Goal: Task Accomplishment & Management: Manage account settings

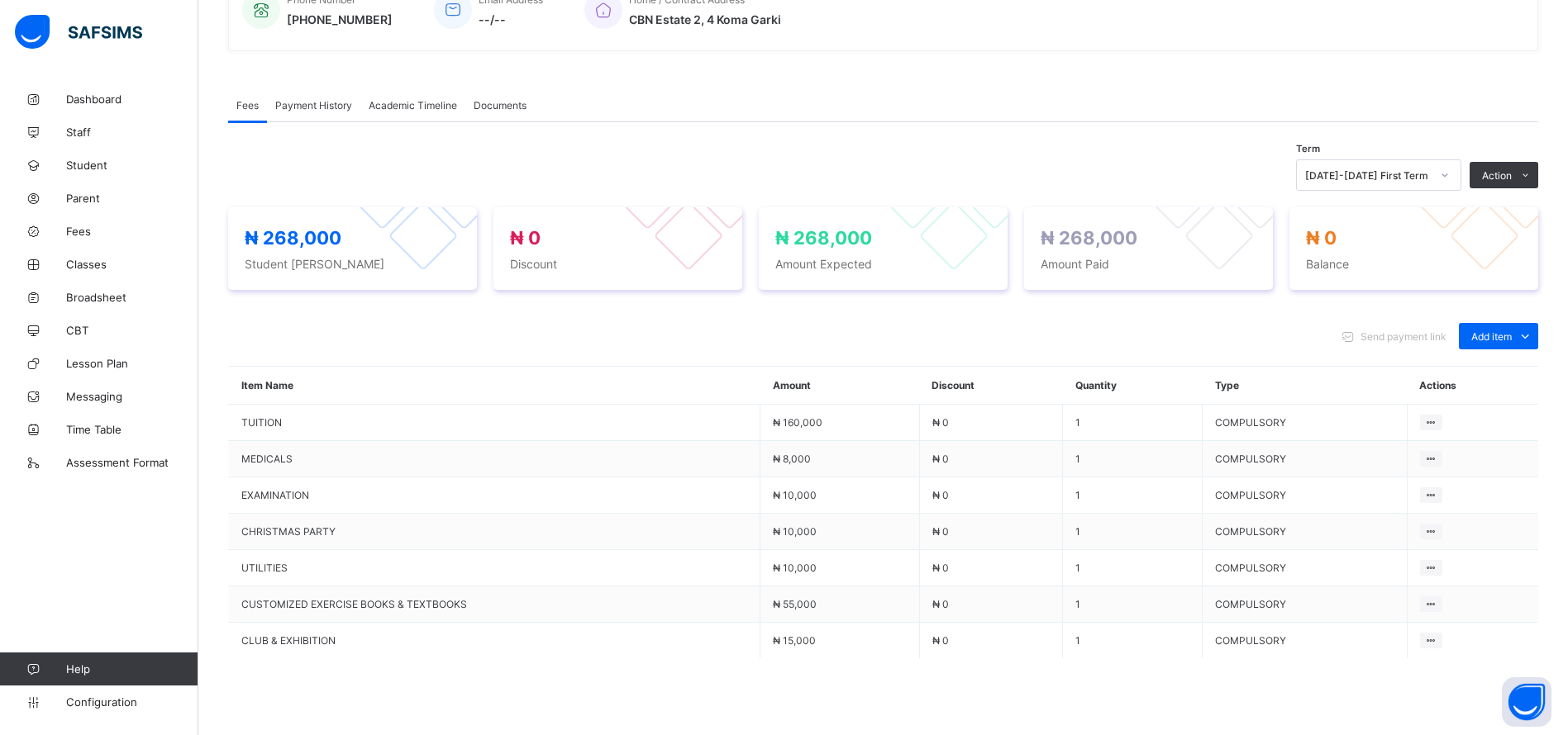
scroll to position [436, 0]
click at [1523, 326] on div "Add item" at bounding box center [1498, 335] width 79 height 27
click at [1497, 372] on div "Optional items" at bounding box center [1497, 373] width 66 height 17
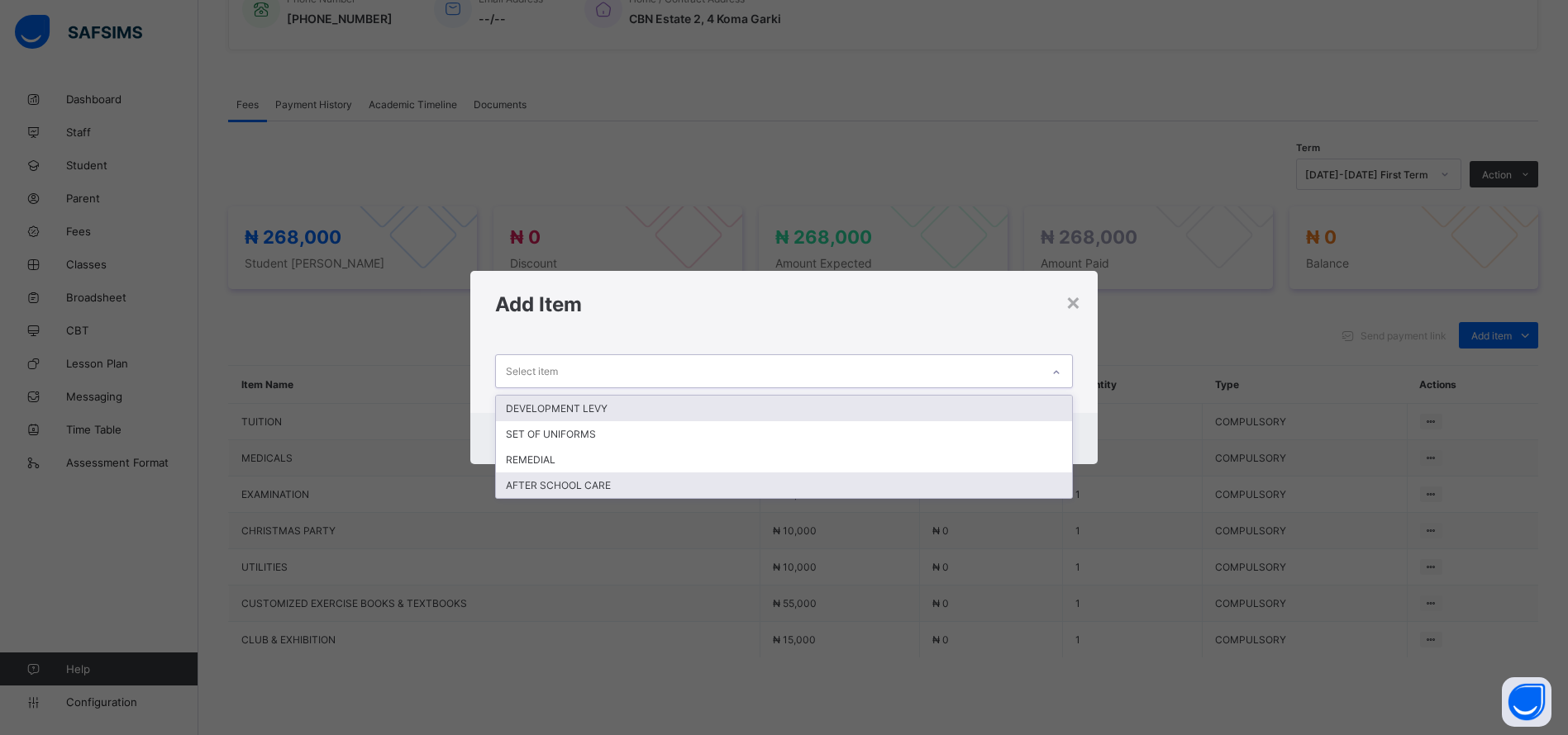
click at [677, 495] on div "AFTER SCHOOL CARE" at bounding box center [784, 485] width 576 height 26
click at [672, 474] on div "AFTER SCHOOL CARE" at bounding box center [793, 485] width 583 height 26
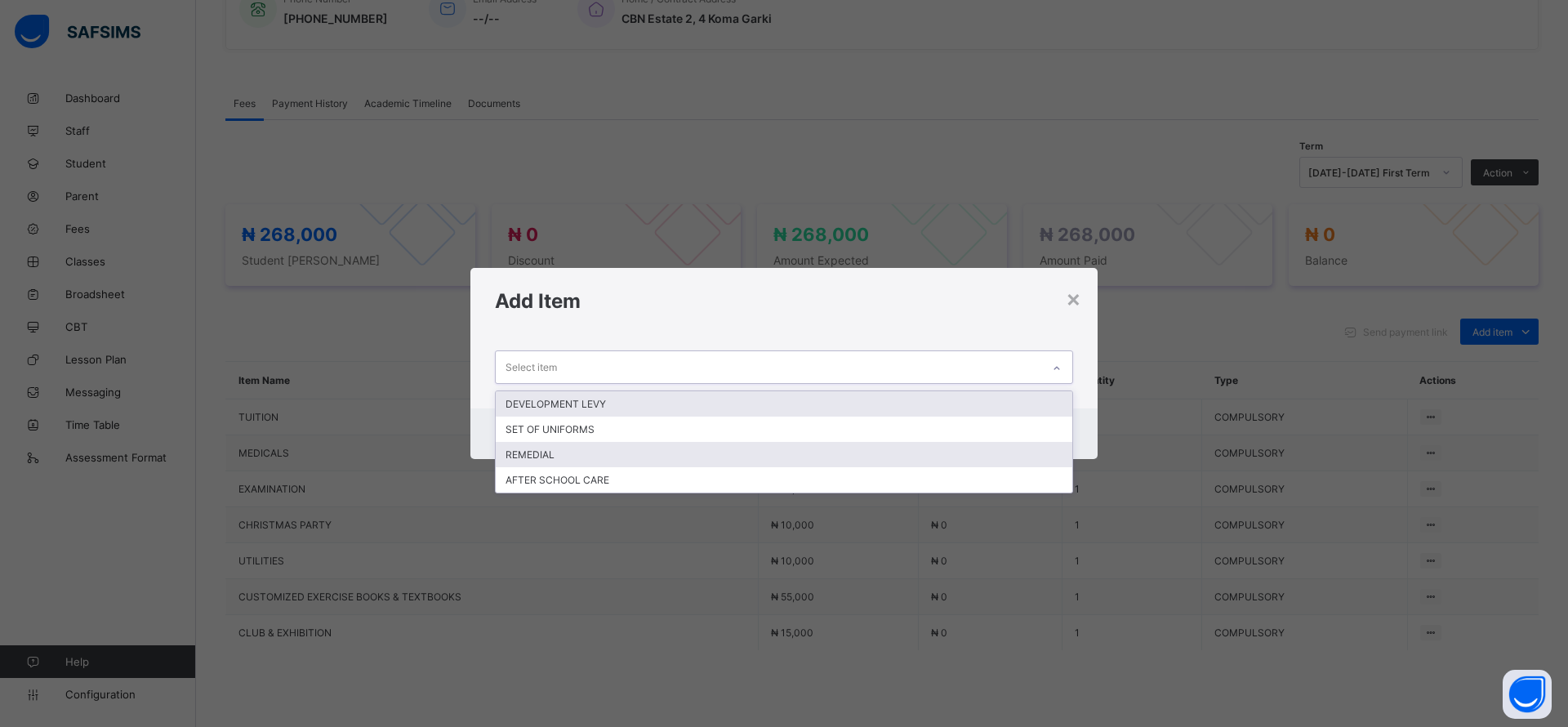
click at [528, 458] on div "REMEDIAL" at bounding box center [784, 454] width 576 height 26
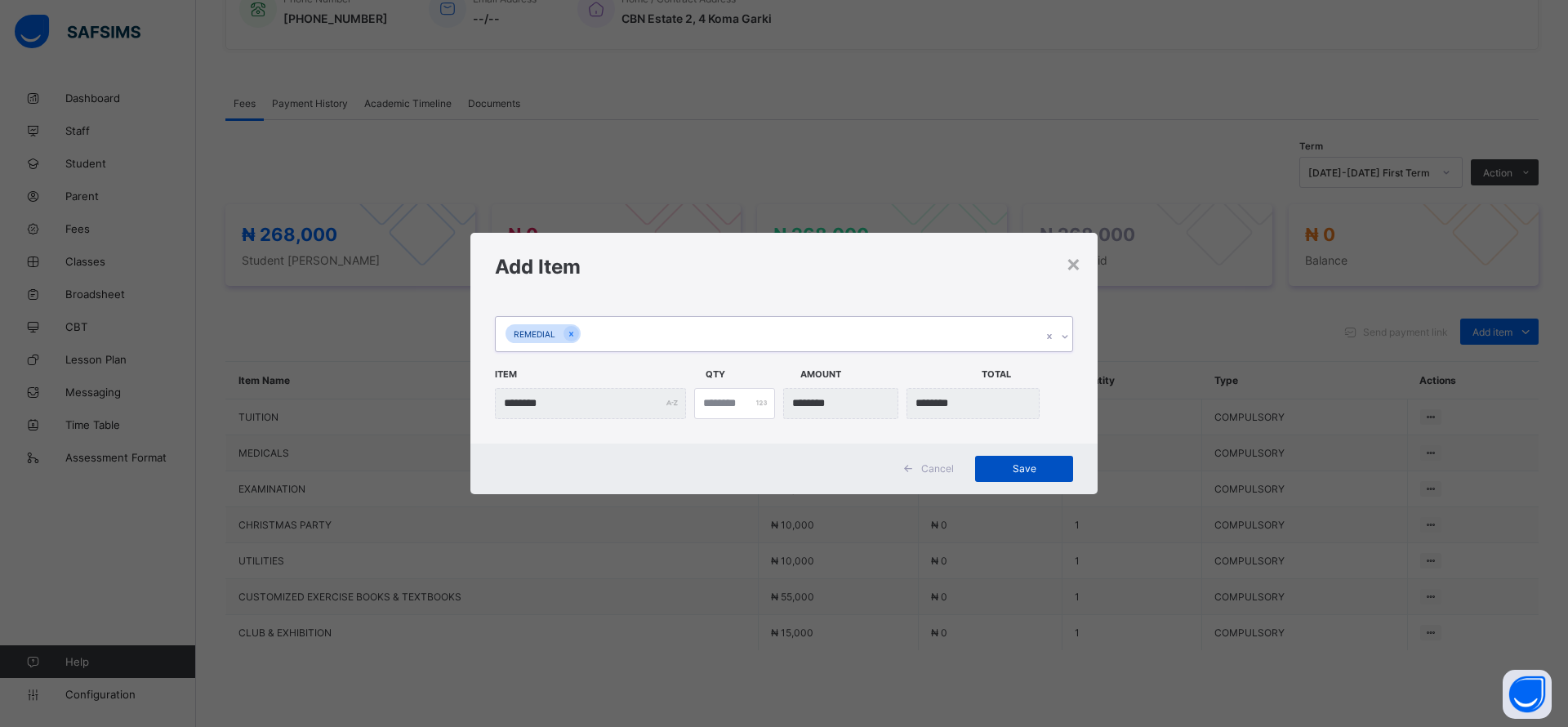
click at [1022, 467] on span "Save" at bounding box center [1023, 468] width 74 height 12
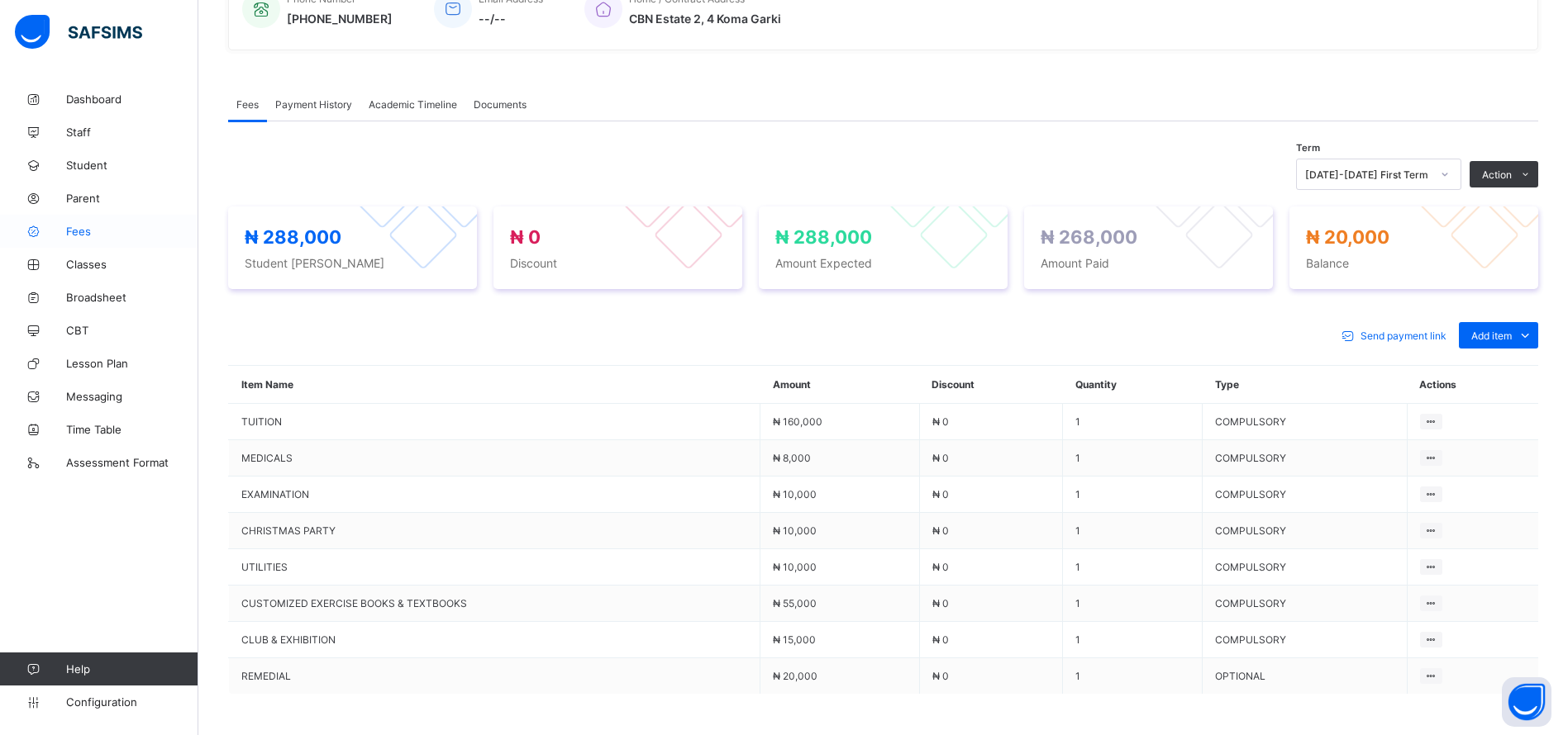
click at [67, 228] on span "Fees" at bounding box center [132, 232] width 132 height 13
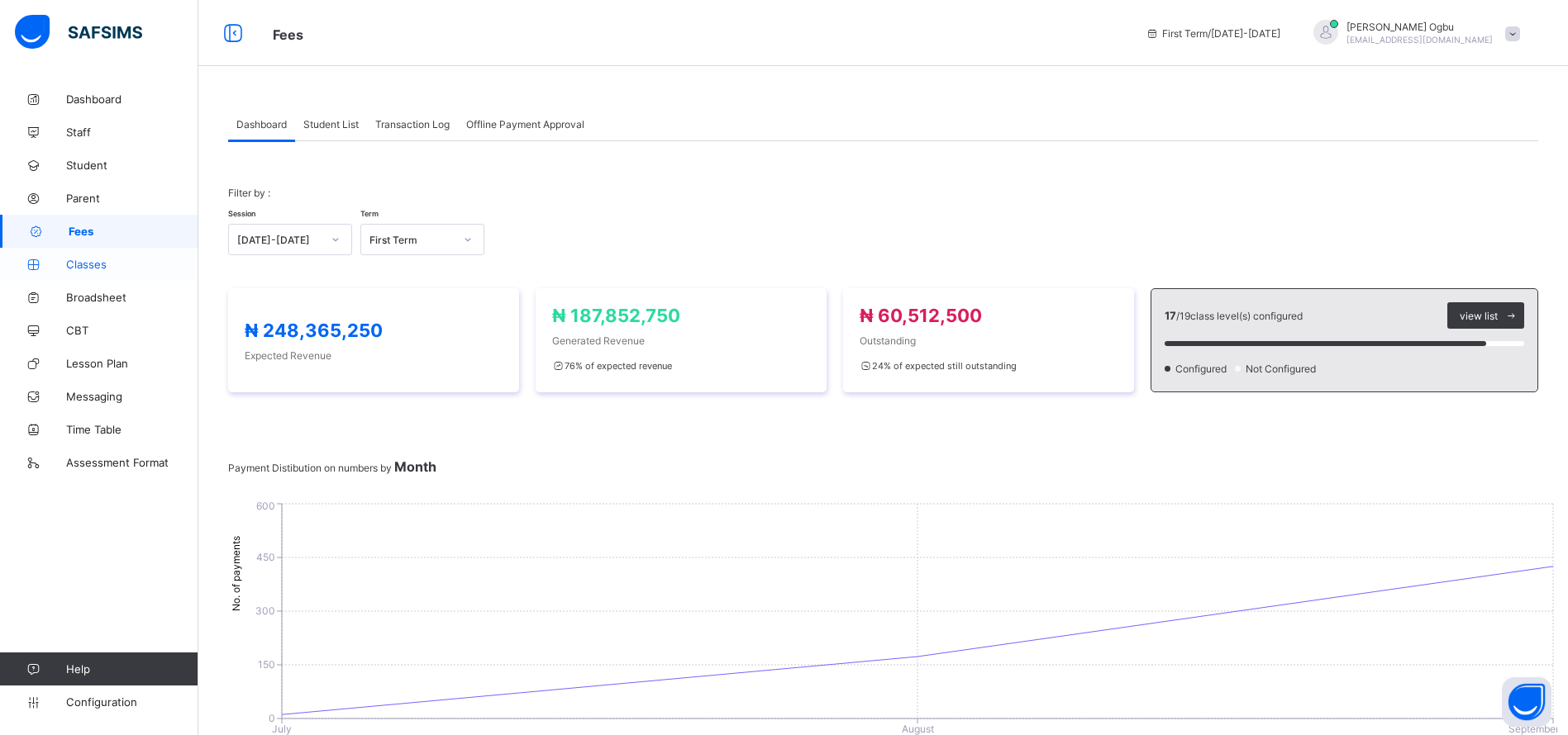
click at [86, 268] on span "Classes" at bounding box center [132, 264] width 132 height 13
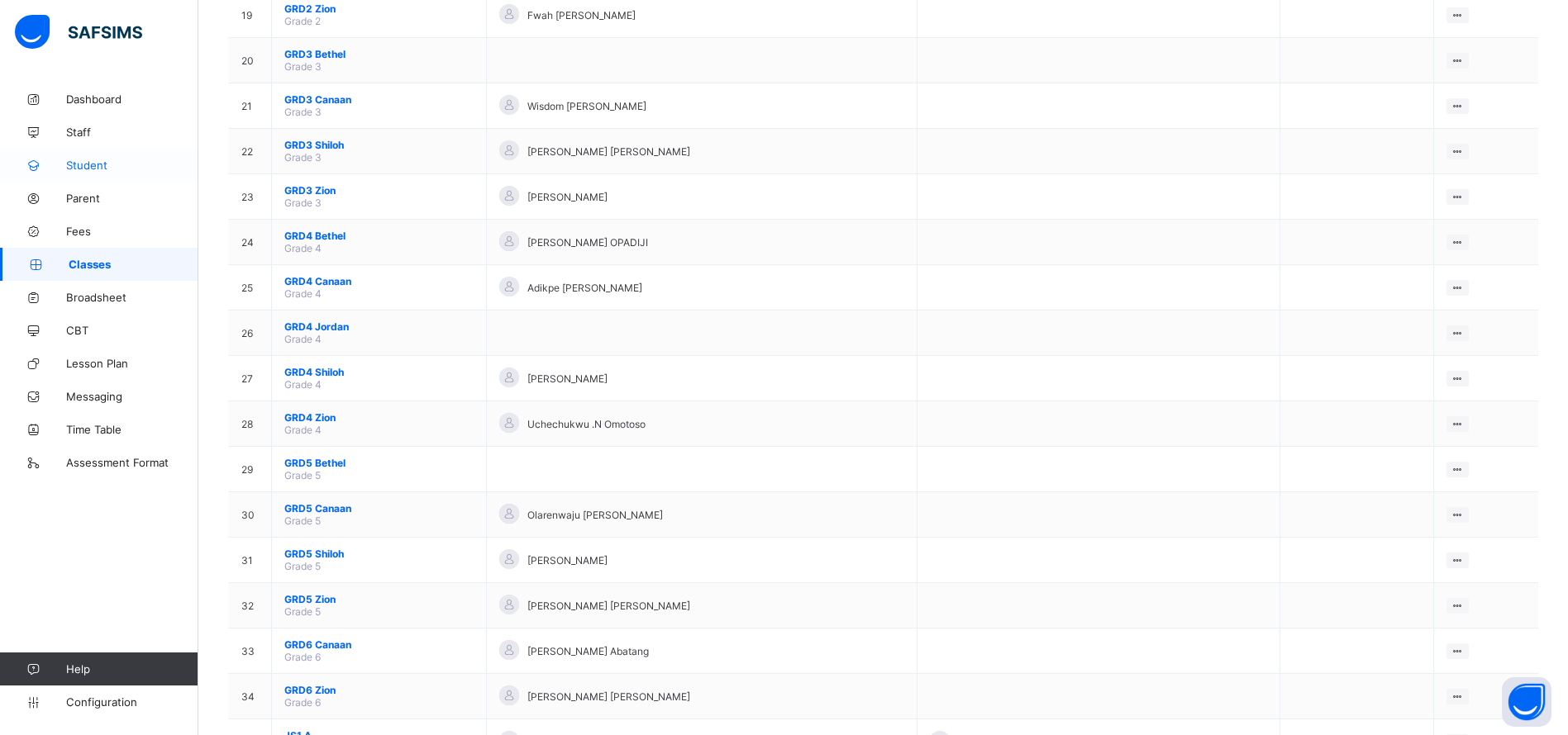
scroll to position [1018, 0]
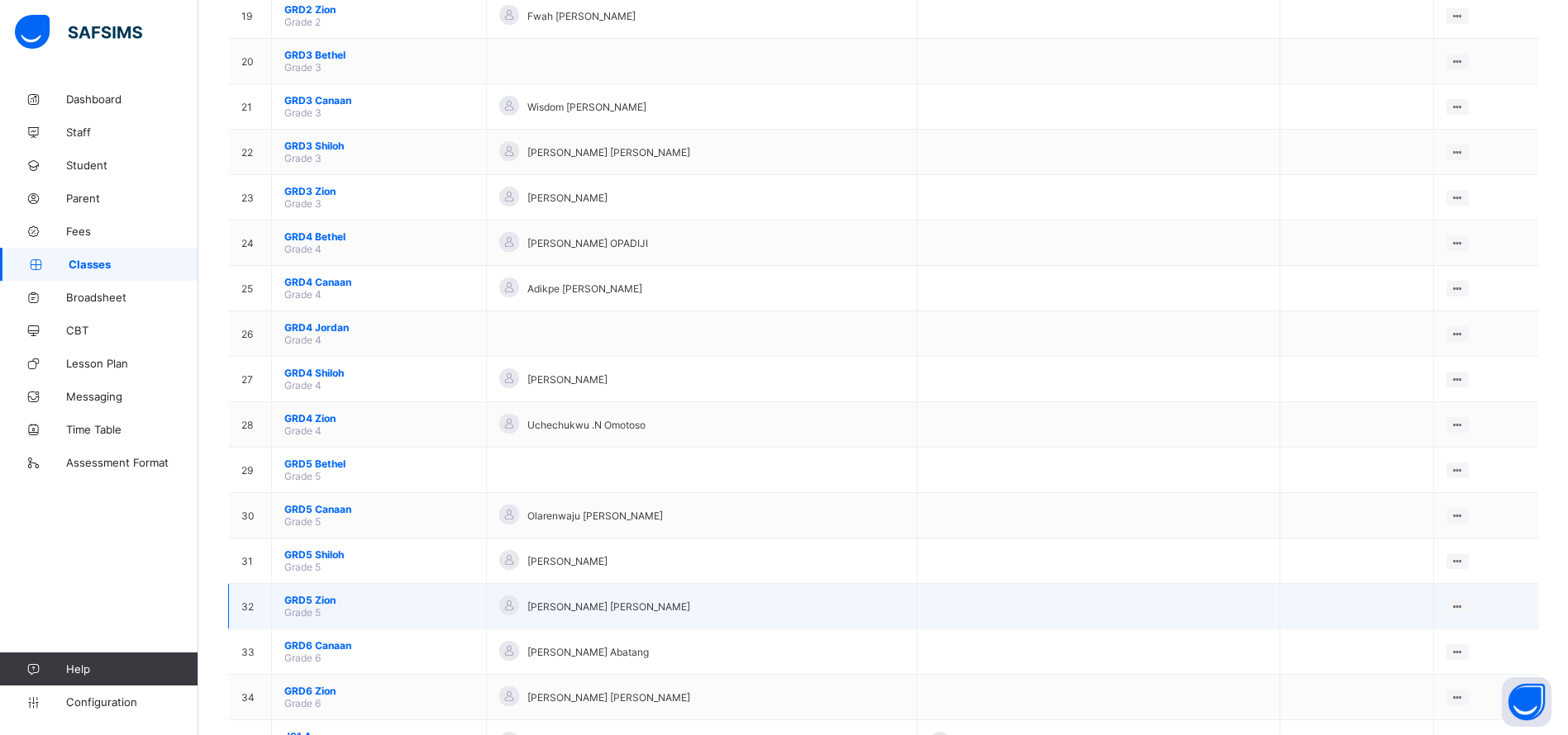
click at [320, 605] on span "GRD5 Zion" at bounding box center [379, 600] width 189 height 13
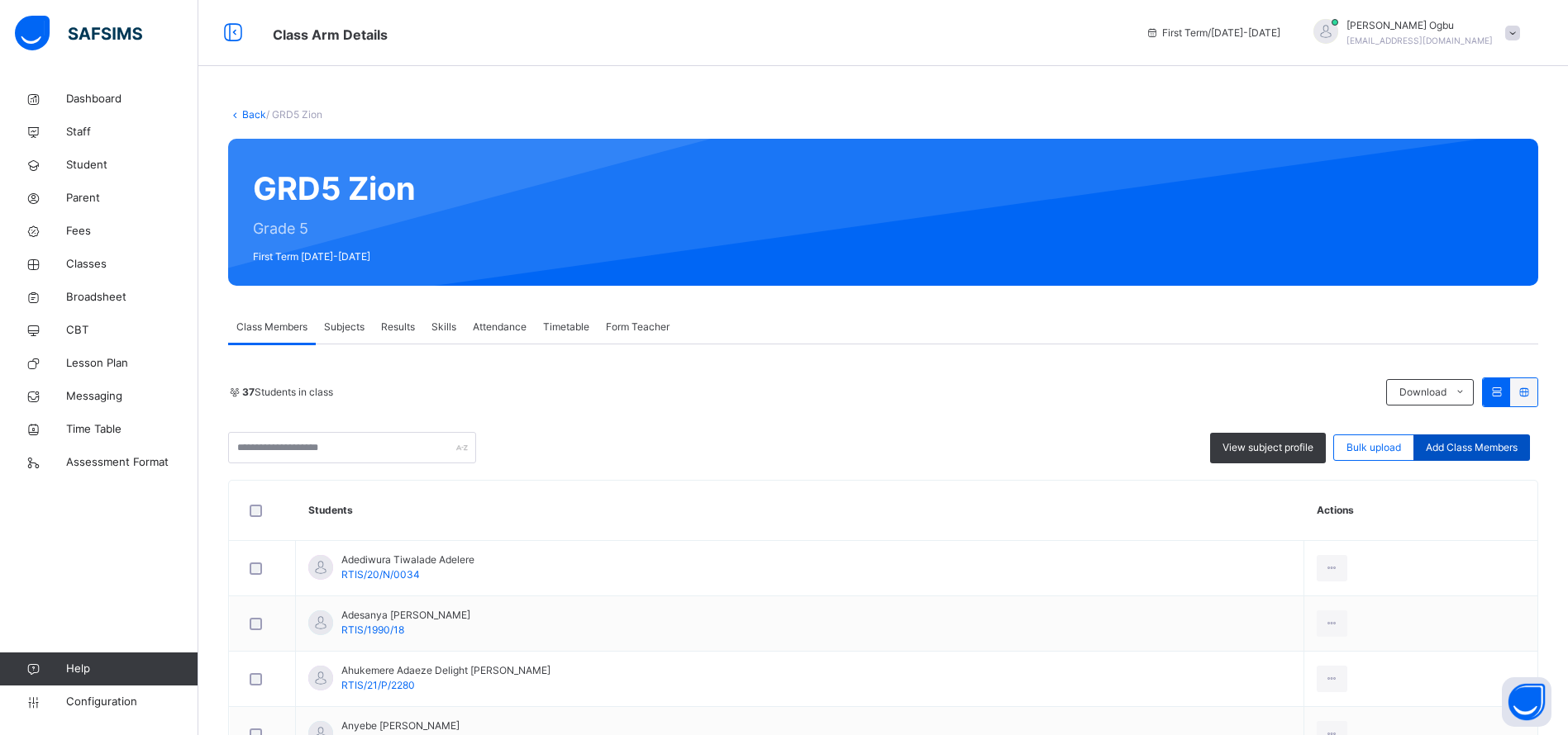
click at [1463, 444] on span "Add Class Members" at bounding box center [1472, 448] width 92 height 15
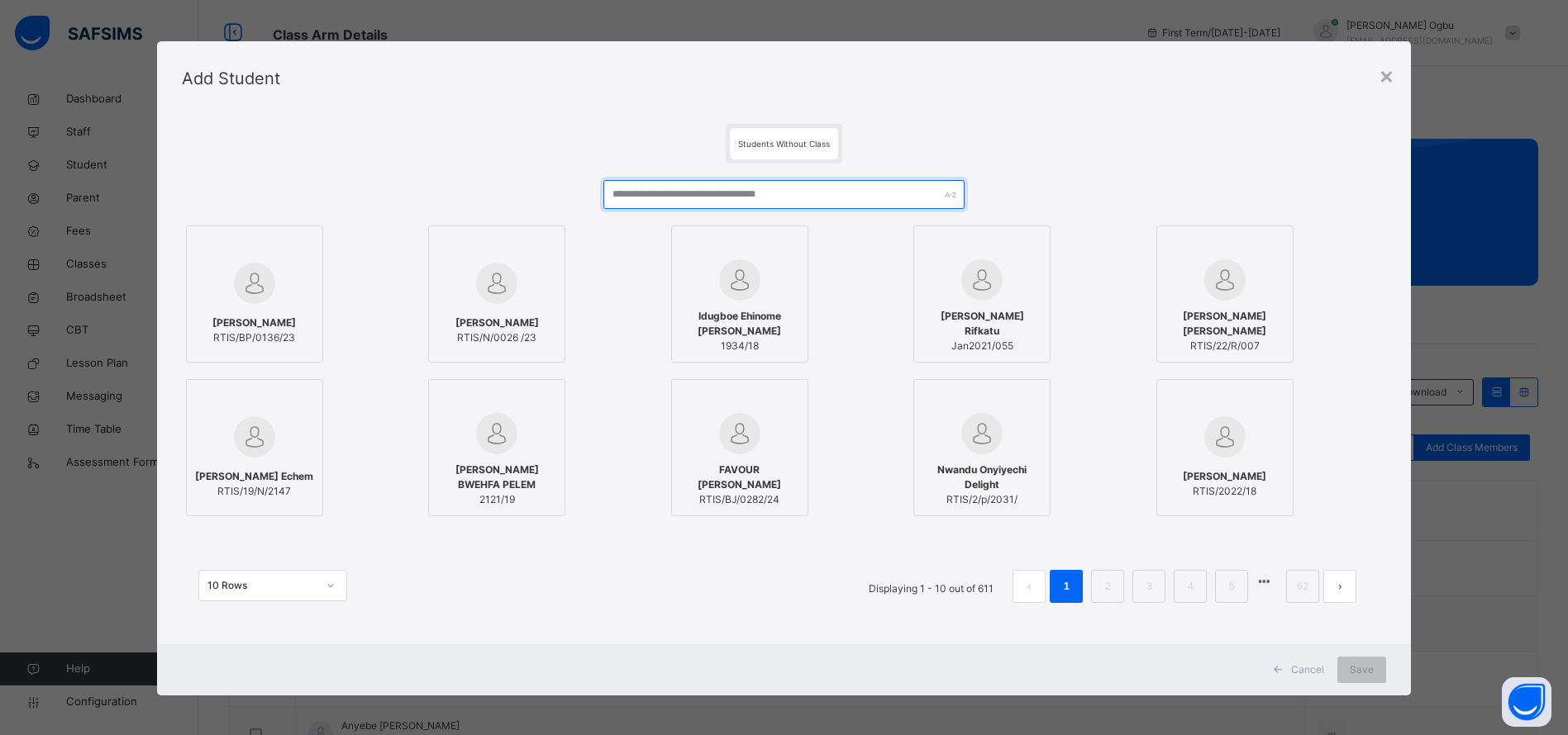
click at [667, 197] on input "text" at bounding box center [784, 194] width 361 height 29
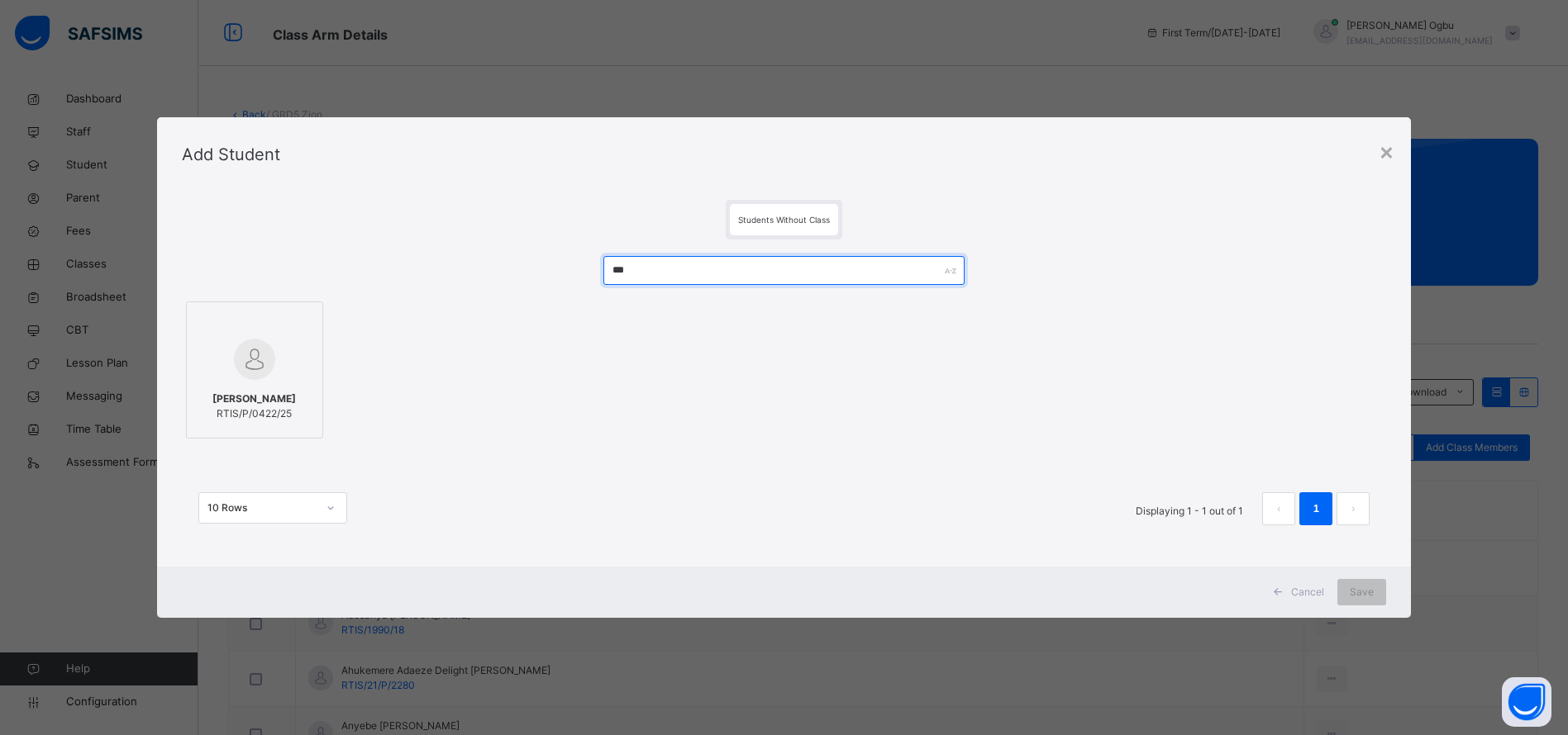
type input "***"
click at [234, 355] on img at bounding box center [254, 359] width 41 height 41
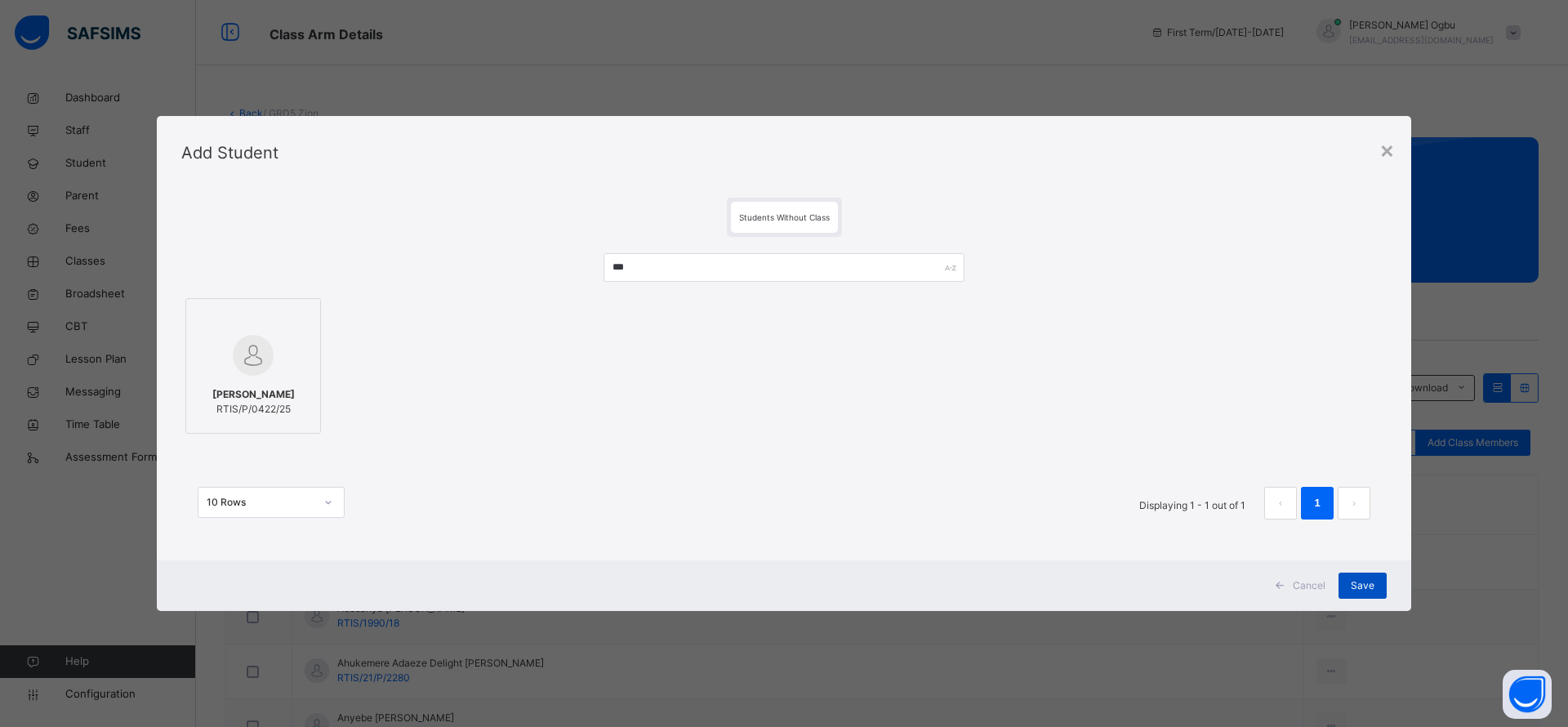
click at [1363, 591] on span "Save" at bounding box center [1362, 586] width 24 height 15
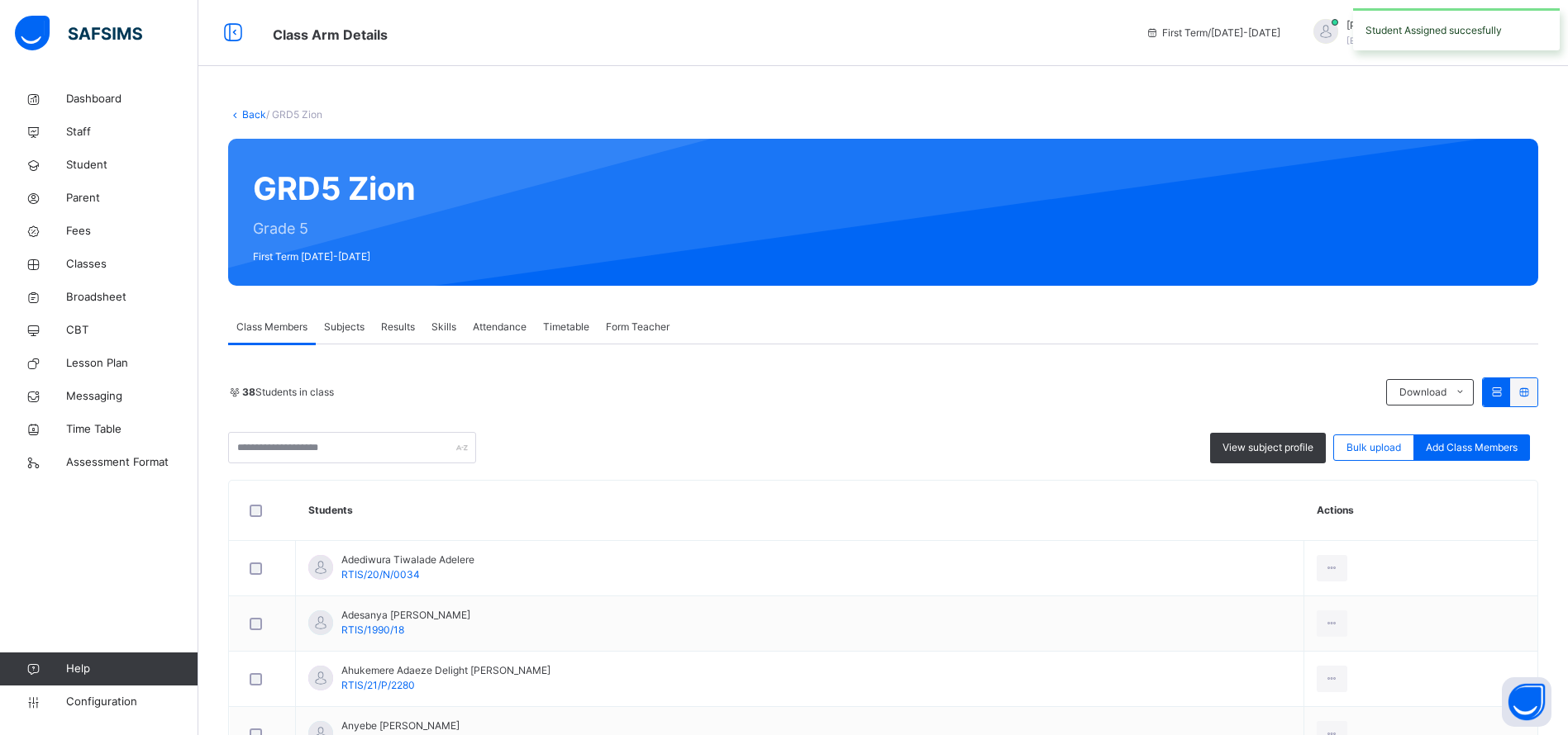
click at [254, 117] on link "Back" at bounding box center [254, 114] width 24 height 13
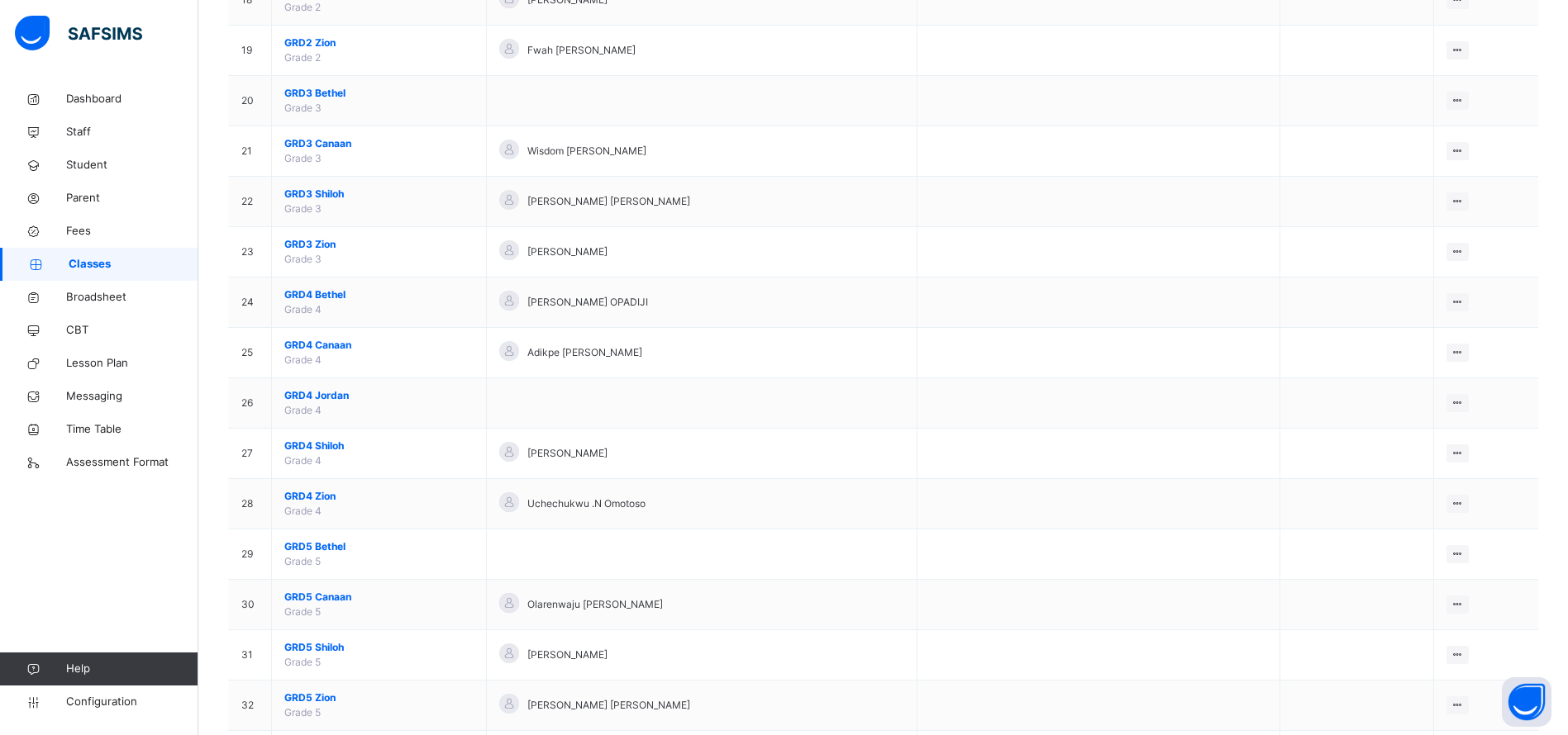
scroll to position [1079, 0]
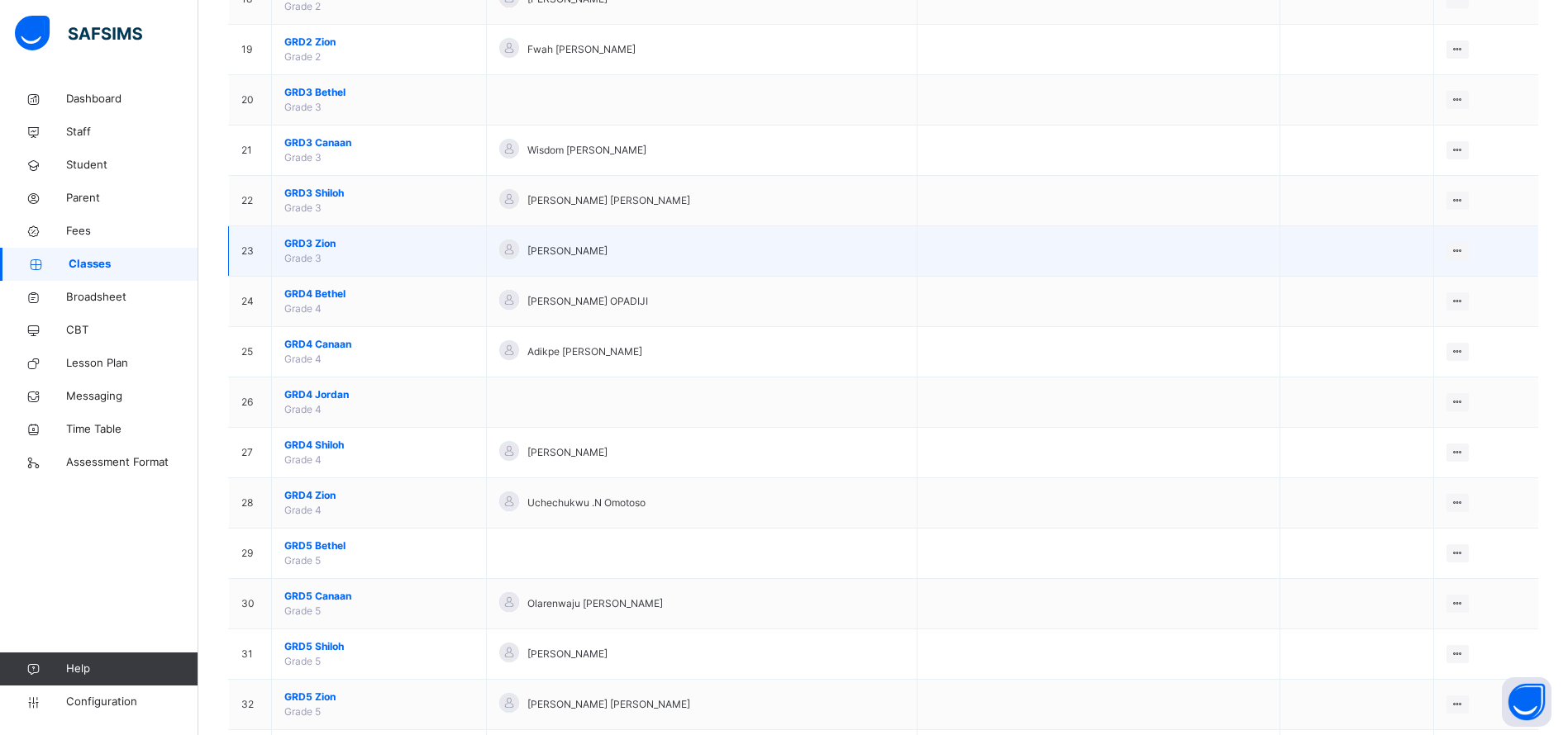
click at [321, 237] on span "GRD3 Zion" at bounding box center [379, 244] width 189 height 15
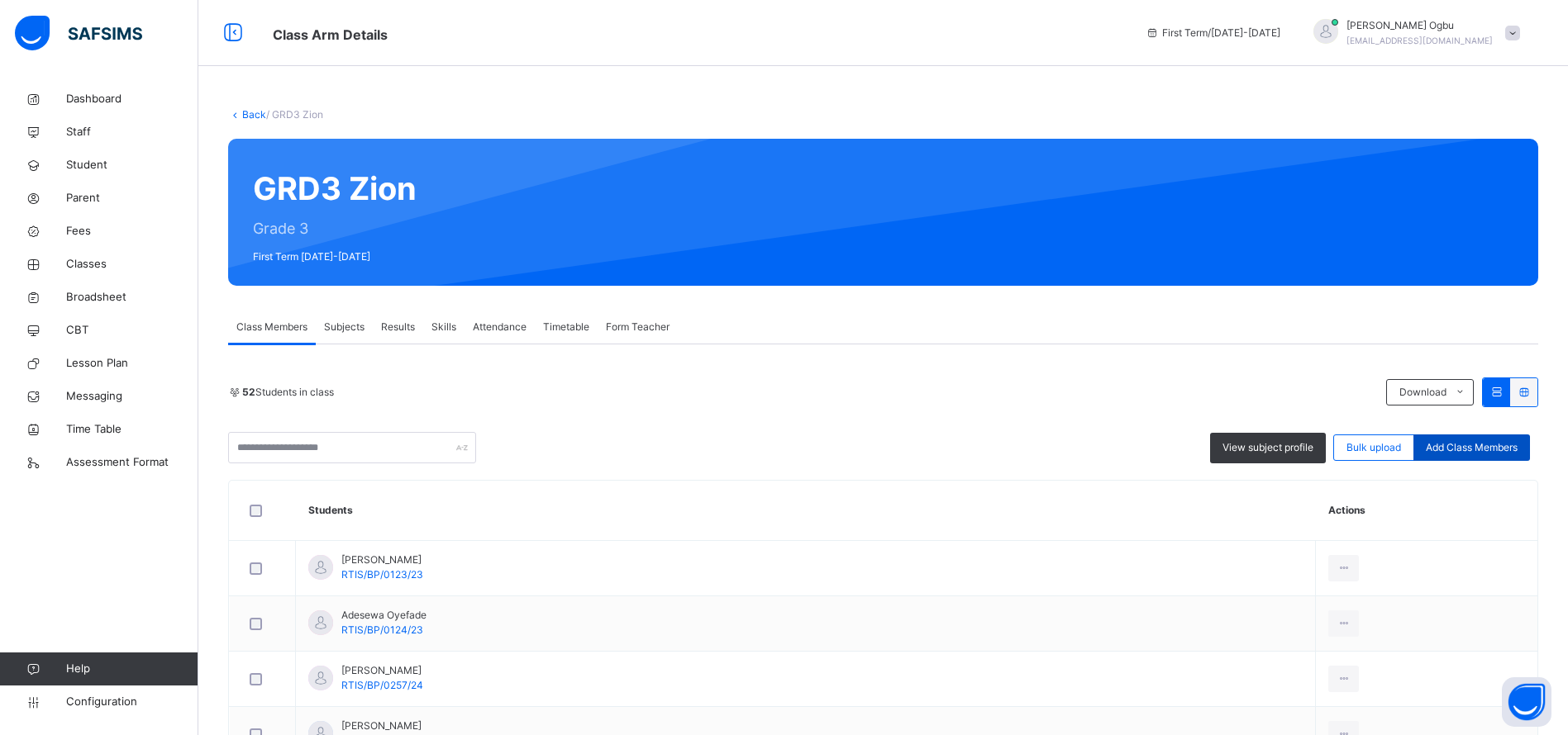
click at [1494, 449] on span "Add Class Members" at bounding box center [1472, 448] width 92 height 15
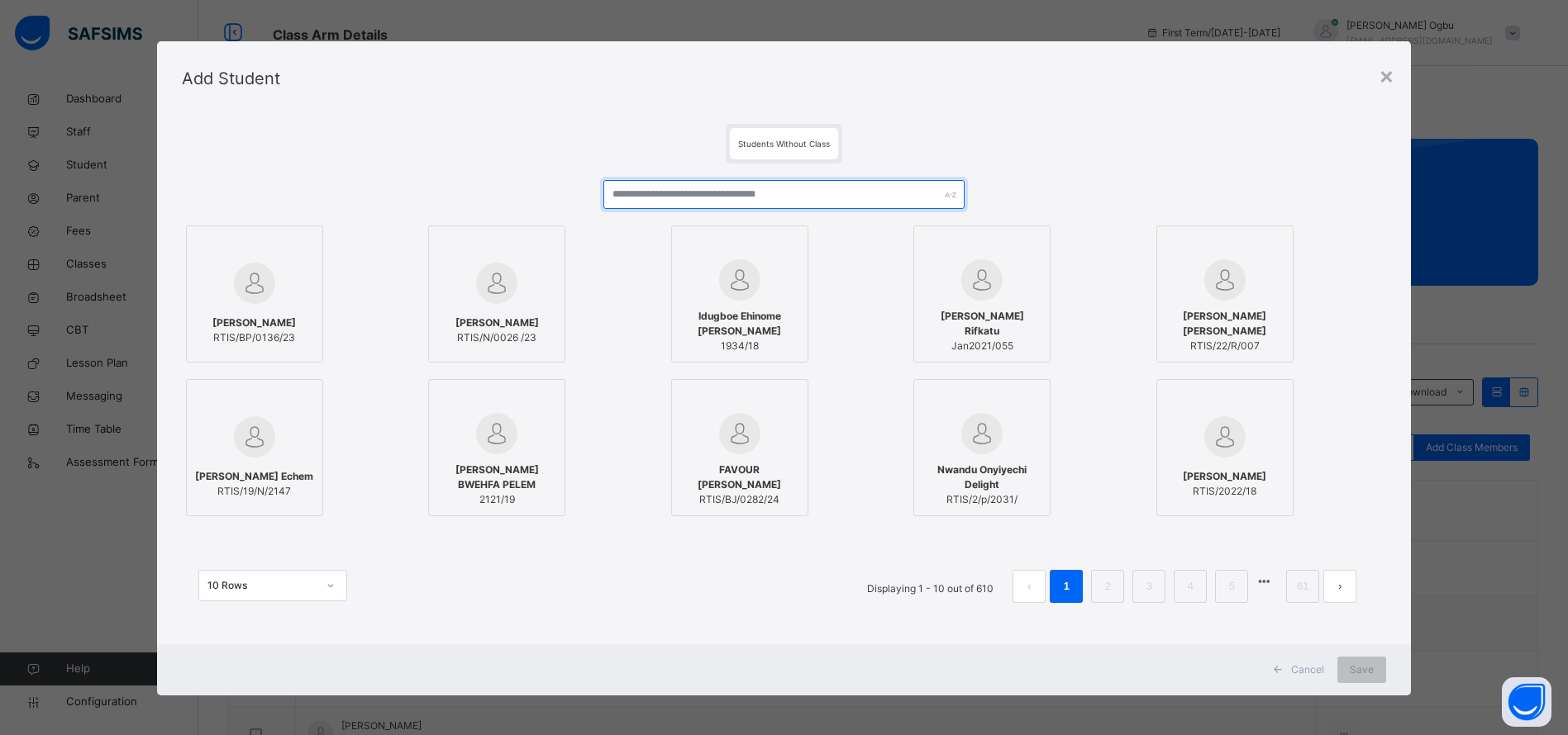
click at [835, 194] on input "text" at bounding box center [784, 194] width 361 height 29
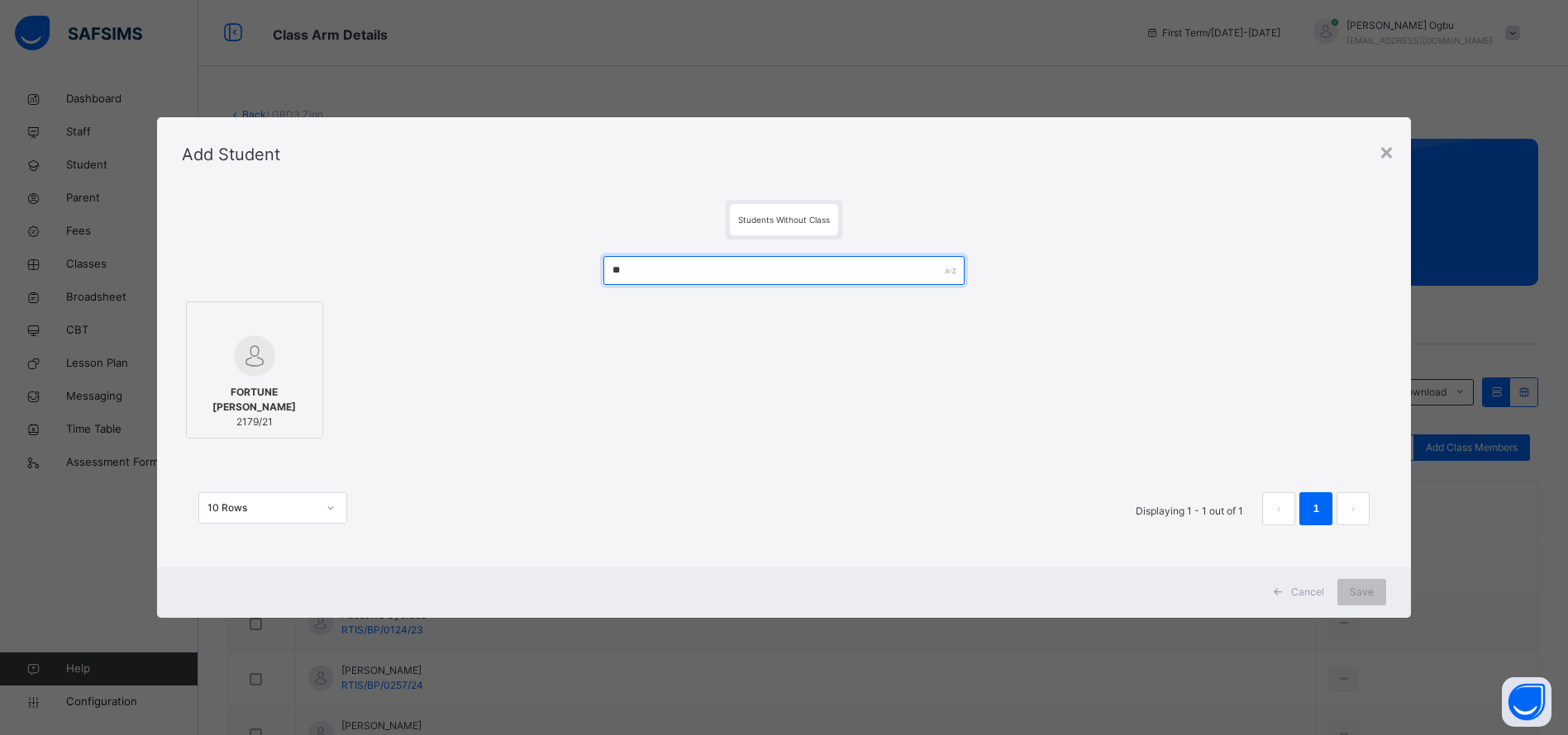
type input "*"
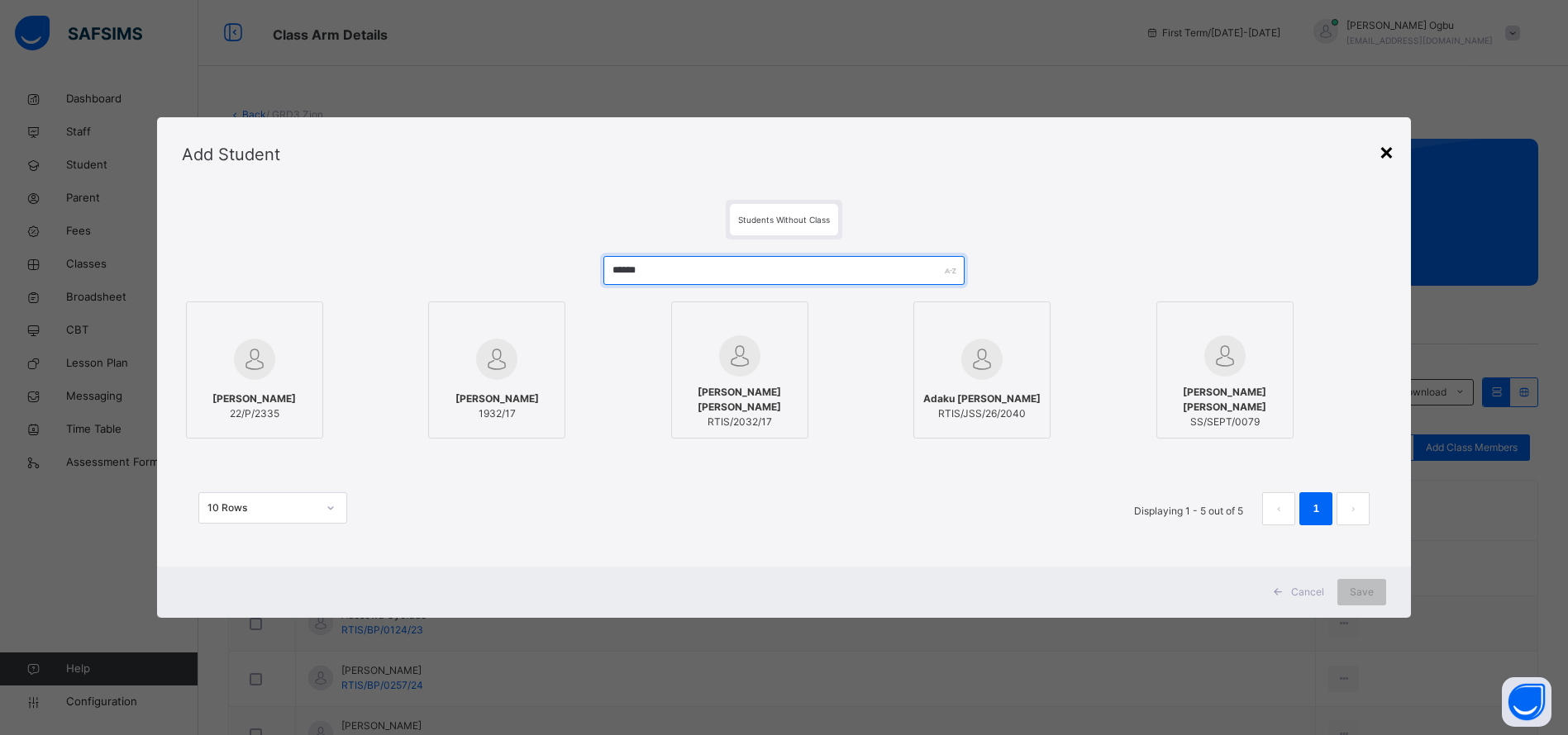
type input "******"
click at [1393, 151] on div "×" at bounding box center [1386, 151] width 16 height 34
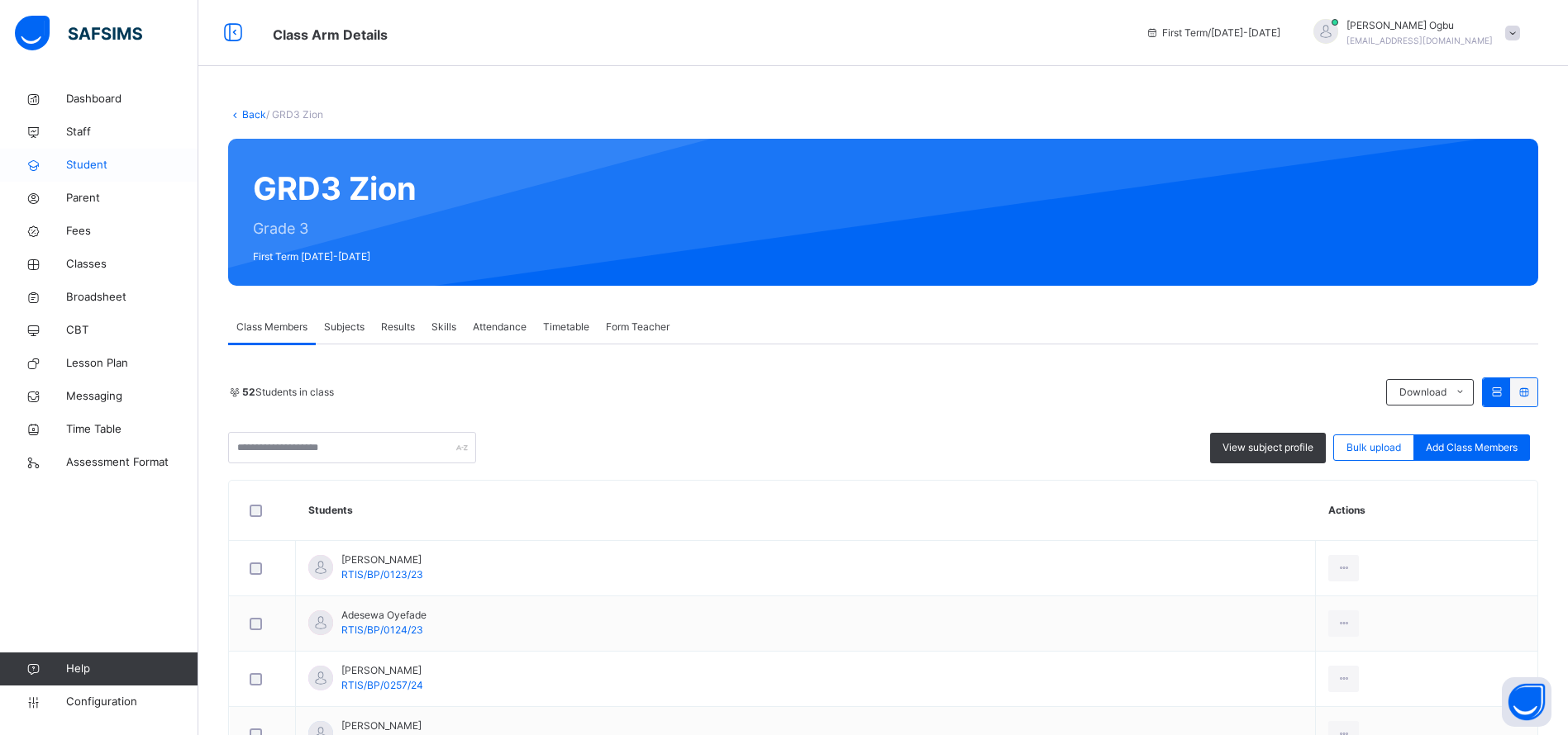
click at [90, 167] on span "Student" at bounding box center [132, 166] width 132 height 17
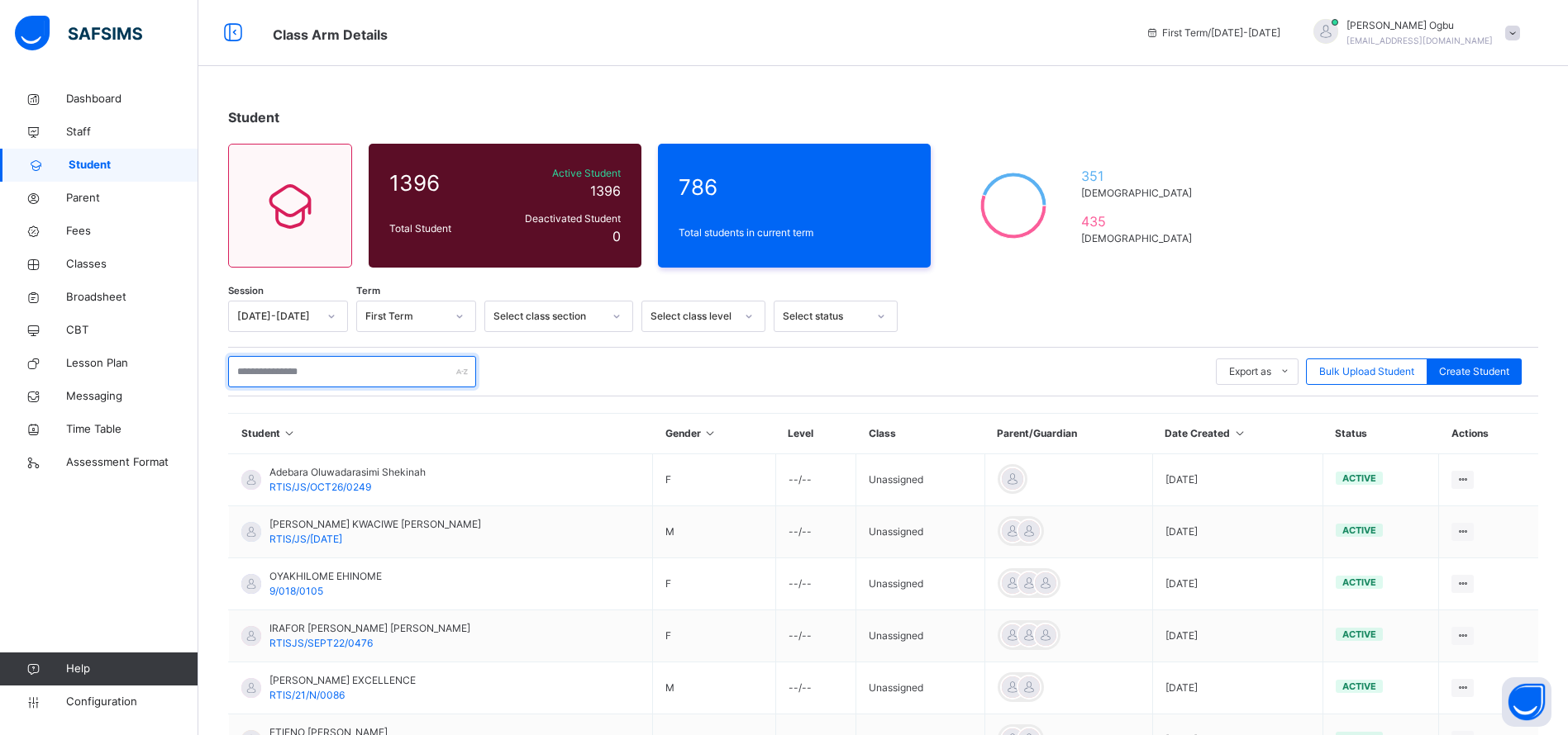
click at [286, 375] on input "text" at bounding box center [352, 372] width 248 height 32
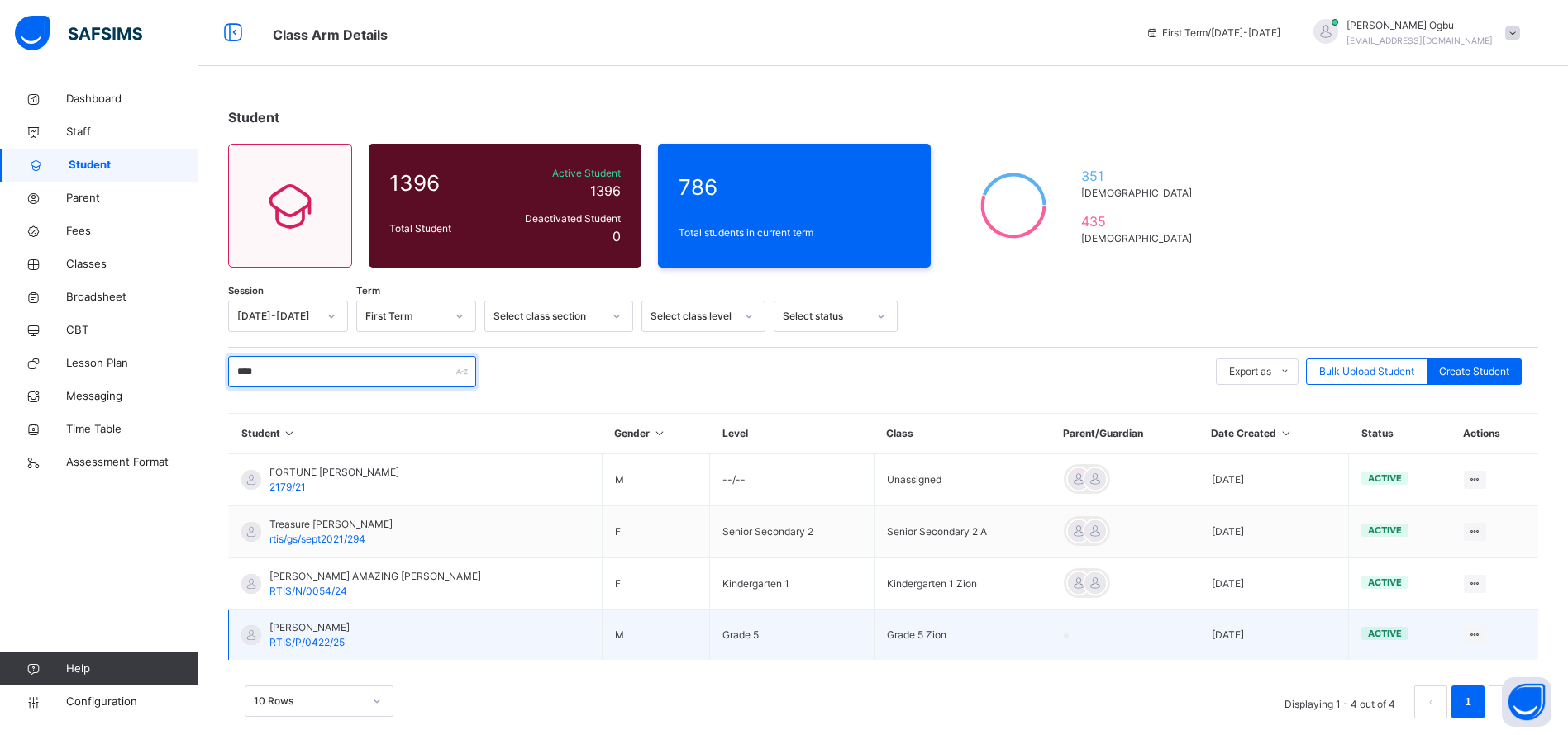
type input "****"
click at [291, 632] on span "[PERSON_NAME]" at bounding box center [310, 628] width 80 height 15
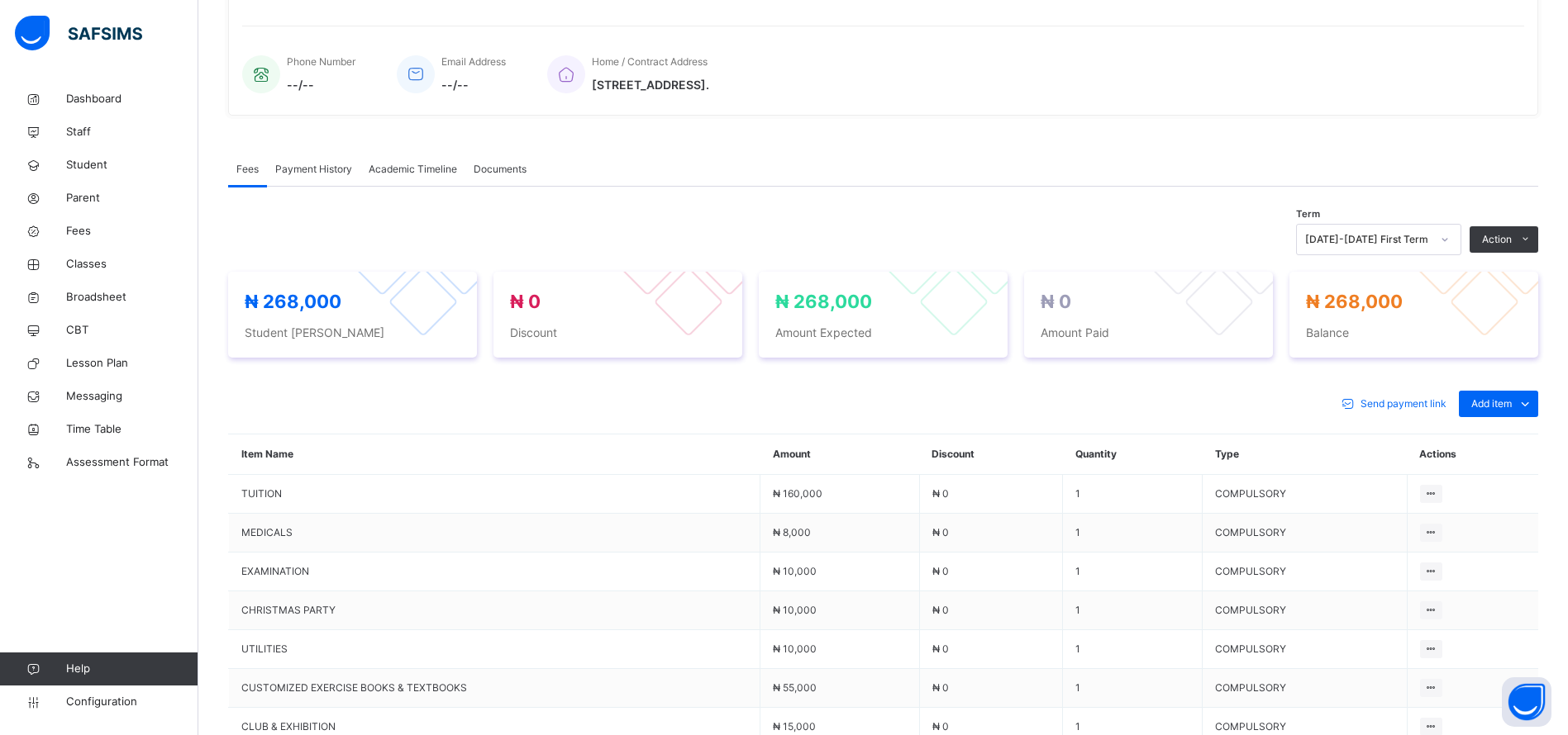
scroll to position [391, 0]
click at [1511, 399] on span "Add item" at bounding box center [1491, 401] width 40 height 15
click at [1511, 440] on div "Optional items" at bounding box center [1497, 439] width 66 height 17
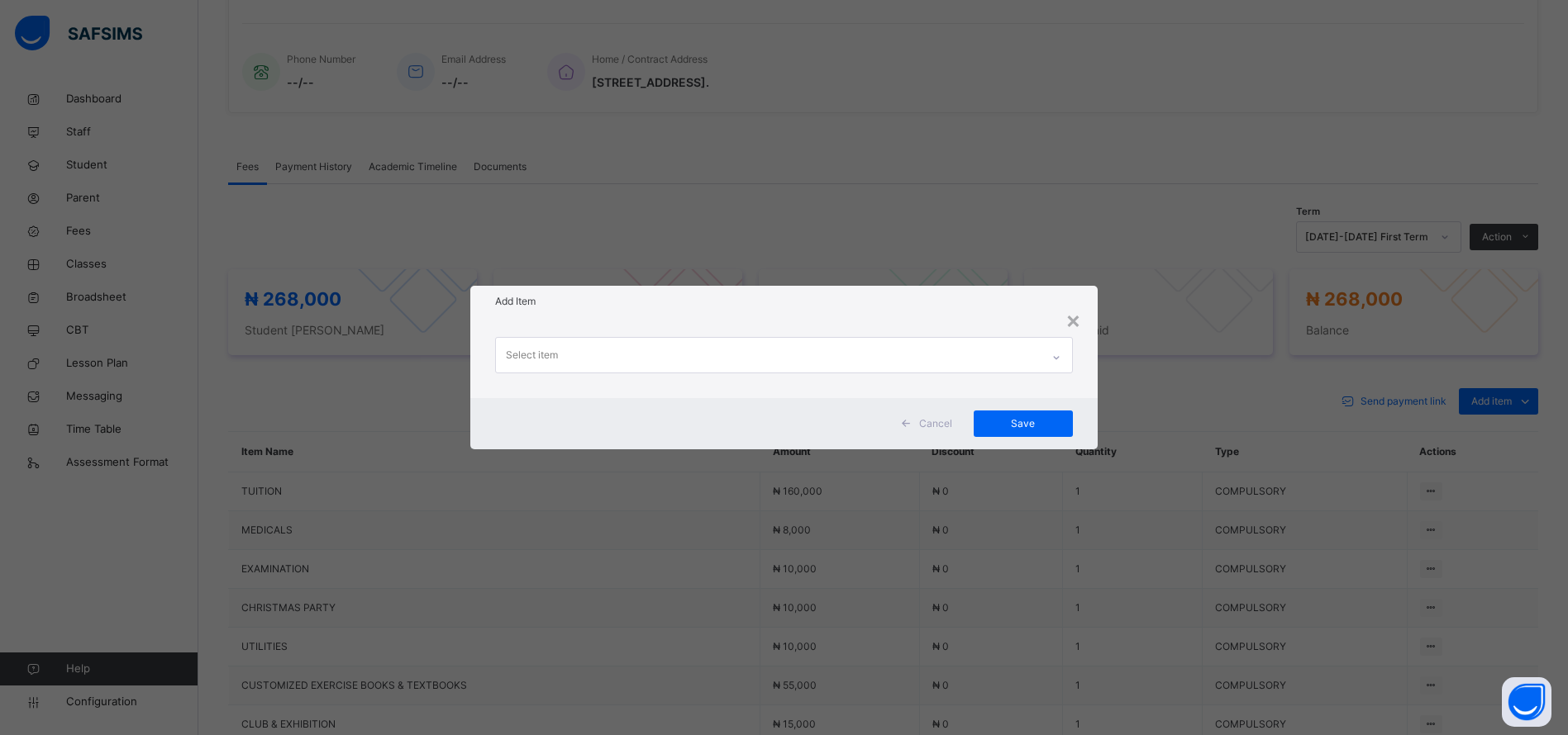
click at [1045, 357] on div at bounding box center [1057, 355] width 32 height 34
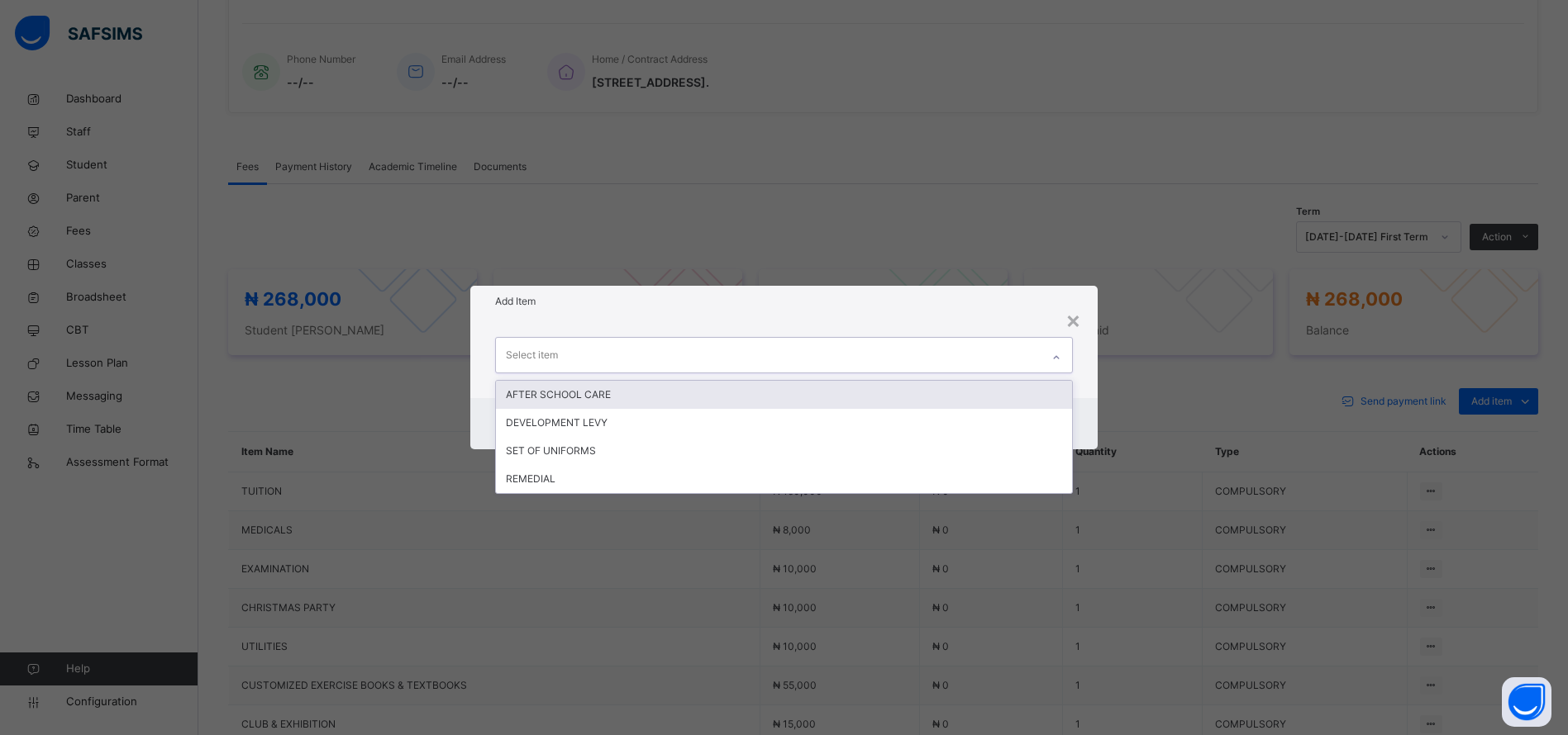
click at [961, 391] on div "AFTER SCHOOL CARE" at bounding box center [784, 395] width 576 height 28
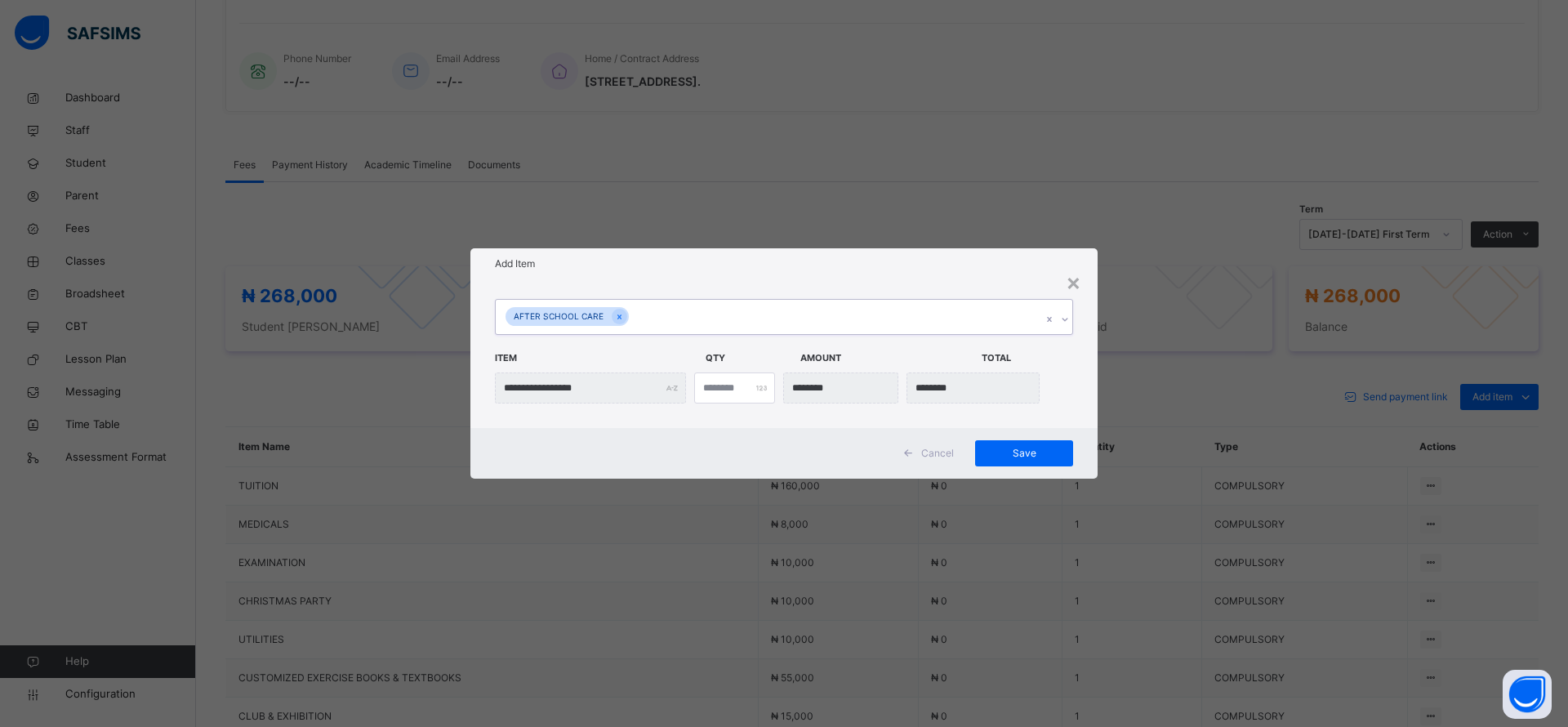
click at [1004, 328] on div "AFTER SCHOOL CARE" at bounding box center [769, 317] width 546 height 34
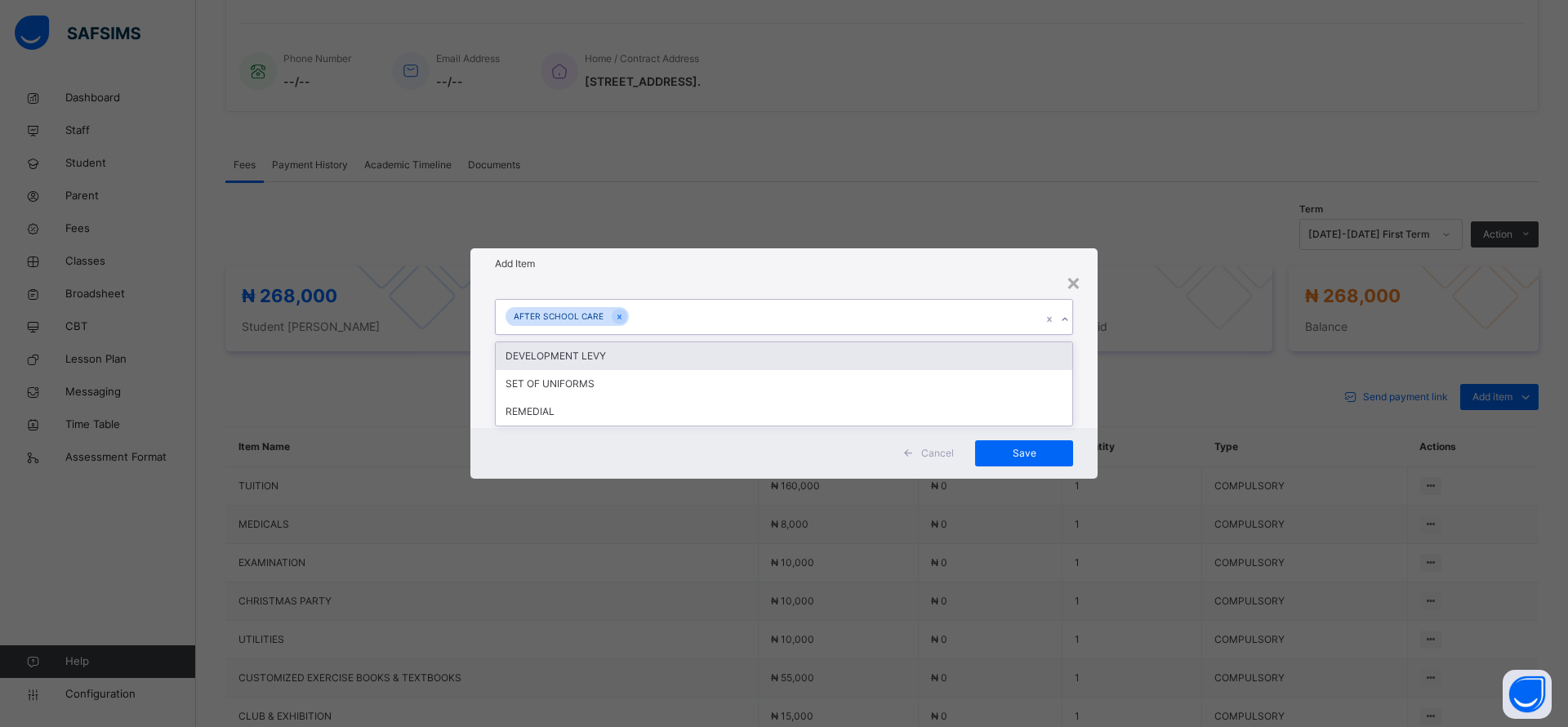
click at [959, 358] on div "DEVELOPMENT LEVY" at bounding box center [784, 356] width 576 height 28
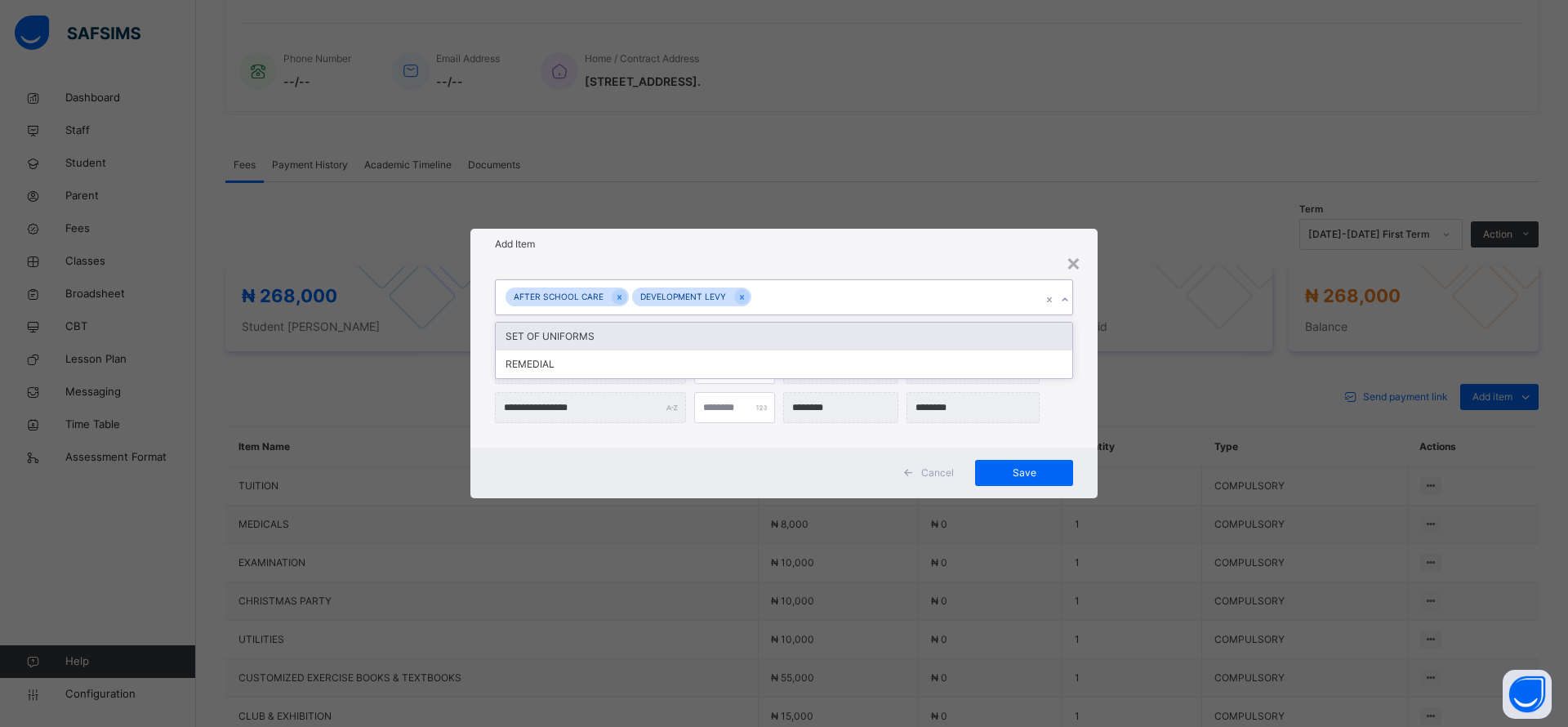
click at [968, 302] on div "AFTER SCHOOL CARE DEVELOPMENT LEVY" at bounding box center [769, 297] width 546 height 34
click at [950, 336] on div "SET OF UNIFORMS" at bounding box center [784, 337] width 576 height 28
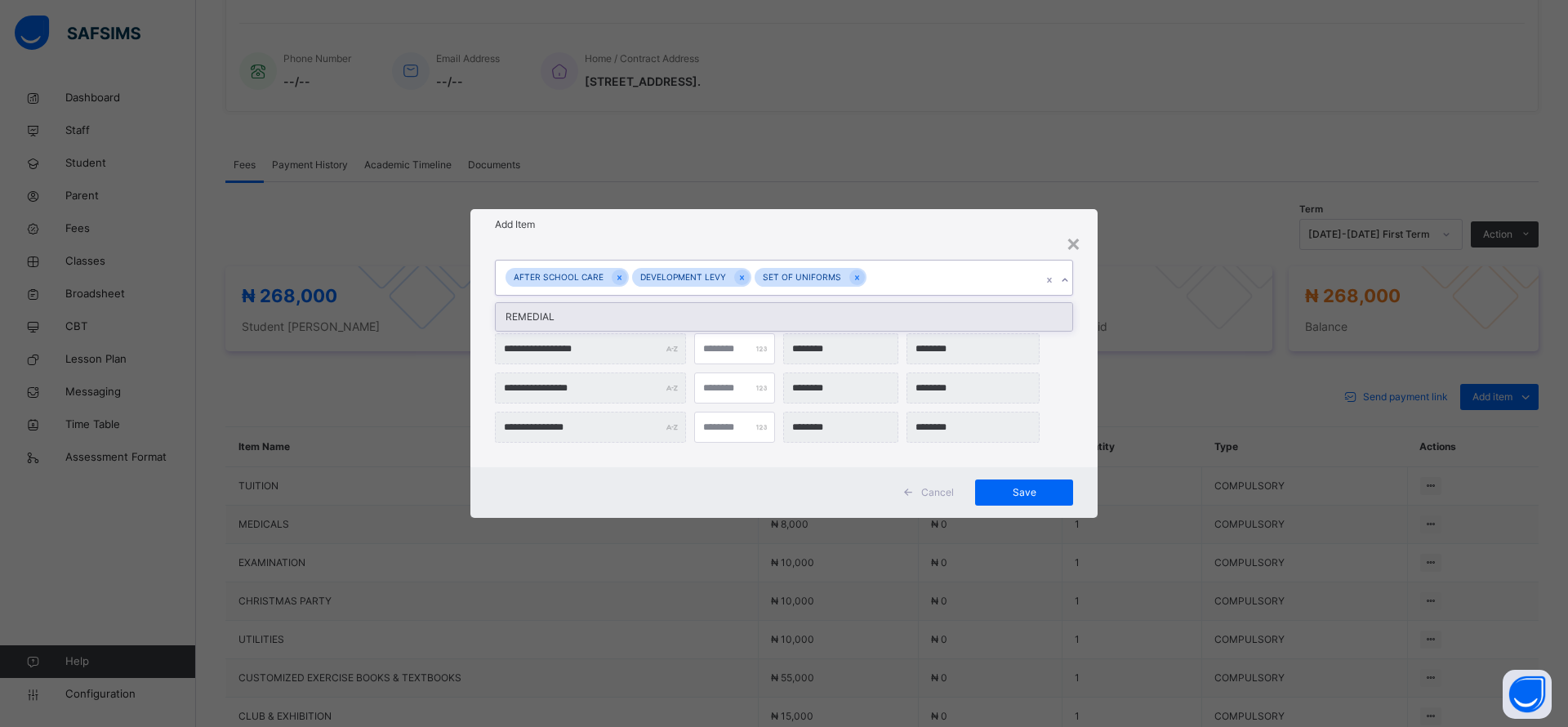
click at [972, 283] on div "AFTER SCHOOL CARE DEVELOPMENT LEVY SET OF UNIFORMS" at bounding box center [769, 277] width 546 height 34
click at [956, 317] on div "REMEDIAL" at bounding box center [784, 317] width 576 height 28
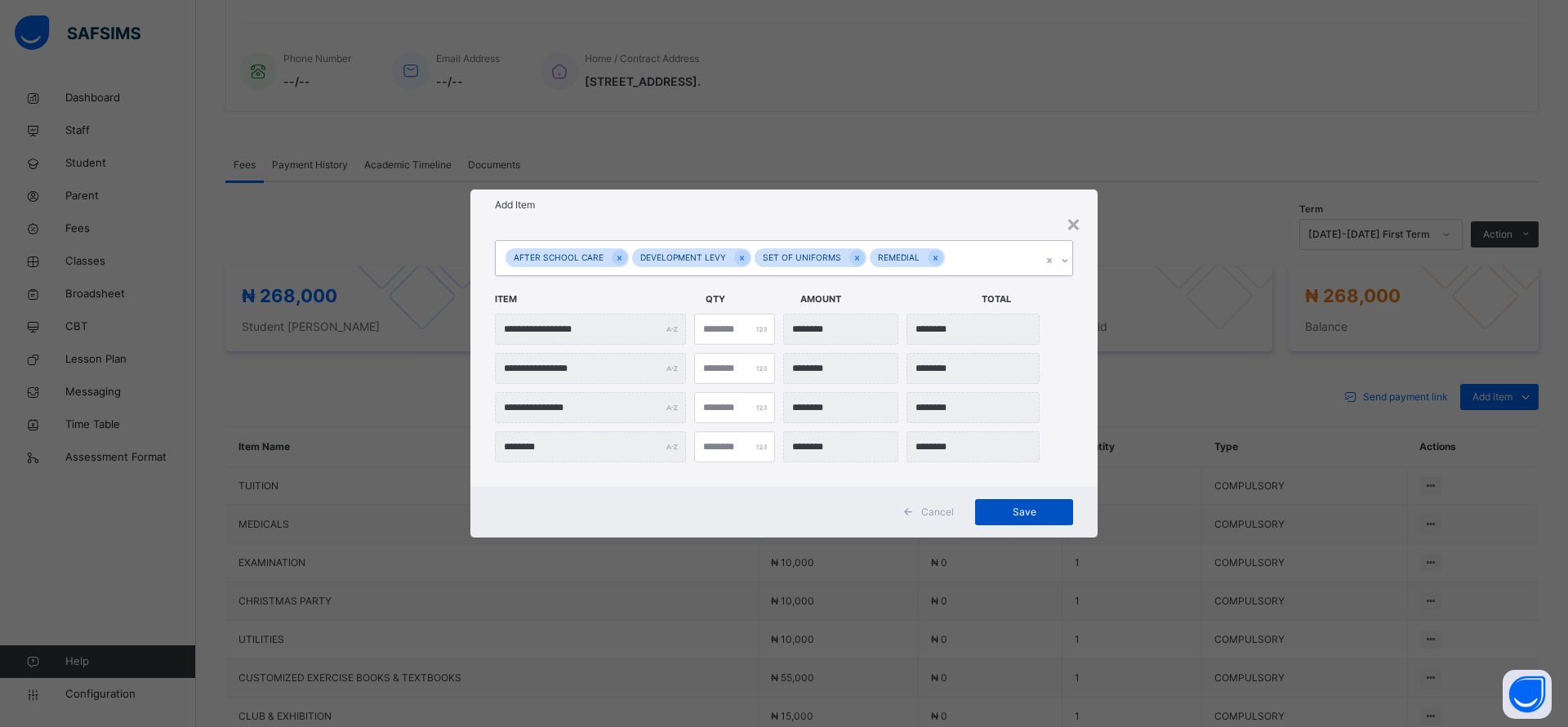
click at [1020, 509] on span "Save" at bounding box center [1023, 512] width 74 height 15
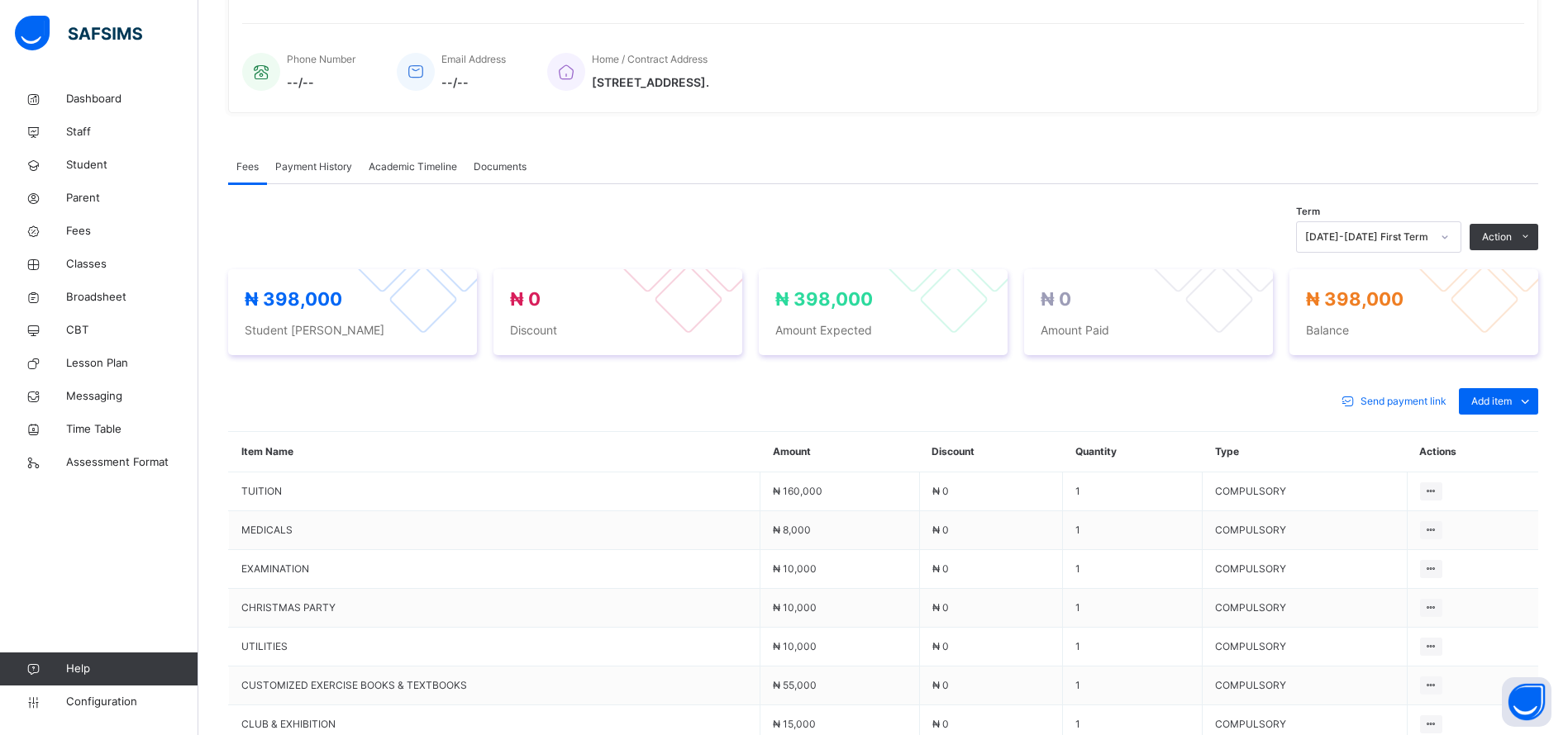
click at [1033, 515] on td "₦ 0" at bounding box center [990, 530] width 143 height 38
click at [76, 163] on span "Student" at bounding box center [132, 166] width 132 height 17
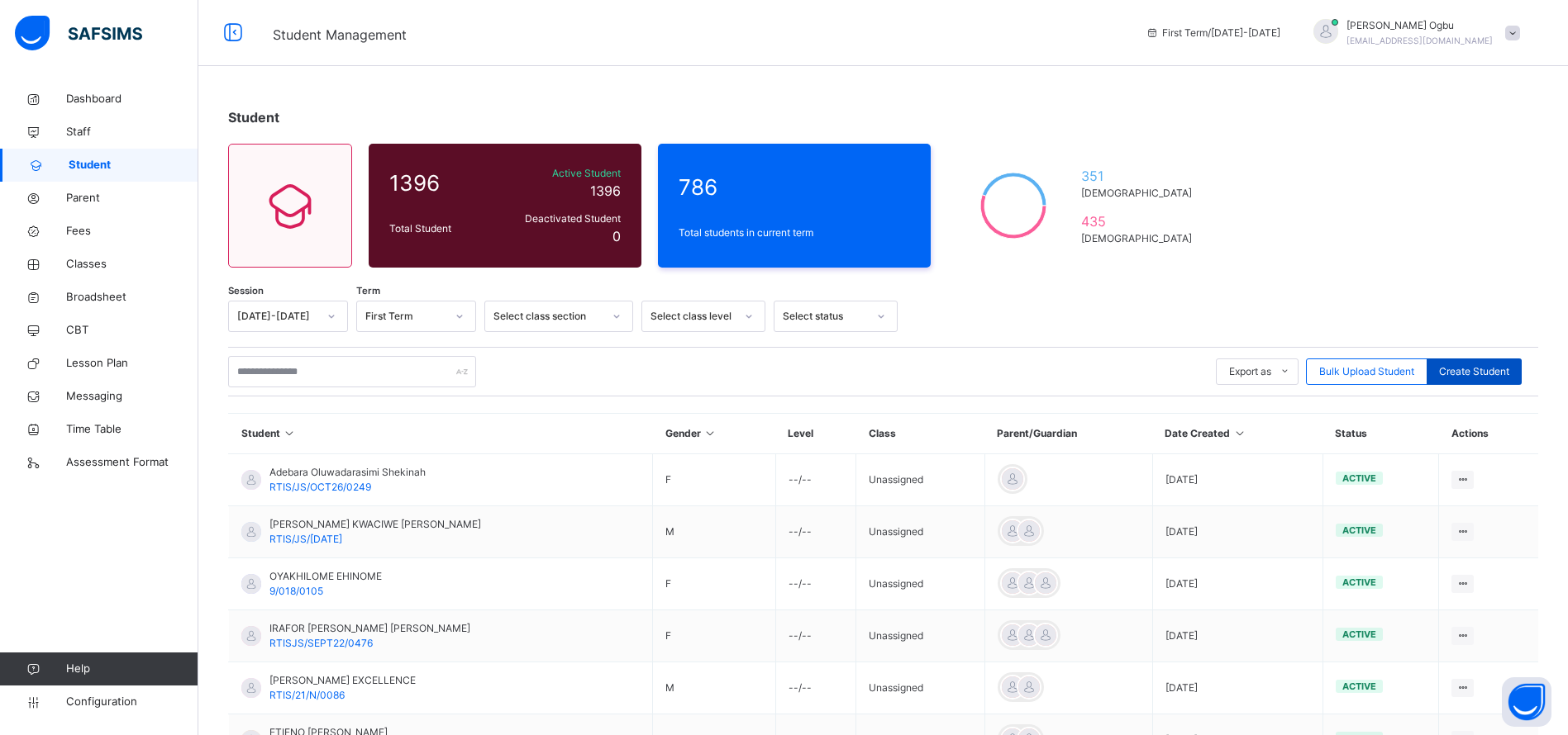
click at [1489, 365] on span "Create Student" at bounding box center [1474, 372] width 70 height 15
select select "**"
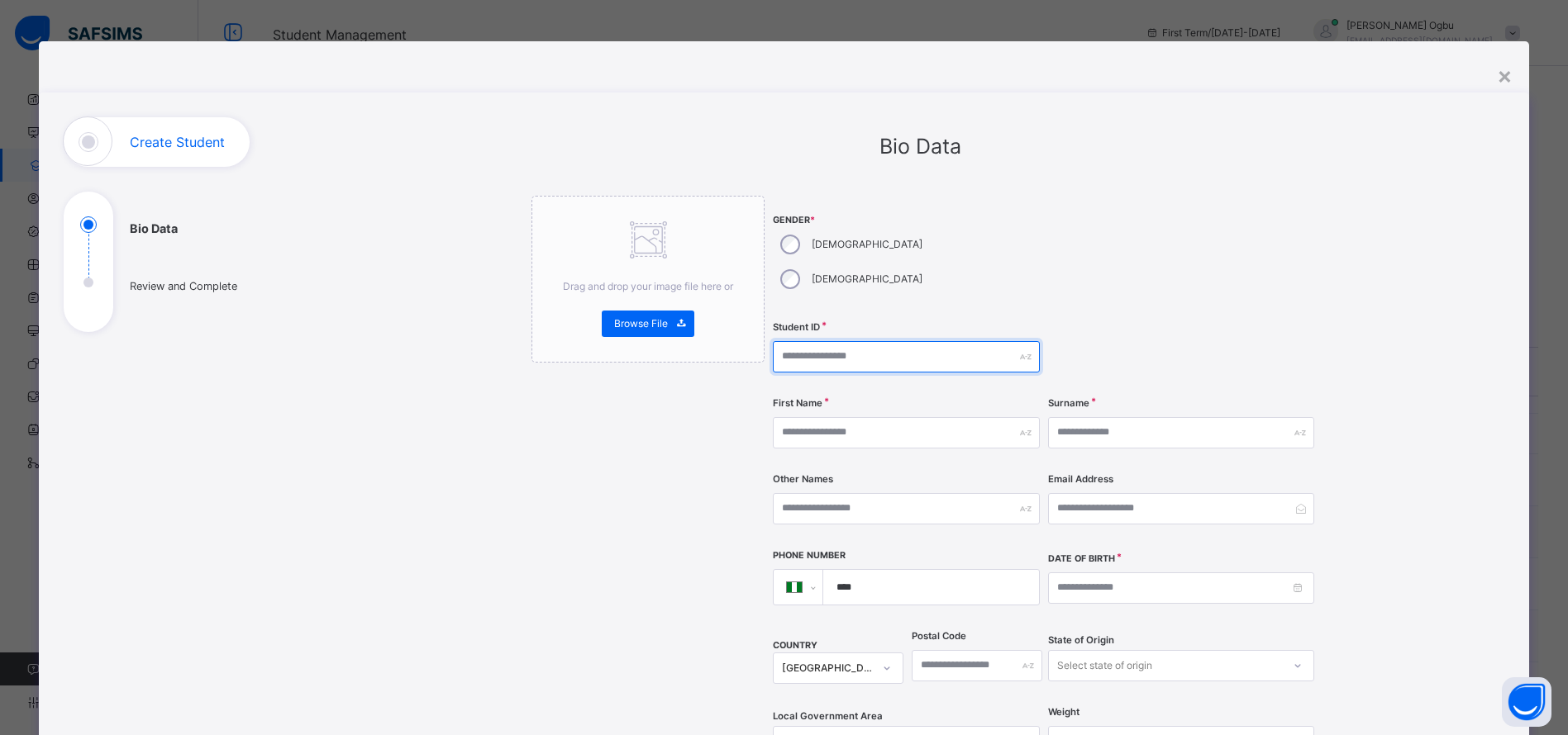
click at [842, 341] on input "text" at bounding box center [906, 357] width 266 height 32
type input "*"
type input "**********"
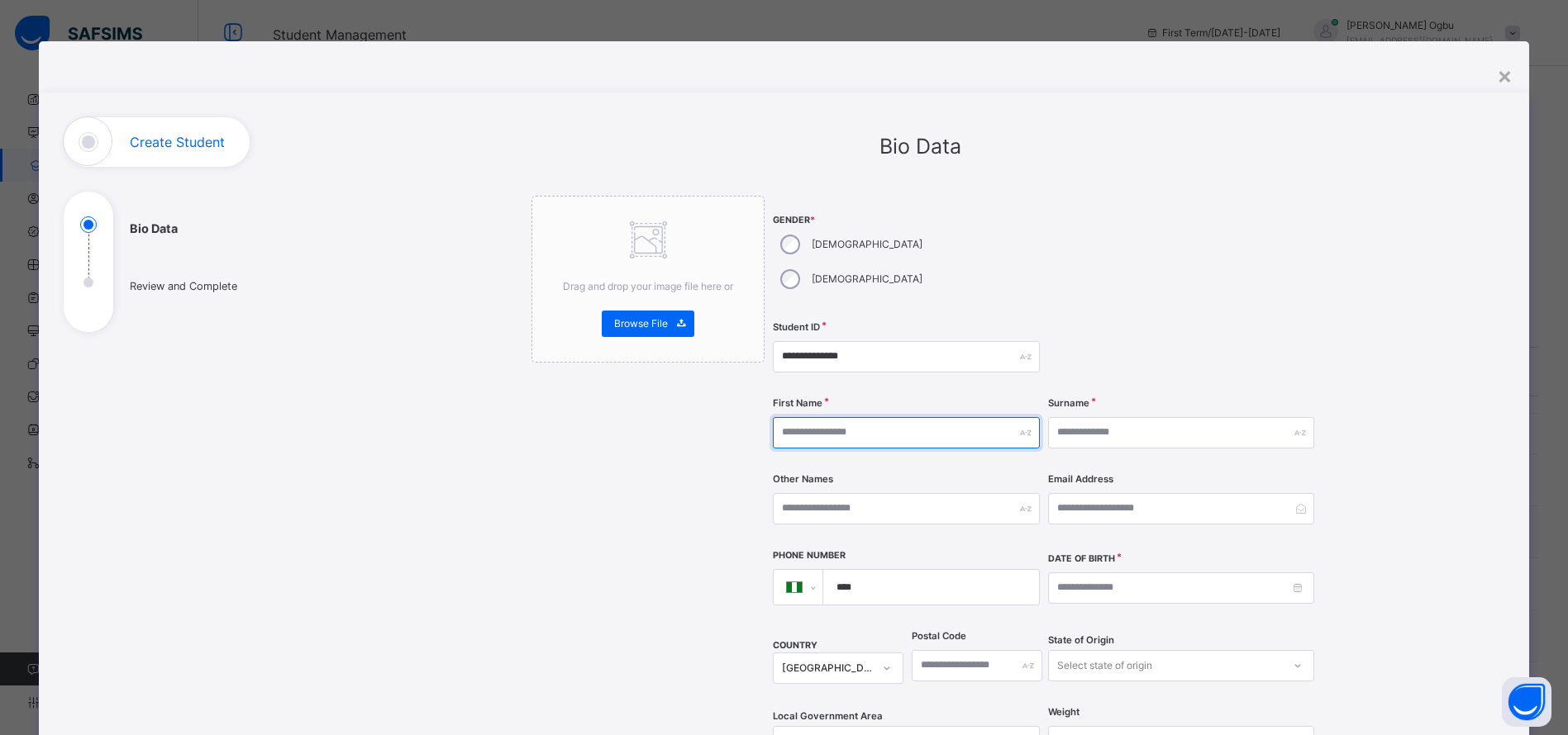
click at [832, 417] on input "text" at bounding box center [906, 433] width 266 height 32
type input "******"
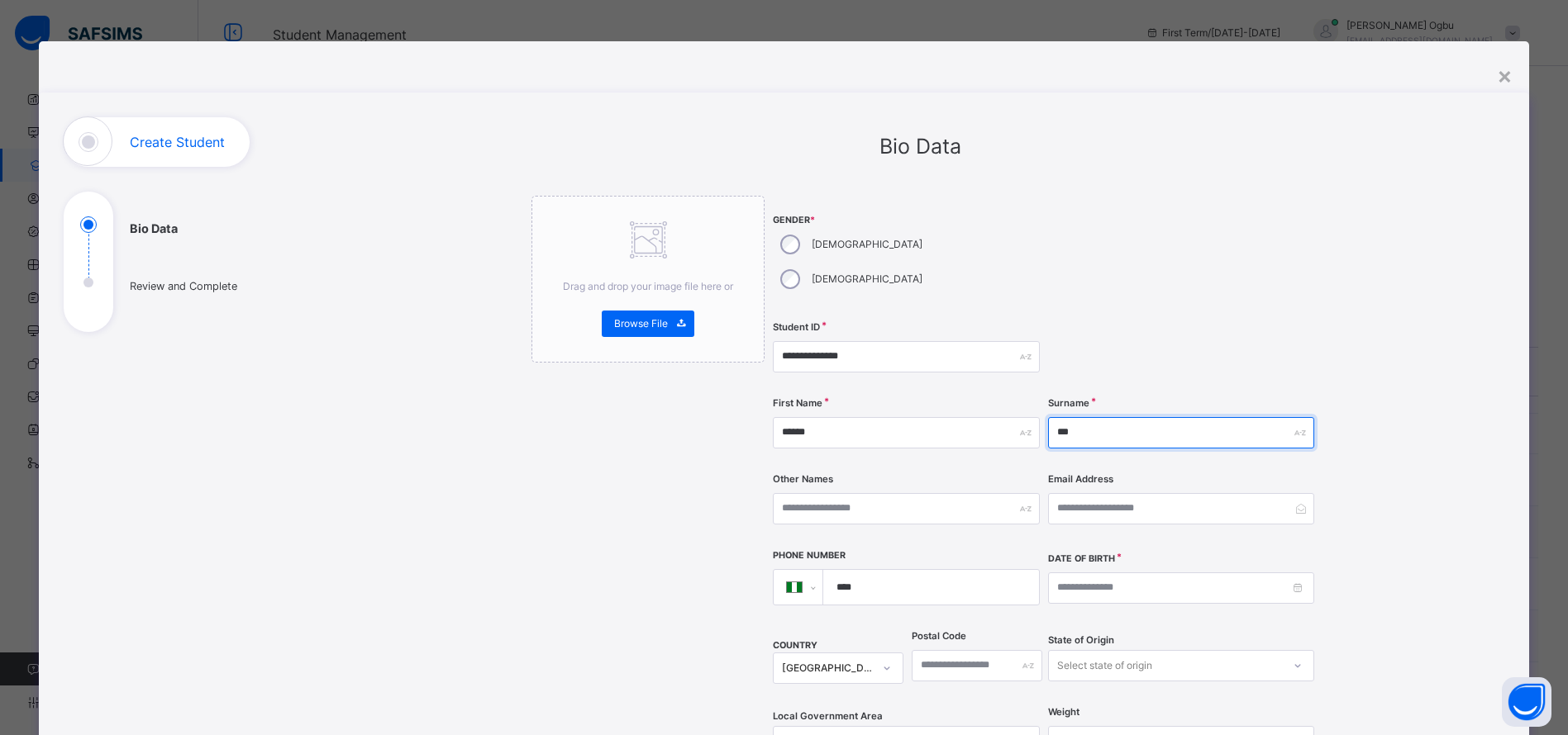
type input "****"
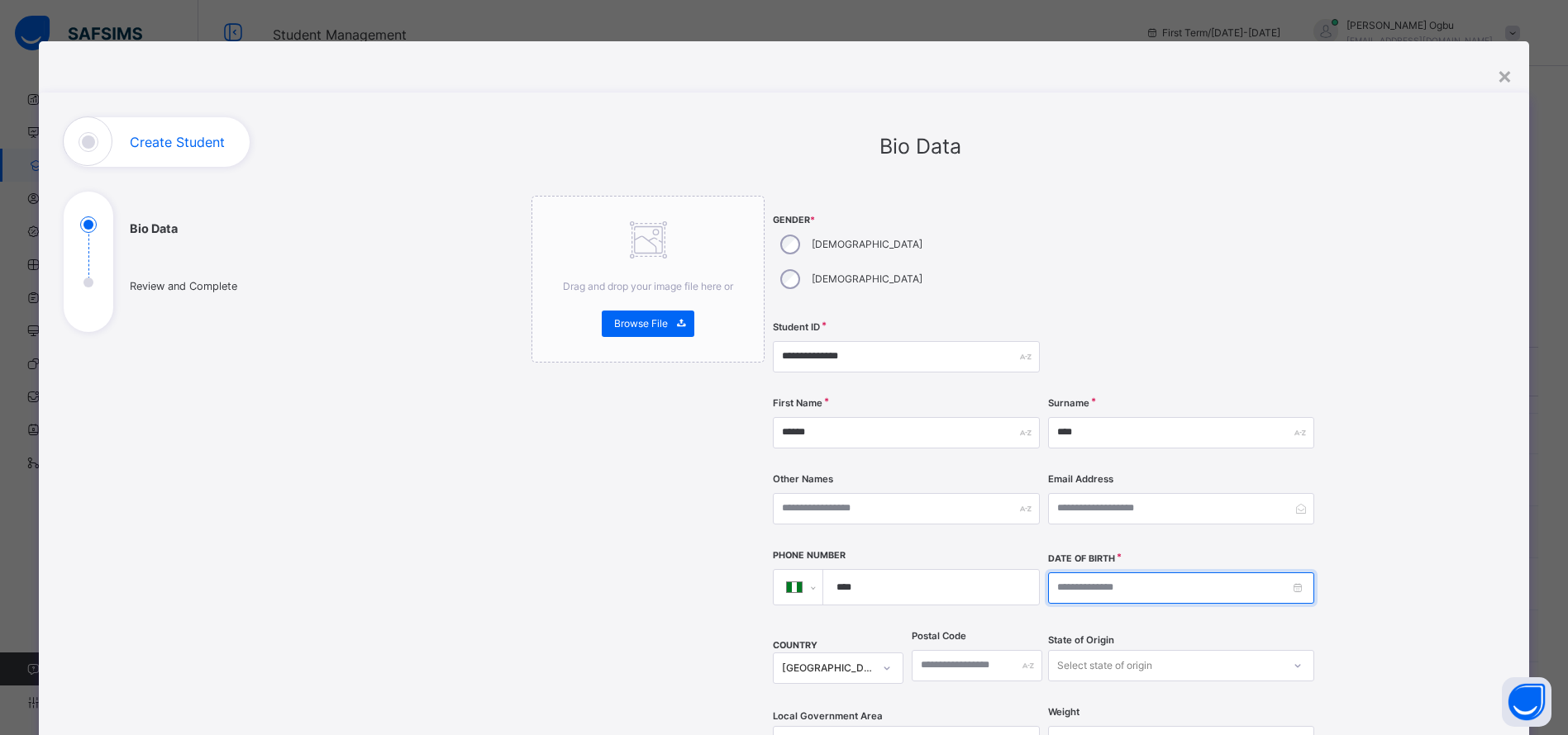
click at [1119, 573] on input at bounding box center [1181, 589] width 266 height 32
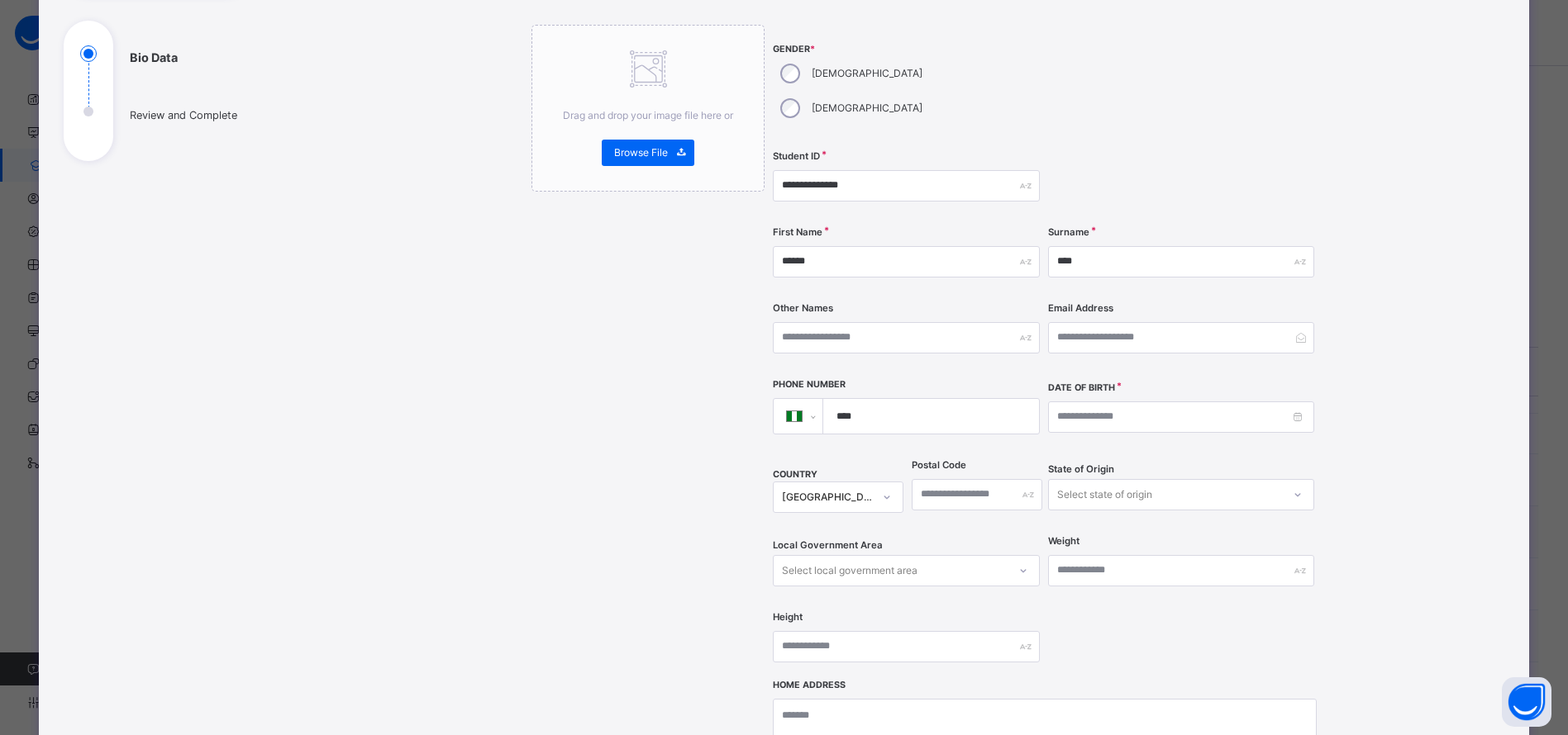
scroll to position [175, 0]
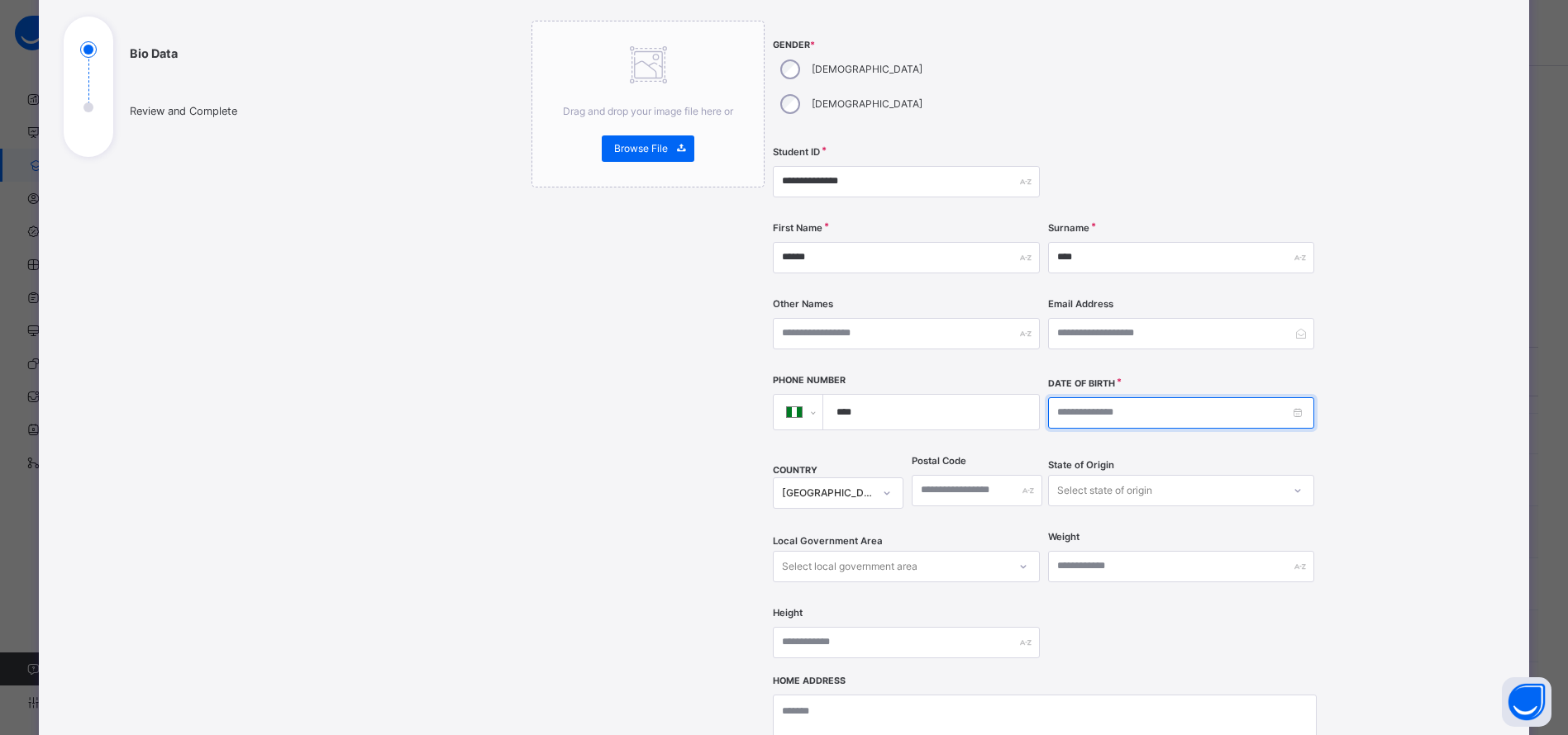
click at [1299, 397] on input at bounding box center [1181, 413] width 266 height 32
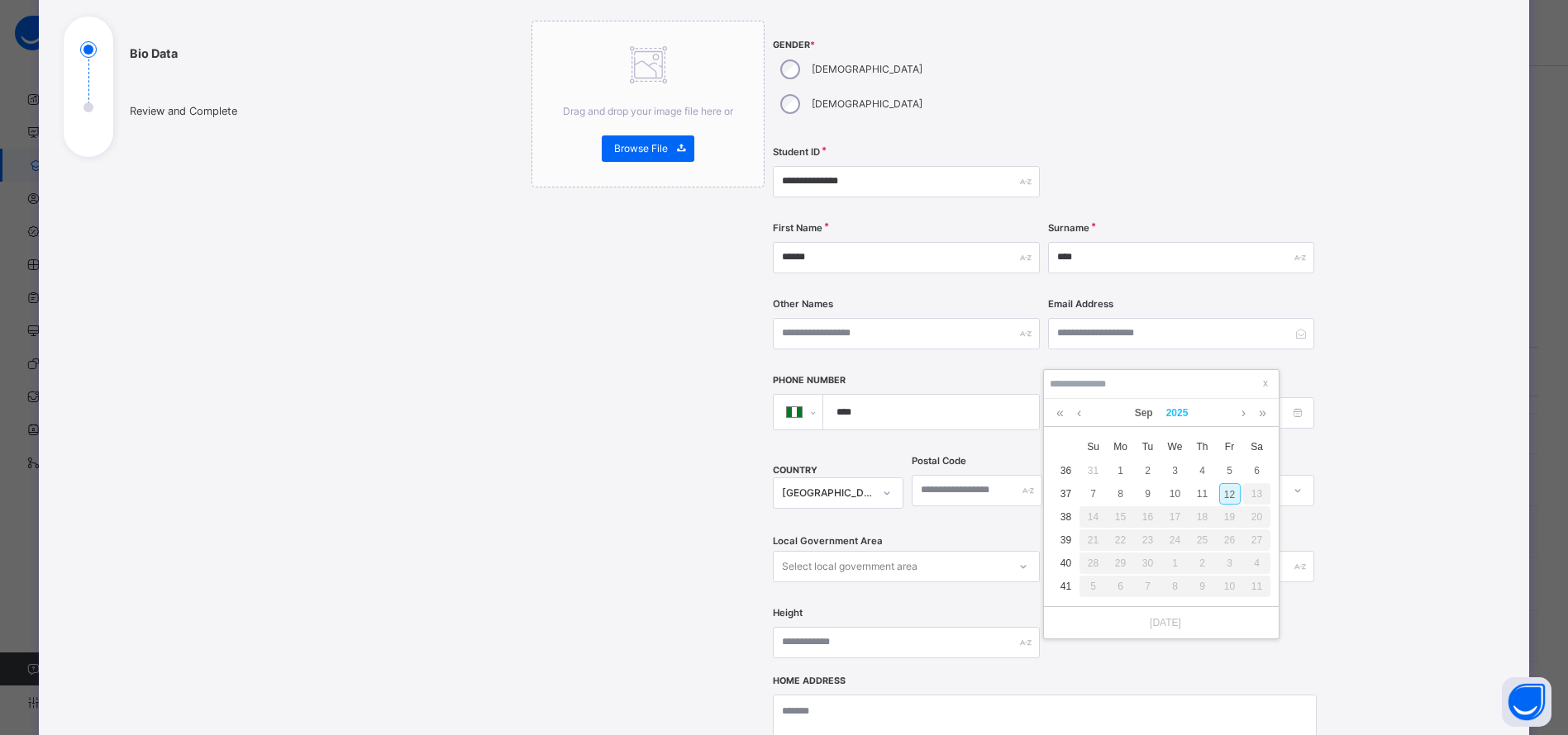
click at [1175, 412] on link "2025" at bounding box center [1177, 413] width 35 height 28
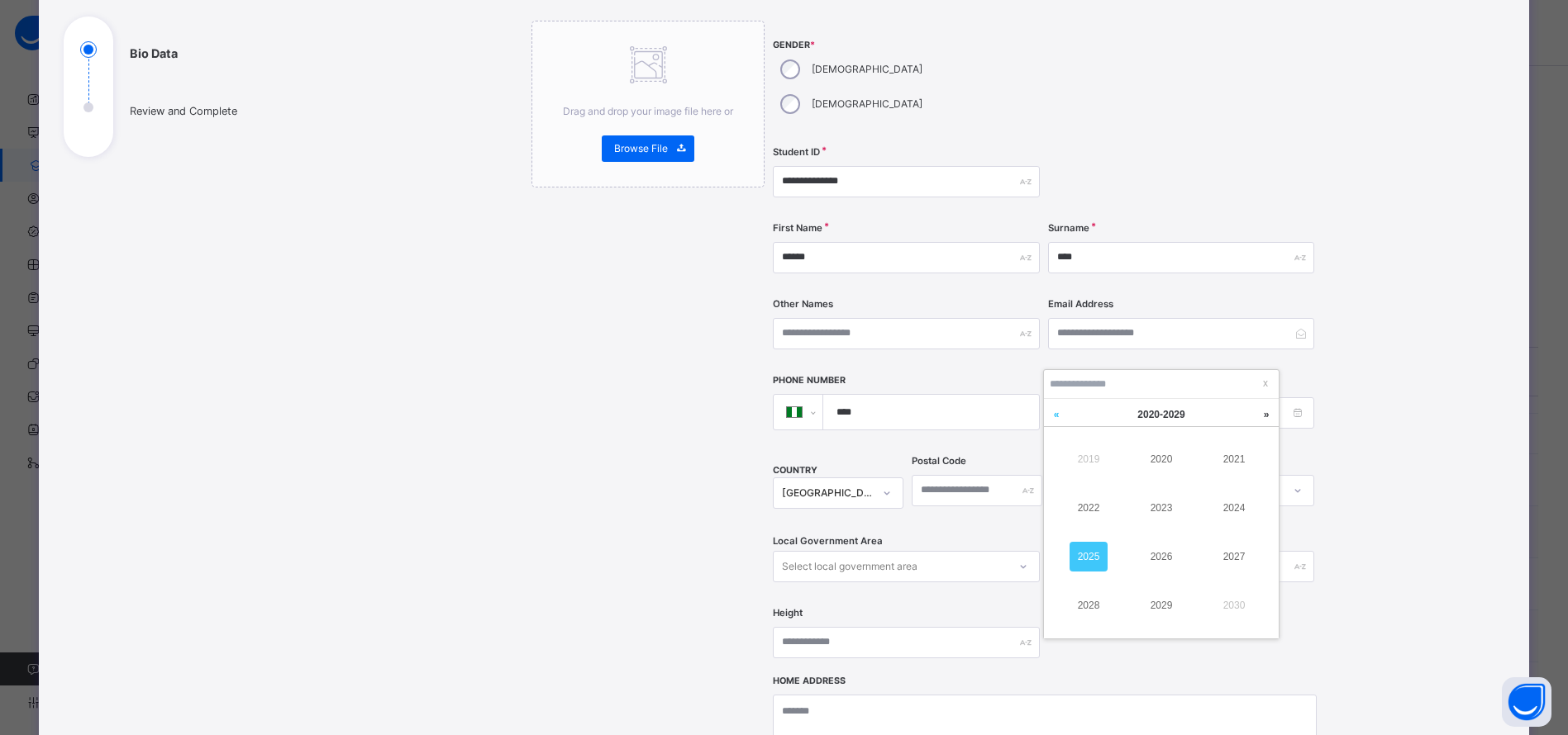
click at [1058, 416] on link at bounding box center [1057, 415] width 25 height 32
click at [1154, 547] on link "2016" at bounding box center [1161, 557] width 38 height 30
click at [1140, 411] on link "Sep" at bounding box center [1144, 413] width 32 height 28
click at [1238, 609] on link "Dec" at bounding box center [1233, 605] width 38 height 30
click at [1150, 539] on div "20" at bounding box center [1148, 540] width 22 height 22
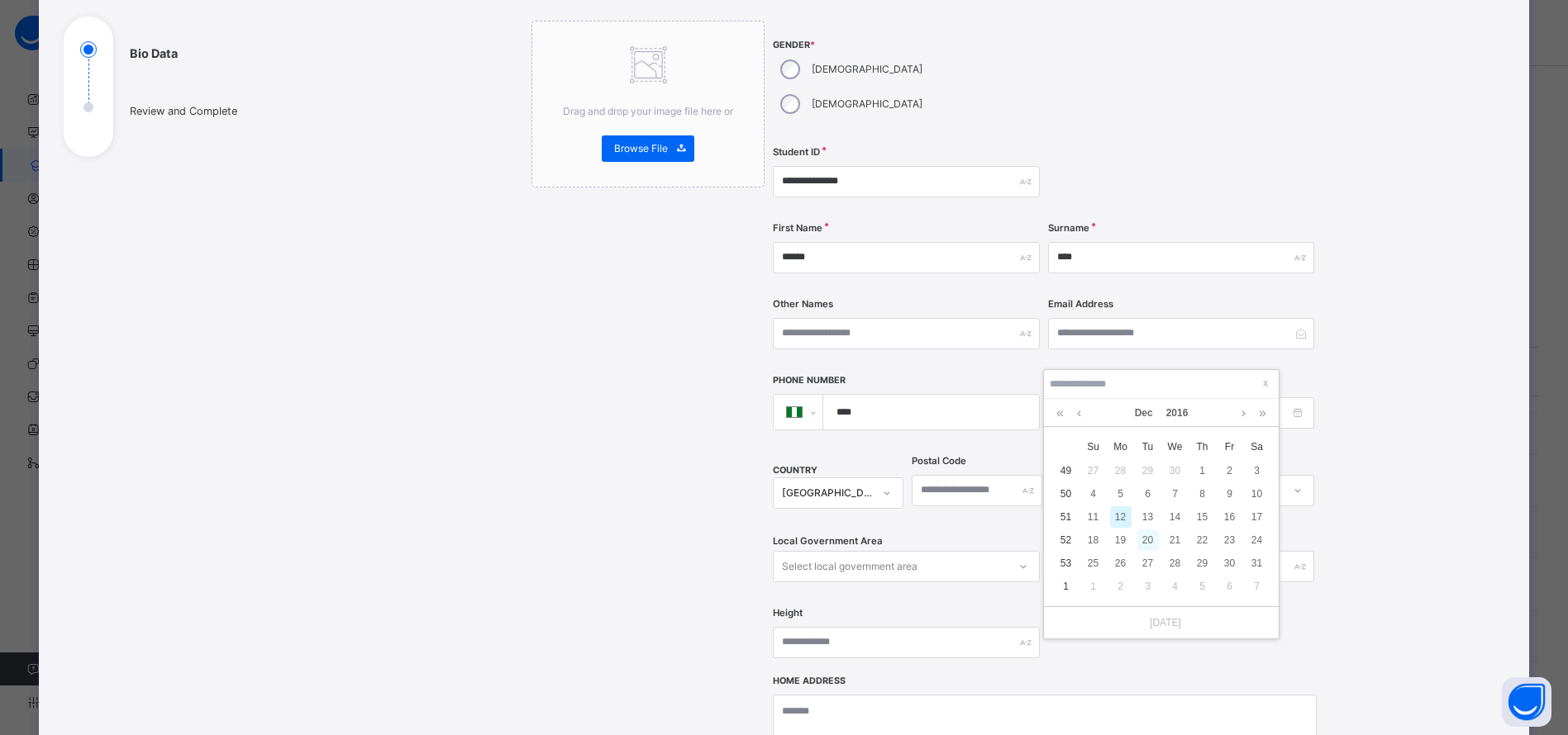
type input "**********"
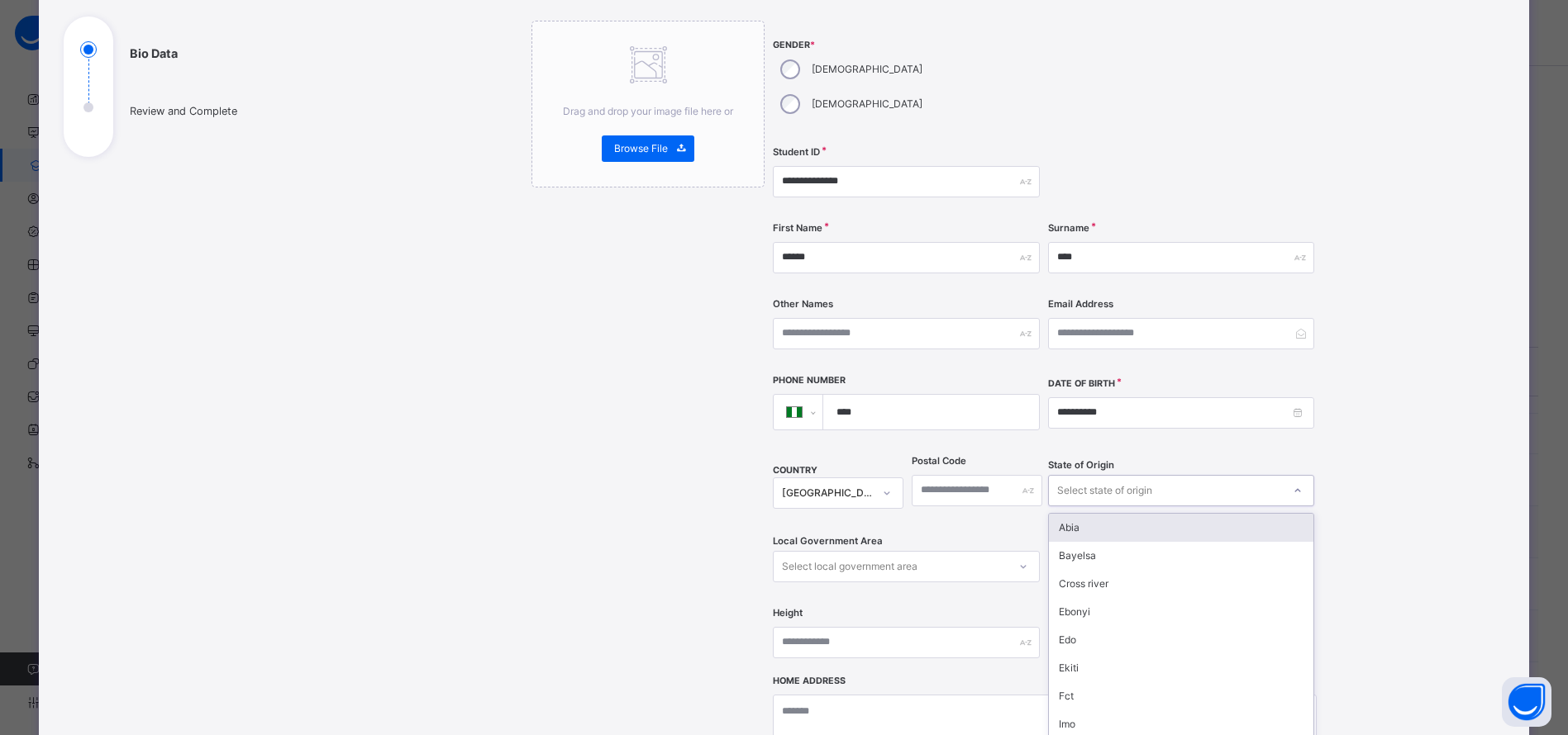
click at [1108, 475] on div "Select state of origin" at bounding box center [1181, 491] width 266 height 32
type input "**"
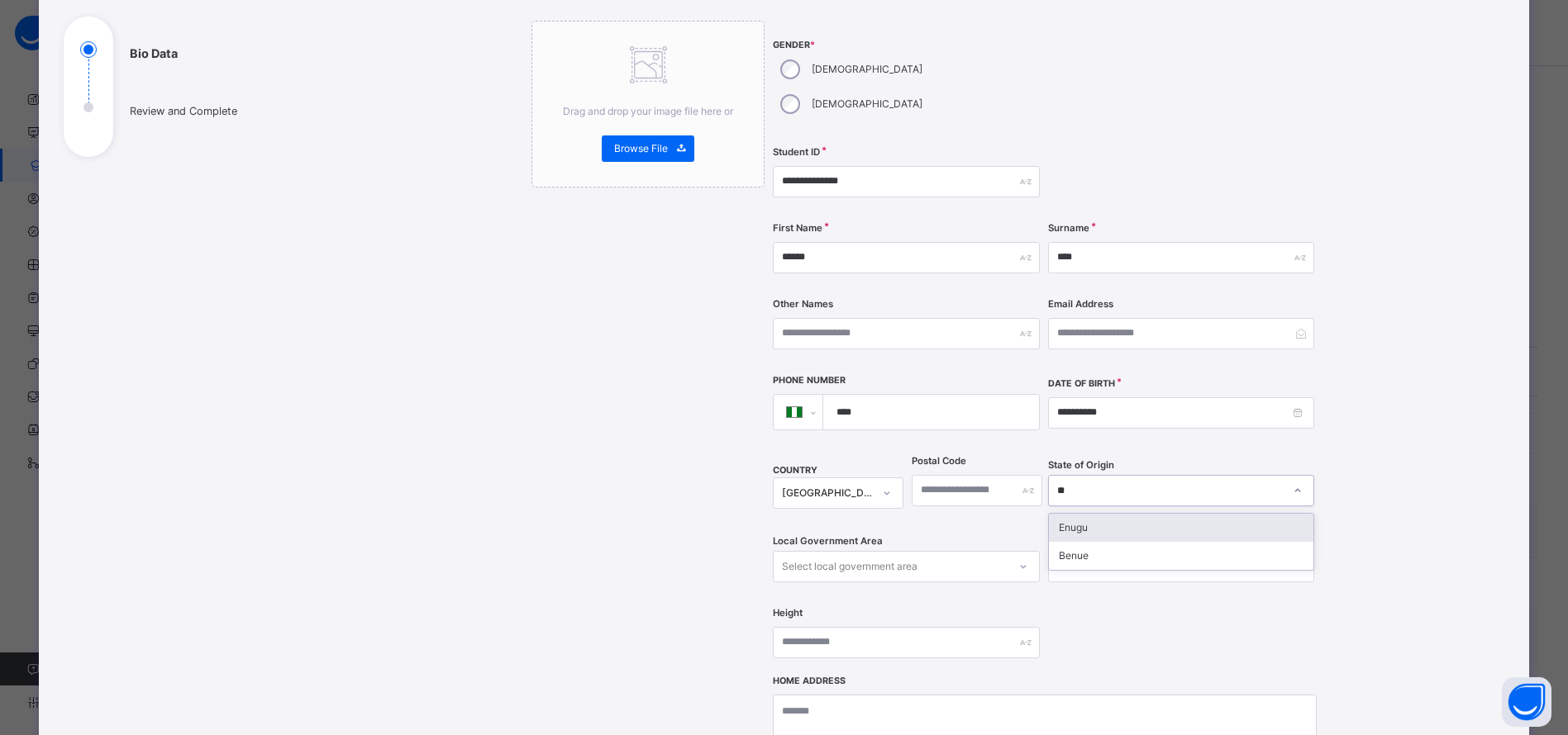
click at [1085, 513] on div "Enugu" at bounding box center [1181, 528] width 264 height 28
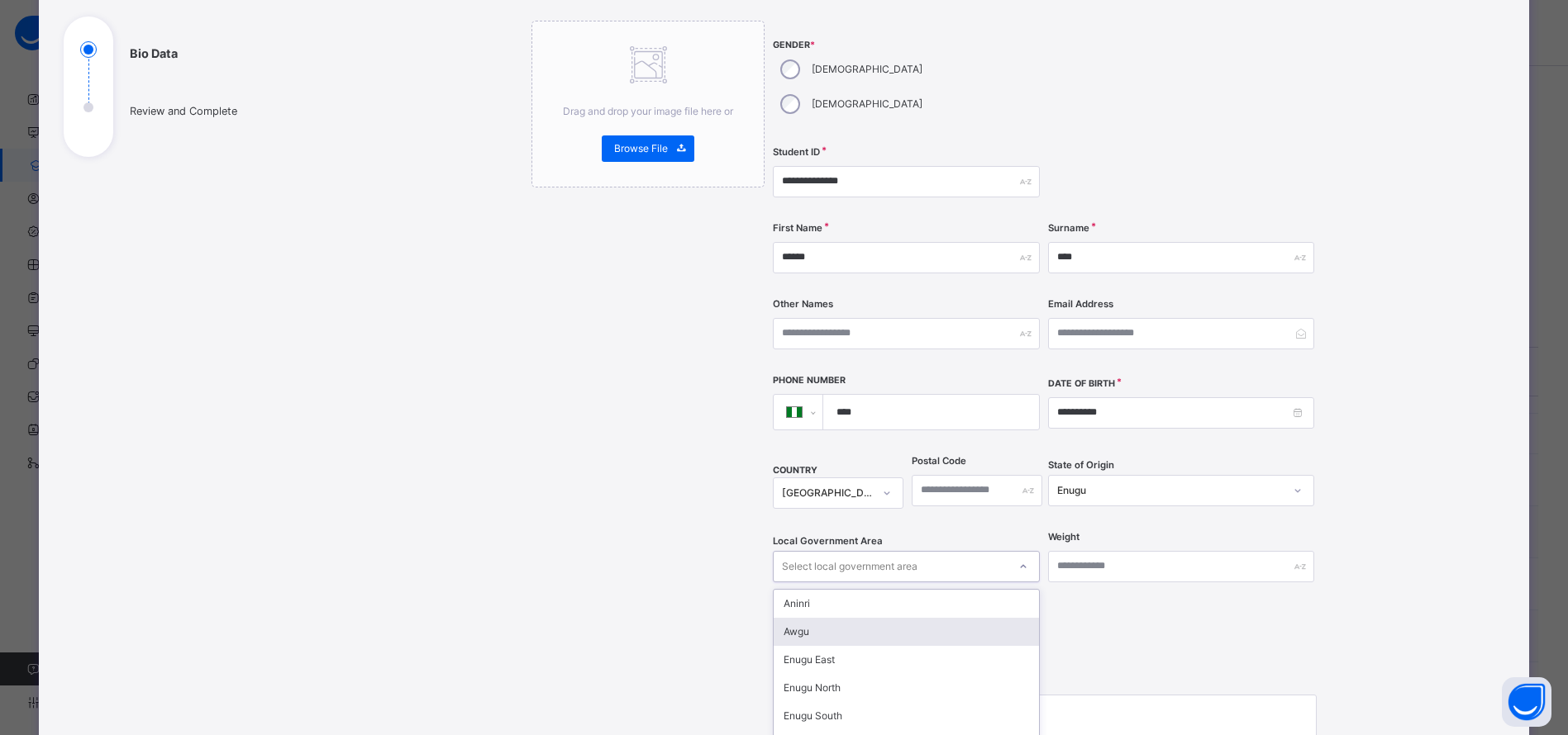
scroll to position [250, 0]
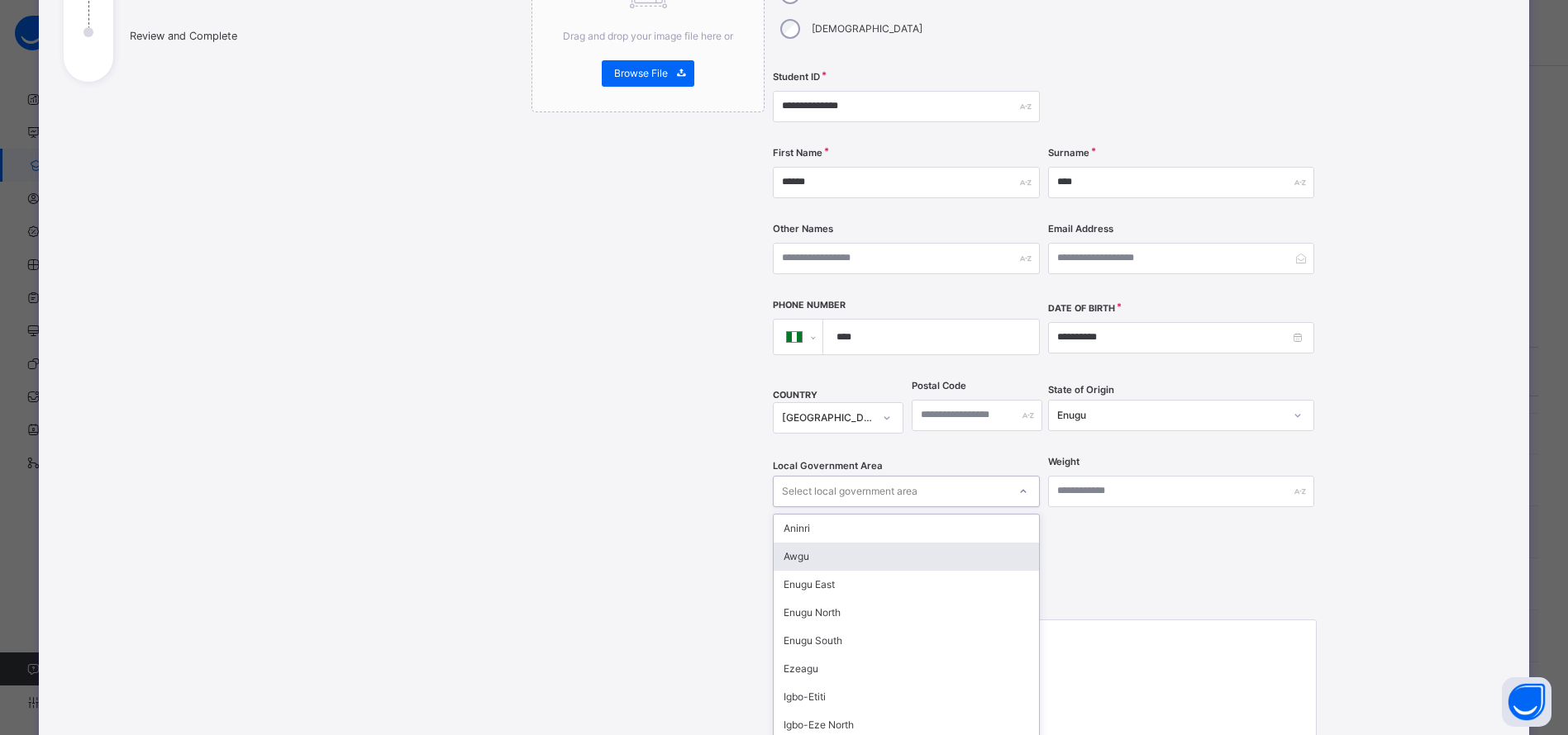
click at [995, 508] on div "option Awgu focused, 2 of 17. 17 results available. Use Up and Down to choose o…" at bounding box center [906, 492] width 266 height 32
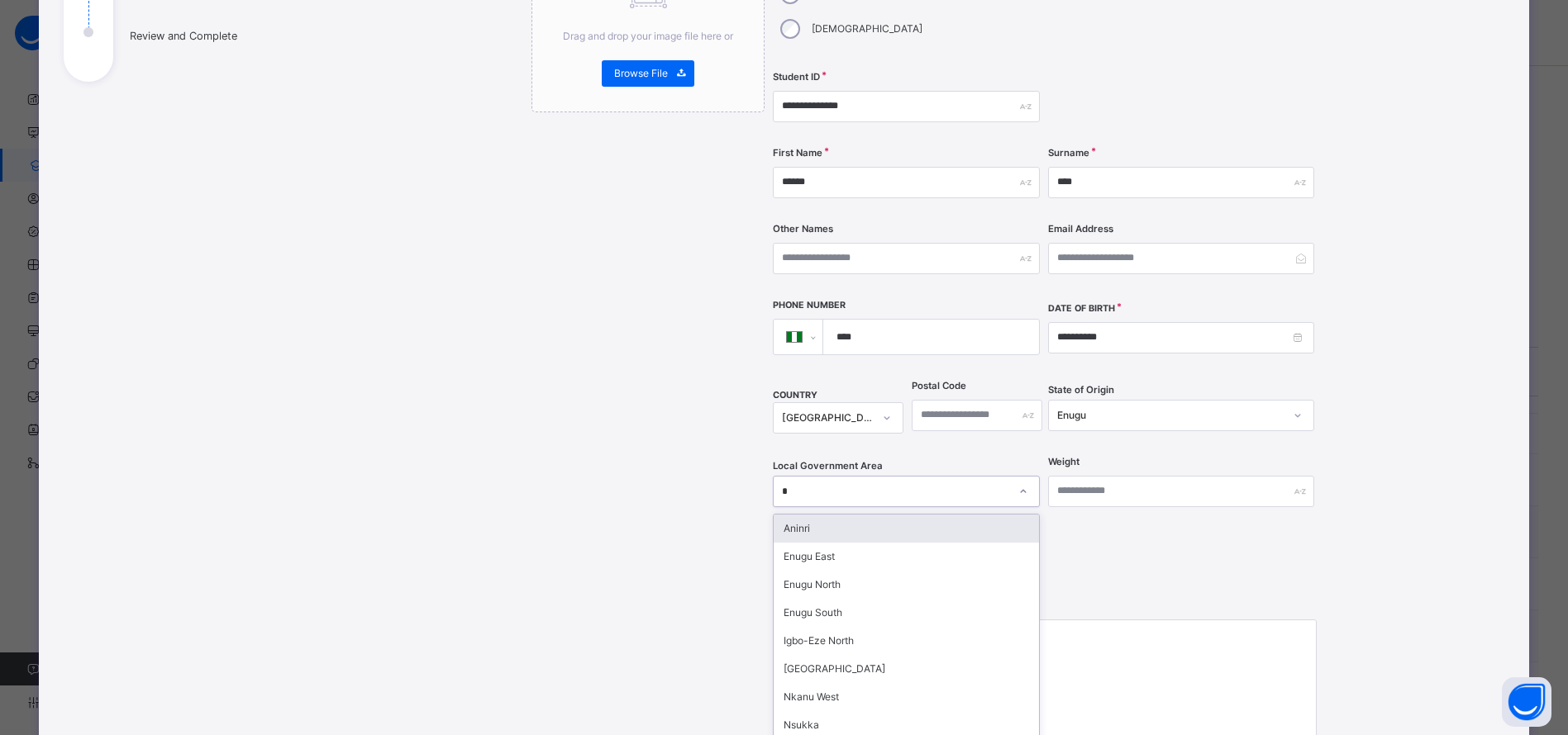
type input "**"
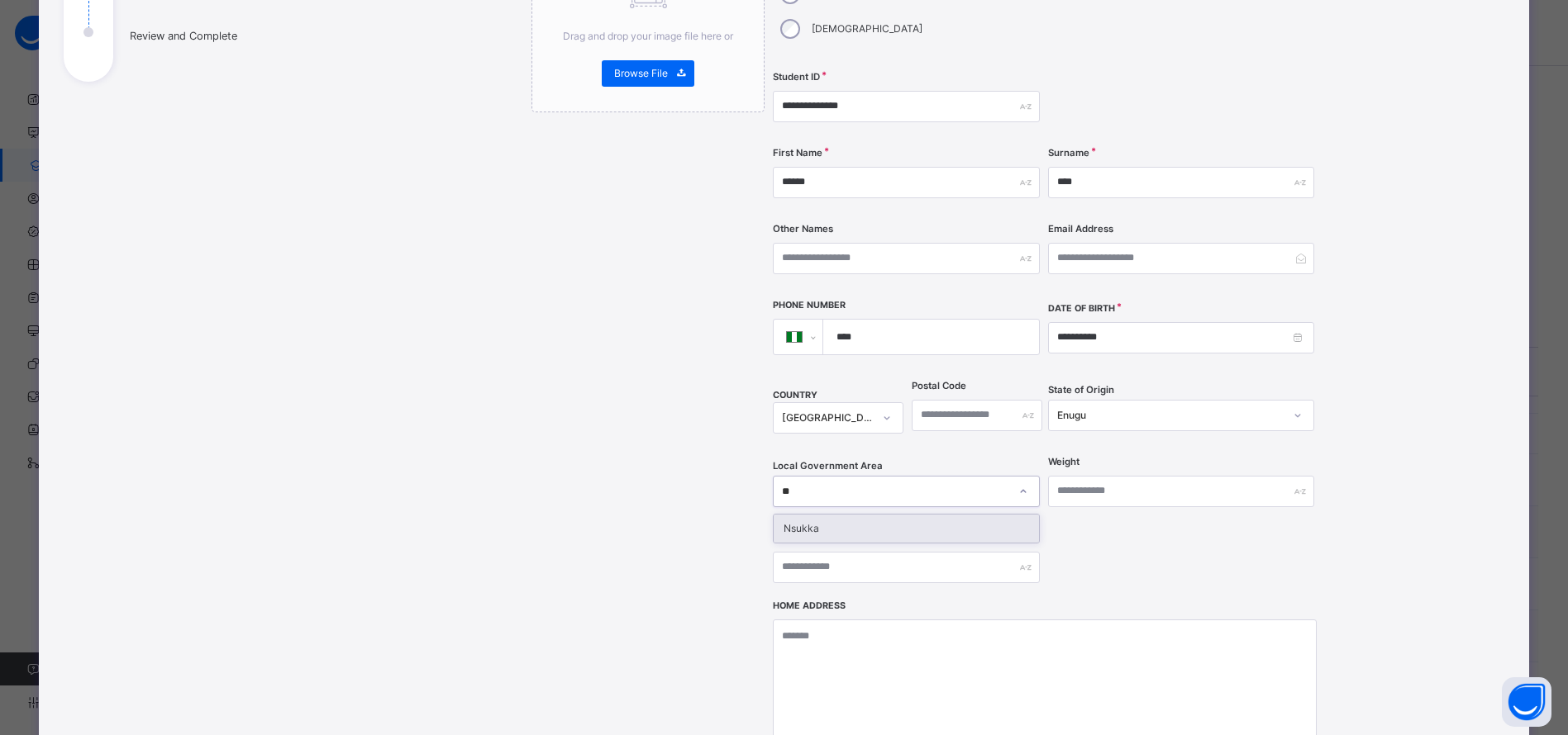
click at [973, 514] on div "Nsukka" at bounding box center [906, 528] width 264 height 28
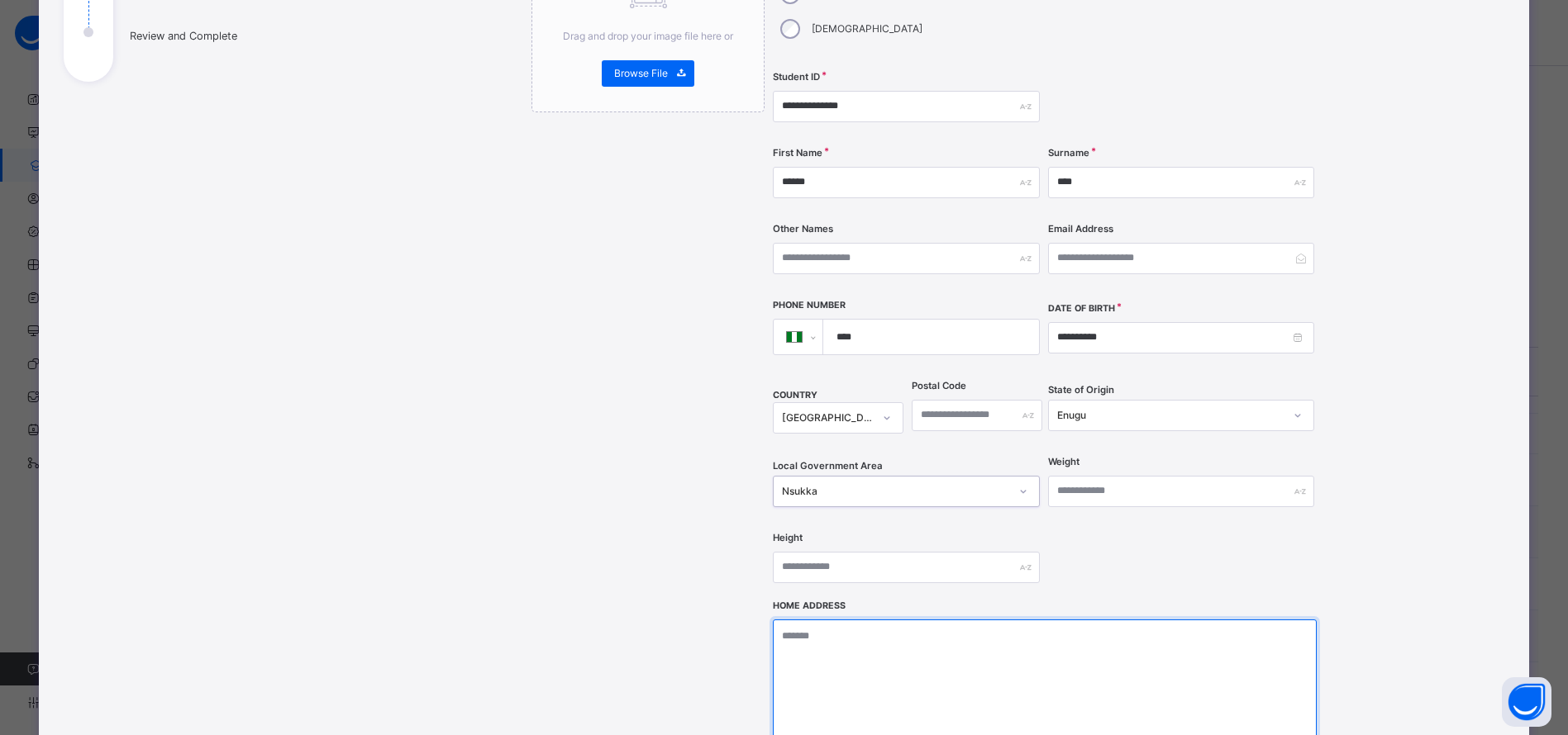
click at [956, 620] on textarea at bounding box center [1045, 702] width 544 height 166
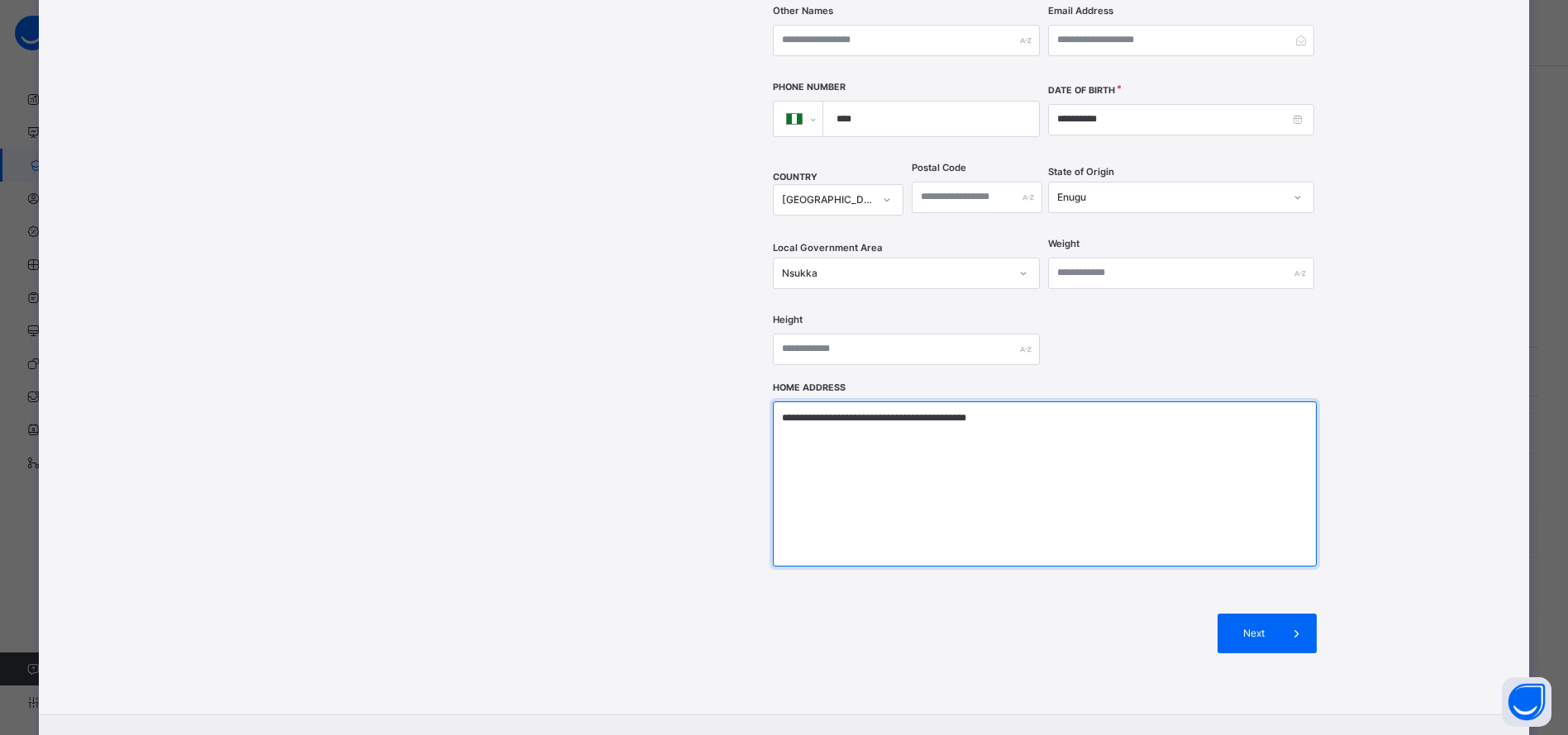
scroll to position [497, 0]
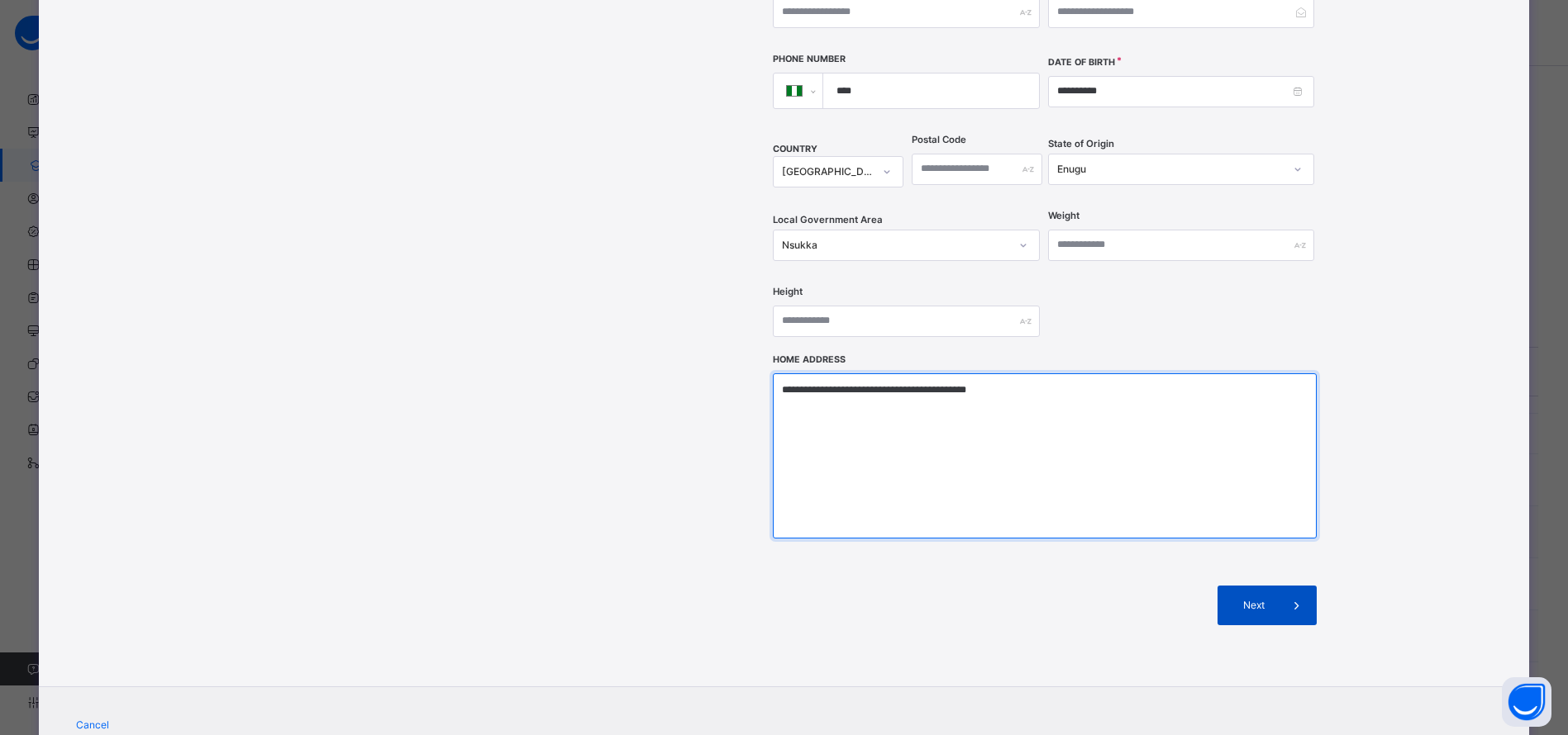
type textarea "**********"
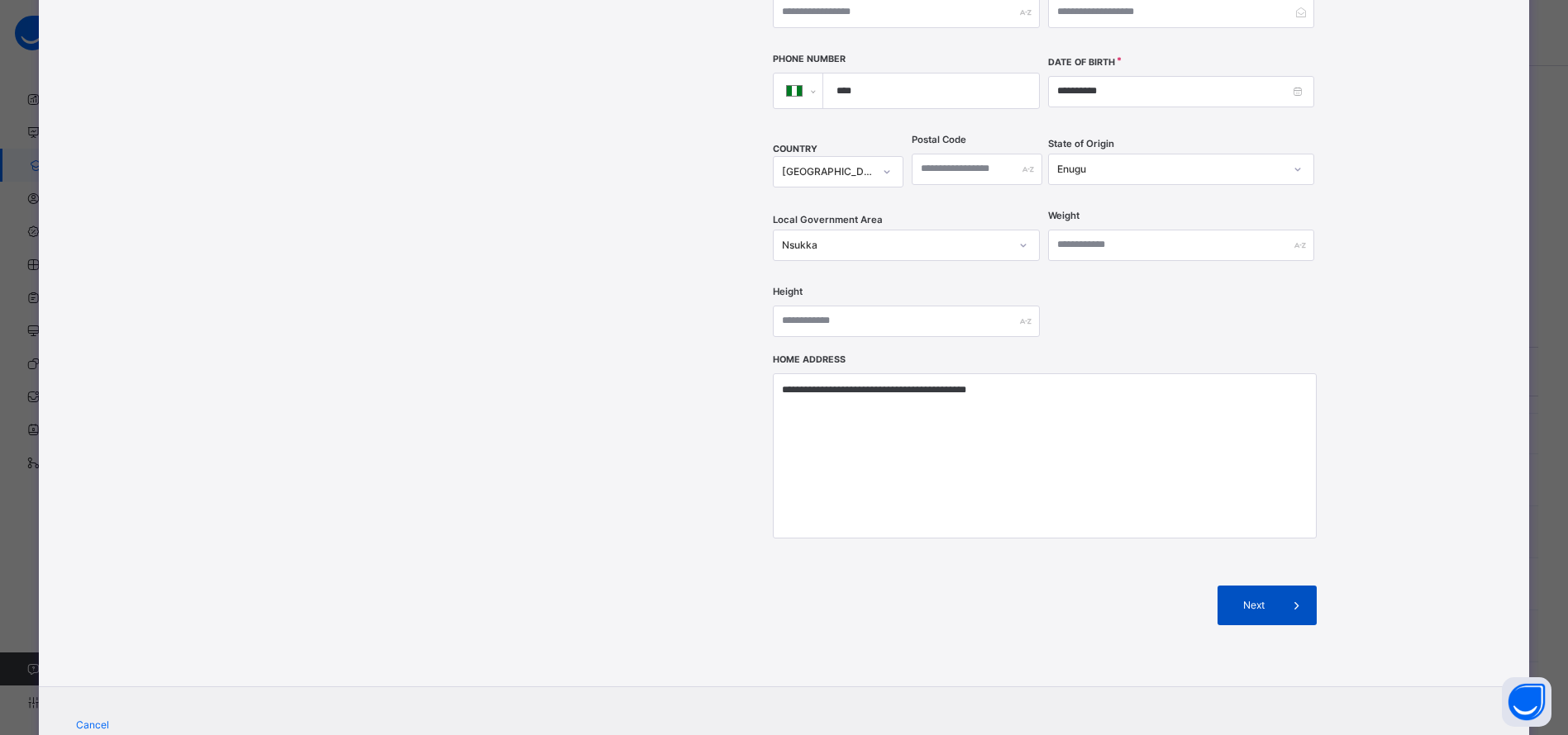
click at [1272, 598] on span "Next" at bounding box center [1253, 605] width 47 height 15
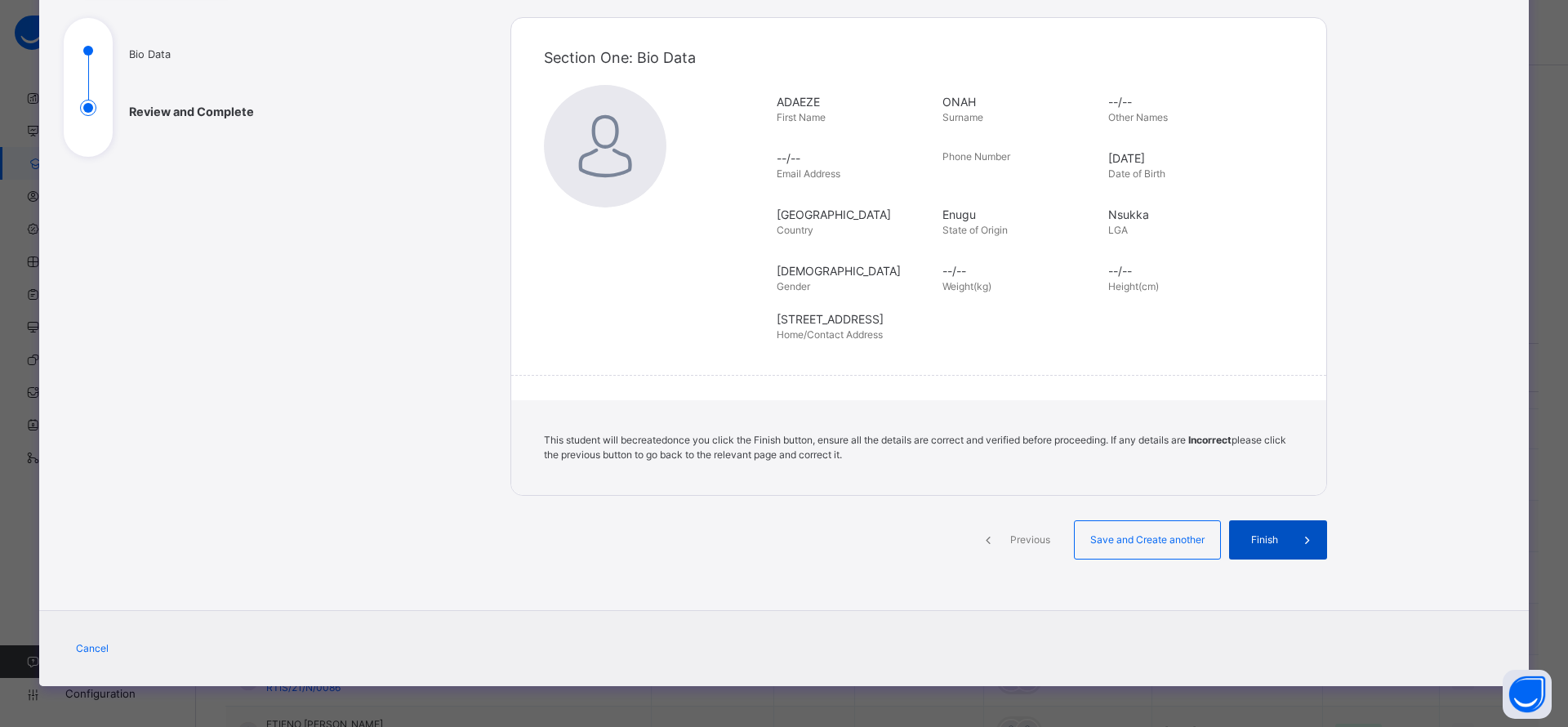
click at [1259, 539] on span "Finish" at bounding box center [1264, 540] width 46 height 15
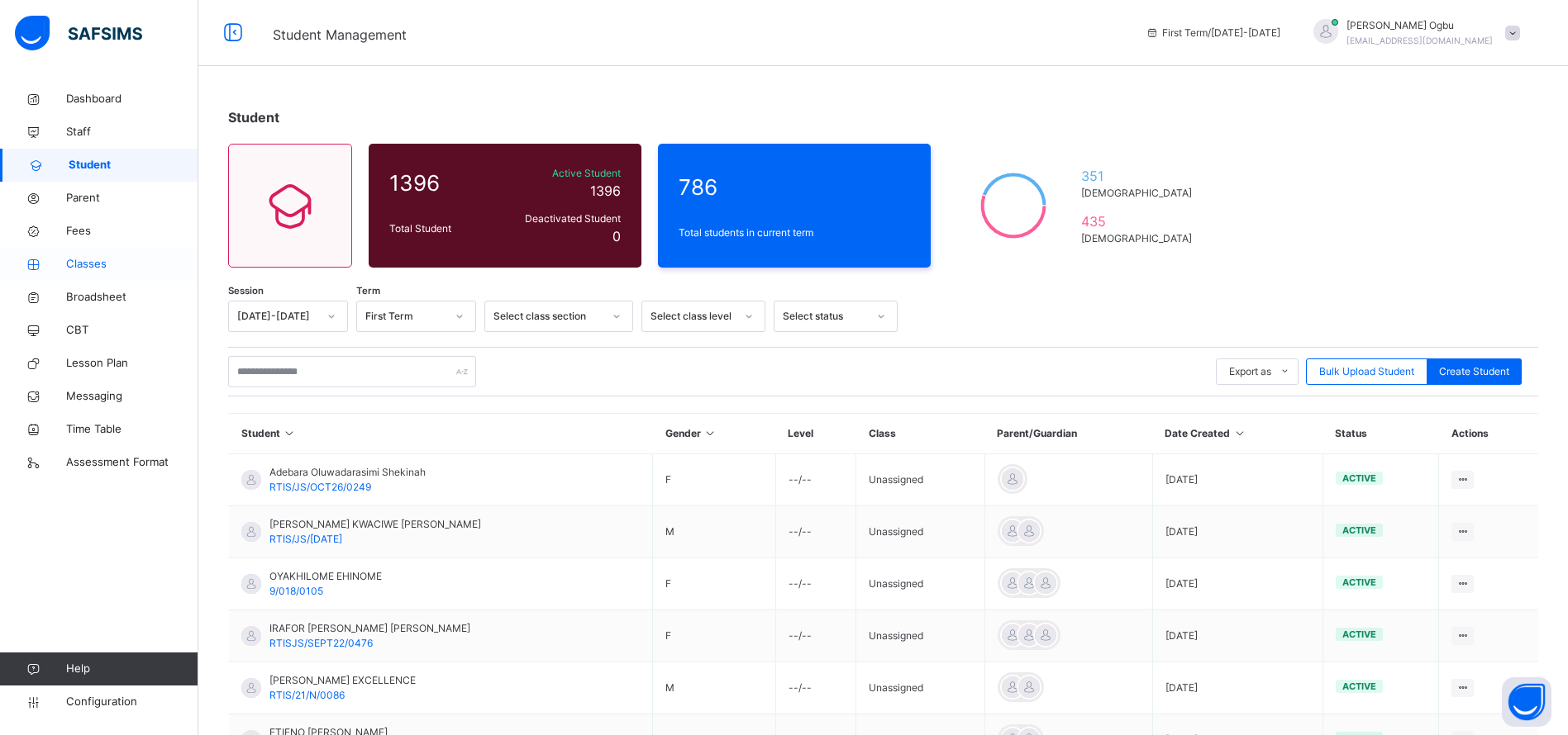
click at [78, 260] on span "Classes" at bounding box center [132, 264] width 132 height 17
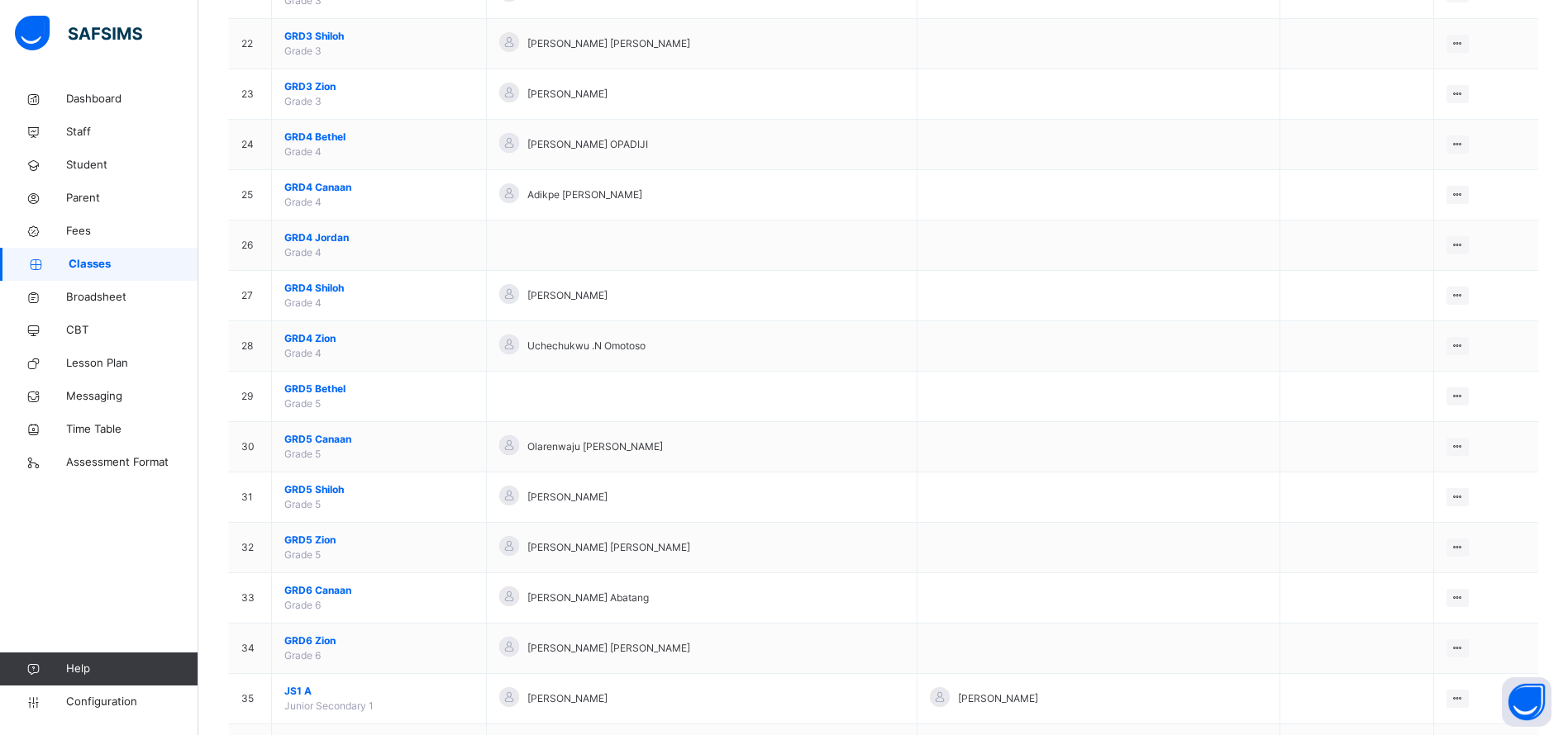
scroll to position [1239, 0]
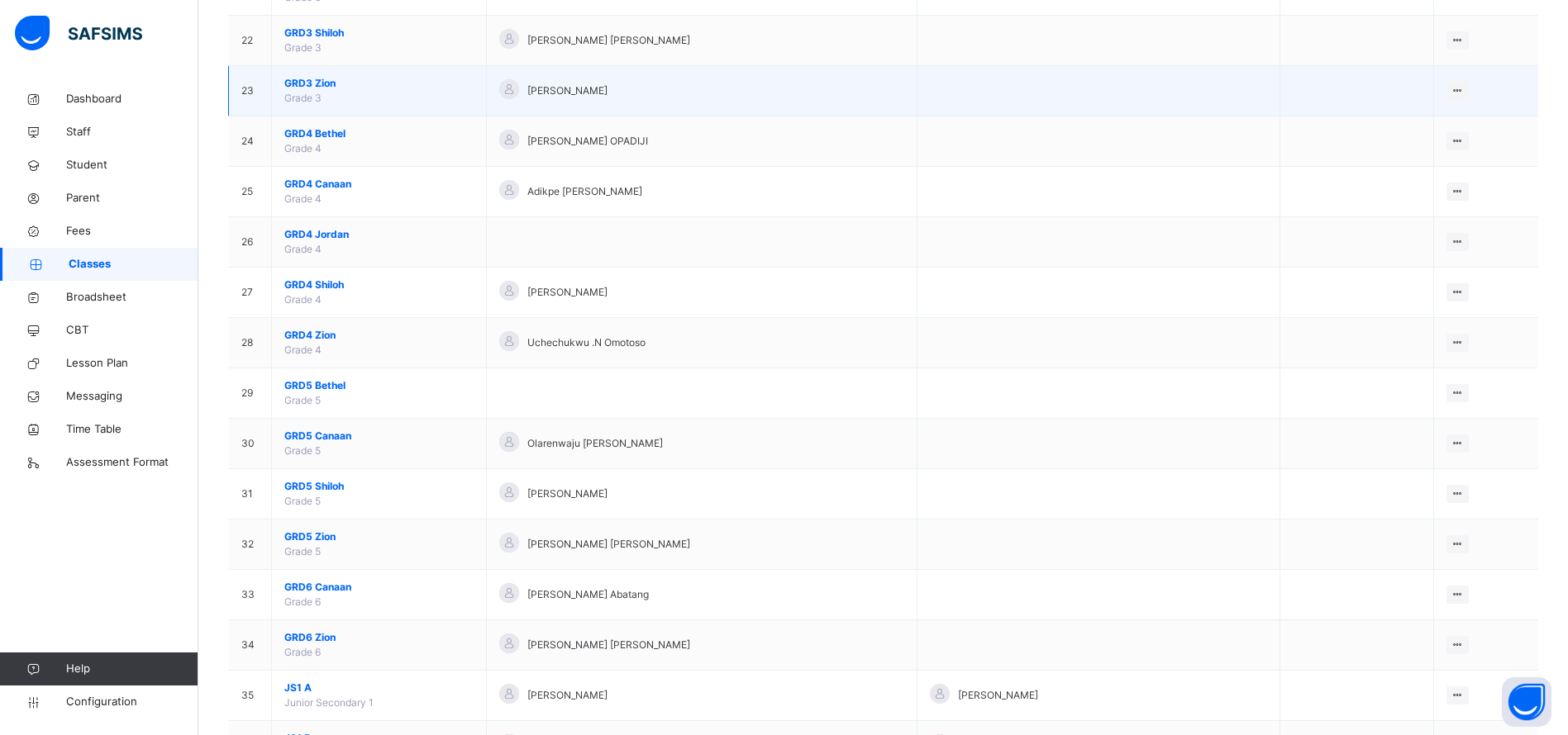
click at [298, 84] on span "GRD3 Zion" at bounding box center [379, 84] width 189 height 15
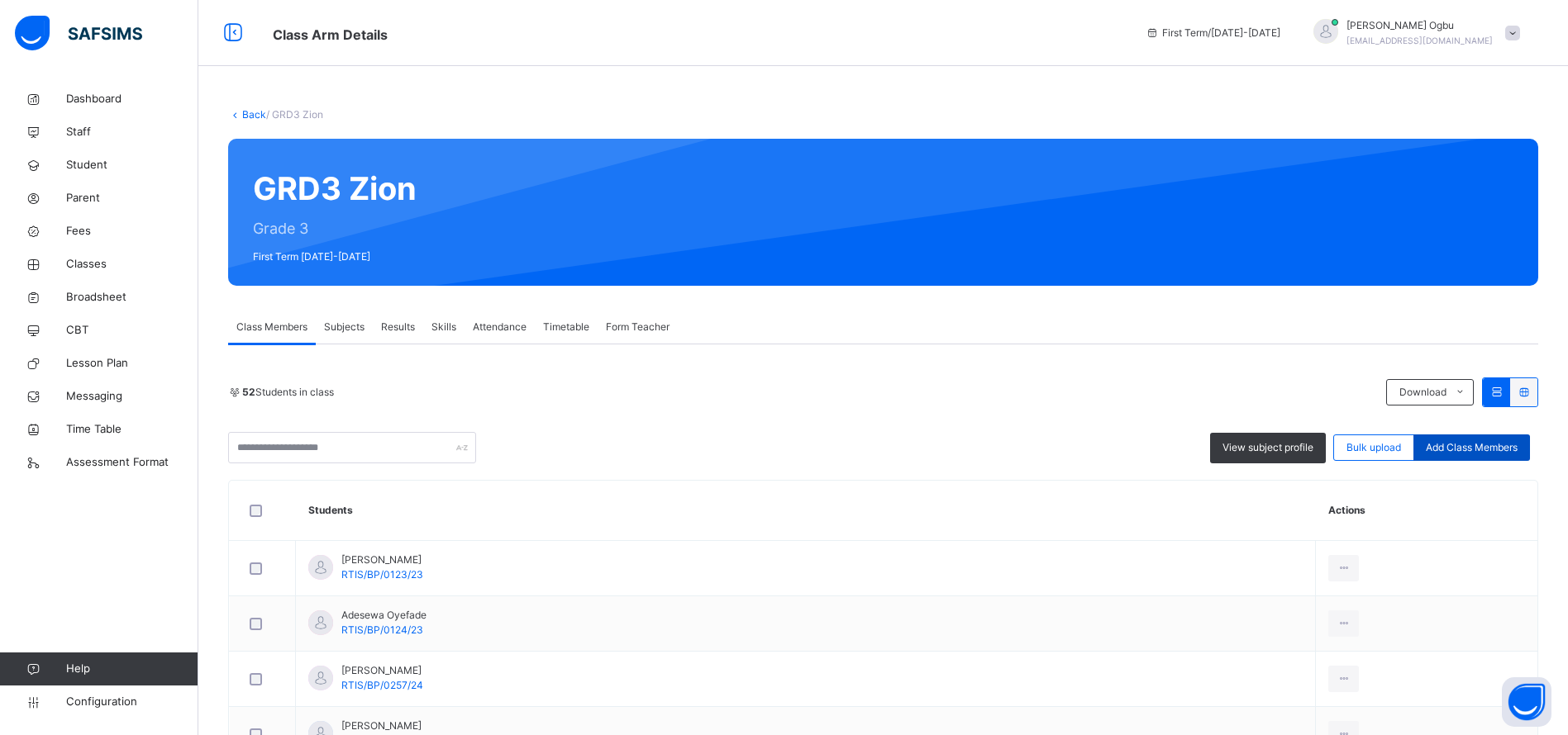
click at [1471, 456] on div "Add Class Members" at bounding box center [1471, 448] width 116 height 27
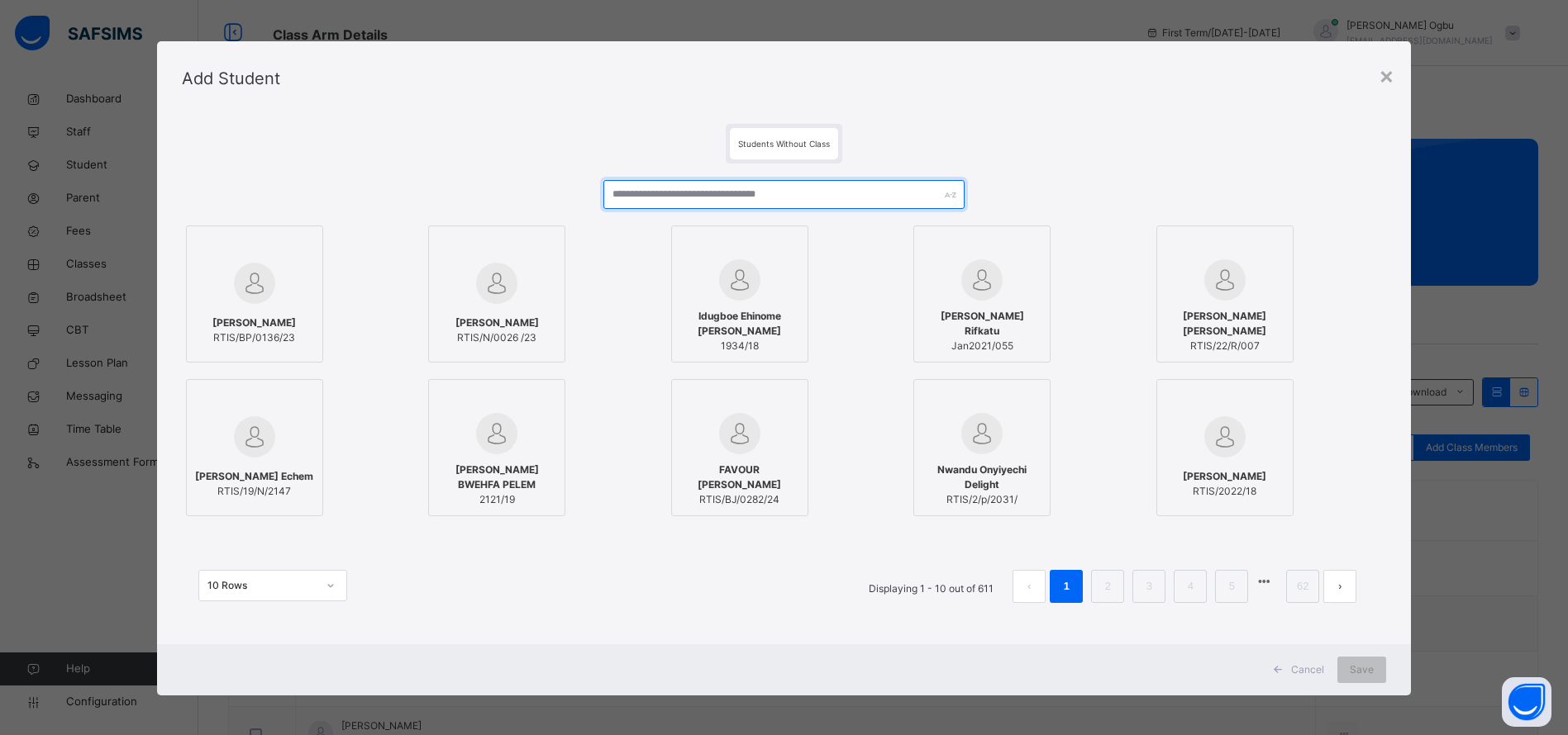
click at [773, 198] on input "text" at bounding box center [784, 194] width 361 height 29
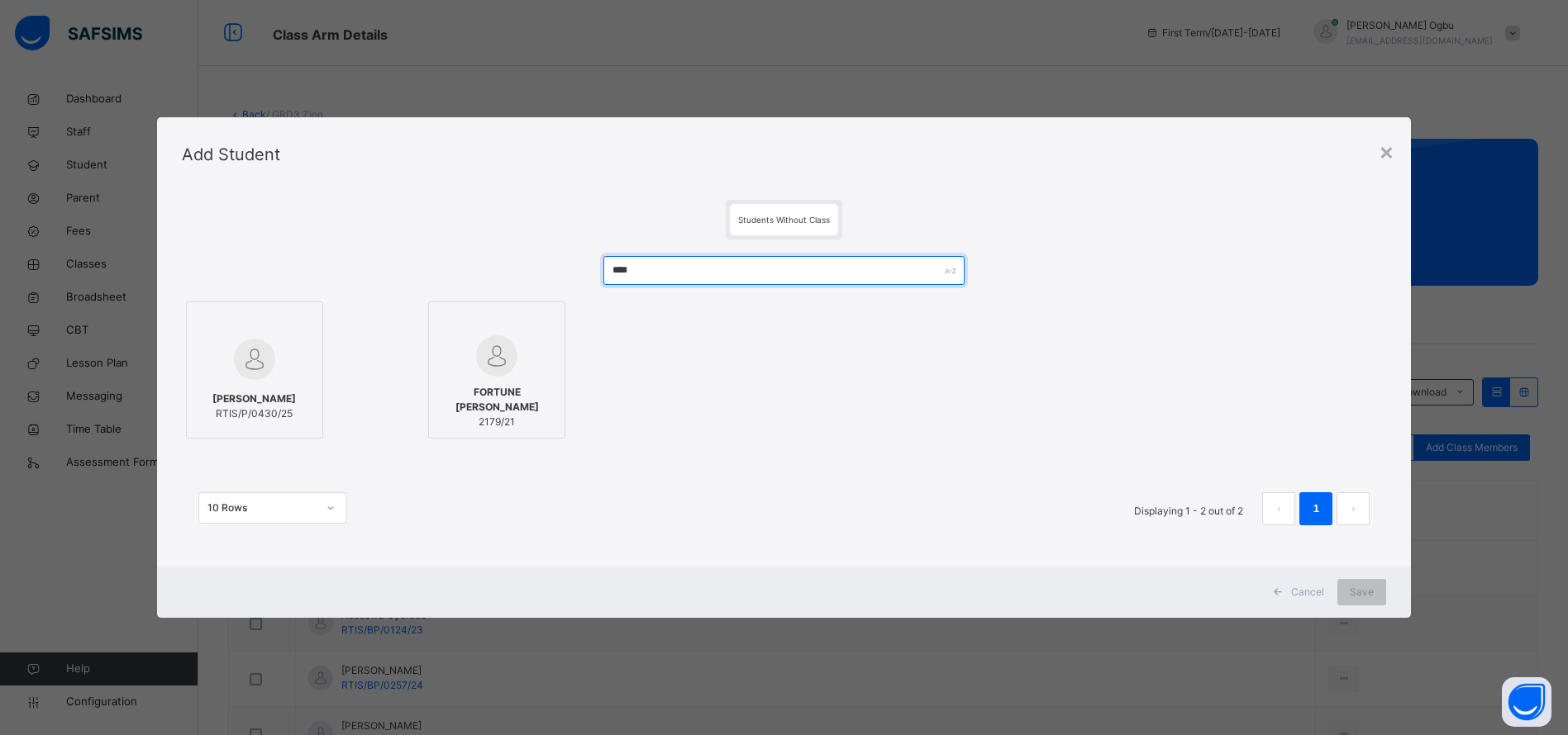
type input "****"
click at [222, 393] on span "ADAEZE ONAH" at bounding box center [254, 399] width 84 height 15
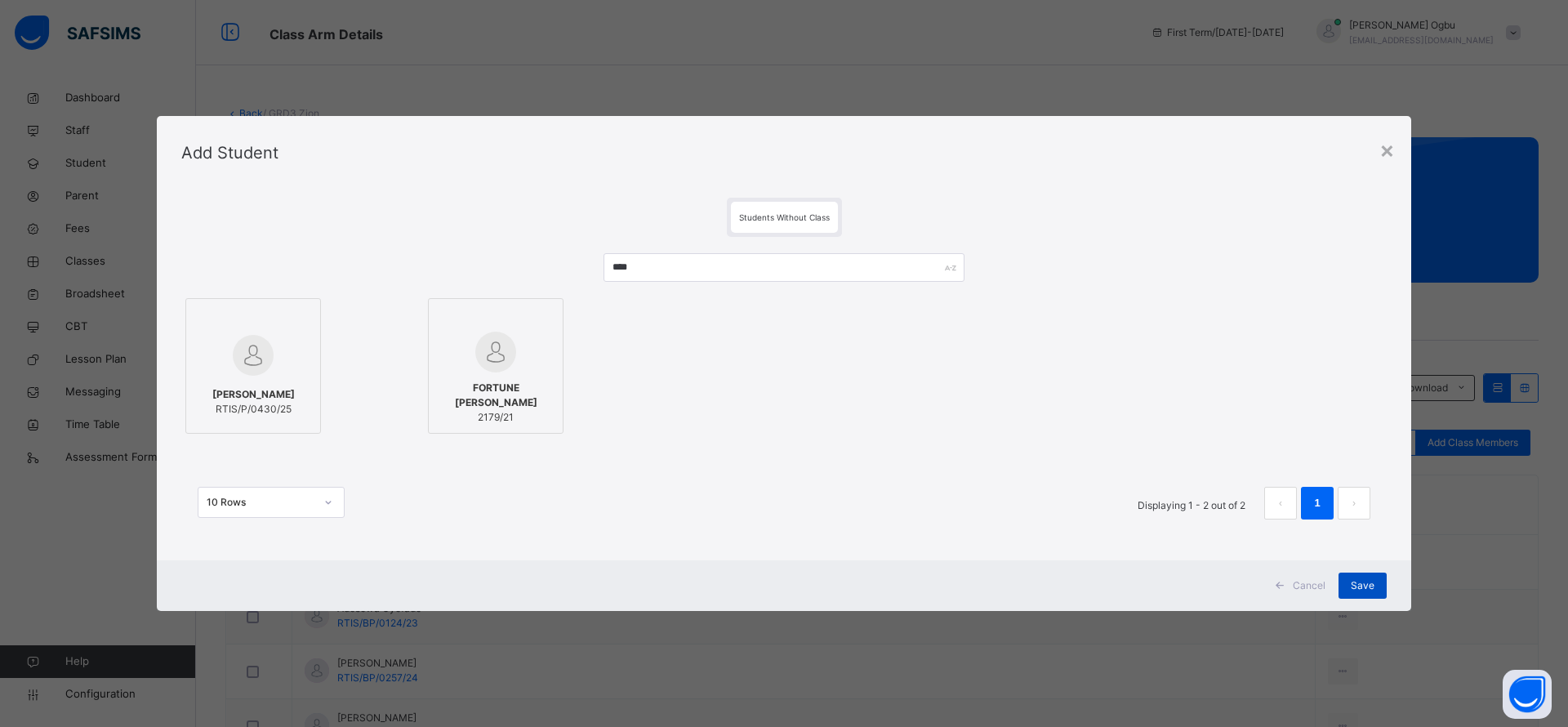
click at [1361, 576] on div "Save" at bounding box center [1362, 586] width 48 height 26
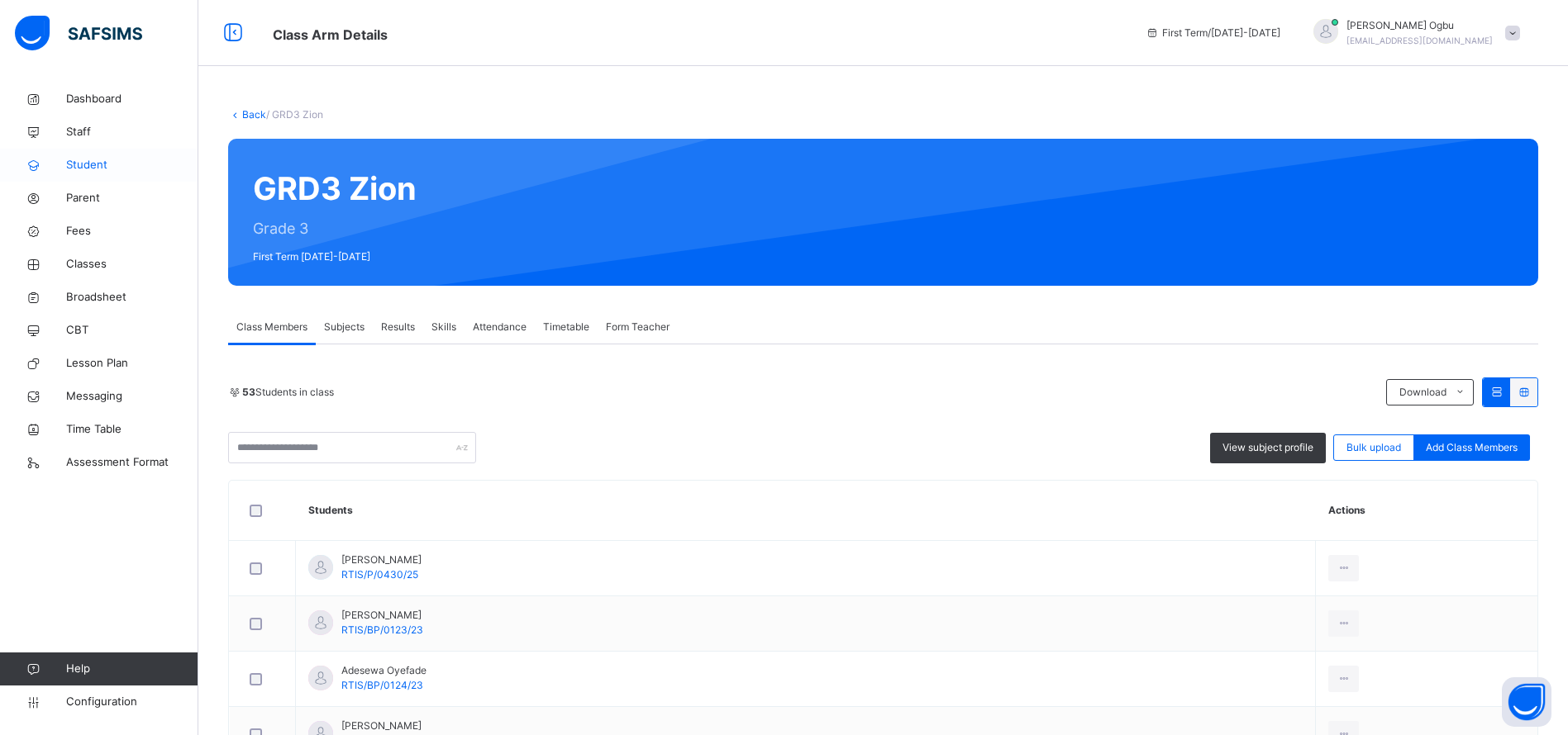
click at [98, 170] on span "Student" at bounding box center [132, 166] width 132 height 17
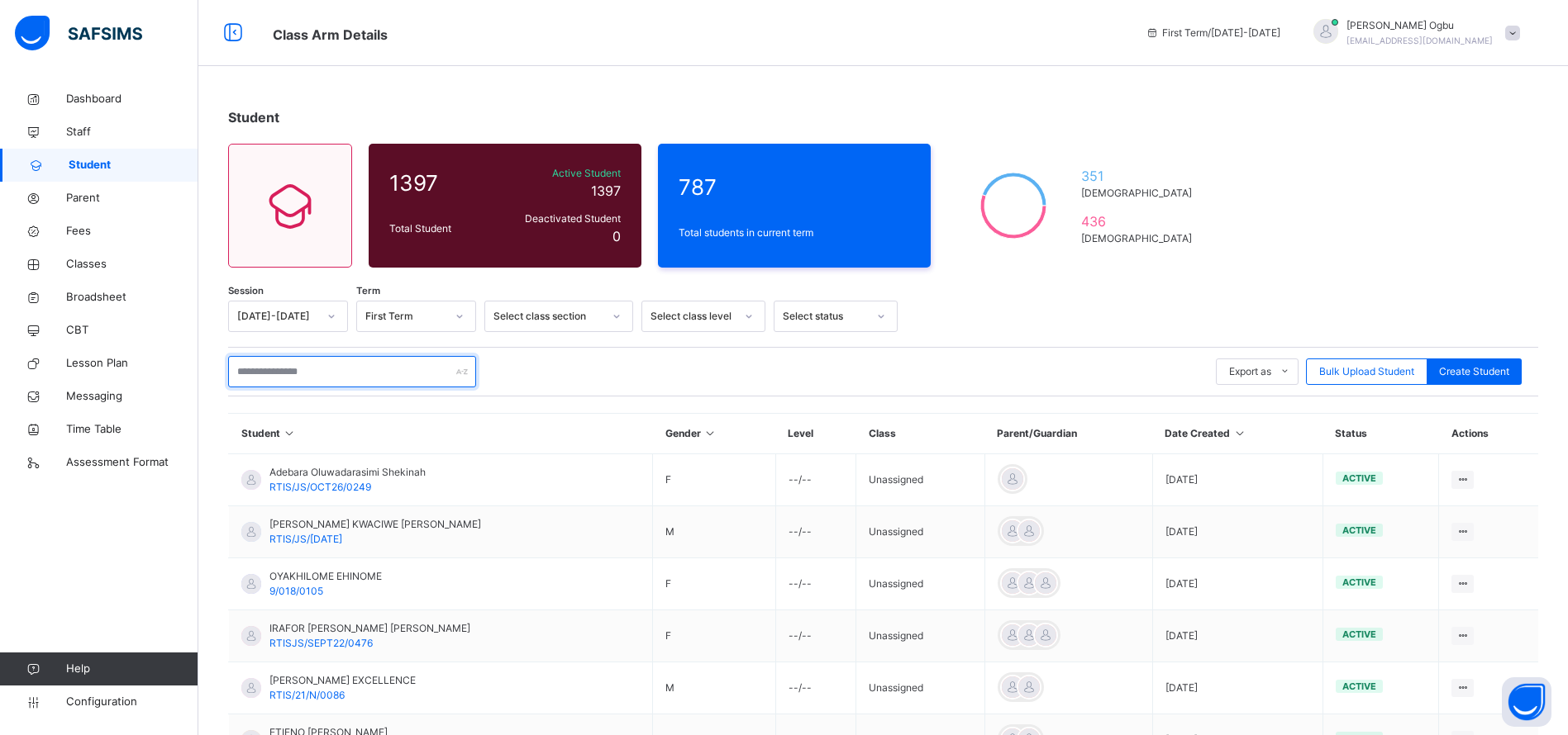
click at [291, 377] on input "text" at bounding box center [352, 372] width 248 height 32
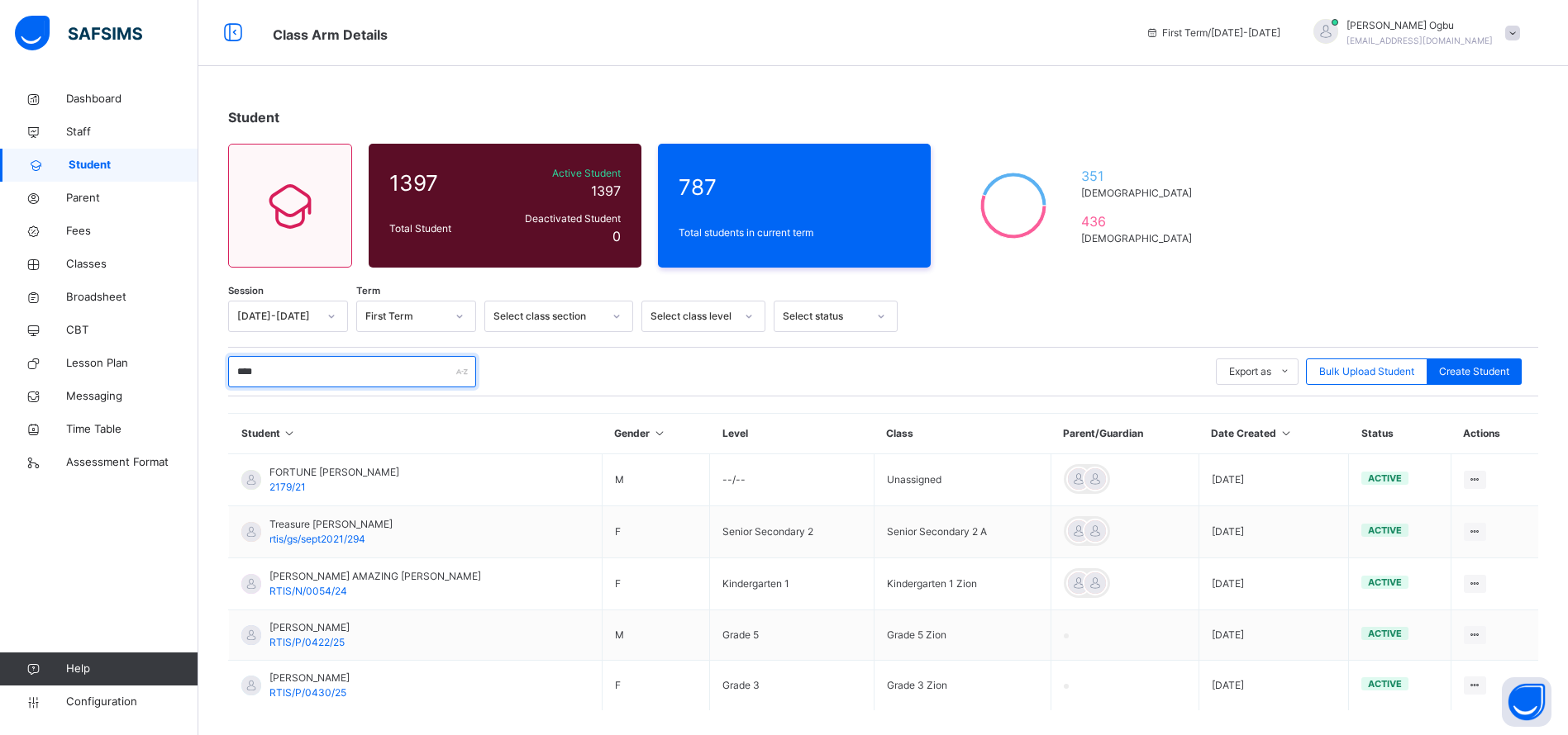
type input "****"
click at [320, 703] on div "10 Rows Displaying 1 - 5 out of 5 1" at bounding box center [884, 744] width 1310 height 83
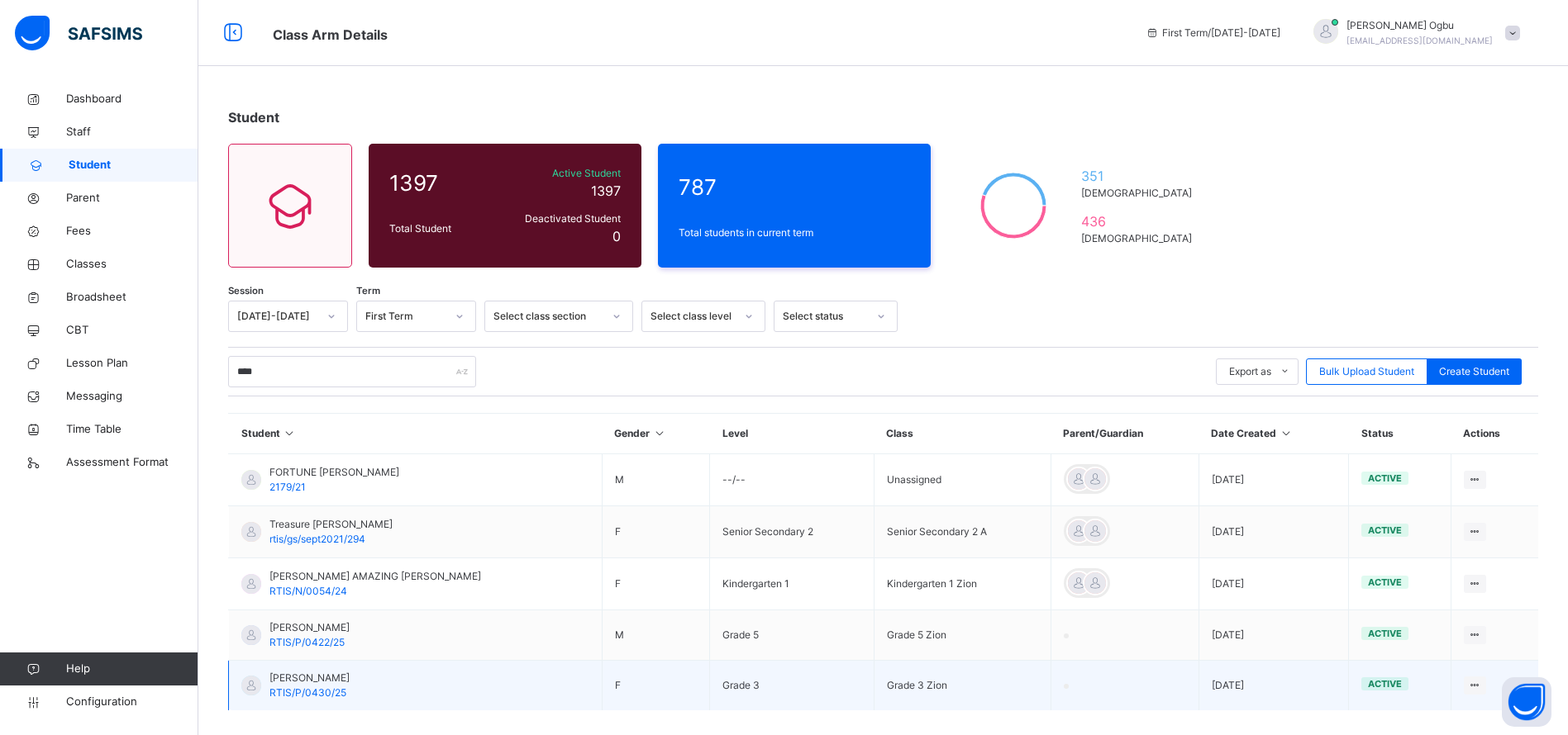
click at [319, 698] on span "RTIS/P/0430/25" at bounding box center [308, 692] width 77 height 13
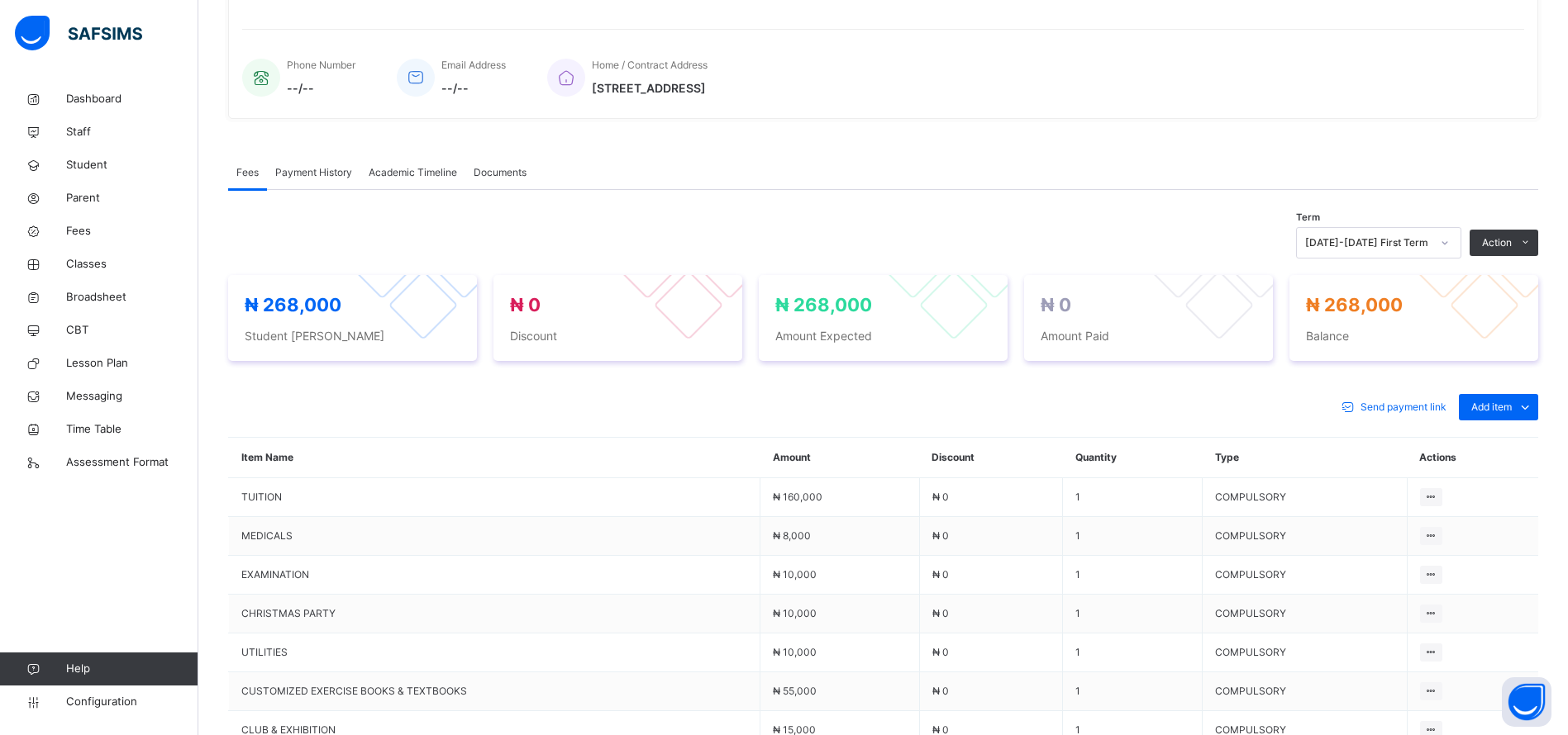
scroll to position [436, 0]
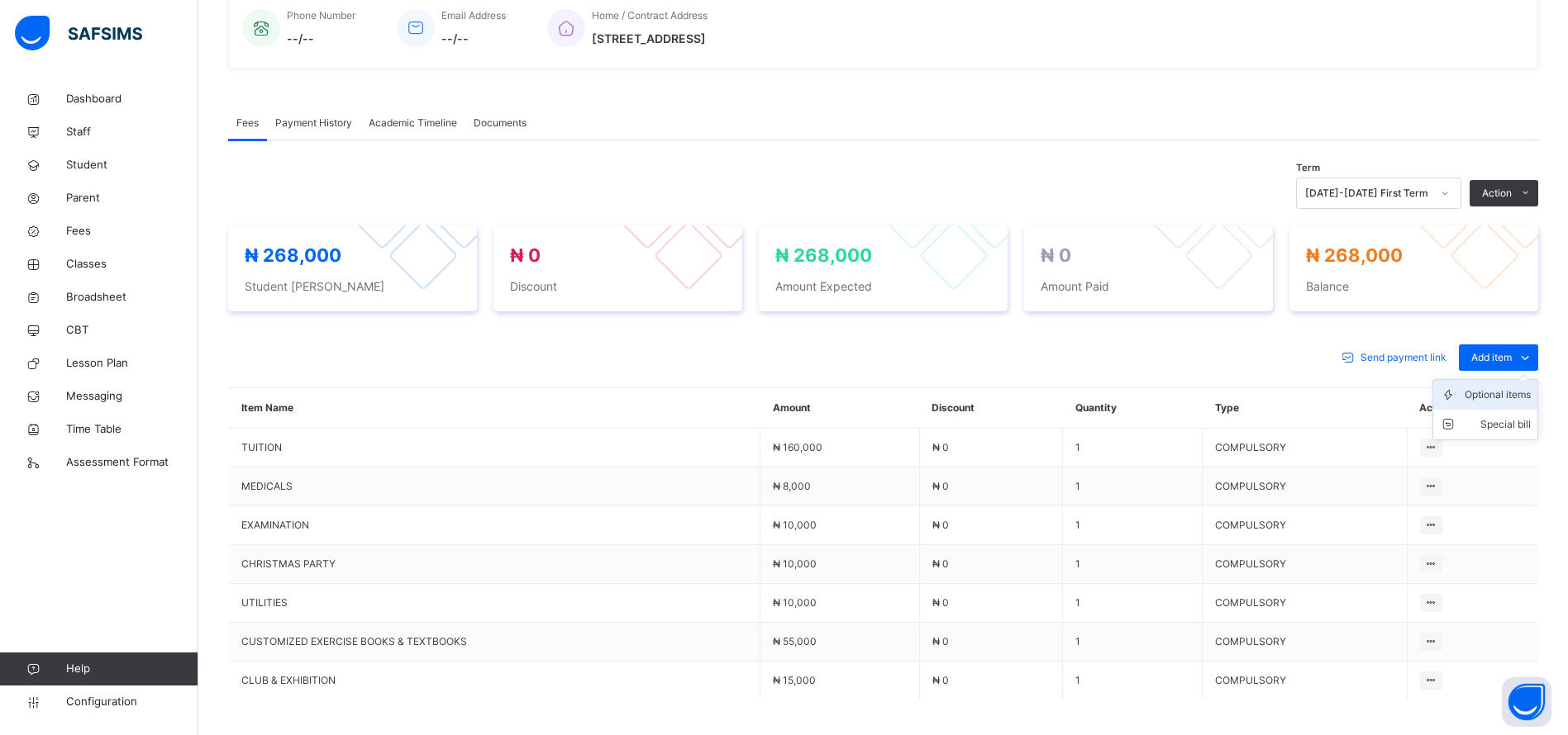
click at [1494, 399] on div "Optional items" at bounding box center [1497, 395] width 66 height 17
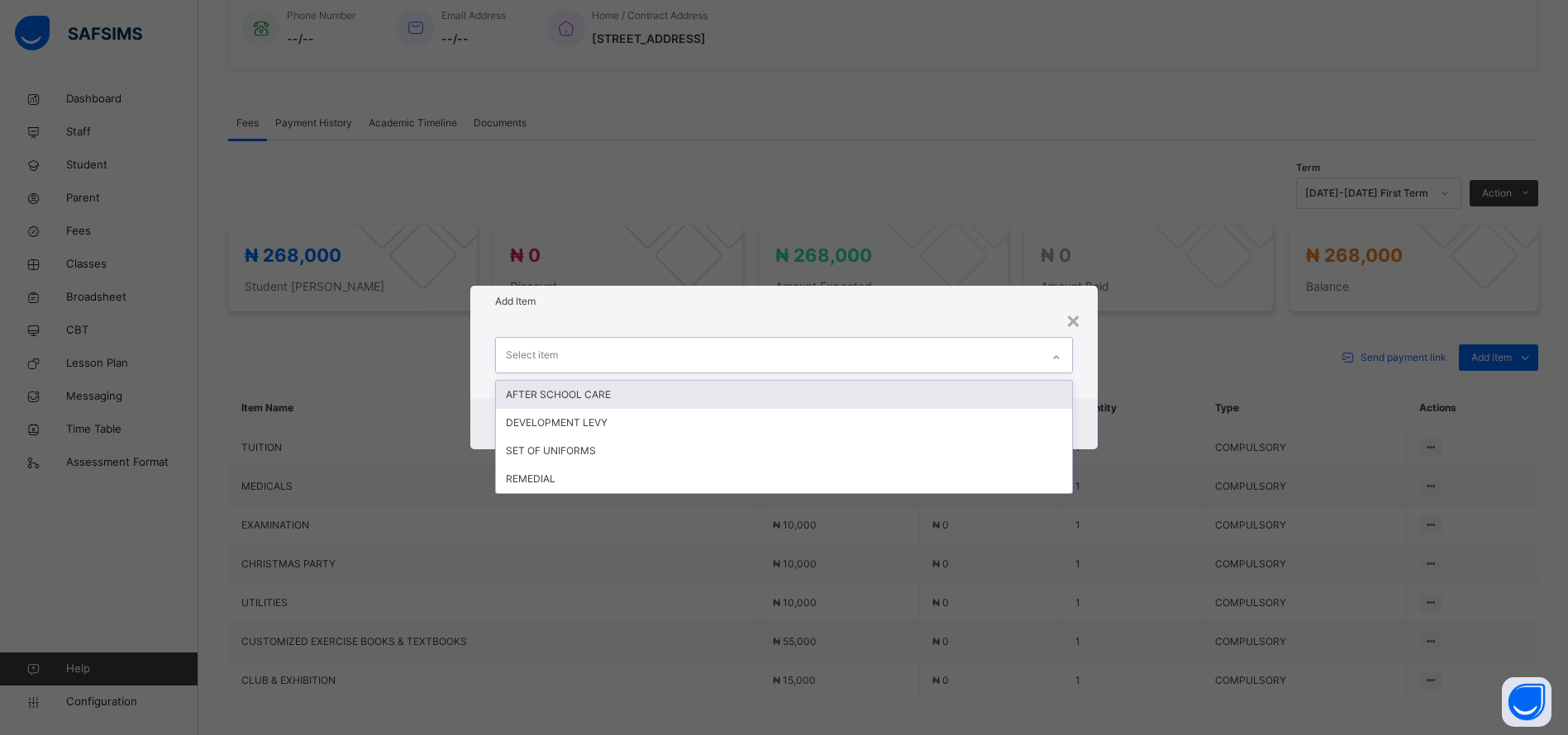
click at [970, 359] on div "Select item" at bounding box center [768, 355] width 545 height 34
click at [971, 395] on div "AFTER SCHOOL CARE" at bounding box center [784, 395] width 576 height 28
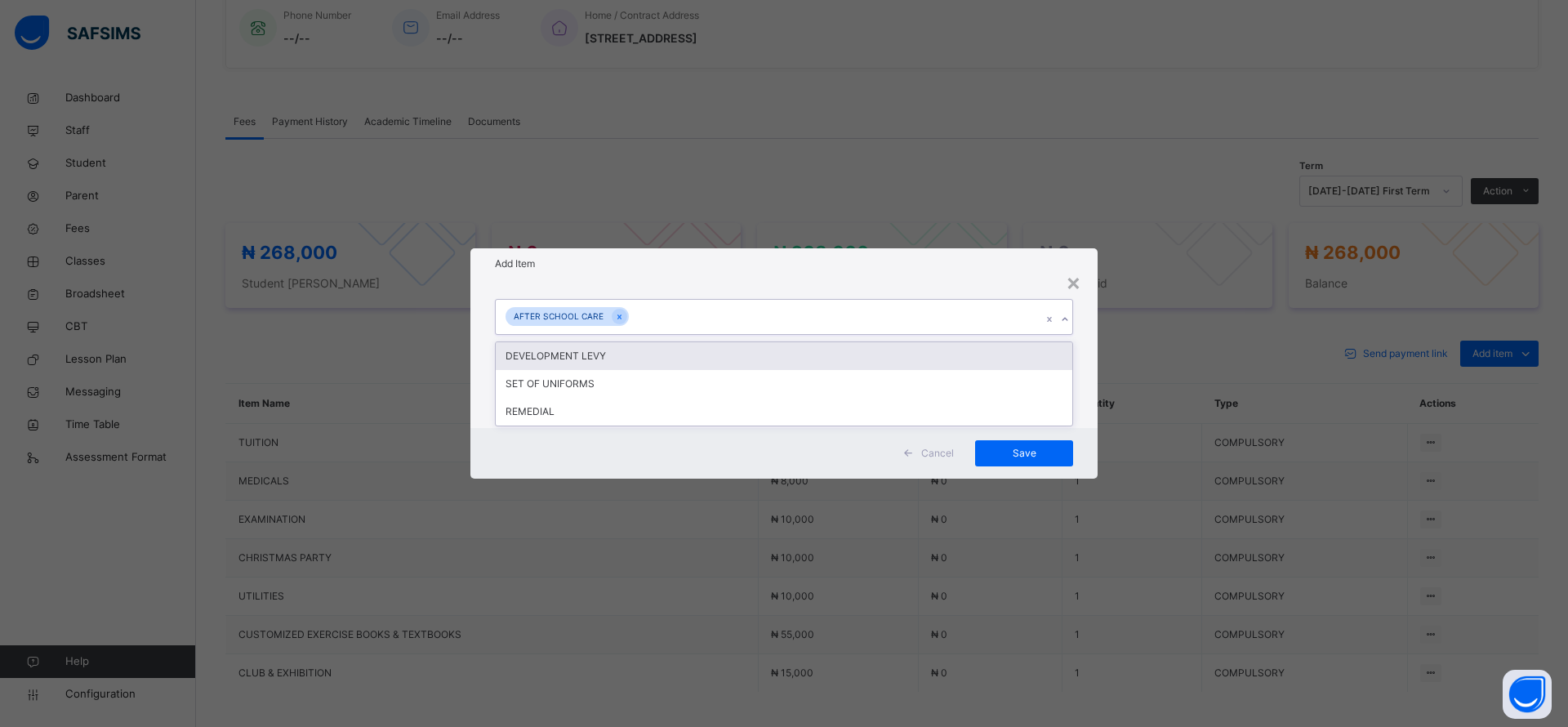
click at [938, 317] on div "AFTER SCHOOL CARE" at bounding box center [769, 317] width 546 height 34
click at [920, 365] on div "DEVELOPMENT LEVY" at bounding box center [784, 356] width 576 height 28
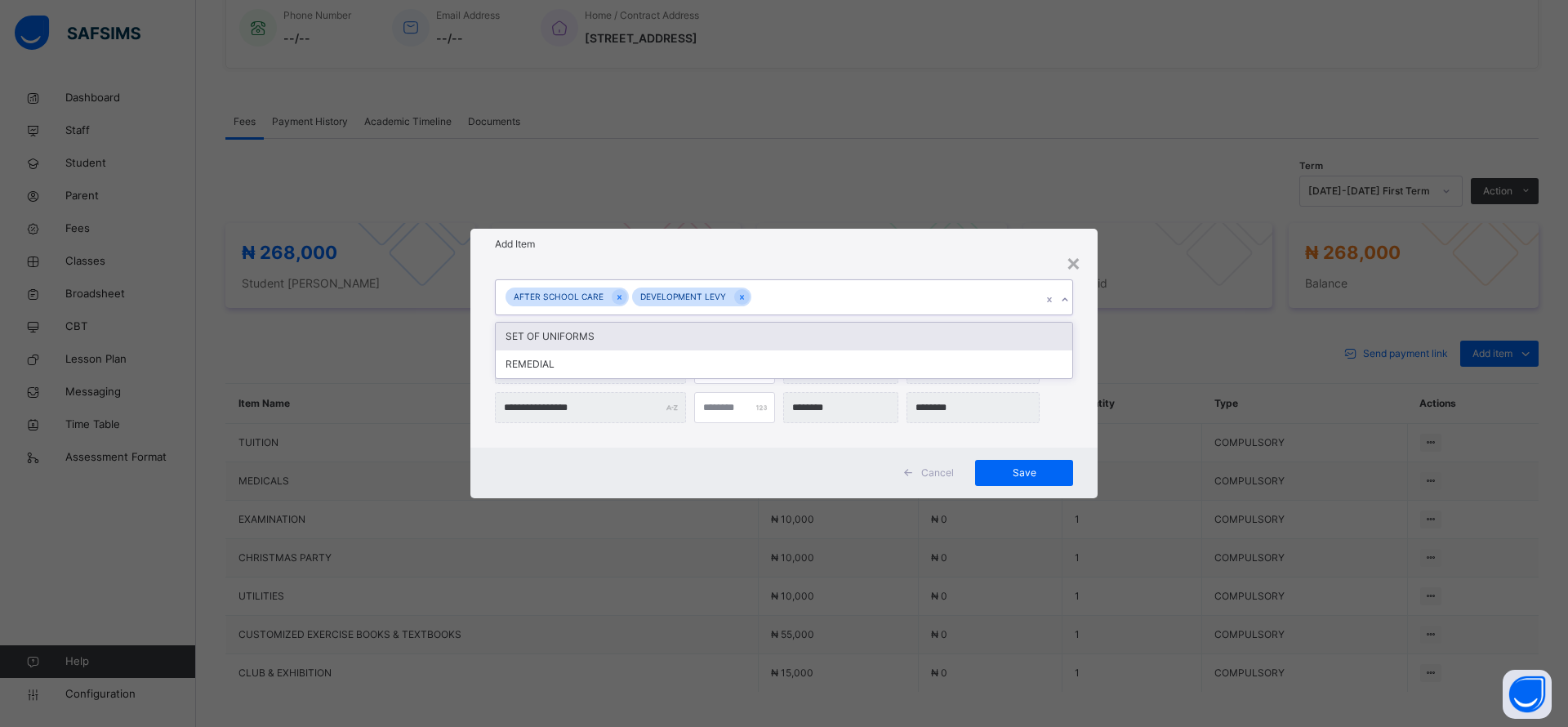
click at [907, 299] on div "AFTER SCHOOL CARE DEVELOPMENT LEVY" at bounding box center [769, 297] width 546 height 34
click at [879, 342] on div "SET OF UNIFORMS" at bounding box center [784, 337] width 576 height 28
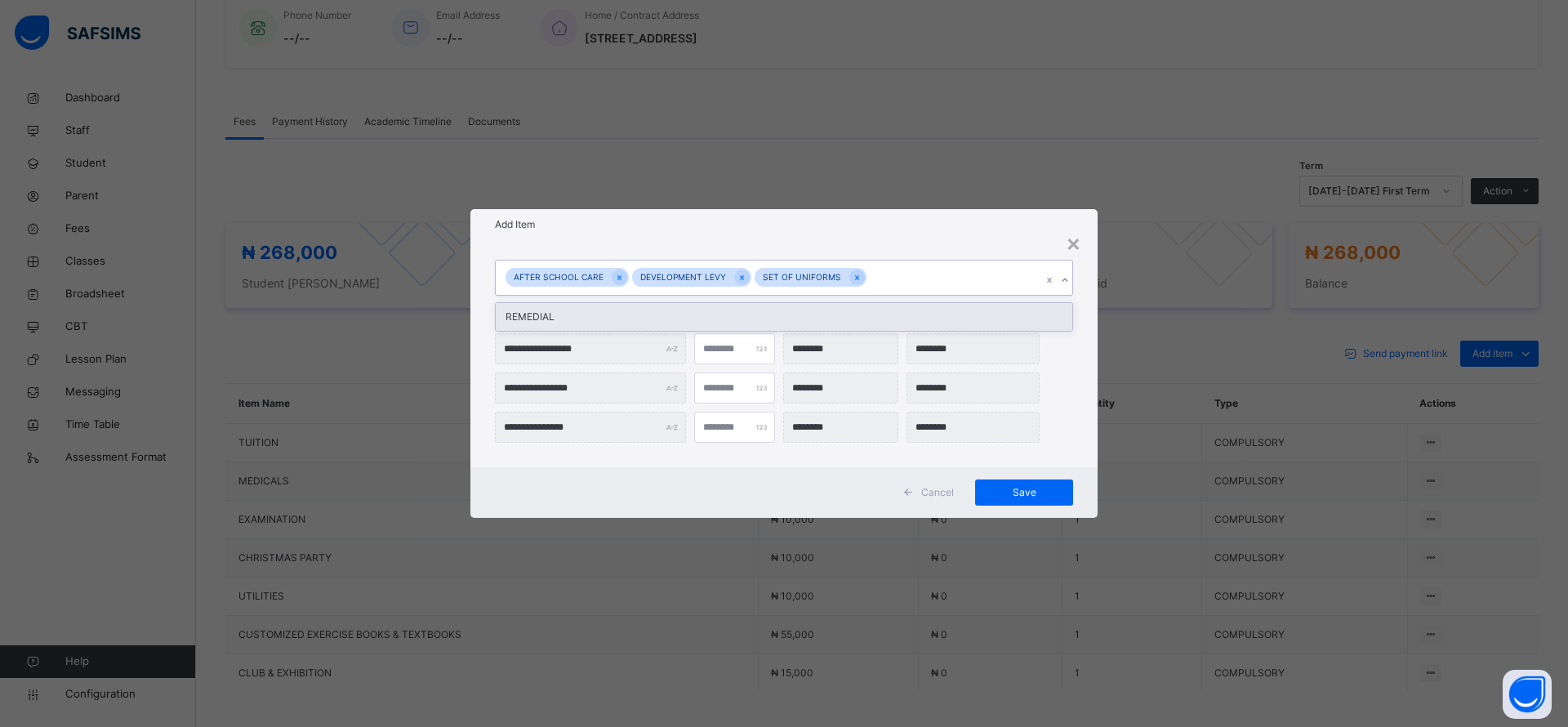
click at [913, 289] on div "AFTER SCHOOL CARE DEVELOPMENT LEVY SET OF UNIFORMS" at bounding box center [769, 277] width 546 height 34
click at [908, 313] on div "REMEDIAL" at bounding box center [784, 317] width 576 height 28
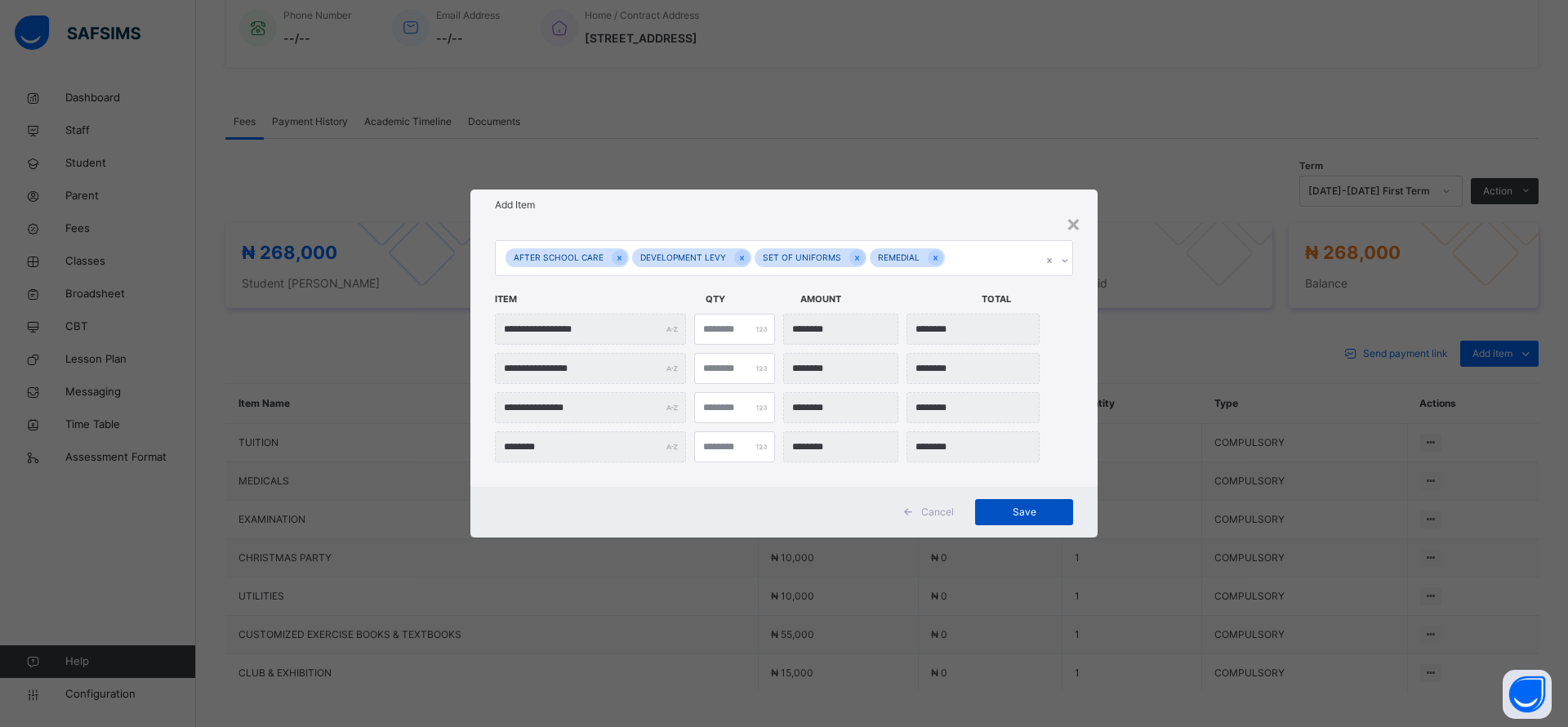
click at [998, 503] on div "Save" at bounding box center [1023, 513] width 98 height 26
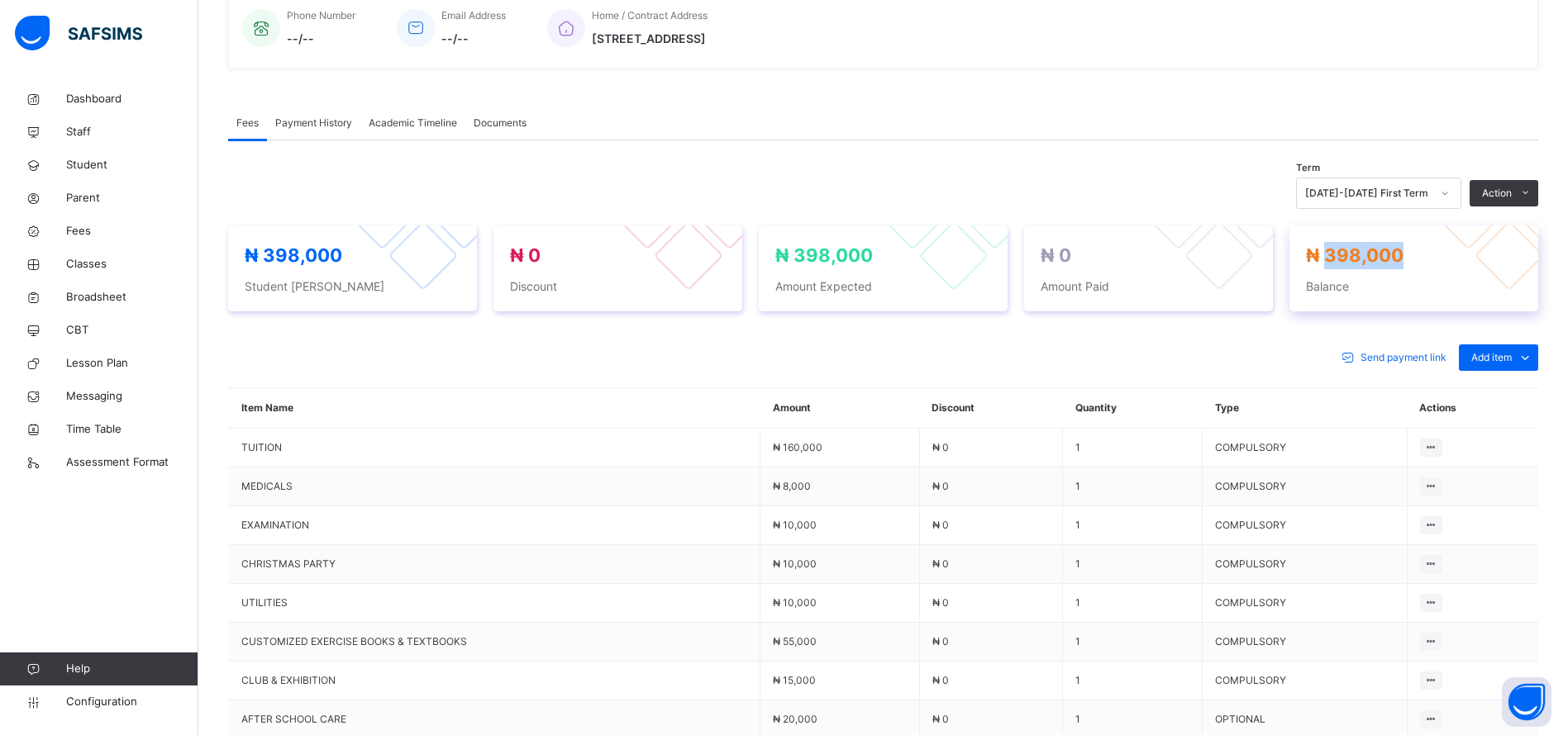
drag, startPoint x: 1432, startPoint y: 248, endPoint x: 1343, endPoint y: 253, distance: 89.1
click at [1343, 253] on span "₦ 398,000" at bounding box center [1414, 255] width 216 height 28
copy span "398,000"
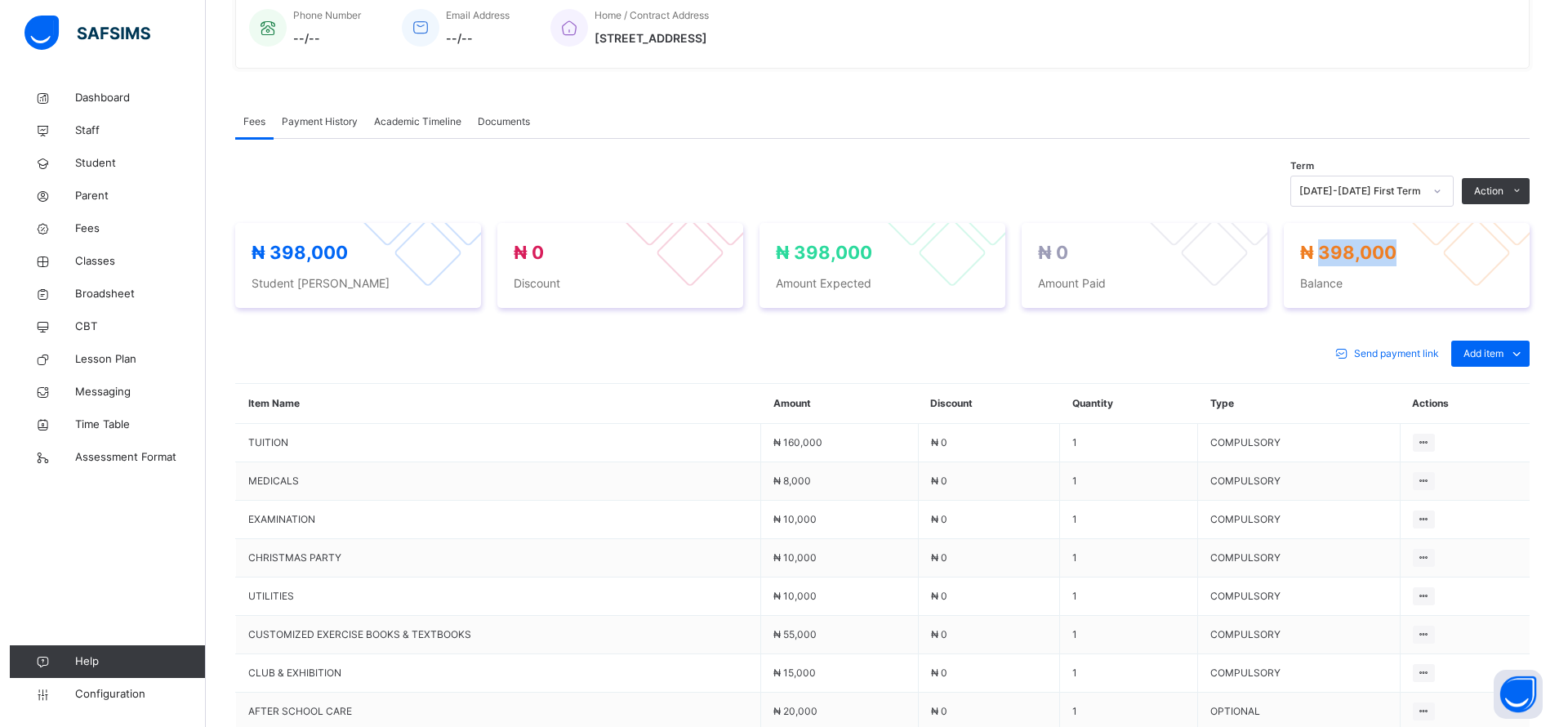
scroll to position [0, 0]
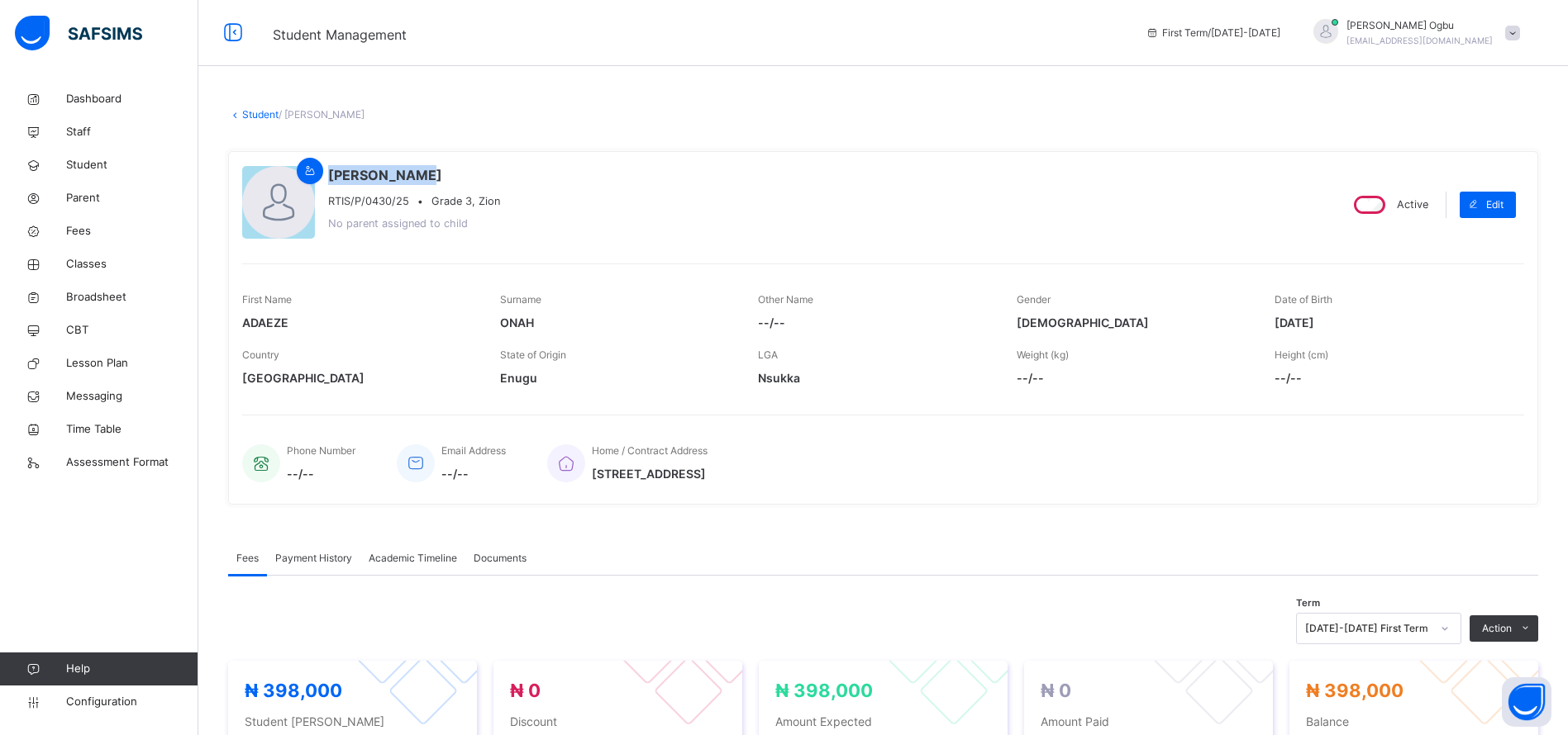
drag, startPoint x: 423, startPoint y: 170, endPoint x: 330, endPoint y: 171, distance: 93.0
click at [330, 171] on span "ADAEZE ONAH" at bounding box center [413, 176] width 172 height 20
copy span "ADAEZE ONAH"
click at [1266, 407] on div "ADAEZE ONAH RTIS/P/0430/25 • Grade 3, Zion No parent assigned to child Active E…" at bounding box center [884, 328] width 1310 height 354
click at [1193, 444] on div "Home / Contract Address No. 6 Twon Brass Street, Area11, Garki, Abuja" at bounding box center [1027, 463] width 961 height 55
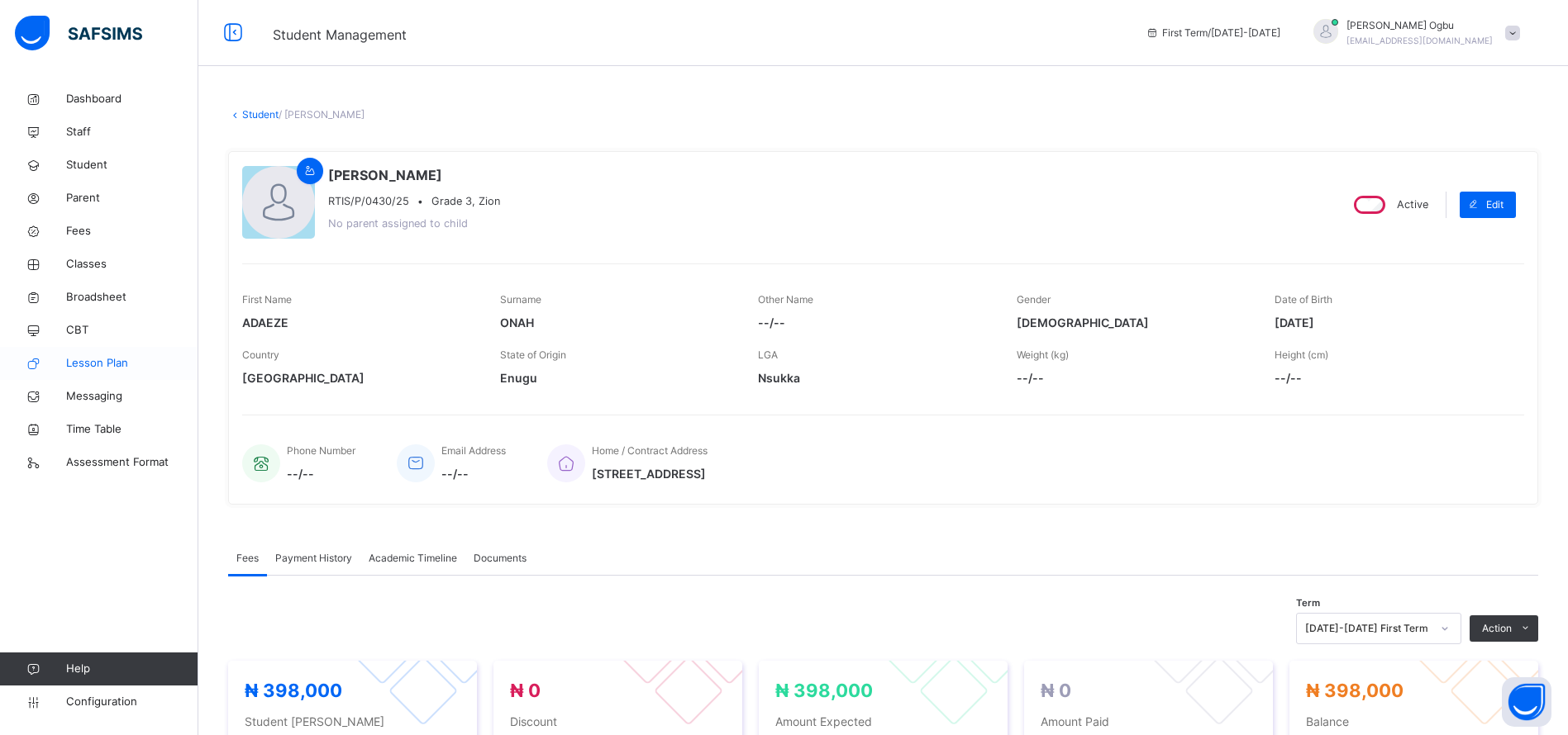
click at [105, 356] on span "Lesson Plan" at bounding box center [132, 364] width 132 height 17
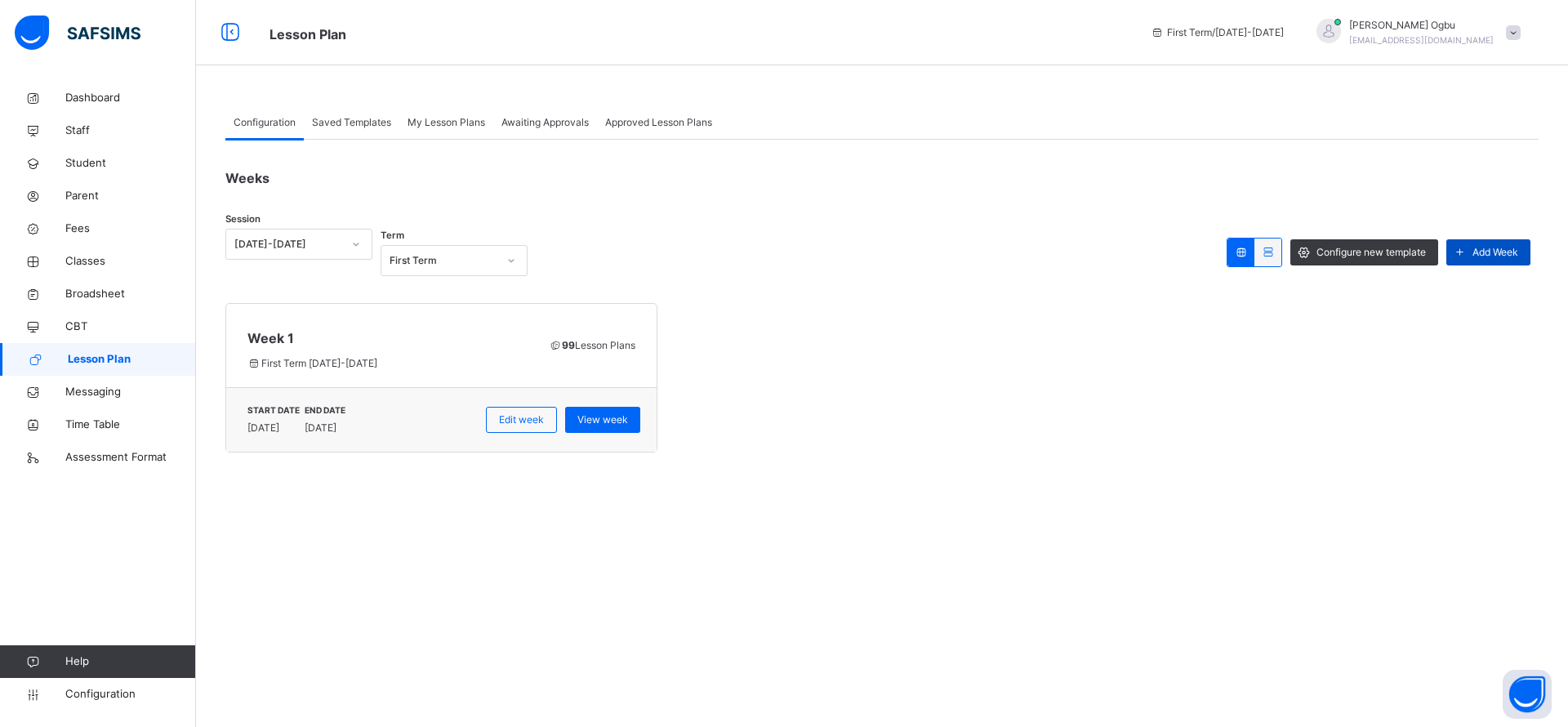
click at [1501, 251] on span "Add Week" at bounding box center [1494, 252] width 45 height 15
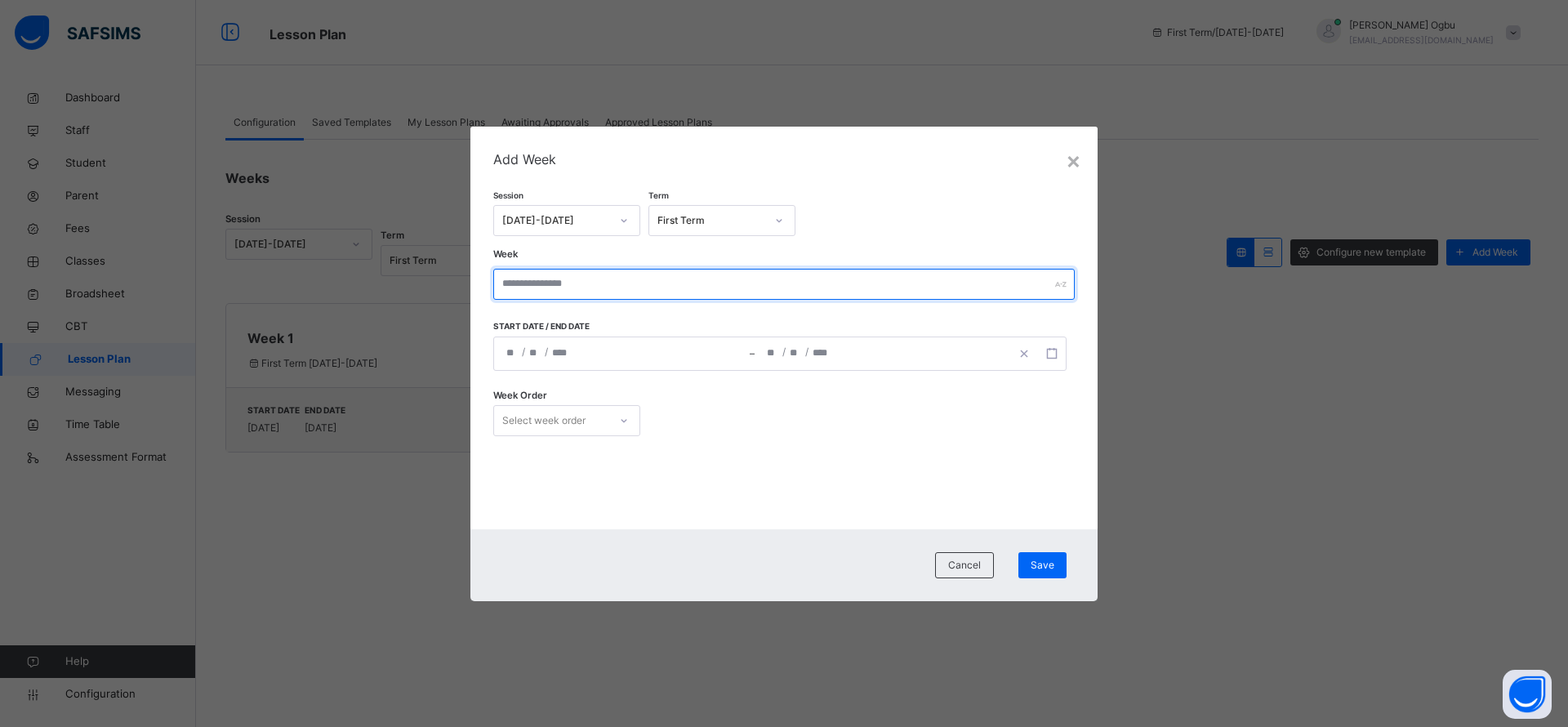
click at [566, 281] on input "text" at bounding box center [784, 285] width 581 height 31
type input "******"
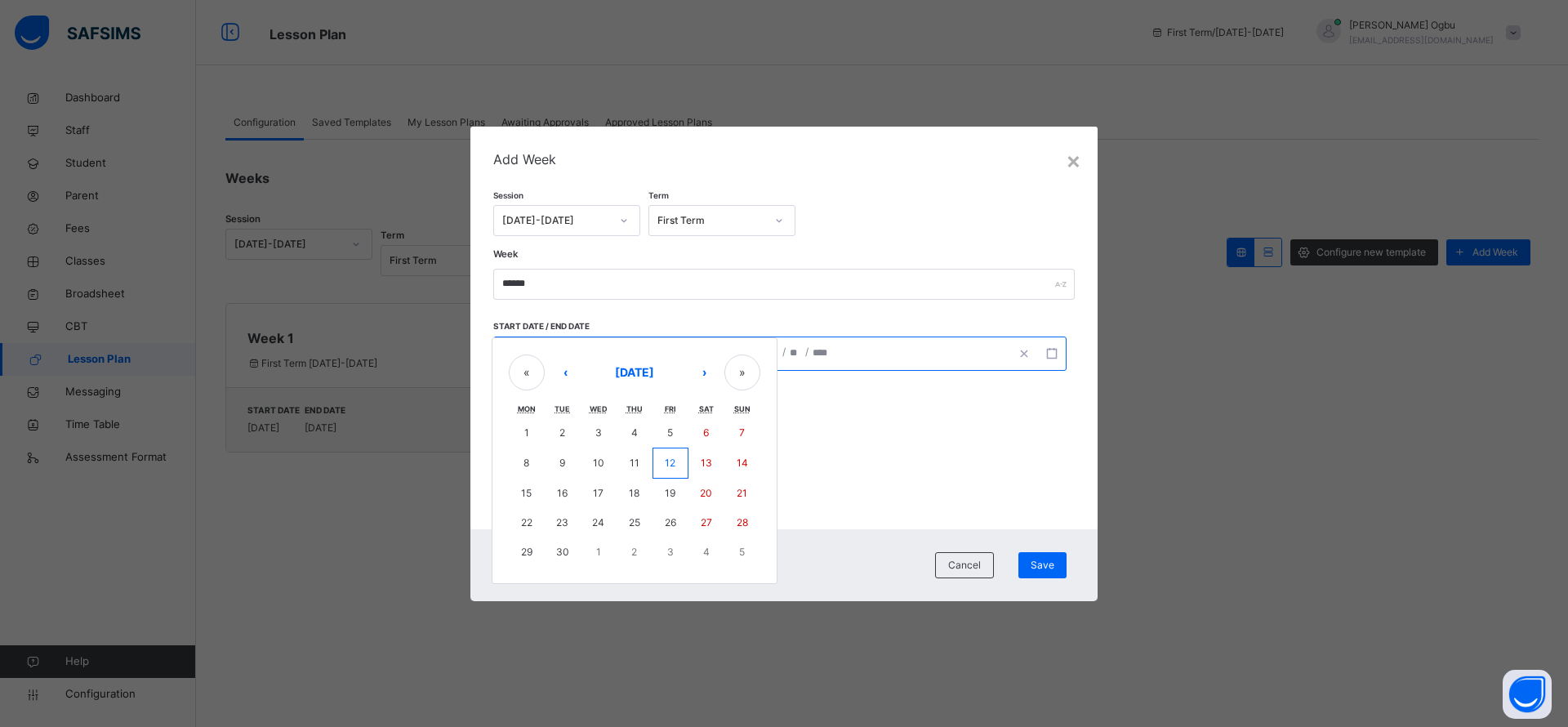
click at [559, 344] on div "/ / – / / « ‹ September 2025 › » Mon Tue Wed Thu Fri Sat Sun 1 2 3 4 5 6 7 8 9 …" at bounding box center [779, 353] width 573 height 34
click at [672, 462] on abbr "12" at bounding box center [670, 462] width 11 height 12
type input "**********"
type input "**"
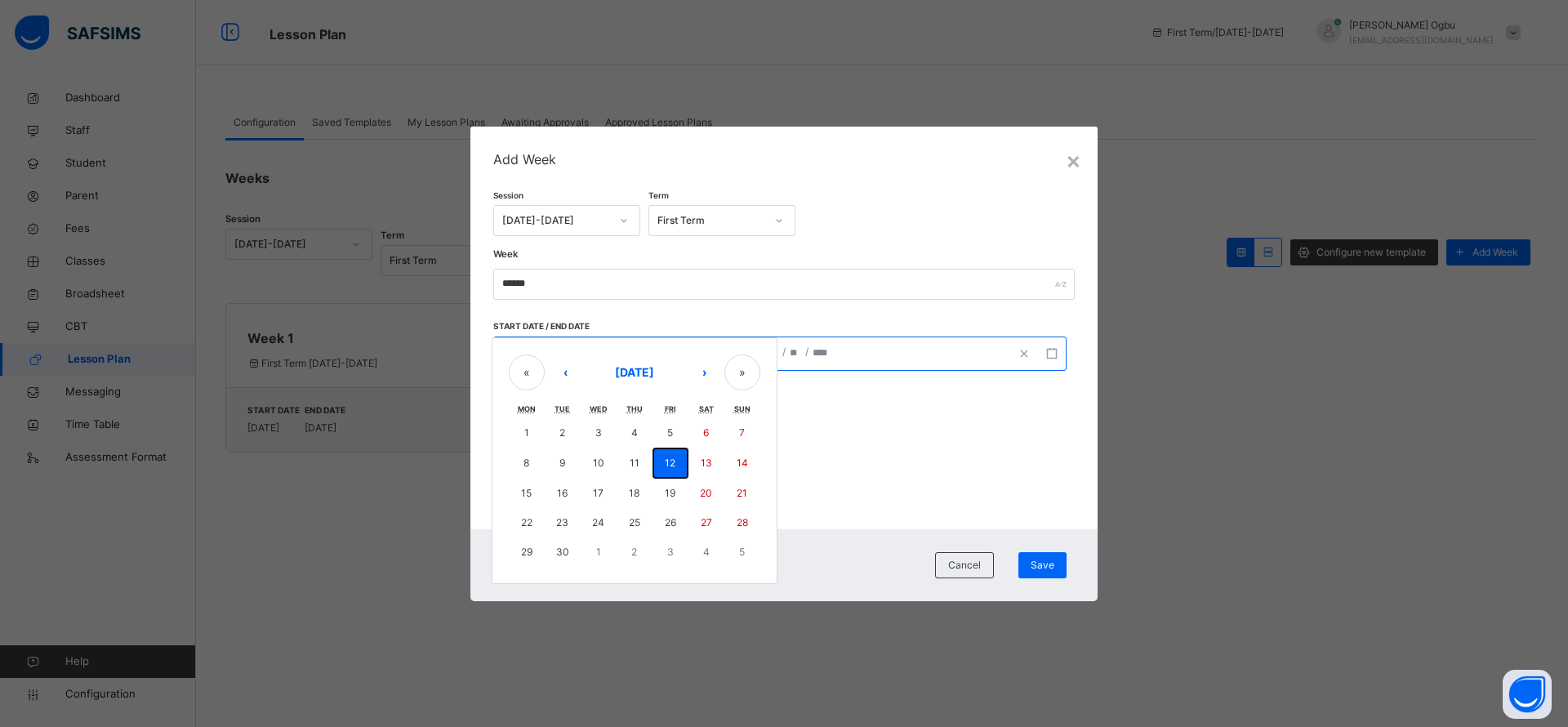
type input "*"
type input "****"
type input "**********"
type input "**"
type input "*"
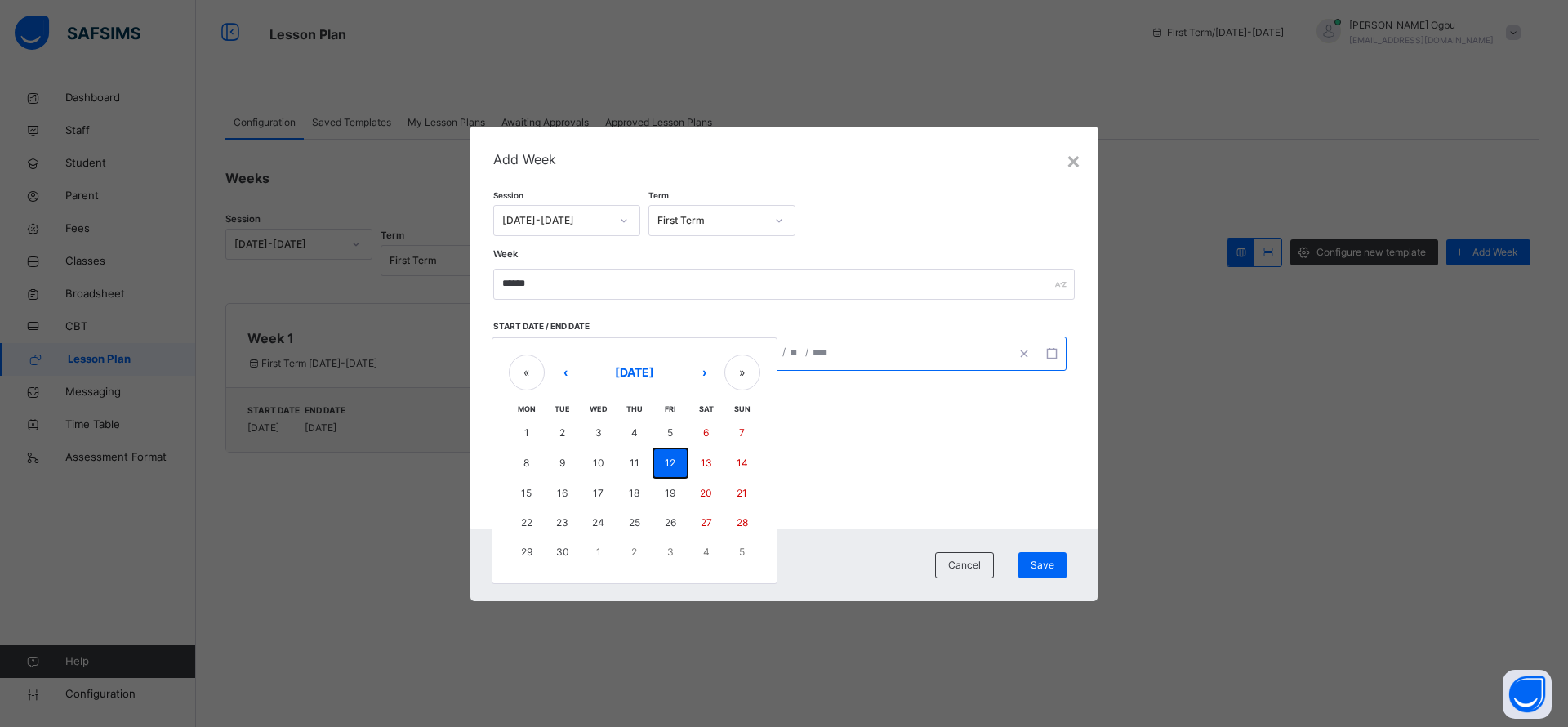
type input "****"
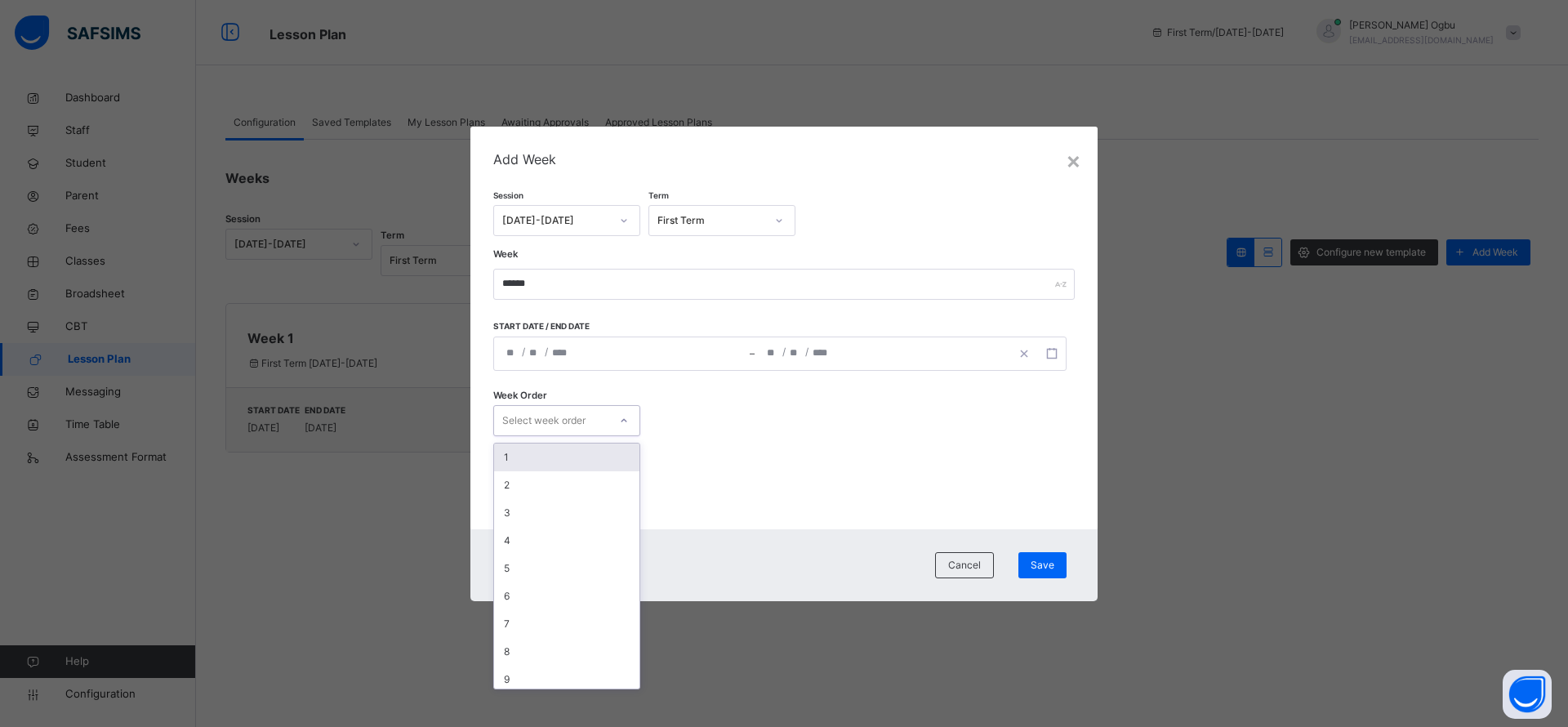
click at [566, 414] on div "Select week order" at bounding box center [544, 421] width 83 height 31
click at [545, 490] on div "2" at bounding box center [567, 485] width 145 height 28
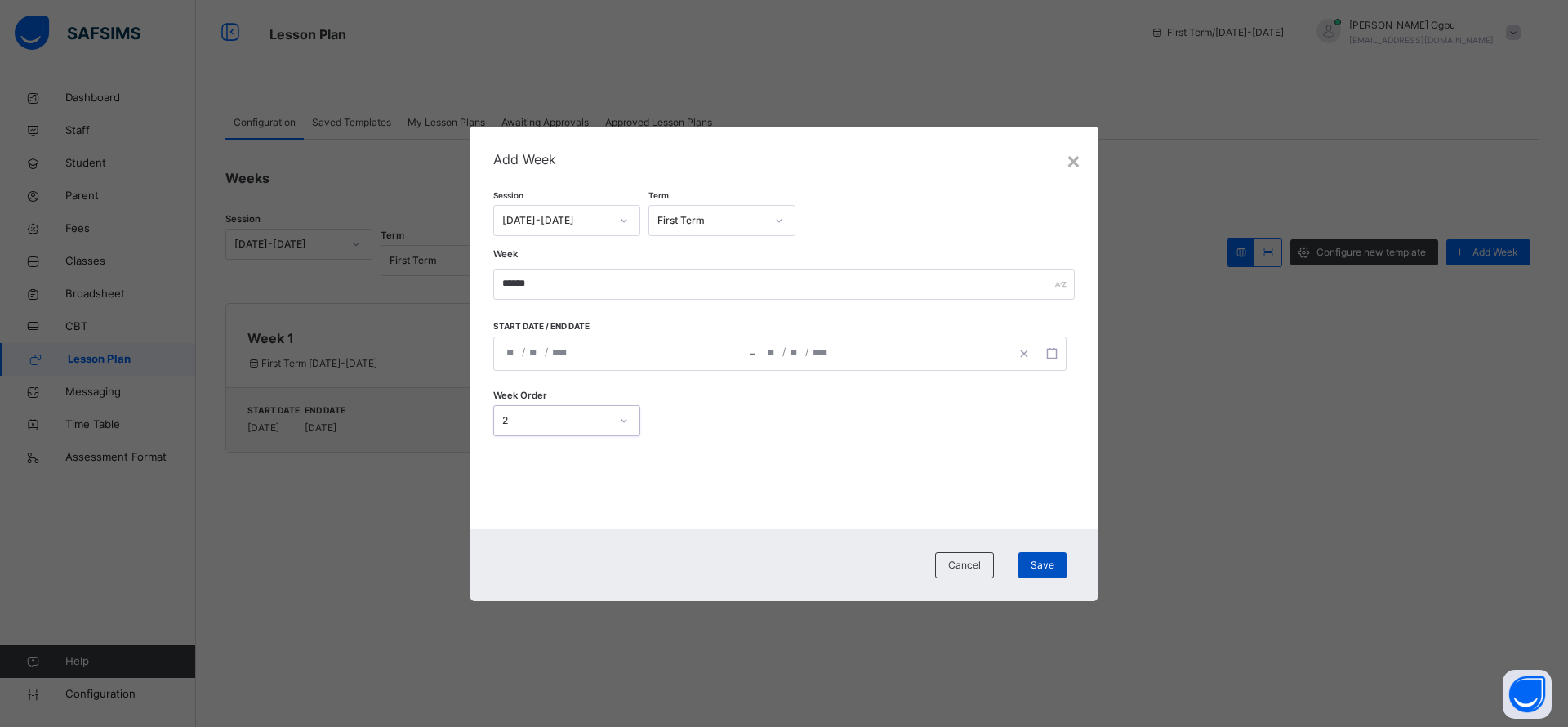
click at [1051, 562] on span "Save" at bounding box center [1042, 566] width 24 height 15
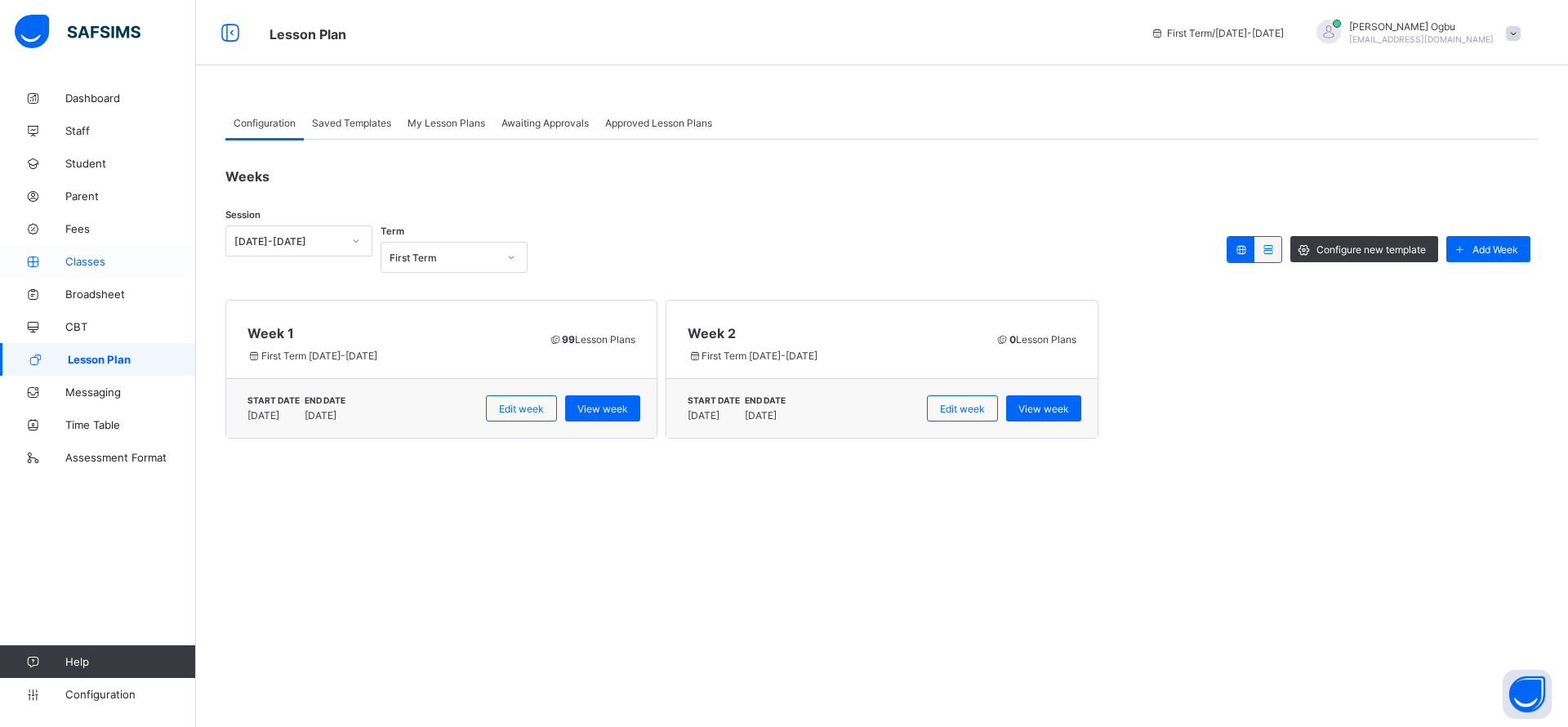
click at [79, 259] on span "Classes" at bounding box center [131, 261] width 131 height 13
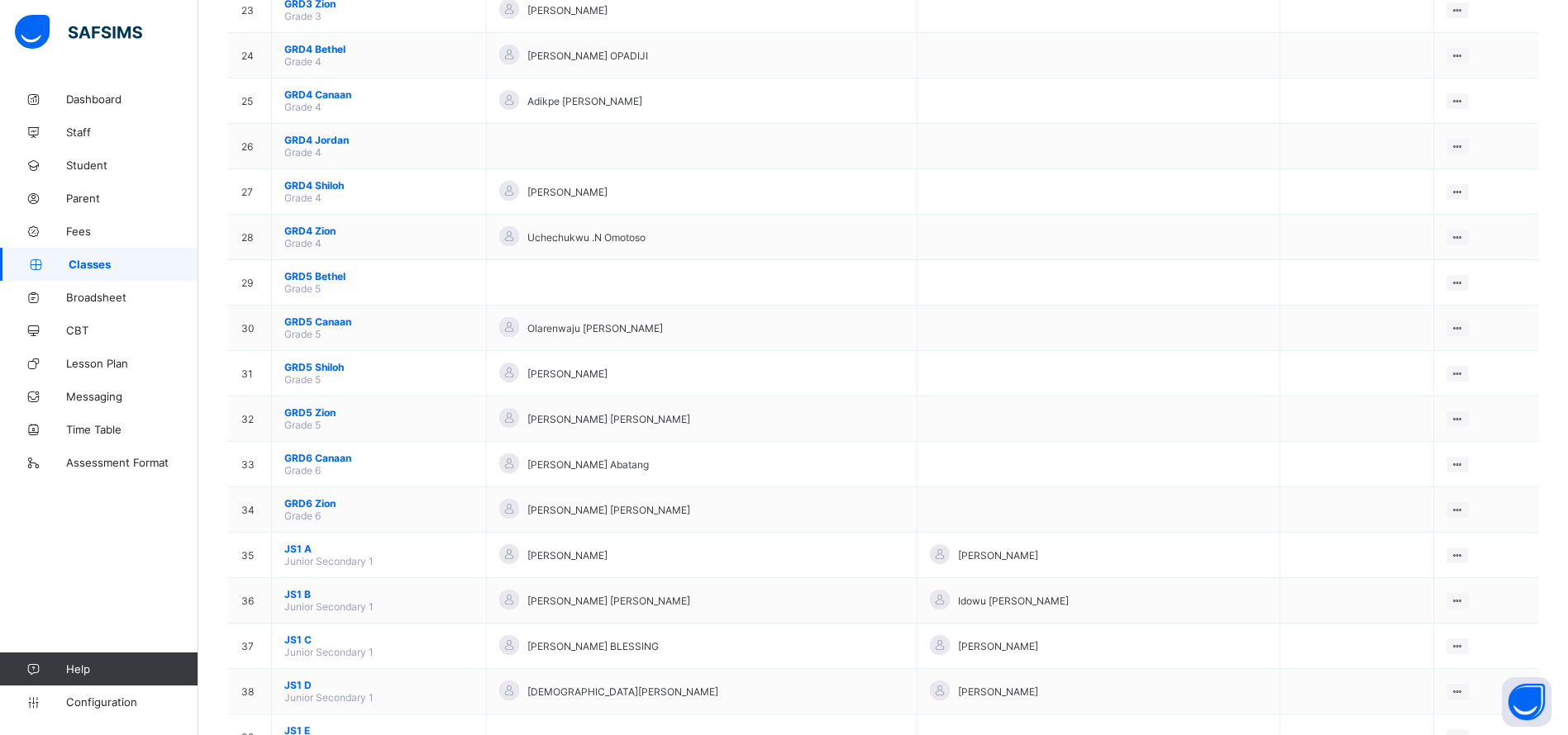
scroll to position [1239, 0]
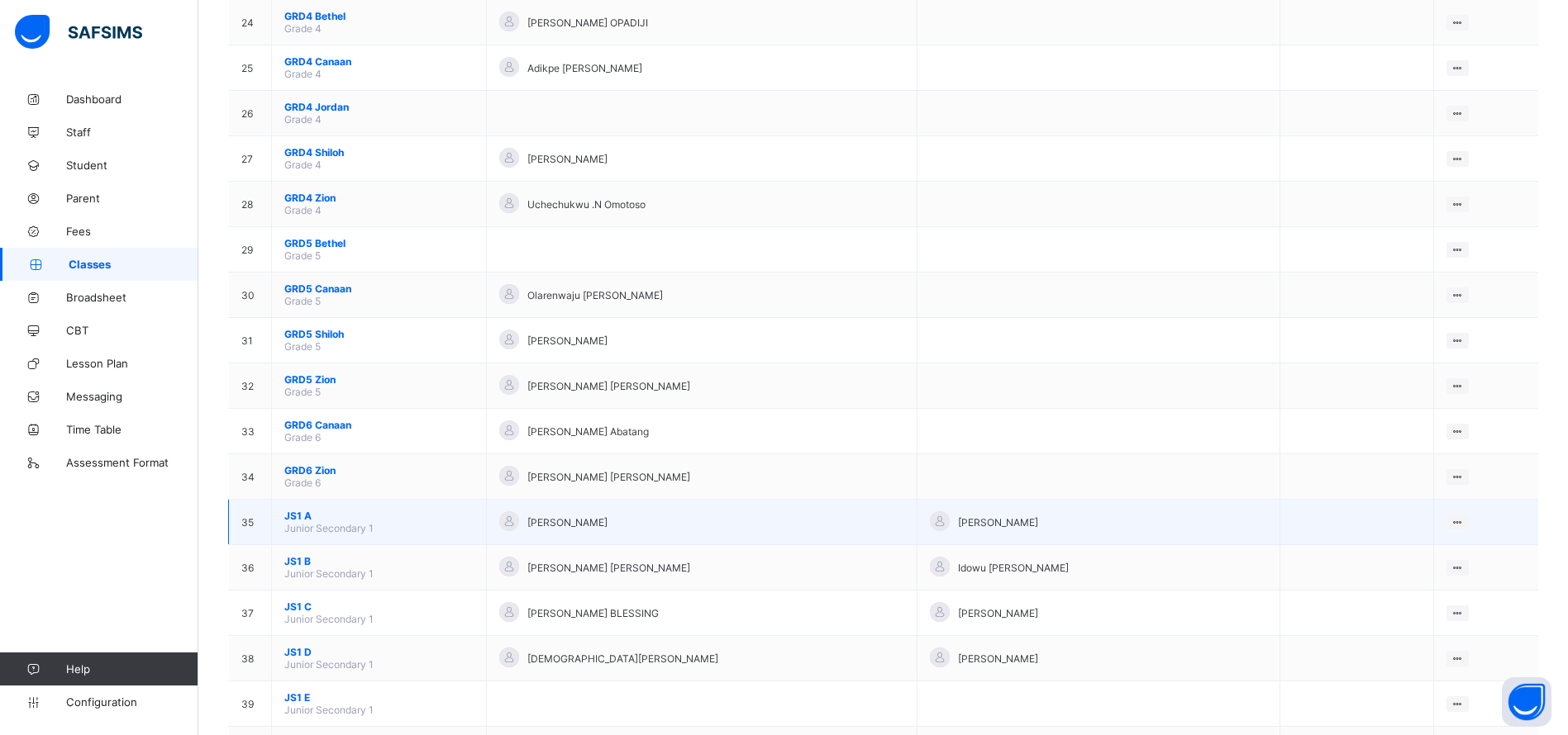
click at [295, 515] on span "JS1 A" at bounding box center [379, 515] width 189 height 13
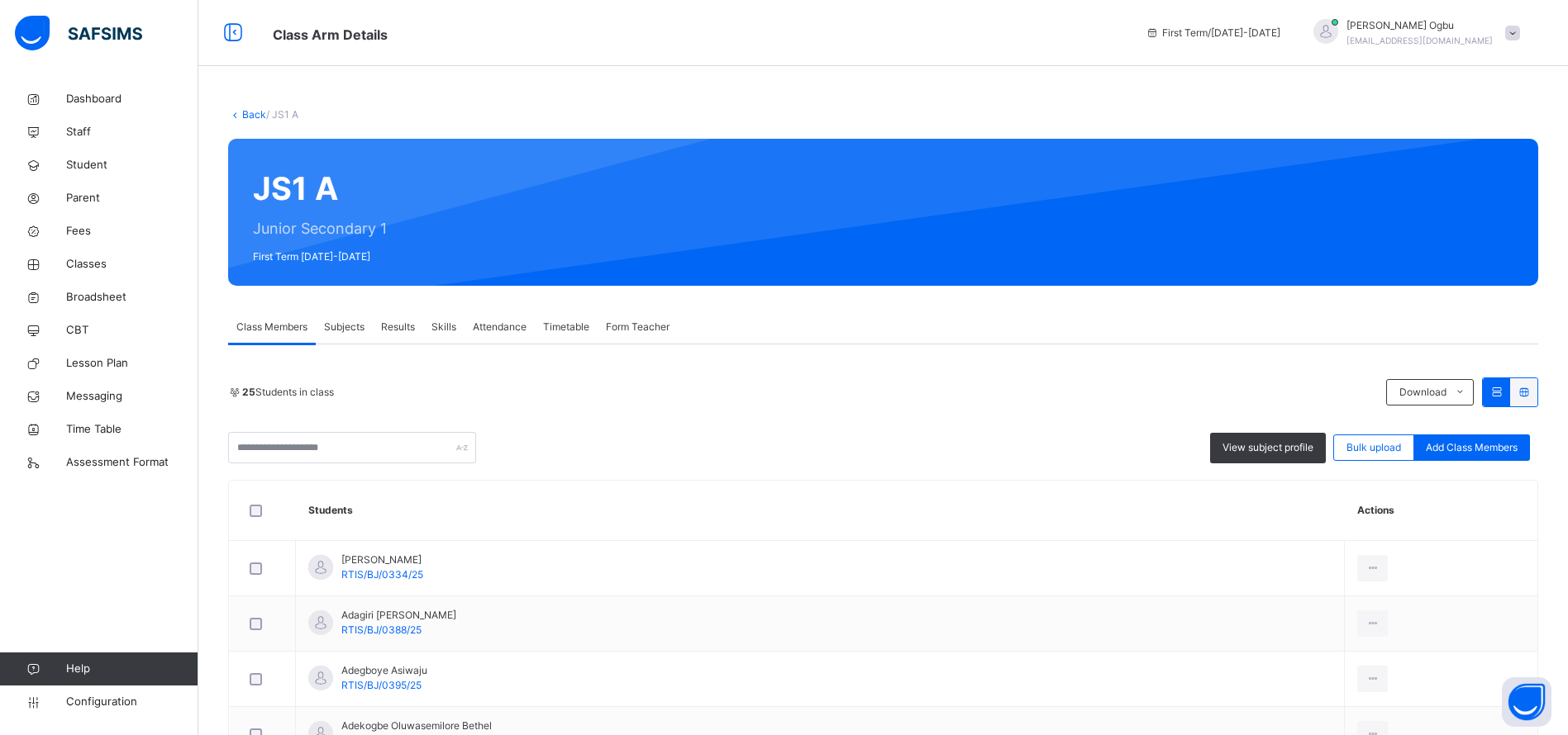
click at [337, 337] on div "Subjects" at bounding box center [344, 327] width 57 height 33
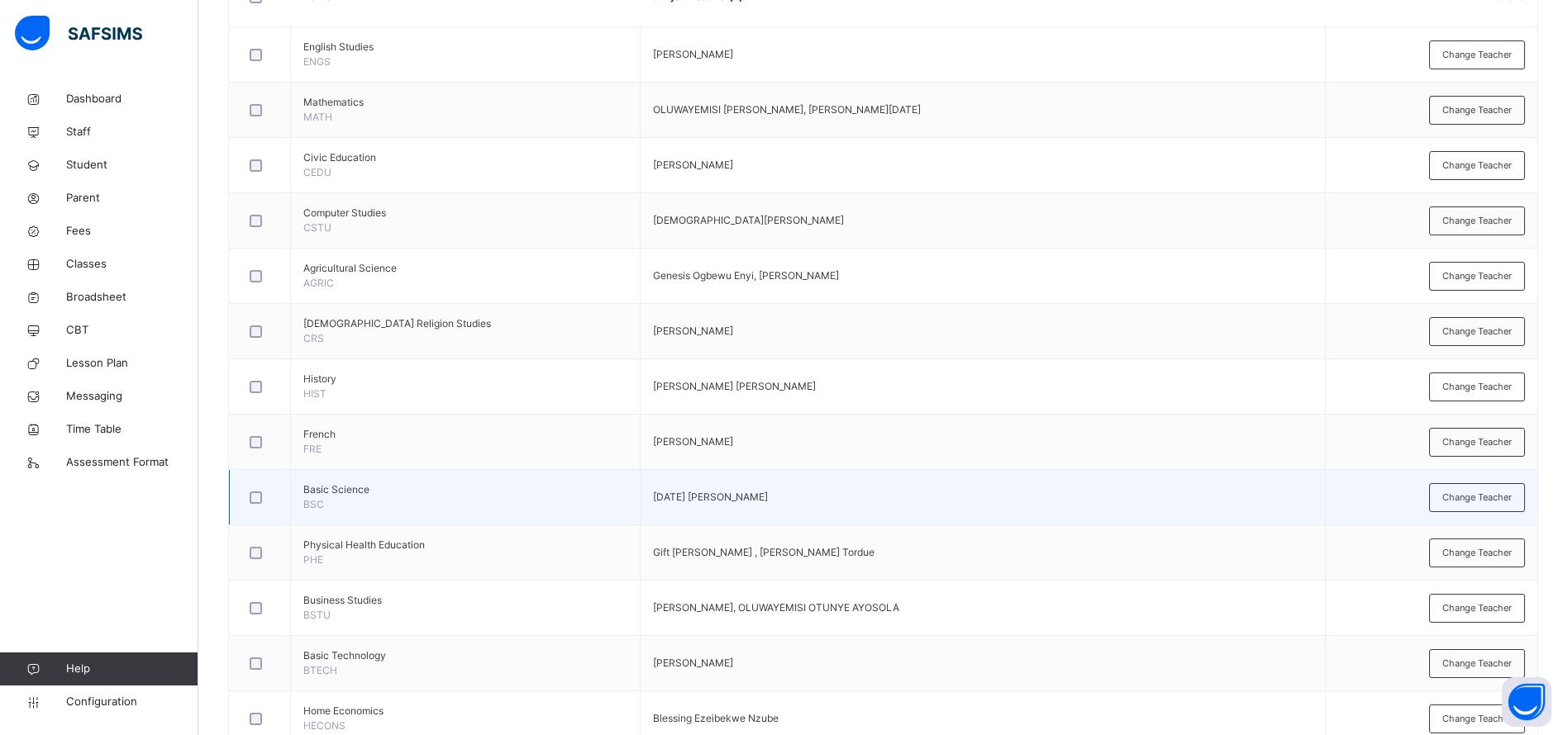
scroll to position [496, 0]
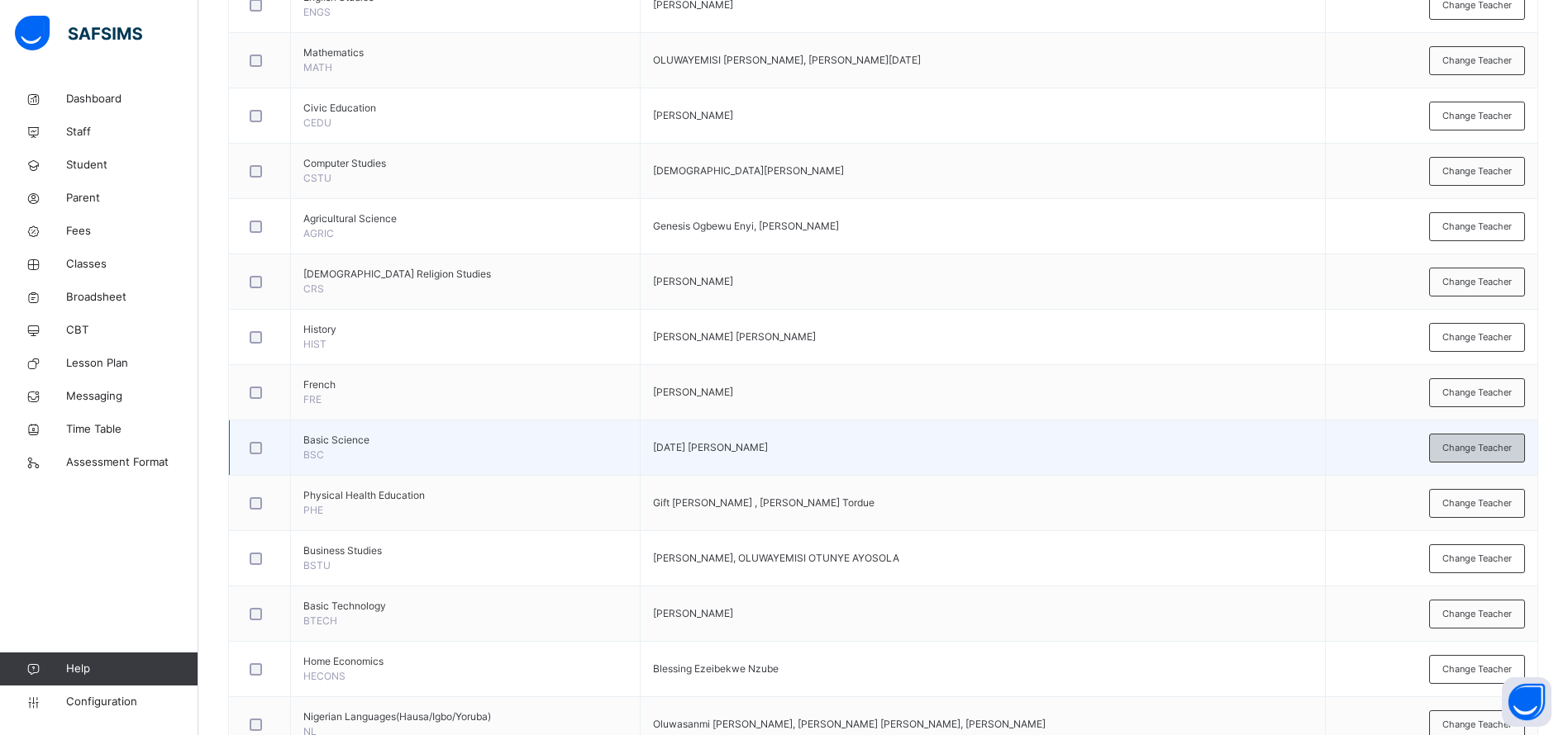
click at [1510, 450] on span "Change Teacher" at bounding box center [1477, 447] width 69 height 14
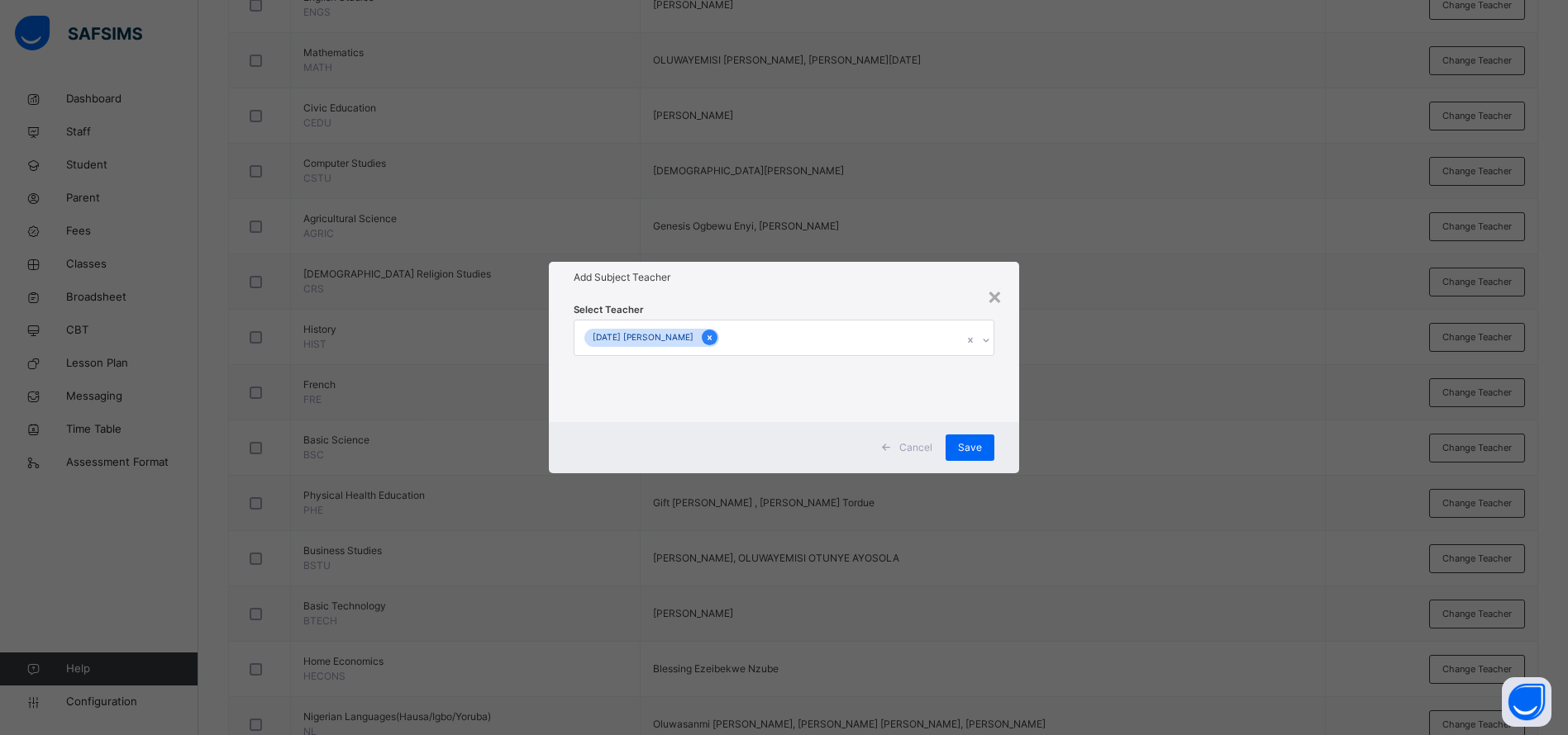
click at [709, 335] on icon at bounding box center [710, 338] width 9 height 12
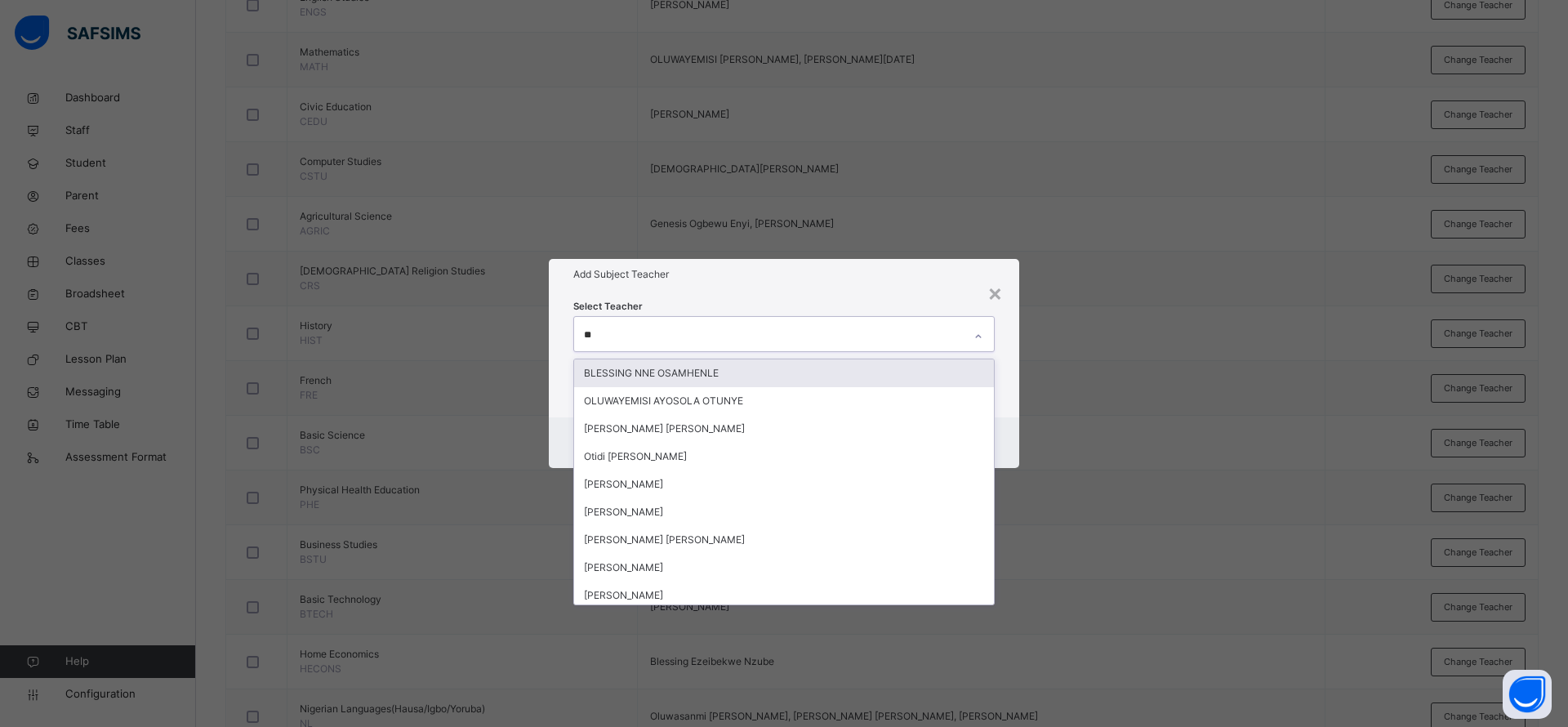
type input "***"
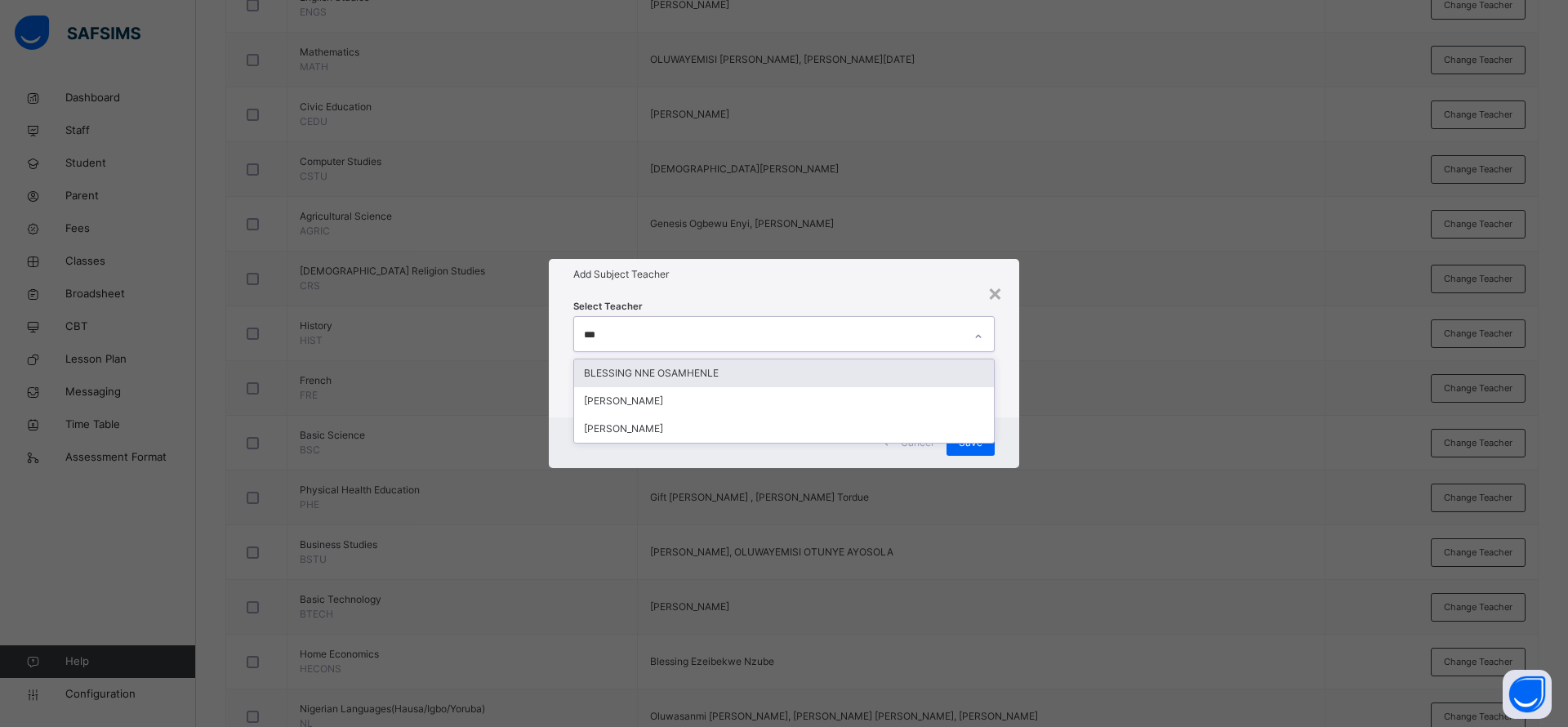
click at [690, 378] on div "BLESSING NNE OSAMHENLE" at bounding box center [784, 374] width 420 height 28
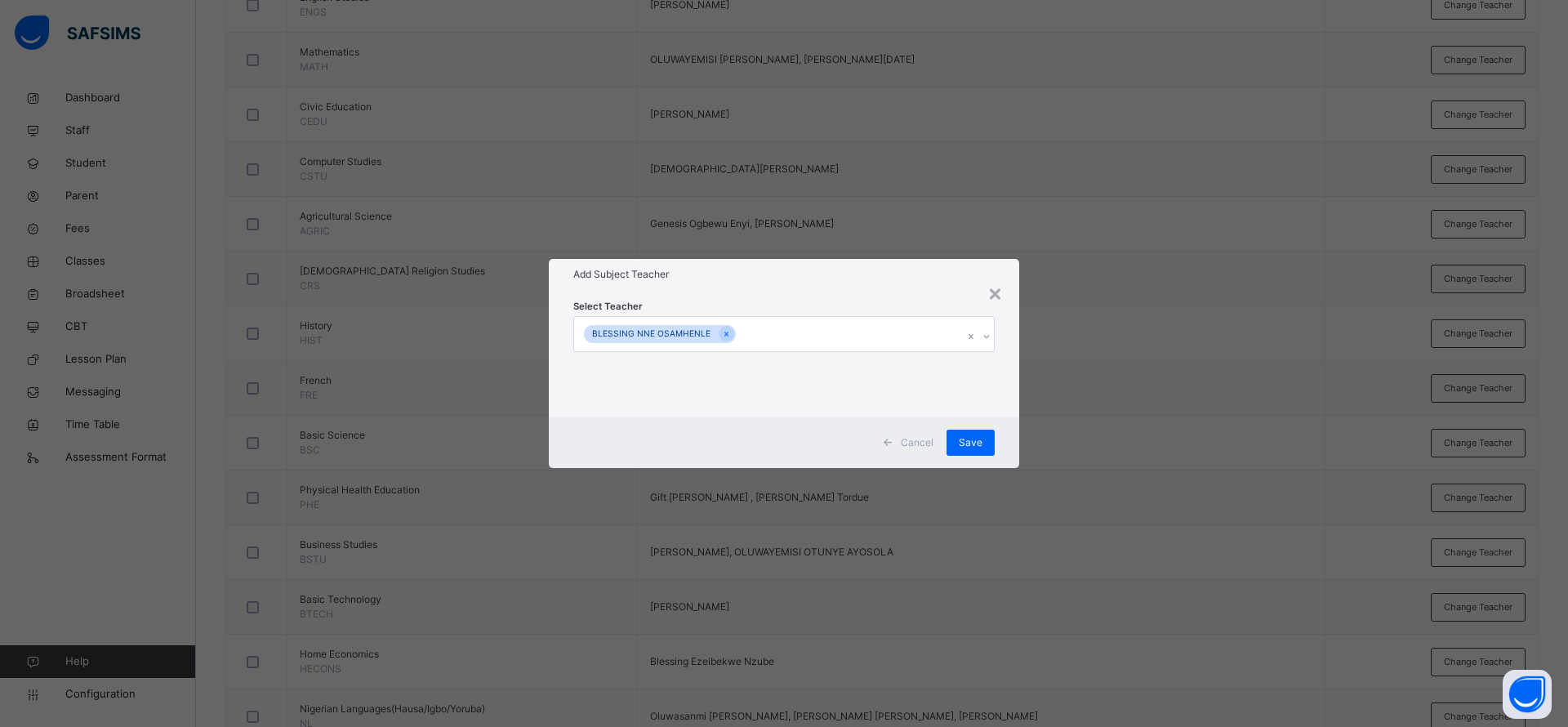
click at [854, 290] on div "Select Teacher BLESSING [PERSON_NAME]" at bounding box center [784, 354] width 470 height 127
click at [969, 441] on span "Save" at bounding box center [970, 443] width 24 height 15
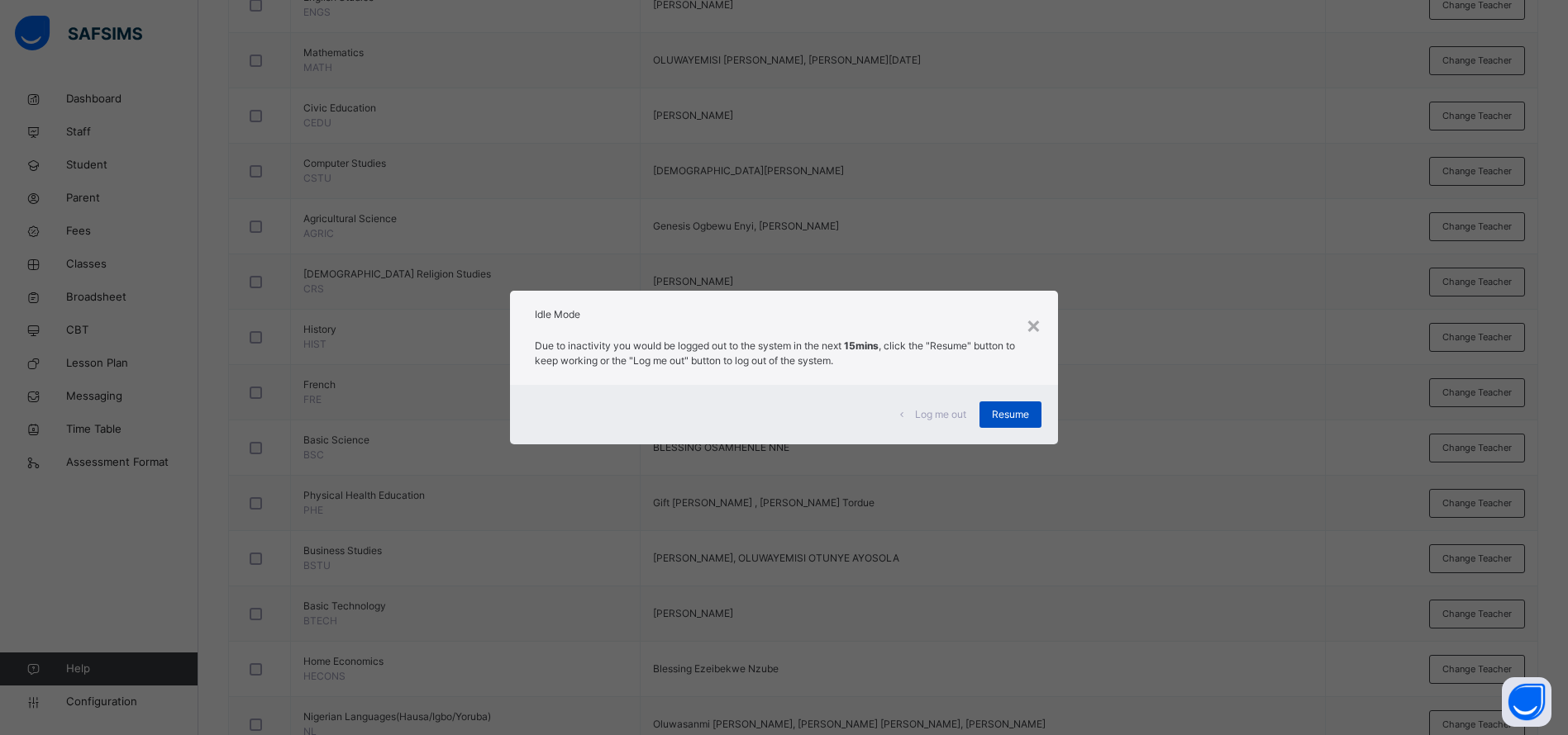
click at [1007, 405] on div "Resume" at bounding box center [1011, 415] width 62 height 27
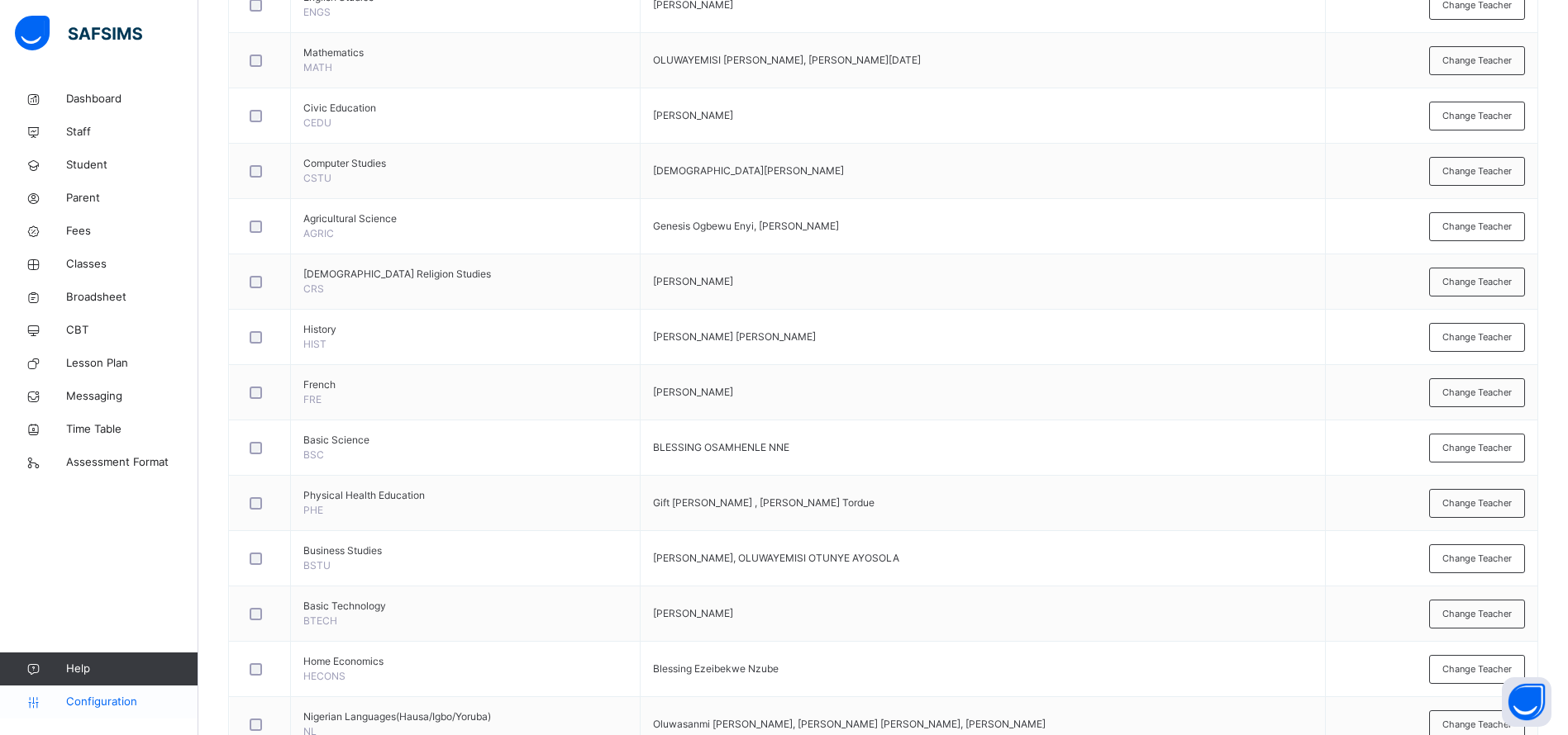
click at [78, 711] on link "Configuration" at bounding box center [99, 702] width 197 height 33
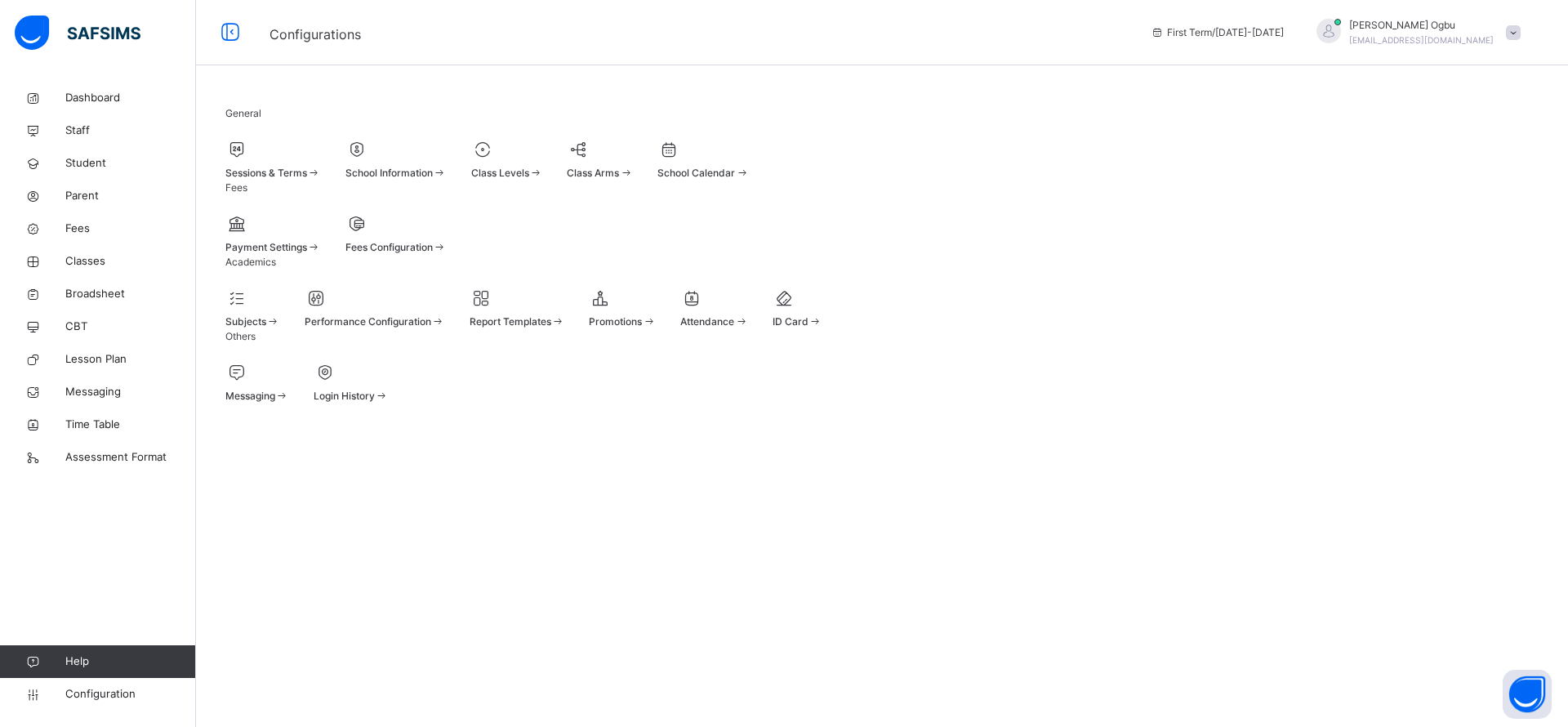
click at [543, 180] on div "Class Levels" at bounding box center [507, 159] width 72 height 43
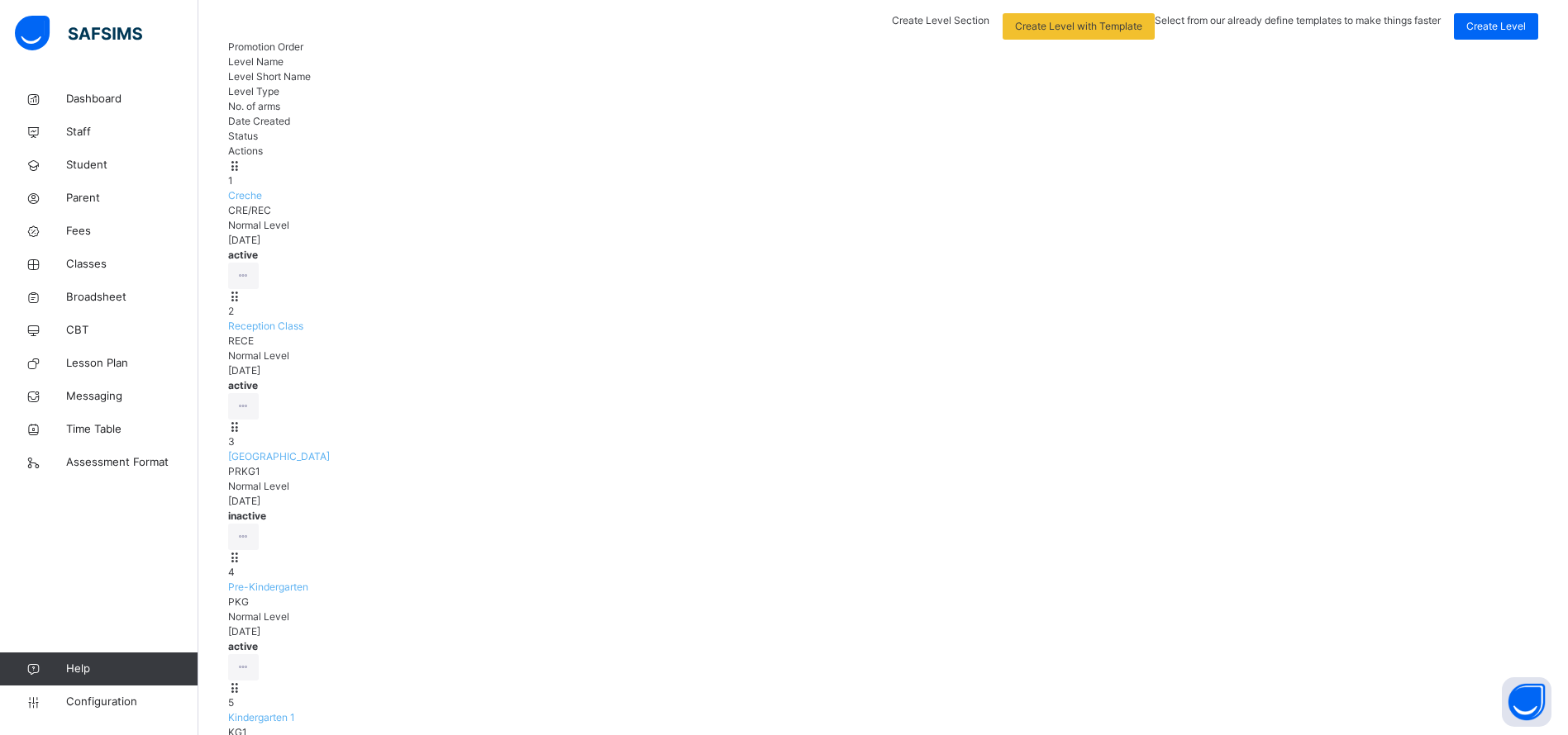
scroll to position [154, 0]
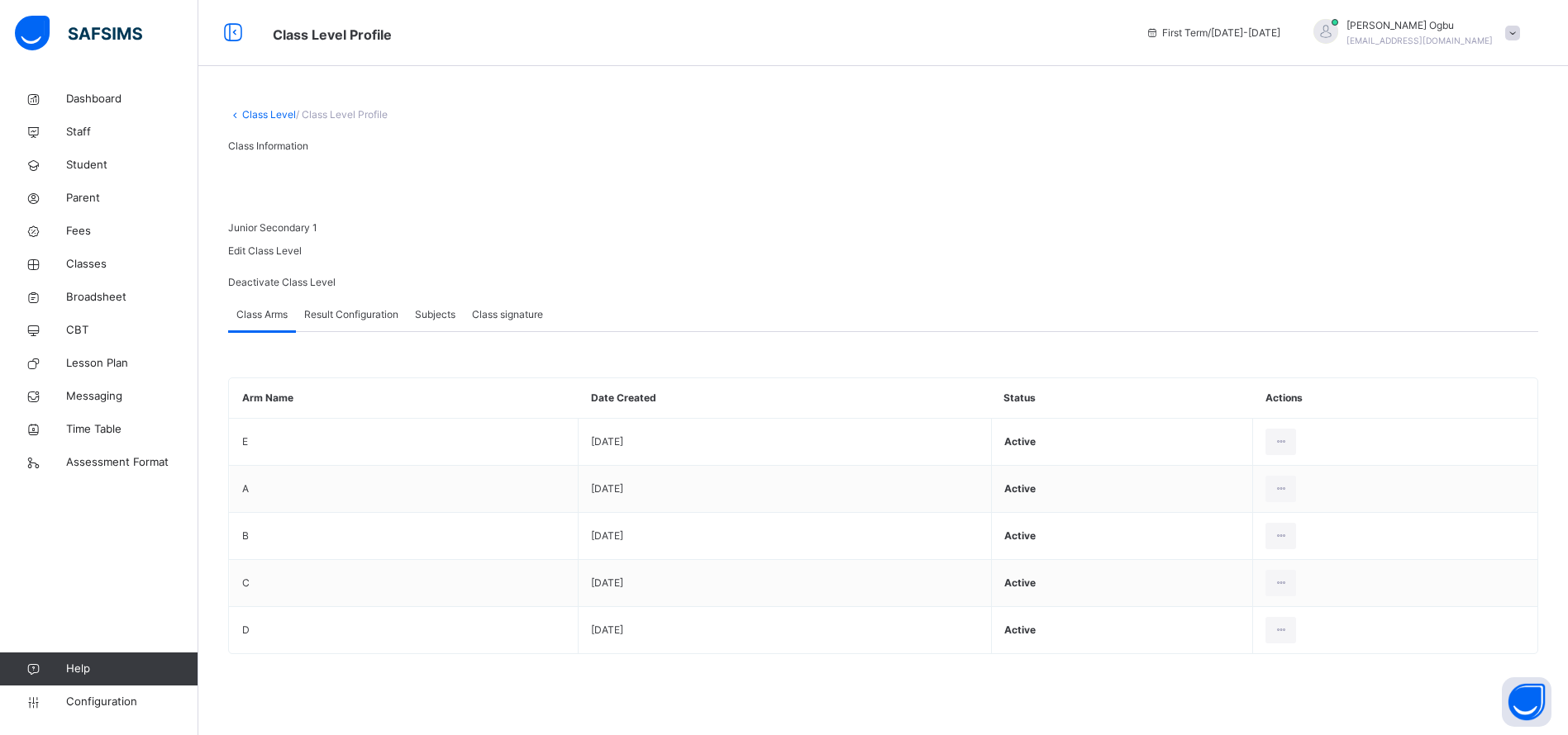
type input "*"
type input "**"
type input "*"
type input "**"
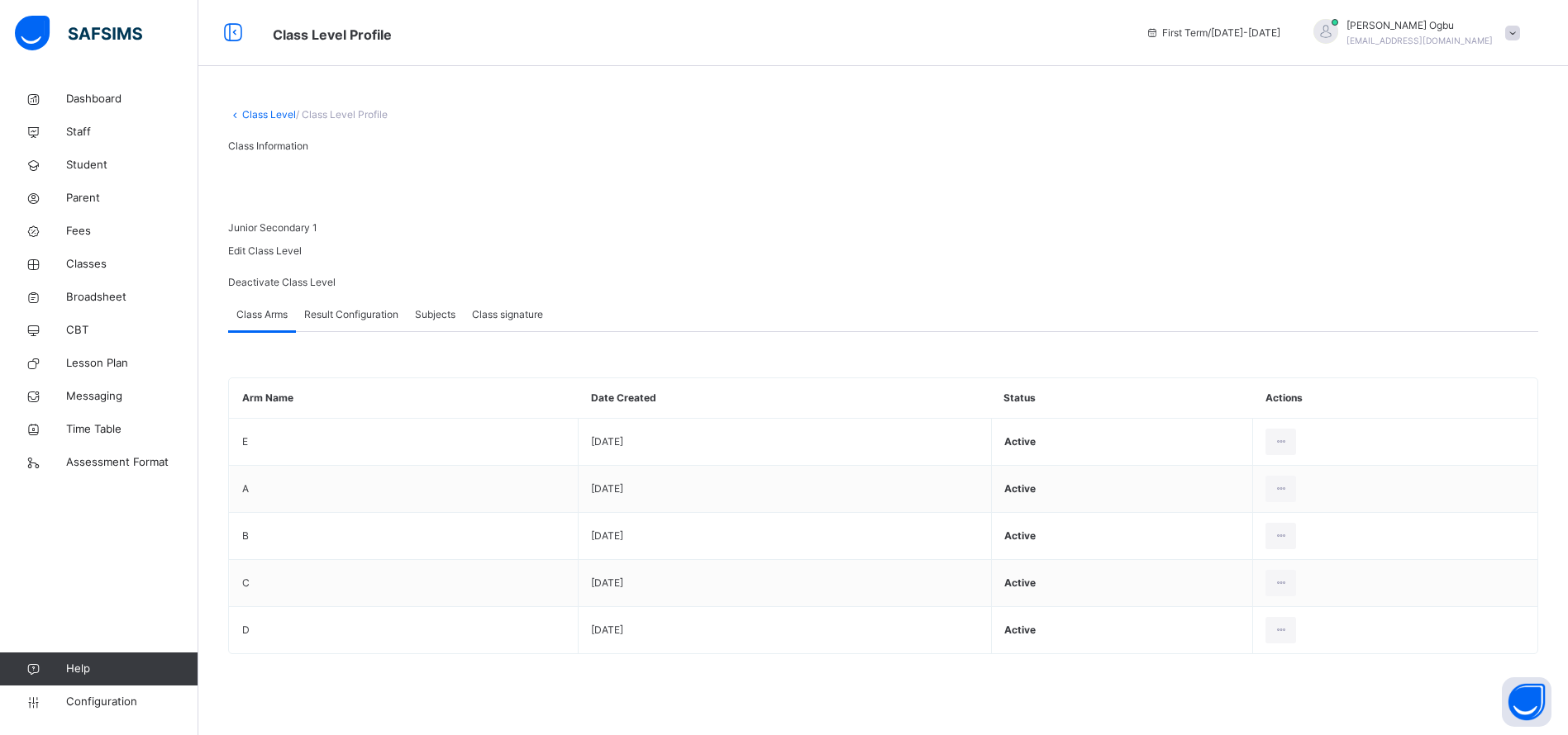
click at [434, 331] on div "Subjects" at bounding box center [435, 315] width 57 height 33
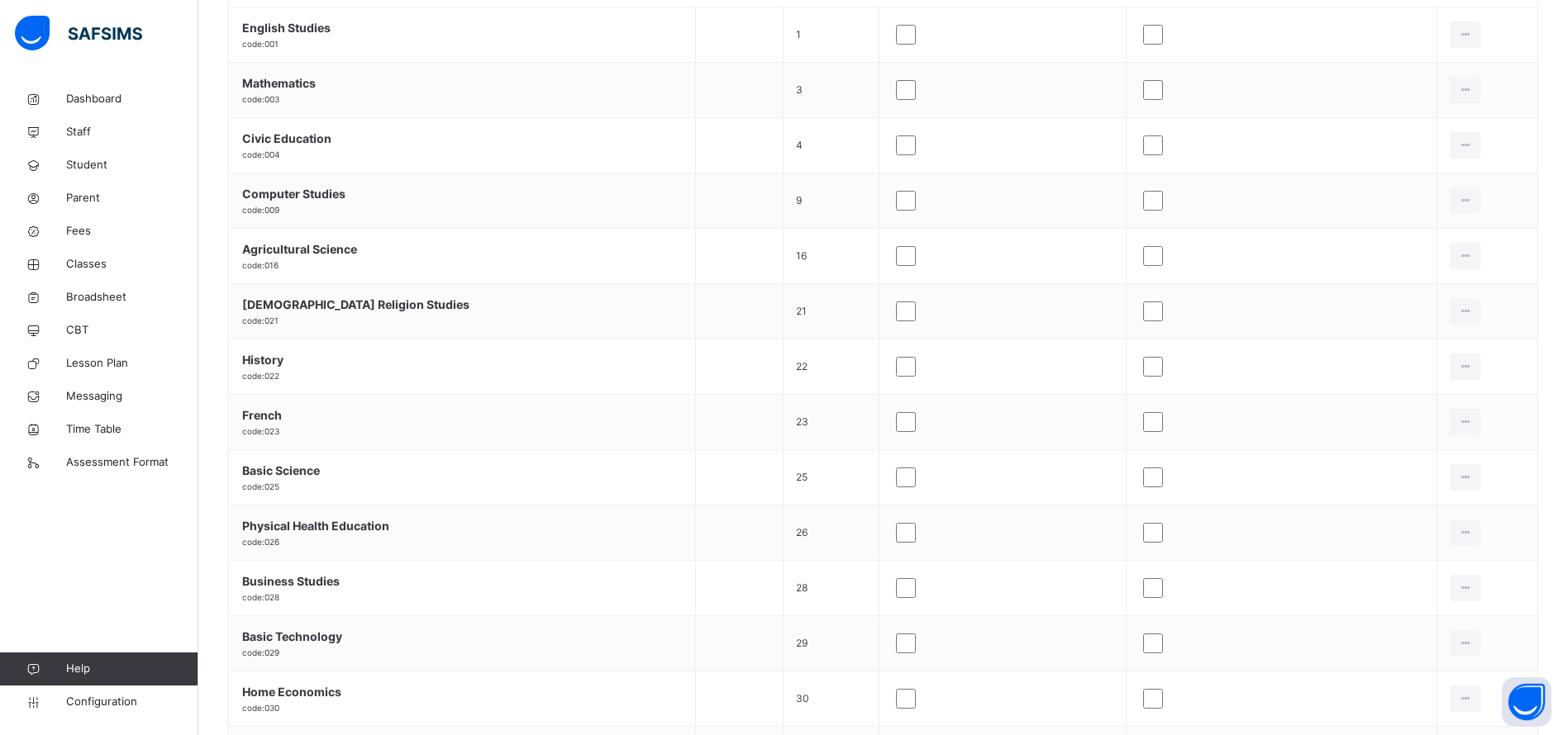
scroll to position [533, 0]
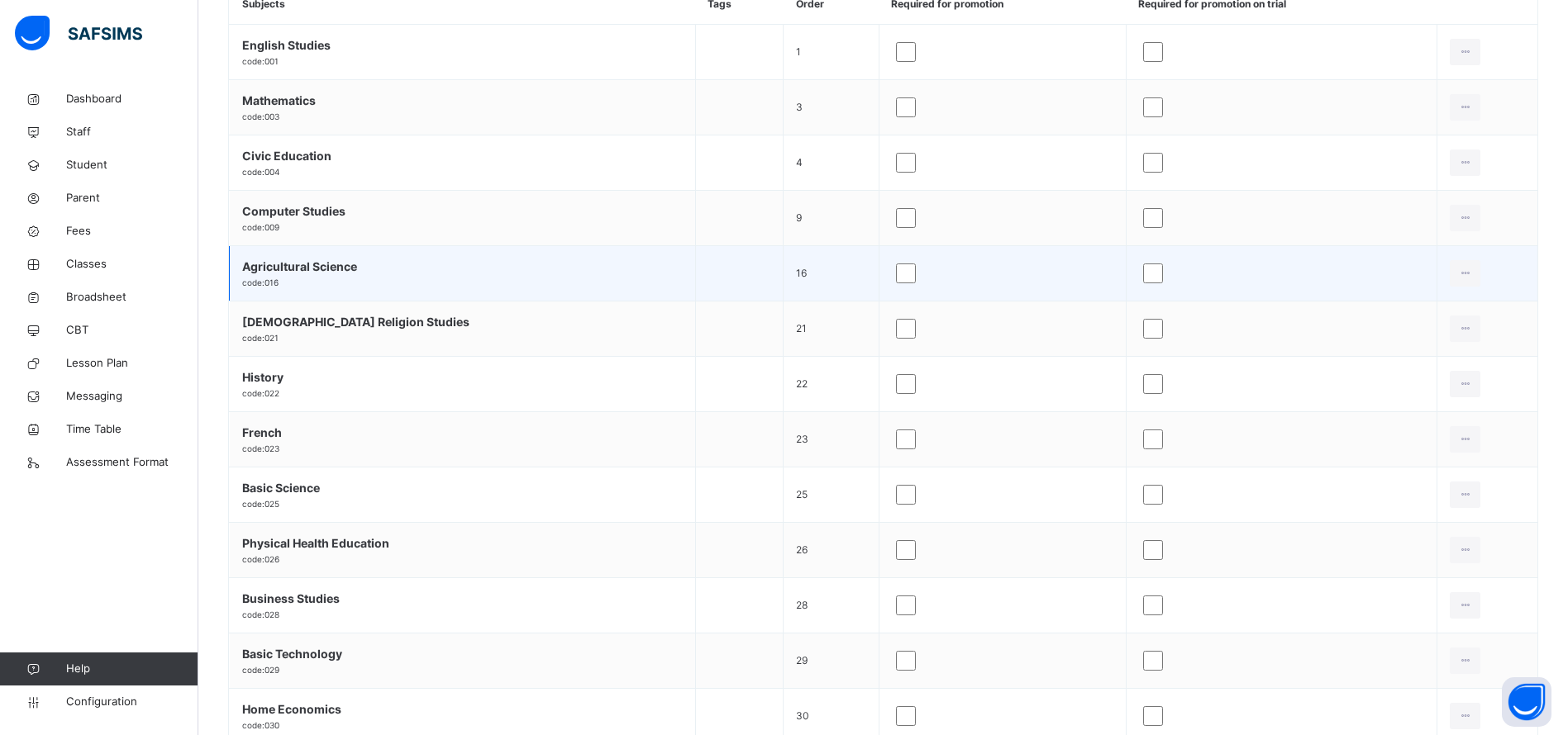
click at [289, 302] on td "Agricultural Science code: 016" at bounding box center [463, 273] width 466 height 55
click at [265, 275] on span "Agricultural Science" at bounding box center [462, 266] width 441 height 18
click at [286, 275] on span "Agricultural Science" at bounding box center [462, 266] width 441 height 18
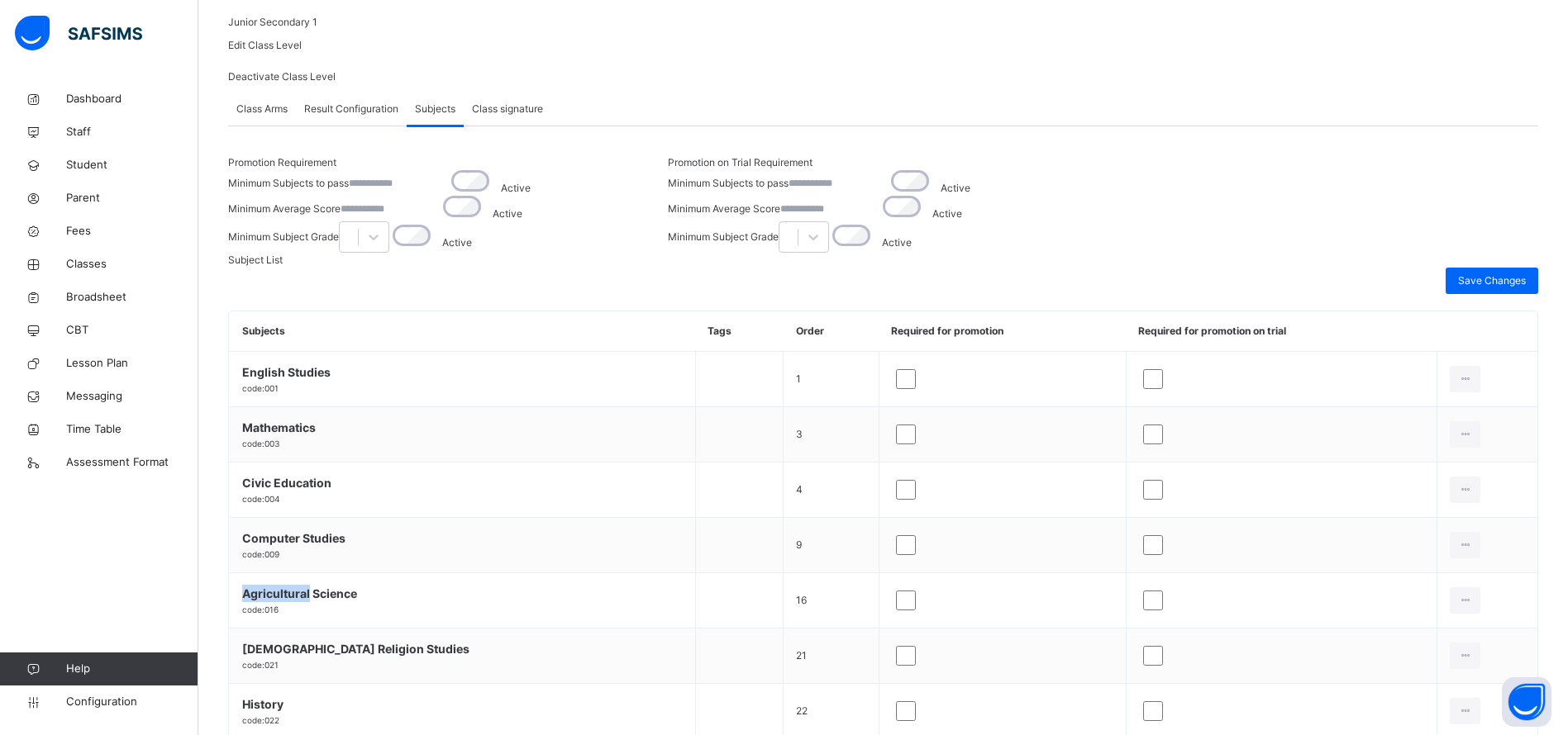
scroll to position [0, 0]
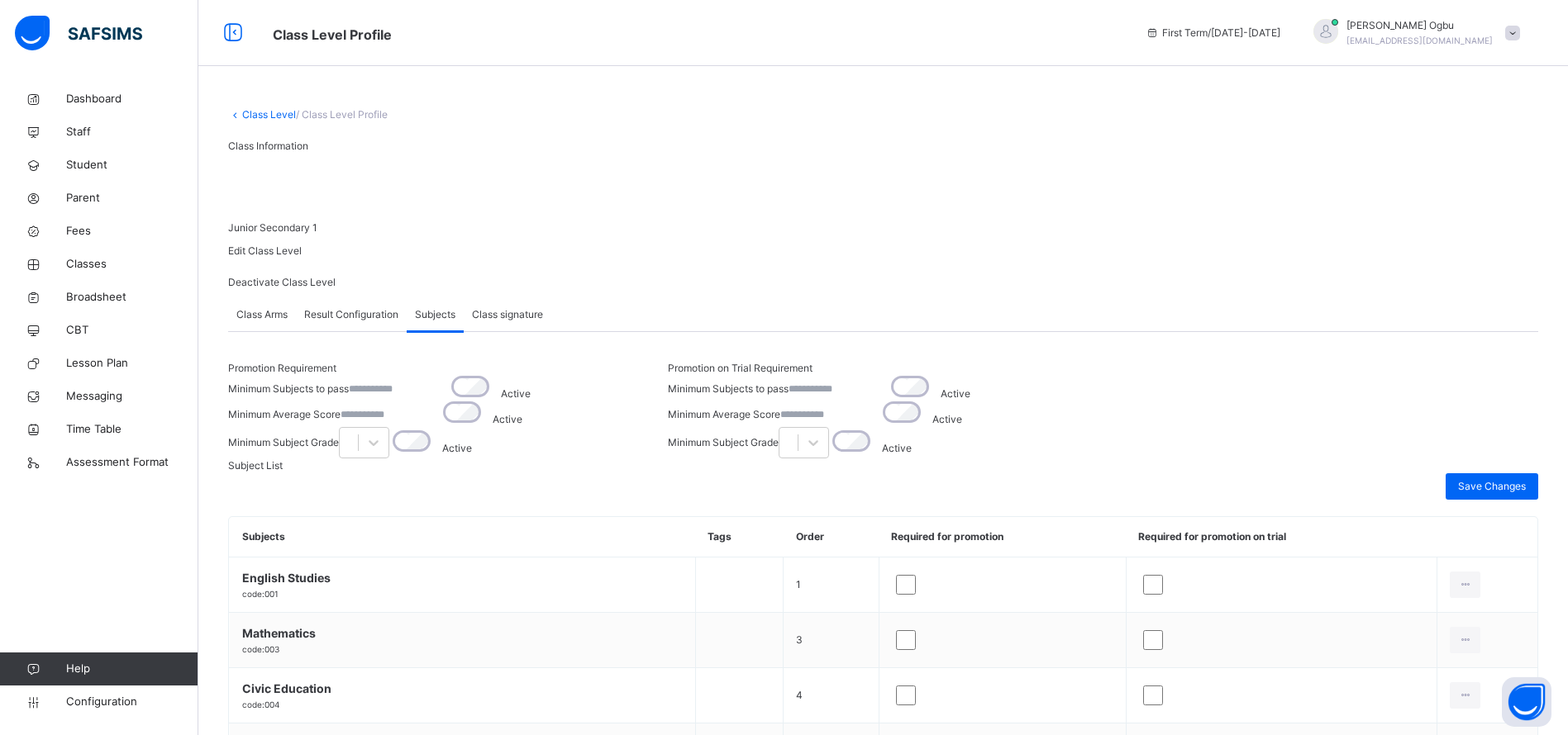
click at [261, 112] on link "Class Level" at bounding box center [269, 114] width 54 height 13
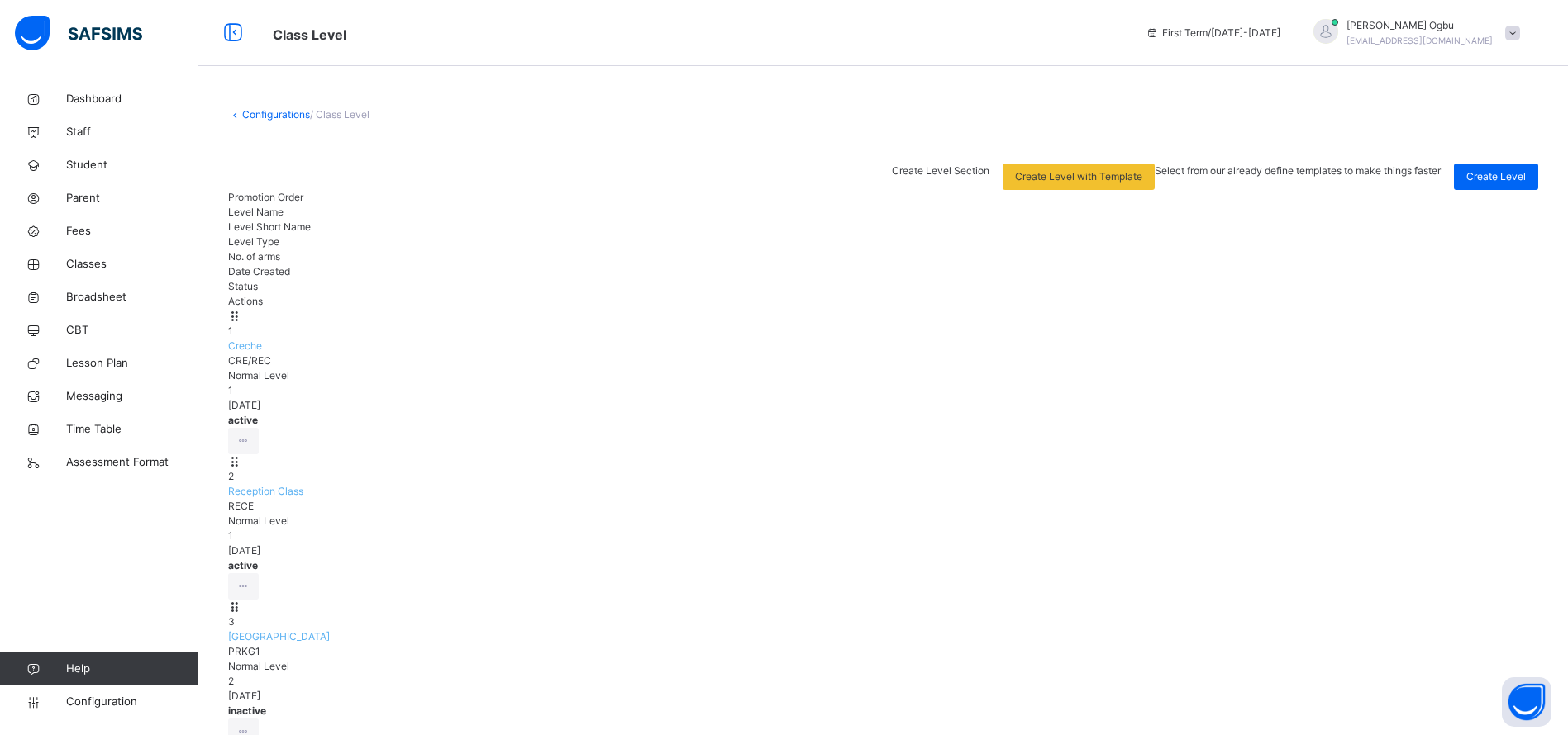
click at [262, 118] on link "Configurations" at bounding box center [275, 114] width 68 height 13
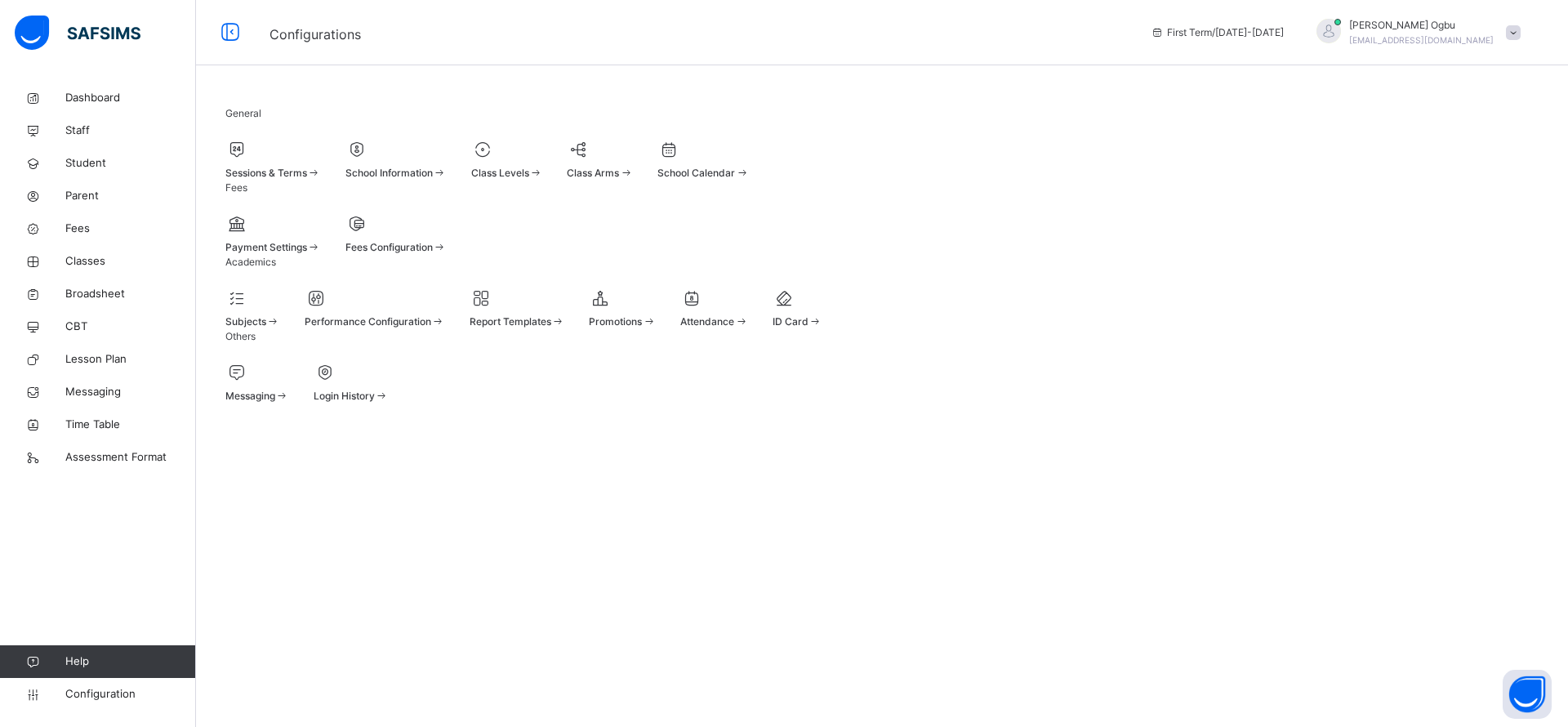
click at [279, 310] on div at bounding box center [253, 299] width 55 height 25
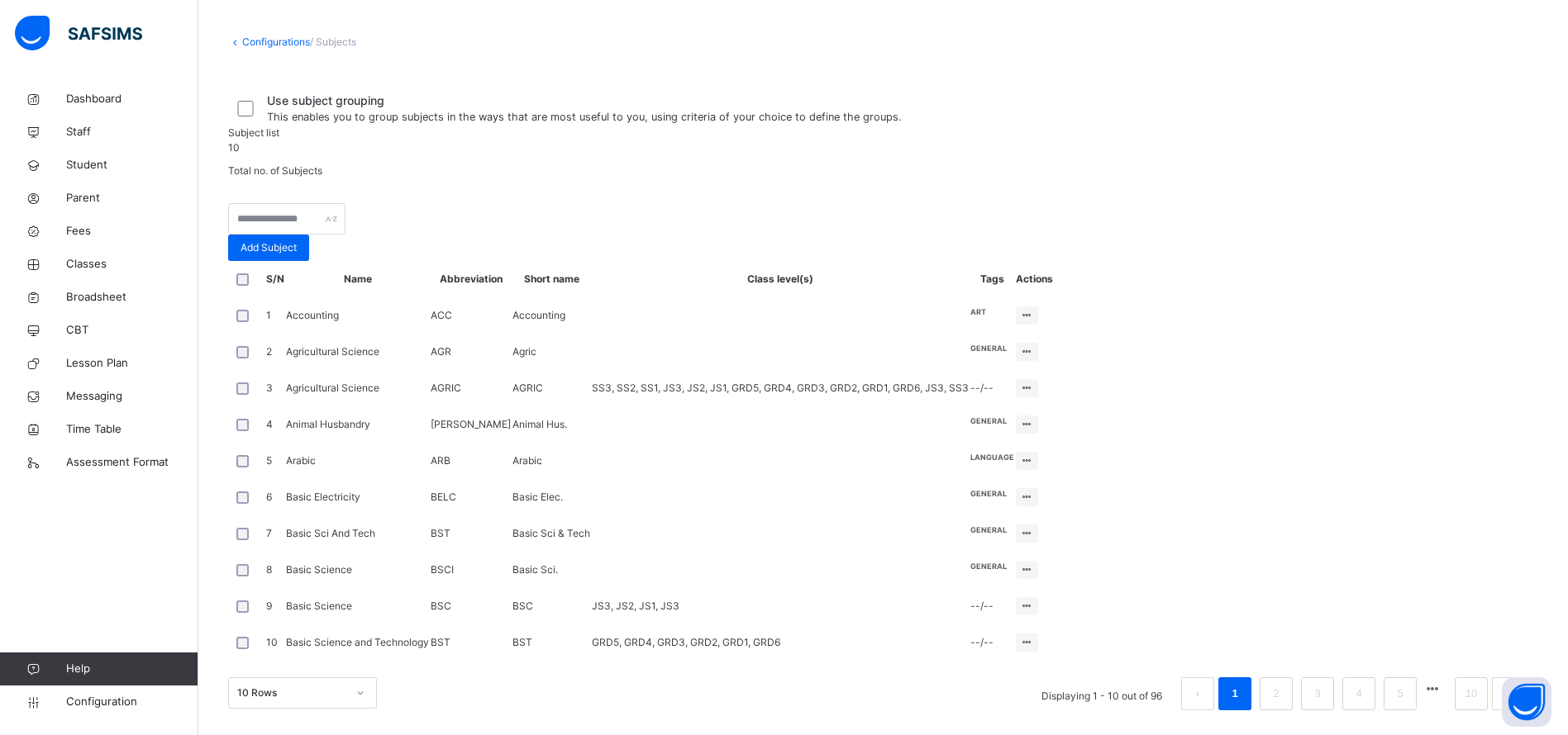
scroll to position [276, 0]
click at [1031, 423] on div "Edit Subject" at bounding box center [996, 421] width 70 height 17
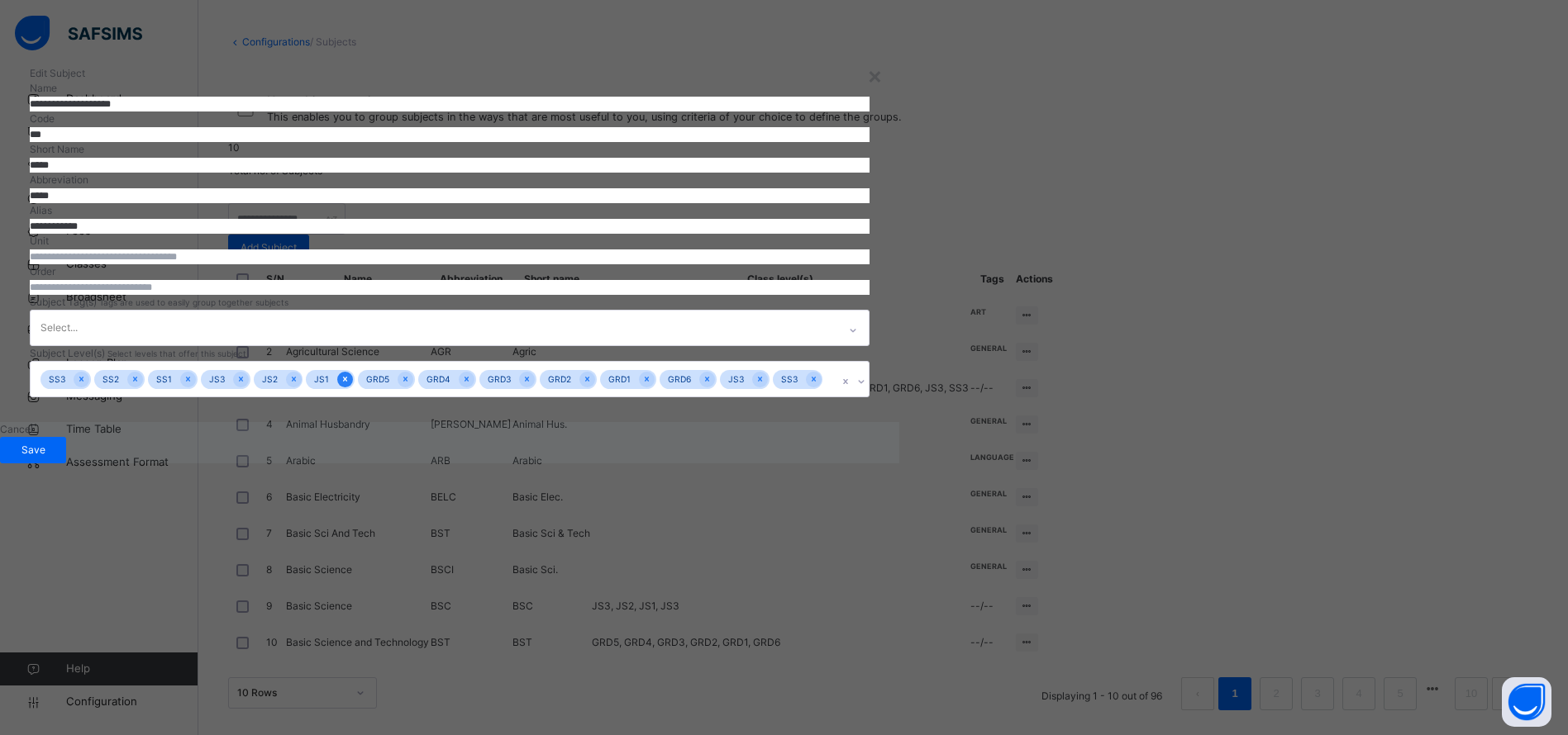
click at [353, 387] on div at bounding box center [345, 380] width 16 height 16
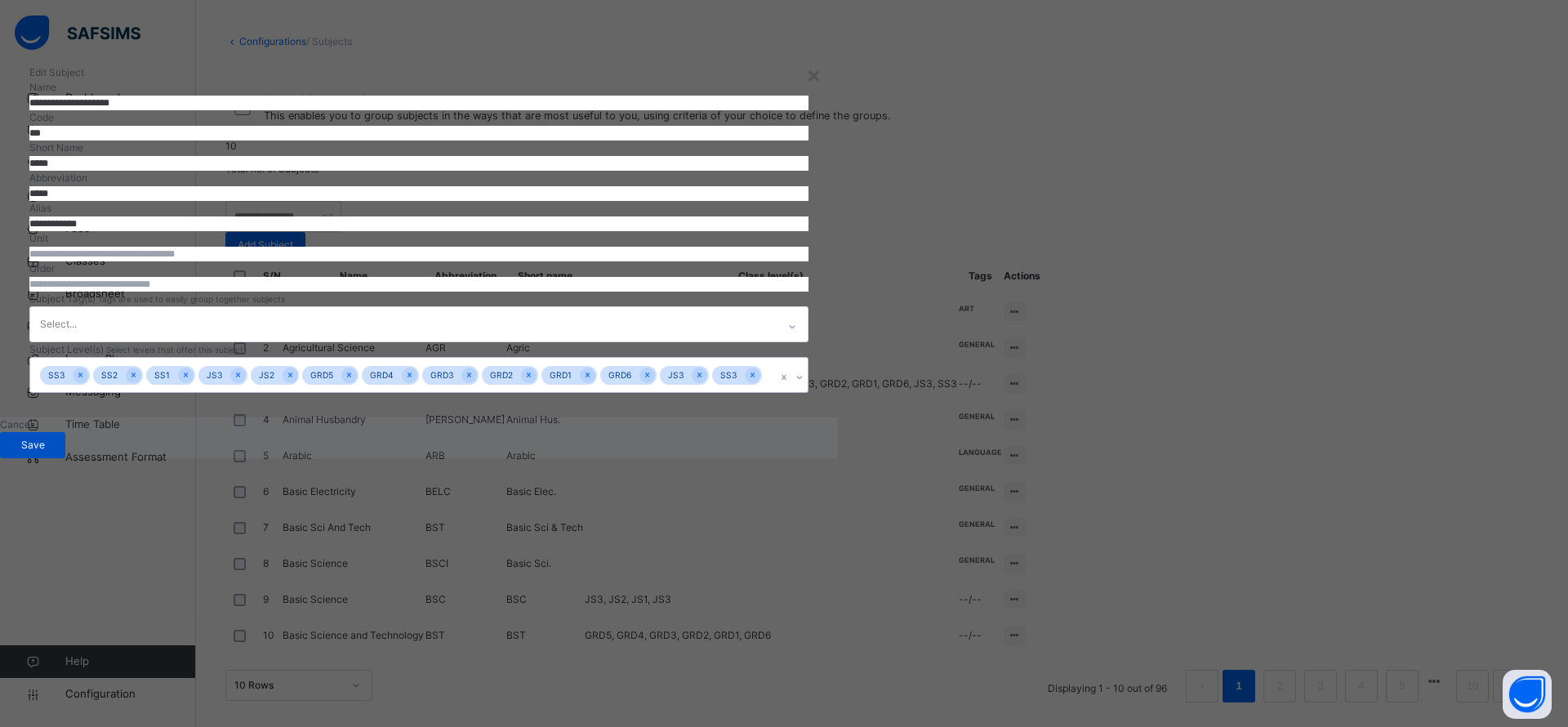
click at [65, 458] on div "Save" at bounding box center [32, 446] width 65 height 26
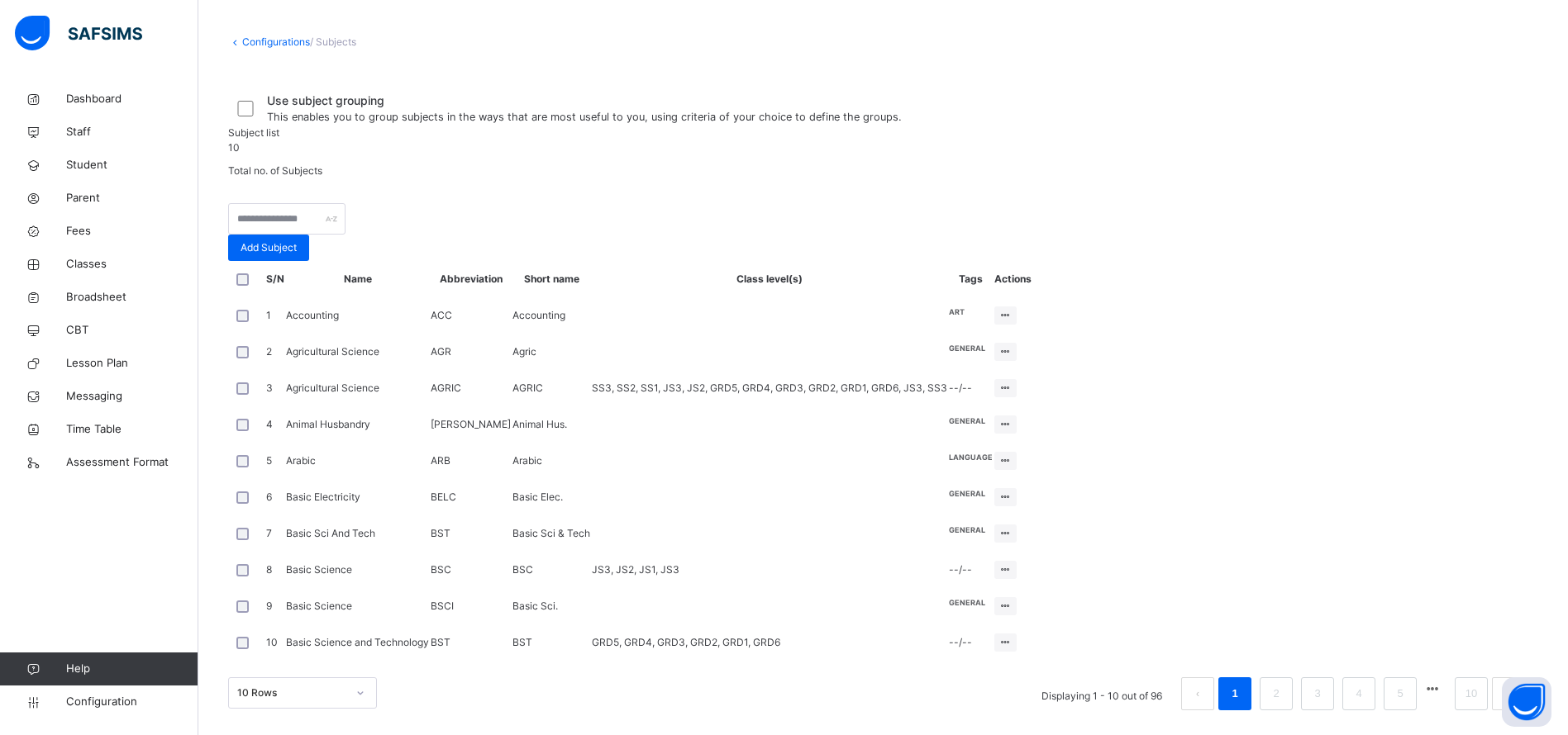
scroll to position [0, 0]
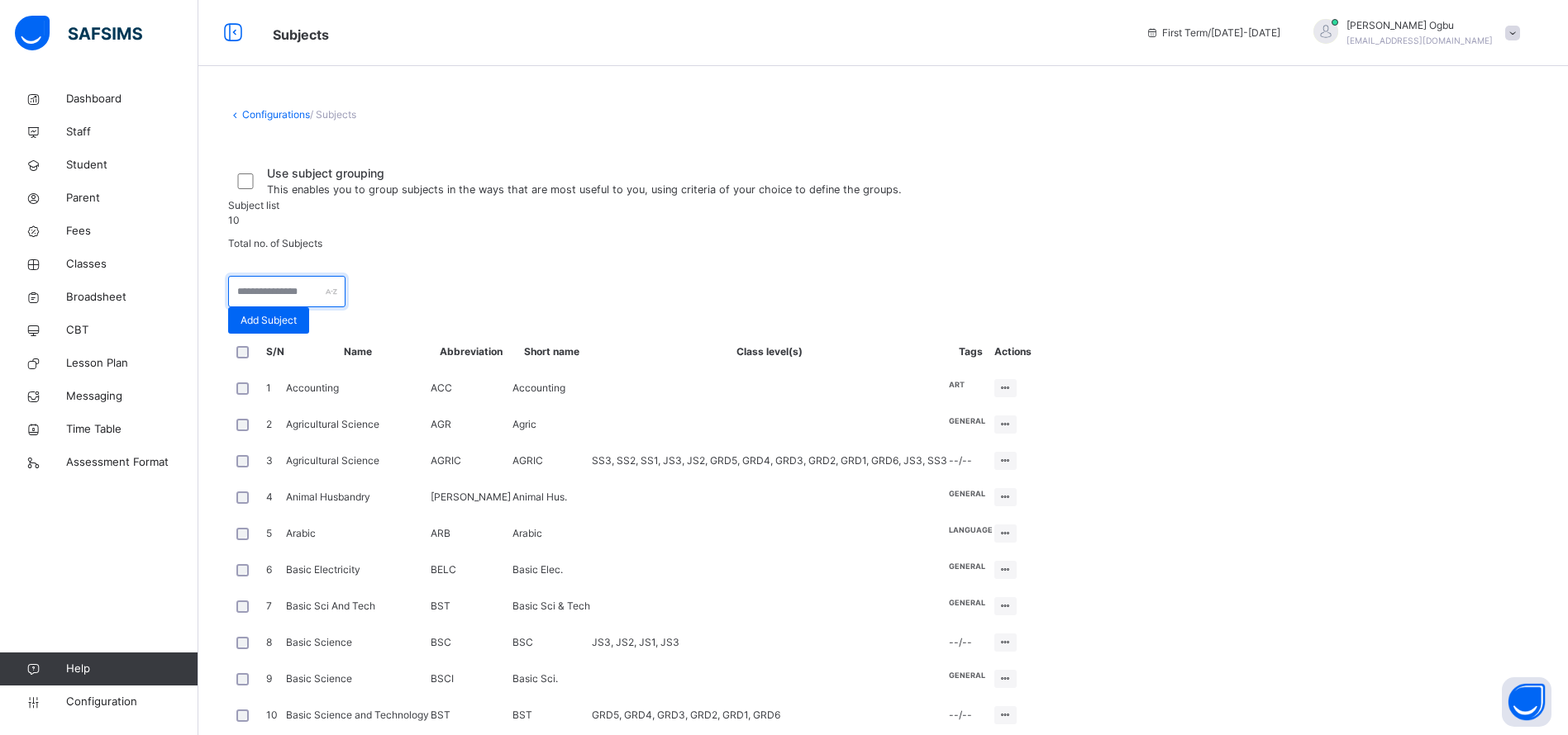
click at [346, 307] on input "text" at bounding box center [287, 292] width 117 height 32
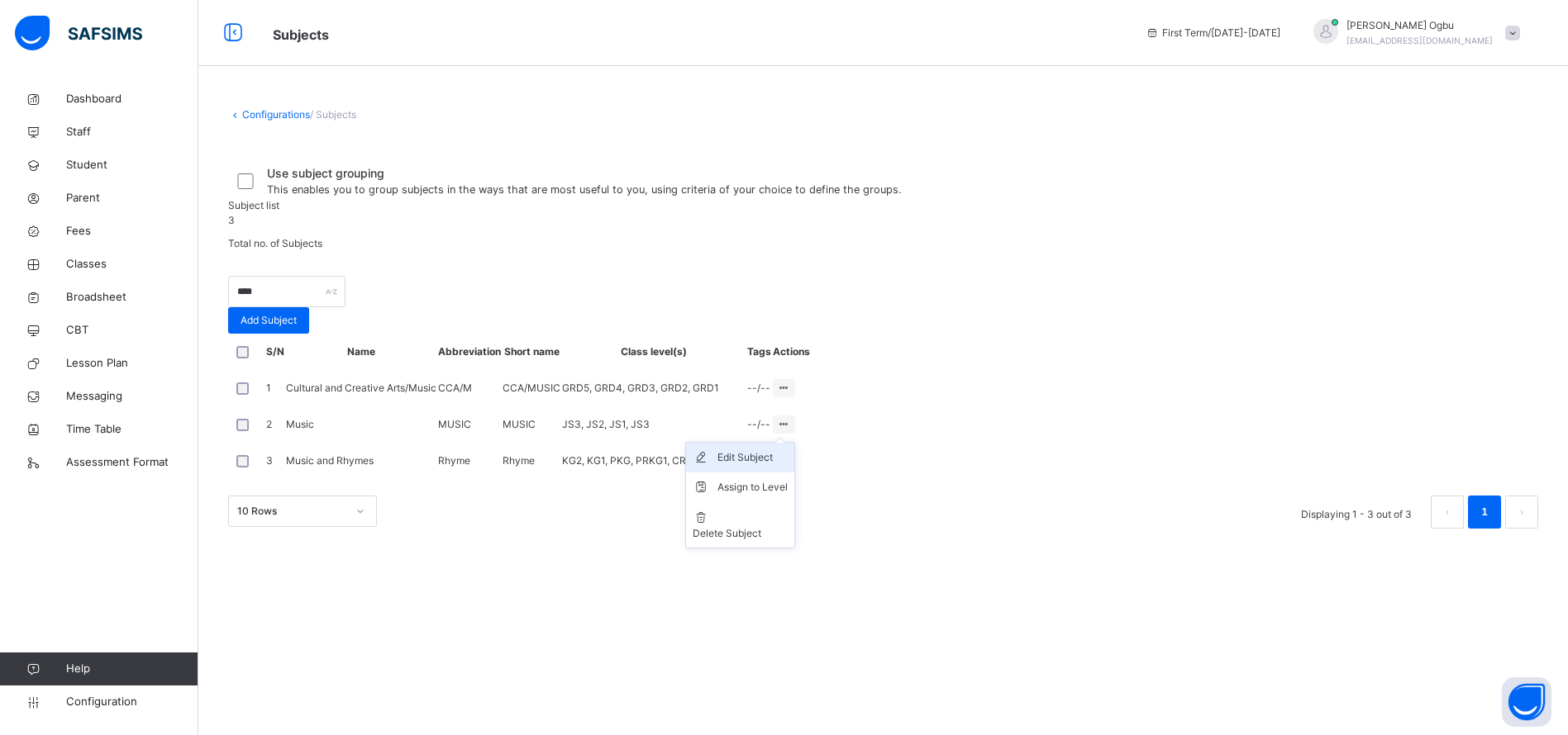
click at [787, 466] on div "Edit Subject" at bounding box center [752, 457] width 70 height 17
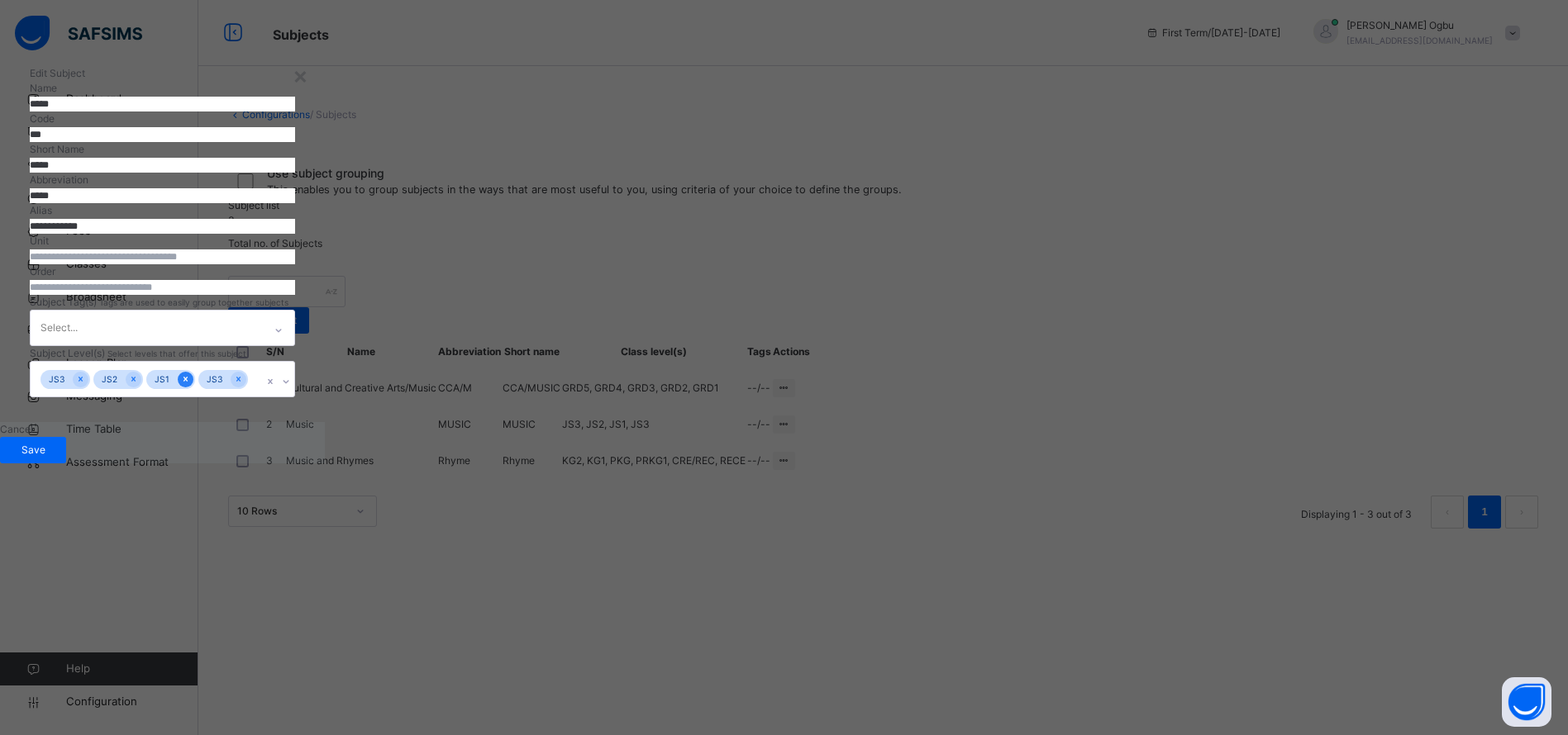
click at [187, 381] on icon at bounding box center [185, 379] width 4 height 5
click at [54, 457] on span "Save" at bounding box center [33, 450] width 41 height 15
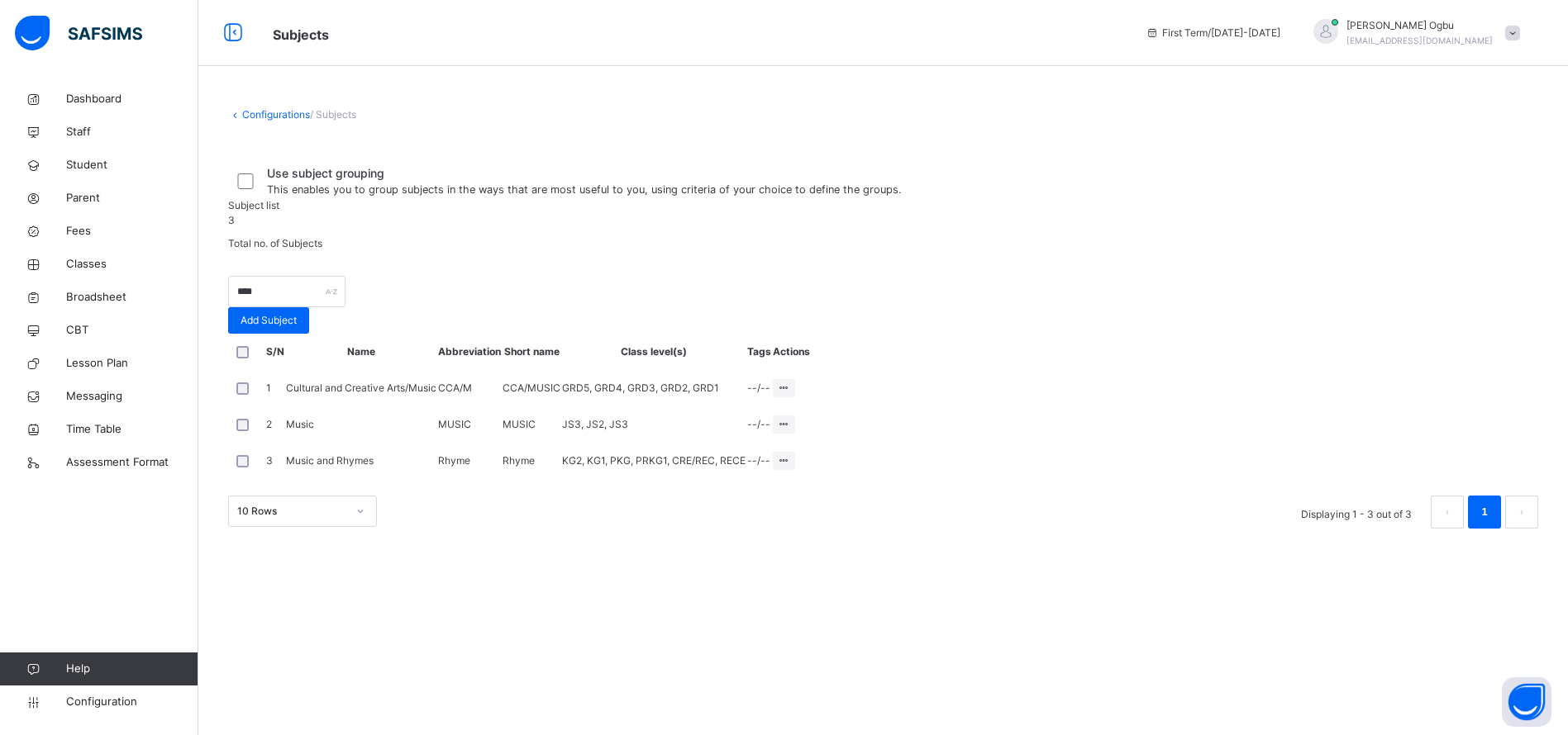
click at [469, 276] on span at bounding box center [884, 263] width 1310 height 25
click at [346, 307] on input "****" at bounding box center [287, 292] width 117 height 32
type input "*"
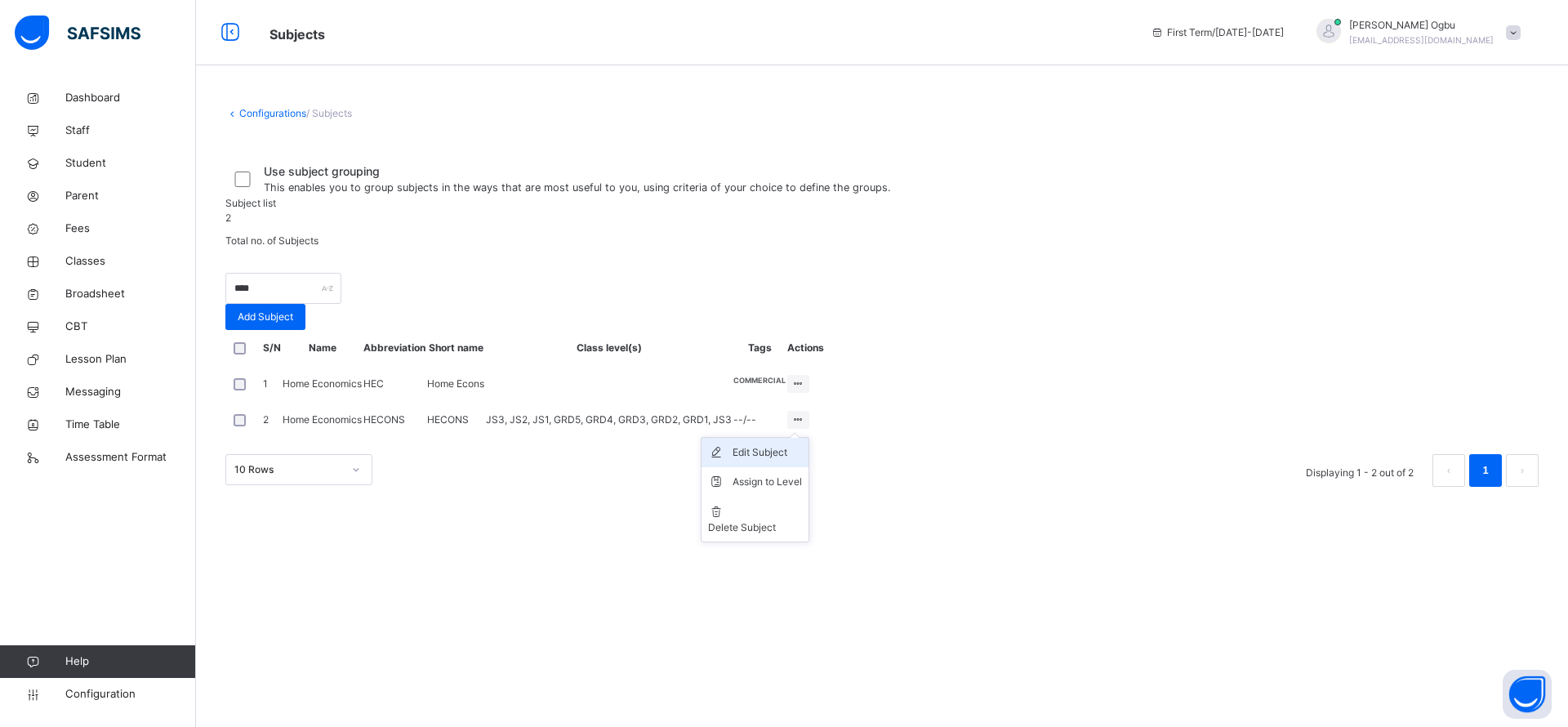
click at [802, 461] on div "Edit Subject" at bounding box center [767, 452] width 69 height 17
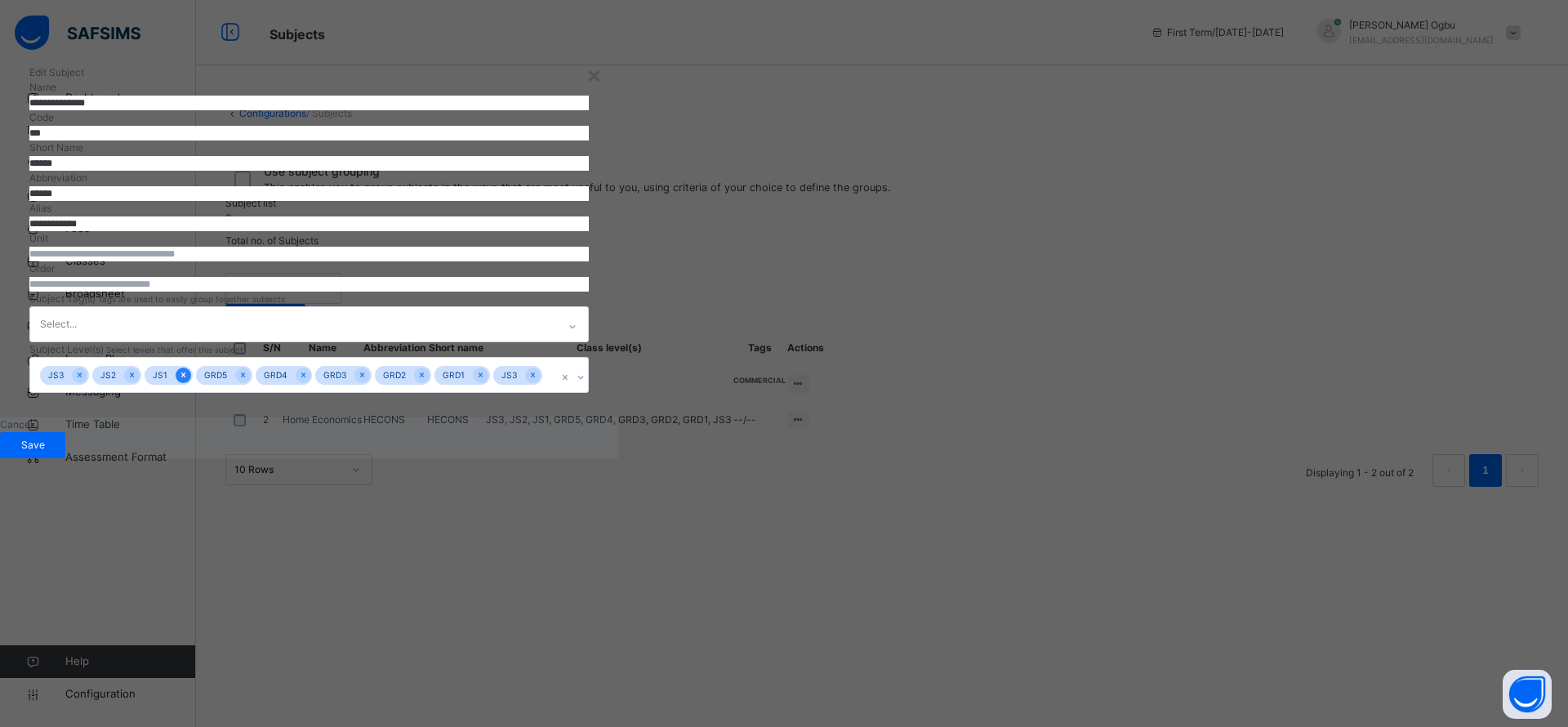
click at [191, 383] on div at bounding box center [183, 375] width 16 height 16
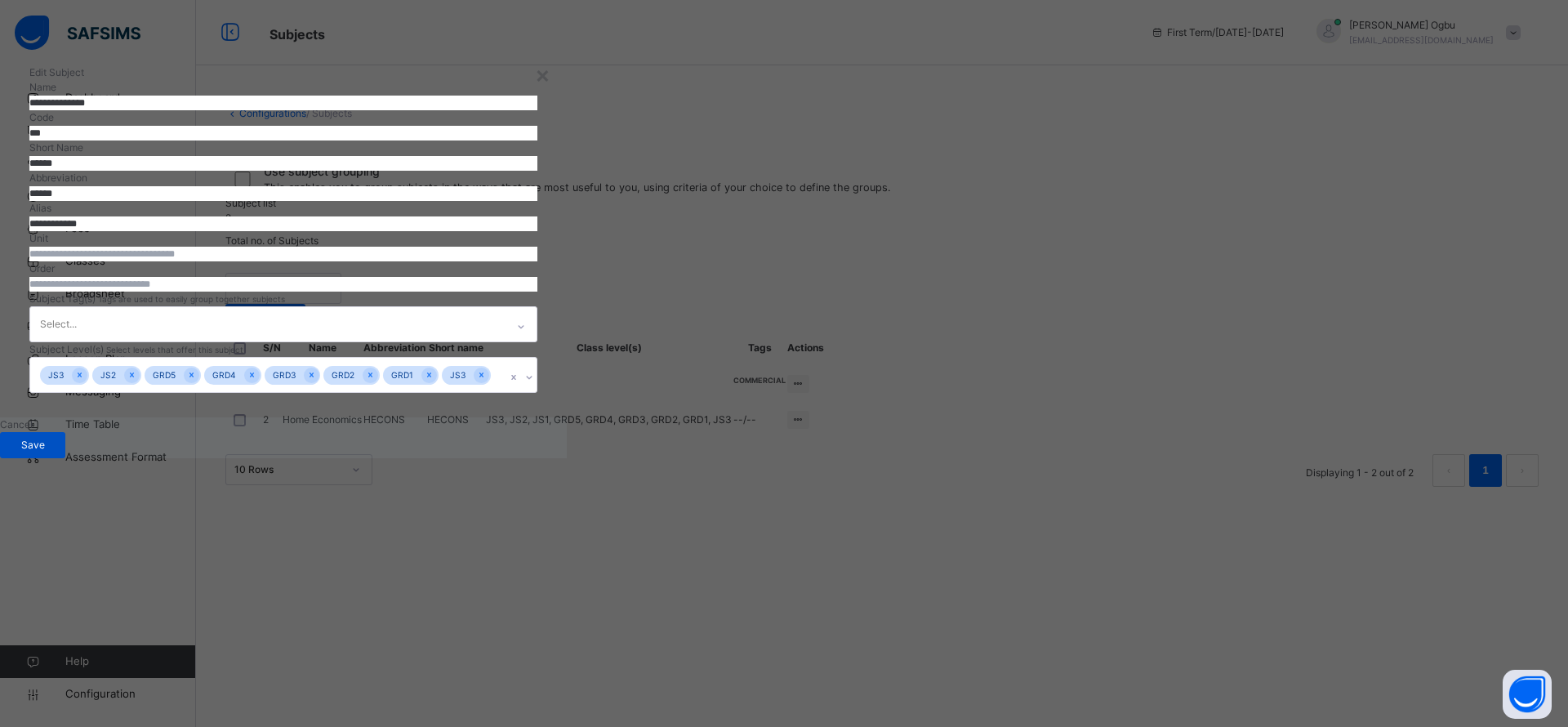
click at [65, 458] on div "Save" at bounding box center [32, 446] width 65 height 26
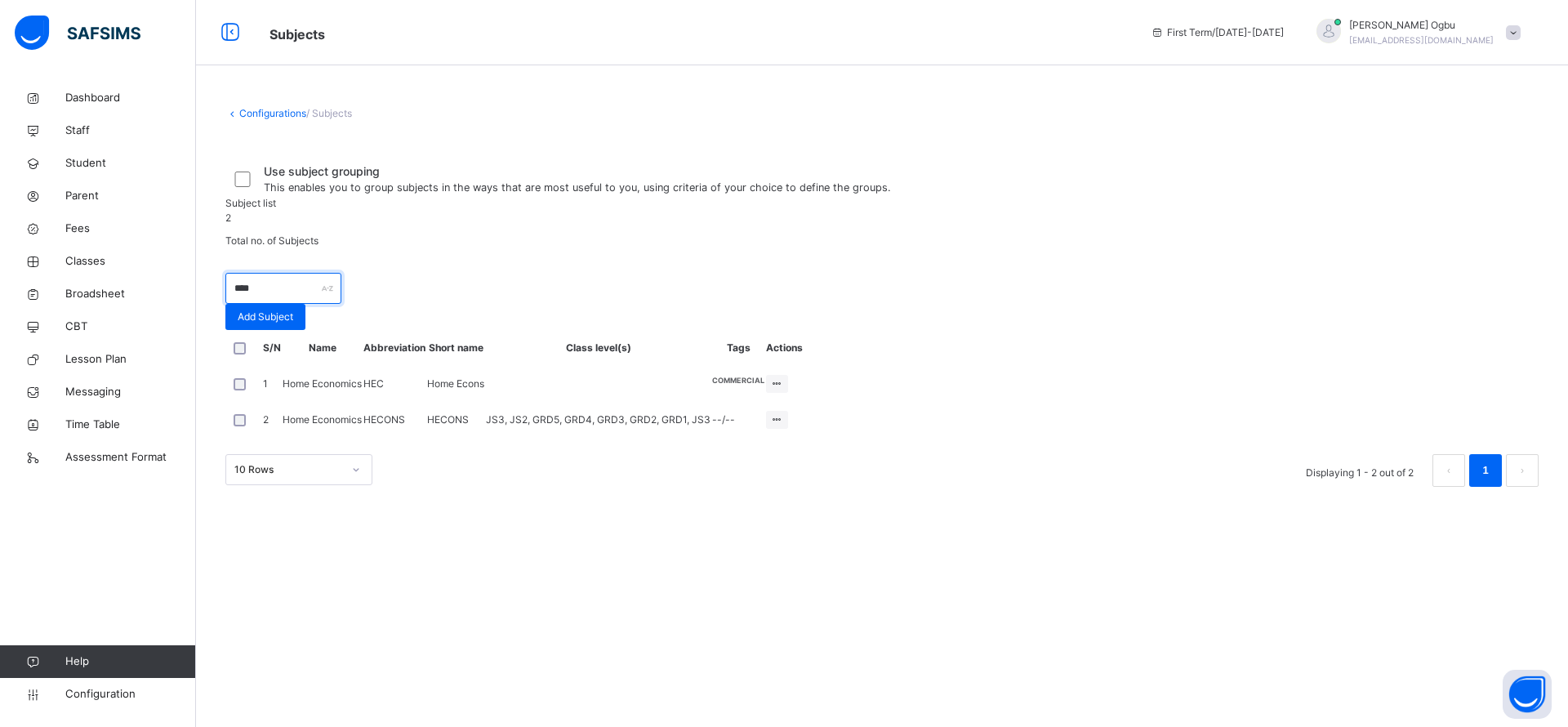
click at [336, 304] on input "****" at bounding box center [284, 289] width 116 height 31
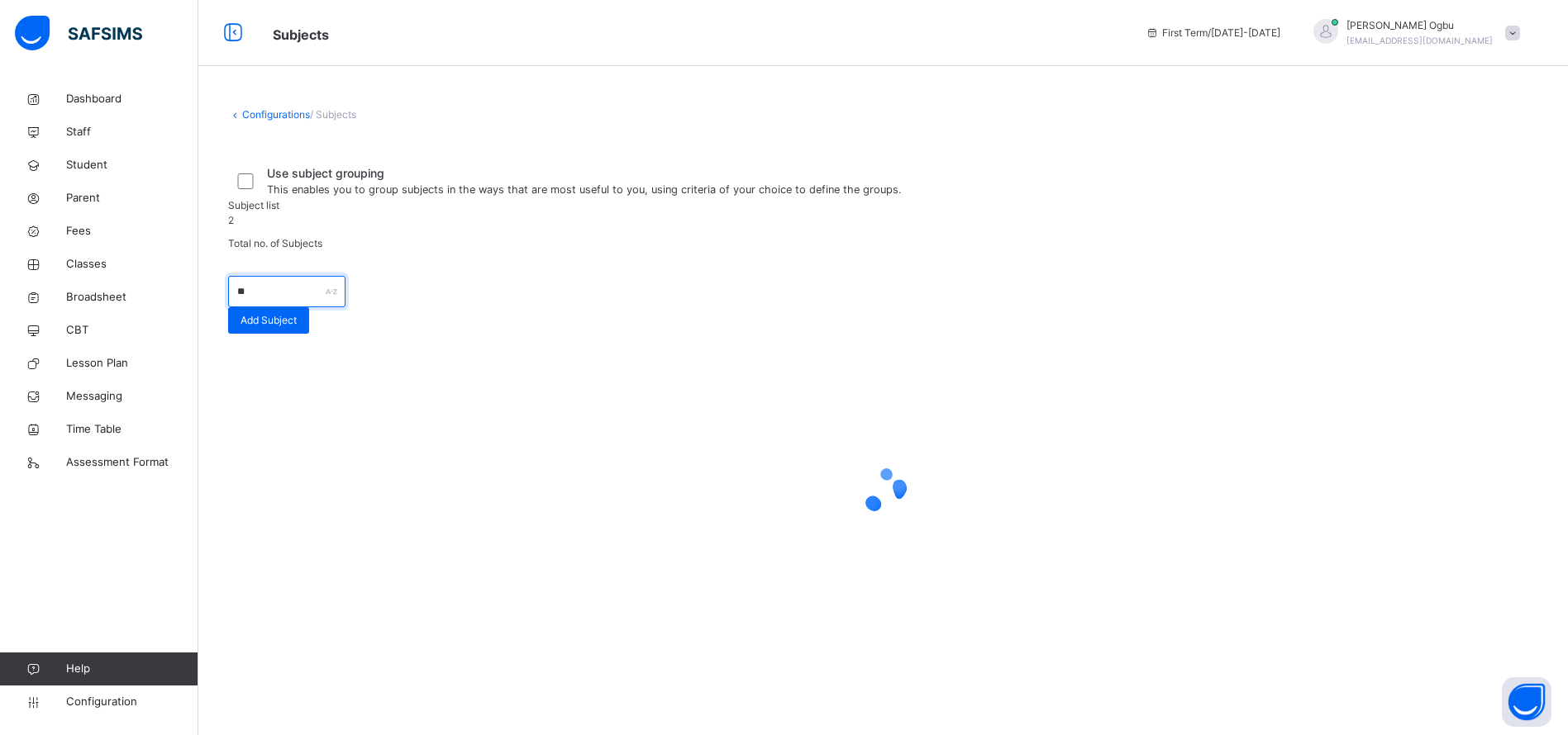
type input "*"
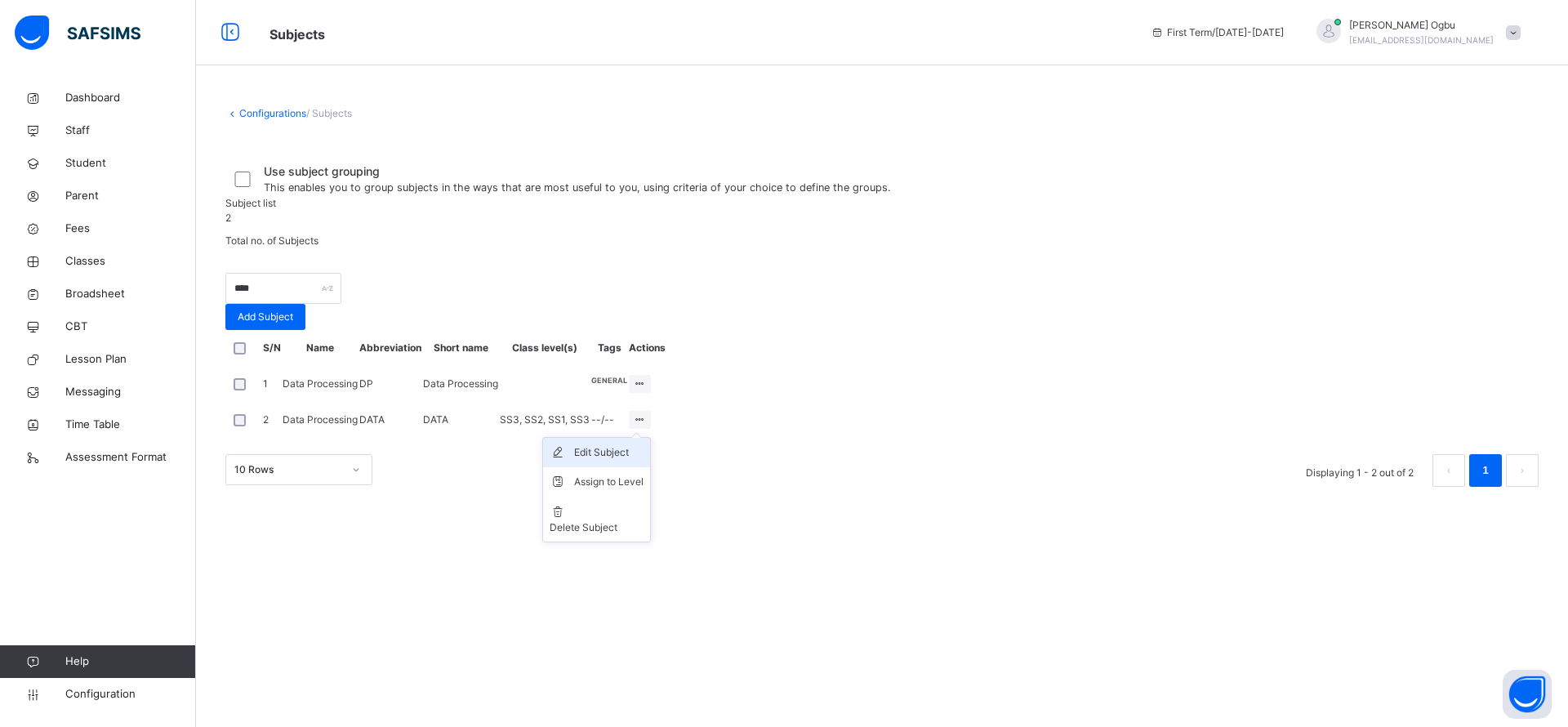
click at [643, 461] on div "Edit Subject" at bounding box center [608, 452] width 69 height 17
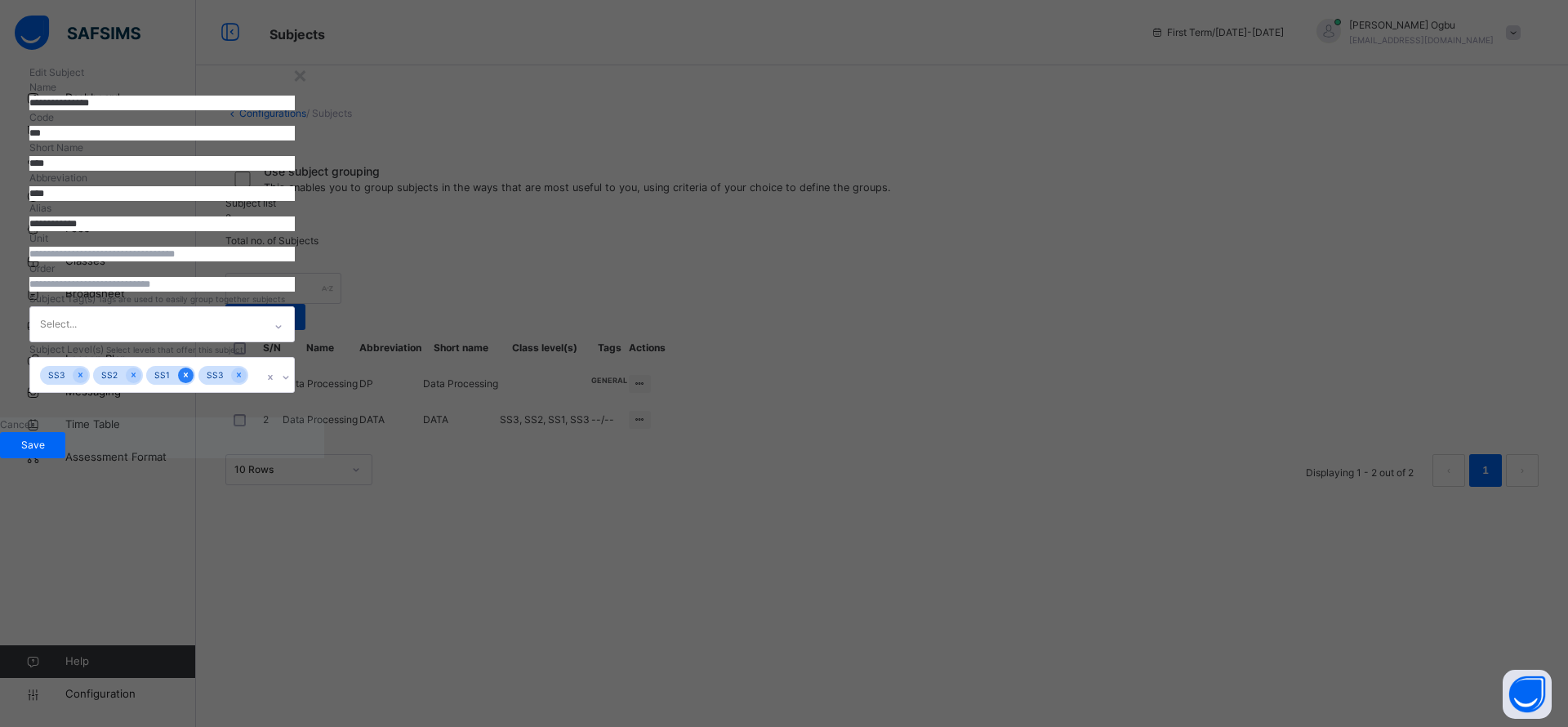
click at [193, 383] on div at bounding box center [185, 375] width 16 height 16
click at [65, 458] on div "Save" at bounding box center [32, 446] width 65 height 26
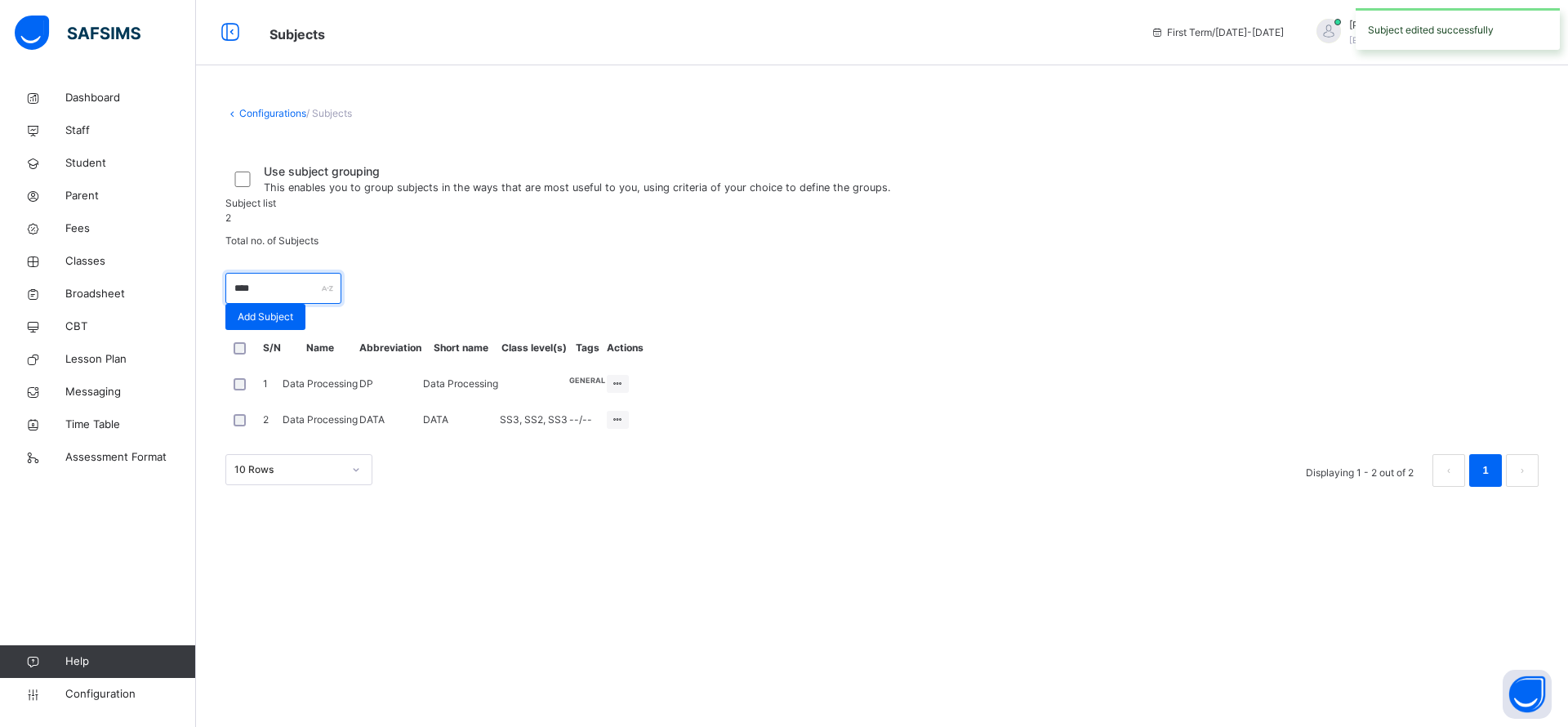
click at [341, 304] on input "****" at bounding box center [284, 289] width 116 height 31
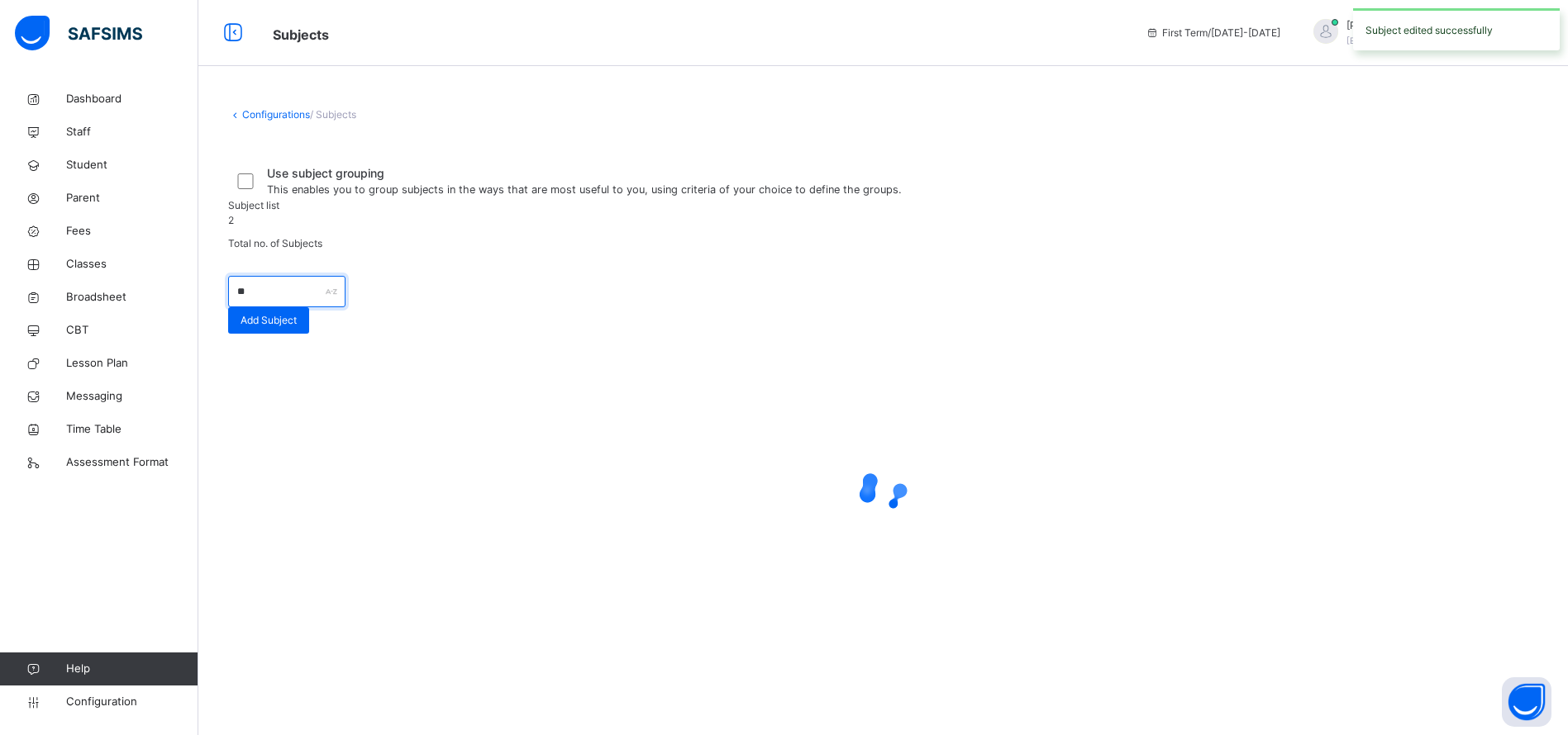
type input "*"
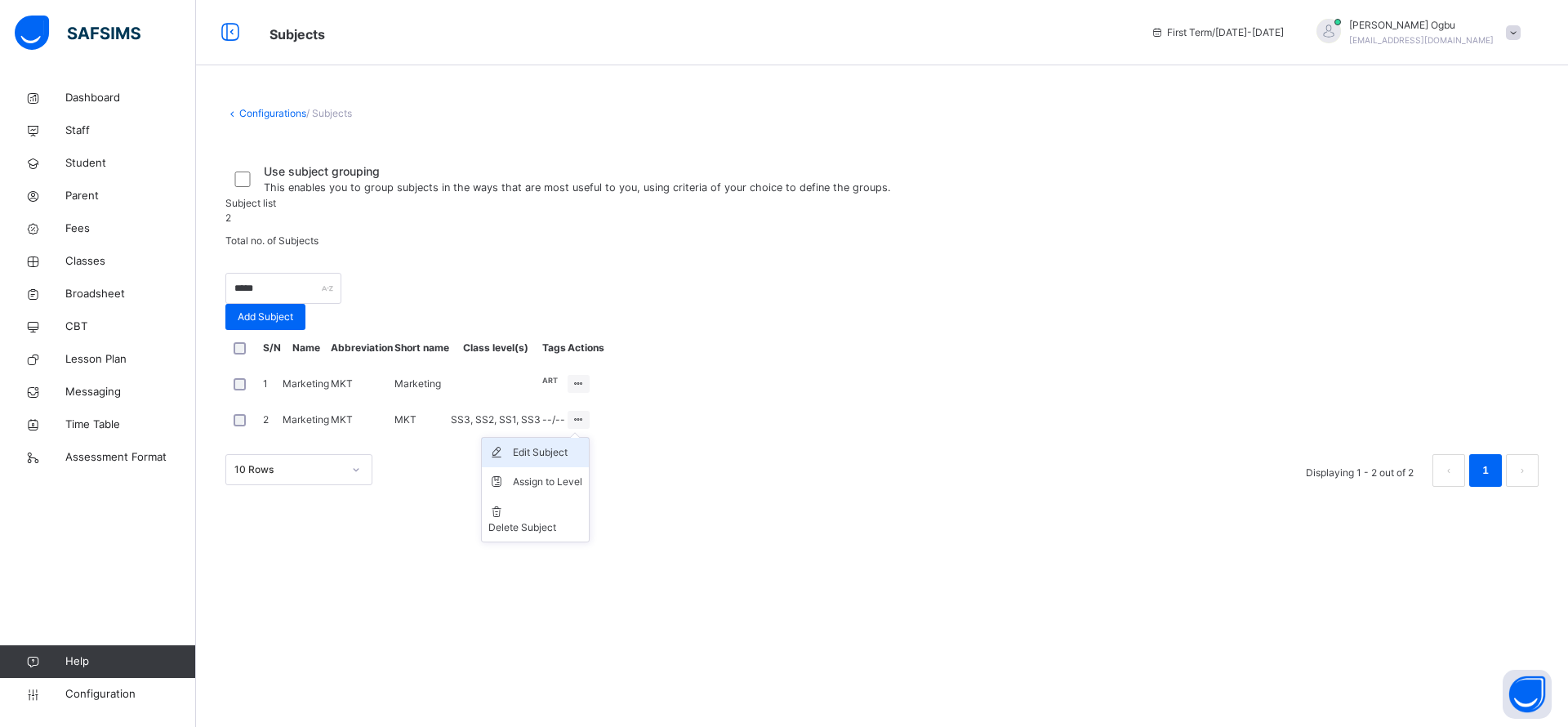
click at [582, 461] on div "Edit Subject" at bounding box center [547, 452] width 69 height 17
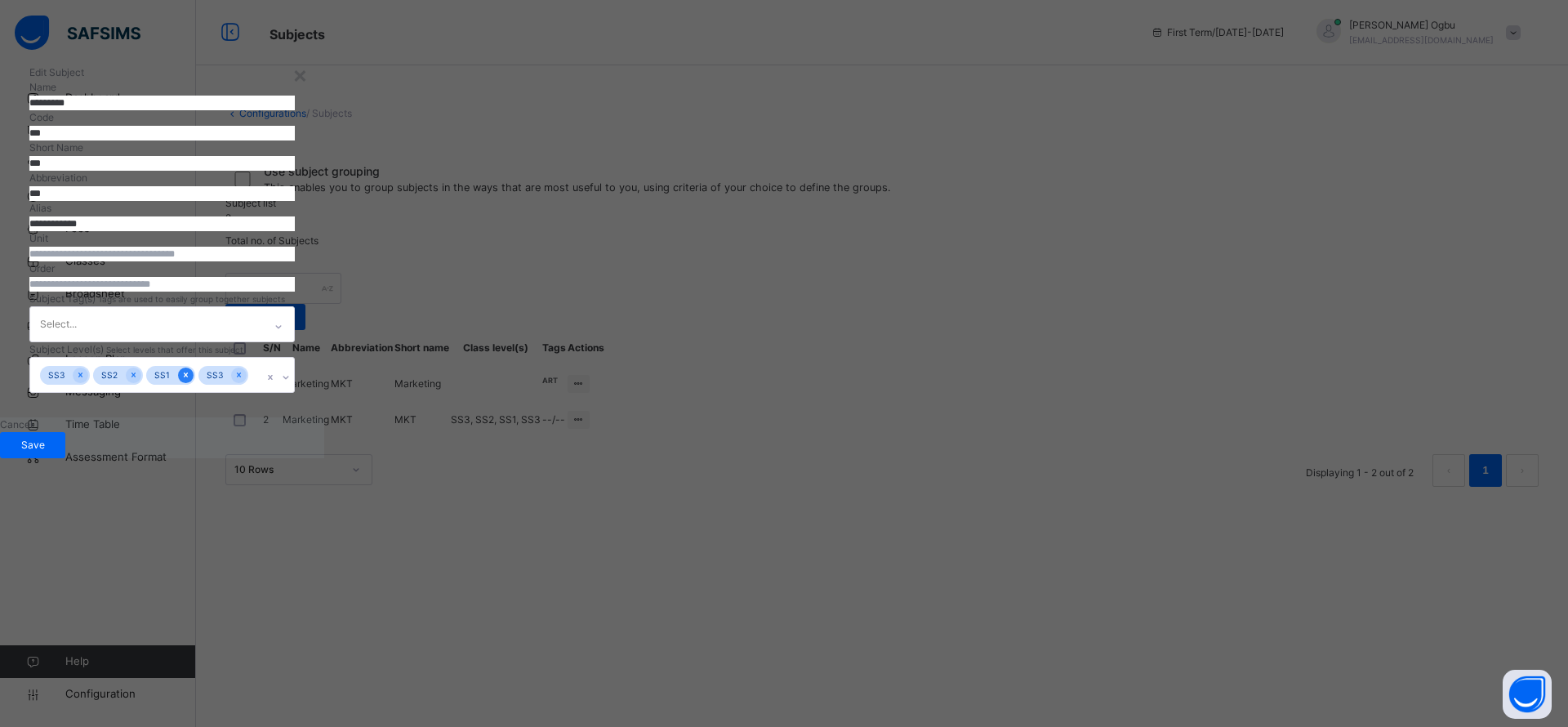
click at [190, 380] on icon at bounding box center [185, 375] width 9 height 12
click at [53, 452] on span "Save" at bounding box center [32, 445] width 41 height 15
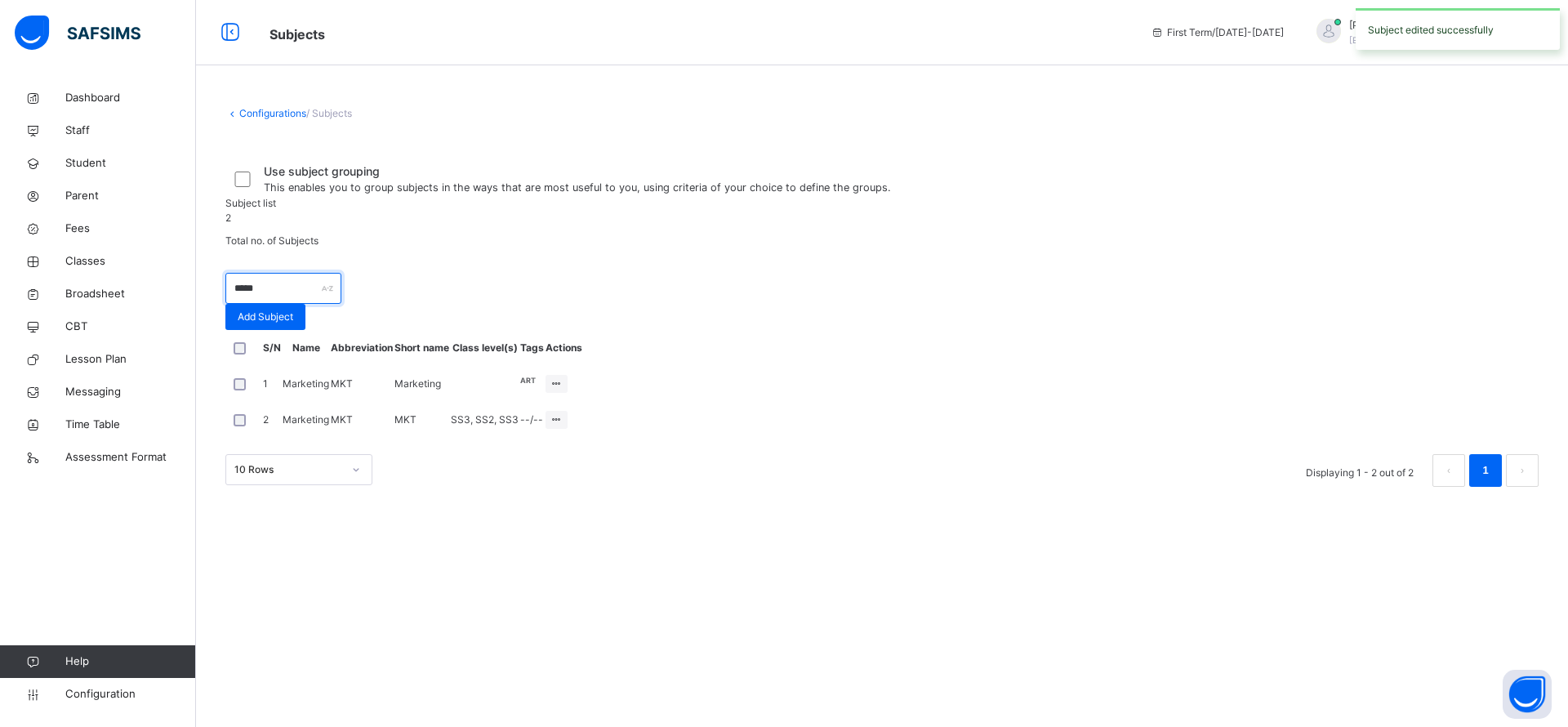
click at [284, 304] on input "*****" at bounding box center [284, 289] width 116 height 31
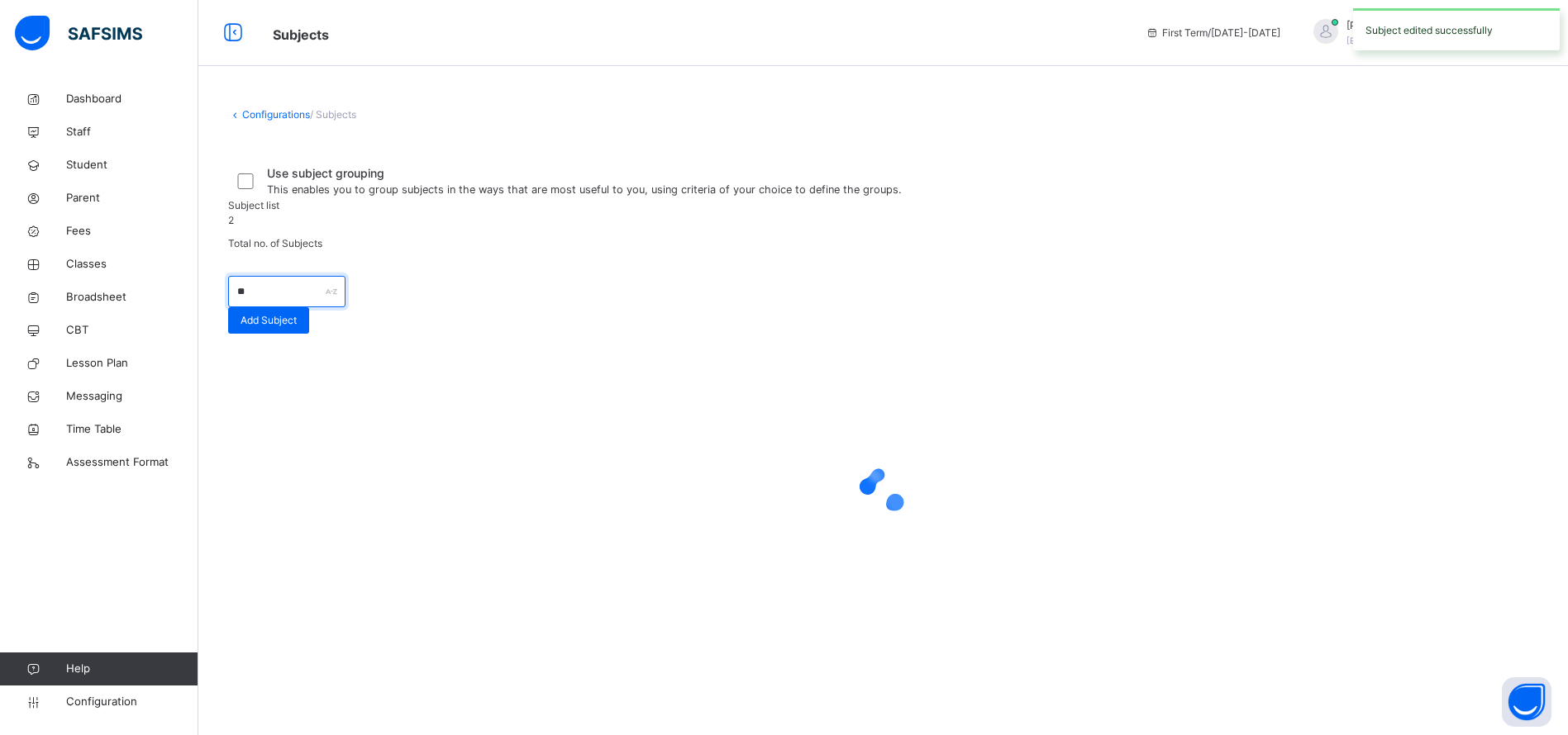
type input "*"
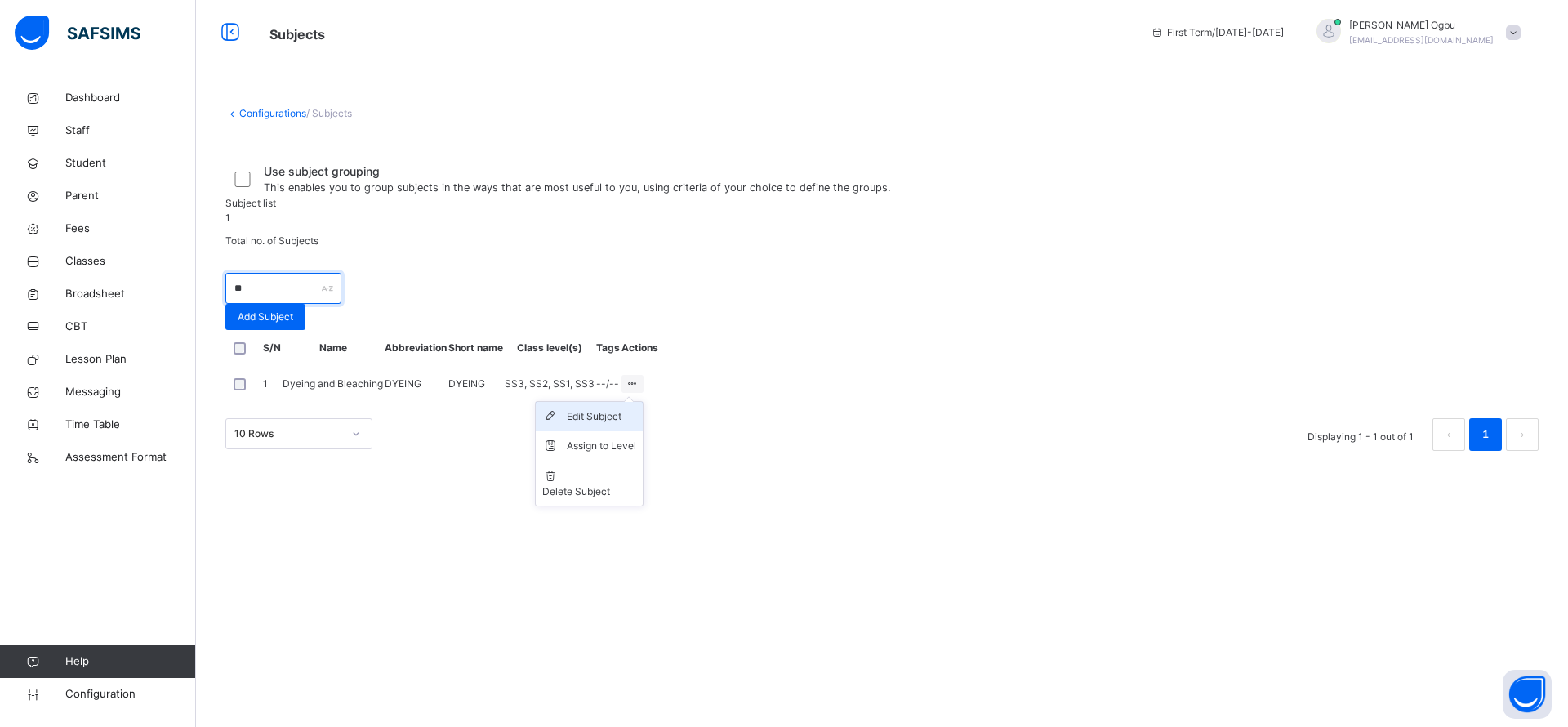
type input "**"
click at [636, 425] on div "Edit Subject" at bounding box center [602, 417] width 69 height 17
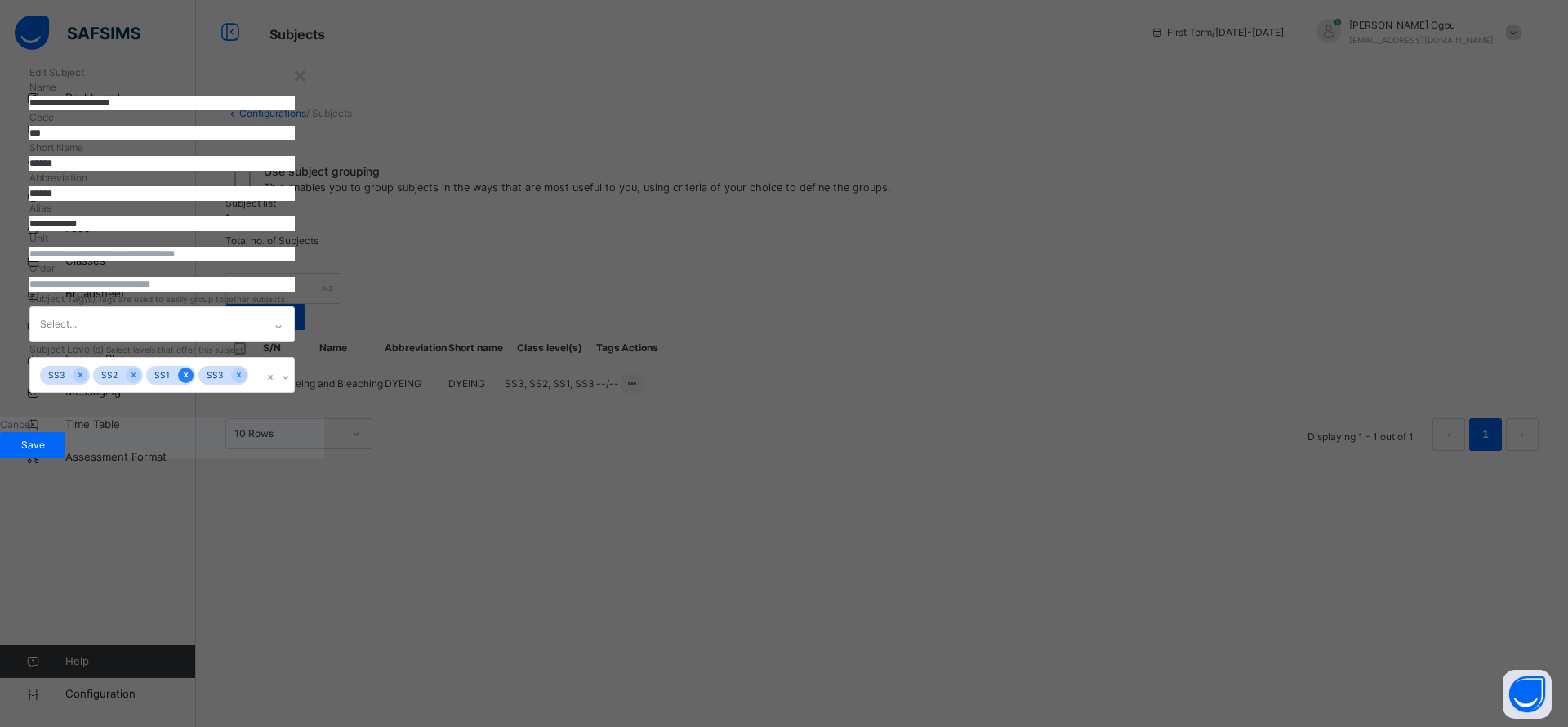
click at [193, 383] on div at bounding box center [185, 375] width 16 height 16
click at [53, 452] on span "Save" at bounding box center [32, 445] width 41 height 15
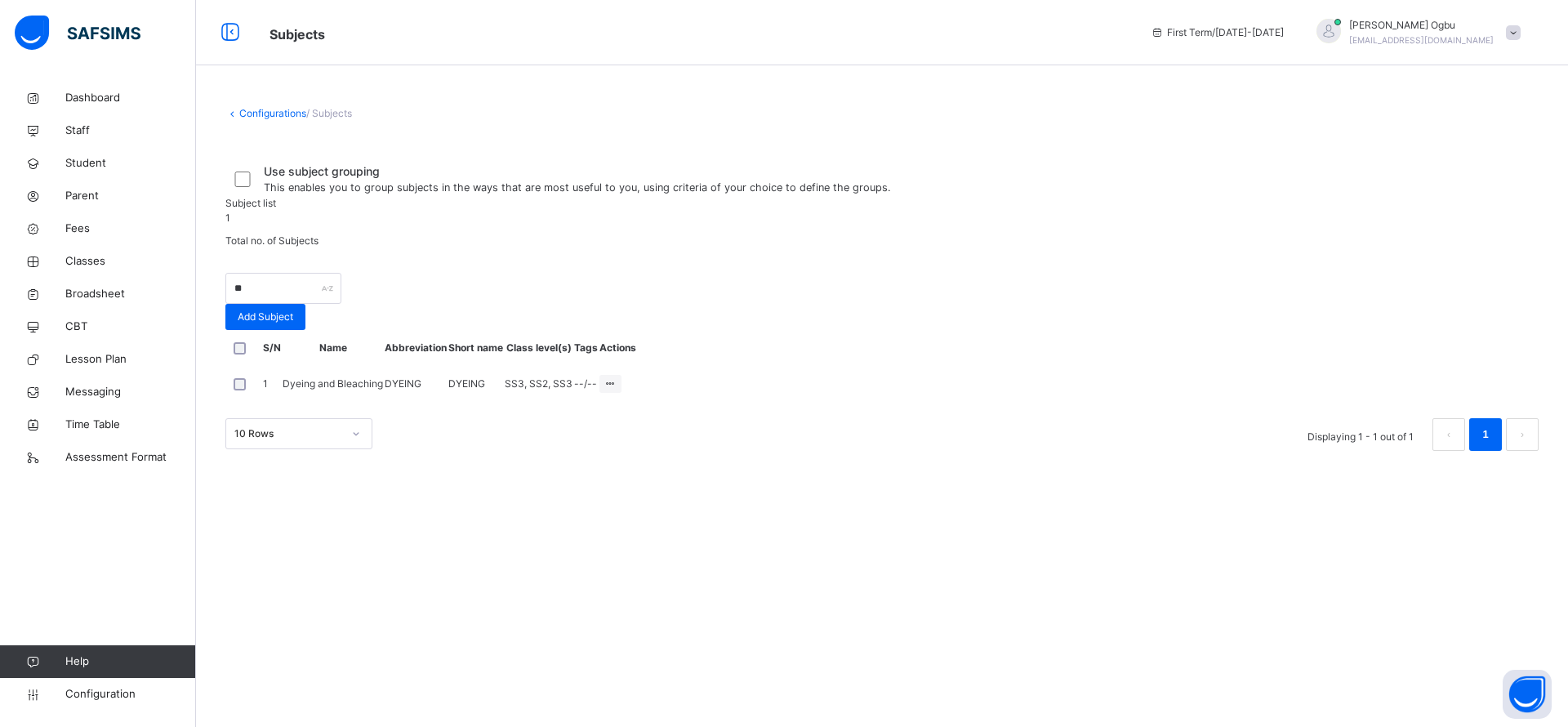
click at [1199, 159] on span at bounding box center [882, 150] width 1313 height 25
click at [89, 265] on span "Classes" at bounding box center [131, 261] width 131 height 17
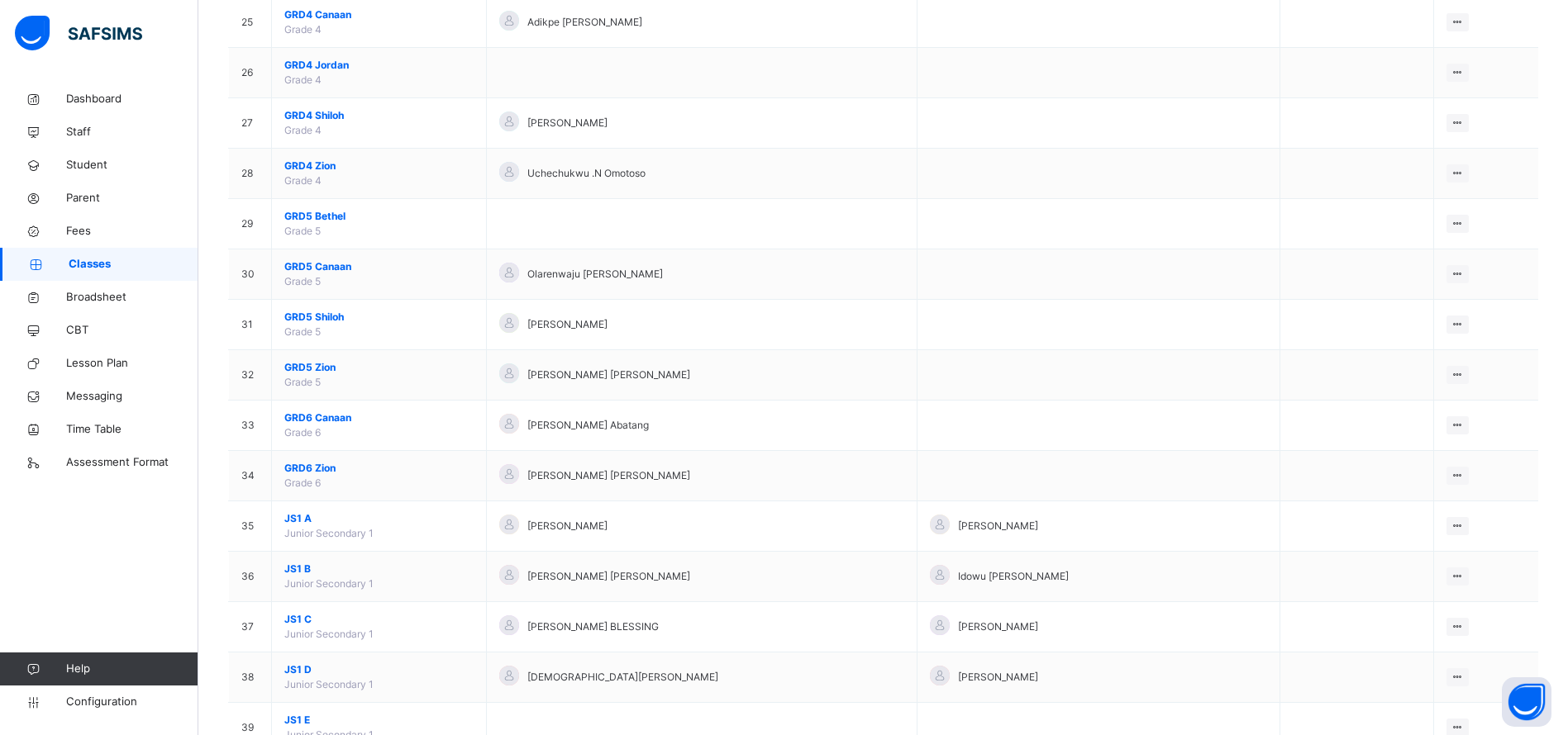
scroll to position [1437, 0]
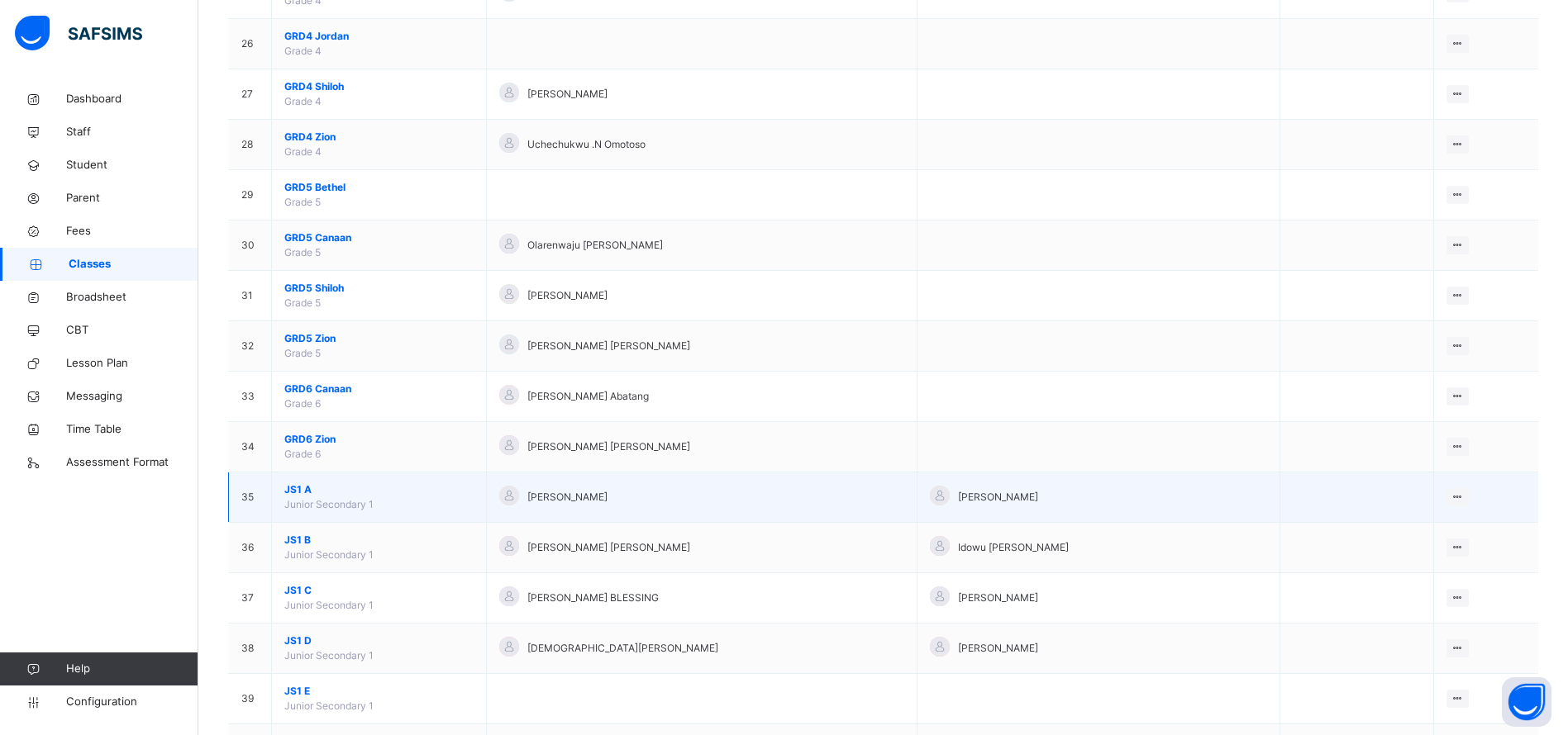
click at [303, 498] on span "Junior Secondary 1" at bounding box center [329, 504] width 90 height 13
click at [300, 486] on span "JS1 A" at bounding box center [379, 490] width 189 height 15
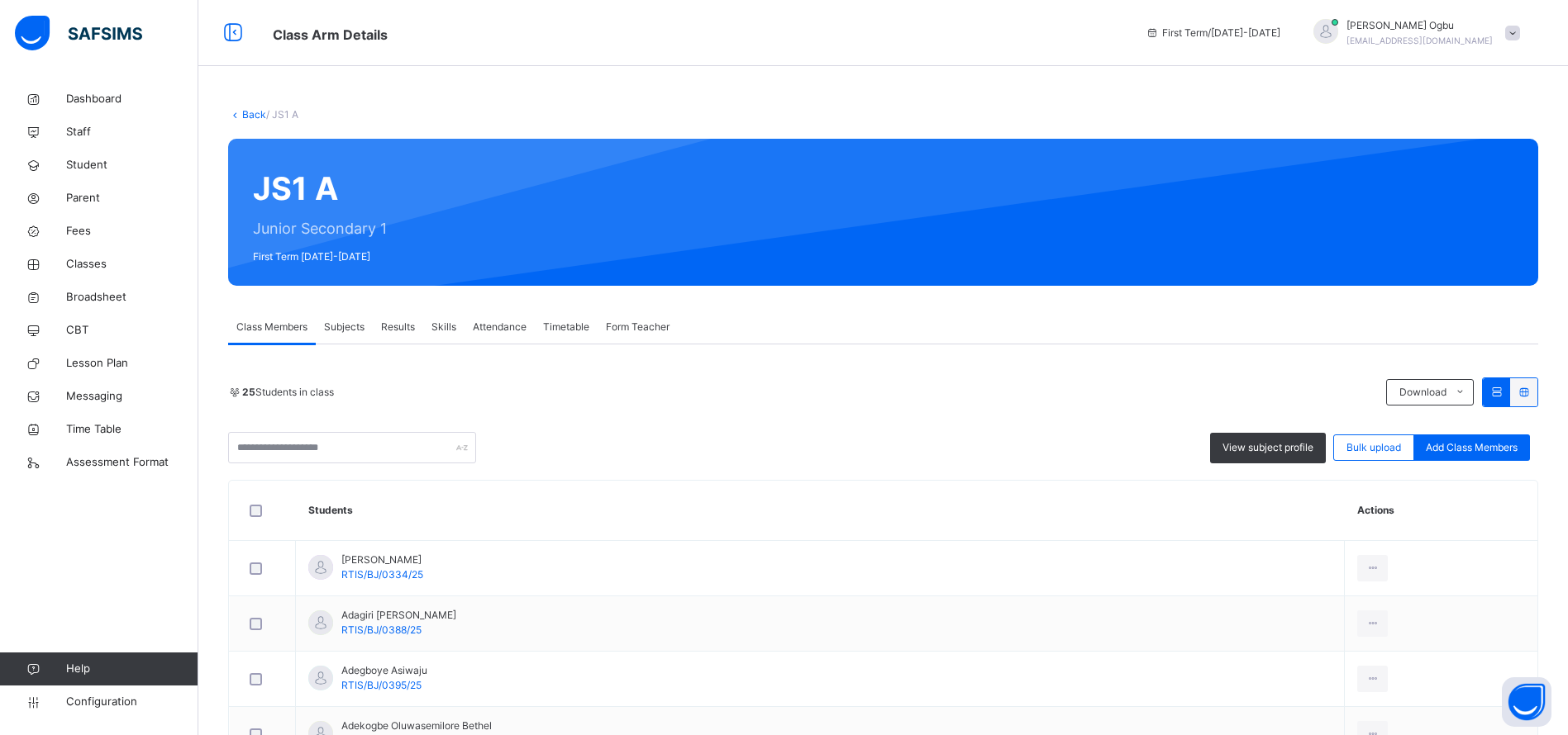
click at [337, 332] on span "Subjects" at bounding box center [344, 327] width 40 height 15
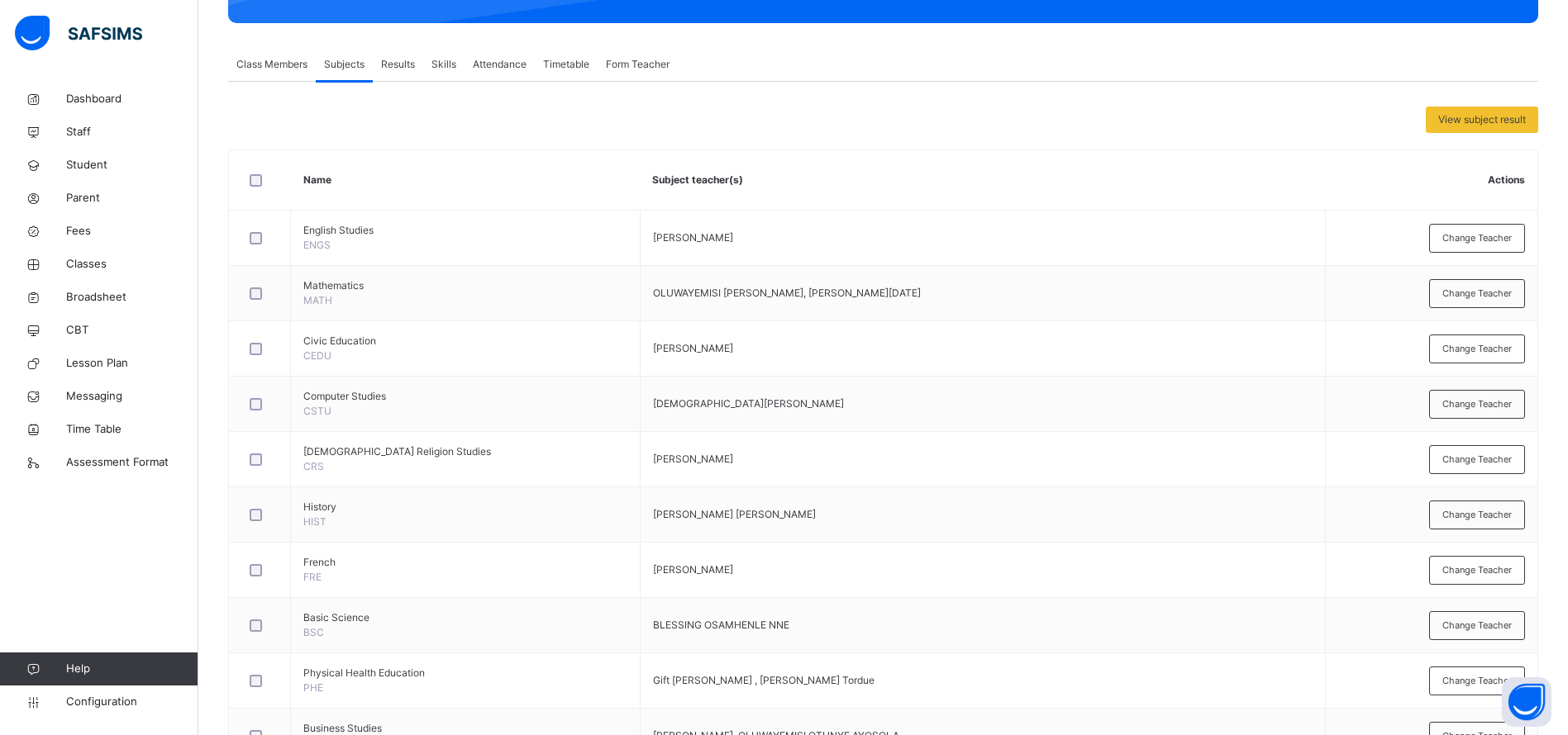
scroll to position [545, 0]
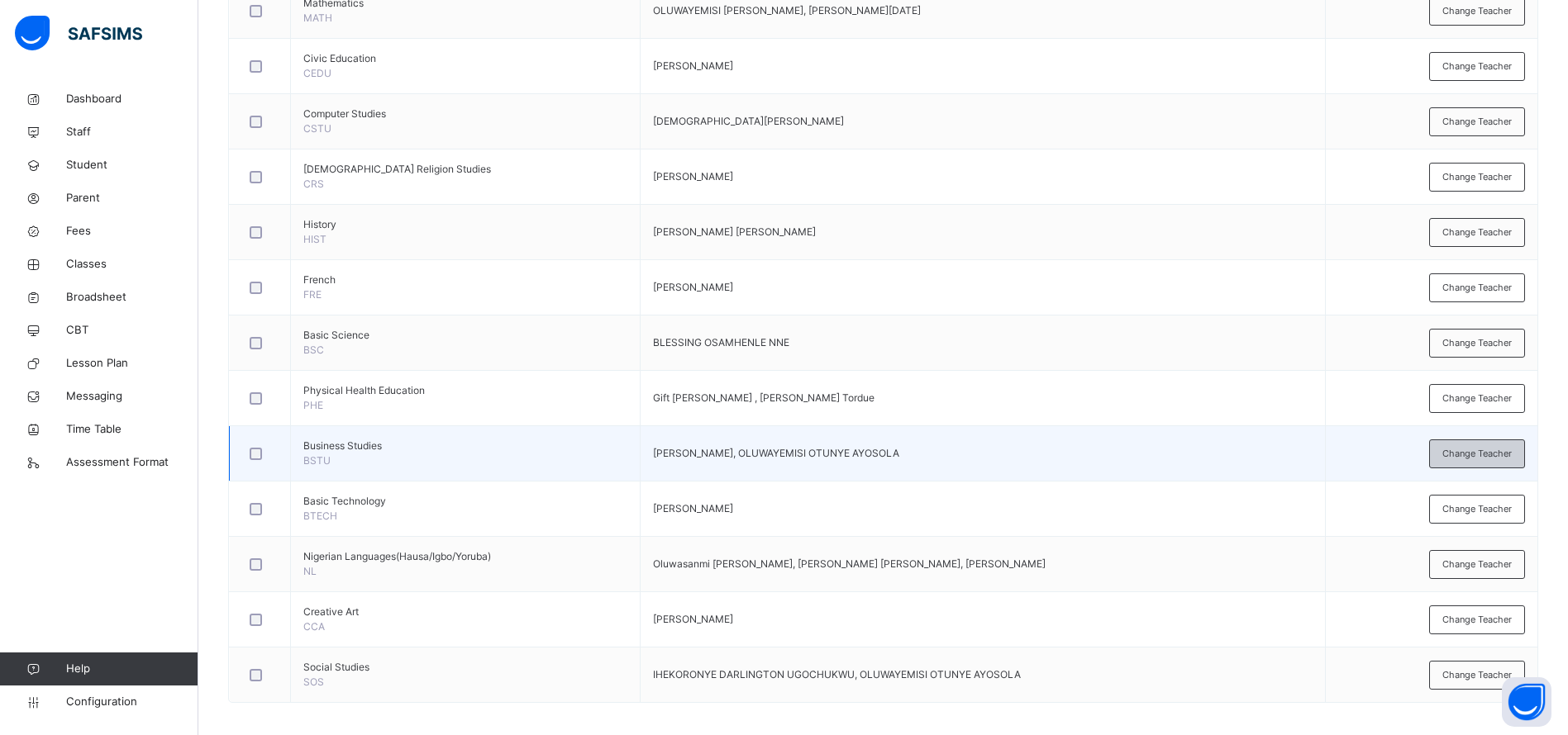
click at [1505, 464] on div "Change Teacher" at bounding box center [1477, 454] width 96 height 29
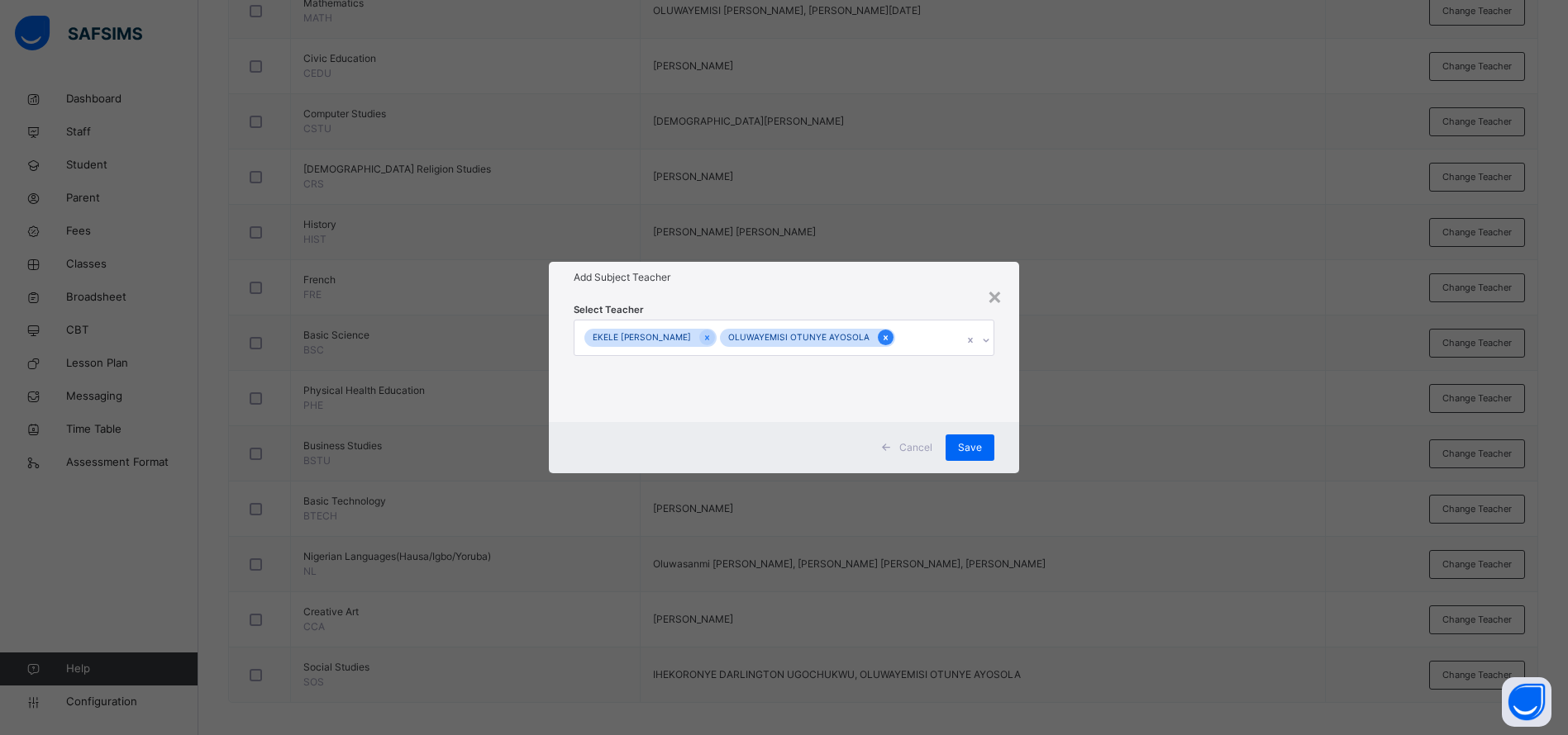
click at [878, 338] on div at bounding box center [885, 337] width 16 height 16
click at [993, 439] on div "Save" at bounding box center [982, 448] width 49 height 27
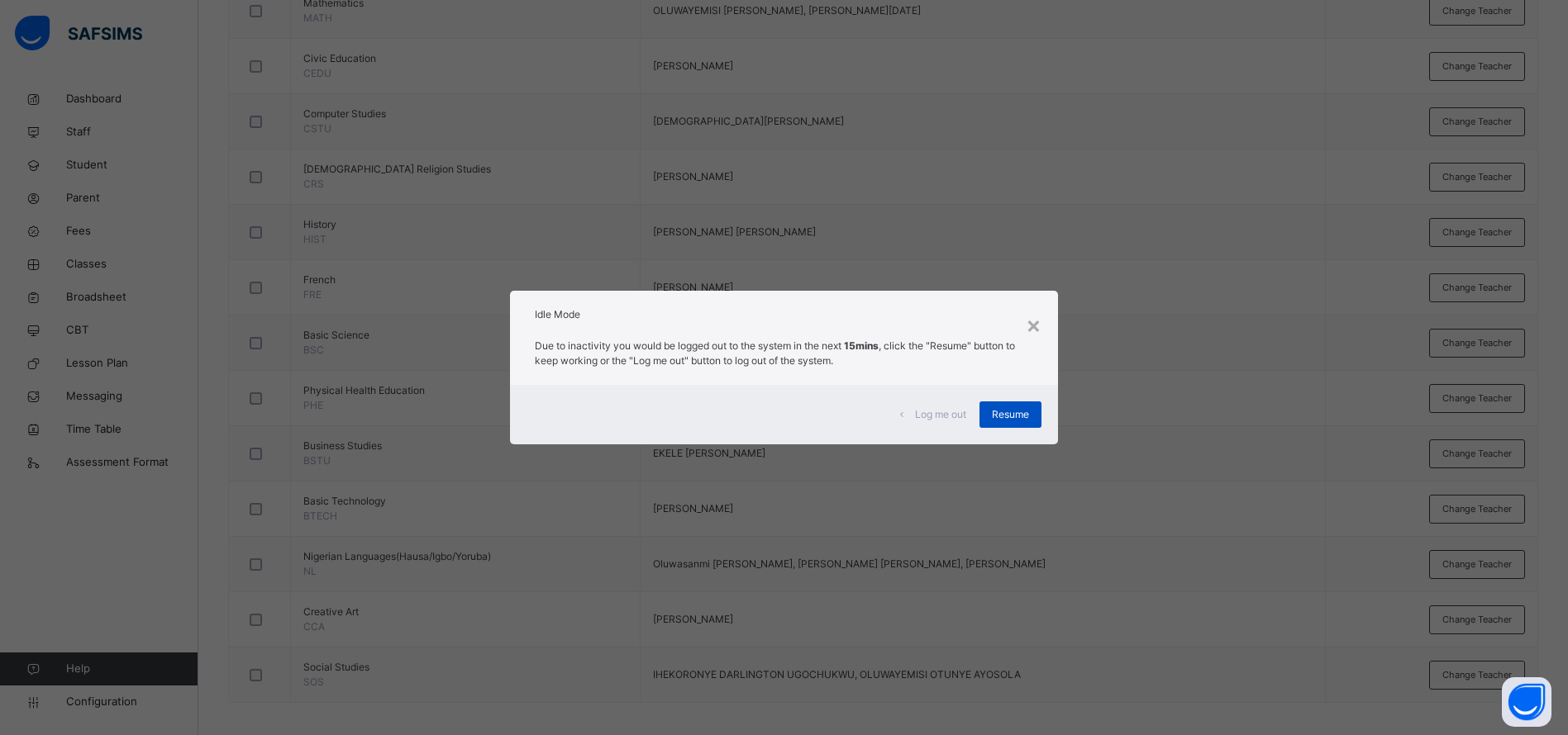
click at [1002, 411] on span "Resume" at bounding box center [1010, 415] width 37 height 15
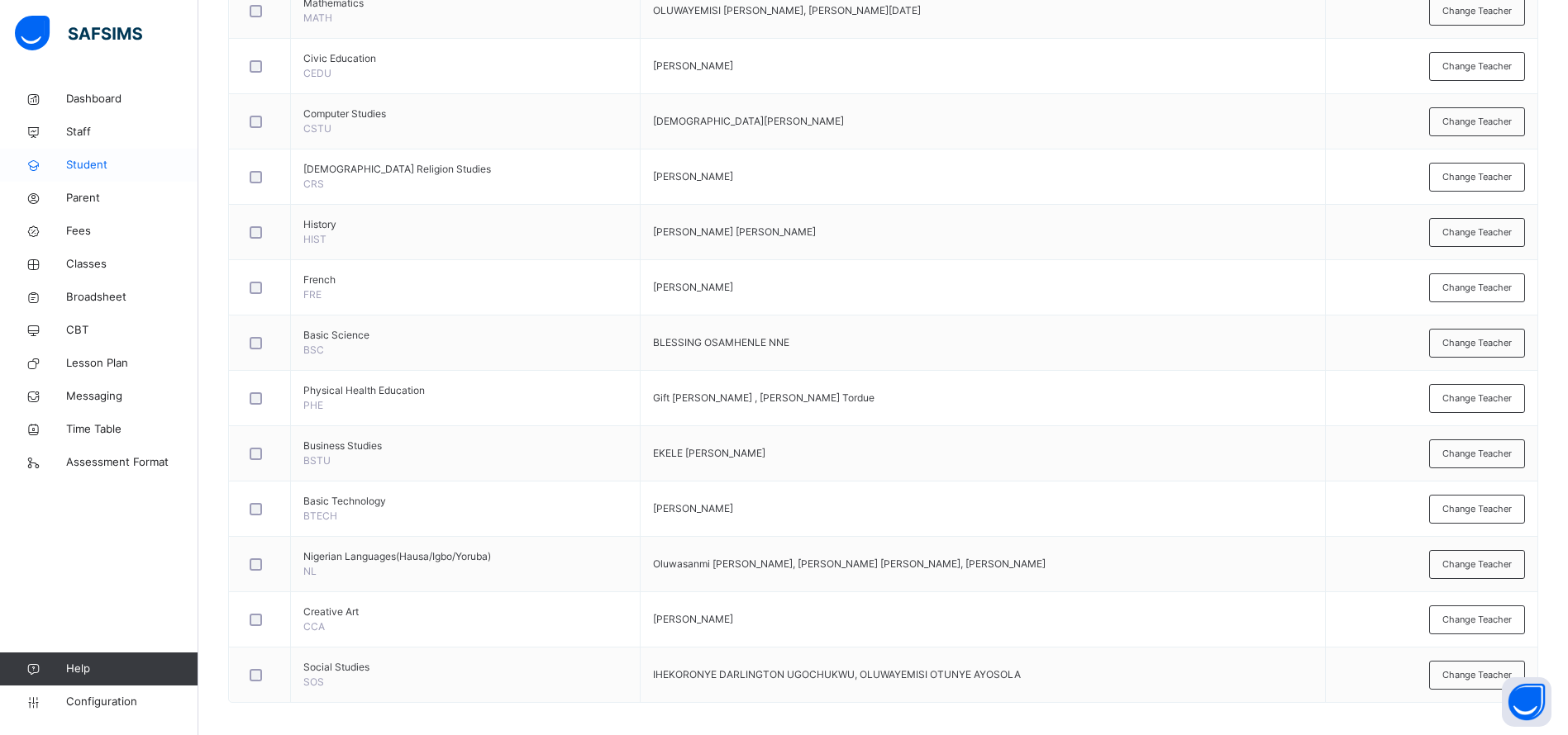
click at [94, 170] on span "Student" at bounding box center [132, 166] width 132 height 17
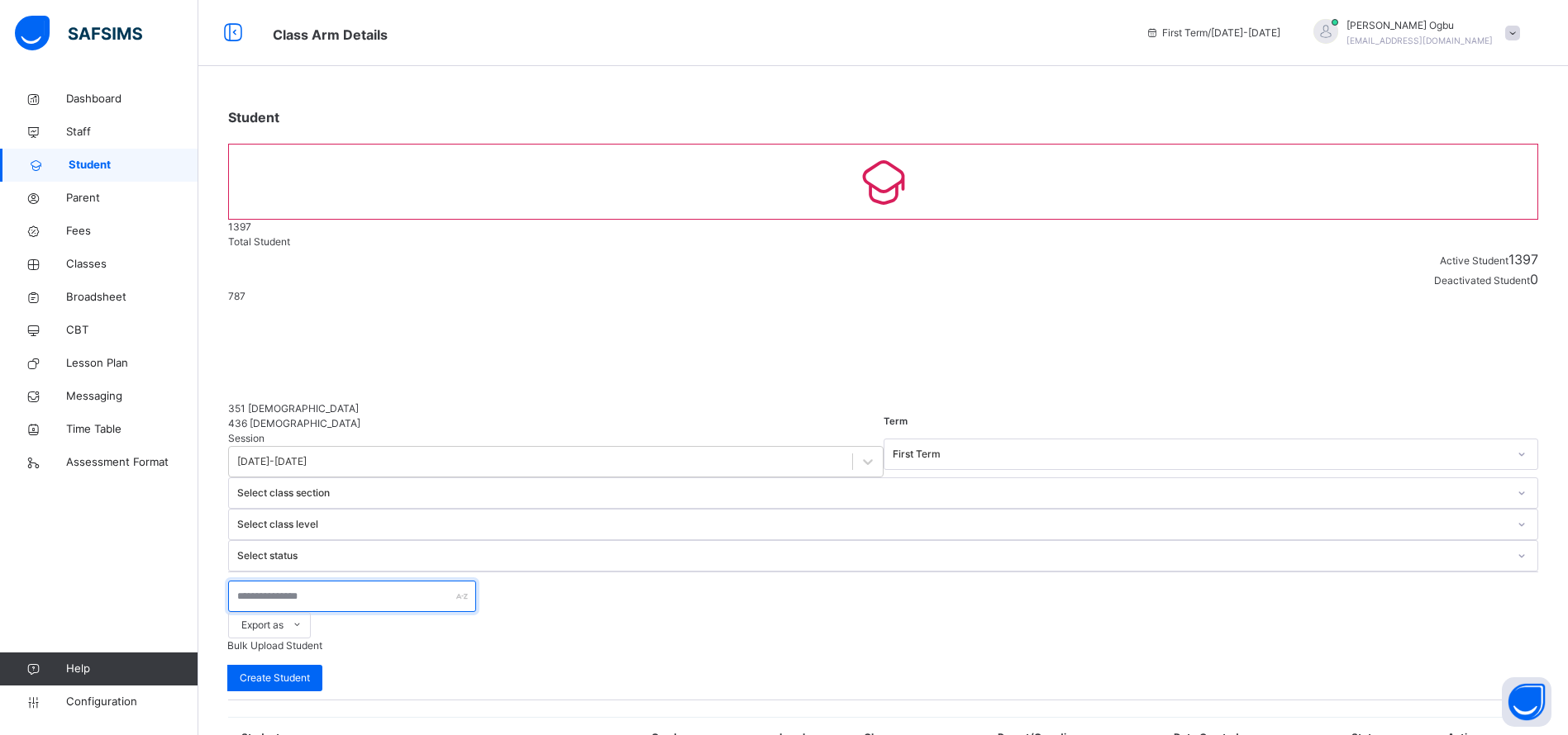
click at [377, 580] on input "text" at bounding box center [352, 596] width 248 height 32
click at [362, 717] on th "Student" at bounding box center [389, 738] width 320 height 40
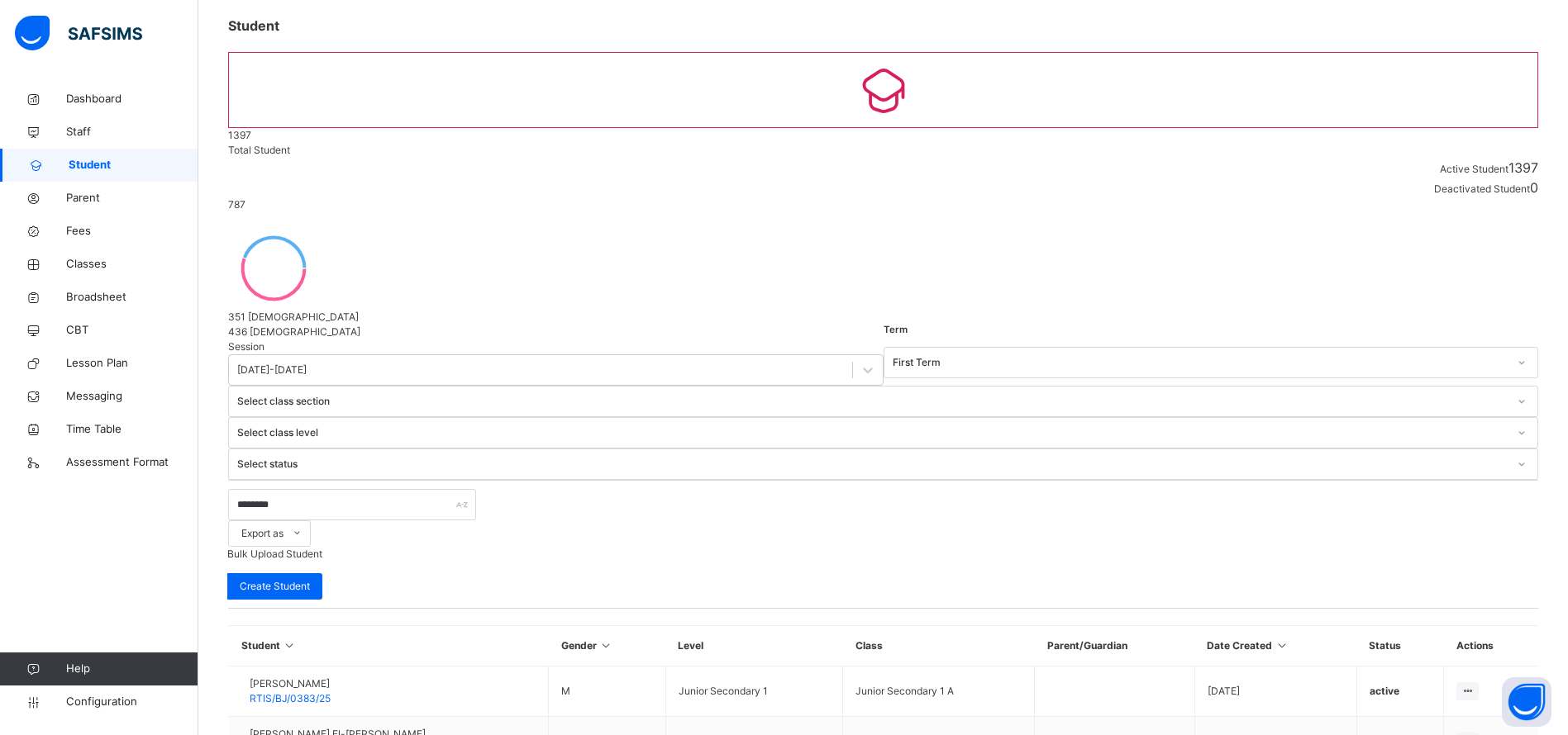
scroll to position [87, 0]
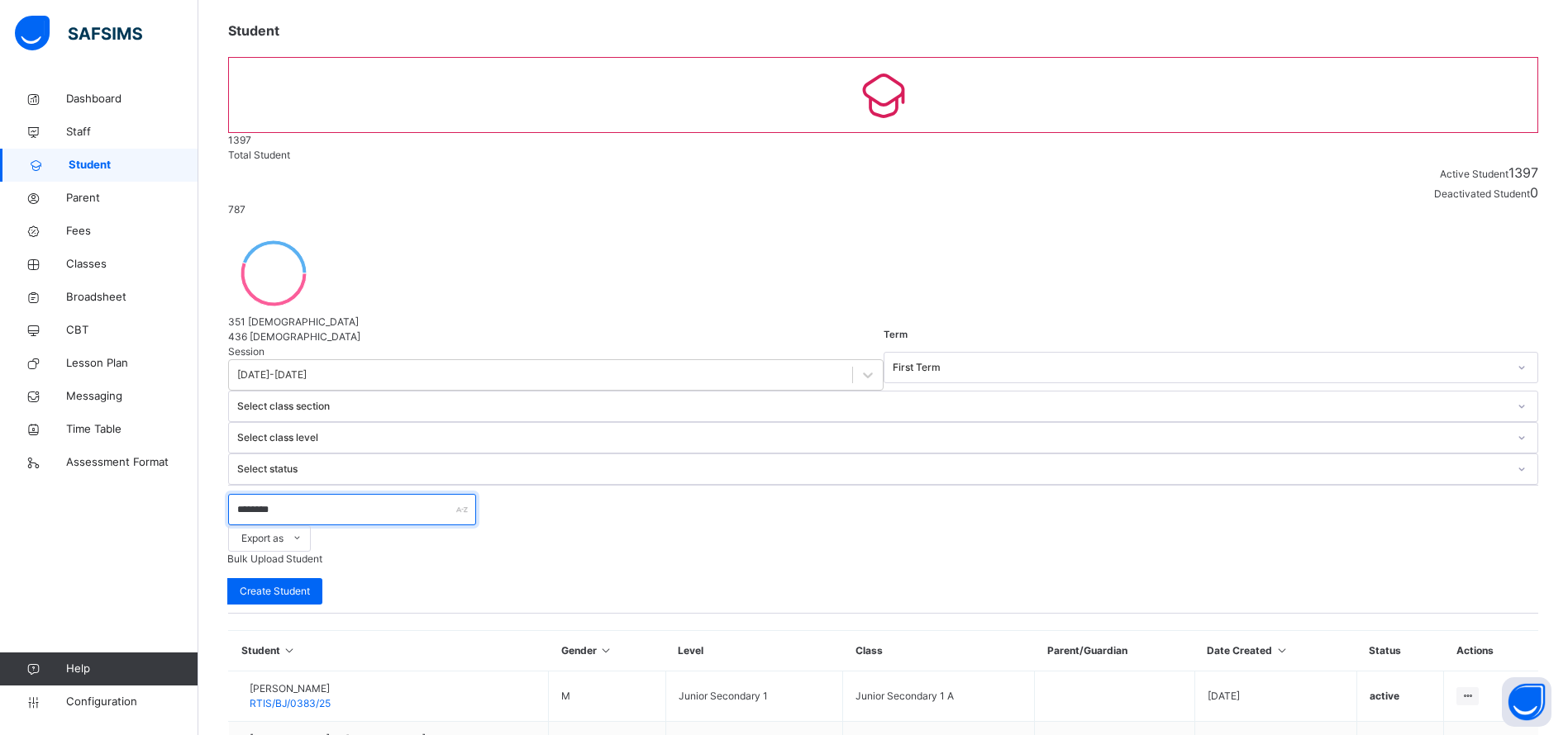
click at [361, 494] on input "********" at bounding box center [352, 510] width 248 height 32
type input "*"
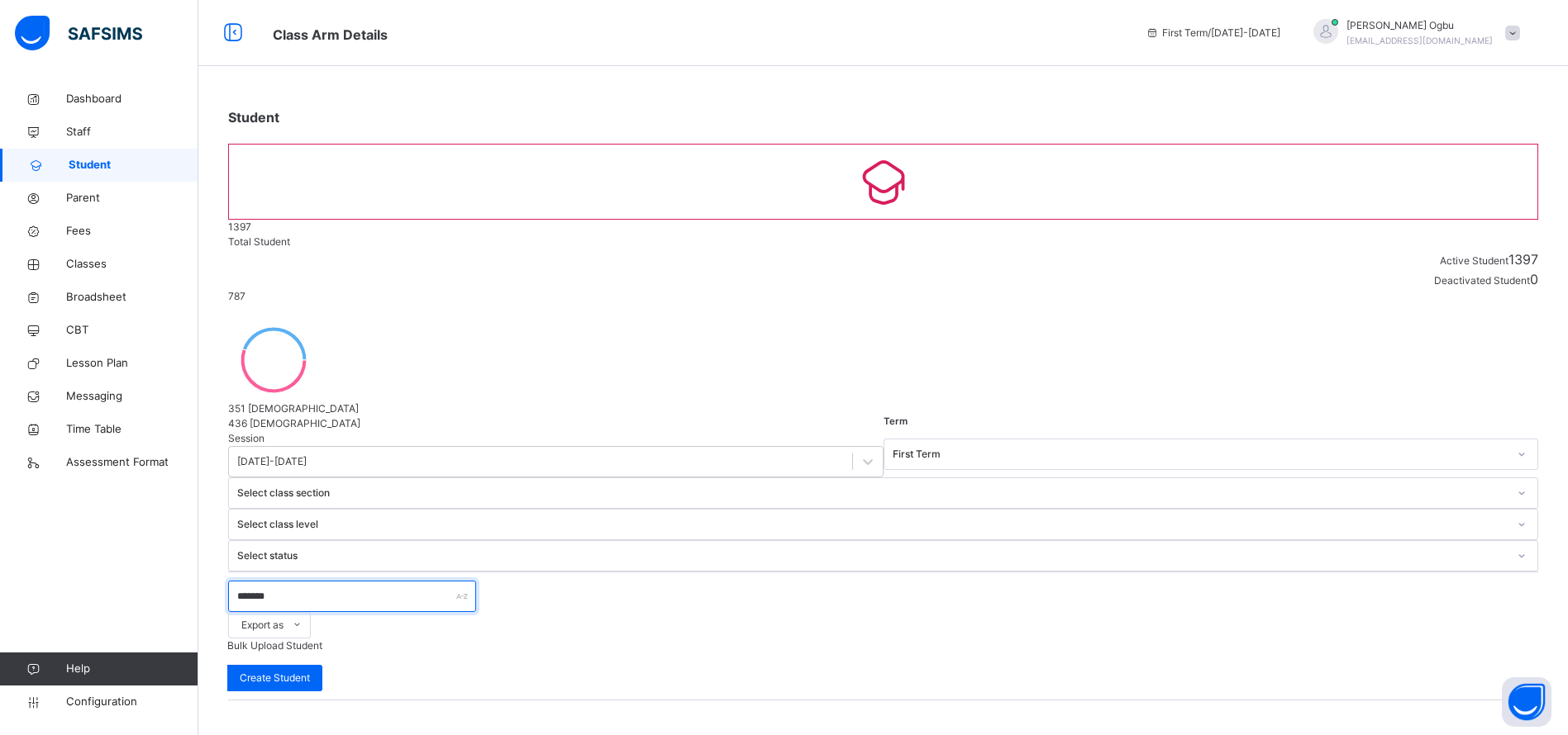
type input "********"
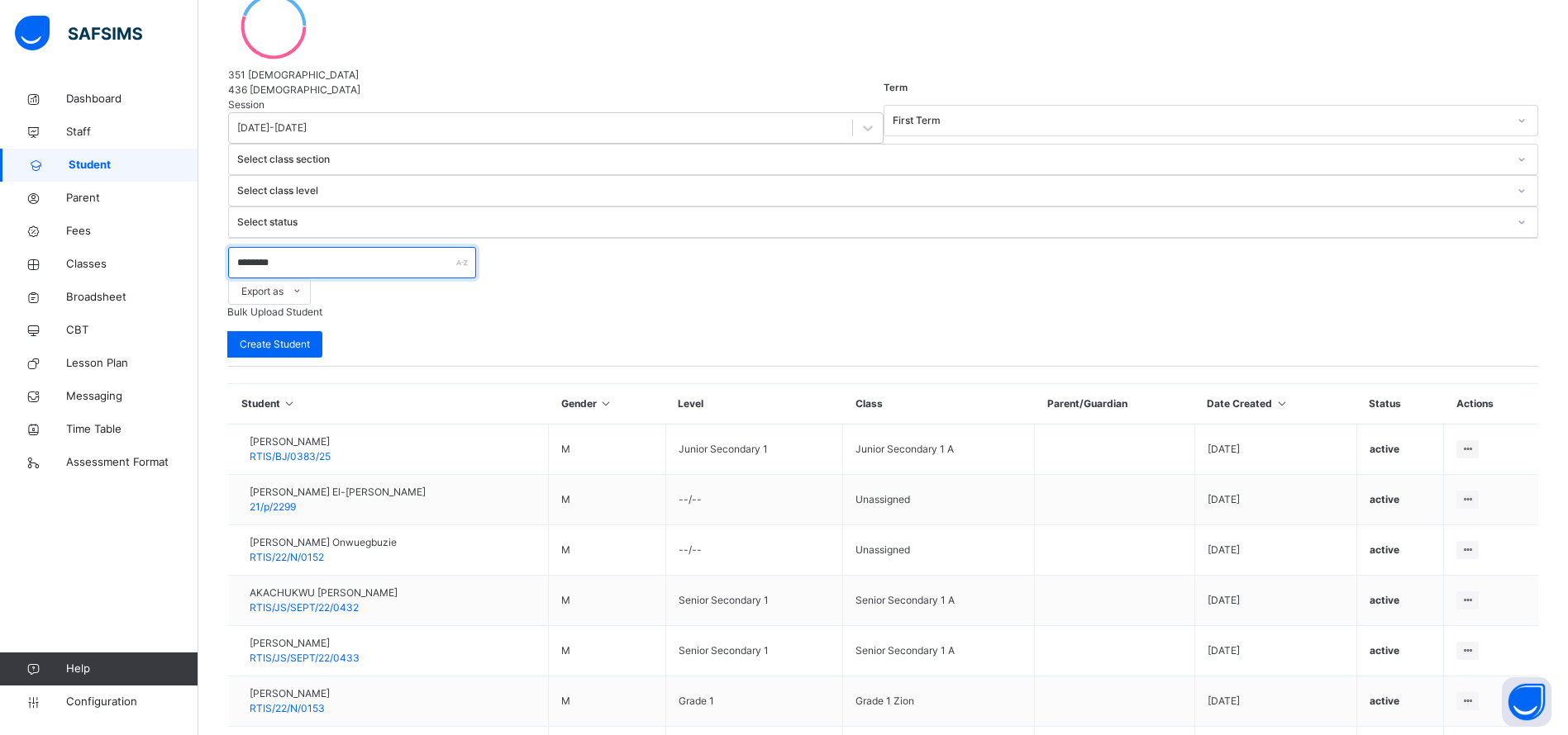
scroll to position [339, 0]
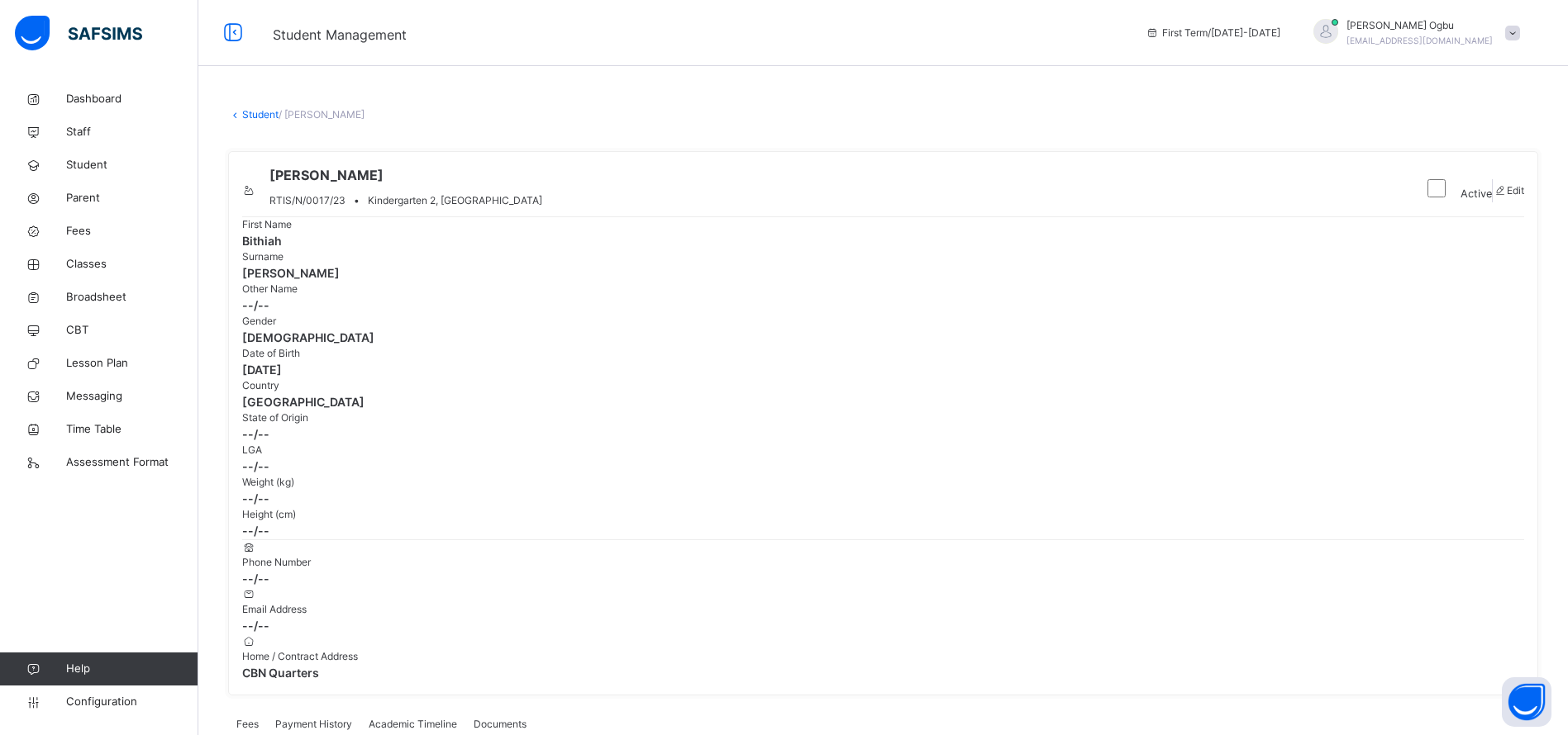
click at [262, 114] on link "Student" at bounding box center [259, 114] width 36 height 13
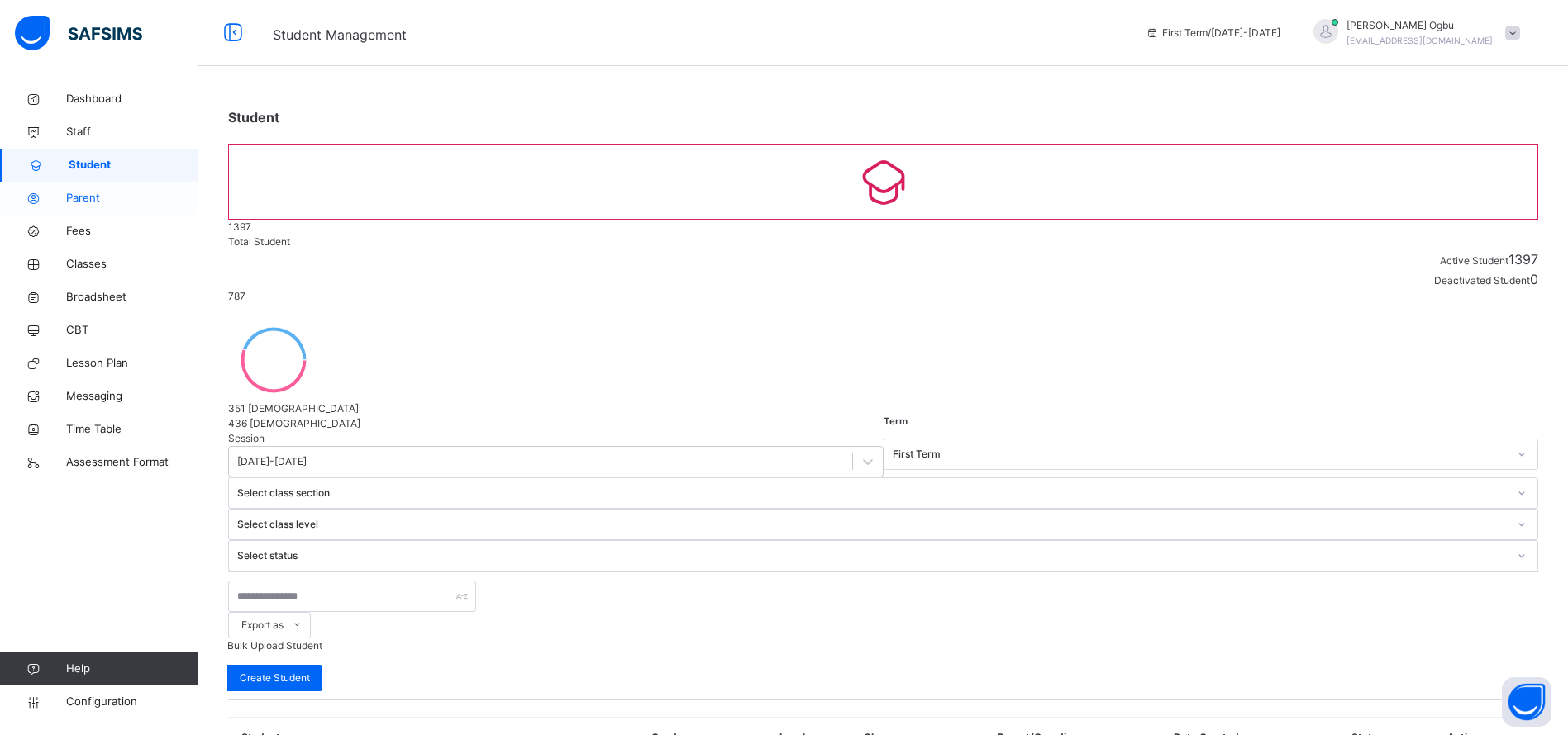
click at [81, 196] on span "Parent" at bounding box center [132, 198] width 132 height 17
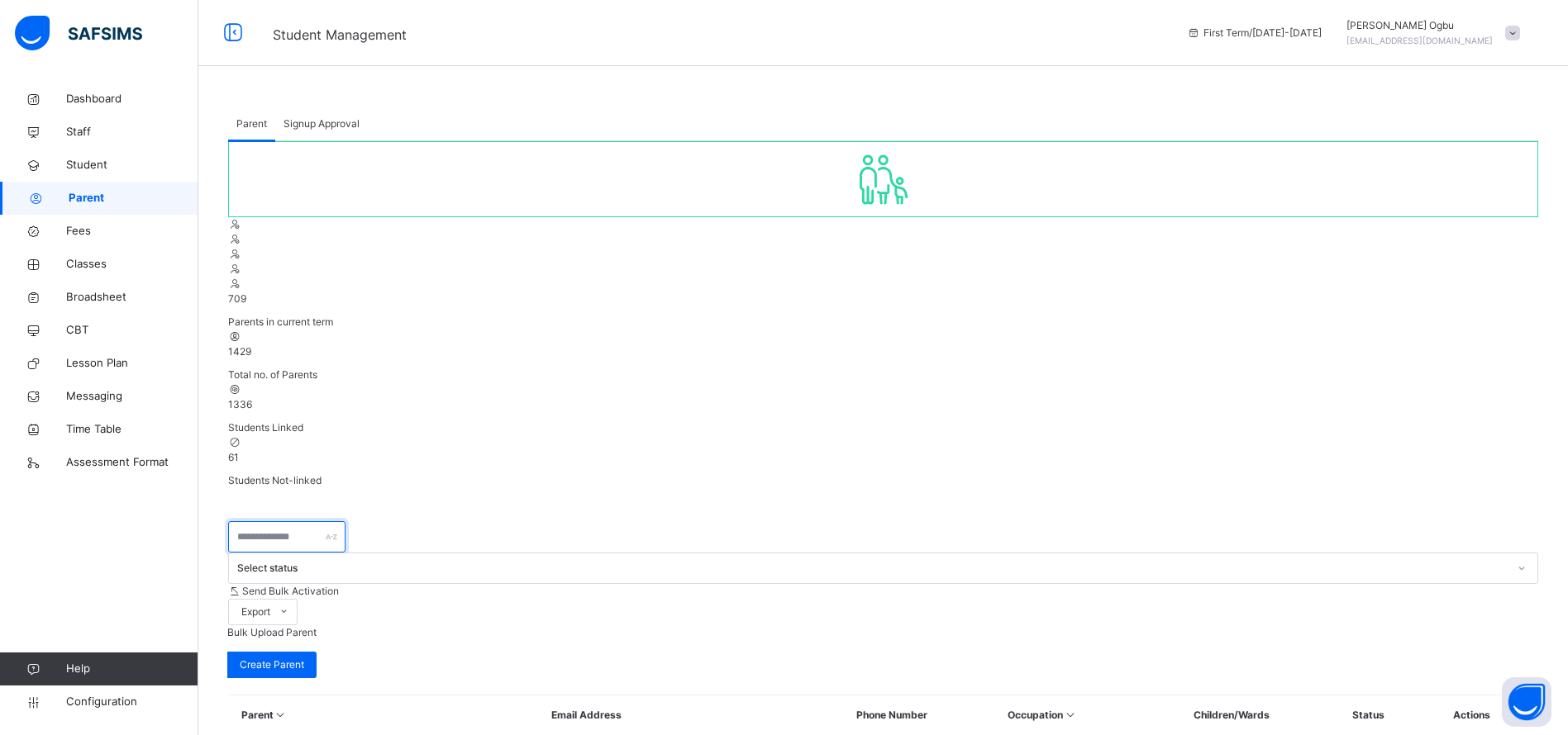
click at [332, 521] on input "text" at bounding box center [287, 537] width 117 height 32
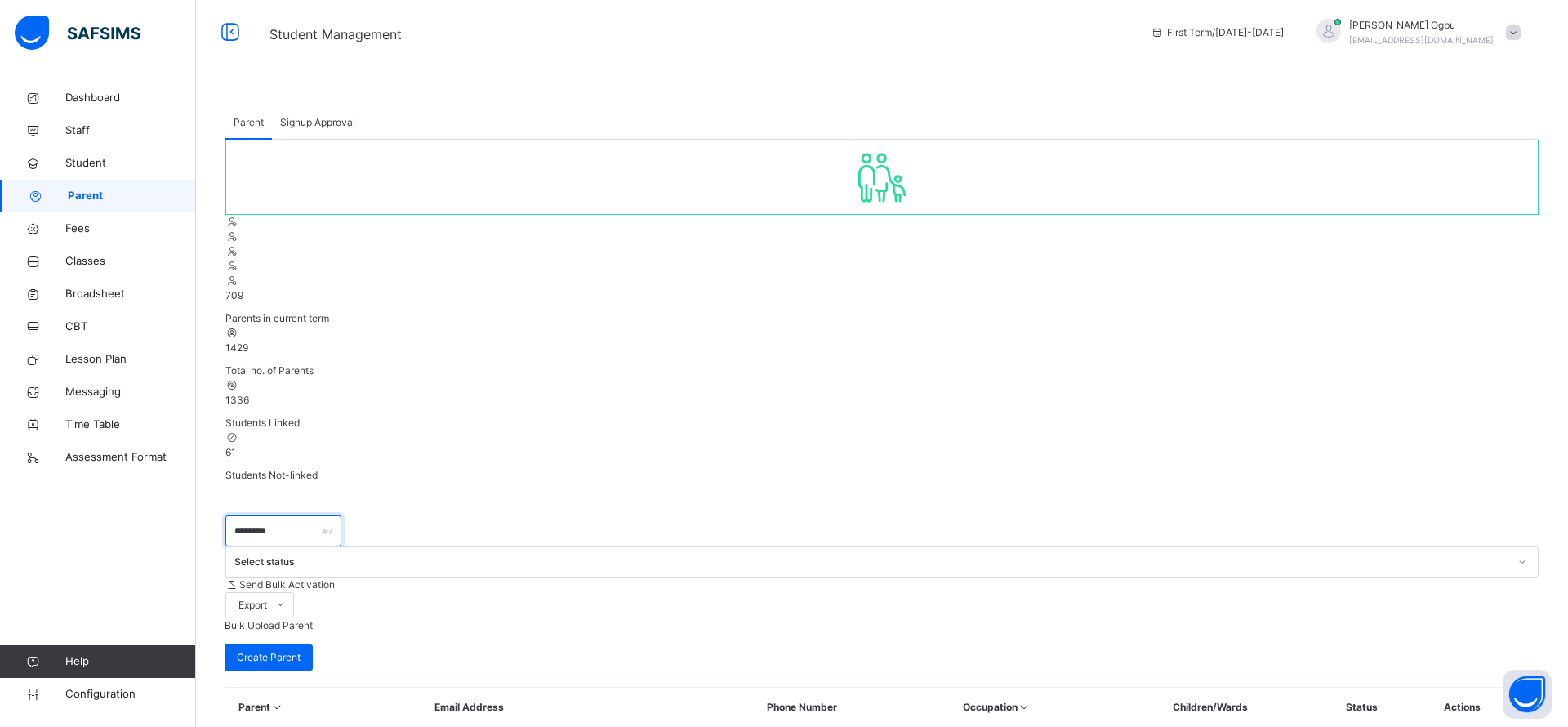
type input "********"
click at [89, 167] on span "Student" at bounding box center [131, 164] width 131 height 17
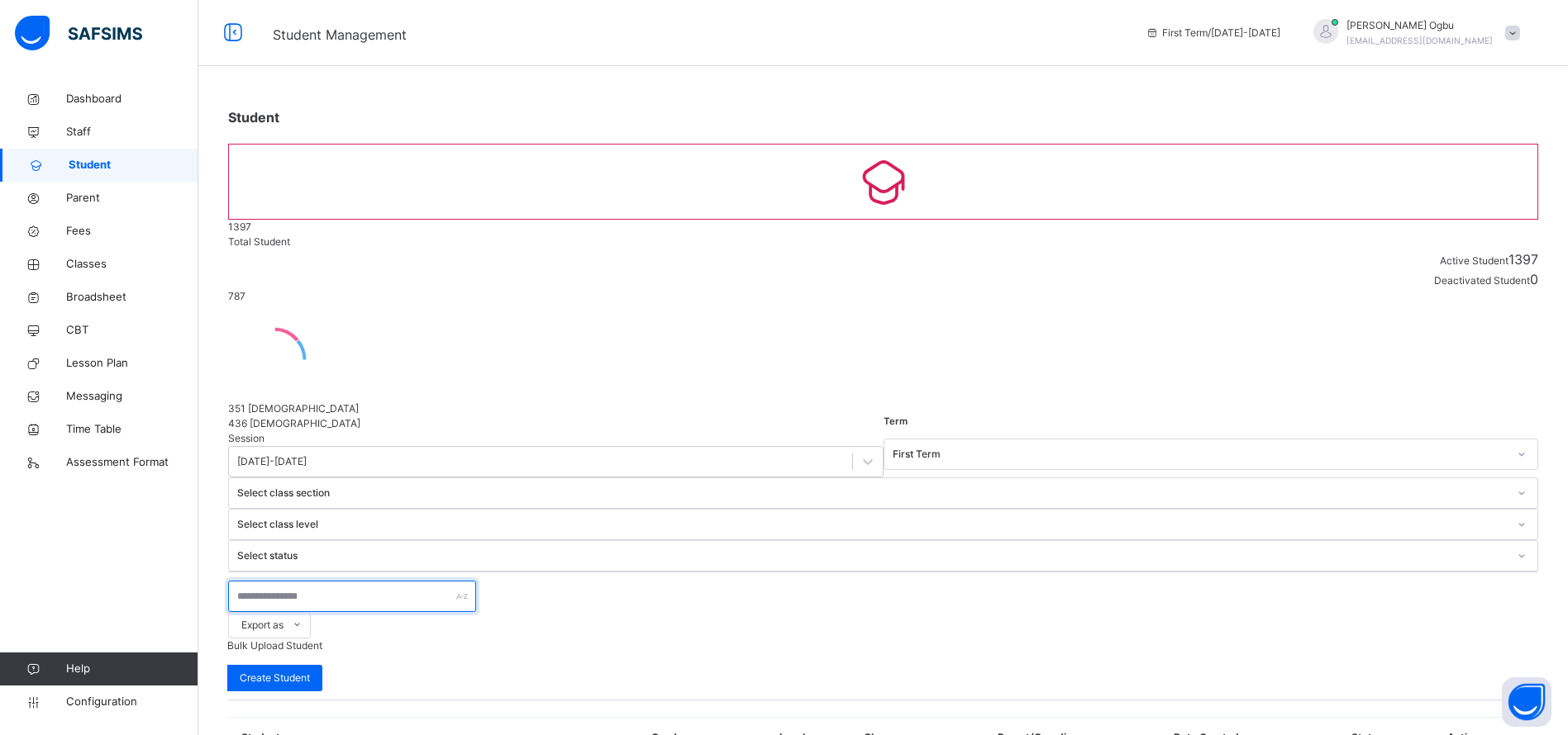
click at [239, 580] on input "text" at bounding box center [352, 596] width 248 height 32
click at [1366, 217] on div "Student 1397 Total Student Active Student 1397 Deactivated Student 0 787 Total …" at bounding box center [883, 722] width 1370 height 1279
click at [284, 580] on input "text" at bounding box center [352, 596] width 248 height 32
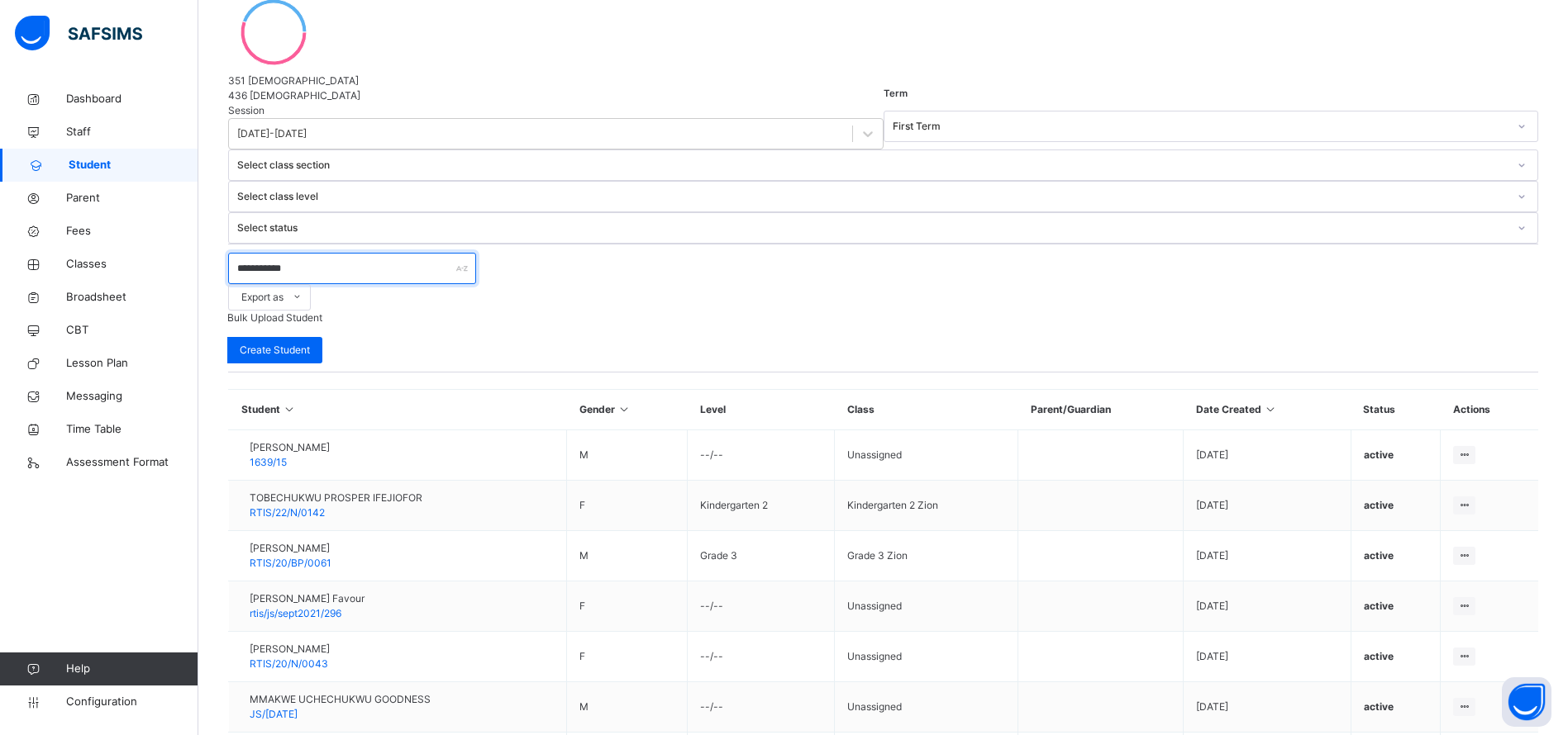
scroll to position [339, 0]
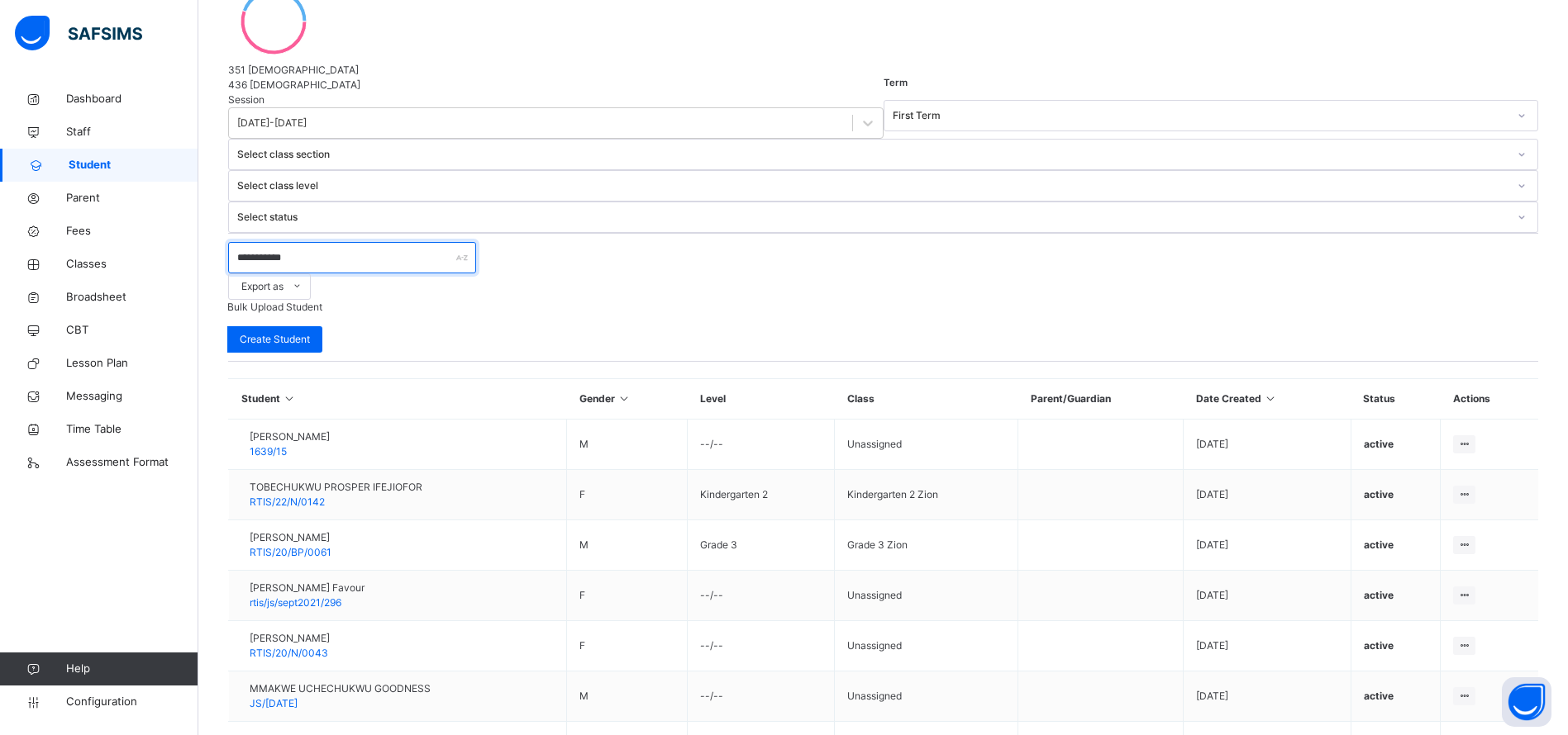
type input "**********"
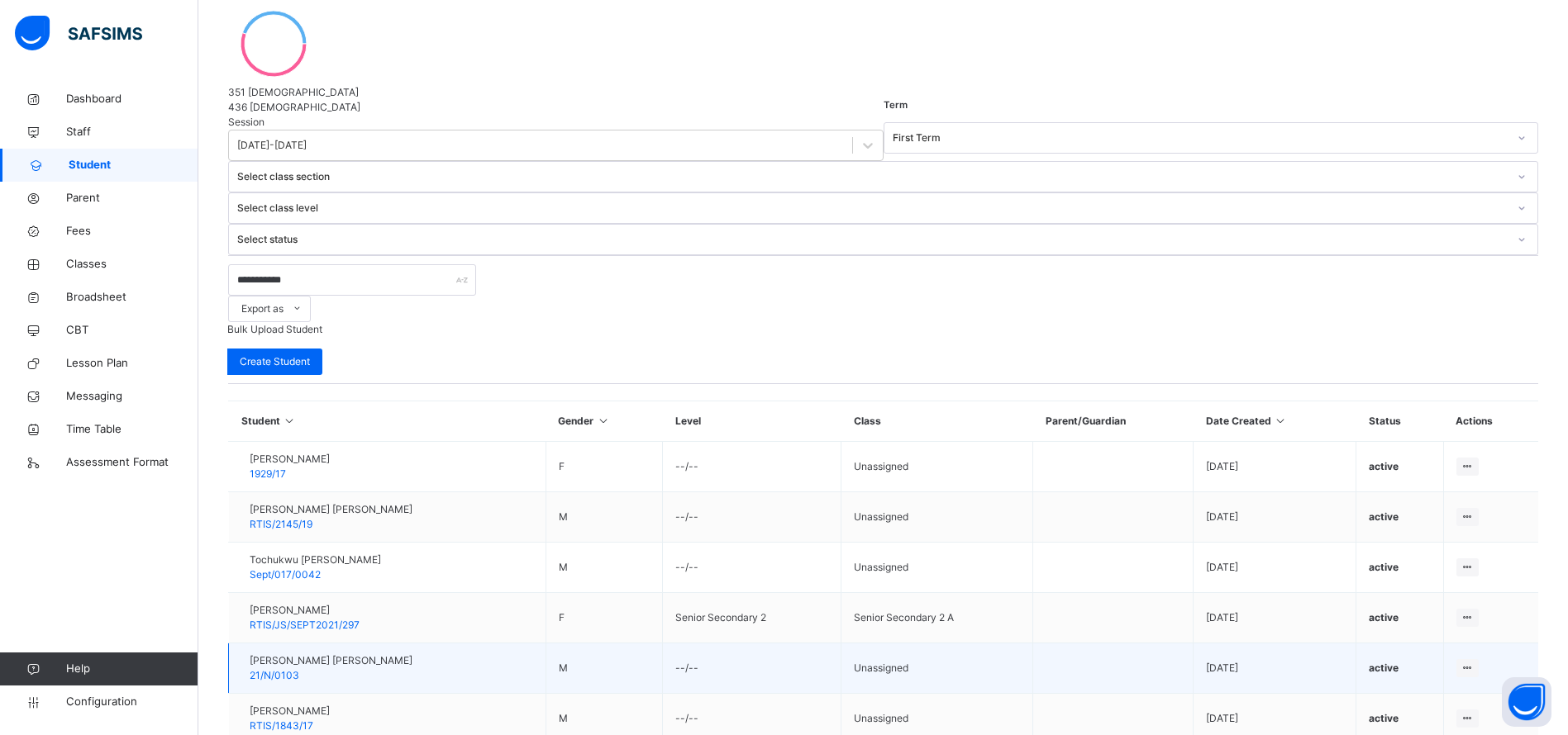
scroll to position [326, 0]
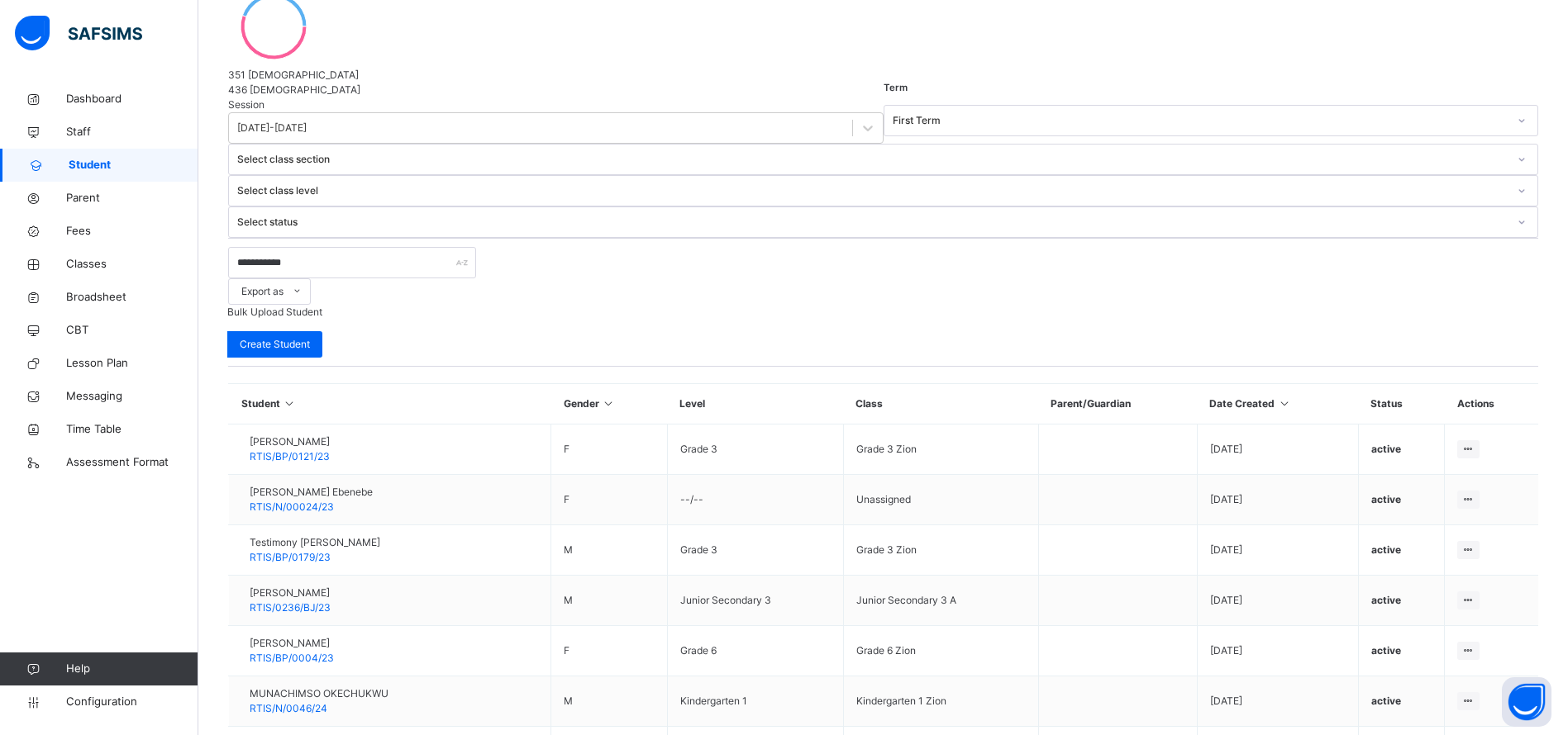
scroll to position [335, 0]
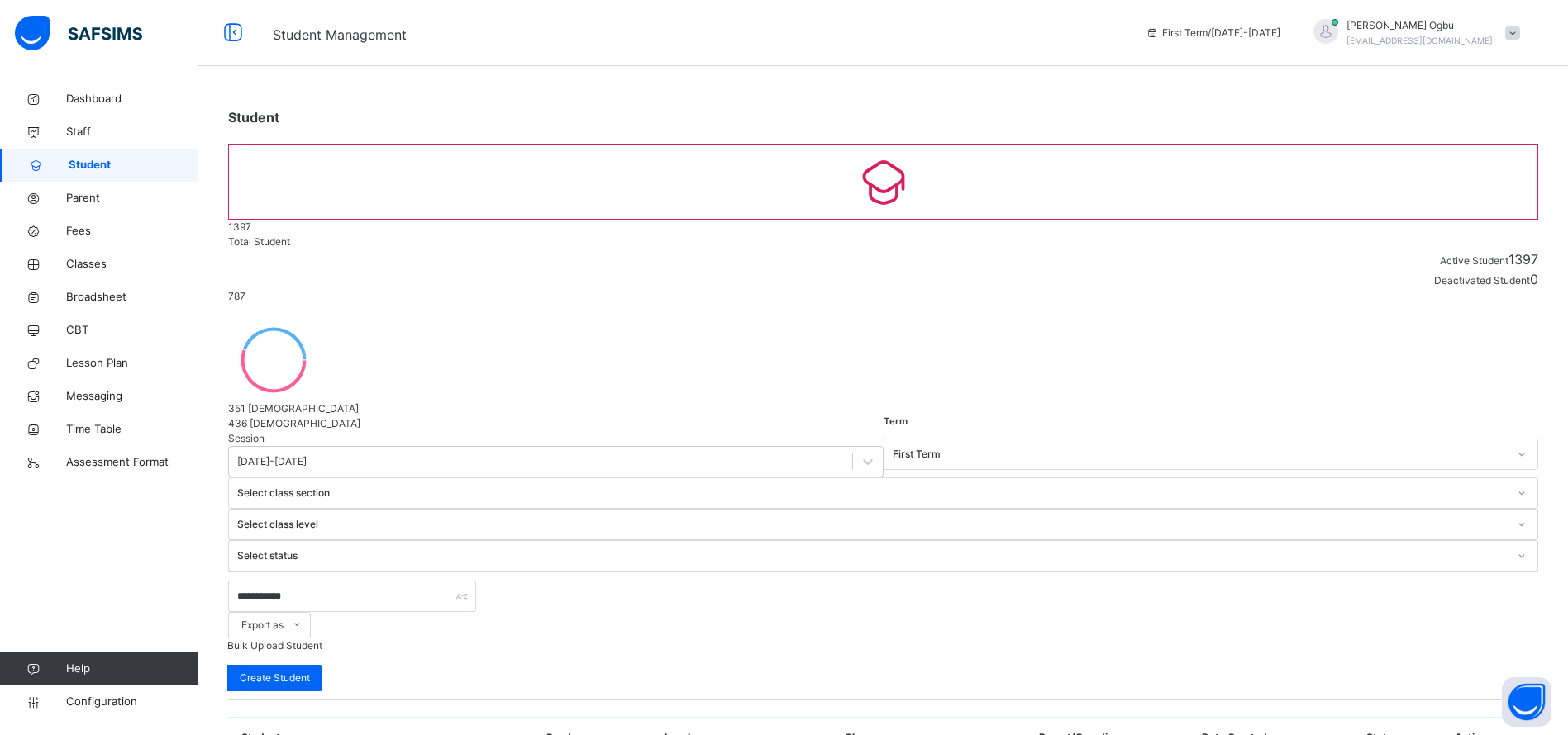
drag, startPoint x: 467, startPoint y: 678, endPoint x: 276, endPoint y: 666, distance: 191.4
copy div "EBUBECHUKWU EGERE ERHIROGHENE RTIS/P/0420/25"
click at [359, 402] on span "[DEMOGRAPHIC_DATA]" at bounding box center [303, 408] width 110 height 13
click at [90, 227] on span "Fees" at bounding box center [132, 232] width 132 height 17
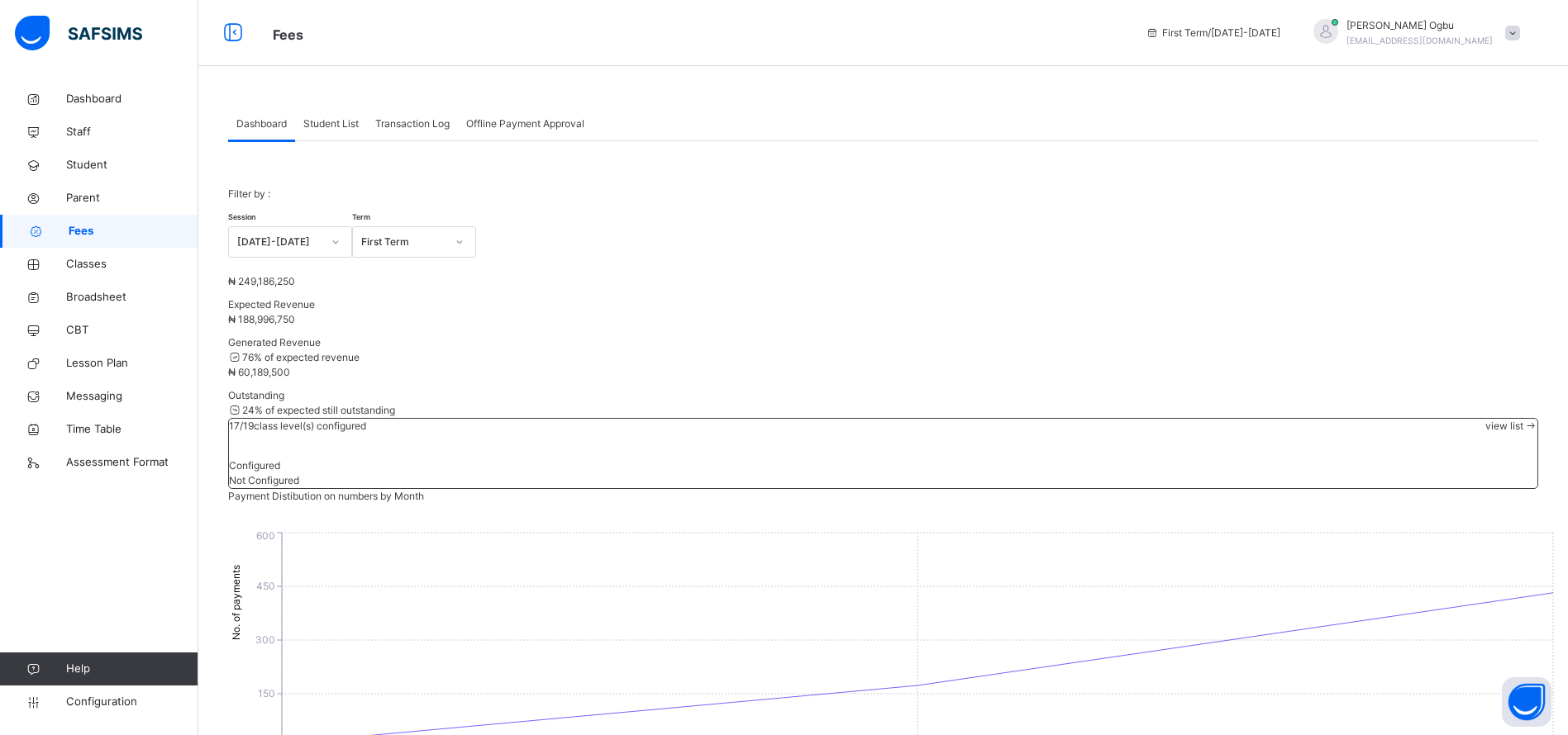
click at [315, 123] on span "Student List" at bounding box center [331, 124] width 55 height 15
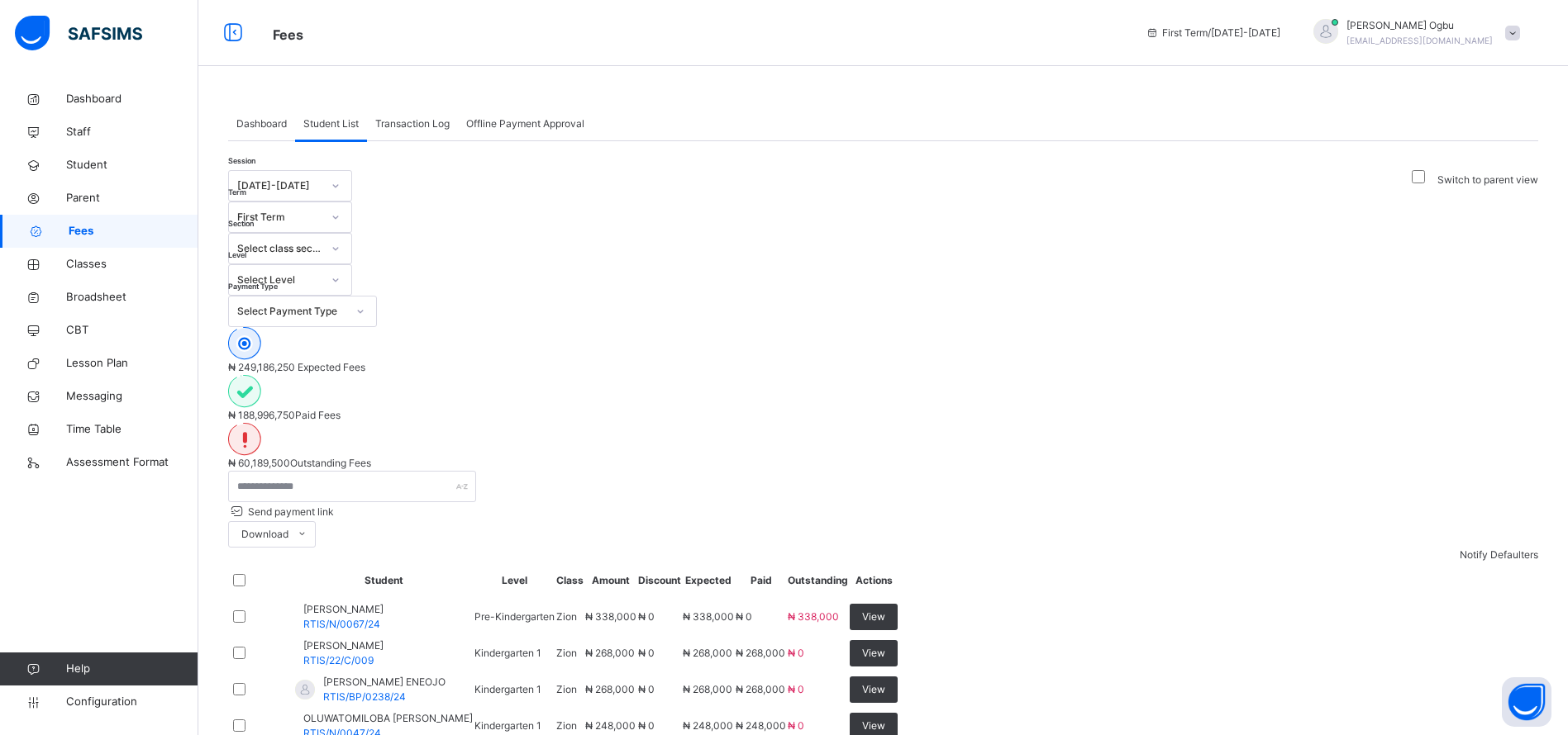
click at [346, 304] on div "Select Payment Type" at bounding box center [292, 312] width 109 height 15
click at [376, 334] on div "Full" at bounding box center [303, 349] width 147 height 28
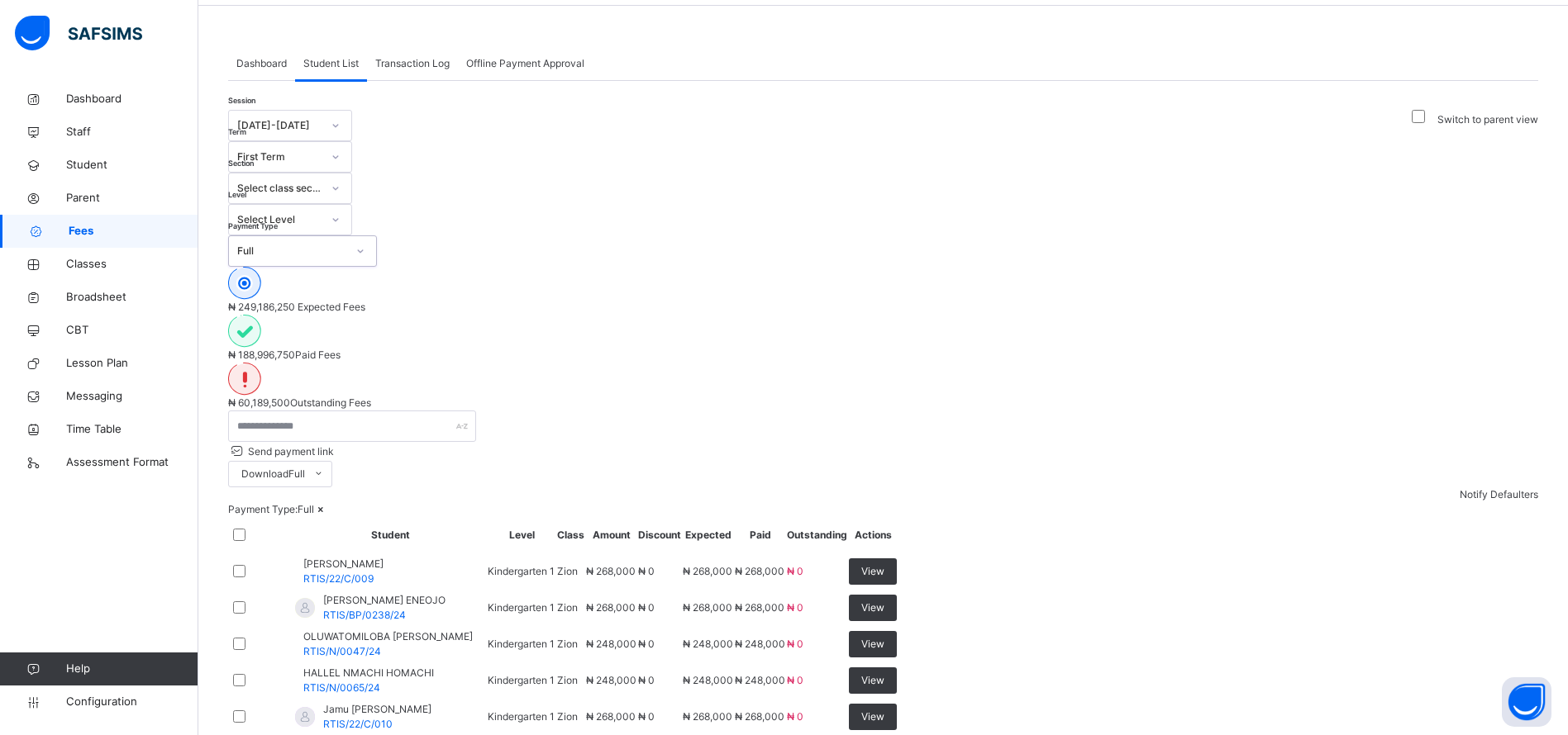
scroll to position [38, 0]
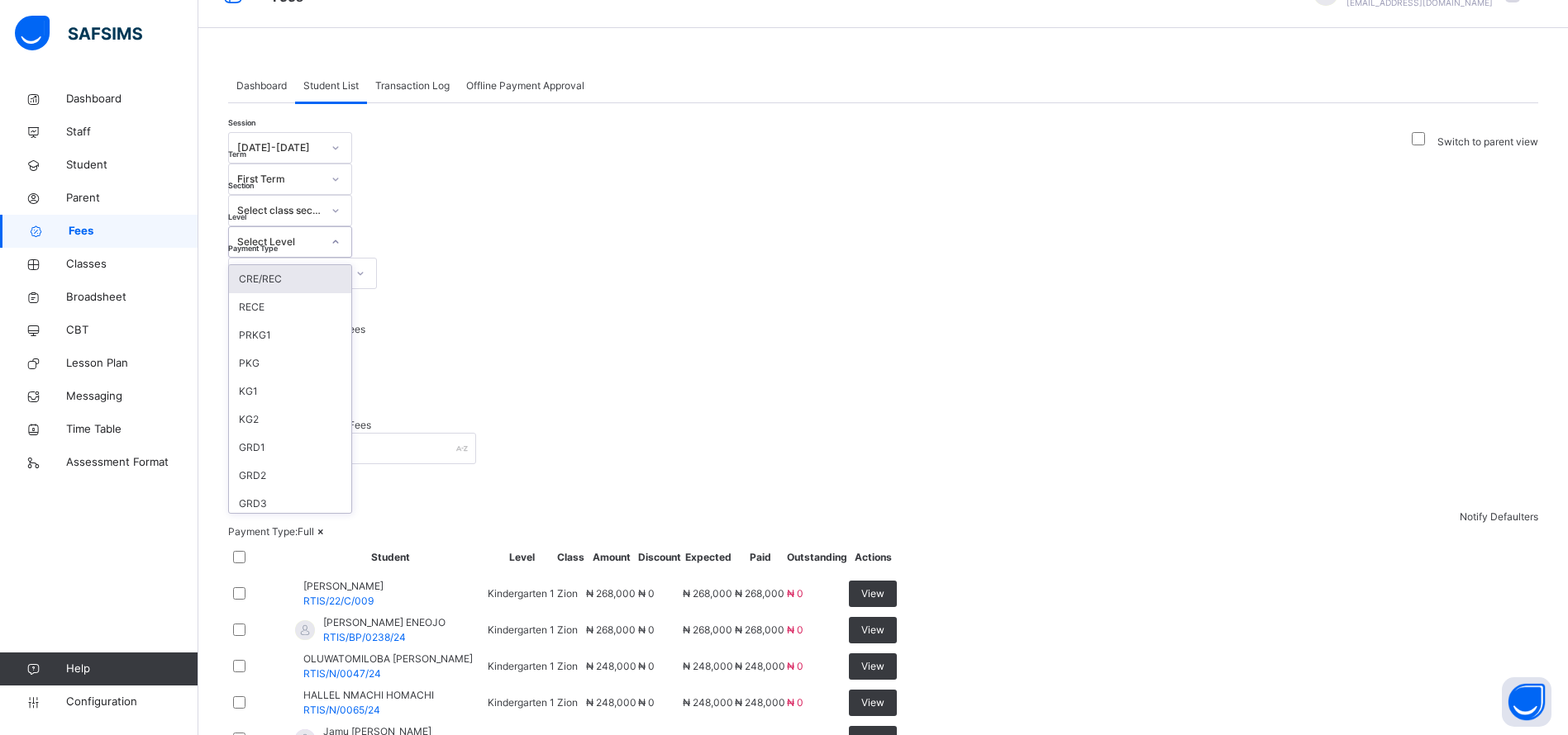
click at [321, 235] on div "Select Level" at bounding box center [279, 242] width 85 height 15
click at [351, 403] on div "GRD2" at bounding box center [290, 417] width 122 height 28
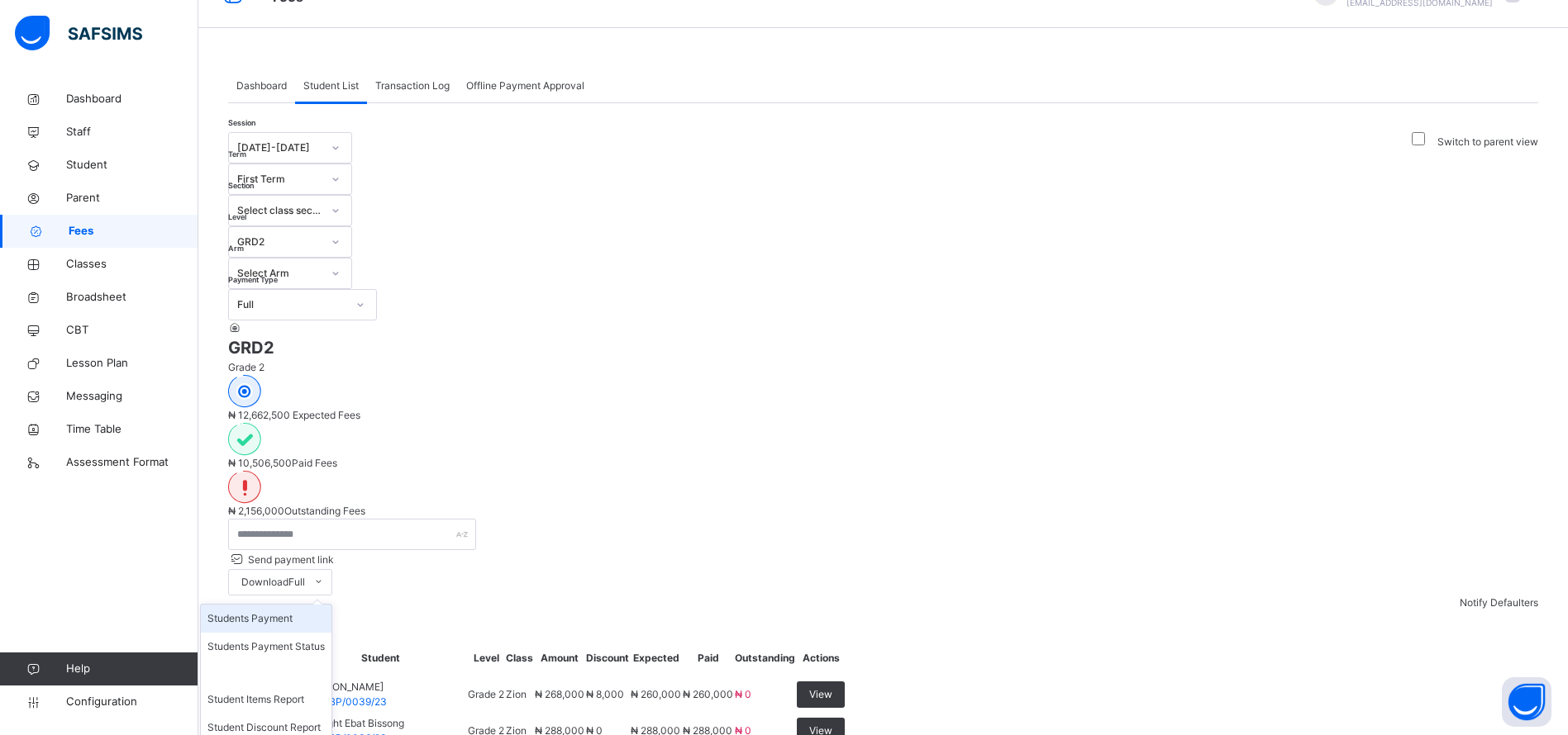
click at [331, 605] on li "Students Payment" at bounding box center [266, 619] width 131 height 28
click at [942, 64] on div "Dashboard Student List Transaction Log Offline Payment Approval Student List Mo…" at bounding box center [883, 591] width 1370 height 1095
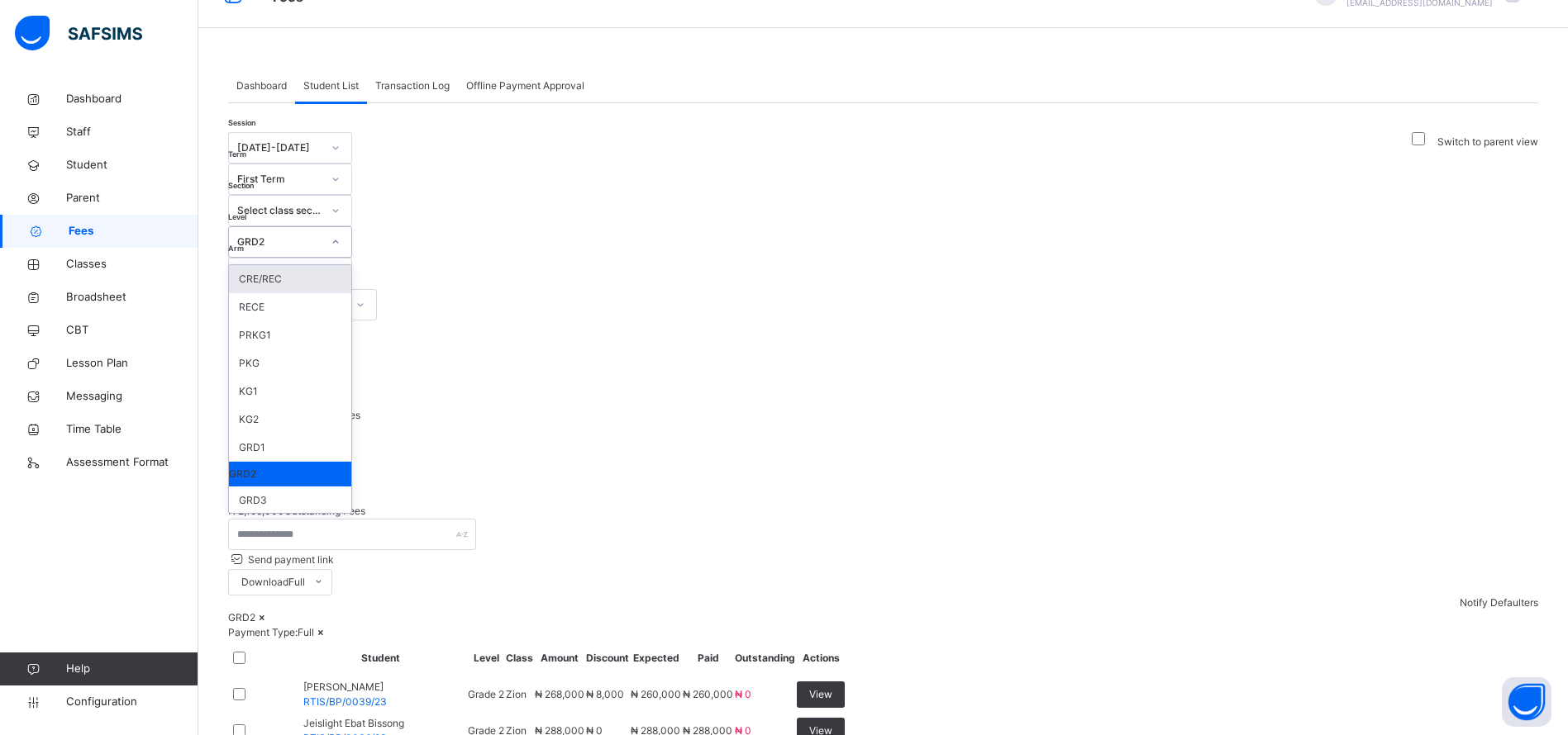
click at [350, 229] on div at bounding box center [336, 242] width 28 height 27
click at [351, 487] on div "GRD3" at bounding box center [290, 501] width 122 height 28
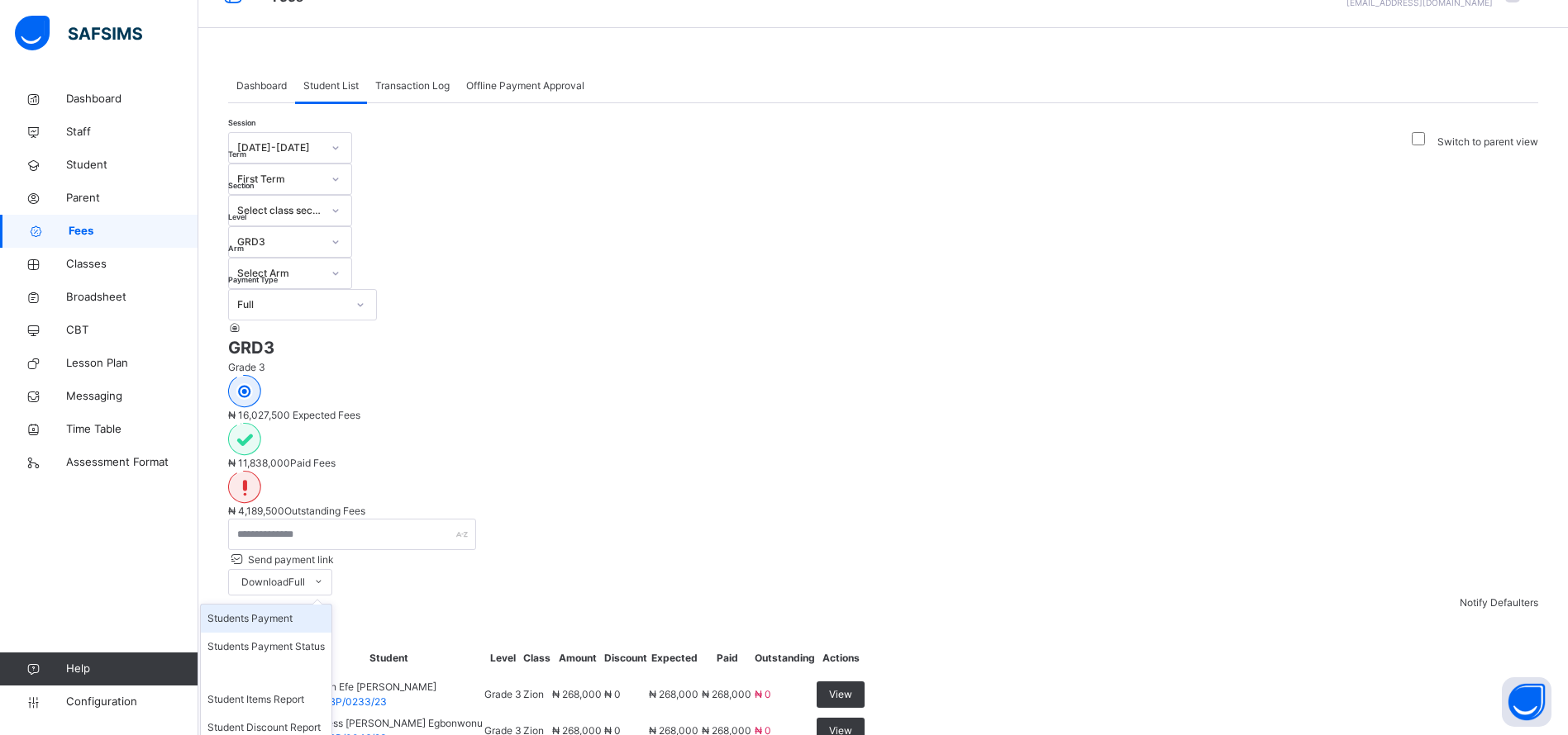
click at [331, 605] on li "Students Payment" at bounding box center [266, 619] width 131 height 28
click at [80, 266] on span "Classes" at bounding box center [132, 264] width 132 height 17
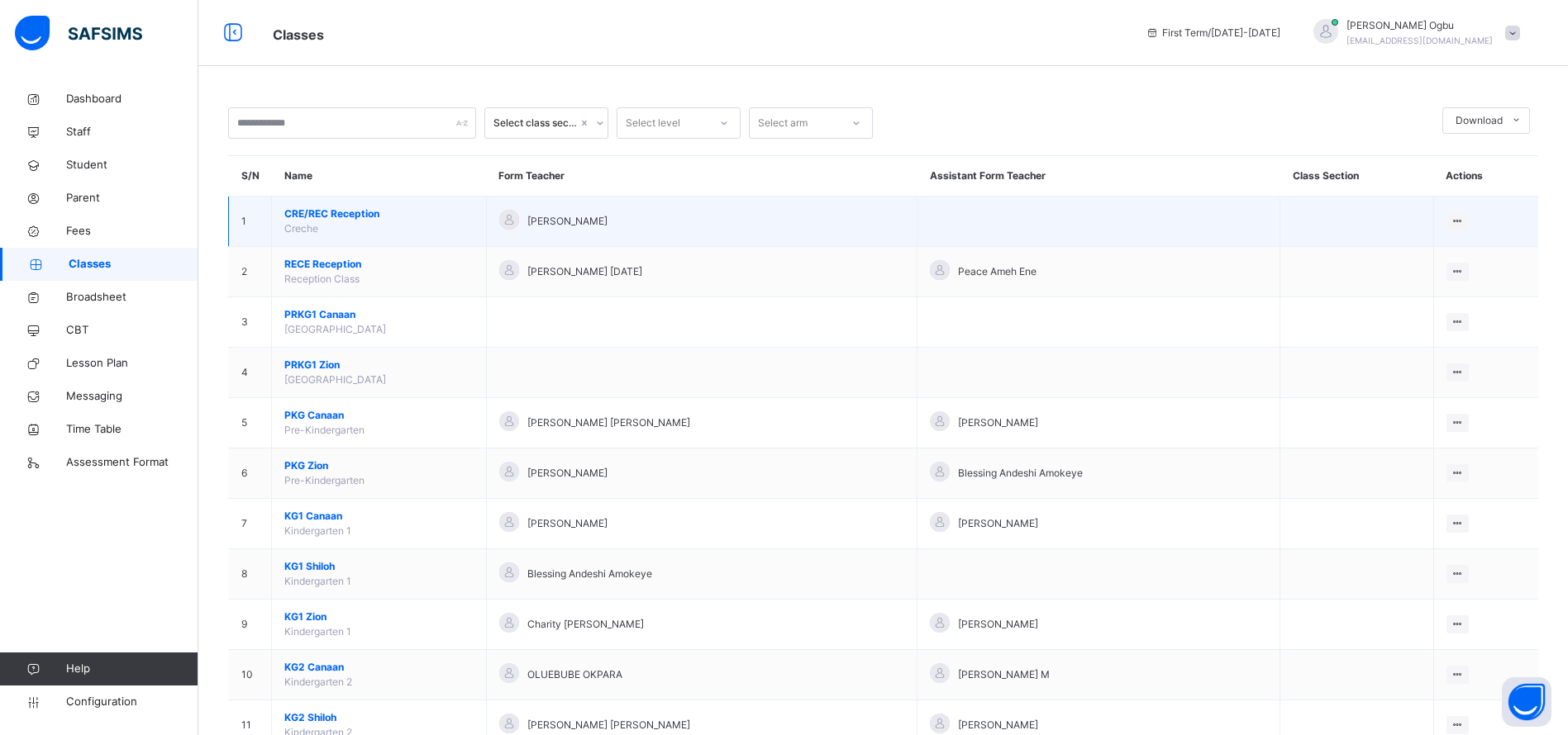
click at [324, 217] on span "CRE/REC Reception" at bounding box center [379, 214] width 189 height 15
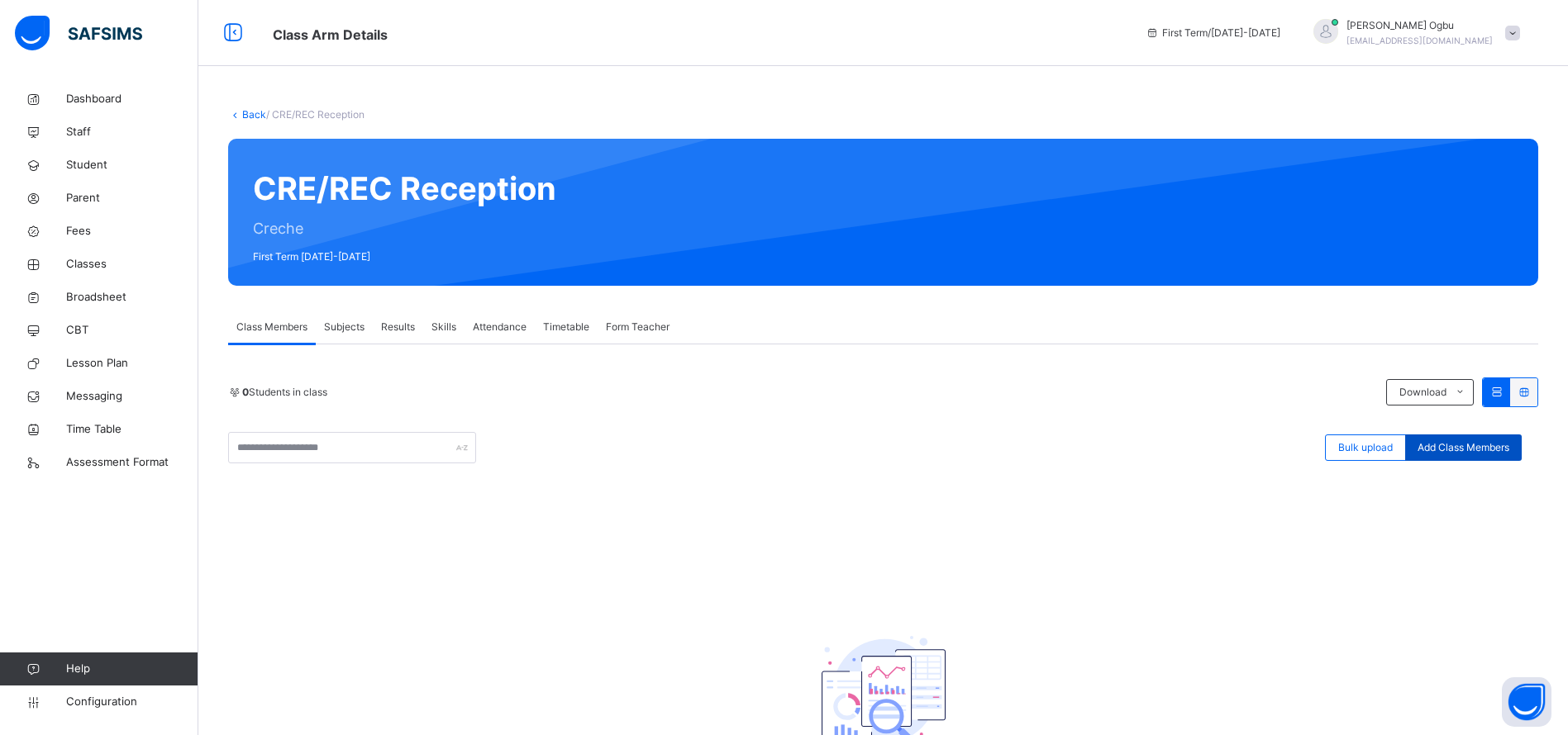
click at [1483, 445] on span "Add Class Members" at bounding box center [1463, 448] width 92 height 15
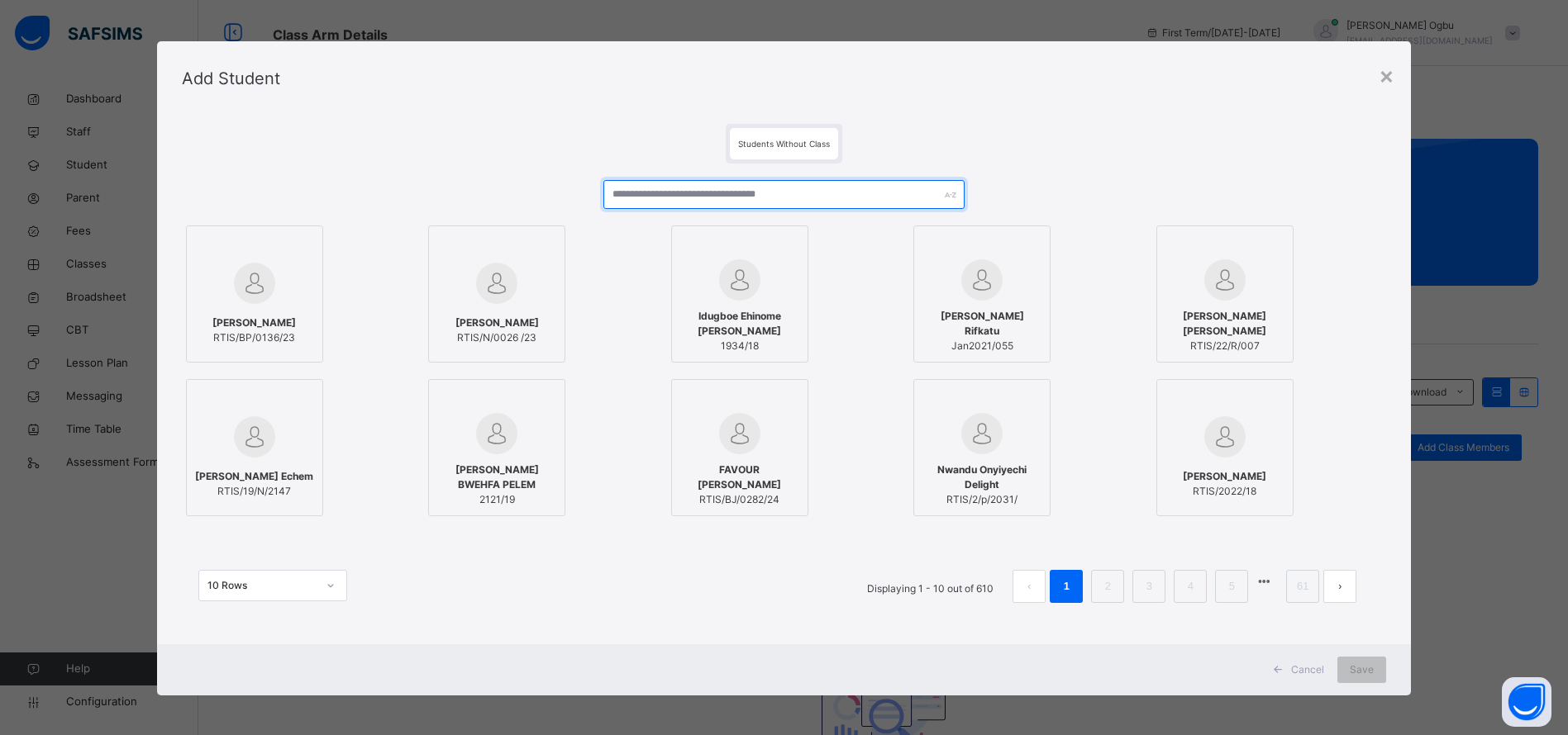
click at [782, 181] on input "text" at bounding box center [784, 194] width 361 height 29
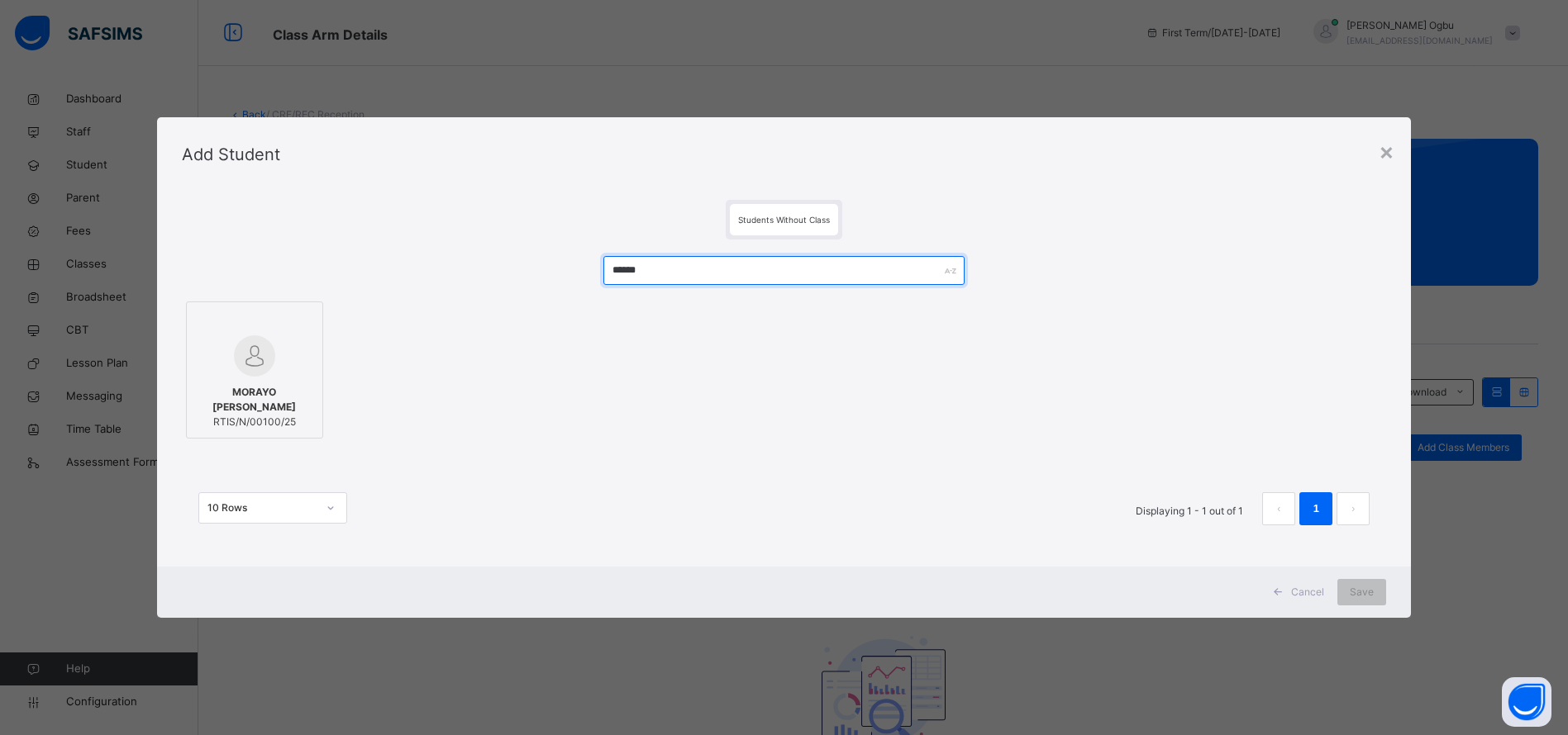
type input "******"
click at [209, 386] on div "MORAYO ALODIA AYADI RTIS/N/00100/25" at bounding box center [254, 406] width 119 height 61
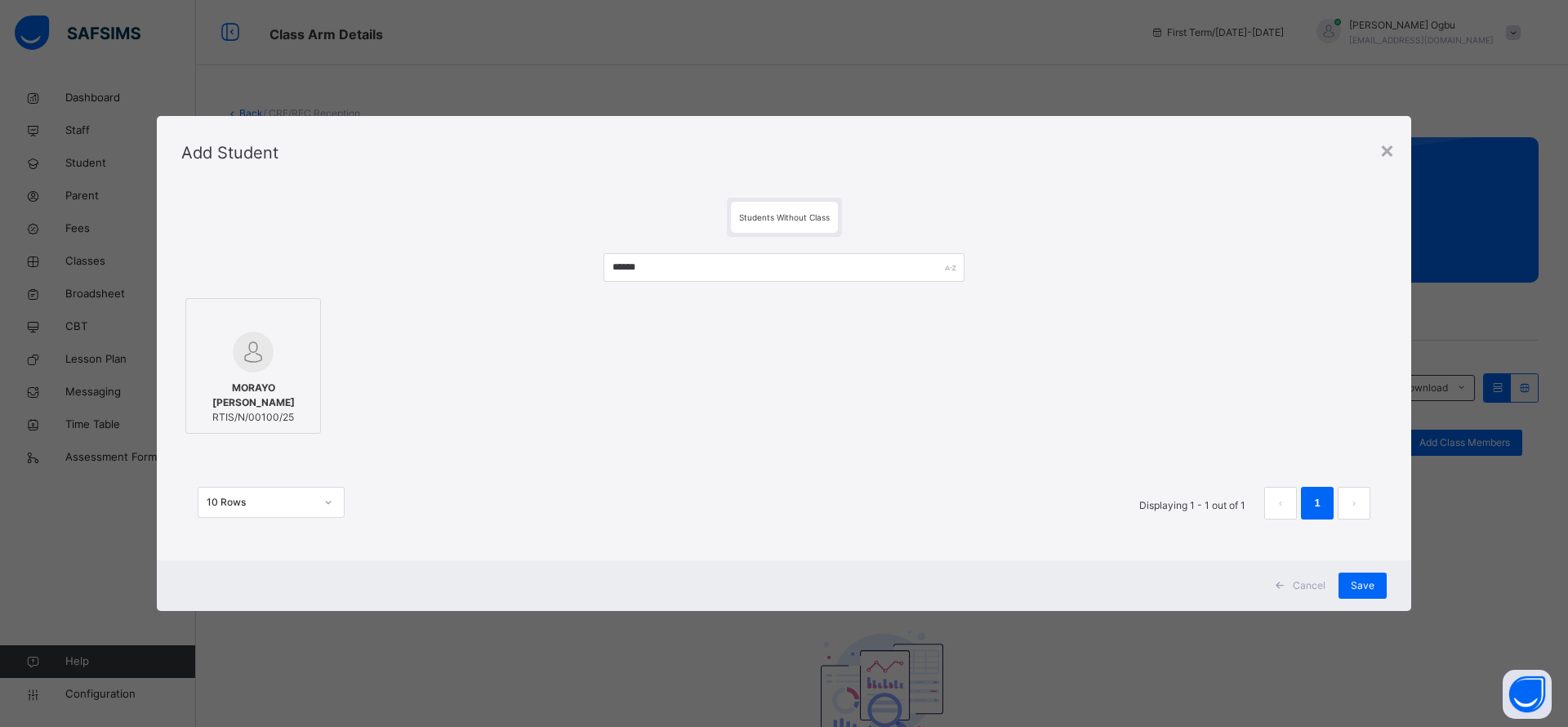
drag, startPoint x: 326, startPoint y: 408, endPoint x: 1112, endPoint y: 414, distance: 786.0
click at [1112, 414] on div "MORAYO ALODIA AYADI RTIS/N/00100/25" at bounding box center [784, 366] width 1205 height 144
click at [1295, 584] on span "Cancel" at bounding box center [1309, 586] width 33 height 15
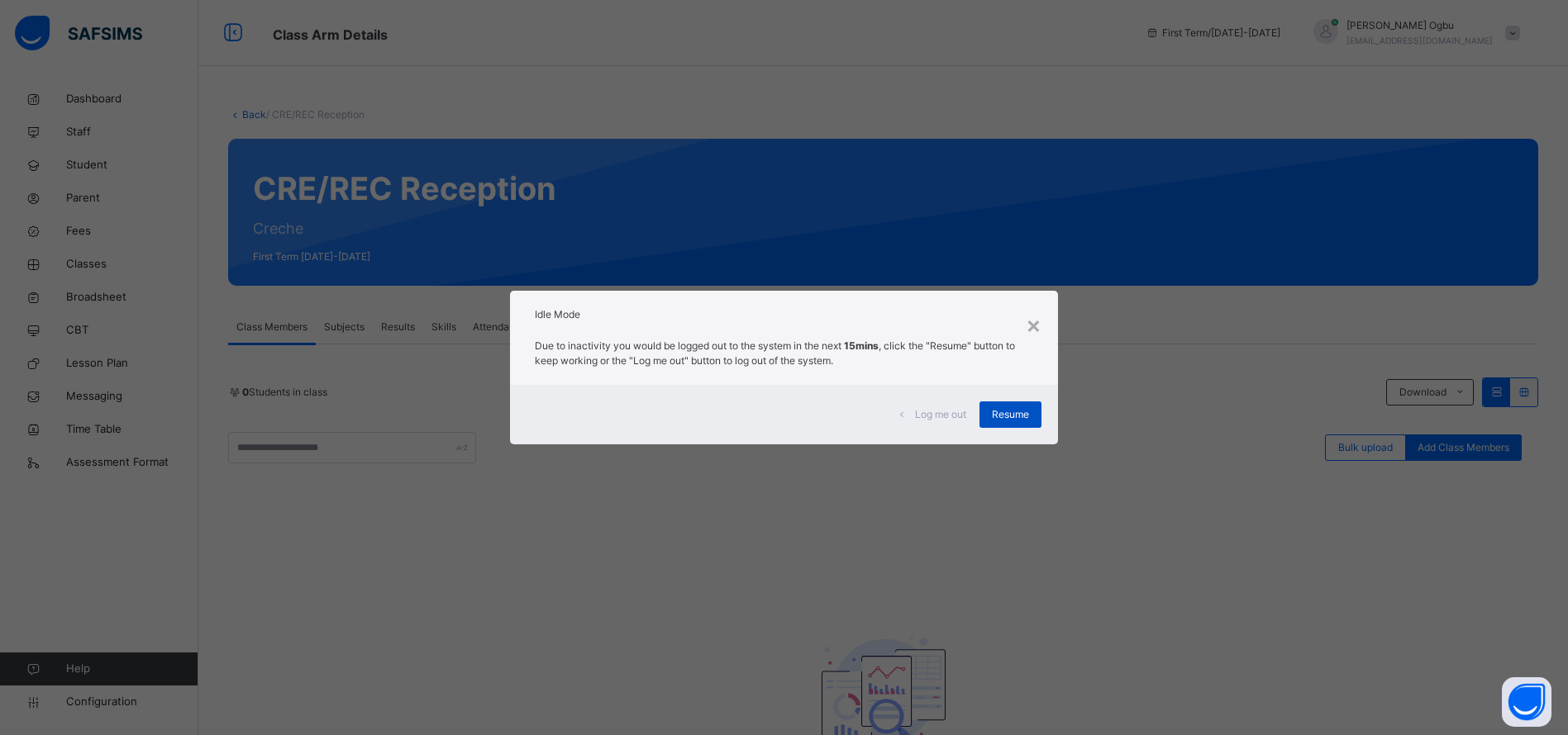
click at [1034, 414] on div "Resume" at bounding box center [1011, 415] width 62 height 27
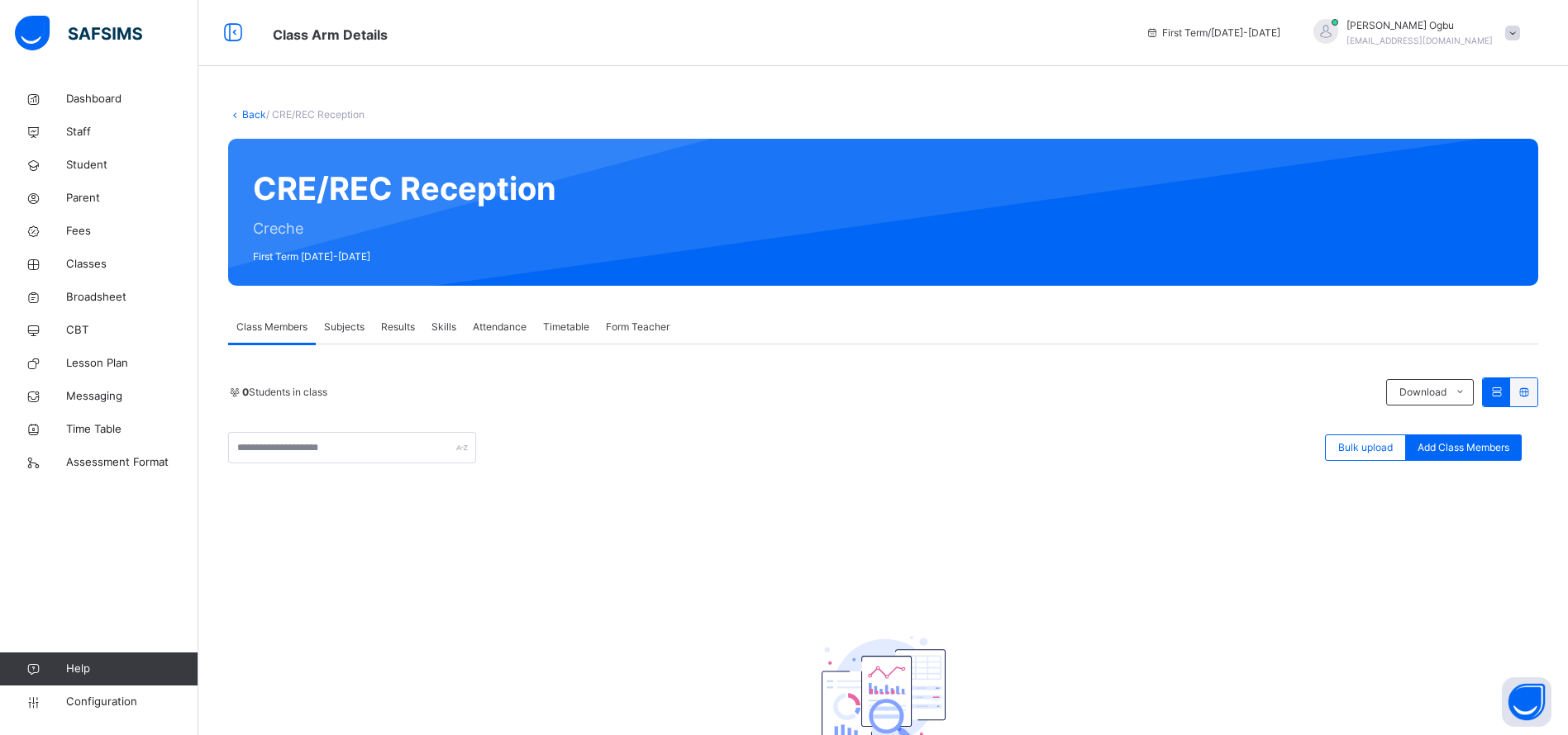
click at [1267, 328] on div "Class Members Subjects Results Skills Attendance Timetable Form Teacher" at bounding box center [884, 327] width 1310 height 34
click at [85, 158] on span "Student" at bounding box center [132, 166] width 132 height 17
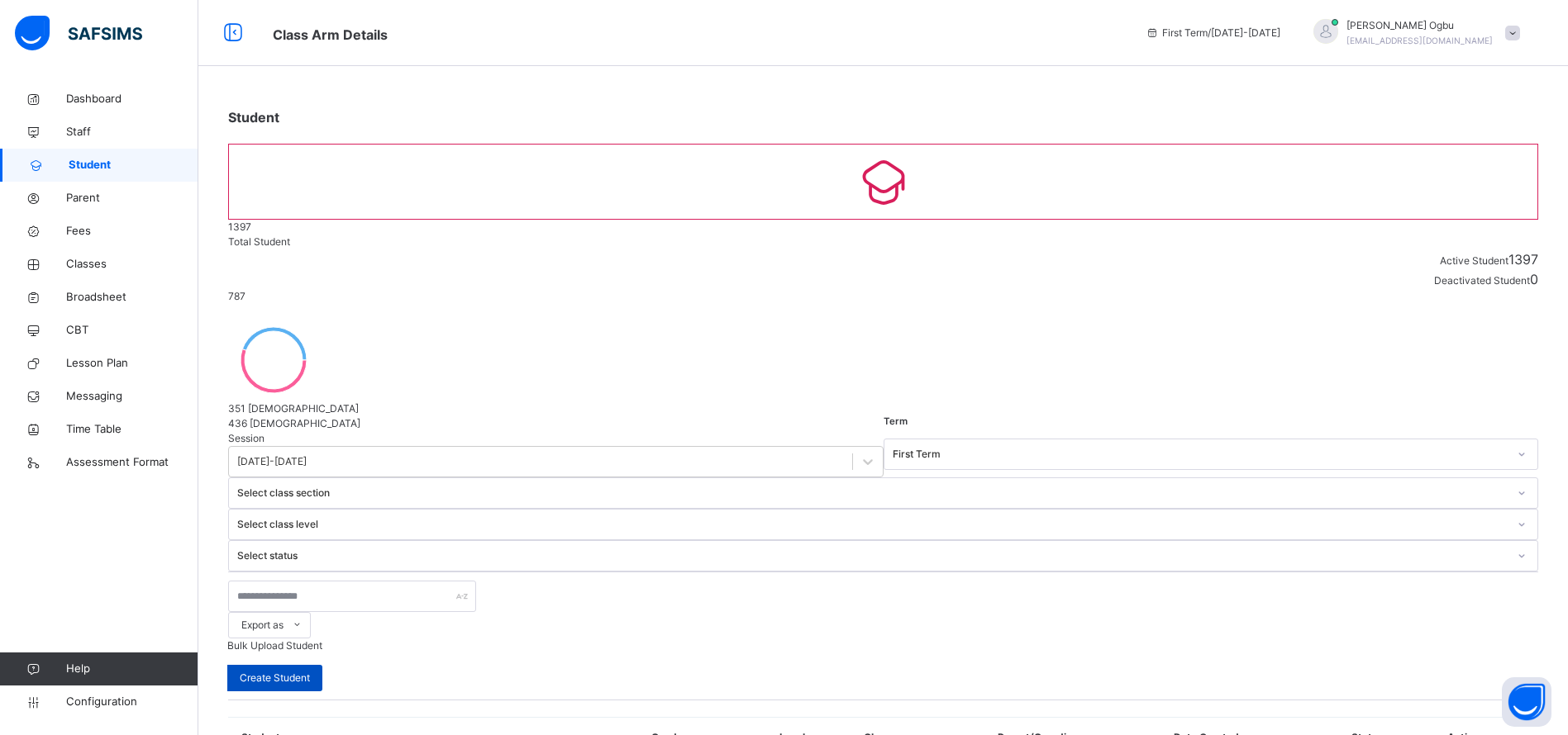
click at [322, 665] on div "Create Student" at bounding box center [275, 678] width 95 height 27
select select "**"
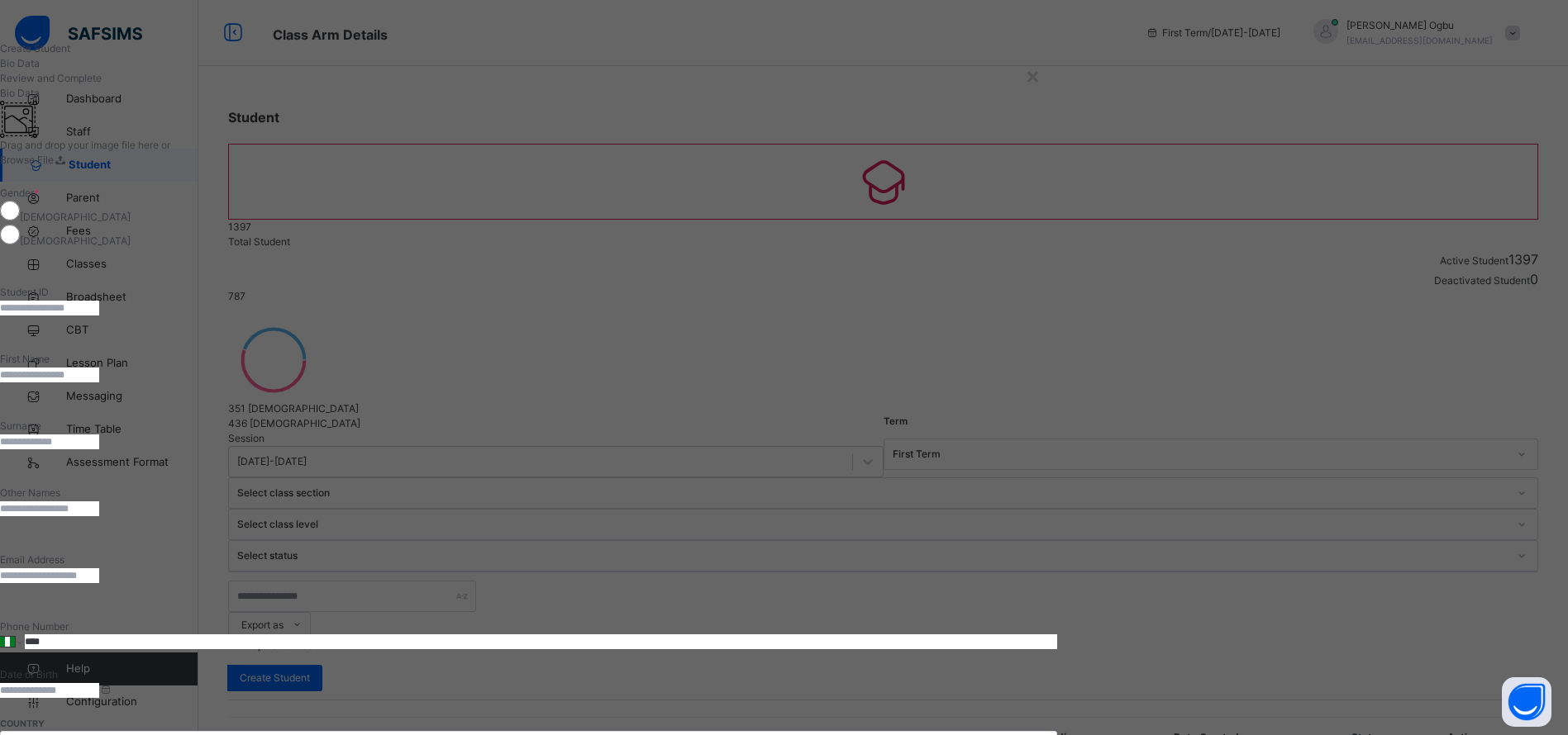
click at [100, 315] on input "text" at bounding box center [49, 309] width 100 height 15
type input "**********"
type input "****"
type input "**********"
click at [100, 502] on input "text" at bounding box center [49, 509] width 100 height 15
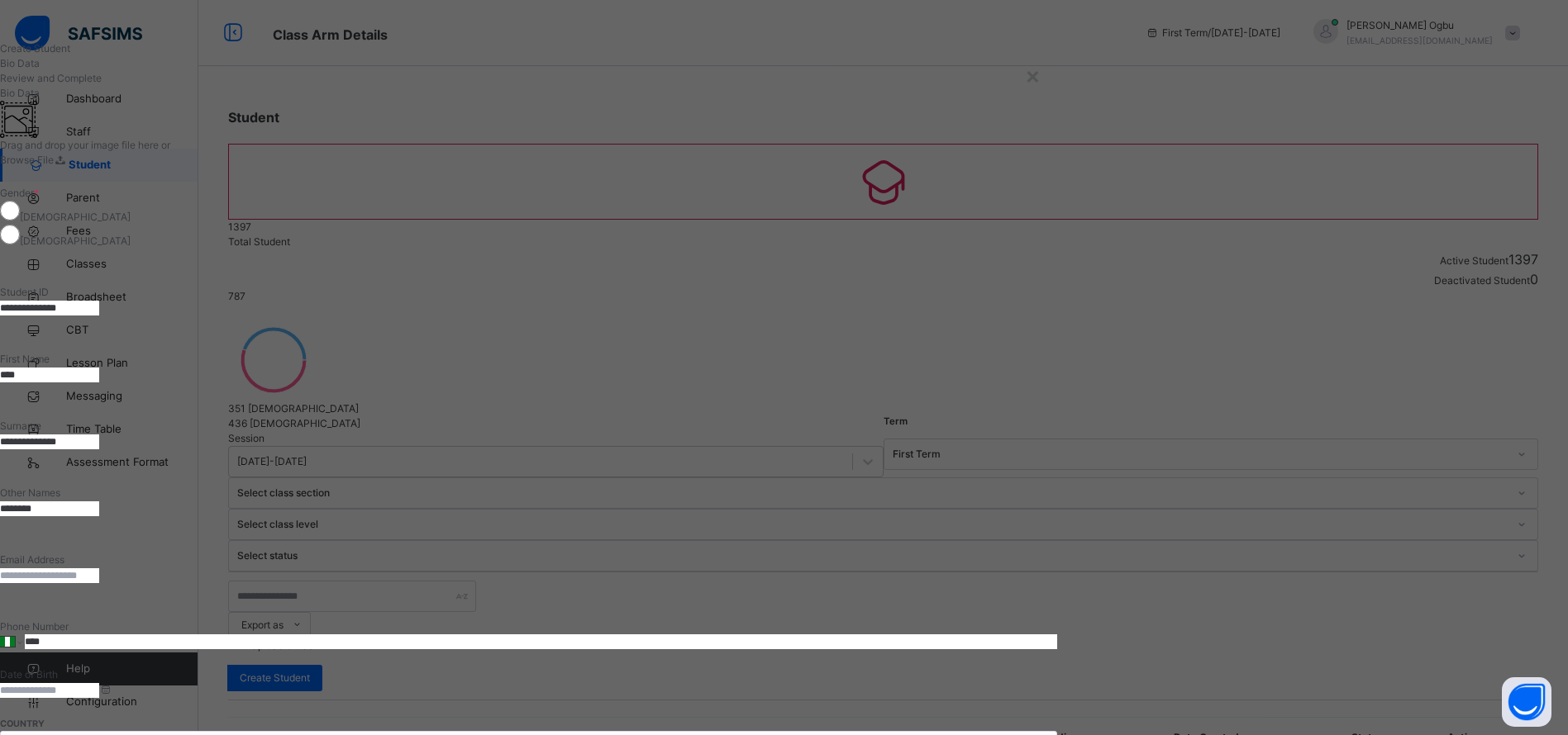
type input "********"
click at [100, 683] on input at bounding box center [49, 691] width 100 height 15
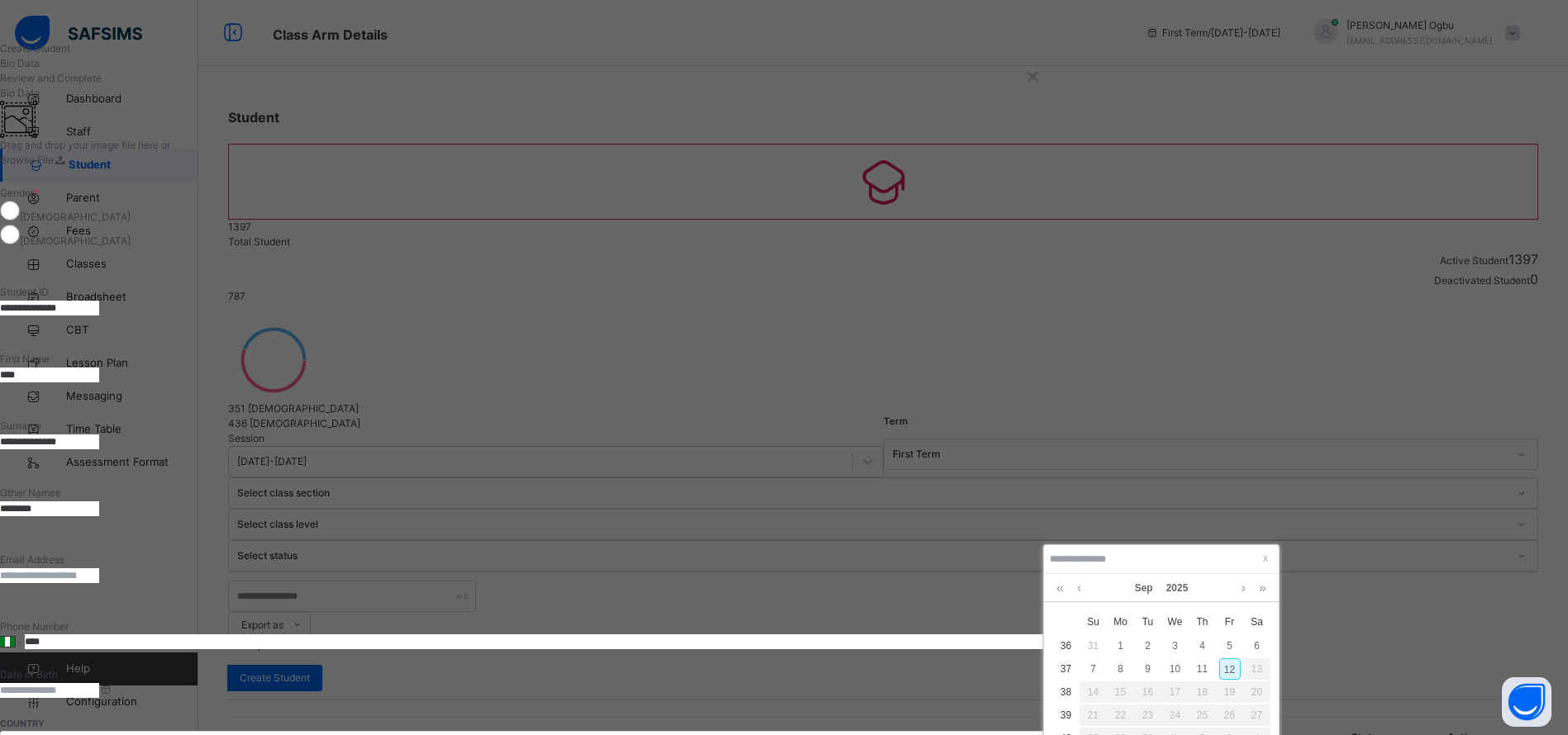
click at [1059, 549] on div at bounding box center [1161, 559] width 235 height 29
click at [1175, 580] on link "2025" at bounding box center [1177, 589] width 35 height 28
click at [1232, 679] on link "2024" at bounding box center [1233, 683] width 38 height 30
click at [1147, 588] on link "Sep" at bounding box center [1144, 589] width 32 height 28
click at [1227, 639] on link "Mar" at bounding box center [1233, 635] width 38 height 30
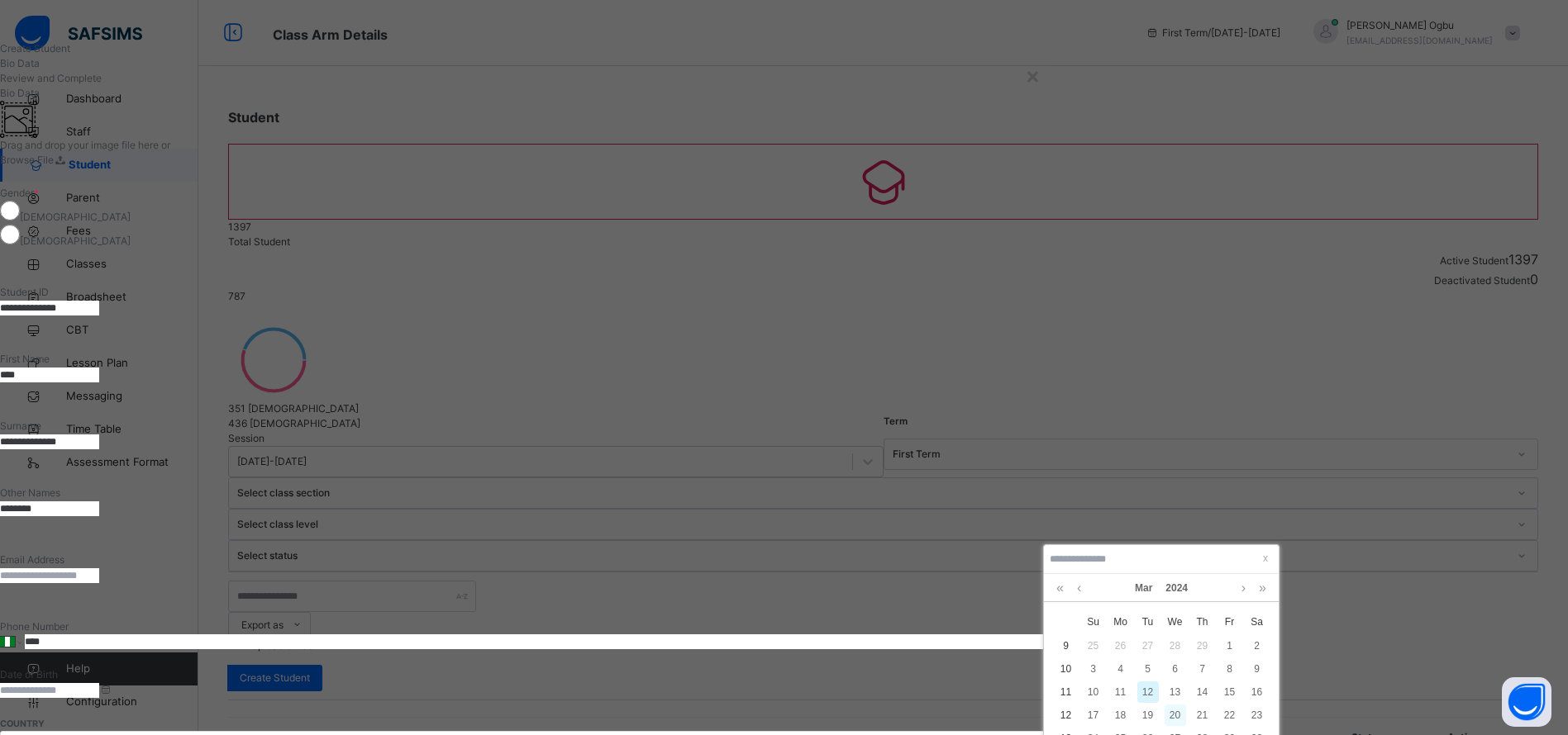
click at [1175, 716] on div "20" at bounding box center [1176, 716] width 22 height 22
type input "**********"
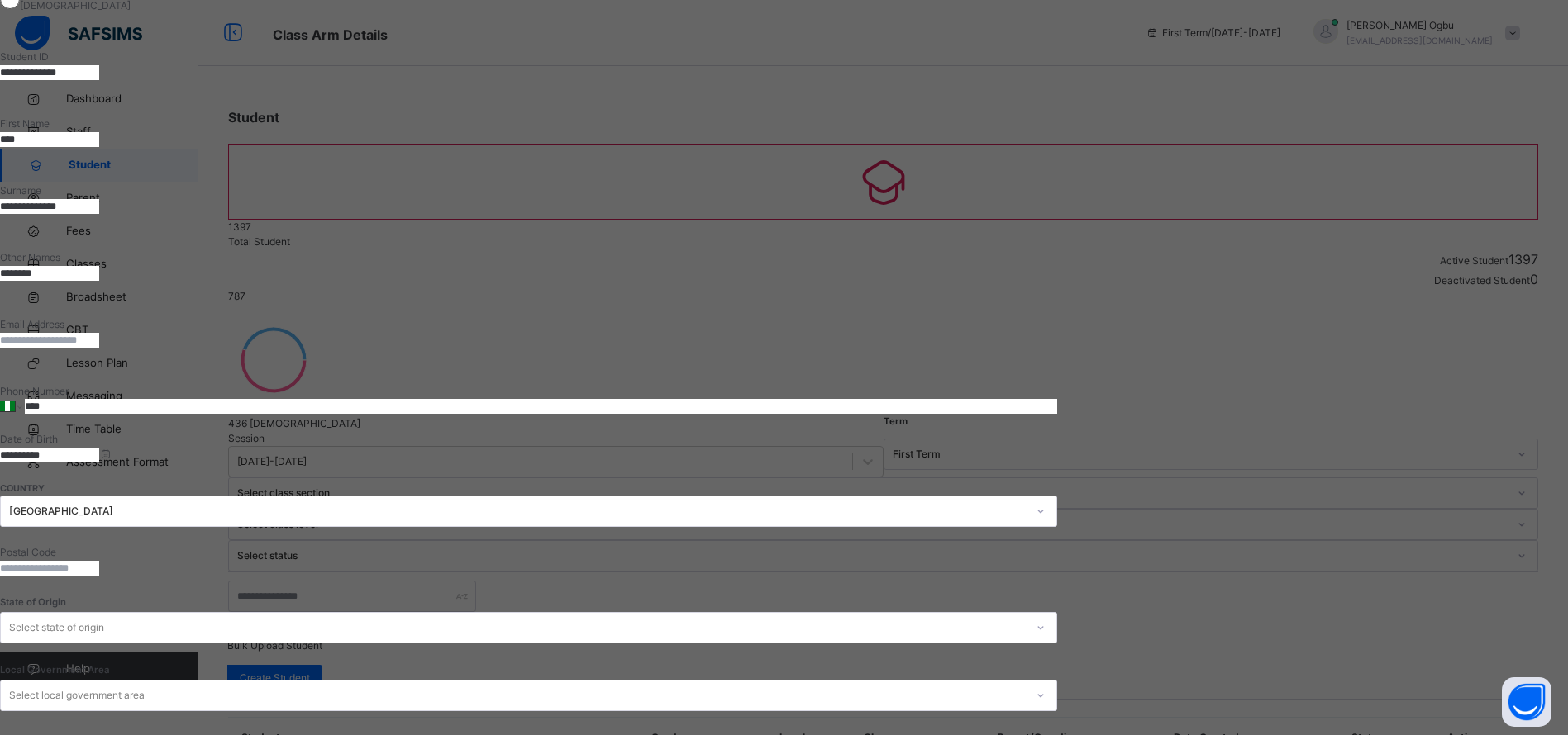
scroll to position [237, 0]
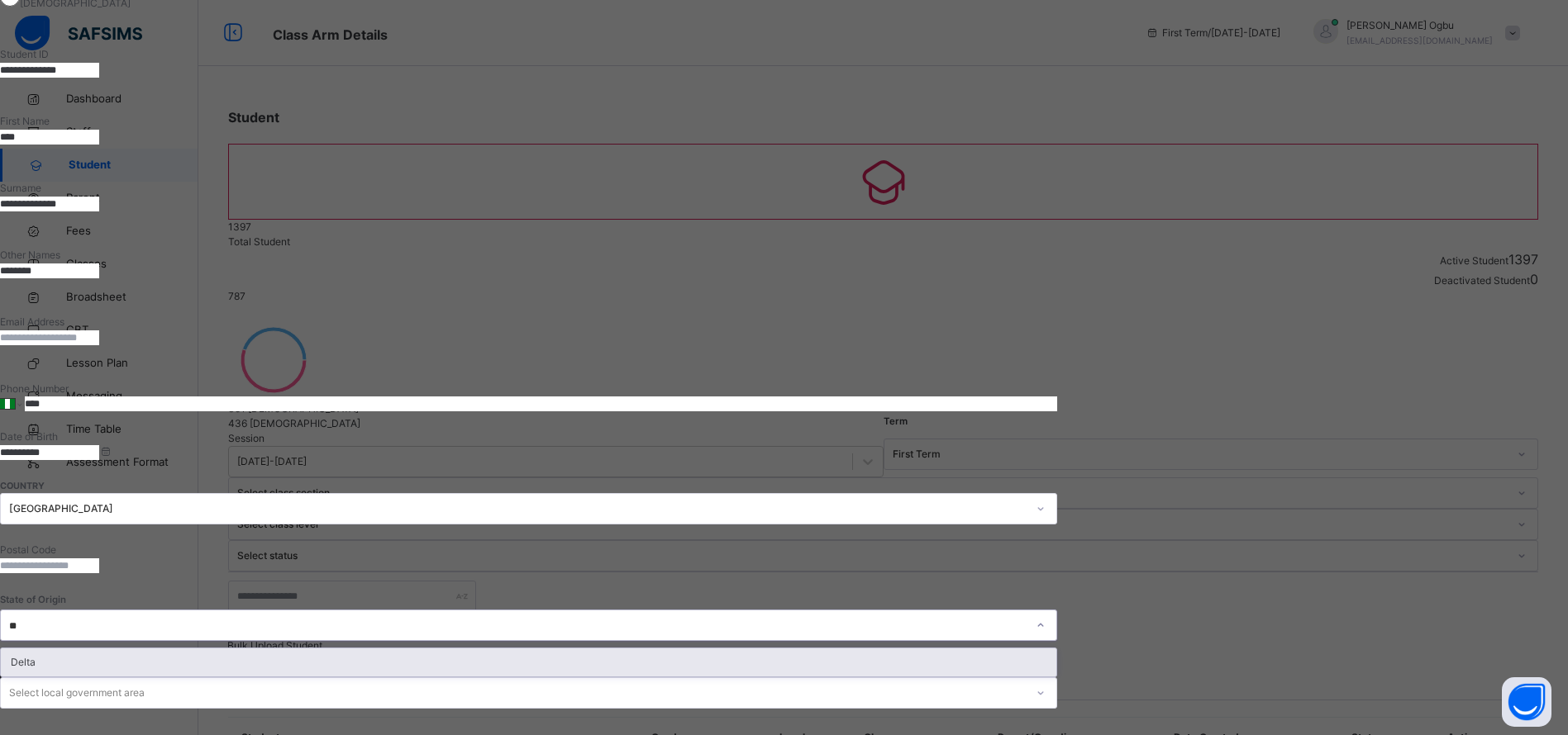
type input "***"
click at [1056, 648] on div "Delta" at bounding box center [528, 662] width 1055 height 28
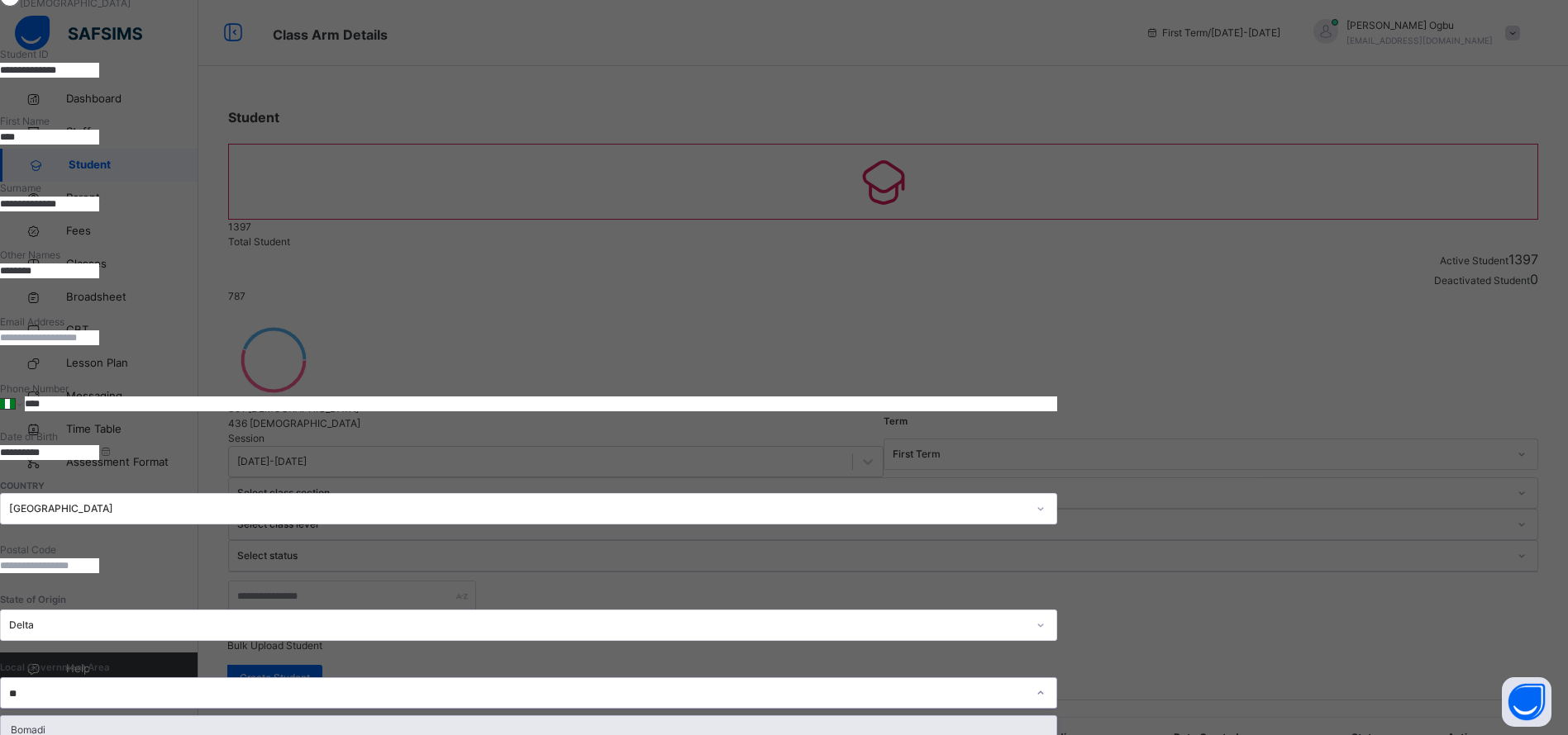
type input "***"
click at [833, 716] on div "Bomadi" at bounding box center [528, 730] width 1055 height 28
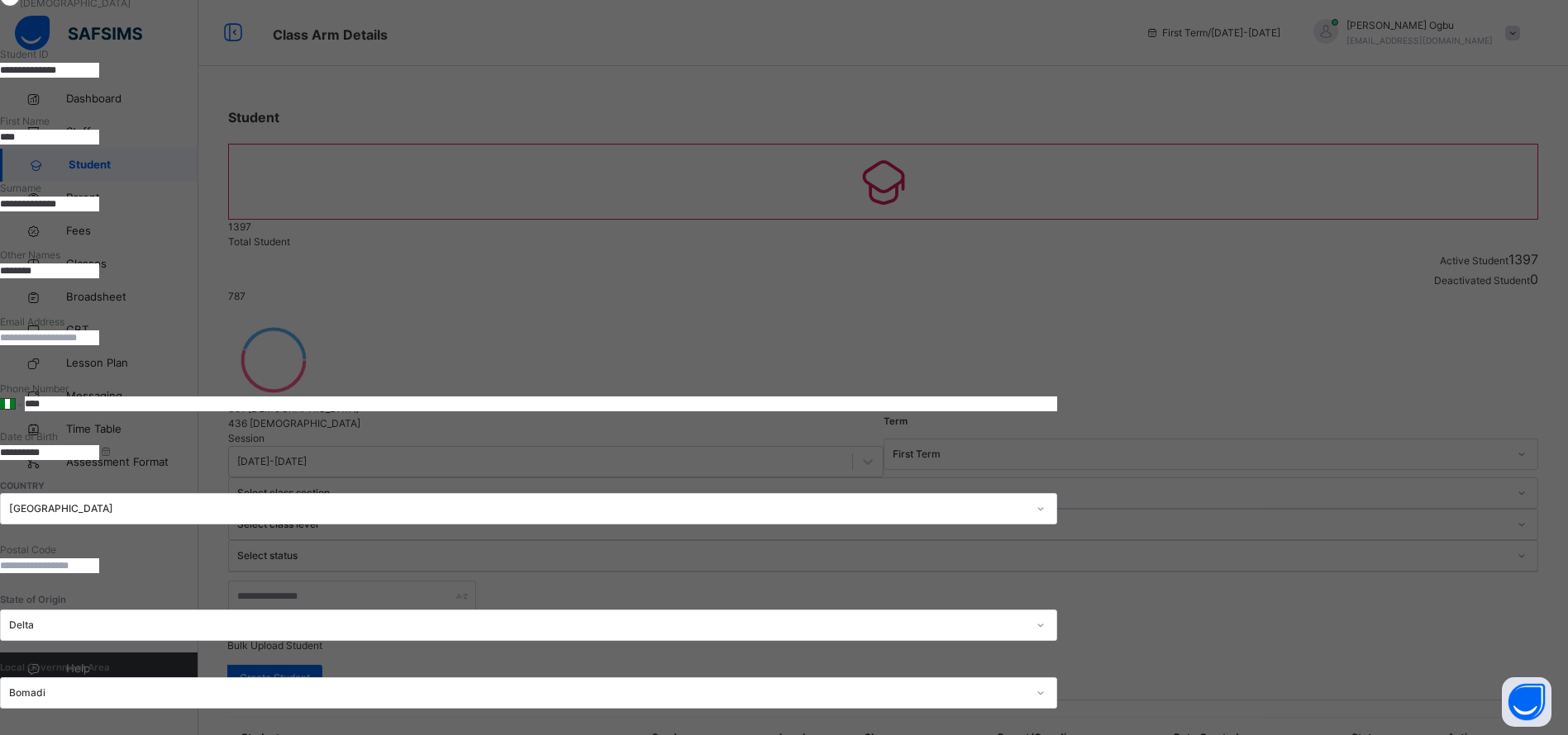
type textarea "*"
type textarea "**********"
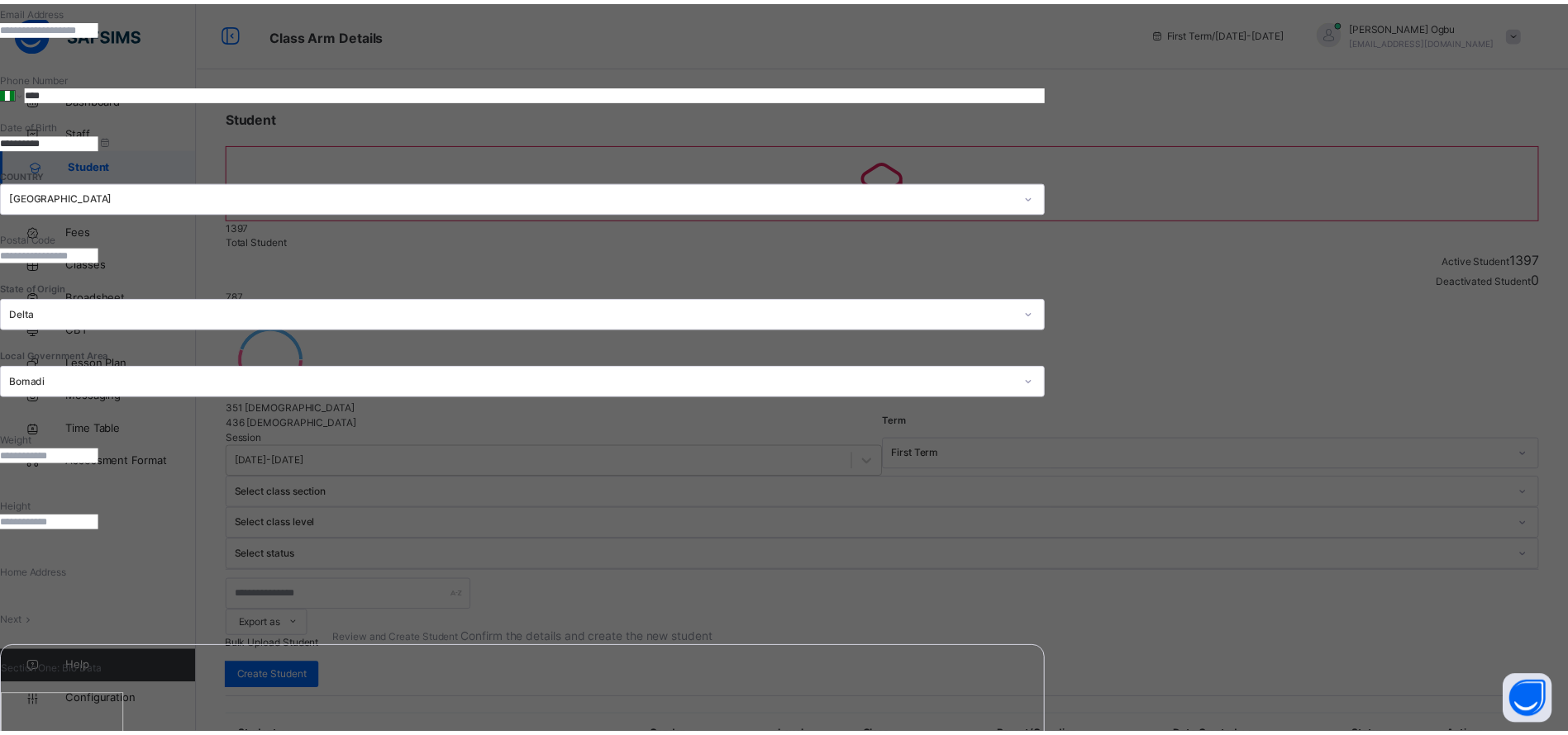
scroll to position [173, 0]
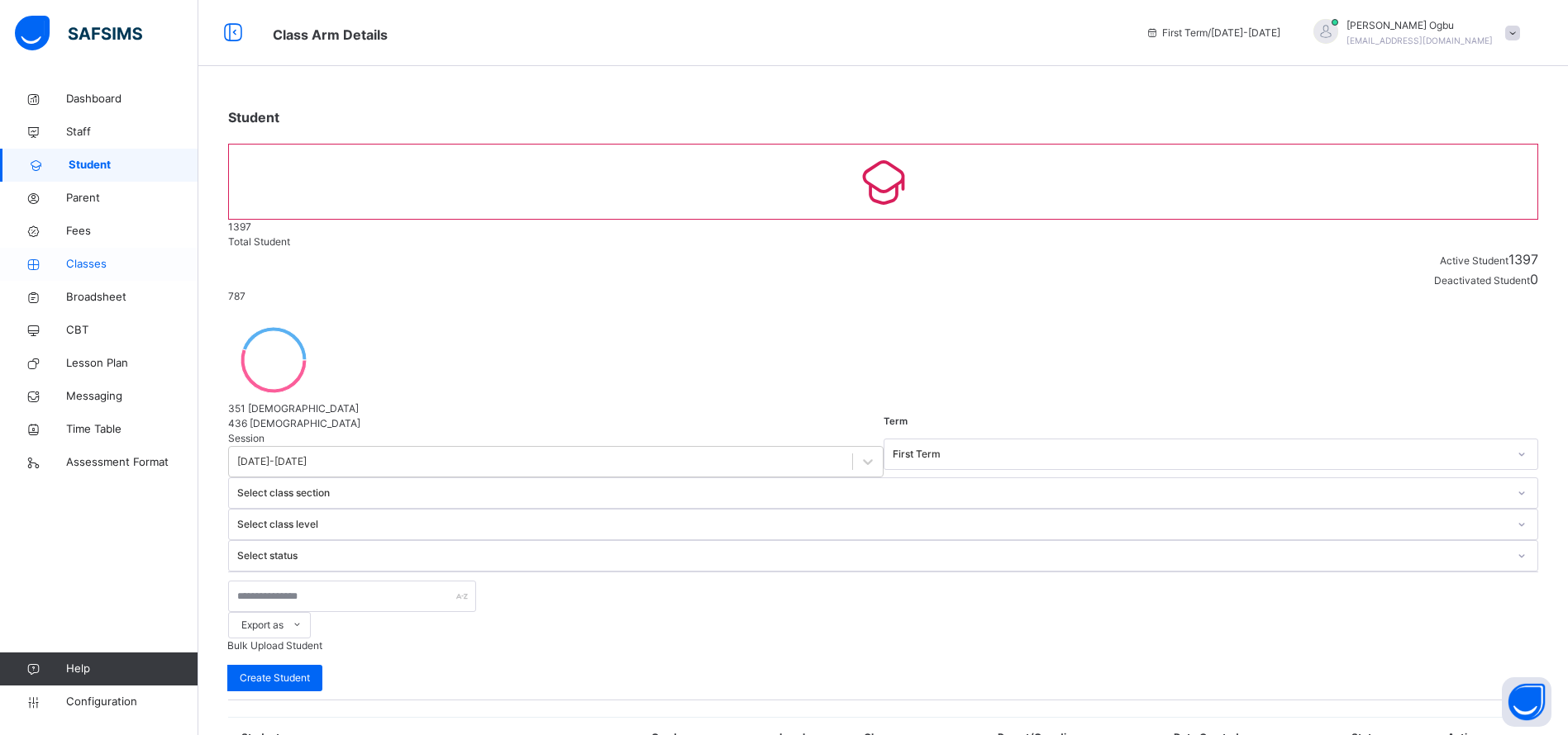
click at [95, 258] on span "Classes" at bounding box center [132, 264] width 132 height 17
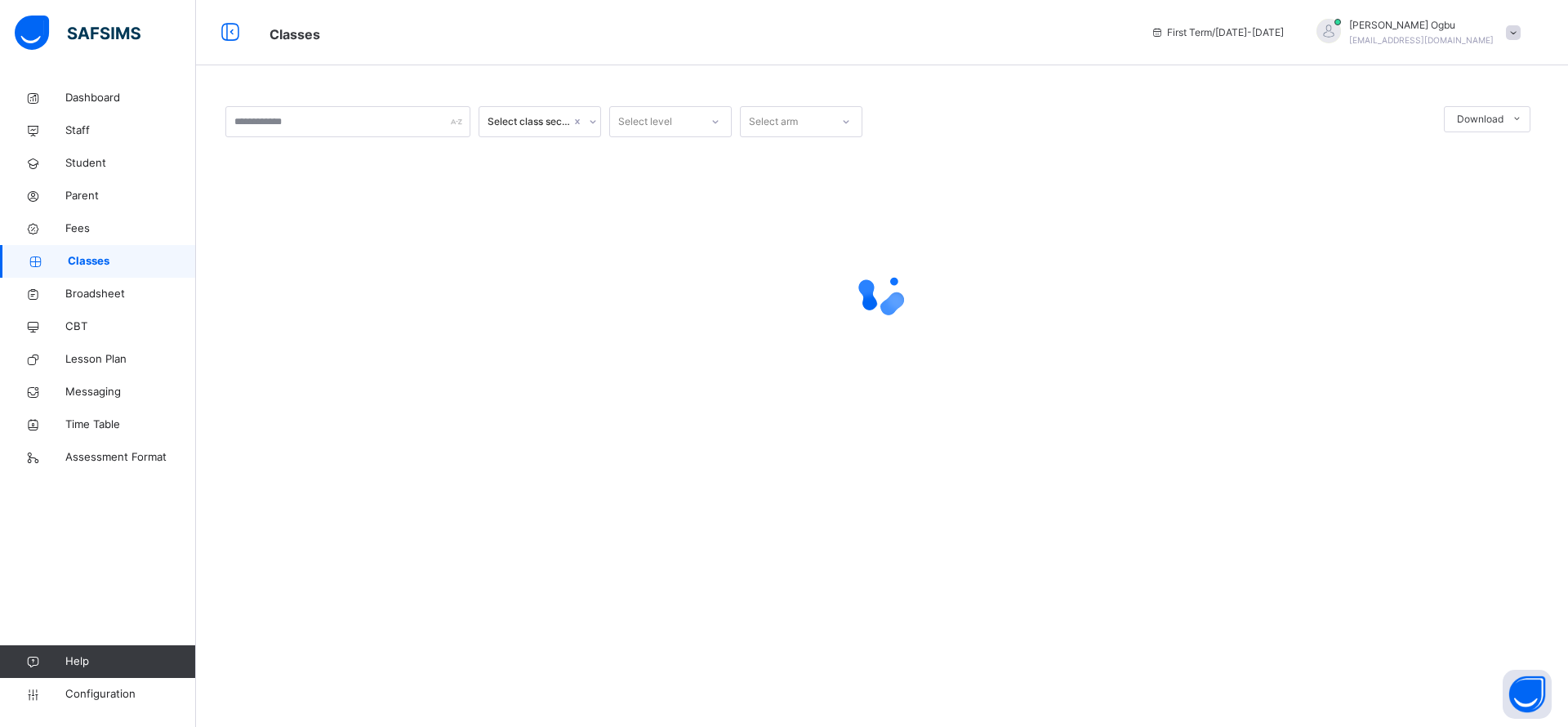
click at [76, 268] on span "Classes" at bounding box center [131, 261] width 128 height 17
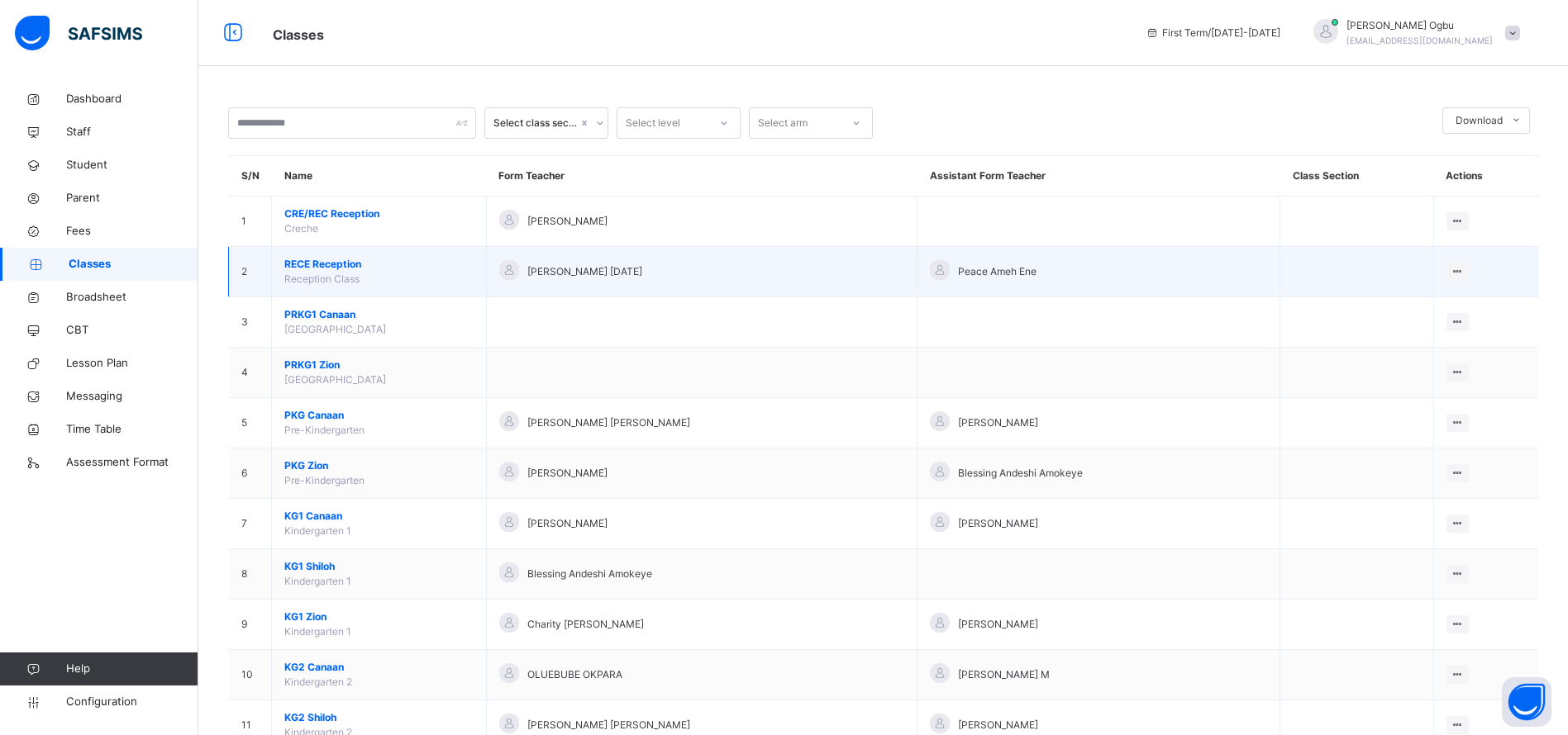
click at [305, 267] on span "RECE Reception" at bounding box center [379, 264] width 189 height 15
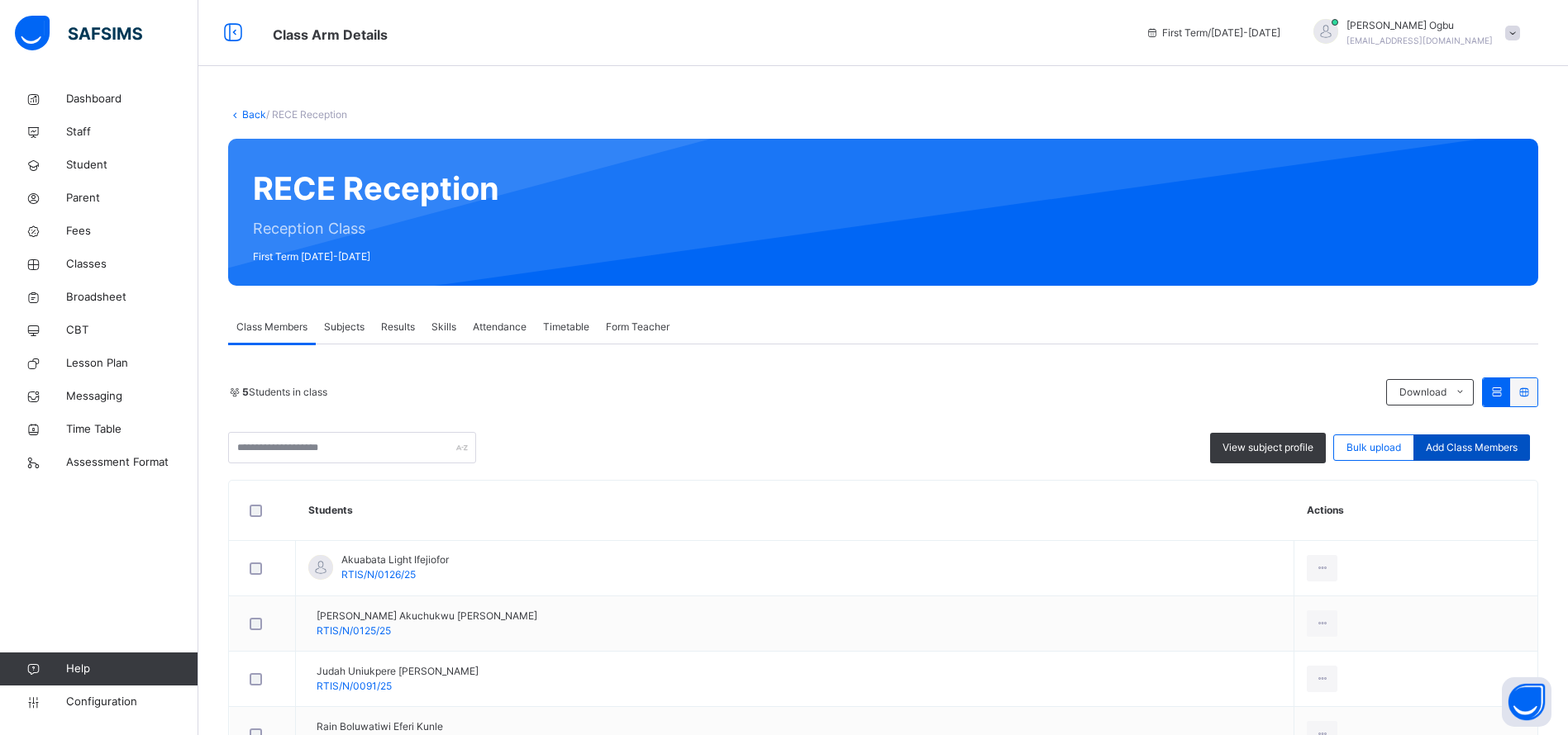
click at [1509, 444] on span "Add Class Members" at bounding box center [1472, 448] width 92 height 15
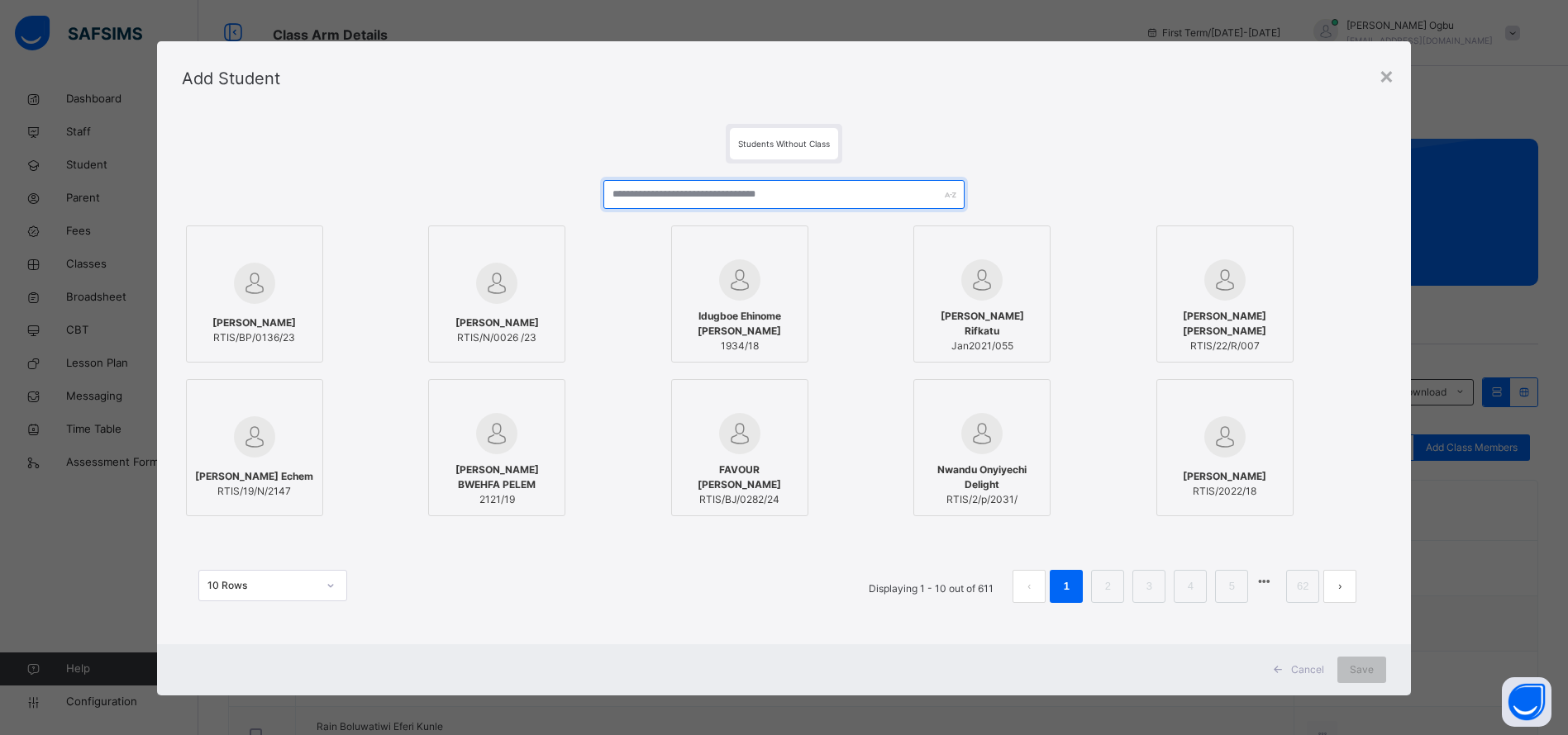
click at [712, 191] on input "text" at bounding box center [784, 194] width 361 height 29
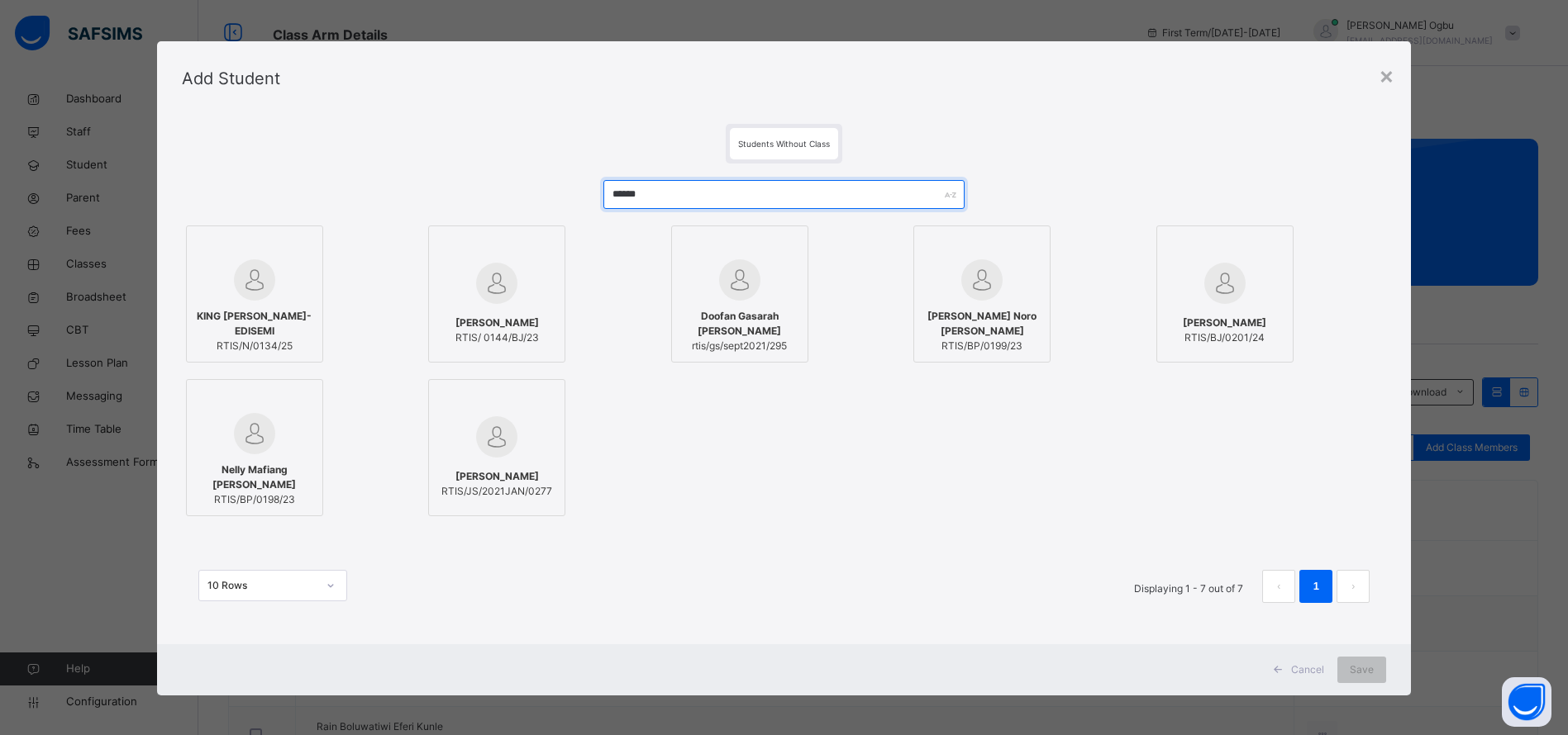
type input "******"
click at [261, 311] on span "KING PEREOWEI BARBAR-EDISEMI" at bounding box center [254, 324] width 119 height 30
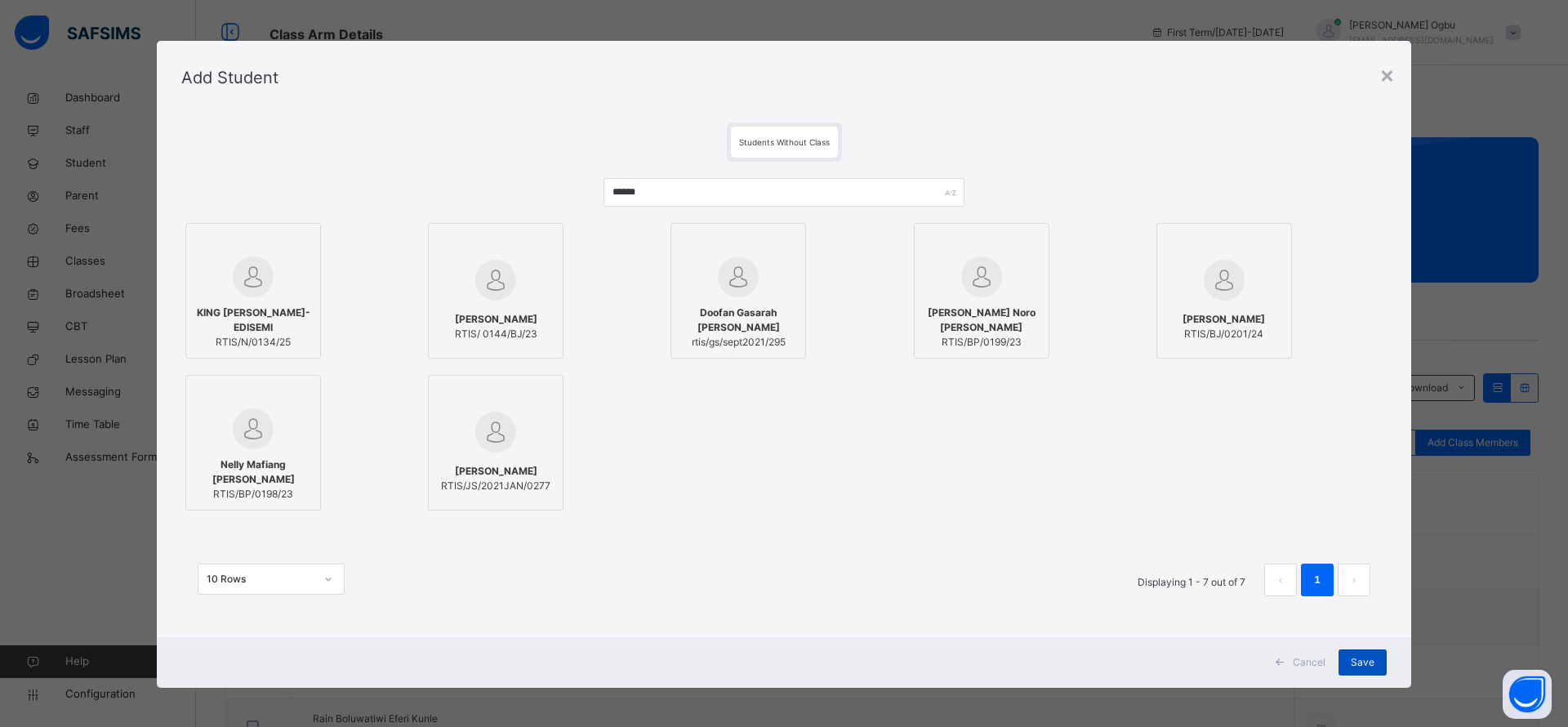
click at [1374, 672] on div "Save" at bounding box center [1362, 662] width 48 height 26
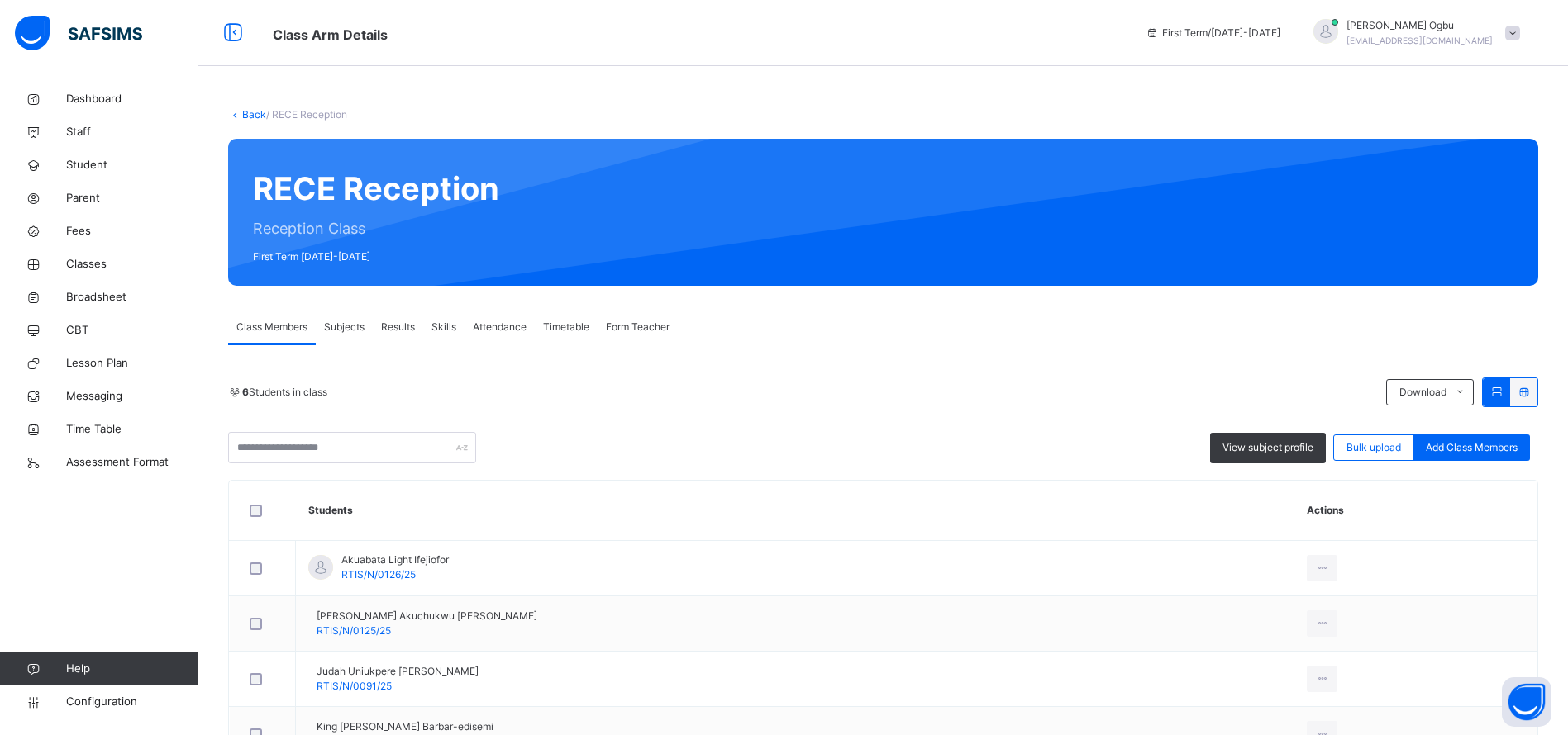
click at [247, 113] on link "Back" at bounding box center [254, 114] width 24 height 13
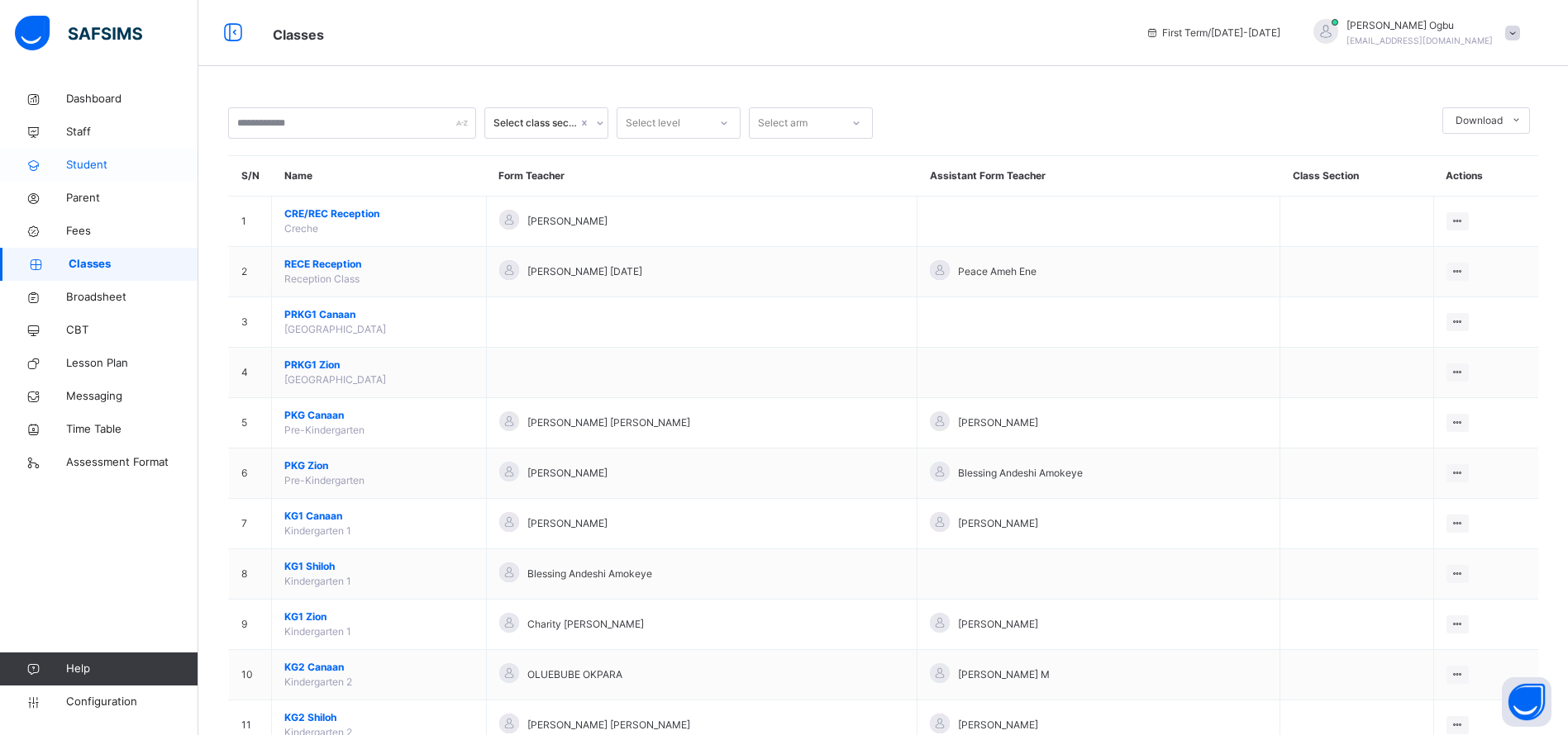
click at [91, 164] on span "Student" at bounding box center [132, 166] width 132 height 17
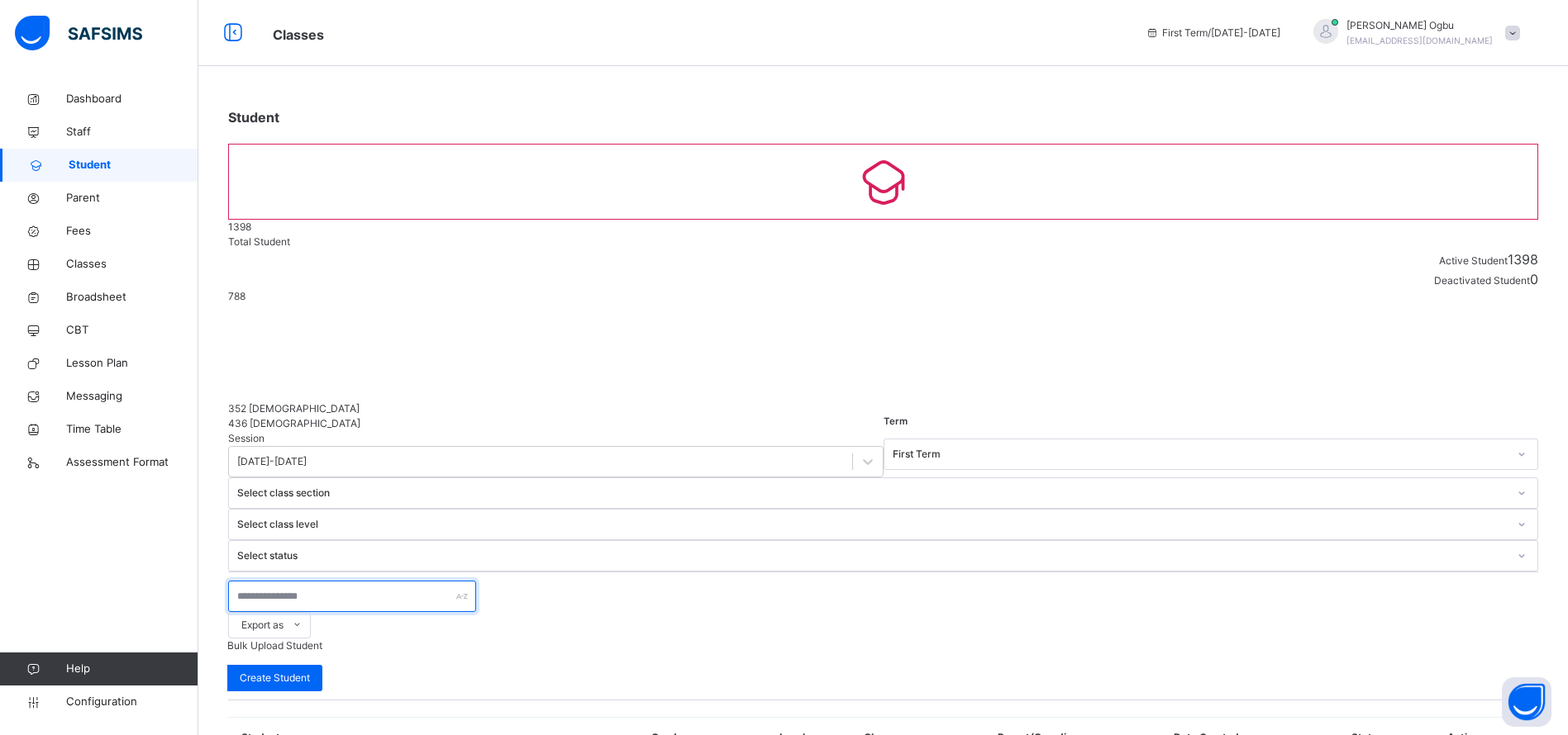
click at [323, 580] on input "text" at bounding box center [352, 596] width 248 height 32
type input "****"
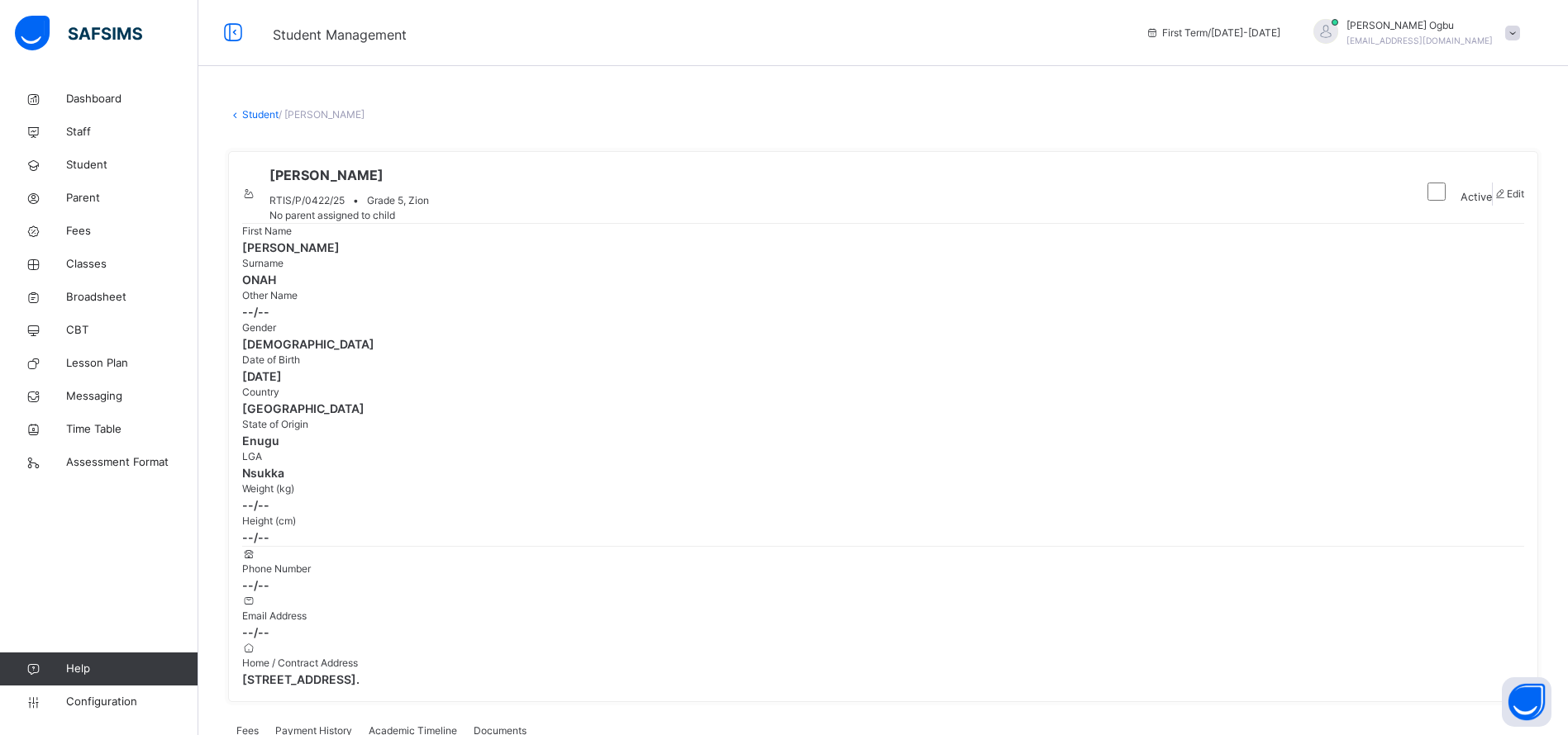
click at [318, 723] on span "Payment History" at bounding box center [314, 731] width 77 height 15
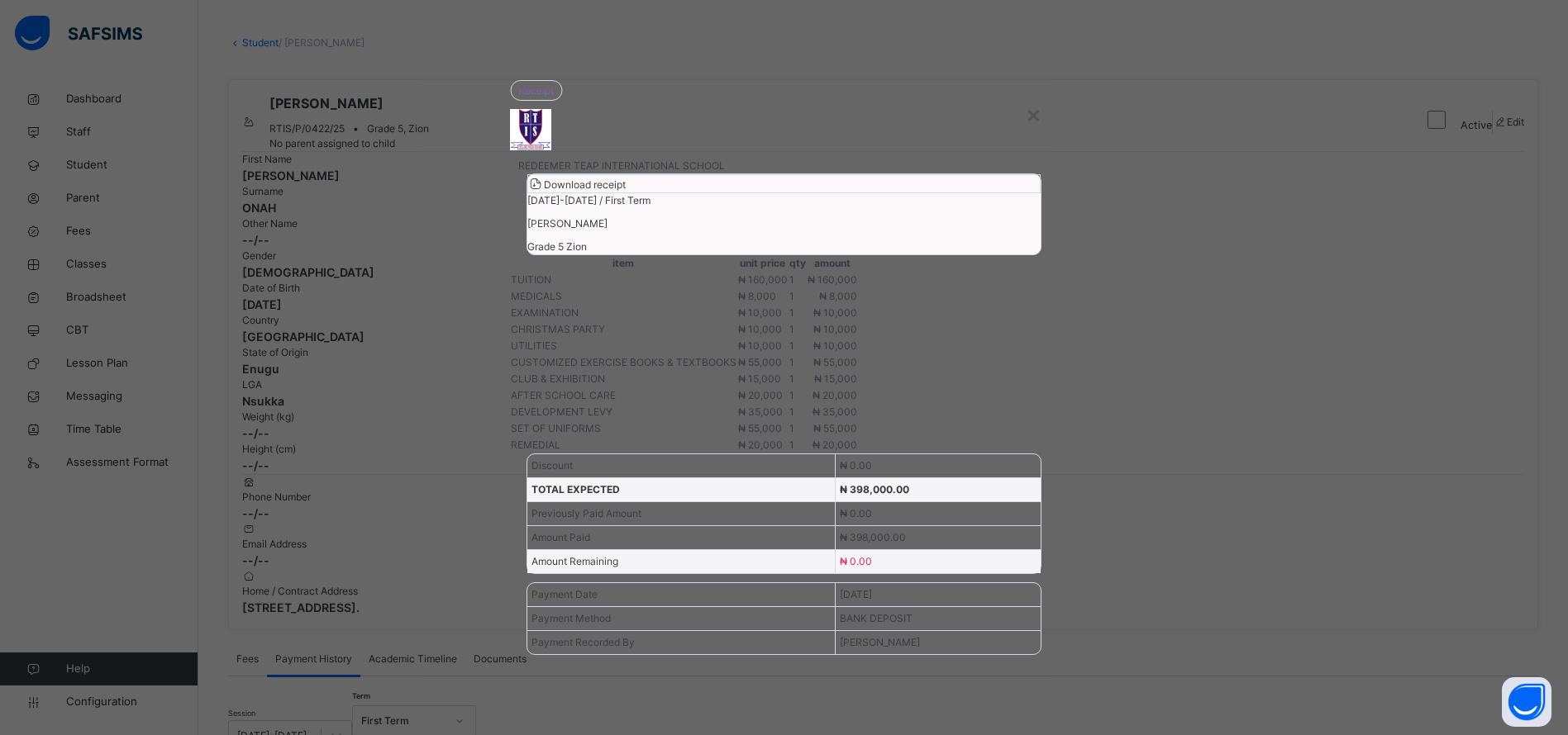
click at [910, 525] on div "Previously Paid Amount ₦ 0.00" at bounding box center [784, 513] width 514 height 24
click at [1026, 97] on div "×" at bounding box center [1033, 114] width 16 height 34
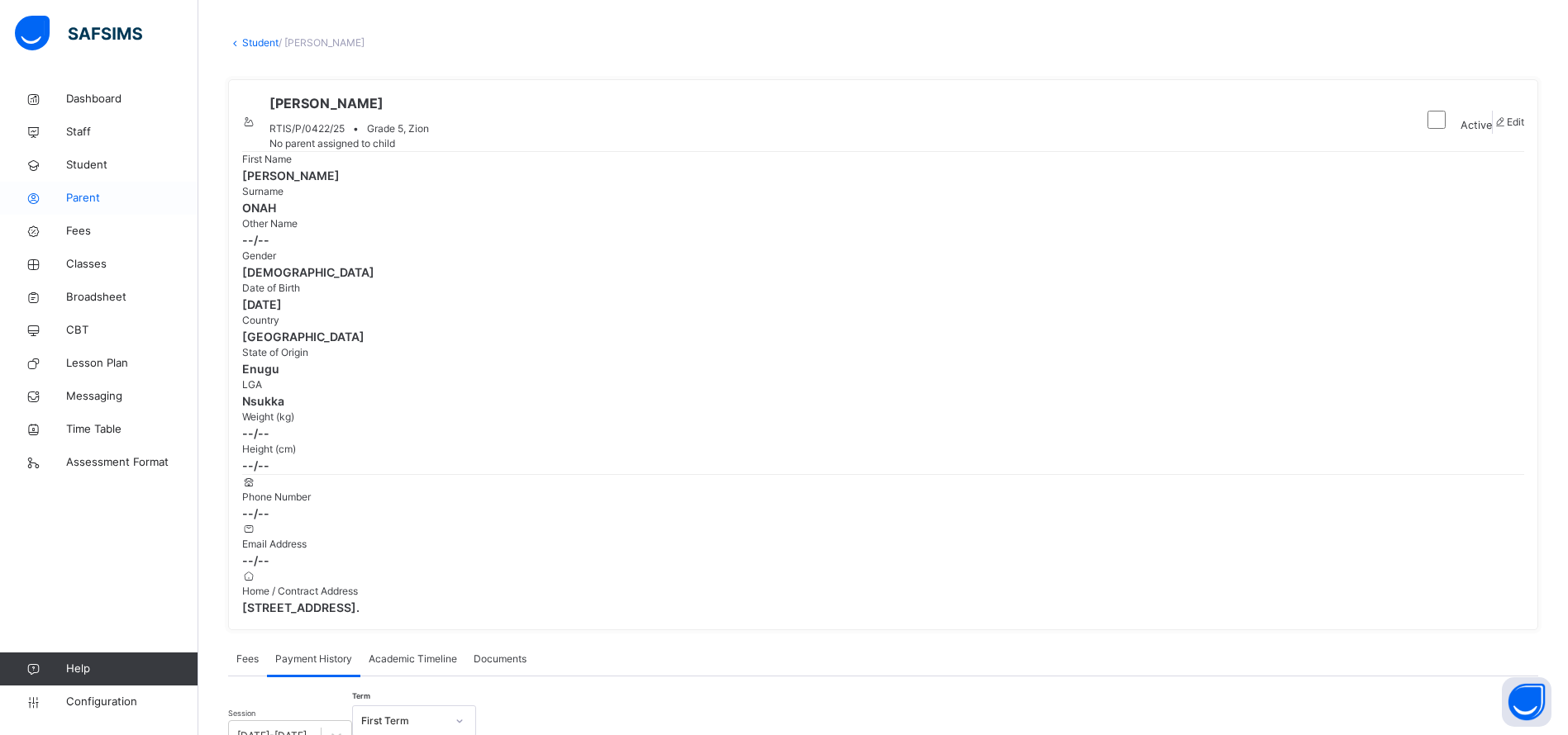
click at [79, 202] on span "Parent" at bounding box center [132, 198] width 132 height 17
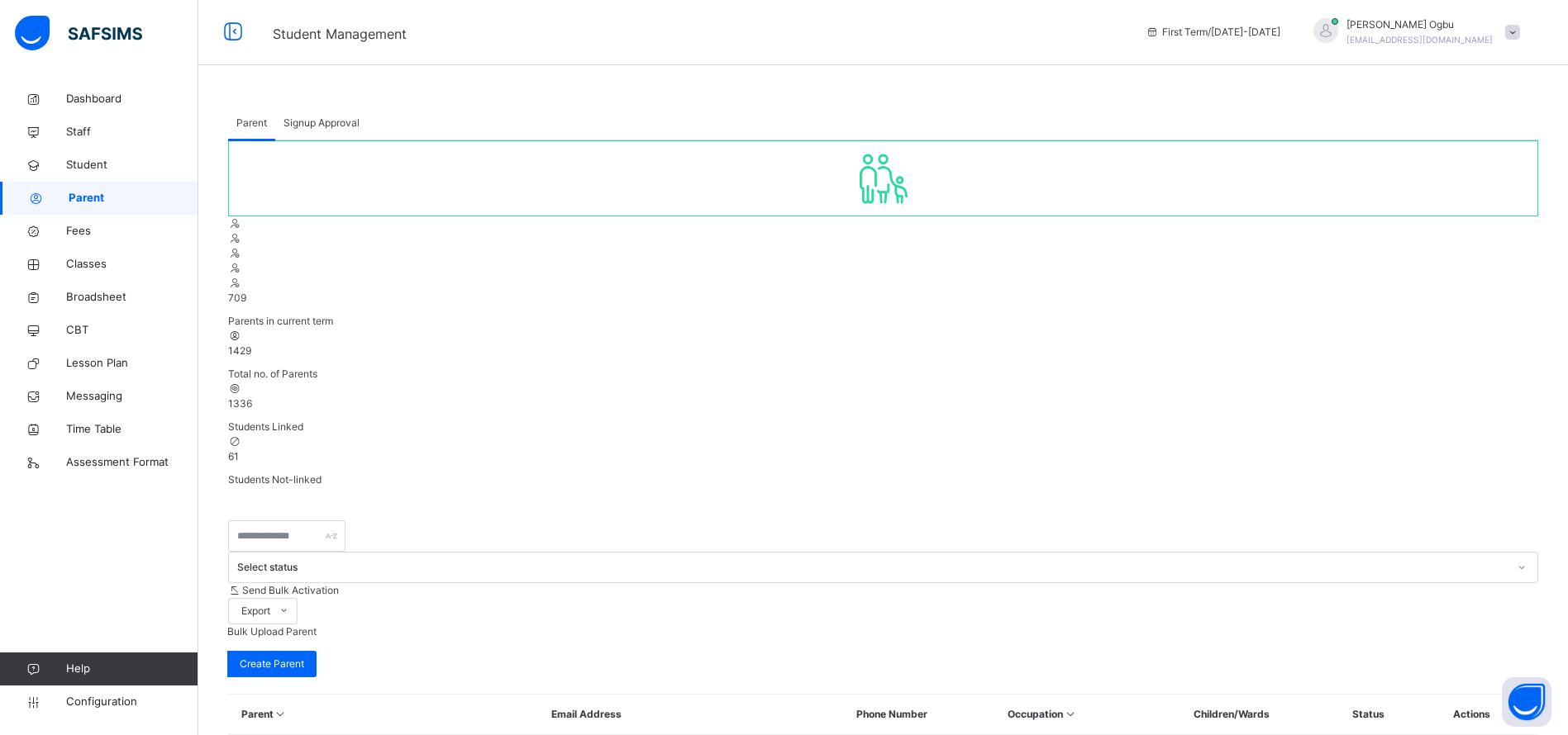
scroll to position [72, 0]
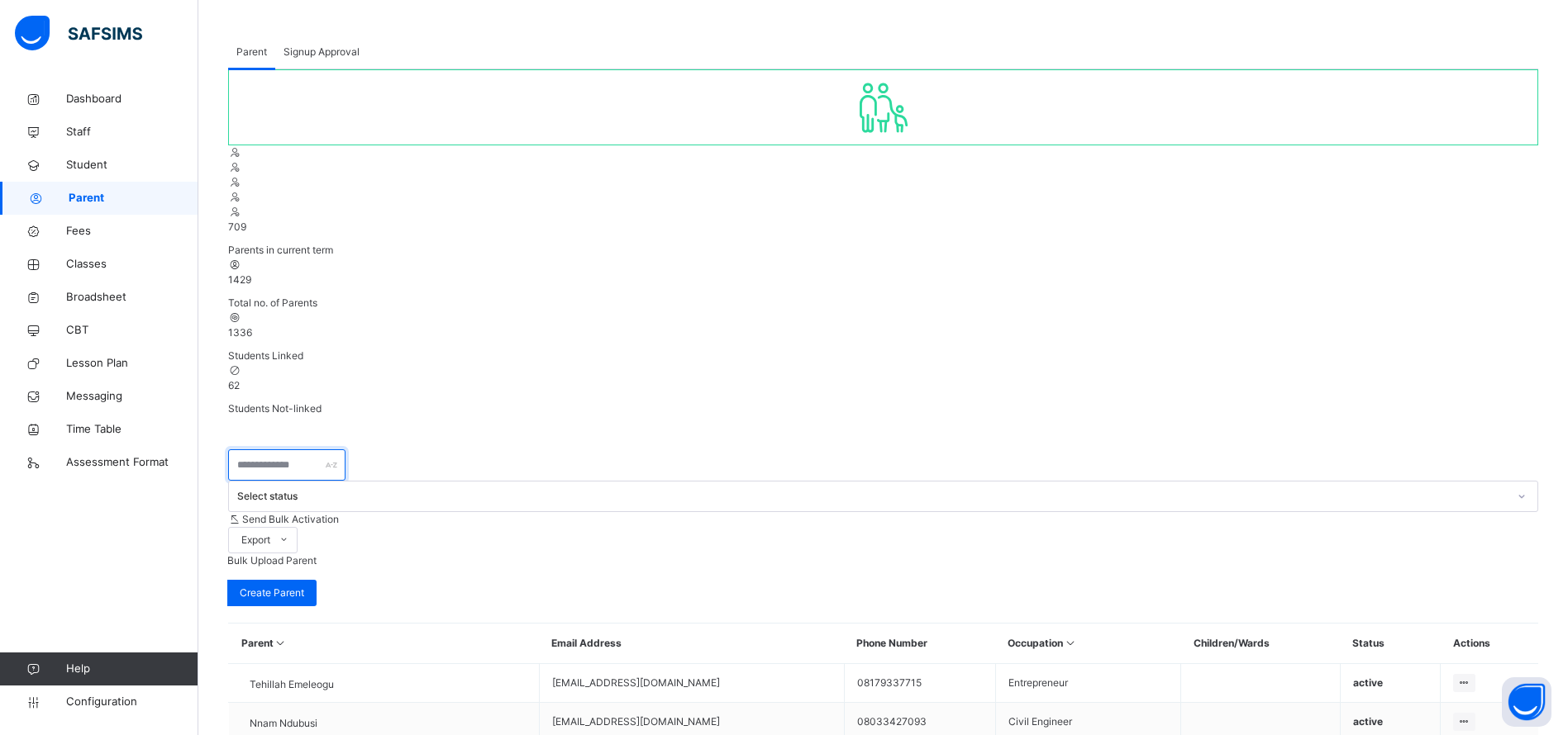
click at [295, 449] on input "text" at bounding box center [287, 465] width 117 height 32
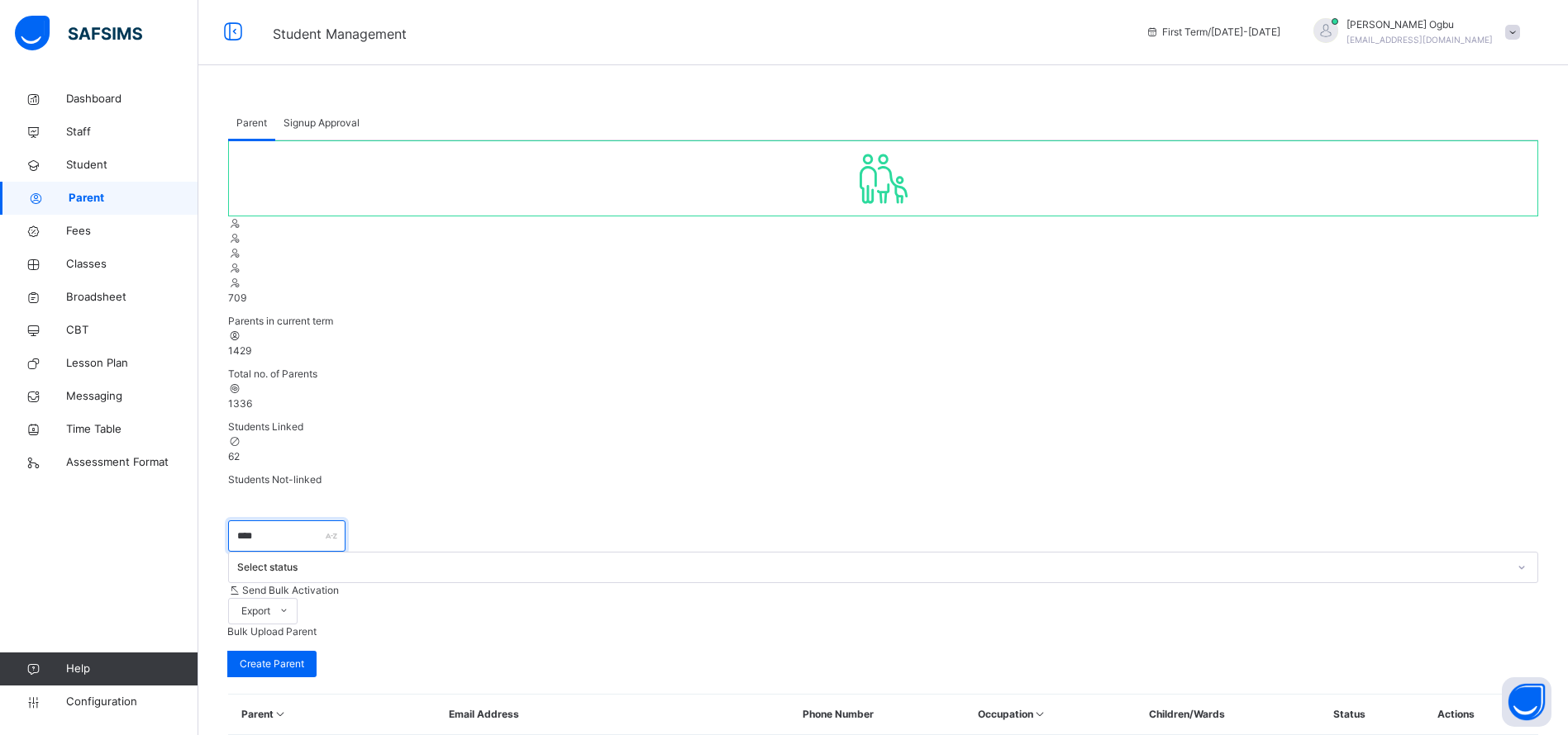
scroll to position [0, 0]
type input "******"
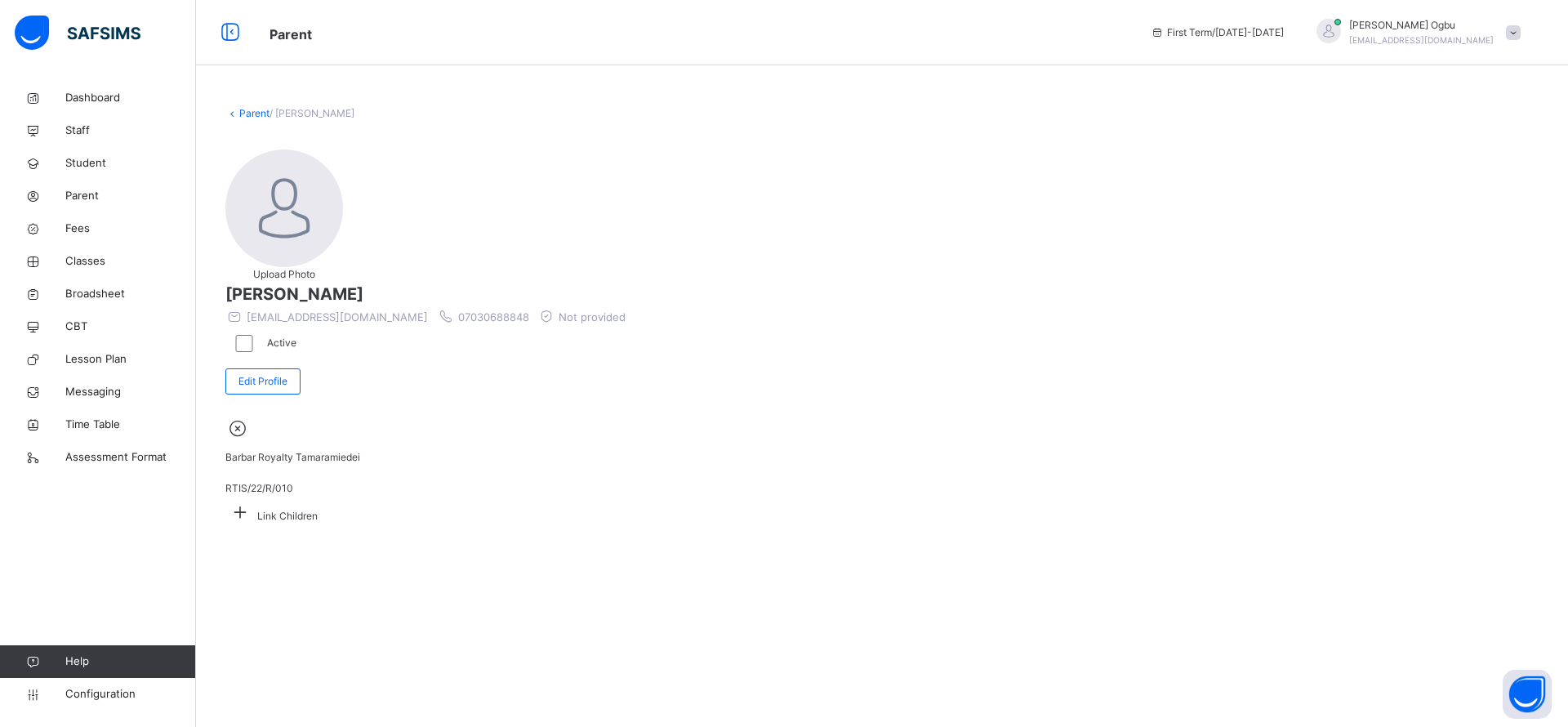
click at [255, 500] on icon at bounding box center [241, 512] width 30 height 26
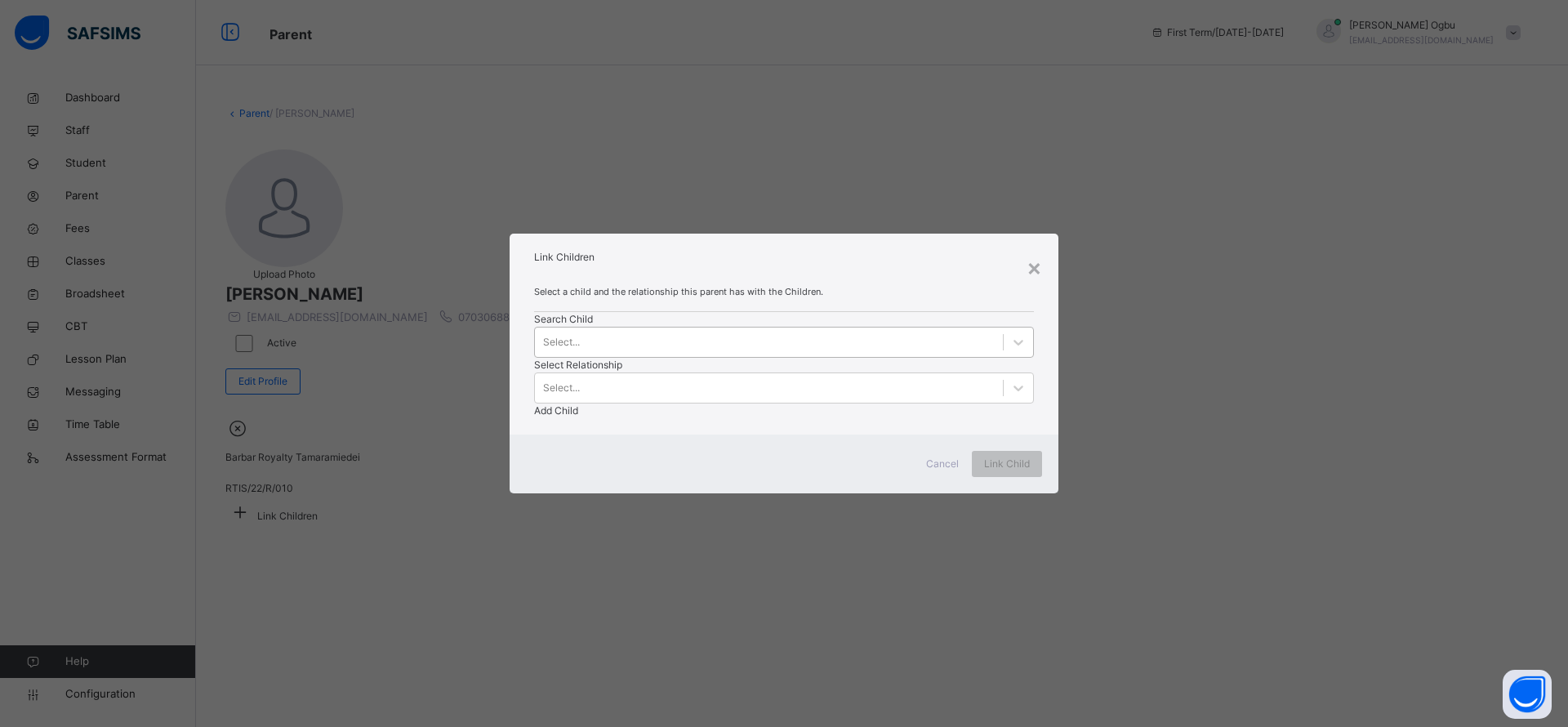
click at [585, 355] on div "Select..." at bounding box center [769, 342] width 468 height 26
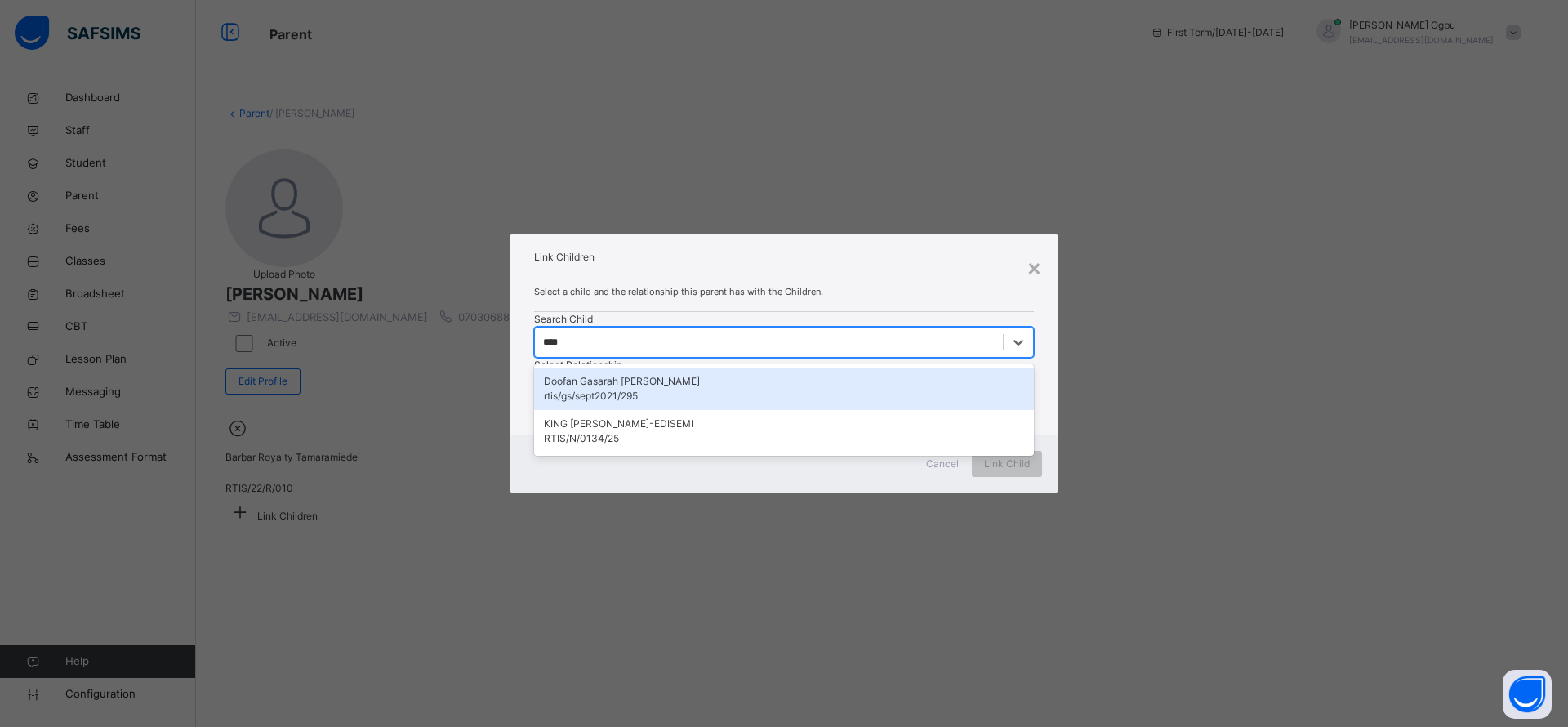
type input "*****"
click at [648, 446] on div "RTIS/N/0134/25" at bounding box center [784, 439] width 480 height 15
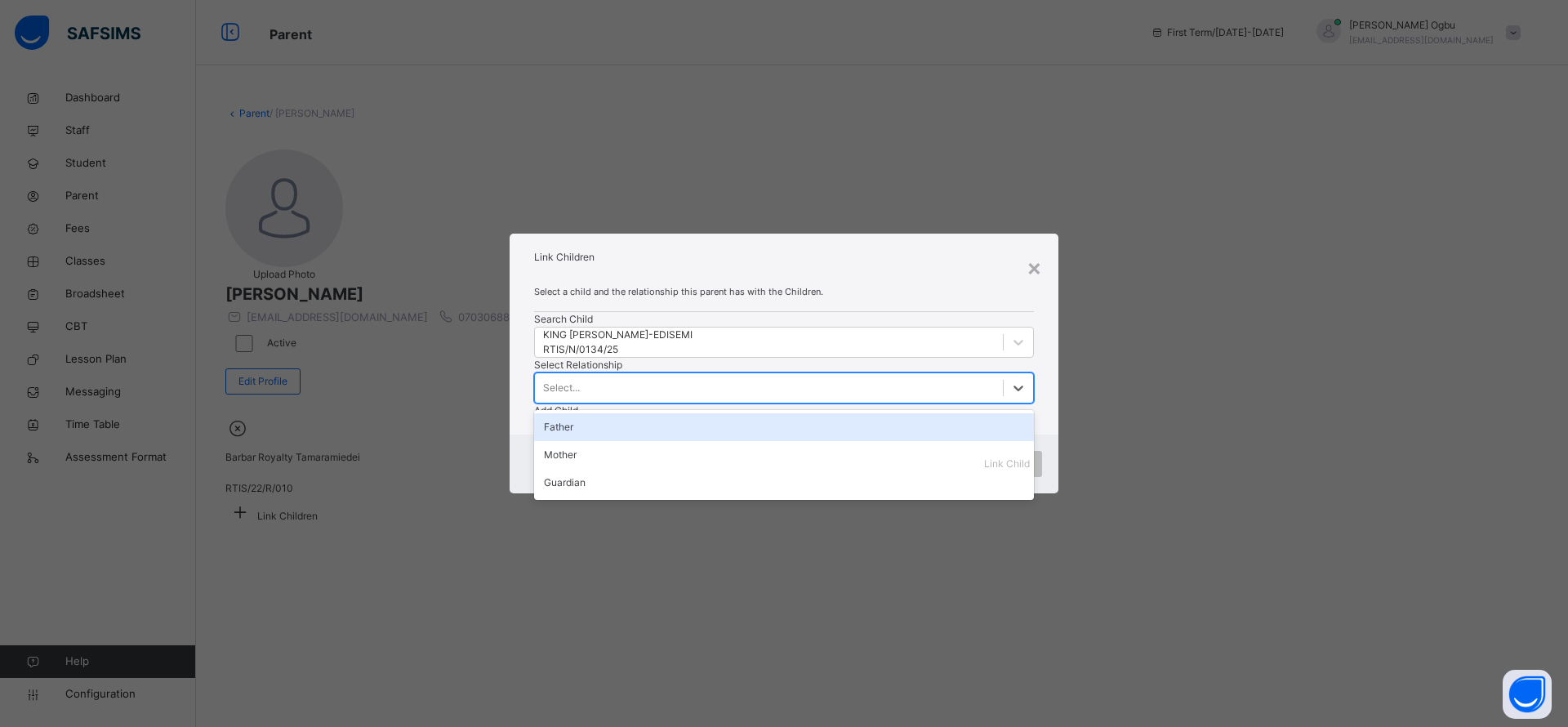
click at [776, 441] on div "Mother" at bounding box center [784, 455] width 500 height 28
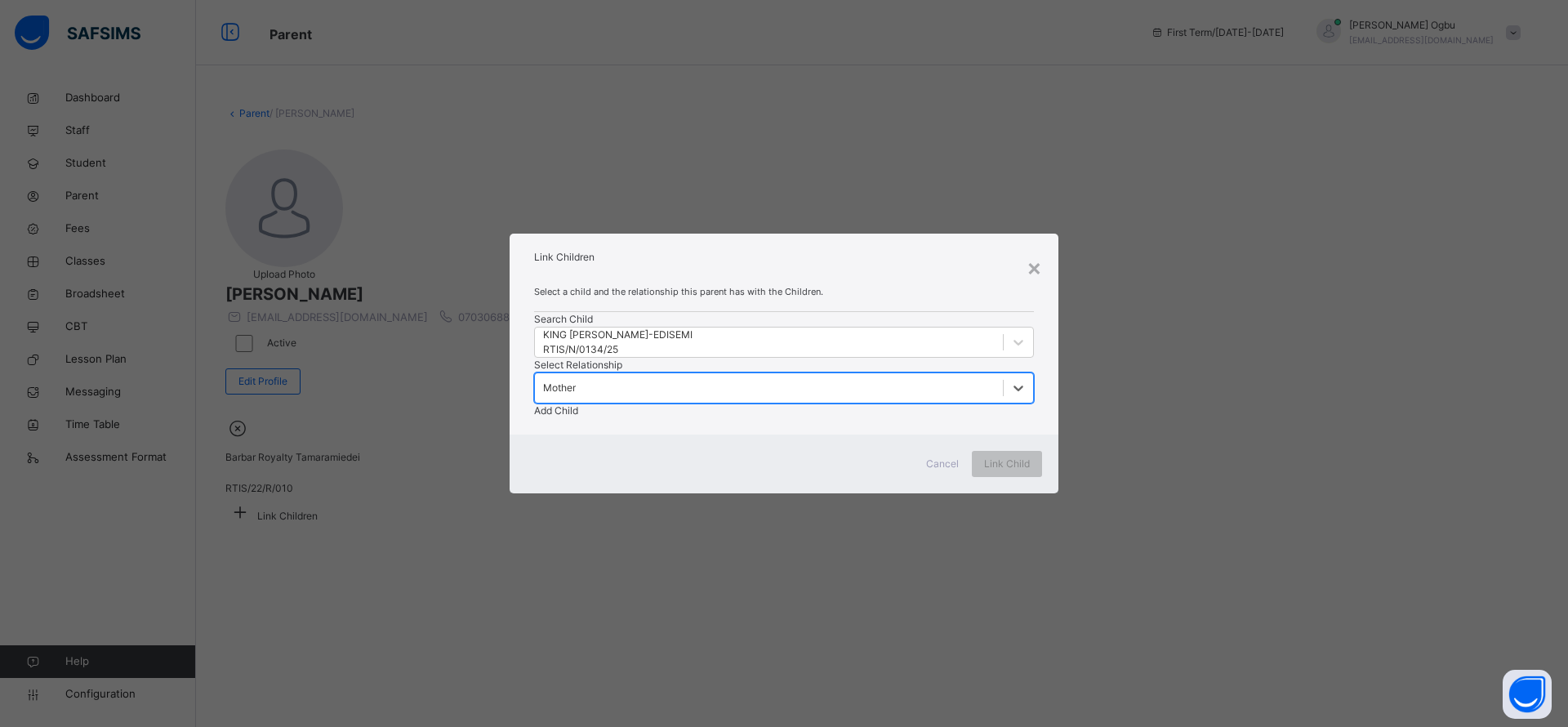
click at [578, 404] on span "Add Child" at bounding box center [555, 410] width 44 height 12
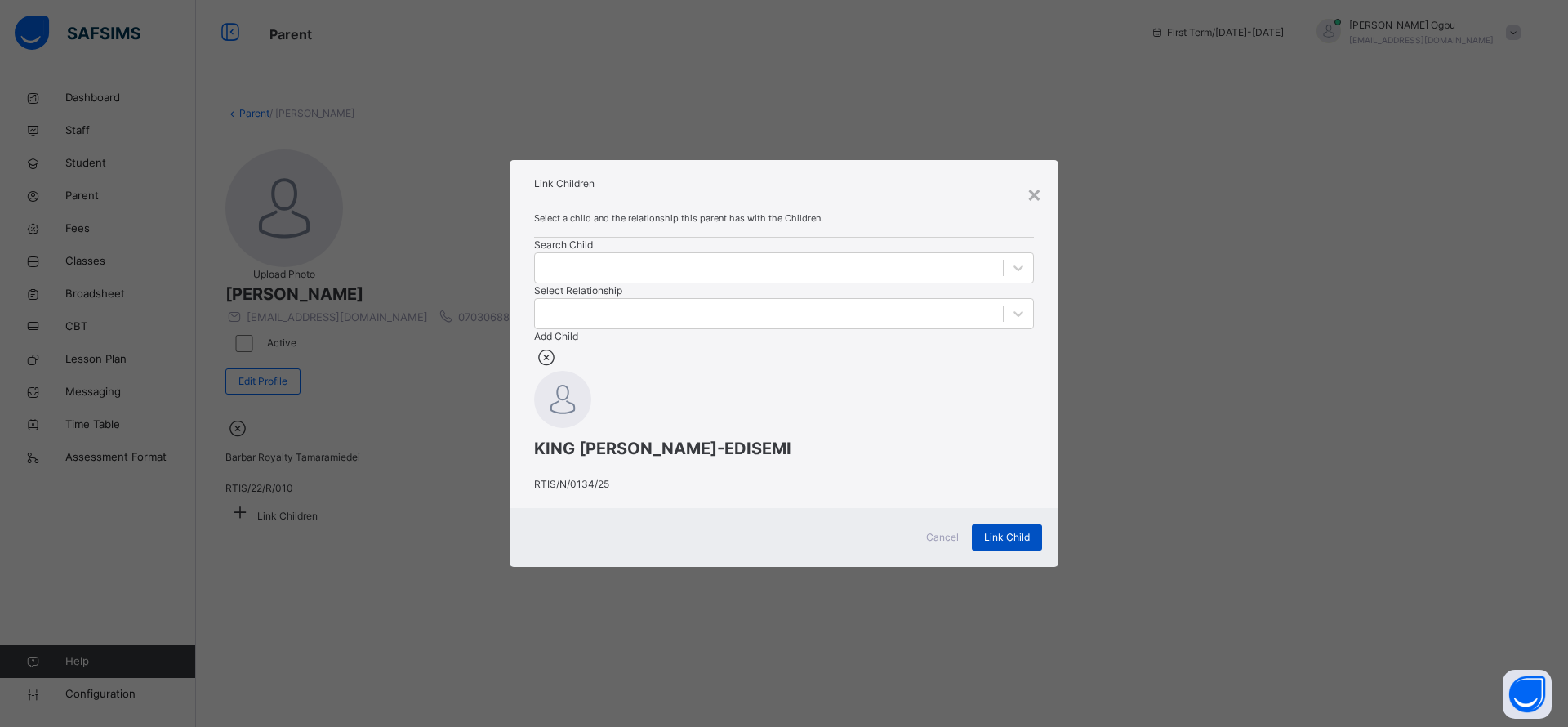
click at [993, 551] on div "Link Child" at bounding box center [1006, 538] width 70 height 26
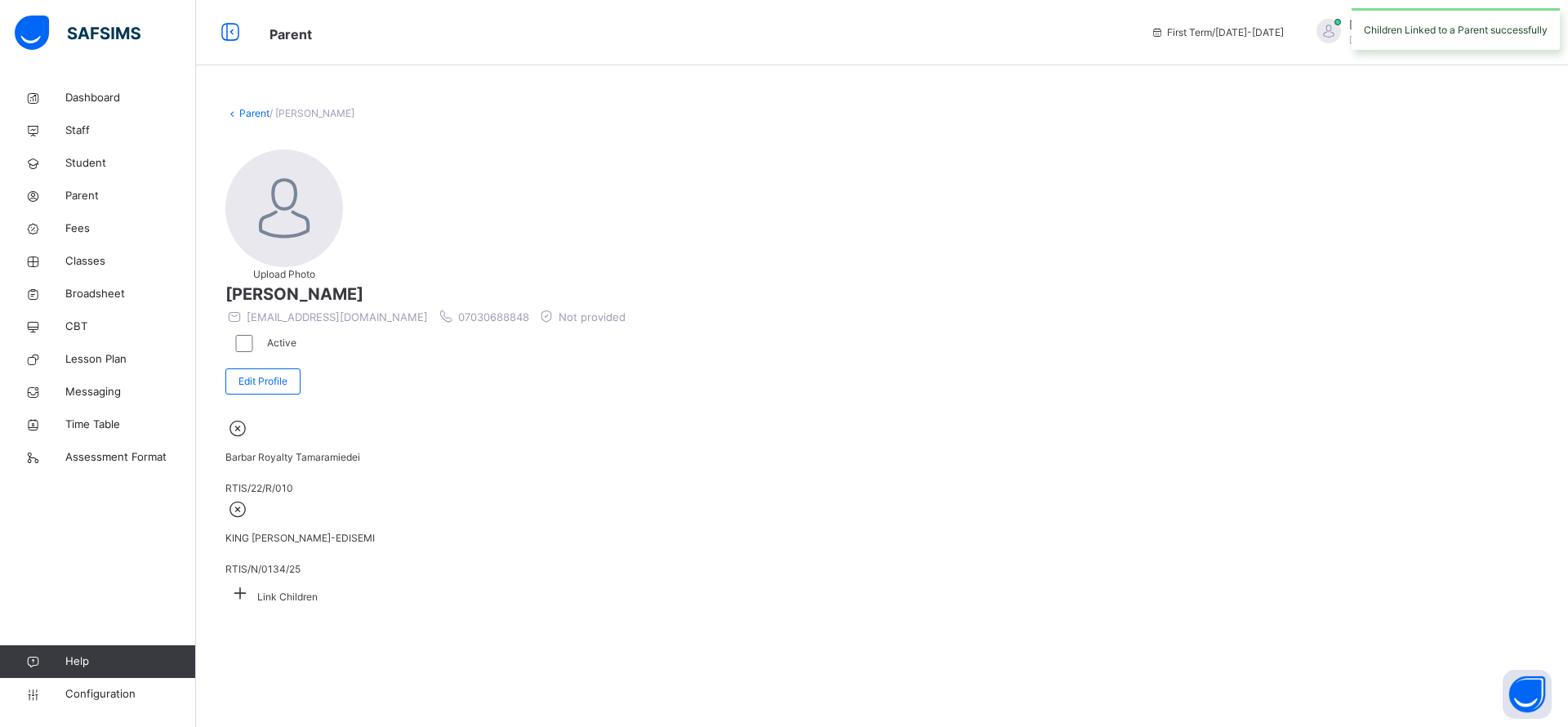
click at [255, 117] on link "Parent" at bounding box center [254, 112] width 31 height 12
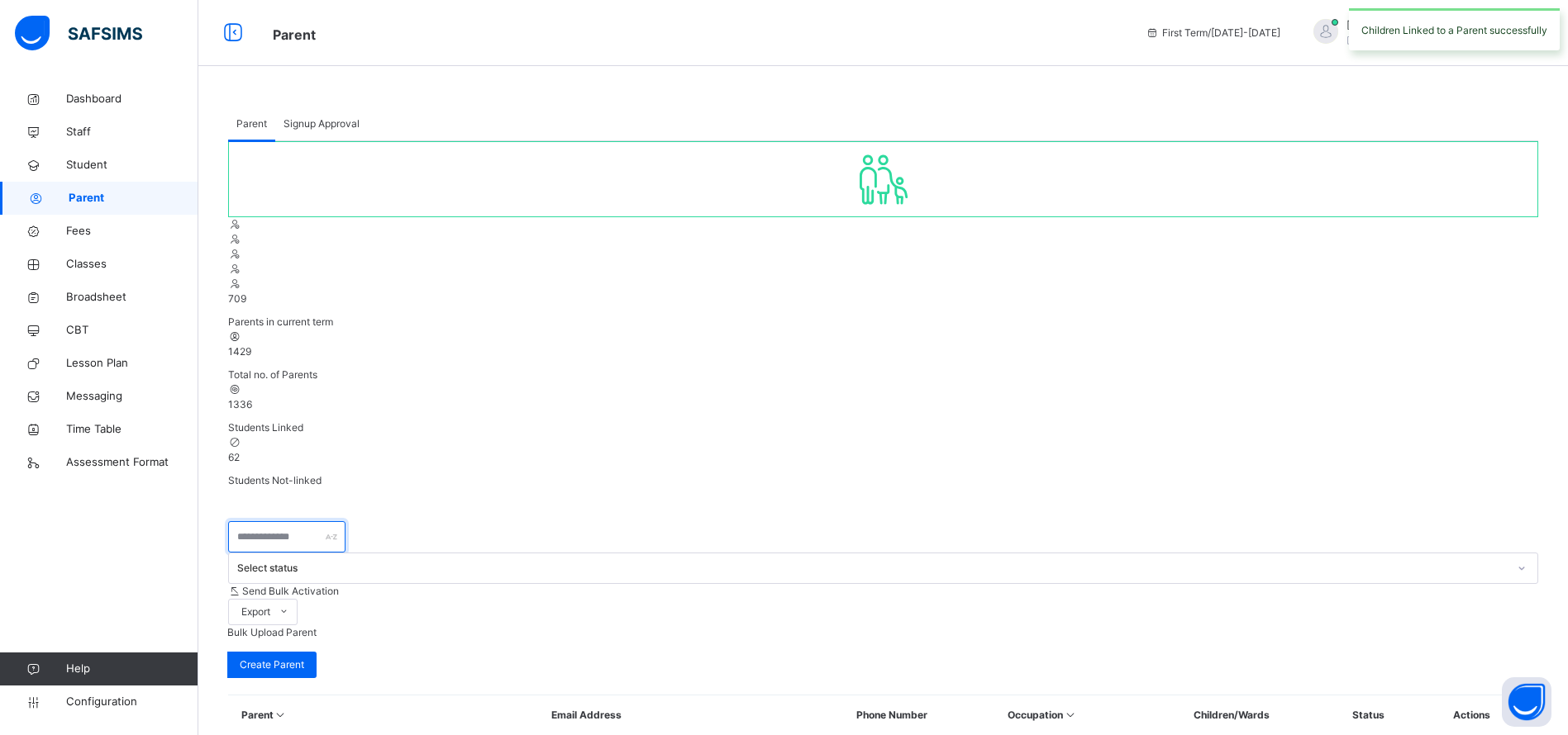
click at [308, 521] on input "text" at bounding box center [287, 537] width 117 height 32
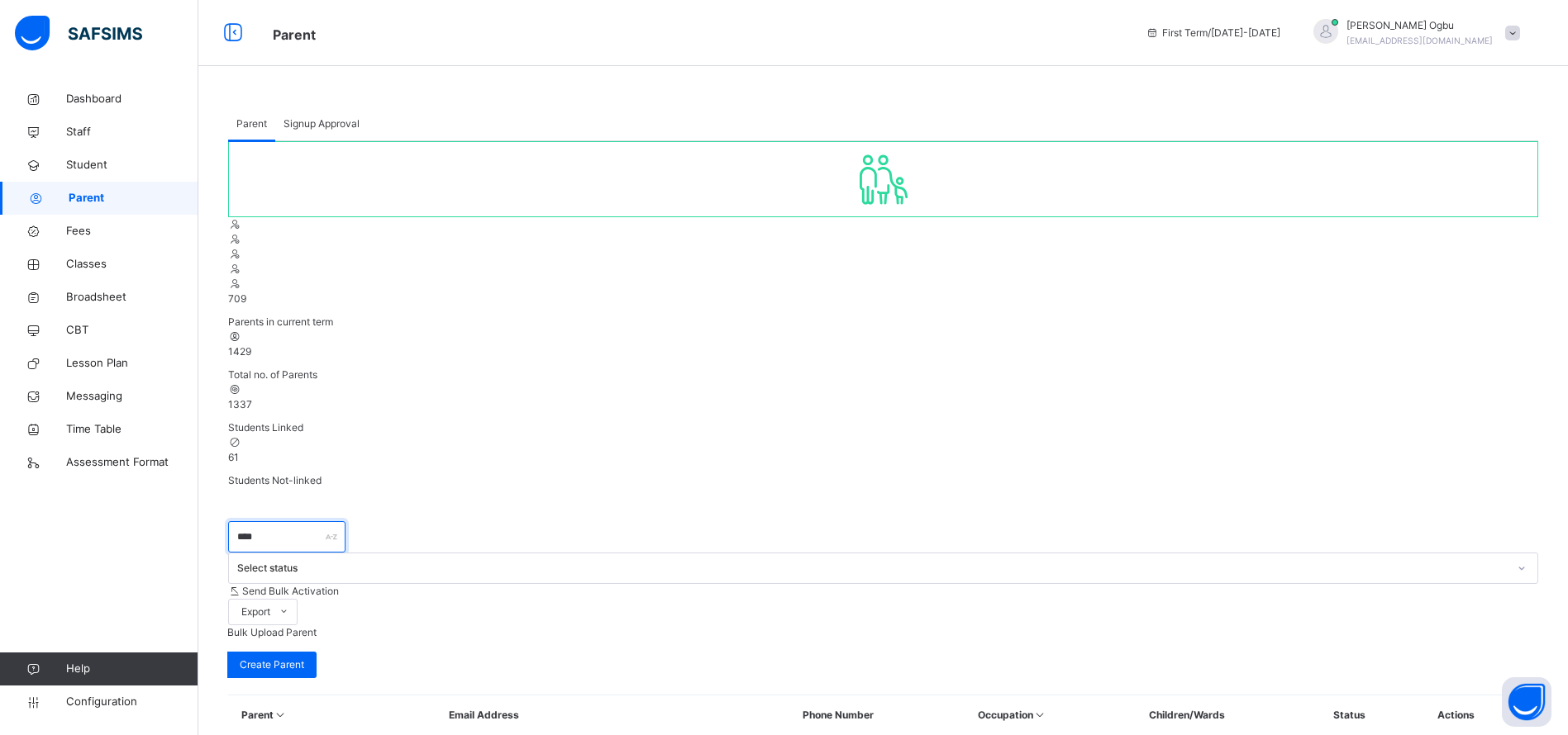
type input "*****"
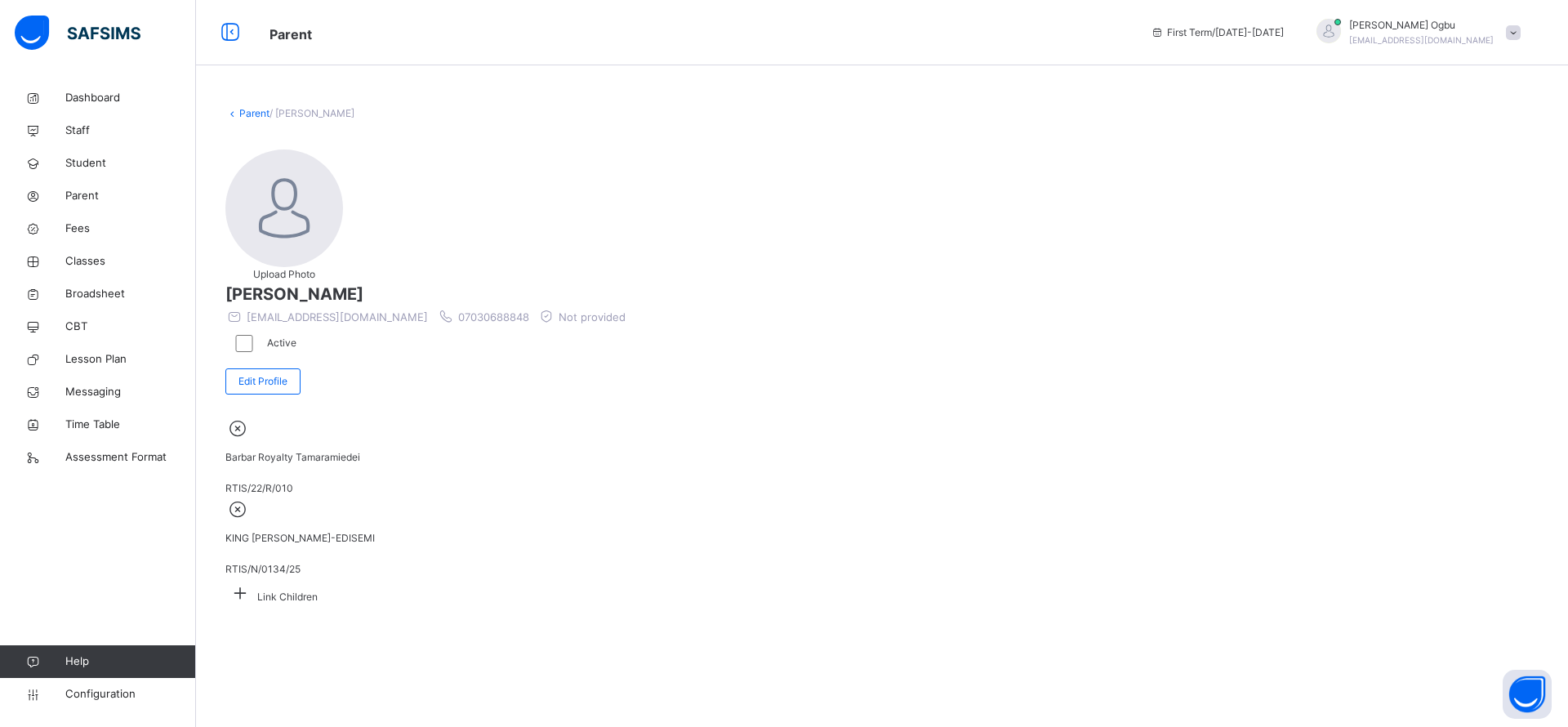
click at [254, 112] on link "Parent" at bounding box center [254, 112] width 31 height 12
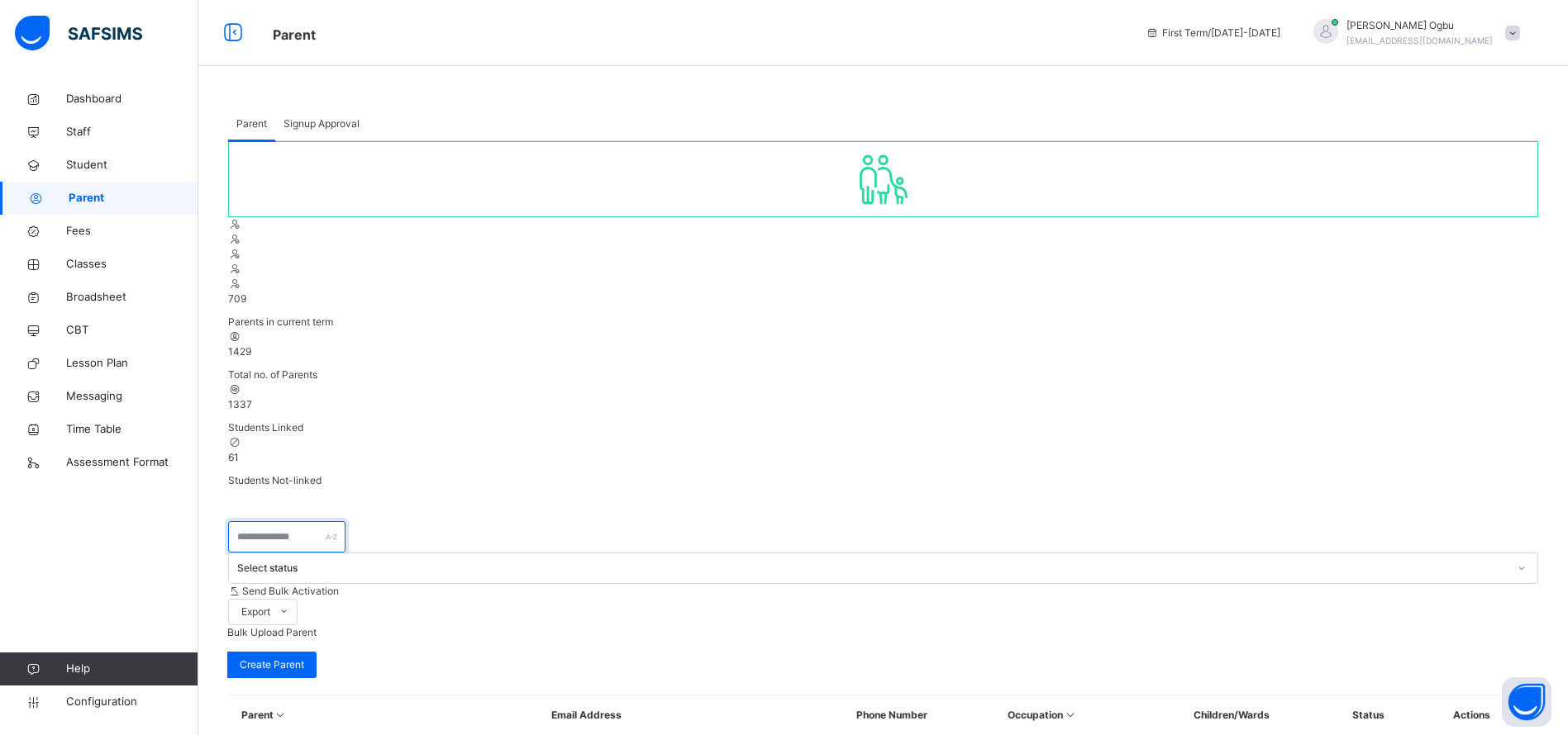
click at [321, 521] on input "text" at bounding box center [287, 537] width 117 height 32
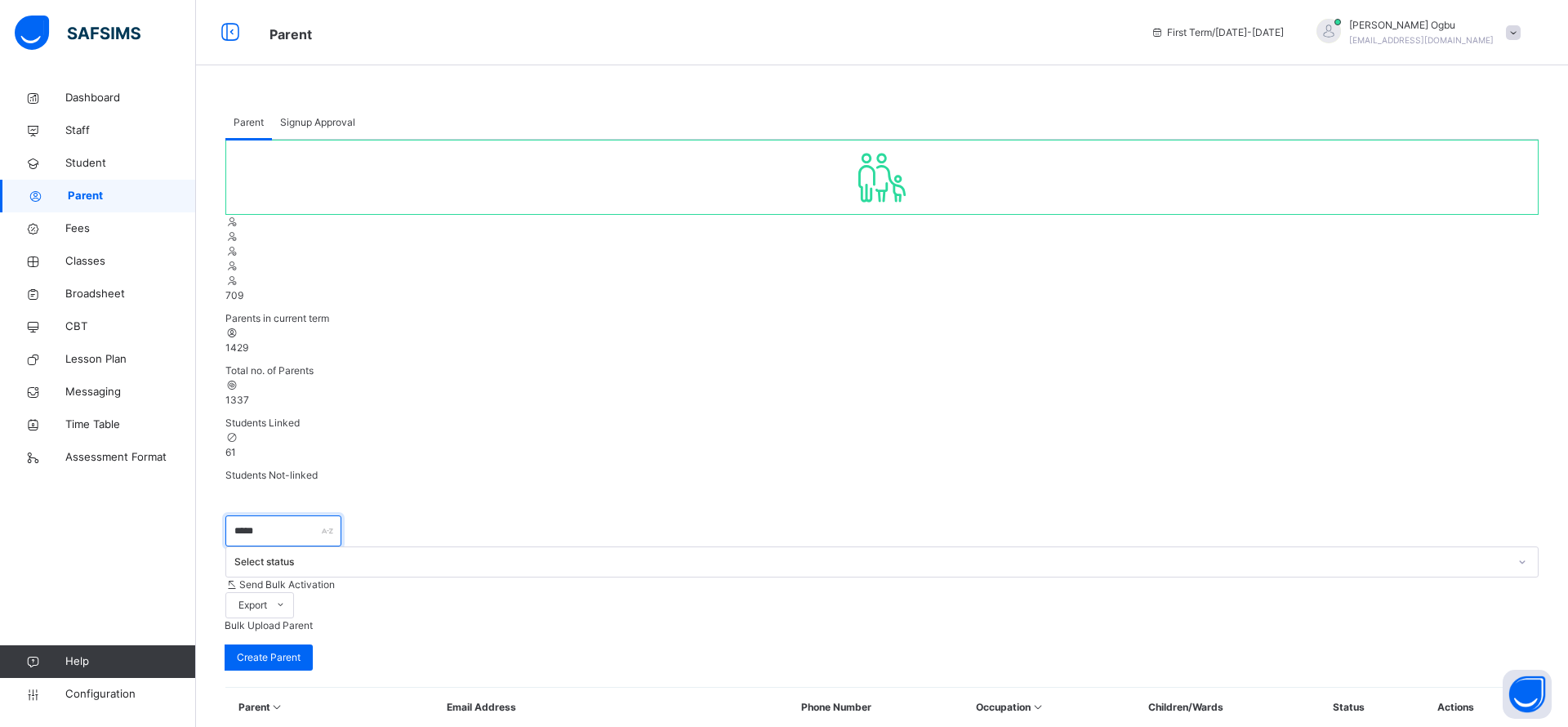
type input "*****"
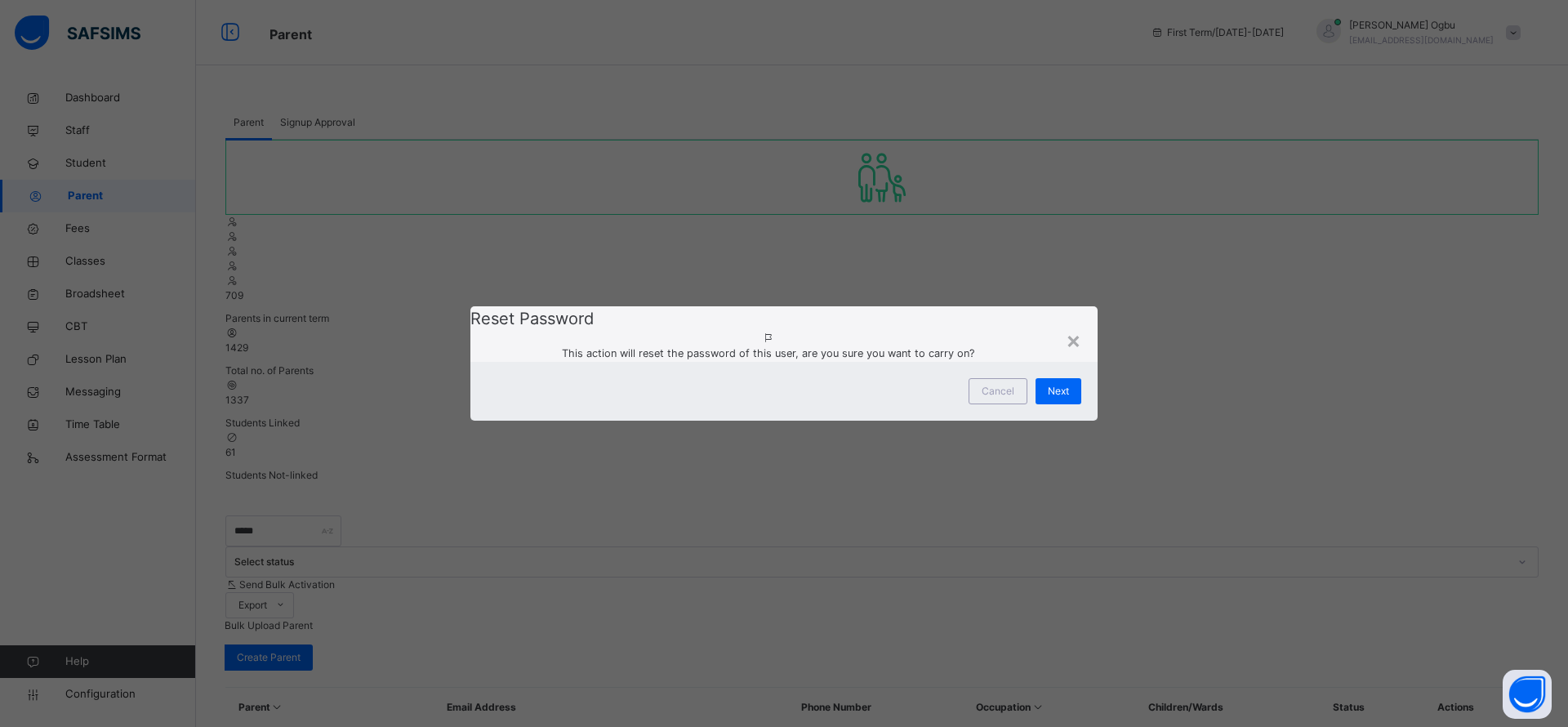
click at [1051, 421] on div "Cancel Next" at bounding box center [784, 391] width 627 height 59
click at [1055, 399] on span "Next" at bounding box center [1058, 391] width 21 height 15
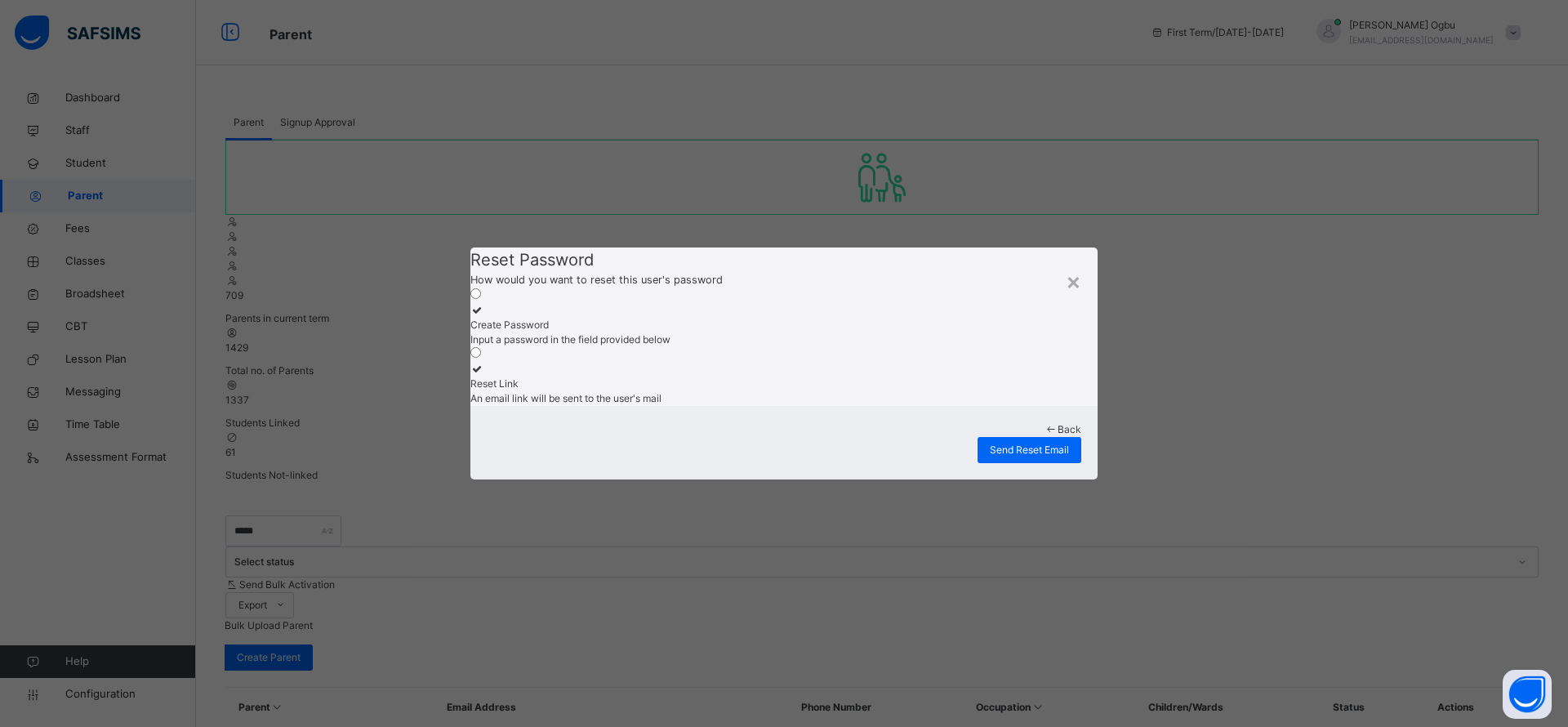
click at [630, 333] on span "Input a password in the field provided below" at bounding box center [570, 339] width 200 height 12
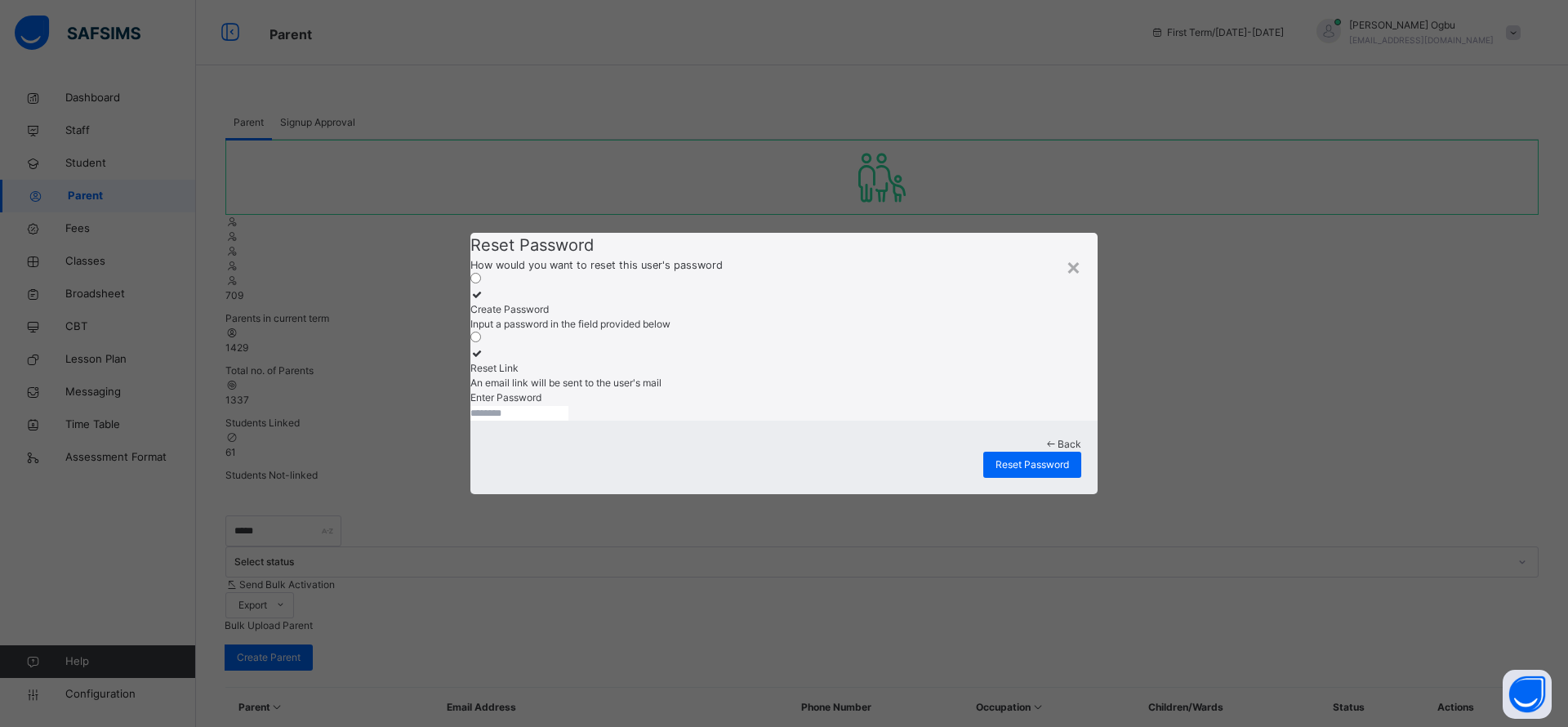
click at [569, 419] on input "text" at bounding box center [519, 414] width 98 height 15
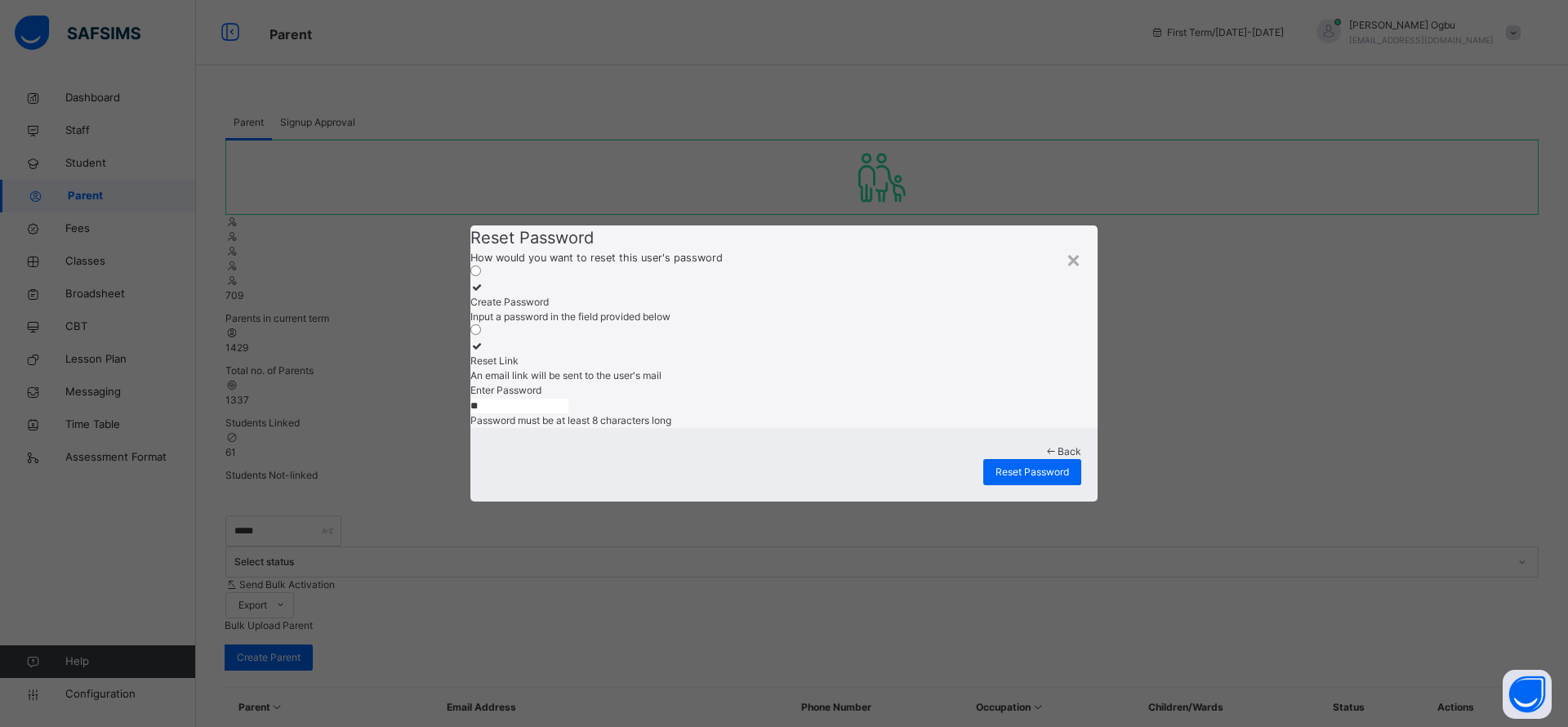
type input "***"
click at [1043, 457] on icon at bounding box center [1050, 451] width 14 height 12
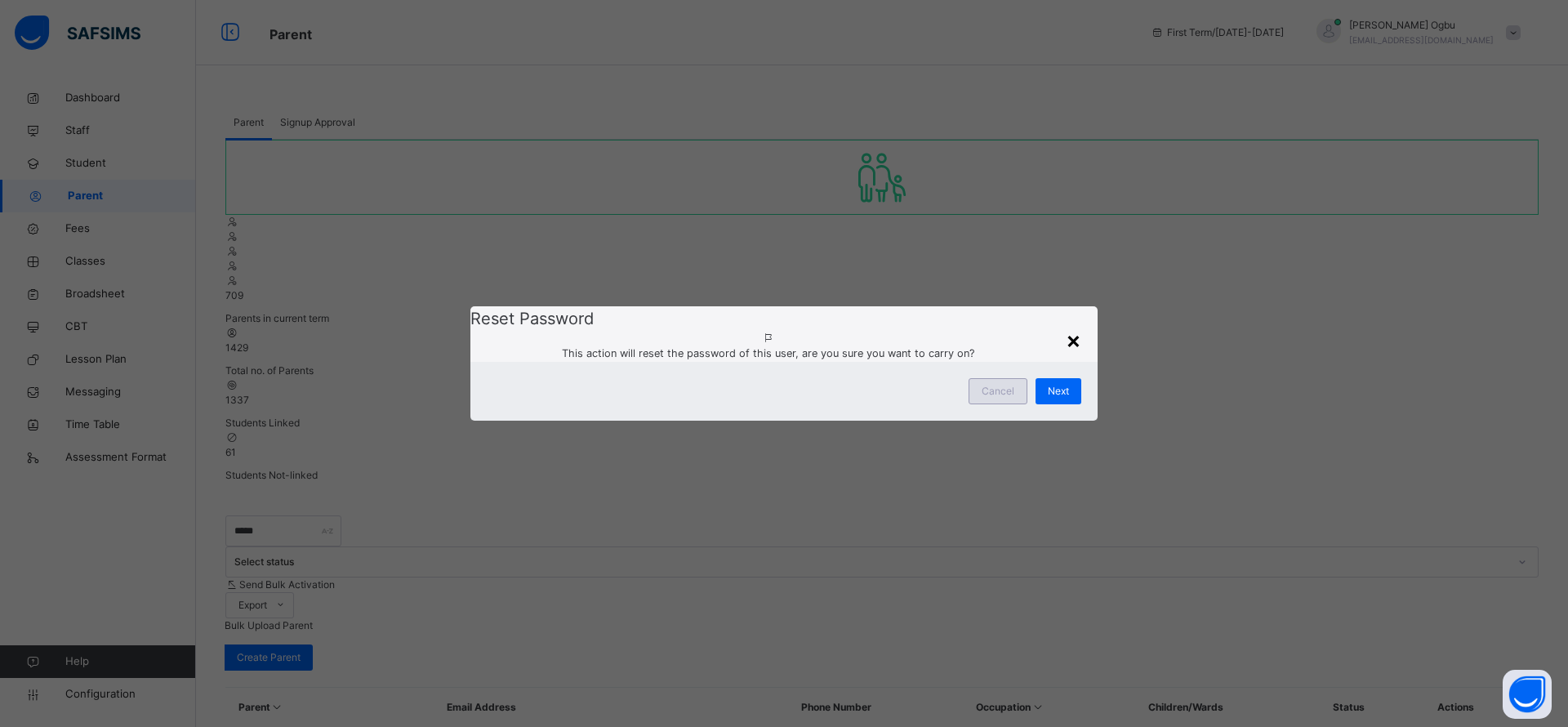
click at [1066, 323] on div "×" at bounding box center [1073, 339] width 16 height 34
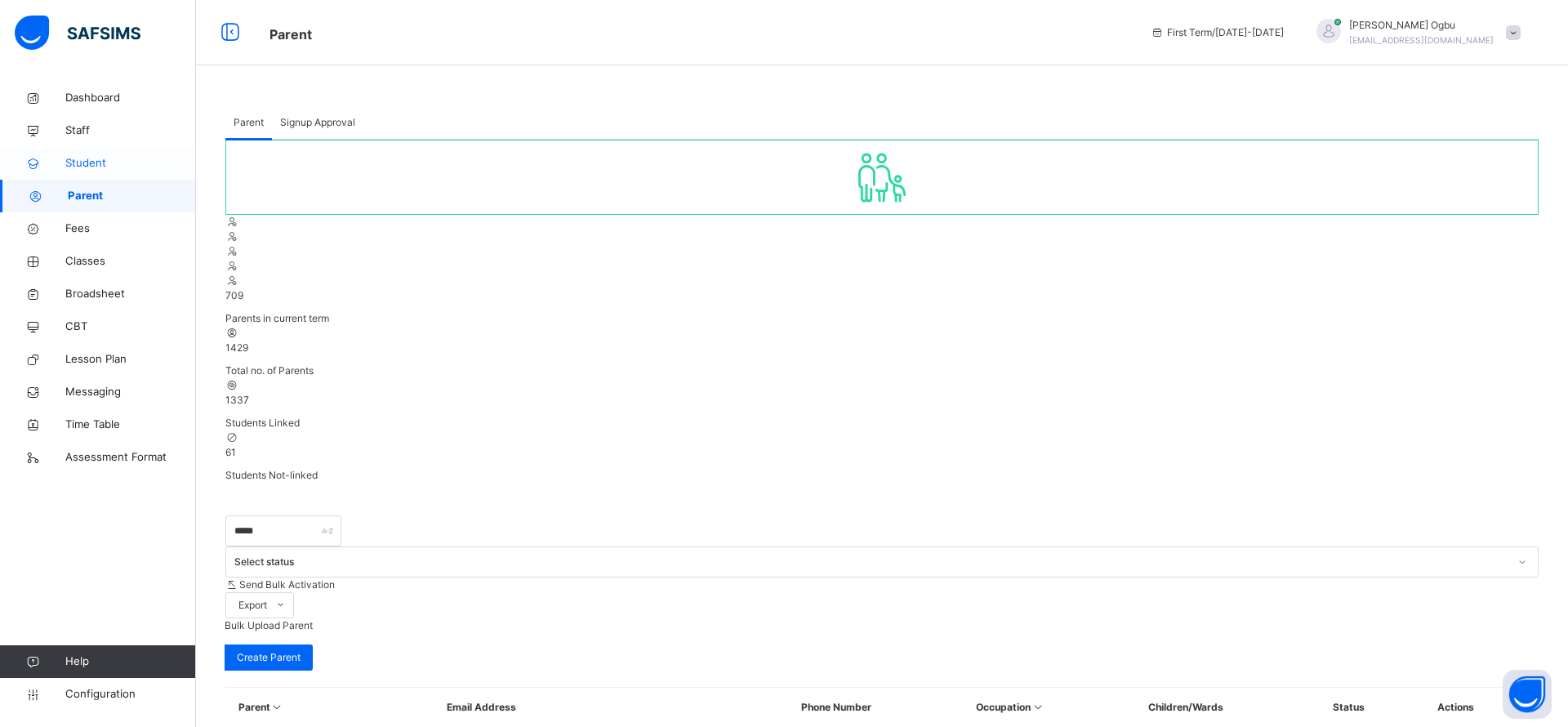
click at [75, 154] on link "Student" at bounding box center [98, 164] width 196 height 33
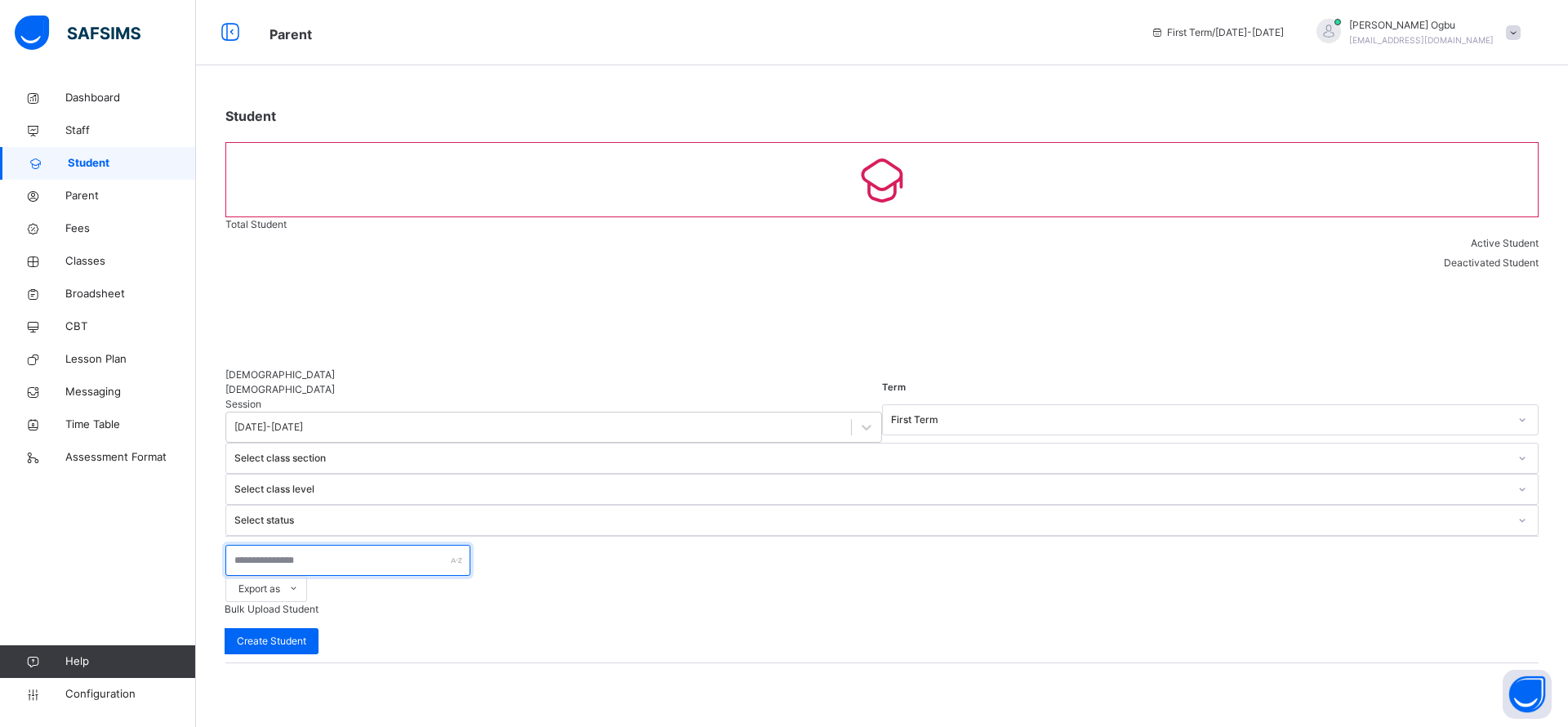
click at [325, 545] on input "text" at bounding box center [348, 561] width 245 height 31
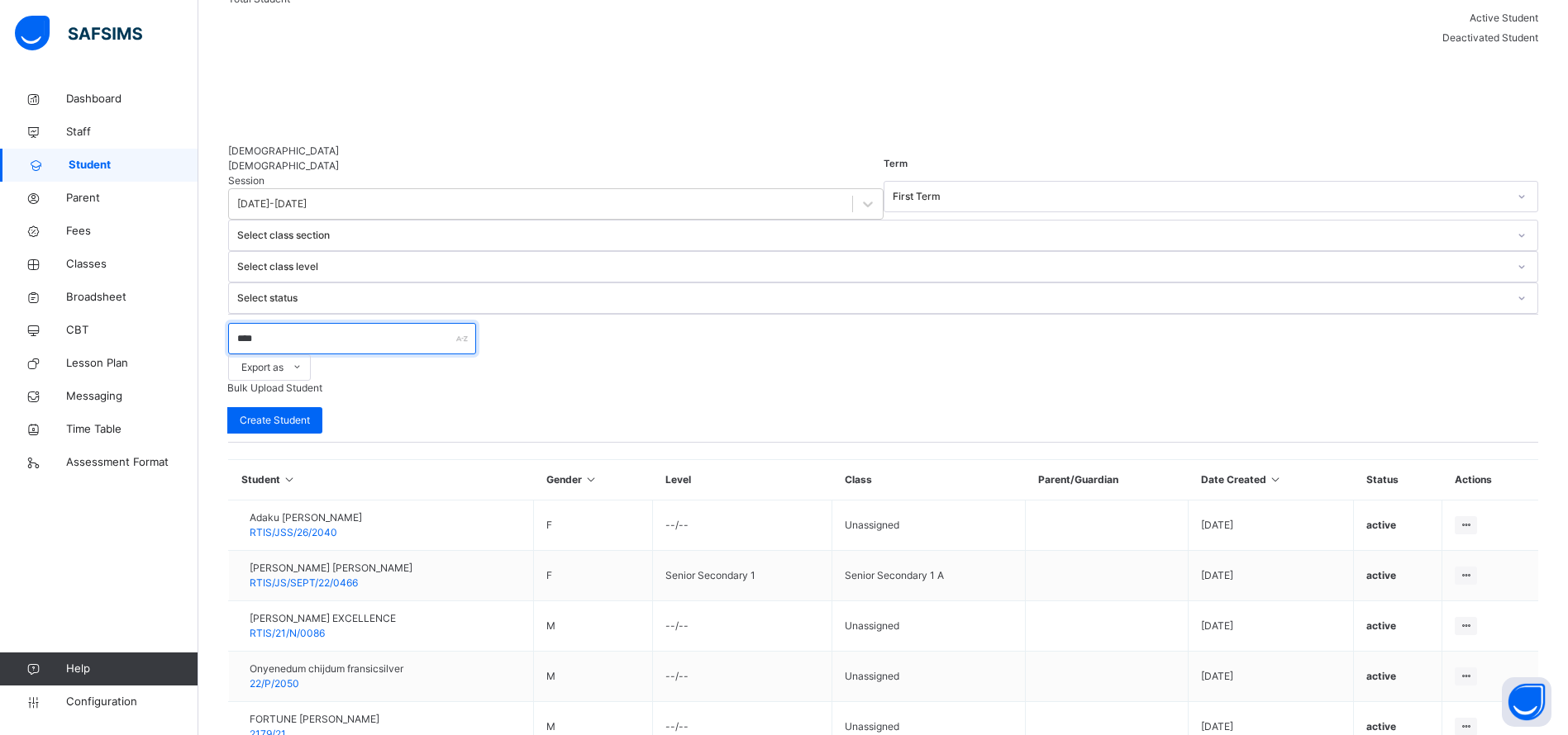
scroll to position [293, 0]
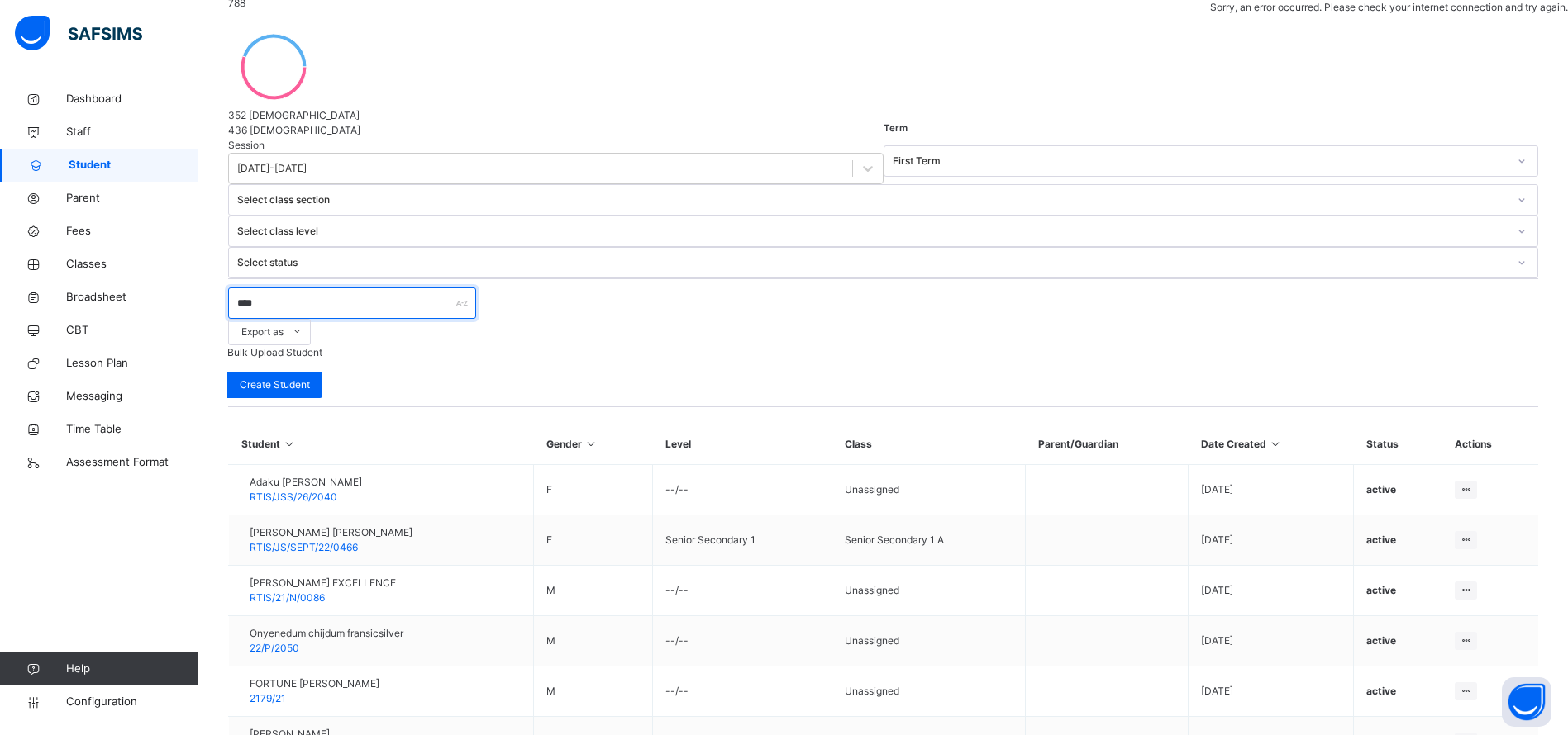
type input "****"
click at [88, 198] on span "Parent" at bounding box center [132, 198] width 132 height 17
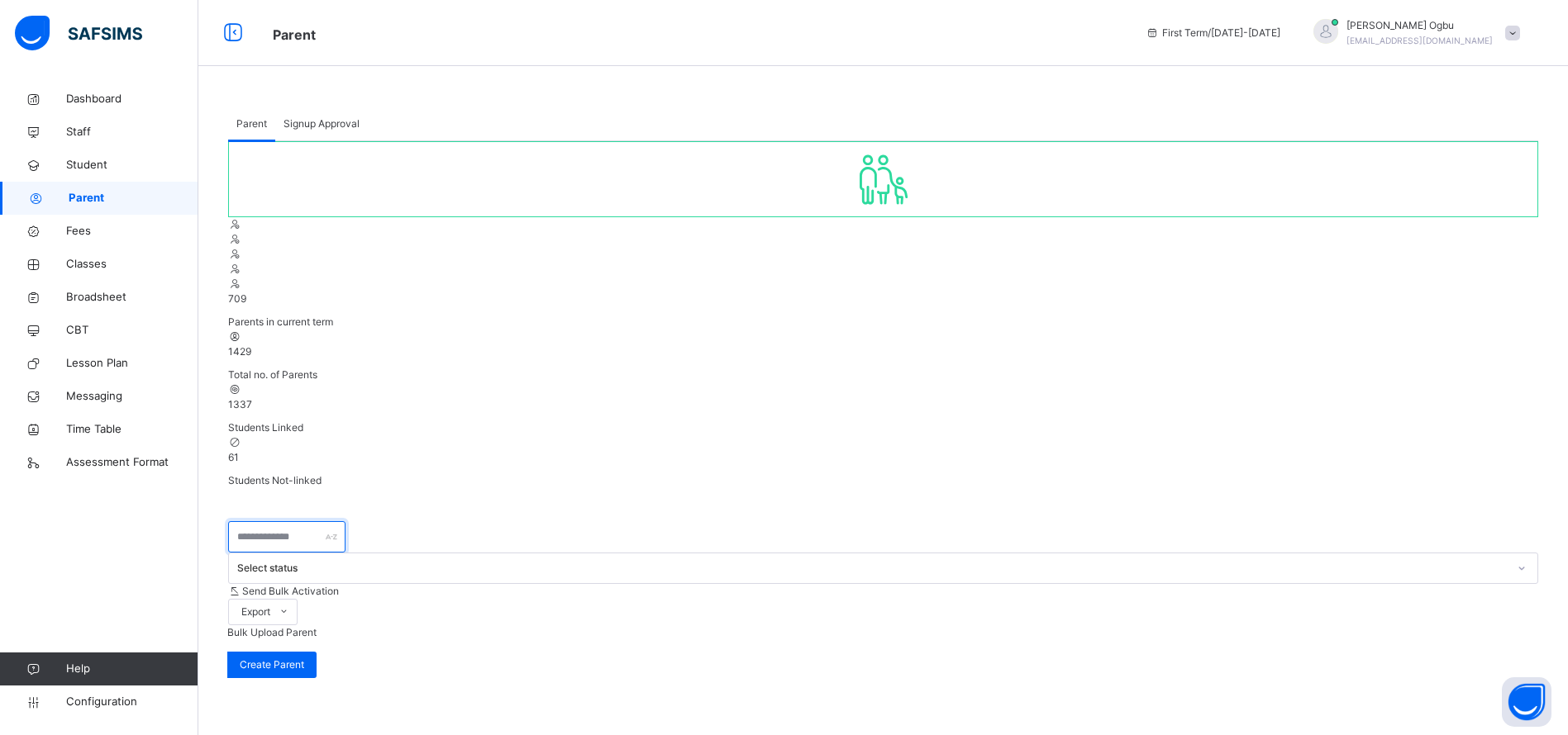
click at [295, 521] on input "text" at bounding box center [287, 537] width 117 height 32
type input "*"
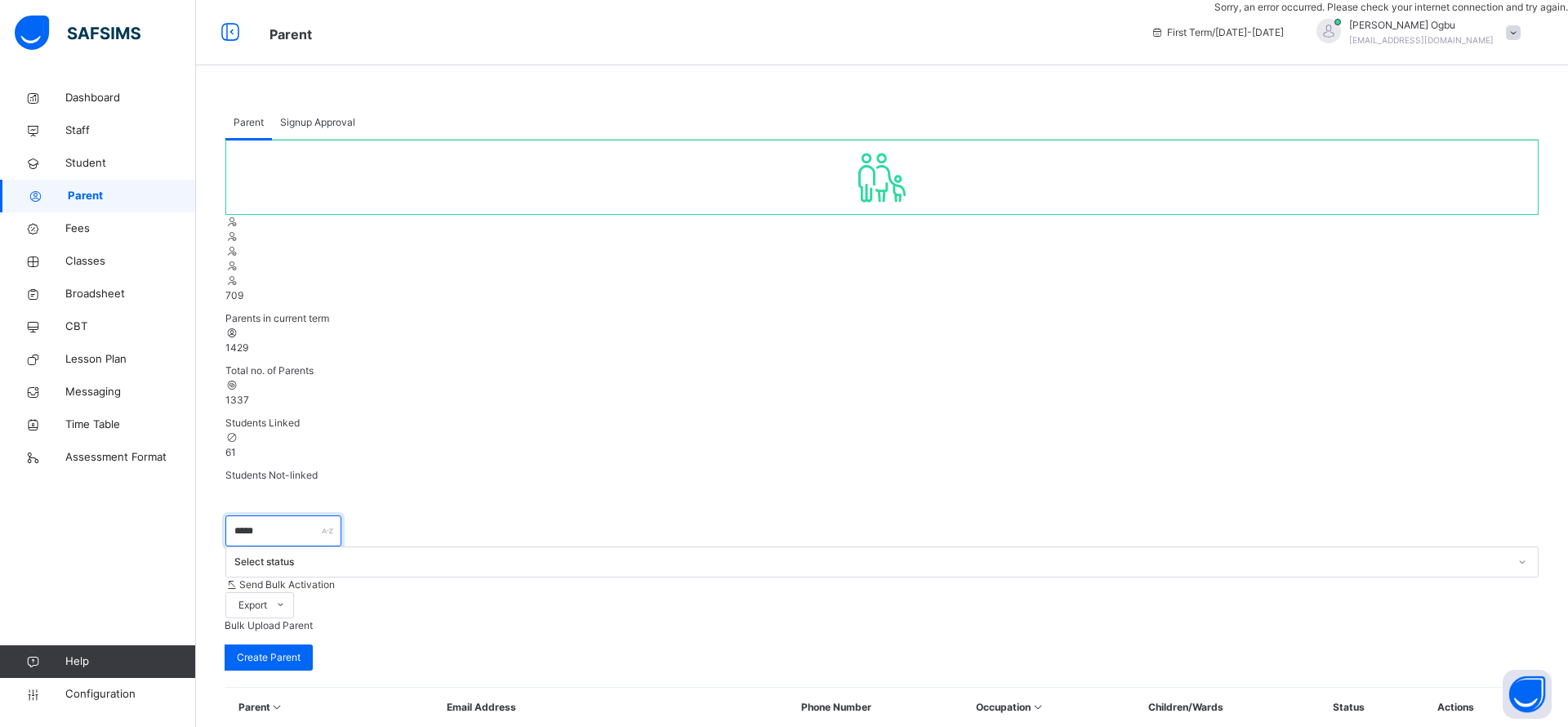
type input "*****"
drag, startPoint x: 639, startPoint y: 445, endPoint x: 519, endPoint y: 435, distance: 120.4
copy tr "wariebid@yahoo.com"
click at [101, 170] on span "Student" at bounding box center [131, 164] width 131 height 17
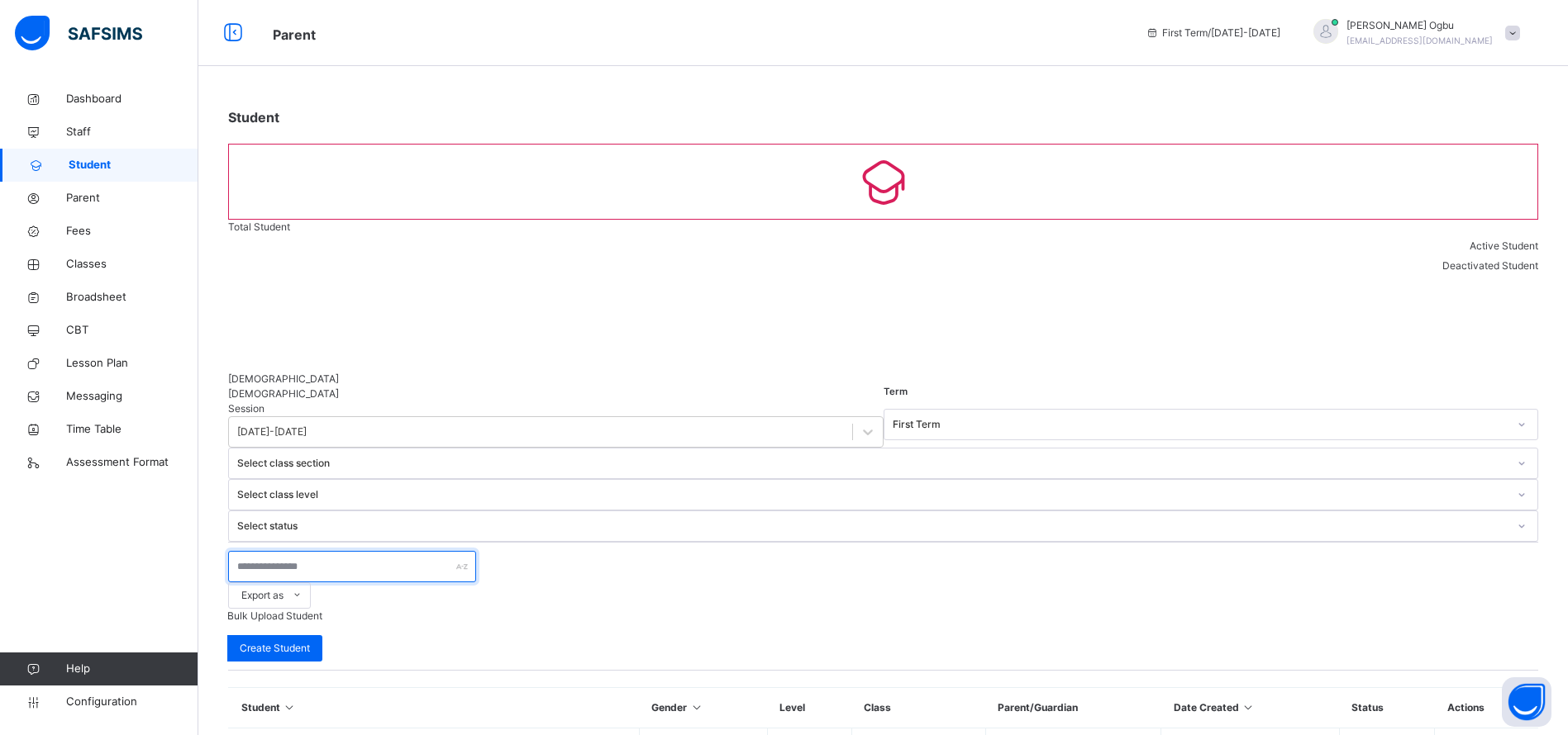
click at [336, 551] on input "text" at bounding box center [352, 567] width 248 height 32
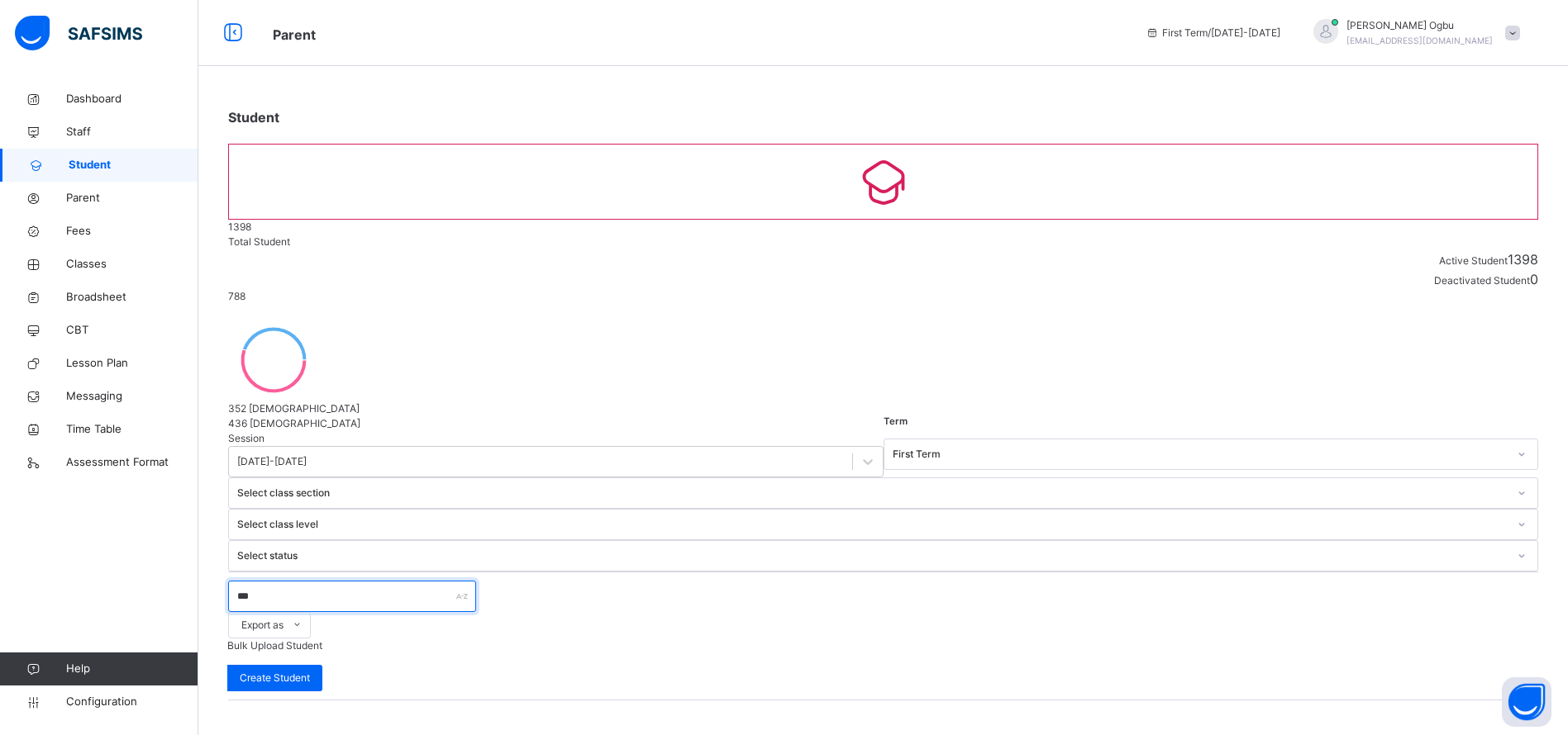
type input "****"
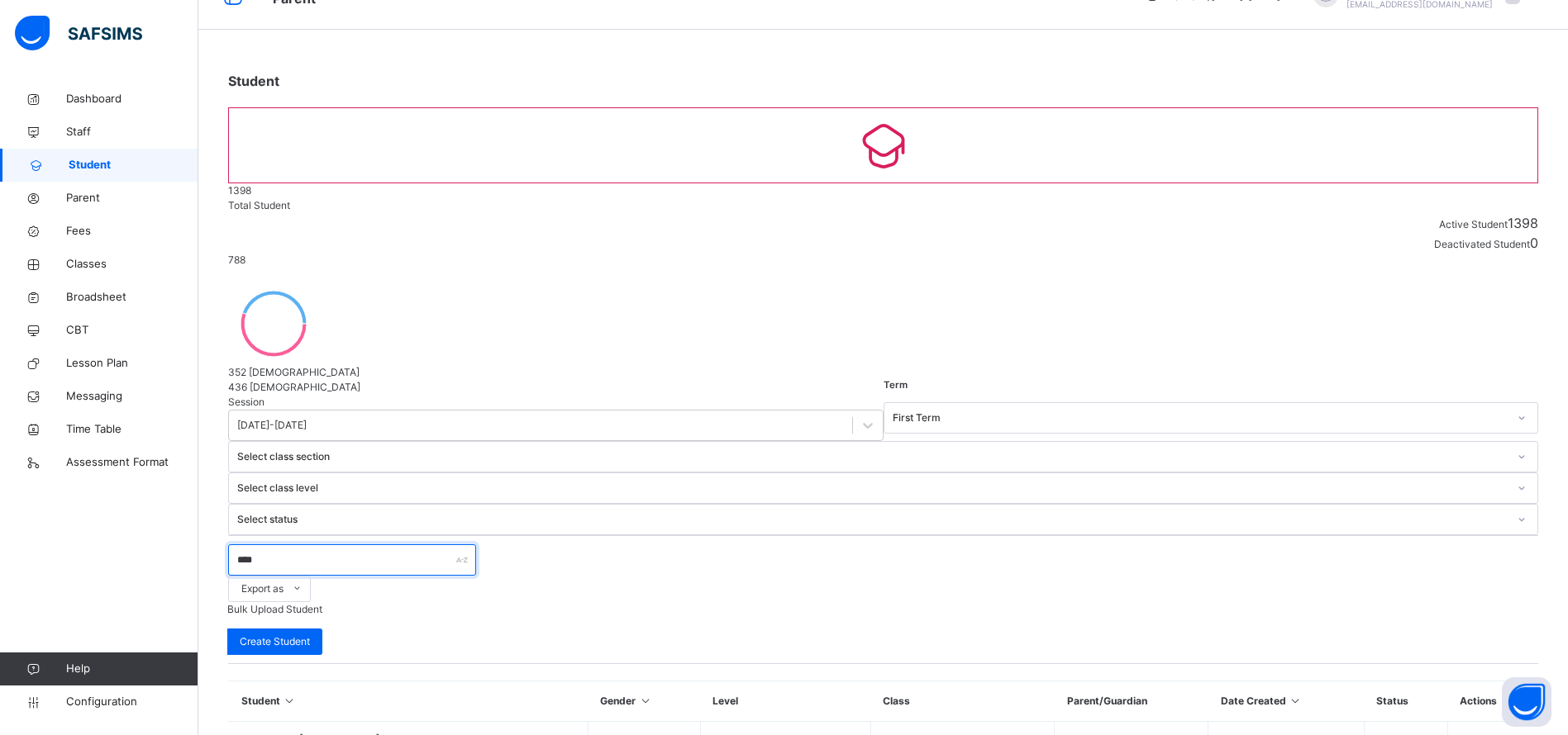
scroll to position [75, 0]
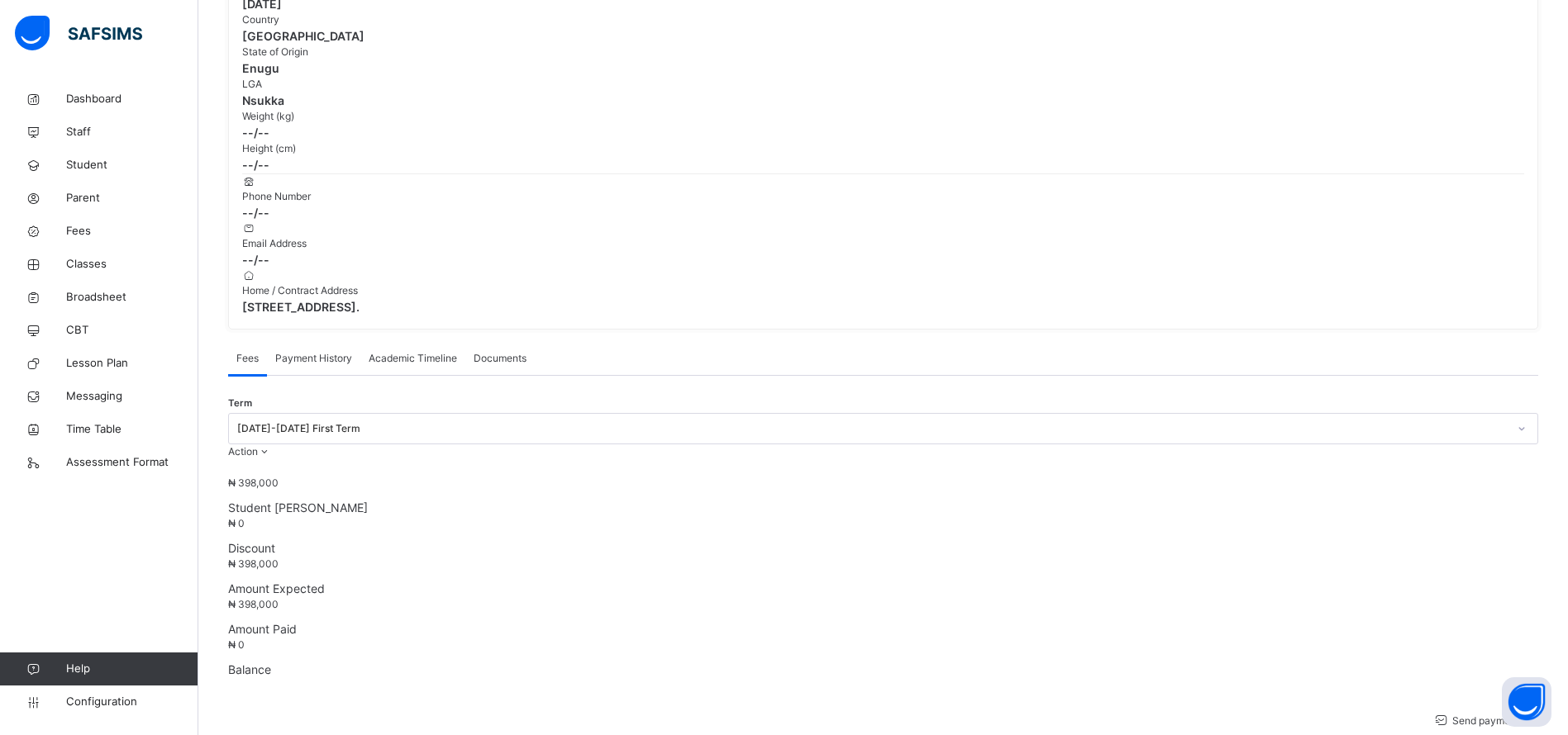
click at [290, 342] on div "Payment History" at bounding box center [314, 359] width 94 height 33
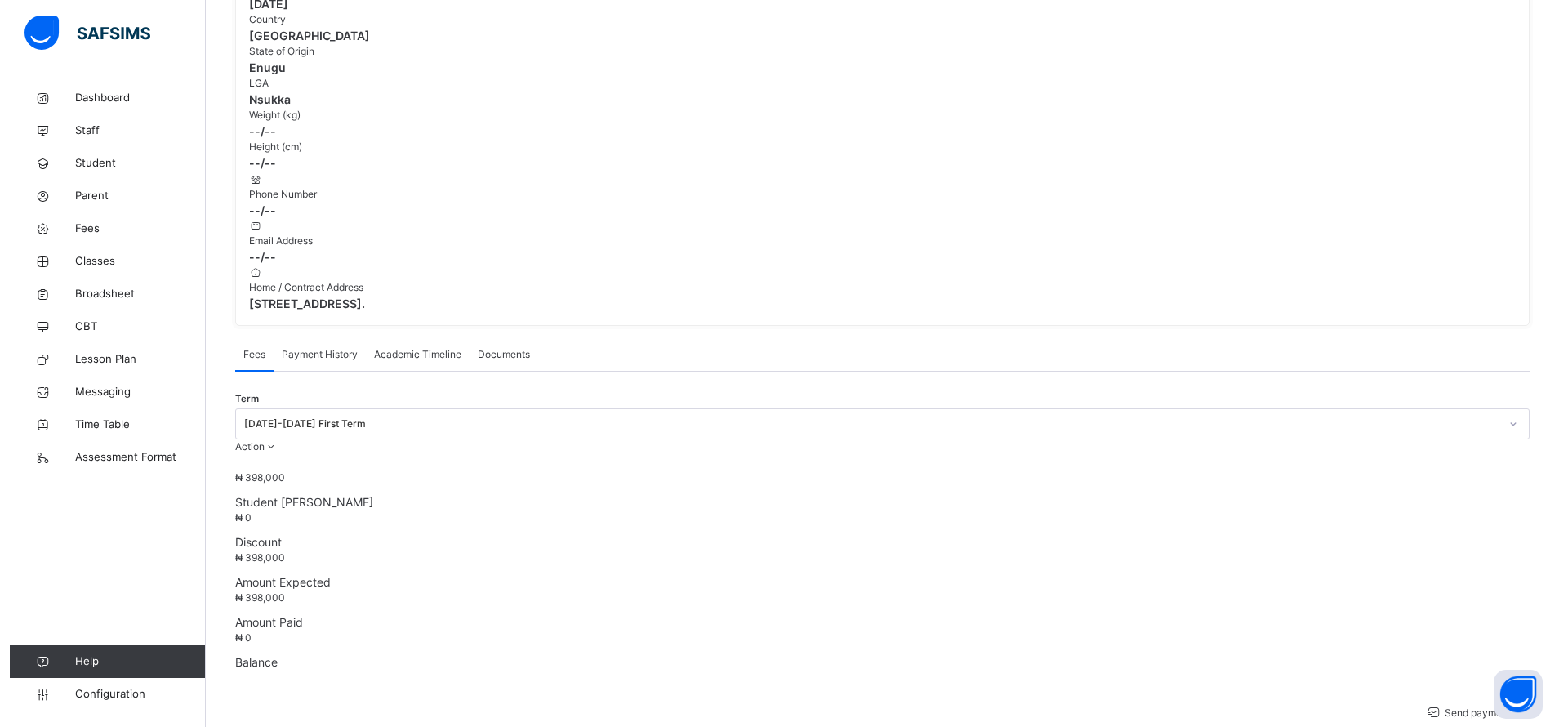
scroll to position [71, 0]
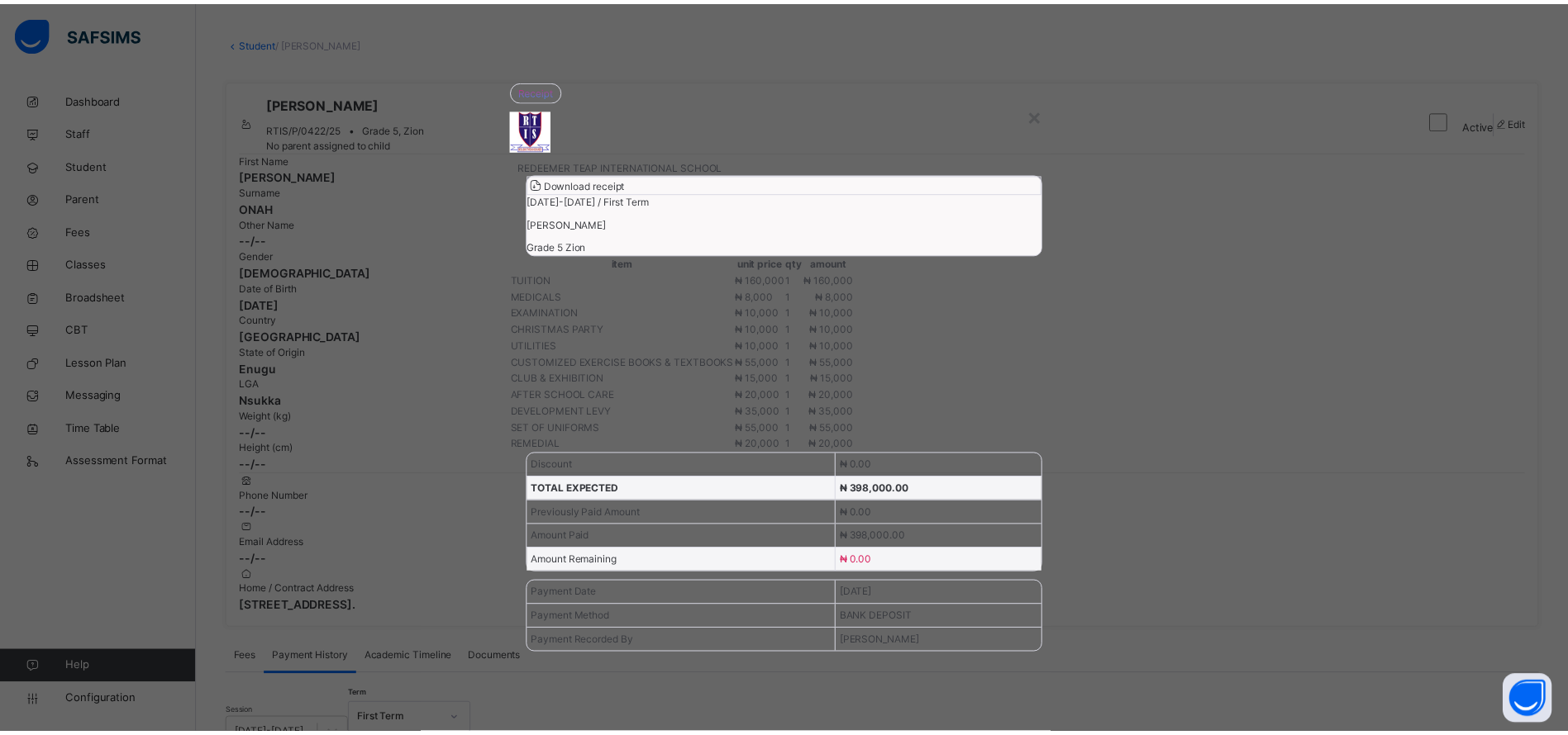
scroll to position [25, 0]
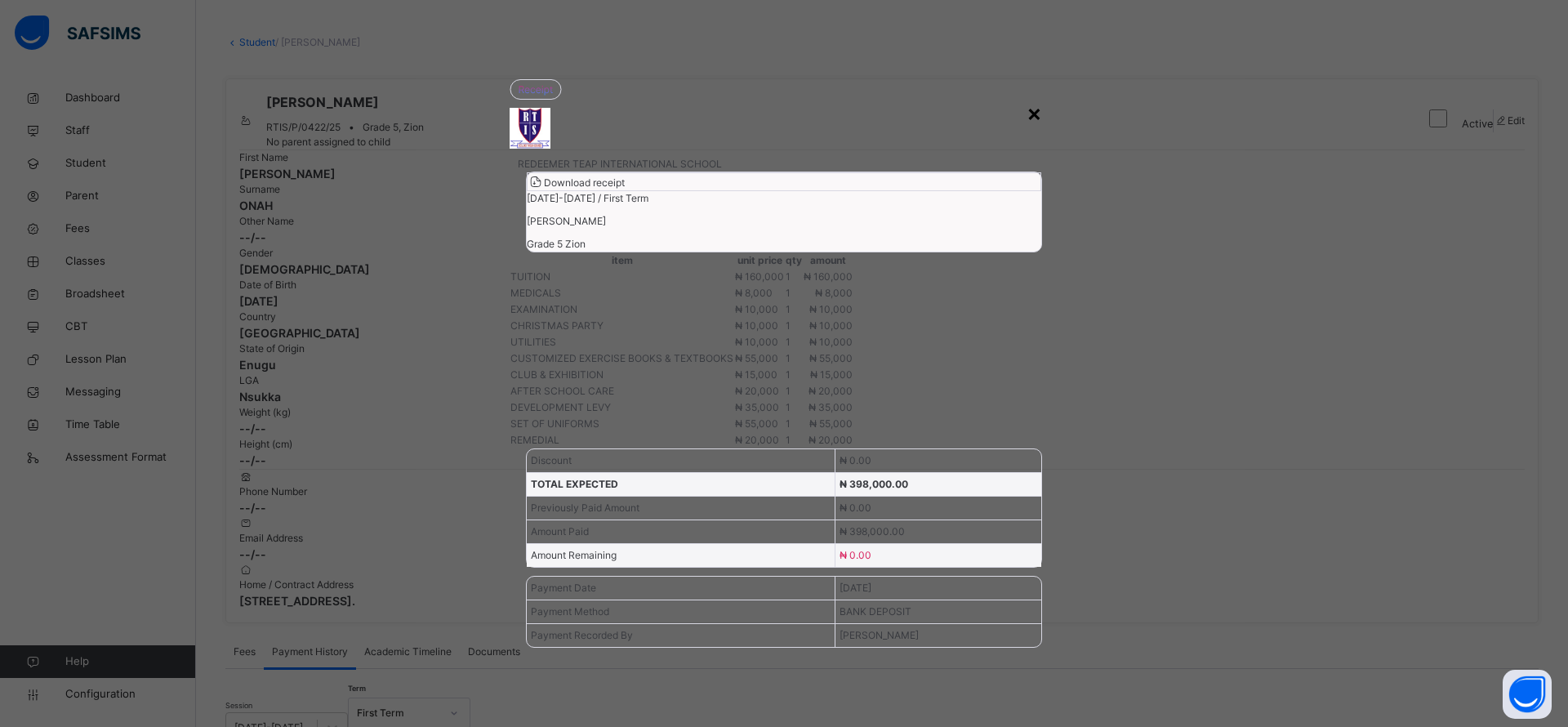
click at [1030, 96] on div "×" at bounding box center [1034, 112] width 16 height 34
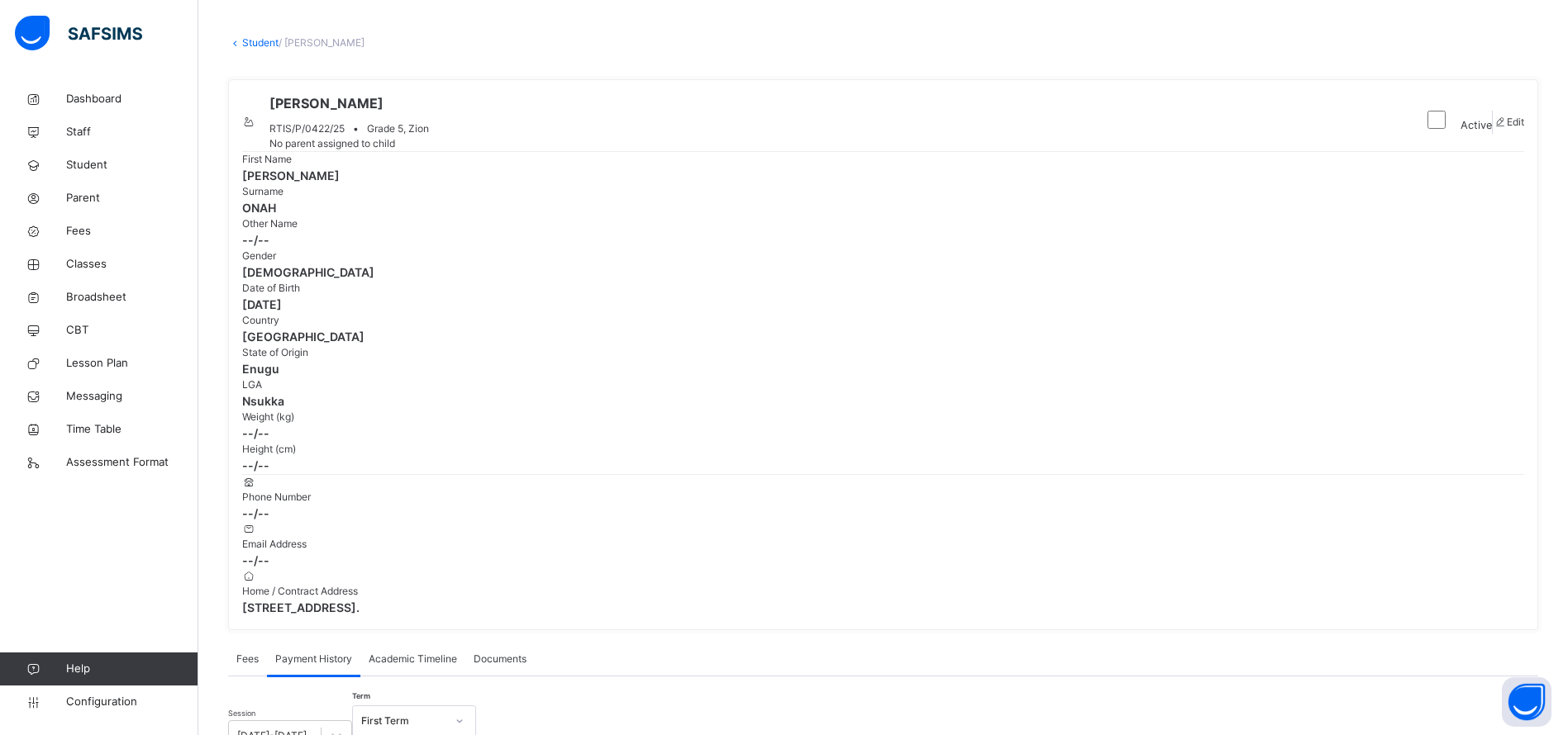
click at [246, 45] on link "Student" at bounding box center [259, 42] width 36 height 13
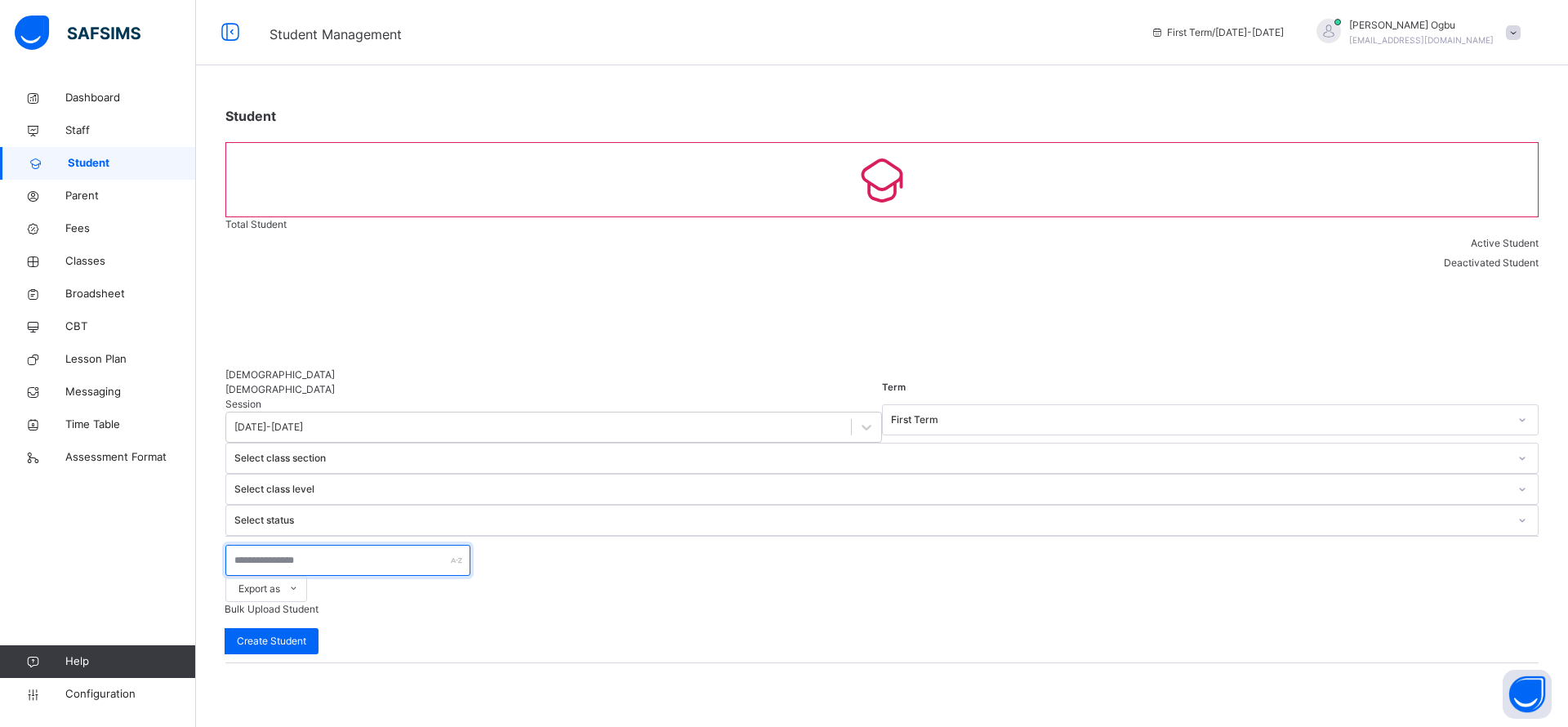
click at [273, 545] on input "text" at bounding box center [348, 561] width 245 height 31
type input "****"
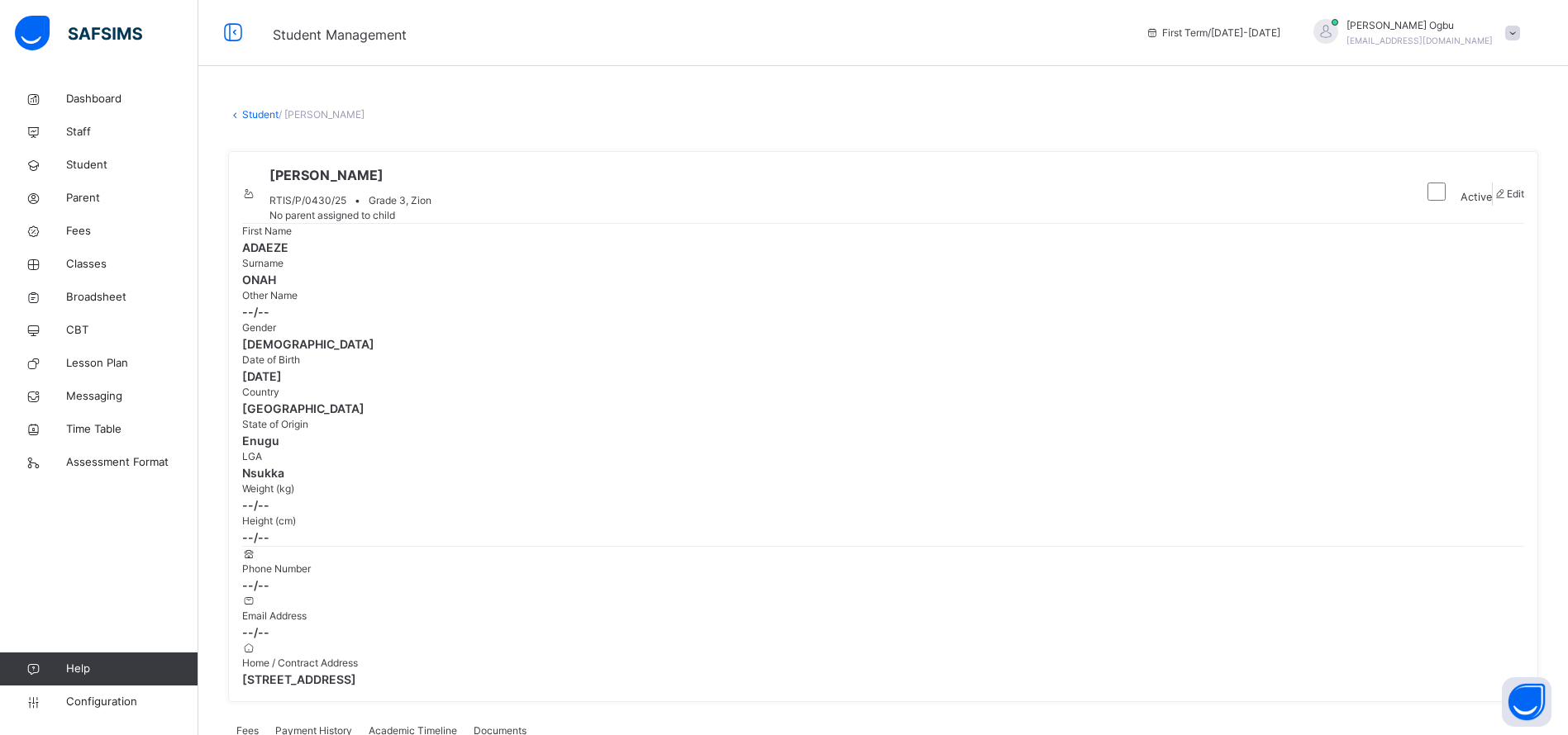
click at [310, 723] on span "Payment History" at bounding box center [314, 731] width 77 height 15
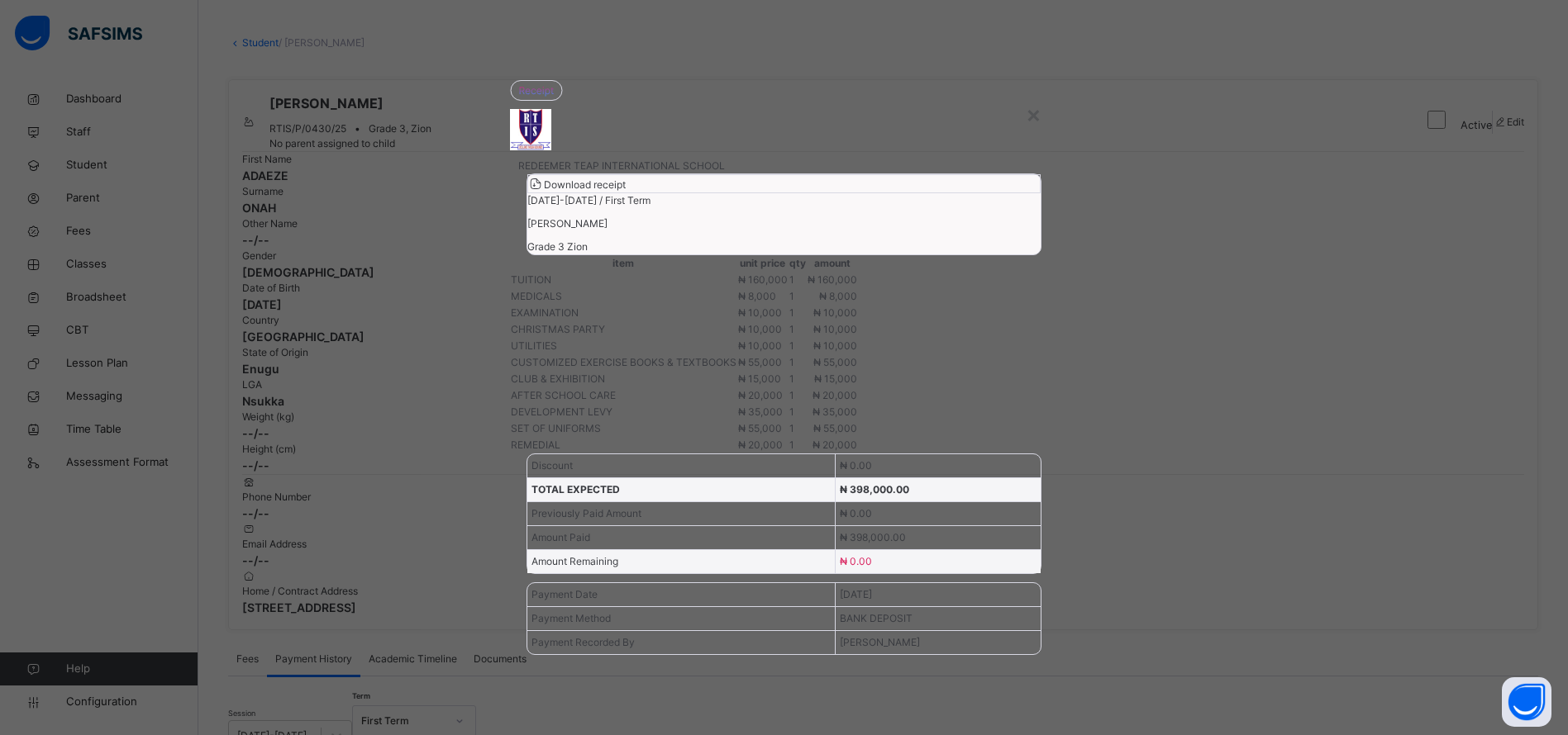
click at [310, 559] on div "× REDEEMER TEAP INTERNATIONAL SCHOOL Download receipt 2025-2026 / First Term AD…" at bounding box center [784, 367] width 1568 height 735
click at [1034, 97] on div "×" at bounding box center [1033, 114] width 16 height 34
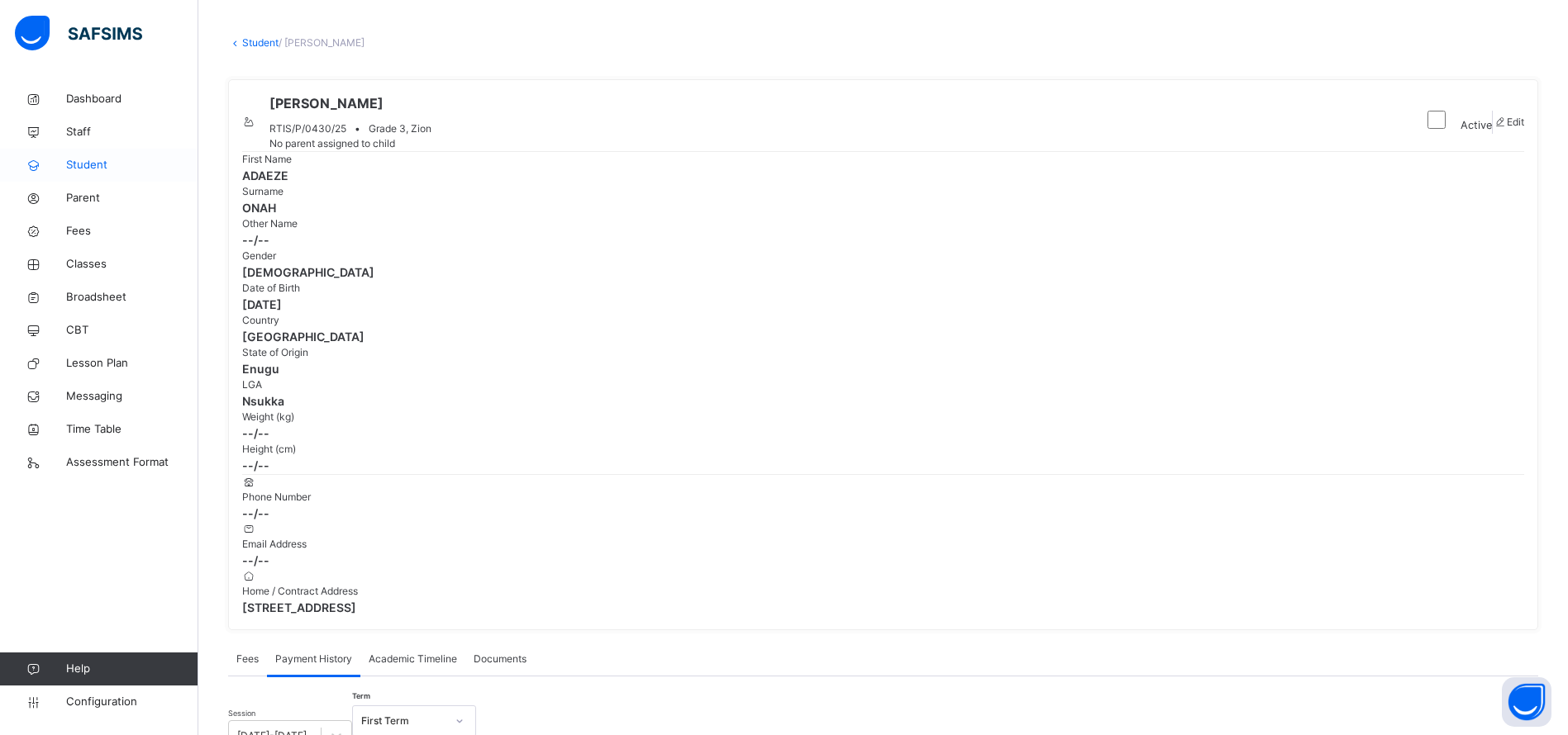
click at [102, 173] on link "Student" at bounding box center [99, 166] width 198 height 33
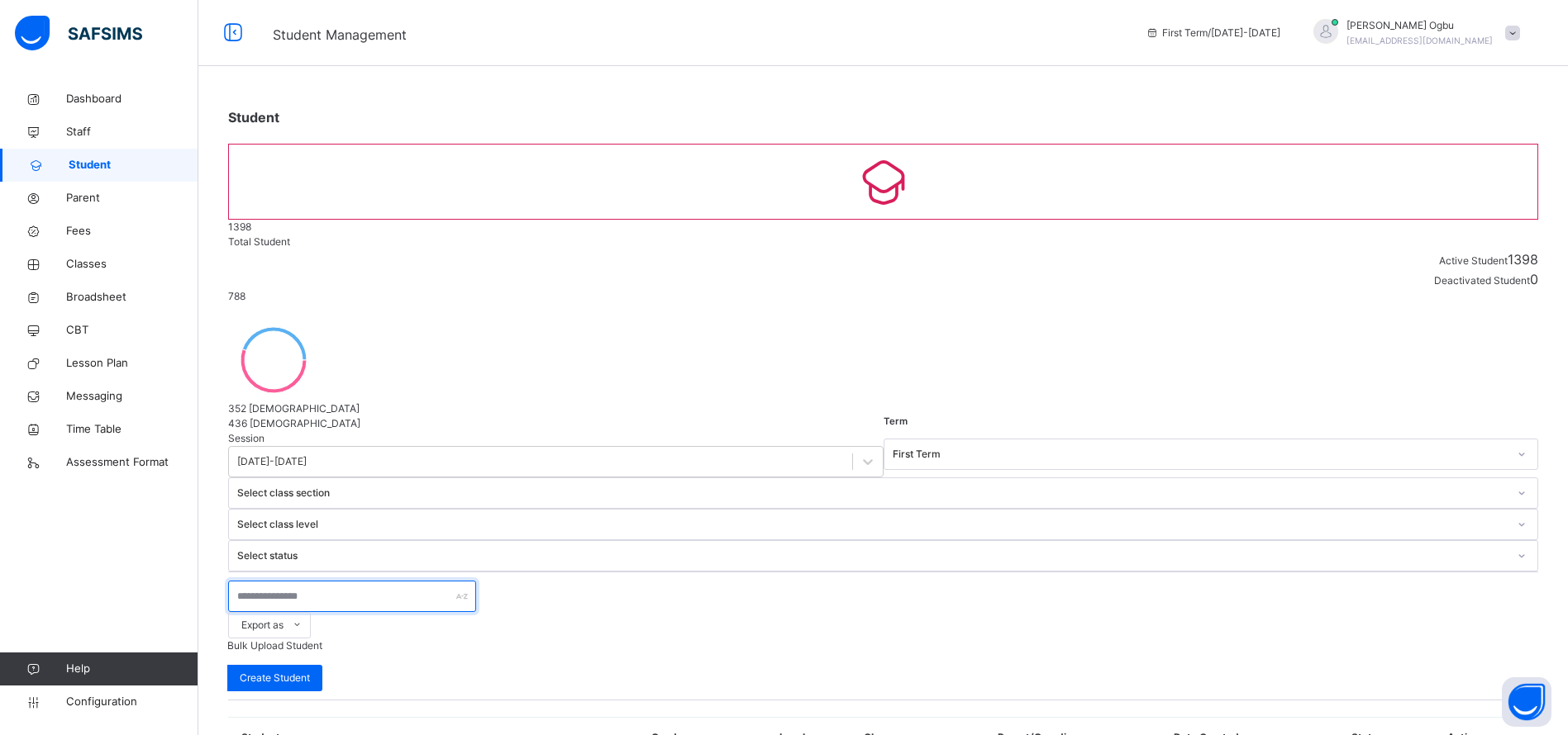
click at [321, 580] on input "text" at bounding box center [352, 596] width 248 height 32
click at [91, 267] on span "Classes" at bounding box center [132, 264] width 132 height 17
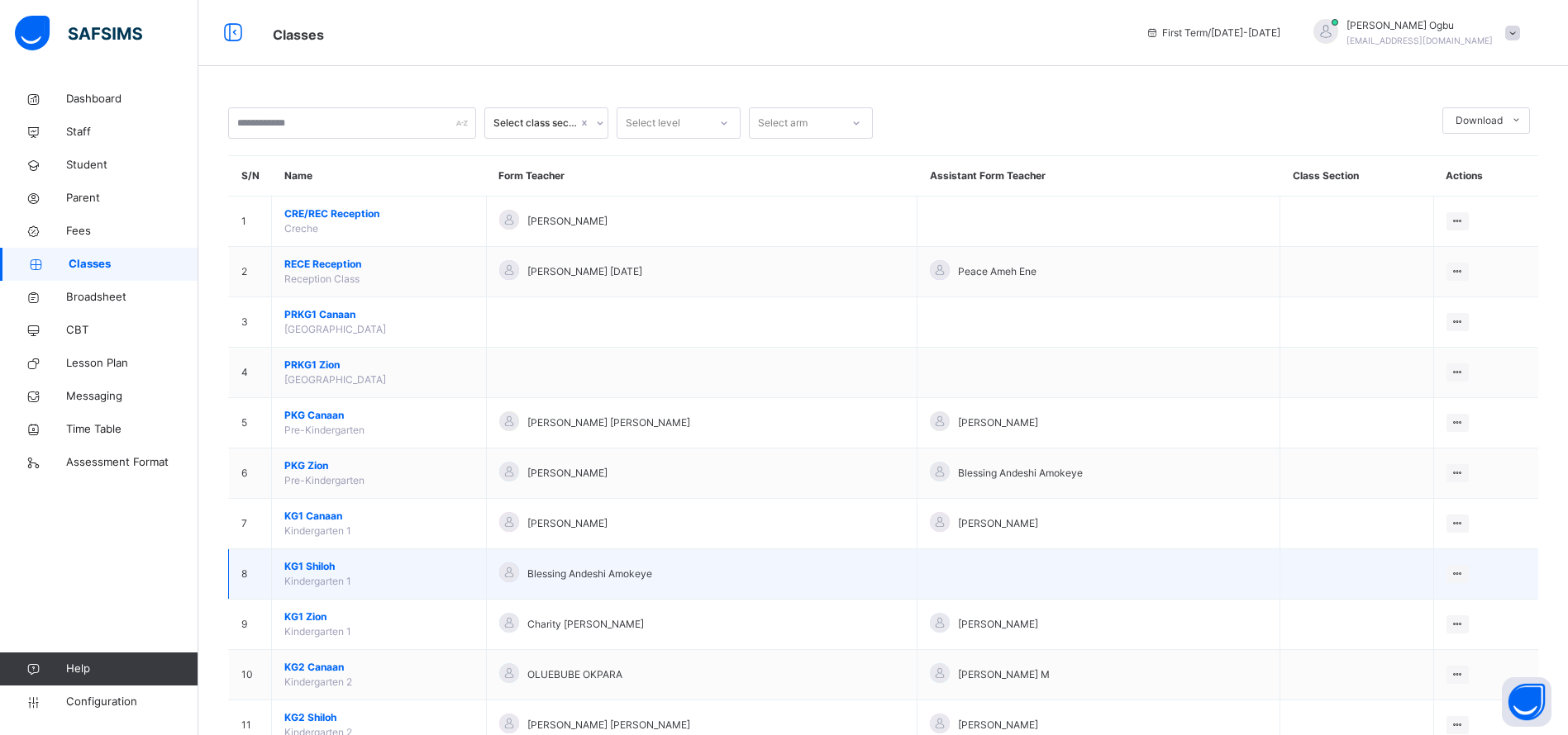
click at [543, 591] on td "Blessing Andeshi Amokeye" at bounding box center [702, 574] width 432 height 50
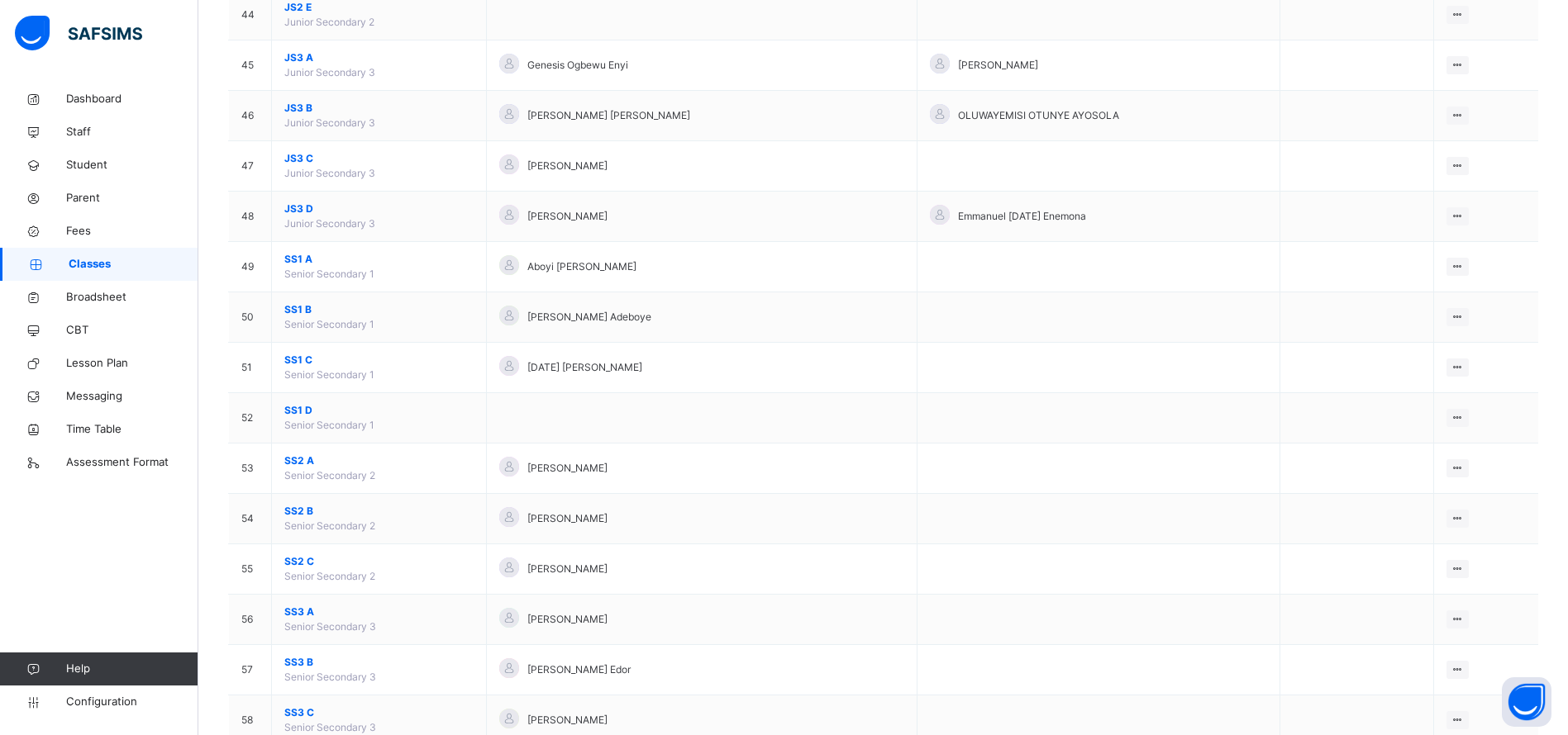
scroll to position [2371, 0]
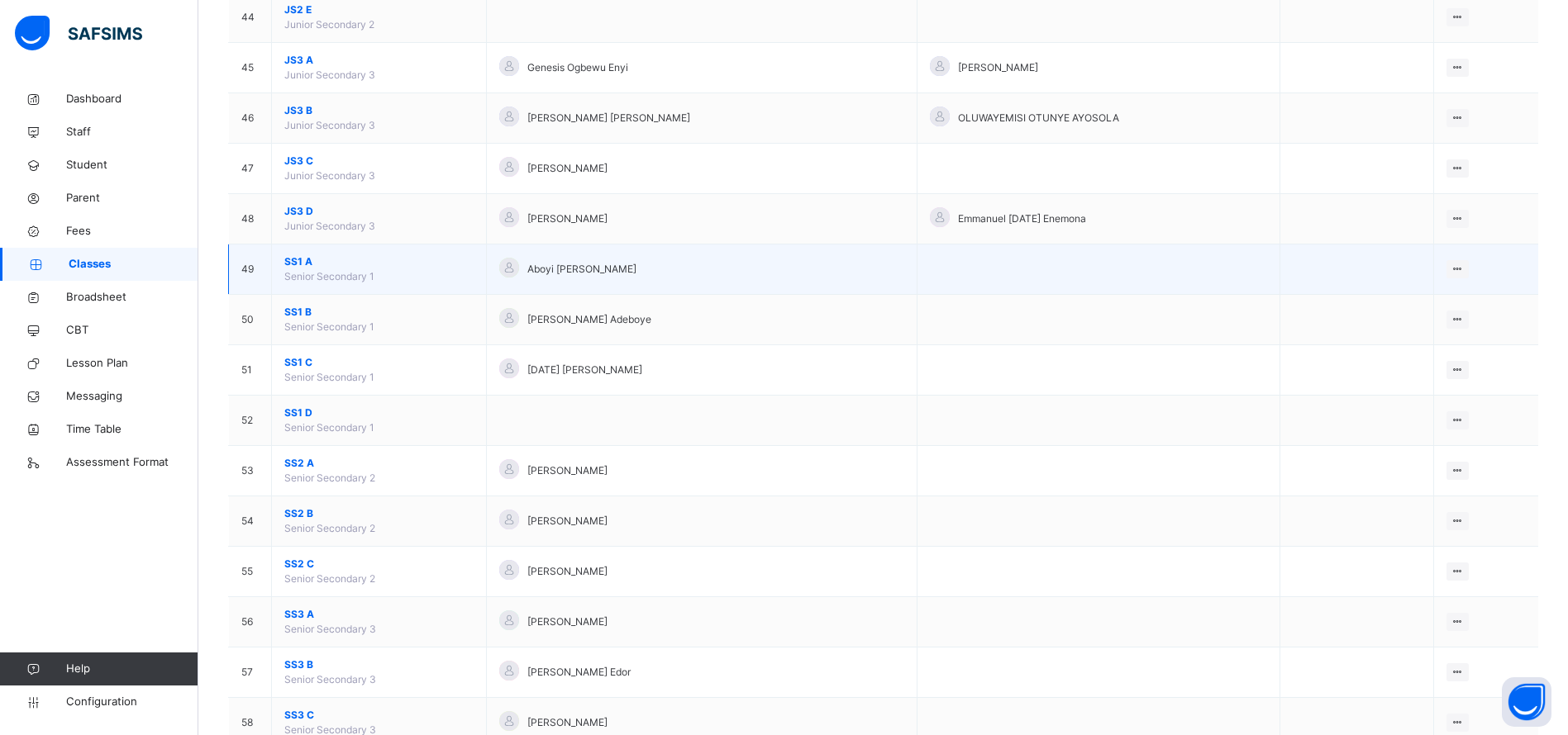
click at [310, 262] on span "SS1 A" at bounding box center [379, 262] width 189 height 15
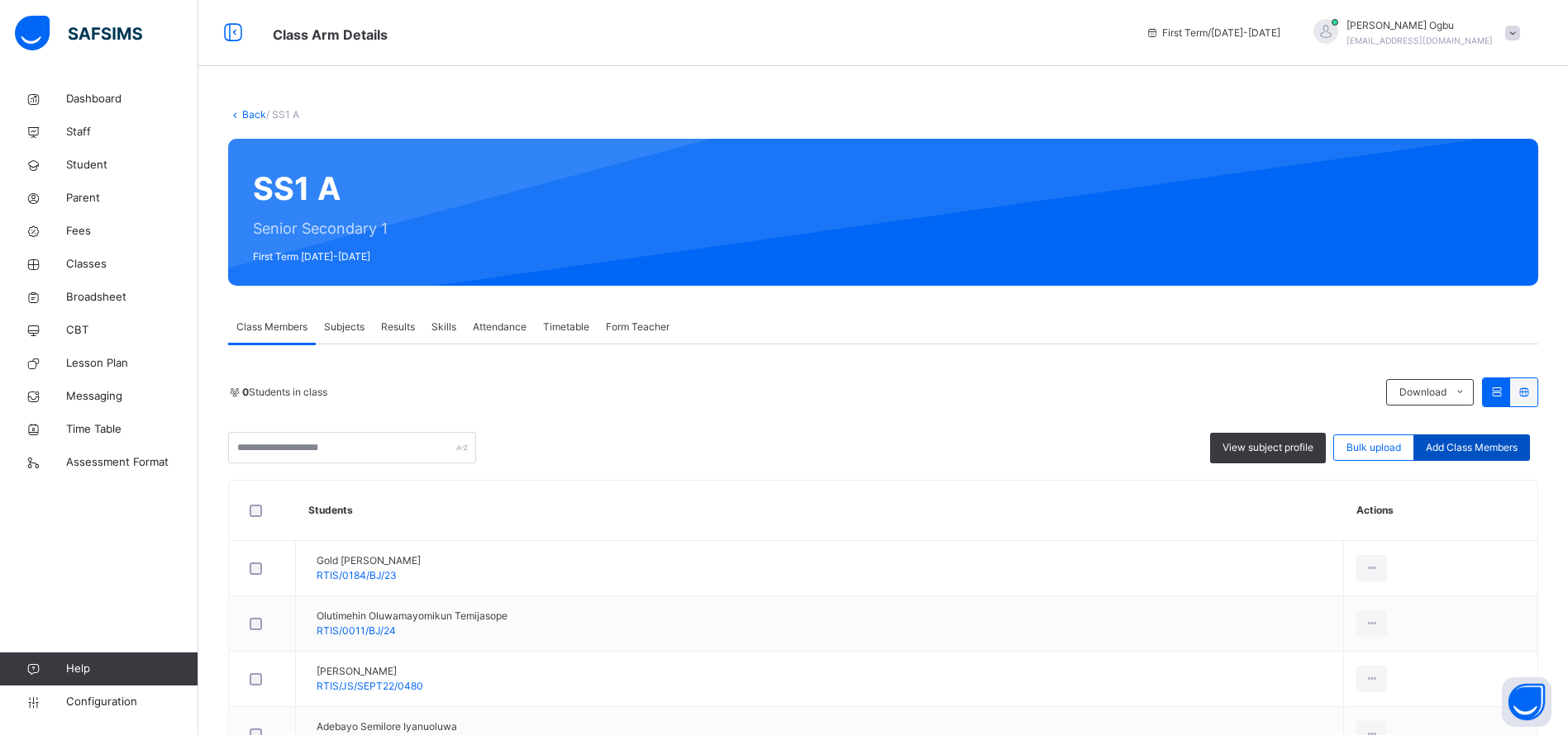
click at [1496, 449] on span "Add Class Members" at bounding box center [1472, 448] width 92 height 15
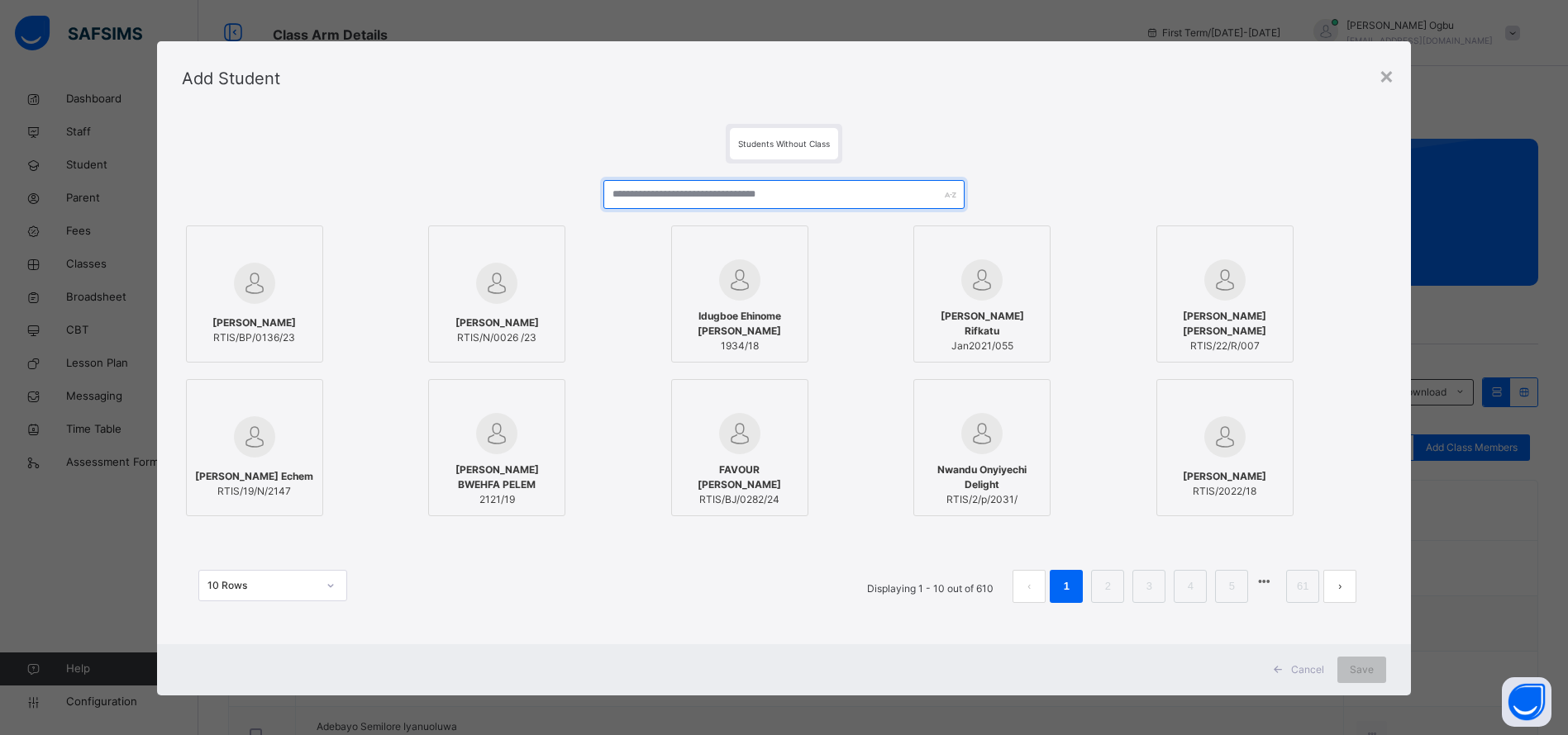
click at [878, 187] on input "text" at bounding box center [784, 194] width 361 height 29
click at [877, 197] on input "text" at bounding box center [784, 194] width 361 height 29
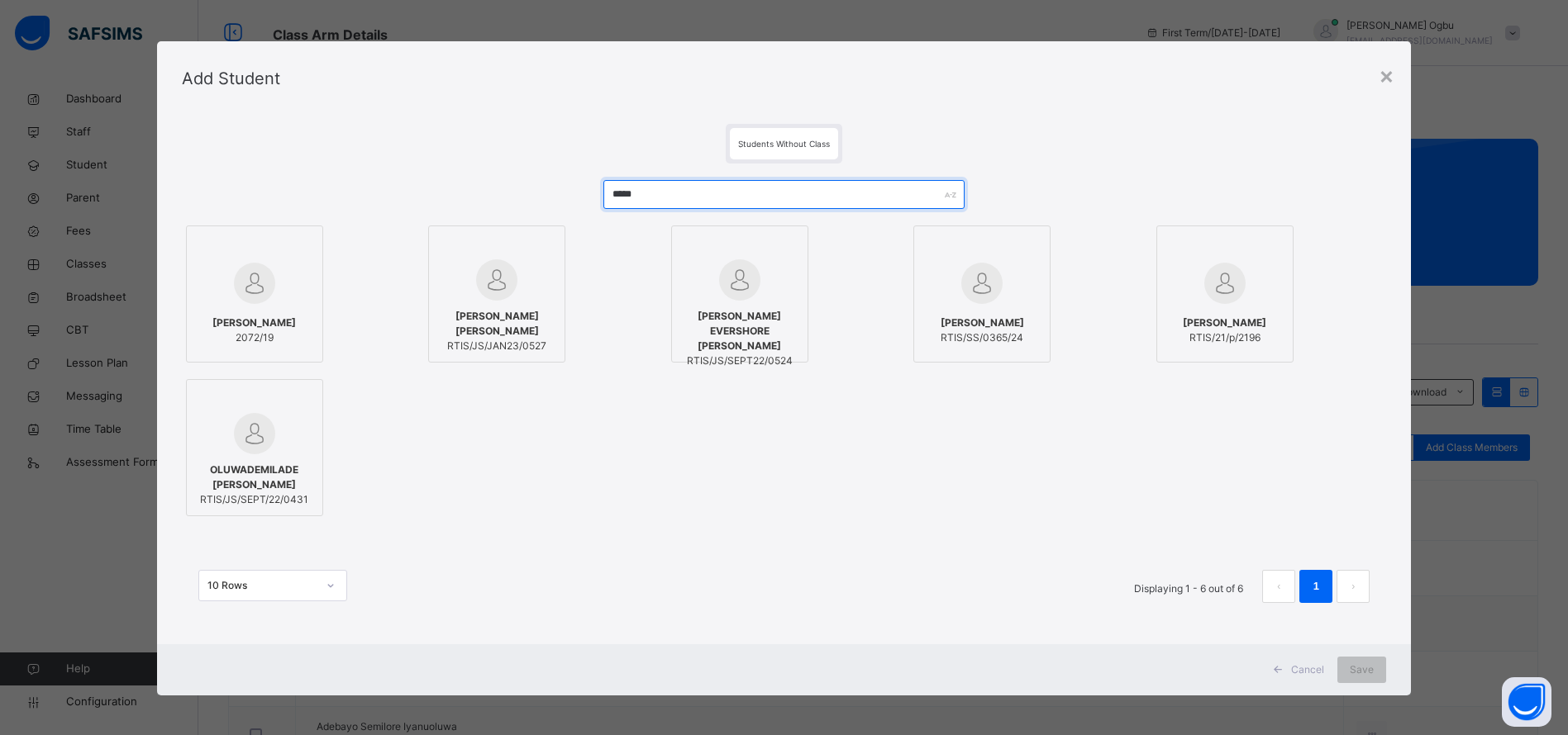
type input "*****"
click at [765, 293] on div at bounding box center [740, 279] width 119 height 41
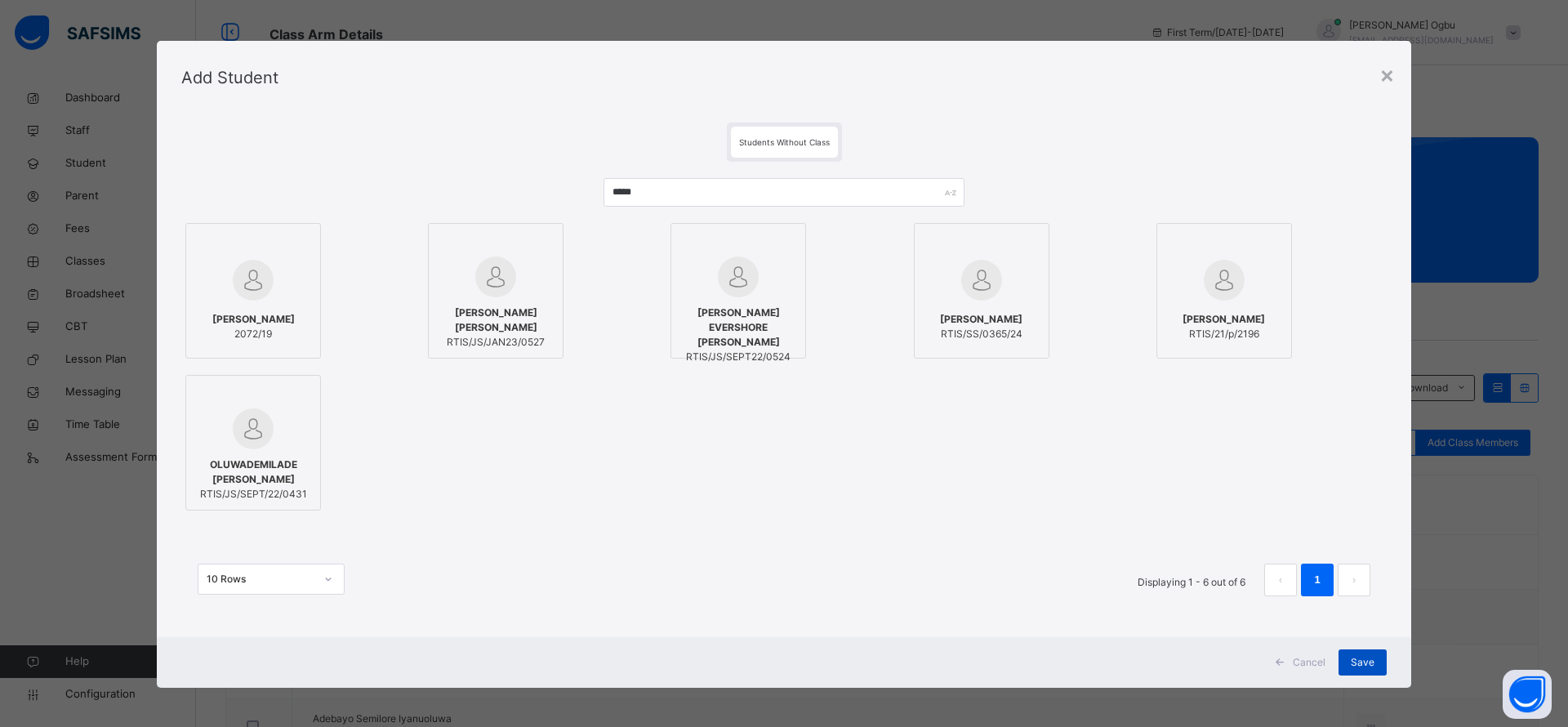
click at [1354, 664] on span "Save" at bounding box center [1362, 662] width 24 height 15
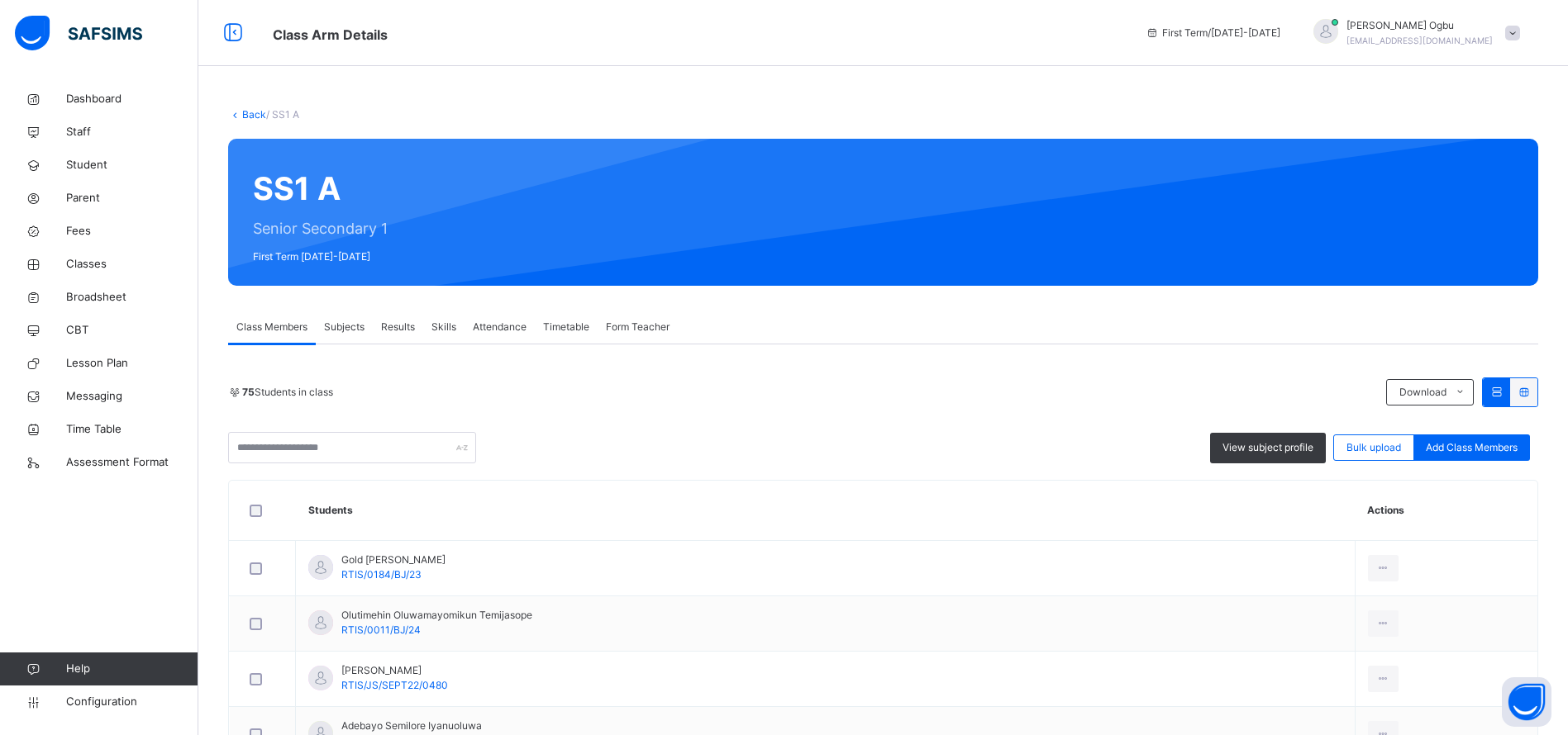
drag, startPoint x: 0, startPoint y: 0, endPoint x: 532, endPoint y: 57, distance: 535.0
click at [532, 57] on div "Class Arm Details First Term / [DATE]-[DATE] [PERSON_NAME] [EMAIL_ADDRESS][DOMA…" at bounding box center [784, 33] width 1568 height 66
click at [69, 231] on span "Fees" at bounding box center [132, 232] width 132 height 17
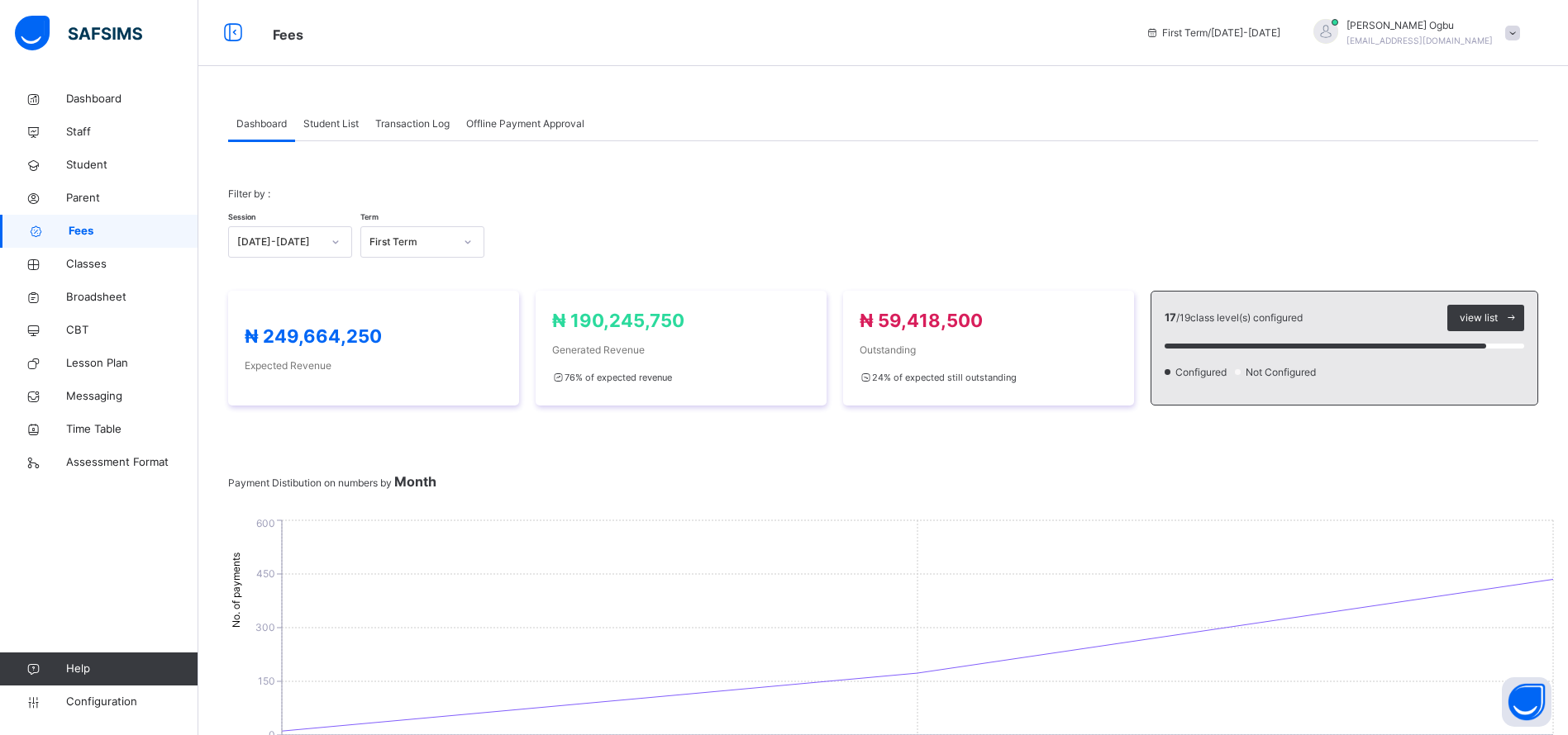
click at [352, 120] on span "Student List" at bounding box center [331, 124] width 55 height 15
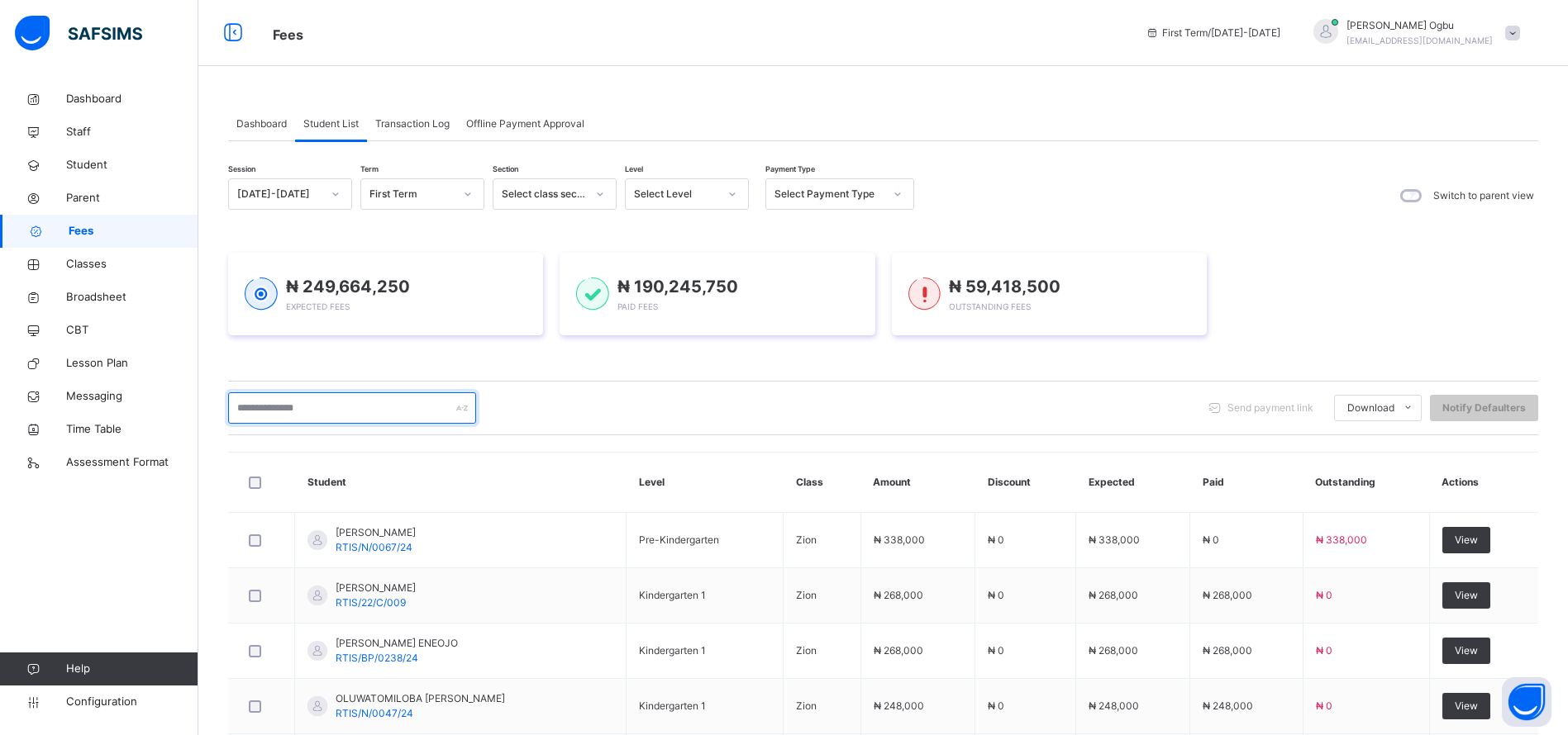
click at [384, 397] on input "text" at bounding box center [352, 408] width 248 height 32
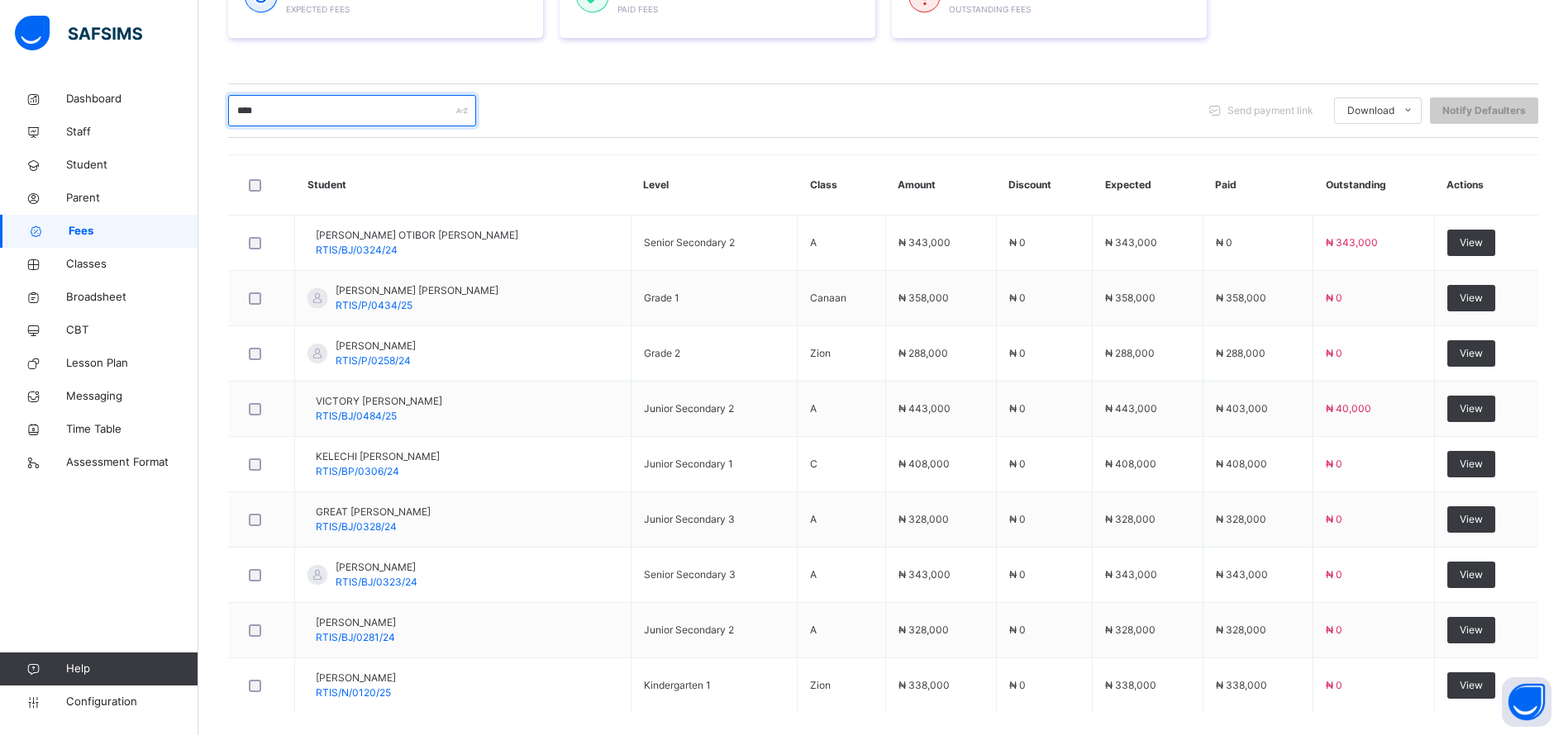
scroll to position [299, 0]
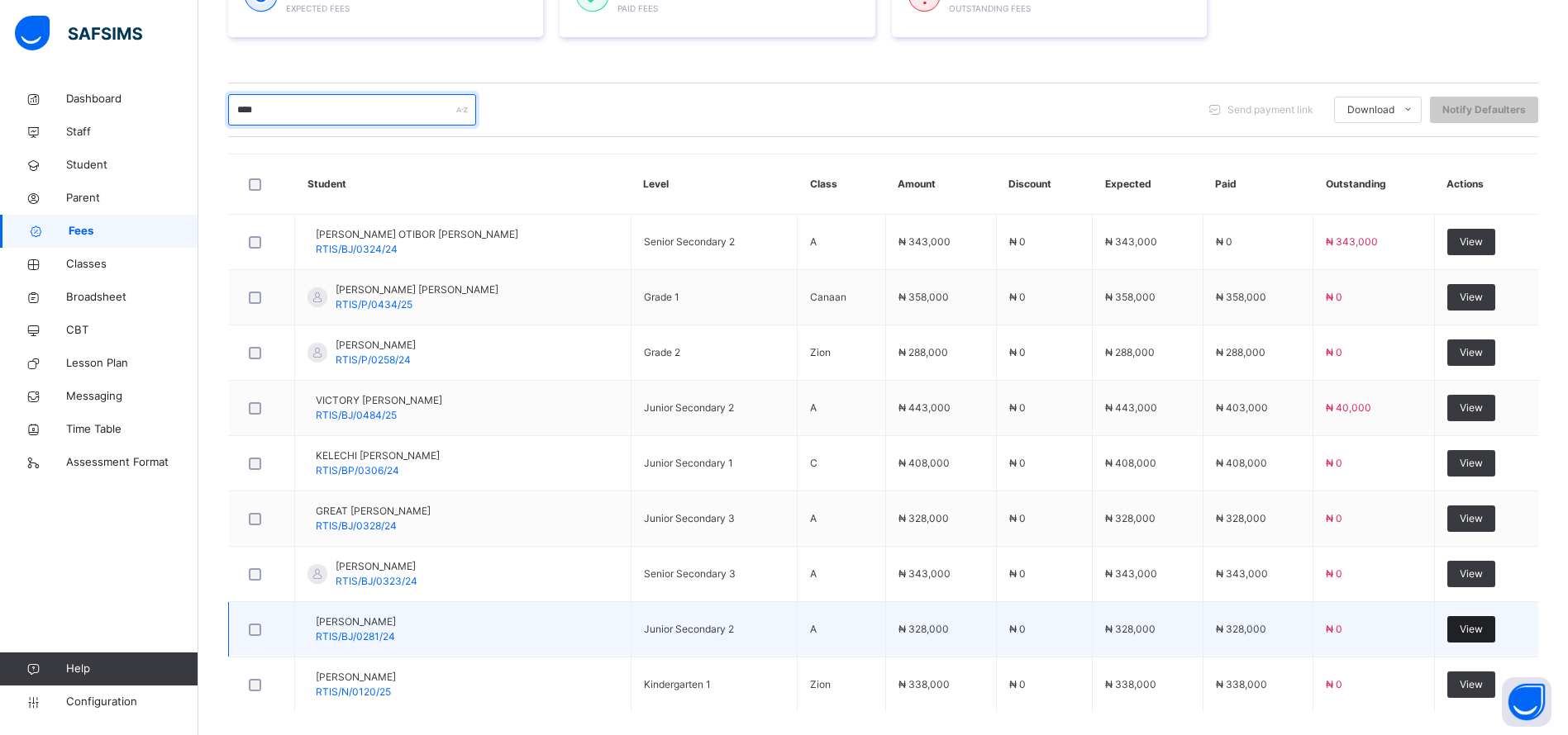
type input "****"
click at [1483, 635] on span "View" at bounding box center [1471, 630] width 23 height 15
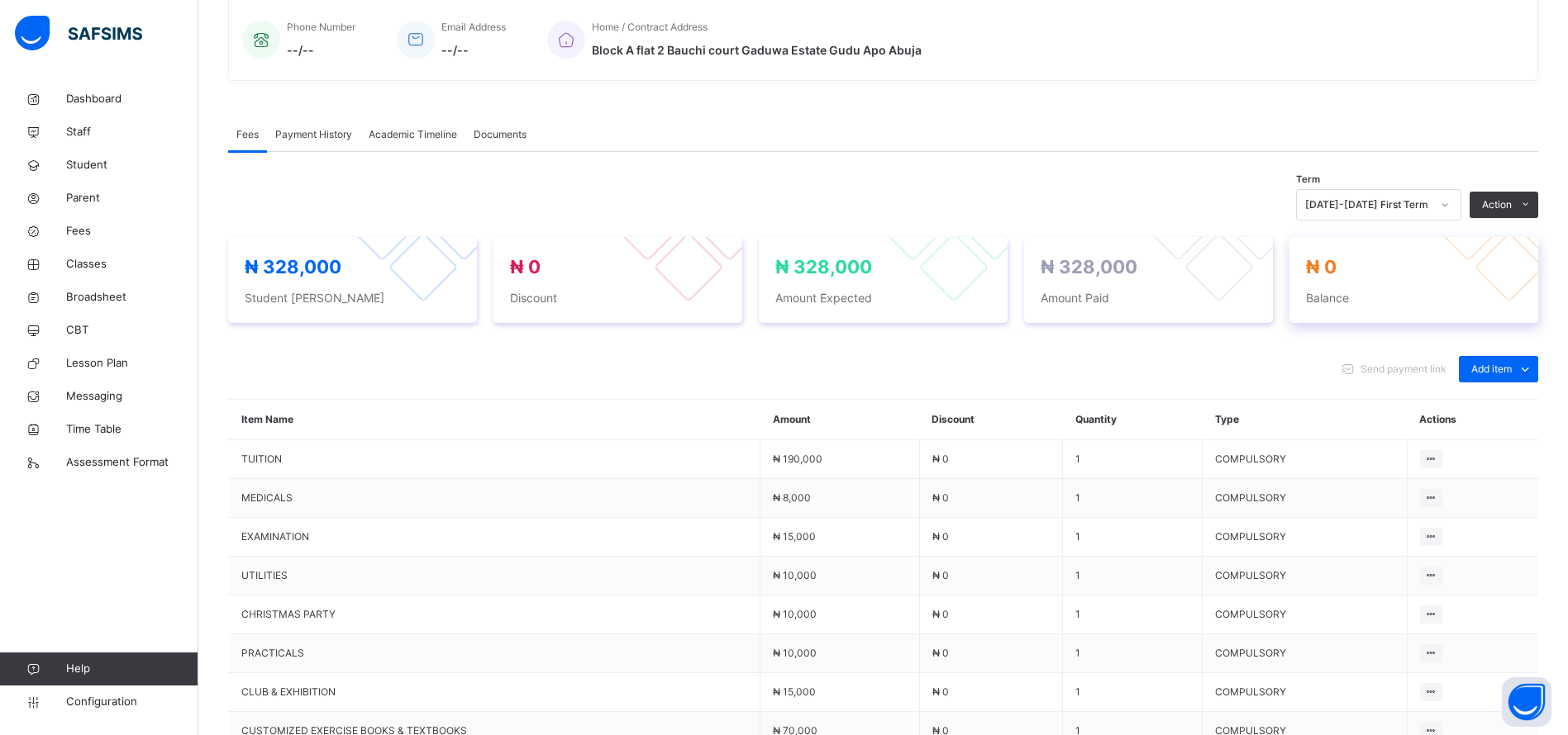
scroll to position [414, 0]
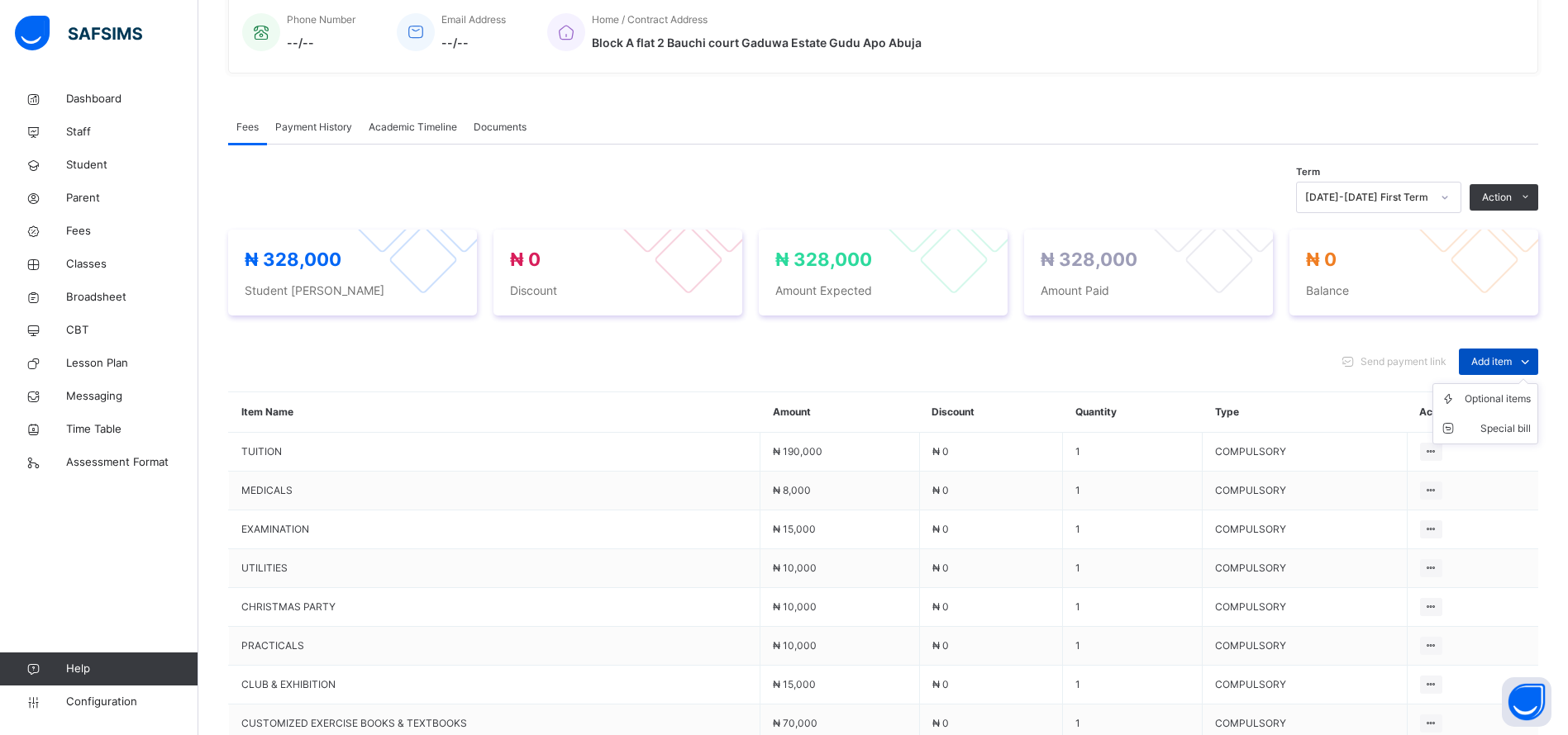
click at [1534, 372] on icon at bounding box center [1525, 362] width 18 height 20
click at [1511, 407] on div "Optional items" at bounding box center [1497, 399] width 66 height 17
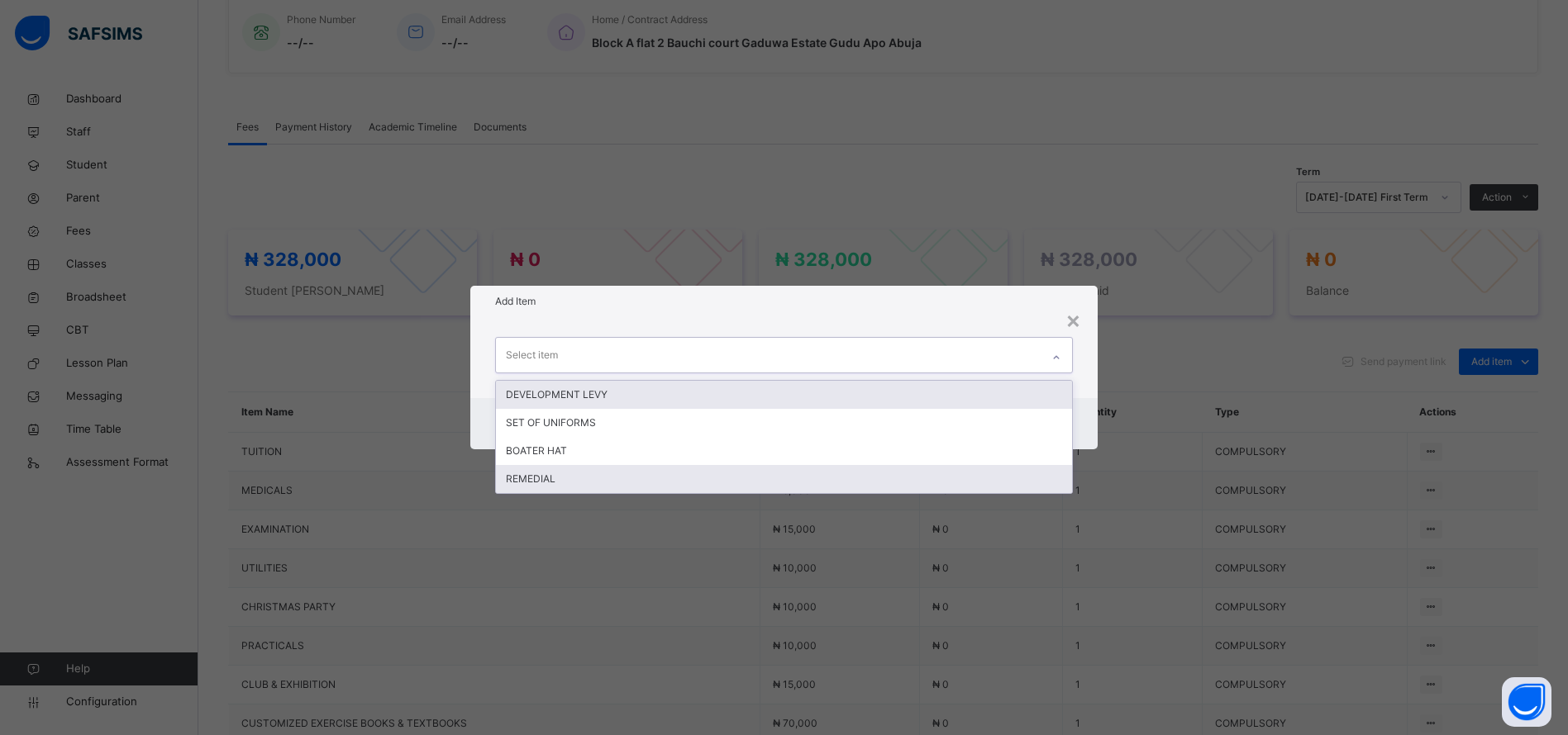
click at [596, 480] on div "REMEDIAL" at bounding box center [784, 479] width 576 height 28
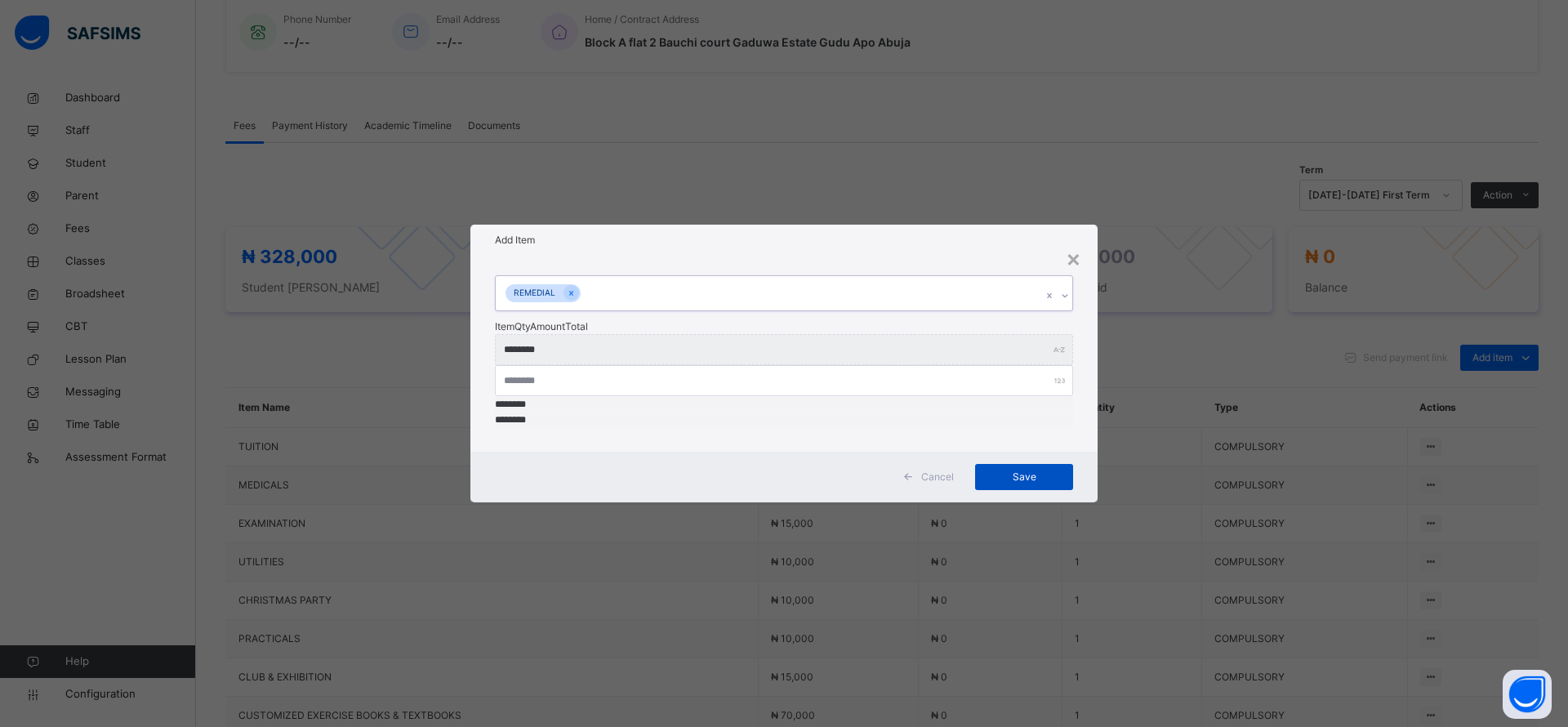
click at [1018, 470] on span "Save" at bounding box center [1023, 477] width 74 height 15
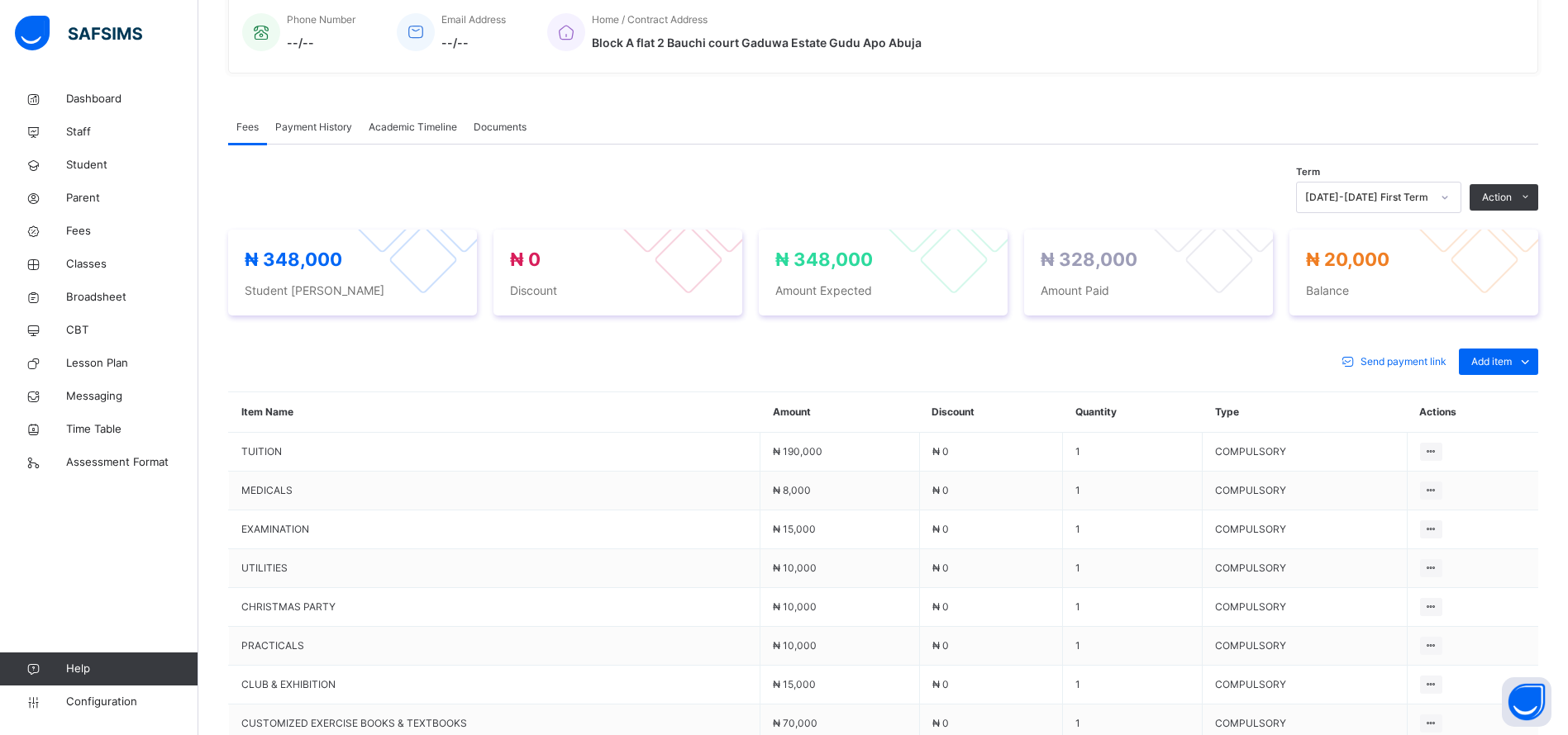
click at [1183, 145] on div "Fees Payment History Academic Timeline Documents" at bounding box center [884, 127] width 1310 height 34
click at [522, 144] on div "Documents" at bounding box center [500, 127] width 69 height 33
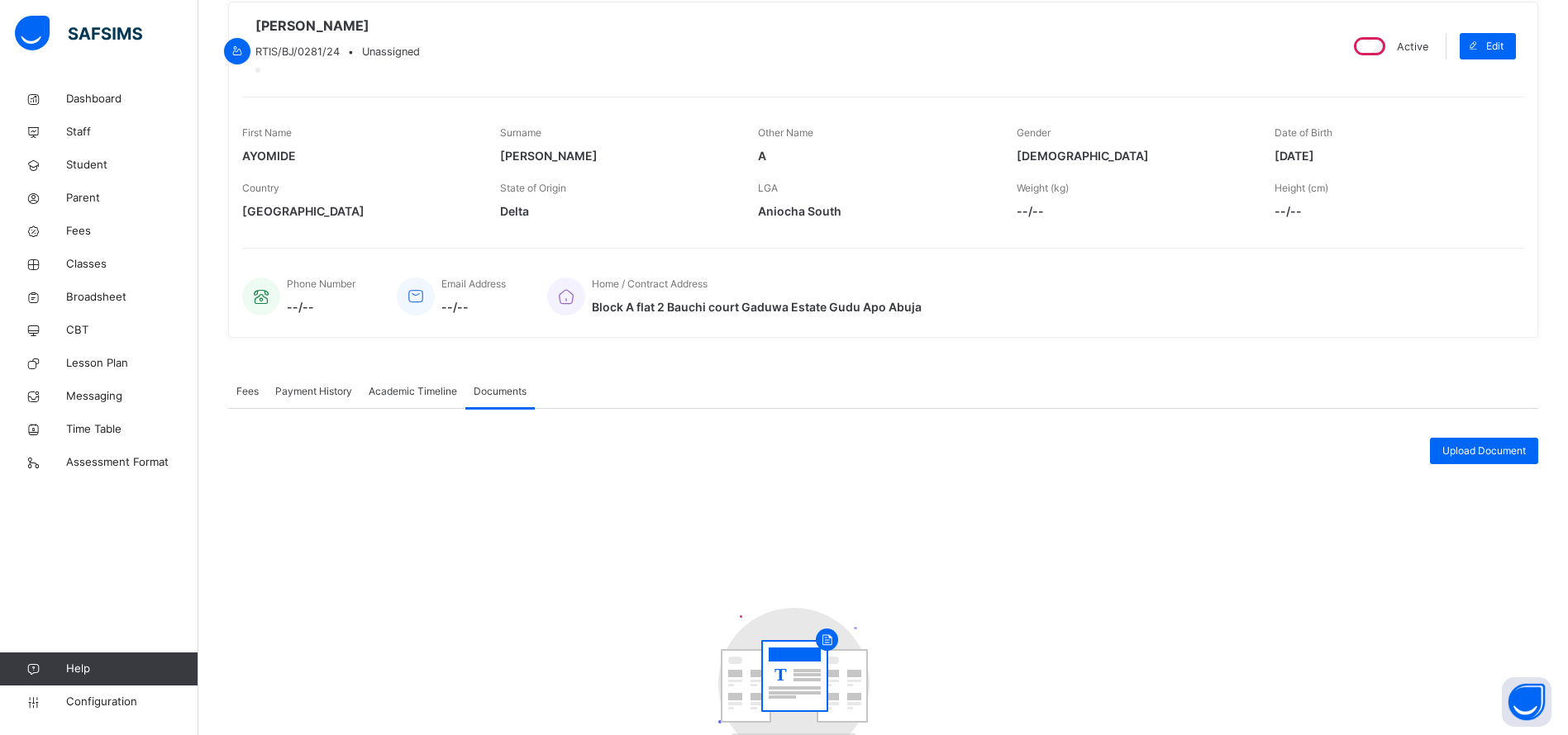
scroll to position [0, 0]
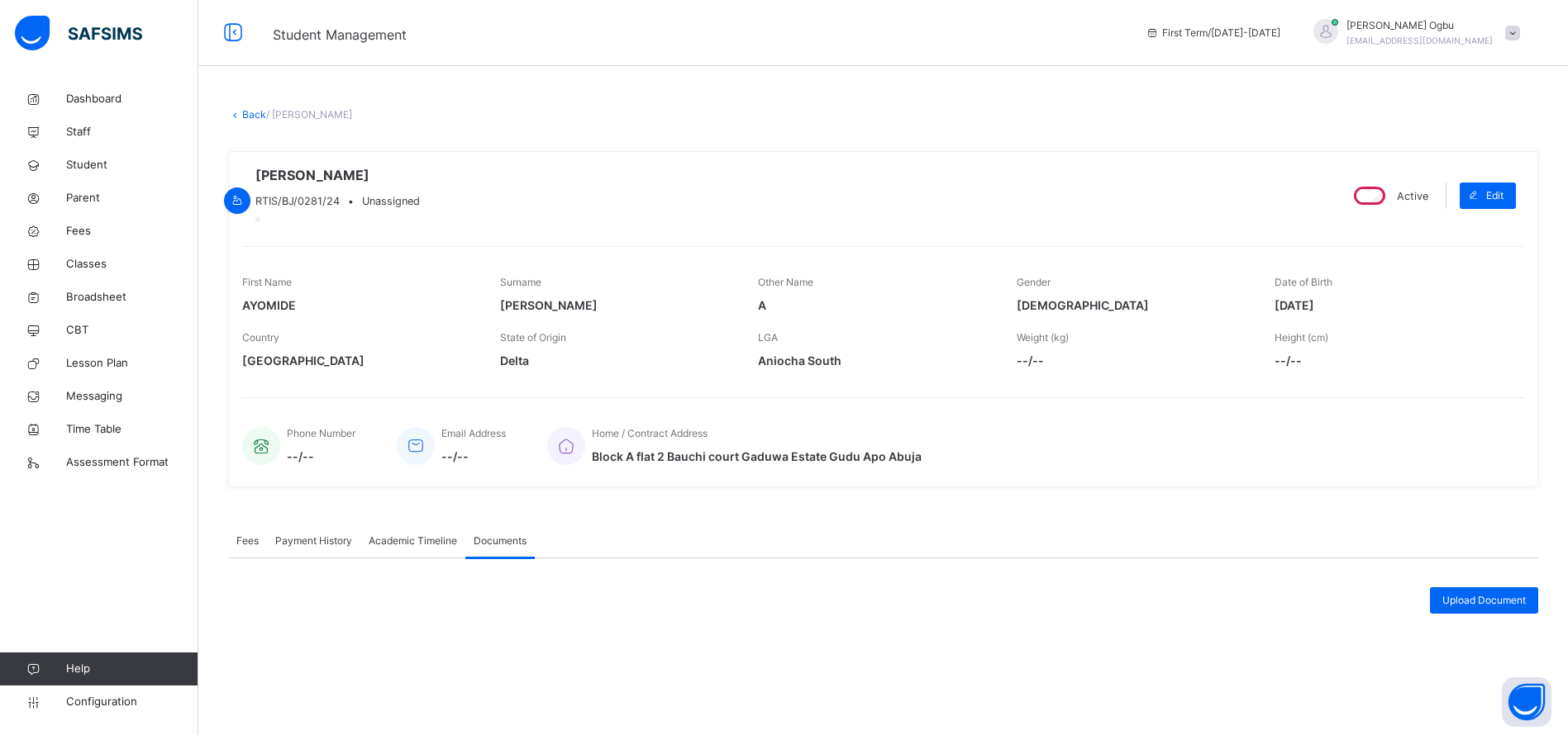
click at [255, 114] on link "Back" at bounding box center [254, 114] width 24 height 13
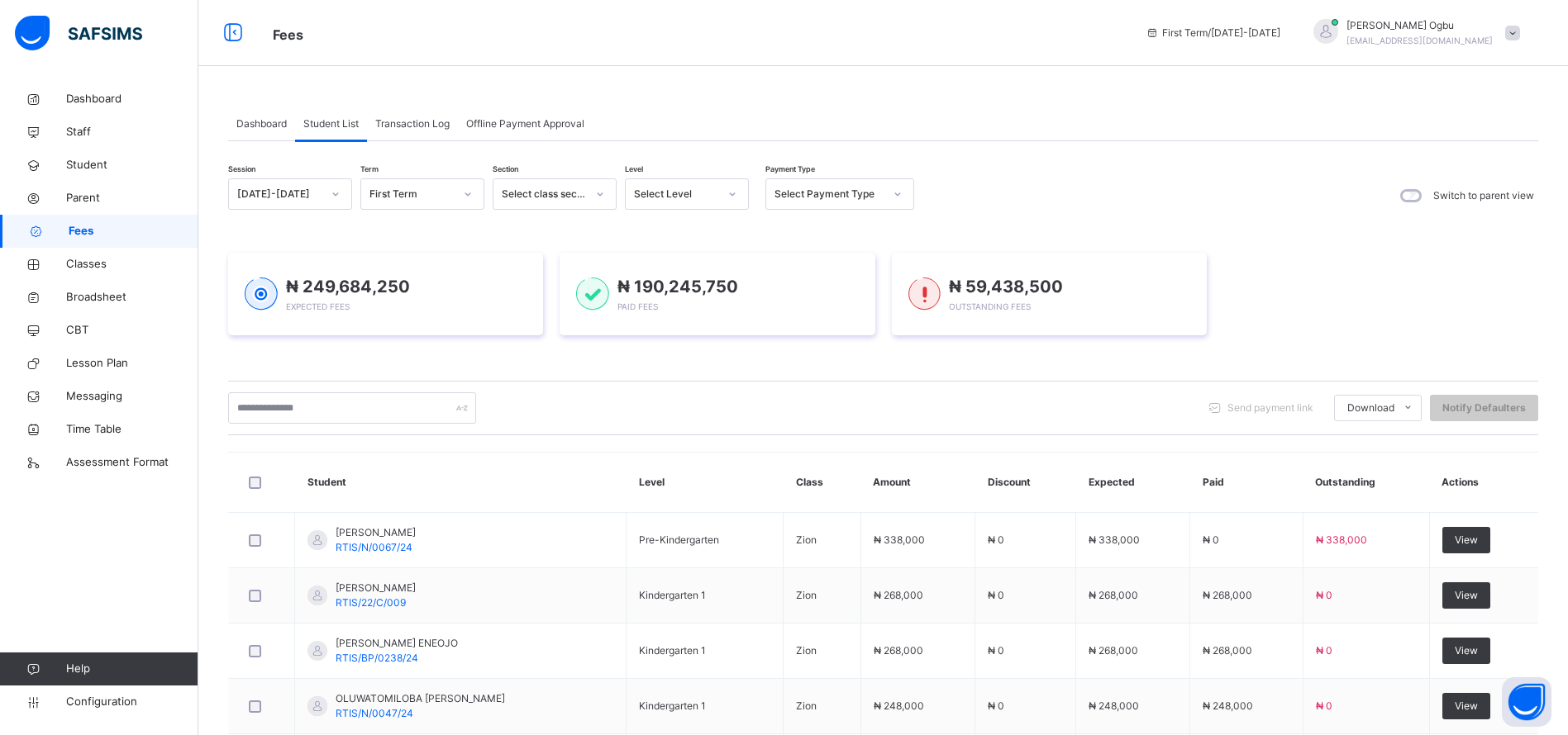
click at [1227, 166] on div "Session 2025-2026 Term First Term Section Select class section Level Select Lev…" at bounding box center [884, 641] width 1310 height 999
click at [791, 198] on div "Select Payment Type" at bounding box center [829, 194] width 109 height 15
click at [785, 230] on div "Full" at bounding box center [840, 232] width 147 height 28
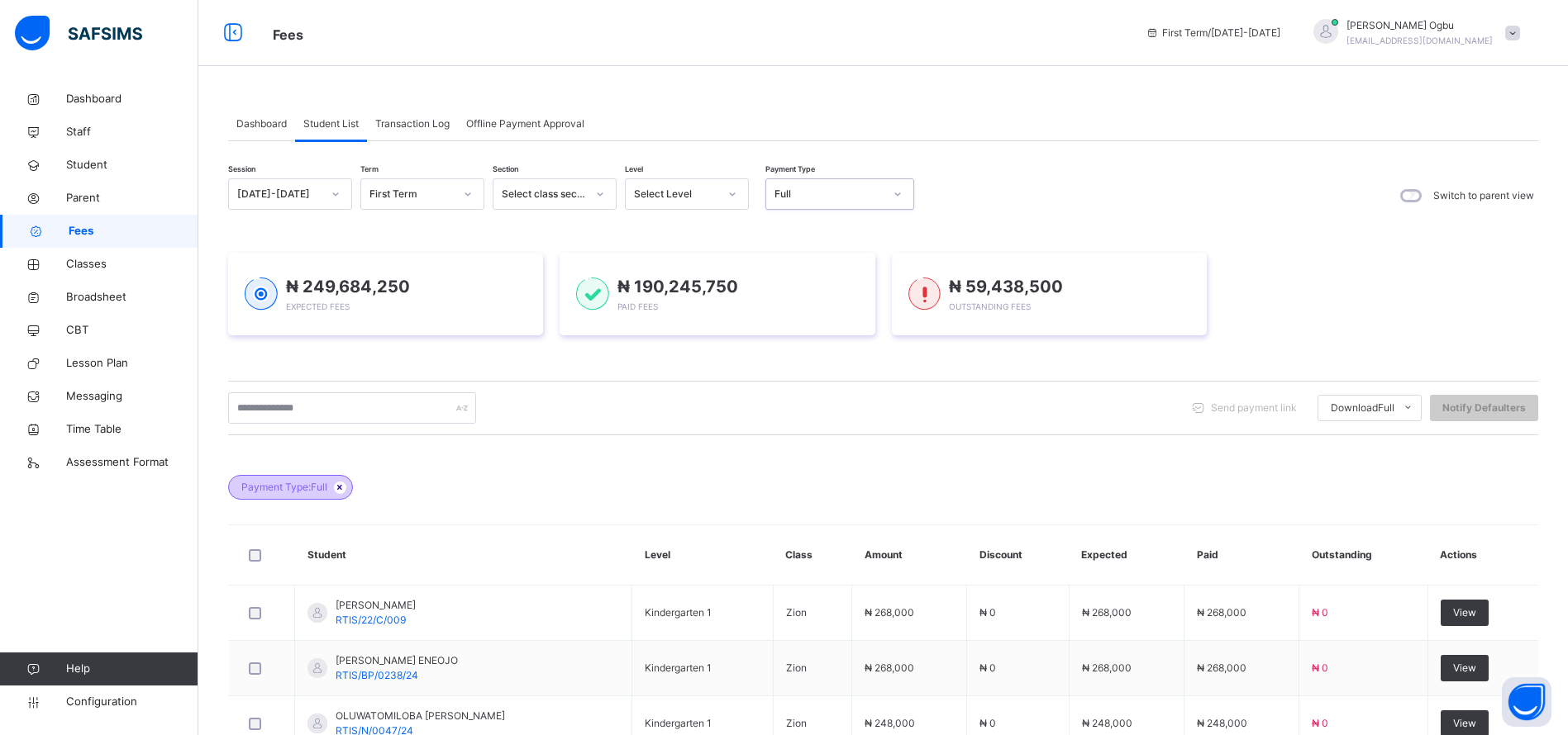
click at [346, 487] on icon at bounding box center [340, 487] width 14 height 10
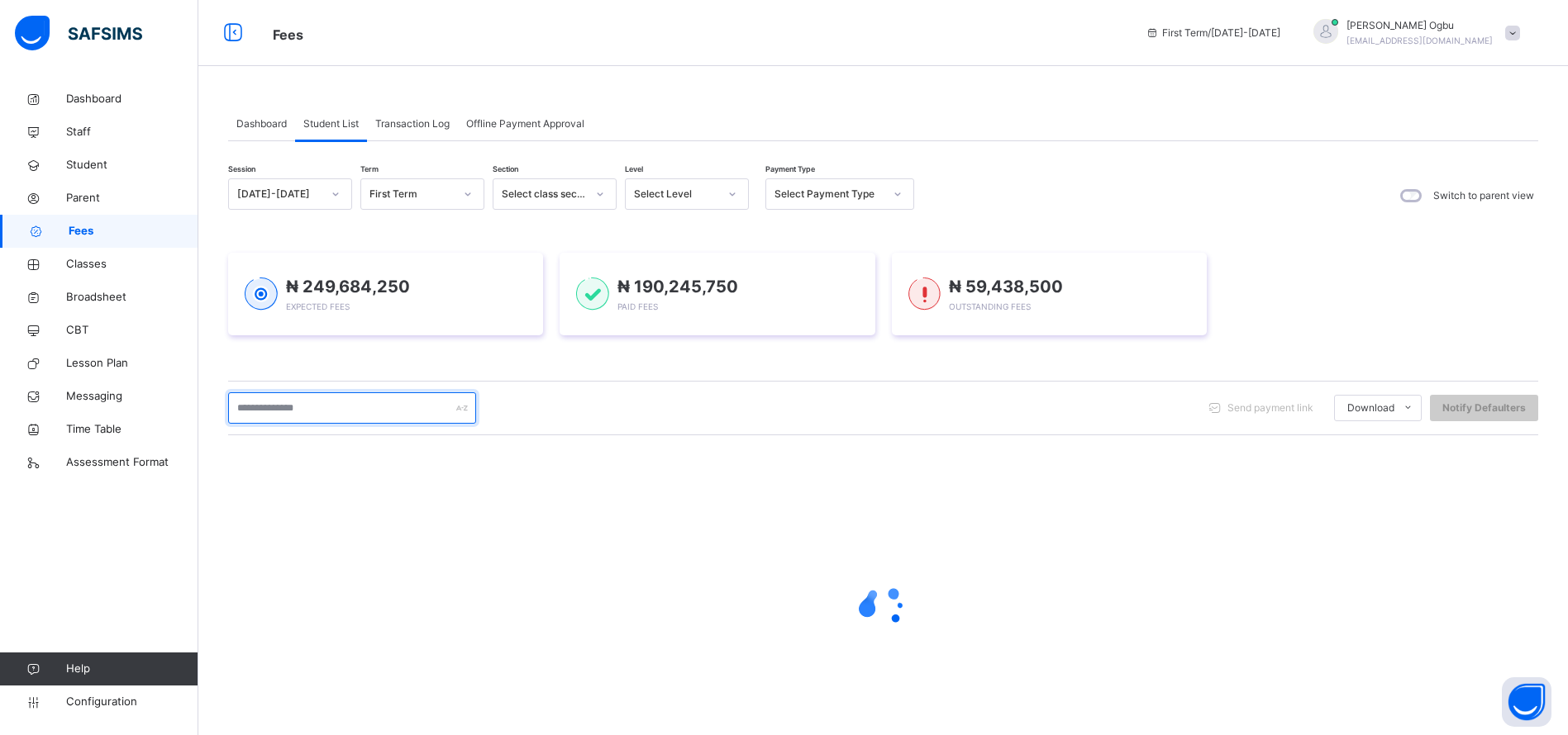
click at [368, 409] on input "text" at bounding box center [352, 408] width 248 height 32
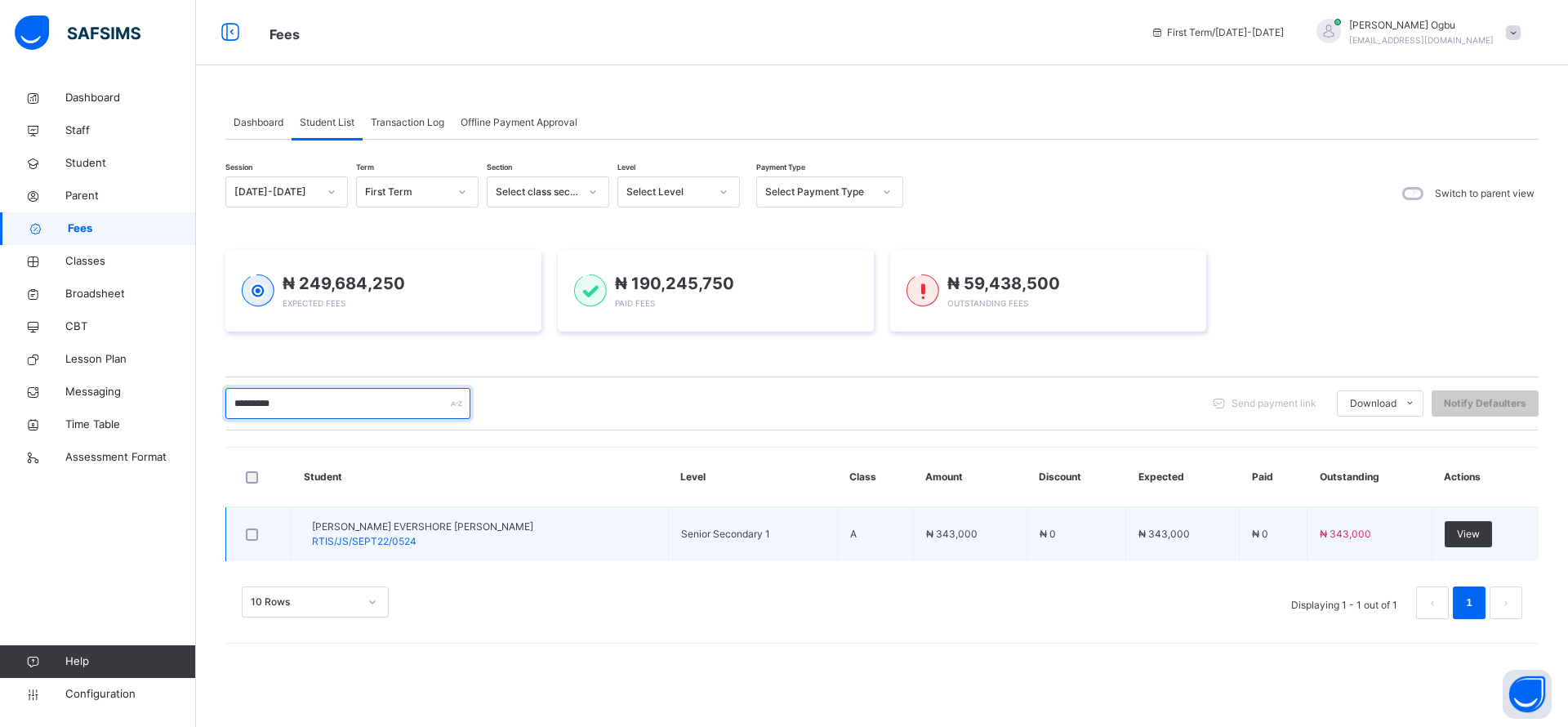
type input "*********"
click at [374, 543] on span "RTIS/JS/SEPT22/0524" at bounding box center [364, 541] width 104 height 12
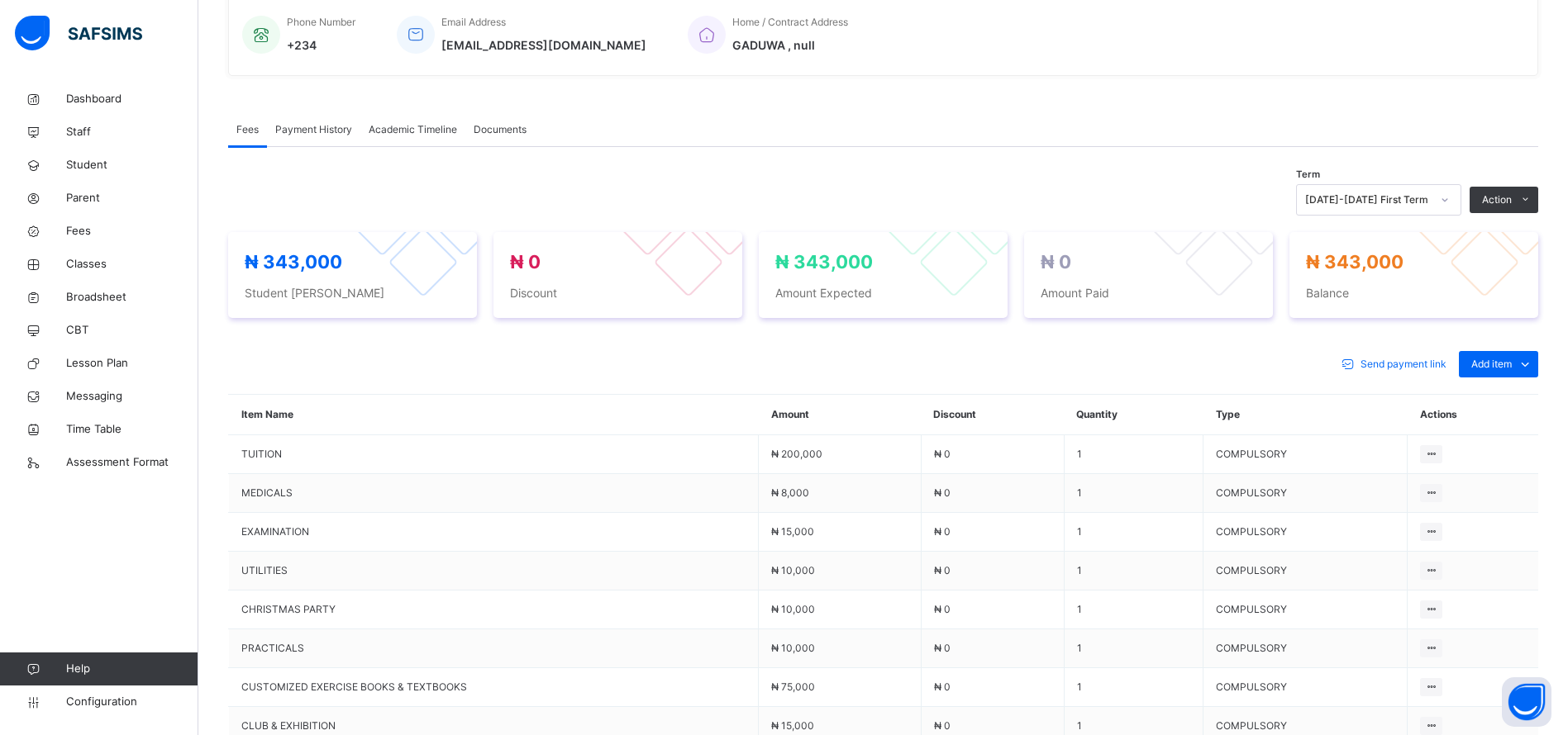
scroll to position [413, 0]
click at [1513, 370] on div "Add item" at bounding box center [1498, 364] width 79 height 27
click at [1504, 411] on ul "Optional items Special bill" at bounding box center [1485, 415] width 105 height 61
click at [1500, 409] on div "Optional items" at bounding box center [1497, 401] width 66 height 17
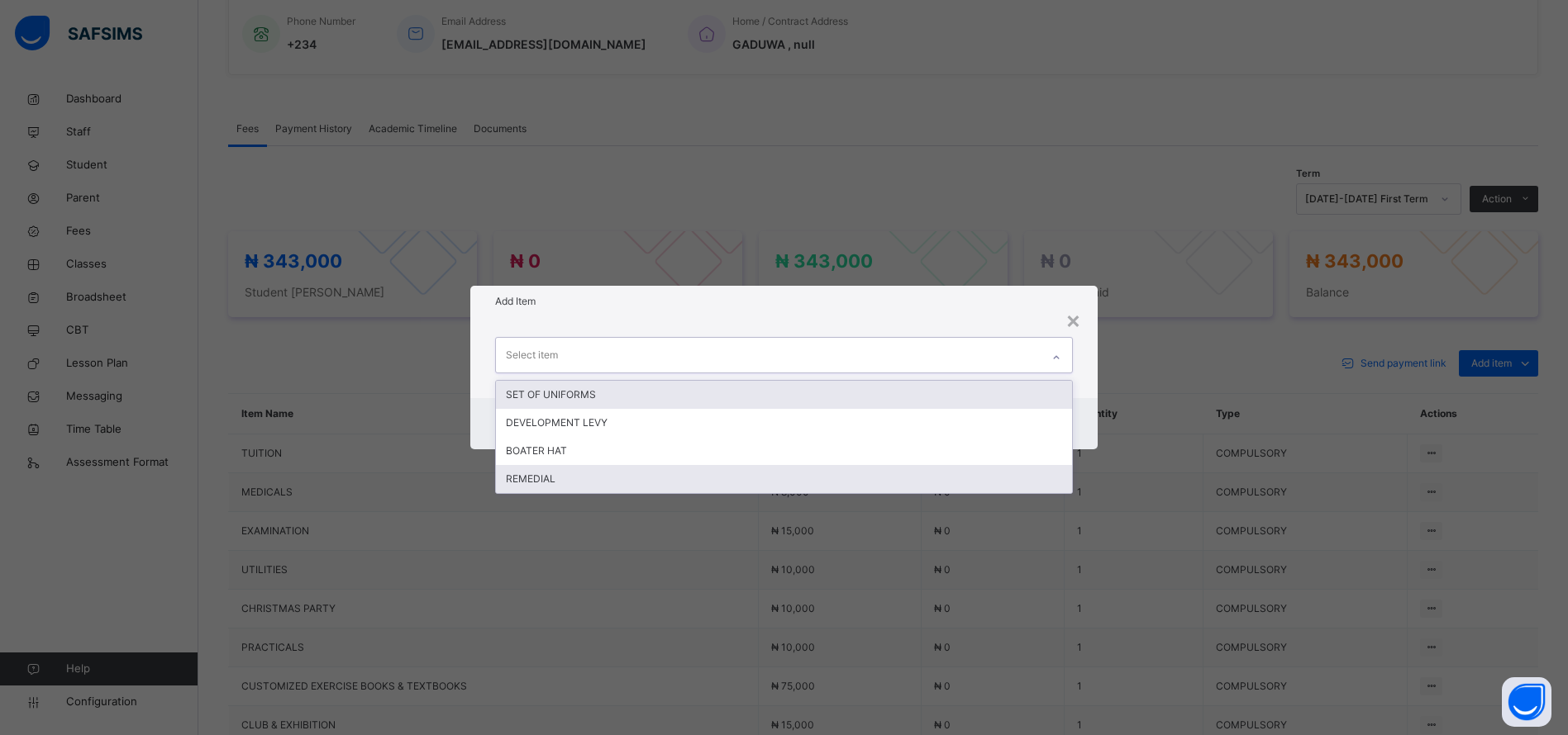
click at [586, 487] on div "REMEDIAL" at bounding box center [784, 479] width 576 height 28
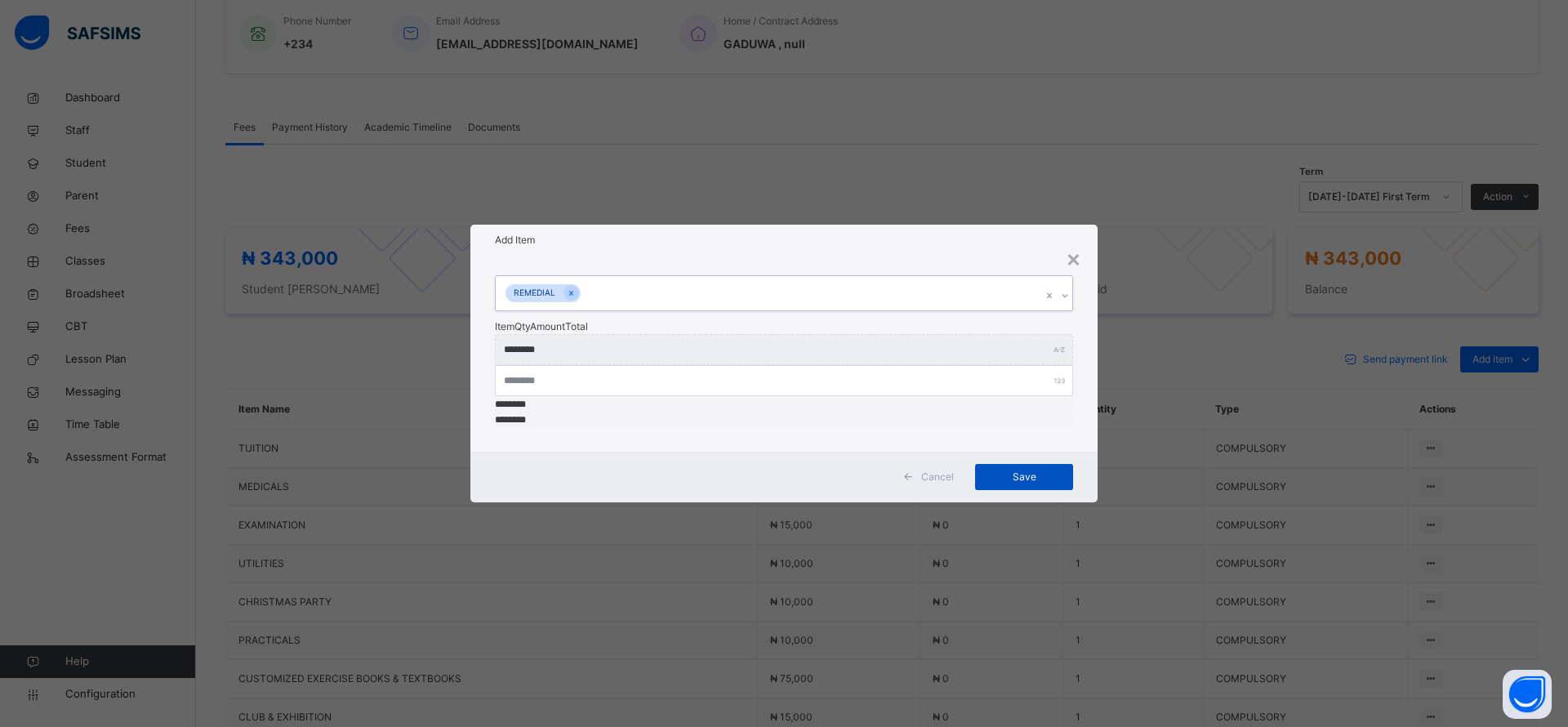
click at [1021, 470] on span "Save" at bounding box center [1023, 477] width 74 height 15
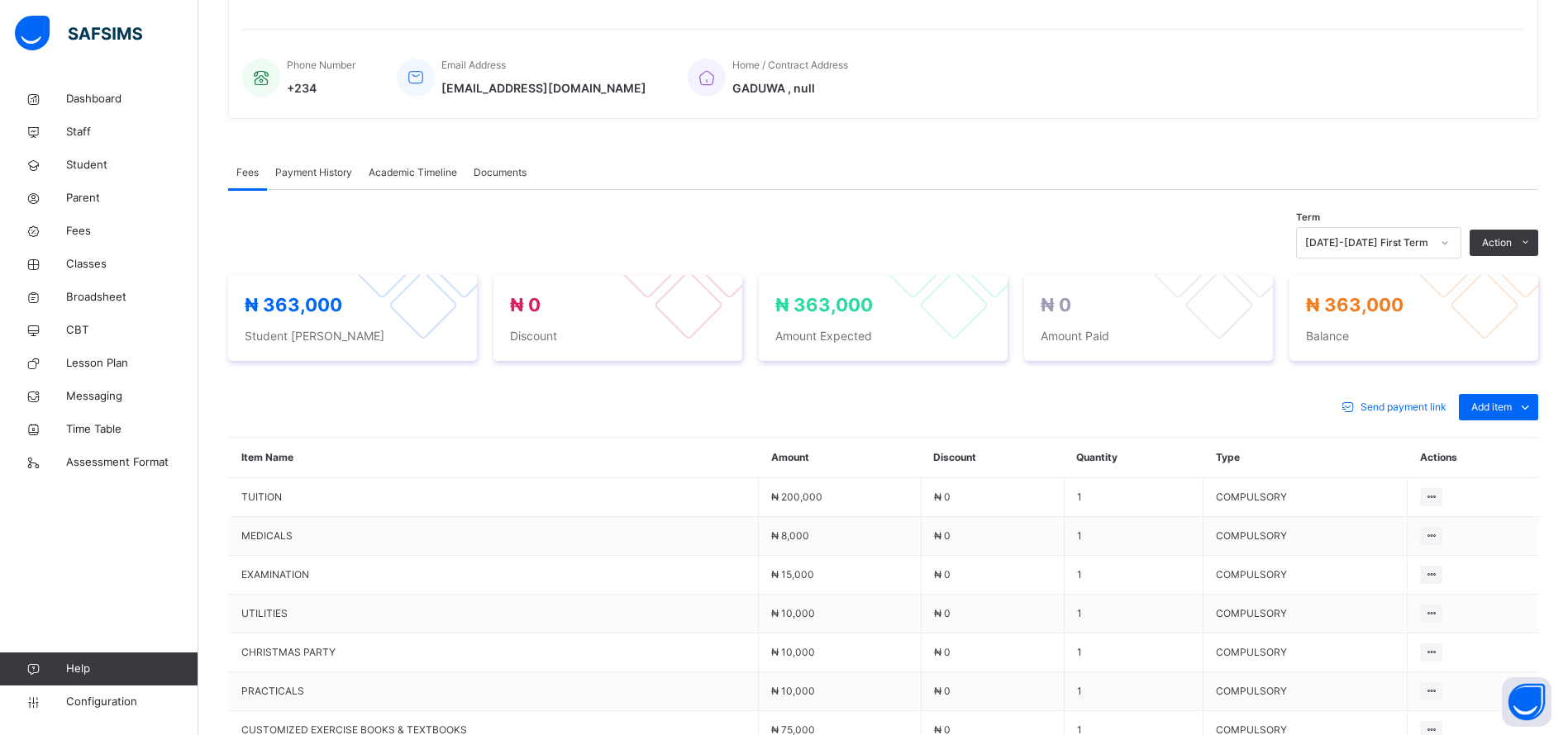
scroll to position [0, 0]
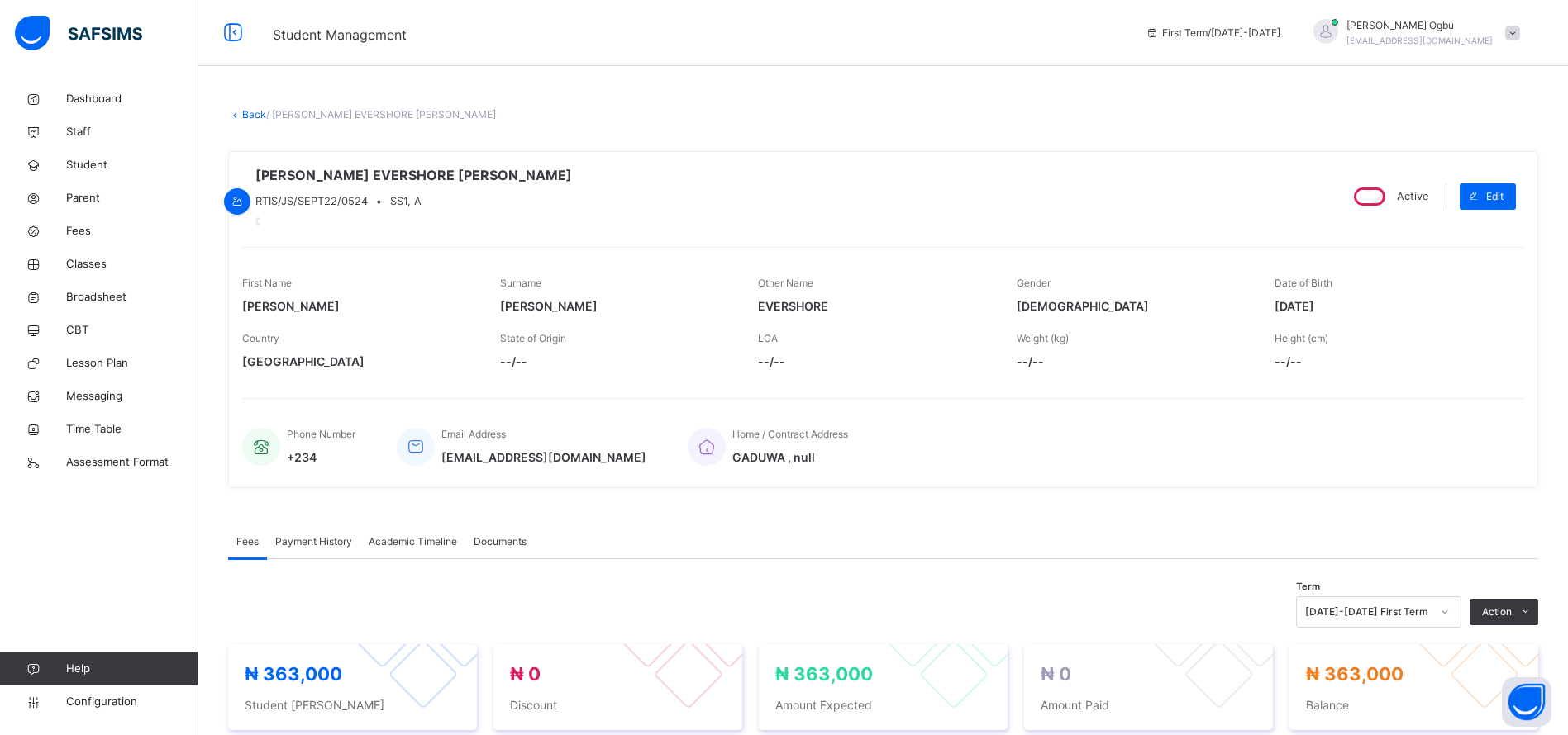
click at [243, 114] on link "Back" at bounding box center [254, 114] width 24 height 13
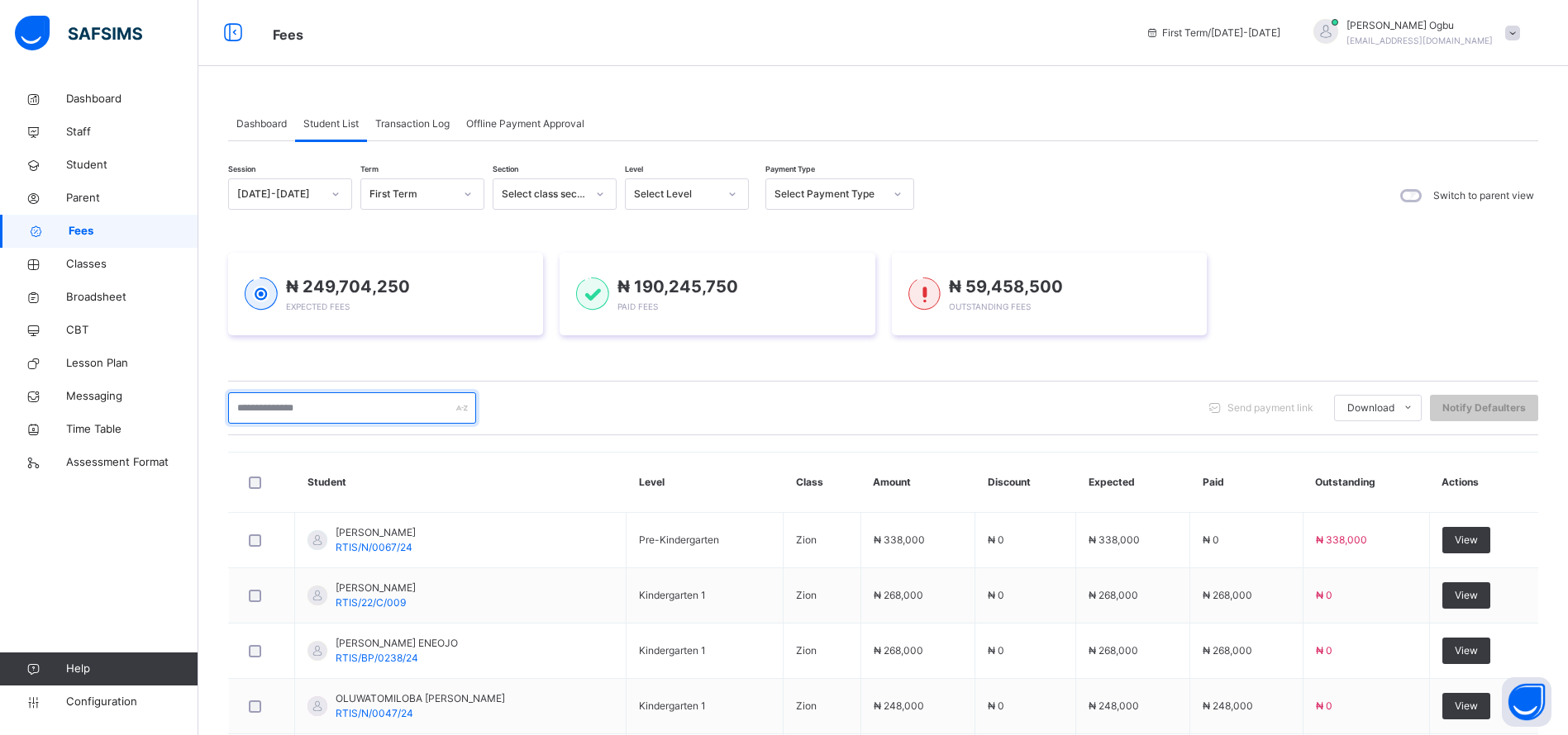
click at [295, 407] on input "text" at bounding box center [352, 408] width 248 height 32
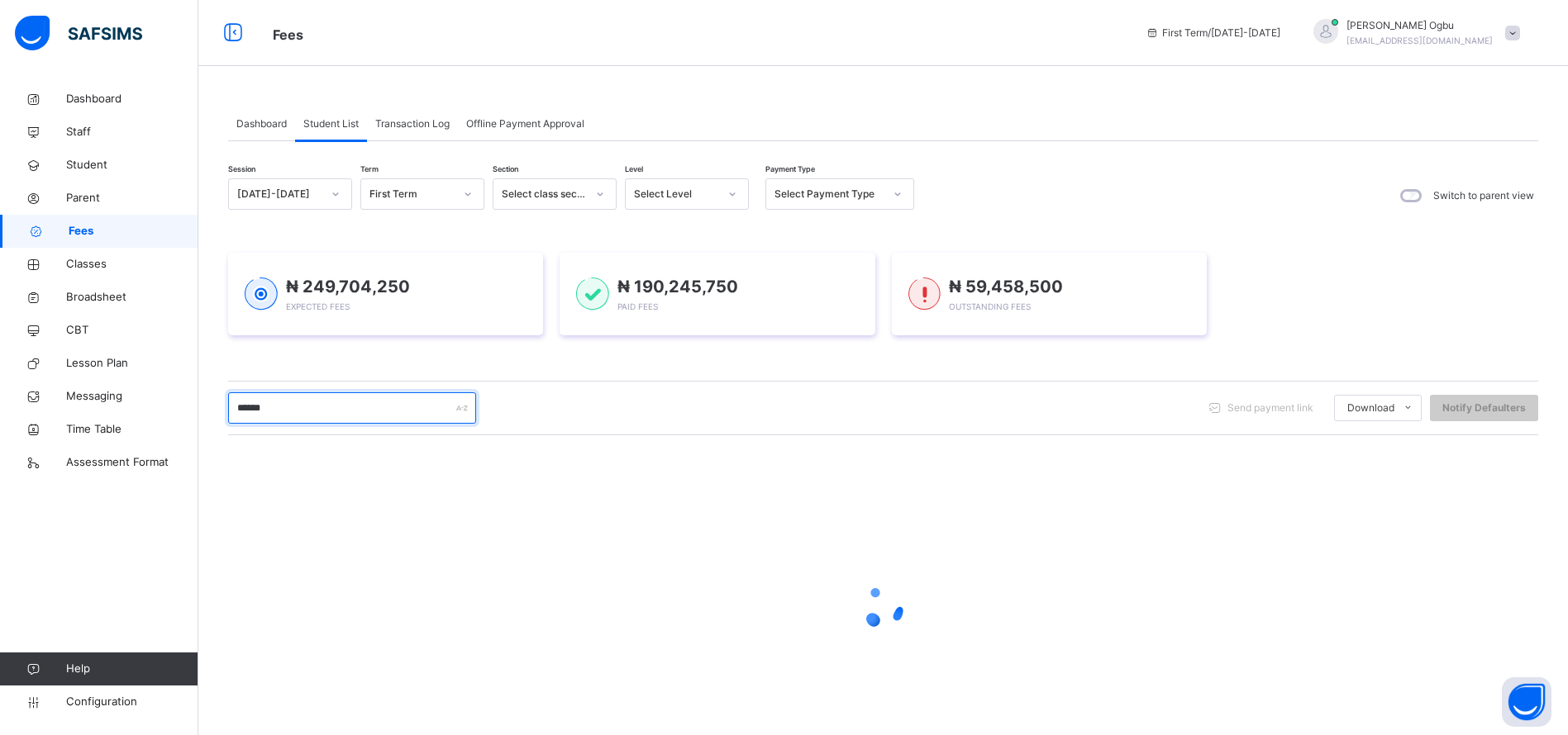
type input "*******"
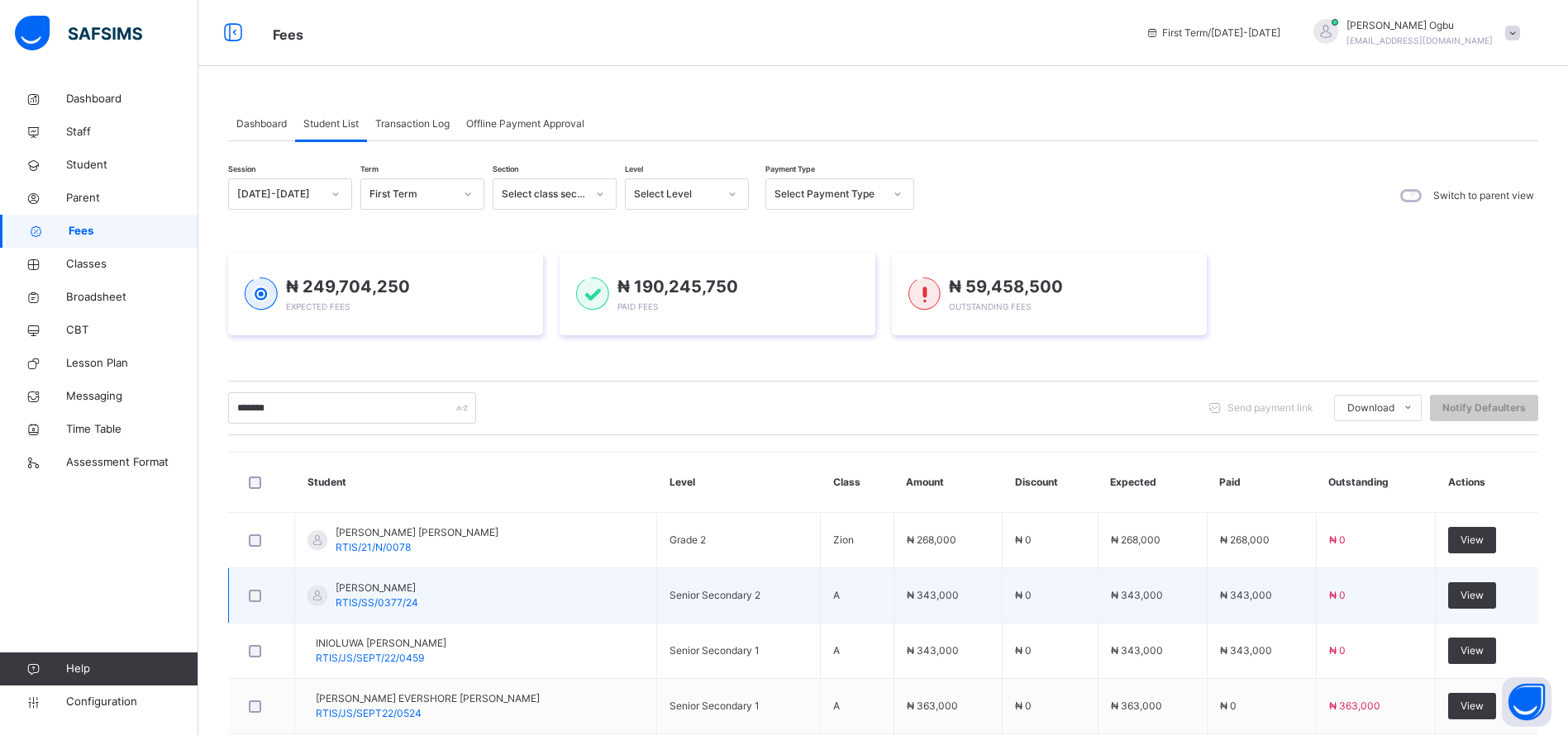
click at [369, 596] on span "RTIS/SS/0377/24" at bounding box center [377, 602] width 83 height 13
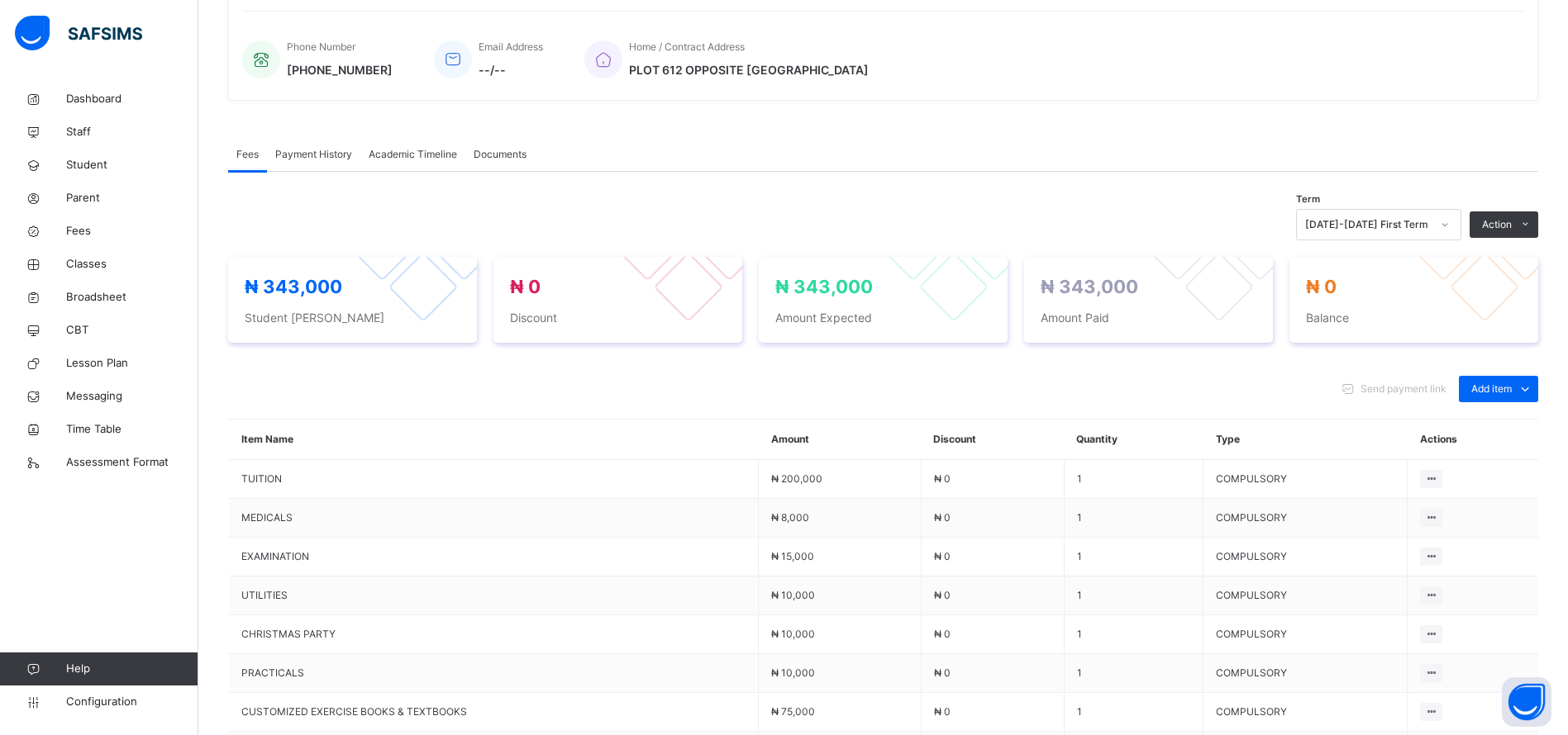
scroll to position [498, 0]
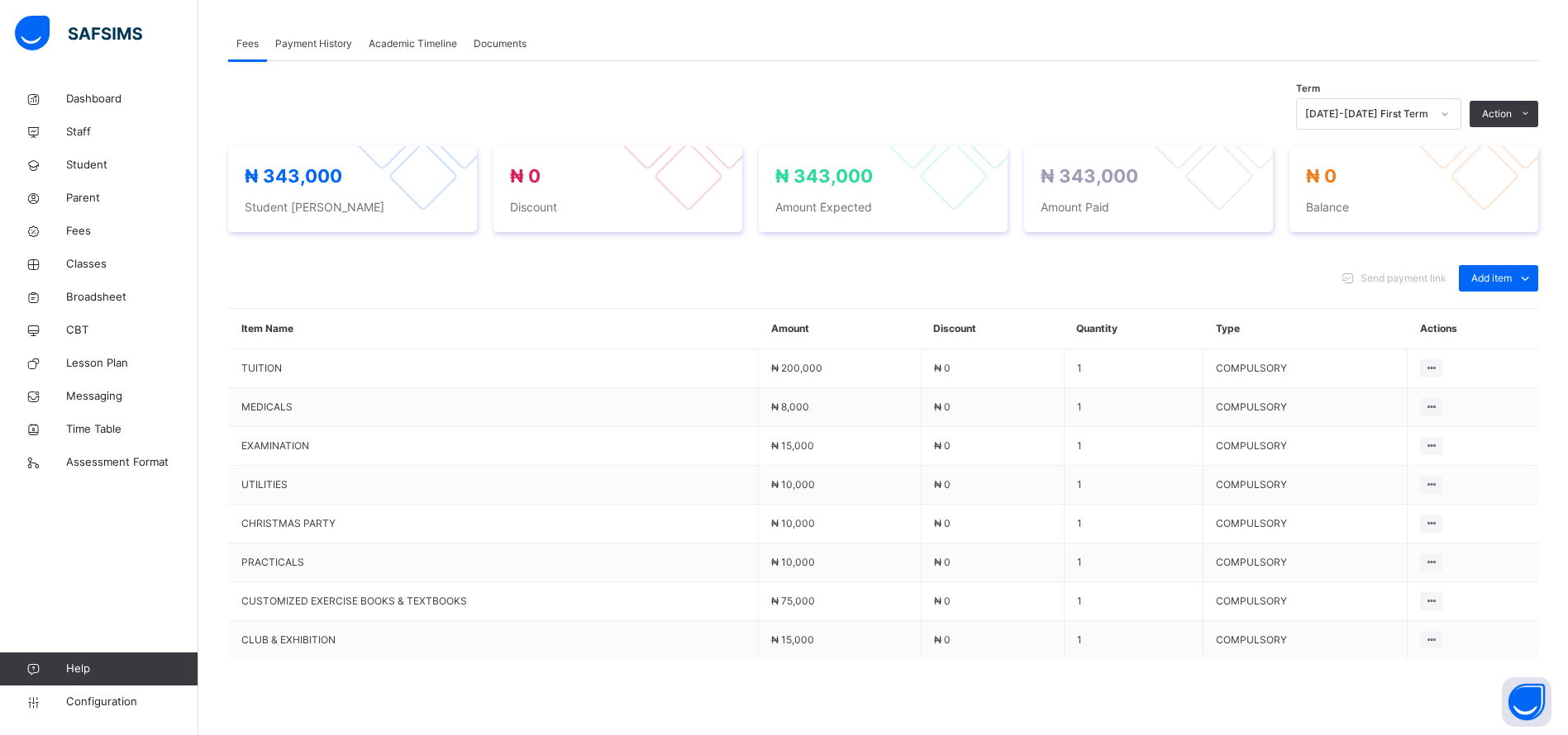
click at [312, 60] on div "Payment History" at bounding box center [314, 44] width 94 height 33
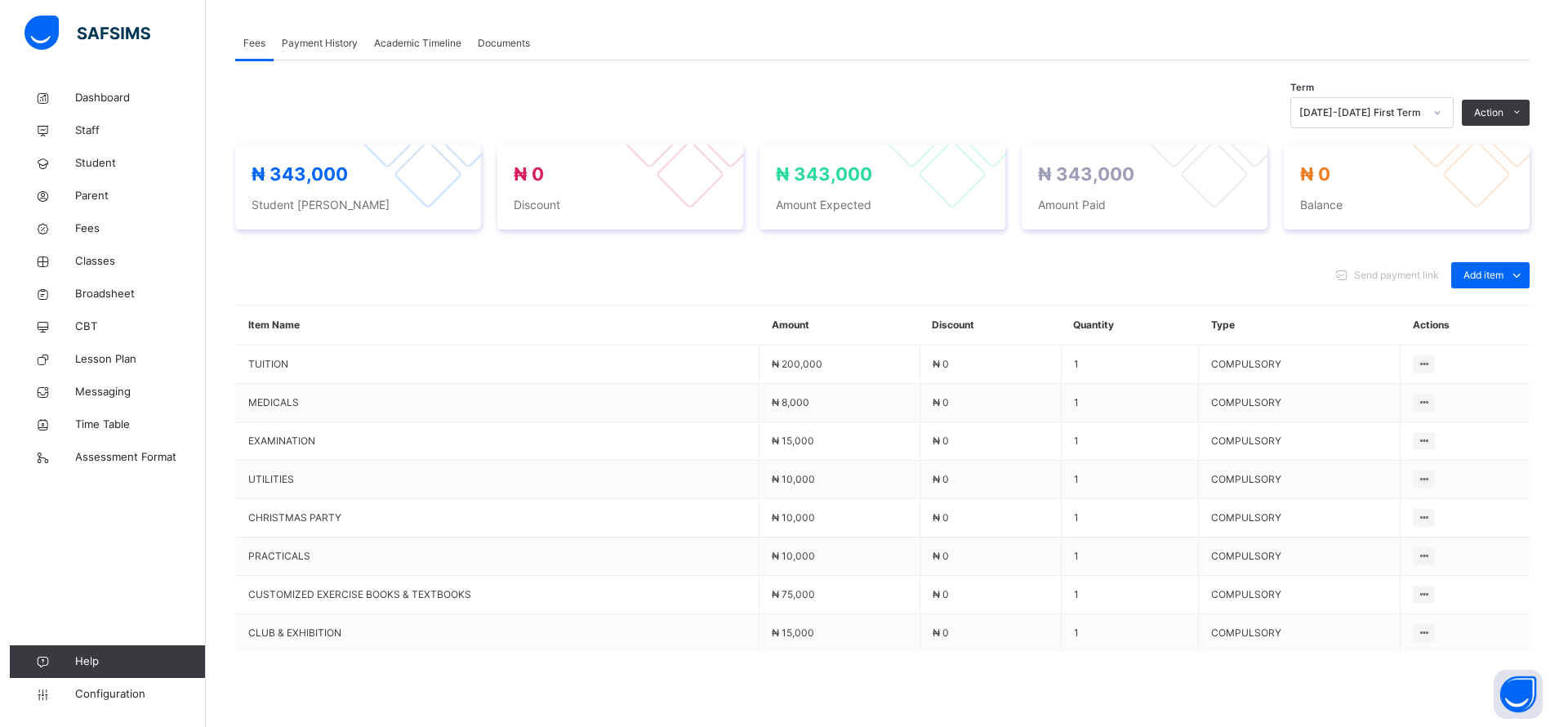
scroll to position [69, 0]
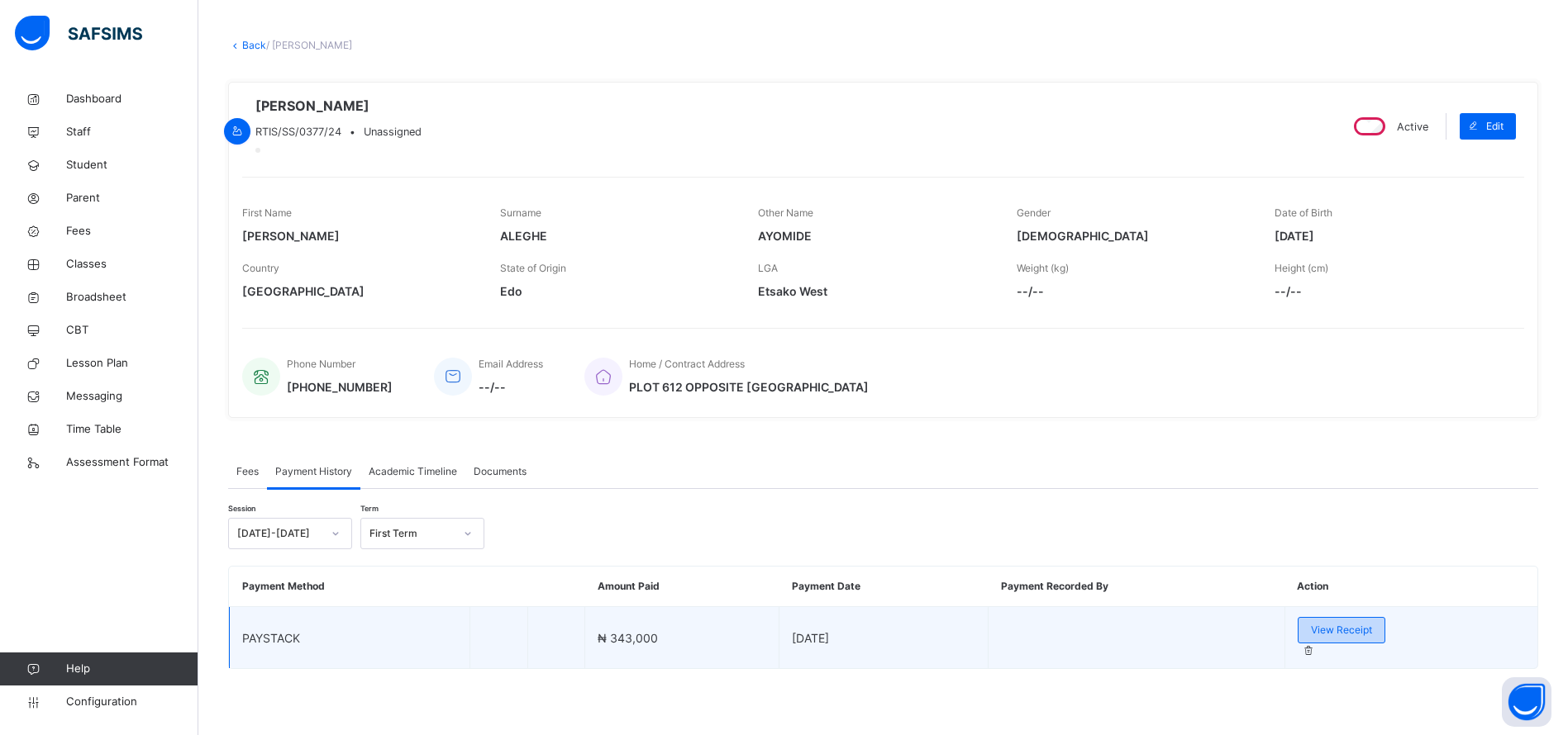
click at [1311, 638] on span "View Receipt" at bounding box center [1341, 630] width 61 height 15
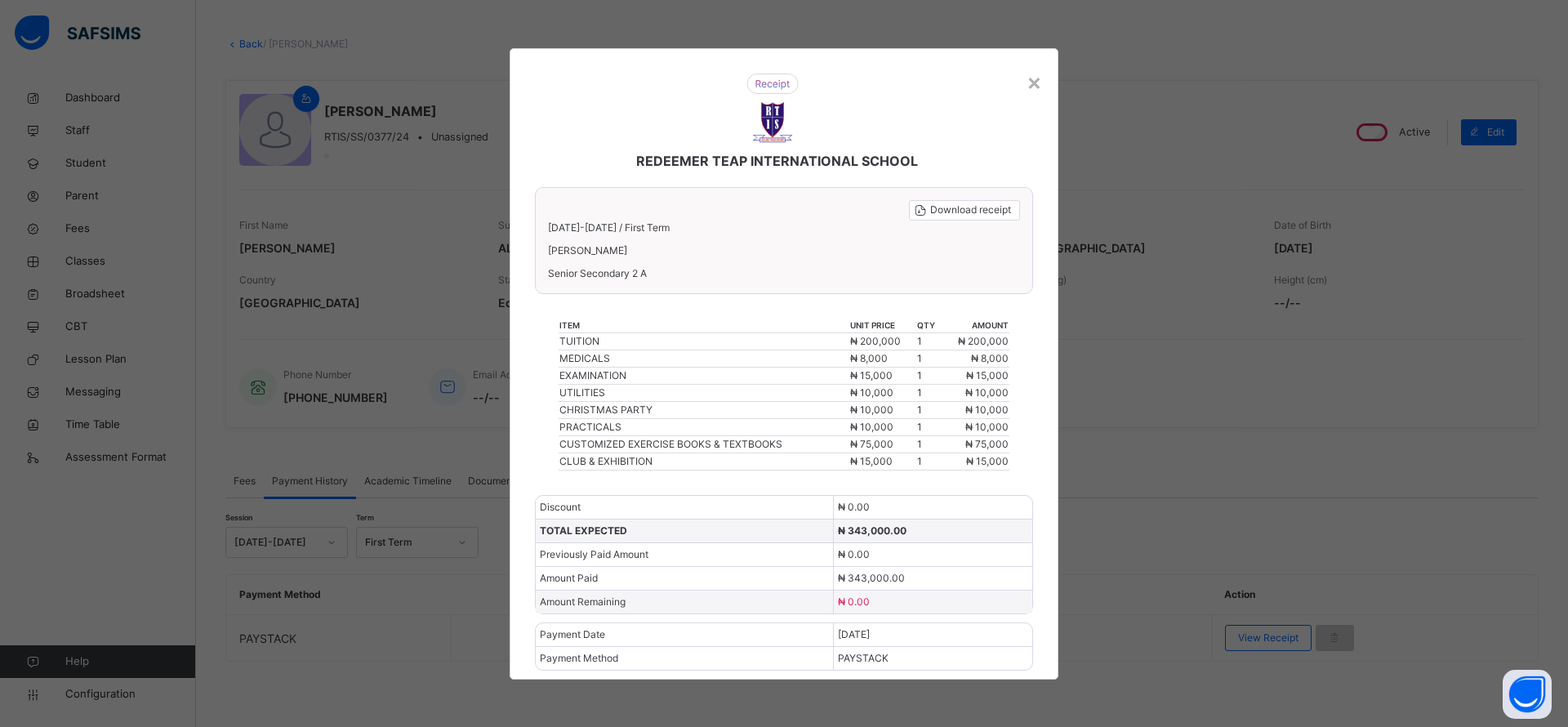
click at [1042, 84] on div "REDEEMER TEAP INTERNATIONAL SCHOOL Download receipt 2025-2026 / First Term JESS…" at bounding box center [784, 364] width 549 height 632
click at [1038, 84] on div "×" at bounding box center [1034, 81] width 16 height 34
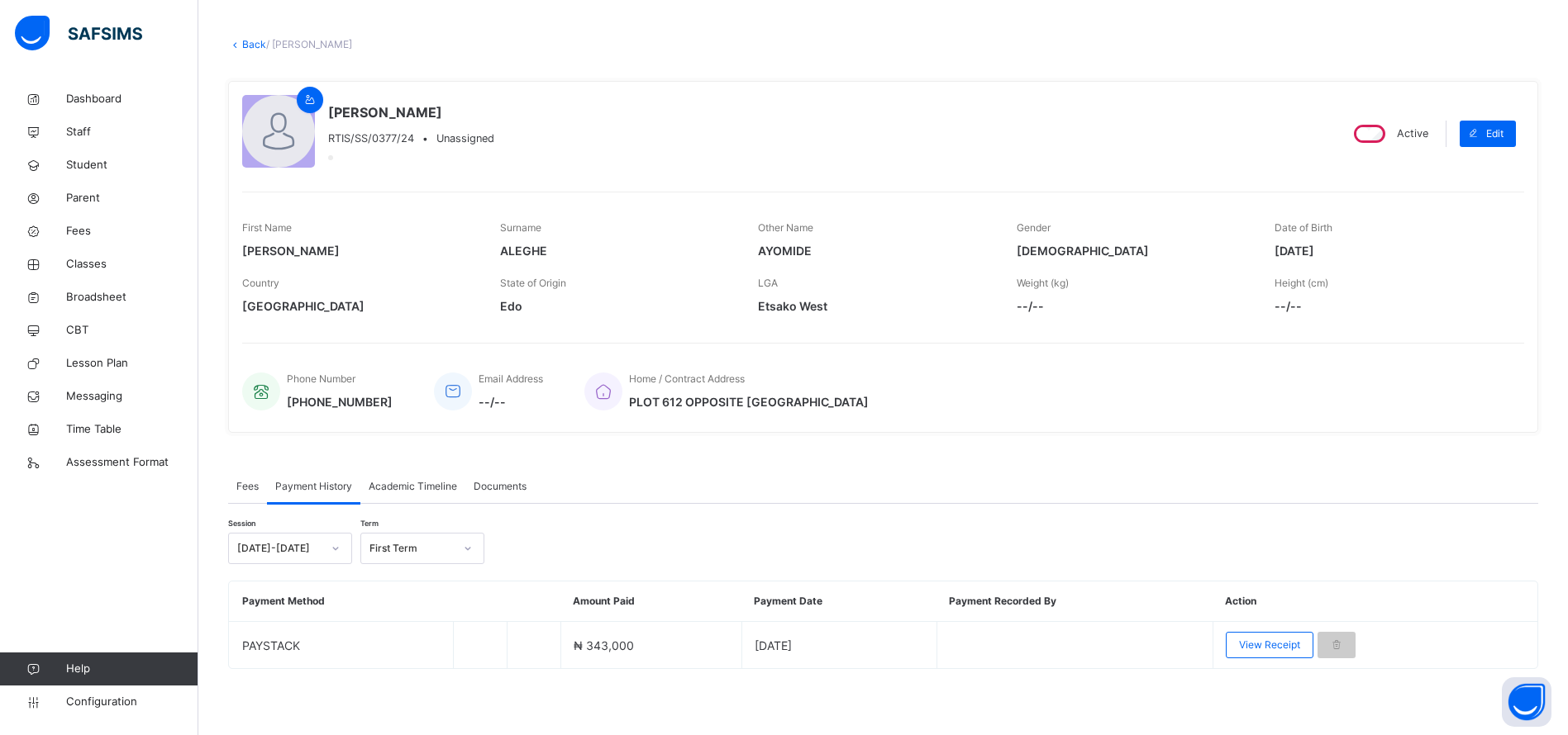
click at [248, 35] on div "× Delete Document This action would delete the document with name: from the sys…" at bounding box center [883, 374] width 1370 height 722
click at [254, 51] on div "Back / JESSICA AYOMIDE ALEGHE" at bounding box center [884, 44] width 1310 height 15
click at [254, 43] on link "Back" at bounding box center [254, 43] width 24 height 13
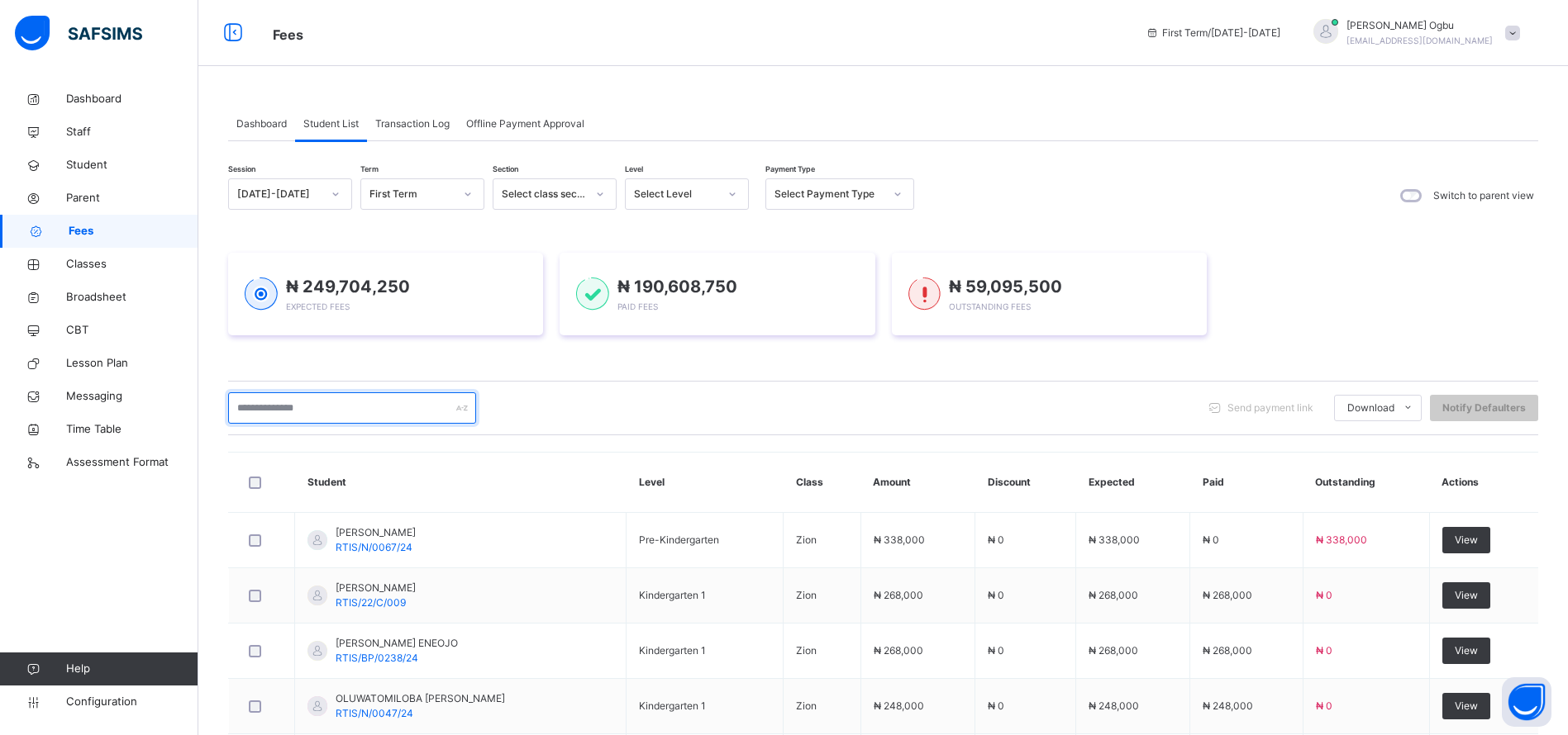
click at [342, 412] on input "text" at bounding box center [352, 408] width 248 height 32
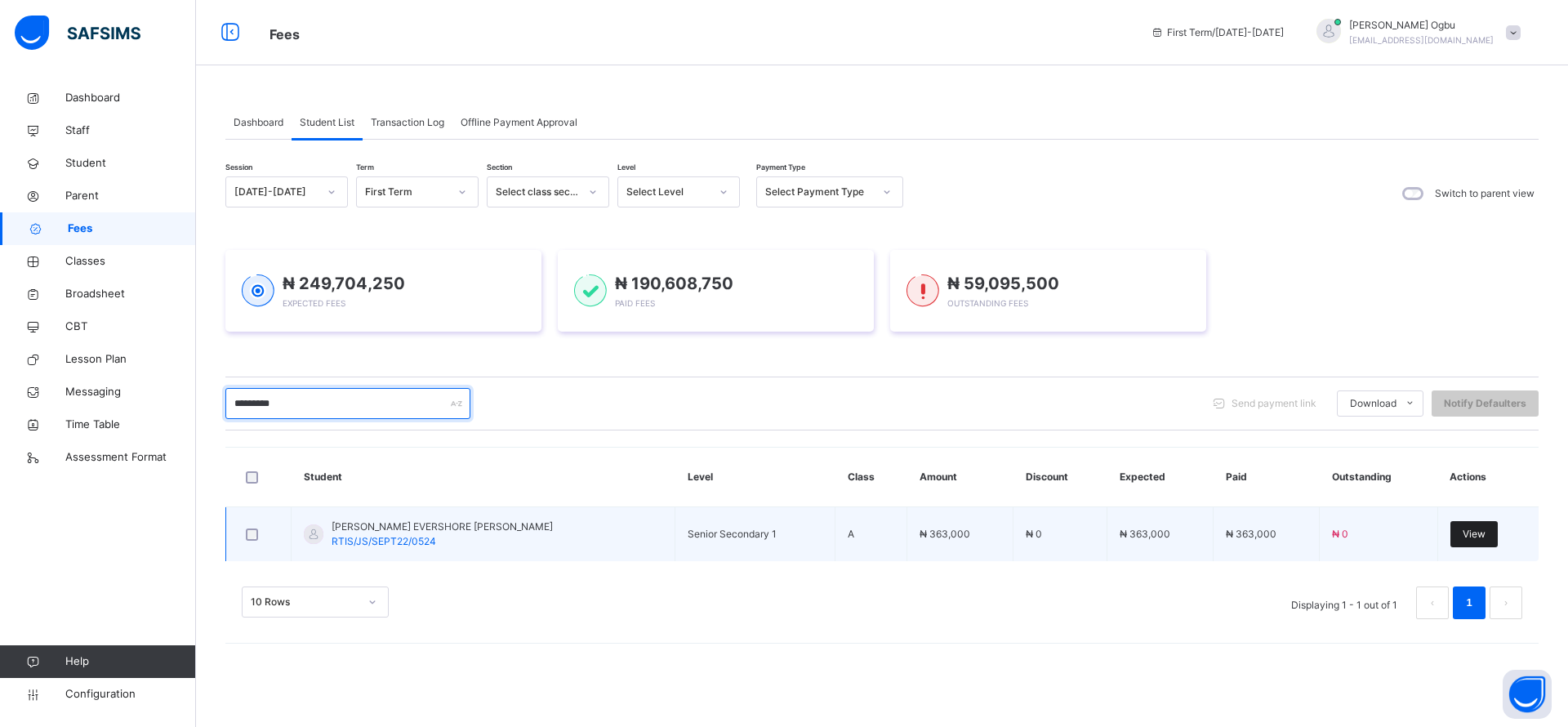
type input "*********"
click at [1456, 544] on div "View" at bounding box center [1473, 534] width 47 height 26
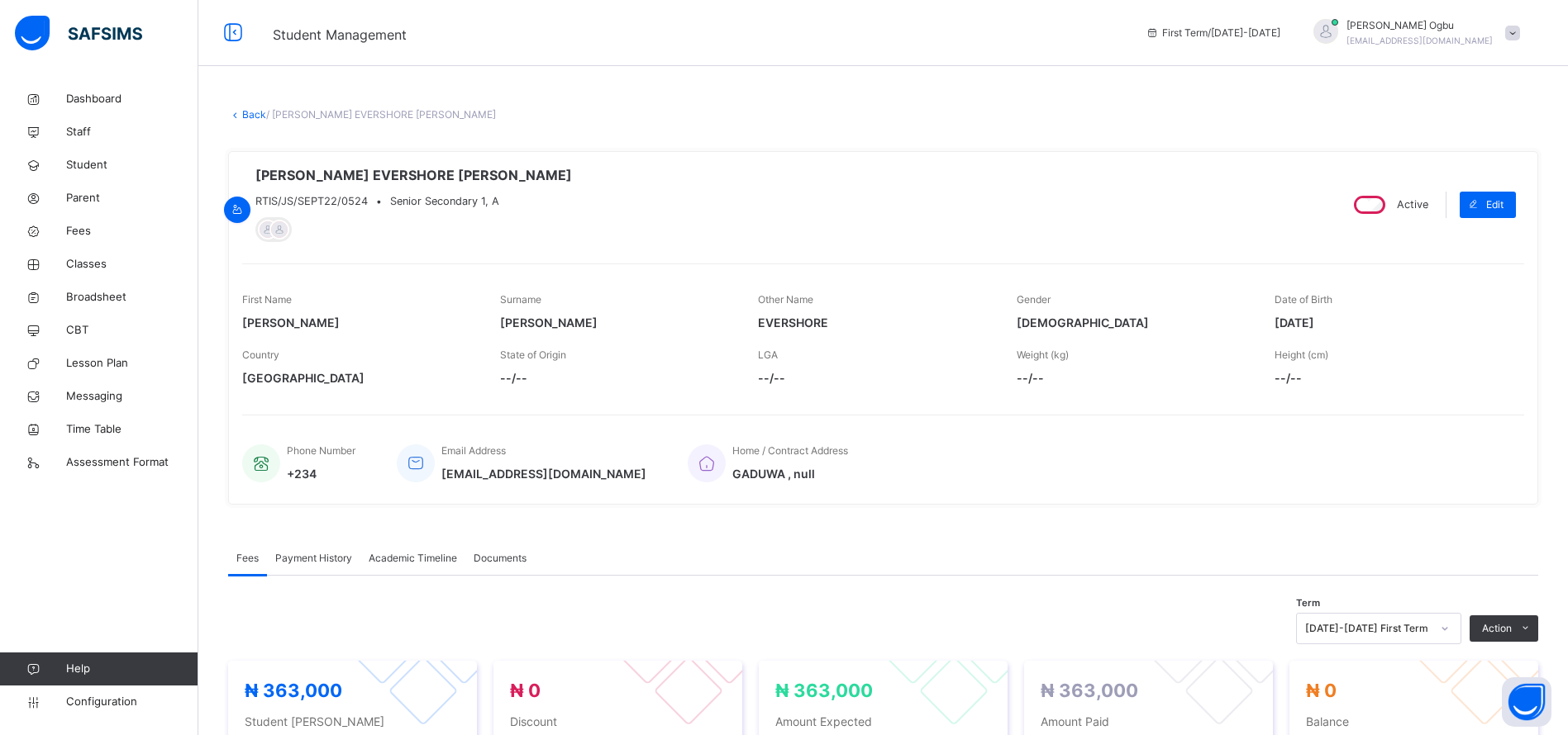
click at [300, 561] on span "Payment History" at bounding box center [314, 559] width 77 height 15
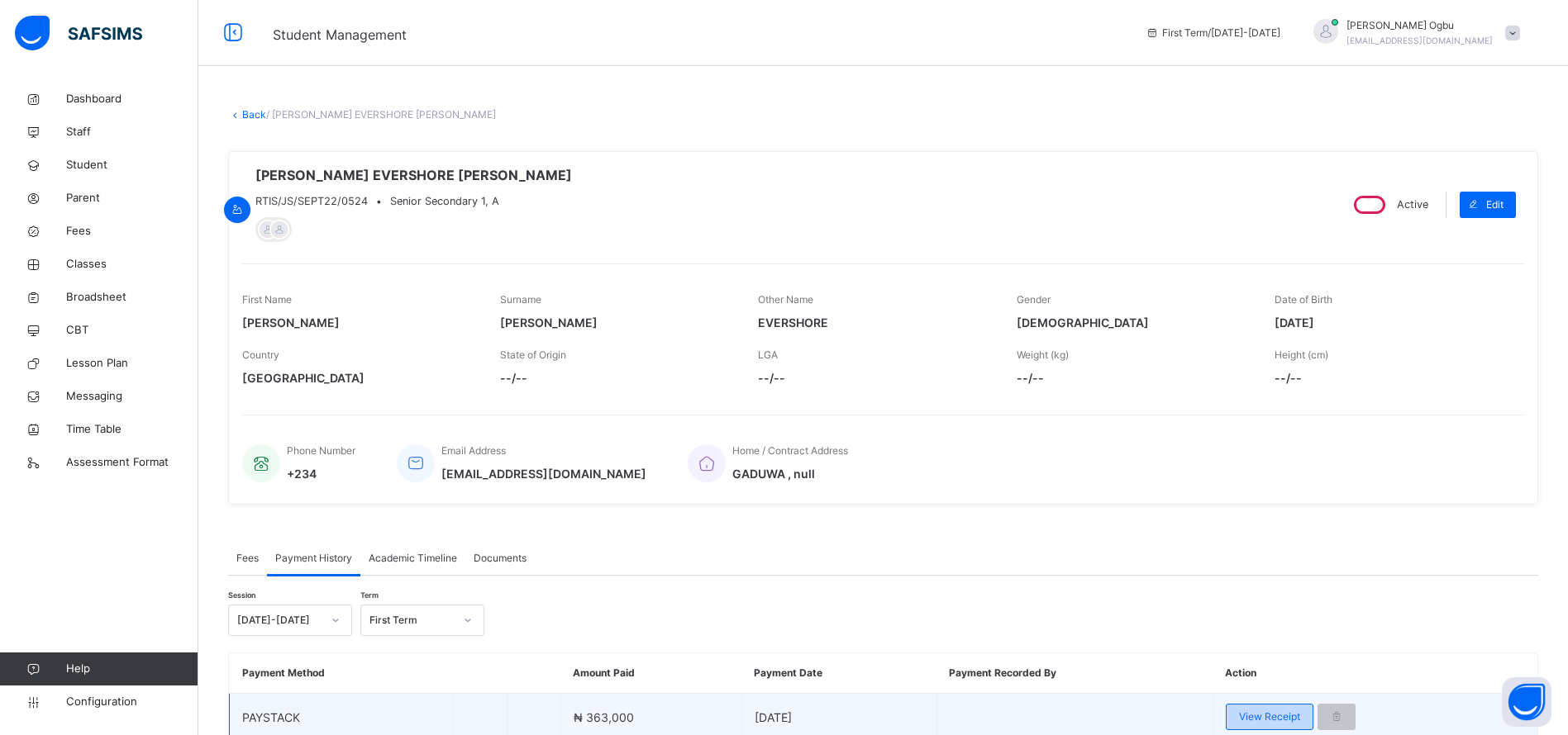
click at [1268, 717] on span "View Receipt" at bounding box center [1269, 717] width 61 height 15
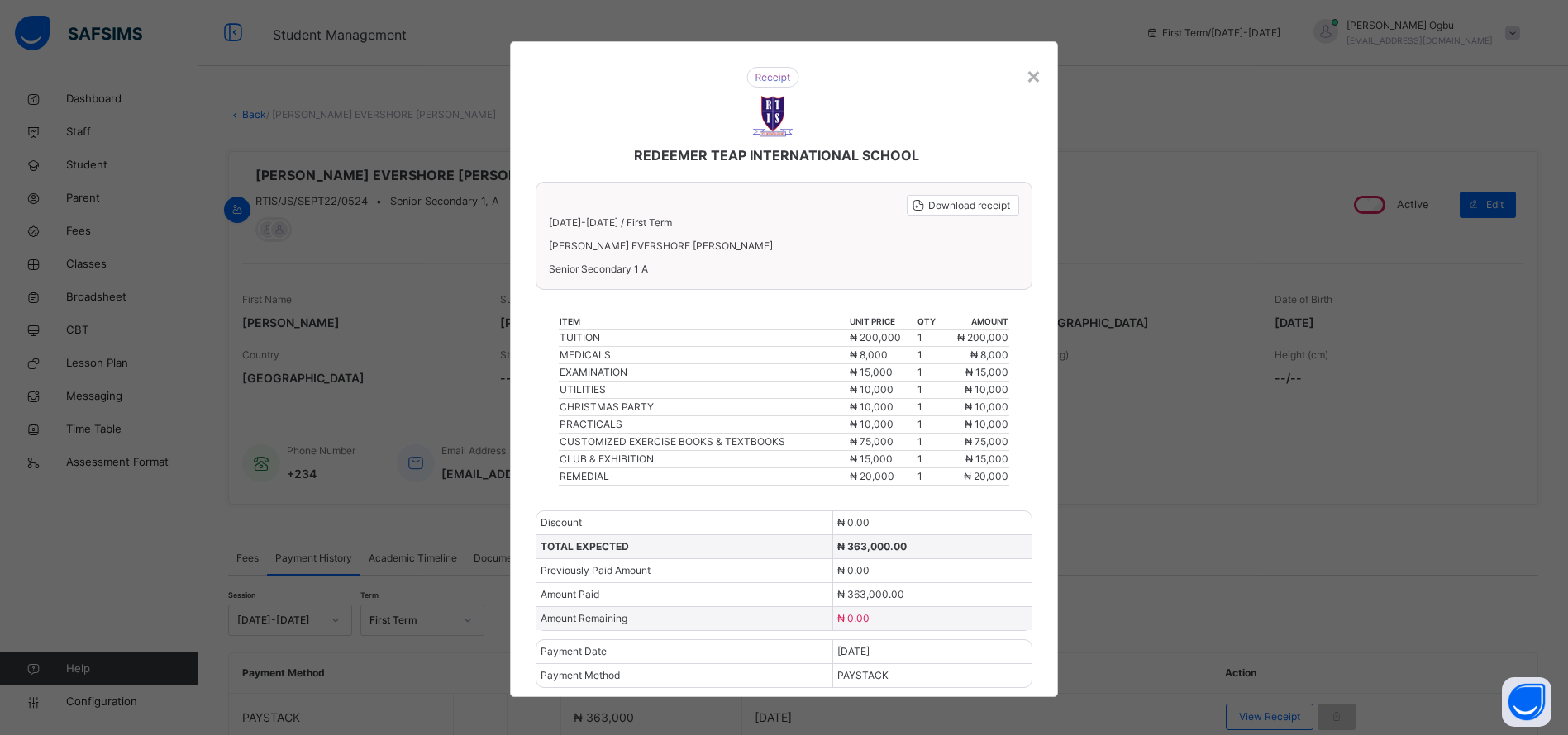
click at [1156, 112] on div "× REDEEMER TEAP INTERNATIONAL SCHOOL Download receipt 2025-2026 / First Term DA…" at bounding box center [784, 367] width 1568 height 735
click at [1038, 74] on div "×" at bounding box center [1033, 74] width 16 height 34
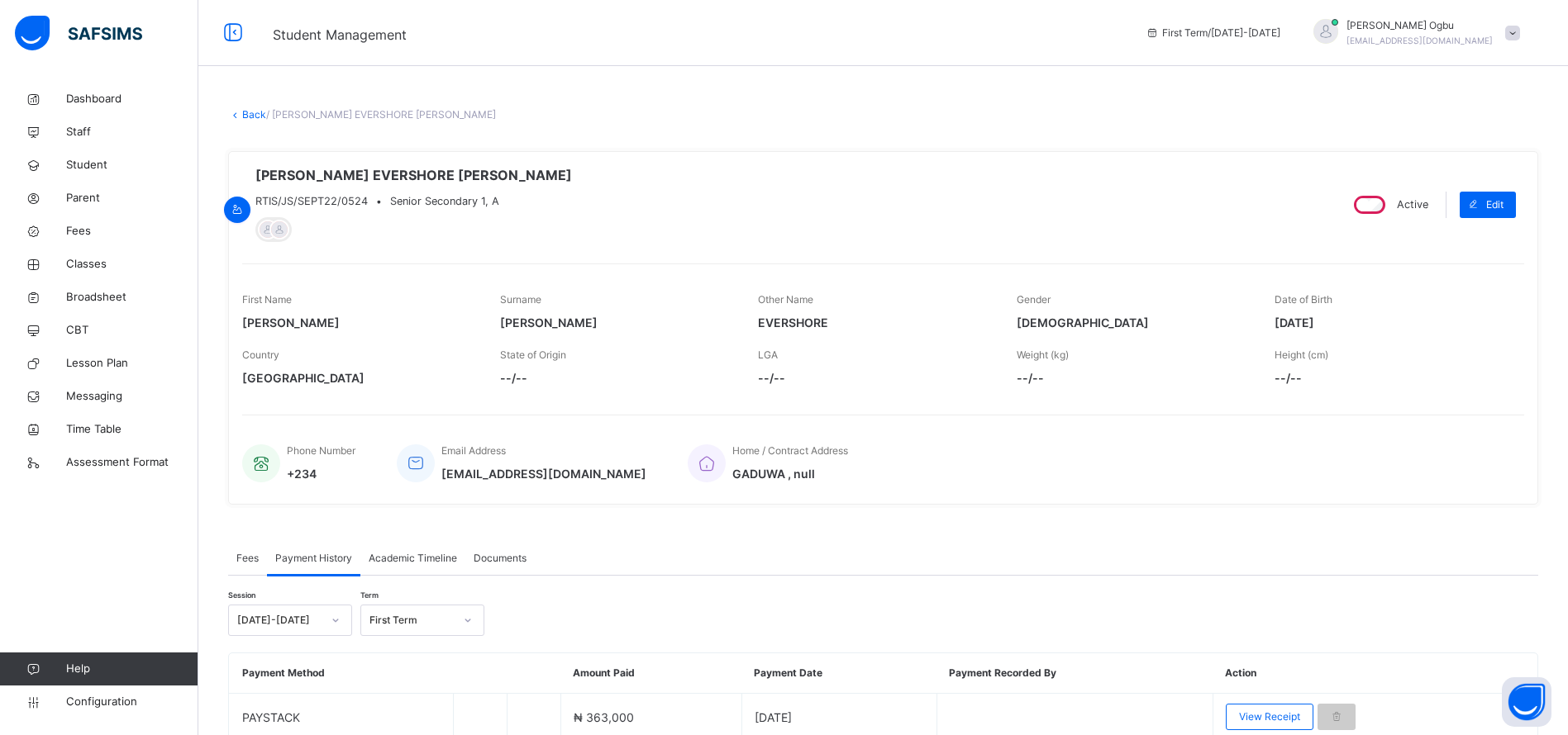
click at [243, 119] on link "Back" at bounding box center [254, 114] width 24 height 13
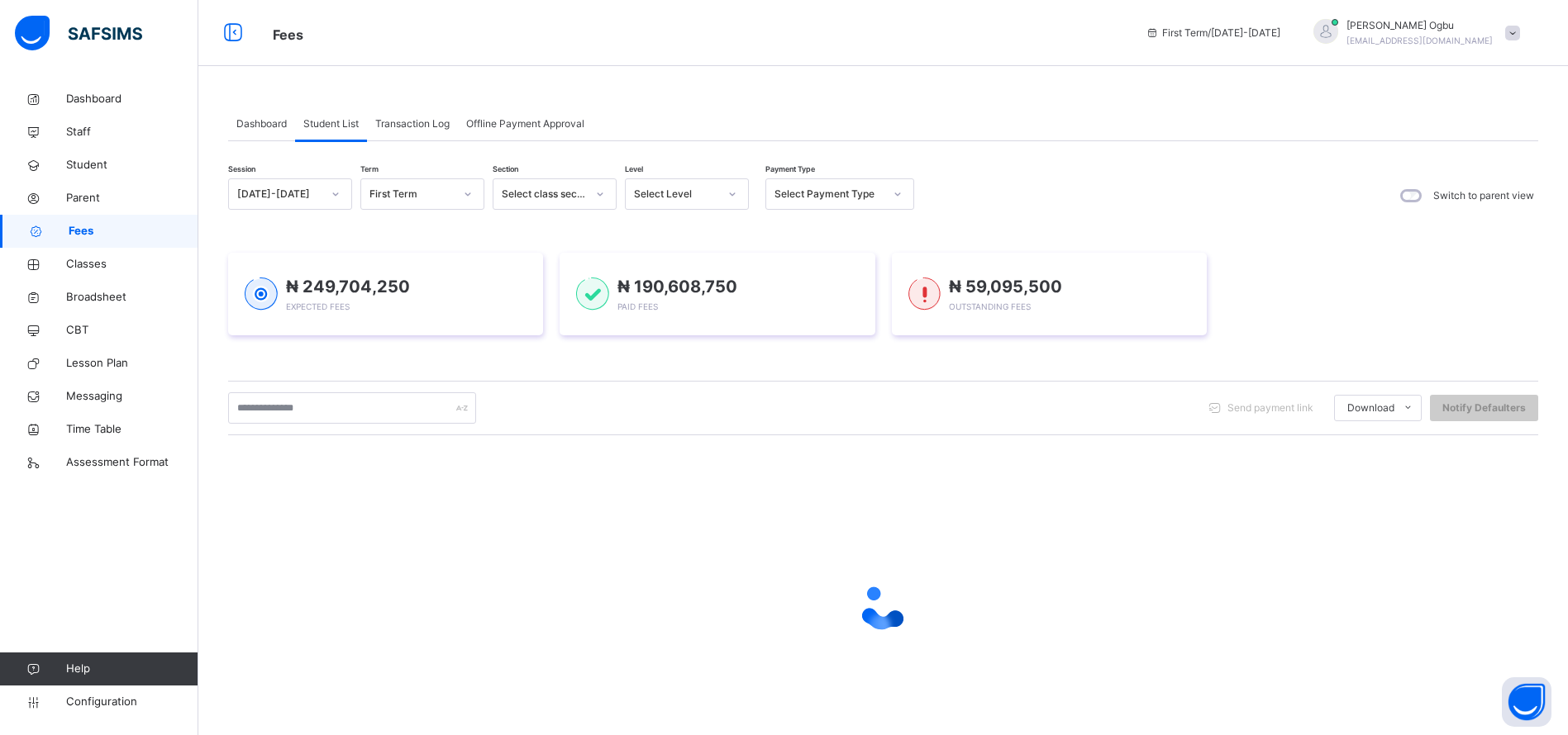
click at [268, 128] on span "Dashboard" at bounding box center [262, 124] width 50 height 15
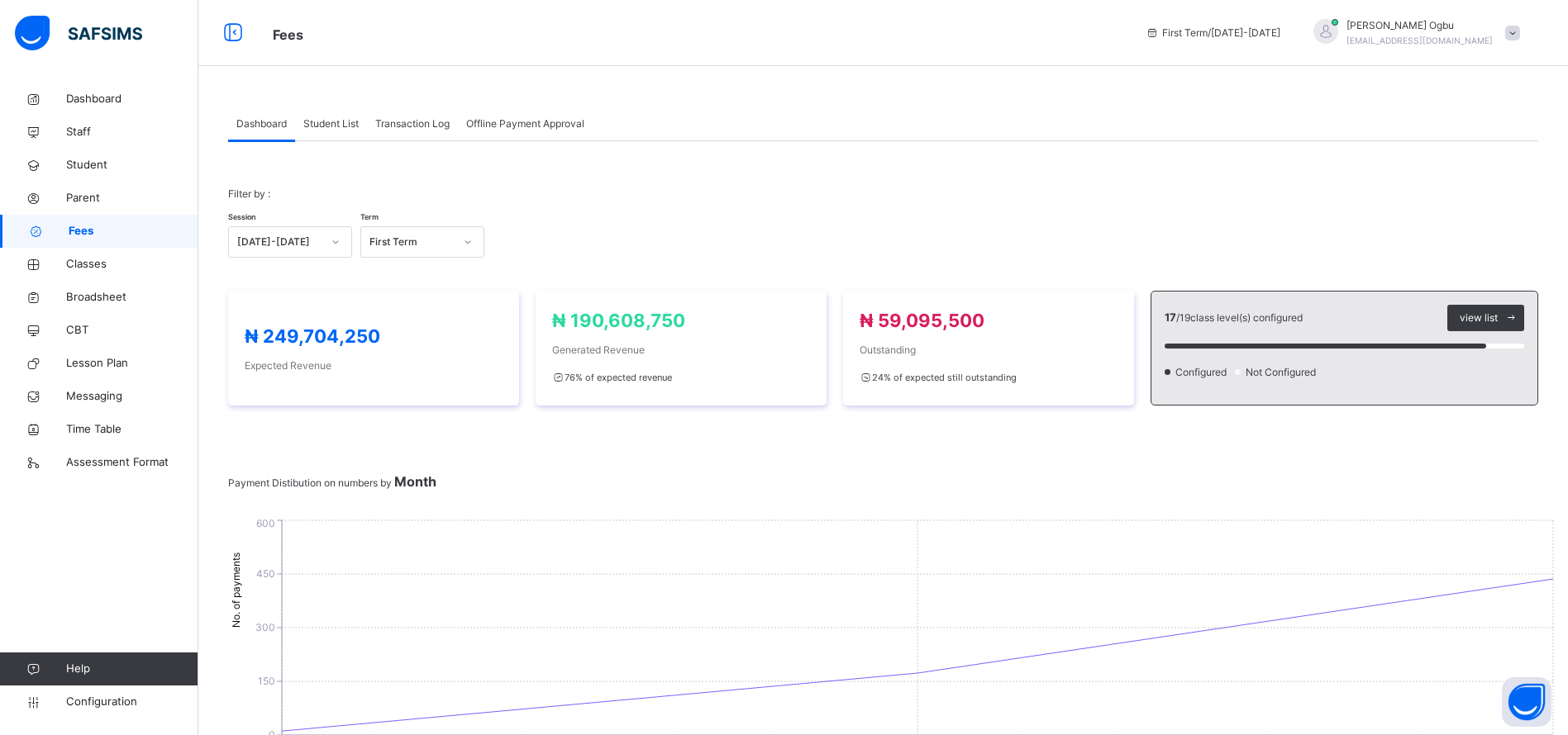
click at [327, 117] on span "Student List" at bounding box center [331, 124] width 55 height 15
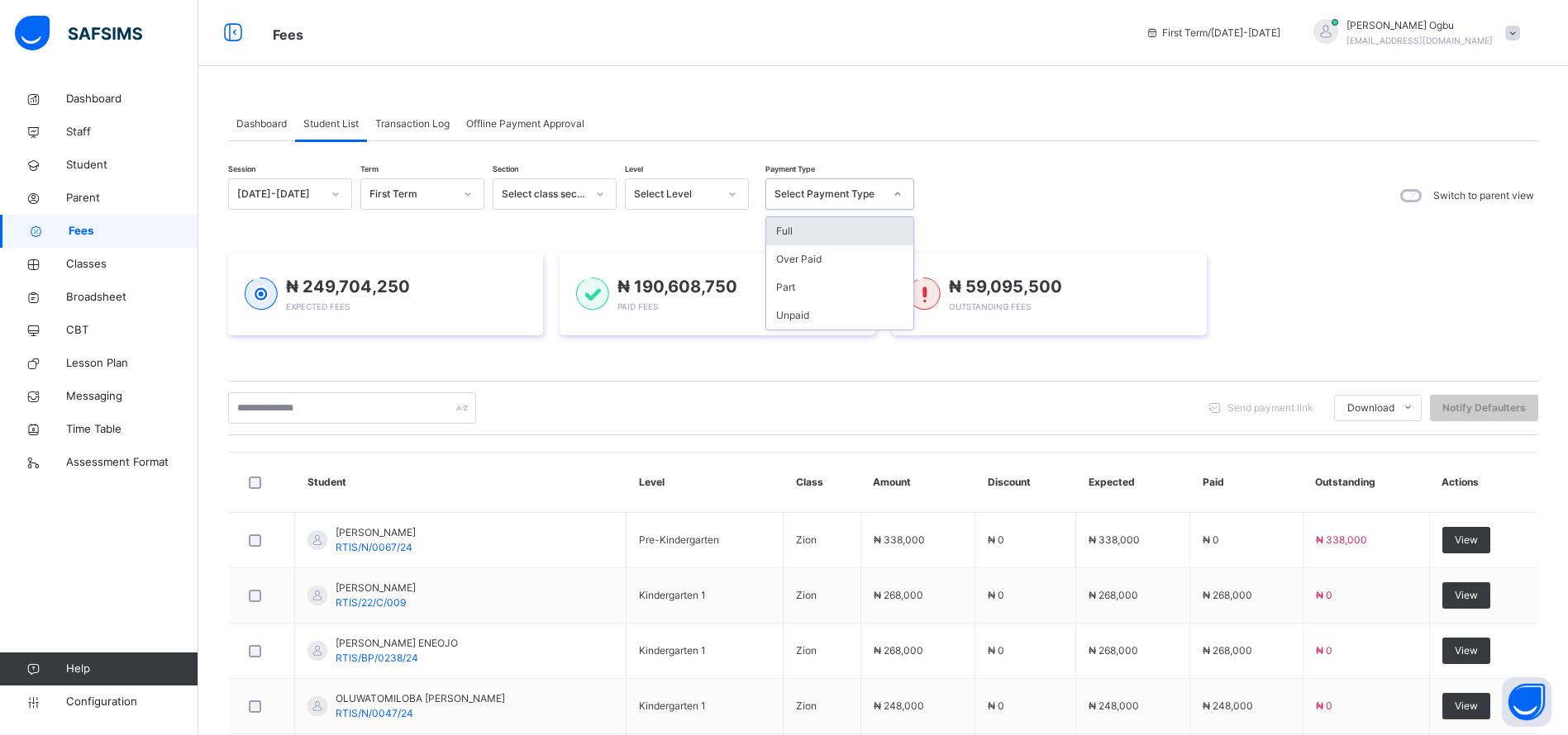
click at [815, 234] on div "Full" at bounding box center [840, 232] width 147 height 28
click at [809, 231] on div "₦ 249,704,250 Expected Fees ₦ 190,608,750 Paid Fees ₦ 59,095,500 Outstanding Fe…" at bounding box center [884, 294] width 1310 height 132
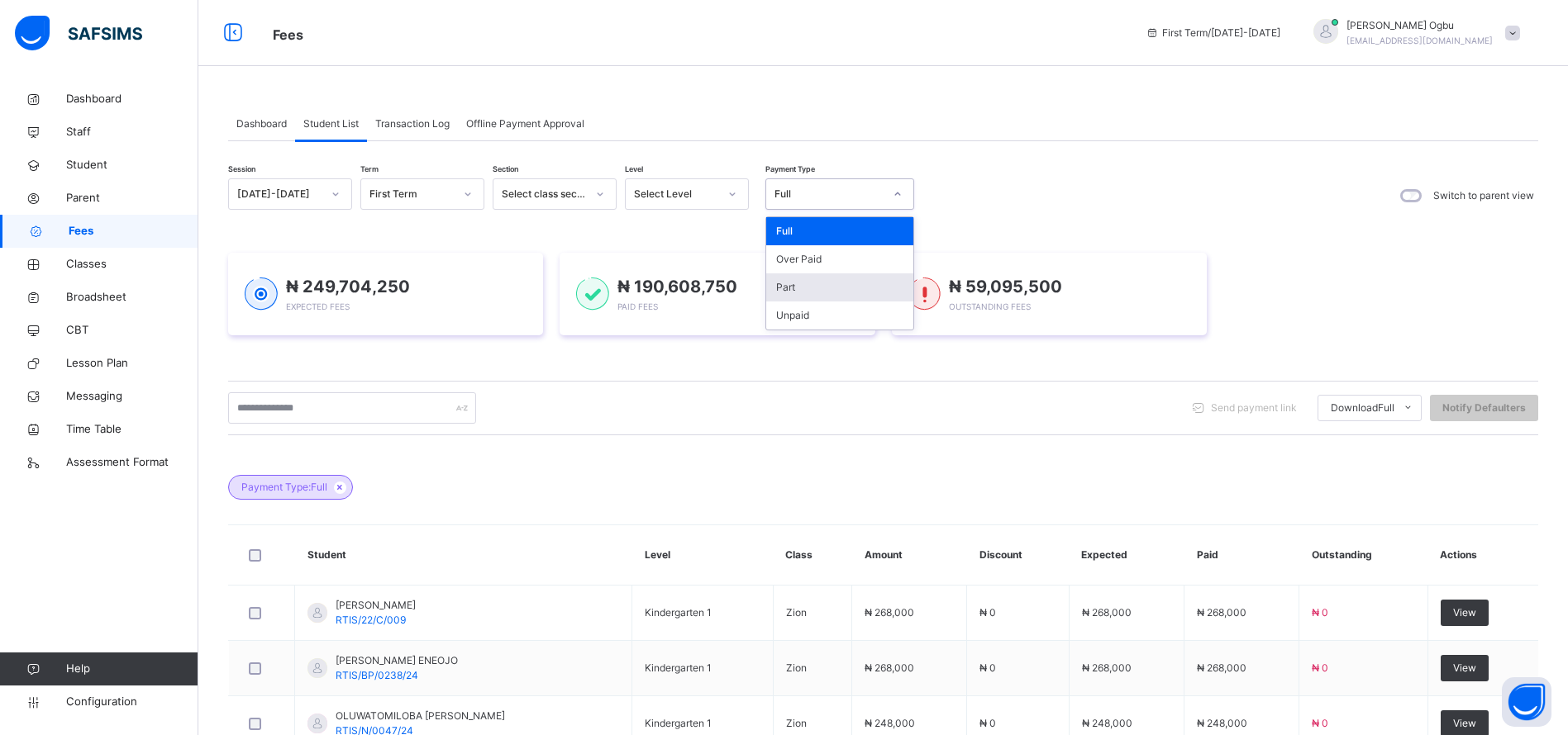
click at [780, 290] on div "Part" at bounding box center [840, 288] width 147 height 28
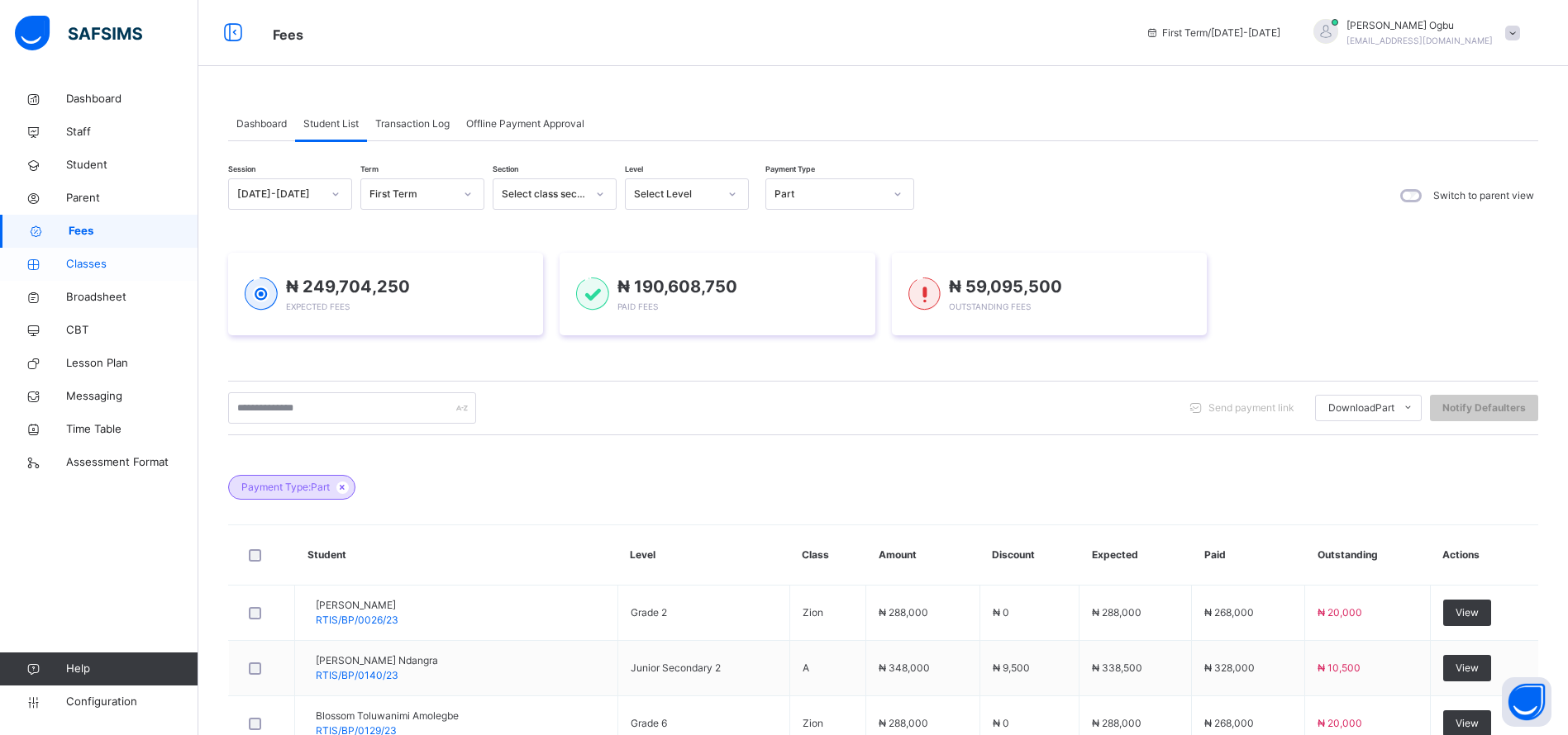
click at [74, 262] on span "Classes" at bounding box center [132, 264] width 132 height 17
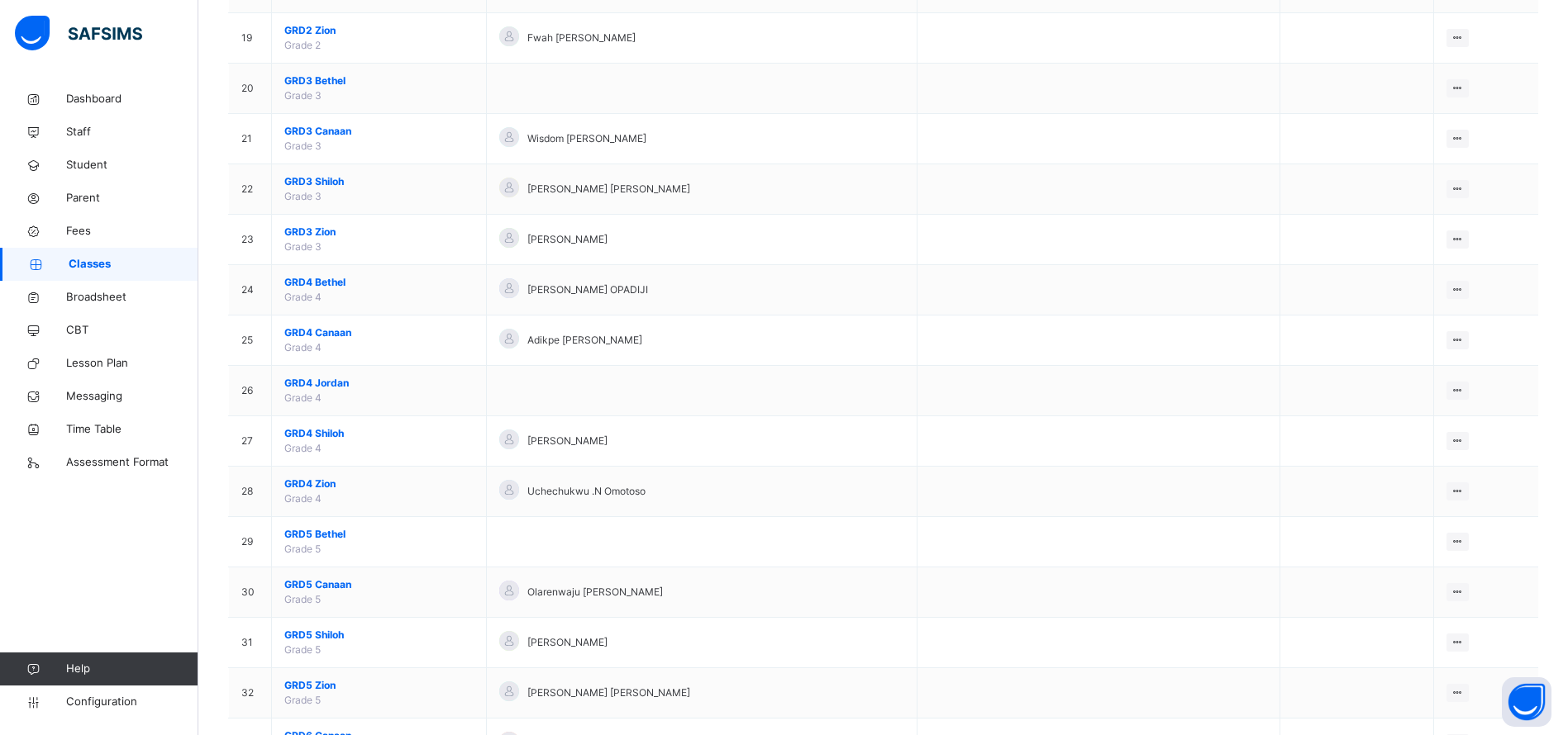
click at [264, 318] on tbody "1 CRE/REC Reception Creche Monica Ezekiel View Class Assign form Teacher 2 RECE…" at bounding box center [884, 668] width 1310 height 3124
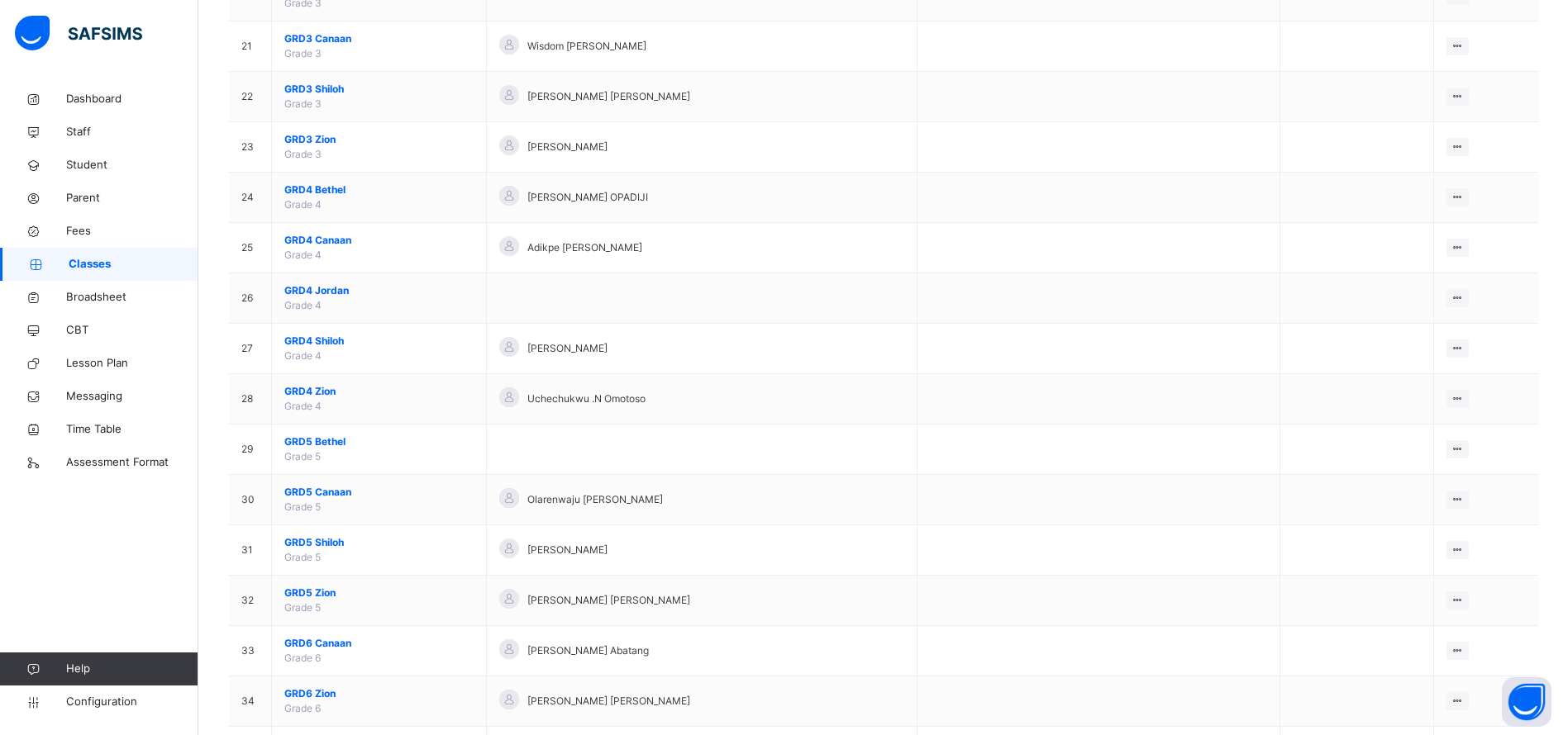
scroll to position [1536, 0]
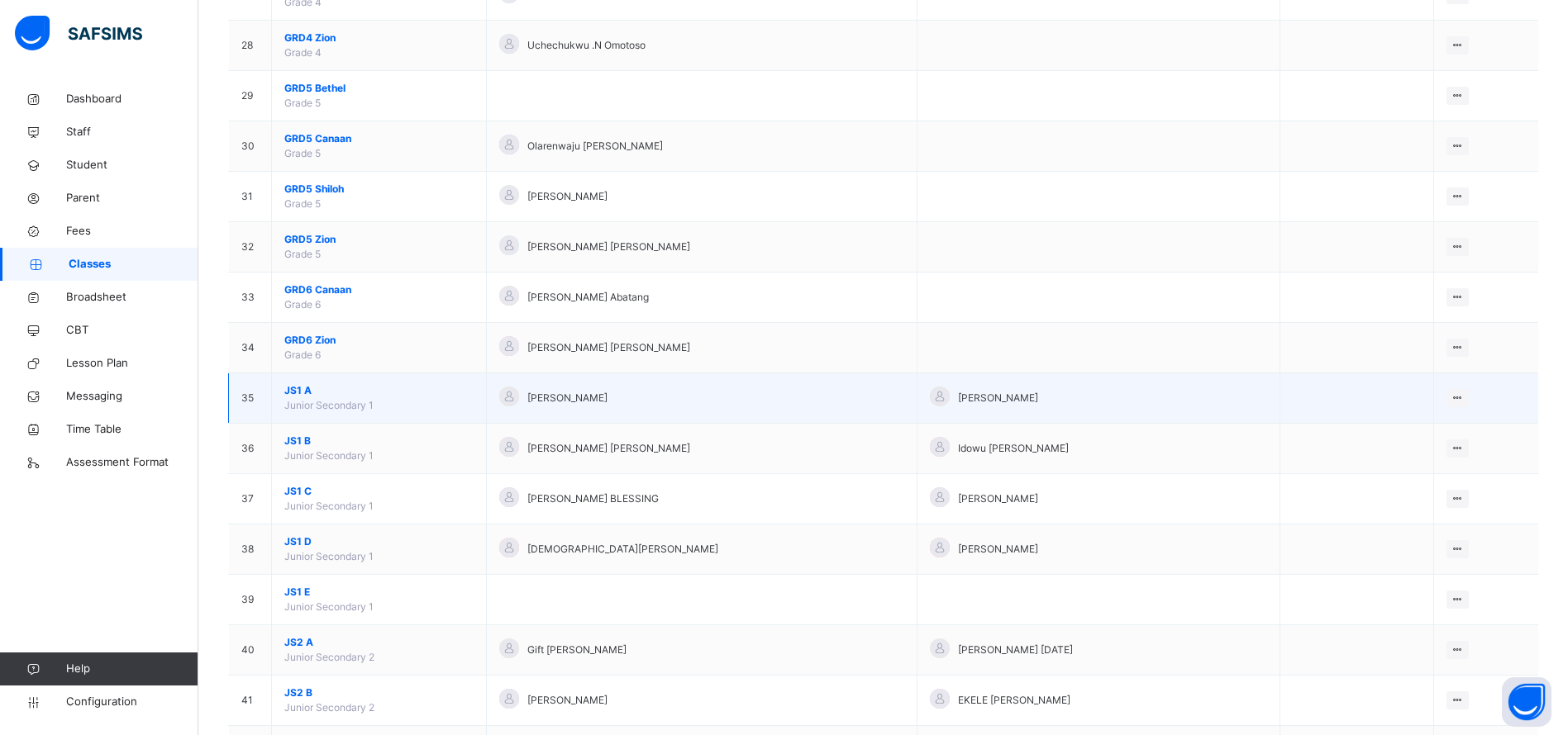
click at [291, 387] on span "JS1 A" at bounding box center [379, 390] width 189 height 15
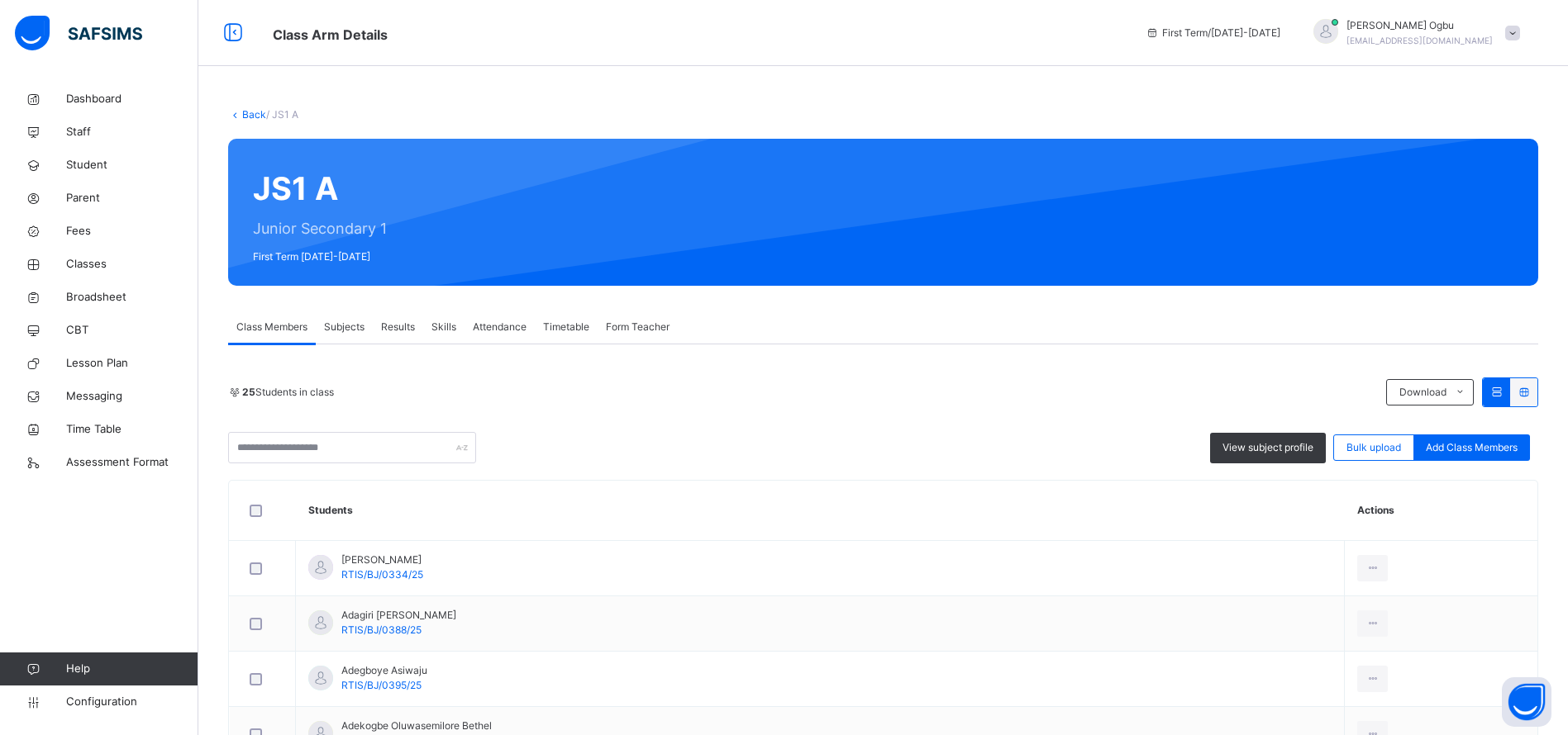
click at [336, 328] on span "Subjects" at bounding box center [344, 327] width 40 height 15
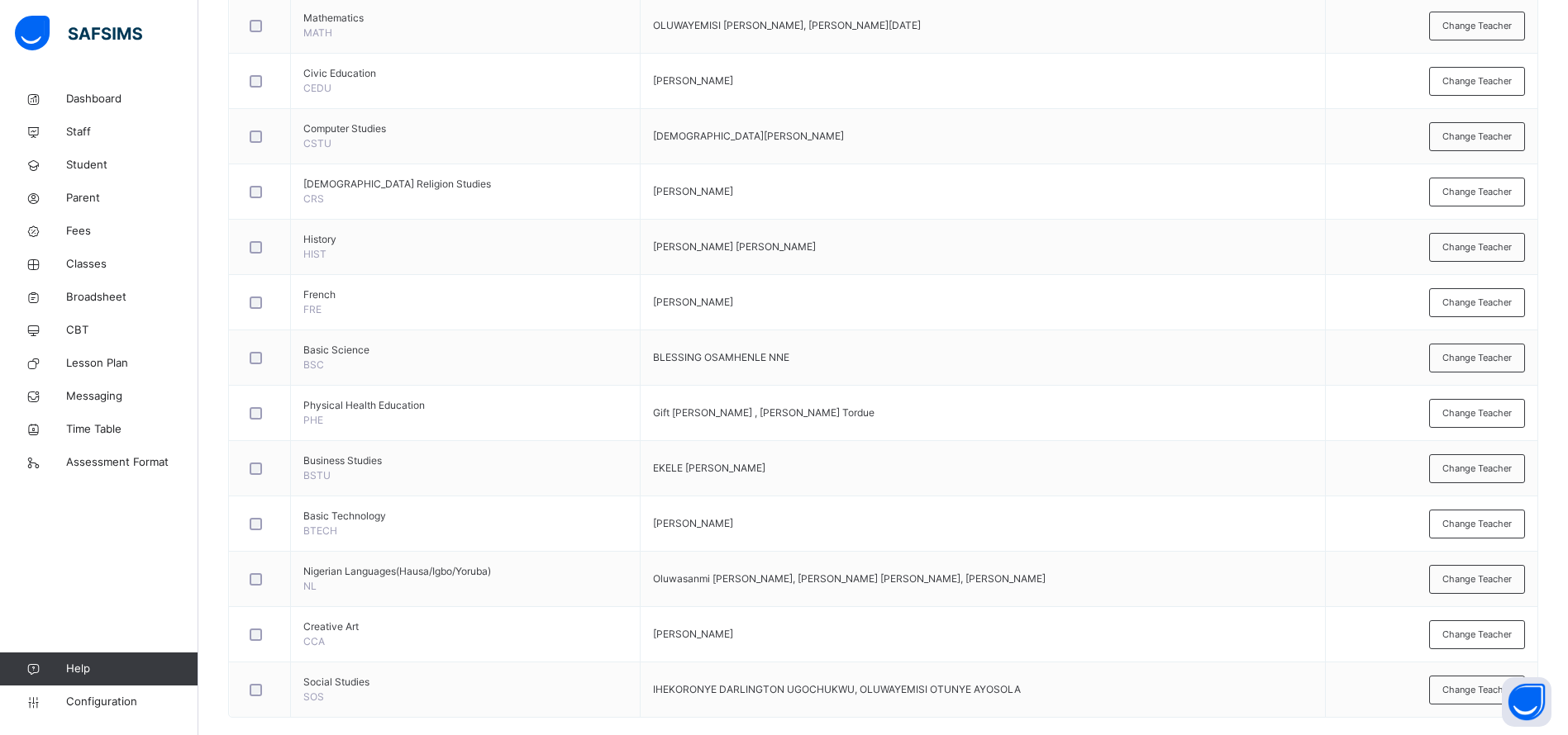
scroll to position [554, 0]
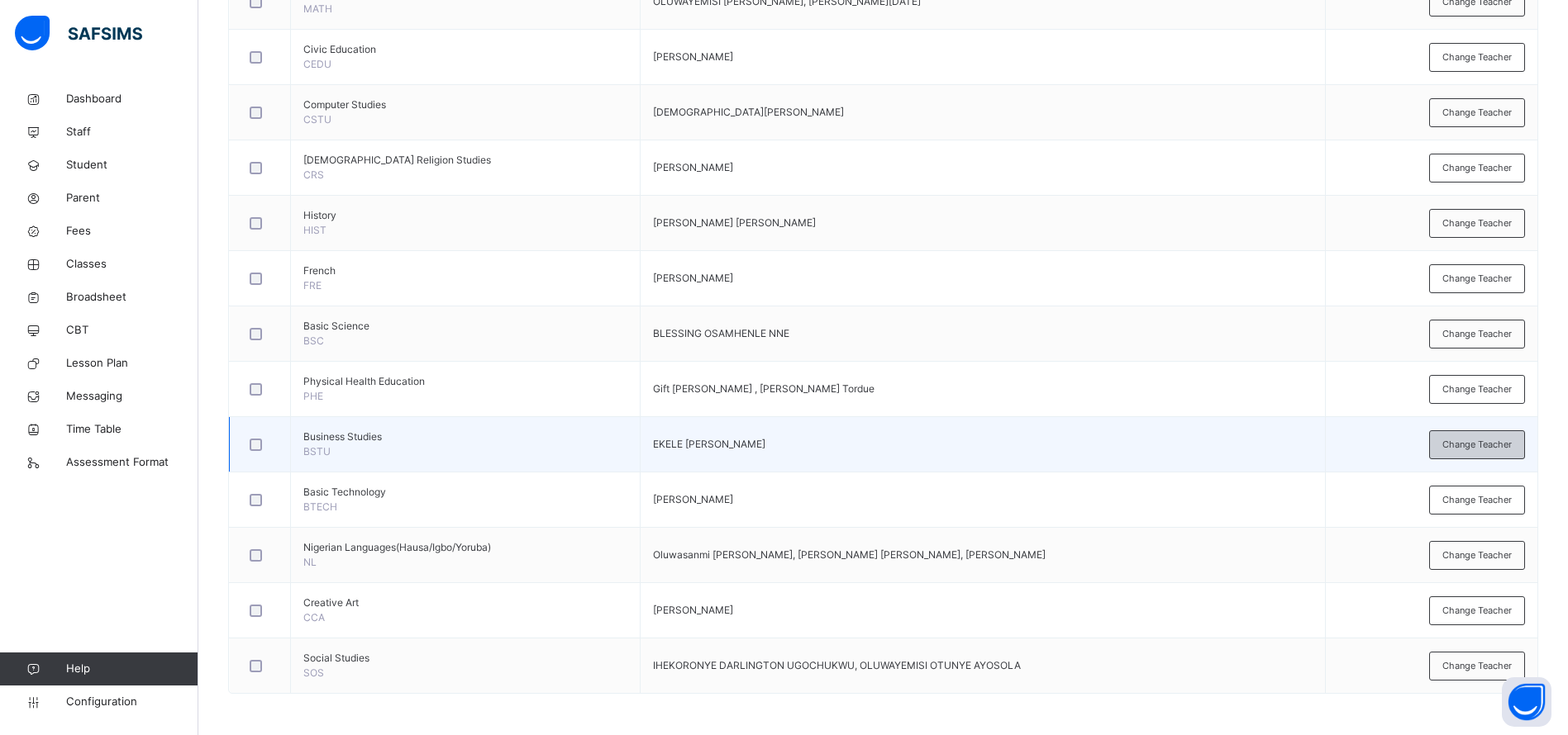
click at [1478, 451] on div "Change Teacher" at bounding box center [1477, 445] width 96 height 29
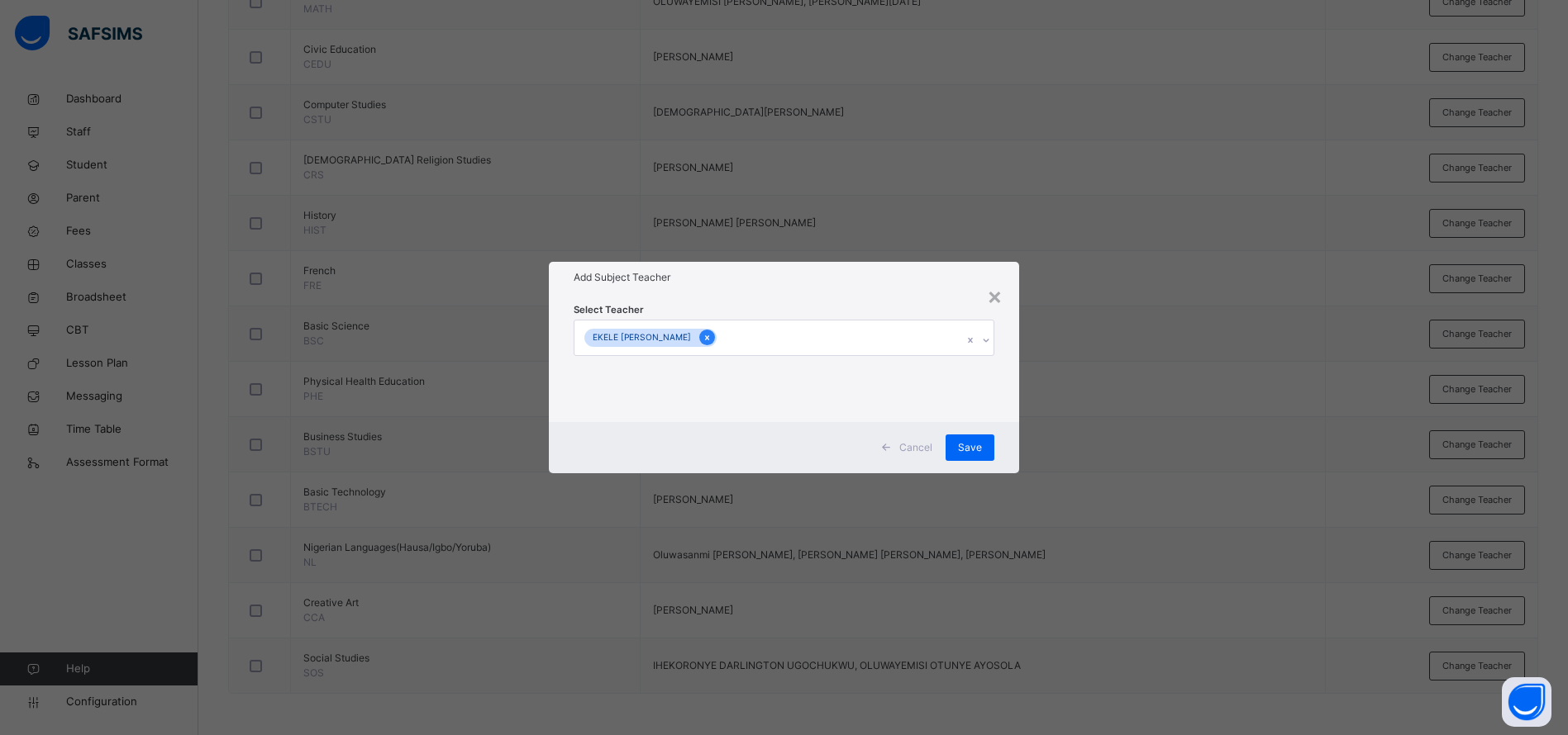
click at [705, 337] on icon at bounding box center [707, 338] width 4 height 5
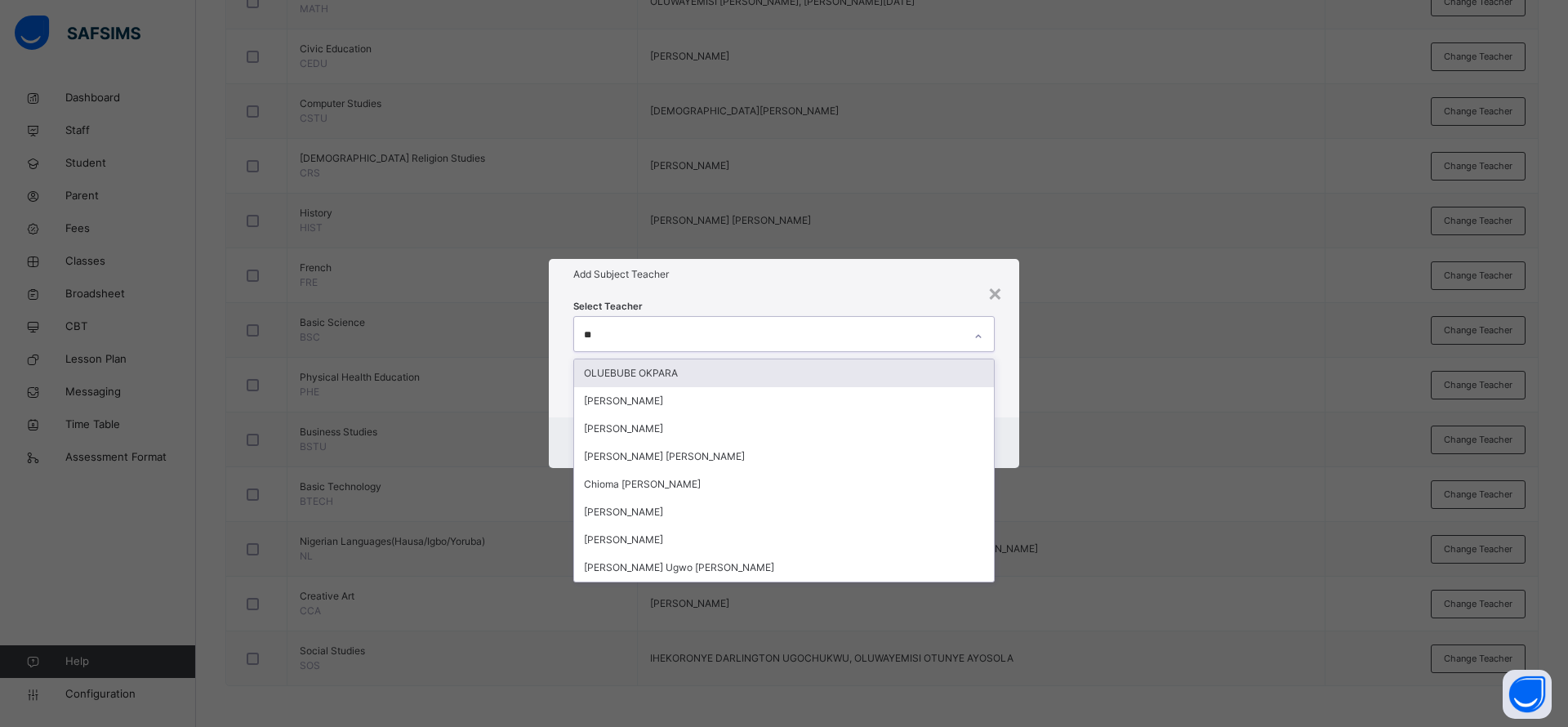
type input "*"
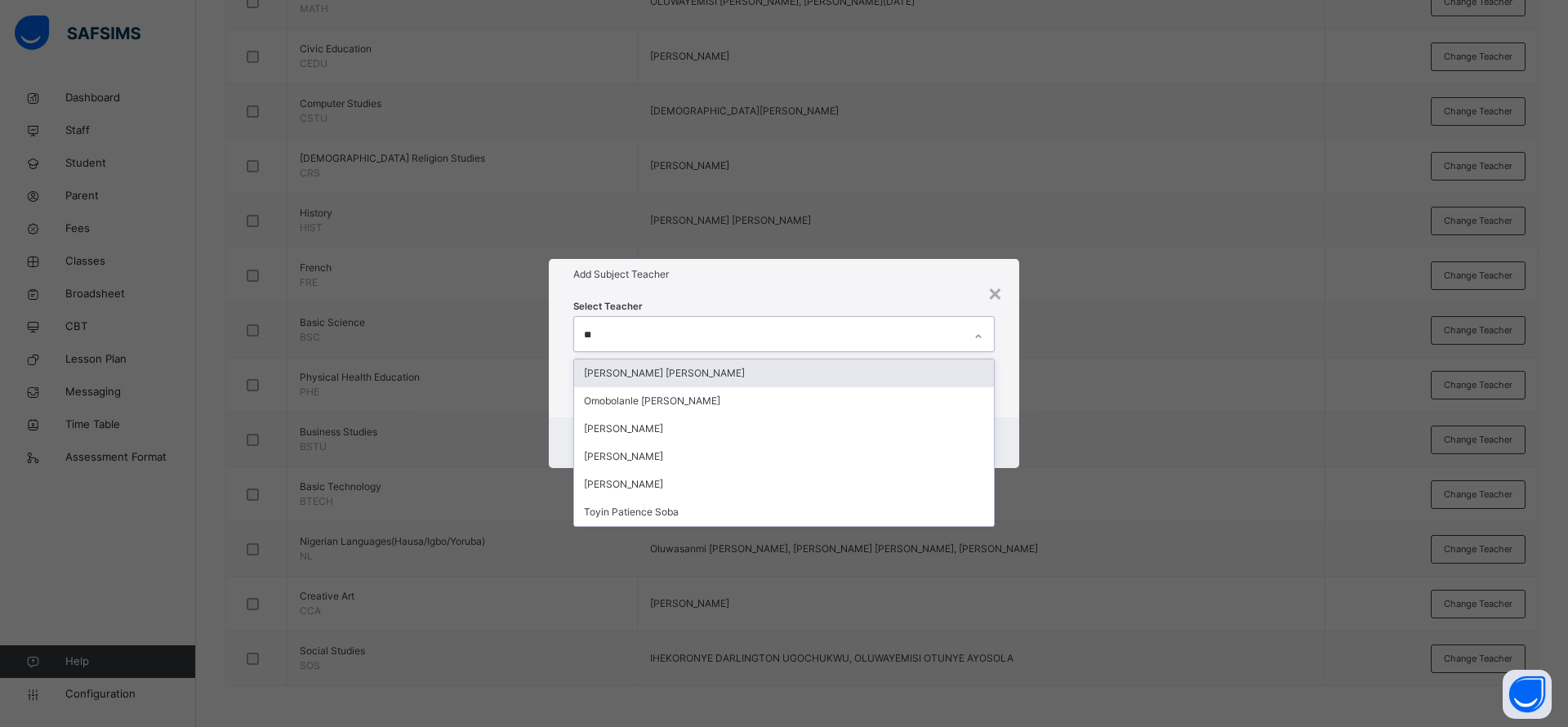
type input "***"
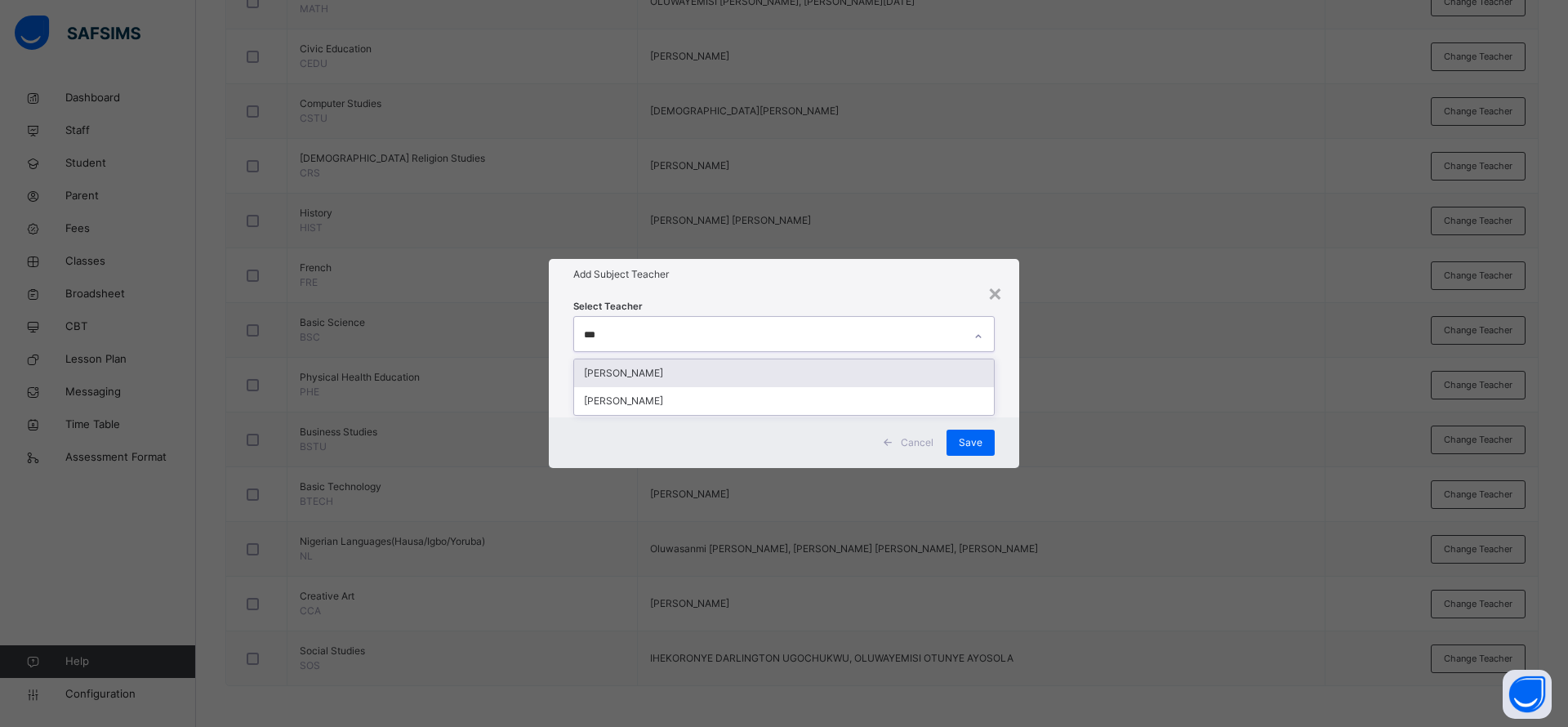
click at [659, 379] on div "[PERSON_NAME]" at bounding box center [784, 374] width 420 height 28
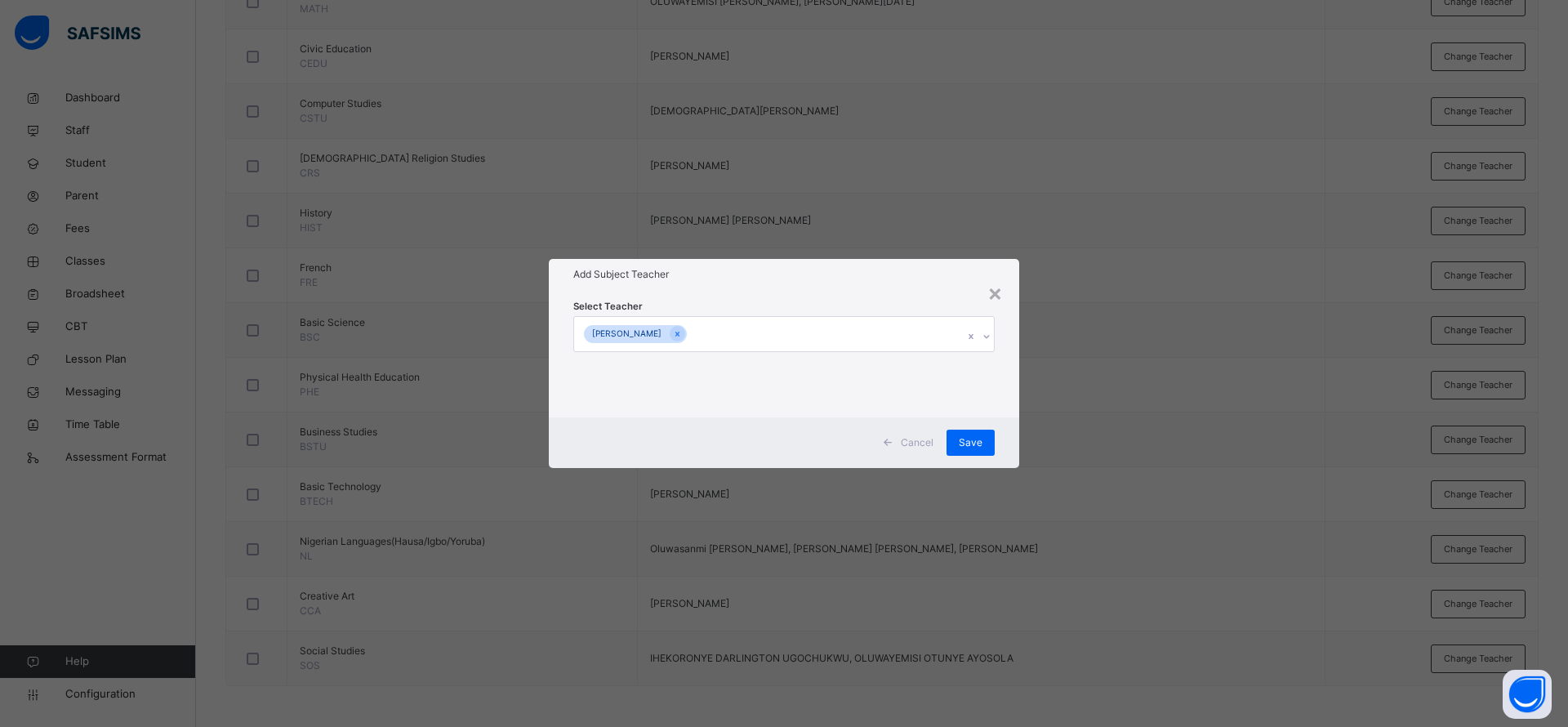
click at [768, 281] on h1 "Add Subject Teacher" at bounding box center [784, 275] width 422 height 15
click at [965, 442] on span "Save" at bounding box center [970, 443] width 24 height 15
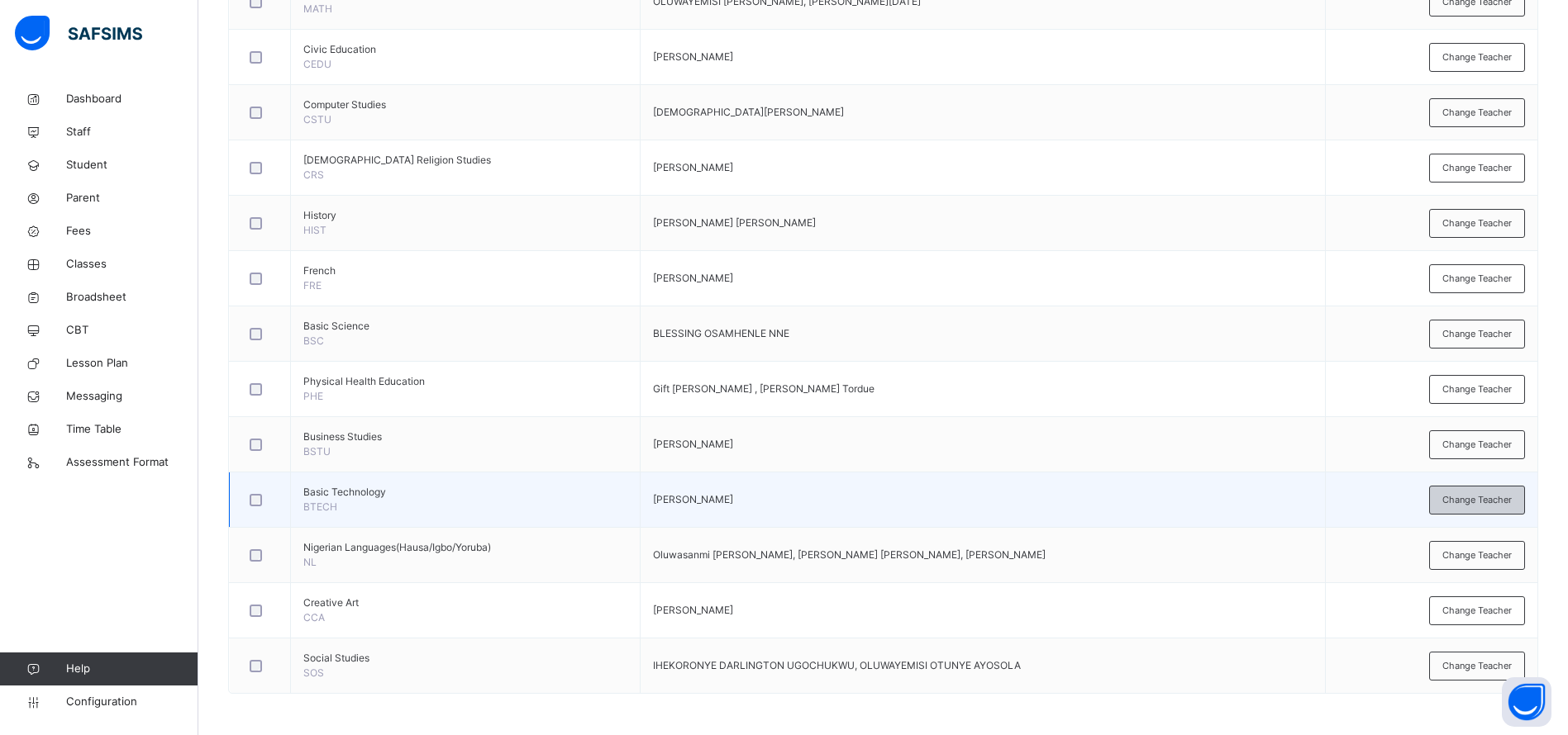
click at [1487, 501] on span "Change Teacher" at bounding box center [1477, 500] width 69 height 14
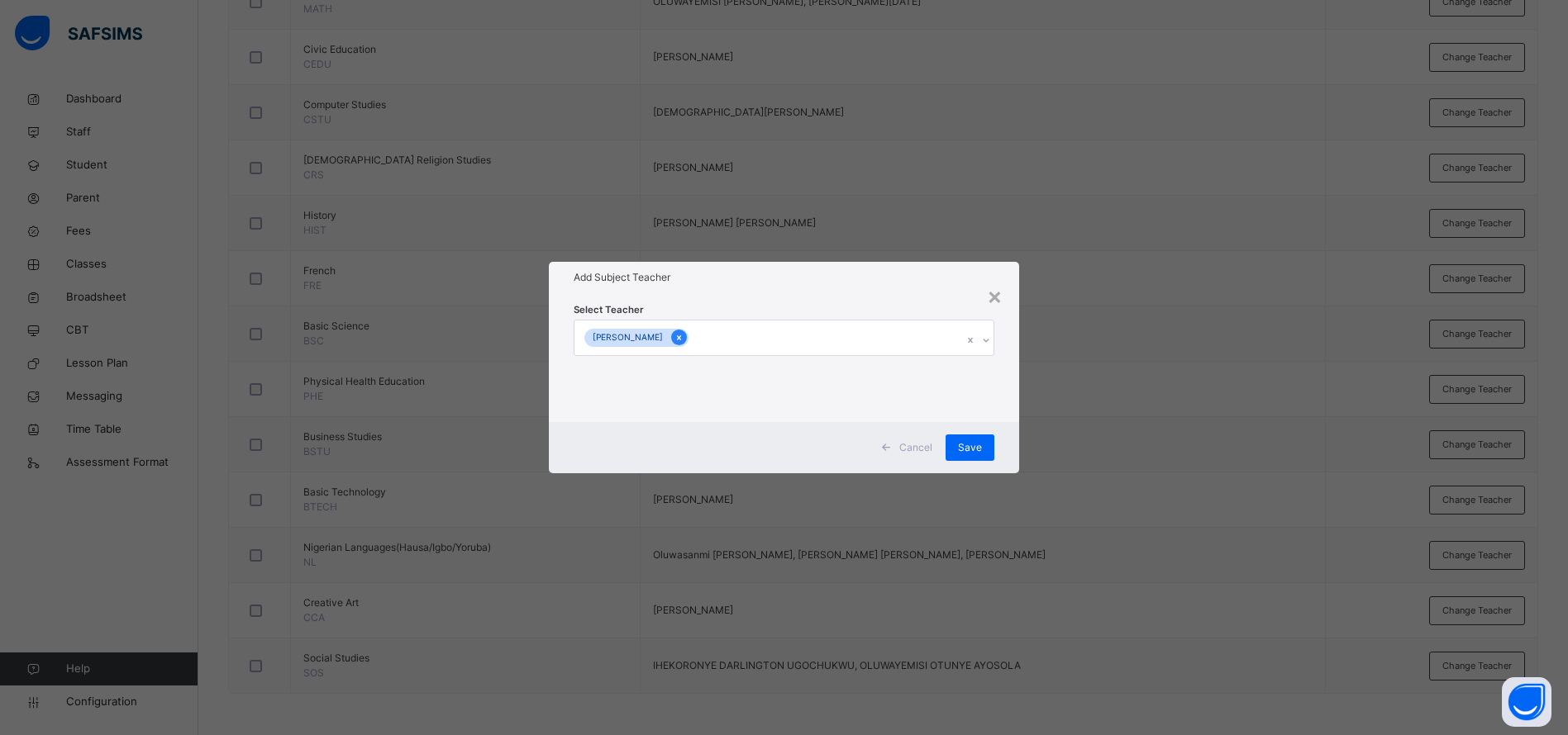
click at [681, 335] on icon at bounding box center [679, 338] width 4 height 5
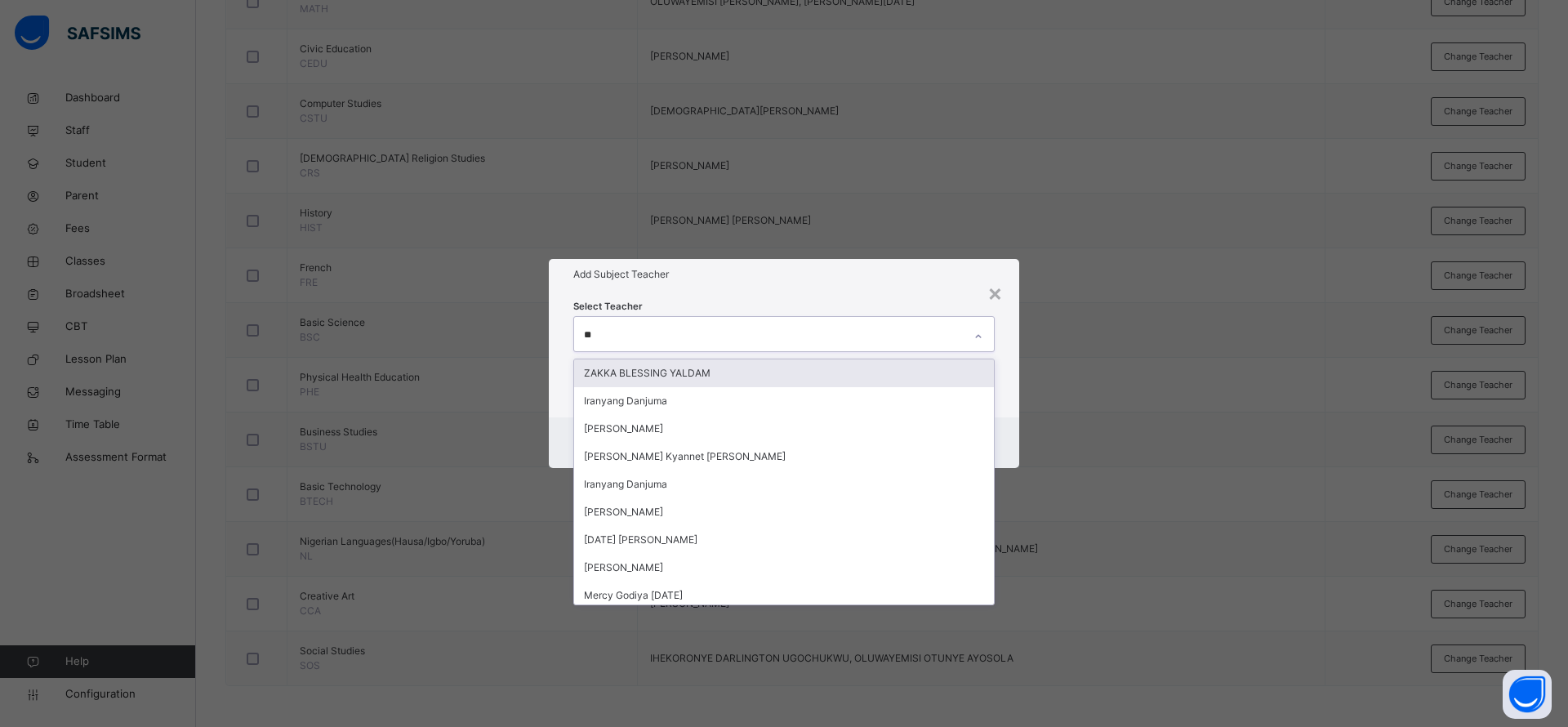
type input "***"
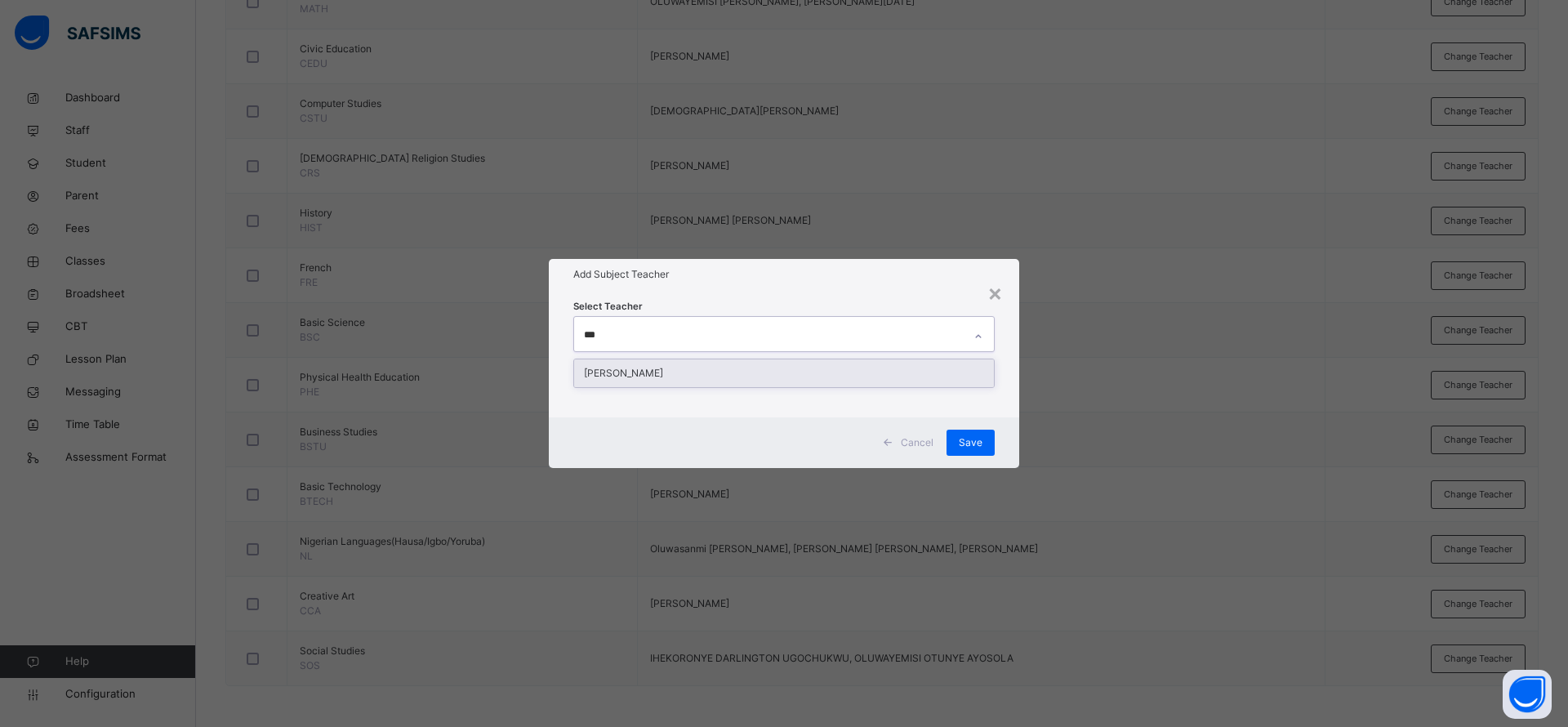
click at [838, 369] on div "[PERSON_NAME]" at bounding box center [784, 374] width 420 height 28
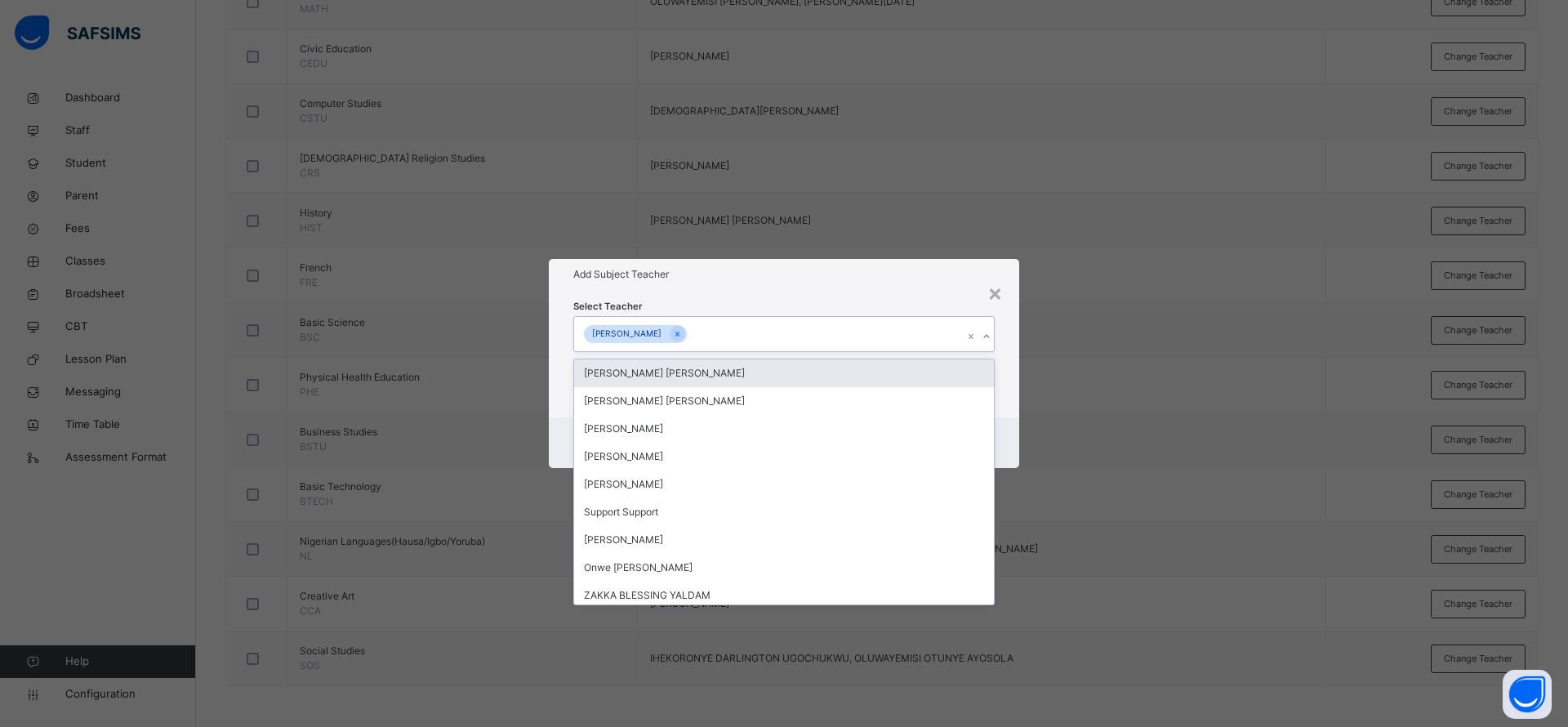
click at [879, 284] on div "Add Subject Teacher" at bounding box center [784, 275] width 470 height 31
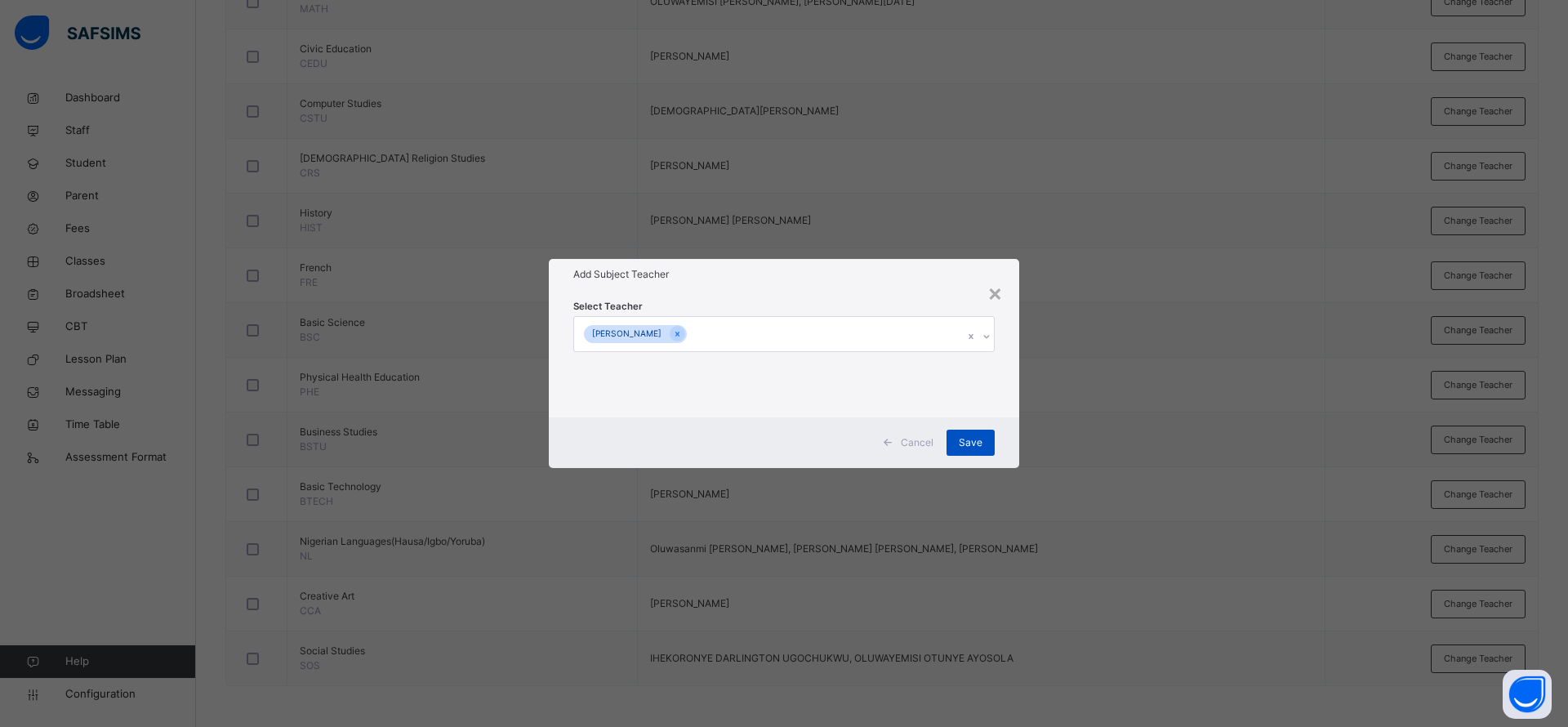
click at [960, 445] on span "Save" at bounding box center [970, 443] width 24 height 15
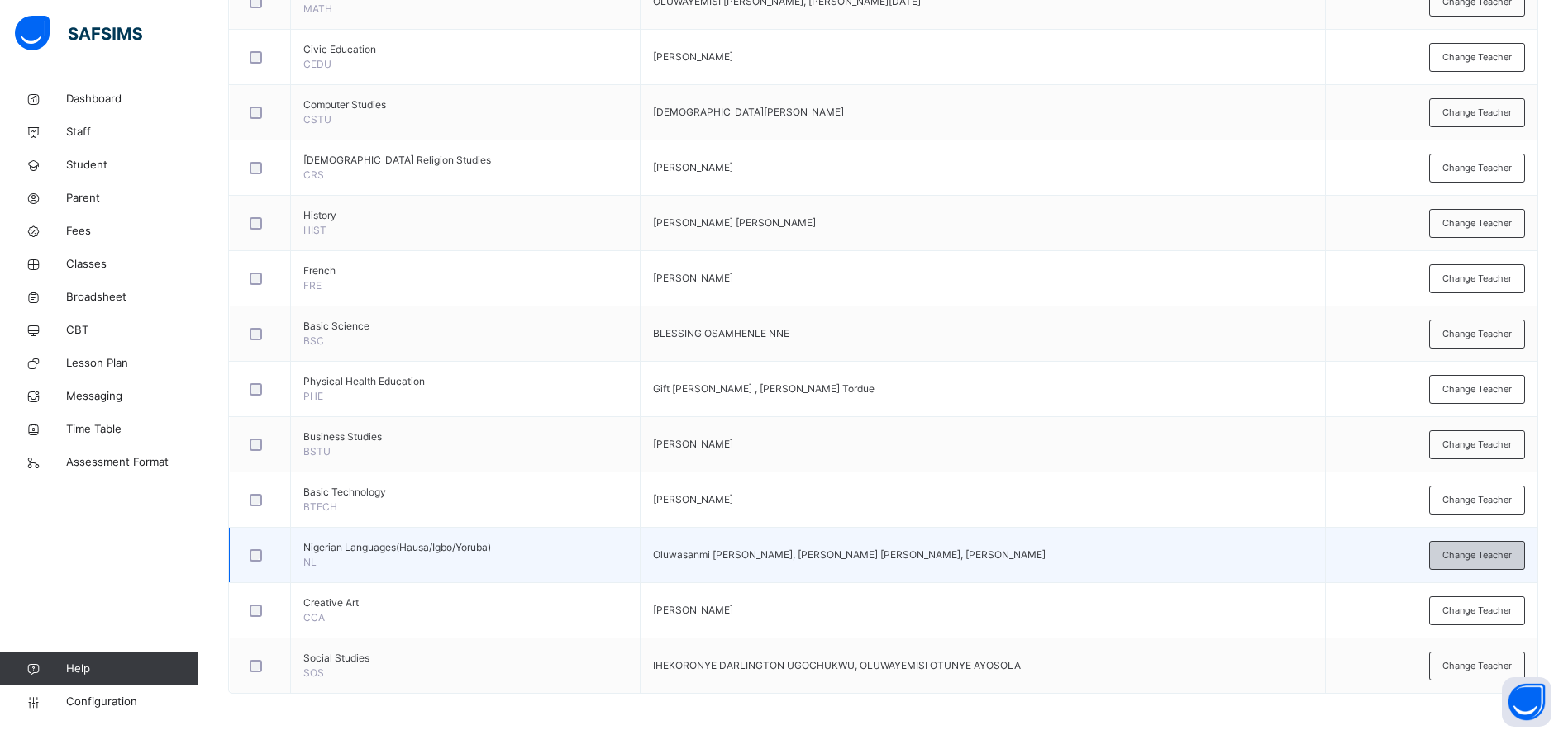
click at [1450, 561] on div "Change Teacher" at bounding box center [1477, 555] width 96 height 29
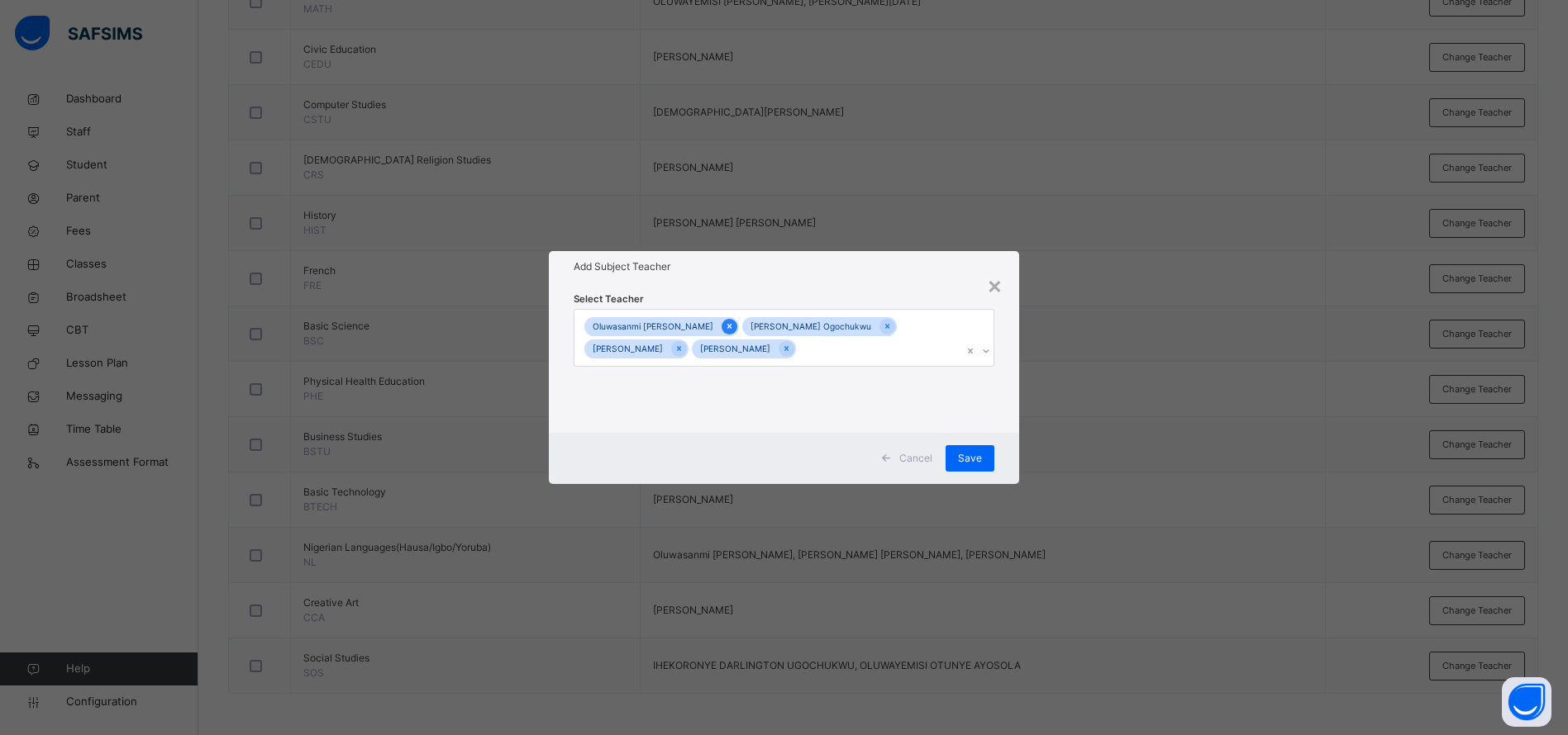
click at [725, 324] on icon at bounding box center [729, 326] width 9 height 12
click at [980, 452] on span "Save" at bounding box center [982, 458] width 24 height 15
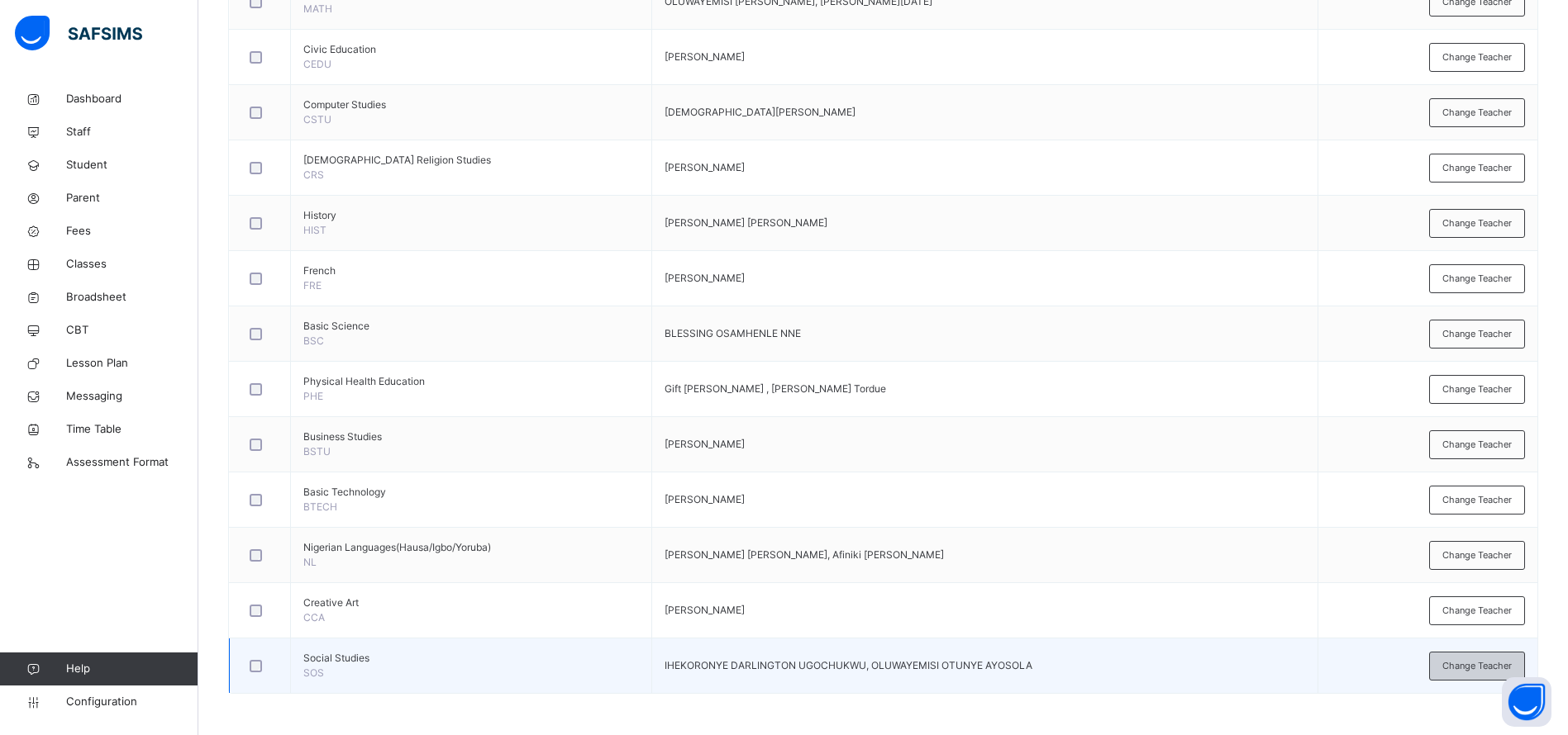
click at [1469, 669] on span "Change Teacher" at bounding box center [1477, 666] width 69 height 14
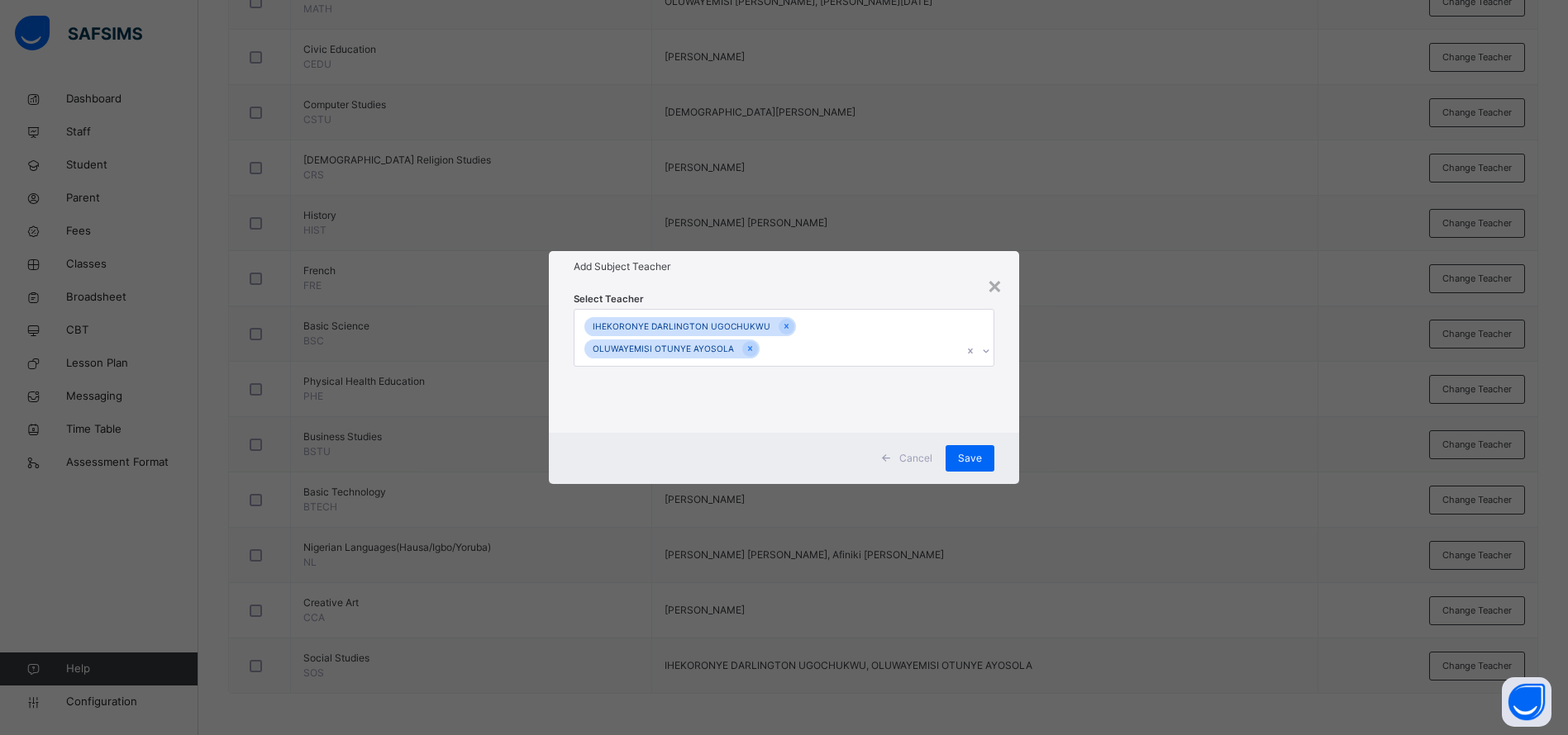
click at [783, 326] on div at bounding box center [787, 326] width 16 height 16
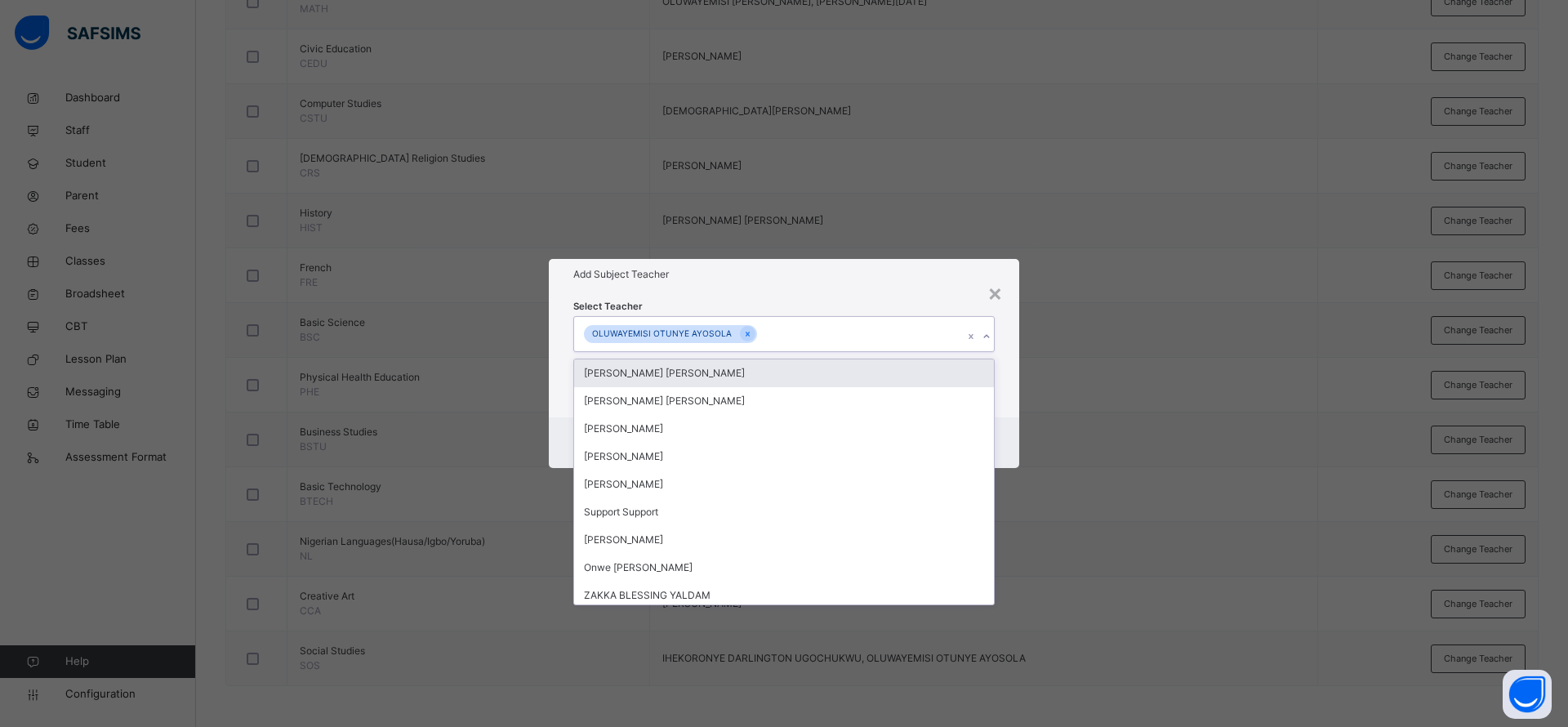
click at [751, 333] on div "OLUWAYEMISI OTUNYE AYOSOLA" at bounding box center [670, 334] width 173 height 19
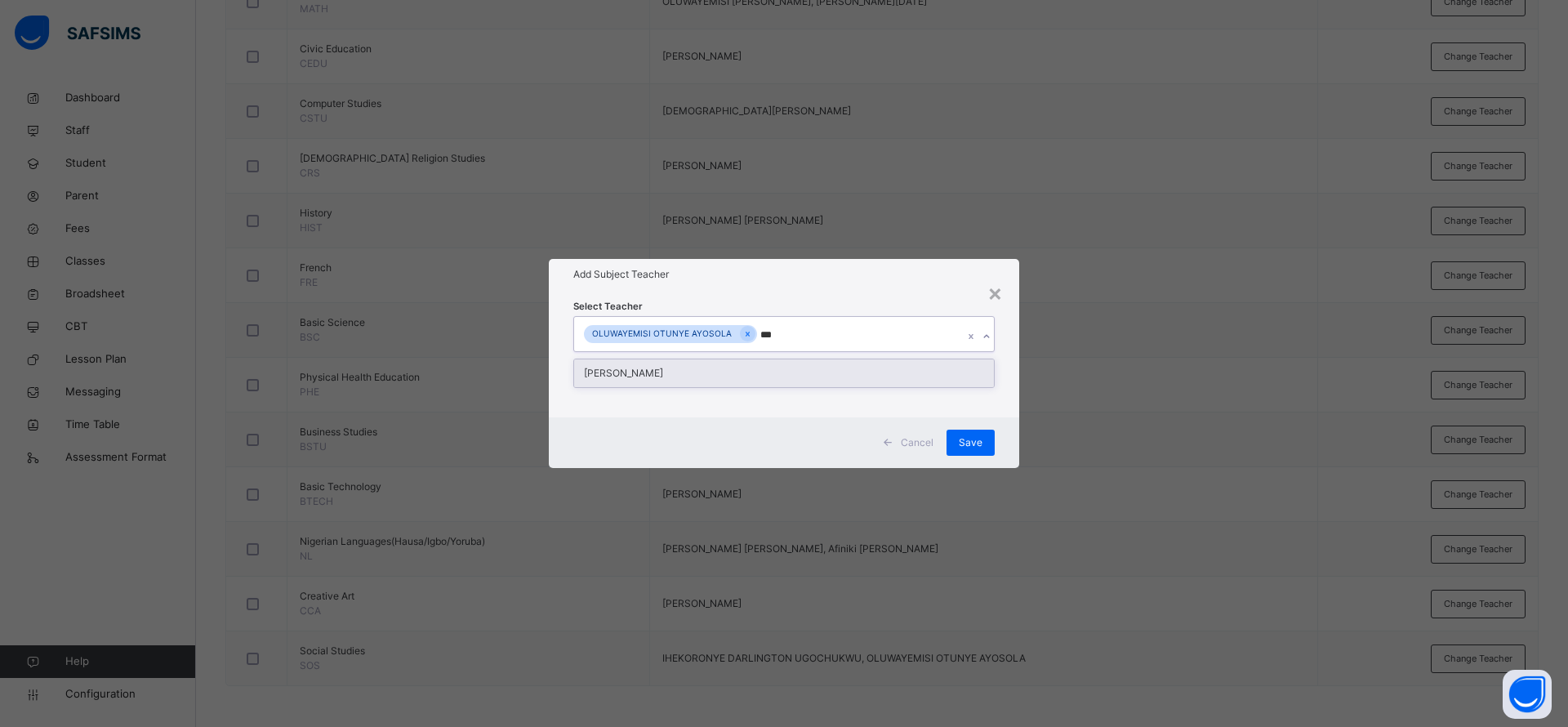
type input "****"
click at [746, 335] on icon at bounding box center [747, 334] width 4 height 5
click at [744, 371] on div "[PERSON_NAME]" at bounding box center [784, 374] width 420 height 28
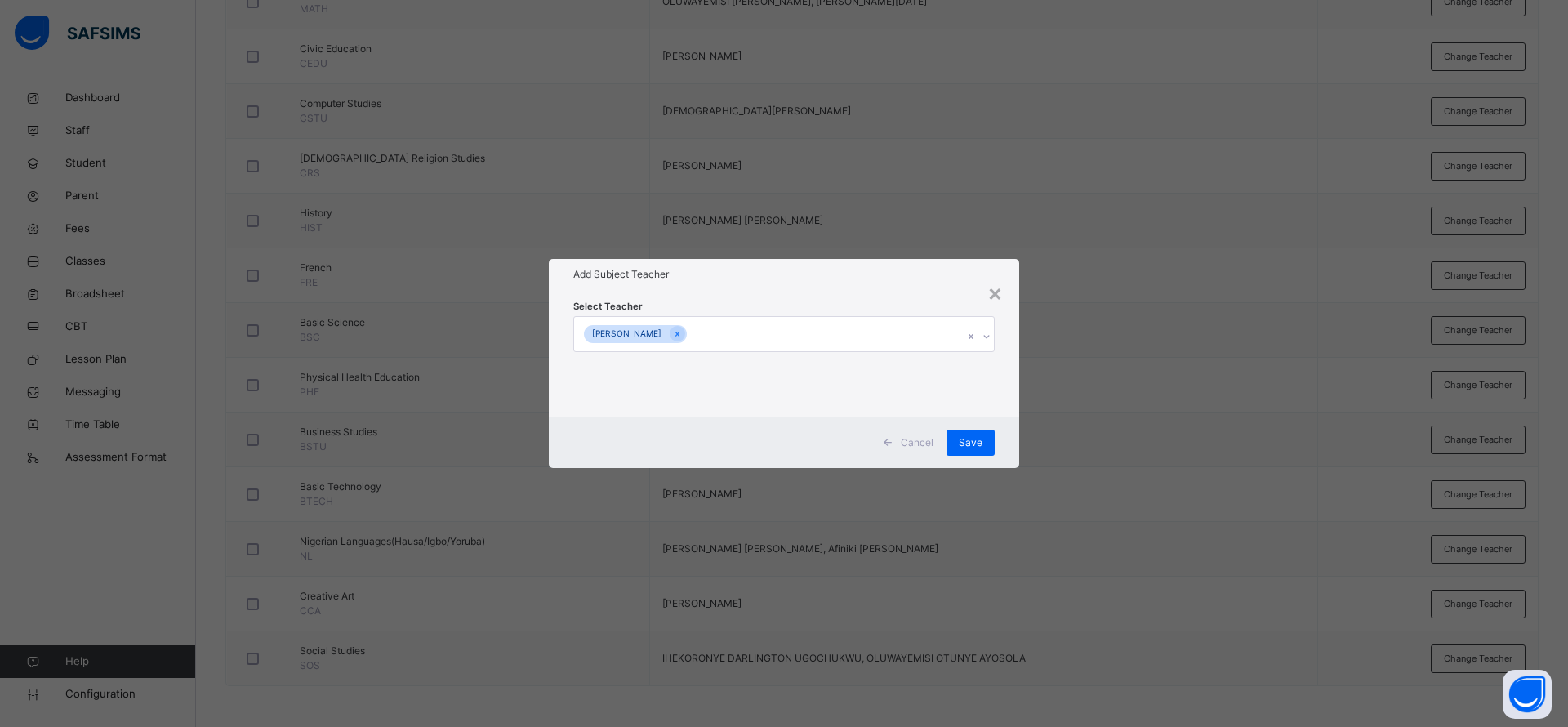
click at [903, 269] on h1 "Add Subject Teacher" at bounding box center [784, 275] width 422 height 15
click at [975, 437] on span "Save" at bounding box center [970, 443] width 24 height 15
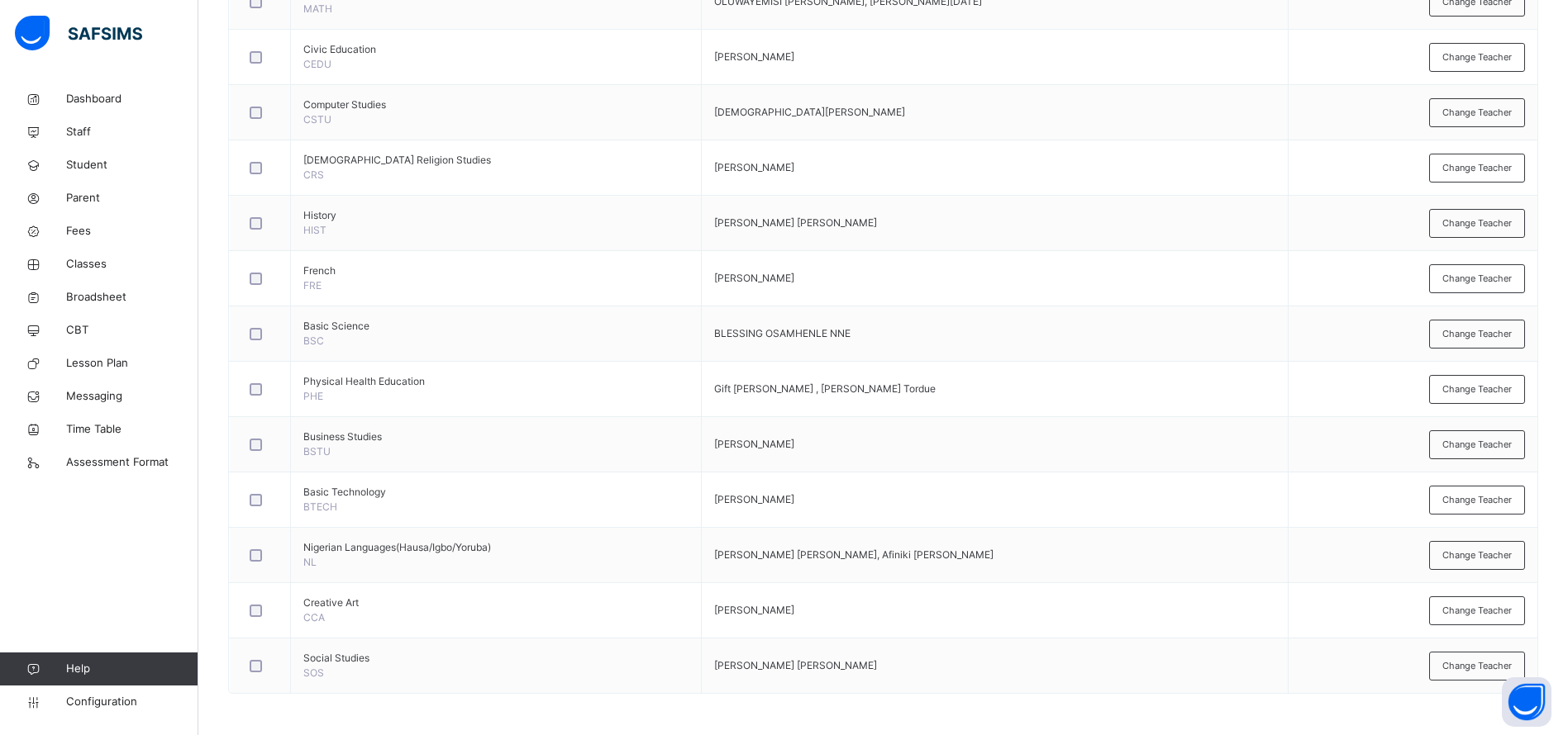
drag, startPoint x: 249, startPoint y: 371, endPoint x: 1125, endPoint y: 783, distance: 968.0
click at [1125, 734] on html "Class Arm Details First Term / 2025-2026 Ann Ogbu ogbuann@rtis-edu.ng Dashboard…" at bounding box center [784, 90] width 1568 height 1289
copy table
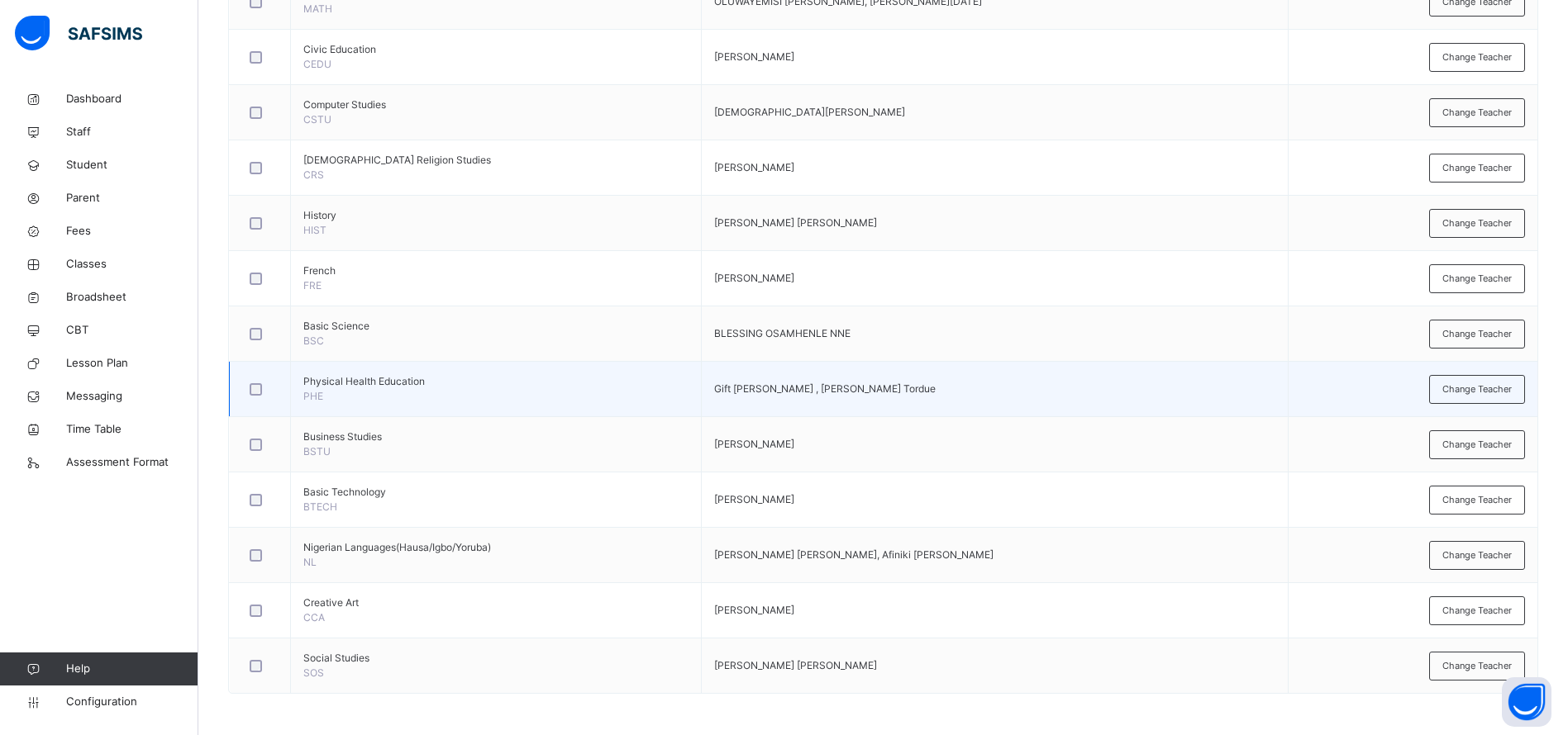
click at [1056, 383] on td "Gift [PERSON_NAME] , [PERSON_NAME] Tordue" at bounding box center [994, 390] width 587 height 55
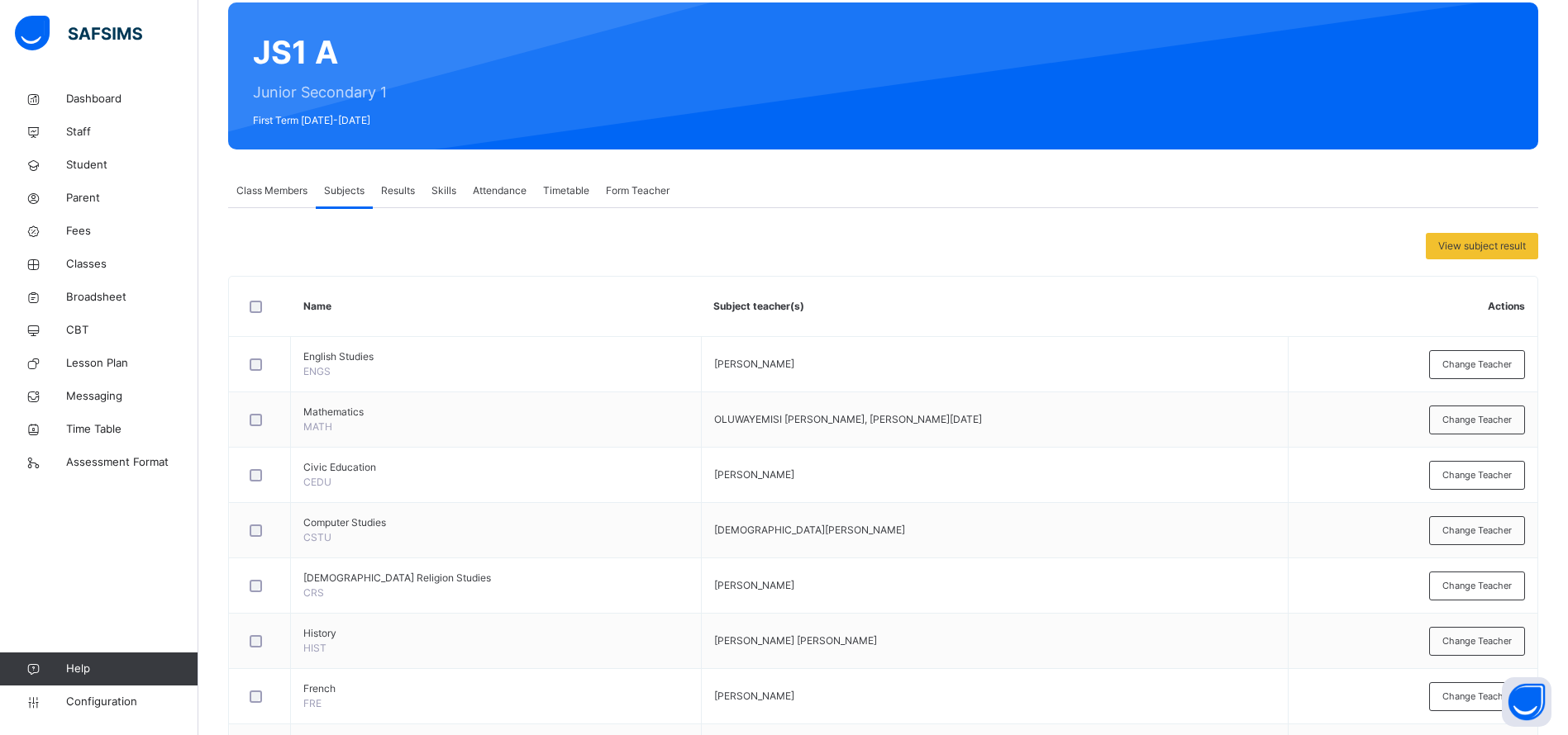
scroll to position [0, 0]
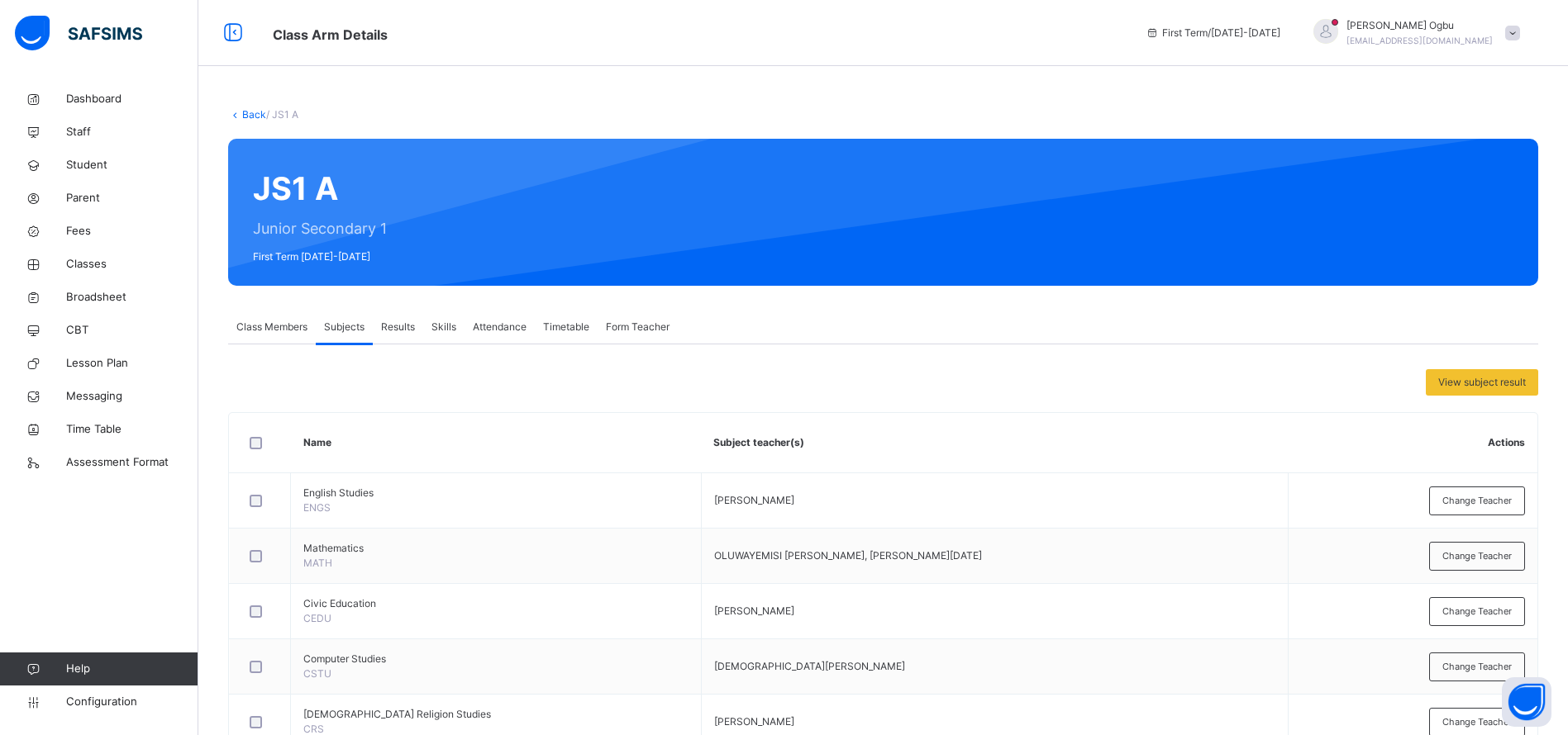
click at [251, 108] on link "Back" at bounding box center [254, 114] width 24 height 13
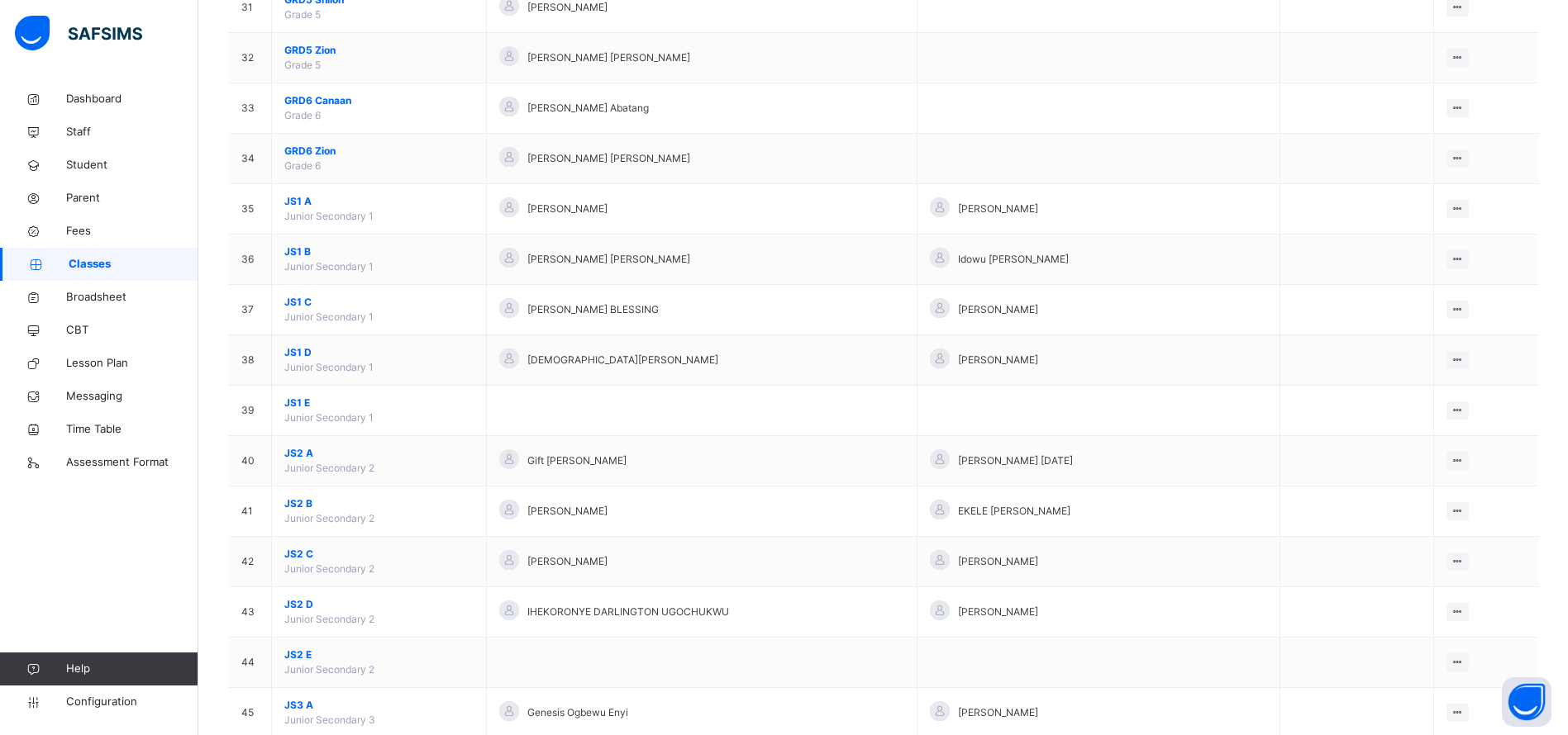
scroll to position [1734, 0]
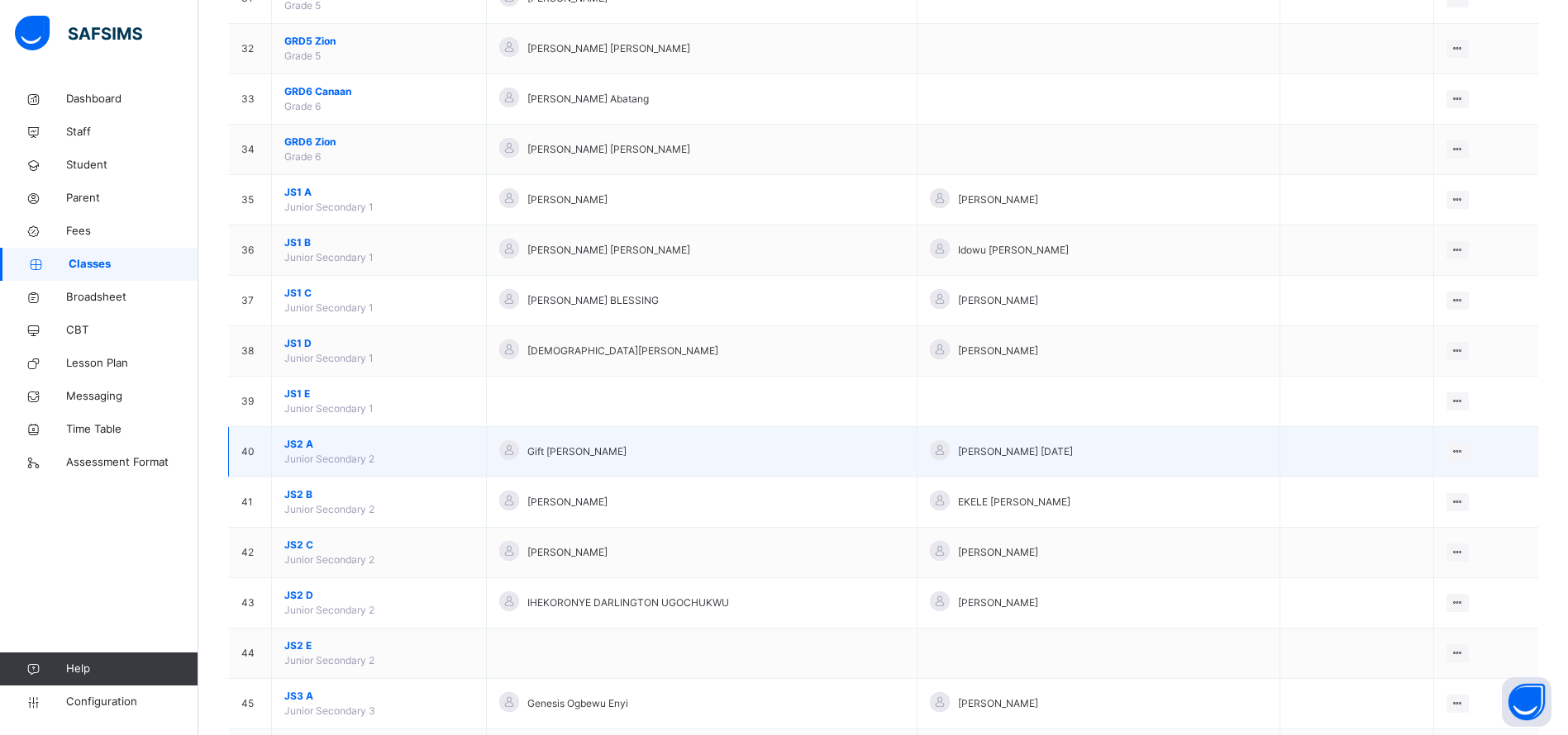
click at [302, 447] on span "JS2 A" at bounding box center [379, 445] width 189 height 15
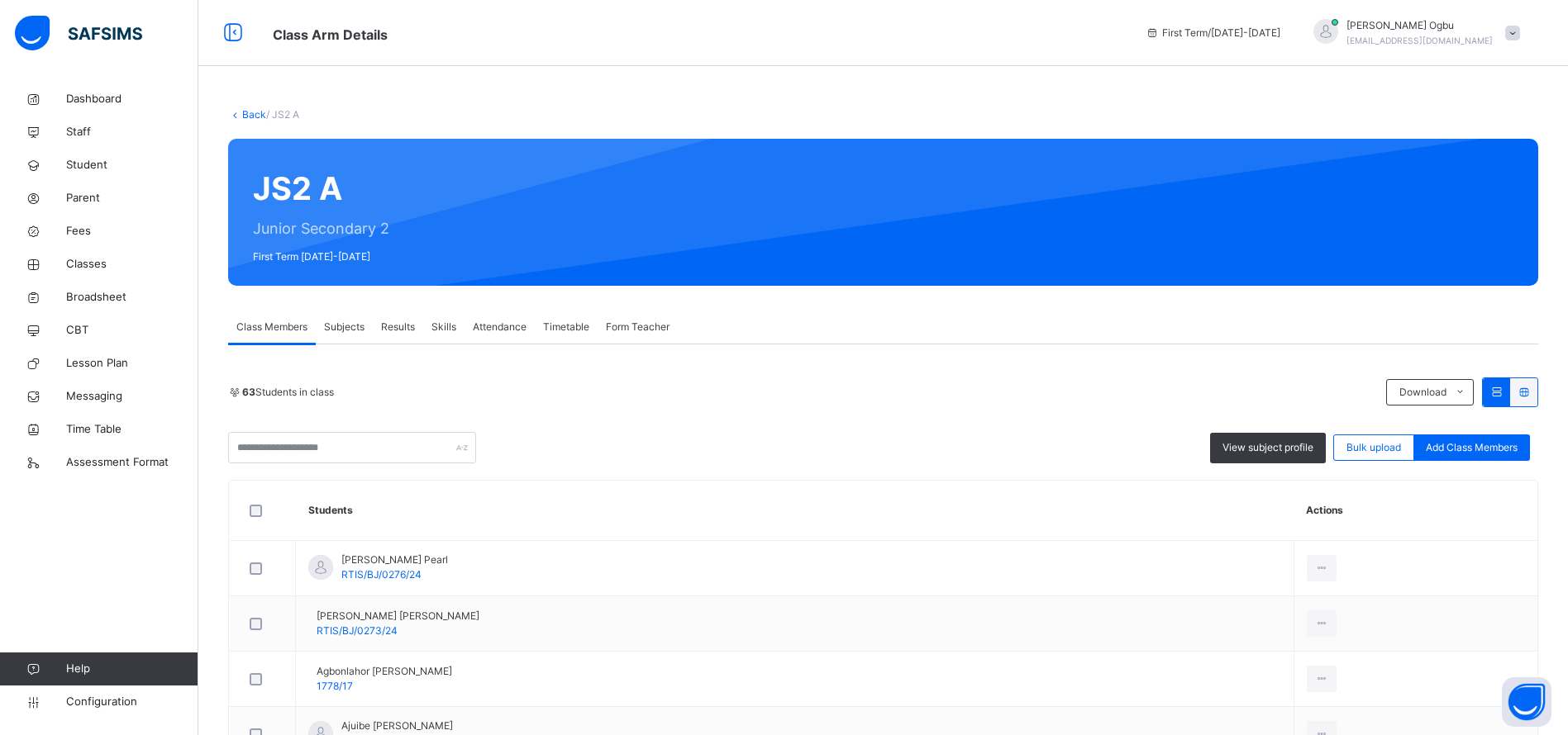
click at [346, 407] on div "63 Students in class Download Pdf Report Excel Report View subject profile Bulk…" at bounding box center [884, 420] width 1310 height 86
click at [343, 406] on div "63 Students in class Download Pdf Report Excel Report" at bounding box center [884, 392] width 1310 height 30
click at [344, 334] on div "Subjects" at bounding box center [344, 327] width 57 height 33
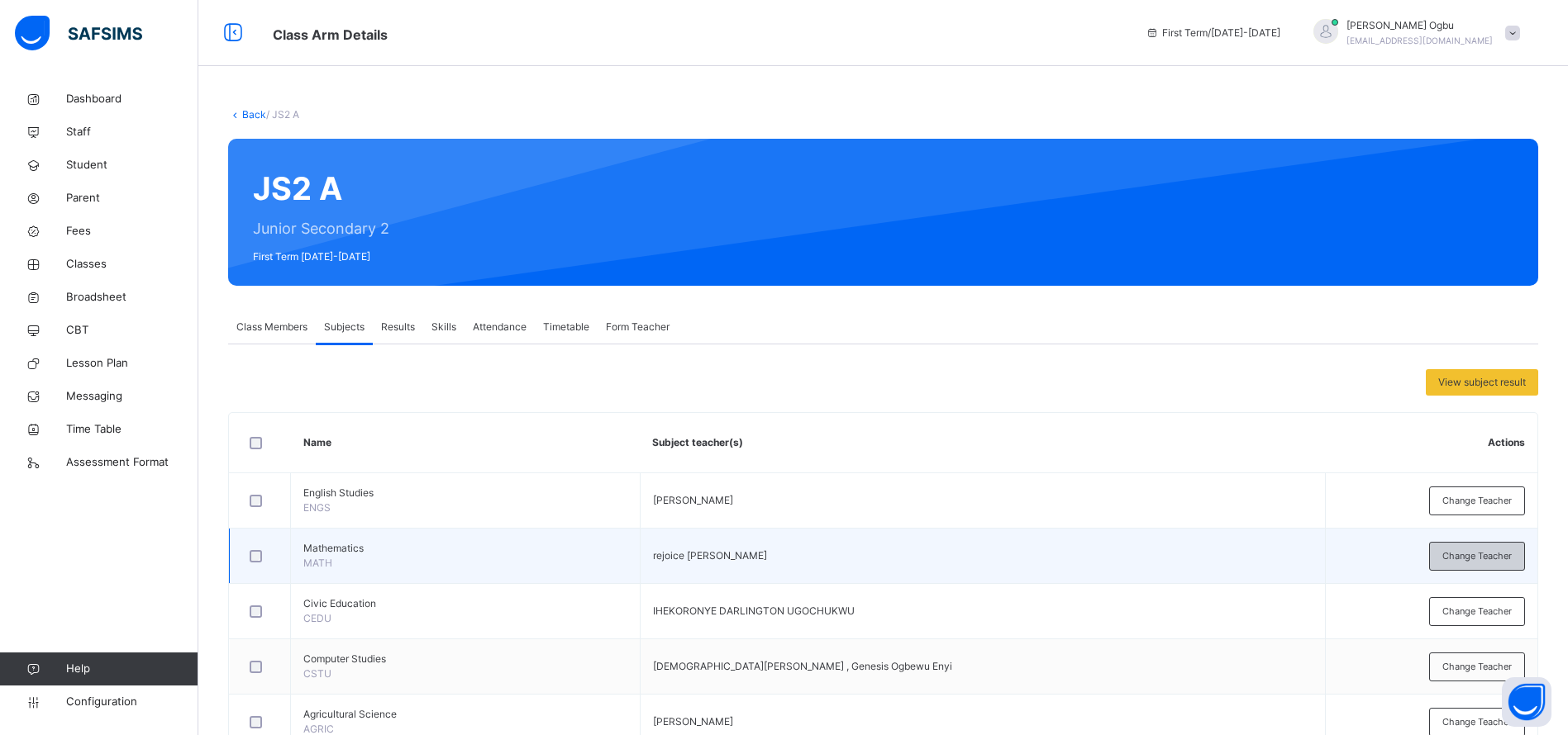
click at [1479, 555] on span "Change Teacher" at bounding box center [1477, 556] width 69 height 14
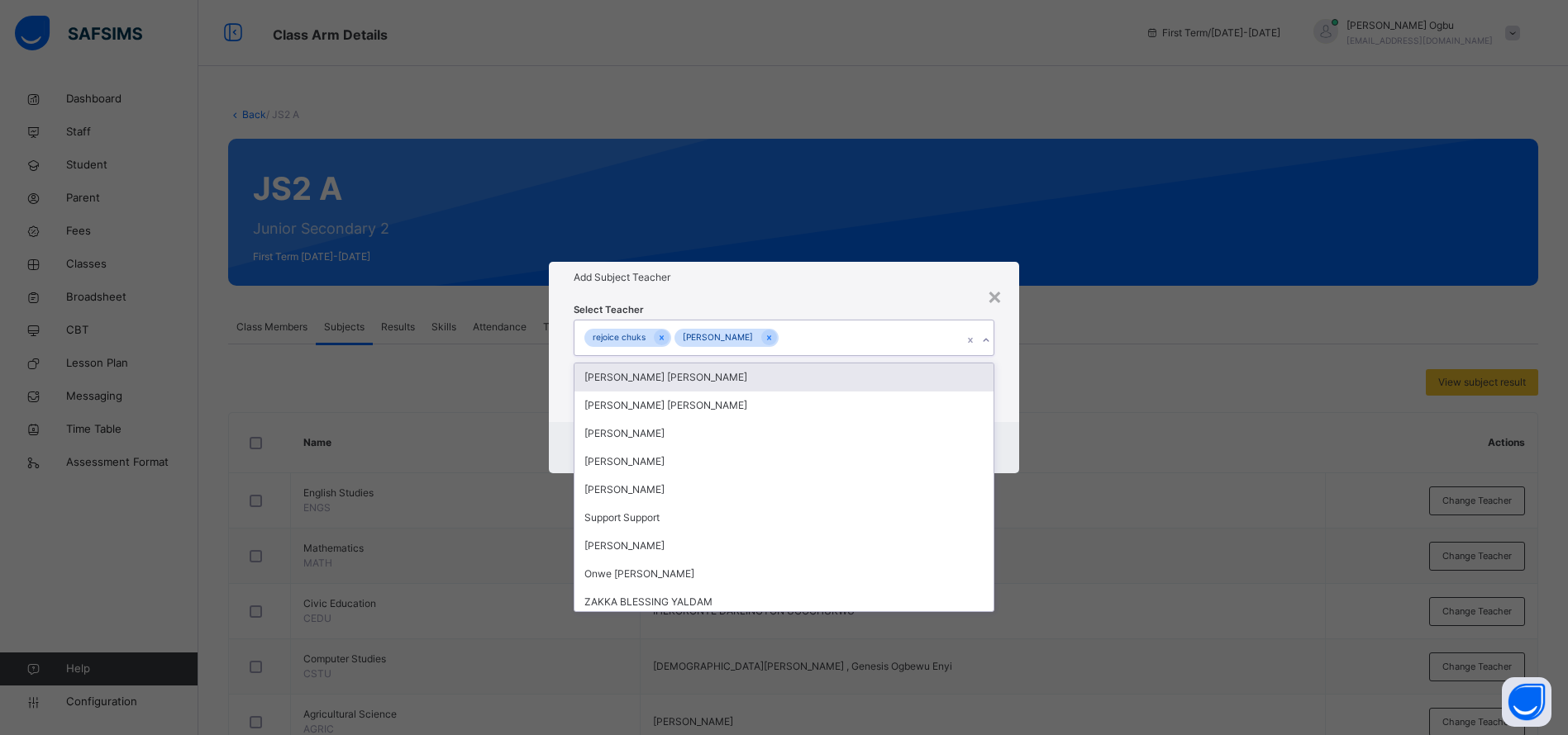
click at [785, 328] on div "rejoice chuks Benedict Egoji" at bounding box center [768, 337] width 387 height 34
type input "***"
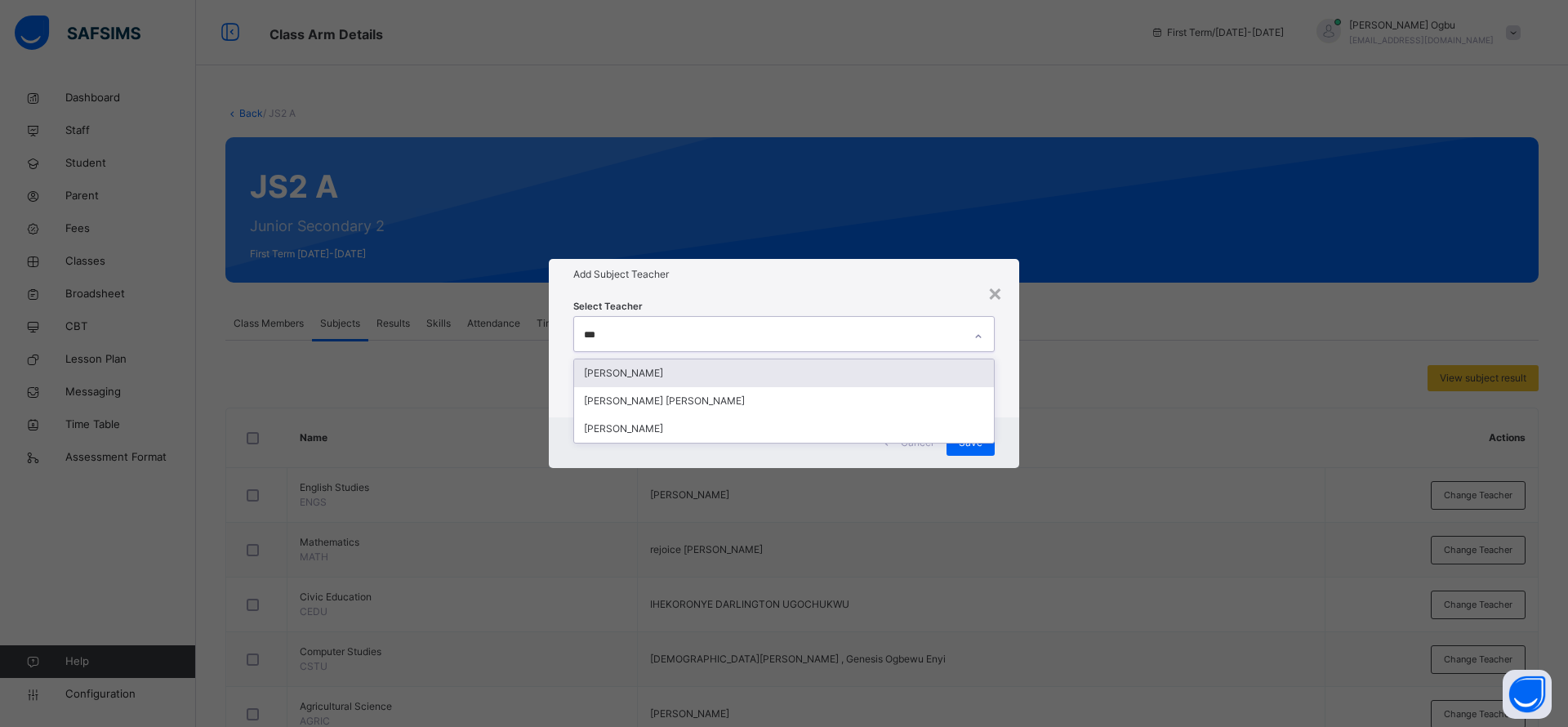
click at [708, 378] on div "[PERSON_NAME]" at bounding box center [784, 374] width 420 height 28
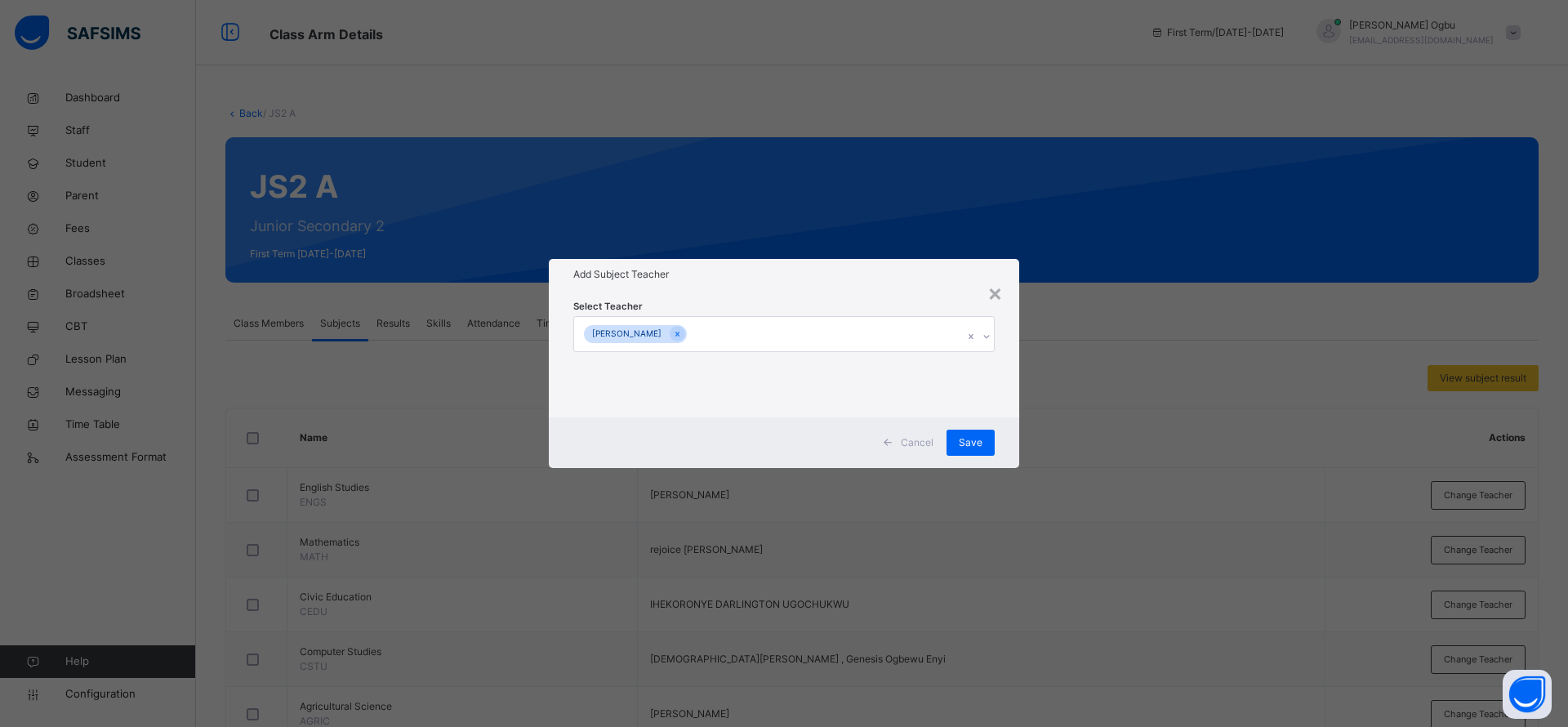
click at [785, 295] on div "Select Teacher John Achile Shaibu" at bounding box center [784, 354] width 470 height 127
click at [975, 444] on span "Save" at bounding box center [970, 443] width 24 height 15
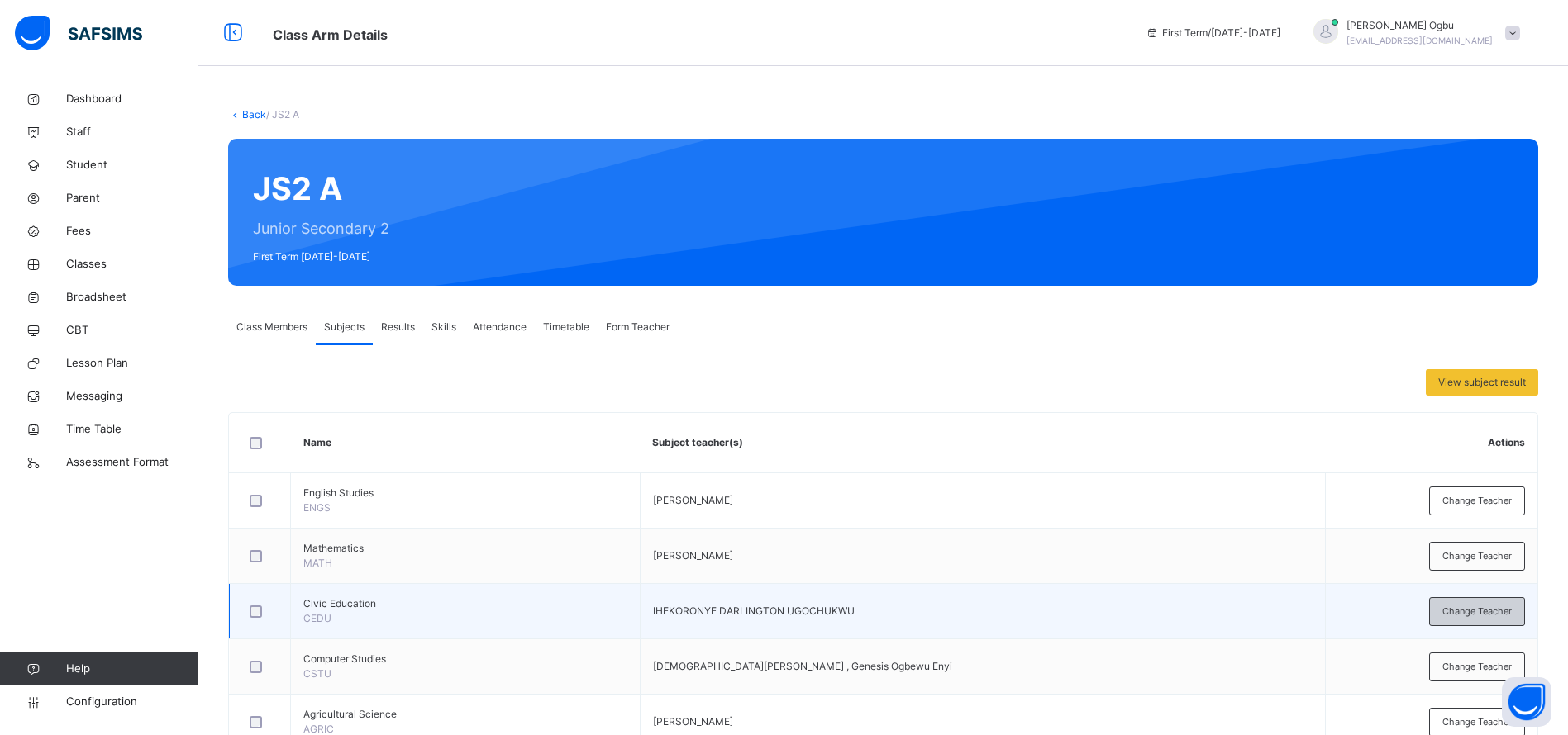
click at [1508, 610] on span "Change Teacher" at bounding box center [1477, 611] width 69 height 14
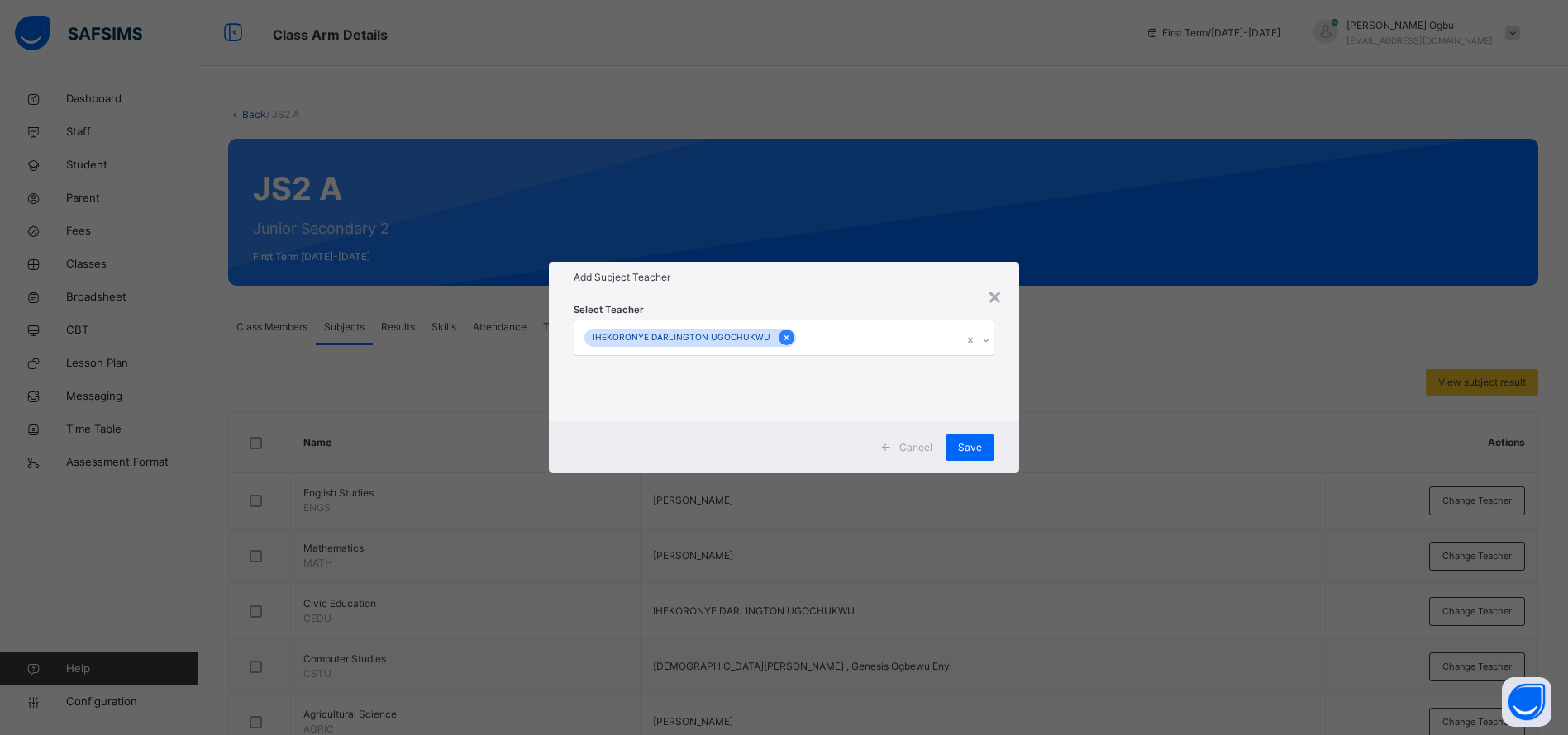
click at [781, 335] on icon at bounding box center [786, 338] width 9 height 12
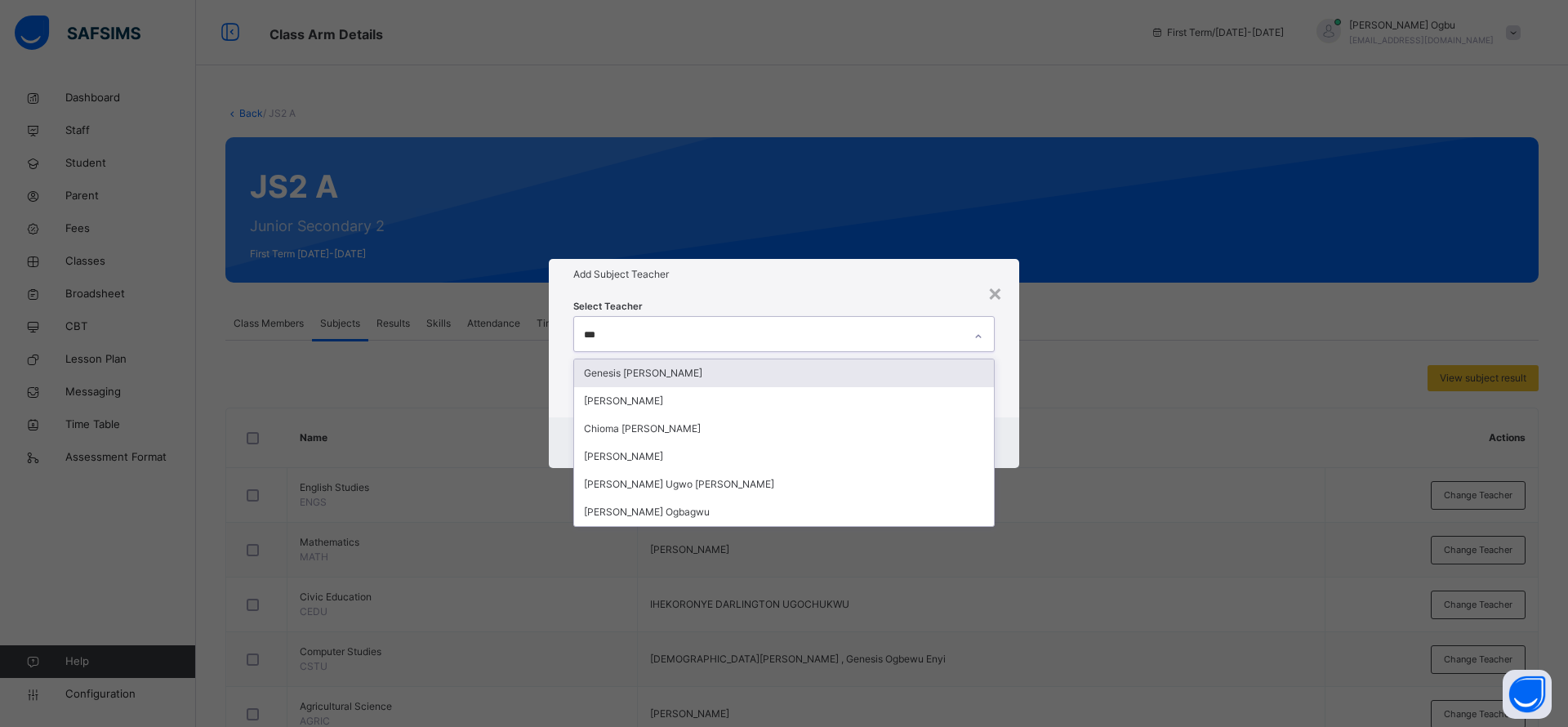
type input "****"
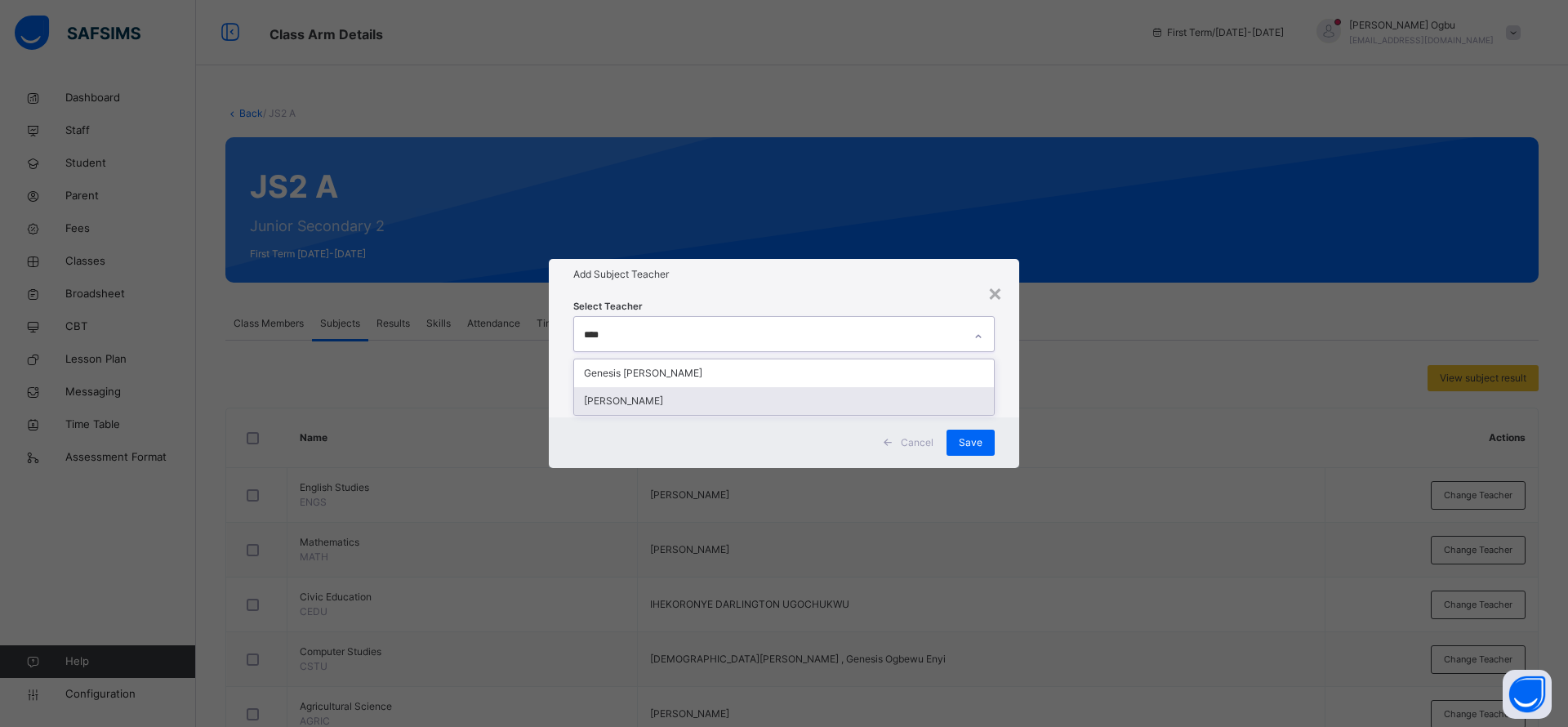
click at [712, 409] on div "[PERSON_NAME]" at bounding box center [784, 401] width 420 height 28
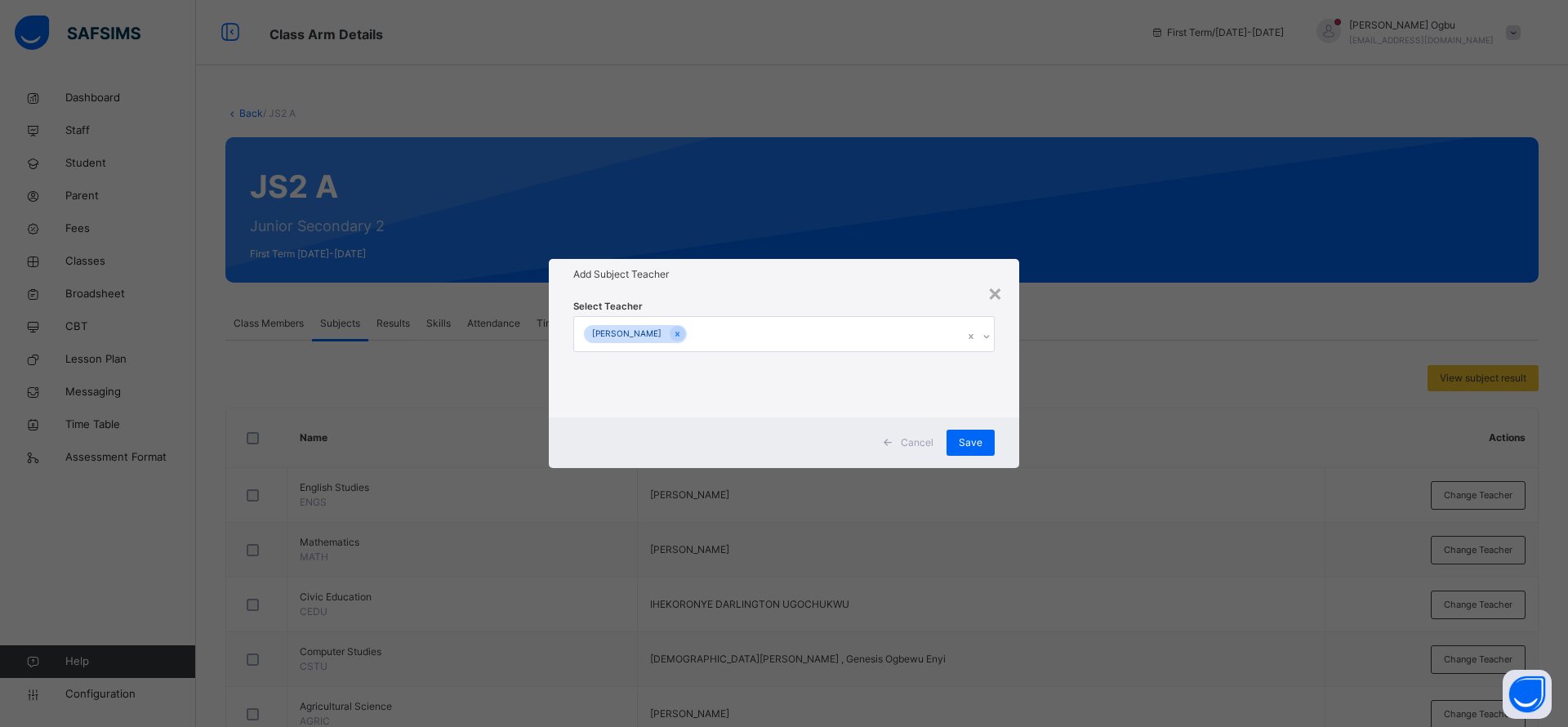
click at [889, 304] on div "Select Teacher JAMES OGBERU" at bounding box center [784, 354] width 422 height 111
click at [960, 439] on span "Save" at bounding box center [970, 443] width 24 height 15
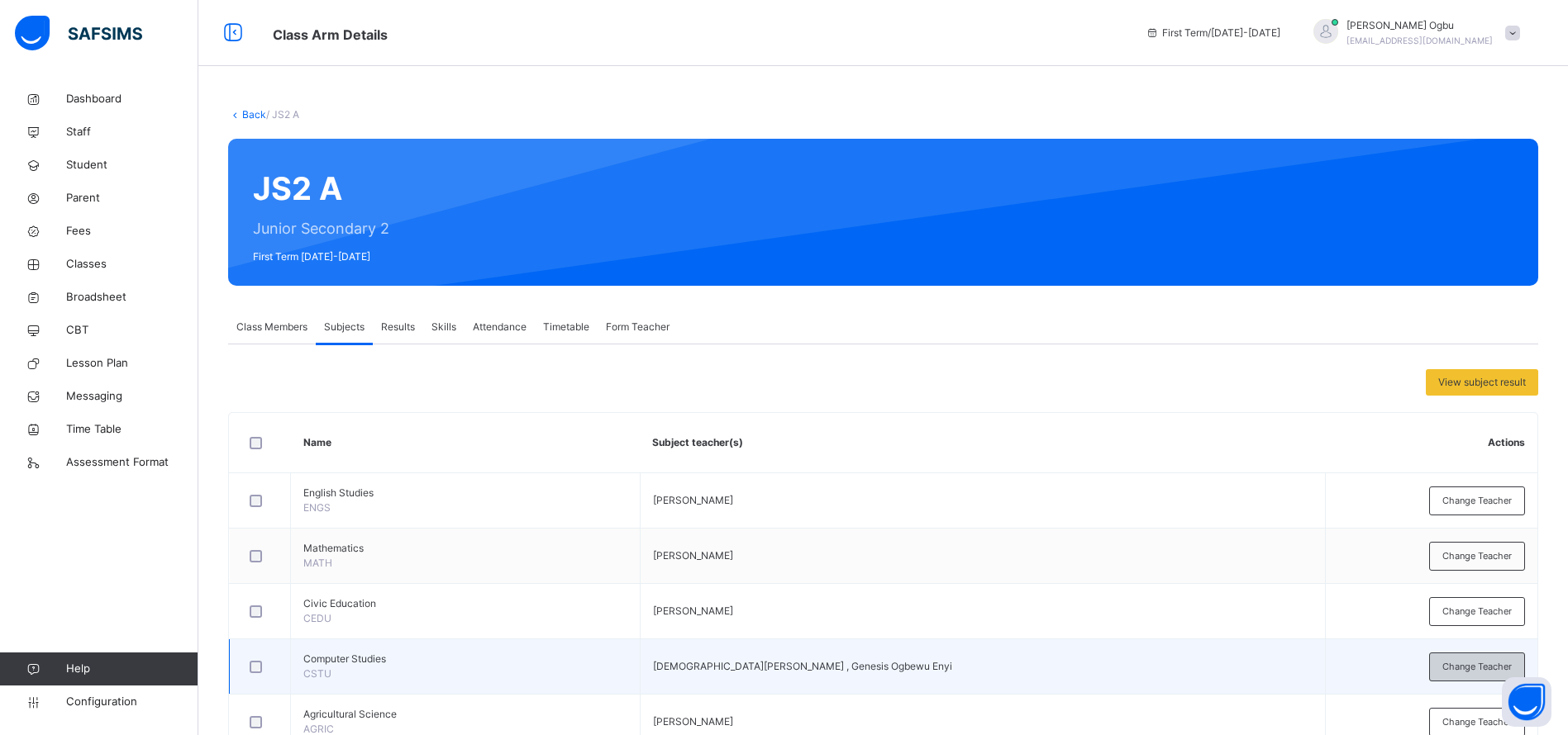
click at [1459, 666] on span "Change Teacher" at bounding box center [1477, 666] width 69 height 14
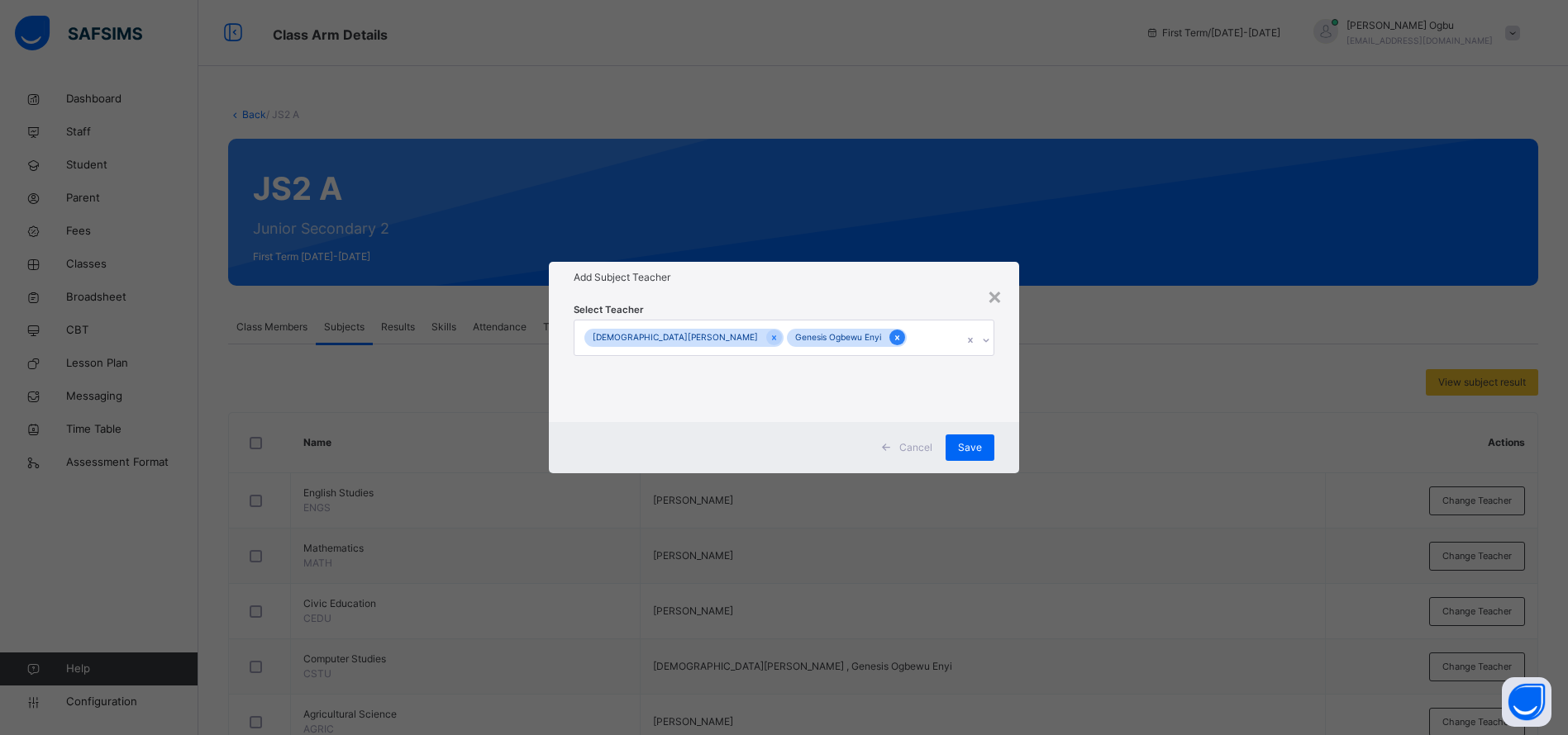
click at [889, 339] on div at bounding box center [897, 337] width 16 height 16
click at [979, 441] on span "Save" at bounding box center [982, 448] width 24 height 15
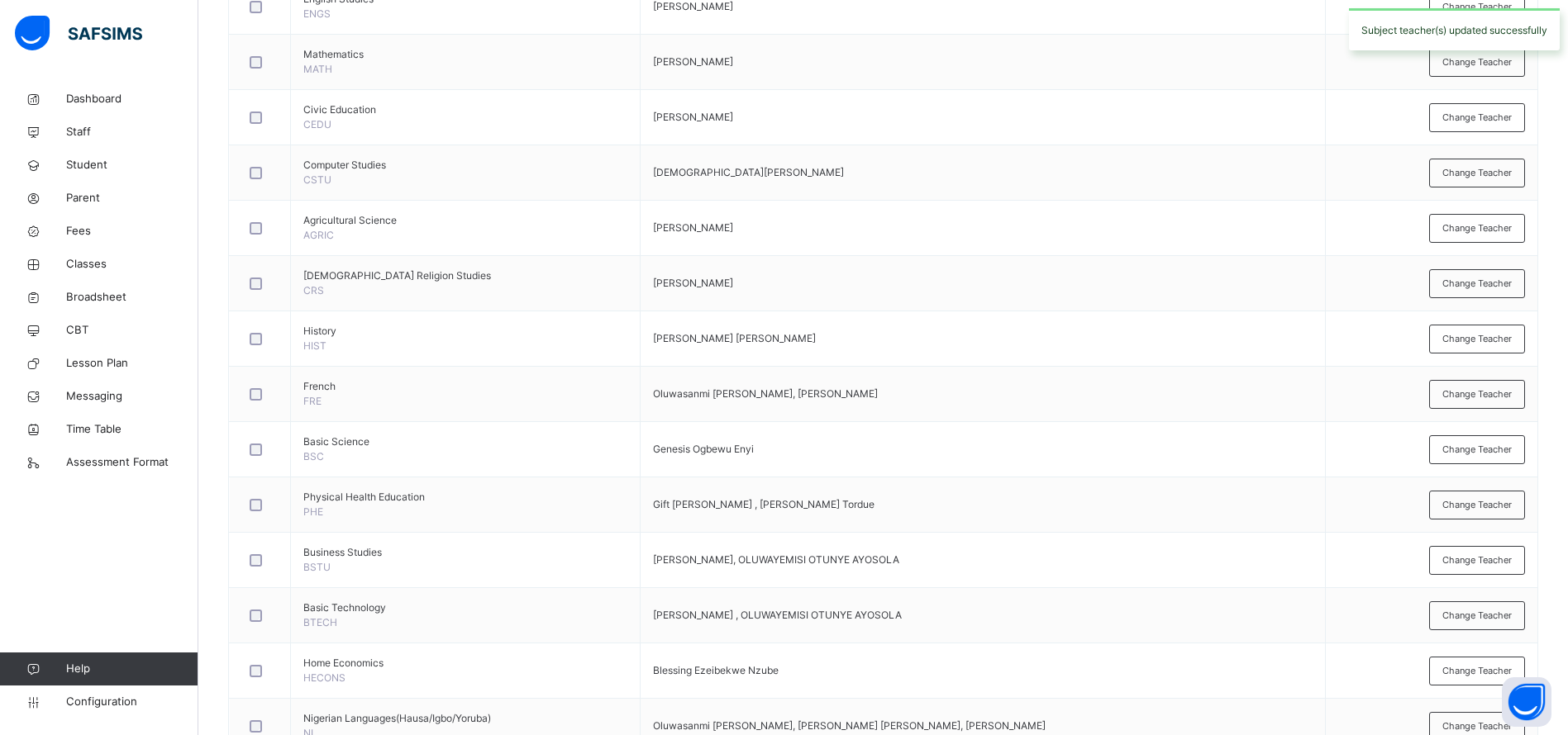
scroll to position [496, 0]
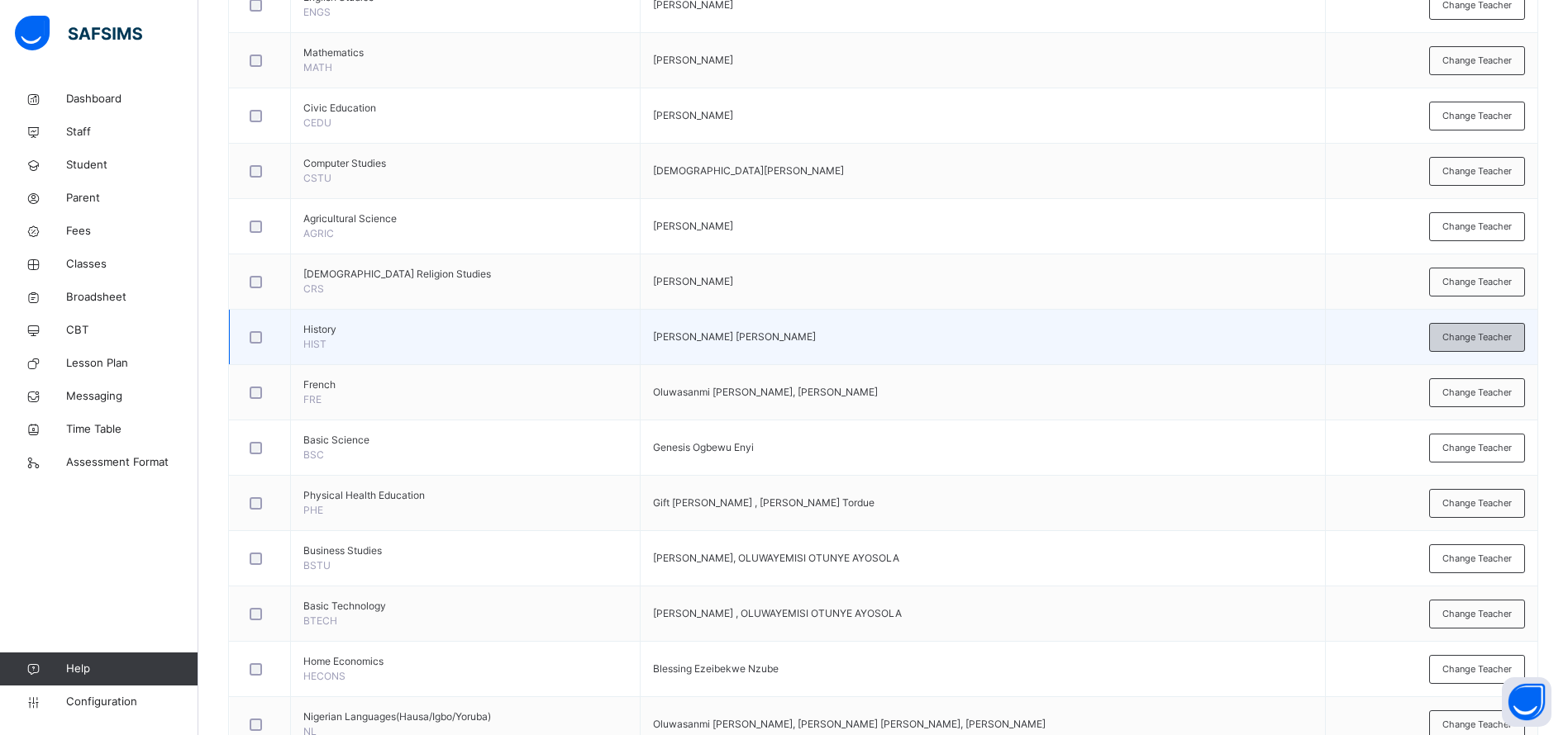
click at [1485, 335] on span "Change Teacher" at bounding box center [1477, 337] width 69 height 14
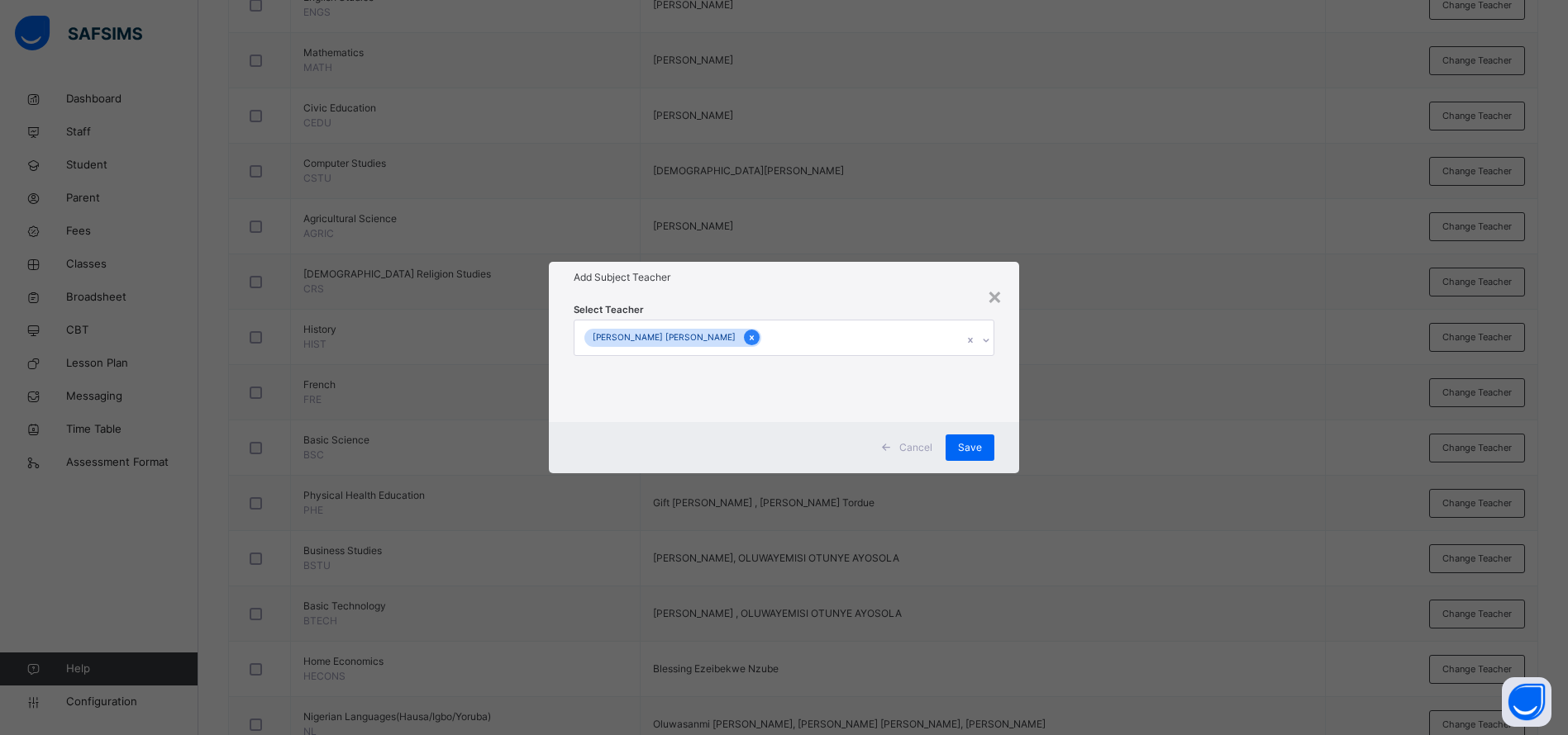
click at [747, 334] on icon at bounding box center [751, 338] width 9 height 12
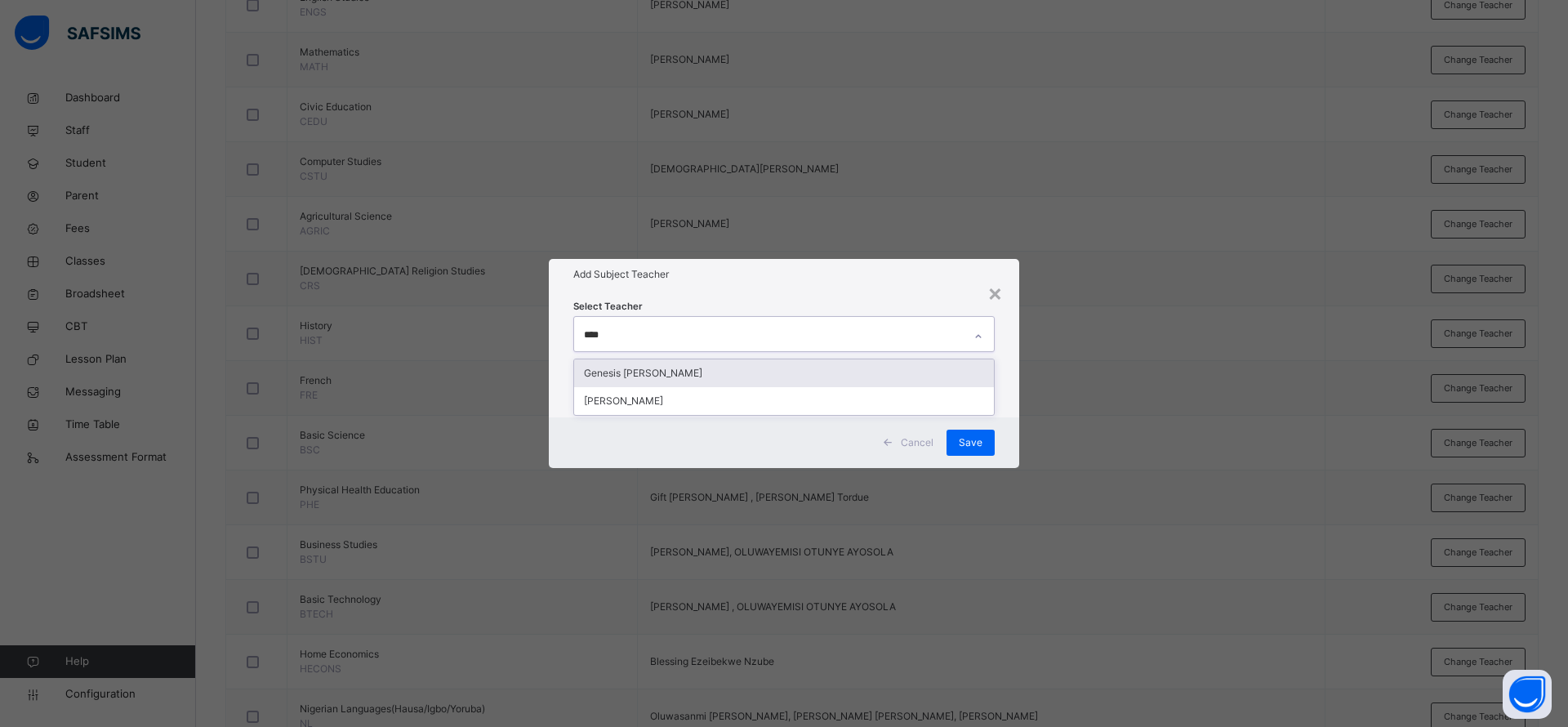
type input "*****"
click at [692, 366] on div "[PERSON_NAME]" at bounding box center [784, 374] width 420 height 28
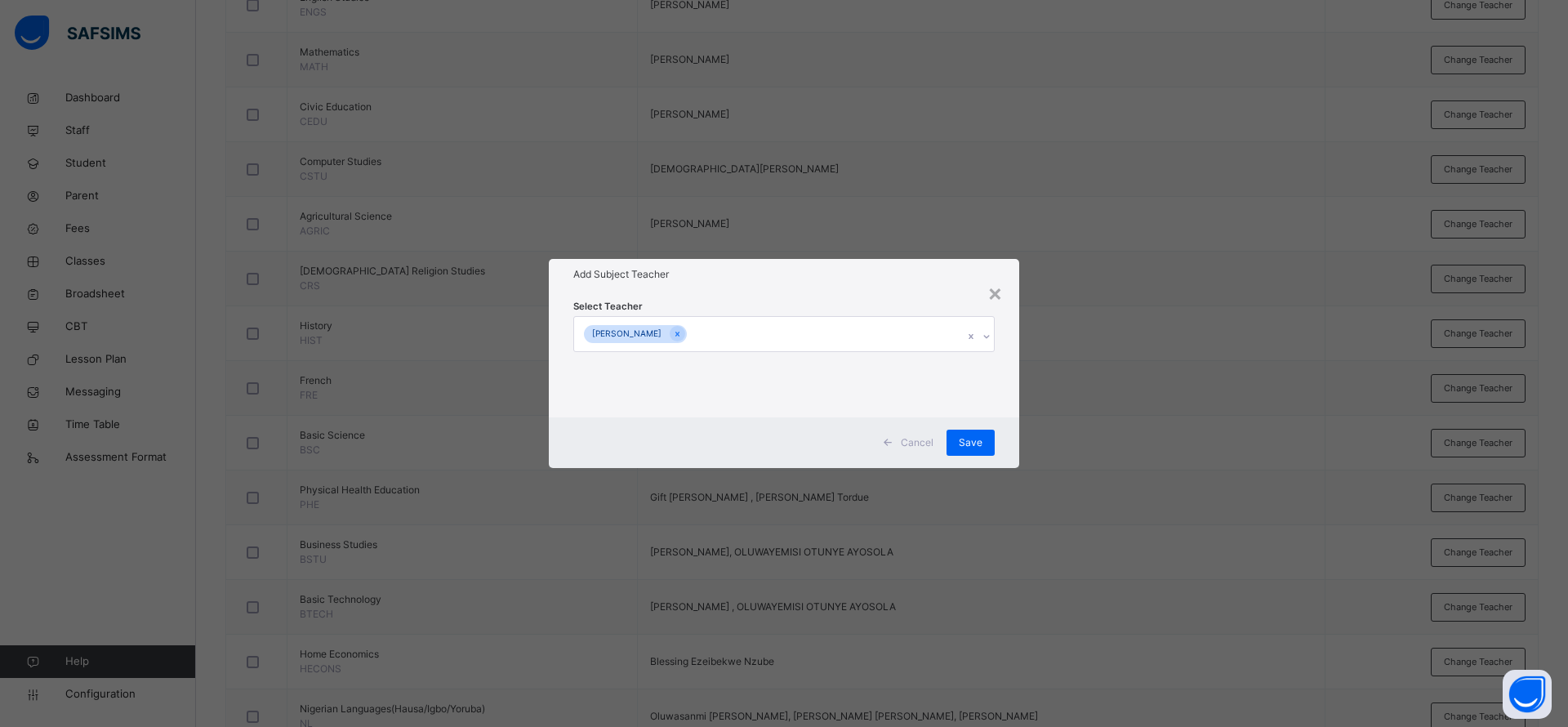
click at [965, 270] on h1 "Add Subject Teacher" at bounding box center [784, 275] width 422 height 15
click at [971, 438] on span "Save" at bounding box center [970, 443] width 24 height 15
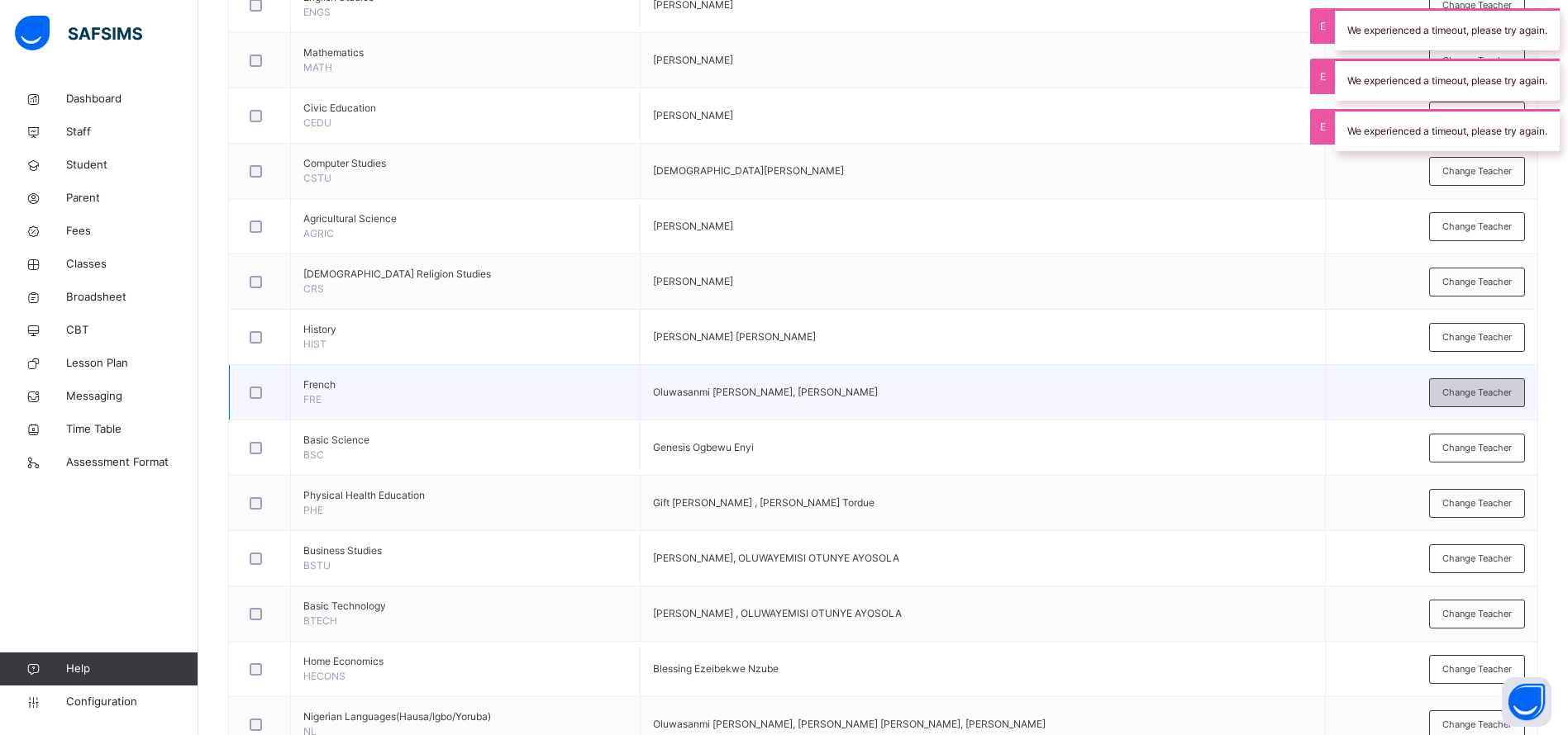
click at [1475, 399] on div "Change Teacher" at bounding box center [1477, 392] width 96 height 29
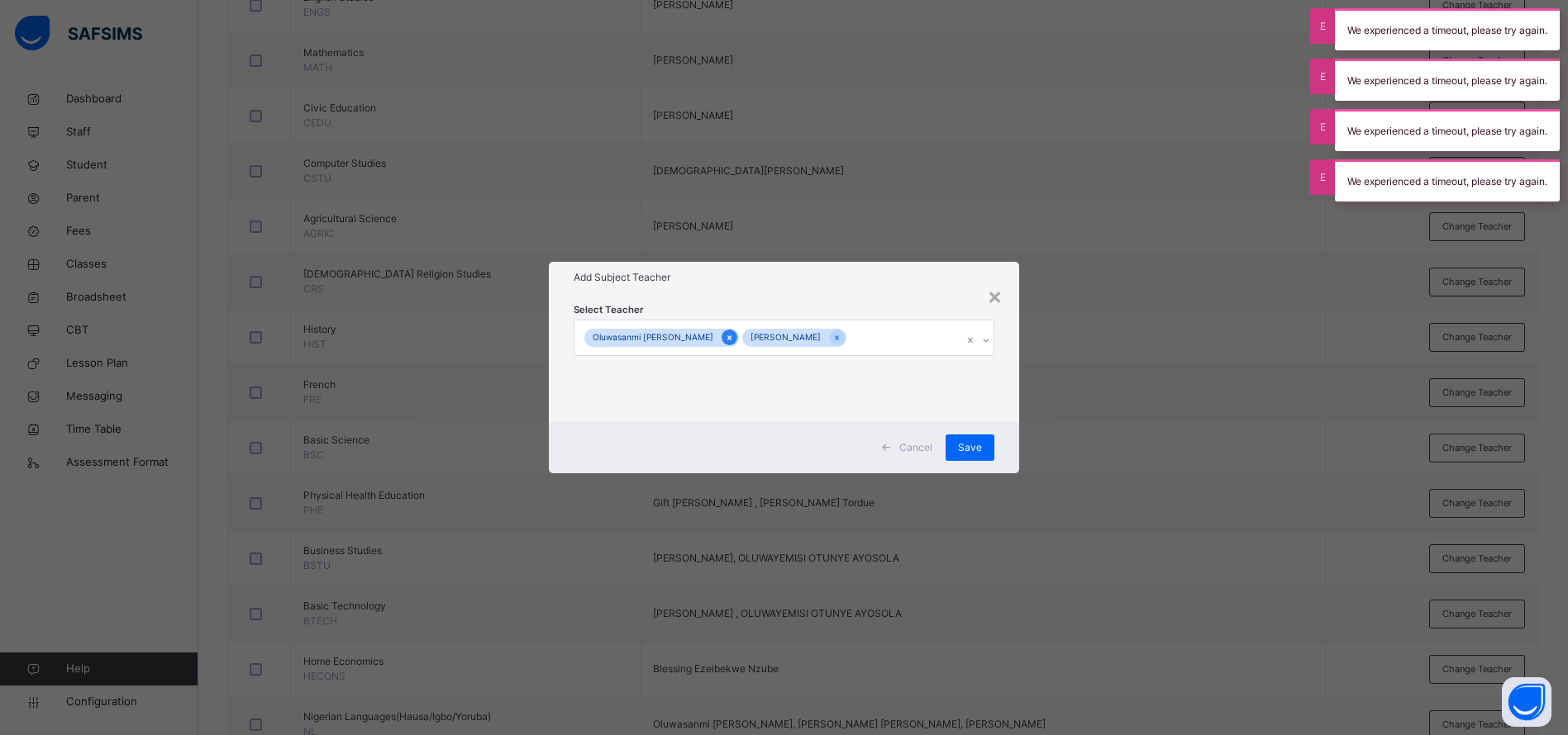
click at [725, 340] on icon at bounding box center [729, 338] width 9 height 12
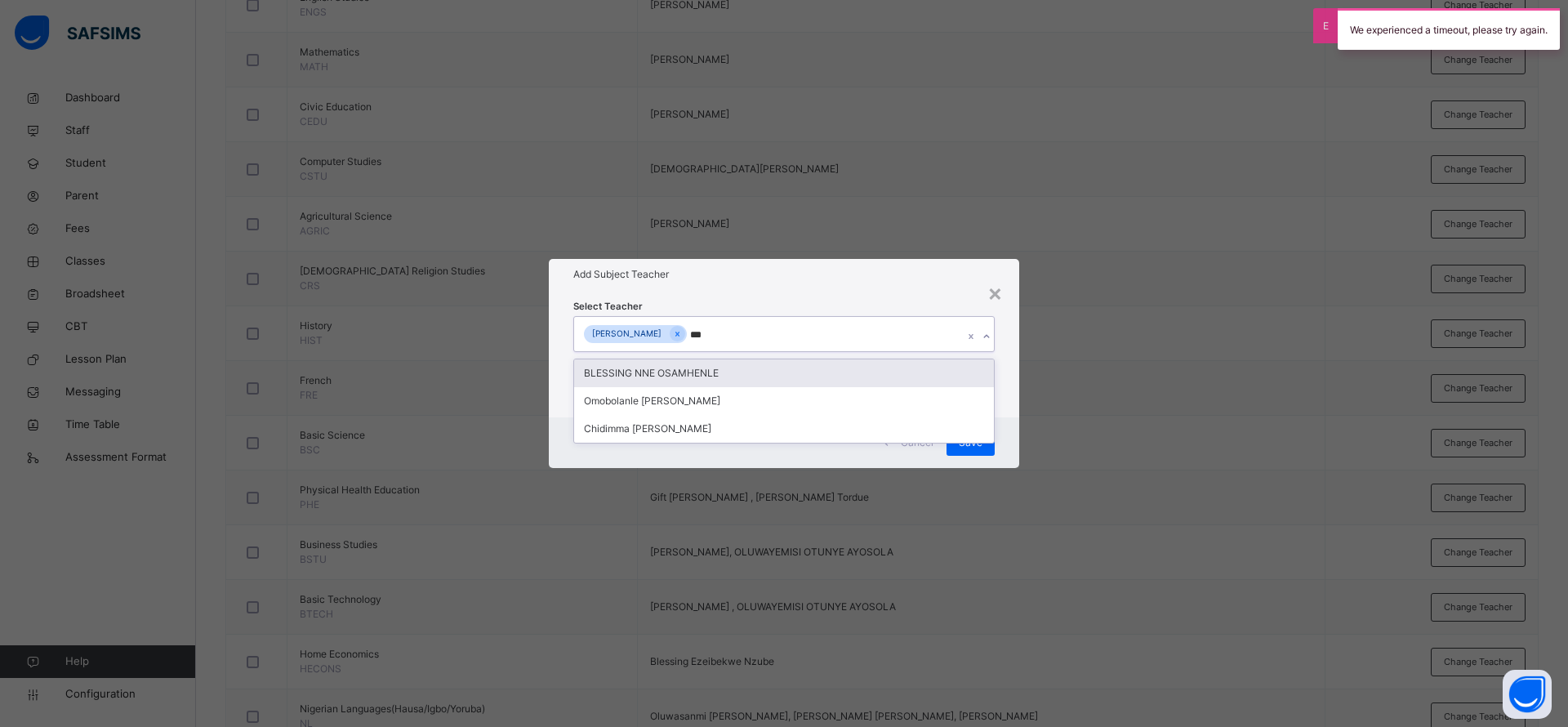
type input "****"
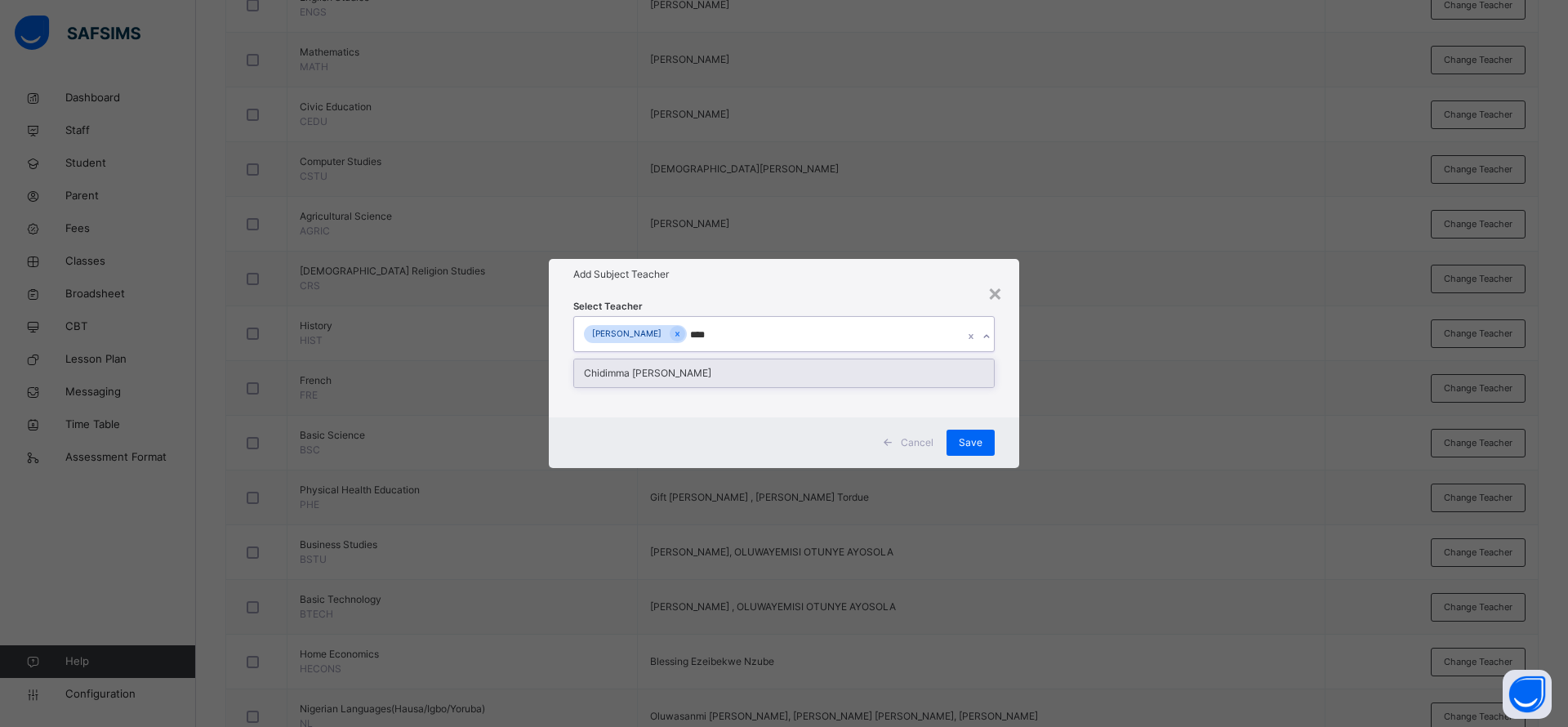
click at [768, 381] on div "Chidimma [PERSON_NAME]" at bounding box center [784, 374] width 420 height 28
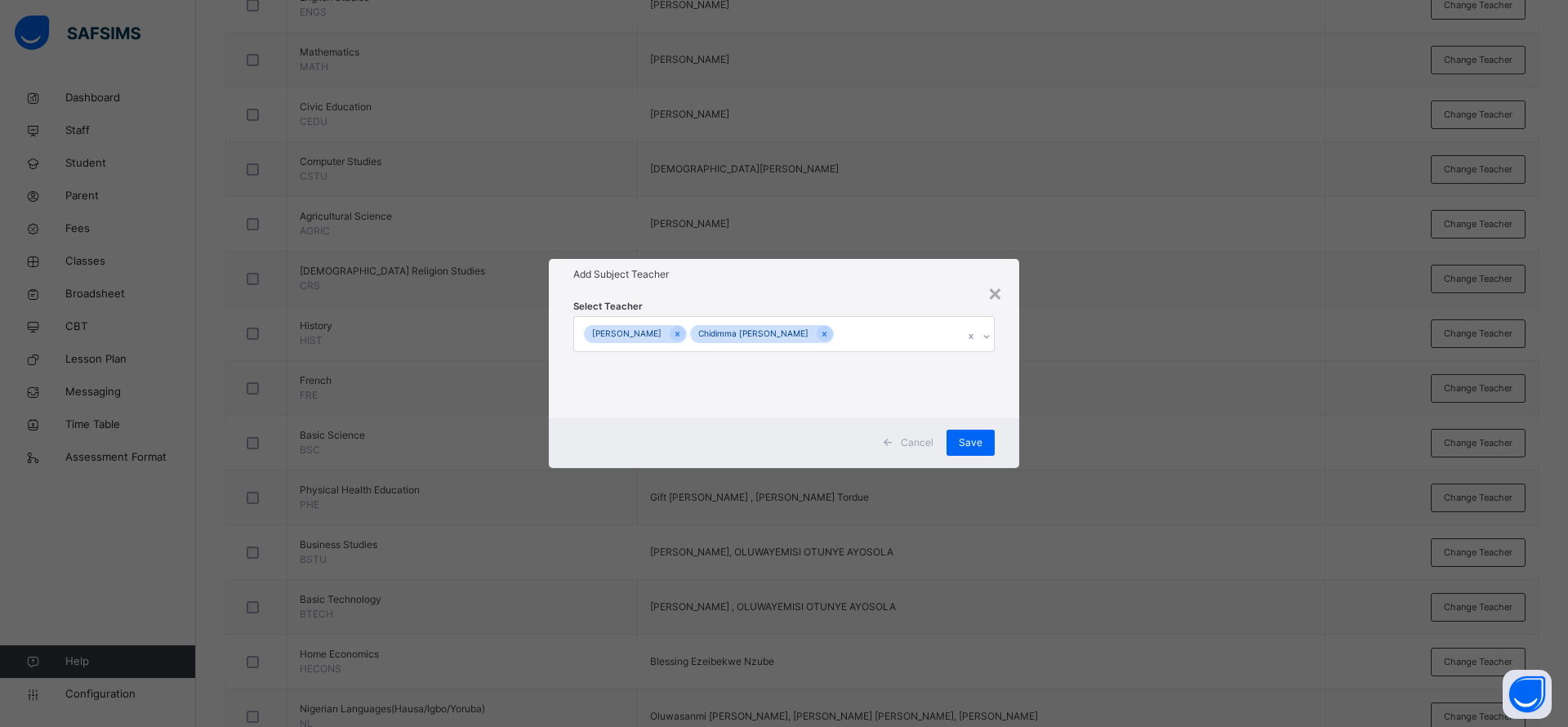
click at [874, 256] on div "× Add Subject Teacher Select Teacher Onwe Uchechukwu Onwe Chidimma Geraldine Nl…" at bounding box center [784, 363] width 1568 height 727
click at [979, 452] on div "Save" at bounding box center [970, 443] width 48 height 26
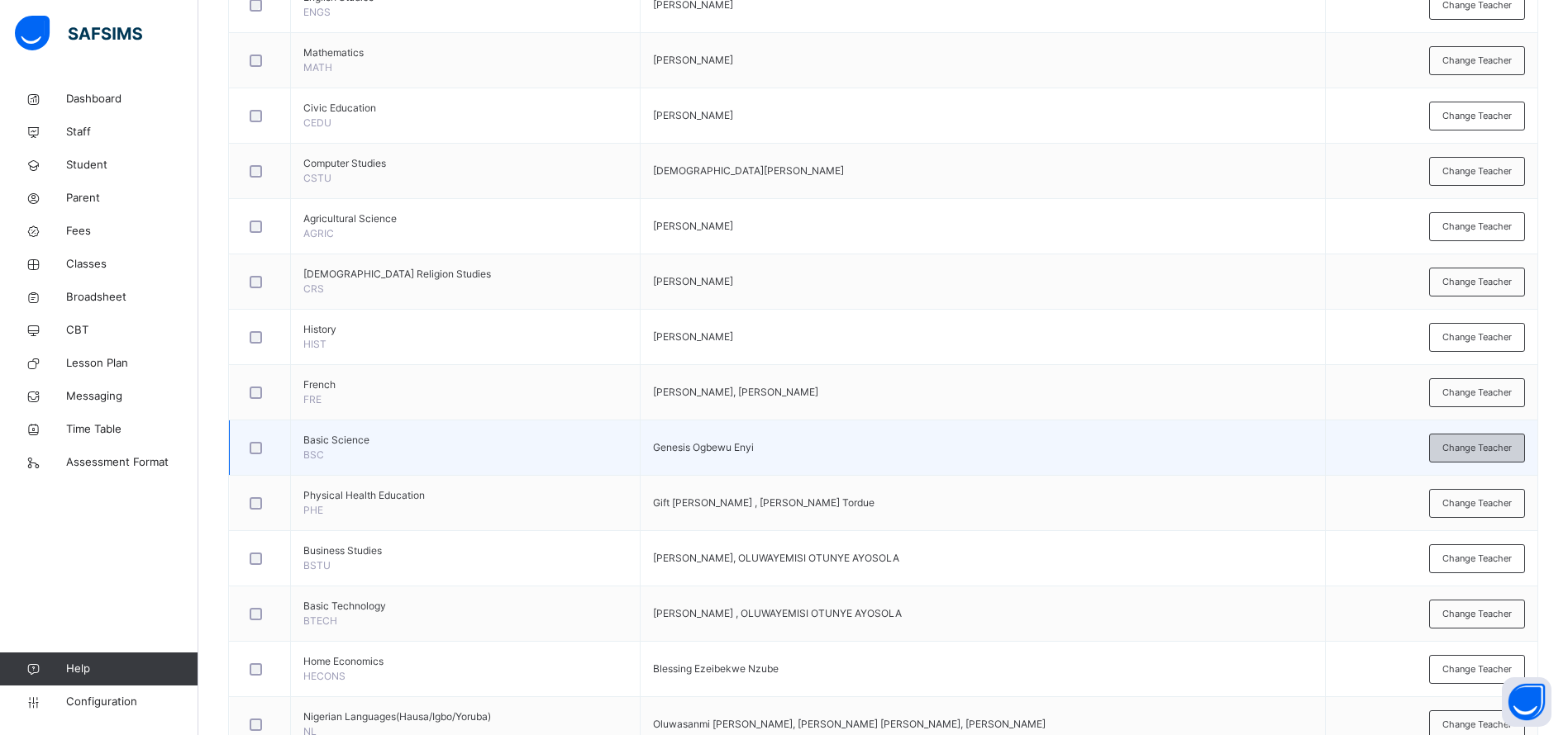
click at [1504, 449] on span "Change Teacher" at bounding box center [1477, 447] width 69 height 14
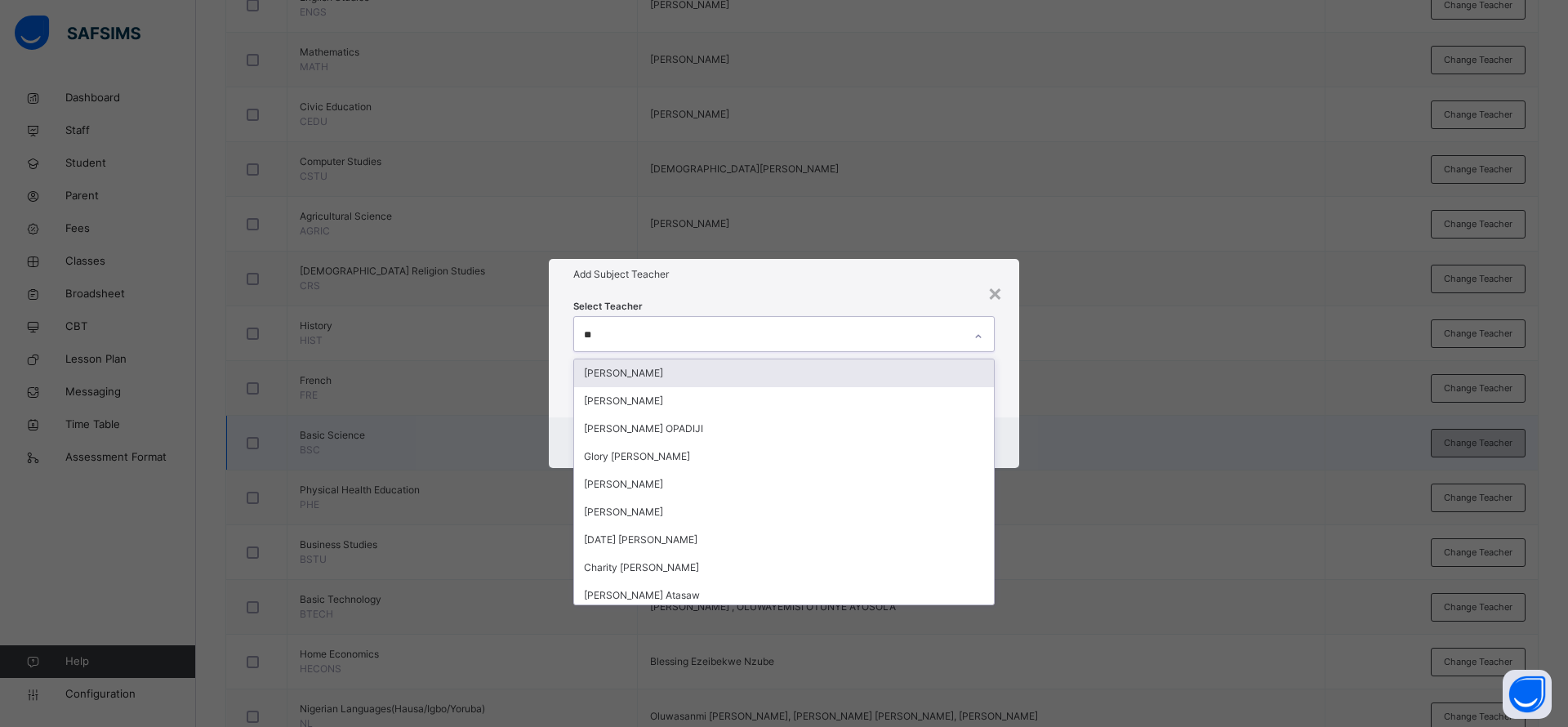
type input "***"
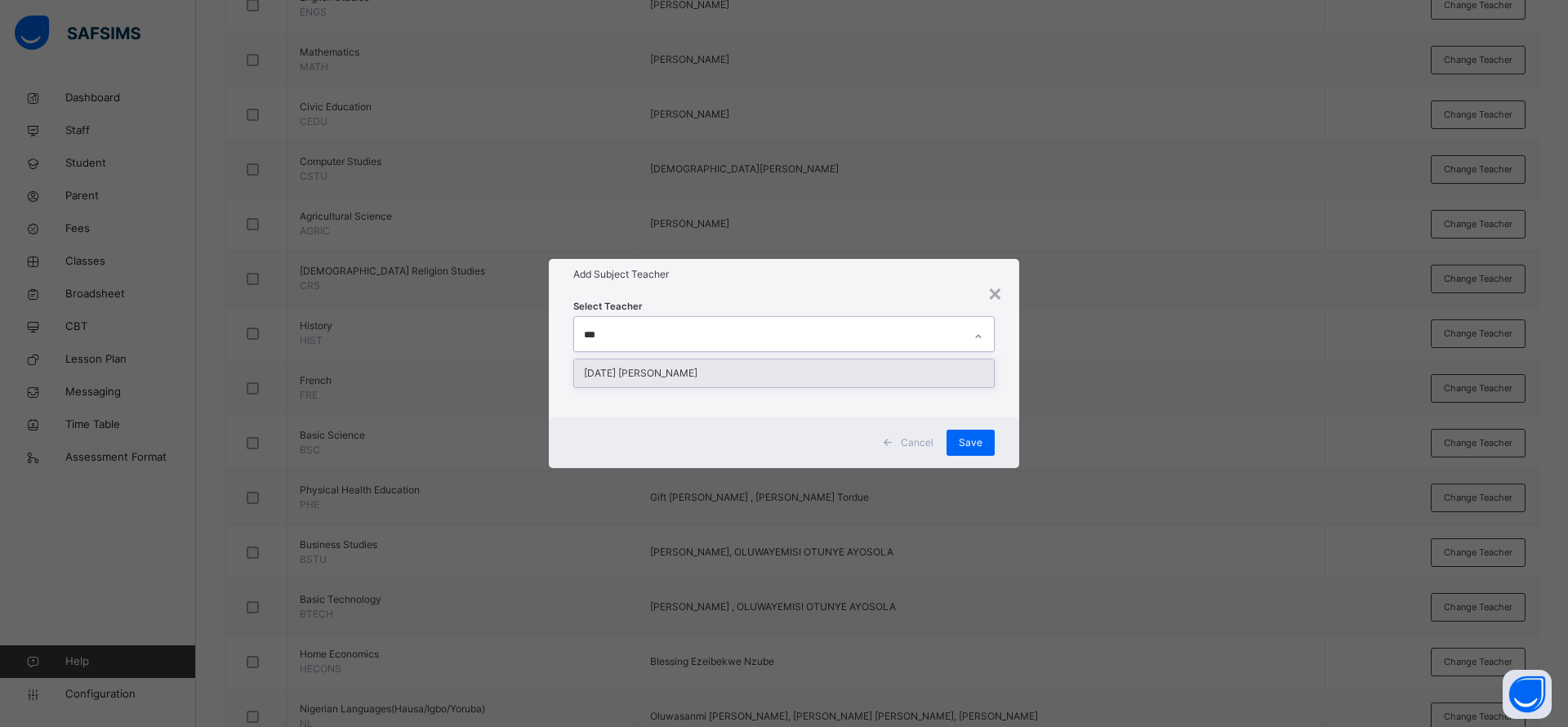
click at [817, 369] on div "[DATE] [PERSON_NAME]" at bounding box center [784, 374] width 420 height 28
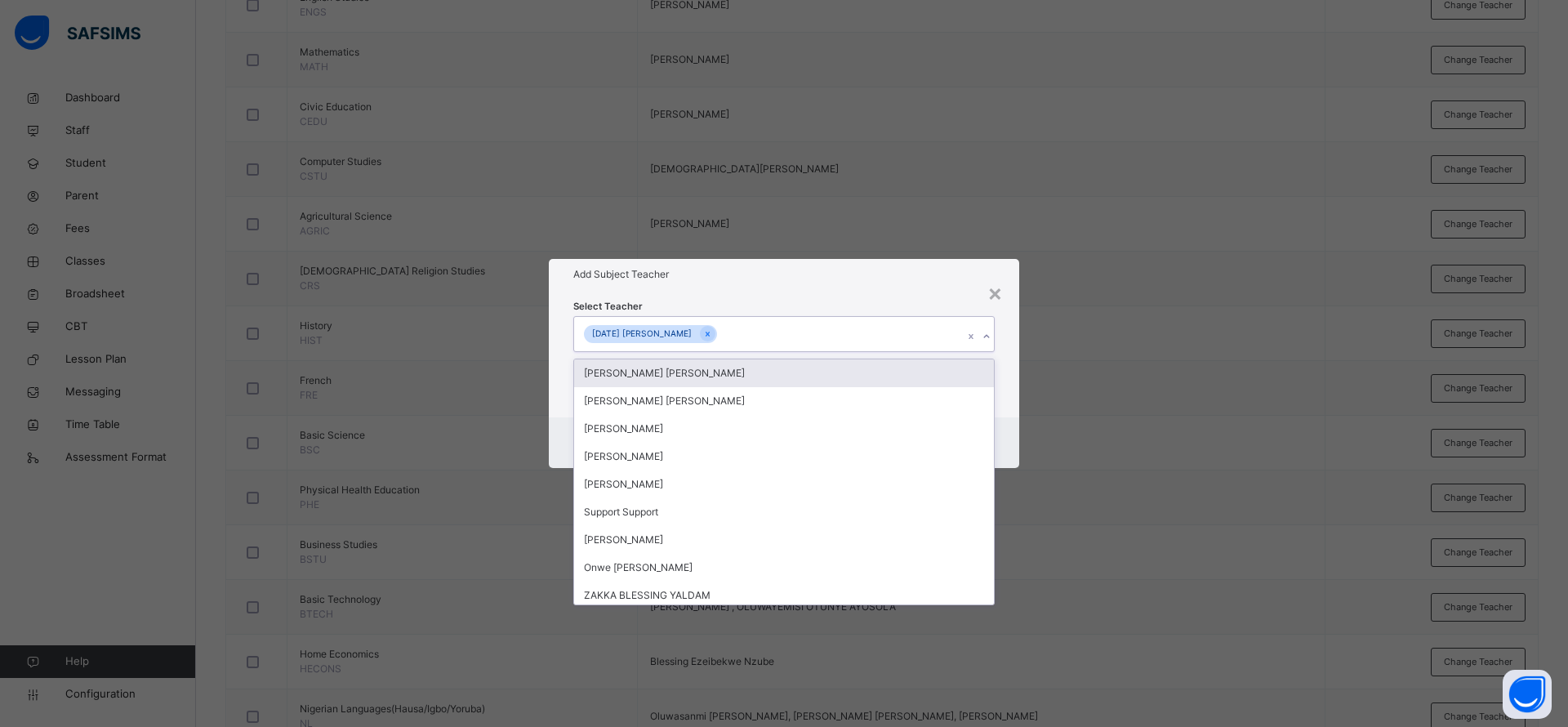
click at [878, 293] on div "Select Teacher option Monday Hyacinth Usman, selected. option Ugochi Daniella U…" at bounding box center [784, 354] width 470 height 127
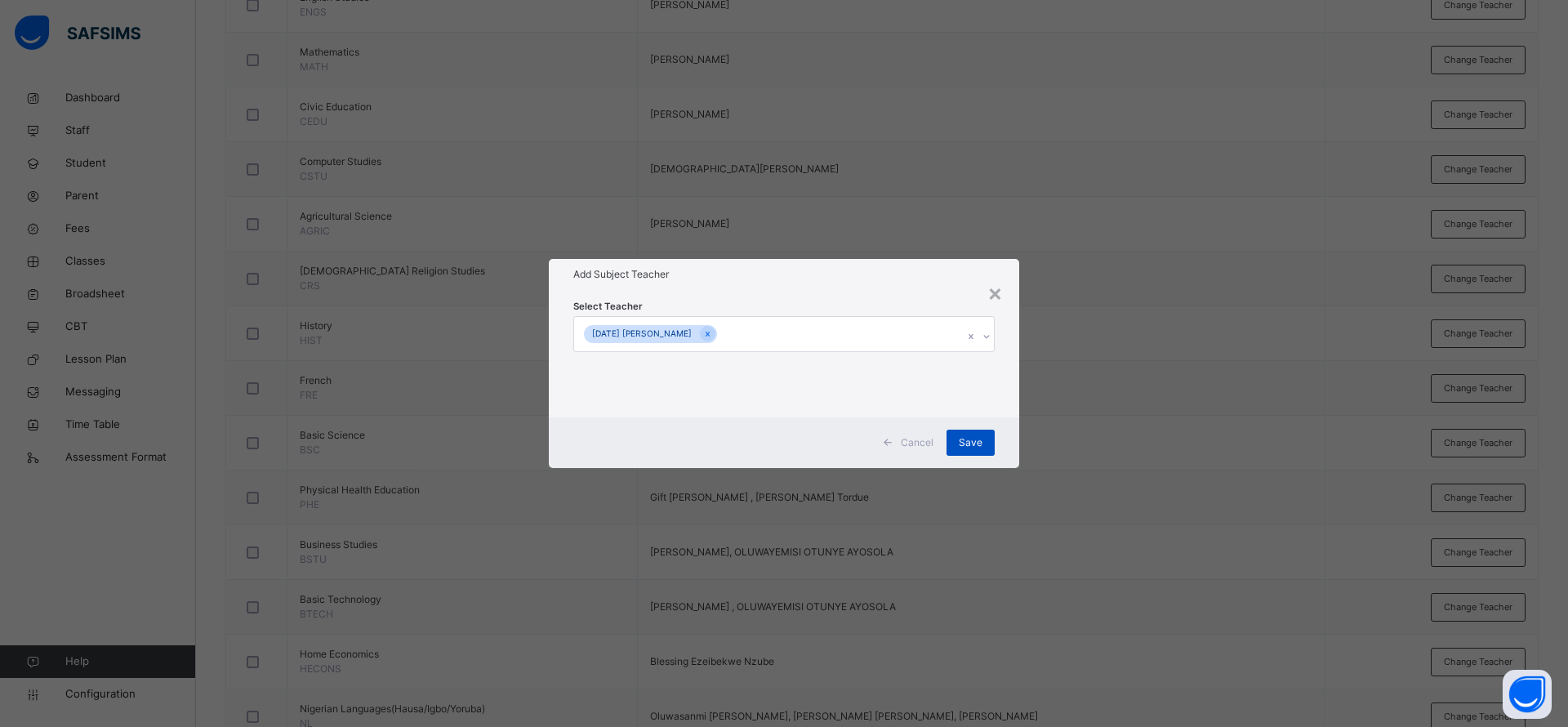
click at [977, 443] on span "Save" at bounding box center [970, 443] width 24 height 15
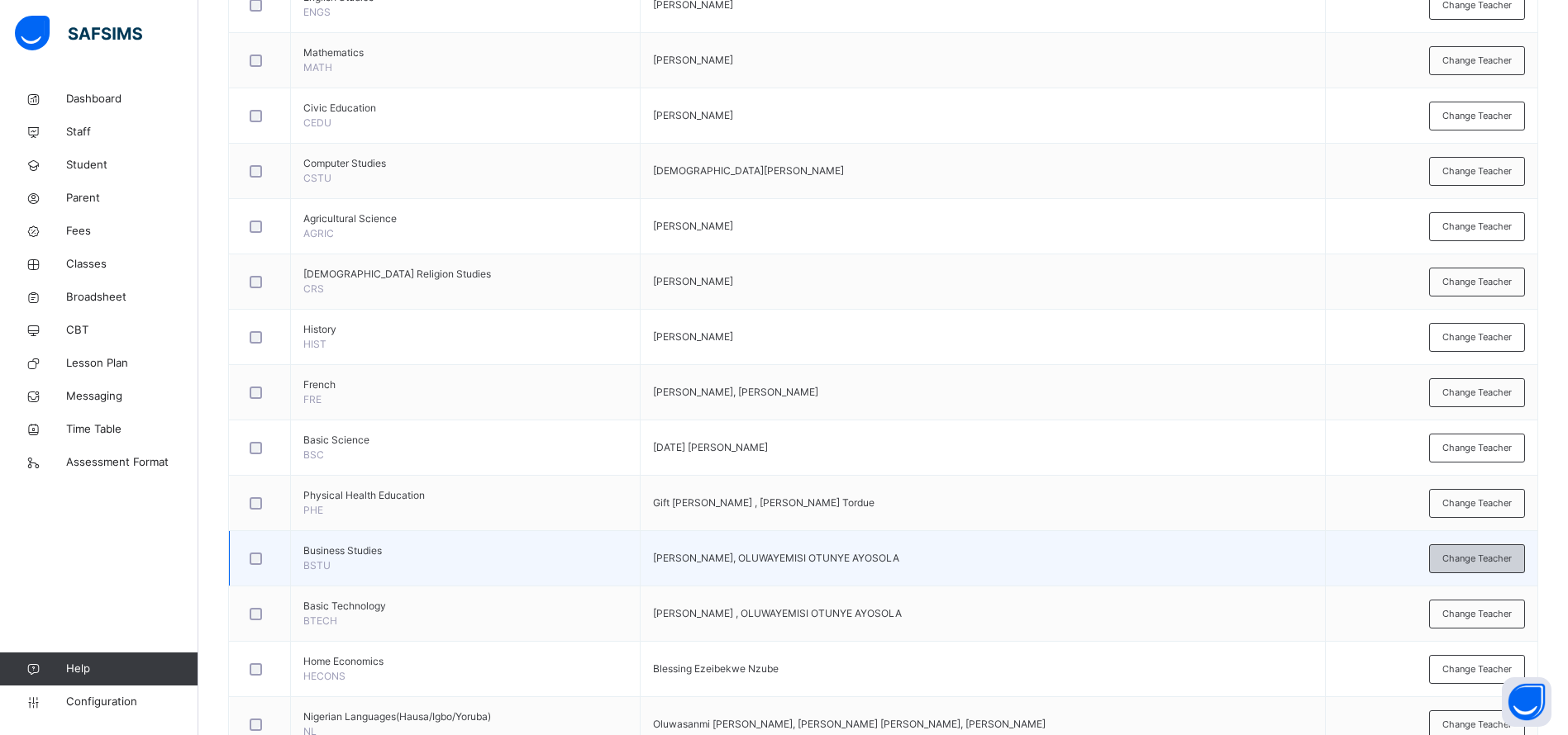
click at [1479, 561] on span "Change Teacher" at bounding box center [1477, 559] width 69 height 14
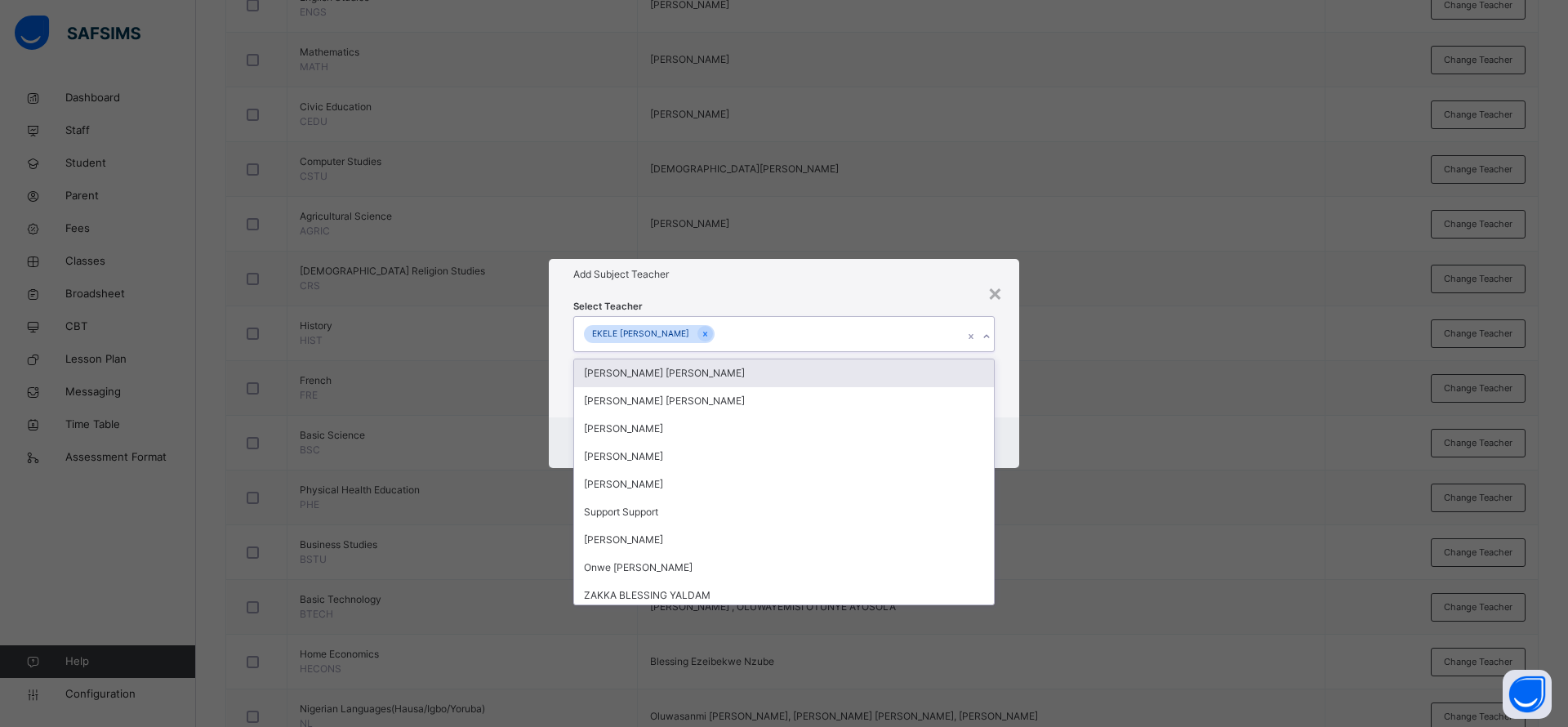
click at [948, 260] on div "Add Subject Teacher" at bounding box center [784, 275] width 470 height 31
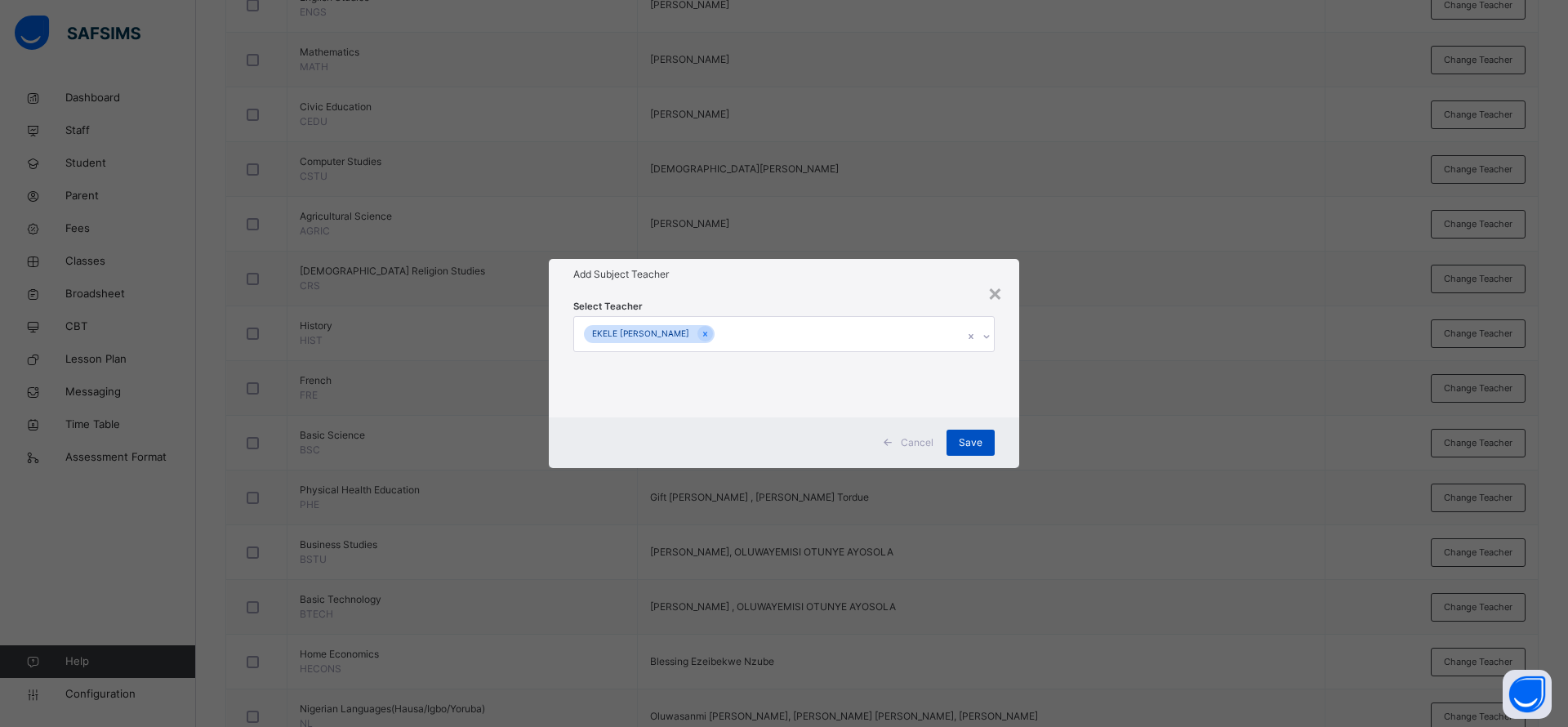
click at [979, 453] on div "Save" at bounding box center [970, 443] width 48 height 26
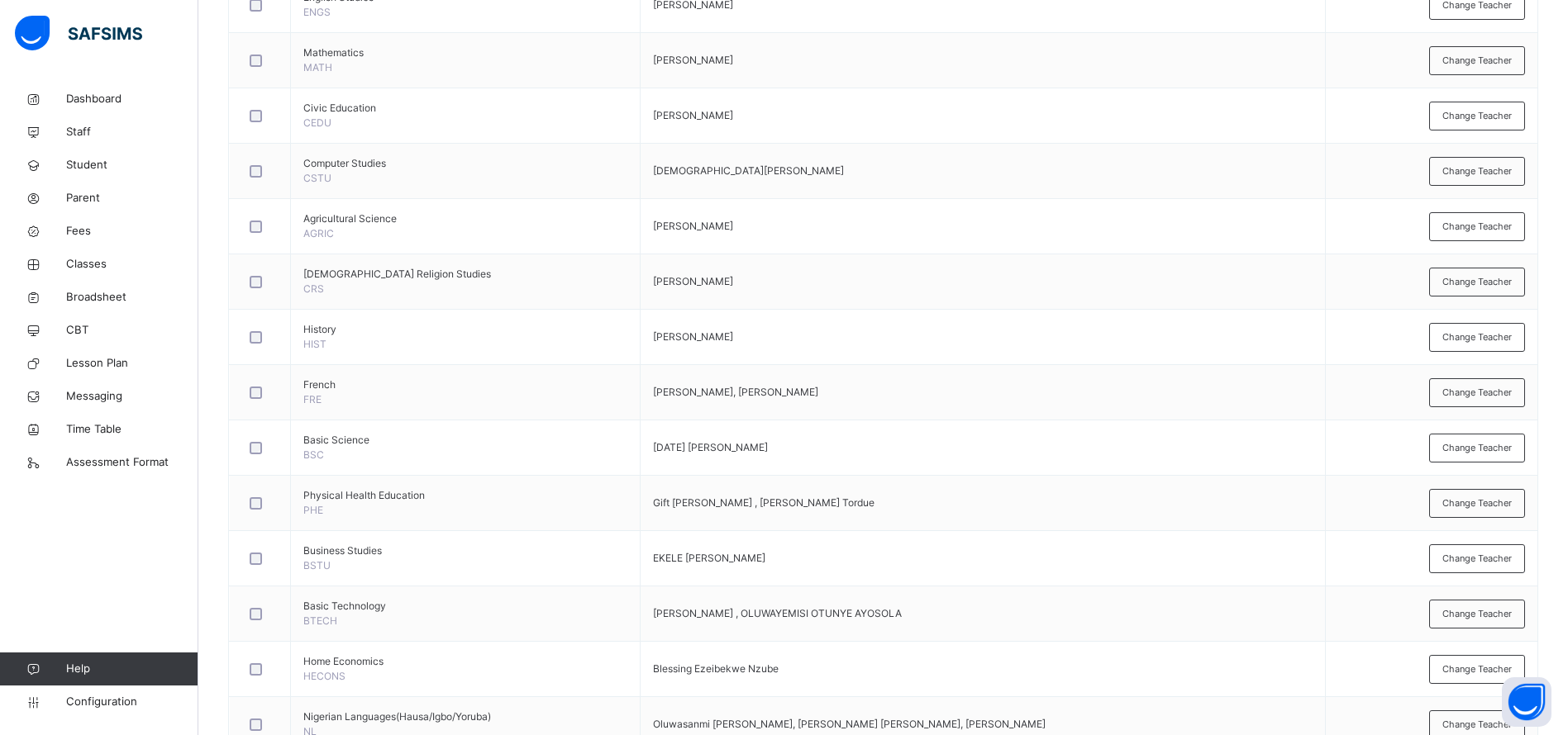
scroll to position [708, 0]
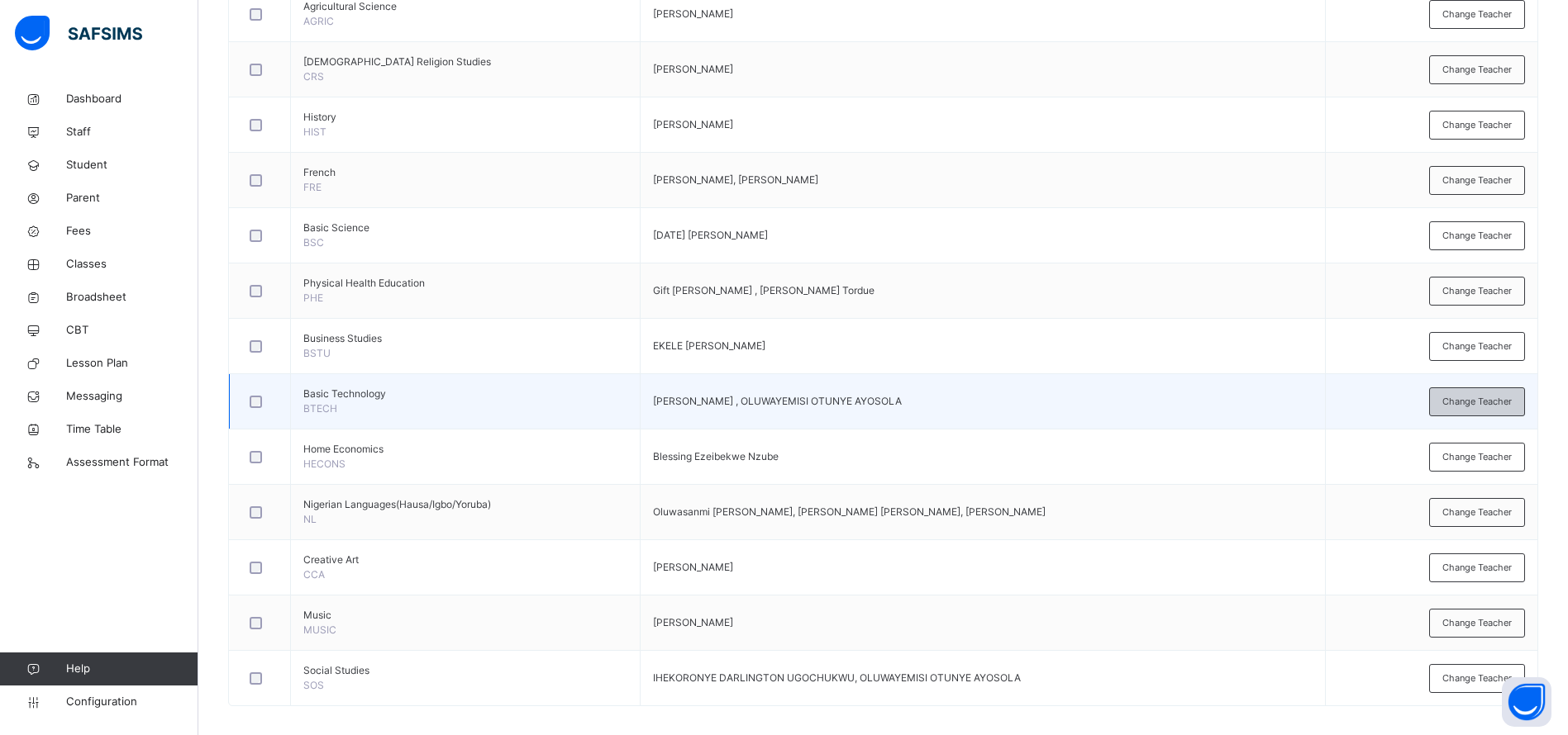
click at [1482, 401] on span "Change Teacher" at bounding box center [1477, 401] width 69 height 14
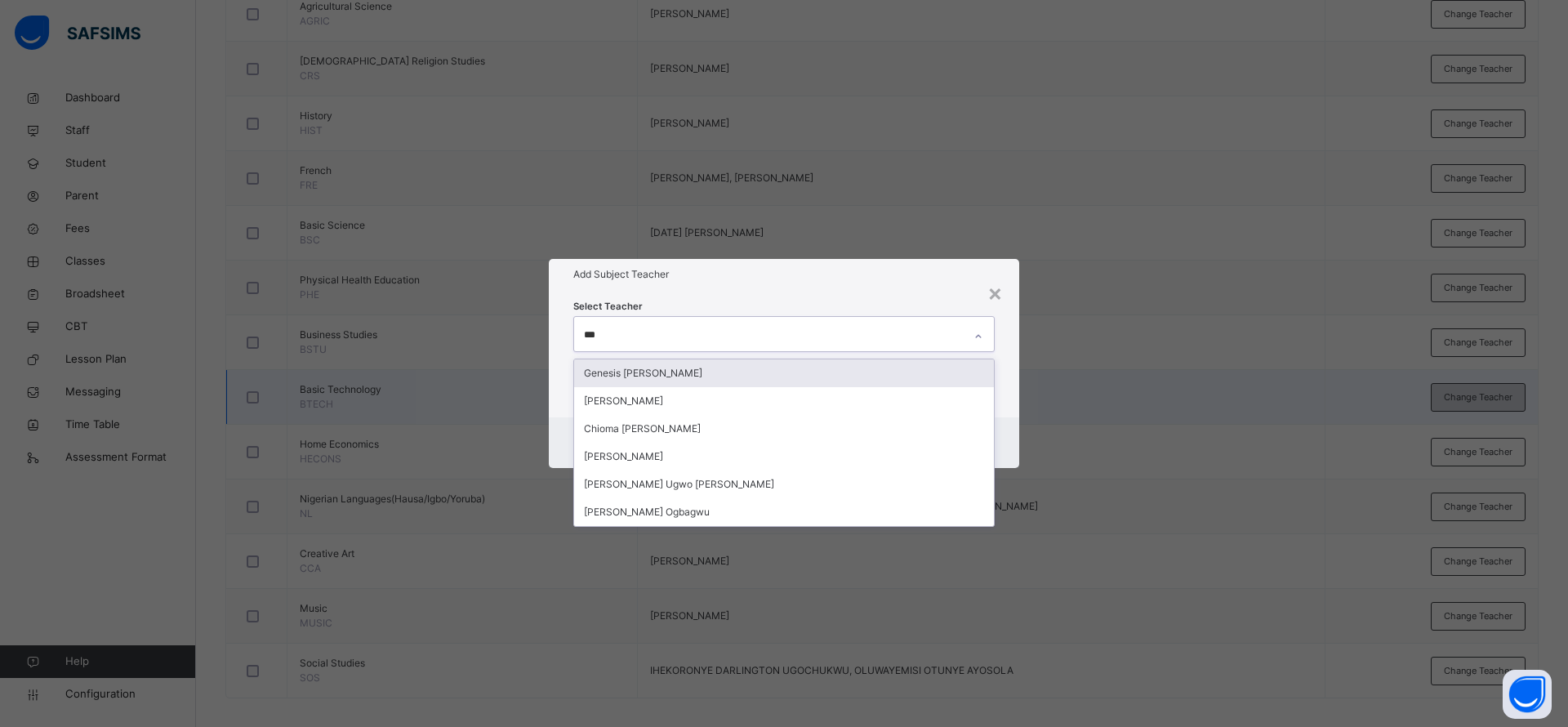
type input "****"
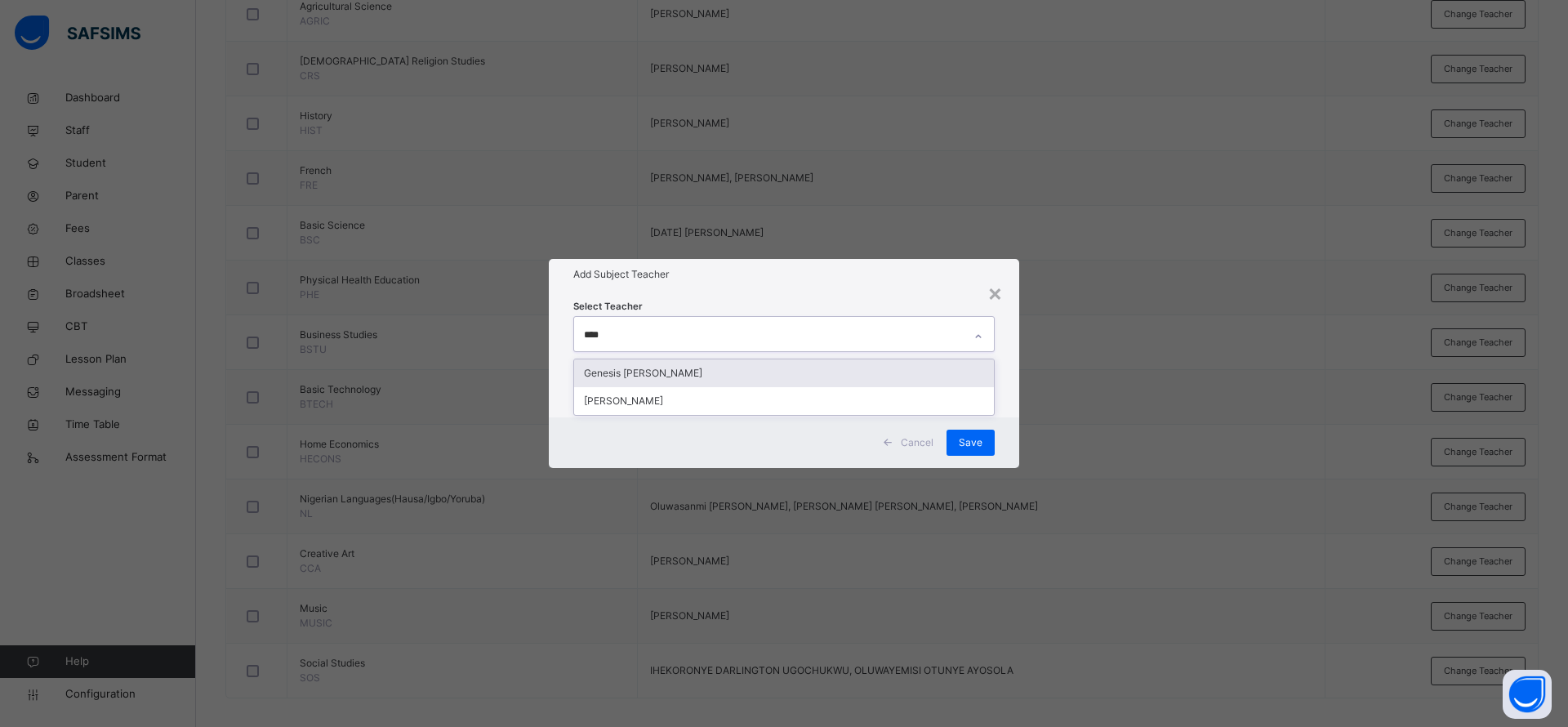
click at [795, 364] on div "Genesis [PERSON_NAME]" at bounding box center [784, 374] width 420 height 28
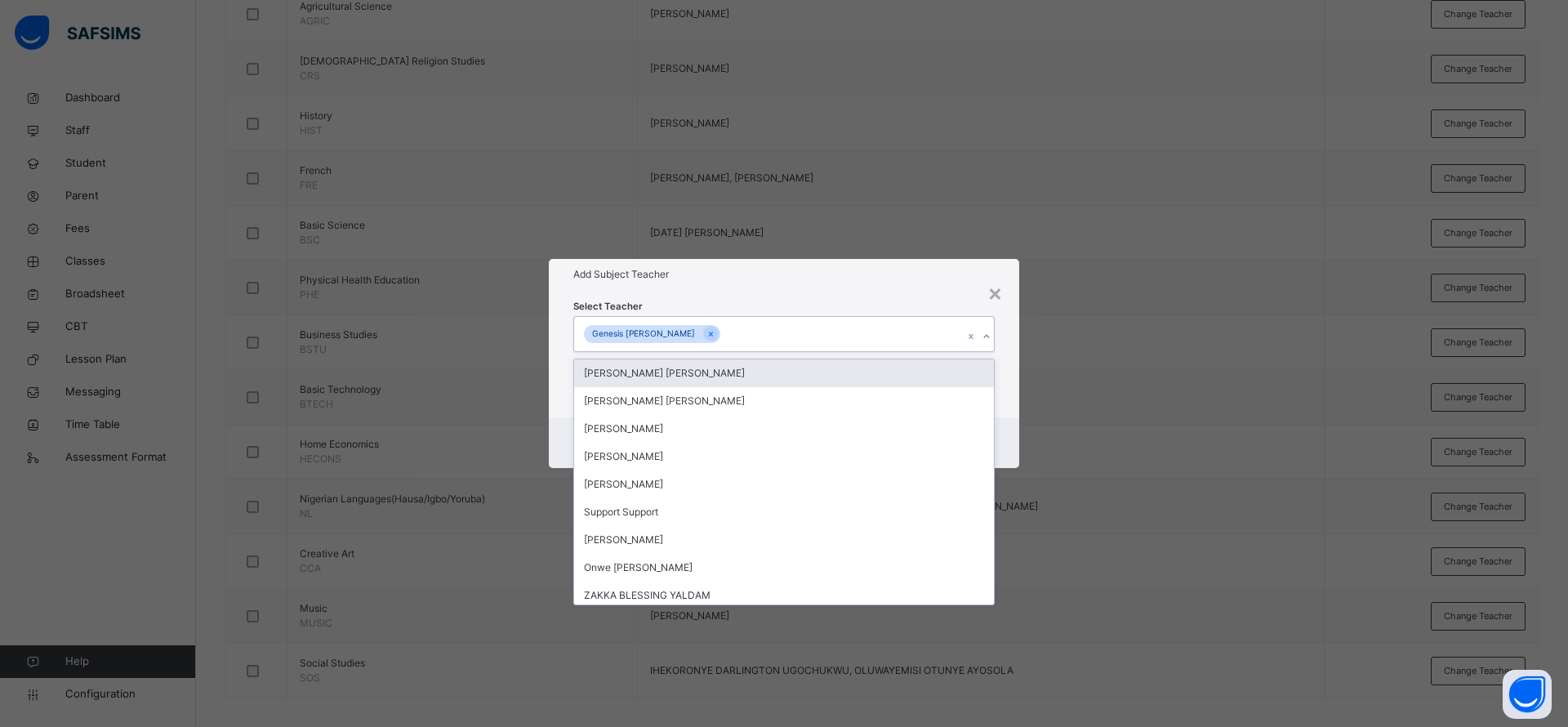
click at [871, 270] on h1 "Add Subject Teacher" at bounding box center [784, 275] width 422 height 15
click at [913, 301] on div "Select Teacher option Genesis Enyi Ogbewu, selected. option Ugochi Daniella Uch…" at bounding box center [784, 354] width 422 height 111
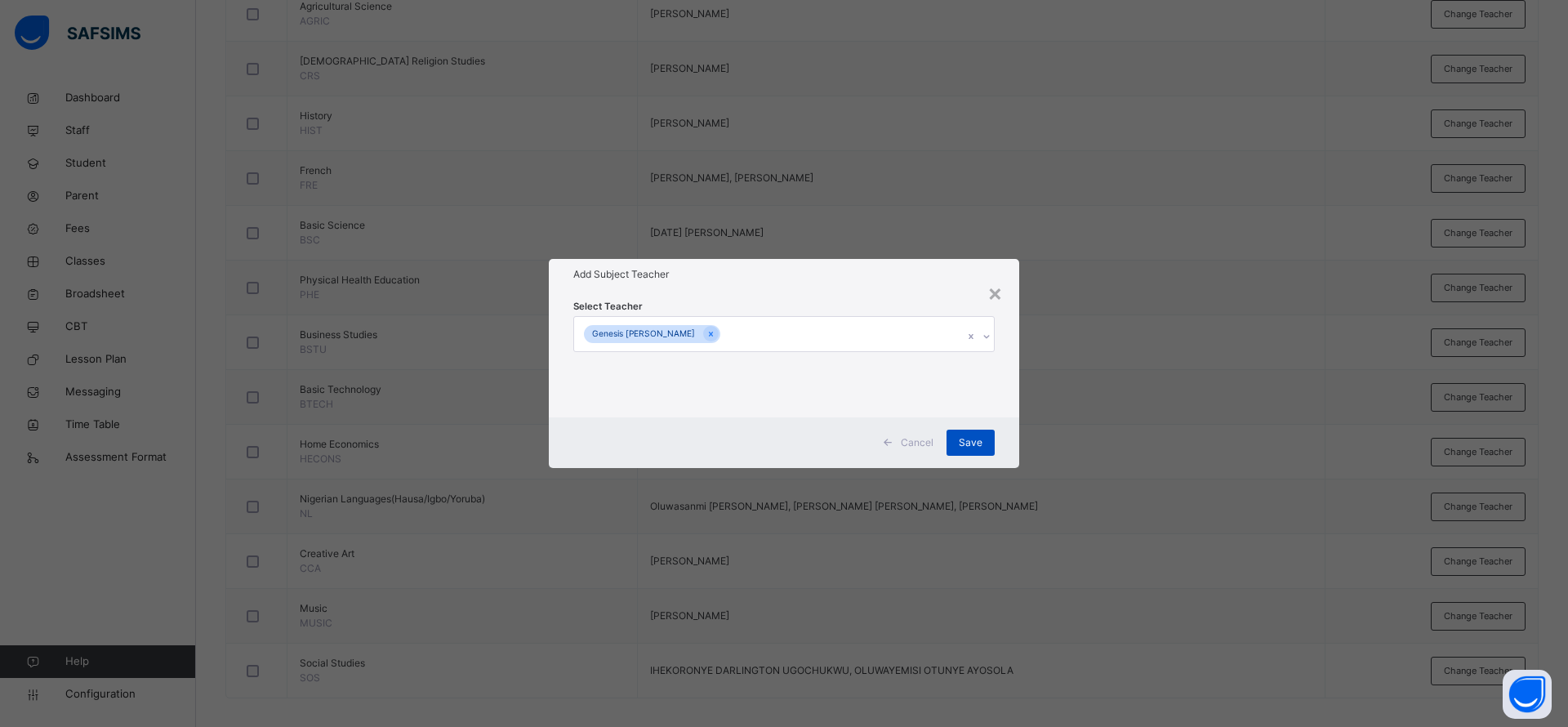
click at [984, 442] on div "Save" at bounding box center [970, 443] width 48 height 26
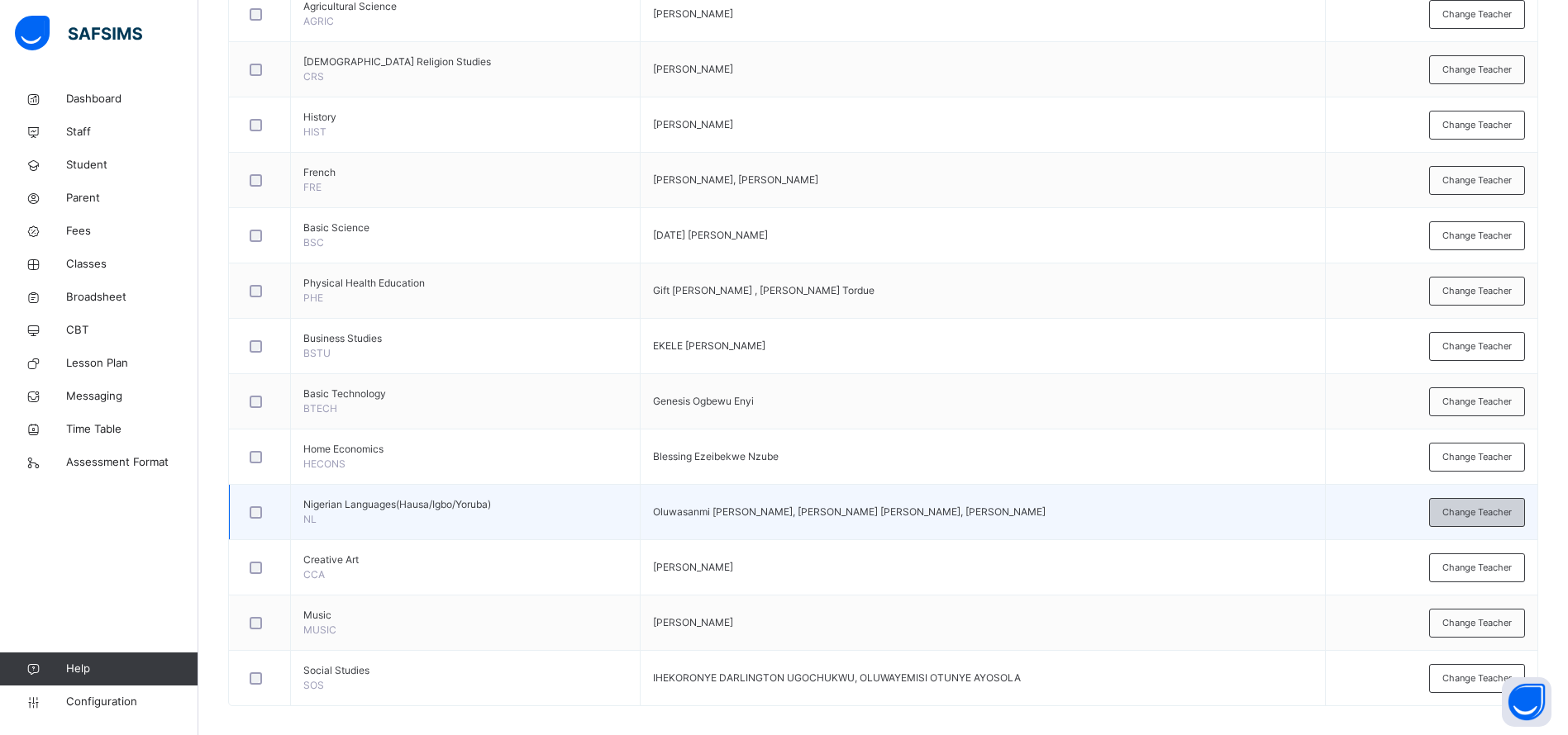
click at [1482, 517] on span "Change Teacher" at bounding box center [1477, 513] width 69 height 14
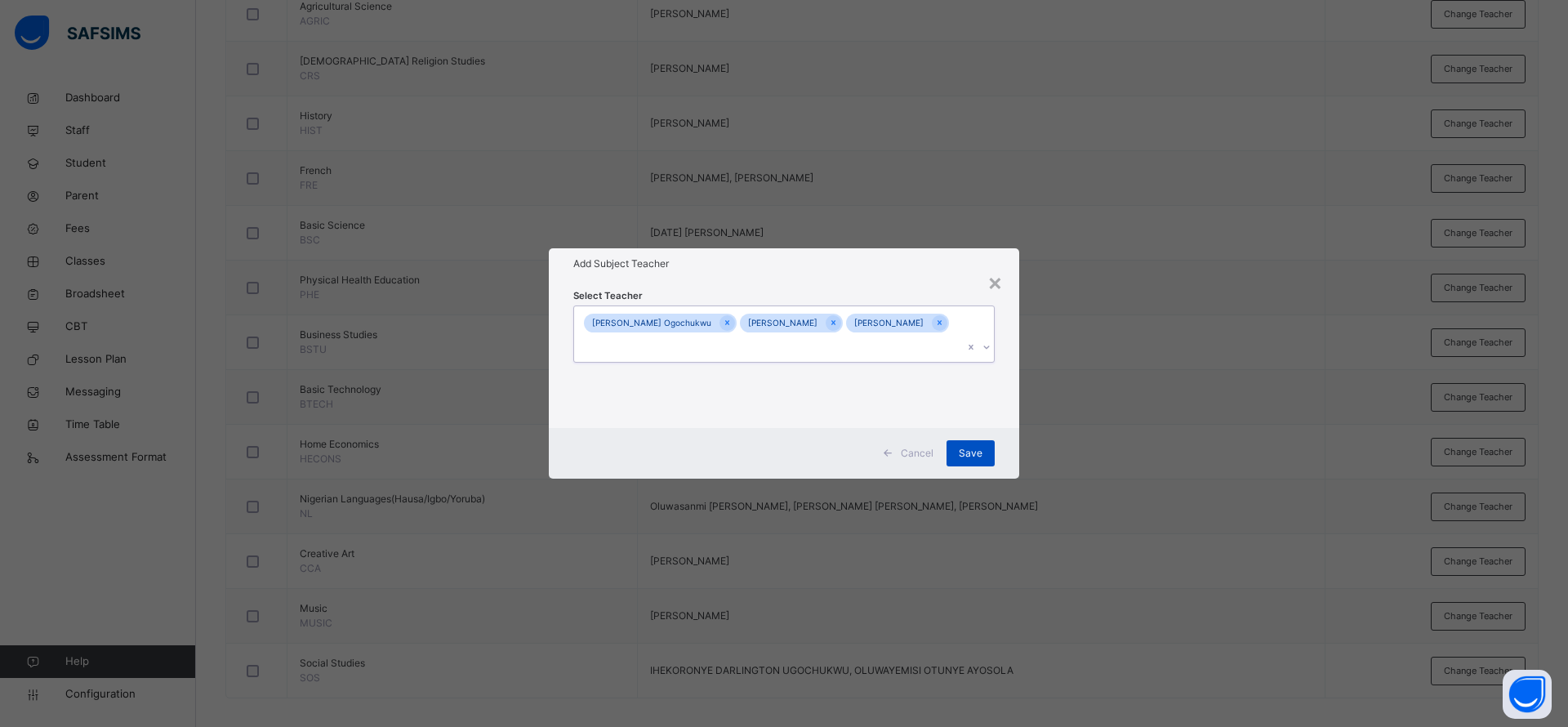
click at [970, 454] on span "Save" at bounding box center [970, 453] width 24 height 15
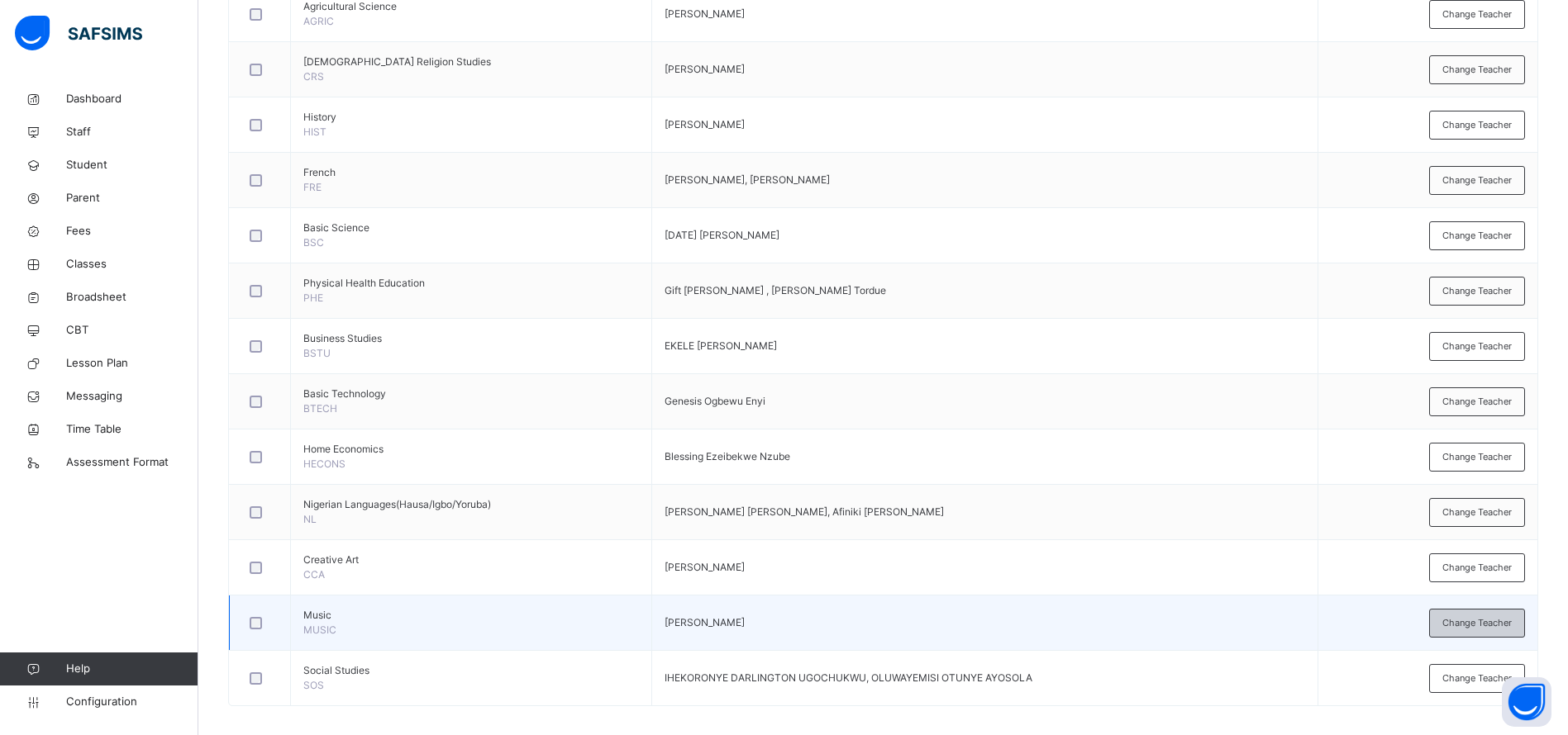
click at [1491, 626] on span "Change Teacher" at bounding box center [1477, 623] width 69 height 14
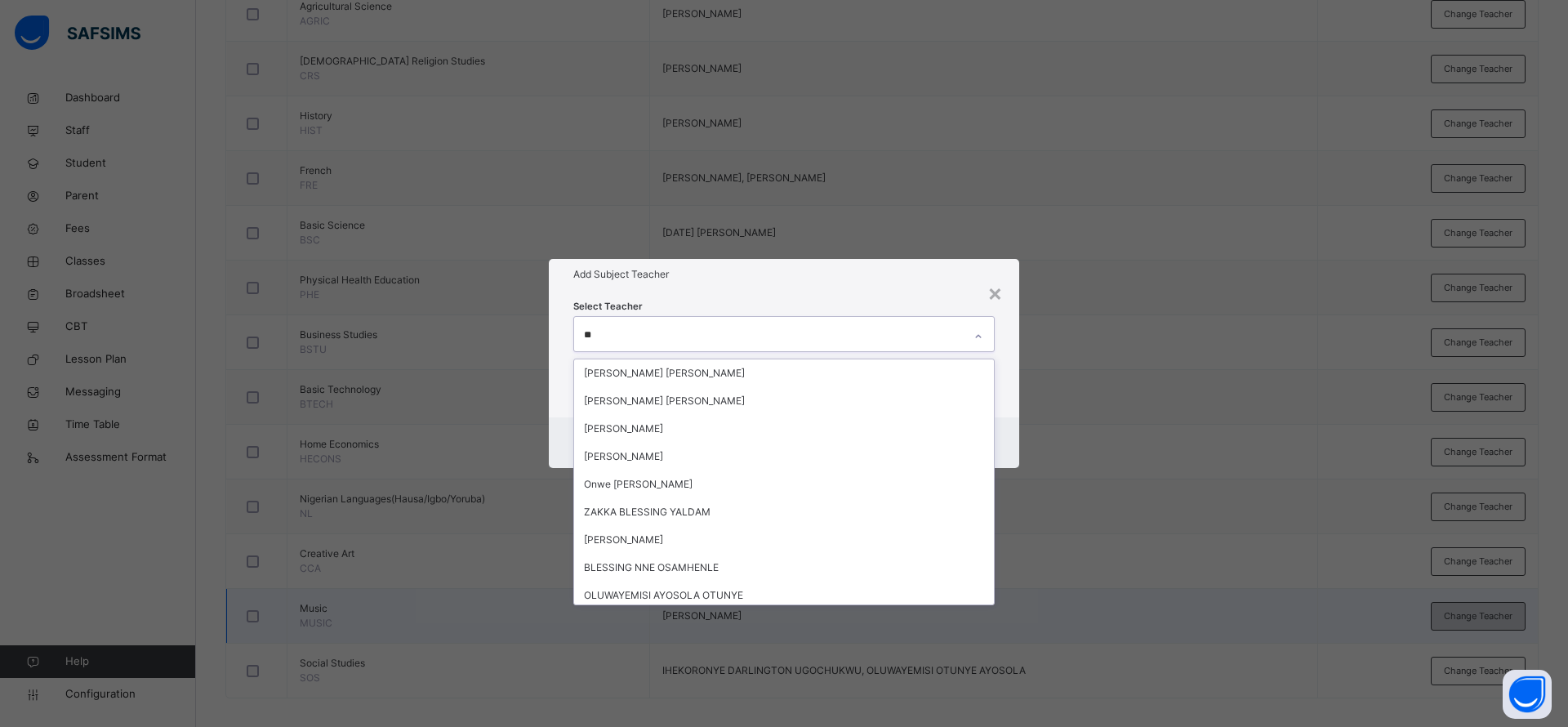
type input "*"
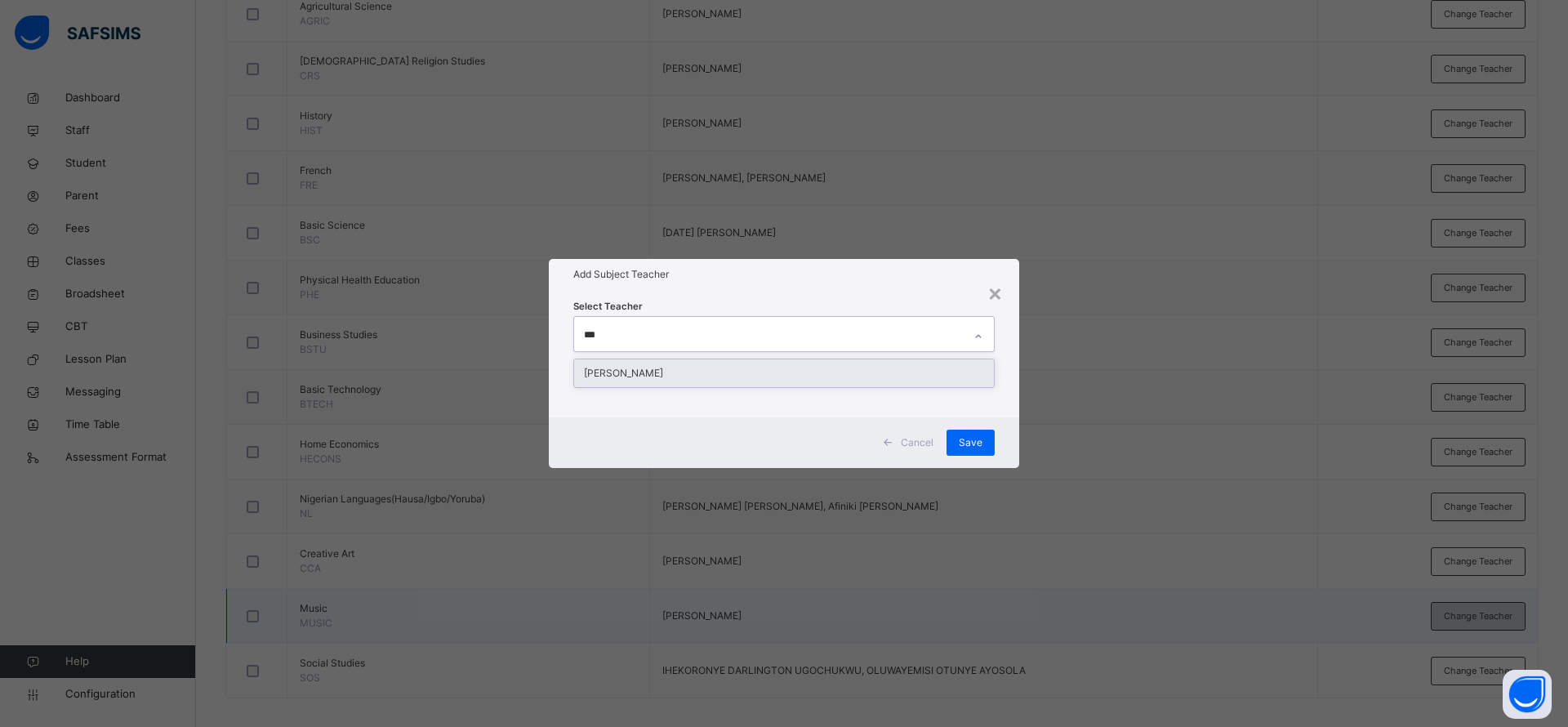
type input "****"
click at [832, 374] on div "[PERSON_NAME]" at bounding box center [784, 374] width 420 height 28
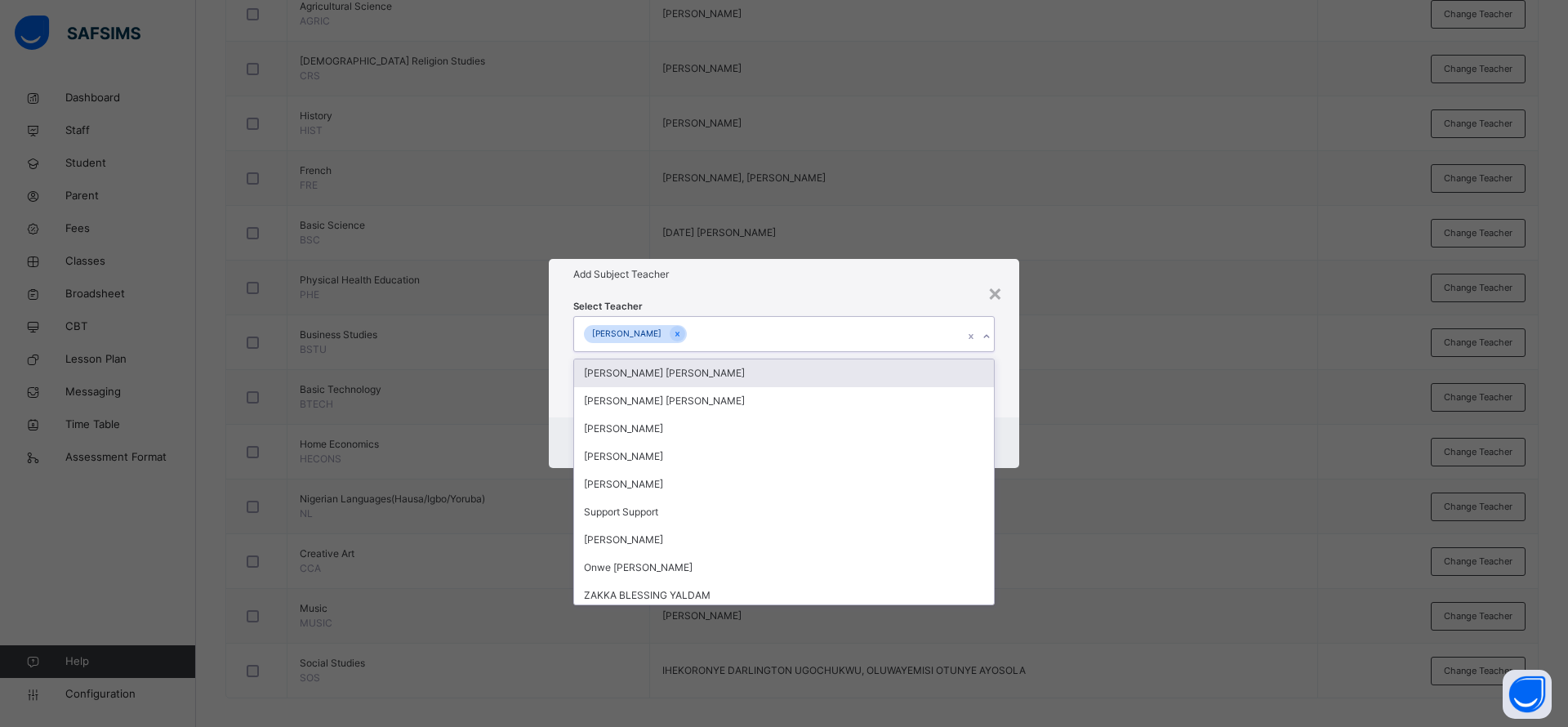
click at [892, 278] on h1 "Add Subject Teacher" at bounding box center [784, 275] width 422 height 15
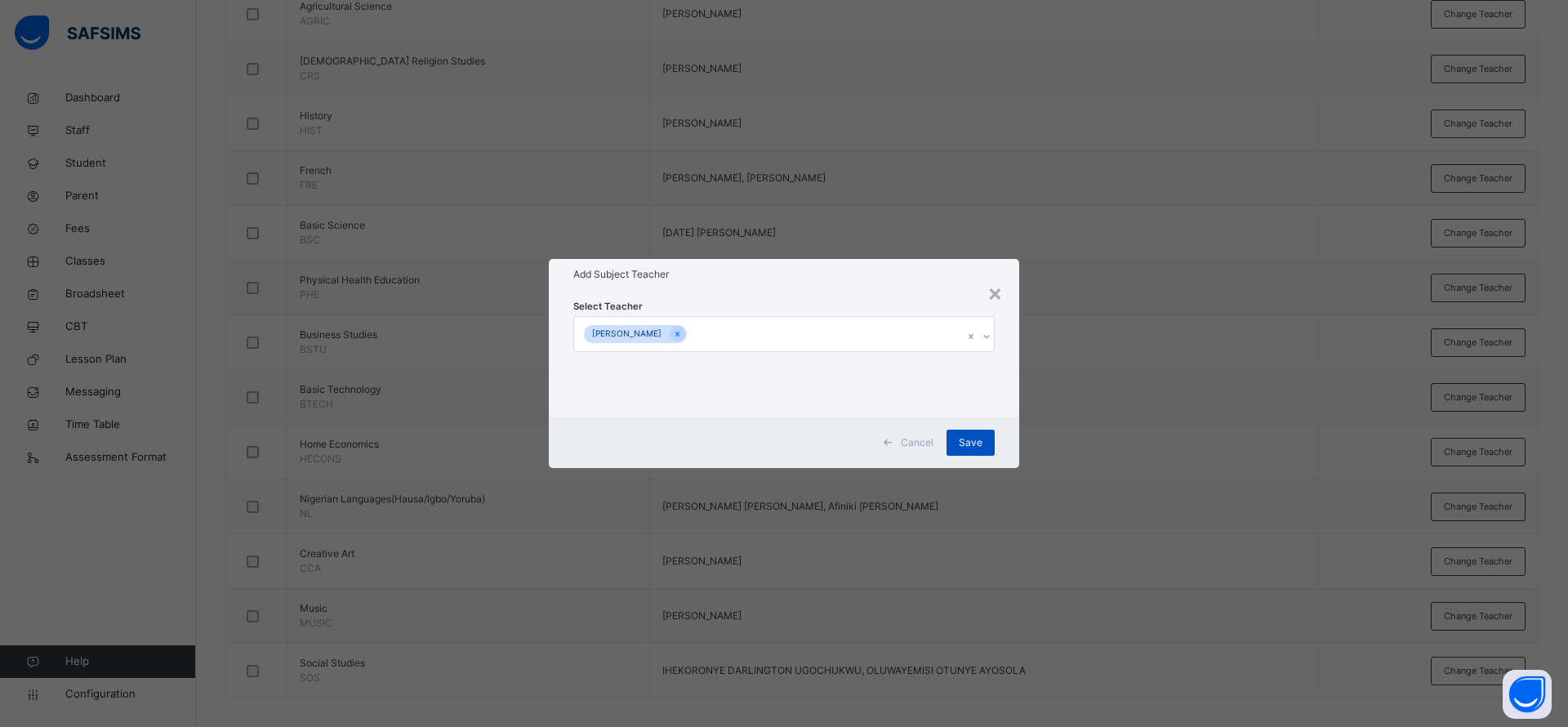
click at [984, 455] on div "Save" at bounding box center [970, 443] width 48 height 26
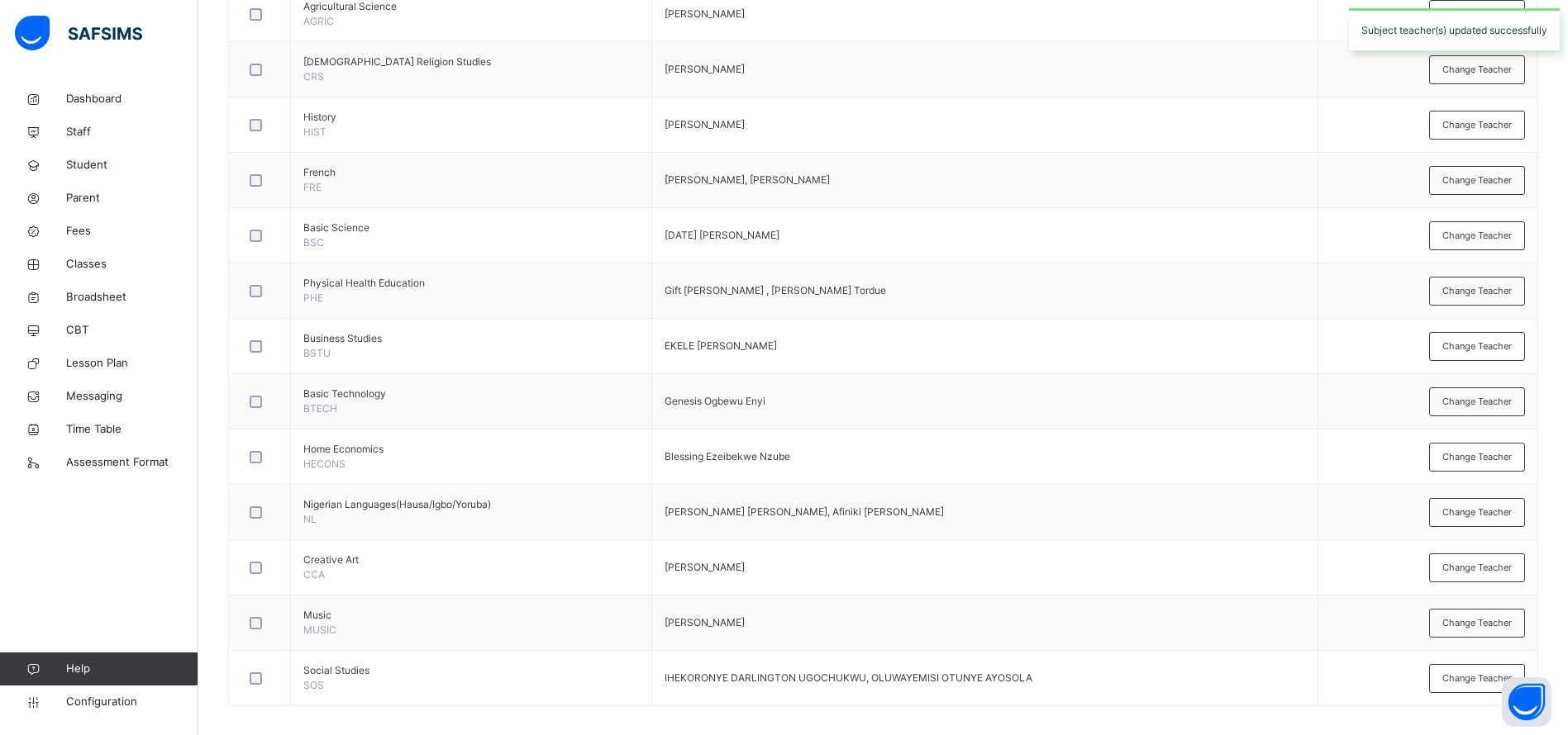
scroll to position [720, 0]
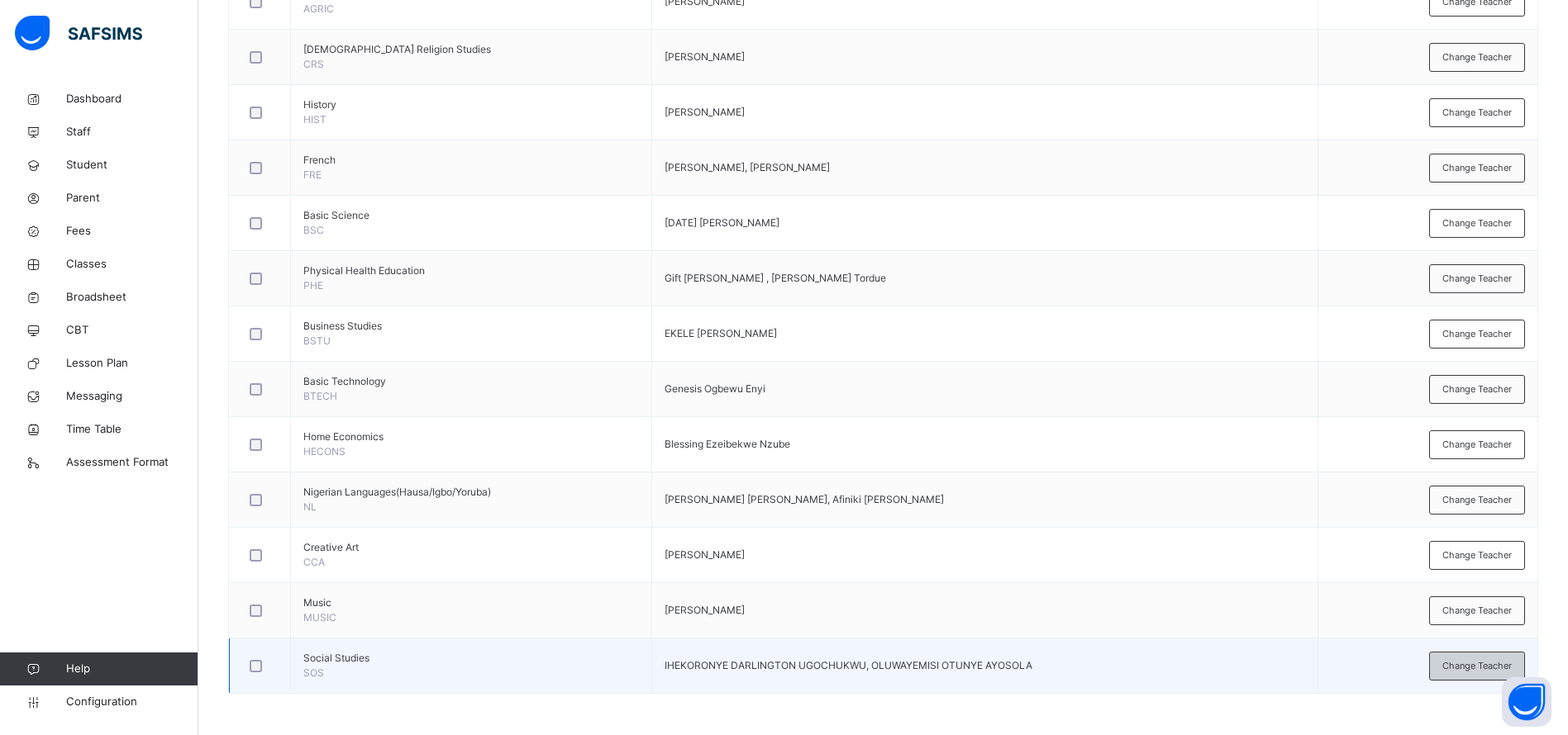
click at [1469, 656] on div "Change Teacher" at bounding box center [1477, 666] width 96 height 29
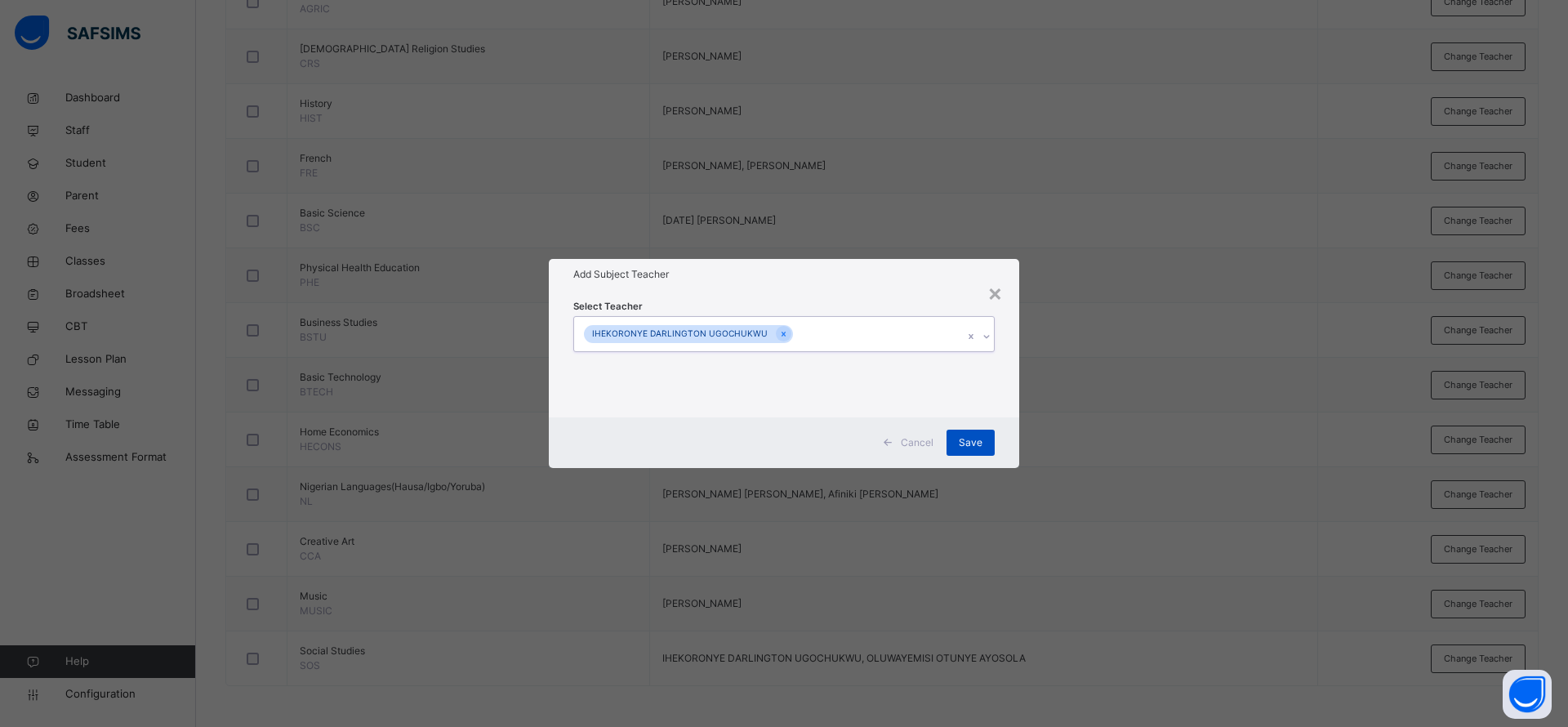
click at [993, 432] on div "Save" at bounding box center [970, 443] width 48 height 26
click at [992, 448] on div "Cancel Save" at bounding box center [784, 442] width 470 height 50
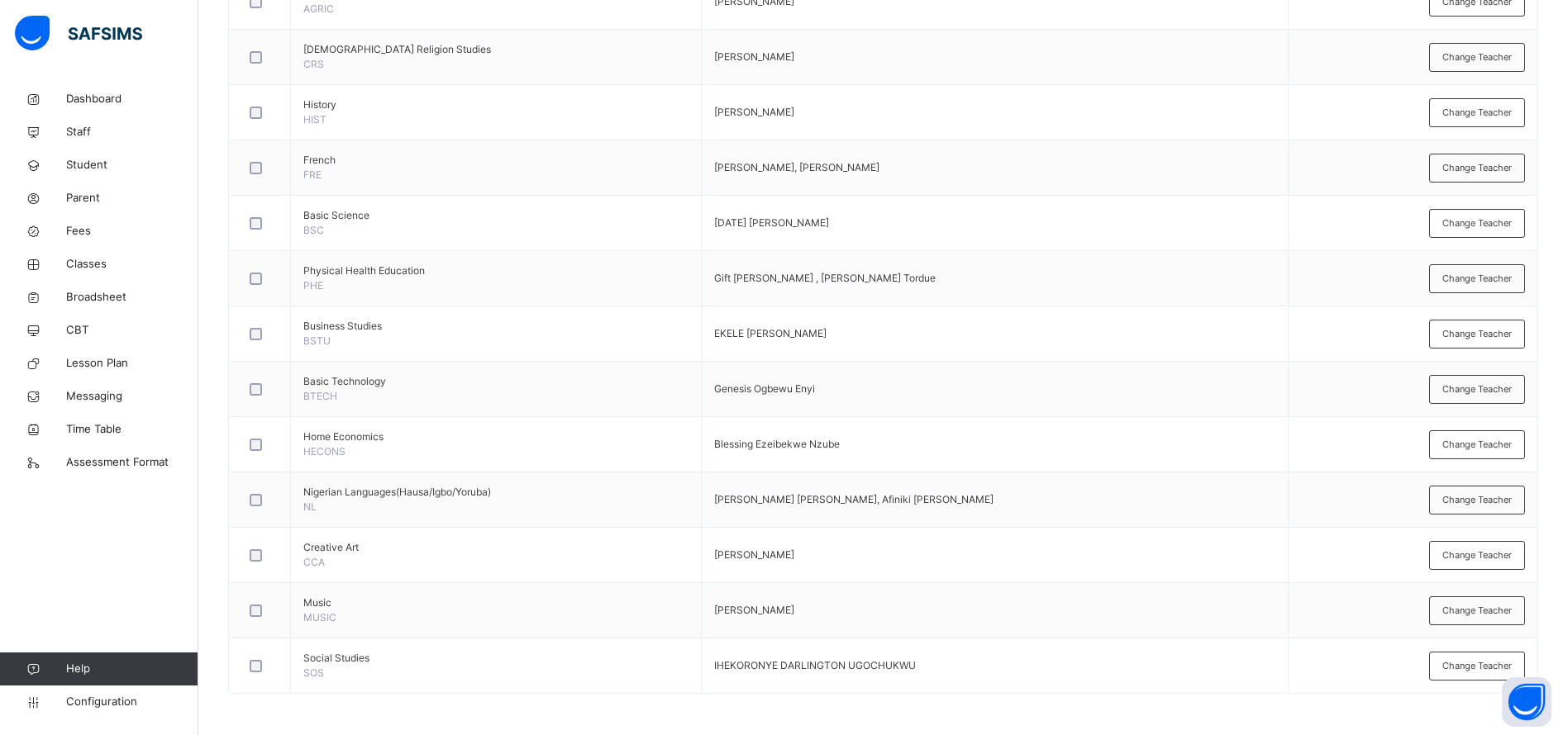
drag, startPoint x: 238, startPoint y: 288, endPoint x: 1458, endPoint y: 732, distance: 1298.3
click at [1458, 732] on div "Back / JS2 A JS2 A Junior Secondary 2 First Term 2025-2026 Class Members Subjec…" at bounding box center [883, 48] width 1370 height 1373
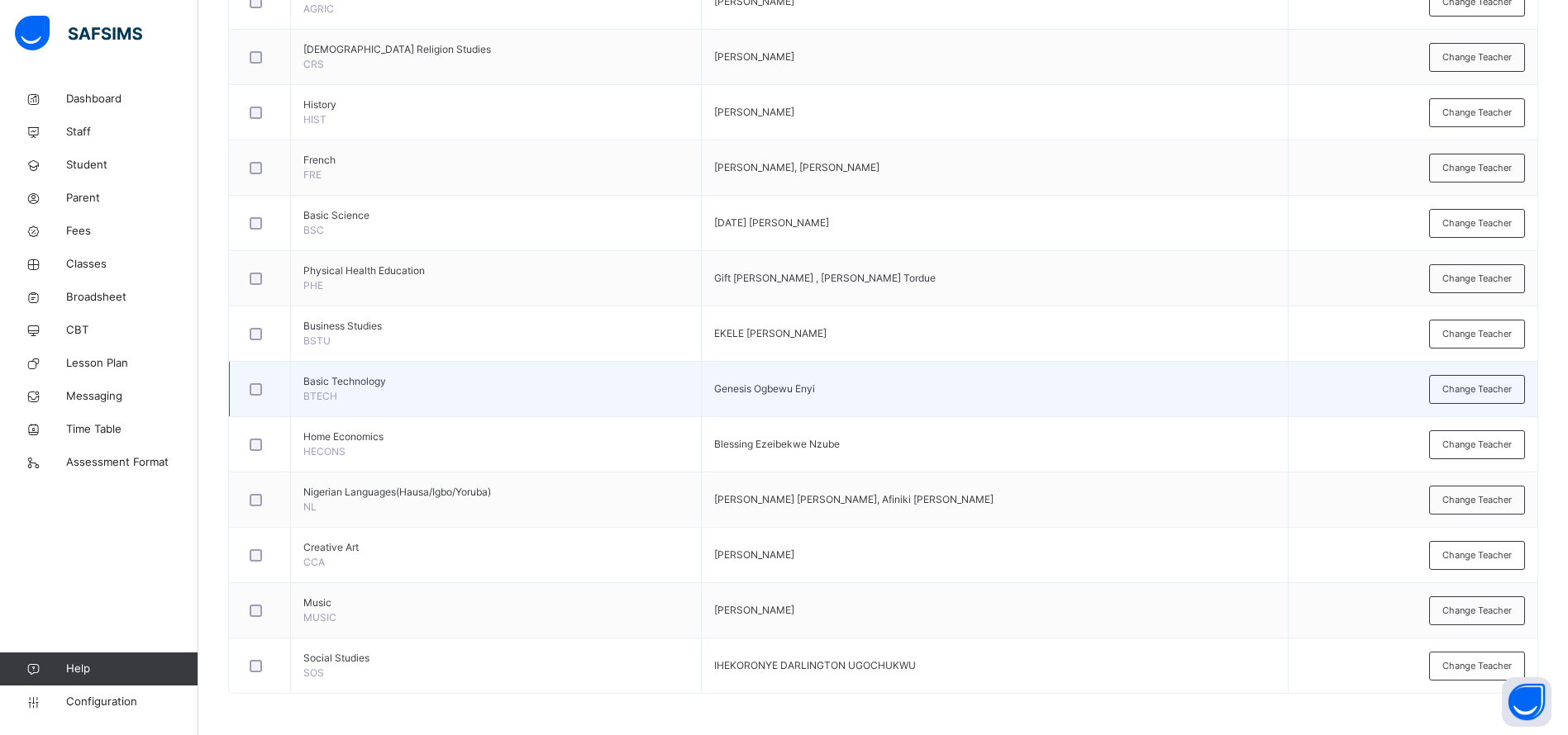
copy table
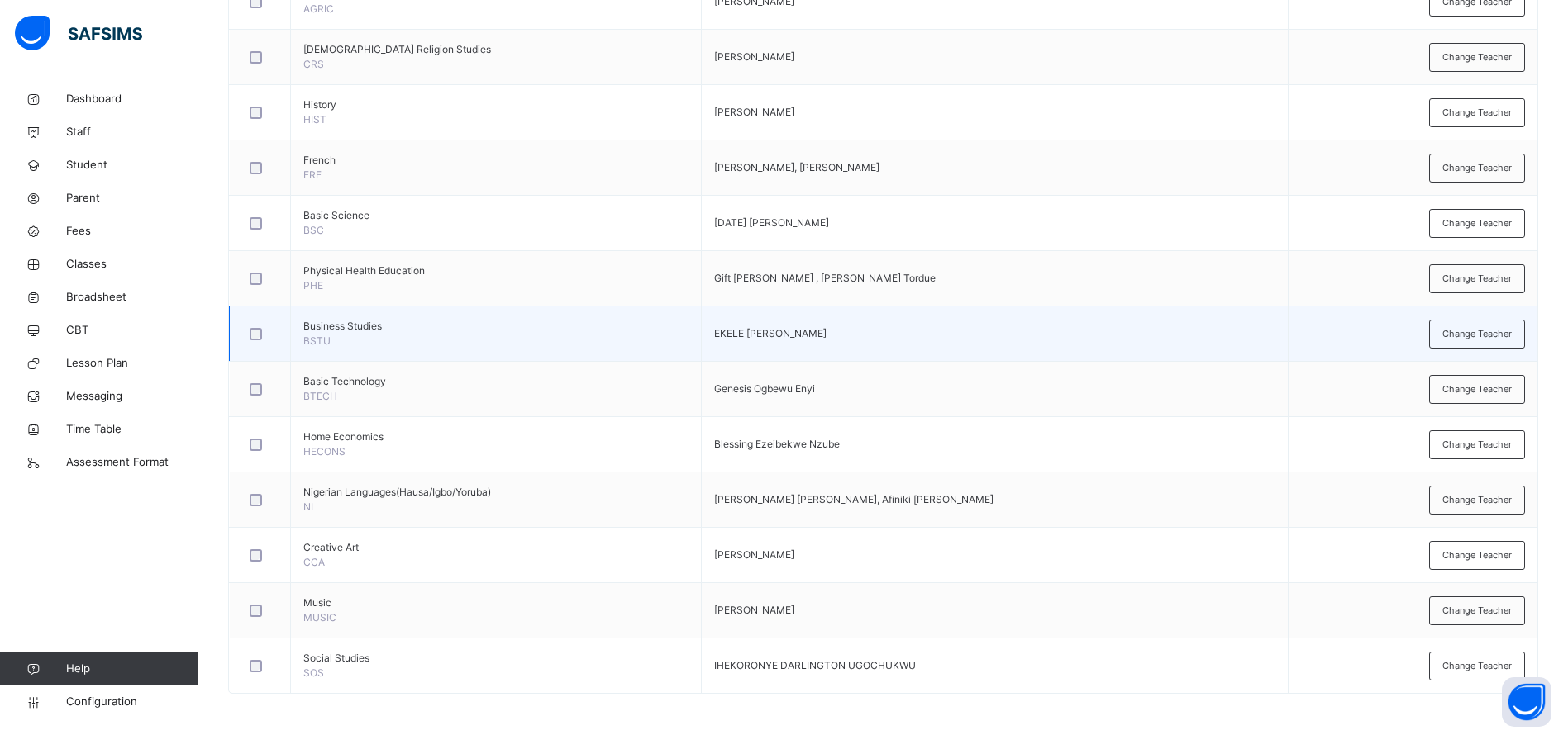
click at [1068, 339] on td "EKELE [PERSON_NAME]" at bounding box center [994, 334] width 587 height 55
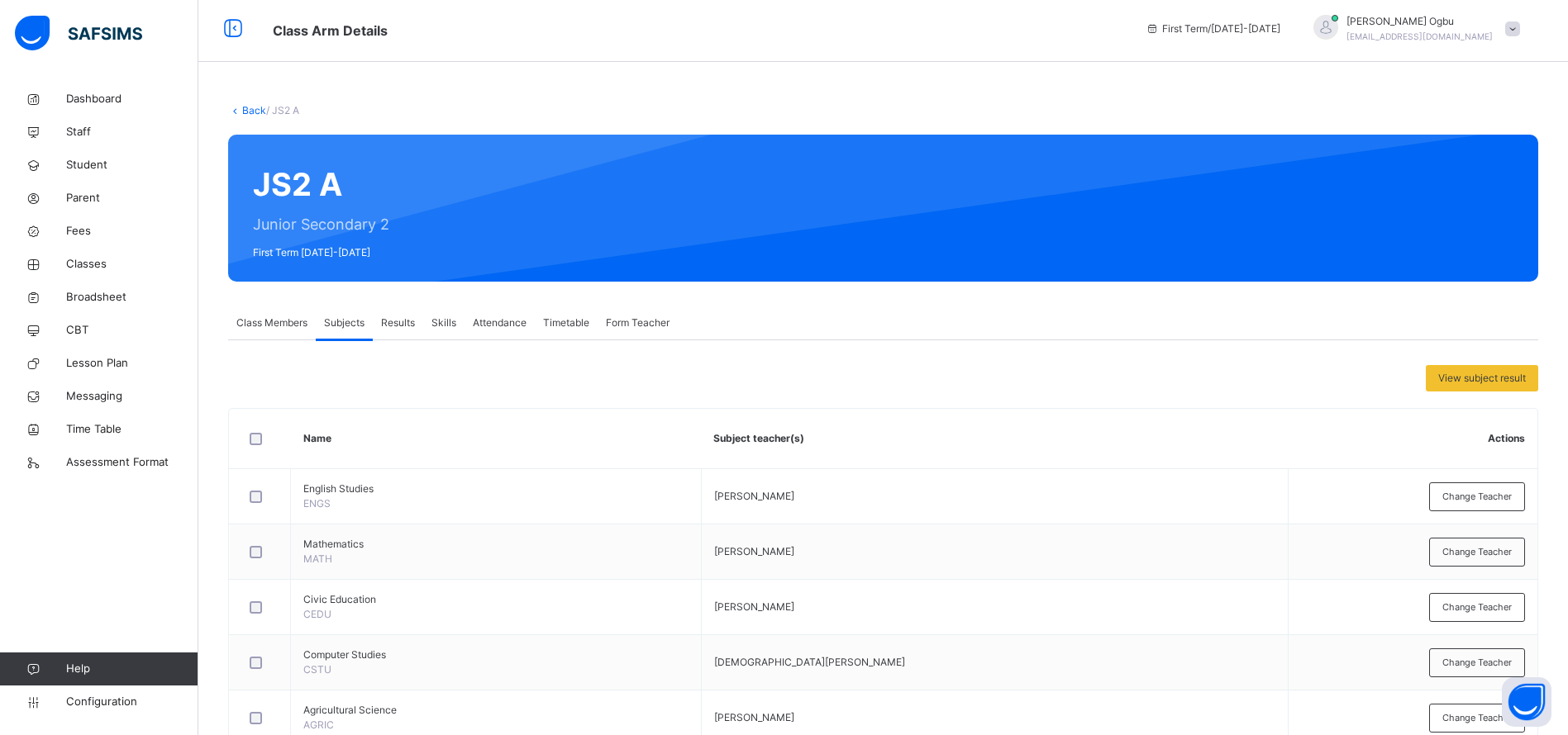
scroll to position [0, 0]
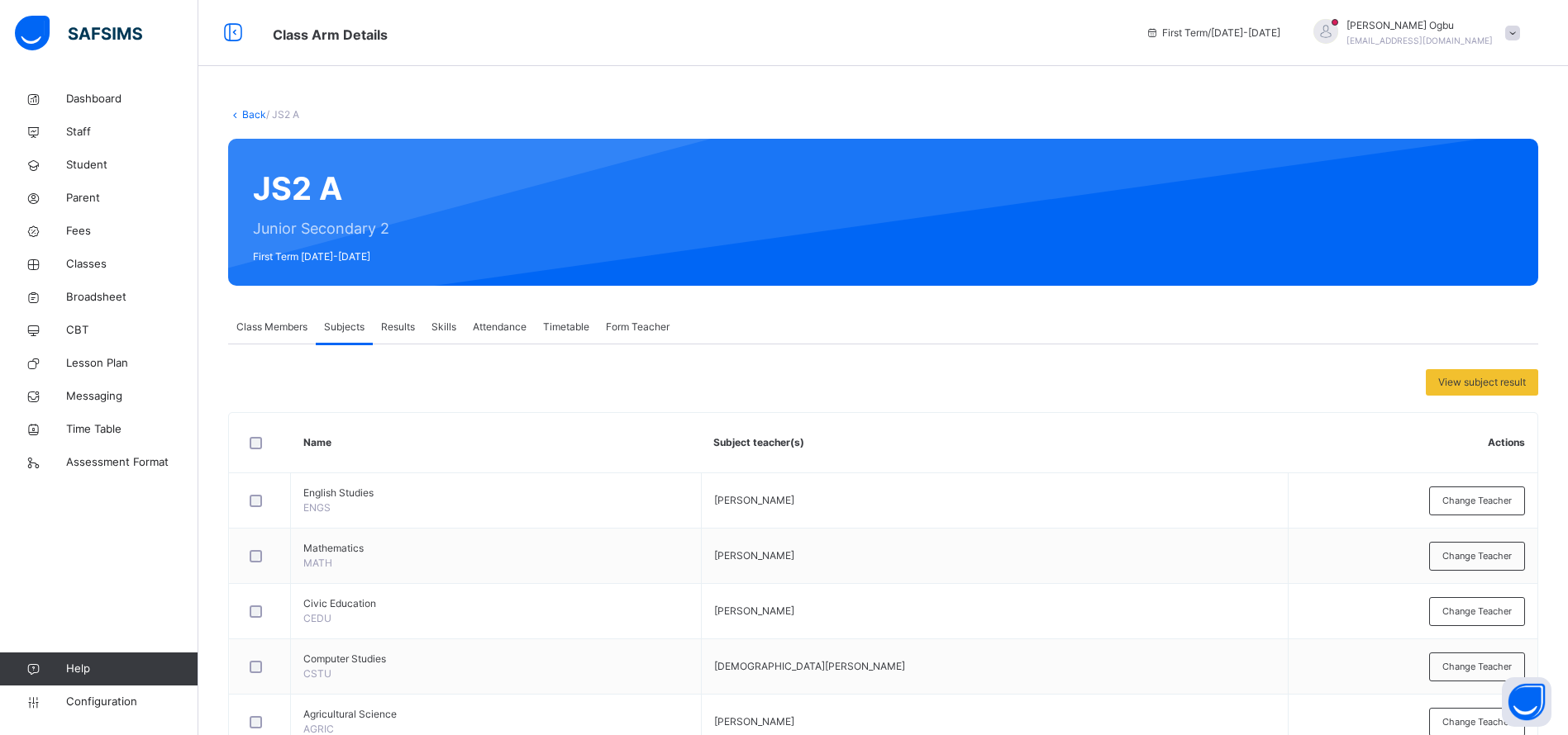
click at [248, 110] on link "Back" at bounding box center [254, 114] width 24 height 13
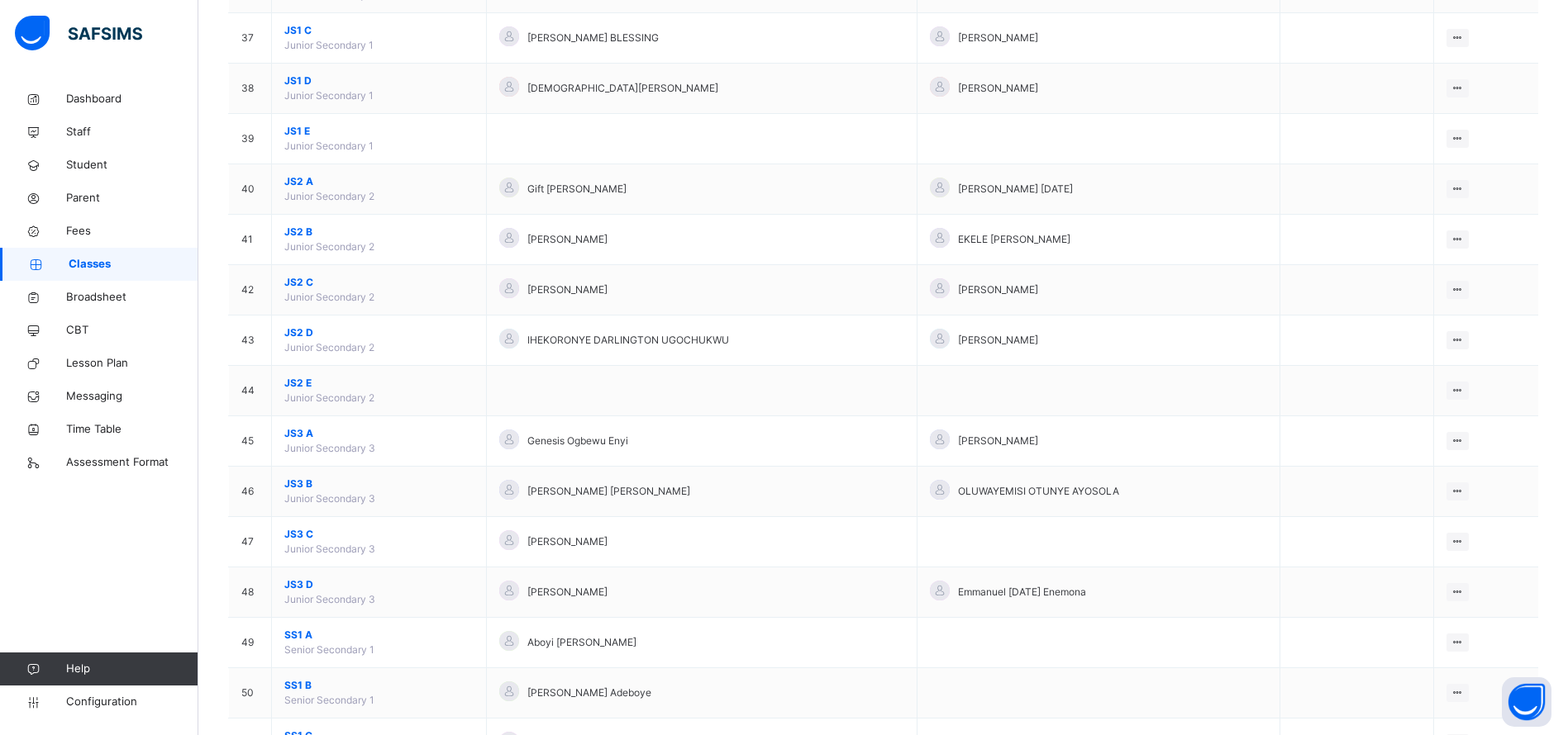
scroll to position [2017, 0]
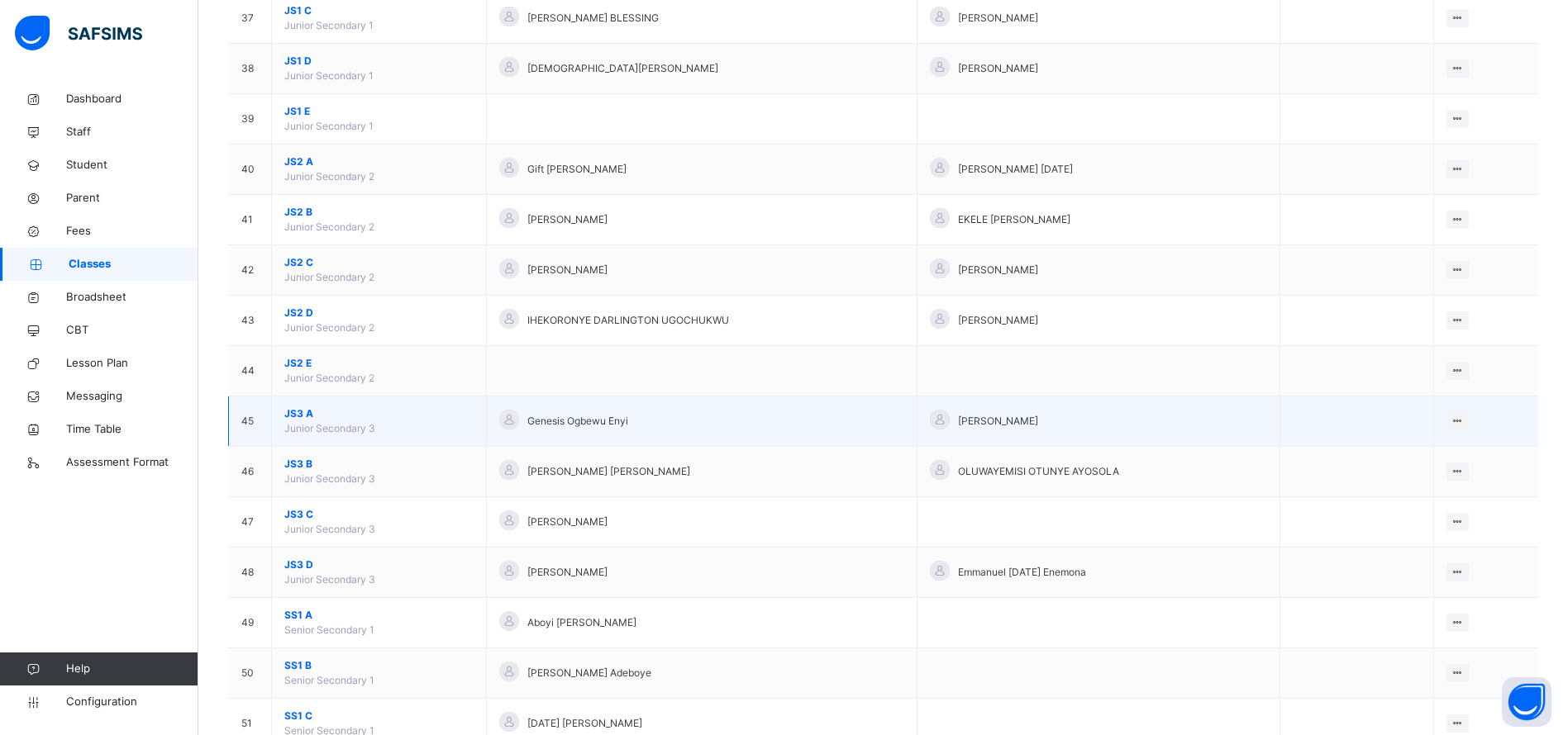
click at [300, 411] on span "JS3 A" at bounding box center [379, 414] width 189 height 15
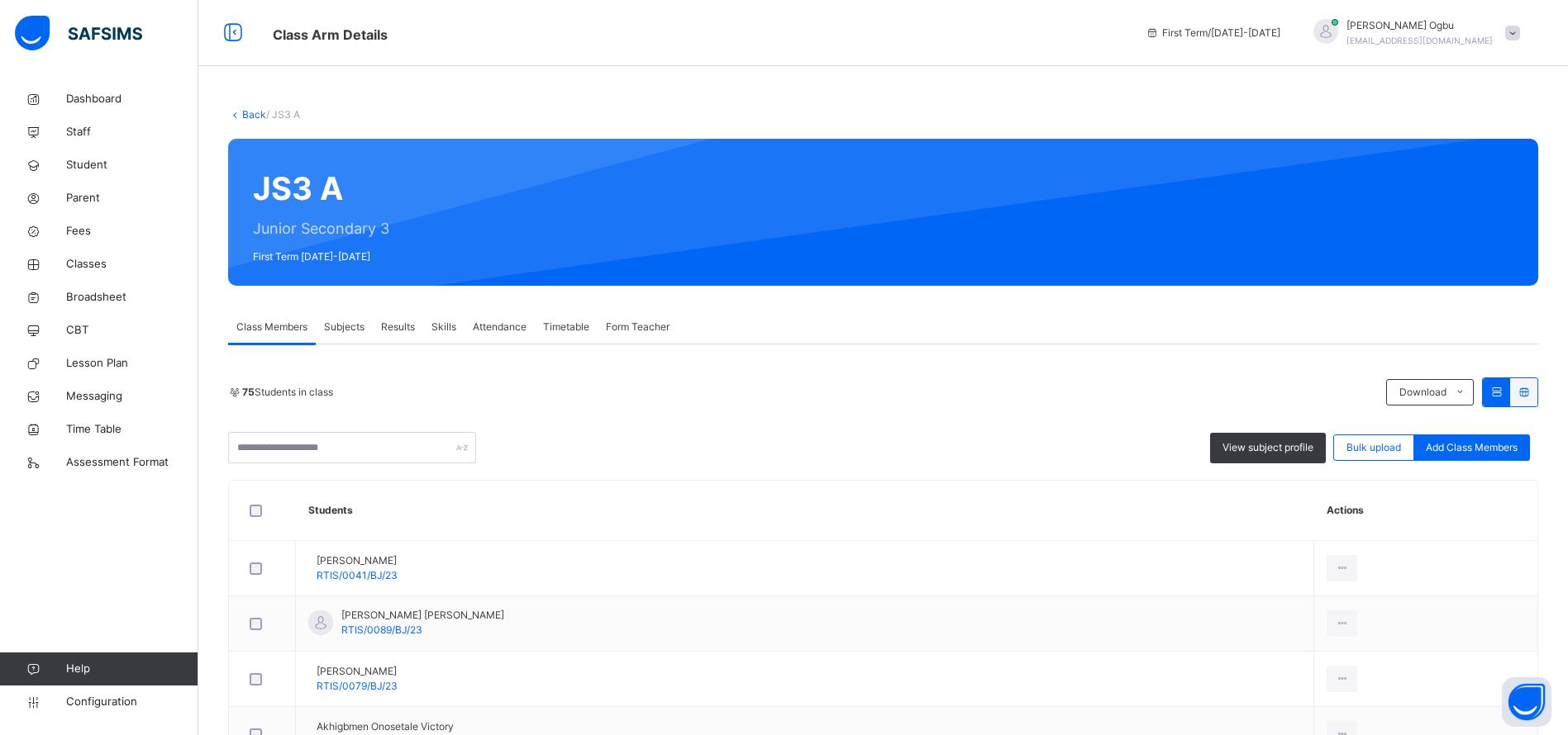
click at [339, 320] on span "Subjects" at bounding box center [344, 327] width 40 height 15
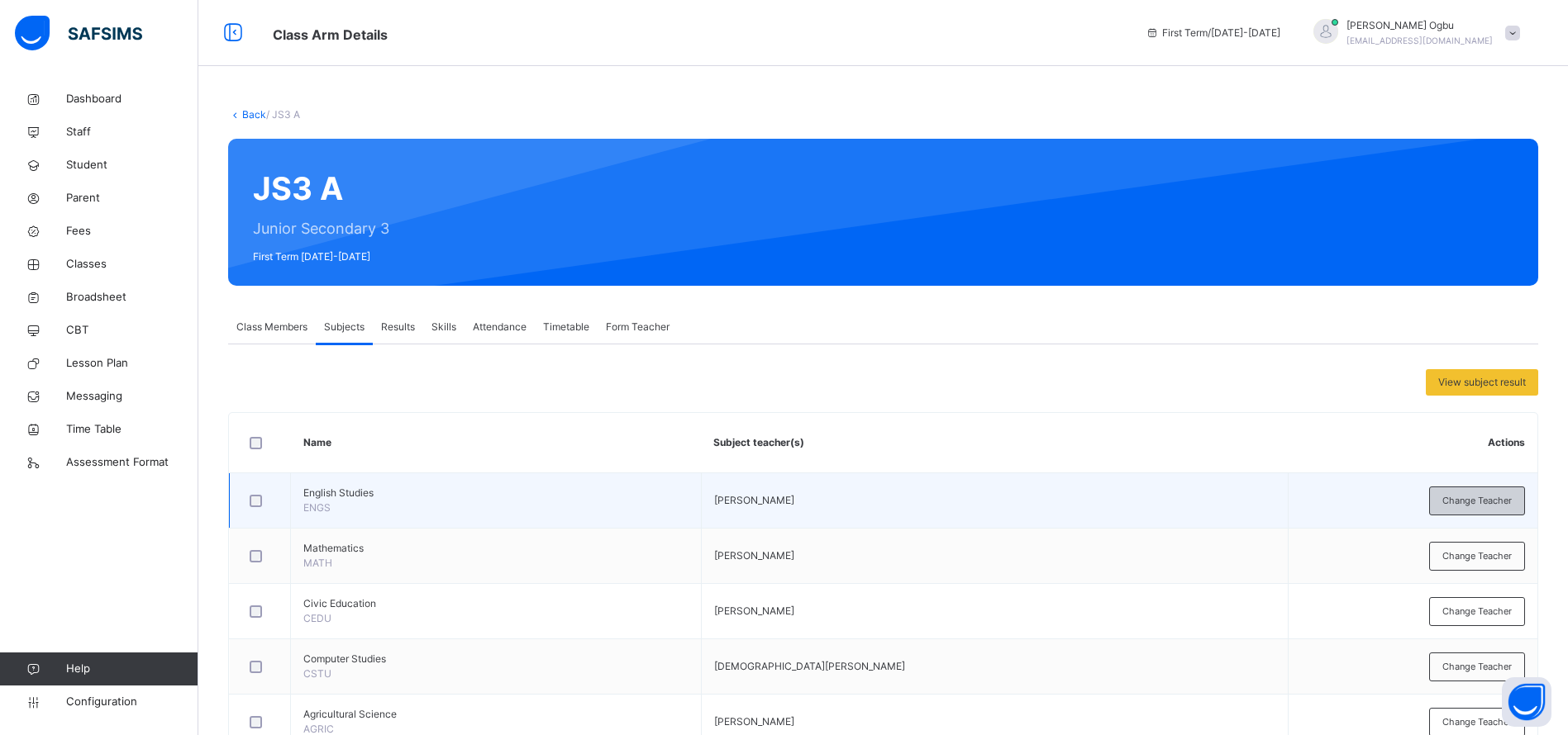
click at [1476, 495] on span "Change Teacher" at bounding box center [1477, 501] width 69 height 14
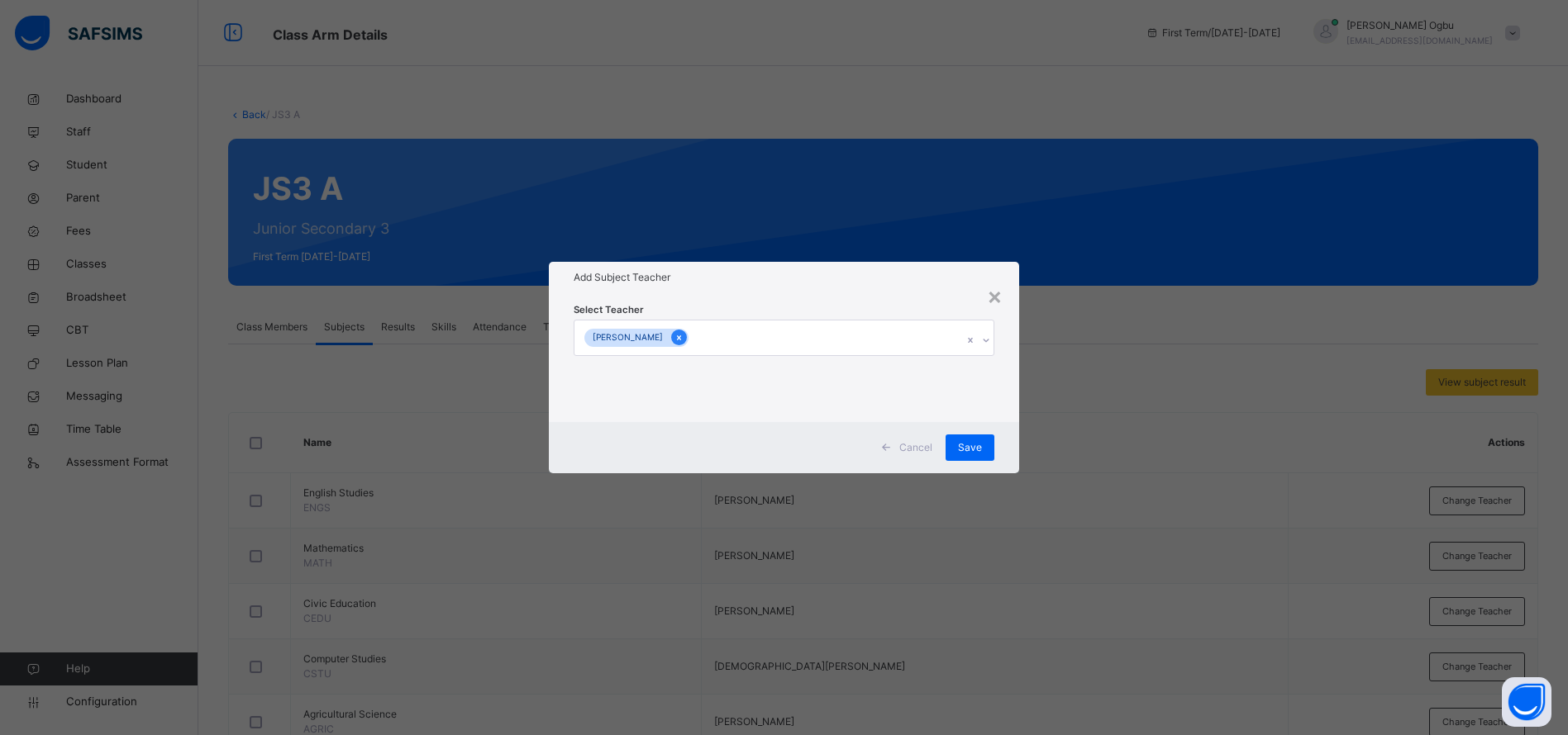
click at [679, 343] on icon at bounding box center [679, 338] width 9 height 12
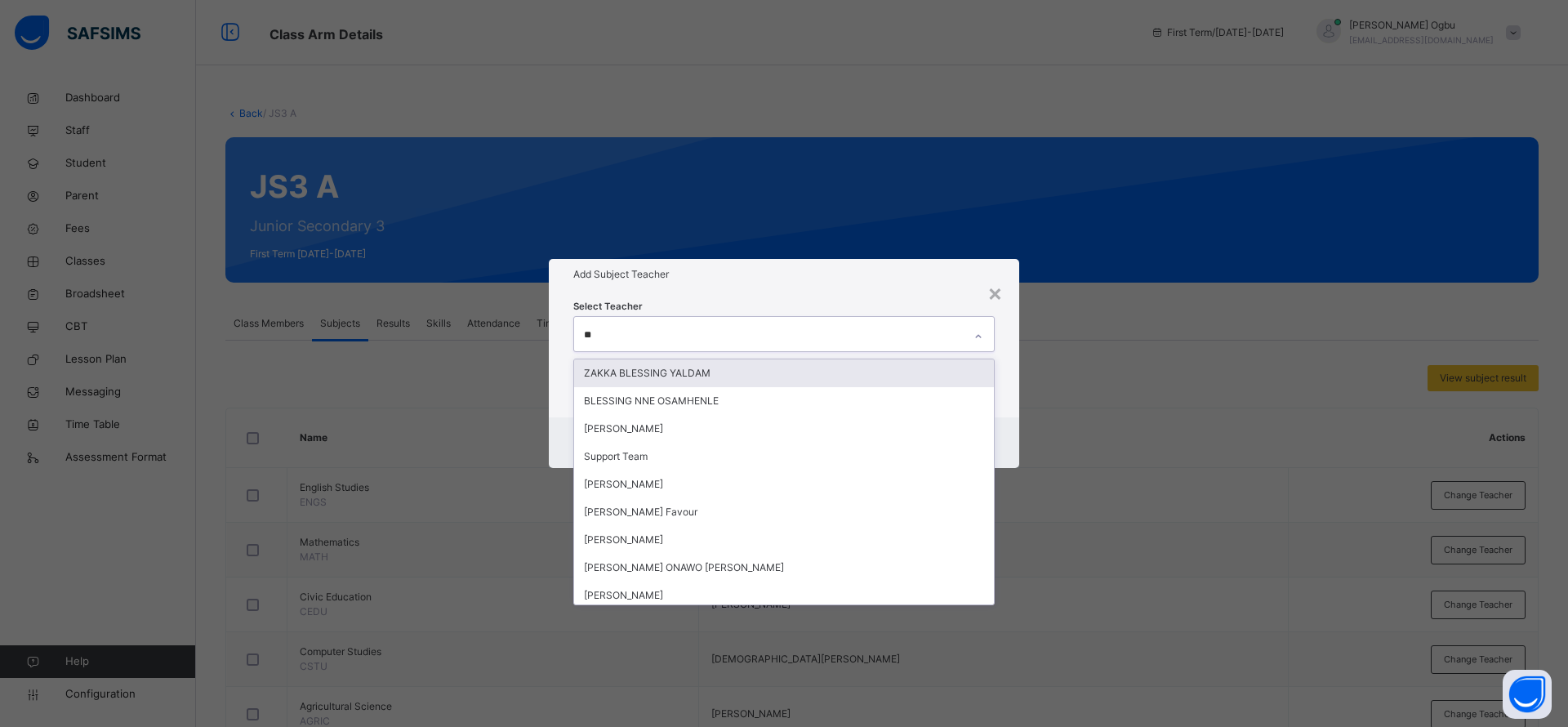
type input "***"
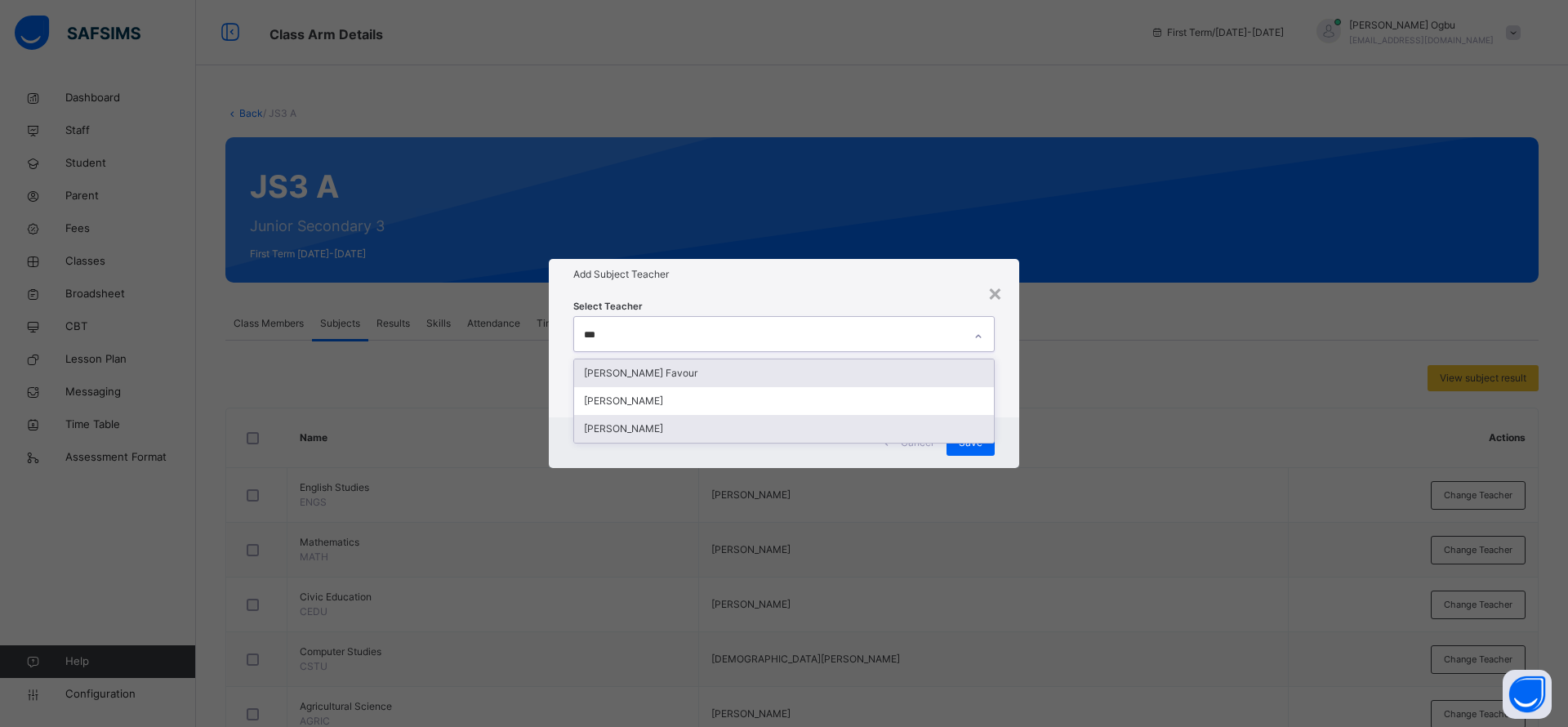
click at [633, 441] on div "[PERSON_NAME]" at bounding box center [784, 429] width 420 height 28
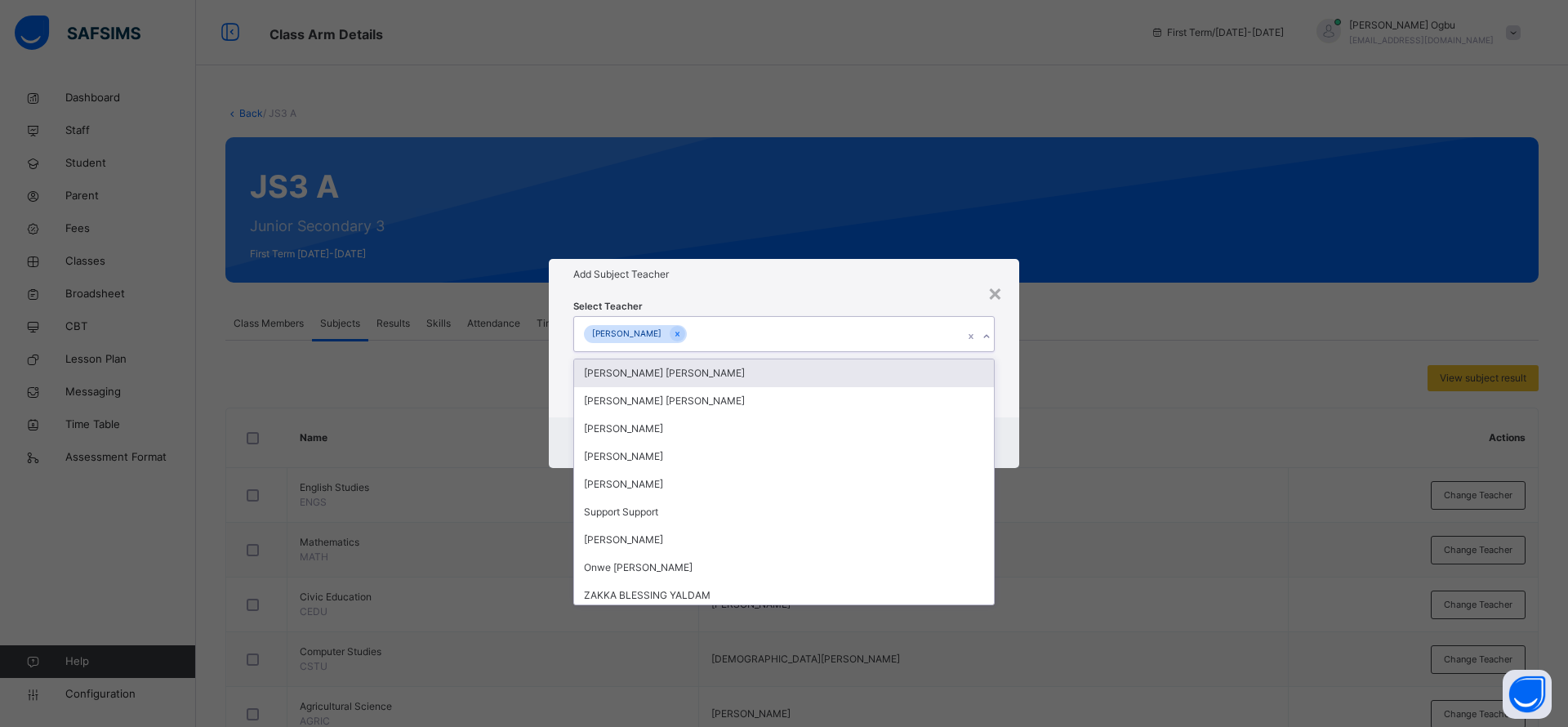
click at [863, 280] on h1 "Add Subject Teacher" at bounding box center [784, 275] width 422 height 15
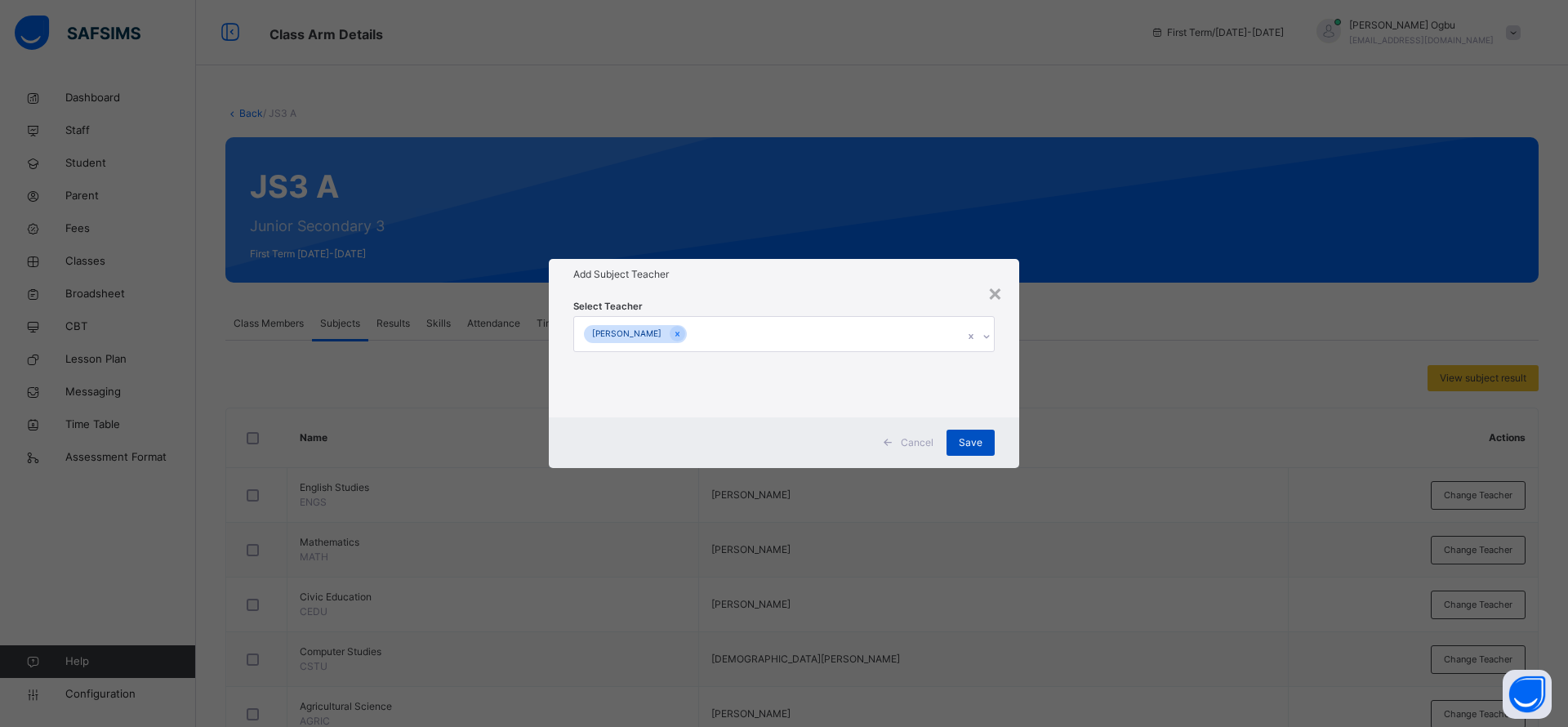
click at [968, 453] on div "Save" at bounding box center [970, 443] width 48 height 26
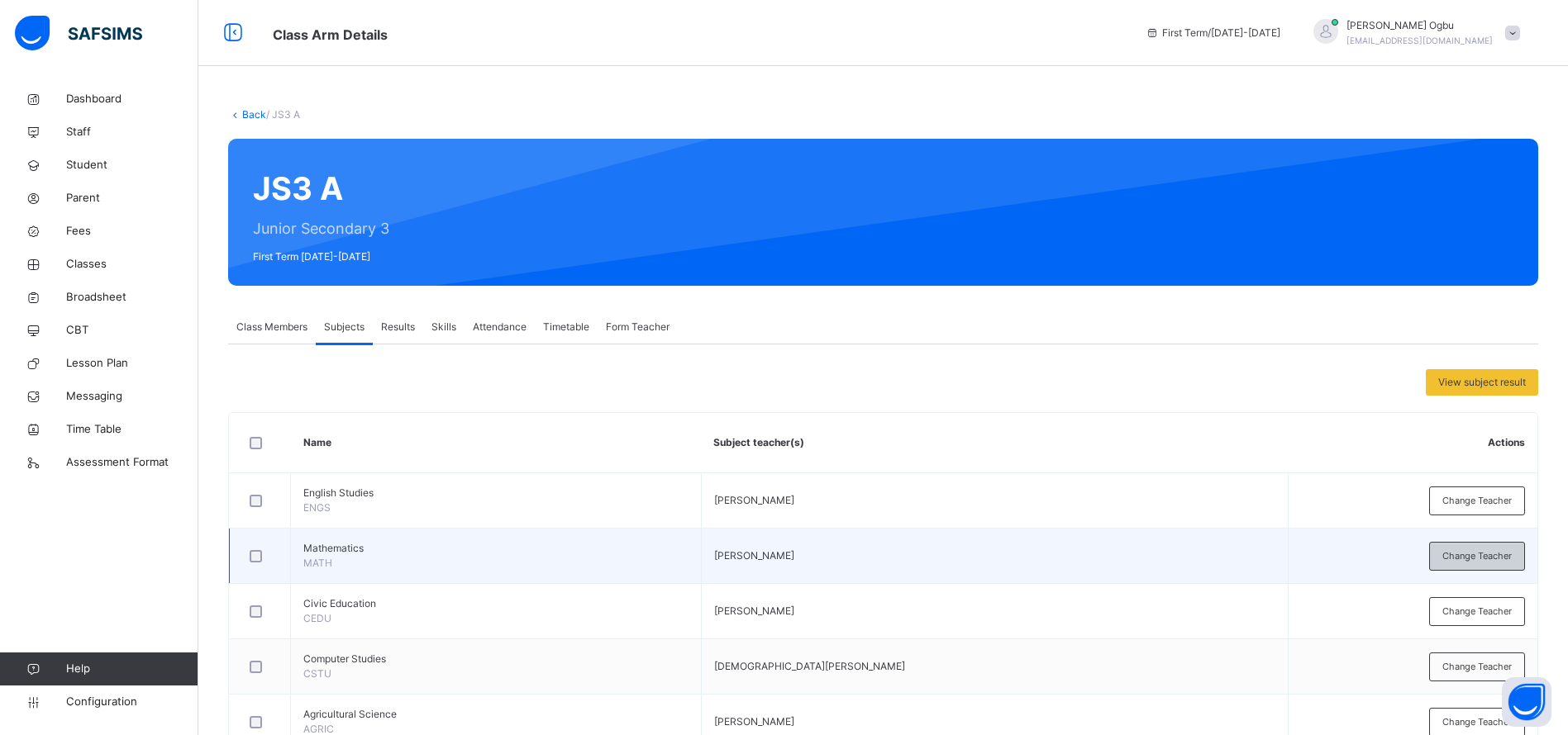
click at [1503, 549] on span "Change Teacher" at bounding box center [1477, 556] width 69 height 14
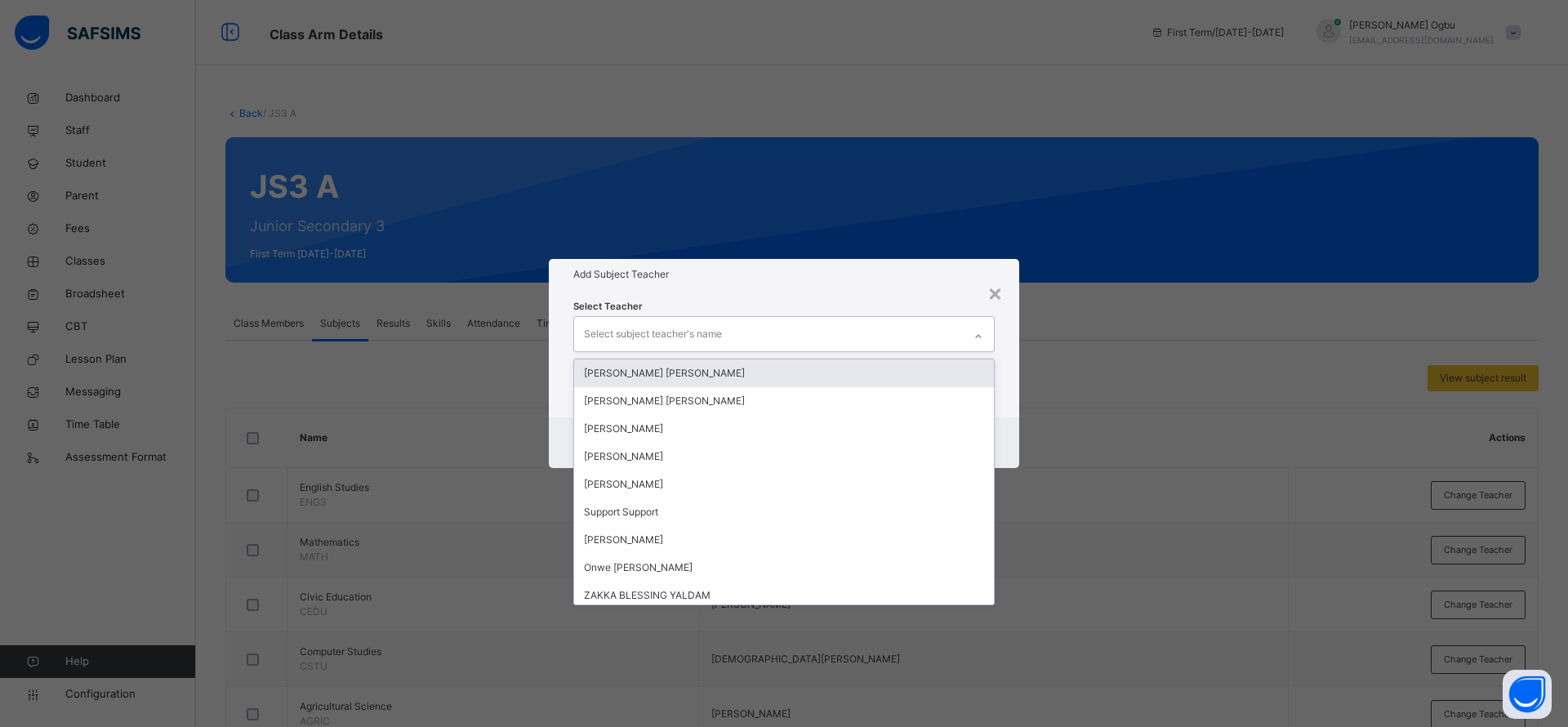
click at [1001, 284] on div "×" at bounding box center [994, 292] width 16 height 34
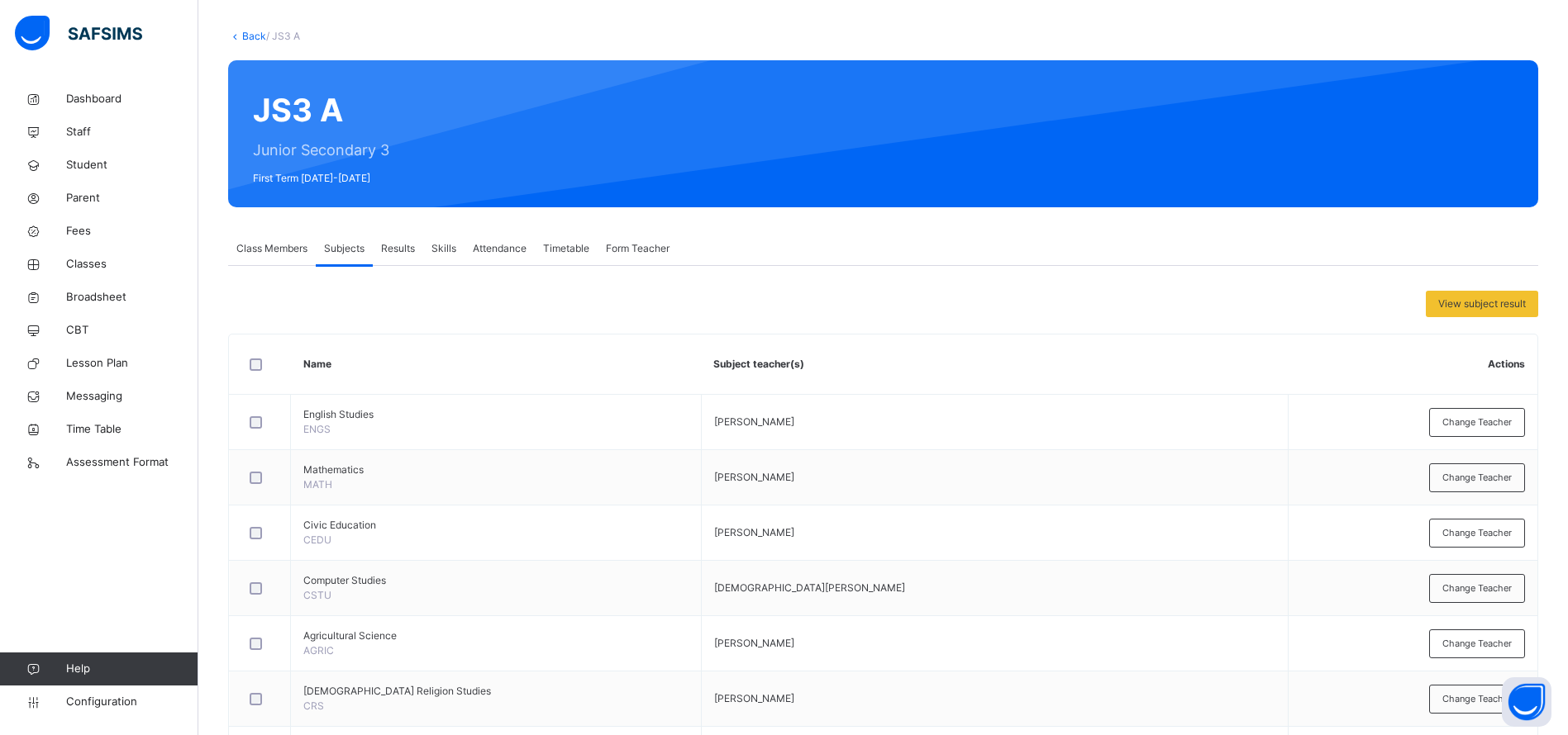
scroll to position [80, 0]
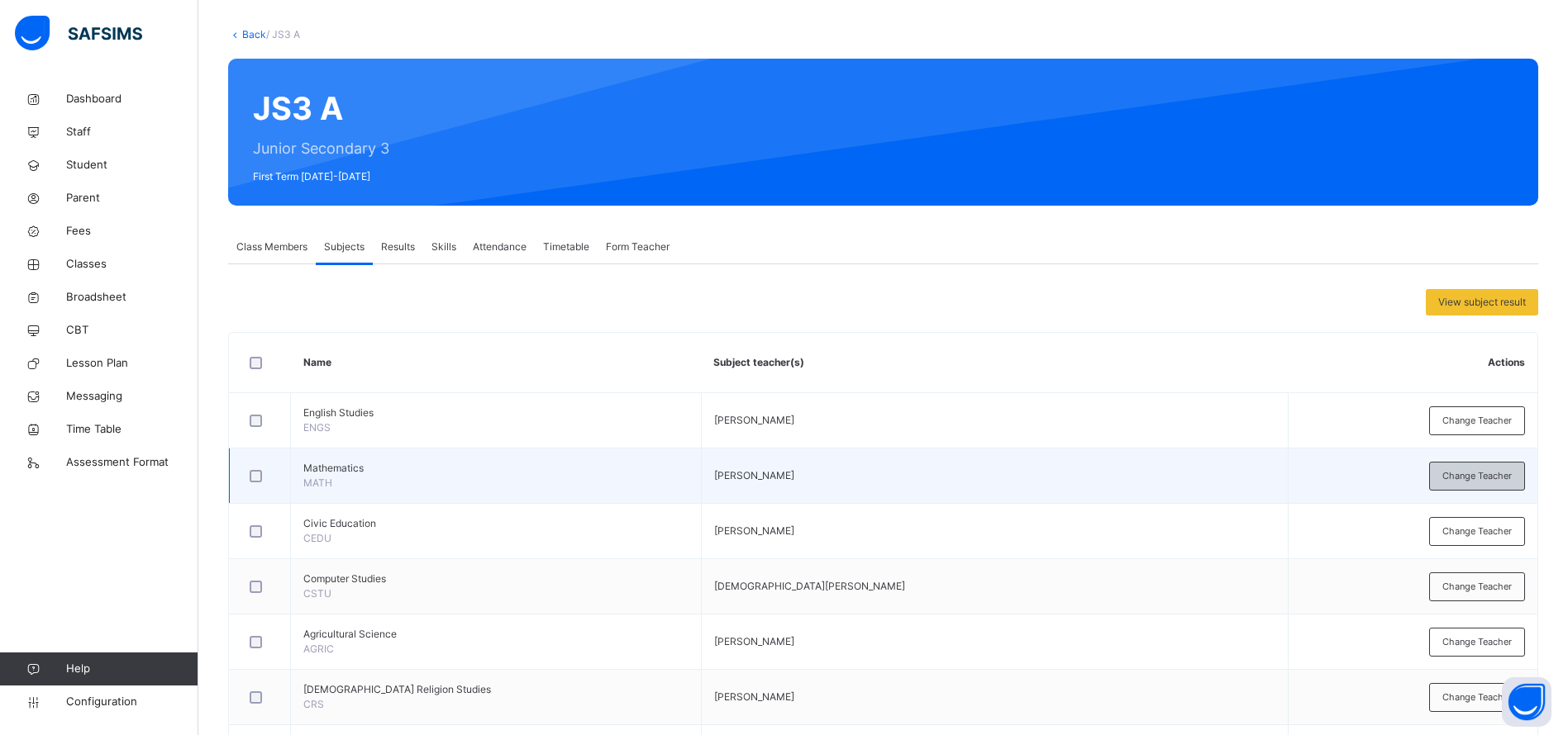
click at [1490, 469] on span "Change Teacher" at bounding box center [1477, 476] width 69 height 14
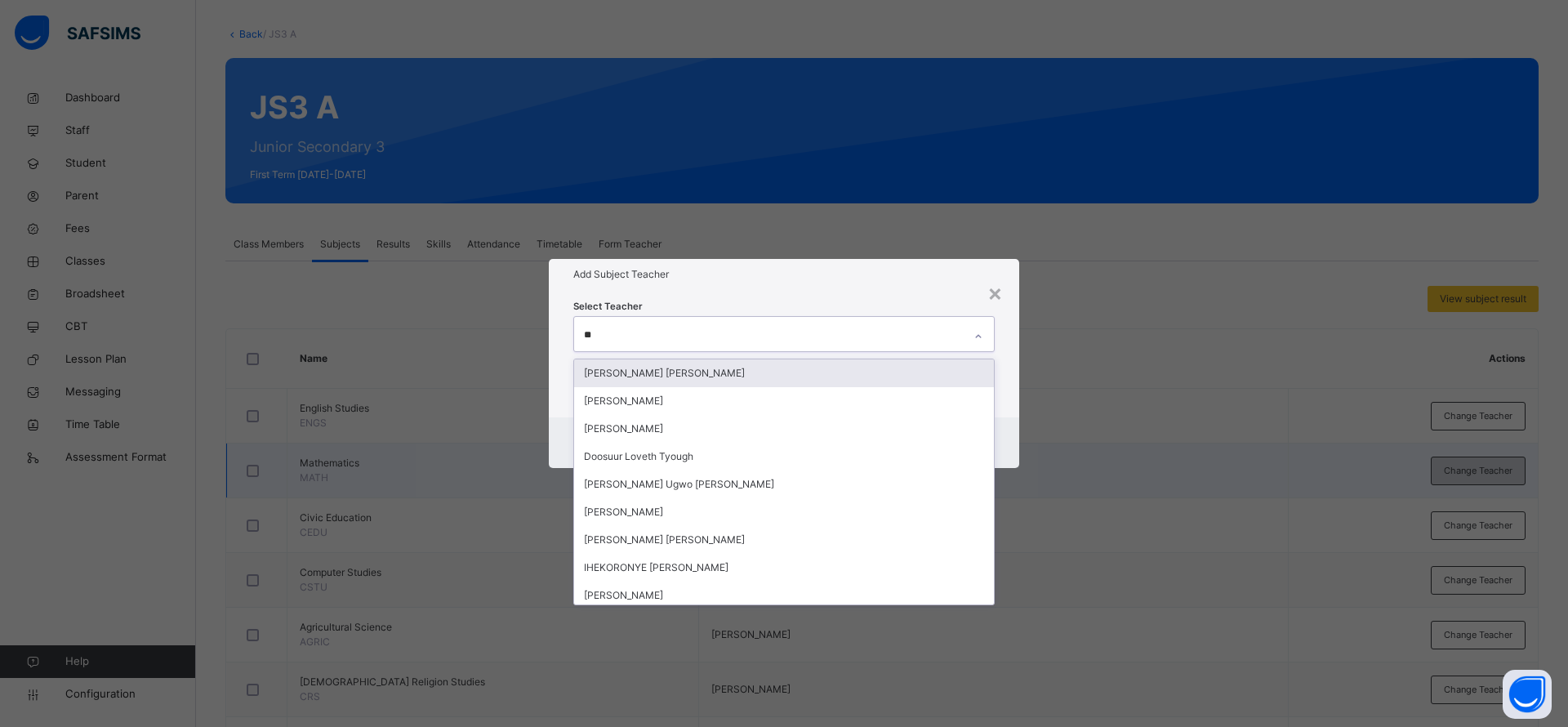
type input "*"
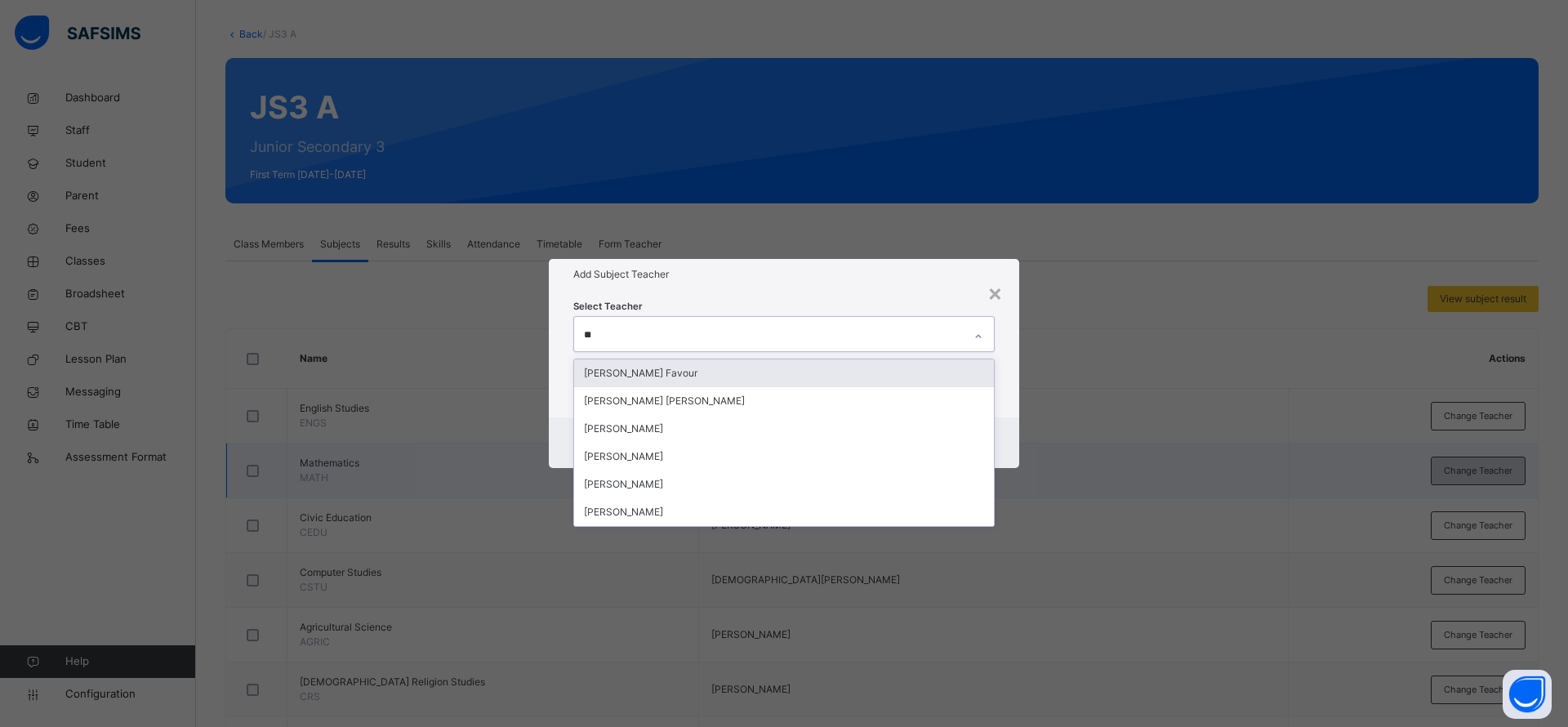
type input "***"
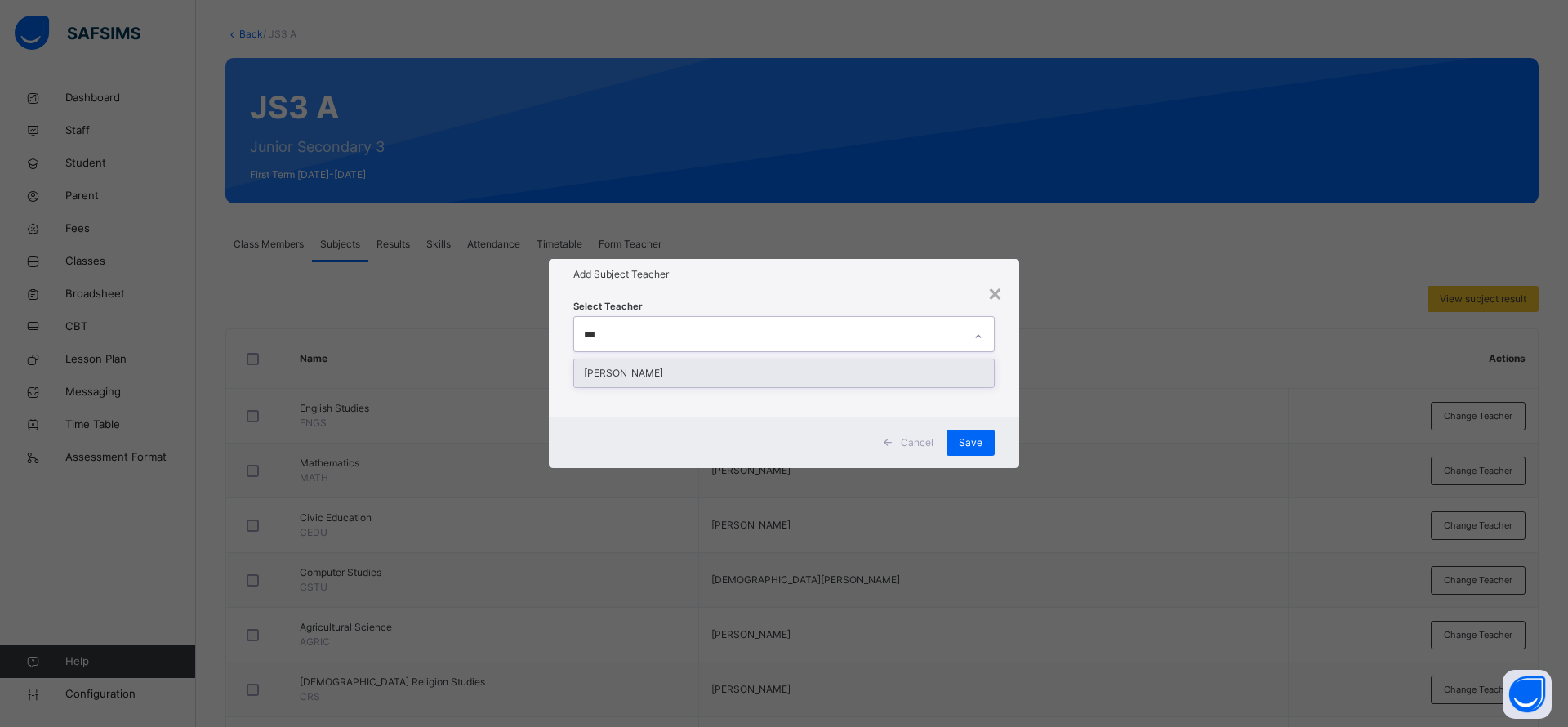
click at [719, 371] on div "[PERSON_NAME]" at bounding box center [784, 374] width 420 height 28
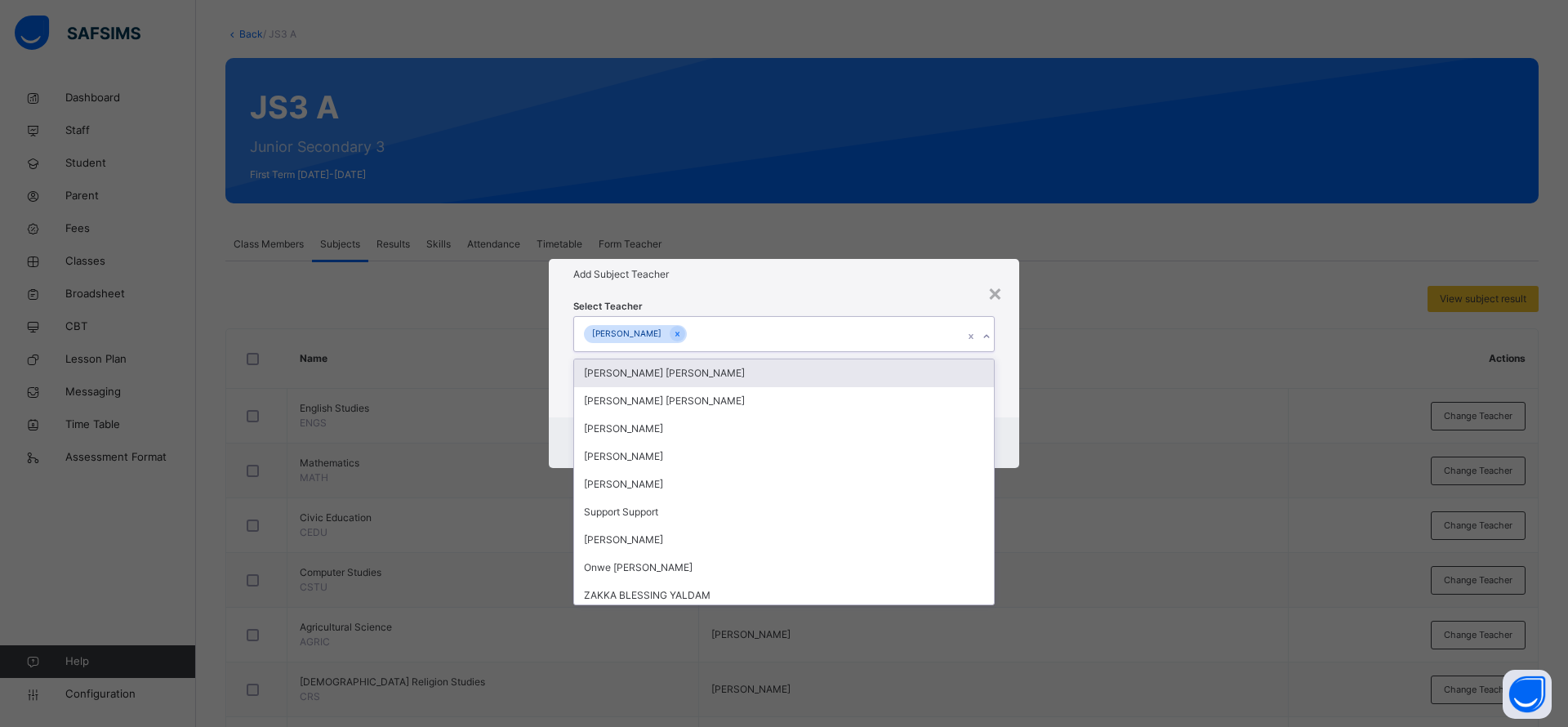
click at [822, 288] on div "Add Subject Teacher" at bounding box center [784, 275] width 470 height 31
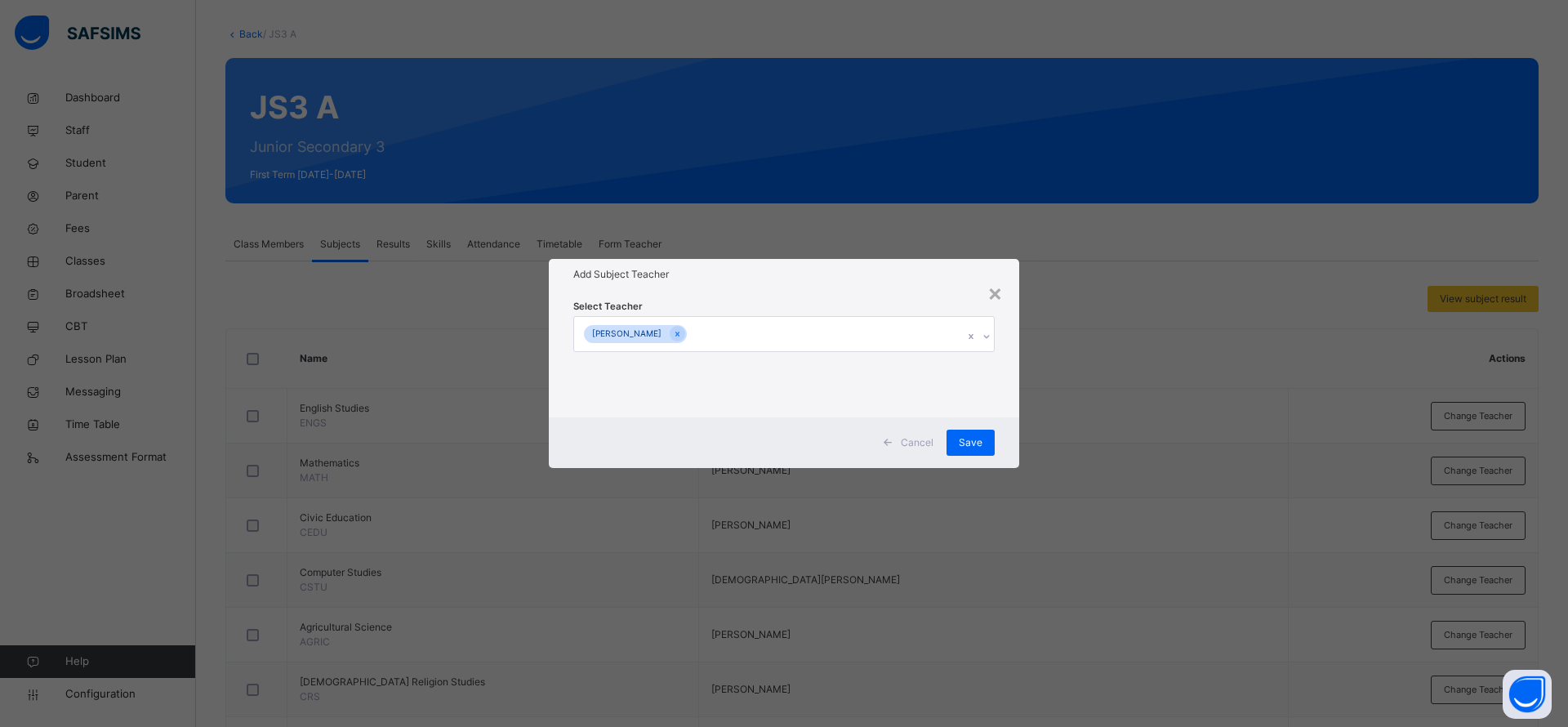
click at [941, 466] on div "Cancel Save" at bounding box center [784, 442] width 470 height 50
click at [979, 432] on div "Save" at bounding box center [970, 443] width 48 height 26
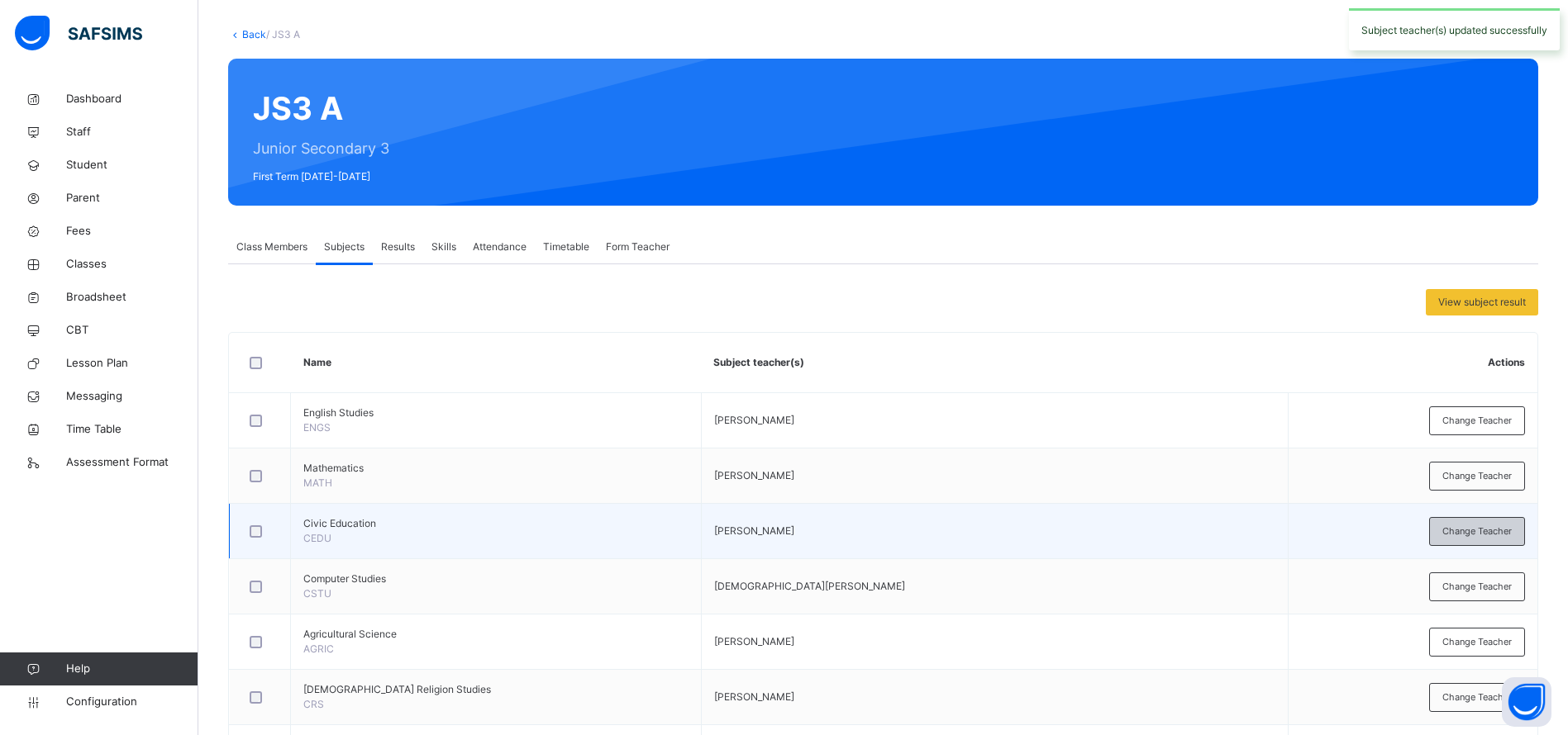
click at [1489, 533] on span "Change Teacher" at bounding box center [1477, 531] width 69 height 14
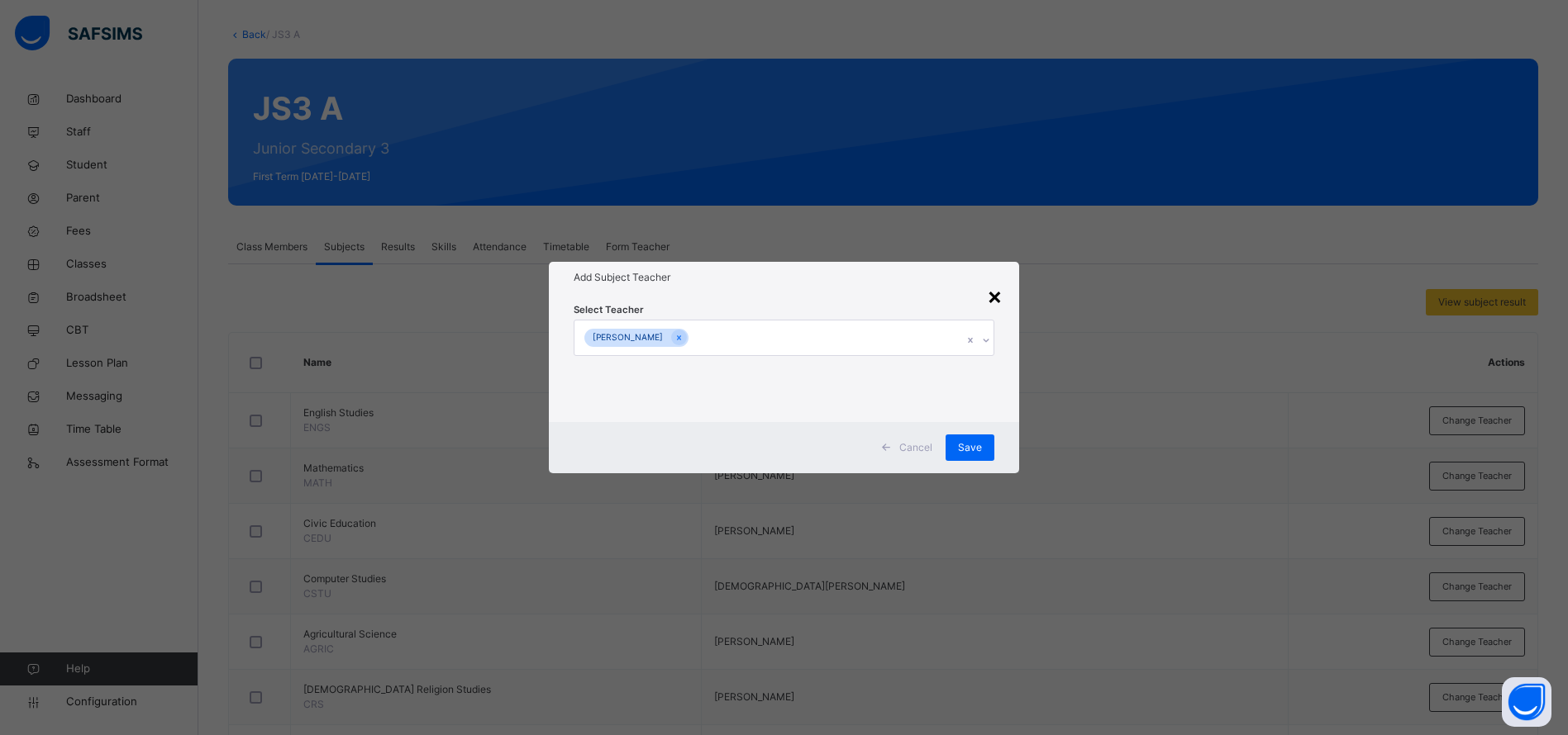
click at [998, 295] on div "×" at bounding box center [994, 295] width 16 height 34
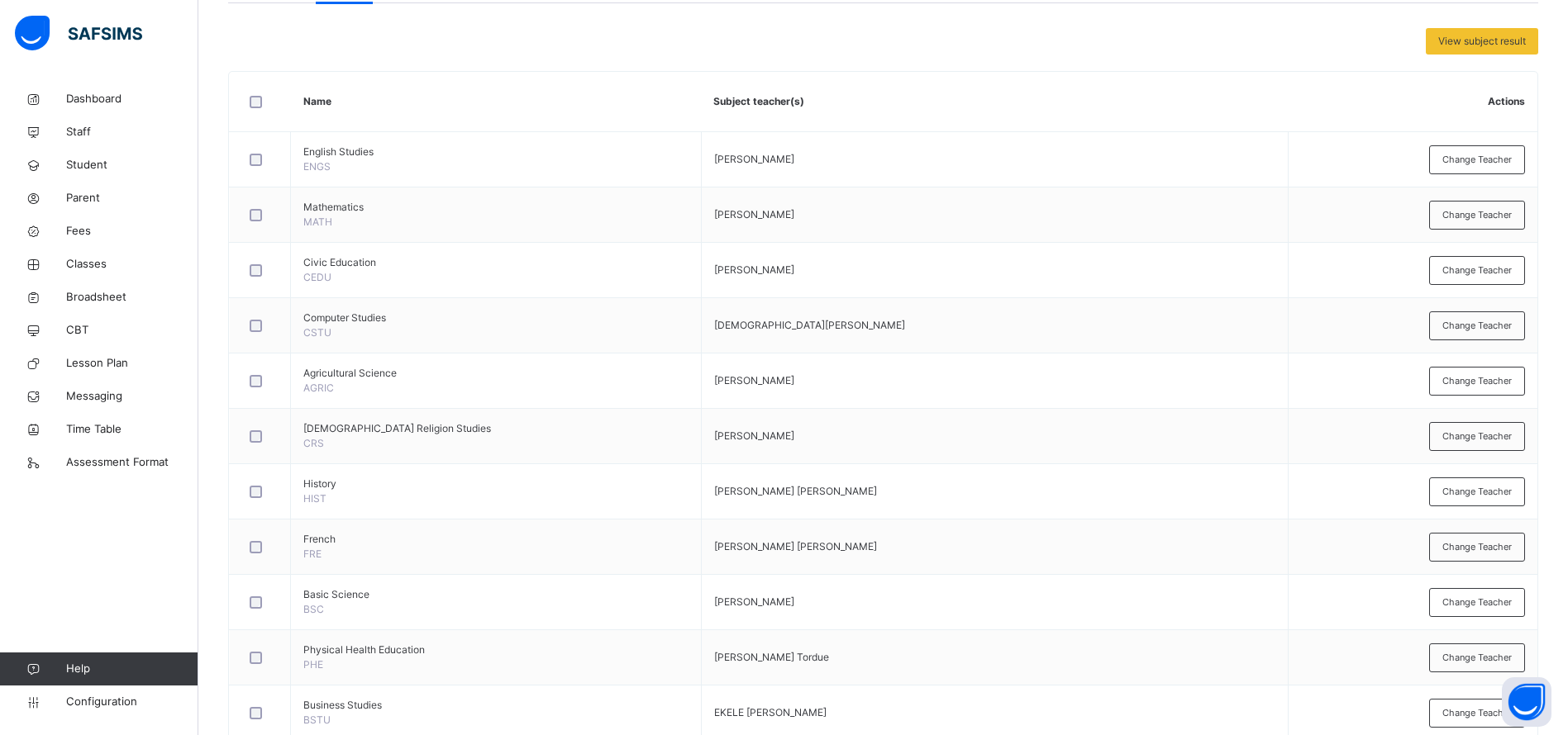
scroll to position [383, 0]
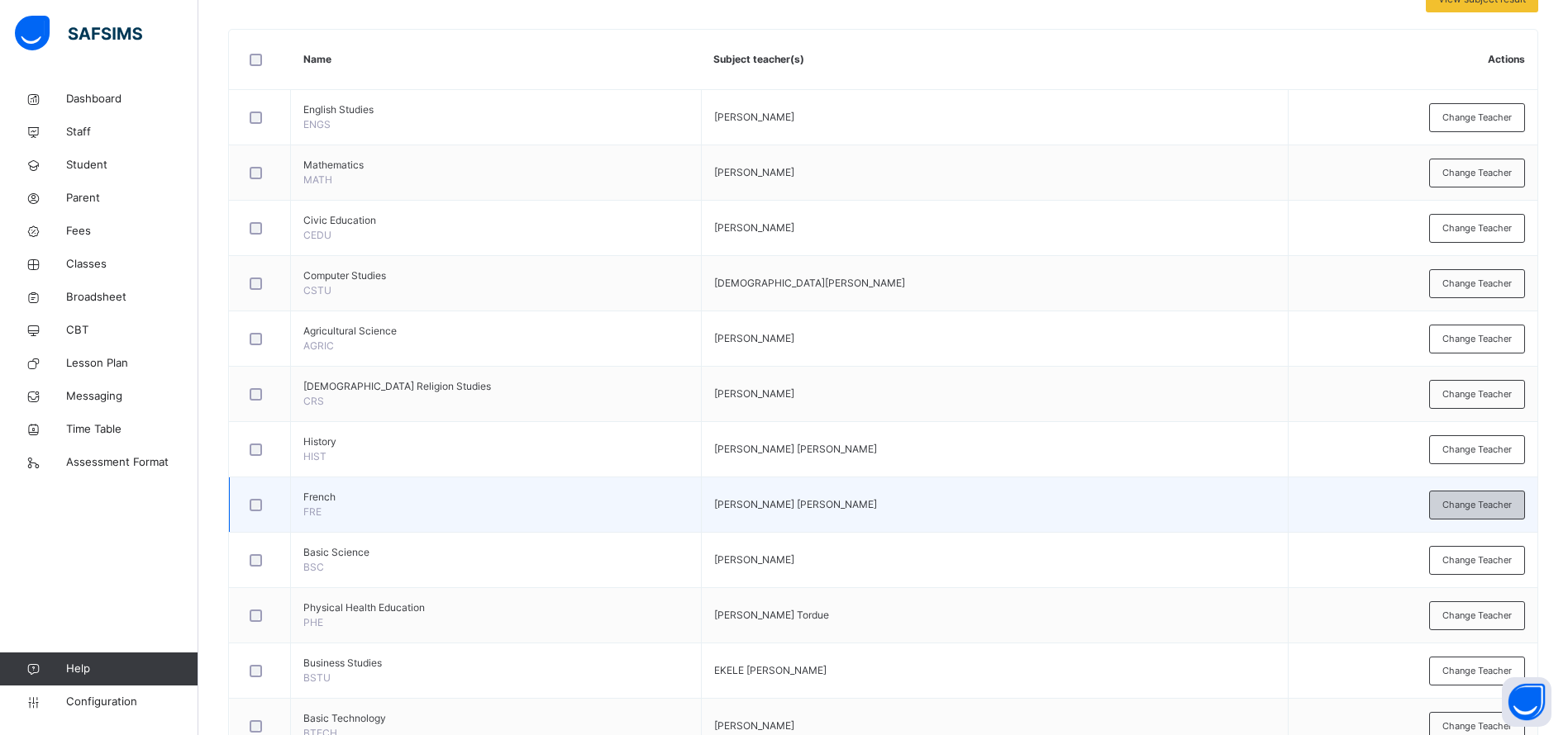
click at [1489, 508] on span "Change Teacher" at bounding box center [1477, 505] width 69 height 14
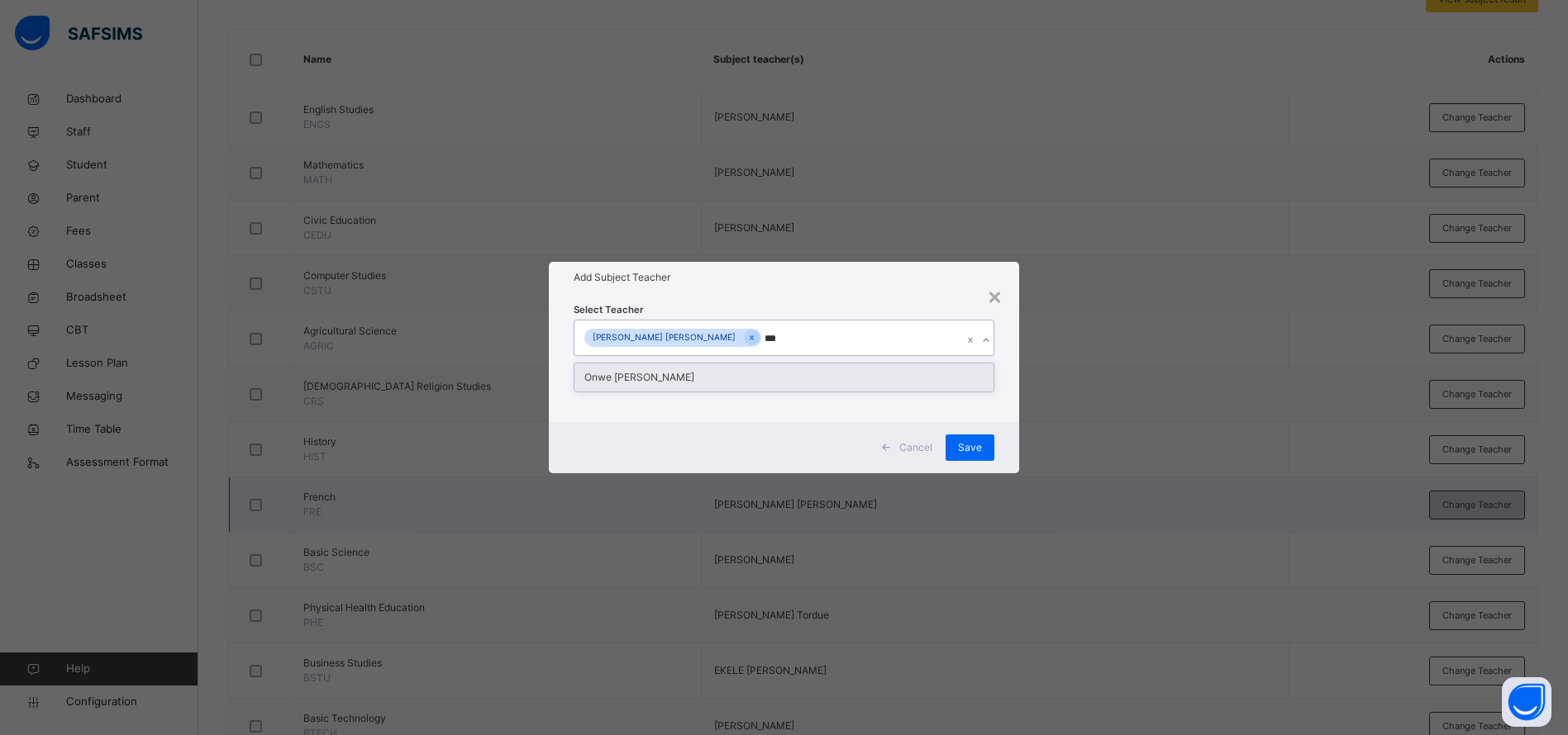
type input "****"
click at [886, 371] on div "Onwe [PERSON_NAME]" at bounding box center [784, 378] width 419 height 28
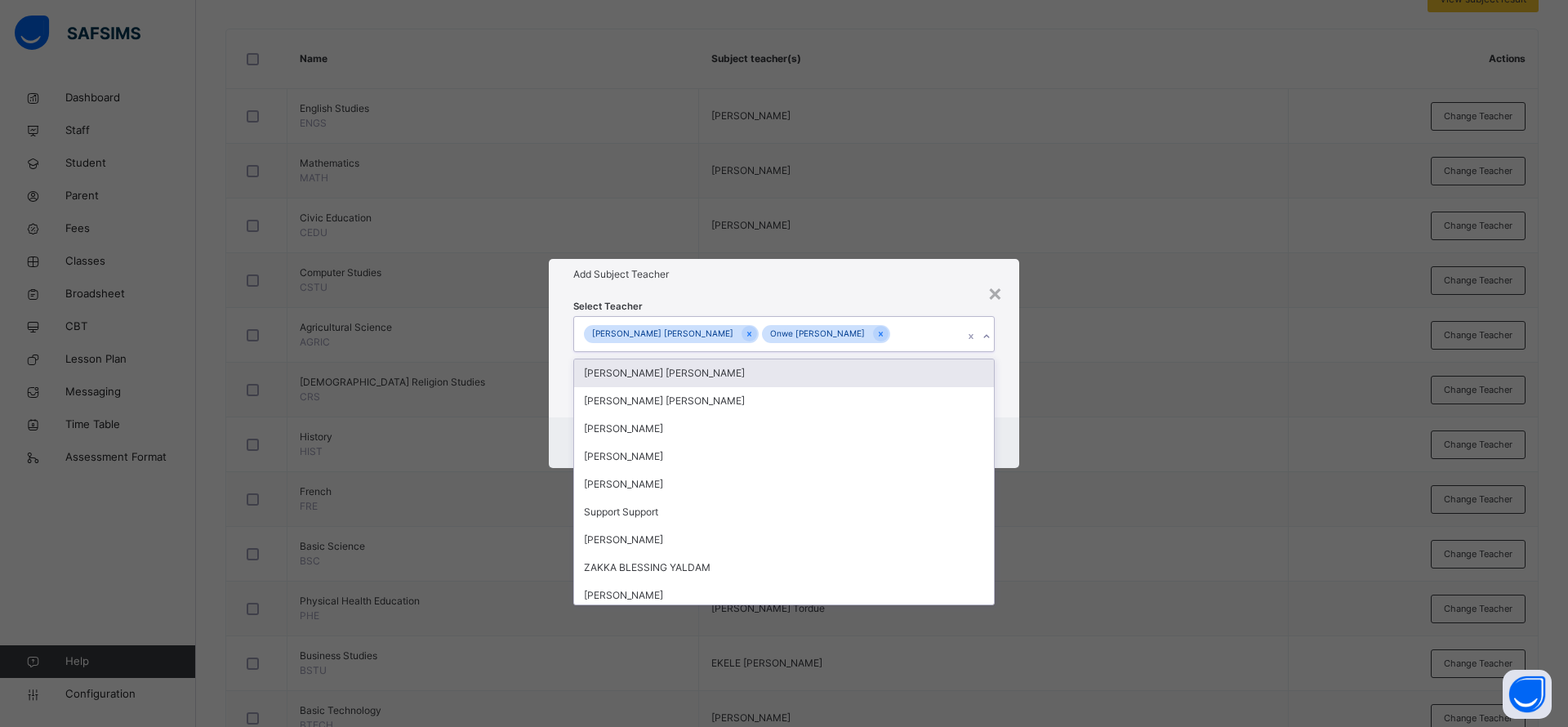
click at [902, 286] on div "Add Subject Teacher" at bounding box center [784, 275] width 470 height 31
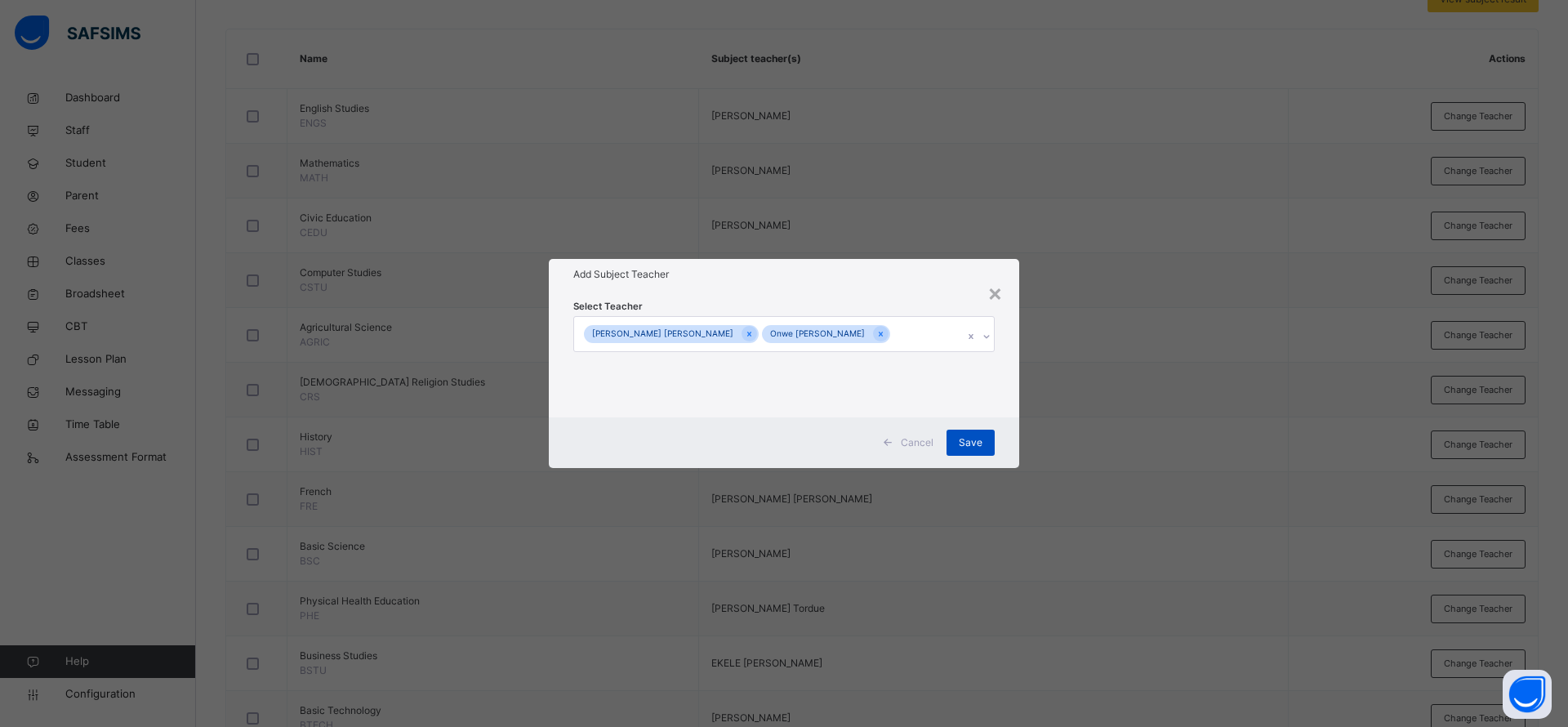
click at [971, 442] on span "Save" at bounding box center [970, 443] width 24 height 15
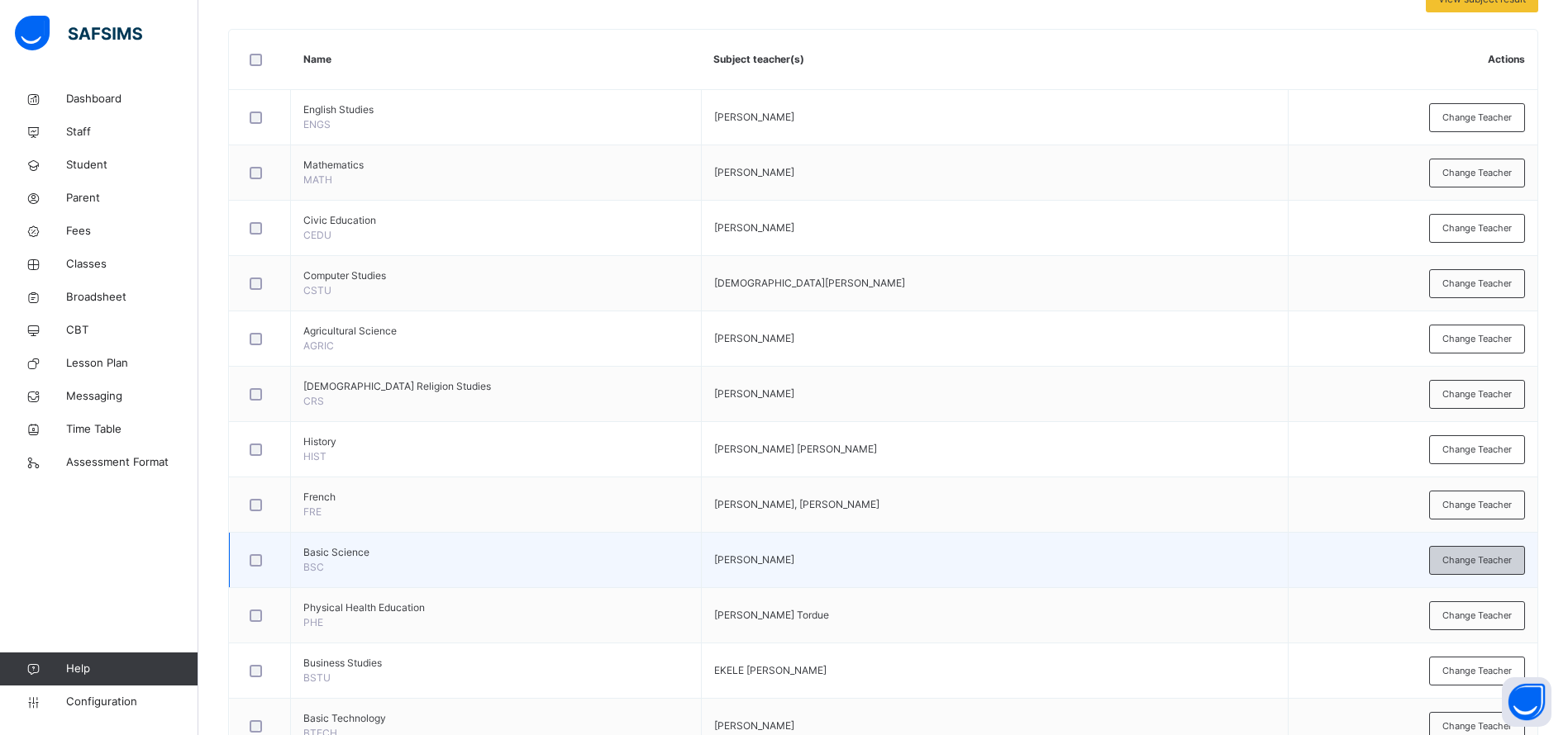
click at [1512, 557] on span "Change Teacher" at bounding box center [1477, 560] width 69 height 14
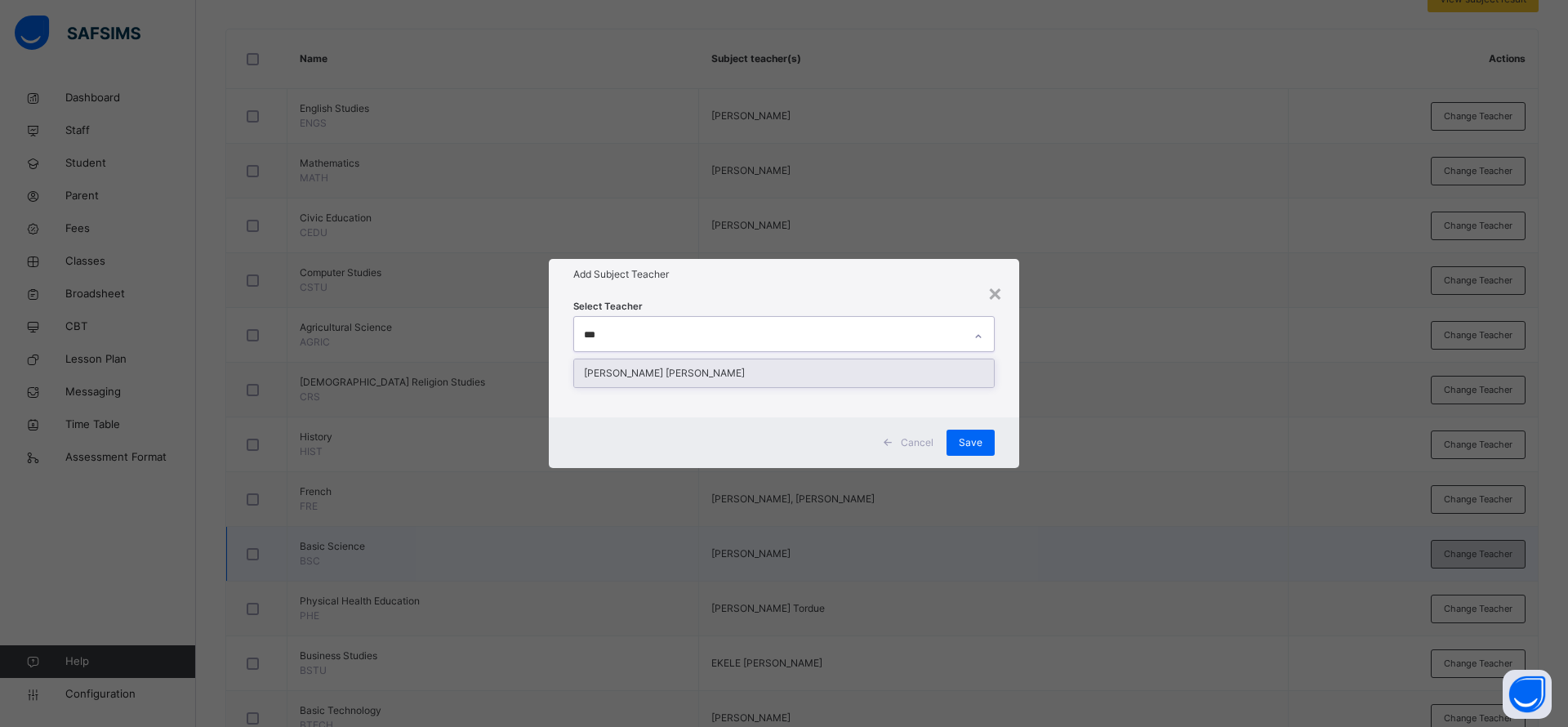
type input "****"
click at [741, 379] on div "[PERSON_NAME] [PERSON_NAME]" at bounding box center [784, 374] width 420 height 28
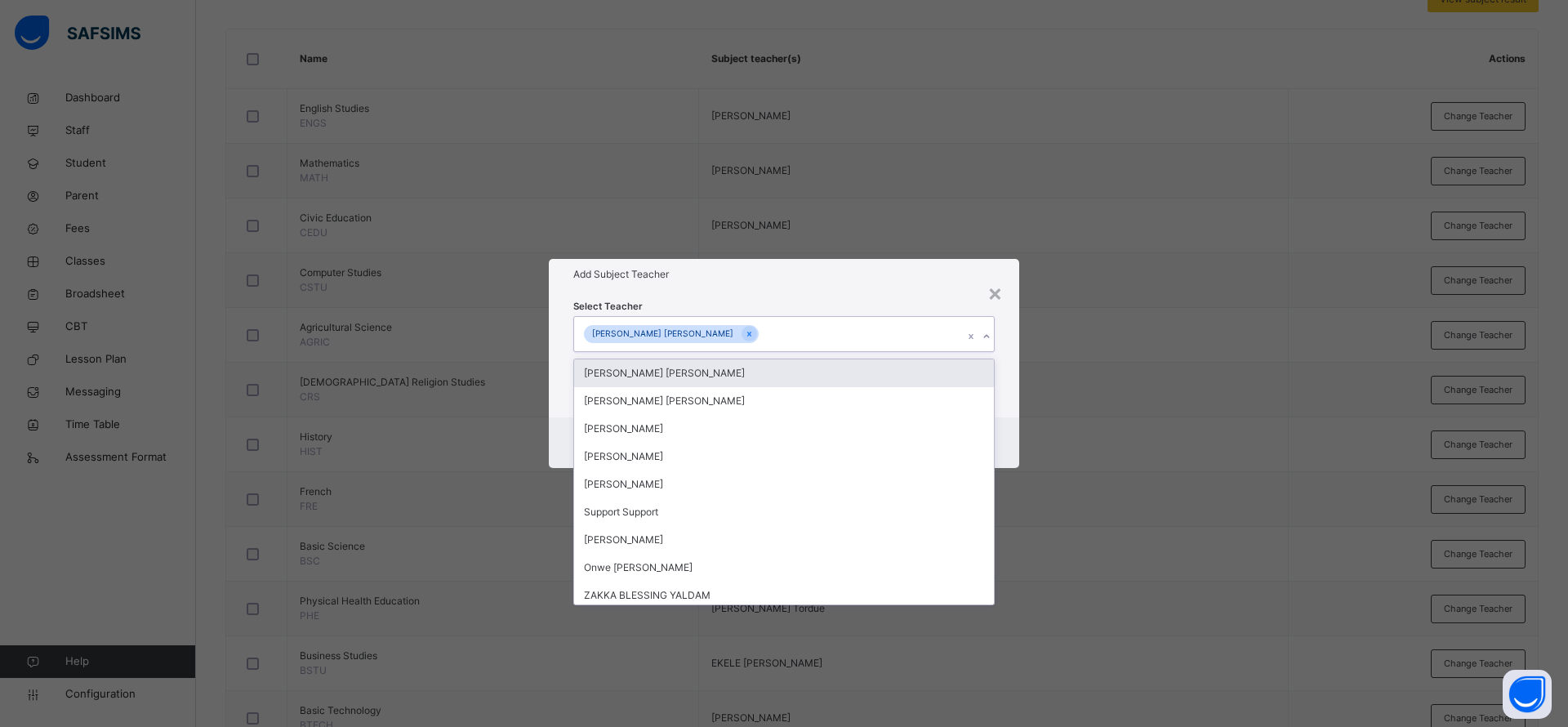
click at [843, 262] on div "Add Subject Teacher" at bounding box center [784, 275] width 470 height 31
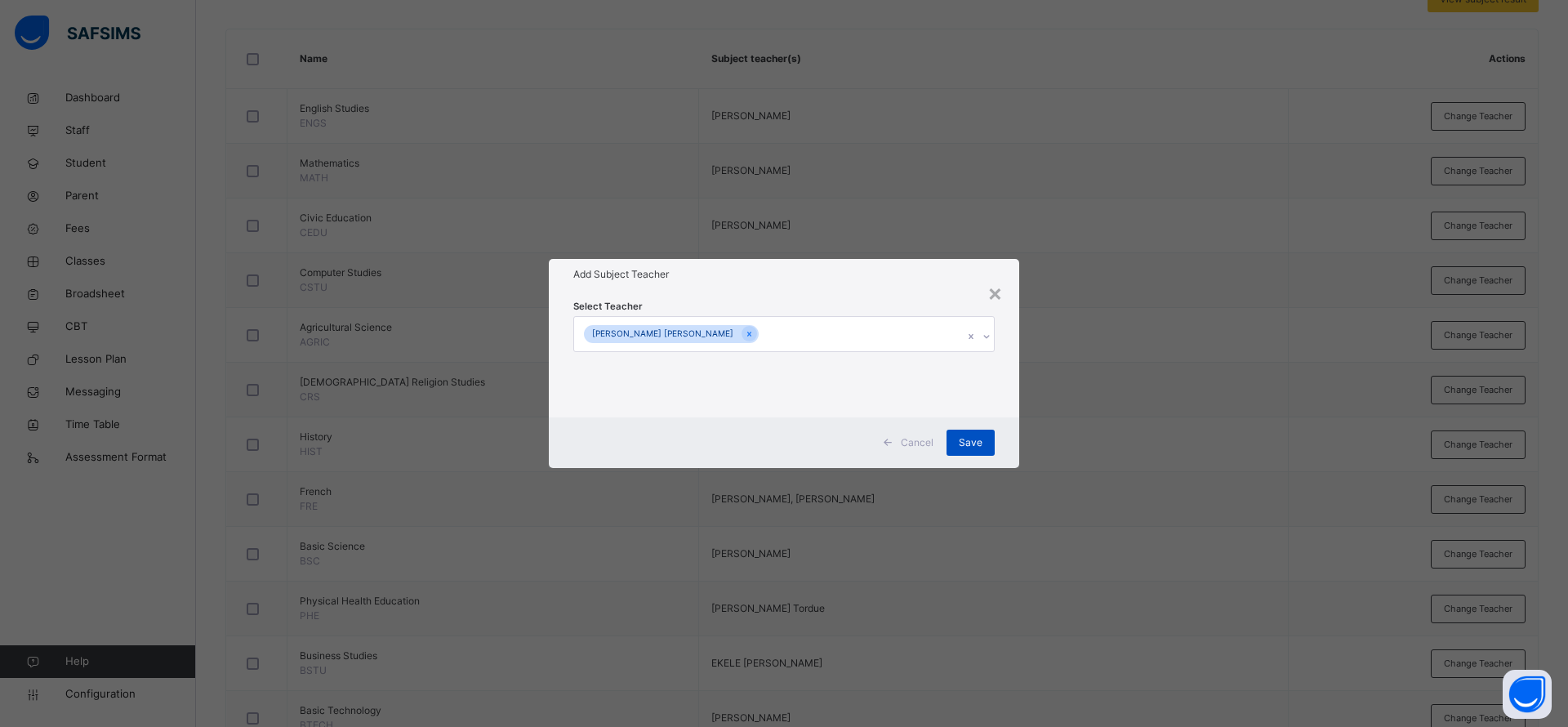
click at [974, 451] on div "Save" at bounding box center [970, 443] width 48 height 26
click at [977, 442] on div "Save" at bounding box center [970, 443] width 48 height 26
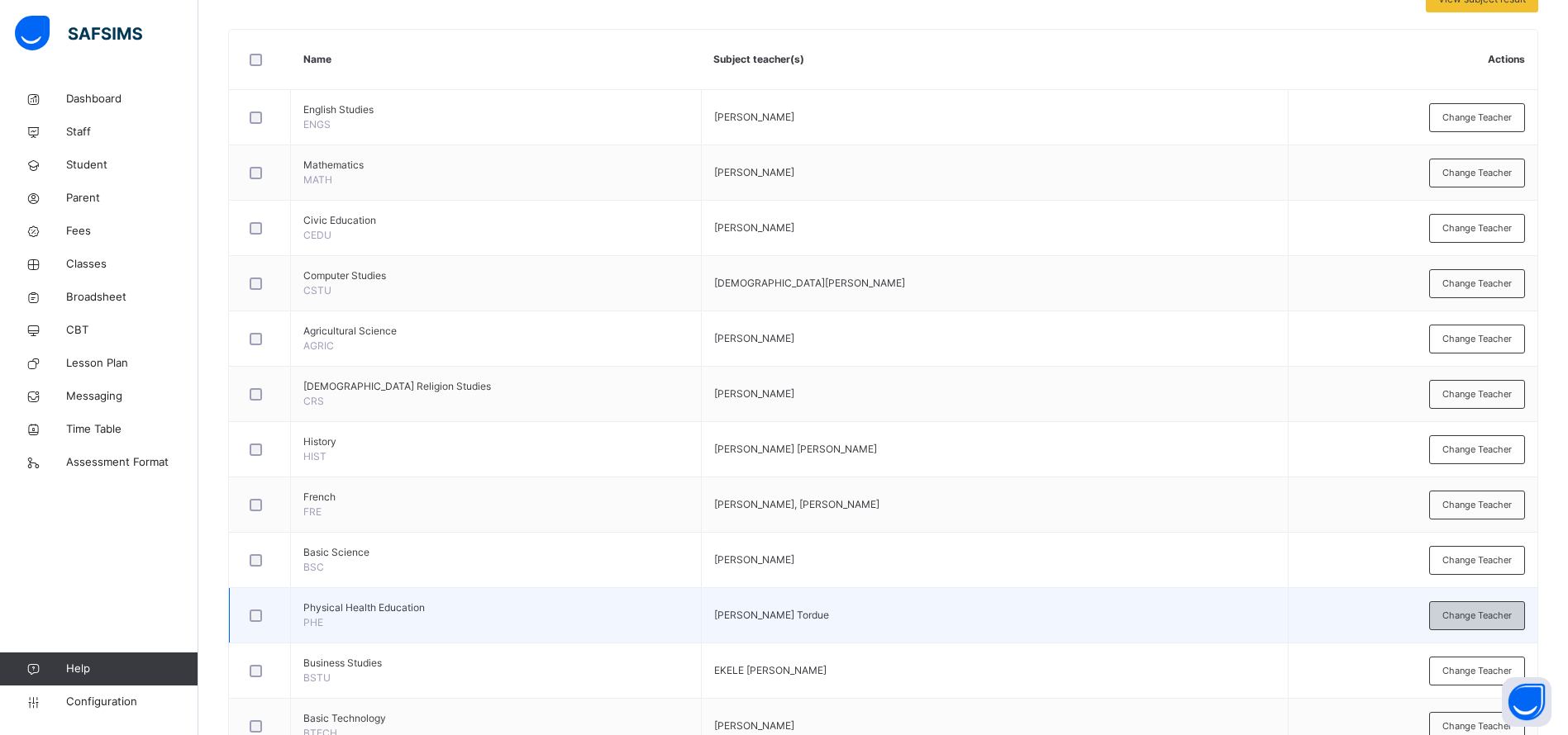
click at [1460, 615] on span "Change Teacher" at bounding box center [1477, 615] width 69 height 14
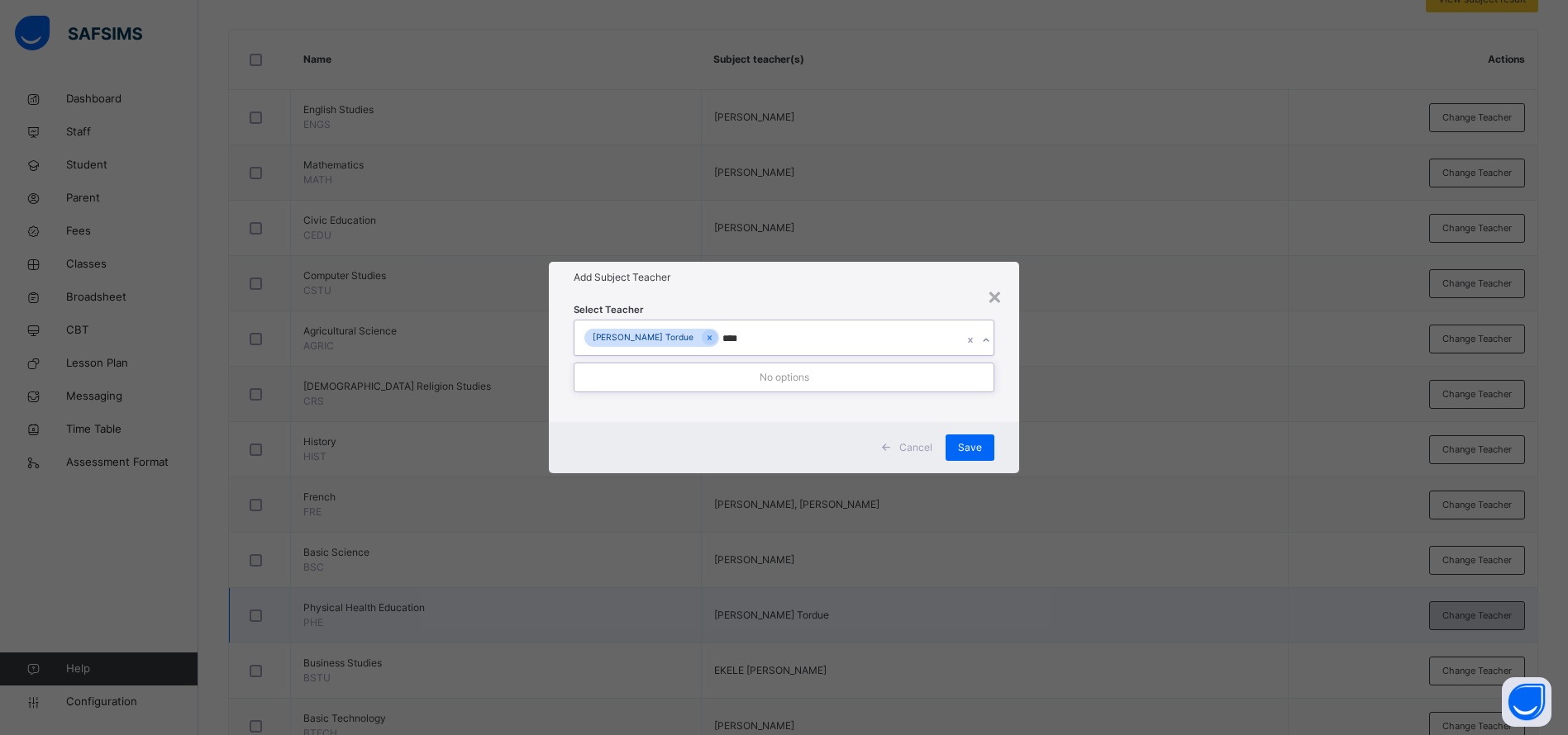
type input "***"
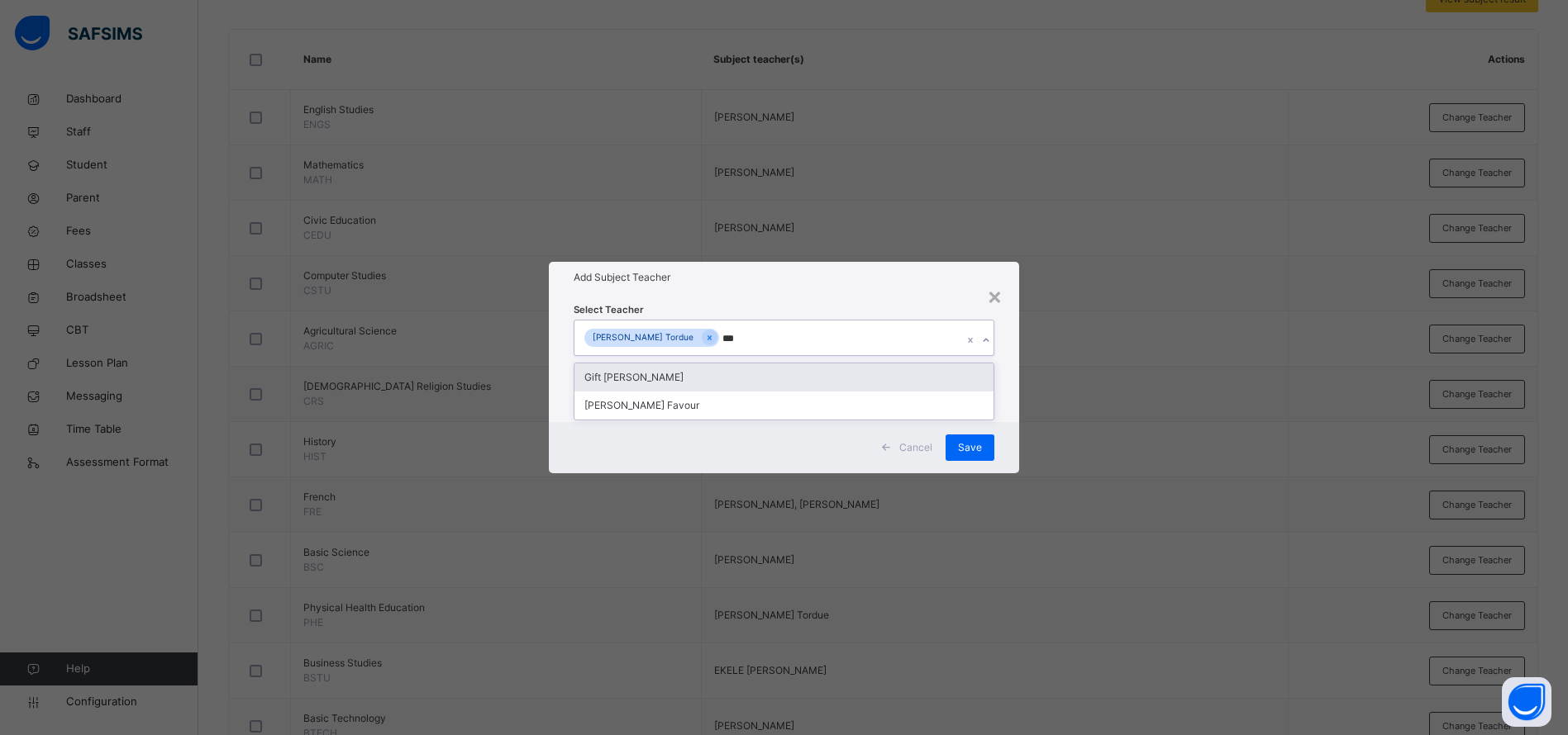
click at [764, 371] on div "Gift [PERSON_NAME]" at bounding box center [784, 378] width 419 height 28
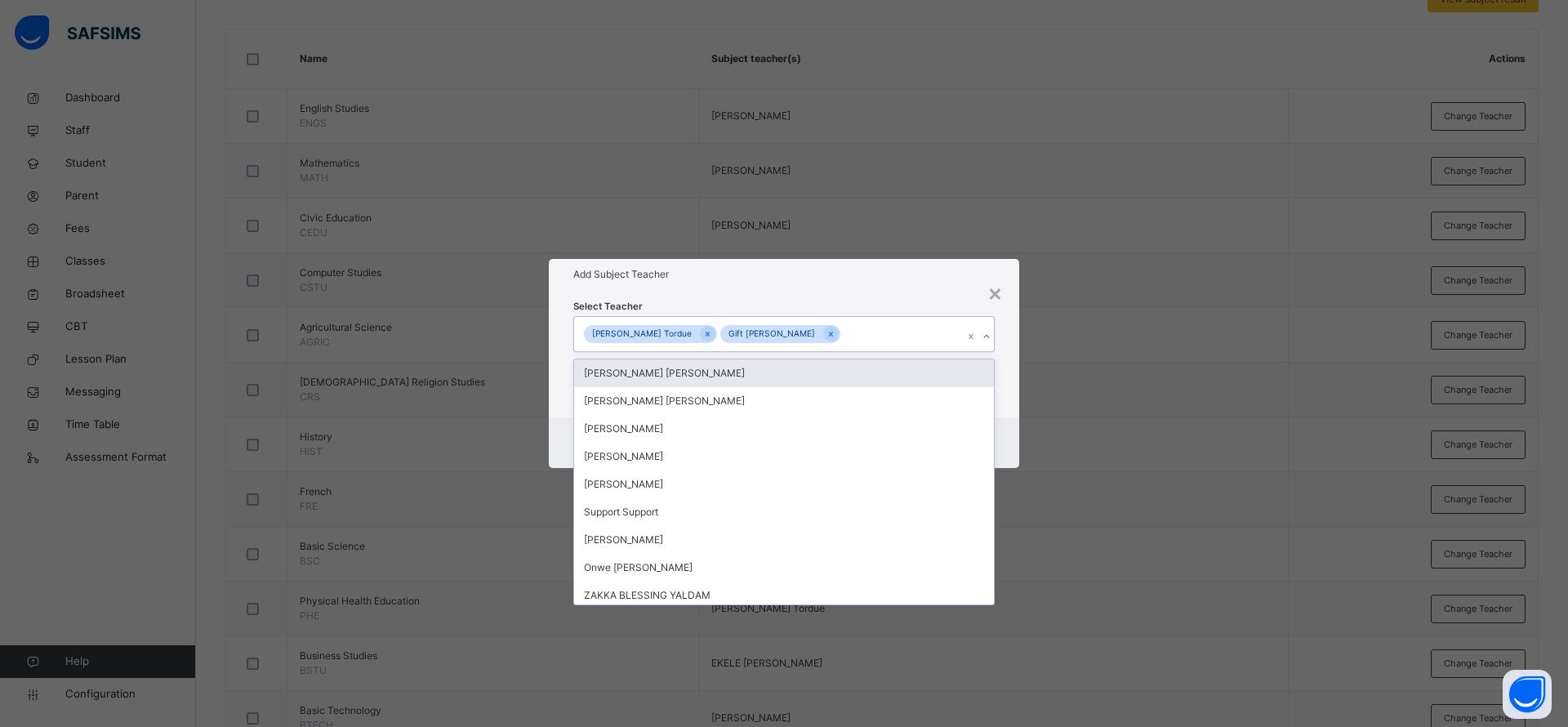
click at [894, 276] on h1 "Add Subject Teacher" at bounding box center [784, 275] width 422 height 15
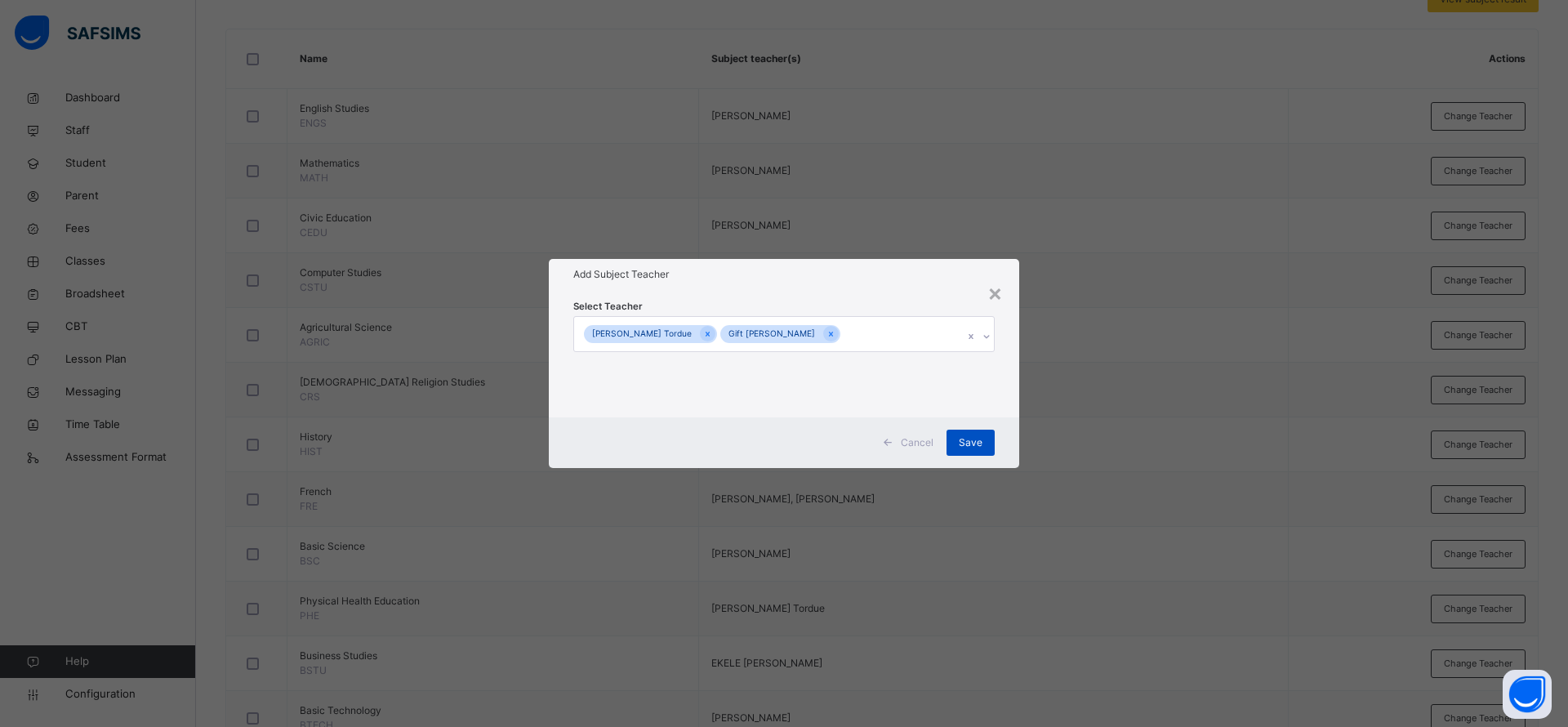
click at [971, 436] on span "Save" at bounding box center [970, 443] width 24 height 15
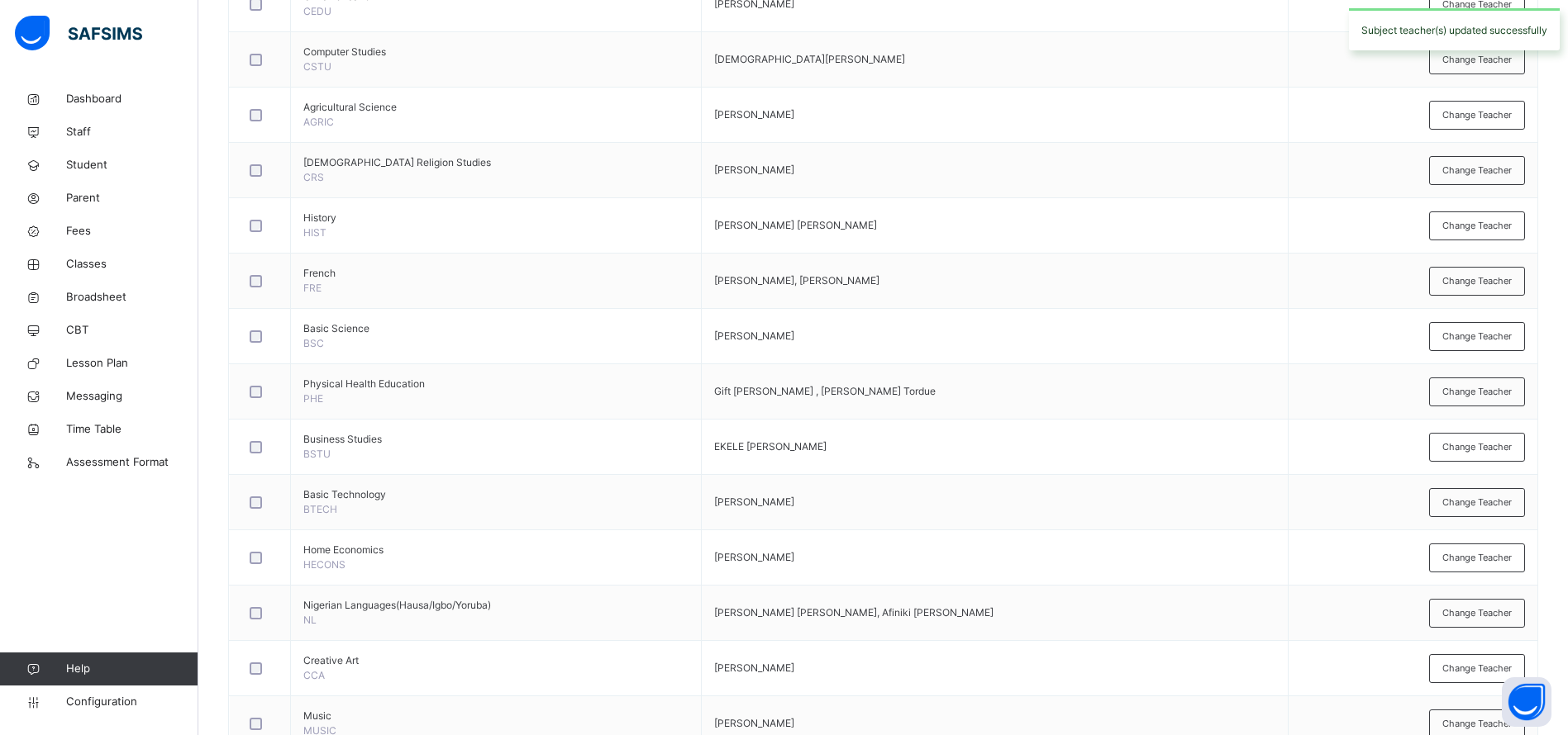
scroll to position [620, 0]
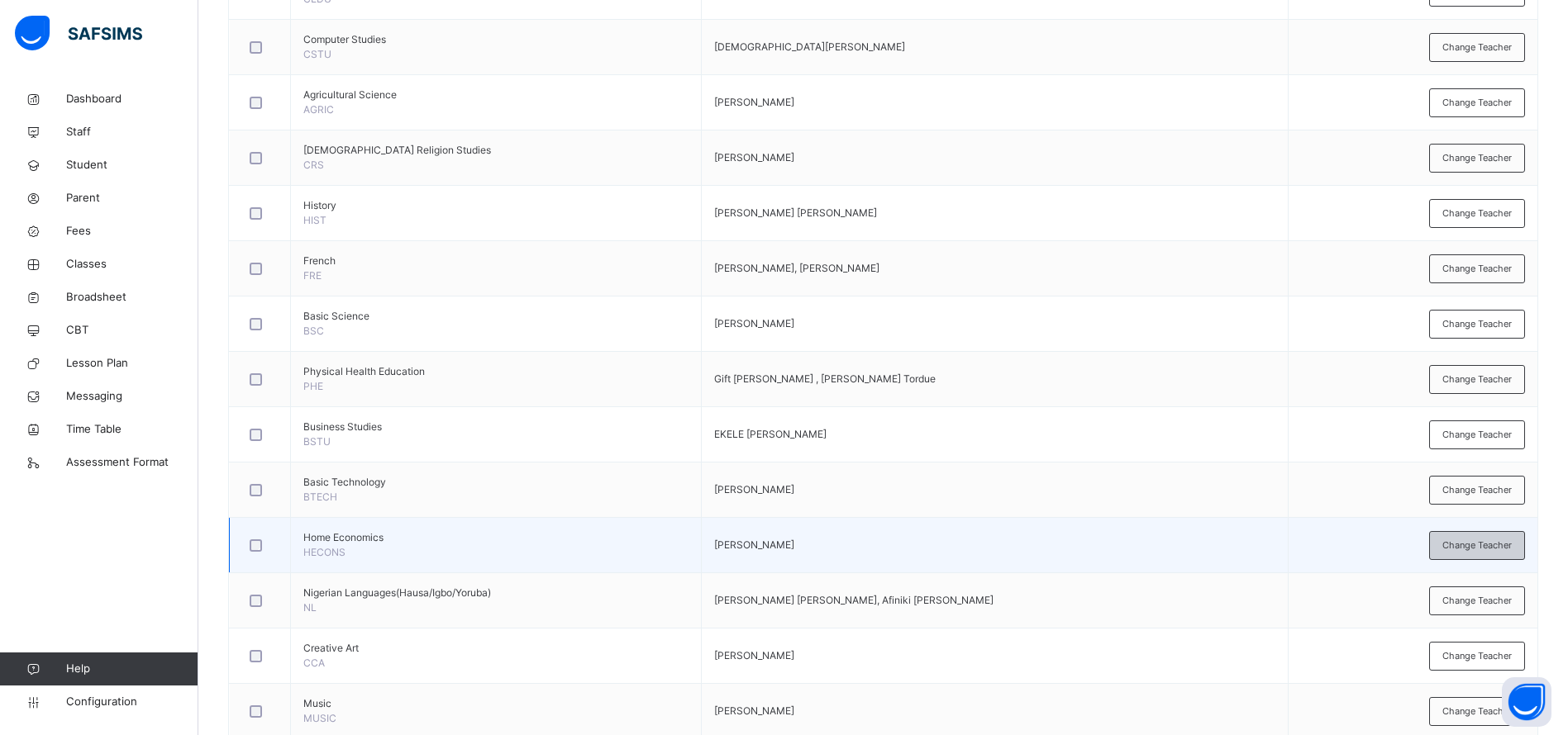
click at [1491, 540] on span "Change Teacher" at bounding box center [1477, 545] width 69 height 14
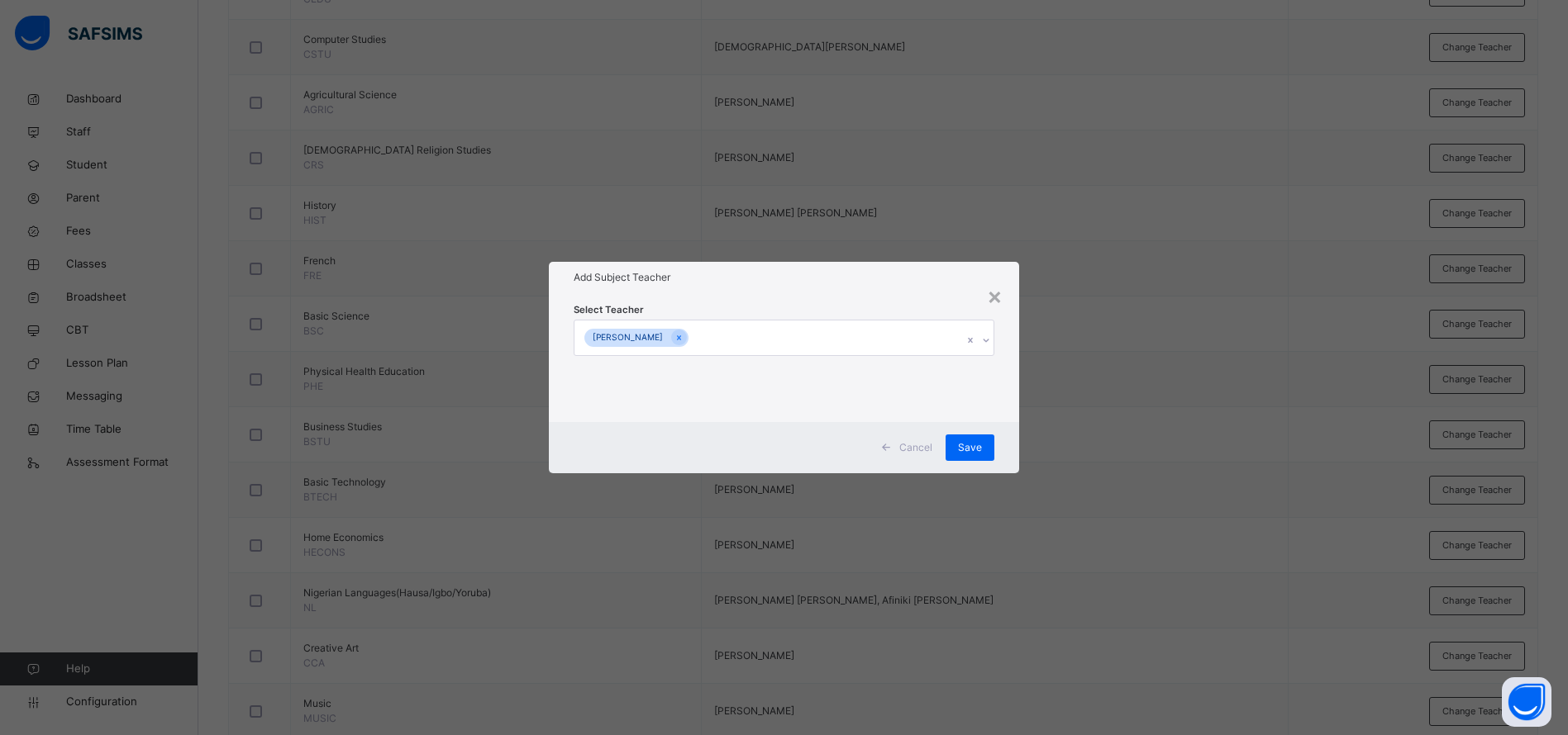
click at [913, 447] on span "Cancel" at bounding box center [916, 448] width 33 height 15
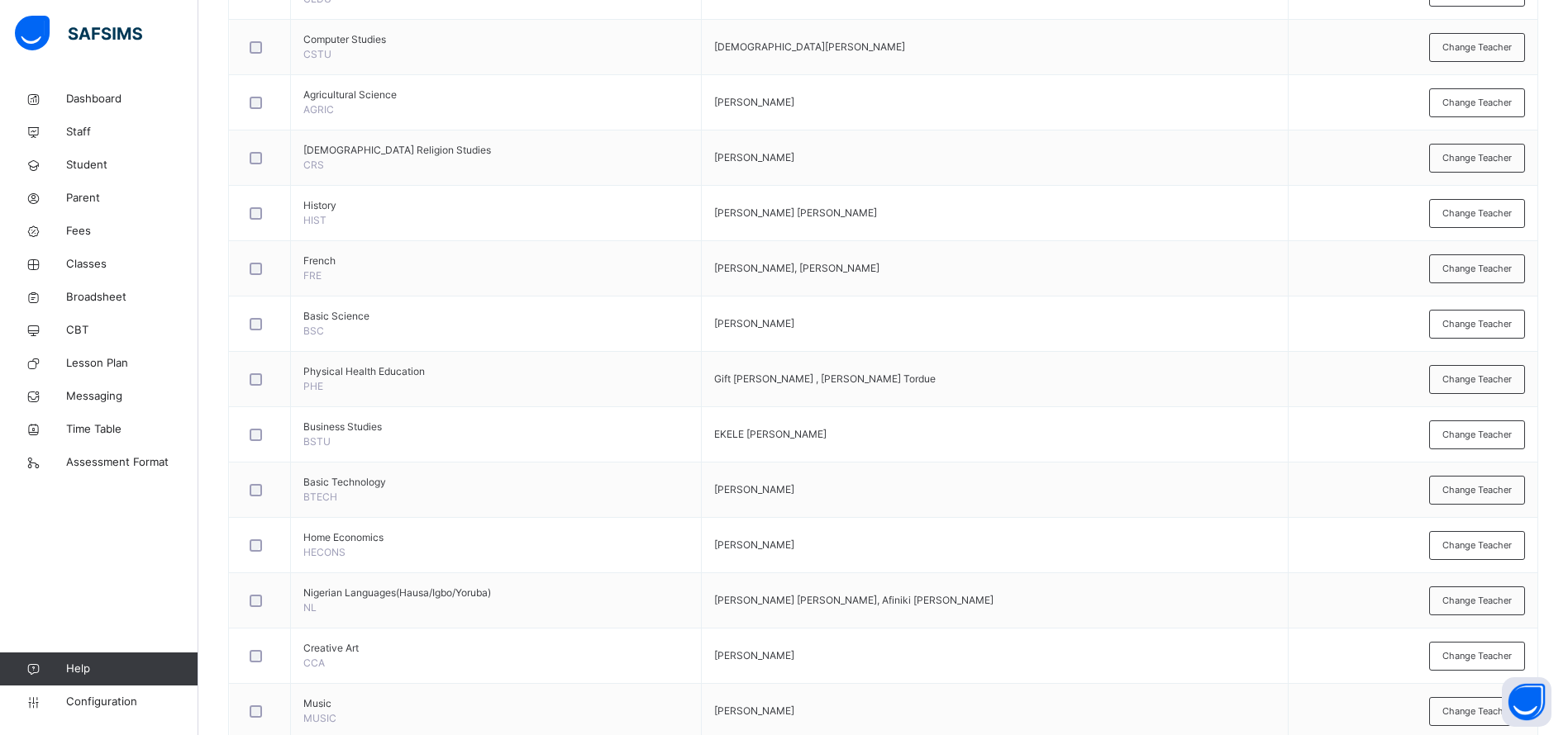
scroll to position [720, 0]
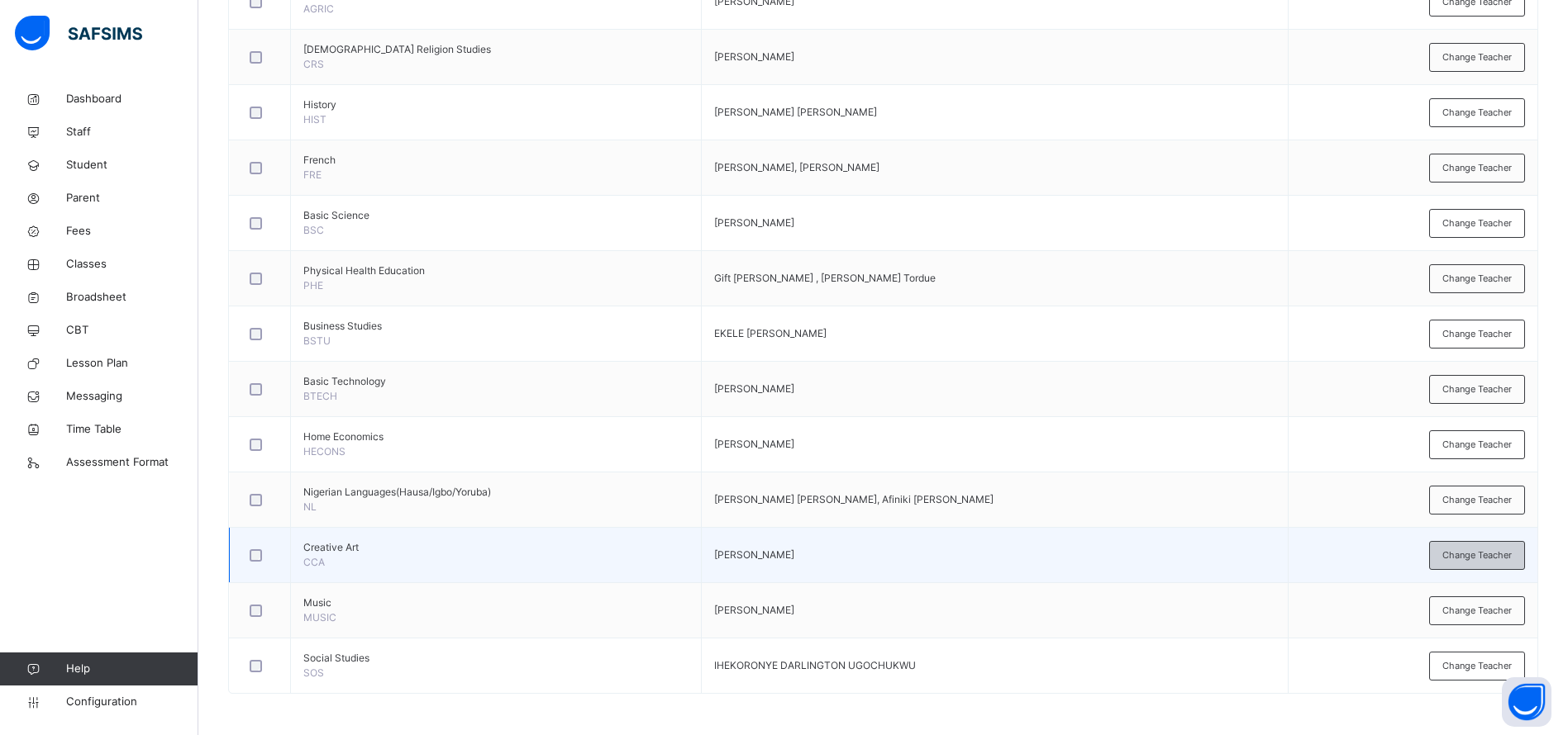
click at [1493, 559] on span "Change Teacher" at bounding box center [1477, 555] width 69 height 14
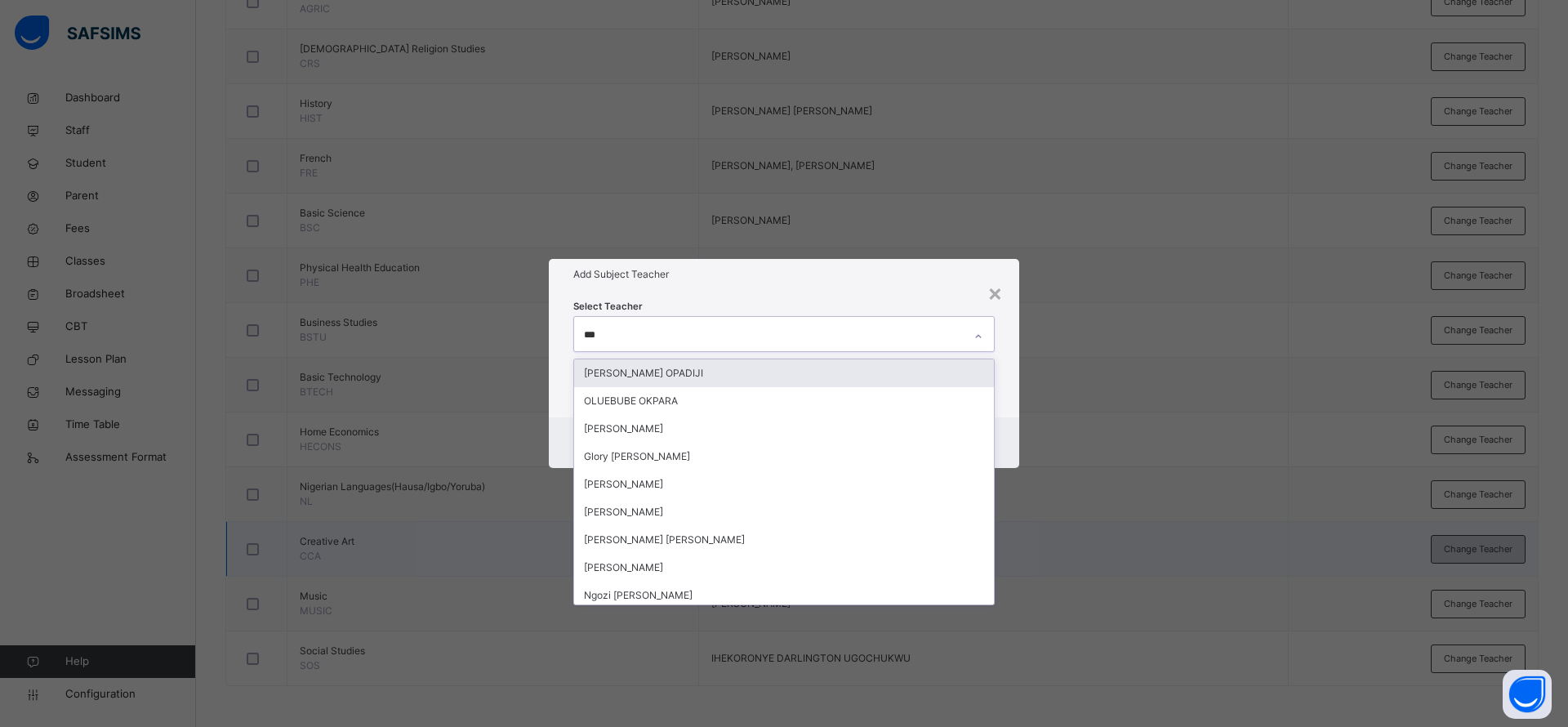
type input "****"
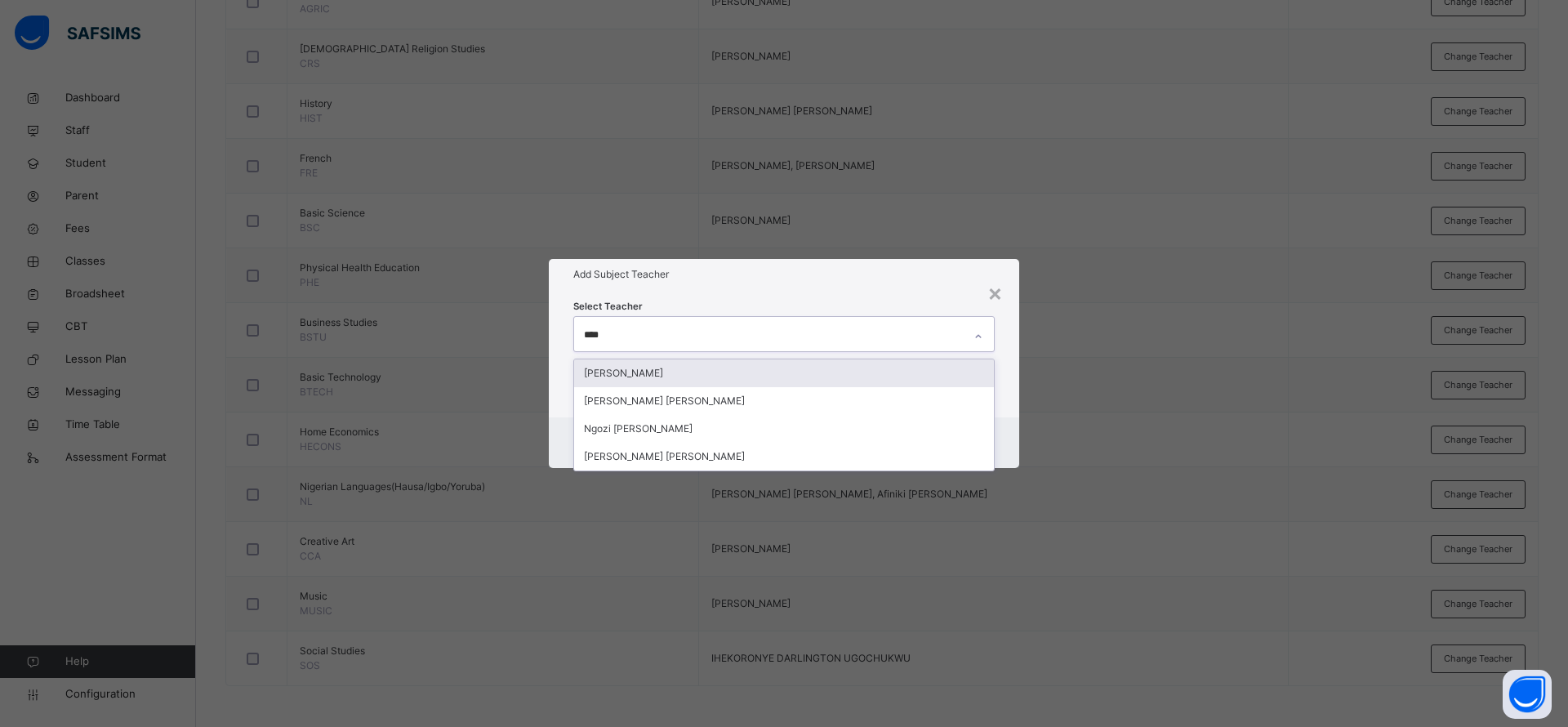
click at [784, 373] on div "[PERSON_NAME]" at bounding box center [784, 374] width 420 height 28
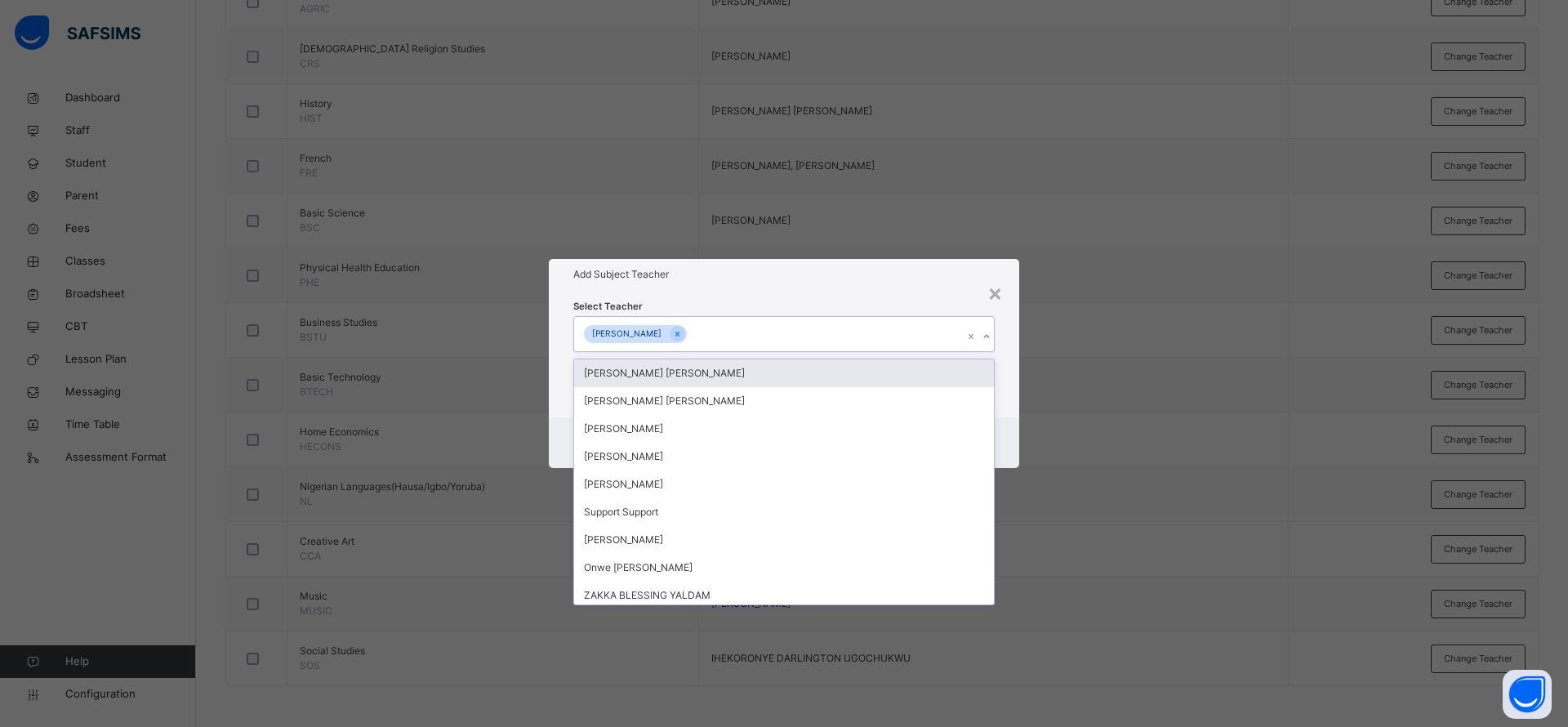
click at [889, 270] on h1 "Add Subject Teacher" at bounding box center [784, 275] width 422 height 15
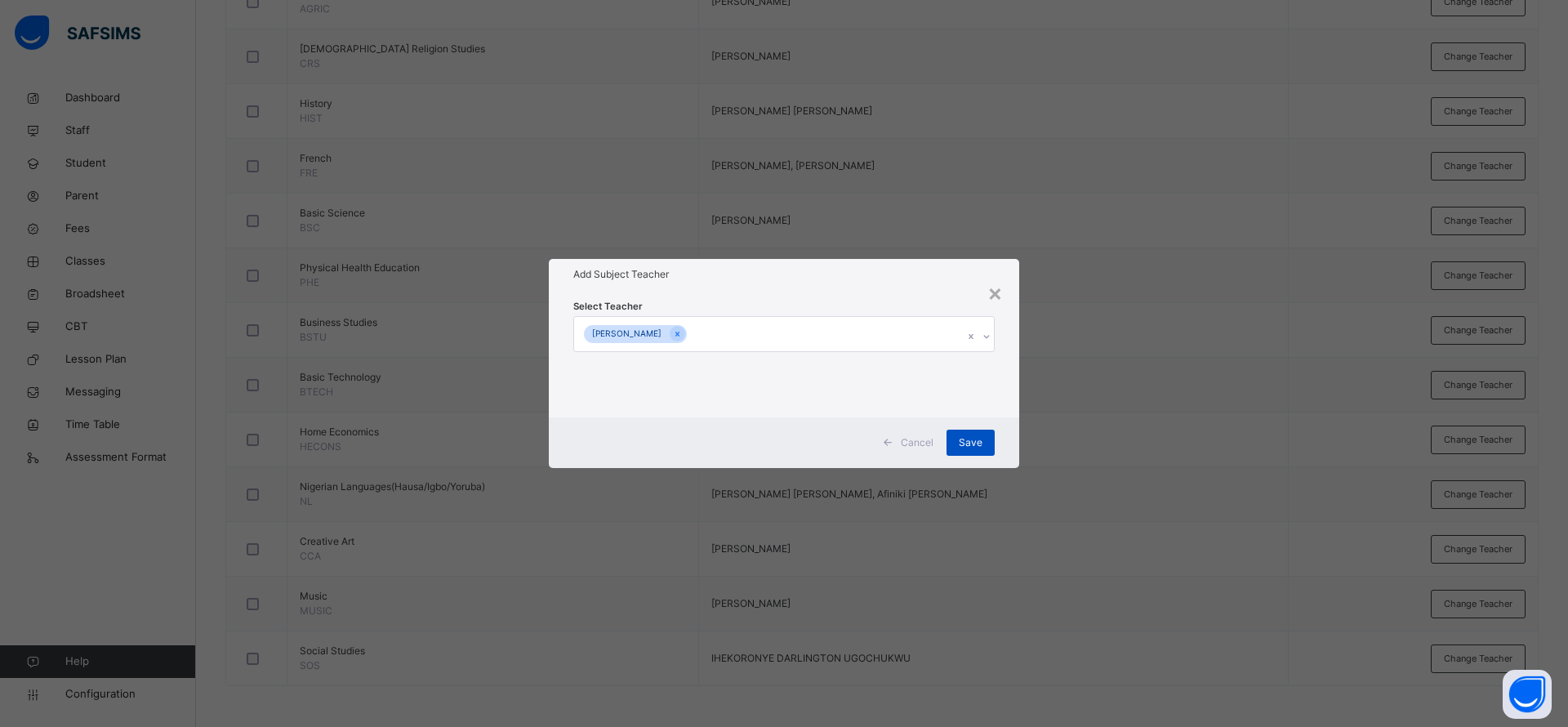
click at [976, 452] on div "Save" at bounding box center [970, 443] width 48 height 26
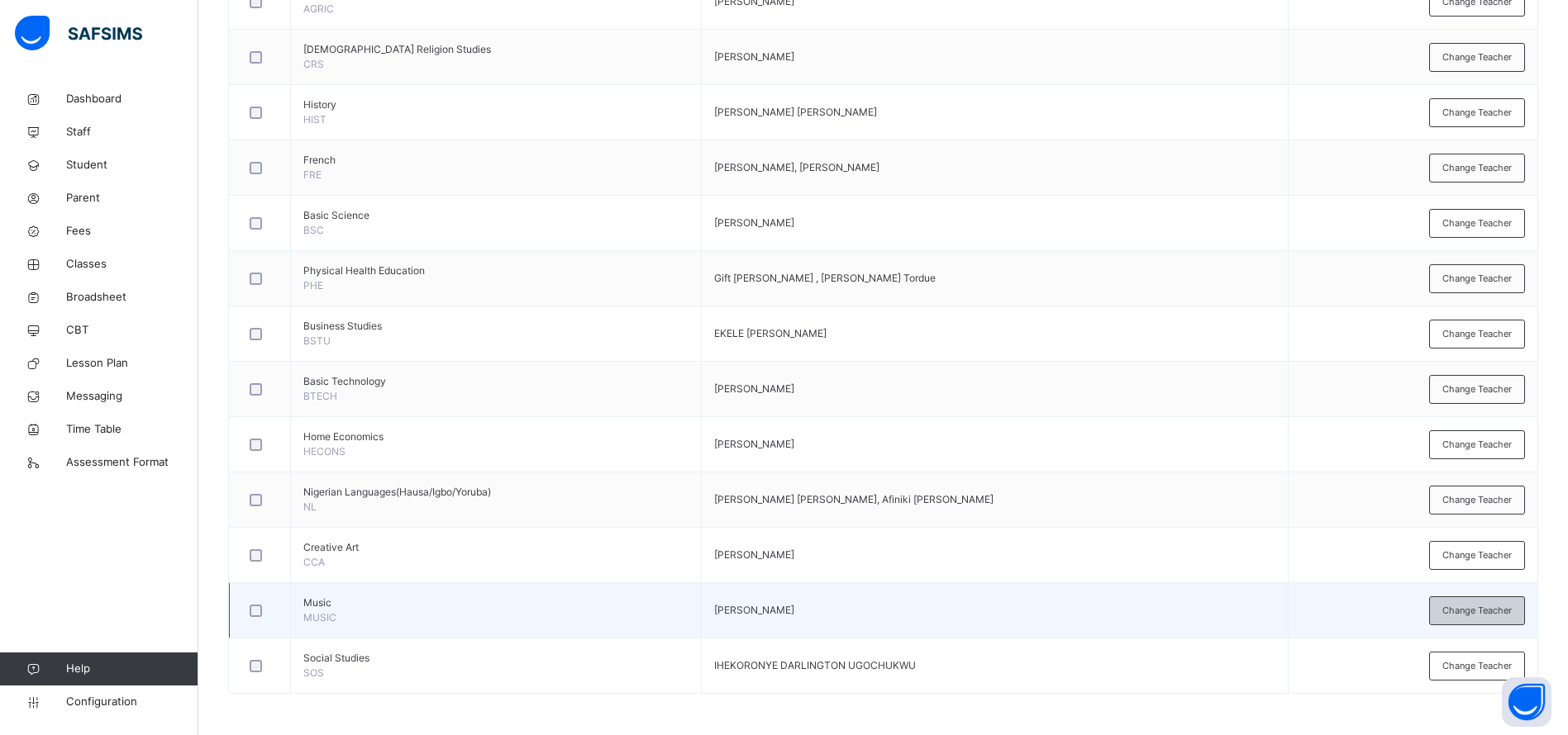
click at [1499, 605] on span "Change Teacher" at bounding box center [1477, 610] width 69 height 14
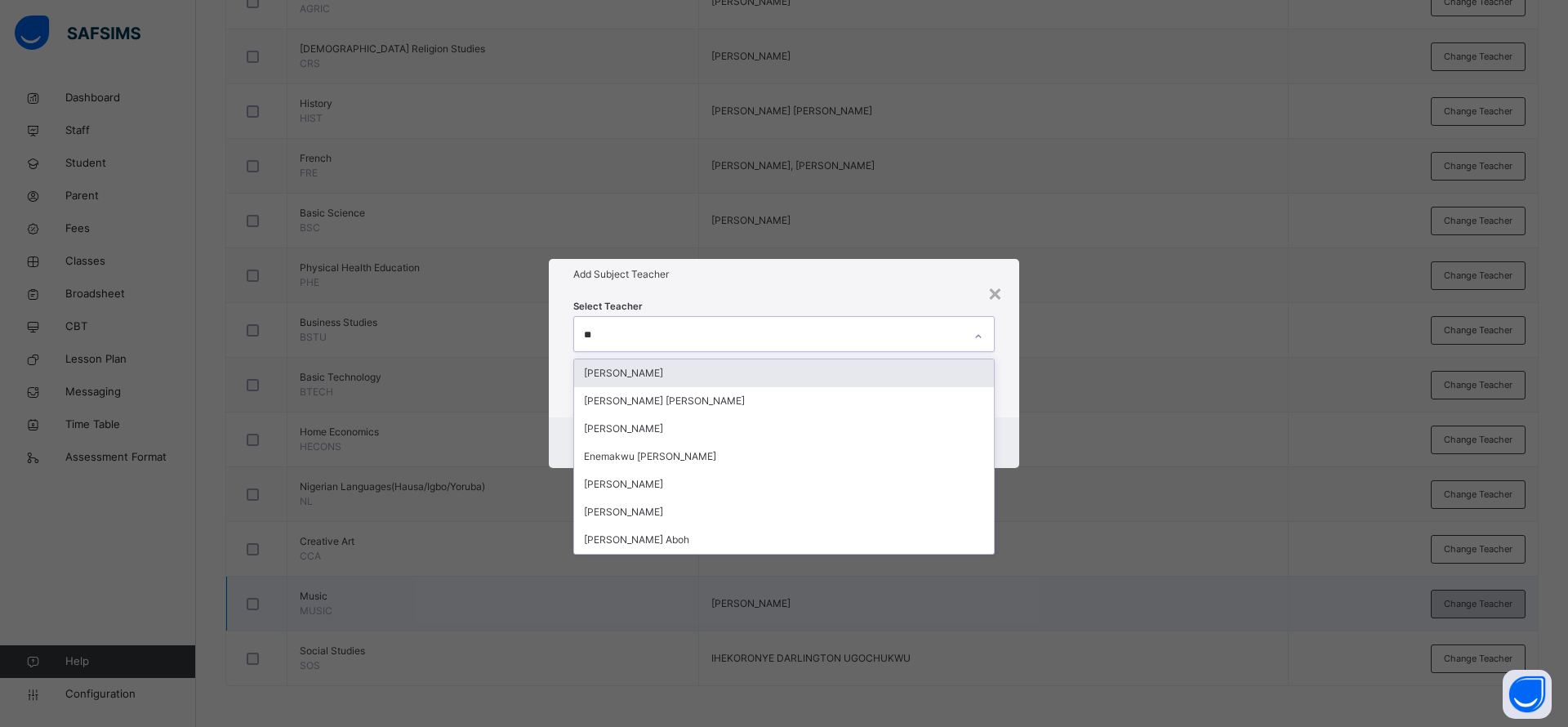
type input "***"
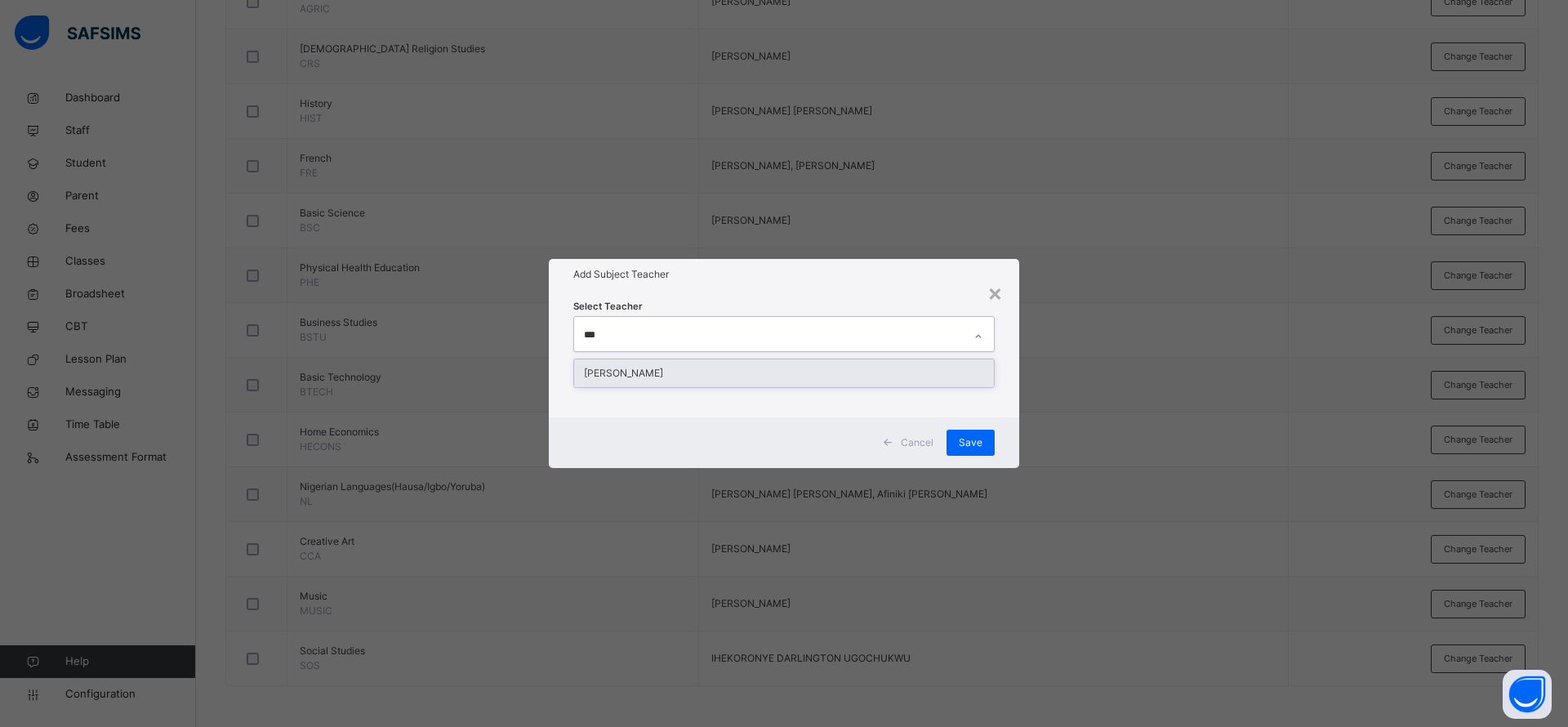
click at [784, 382] on div "[PERSON_NAME]" at bounding box center [784, 374] width 420 height 28
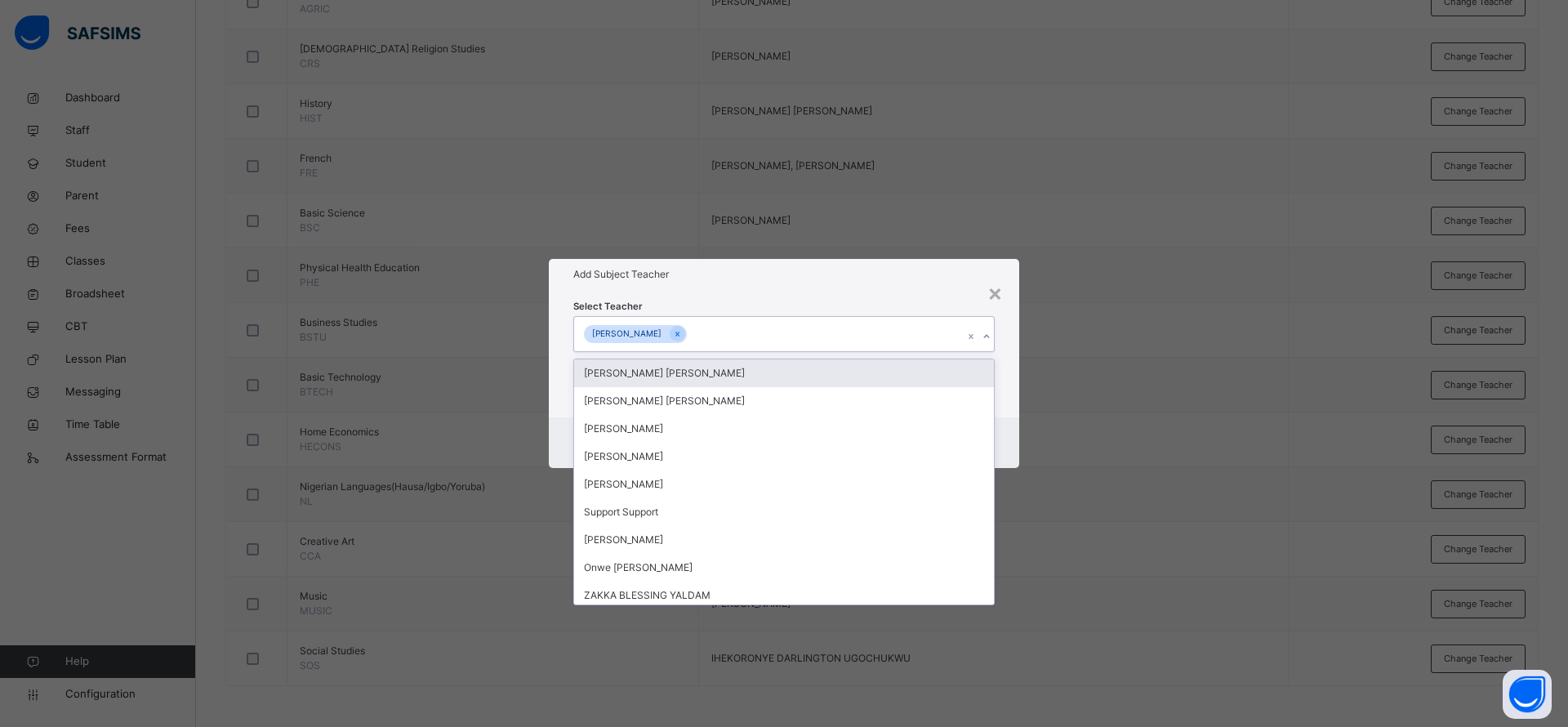
click at [841, 286] on div "Add Subject Teacher" at bounding box center [784, 275] width 470 height 31
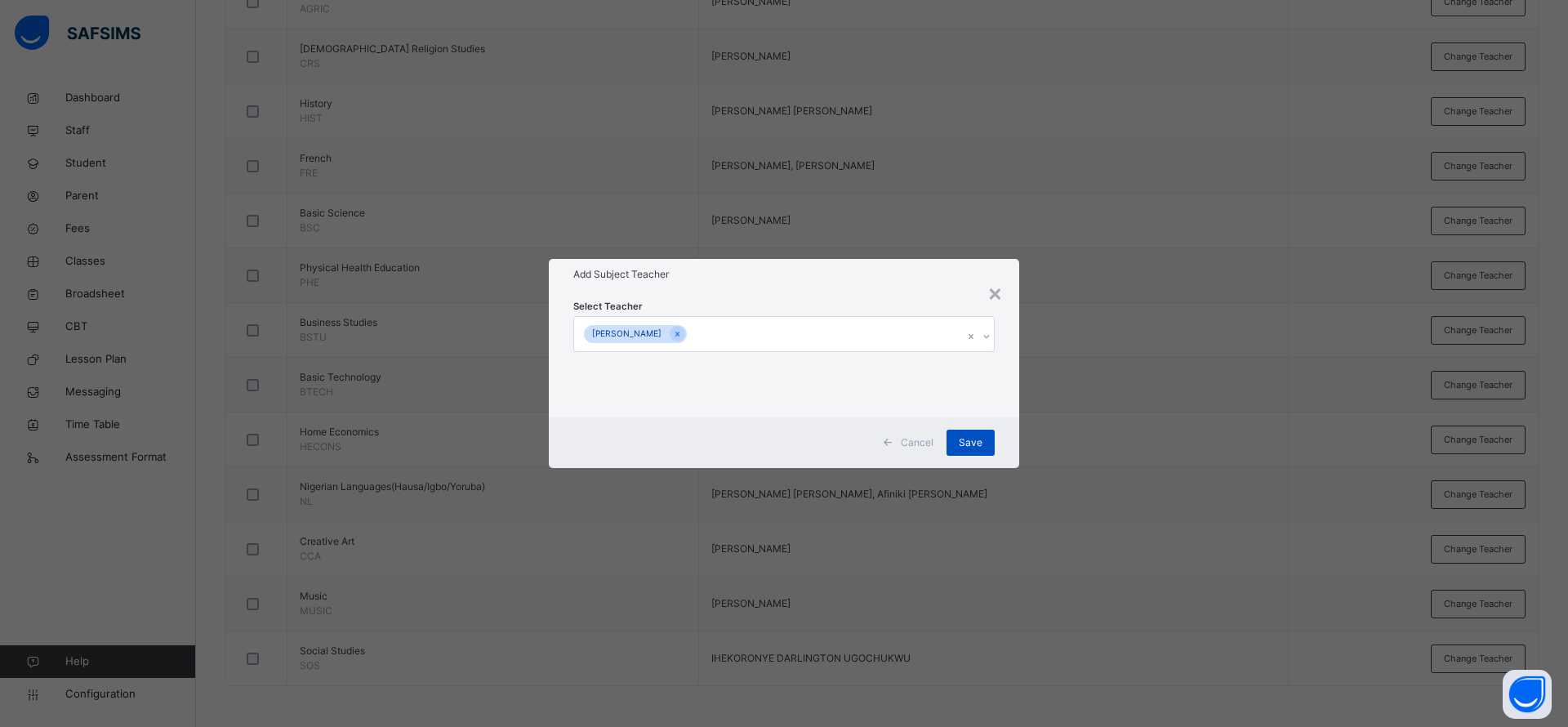
click at [977, 436] on span "Save" at bounding box center [970, 443] width 24 height 15
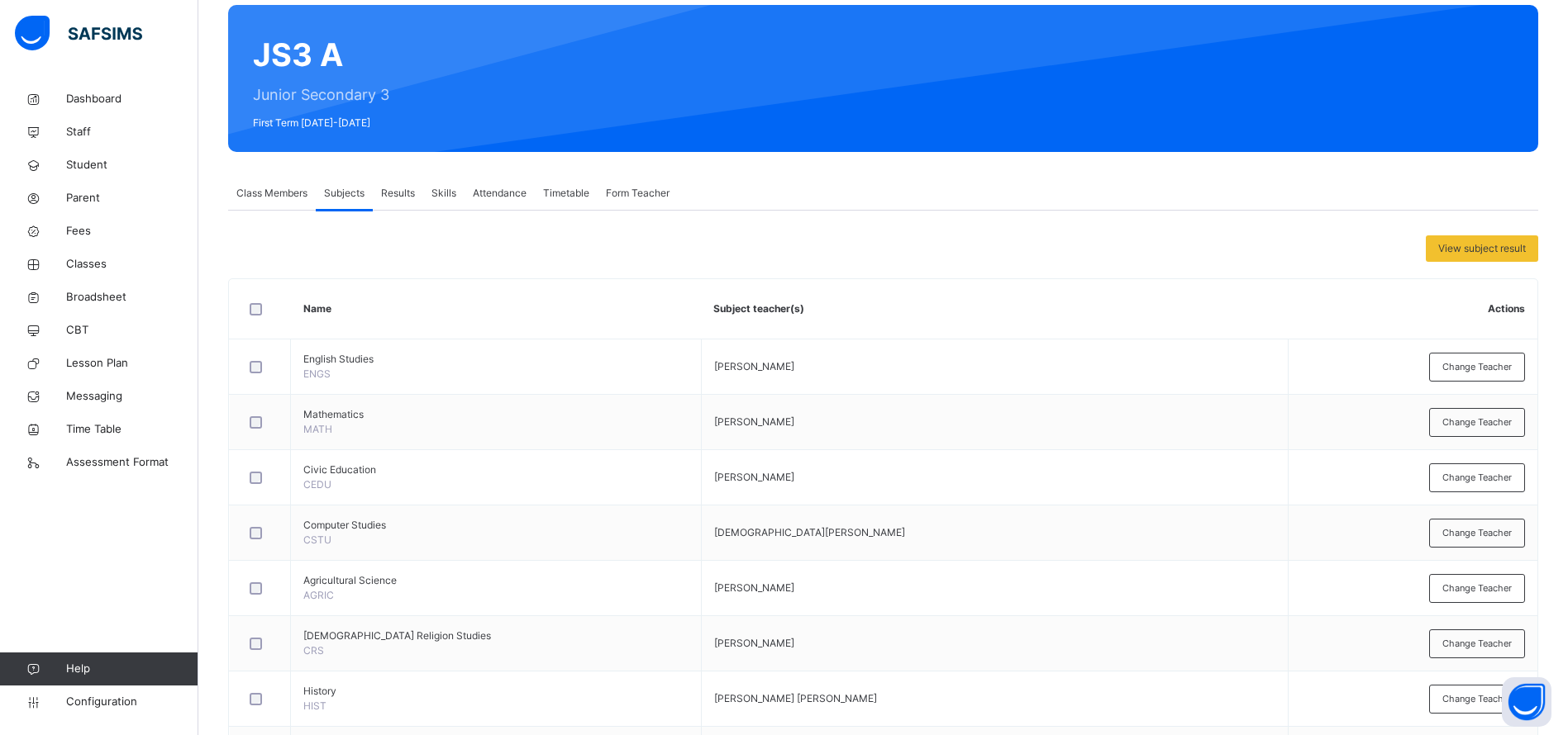
scroll to position [0, 0]
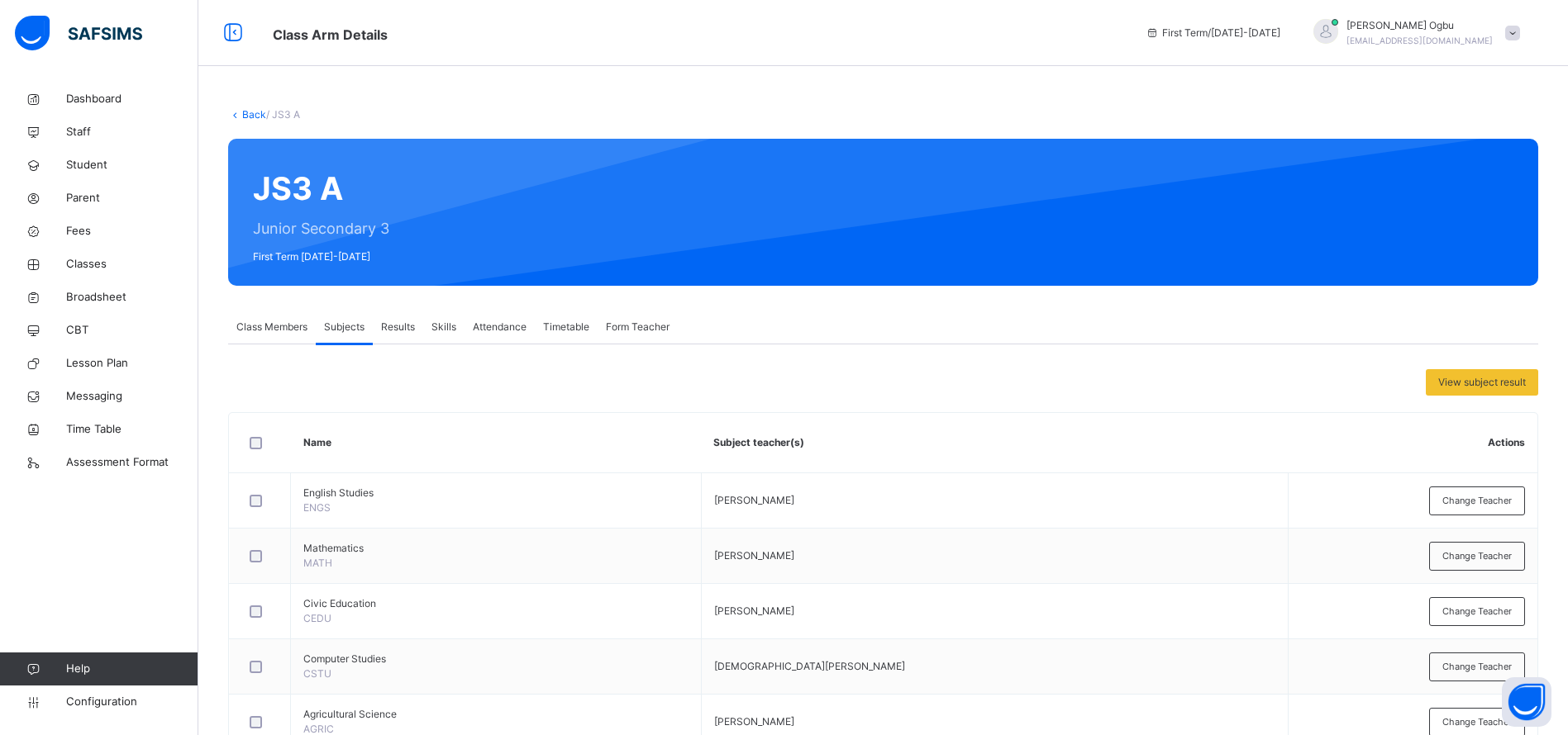
click at [251, 114] on link "Back" at bounding box center [254, 114] width 24 height 13
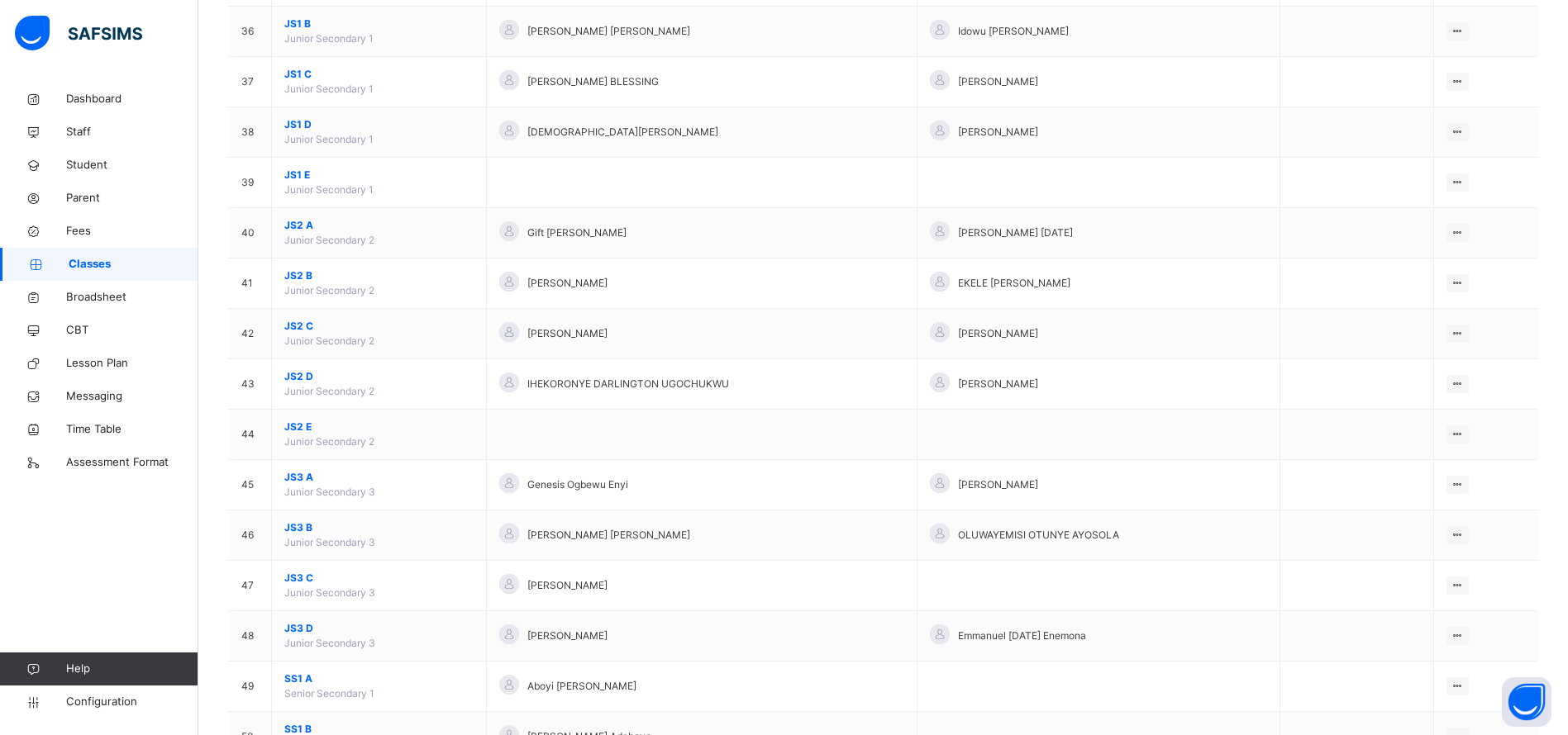
scroll to position [1968, 0]
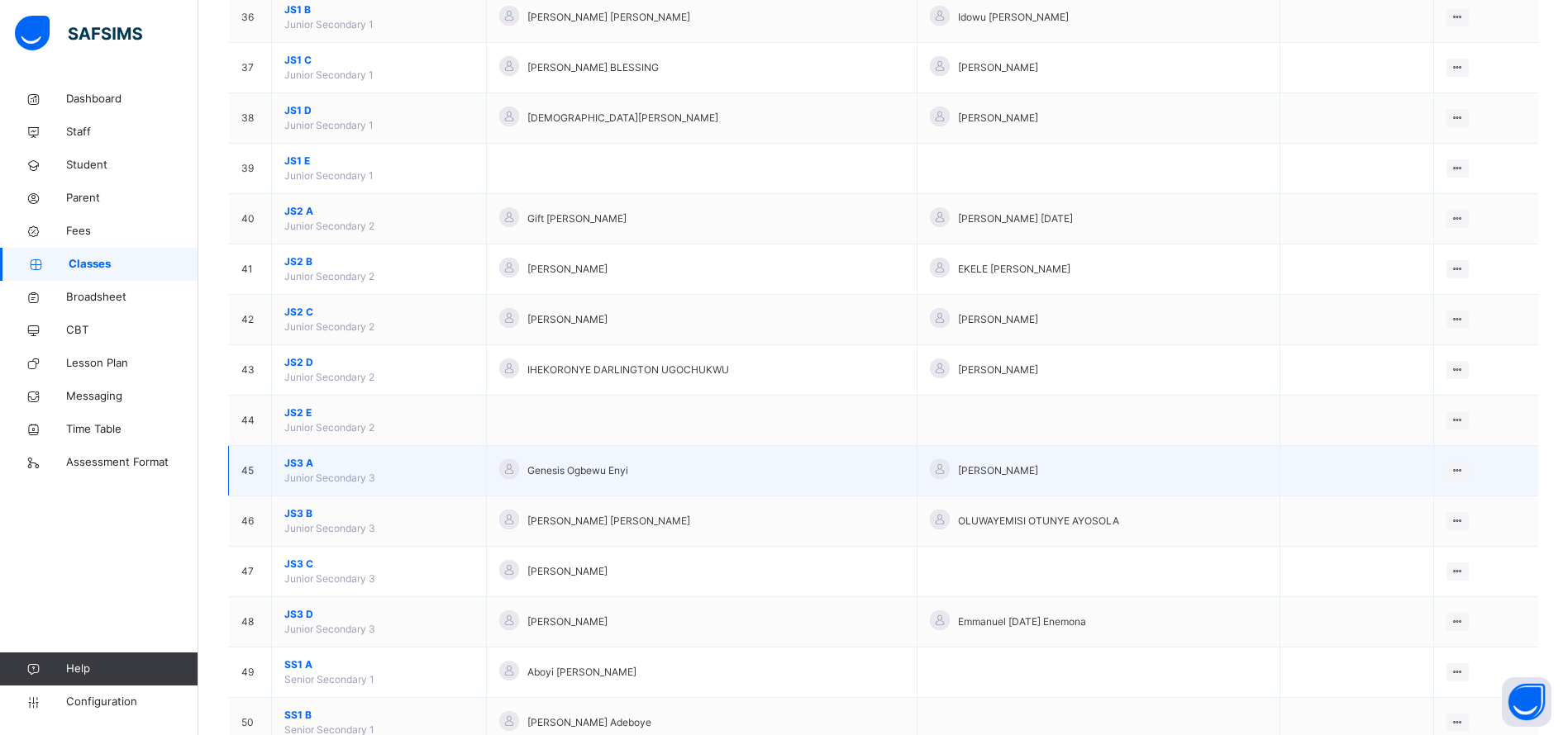
click at [292, 458] on span "JS3 A" at bounding box center [379, 463] width 189 height 15
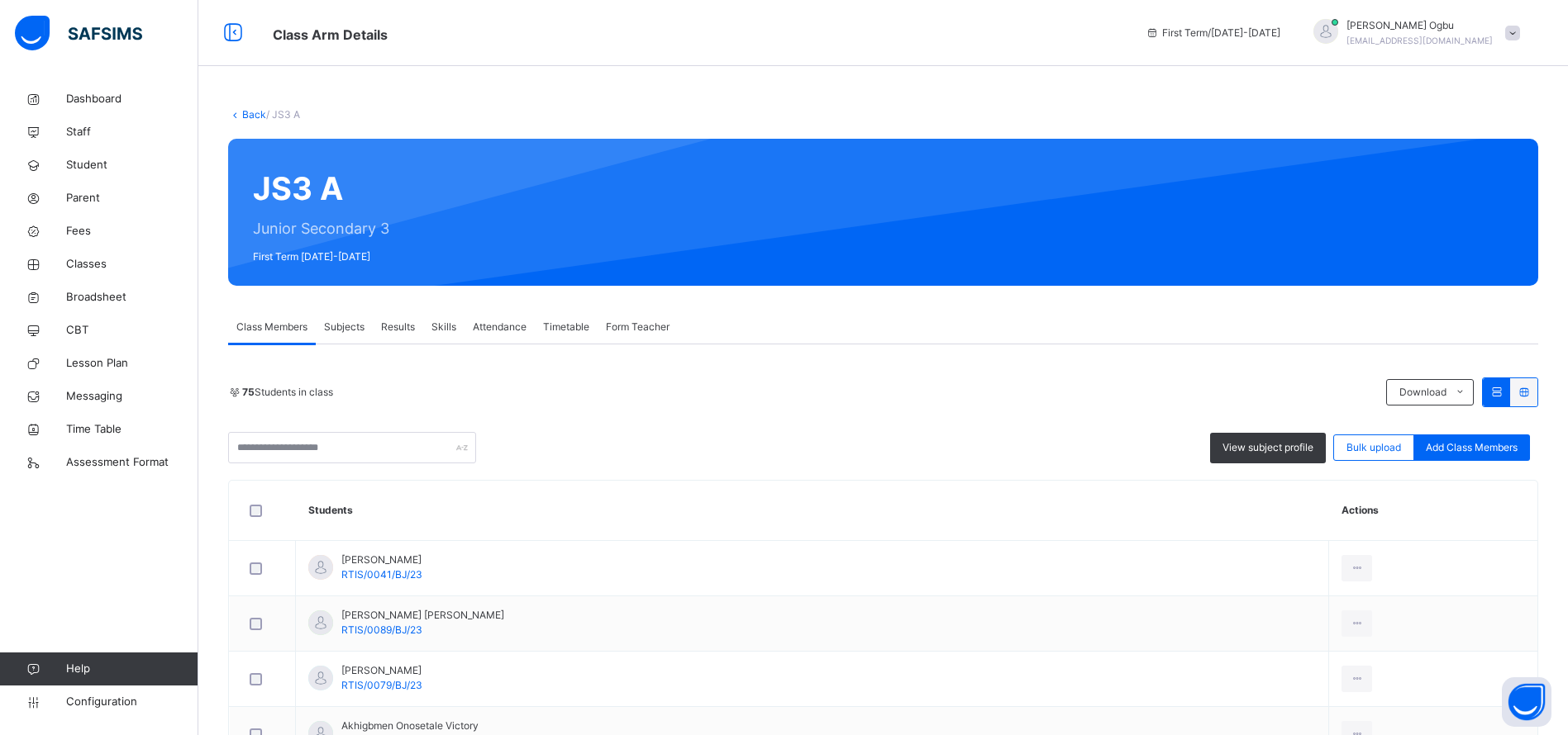
click at [334, 331] on span "Subjects" at bounding box center [344, 327] width 40 height 15
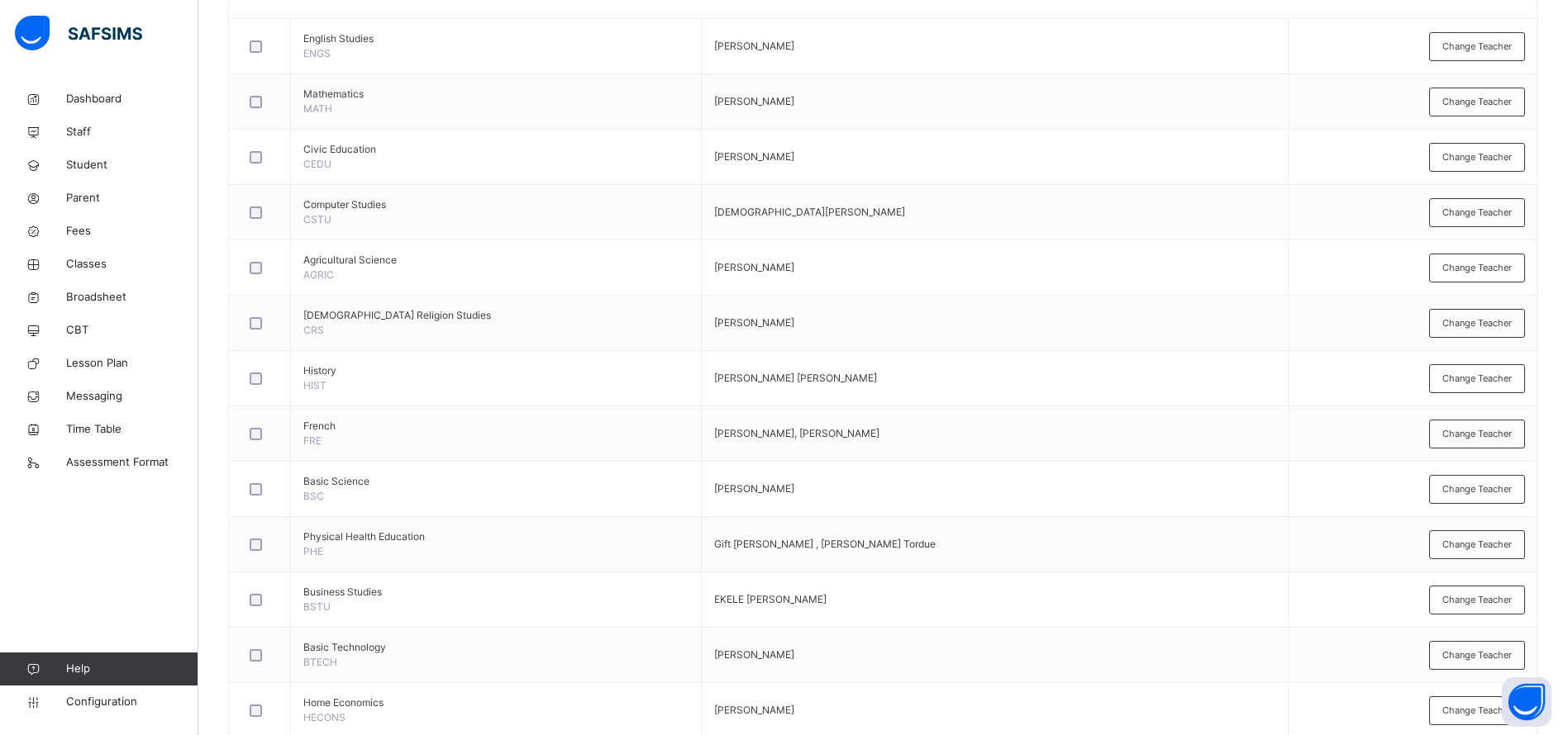
scroll to position [720, 0]
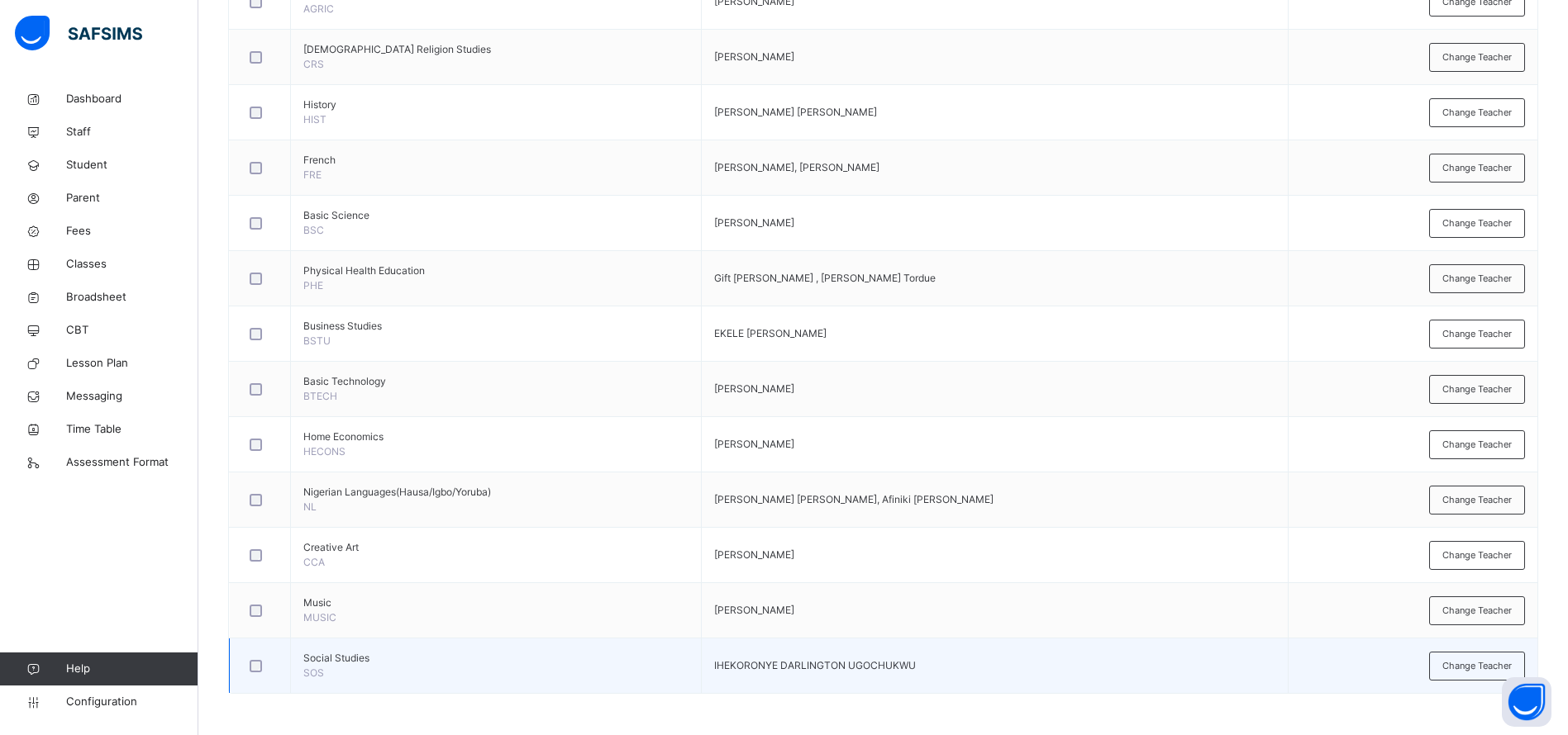
drag, startPoint x: 699, startPoint y: 633, endPoint x: 1194, endPoint y: 666, distance: 496.1
click at [1194, 666] on table "Name Subject teacher(s) Actions English Studies ENGS Lawrence Amanyi Change Tea…" at bounding box center [884, 193] width 1309 height 1000
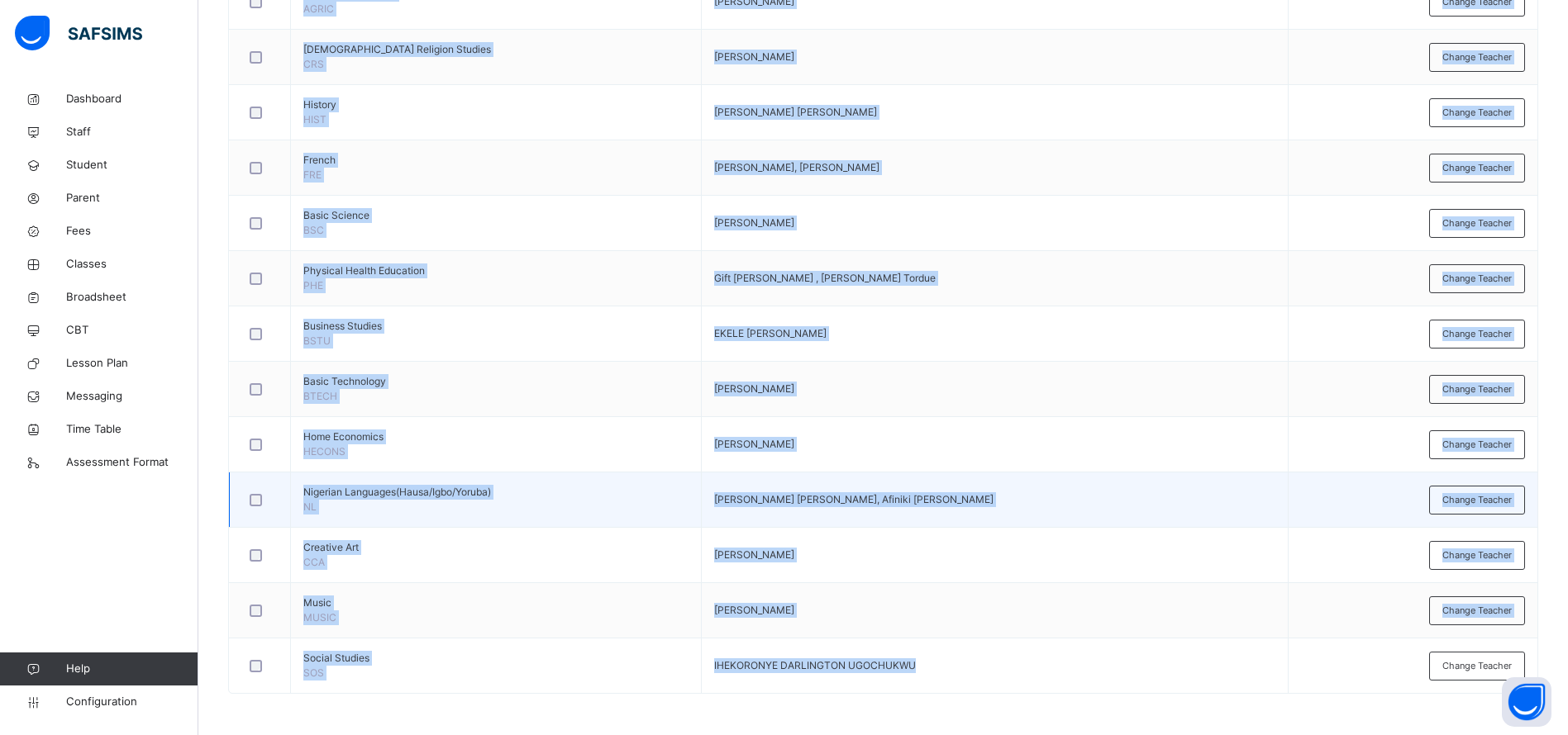
click at [1099, 493] on td "Kelechi Ozoemena Ogochukwu, Esther Ekisanwo Monilola, Afiniki James" at bounding box center [994, 500] width 587 height 55
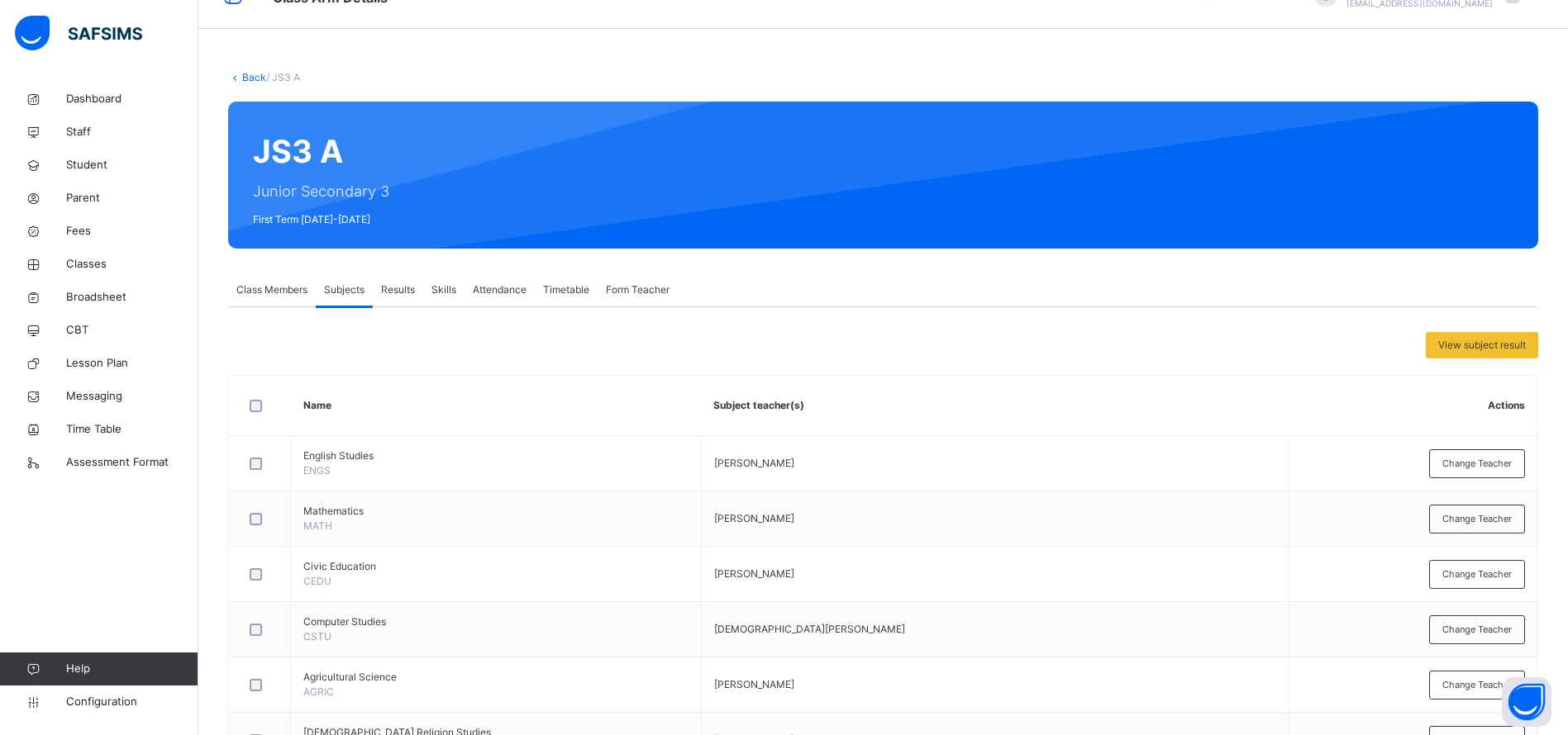
scroll to position [0, 0]
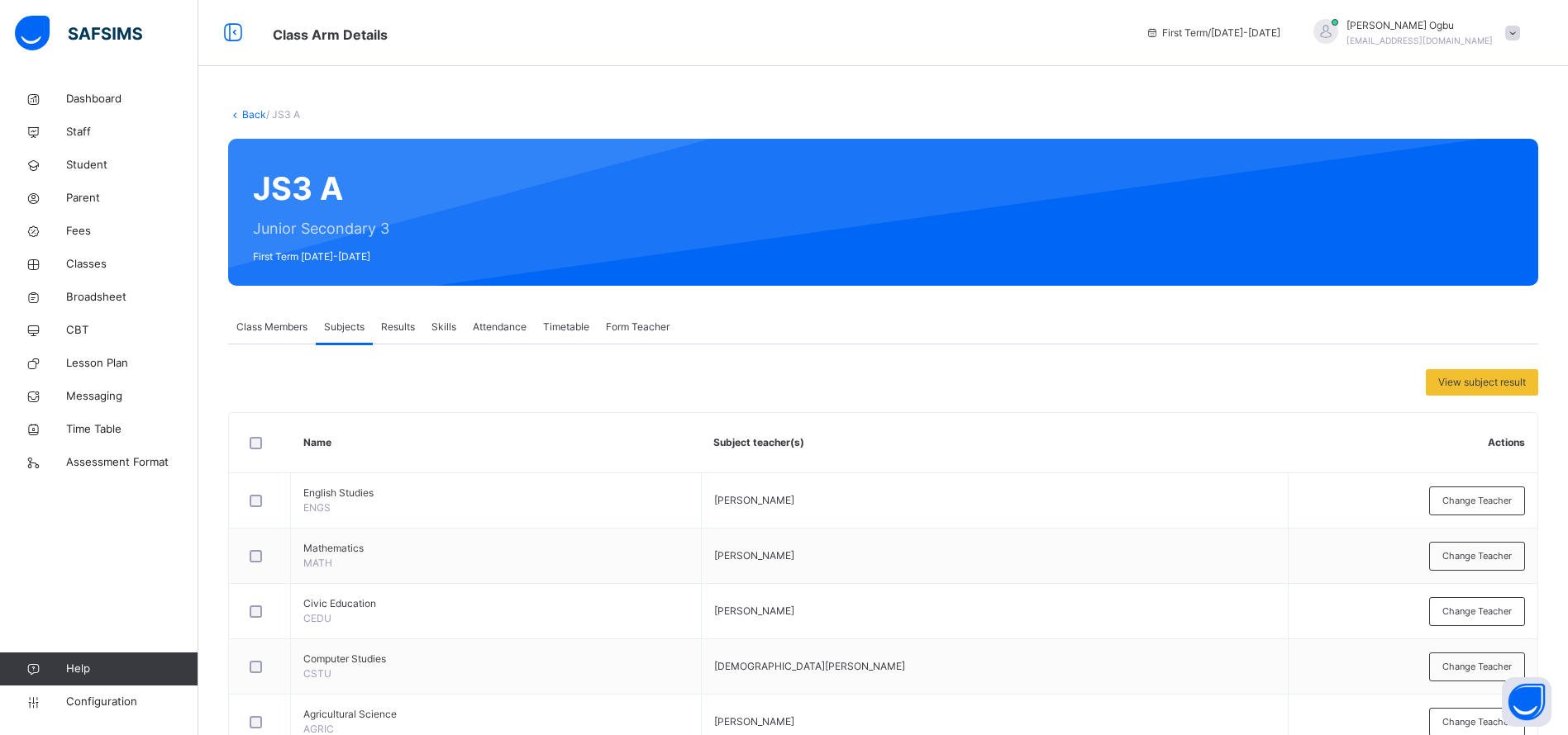
click at [256, 119] on link "Back" at bounding box center [254, 114] width 24 height 13
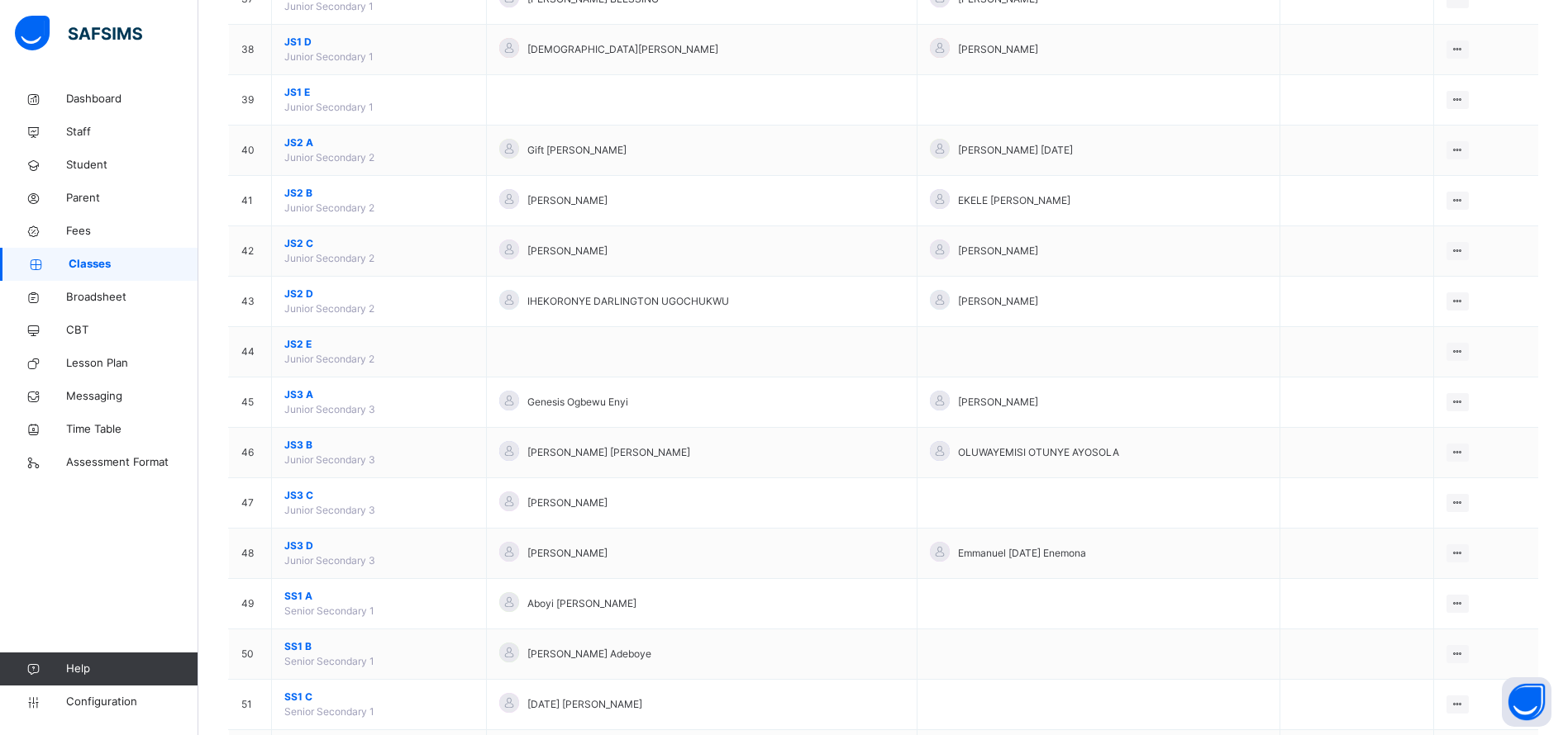
scroll to position [2039, 0]
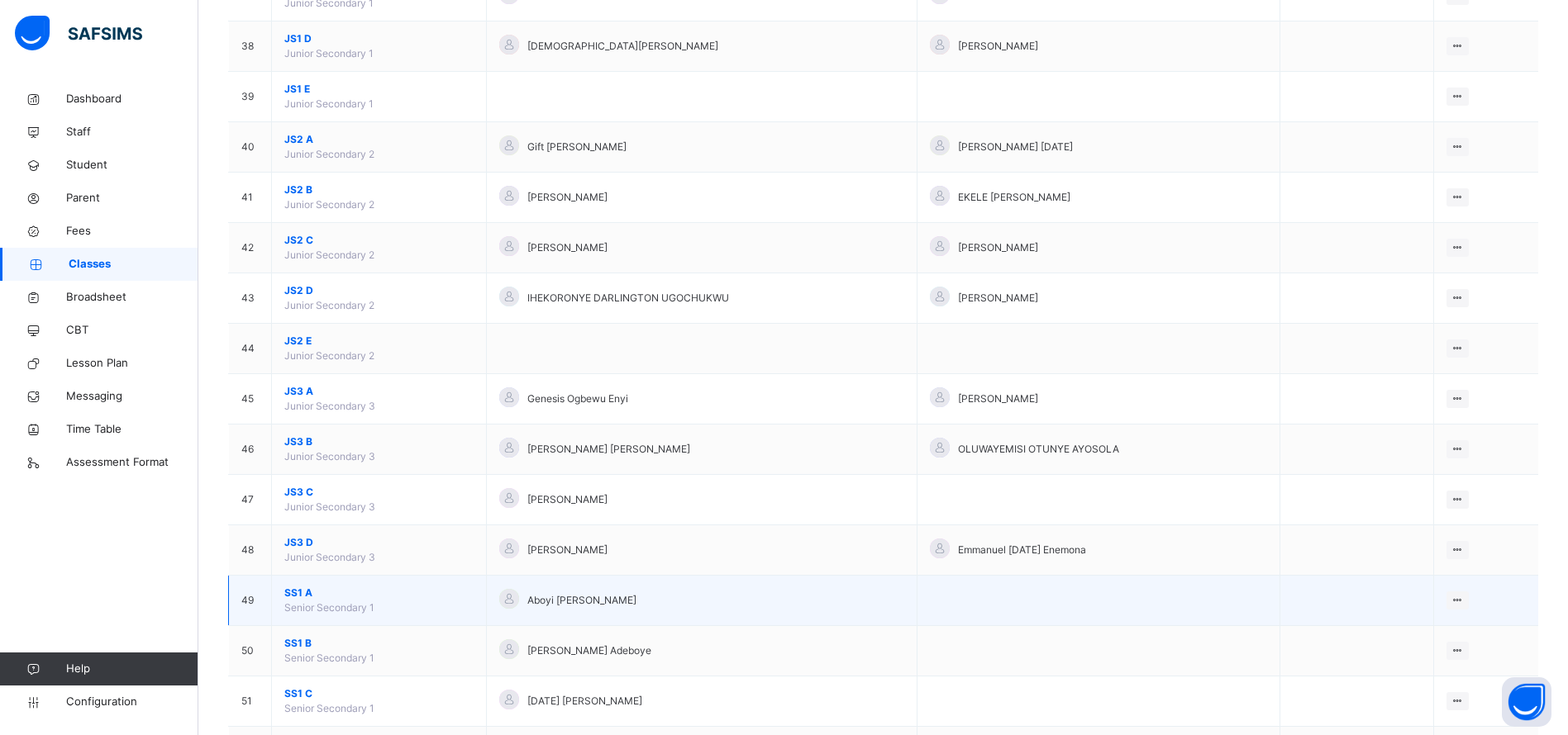
click at [307, 592] on span "SS1 A" at bounding box center [379, 593] width 189 height 15
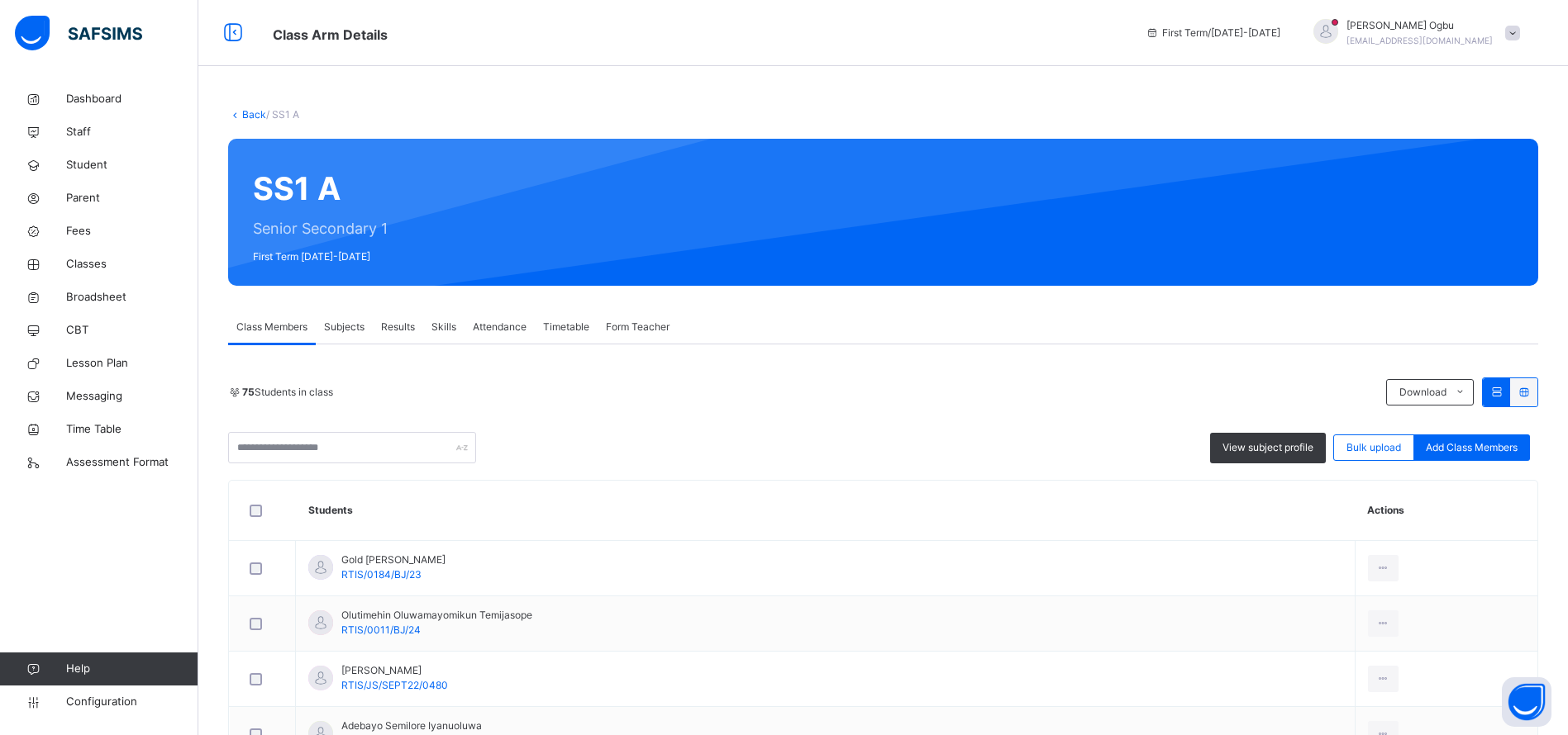
click at [340, 327] on span "Subjects" at bounding box center [344, 327] width 40 height 15
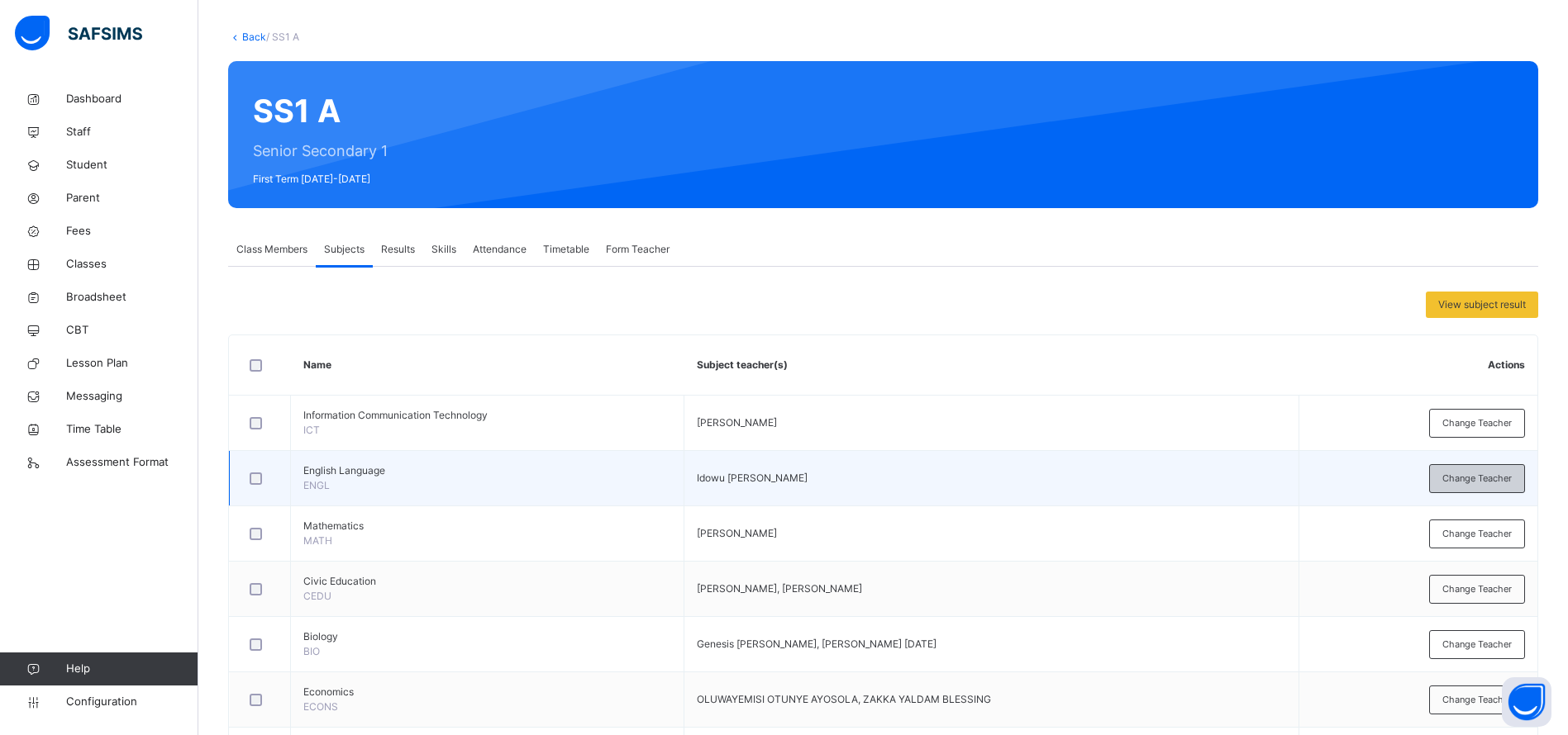
scroll to position [106, 0]
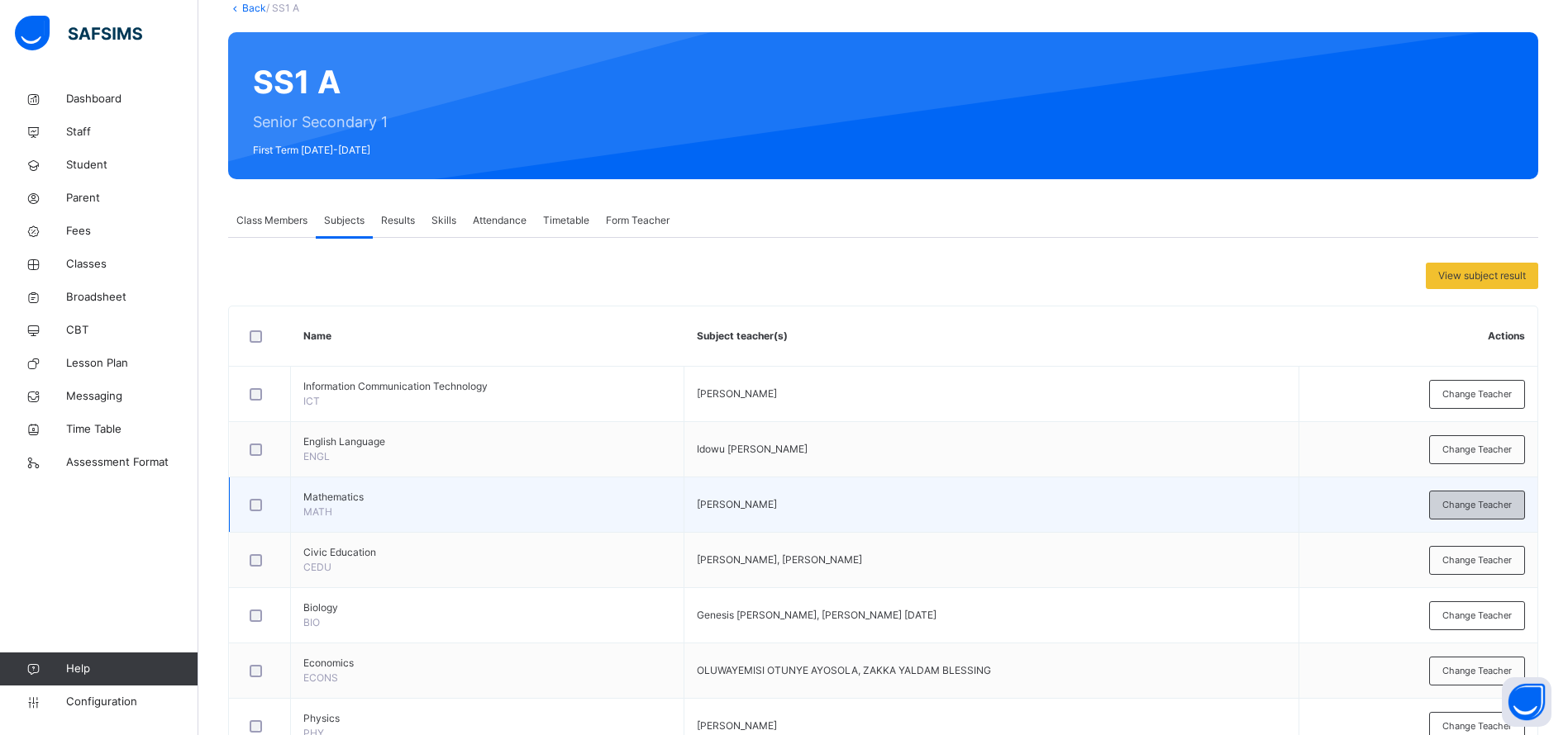
click at [1472, 496] on div "Change Teacher" at bounding box center [1477, 505] width 96 height 29
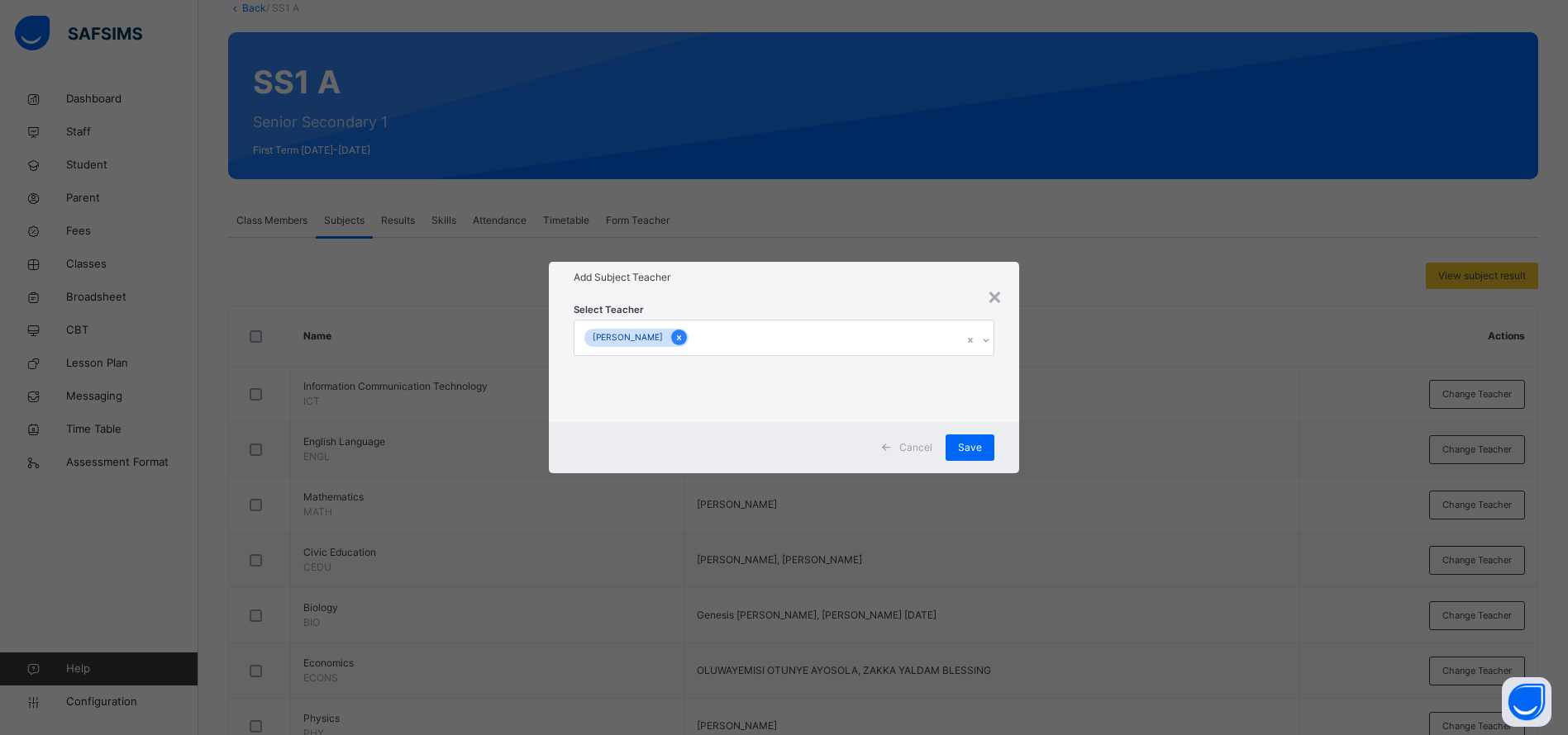
click at [679, 336] on icon at bounding box center [679, 338] width 9 height 12
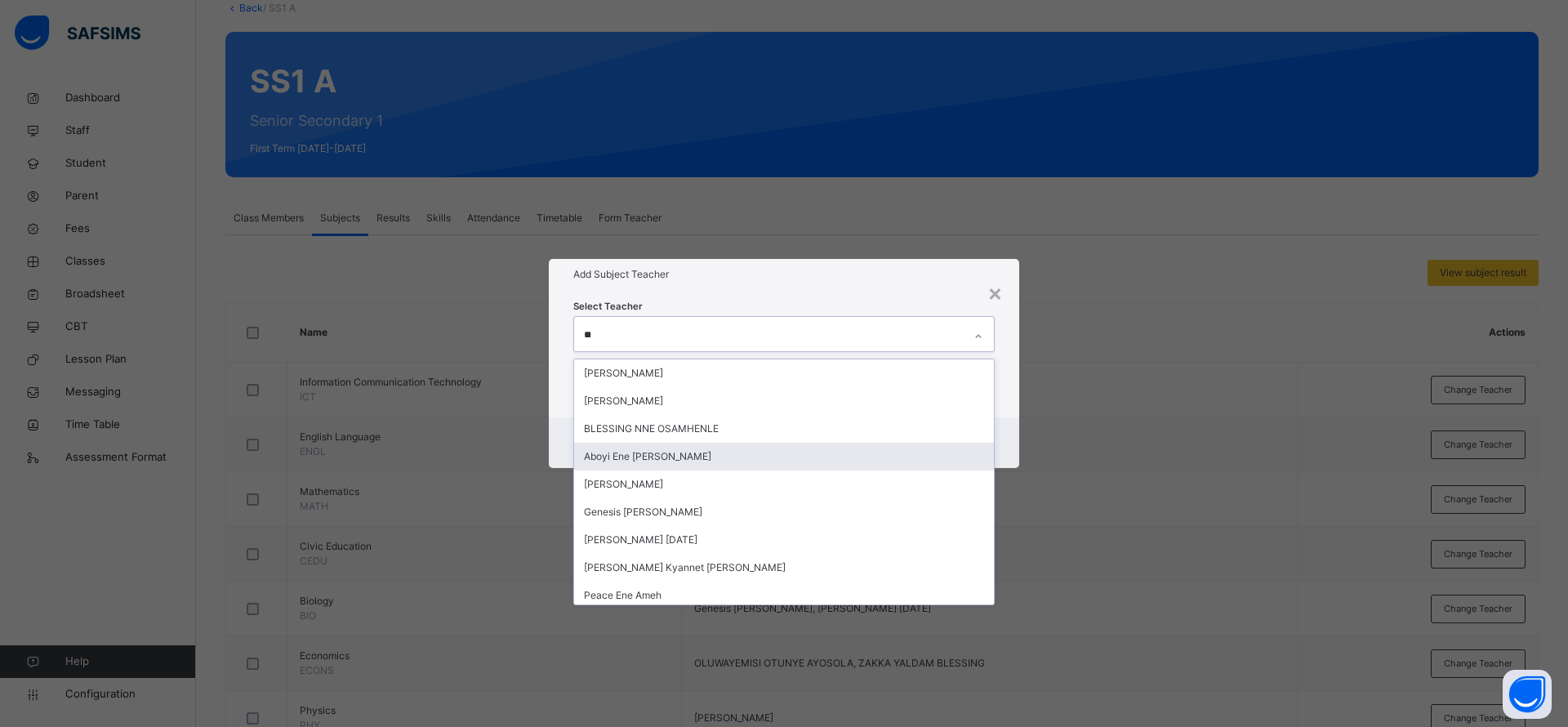
type input "*"
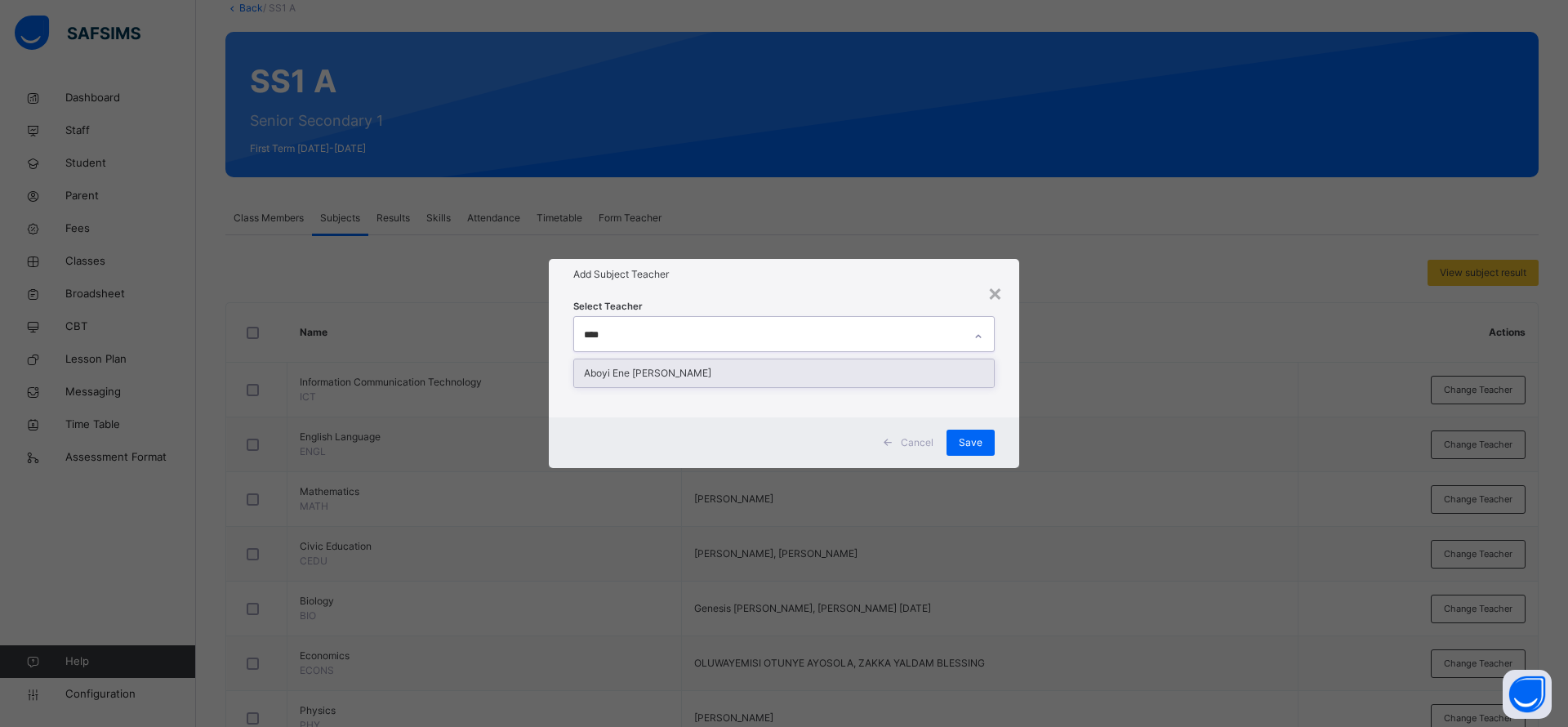
type input "*****"
click at [658, 369] on div "Aboyi Ene [PERSON_NAME]" at bounding box center [784, 374] width 420 height 28
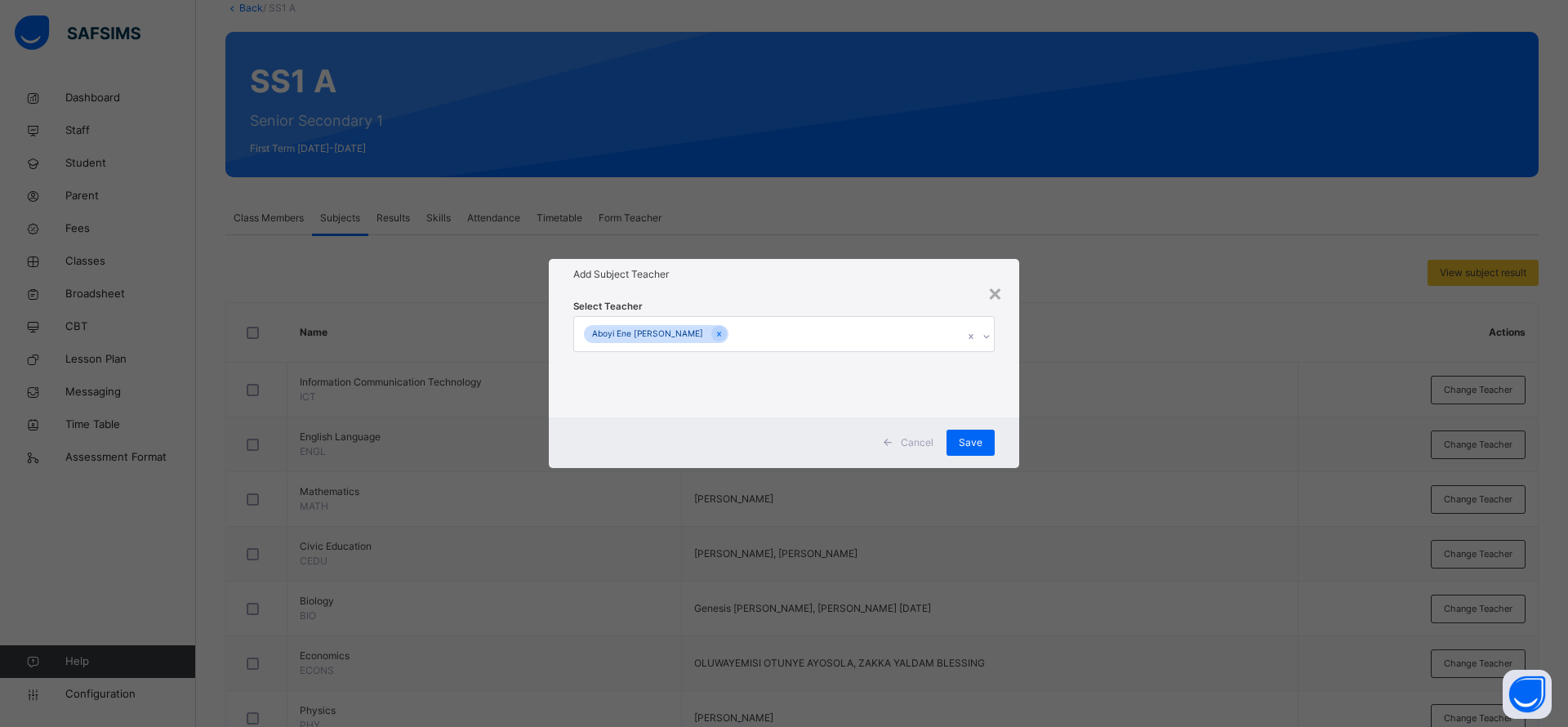
click at [779, 305] on div "Select Teacher Aboyi Ene Esther" at bounding box center [784, 354] width 422 height 111
click at [976, 437] on span "Save" at bounding box center [970, 443] width 24 height 15
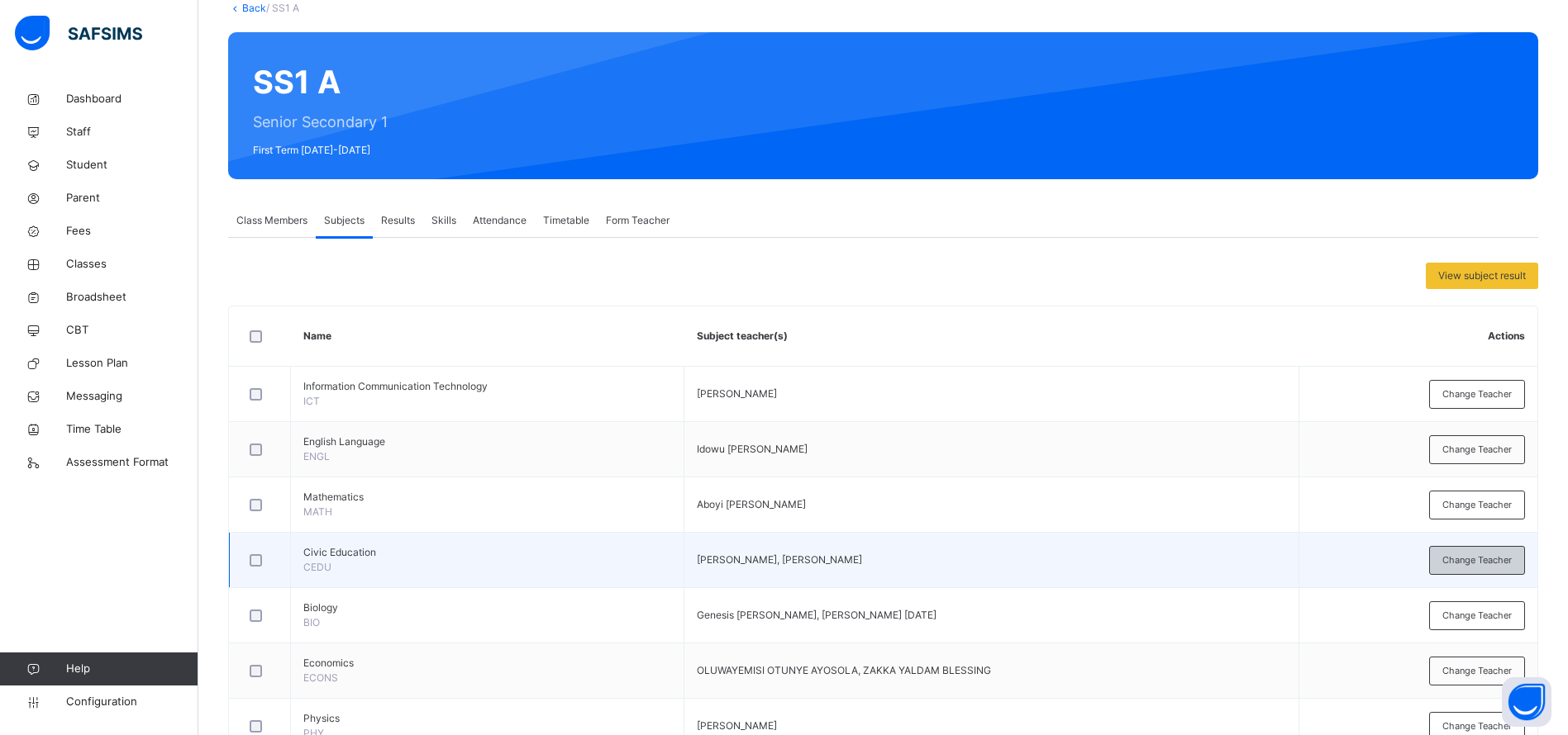
click at [1479, 562] on span "Change Teacher" at bounding box center [1477, 560] width 69 height 14
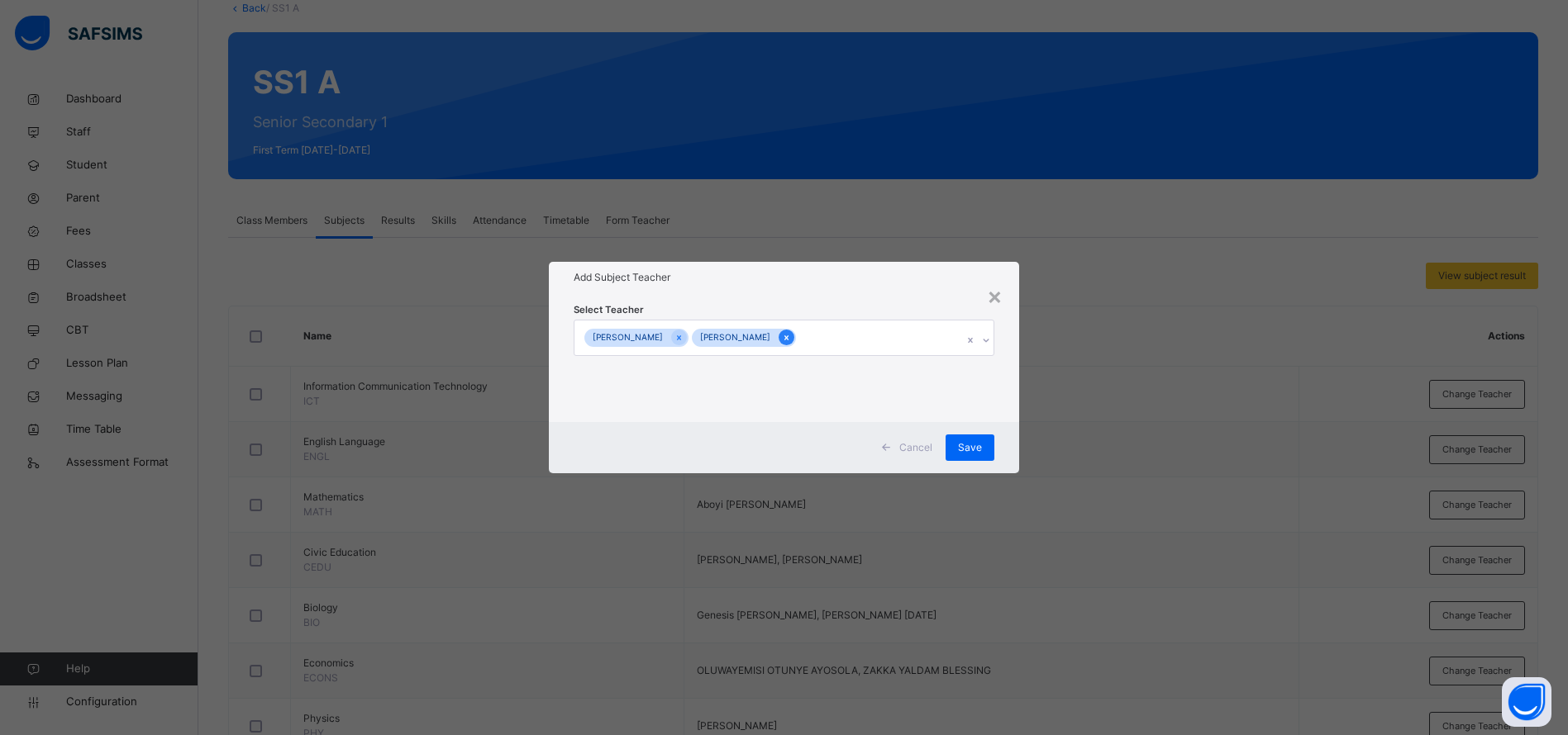
click at [786, 339] on div at bounding box center [787, 337] width 16 height 16
click at [973, 452] on span "Save" at bounding box center [982, 448] width 24 height 15
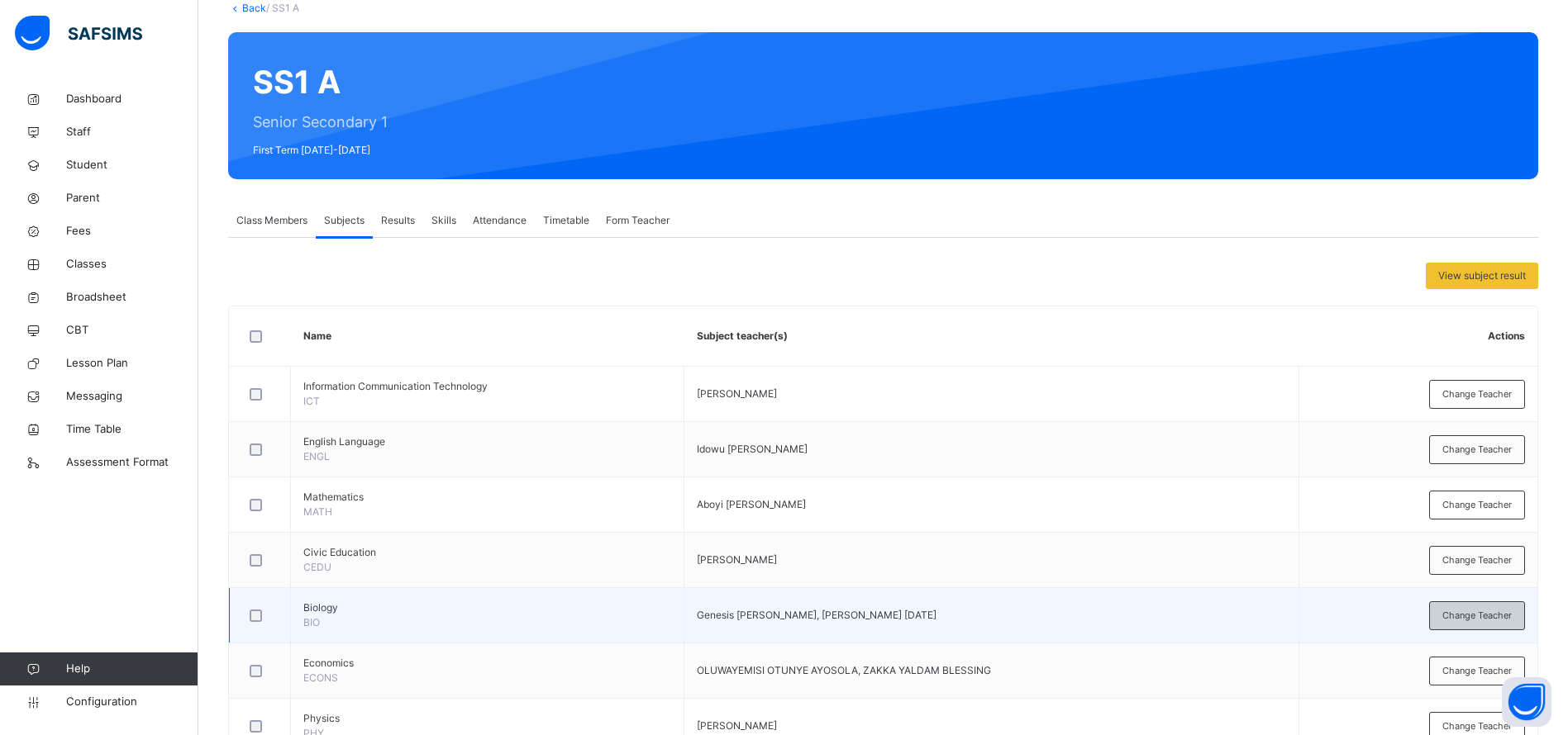
click at [1483, 615] on span "Change Teacher" at bounding box center [1477, 615] width 69 height 14
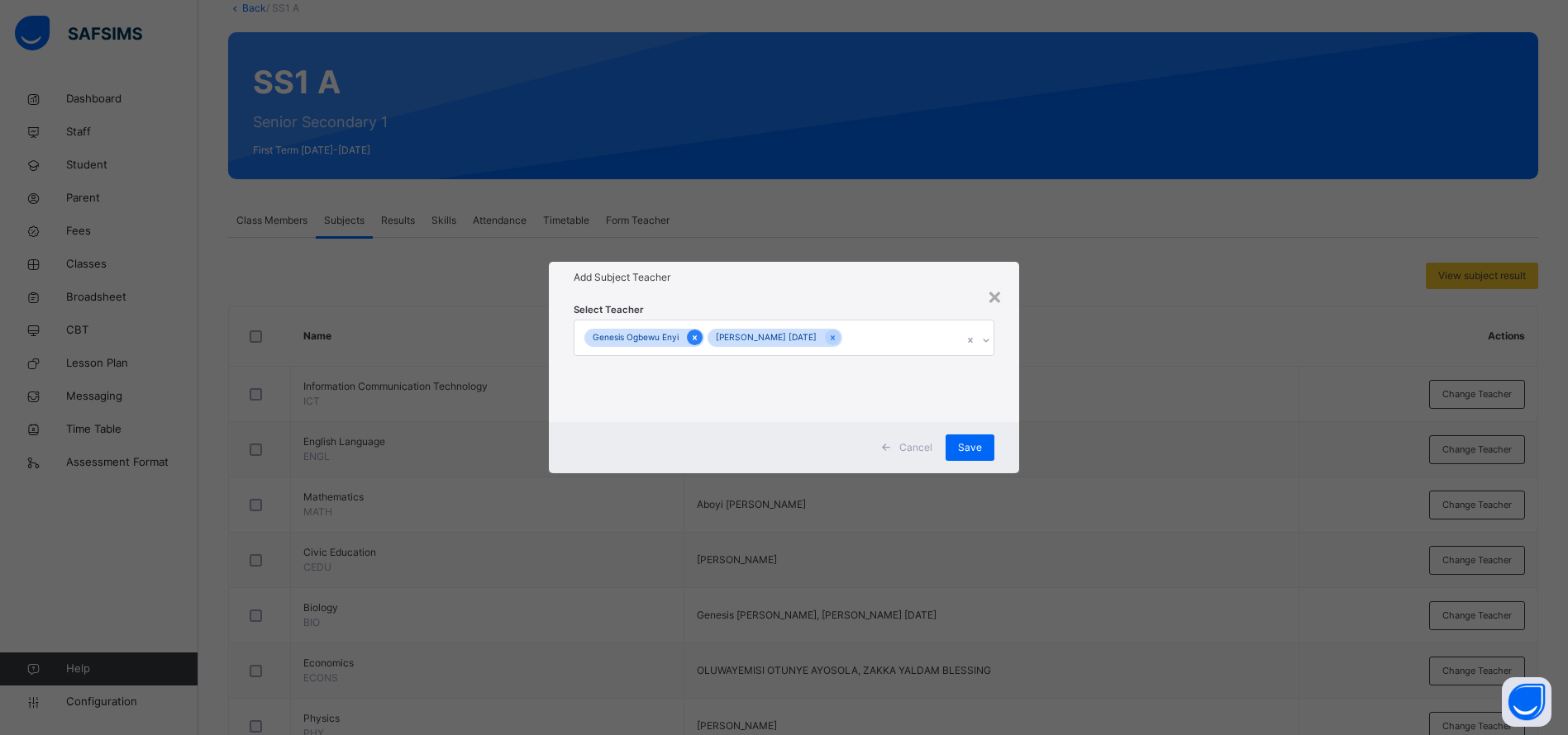
click at [690, 336] on icon at bounding box center [694, 338] width 9 height 12
click at [979, 447] on span "Save" at bounding box center [982, 448] width 24 height 15
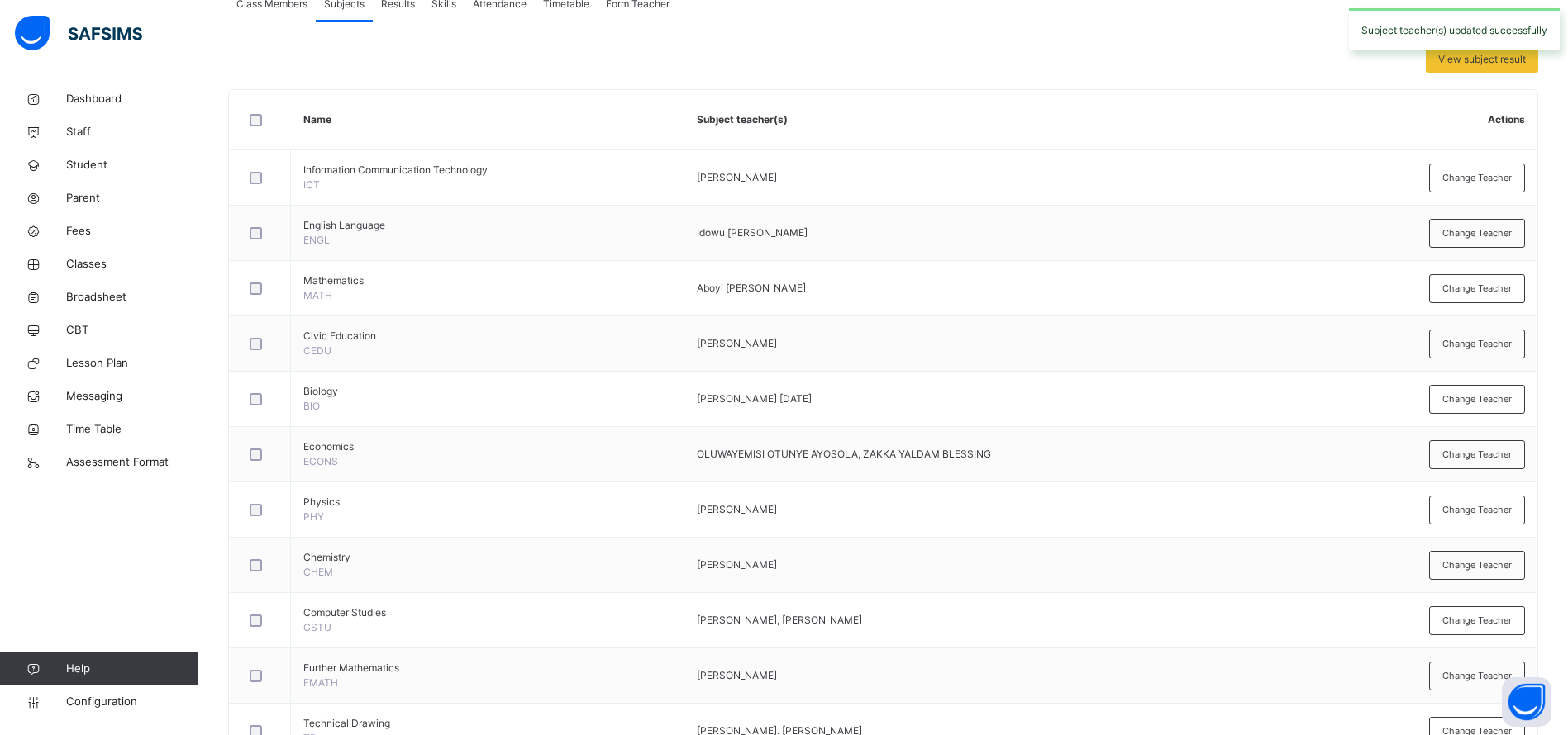
scroll to position [342, 0]
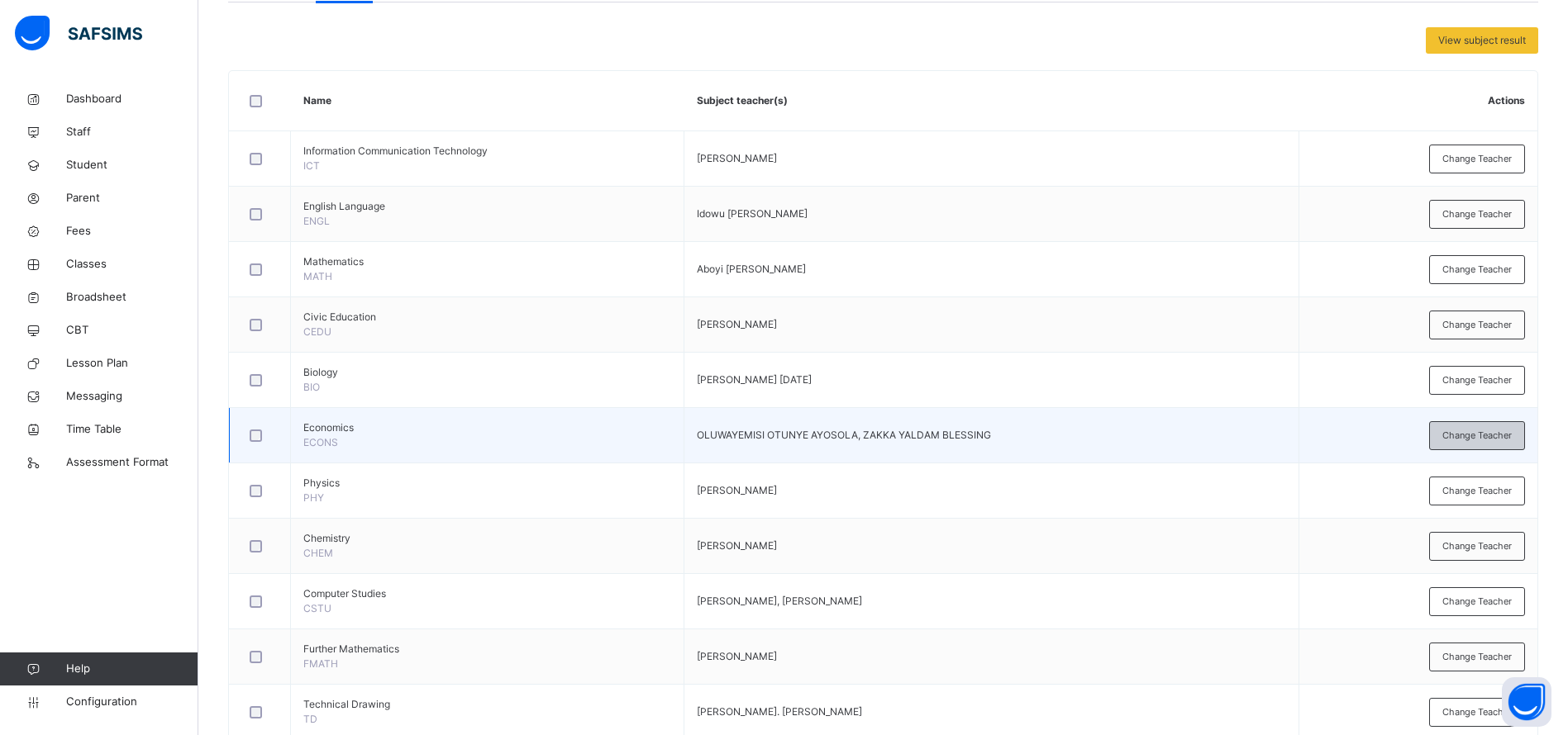
click at [1481, 433] on span "Change Teacher" at bounding box center [1477, 436] width 69 height 14
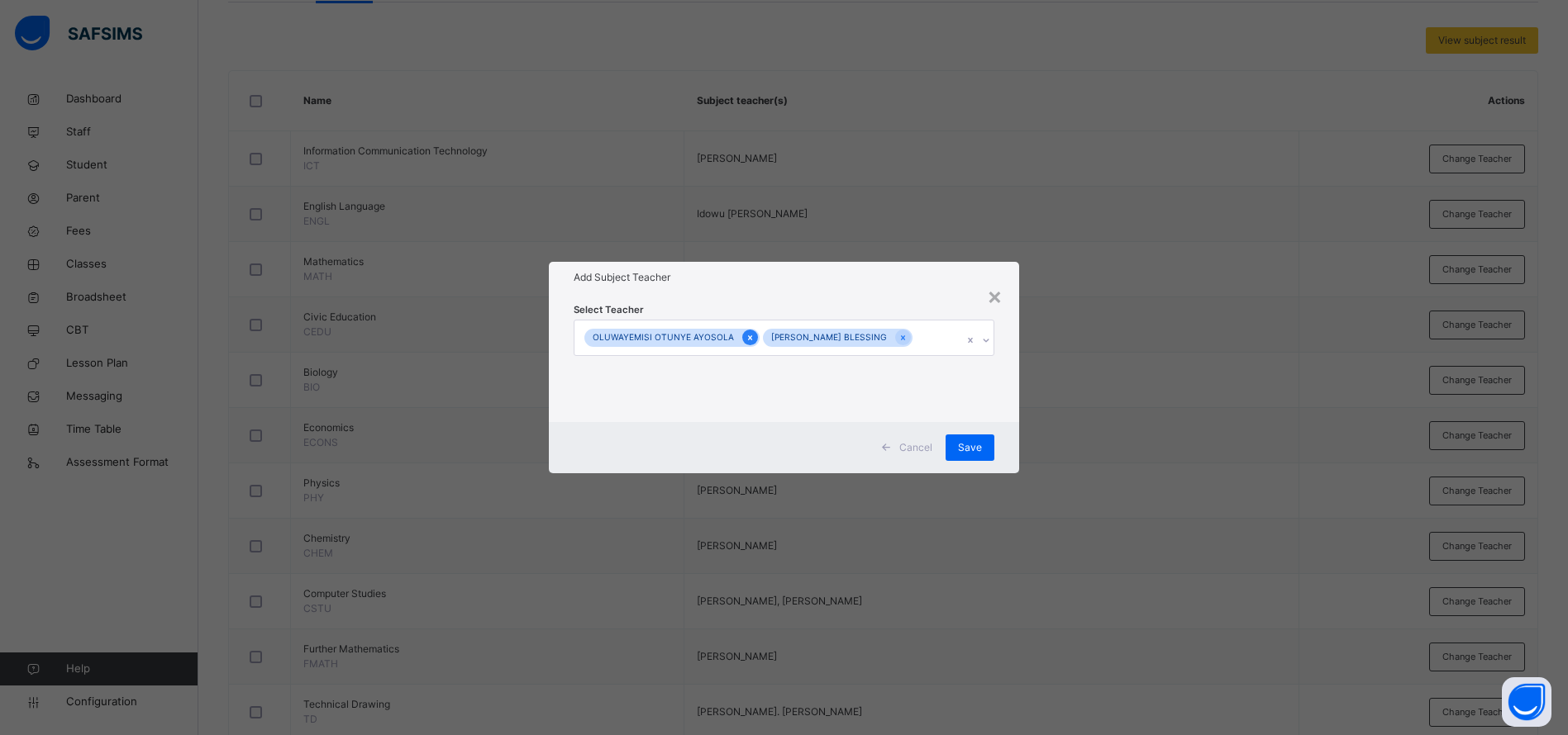
click at [746, 333] on icon at bounding box center [750, 338] width 9 height 12
click at [988, 441] on span "Save" at bounding box center [982, 448] width 24 height 15
click at [970, 447] on span "Save" at bounding box center [970, 448] width 24 height 15
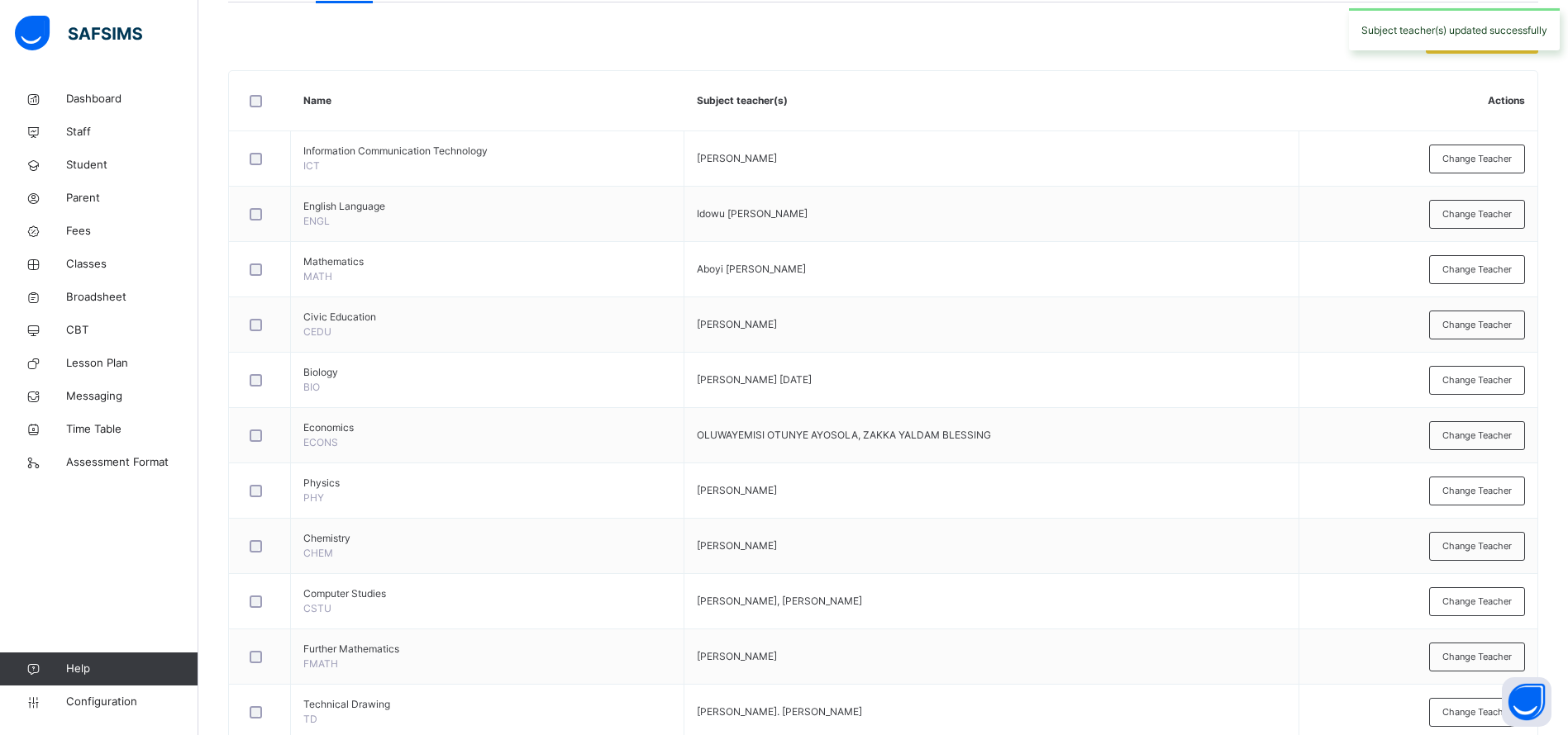
click at [1136, 35] on div "View subject result" at bounding box center [884, 41] width 1310 height 27
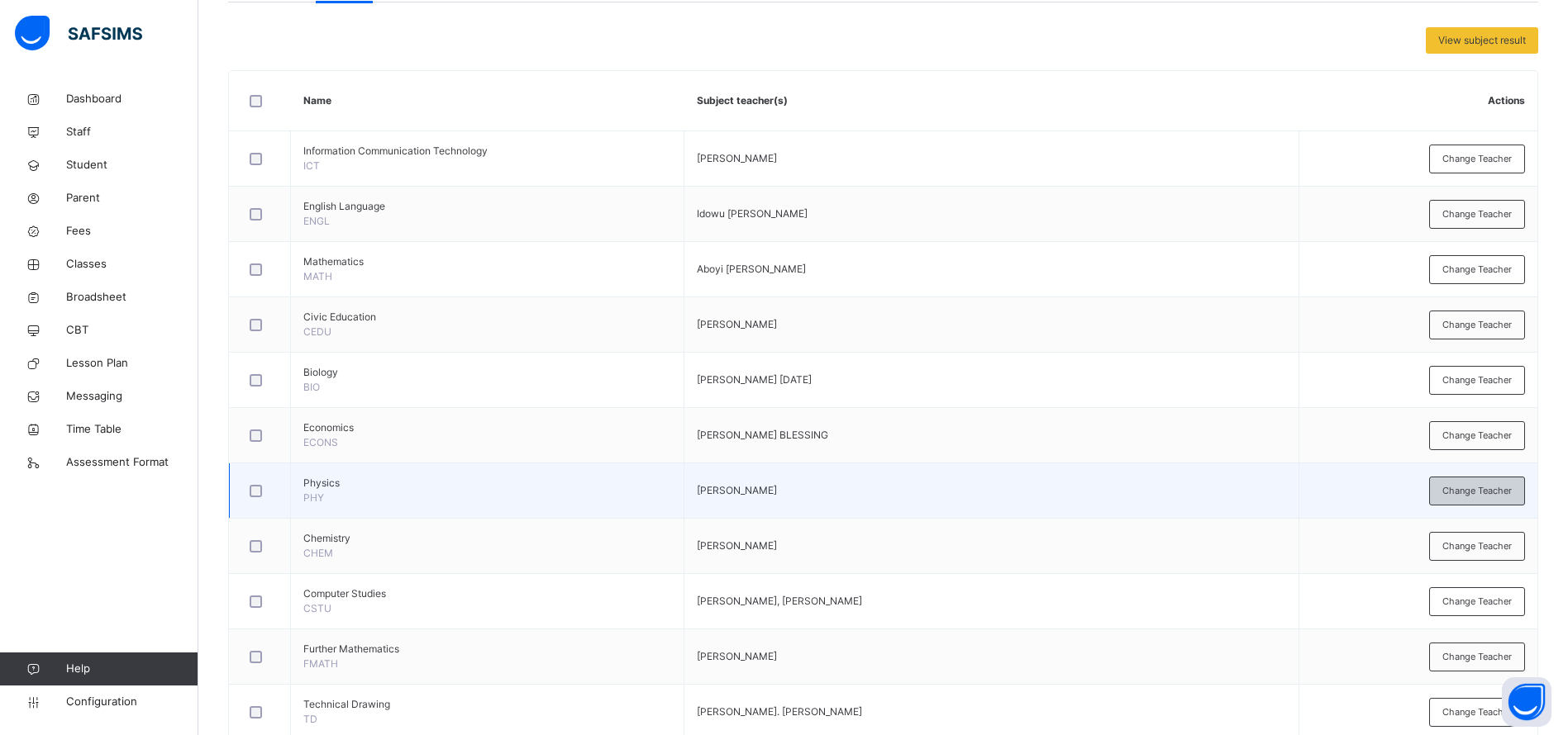
click at [1473, 493] on span "Change Teacher" at bounding box center [1477, 491] width 69 height 14
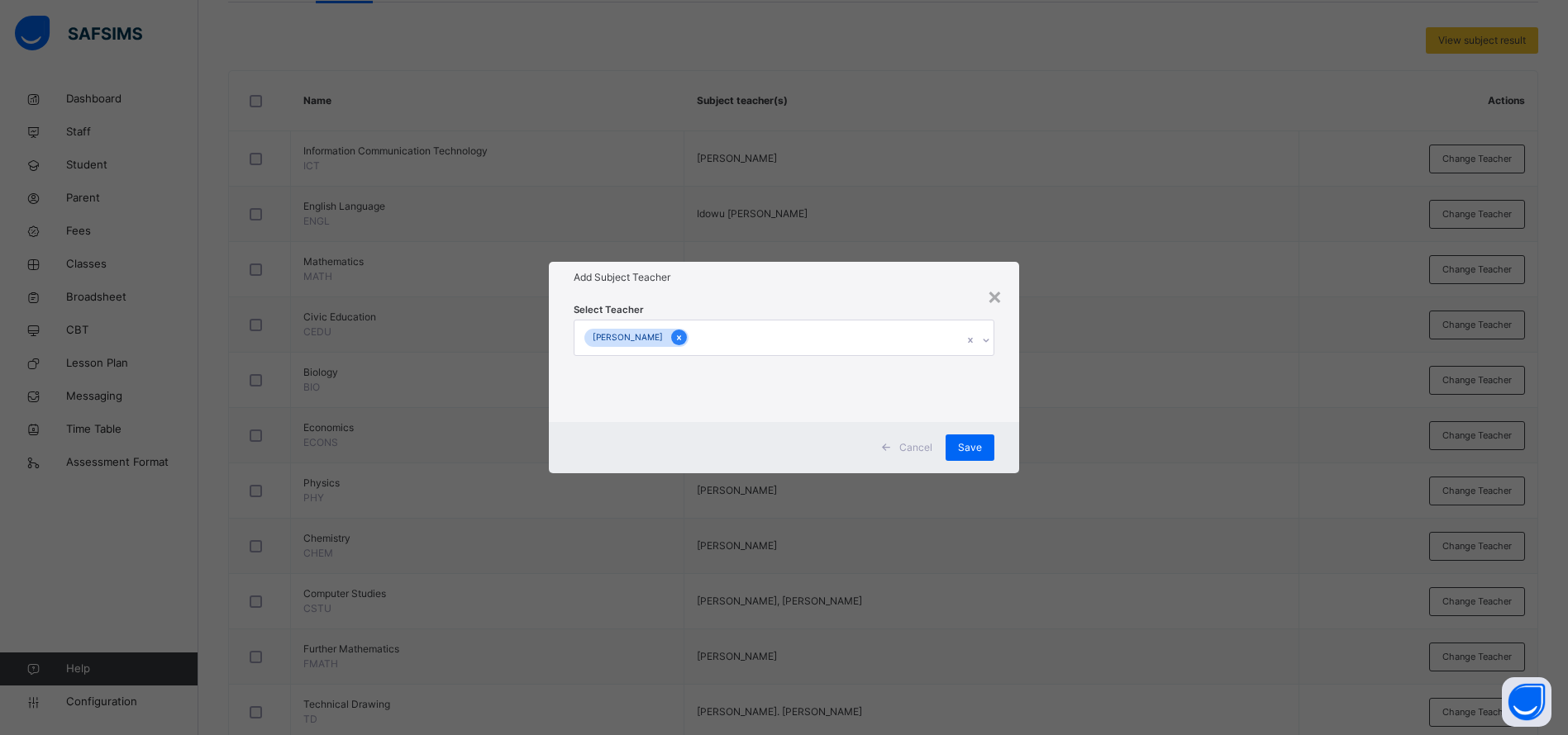
click at [684, 336] on icon at bounding box center [679, 338] width 9 height 12
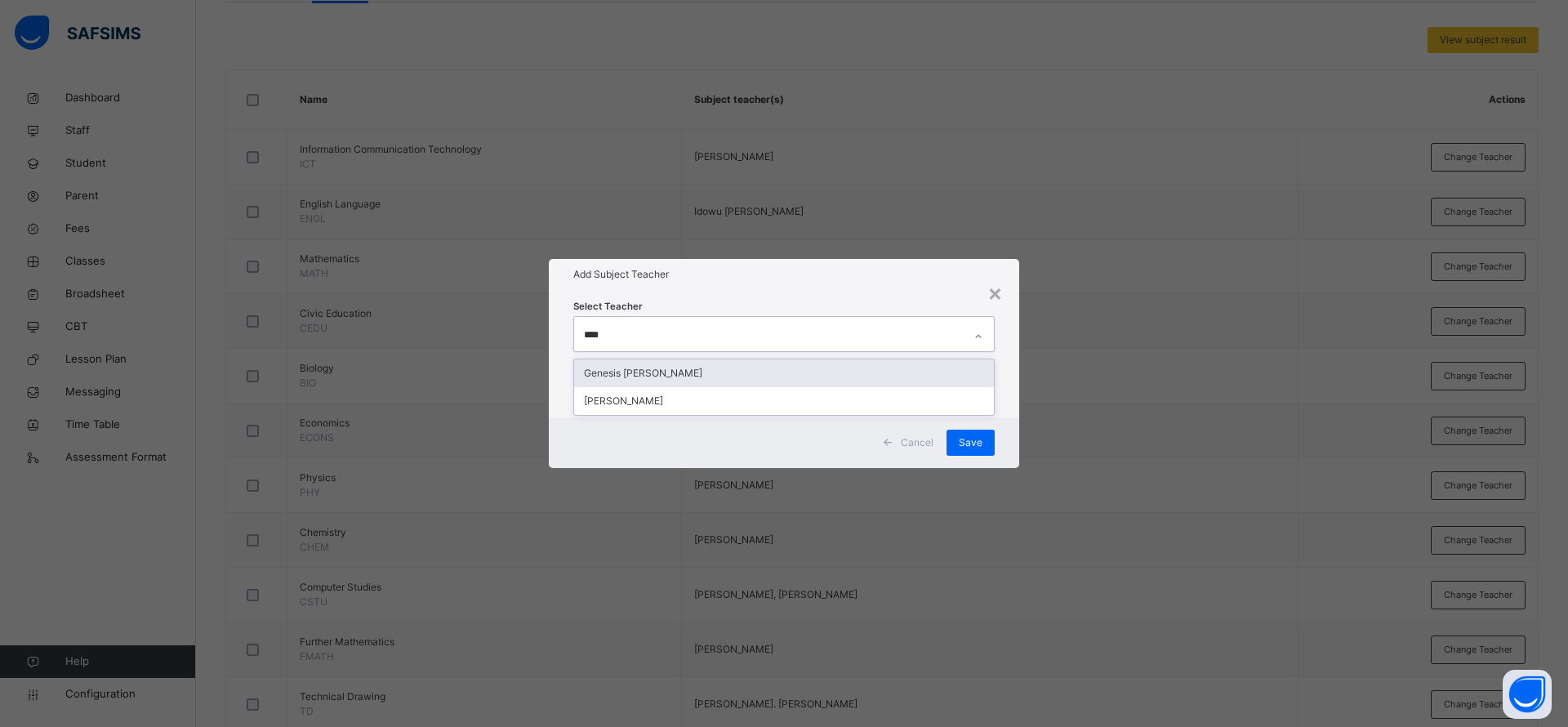
type input "*****"
click at [713, 371] on div "Genesis Enyi Ogbewu" at bounding box center [784, 374] width 420 height 28
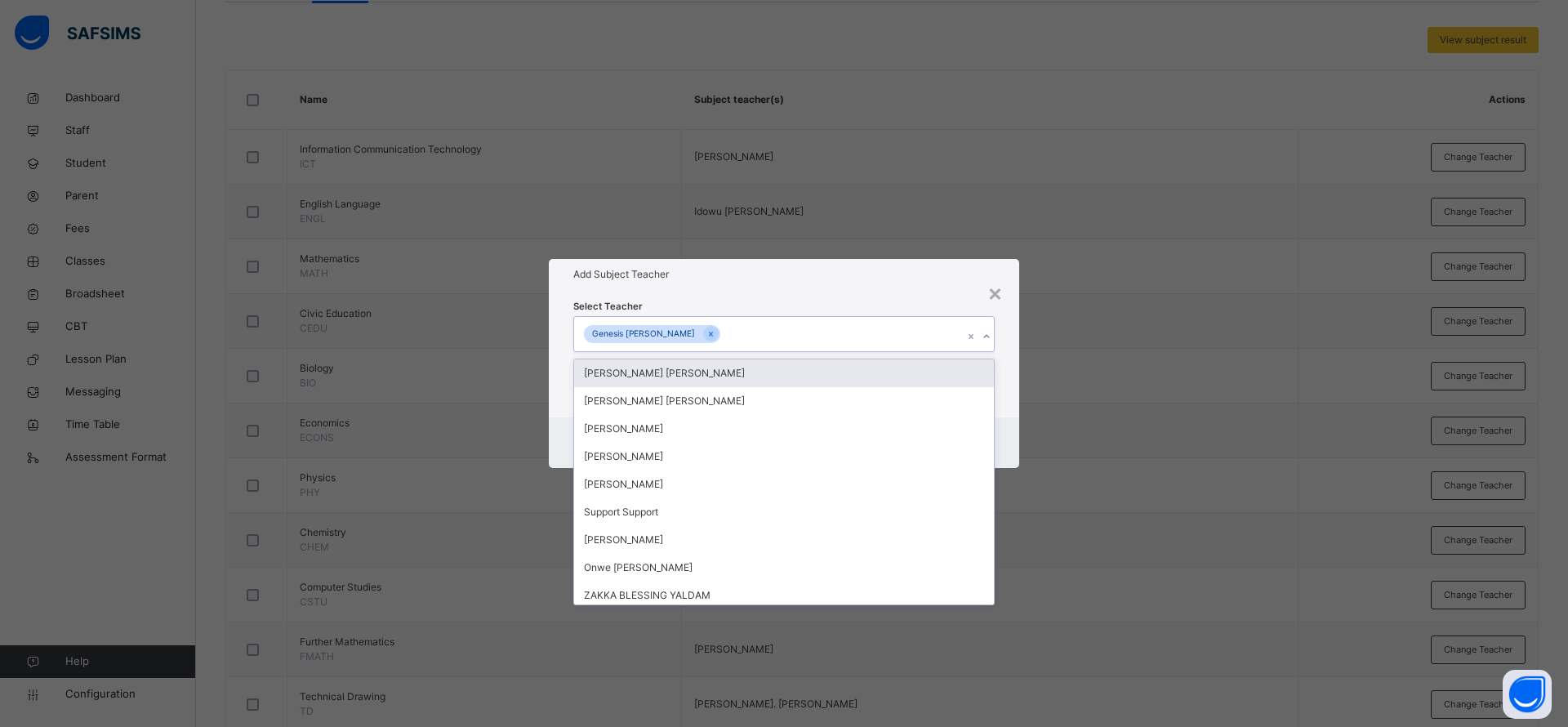
click at [879, 276] on h1 "Add Subject Teacher" at bounding box center [784, 275] width 422 height 15
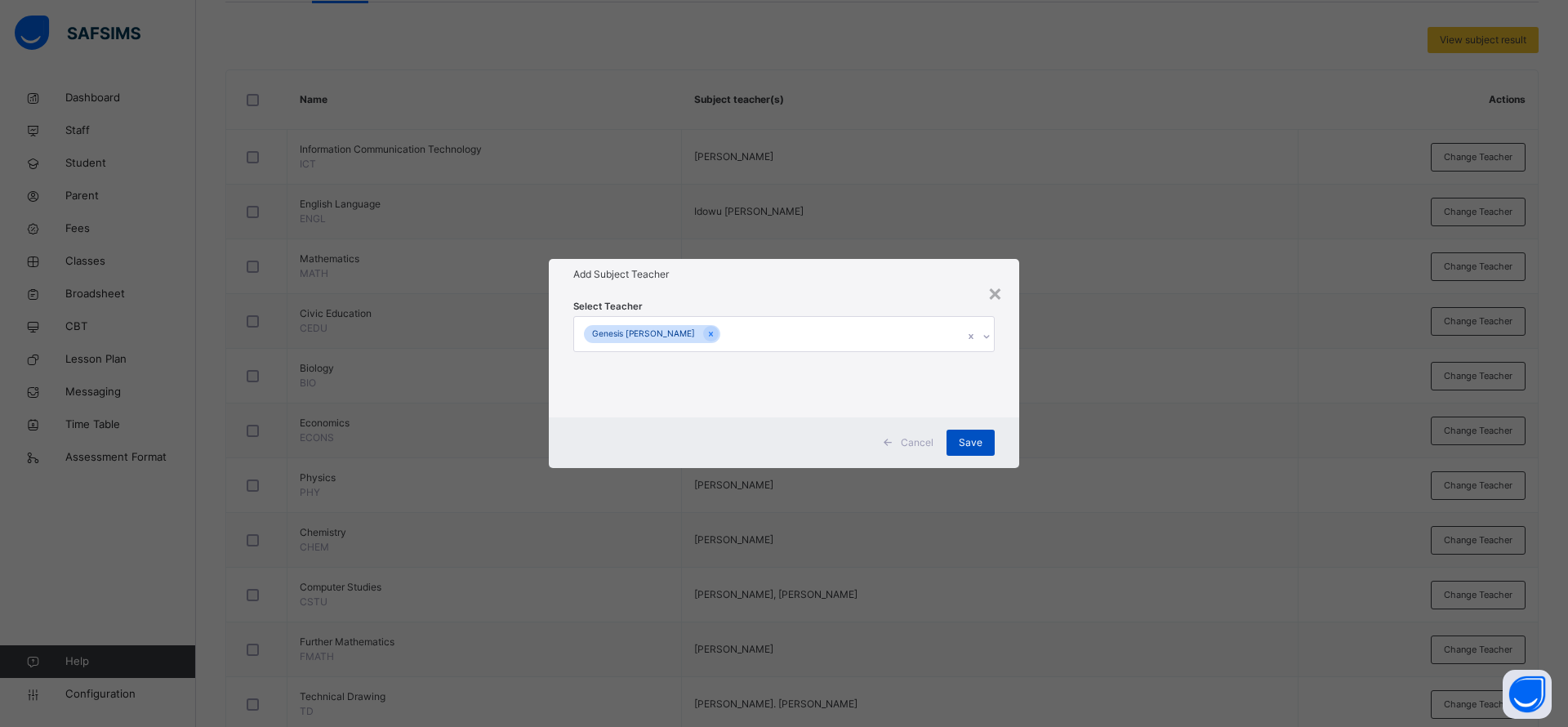
click at [984, 438] on div "Save" at bounding box center [970, 443] width 48 height 26
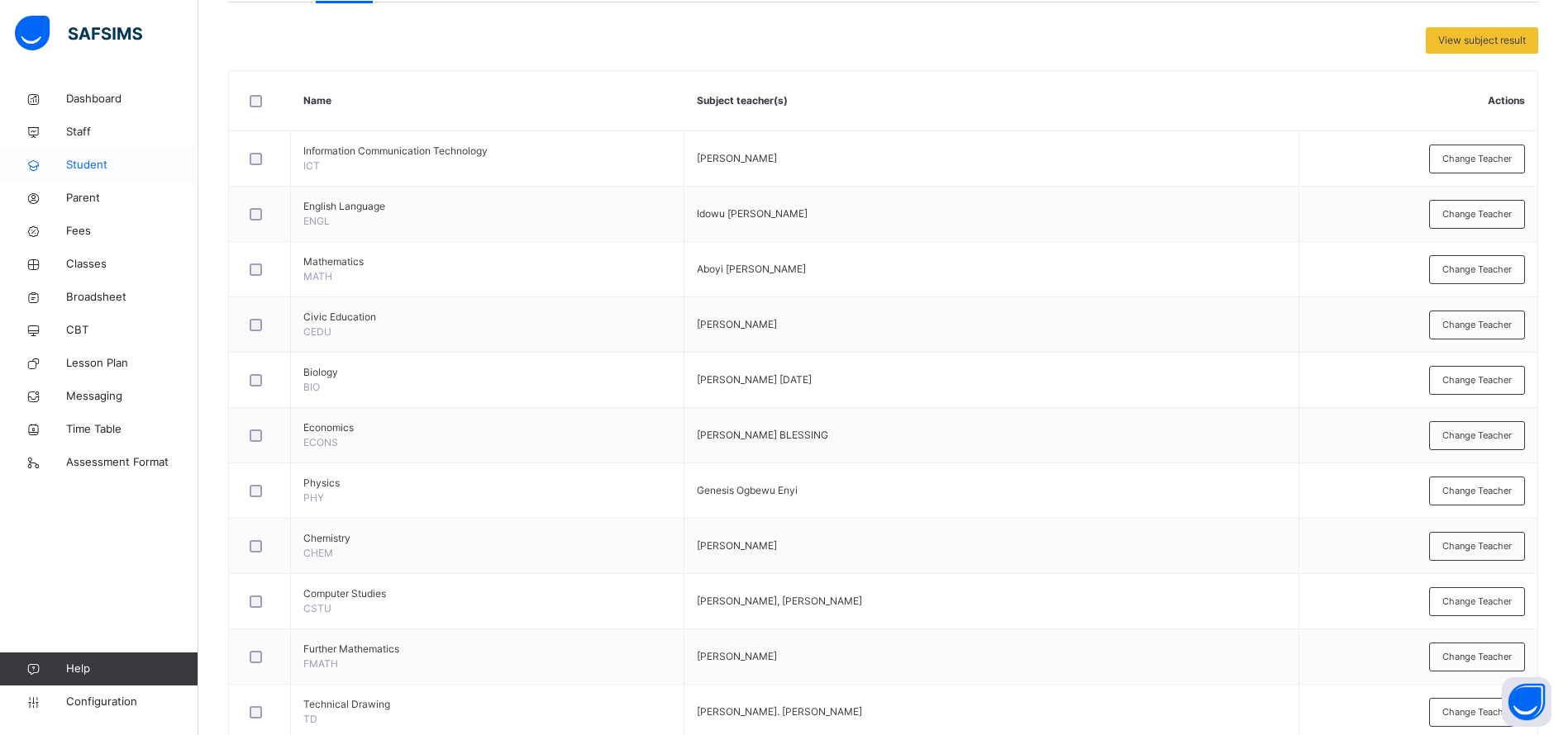
click at [65, 165] on icon at bounding box center [33, 166] width 66 height 13
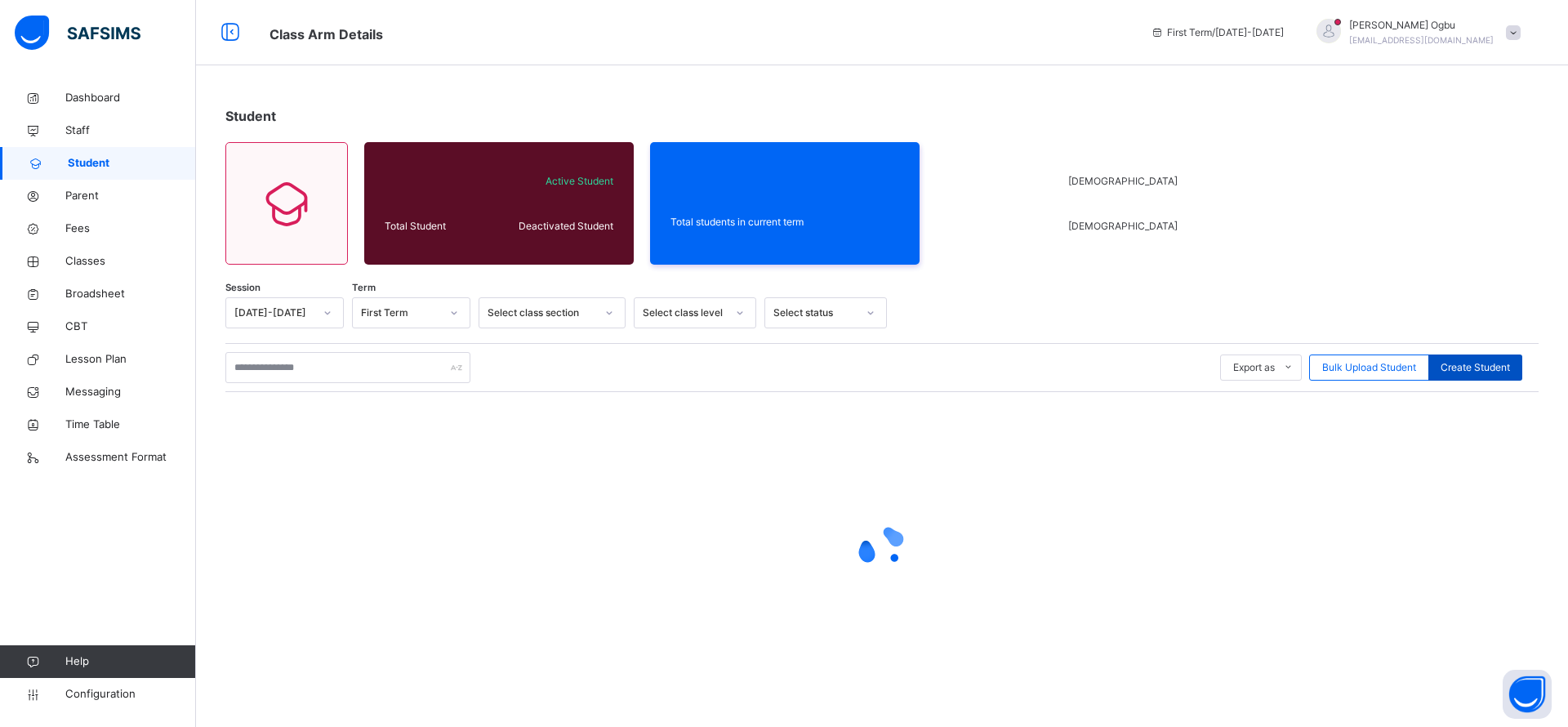
click at [1455, 366] on span "Create Student" at bounding box center [1475, 368] width 69 height 15
select select "**"
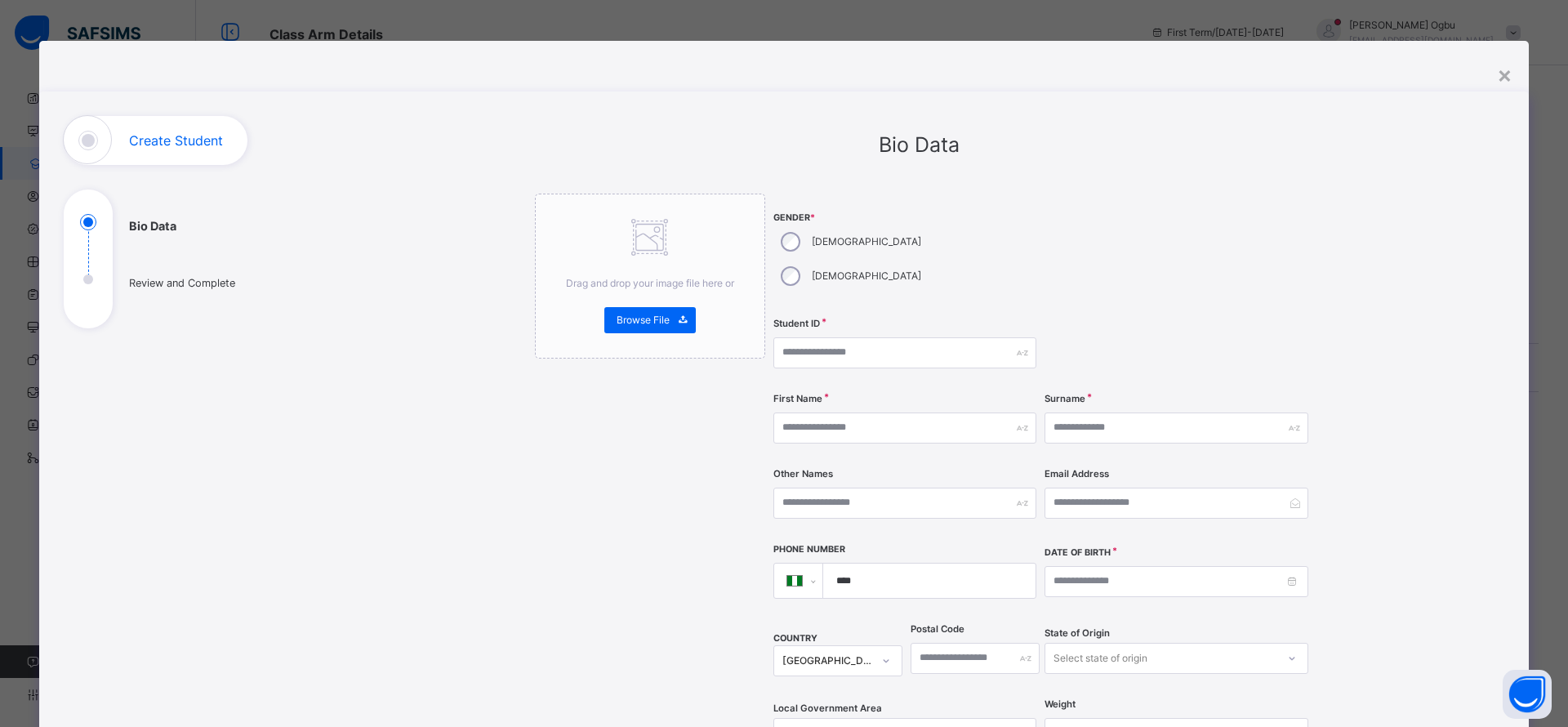
click at [813, 242] on label "[DEMOGRAPHIC_DATA]" at bounding box center [866, 242] width 109 height 15
click at [806, 337] on input "text" at bounding box center [904, 353] width 263 height 31
type input "*"
type input "**********"
click at [799, 413] on input "text" at bounding box center [904, 428] width 263 height 31
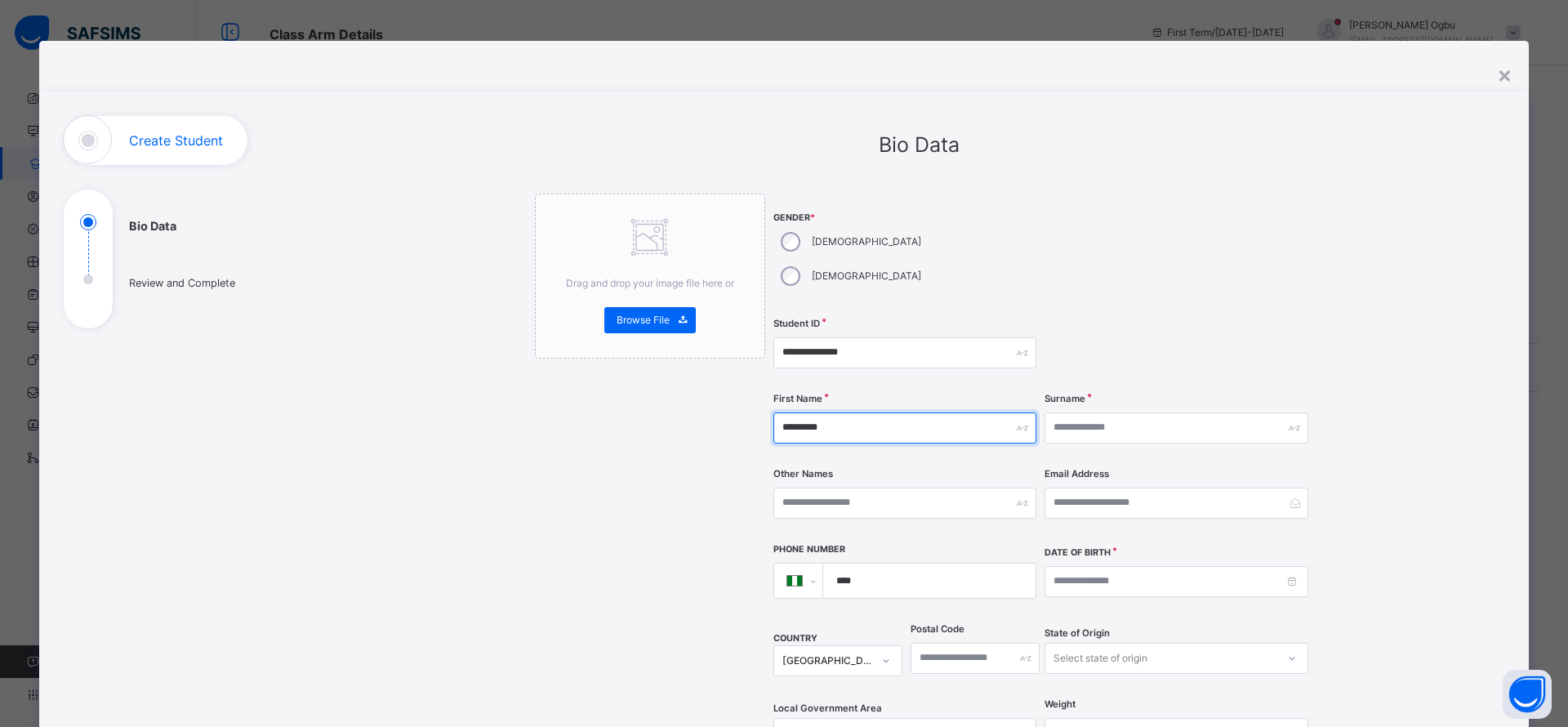
type input "*********"
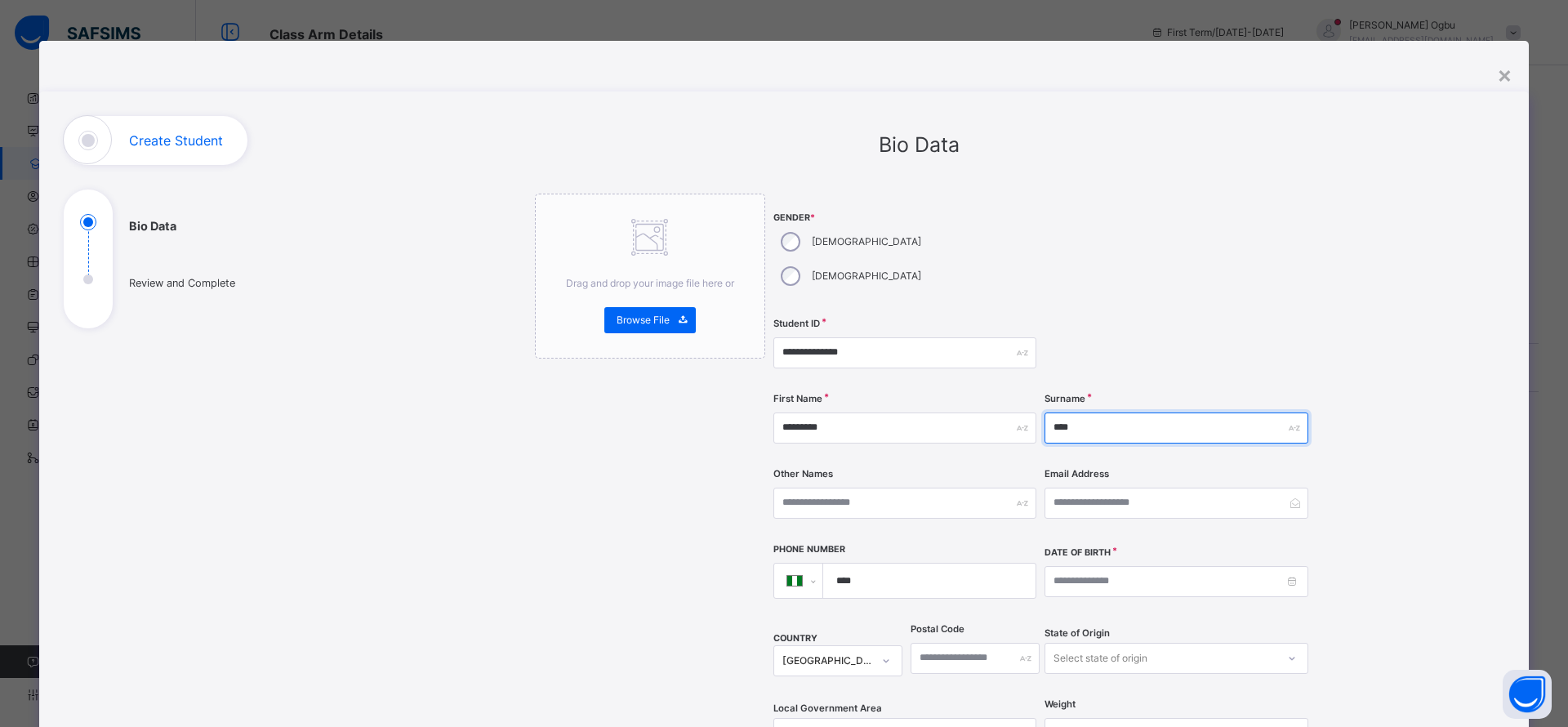
type input "****"
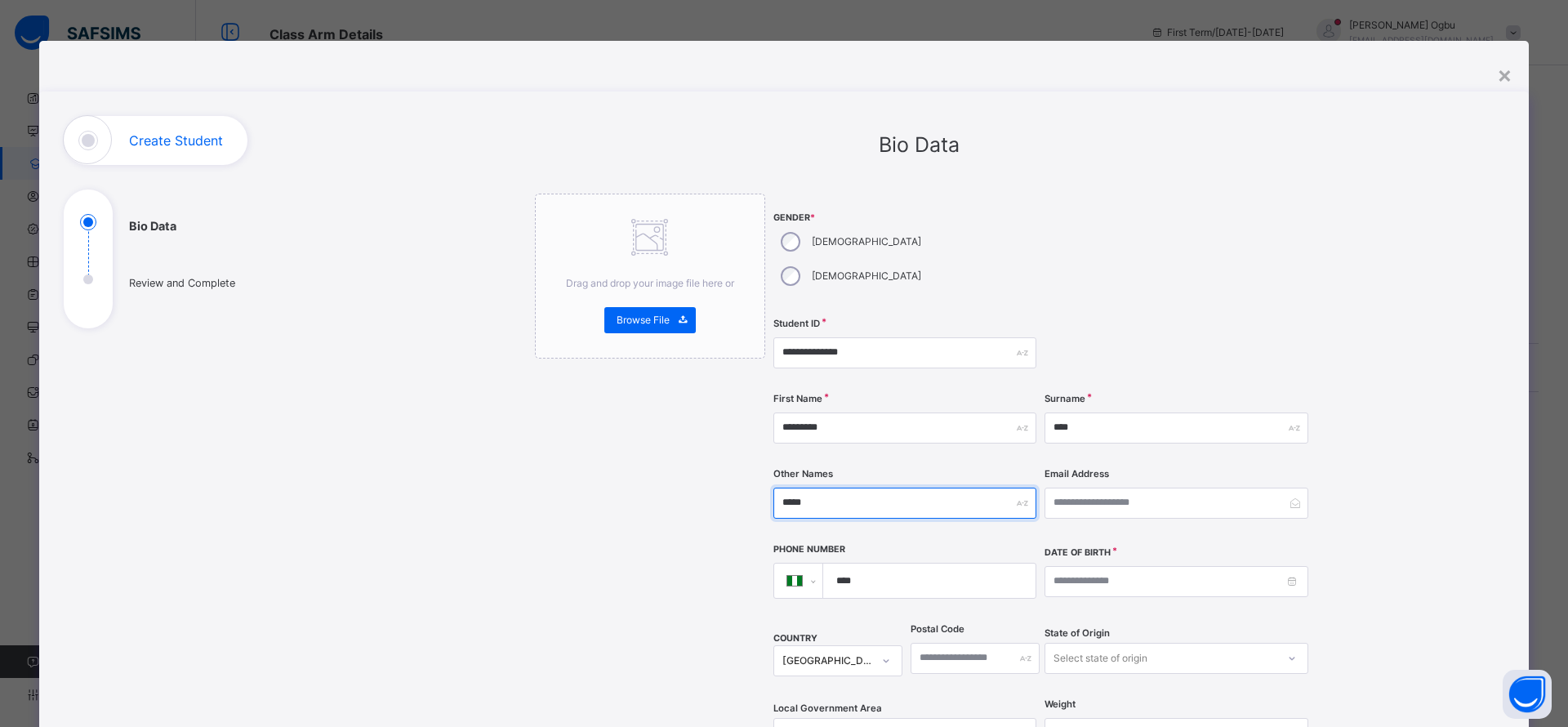
type input "*****"
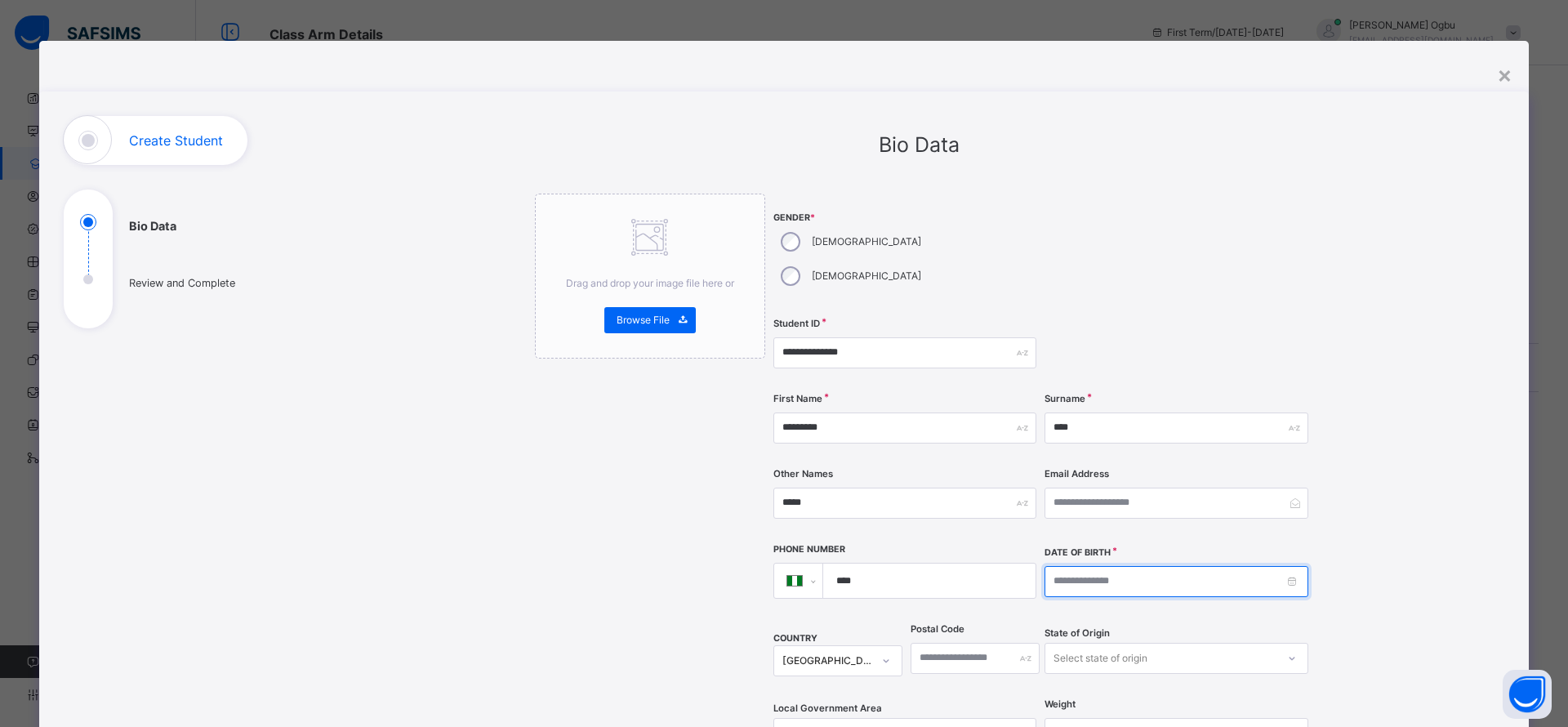
click at [1056, 567] on input at bounding box center [1175, 582] width 263 height 31
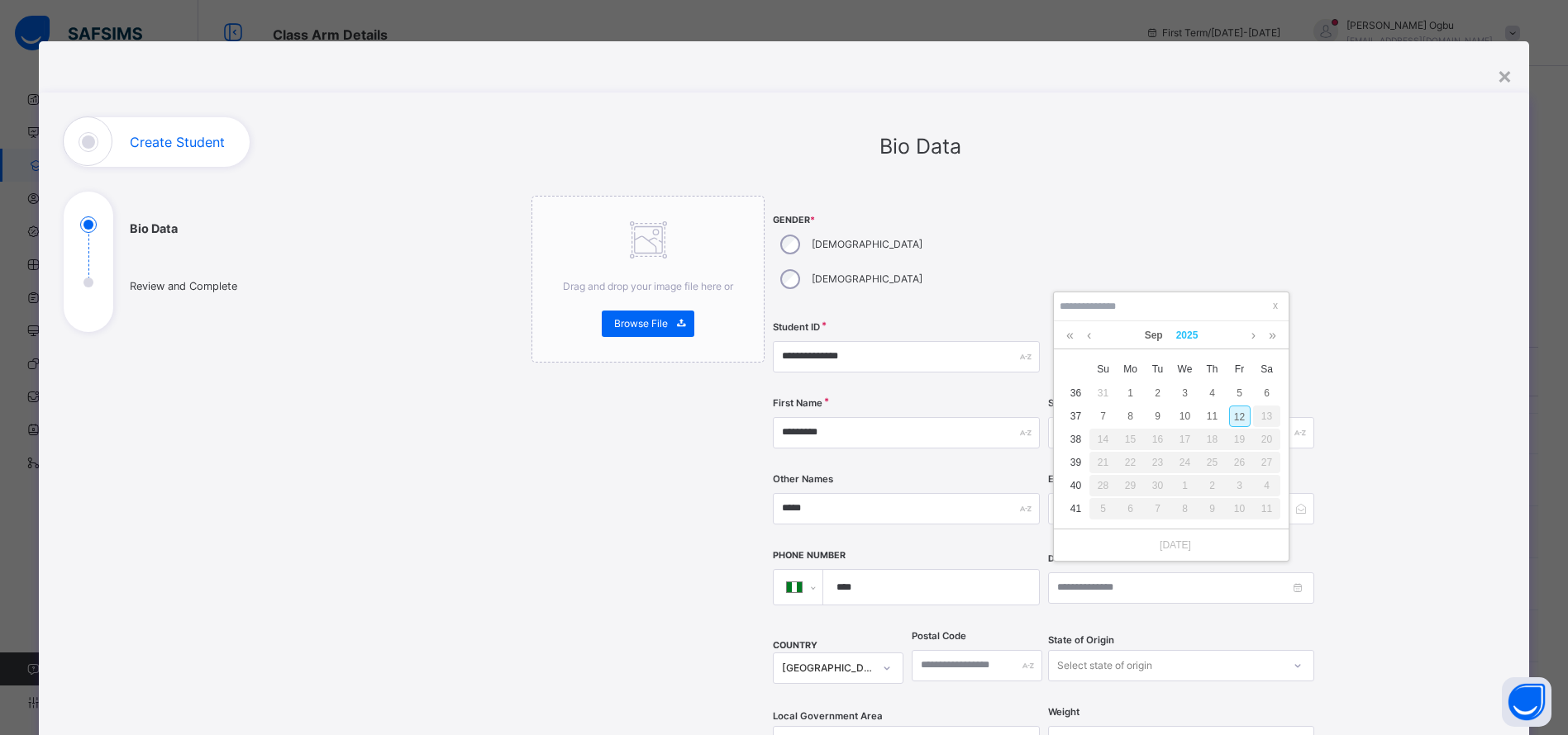
click at [1186, 341] on link "2025" at bounding box center [1187, 335] width 35 height 28
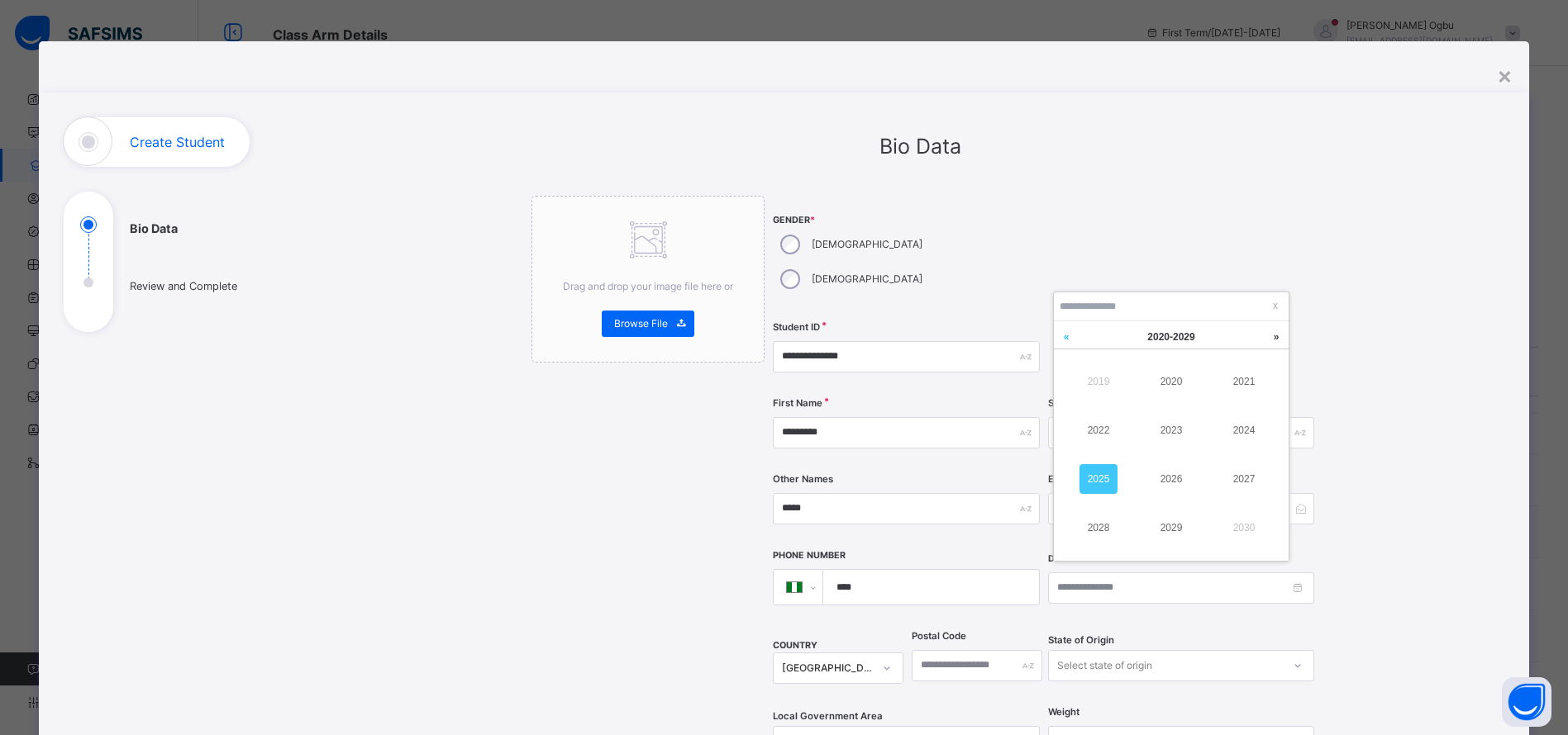
click at [1065, 340] on link at bounding box center [1066, 337] width 25 height 32
click at [1238, 481] on link "2017" at bounding box center [1243, 479] width 38 height 30
click at [1150, 335] on link "Sep" at bounding box center [1154, 335] width 32 height 28
click at [1085, 482] on link "Jul" at bounding box center [1098, 479] width 38 height 30
click at [1264, 484] on div "29" at bounding box center [1267, 486] width 22 height 22
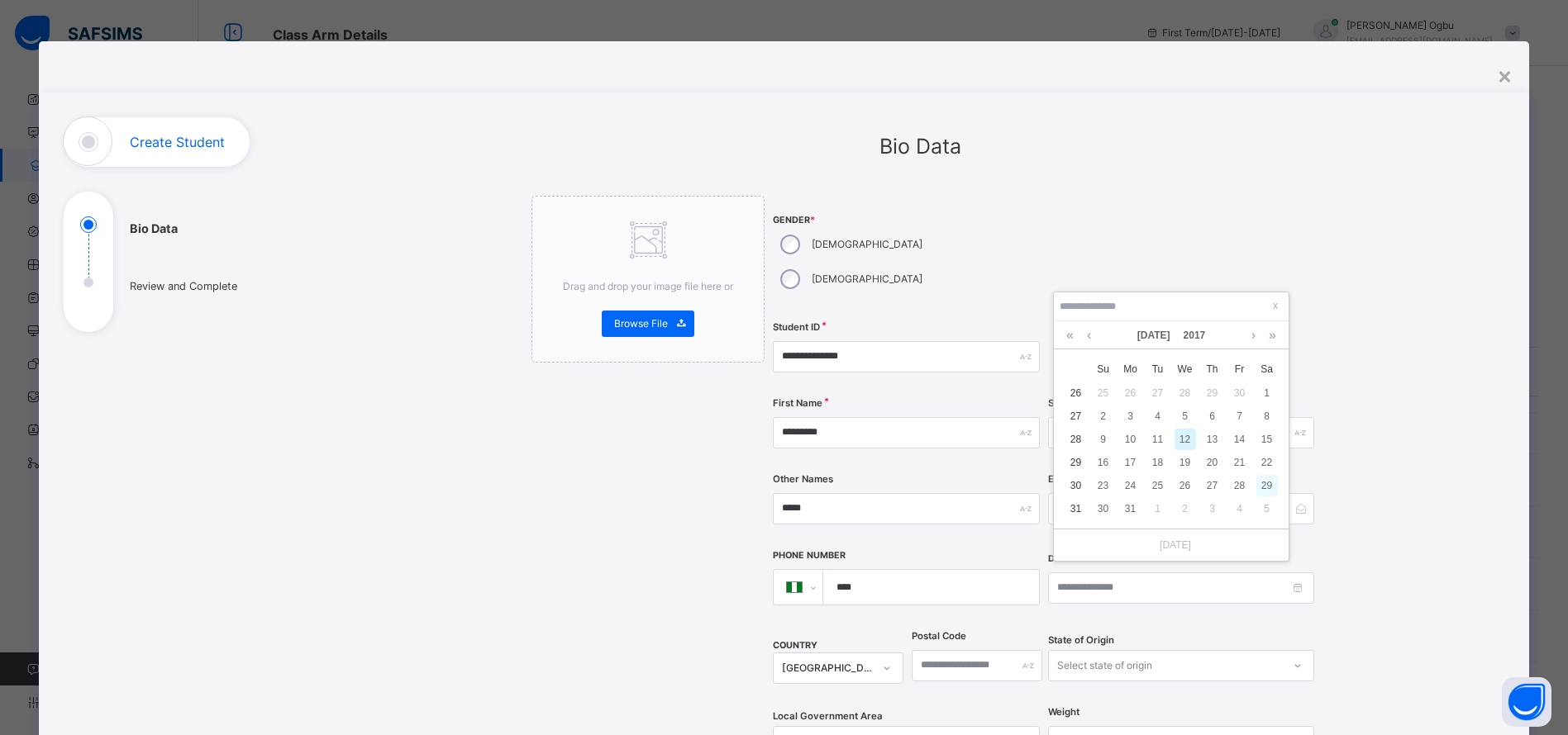
type input "**********"
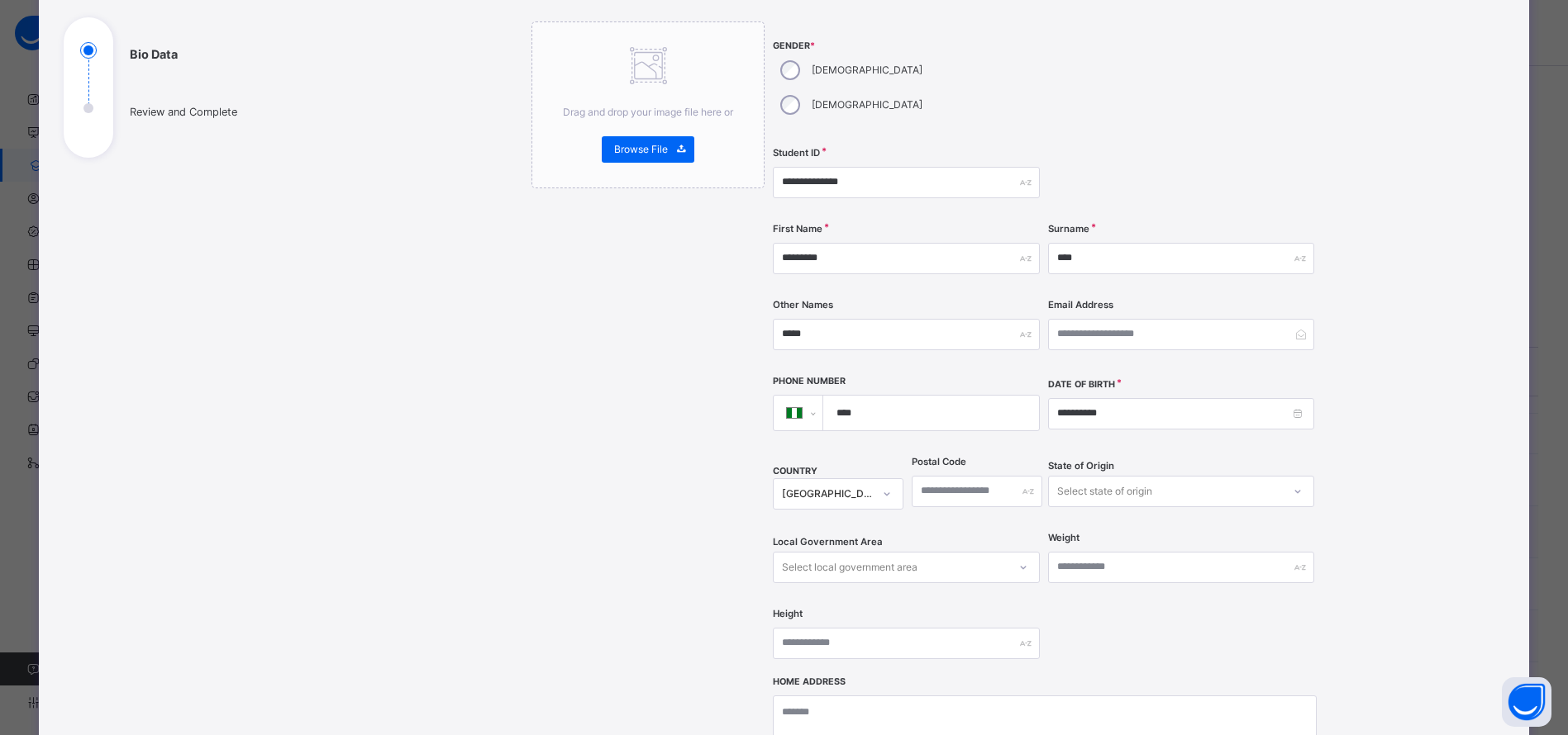
click at [1084, 508] on div "Select state of origin" at bounding box center [1181, 492] width 266 height 32
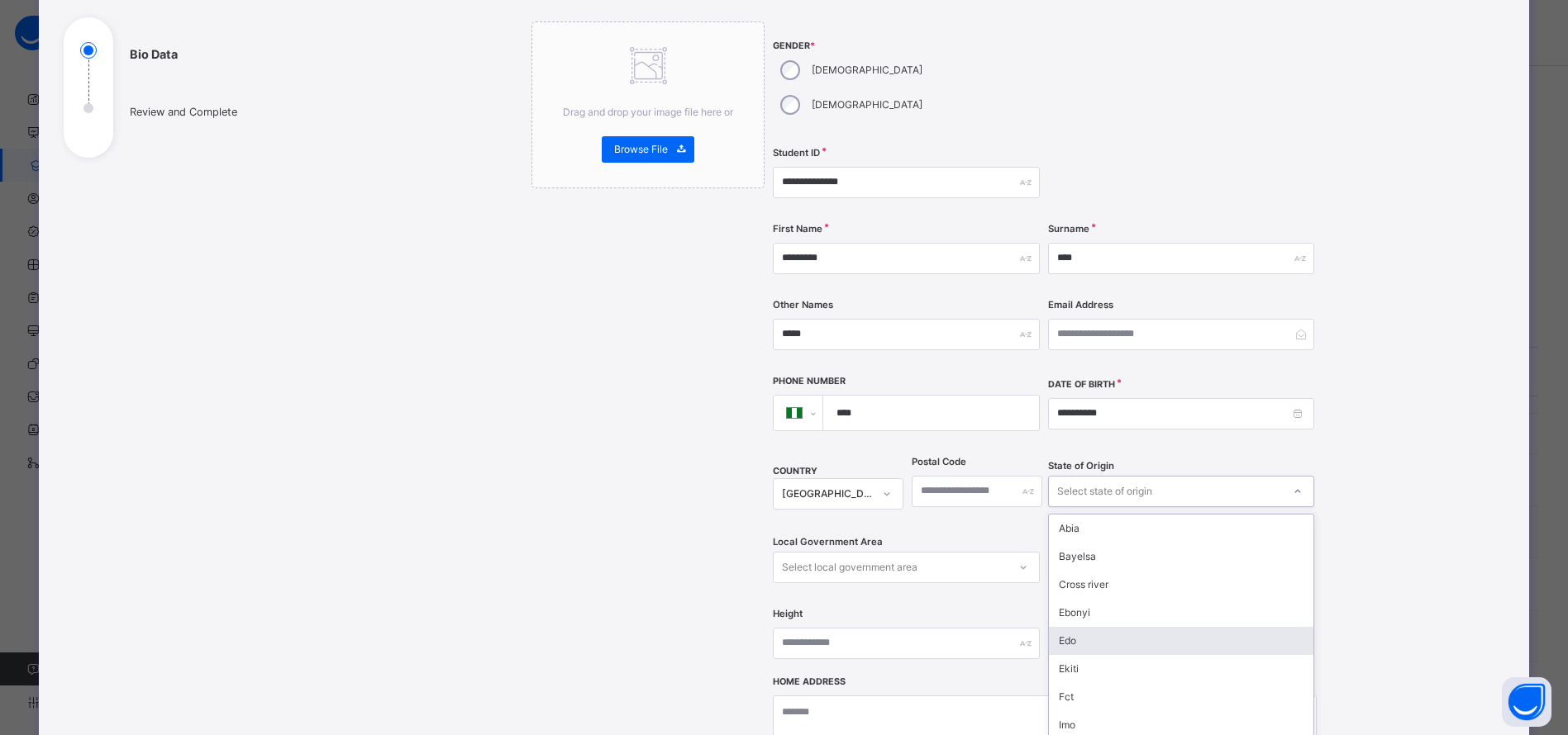
click at [1065, 627] on div "Edo" at bounding box center [1181, 641] width 264 height 28
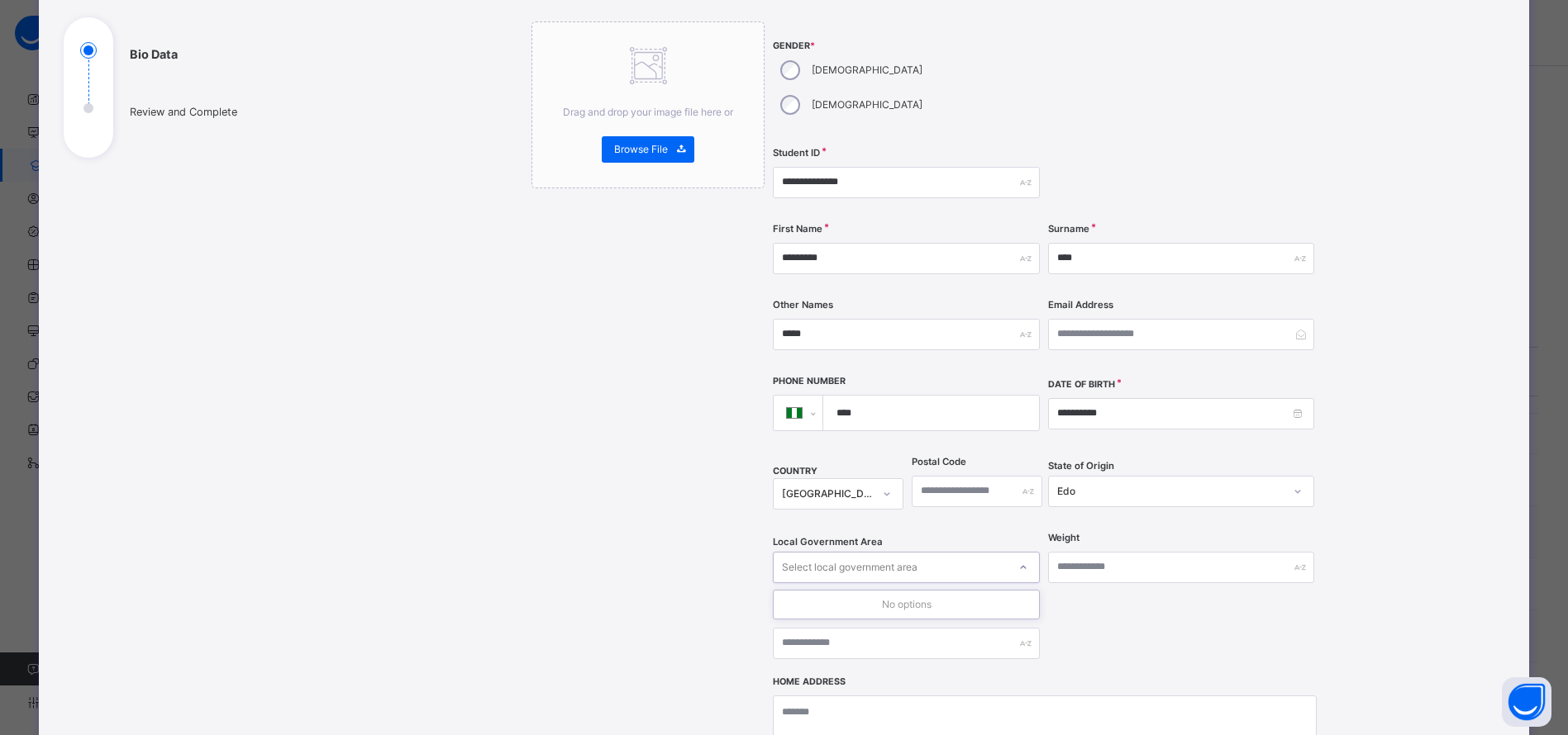
click at [972, 554] on div "Select local government area" at bounding box center [890, 567] width 233 height 26
type input "*"
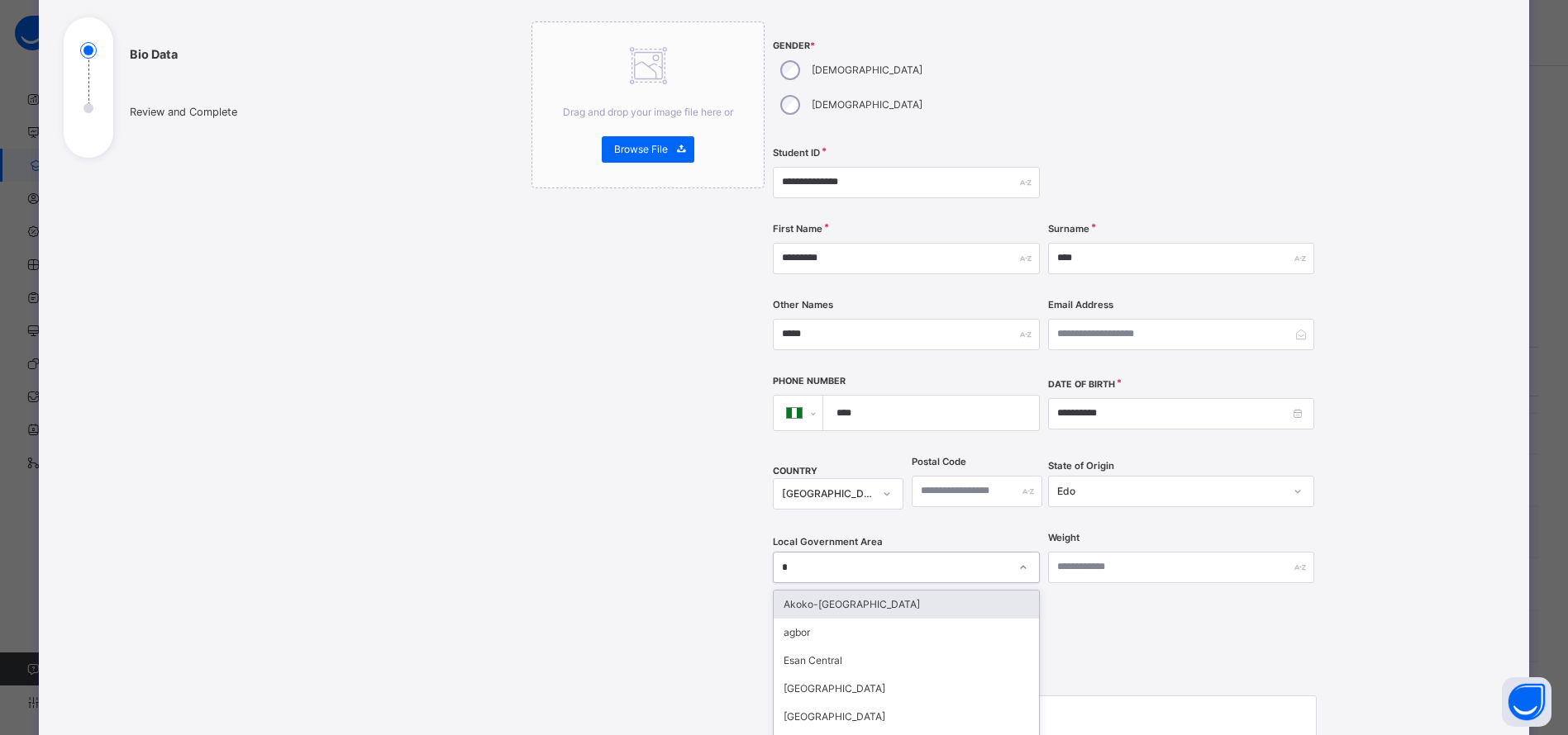
type input "**"
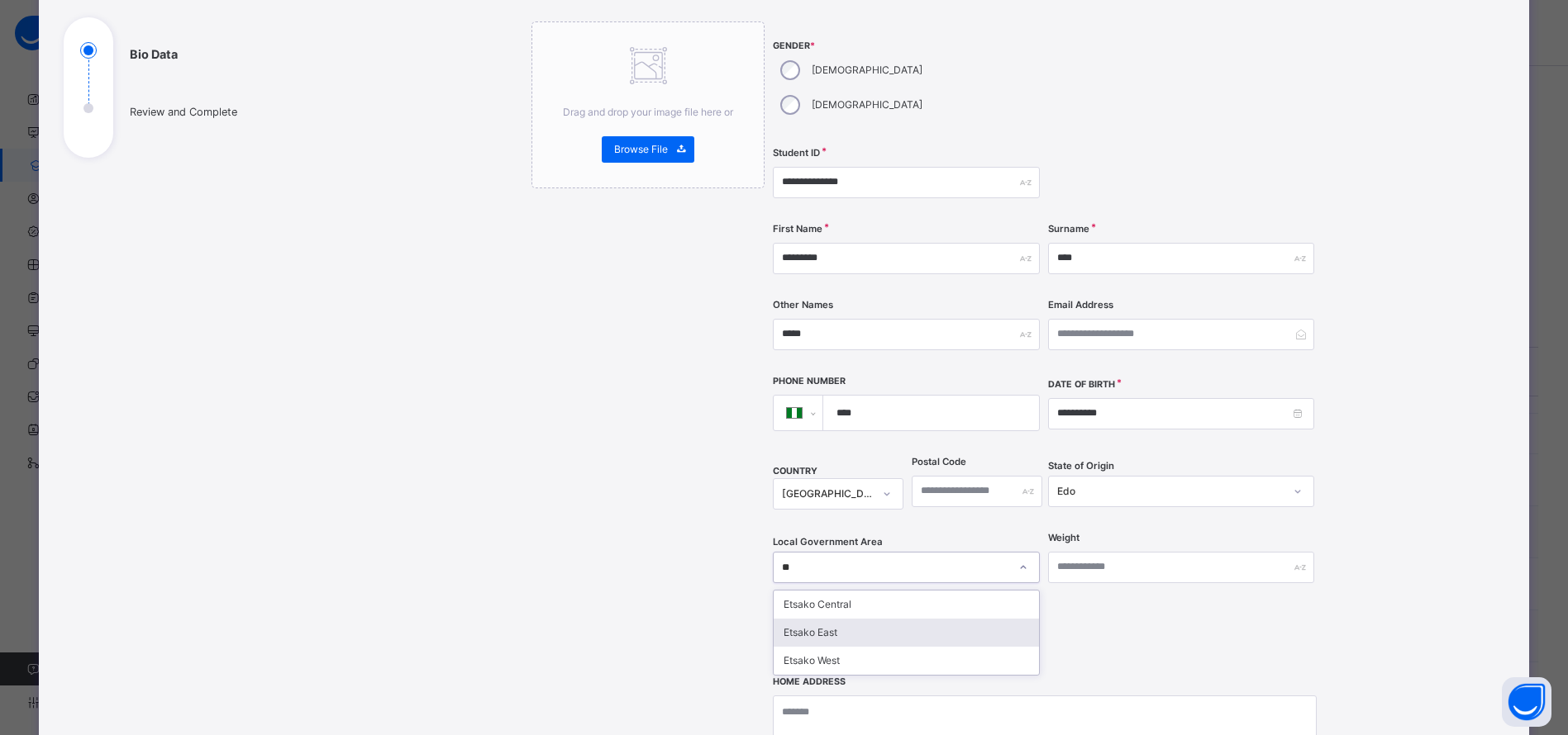
click at [817, 619] on div "Etsako East" at bounding box center [906, 633] width 264 height 28
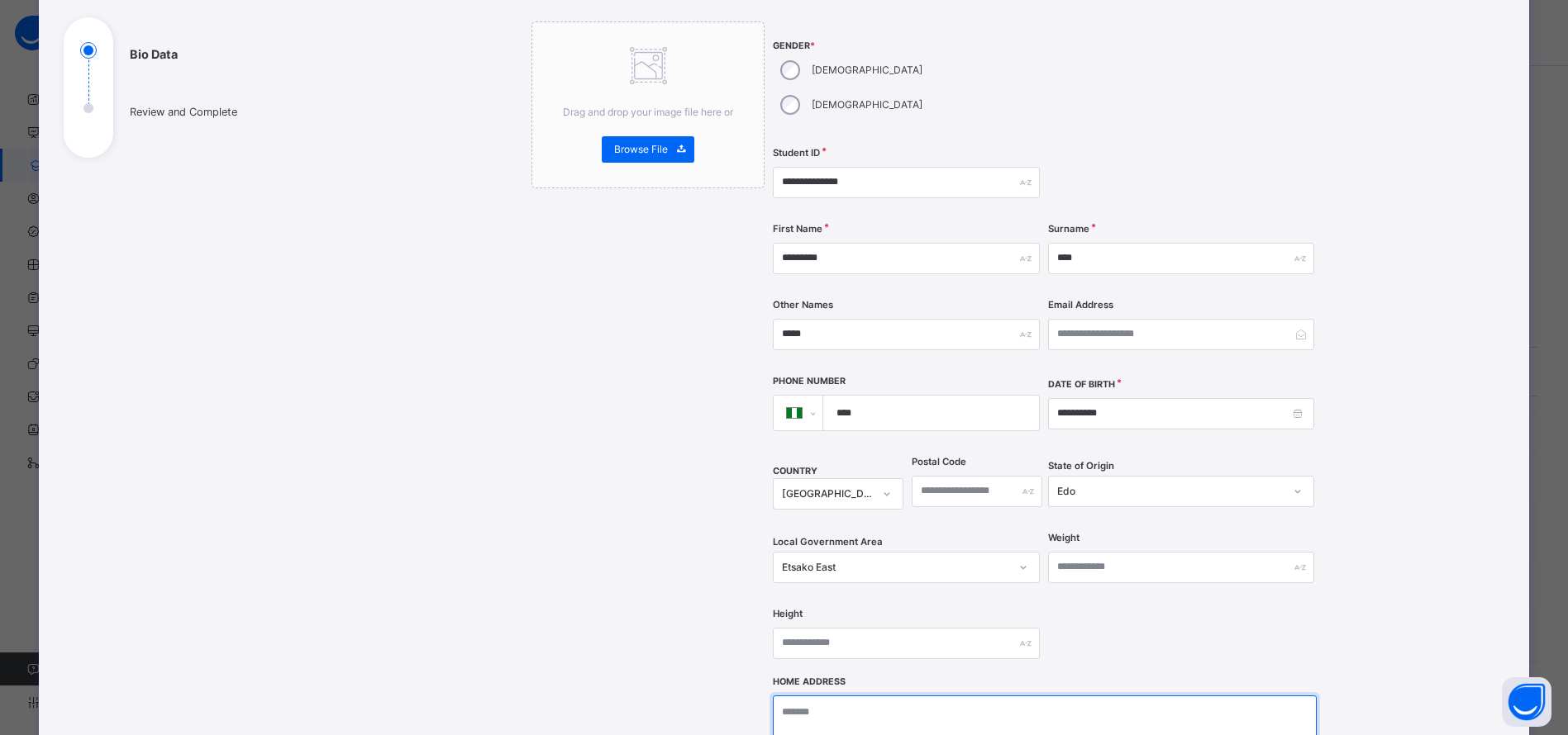
type textarea "**********"
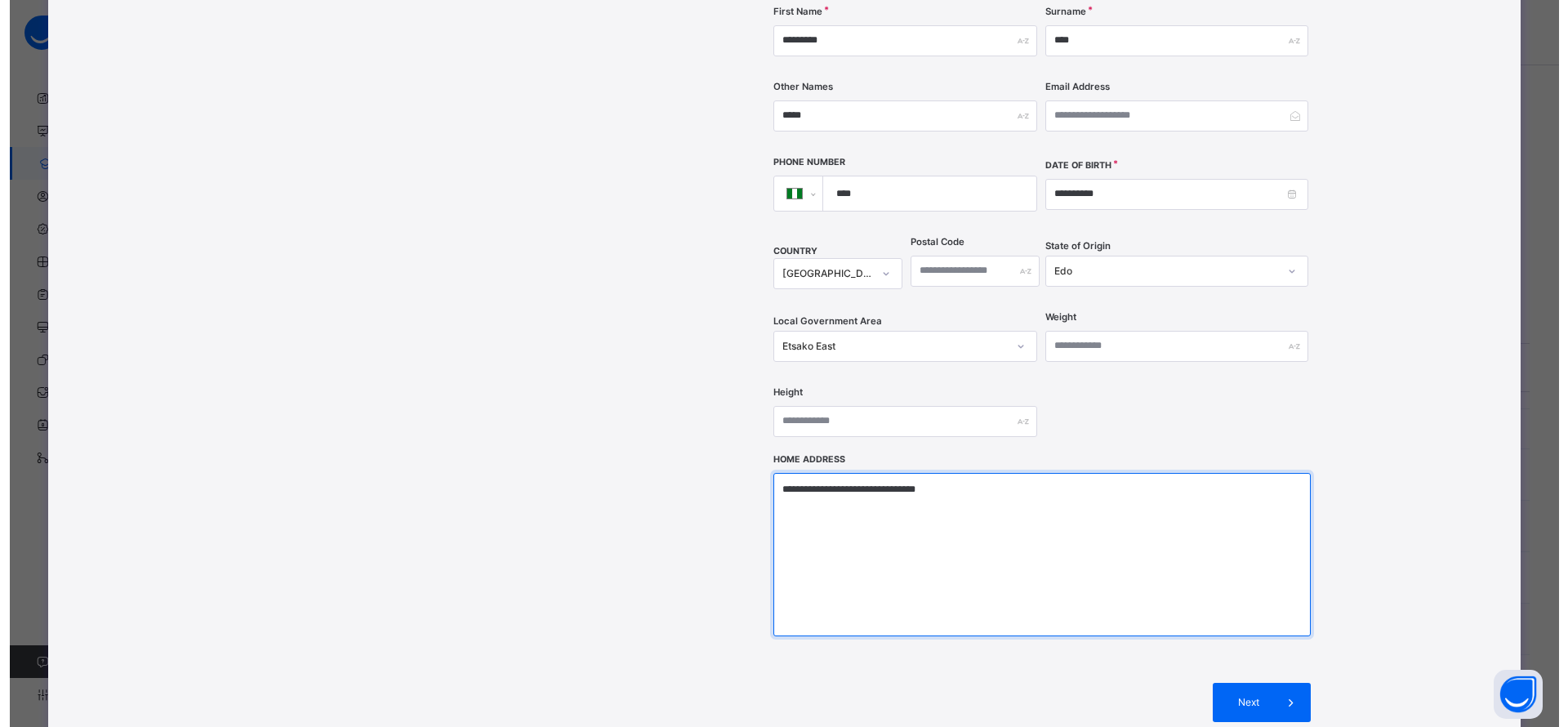
scroll to position [386, 0]
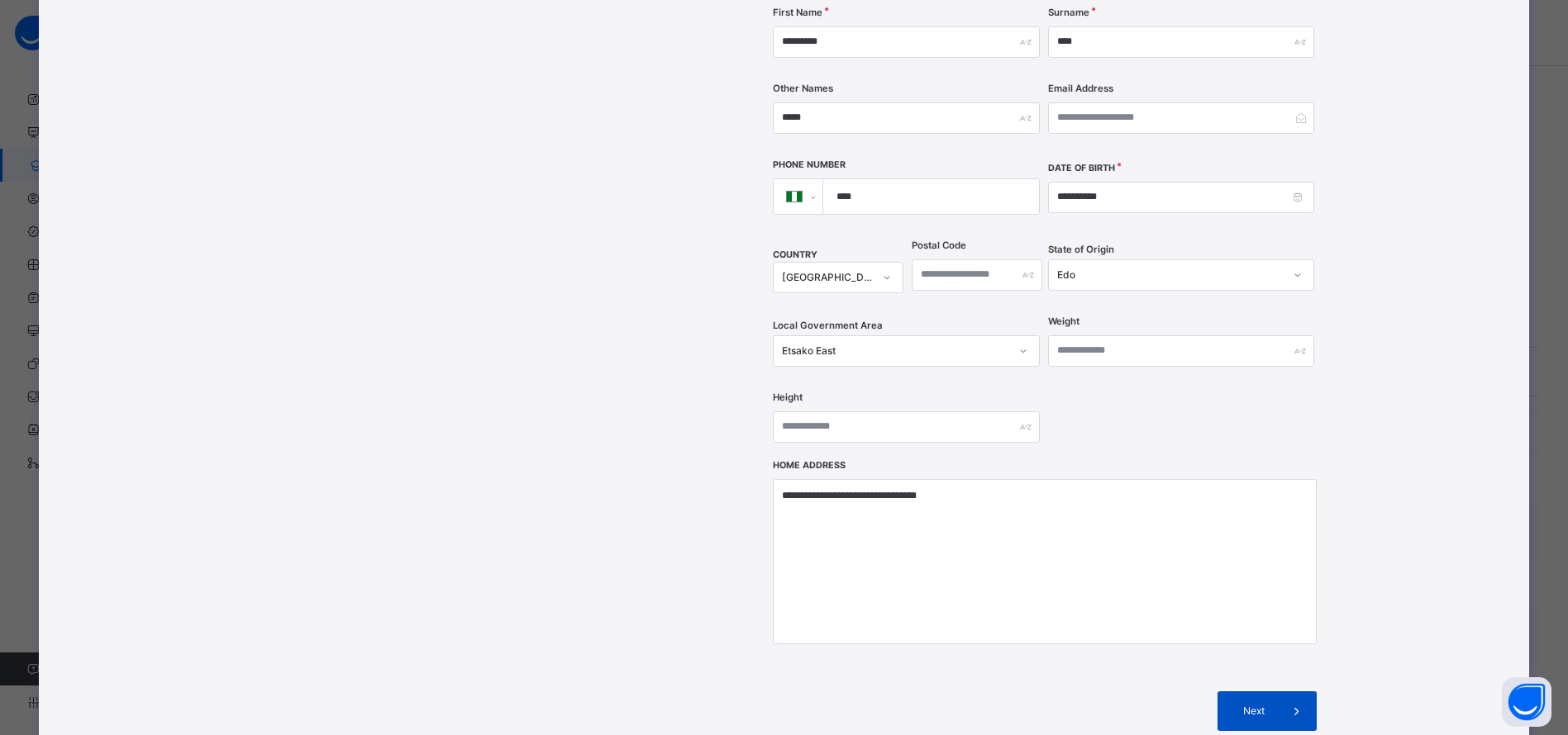
click at [1271, 704] on span "Next" at bounding box center [1253, 712] width 47 height 15
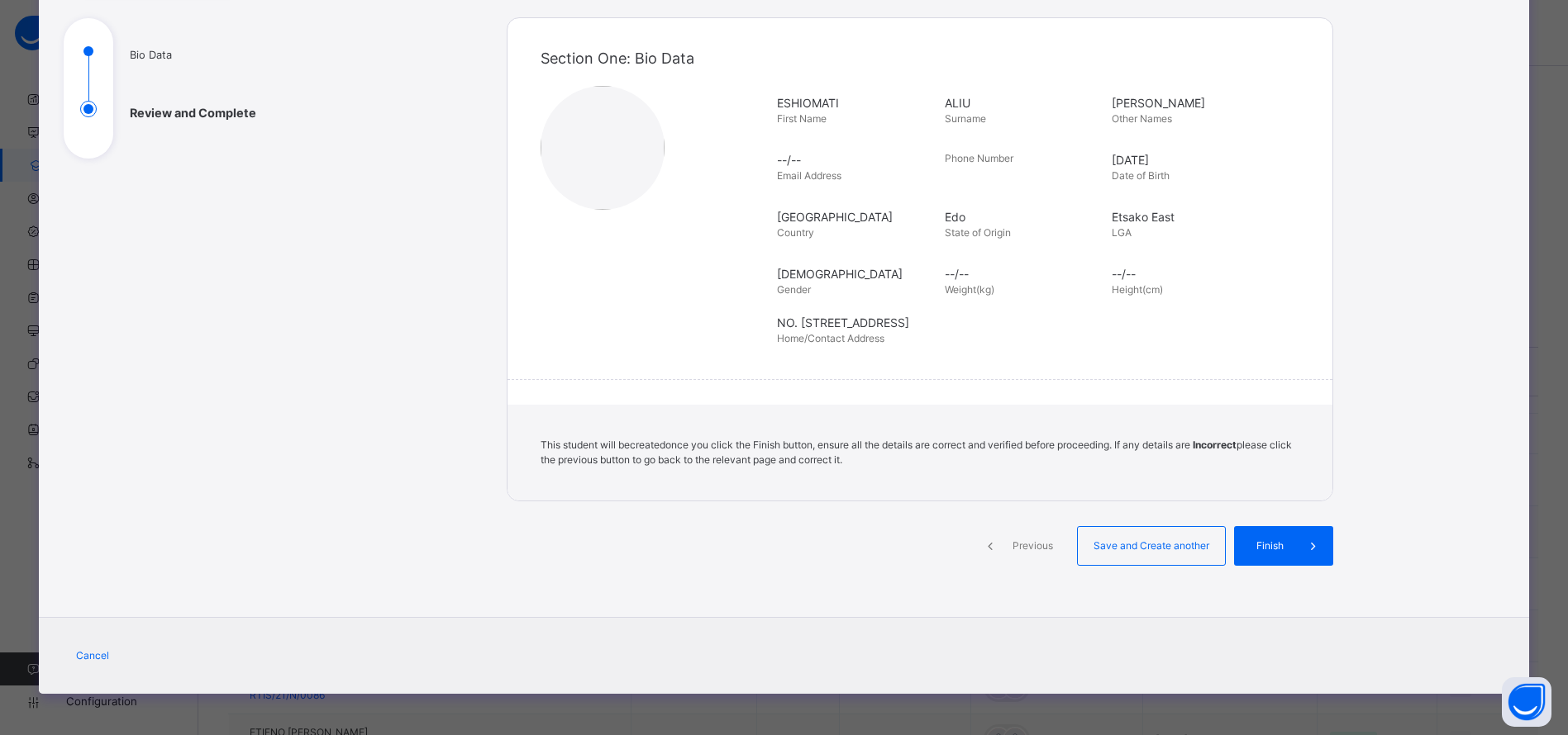
scroll to position [173, 0]
click at [1283, 545] on span "Finish" at bounding box center [1279, 546] width 47 height 15
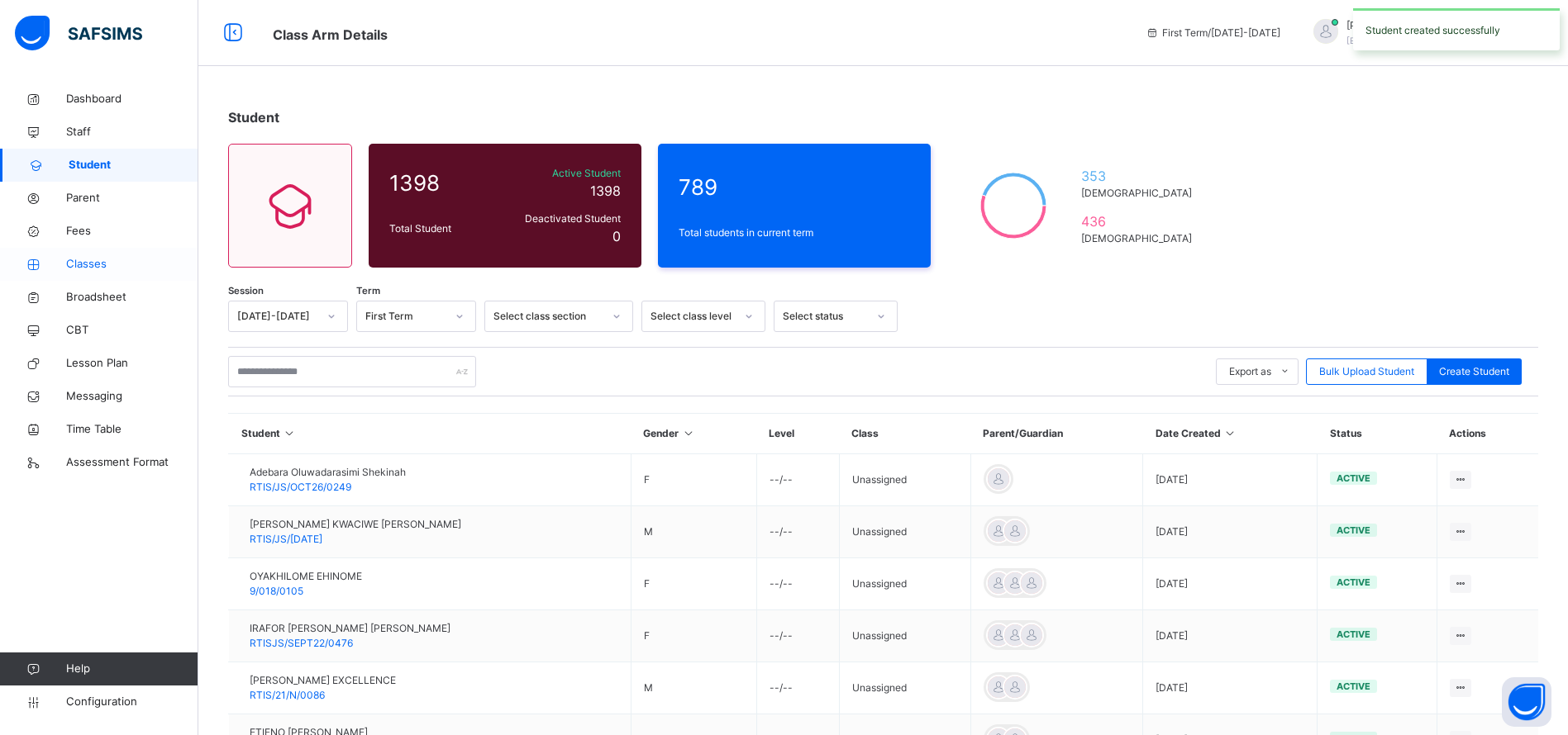
click at [100, 266] on span "Classes" at bounding box center [132, 264] width 132 height 17
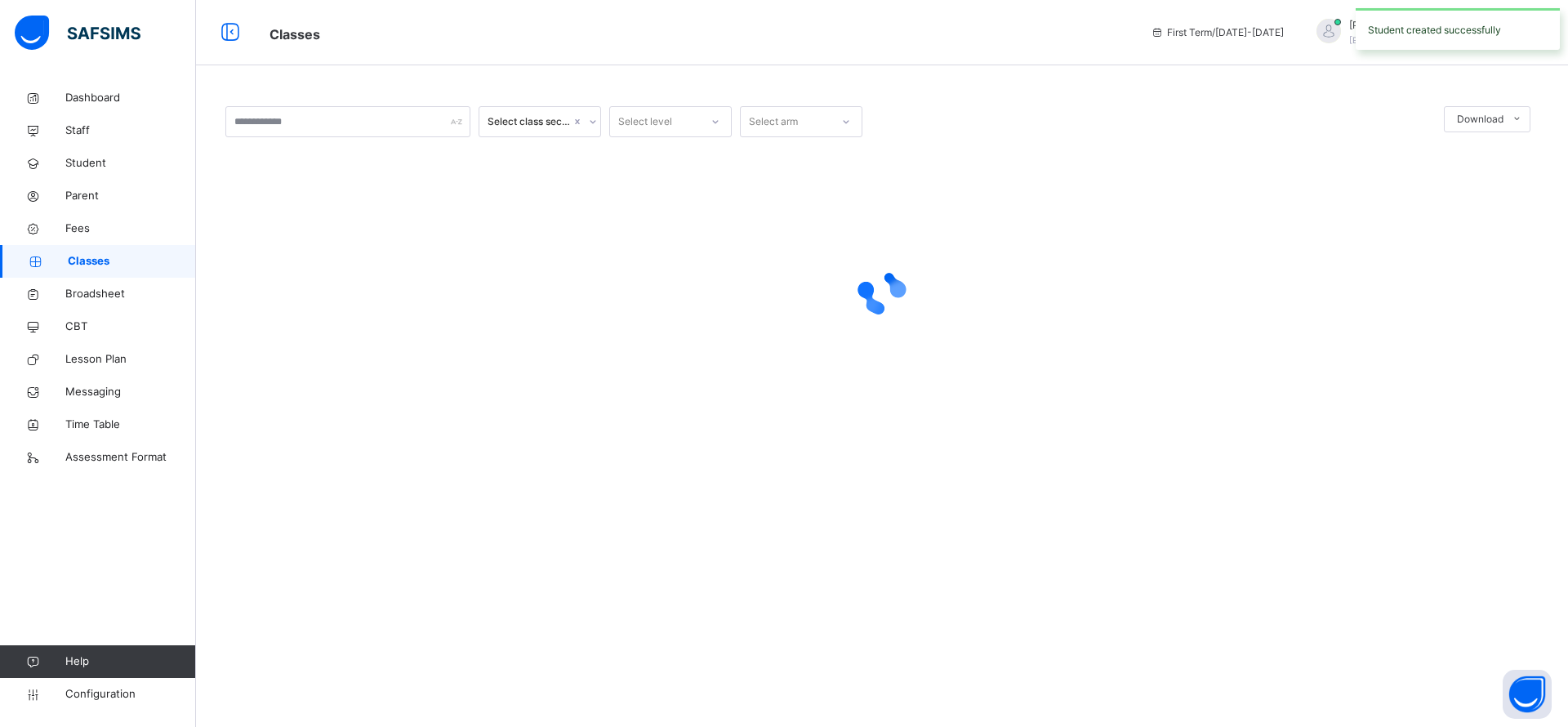
click at [96, 266] on span "Classes" at bounding box center [131, 261] width 128 height 17
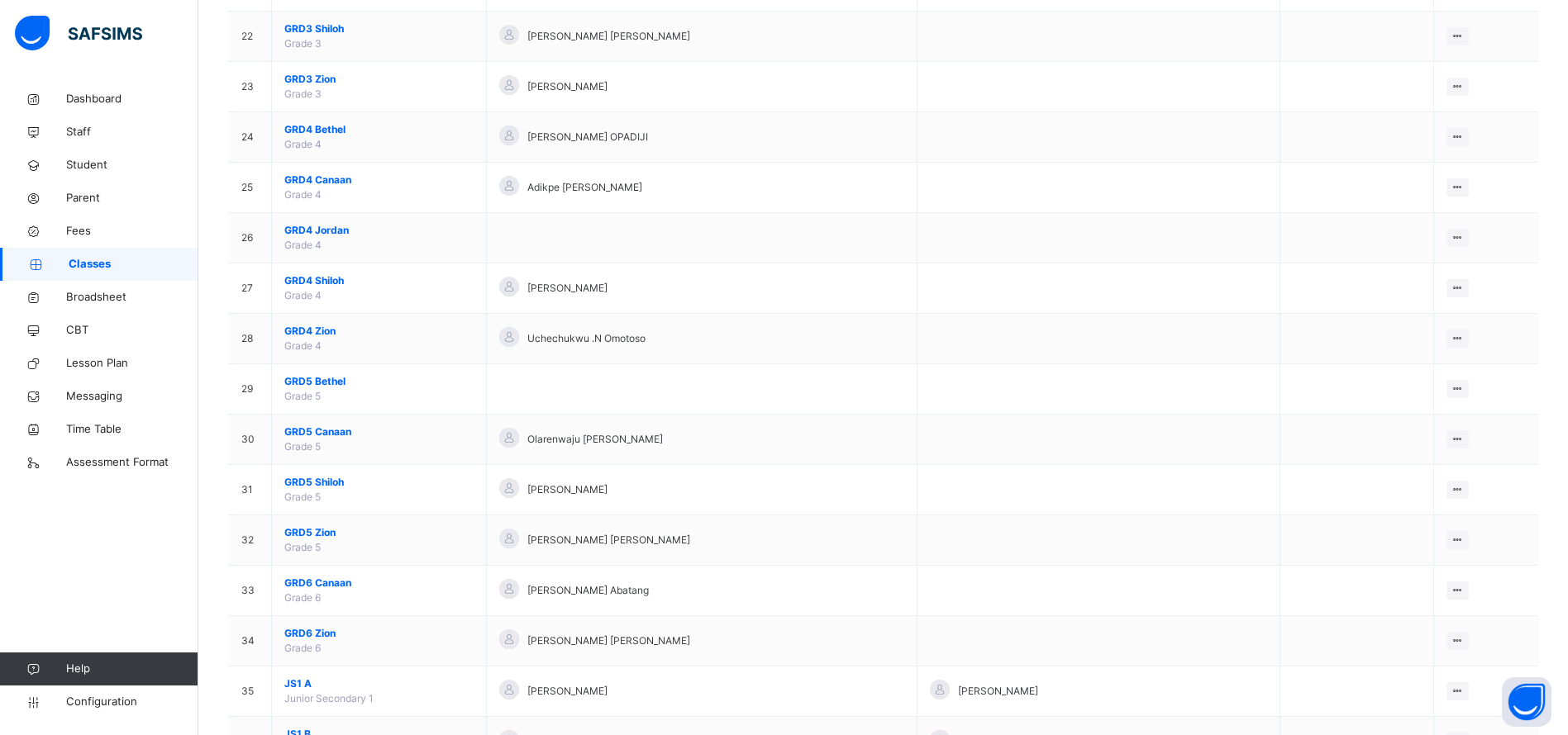
scroll to position [1188, 0]
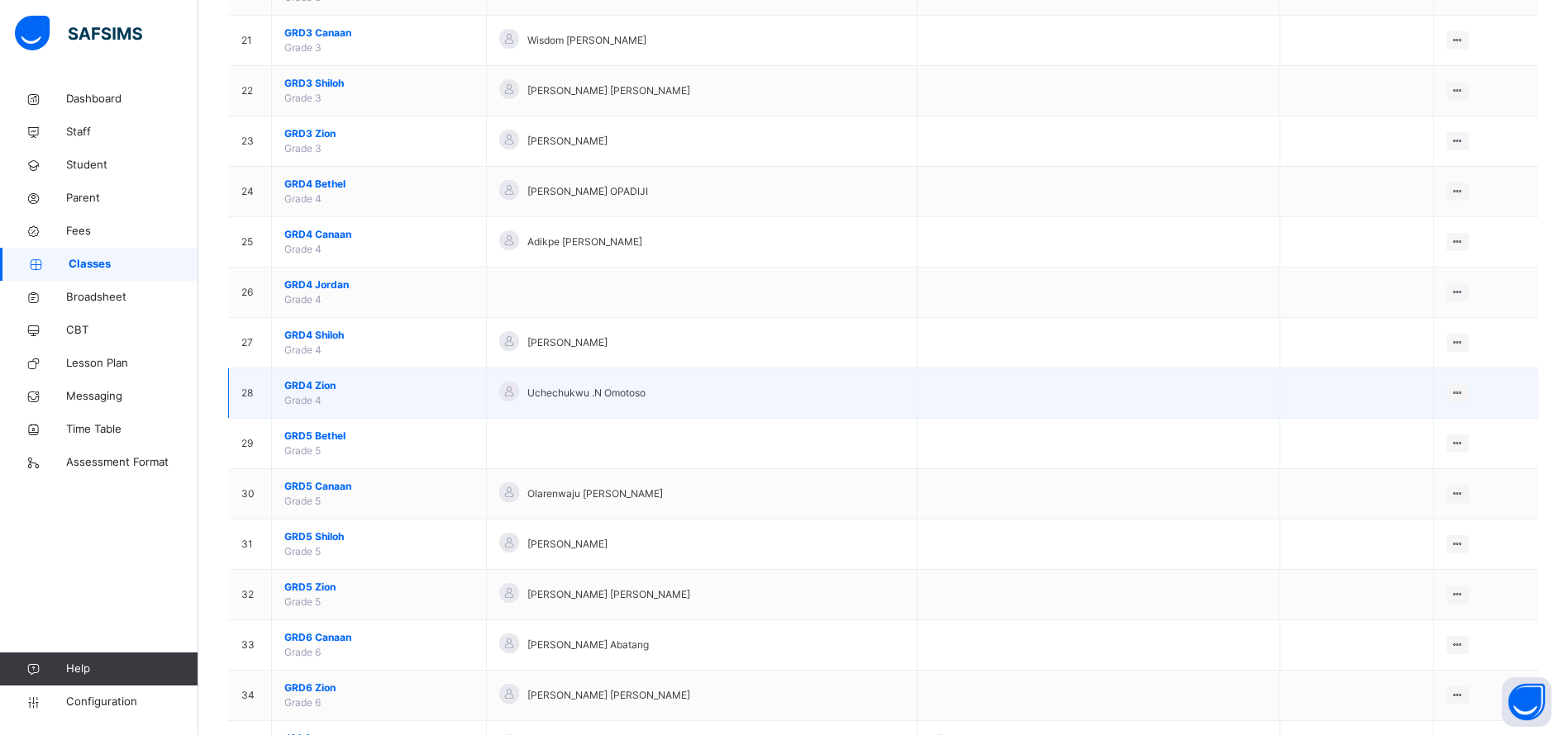
click at [313, 388] on span "GRD4 Zion" at bounding box center [379, 385] width 189 height 15
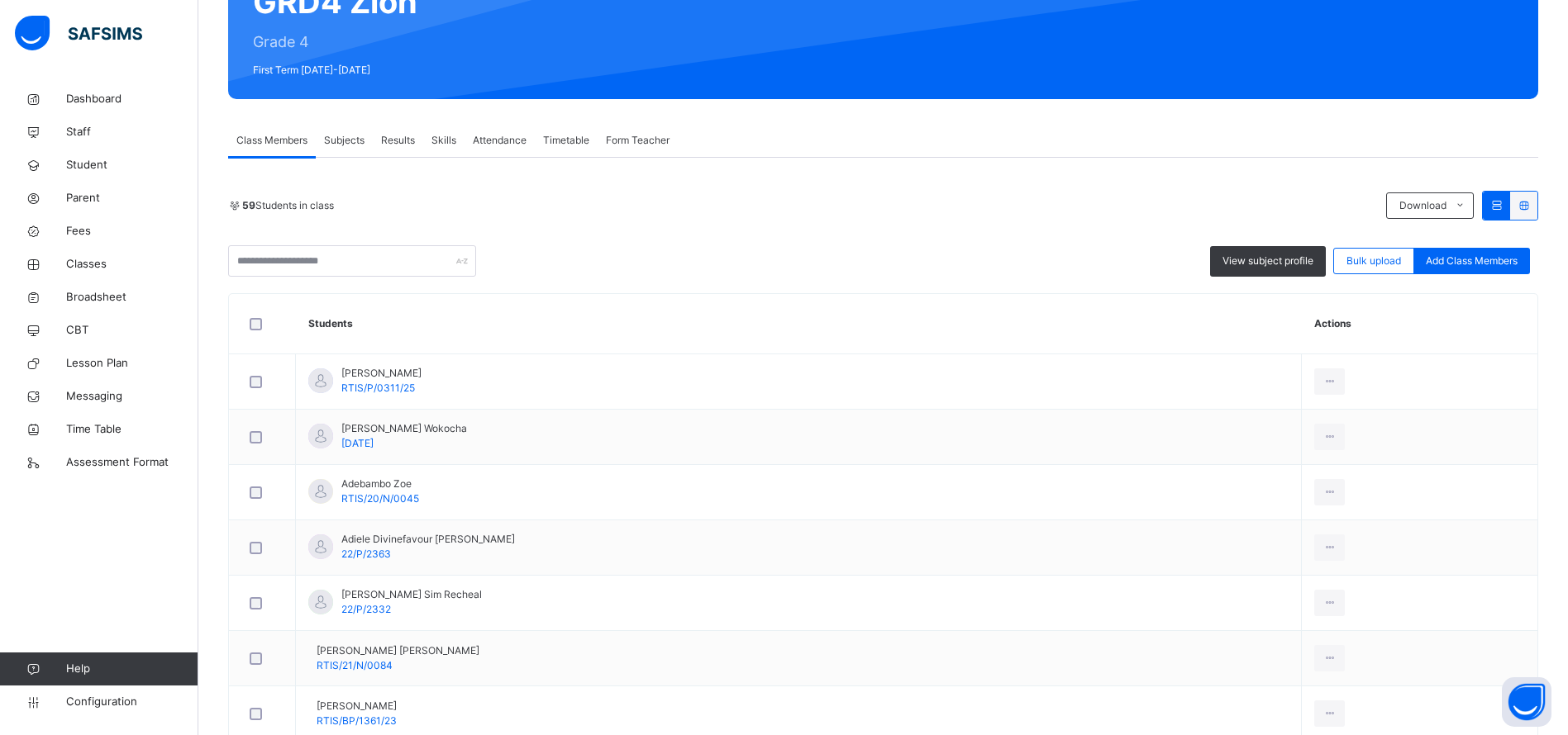
scroll to position [191, 0]
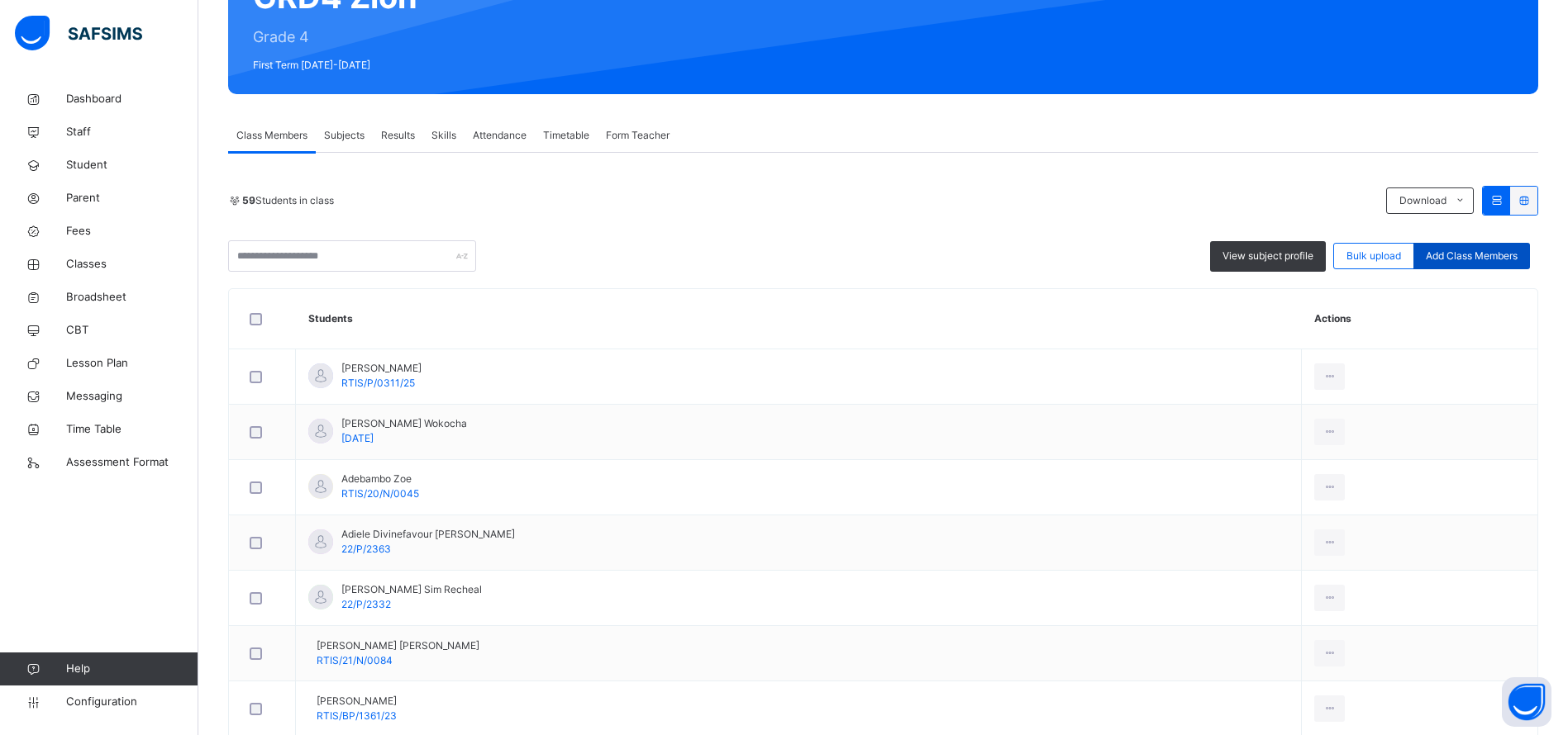
click at [1499, 263] on div "Add Class Members" at bounding box center [1471, 256] width 116 height 27
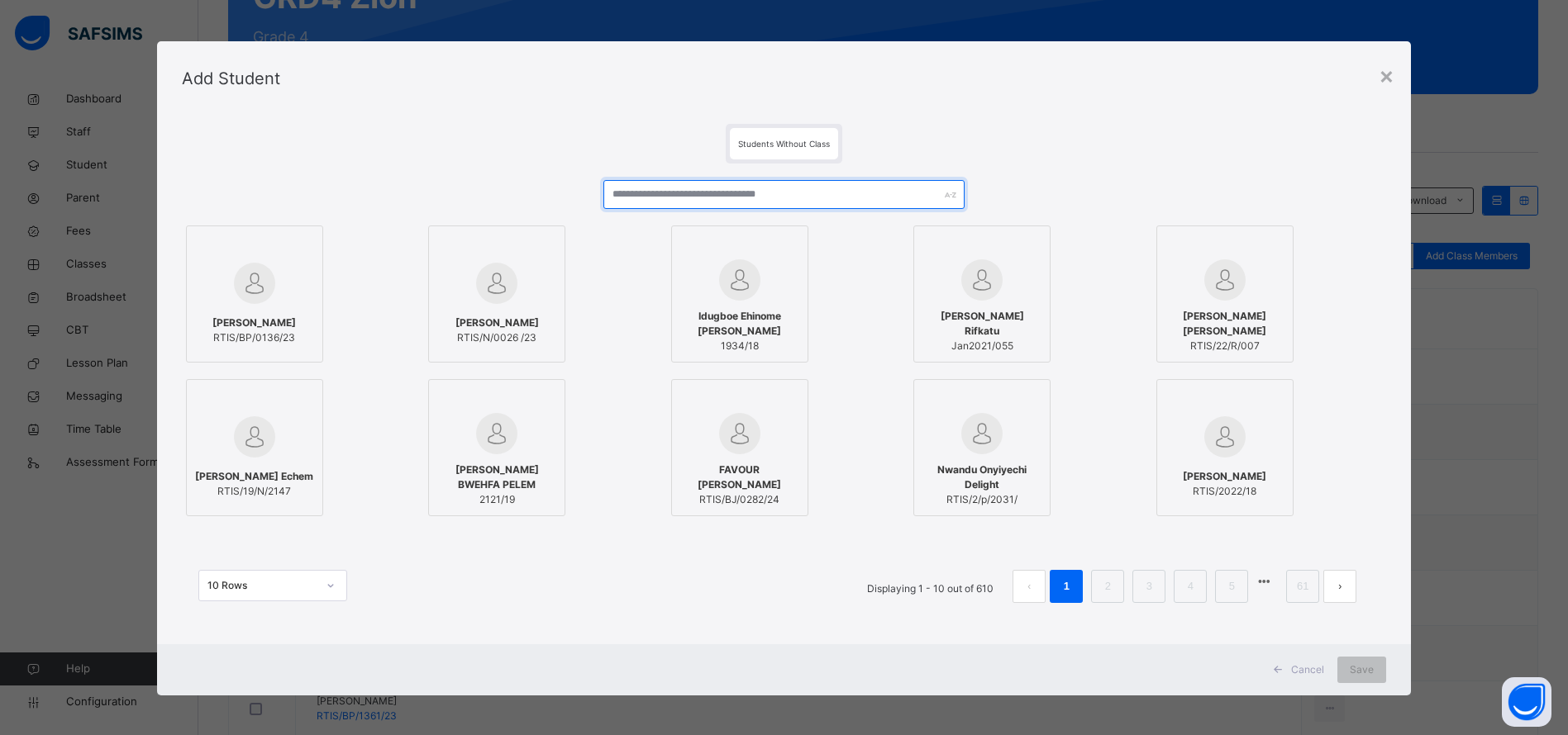
click at [812, 197] on input "text" at bounding box center [784, 194] width 361 height 29
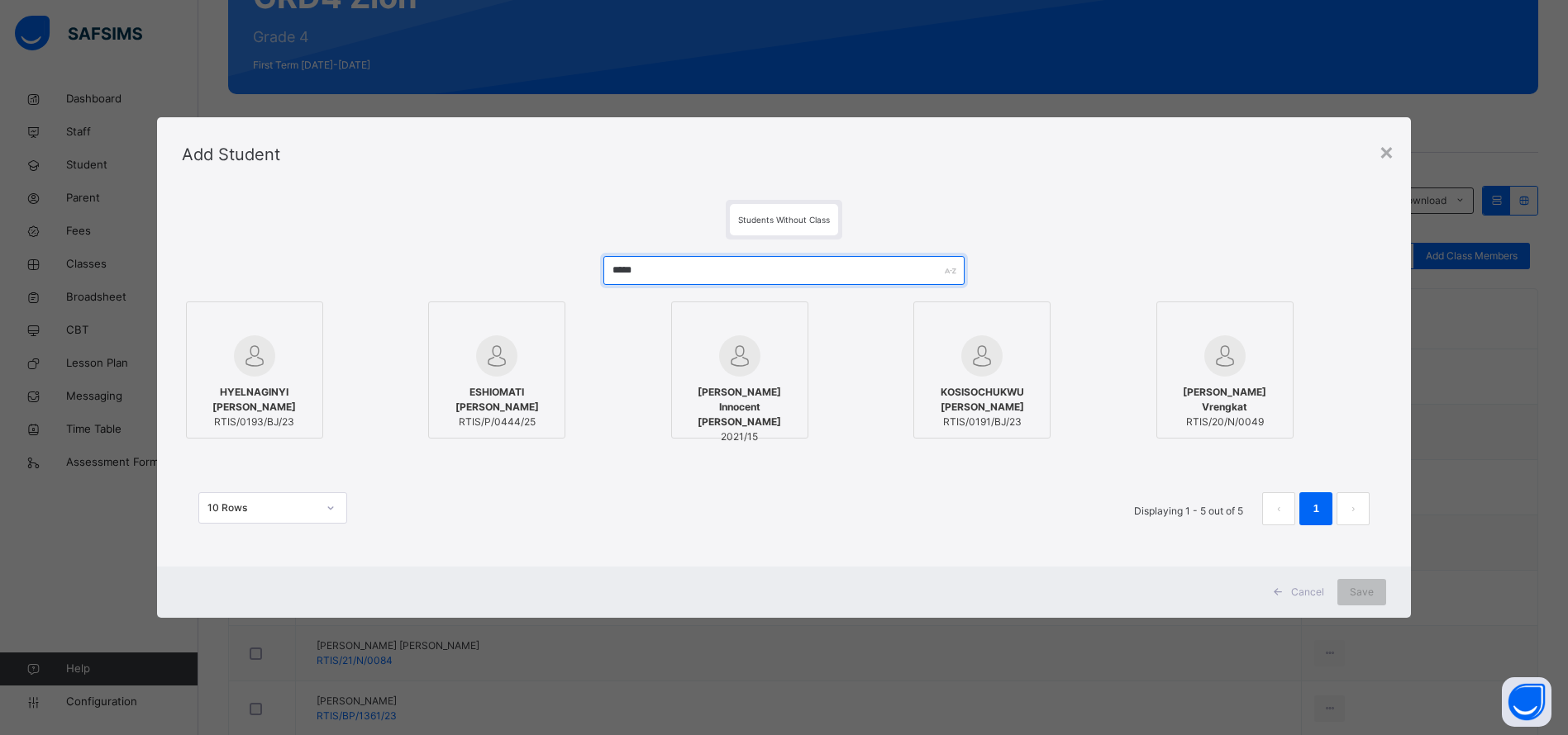
type input "*****"
click at [476, 394] on span "ESHIOMATI [PERSON_NAME]" at bounding box center [497, 400] width 119 height 30
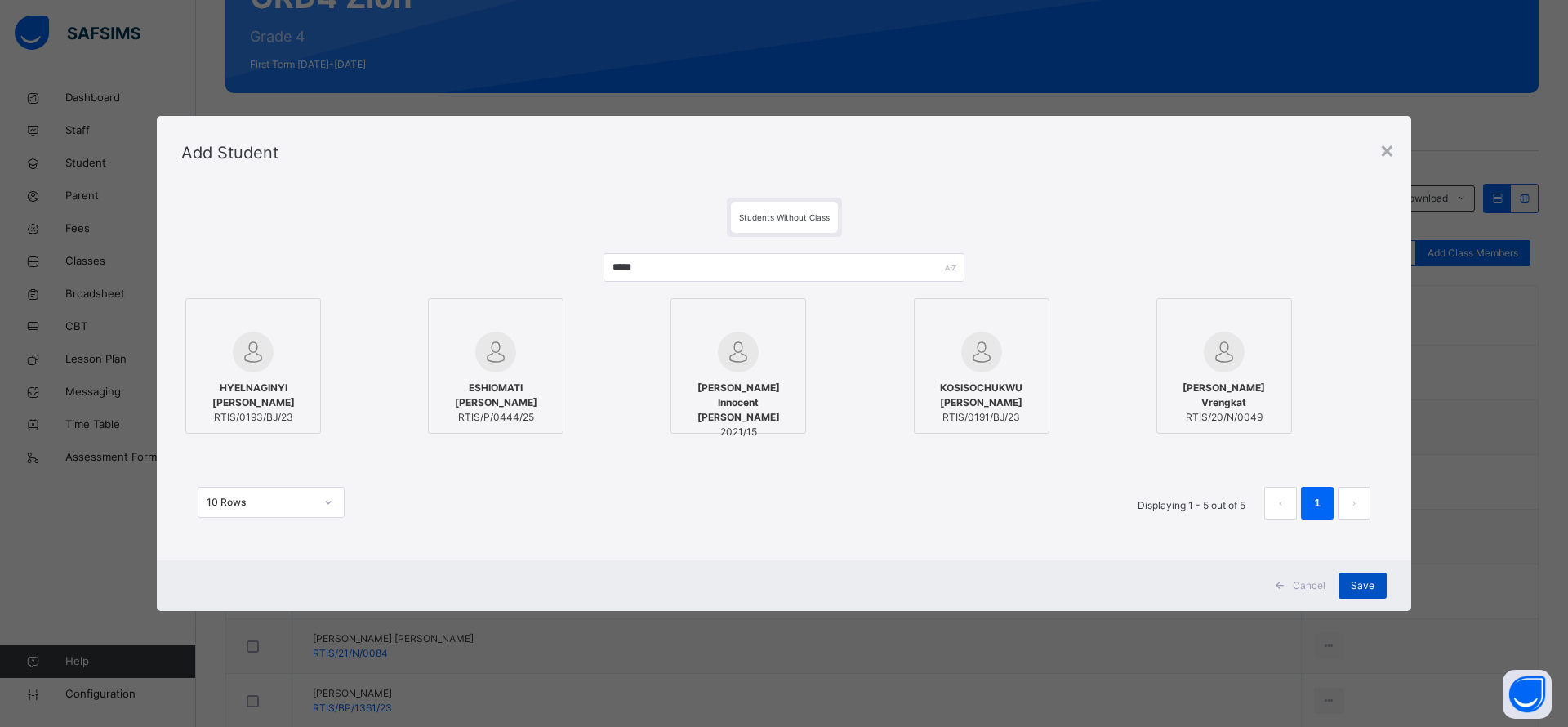
click at [1362, 590] on span "Save" at bounding box center [1362, 586] width 24 height 15
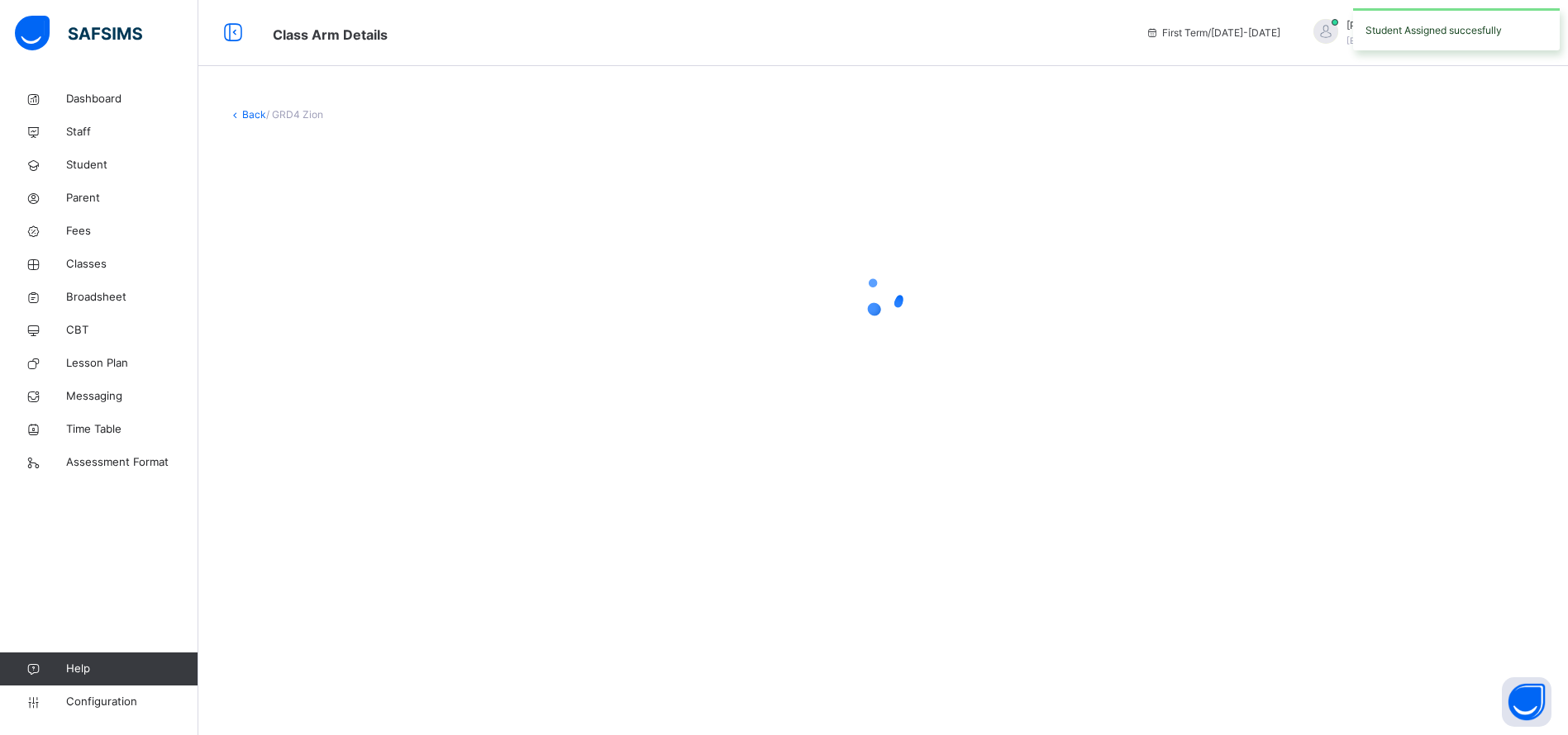
scroll to position [0, 0]
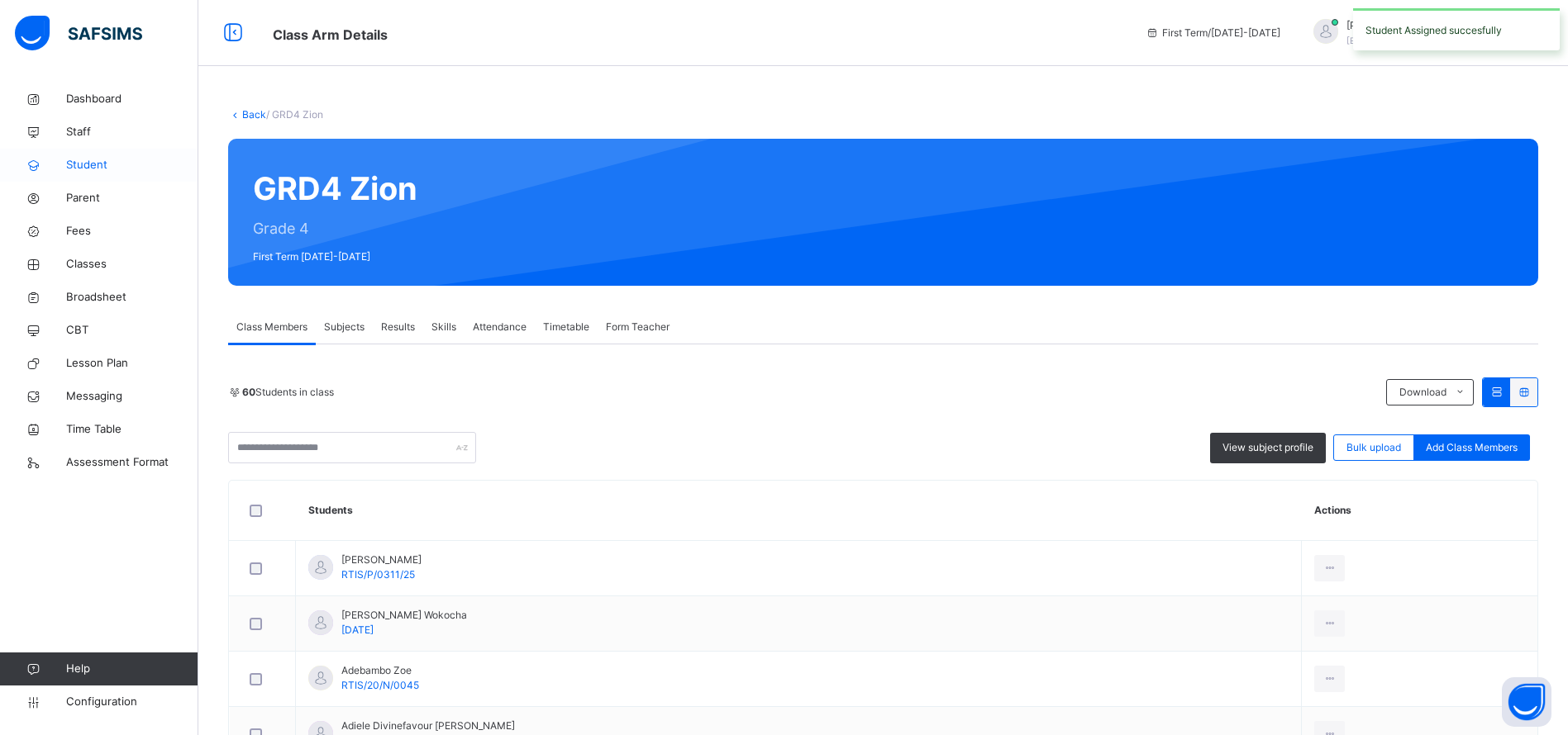
click at [95, 174] on link "Student" at bounding box center [99, 166] width 198 height 33
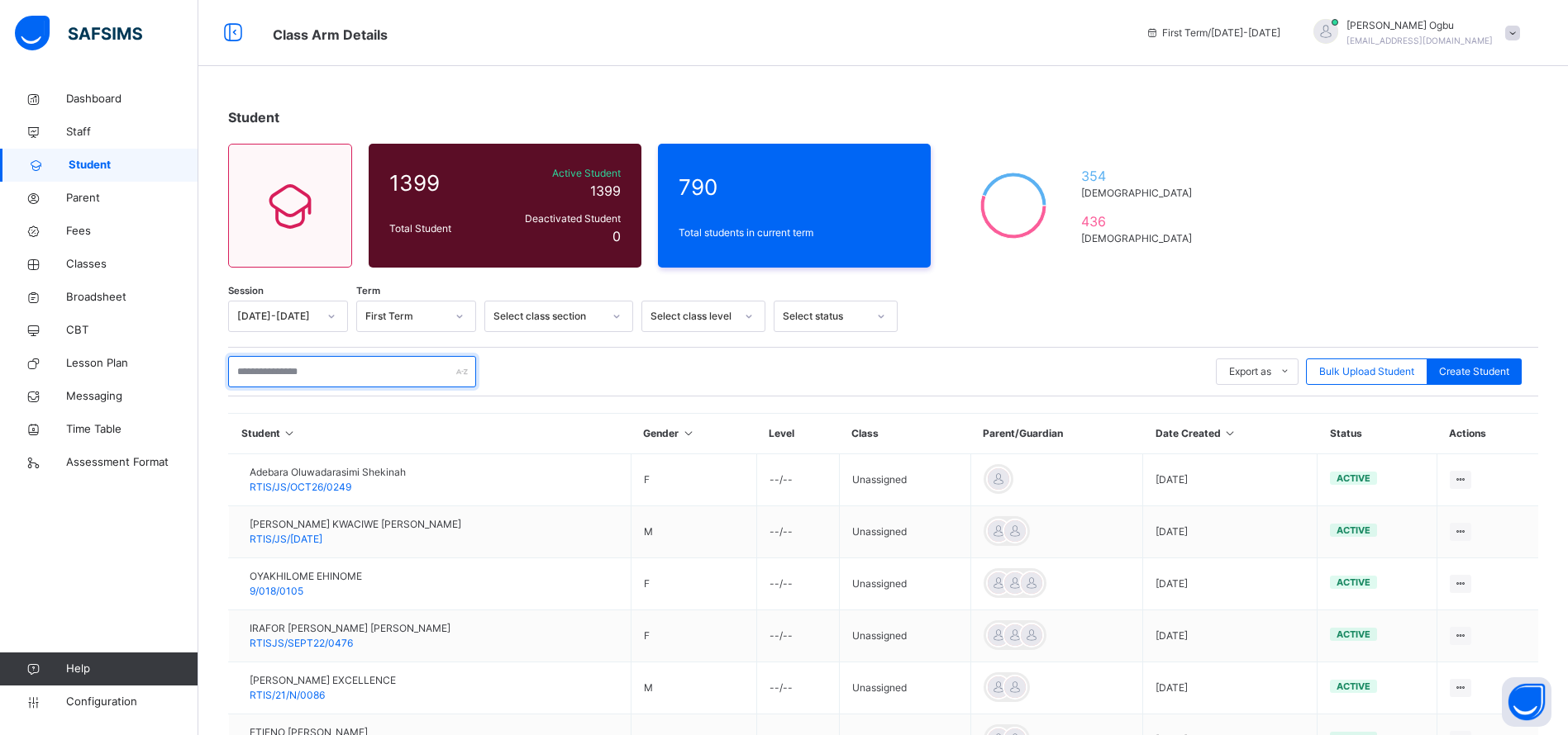
click at [328, 375] on input "text" at bounding box center [352, 372] width 248 height 32
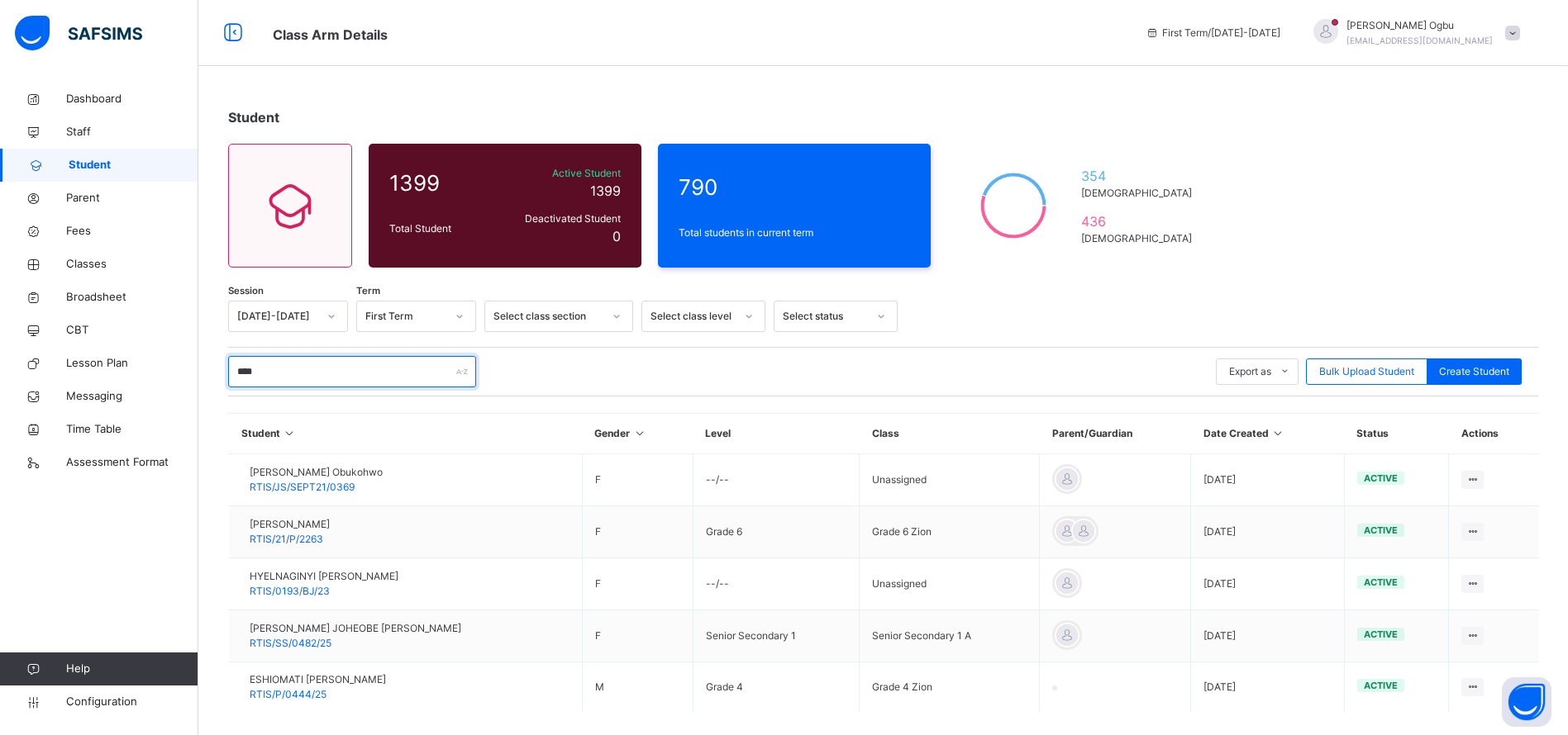
type input "*****"
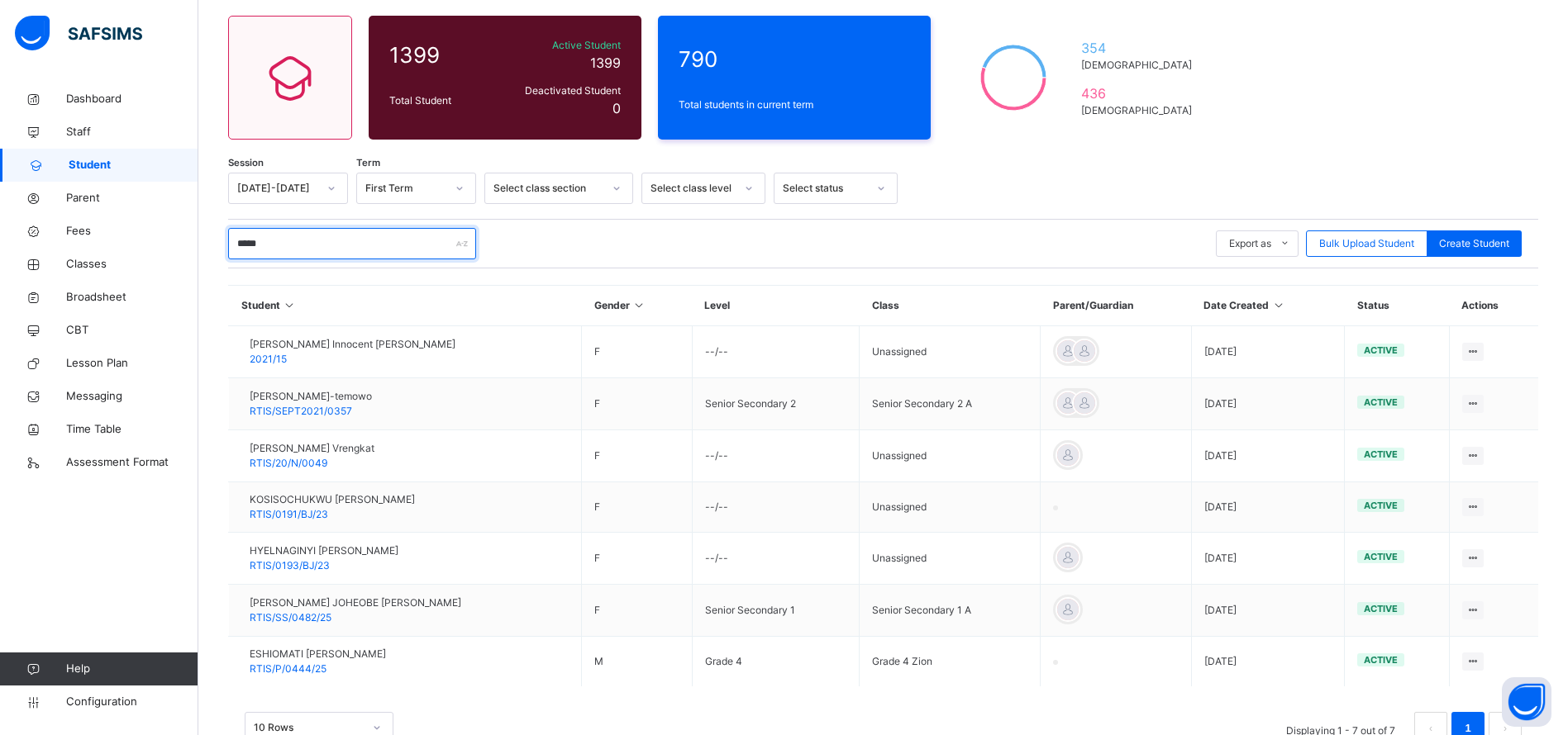
scroll to position [130, 0]
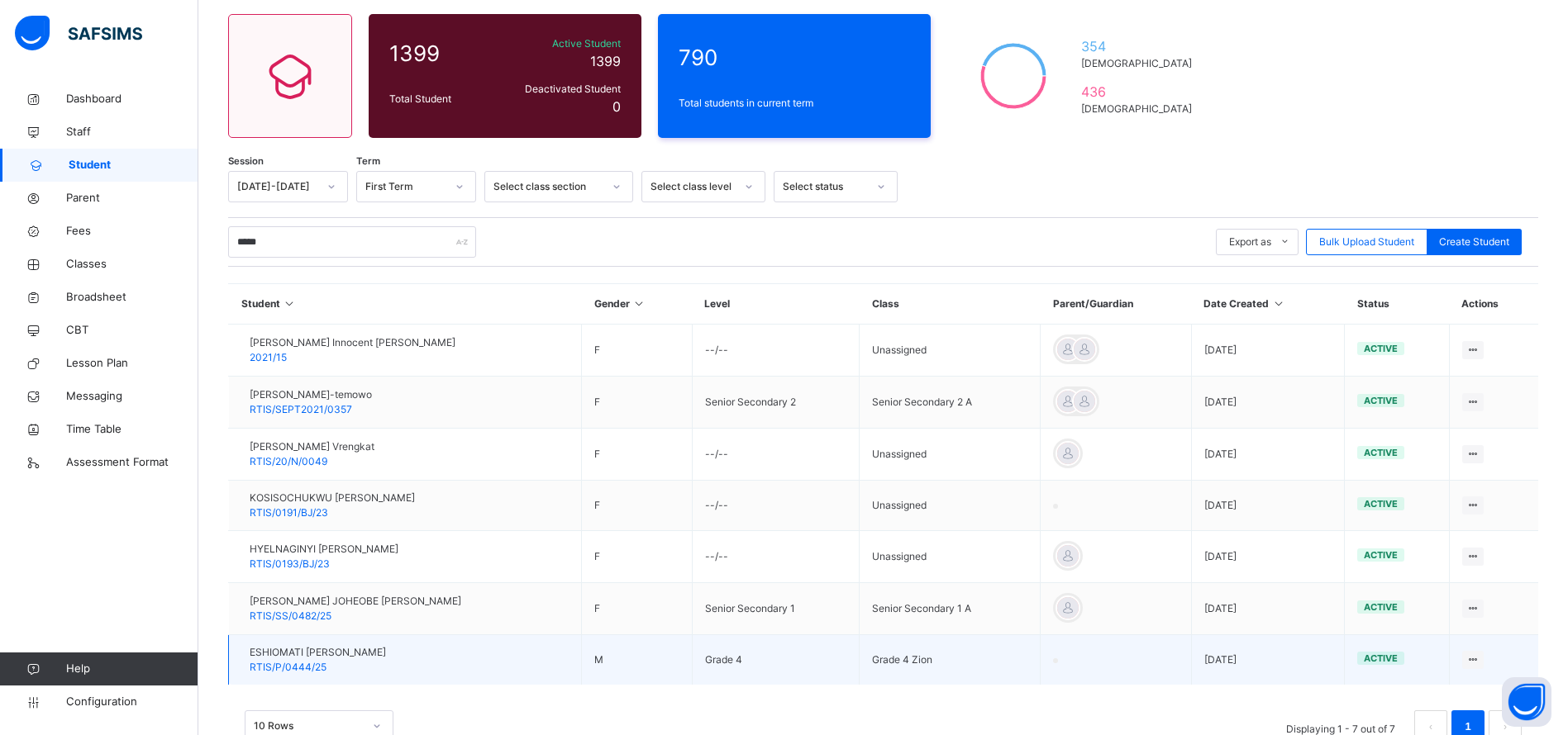
click at [341, 660] on div "ESHIOMATI AARON ALIU RTIS/P/0444/25" at bounding box center [317, 660] width 136 height 30
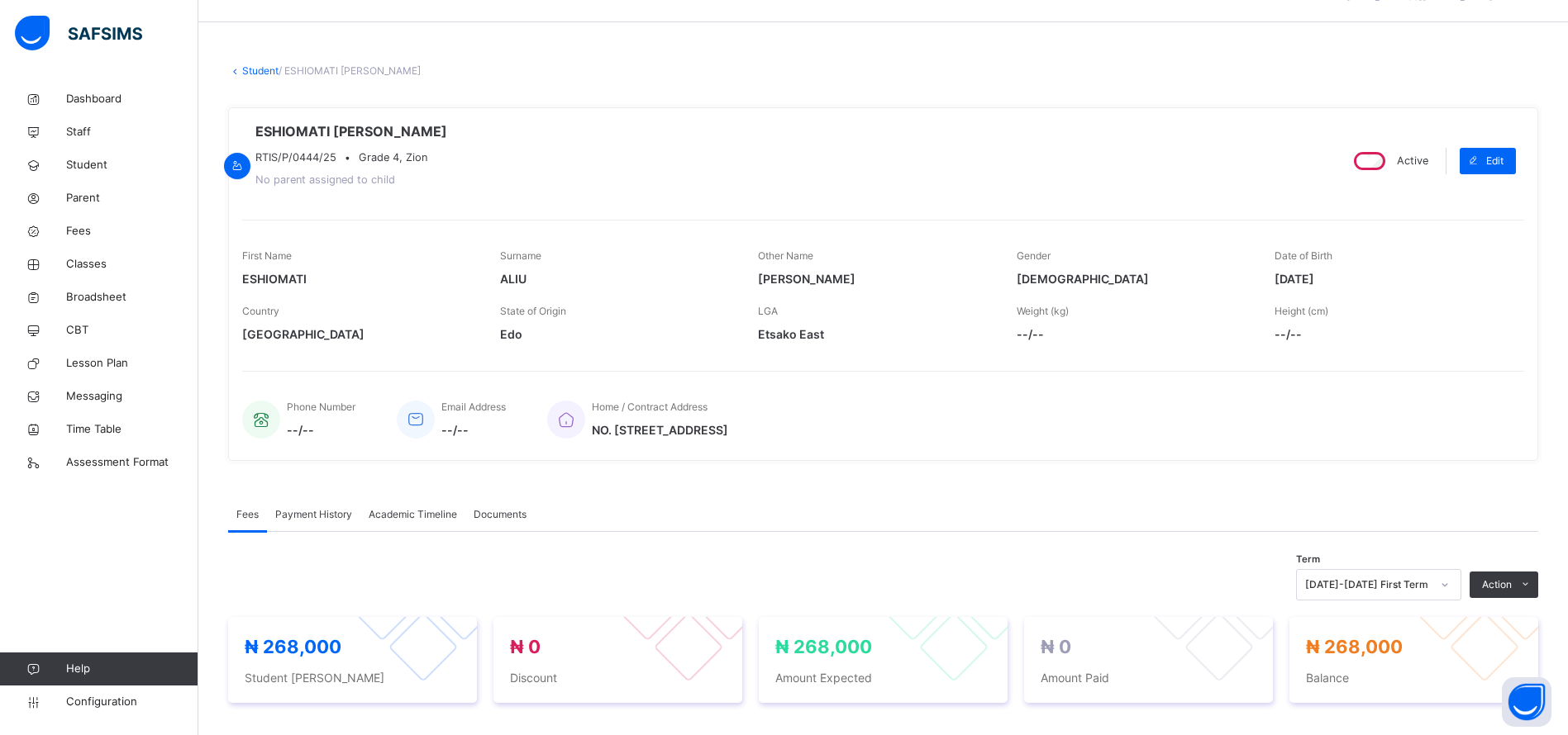
scroll to position [394, 0]
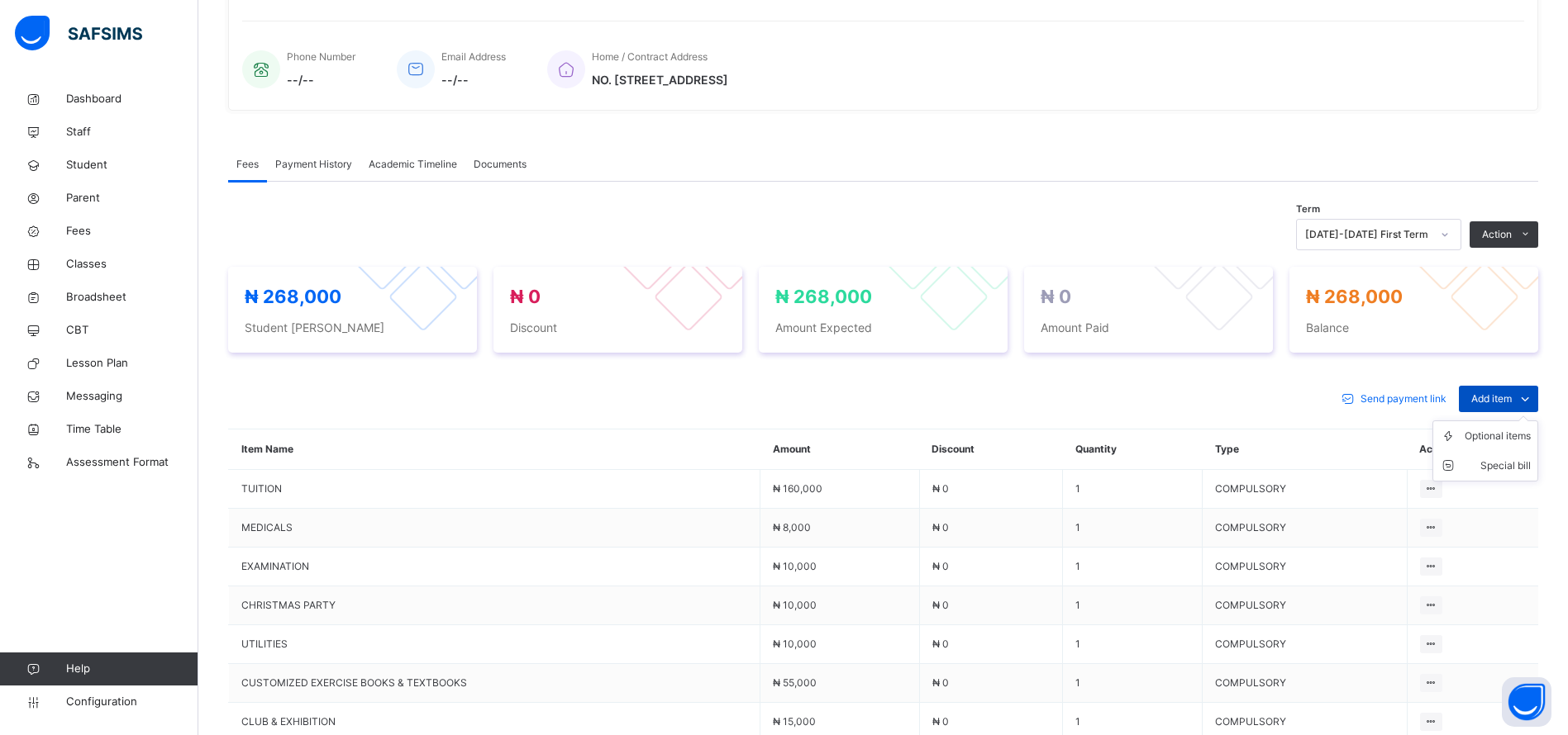
click at [1511, 396] on span "Add item" at bounding box center [1491, 399] width 40 height 15
click at [1511, 435] on th "Actions" at bounding box center [1472, 450] width 131 height 40
click at [1534, 394] on icon at bounding box center [1525, 399] width 18 height 20
click at [1501, 438] on div "Optional items" at bounding box center [1497, 436] width 66 height 17
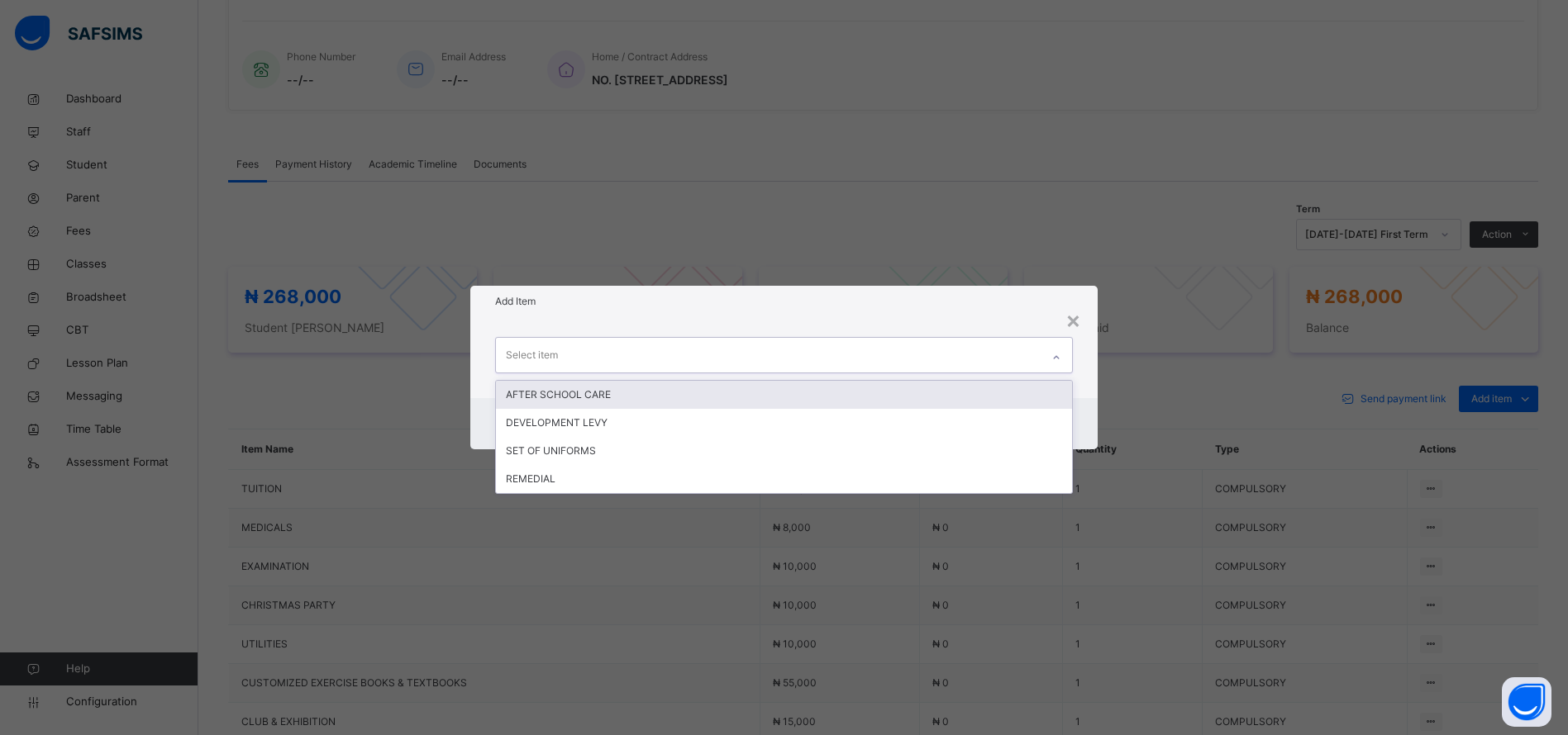
click at [792, 389] on div "AFTER SCHOOL CARE" at bounding box center [784, 395] width 576 height 28
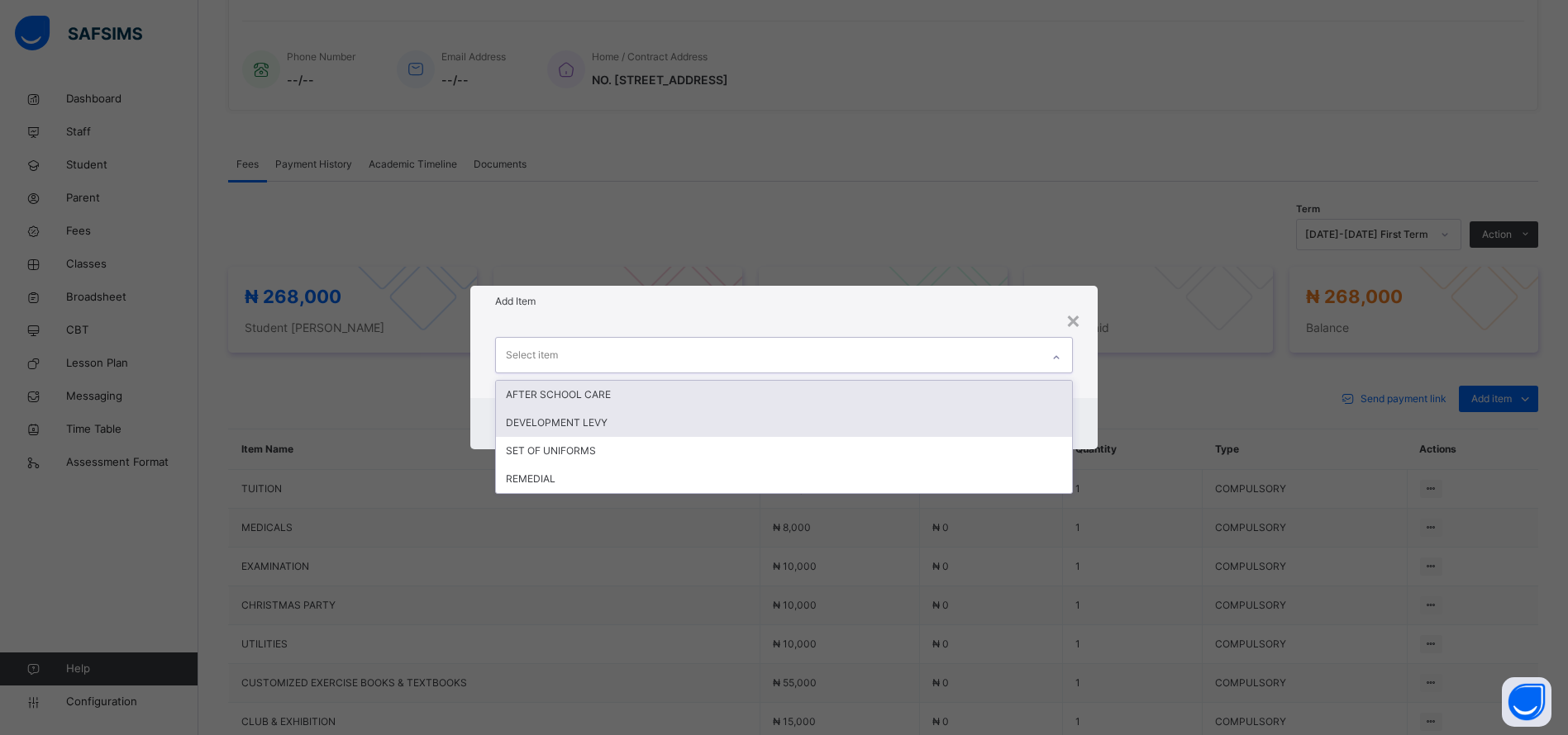
click at [559, 418] on div "DEVELOPMENT LEVY" at bounding box center [784, 423] width 576 height 28
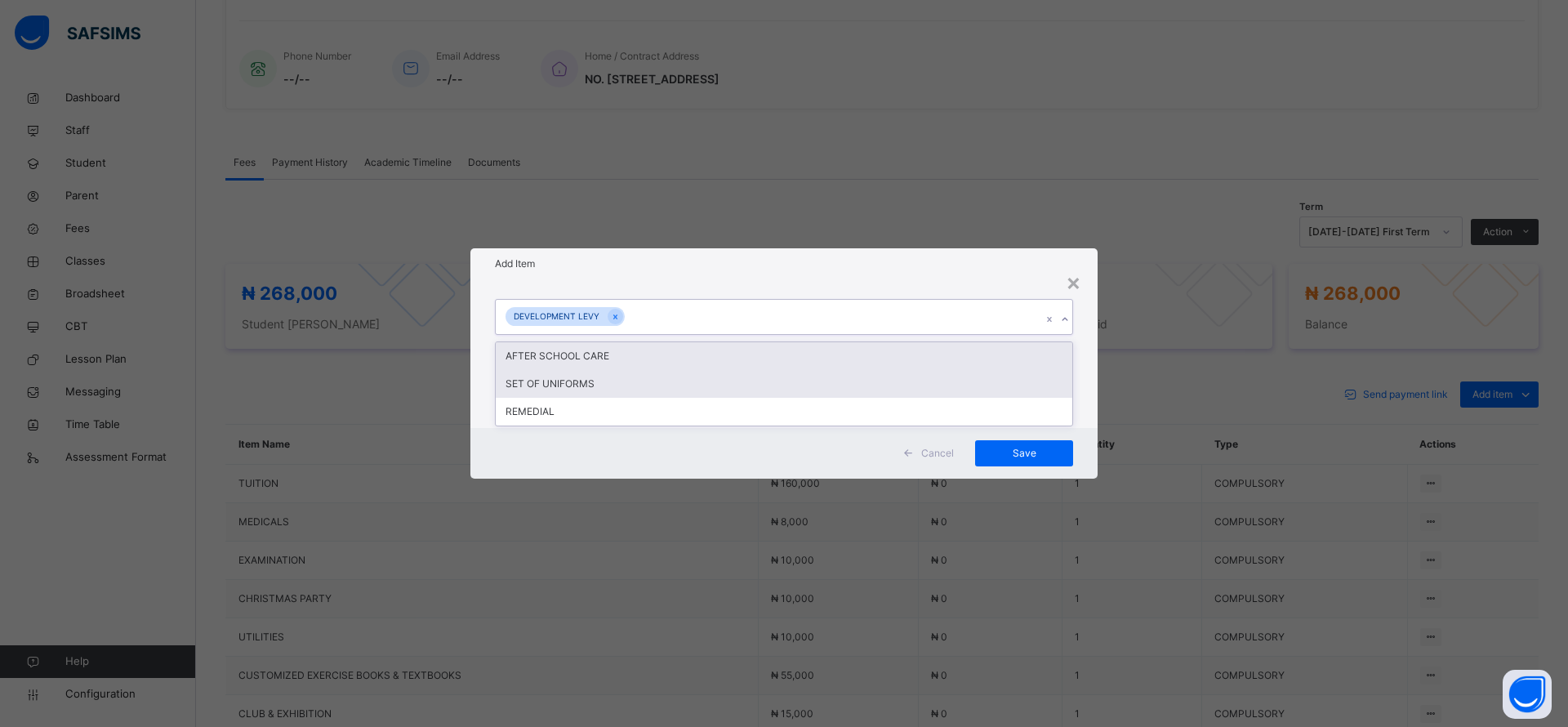
click at [641, 391] on div "SET OF UNIFORMS" at bounding box center [784, 384] width 576 height 28
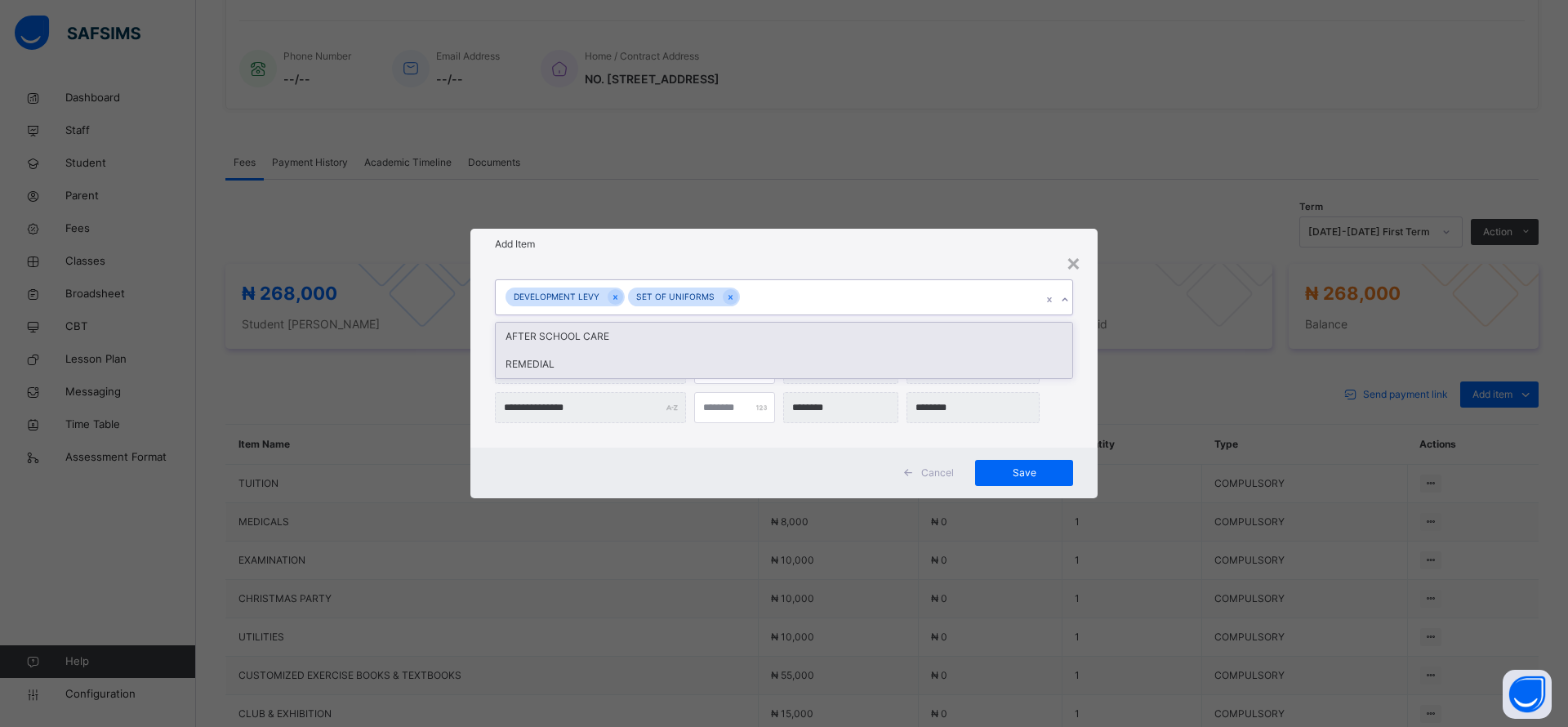
click at [541, 364] on div "REMEDIAL" at bounding box center [784, 365] width 576 height 28
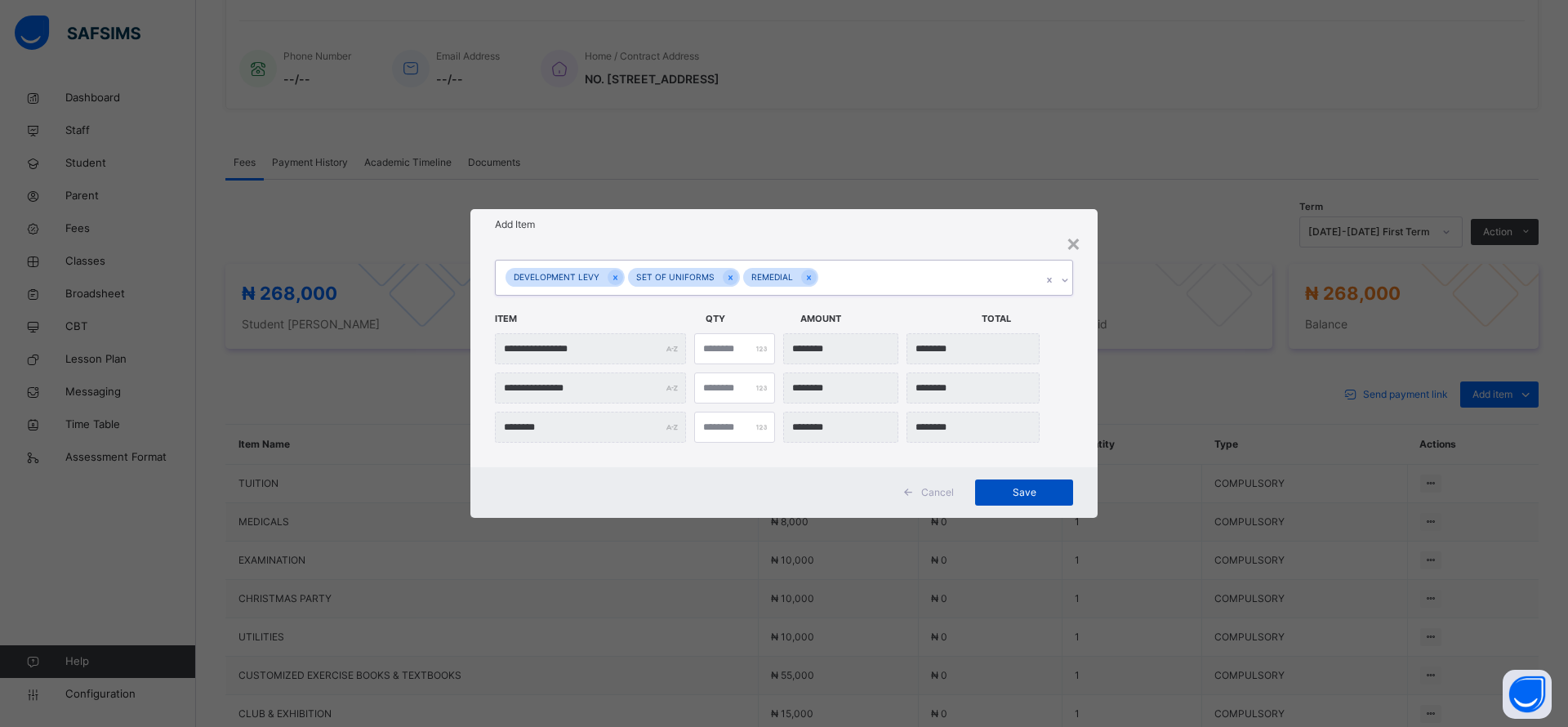
click at [1023, 487] on span "Save" at bounding box center [1023, 493] width 74 height 15
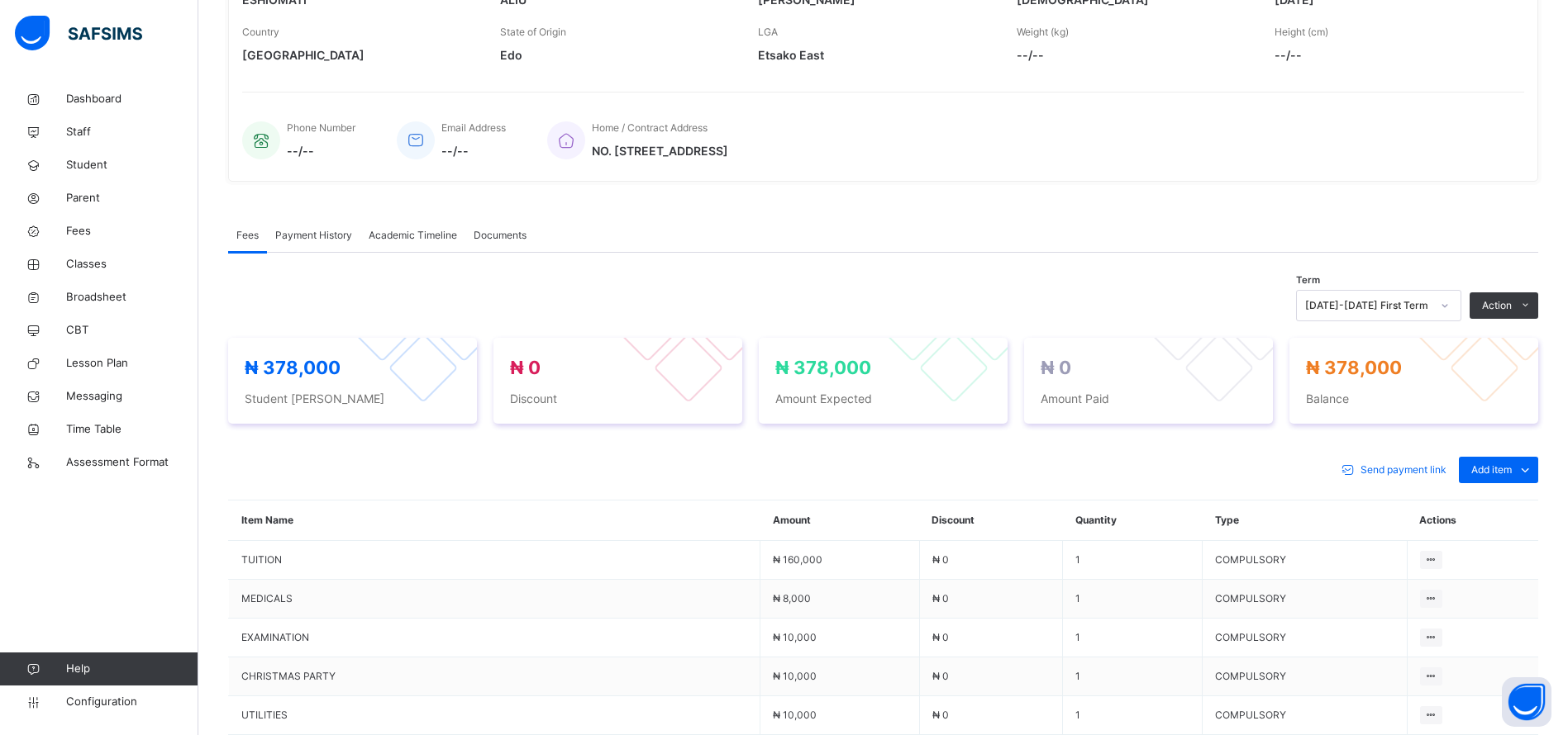
scroll to position [242, 0]
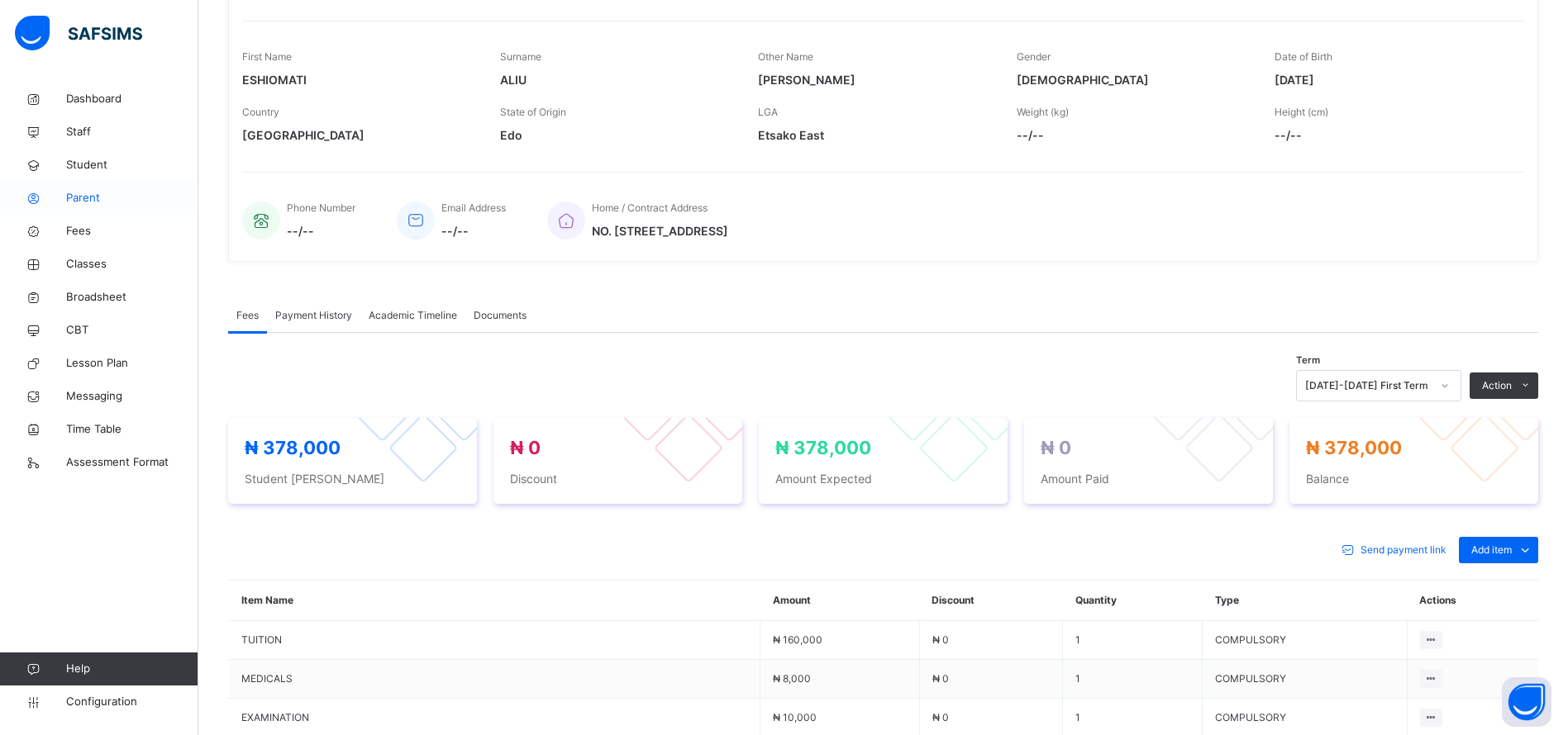
click at [89, 198] on span "Parent" at bounding box center [132, 198] width 132 height 17
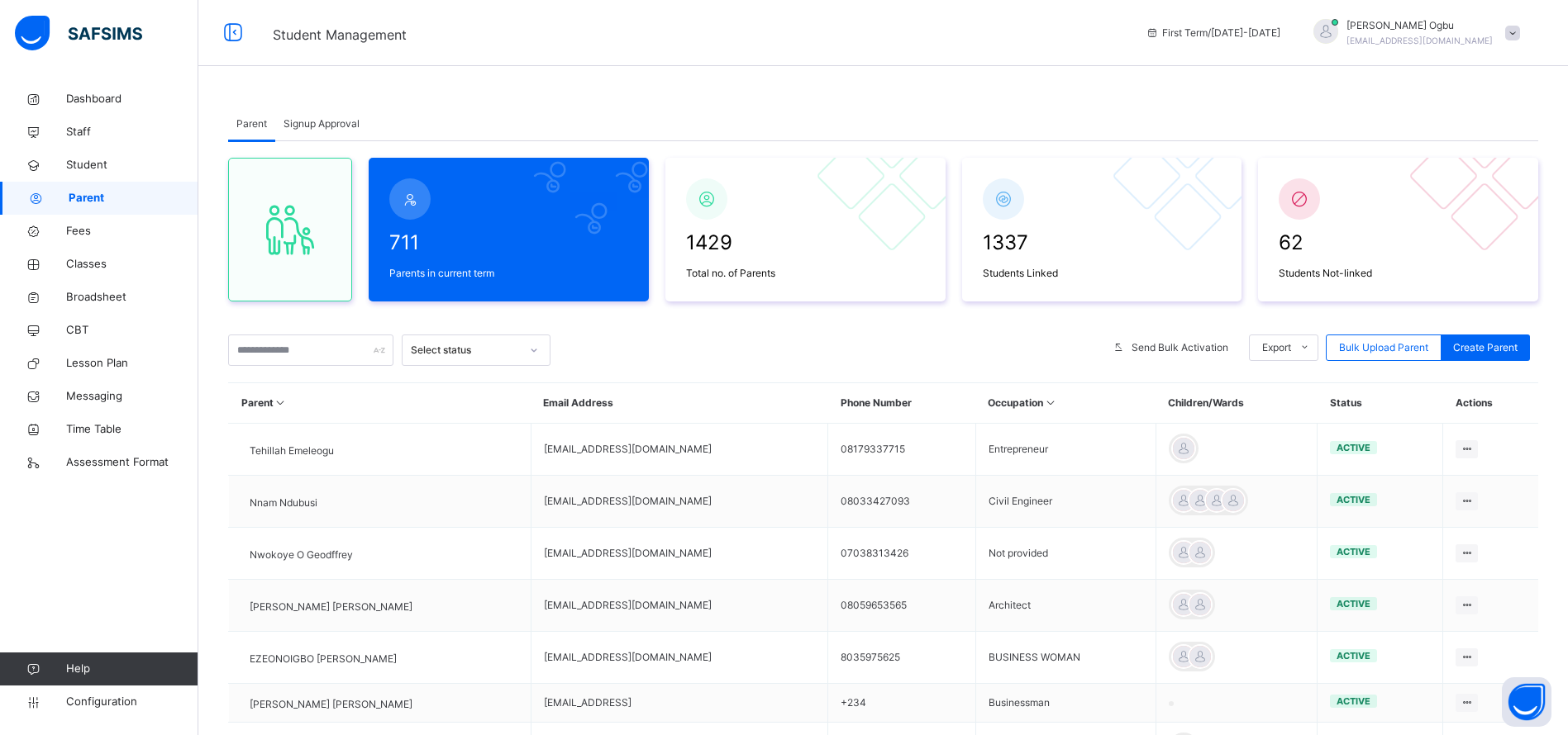
click at [311, 119] on span "Signup Approval" at bounding box center [321, 124] width 76 height 15
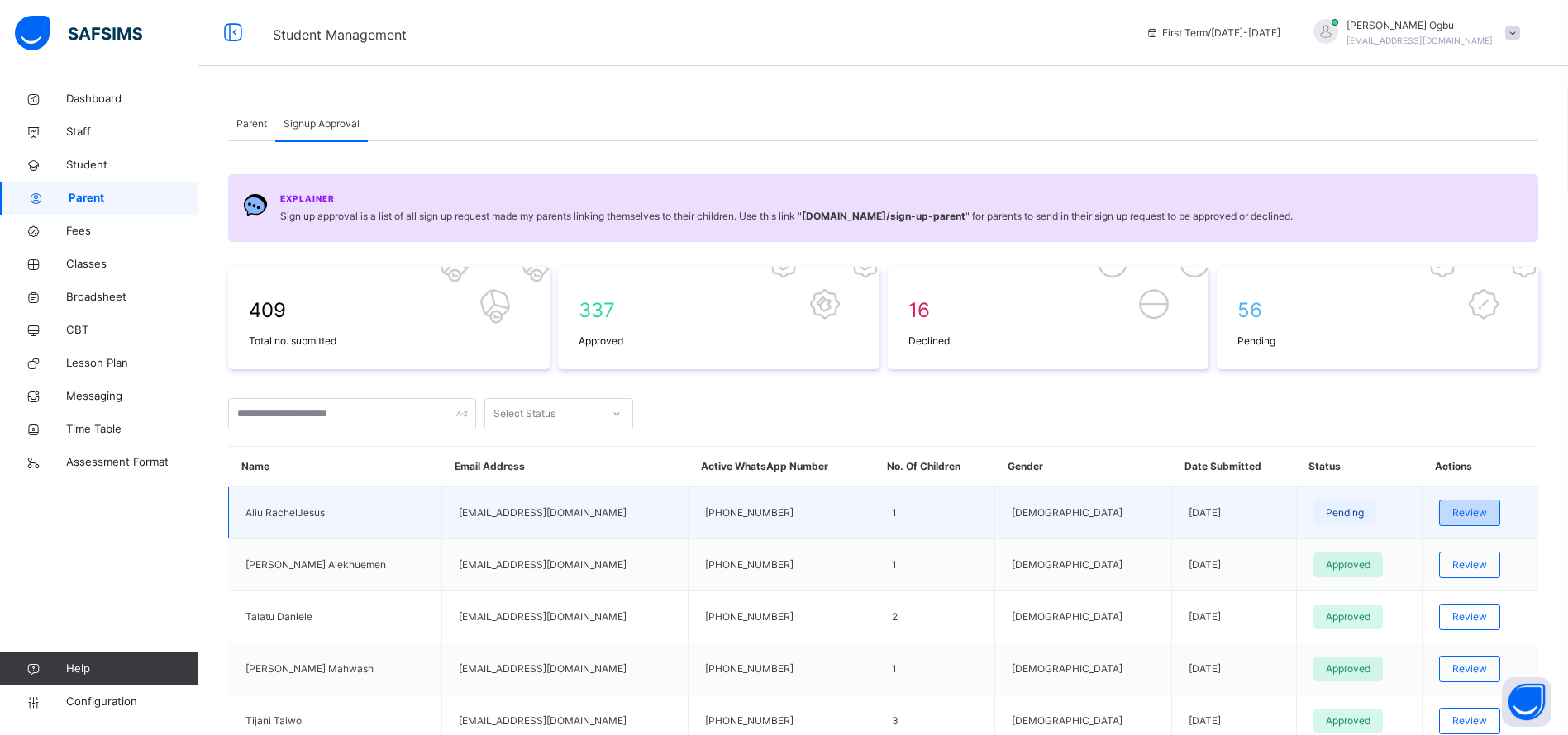
click at [1464, 508] on span "Review" at bounding box center [1469, 513] width 34 height 15
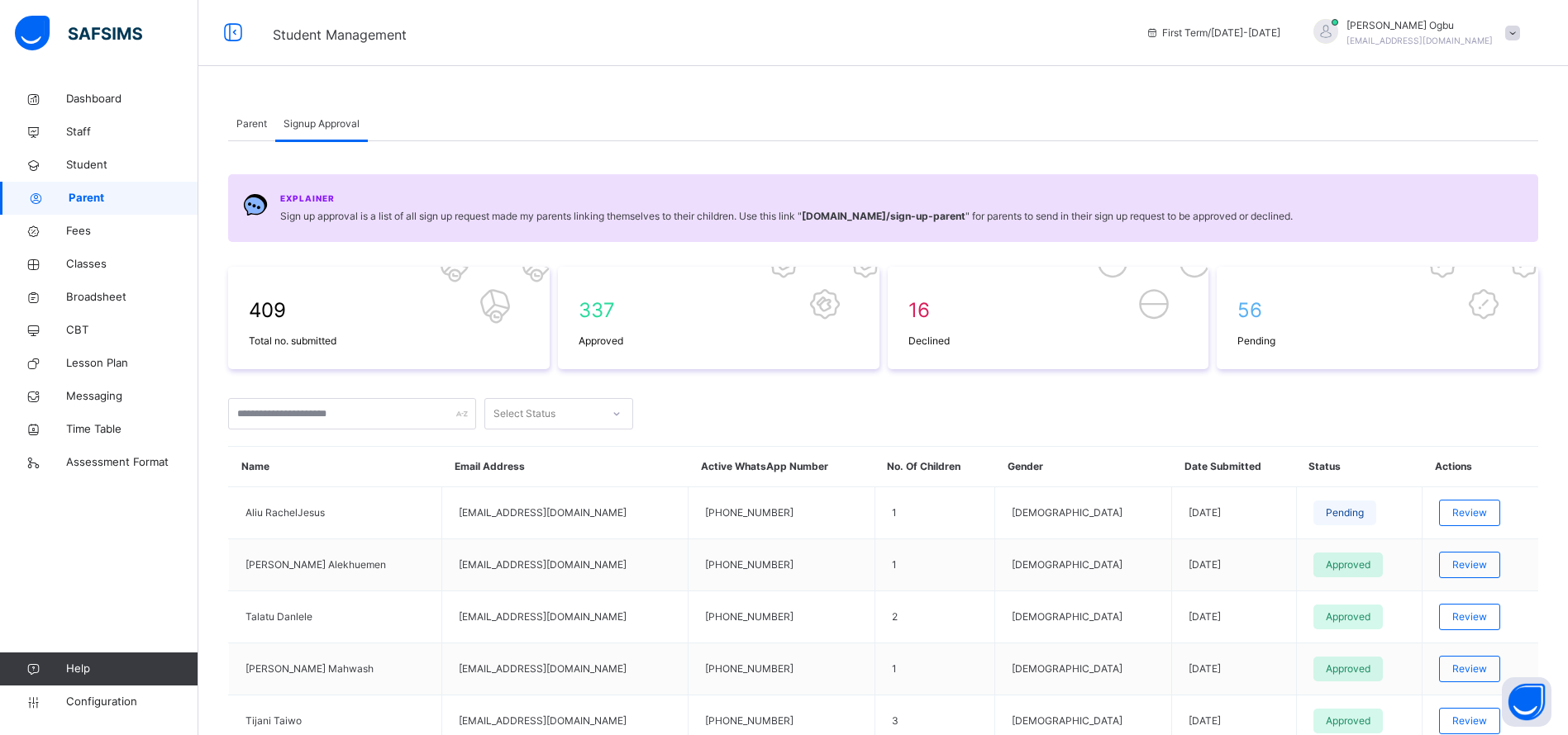
click at [253, 122] on span "Parent" at bounding box center [252, 124] width 31 height 15
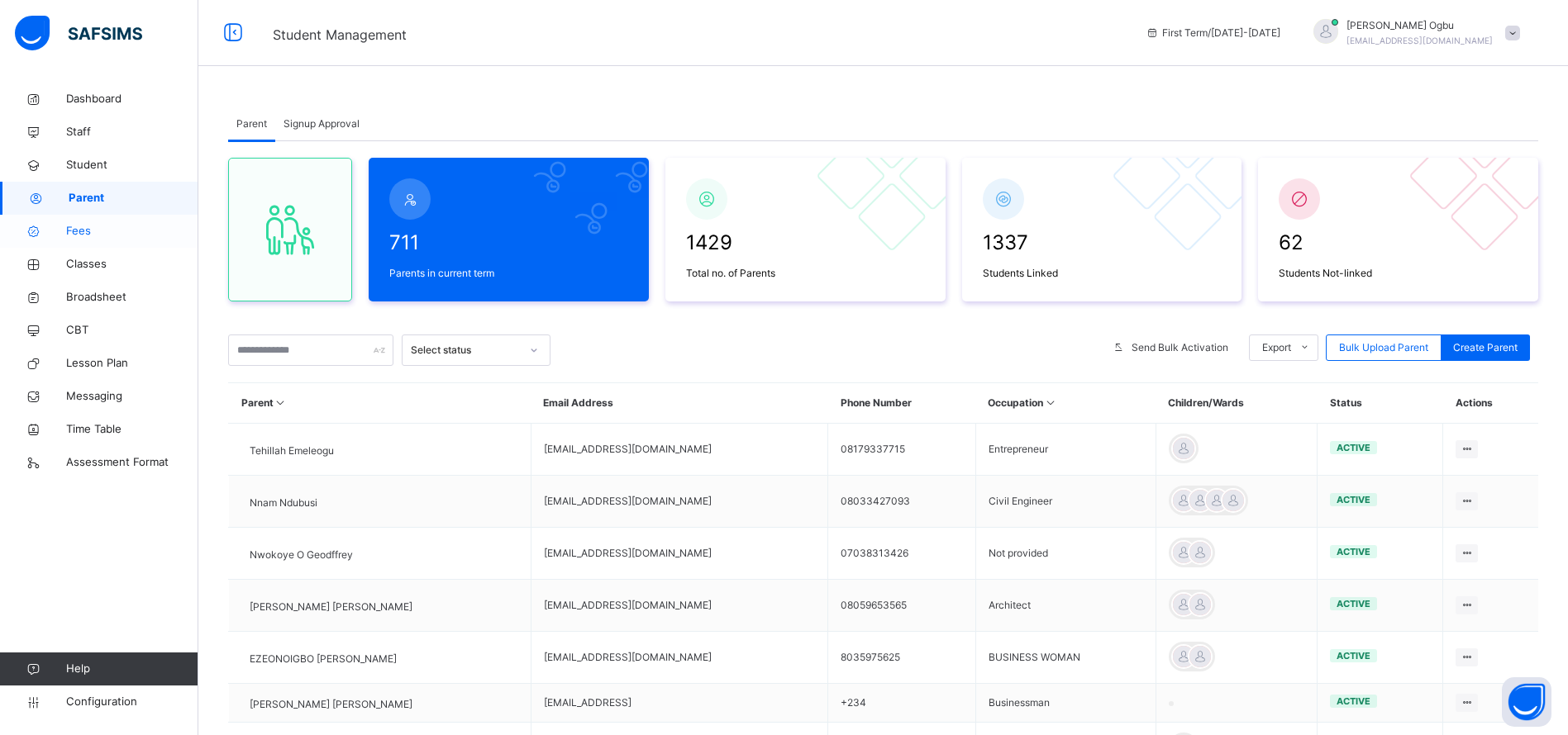
click at [87, 229] on span "Fees" at bounding box center [132, 232] width 132 height 17
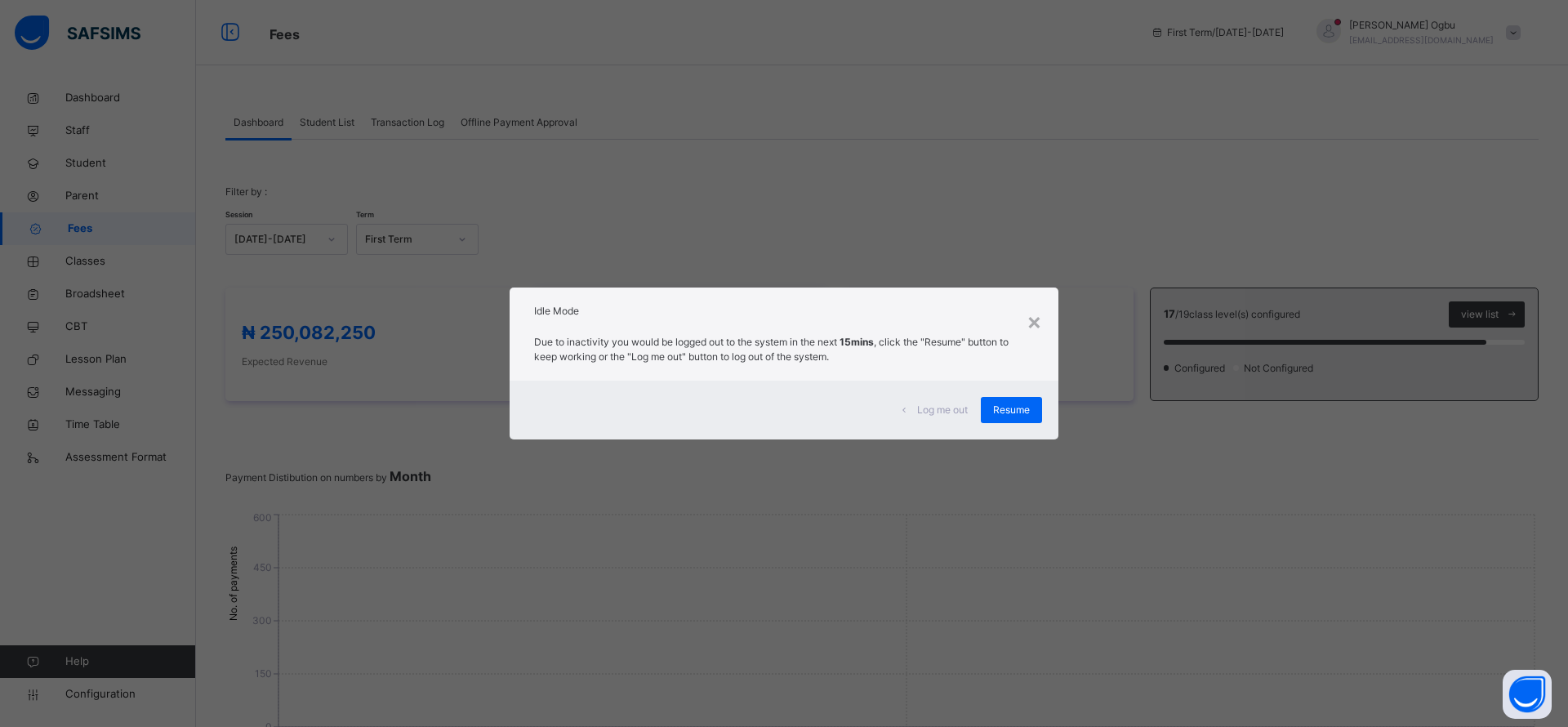
click at [1013, 415] on span "Resume" at bounding box center [1011, 410] width 36 height 15
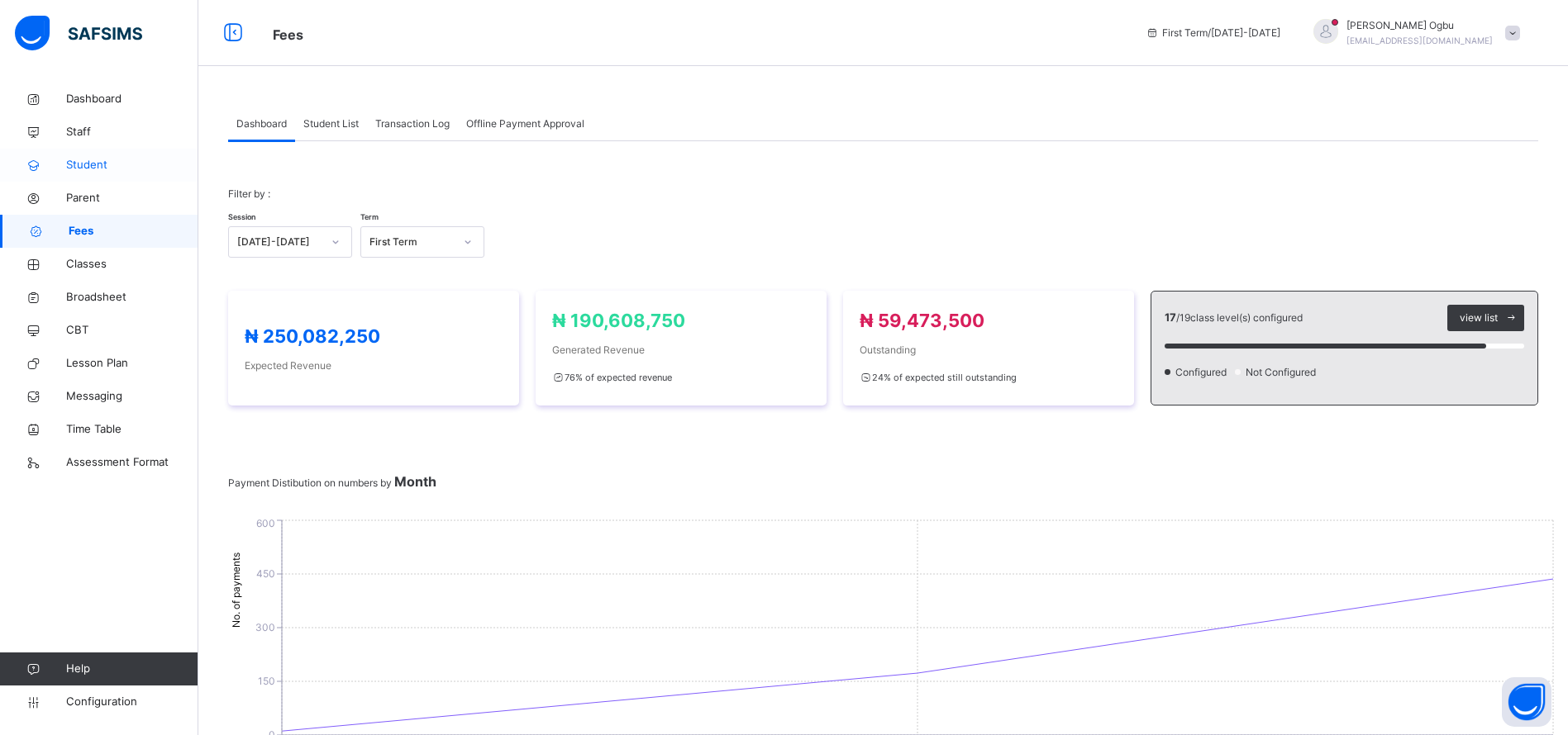
click at [77, 161] on span "Student" at bounding box center [132, 166] width 132 height 17
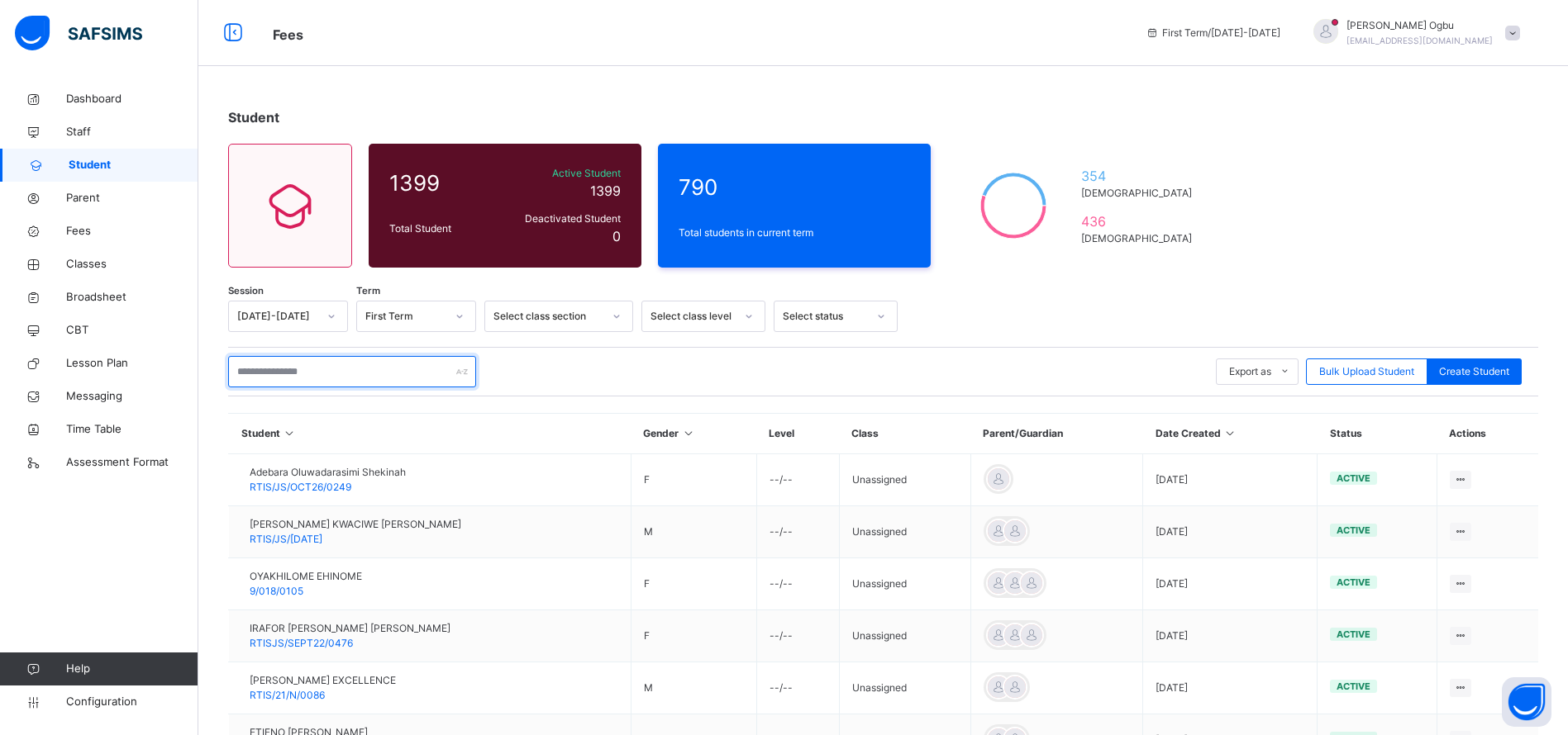
click at [315, 360] on input "text" at bounding box center [352, 372] width 248 height 32
click at [90, 192] on span "Parent" at bounding box center [132, 198] width 132 height 17
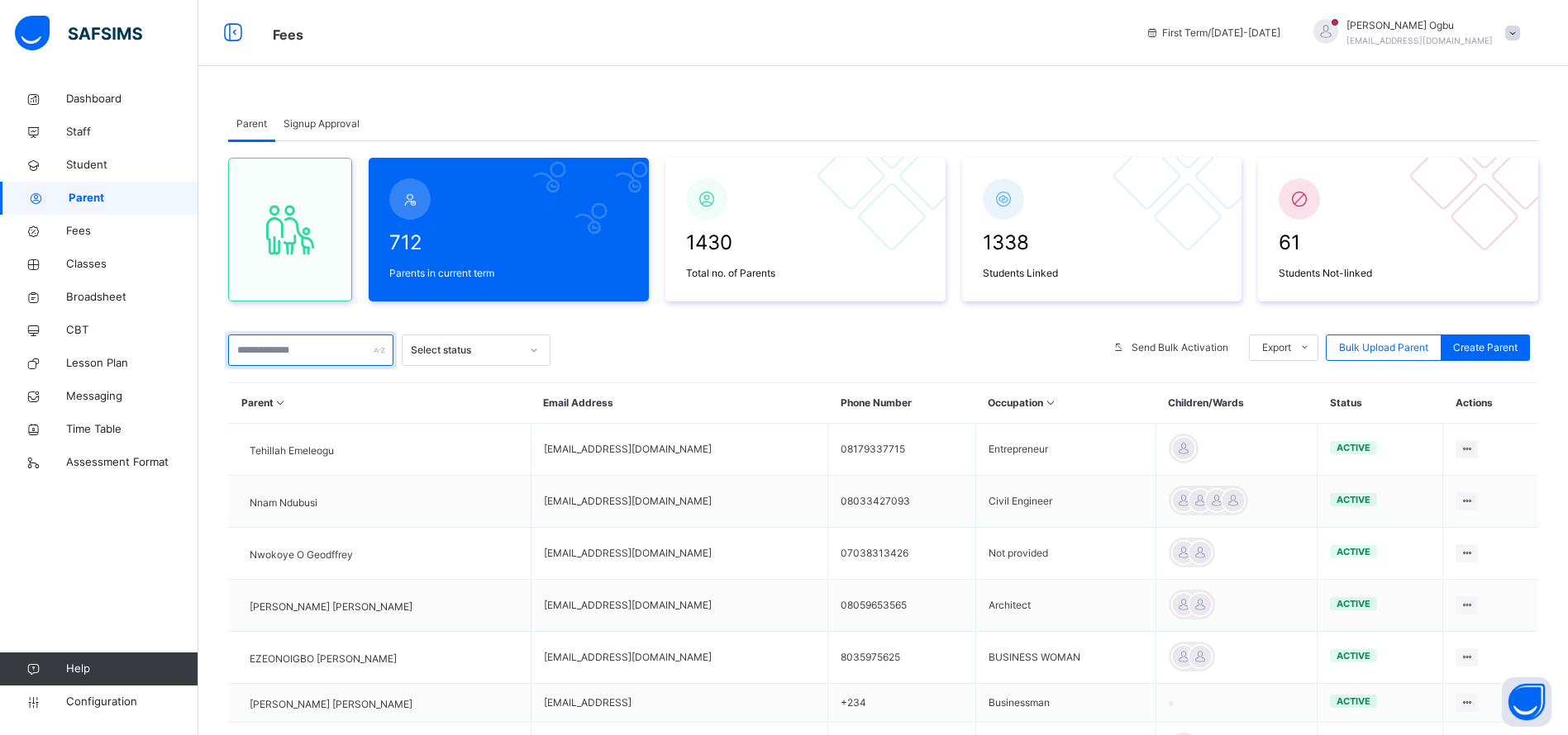
click at [295, 353] on input "text" at bounding box center [311, 350] width 166 height 32
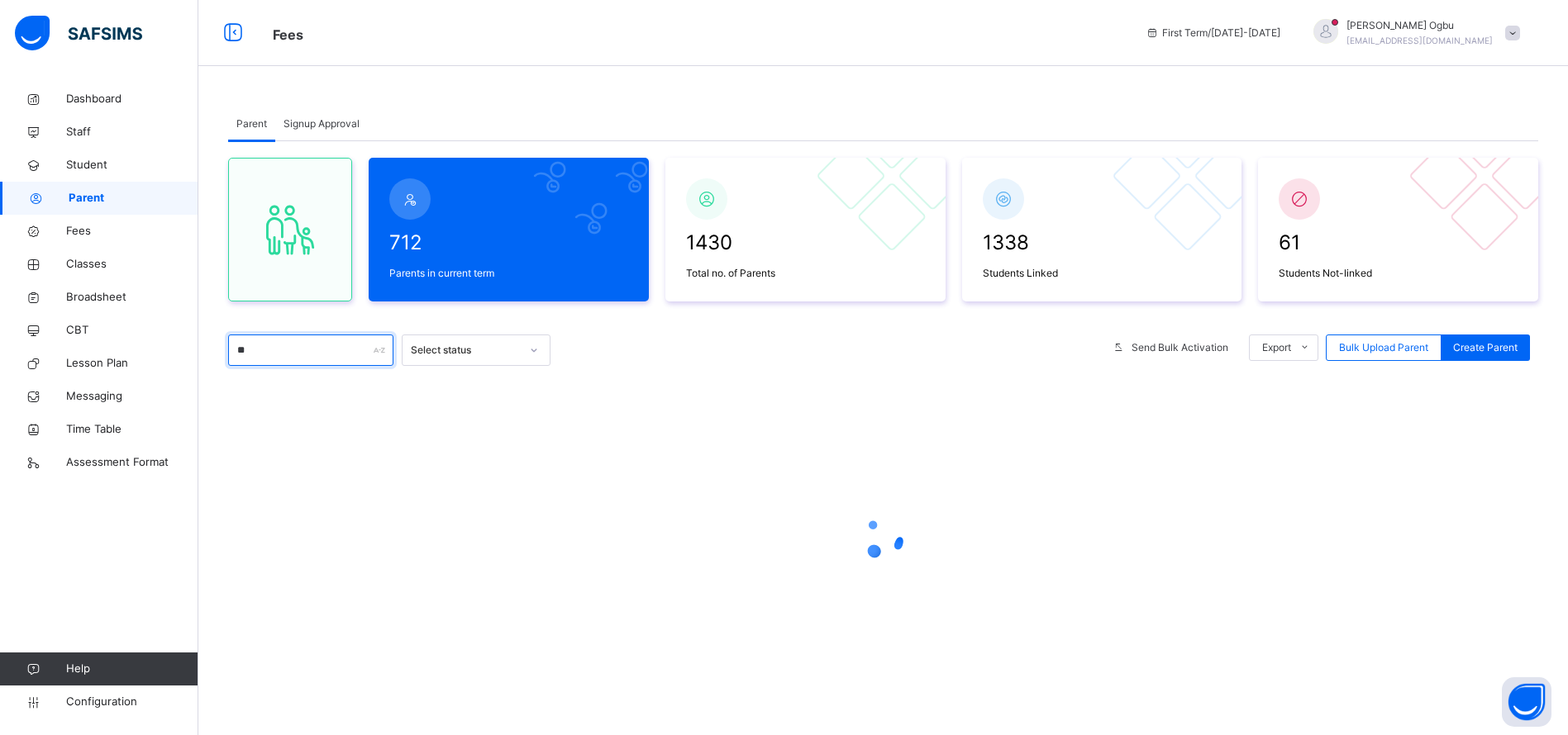
type input "*"
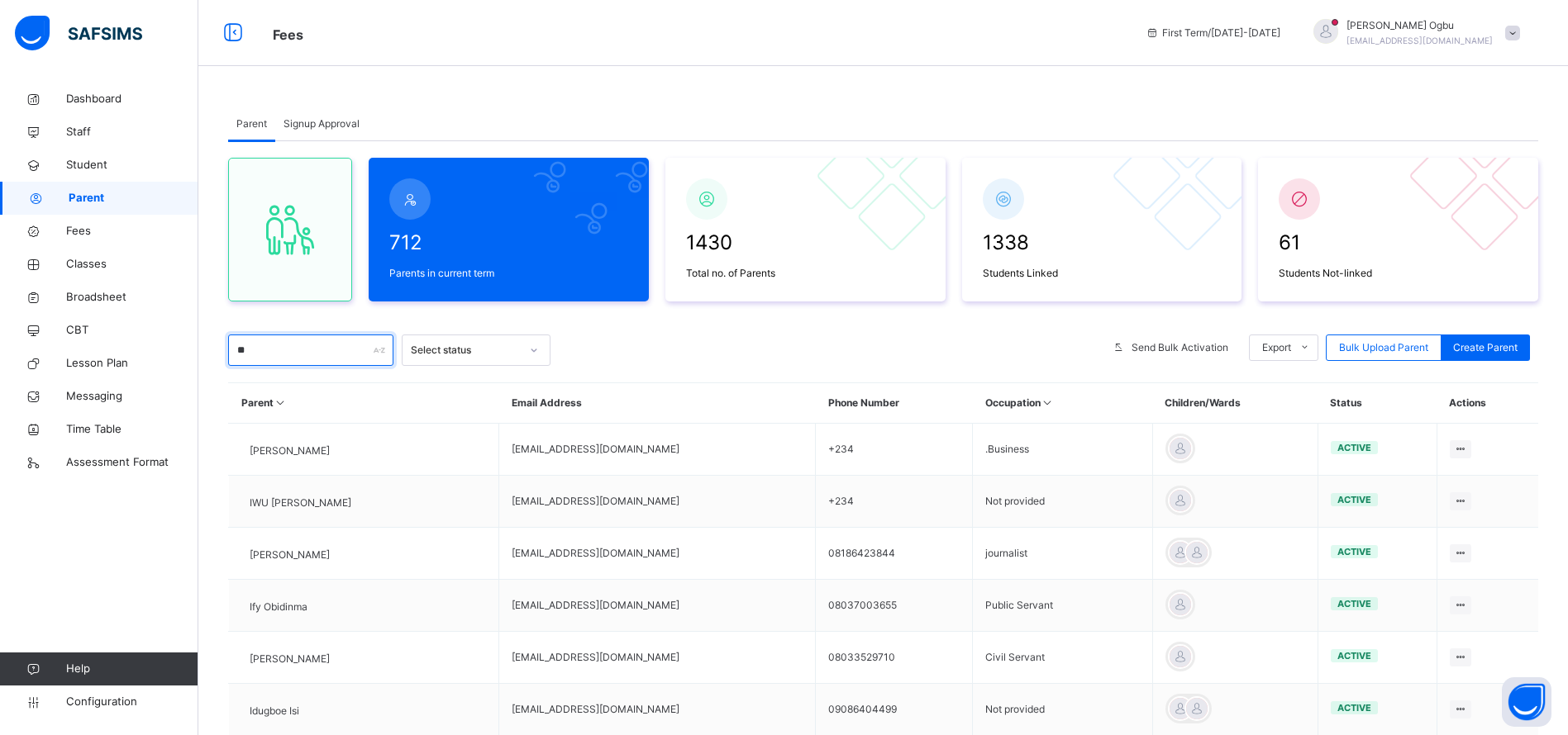
type input "*"
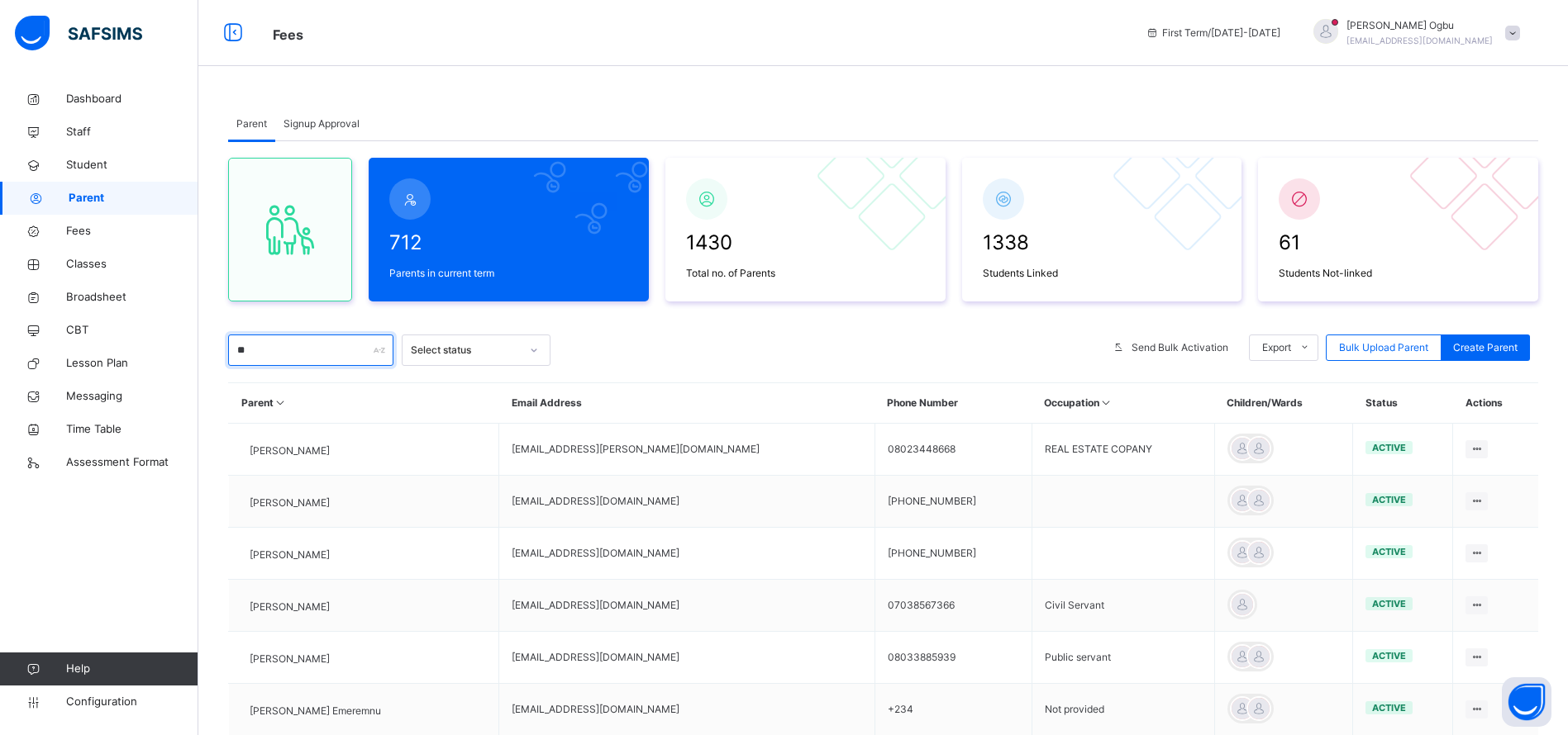
type input "*"
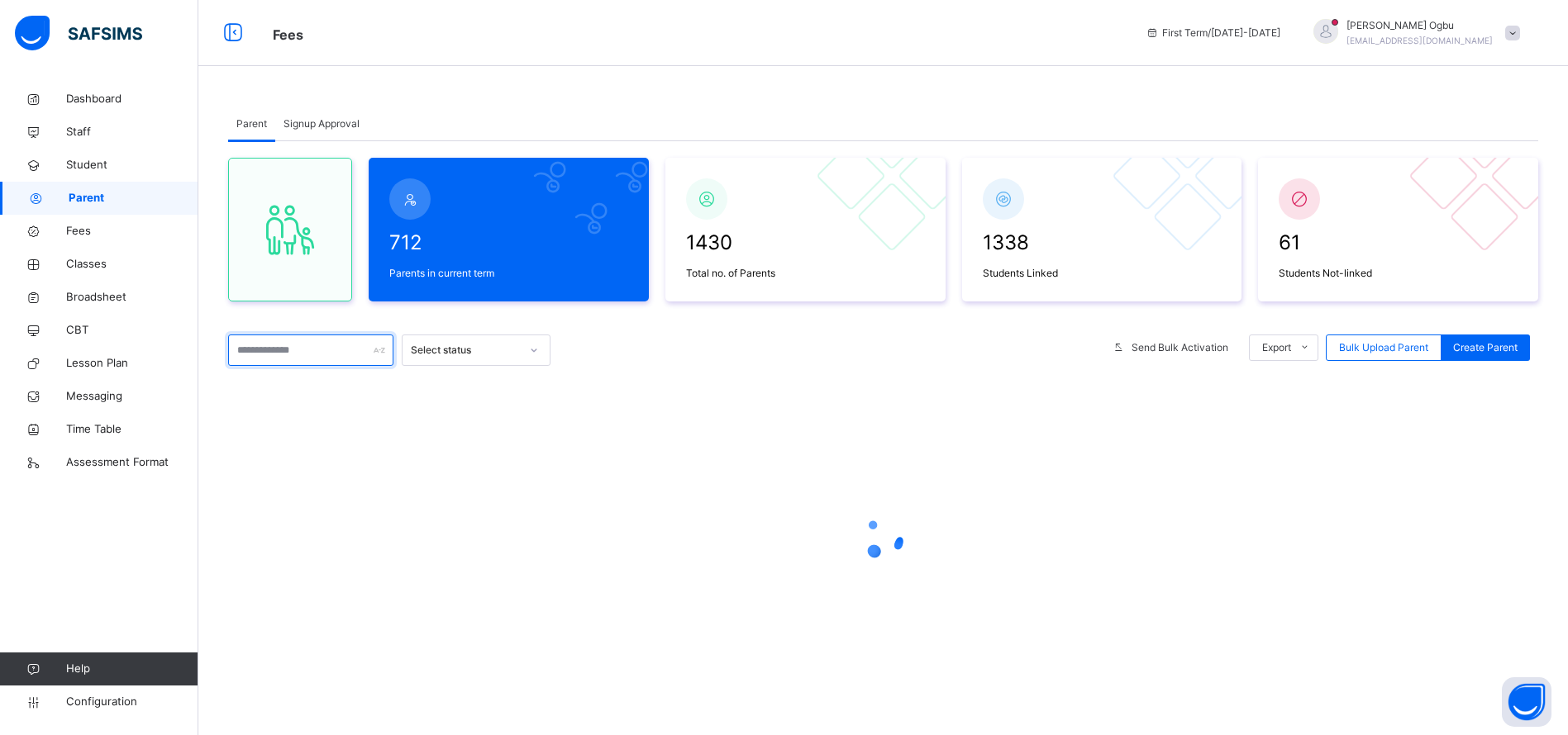
type input "*"
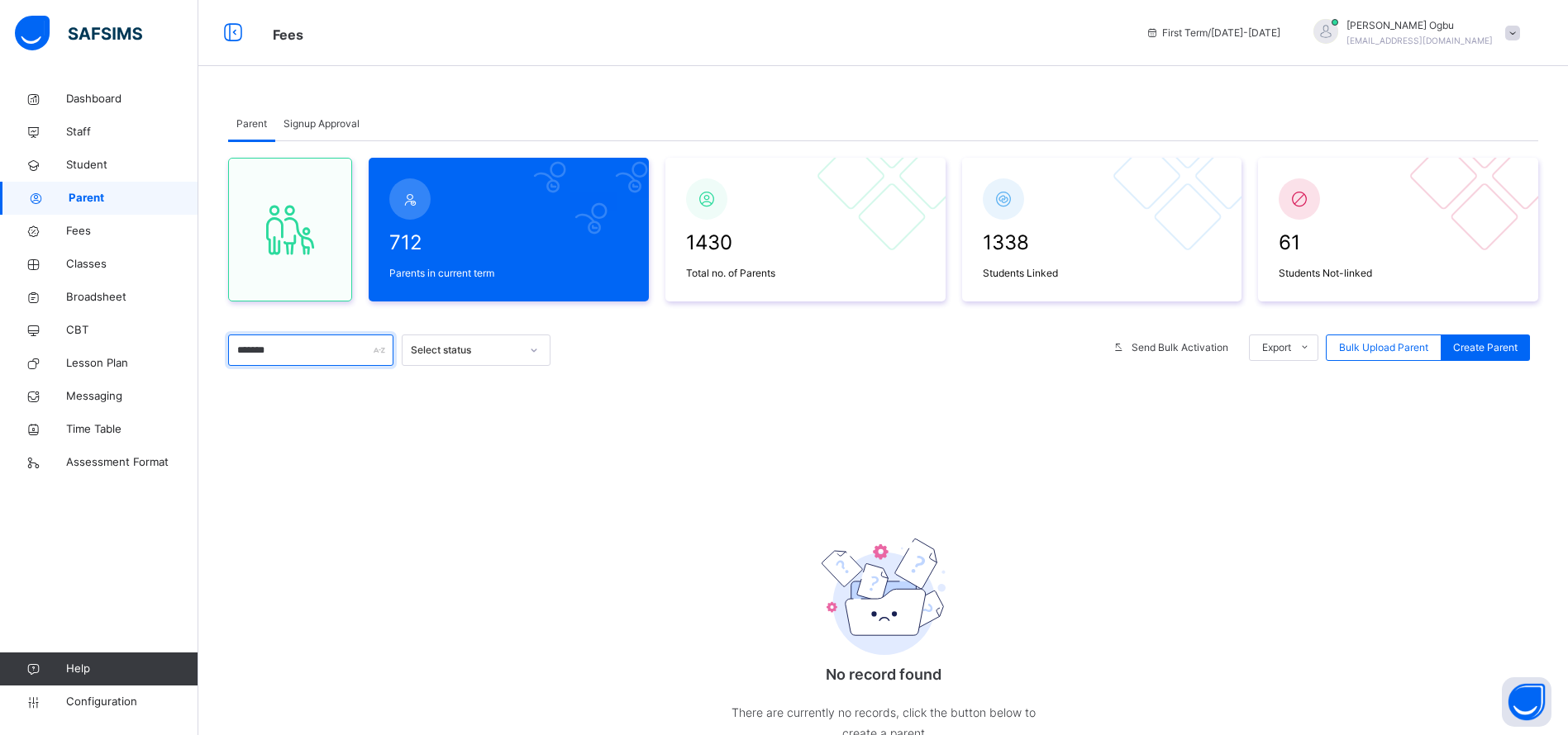
type input "******"
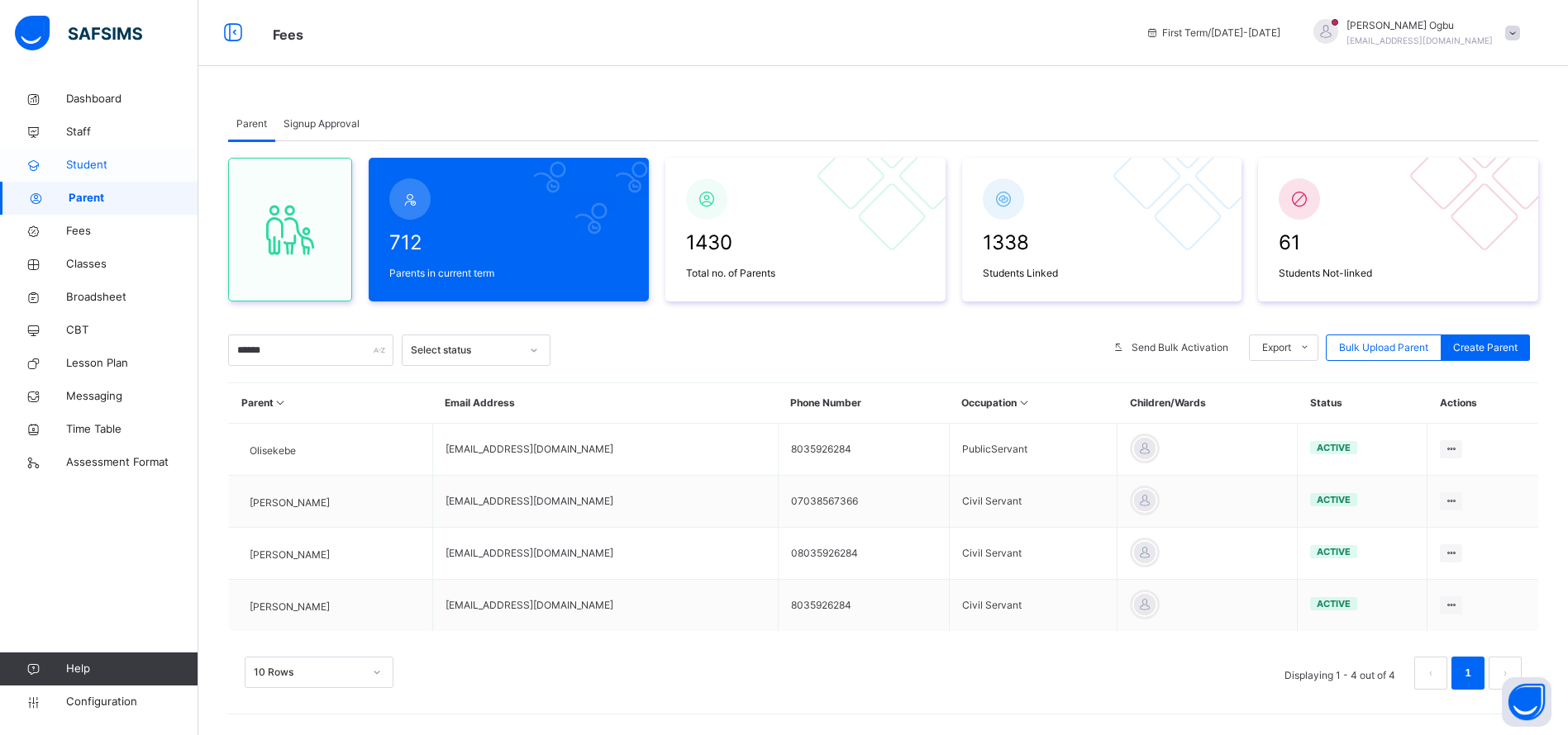
click at [79, 170] on span "Student" at bounding box center [132, 166] width 132 height 17
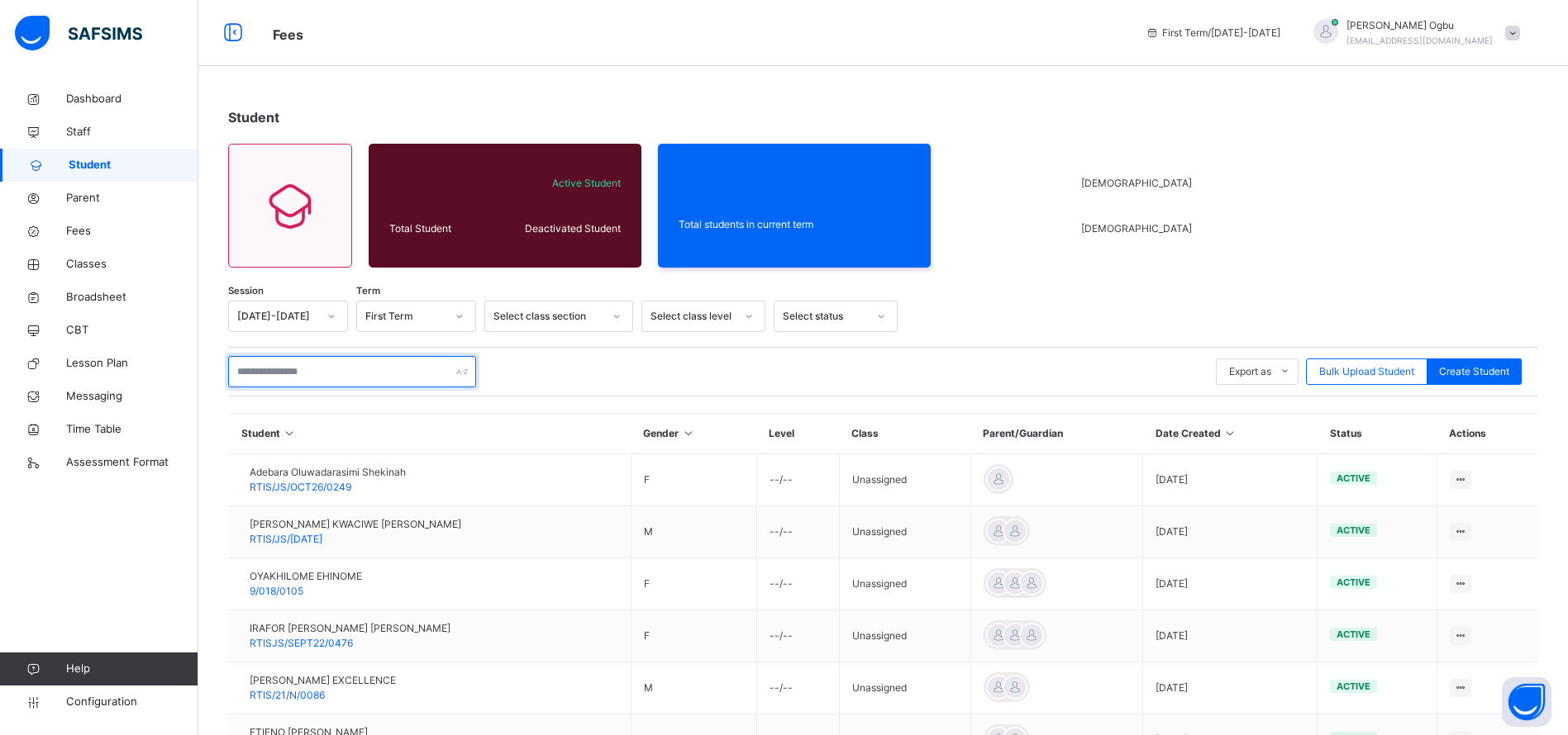
click at [279, 376] on input "text" at bounding box center [352, 372] width 248 height 32
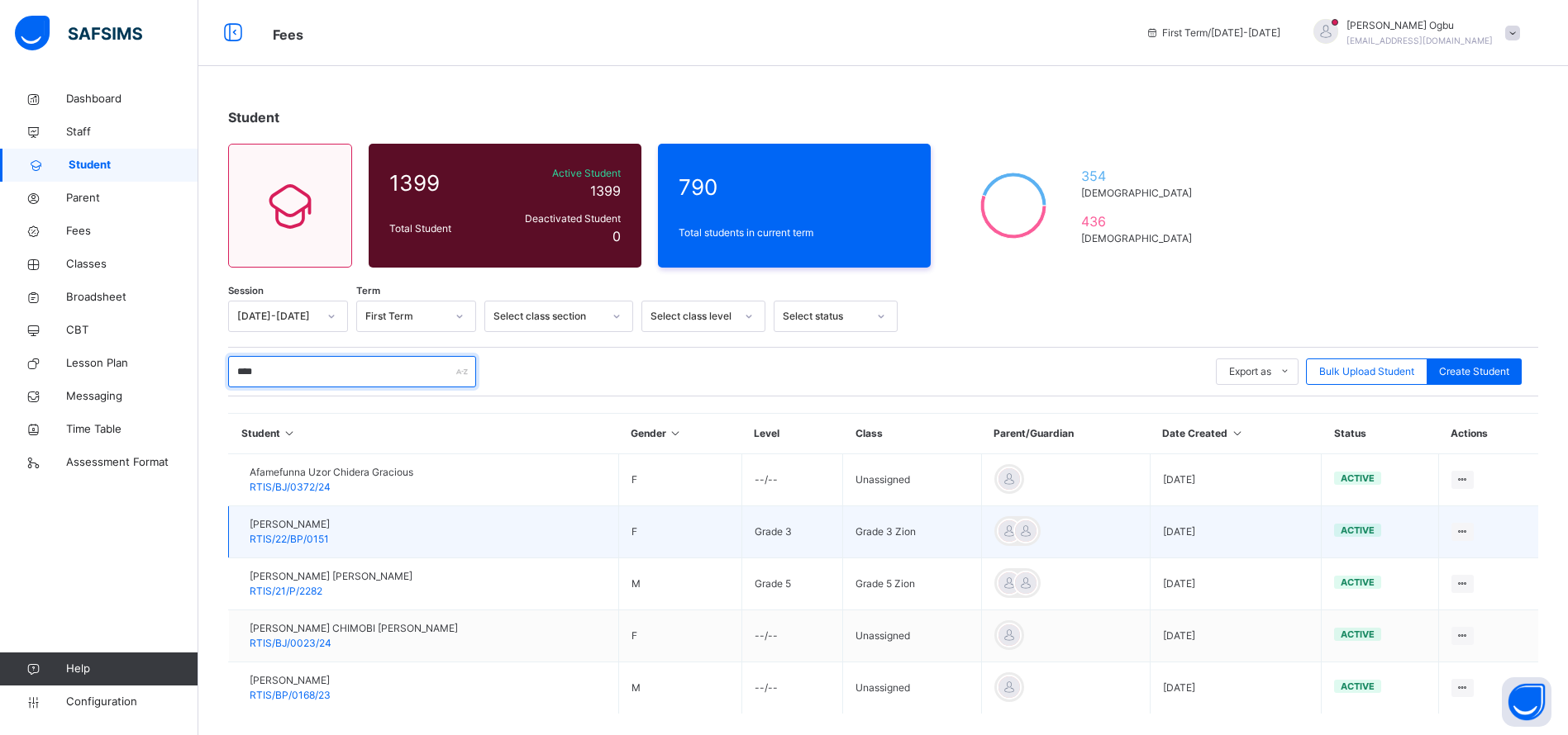
type input "****"
click at [300, 533] on span "RTIS/22/BP/0151" at bounding box center [289, 538] width 79 height 13
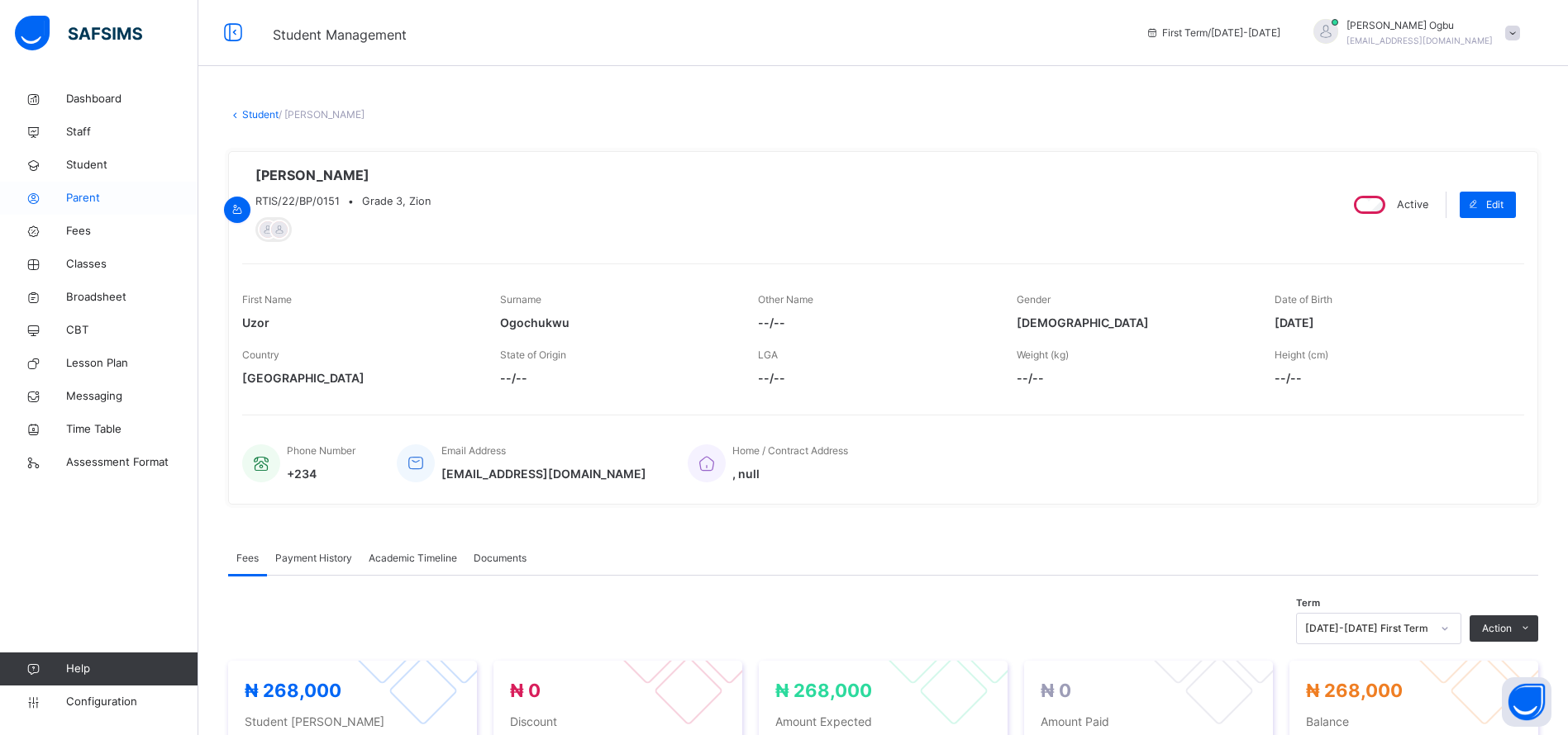
click at [89, 197] on span "Parent" at bounding box center [132, 198] width 132 height 17
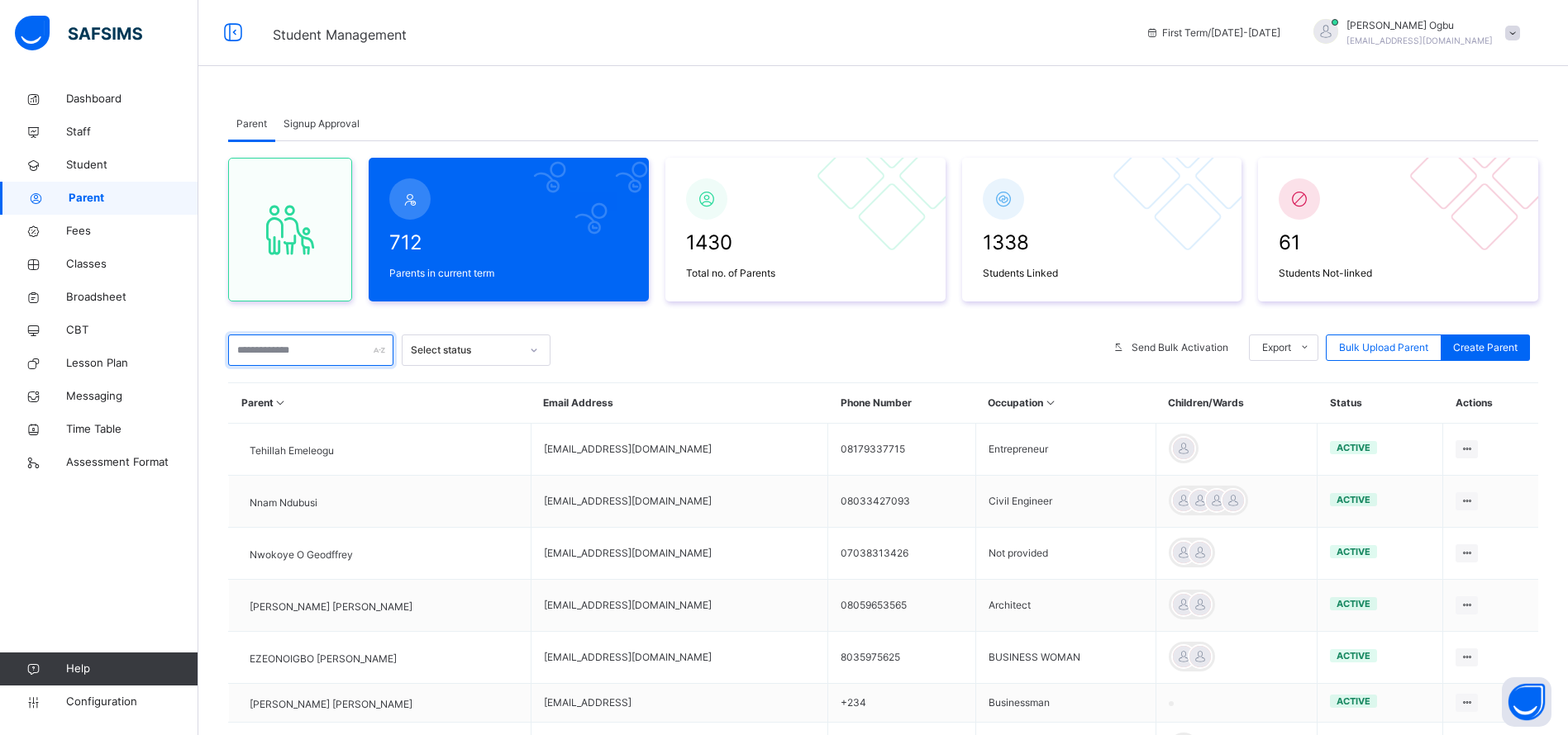
click at [314, 340] on input "text" at bounding box center [311, 350] width 166 height 32
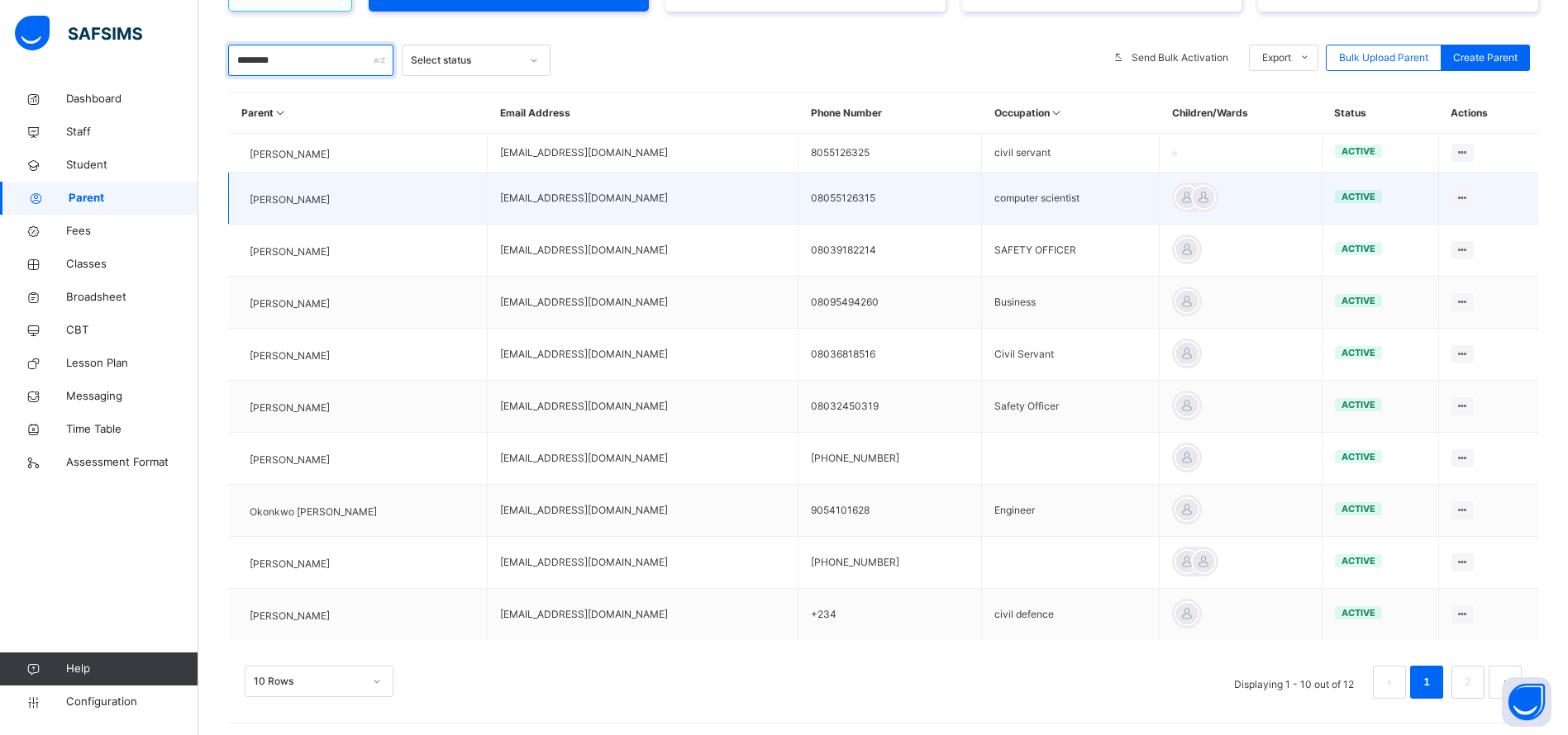
scroll to position [288, 0]
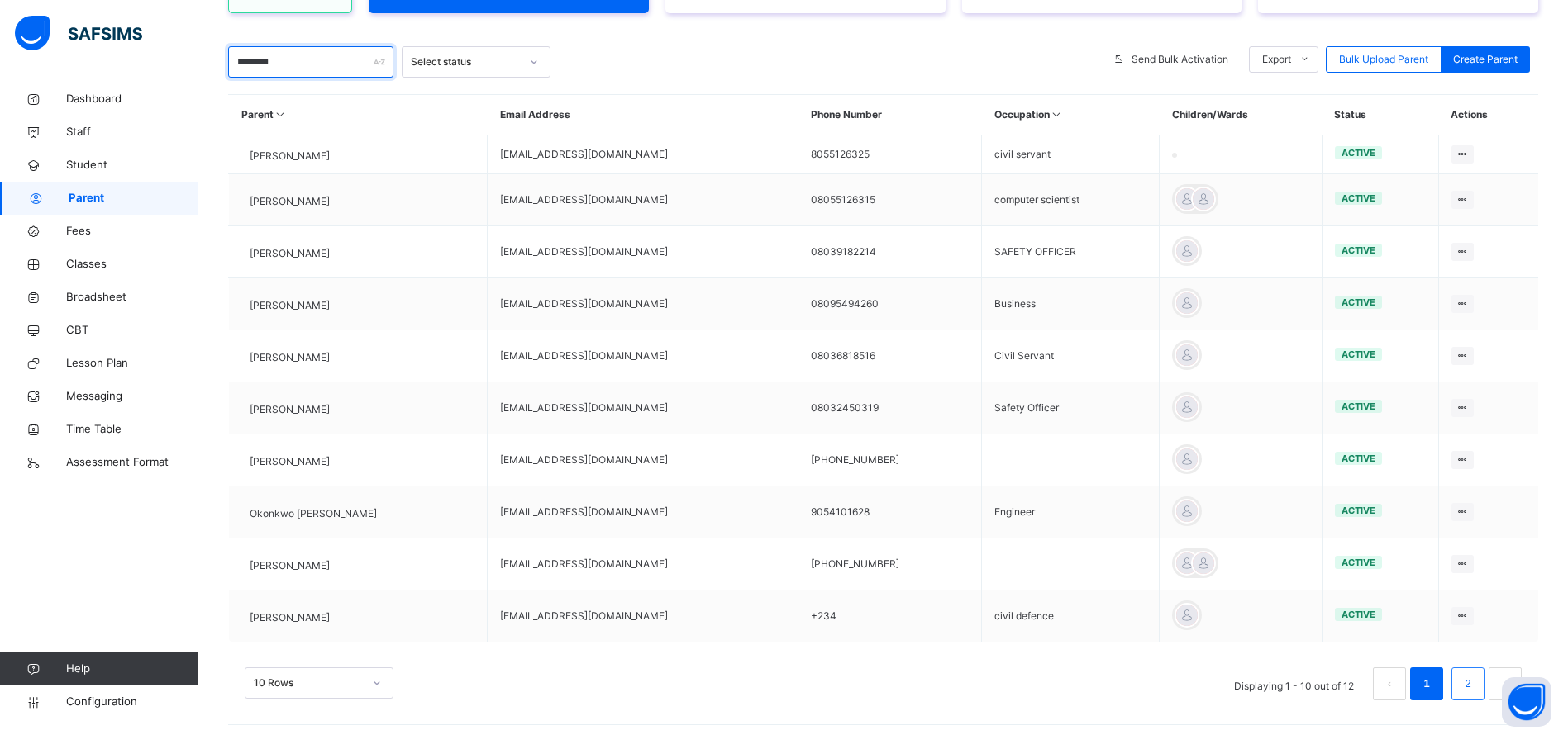
type input "********"
click at [1475, 695] on link "2" at bounding box center [1467, 684] width 16 height 22
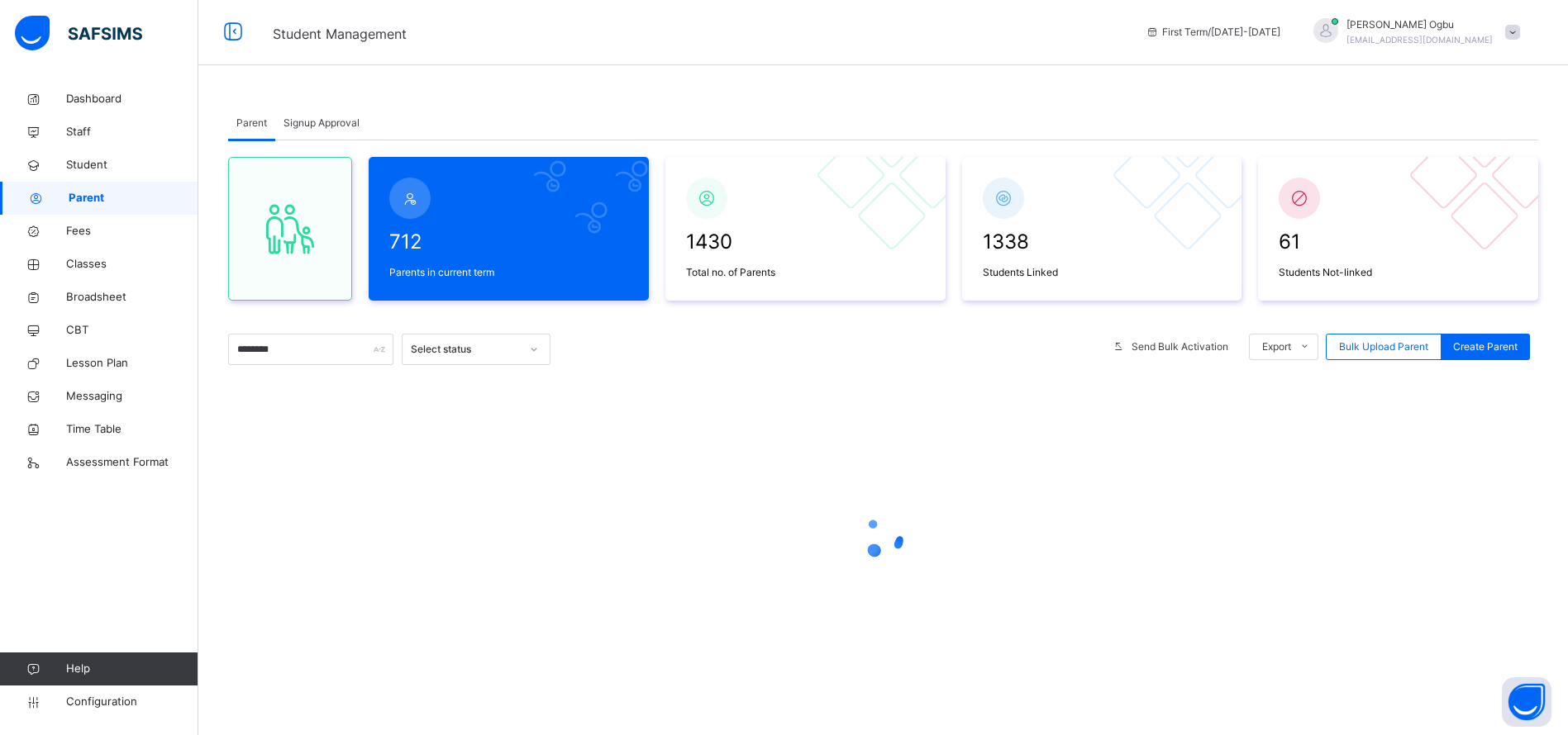
scroll to position [0, 0]
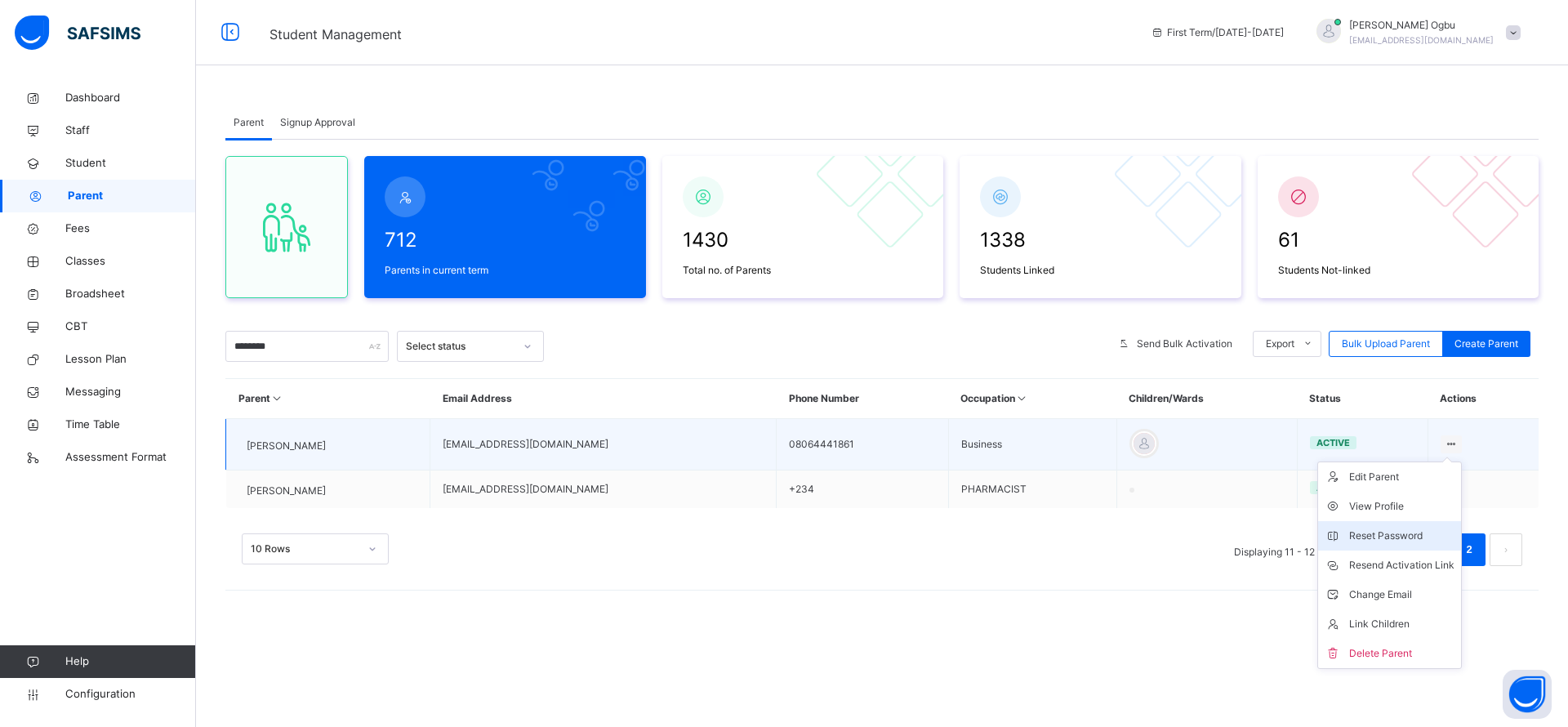
click at [1387, 536] on div "Reset Password" at bounding box center [1401, 536] width 105 height 17
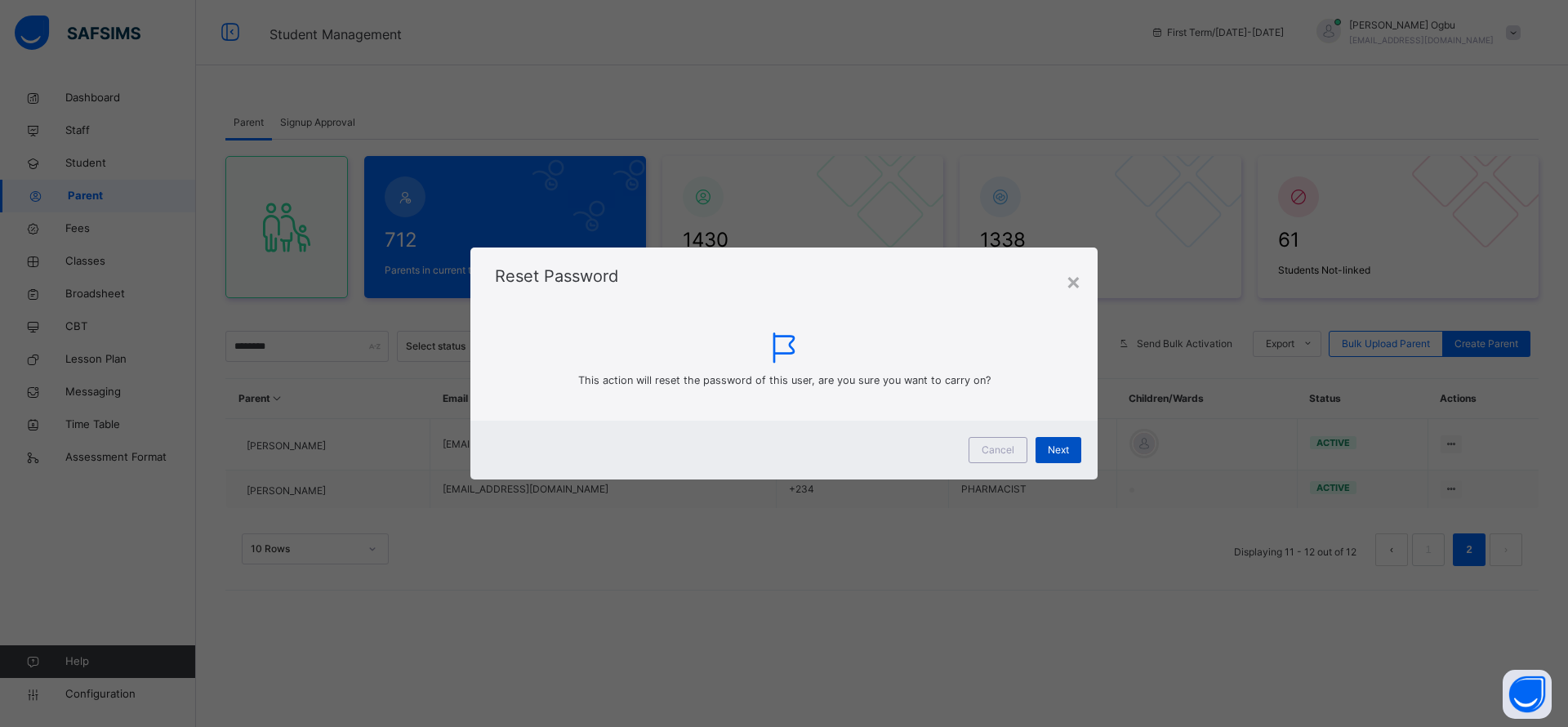
click at [1064, 452] on span "Next" at bounding box center [1058, 450] width 21 height 15
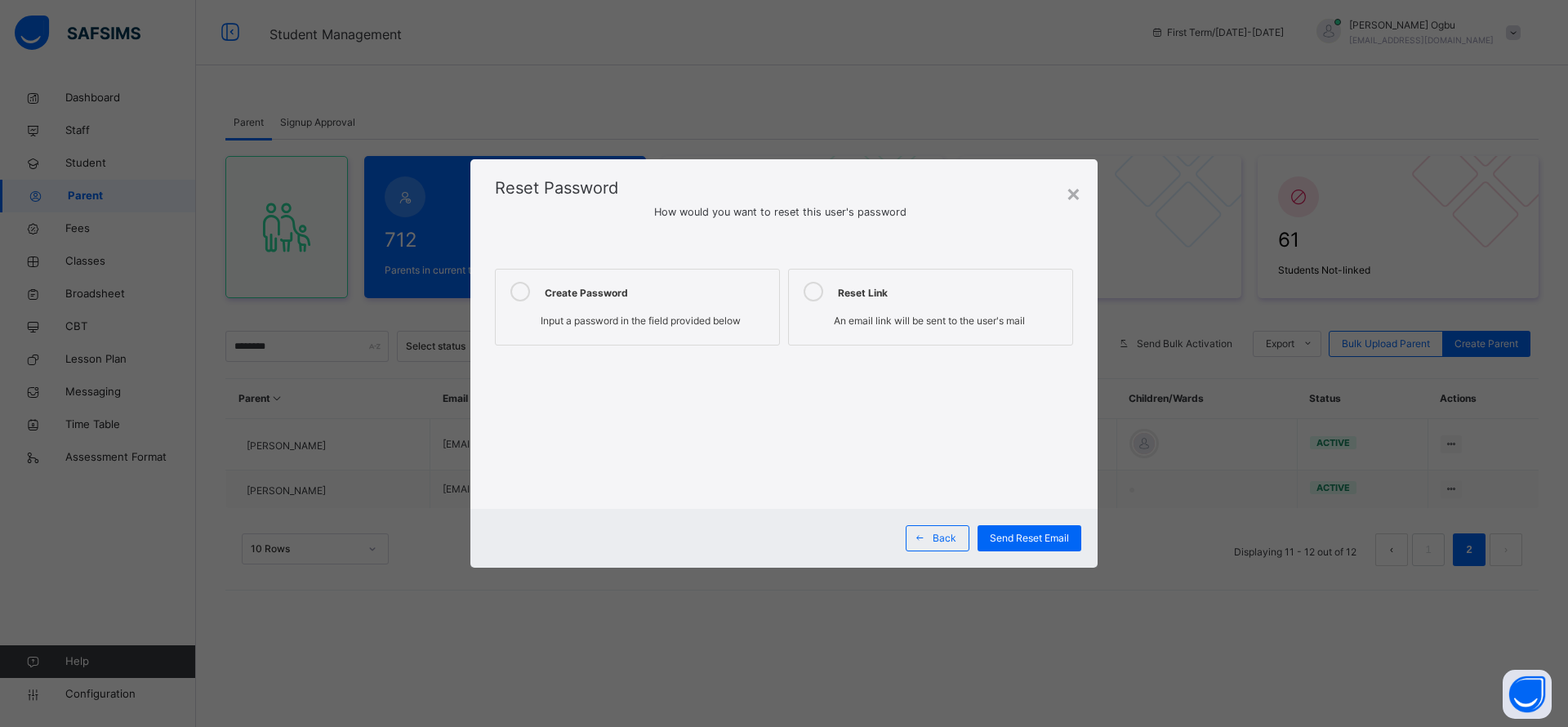
click at [575, 285] on div "Create Password" at bounding box center [658, 292] width 226 height 20
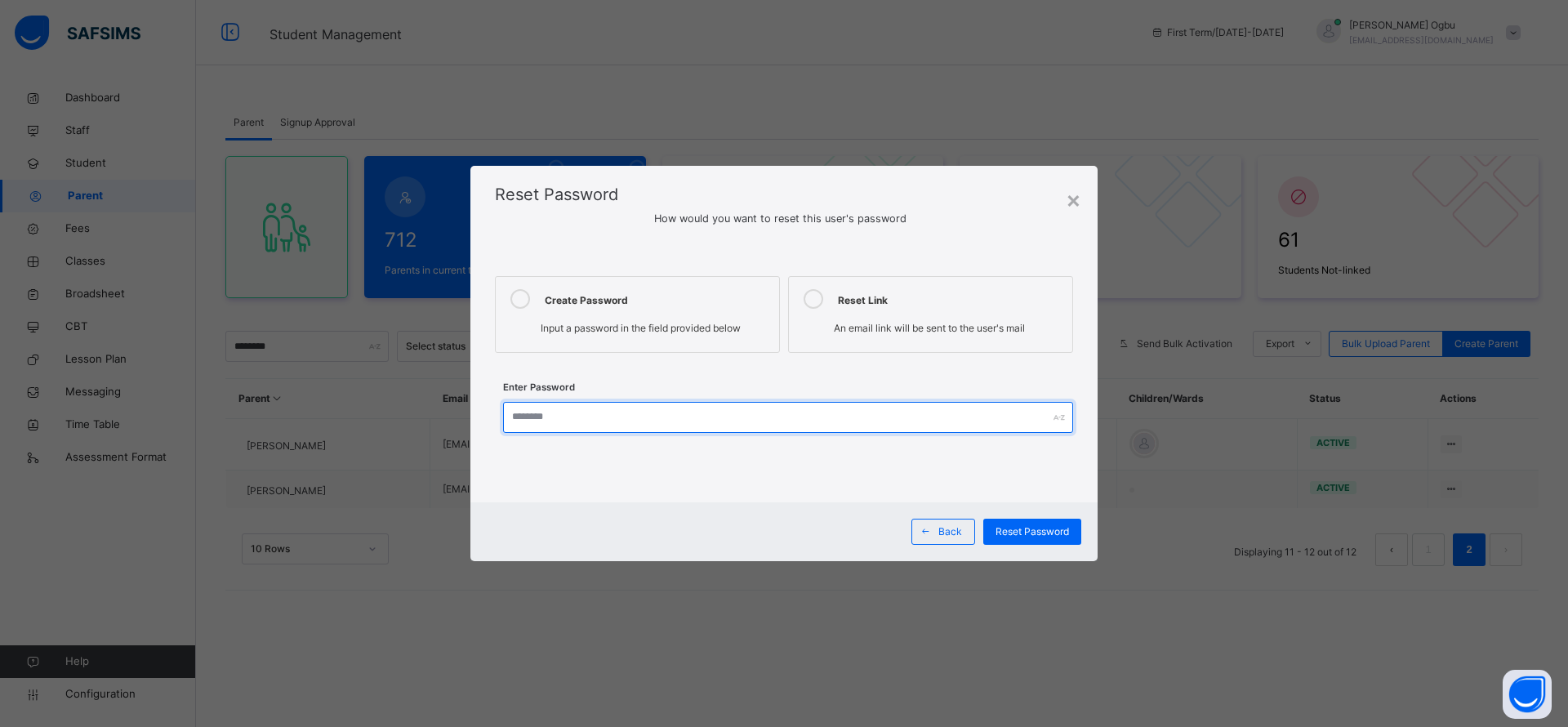
click at [589, 423] on input "text" at bounding box center [787, 418] width 570 height 31
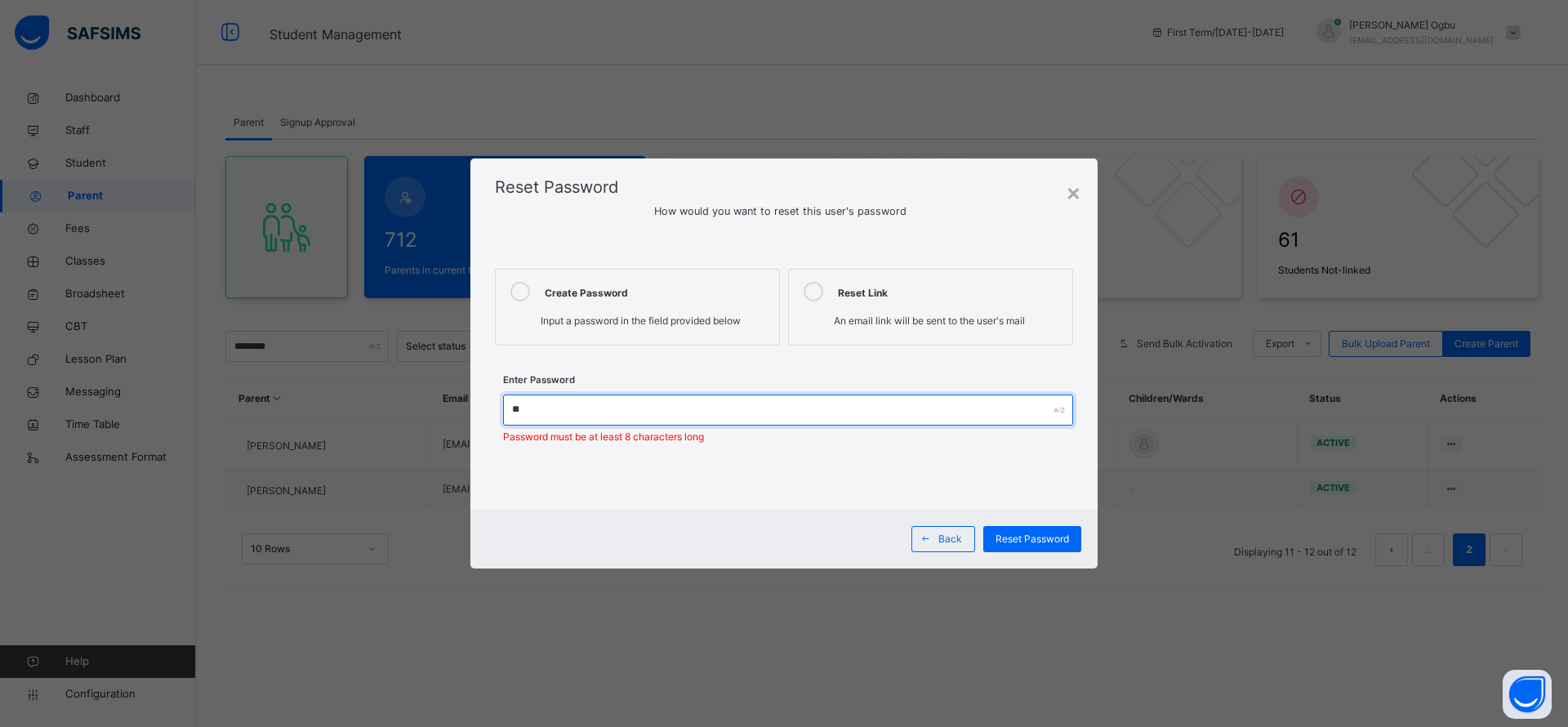
type input "*"
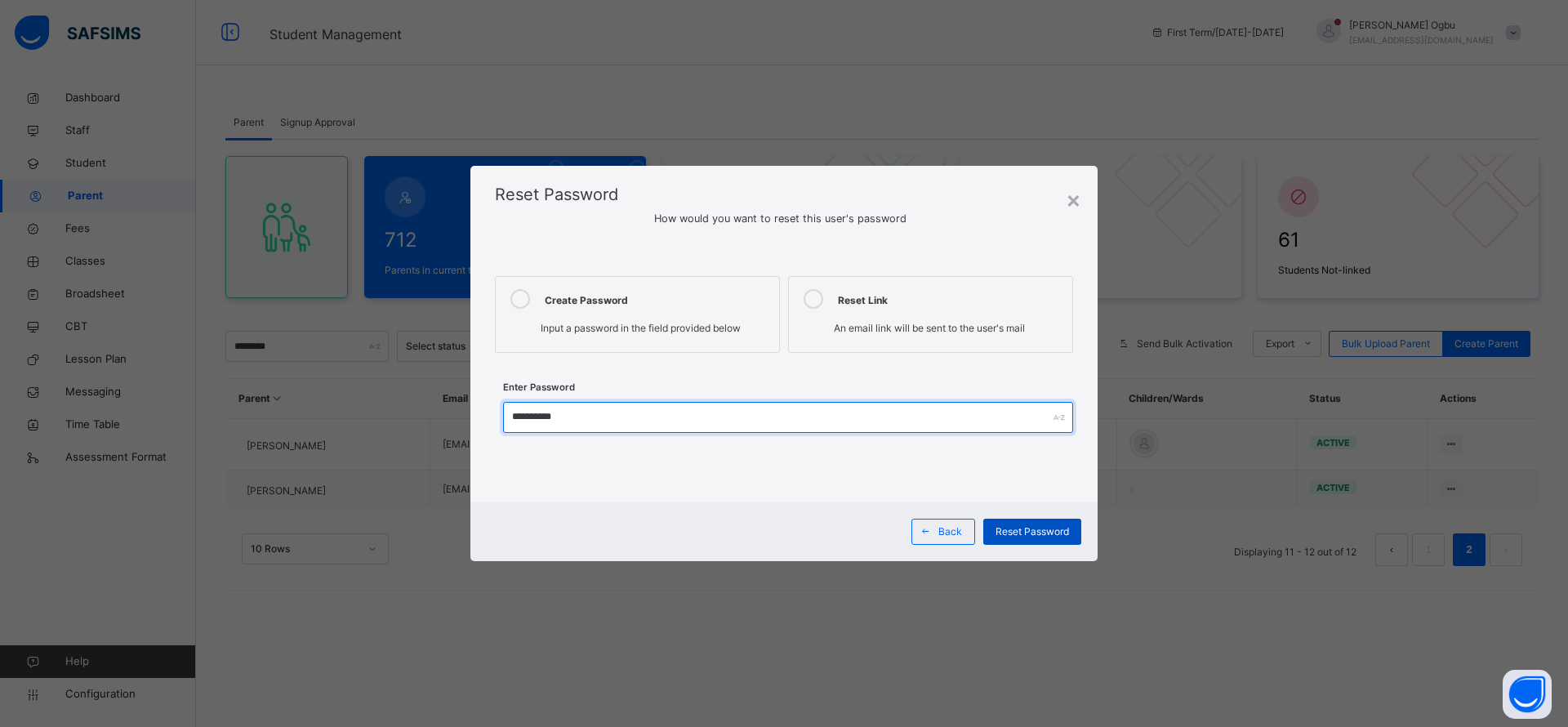
type input "**********"
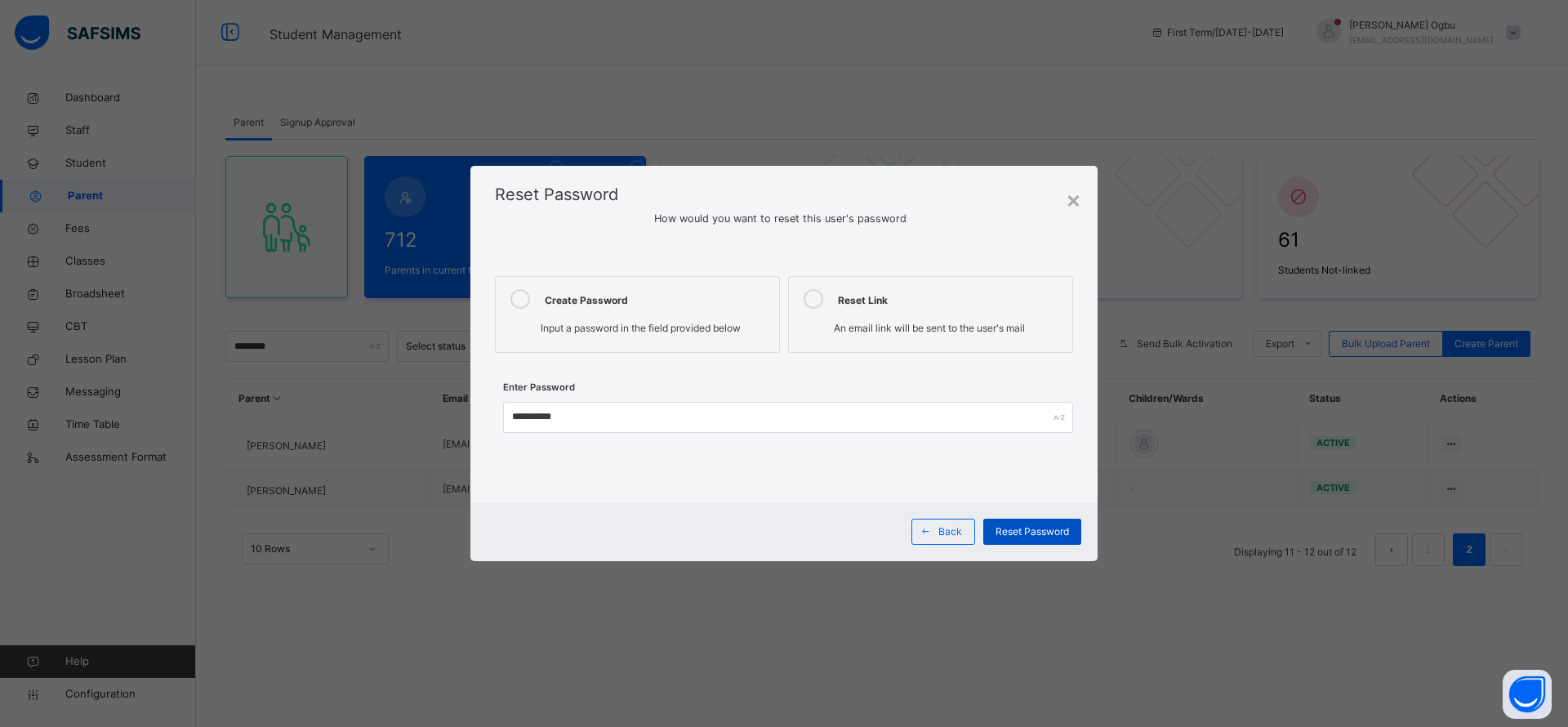
click at [1022, 533] on span "Reset Password" at bounding box center [1032, 532] width 74 height 15
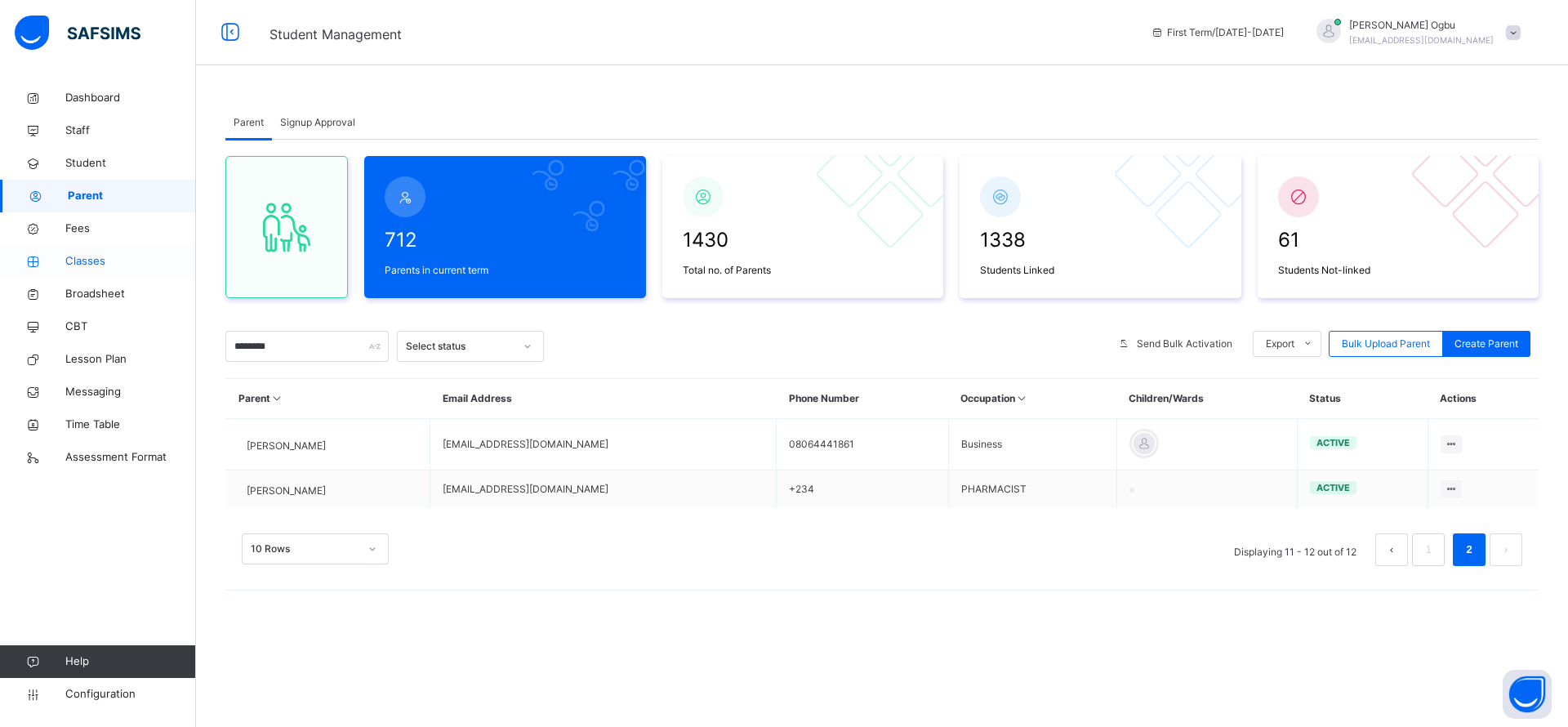
click at [74, 267] on span "Classes" at bounding box center [131, 261] width 131 height 17
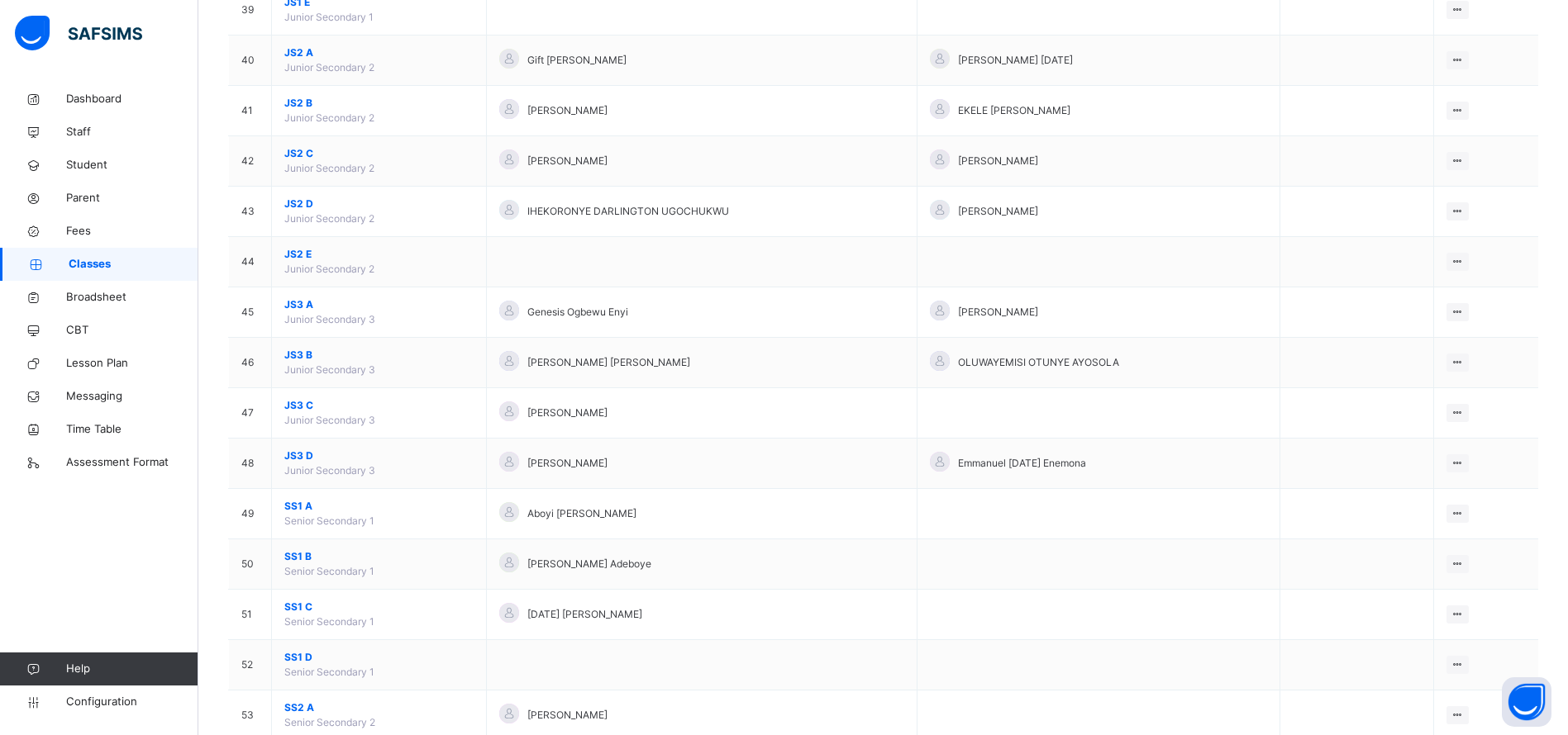
scroll to position [2134, 0]
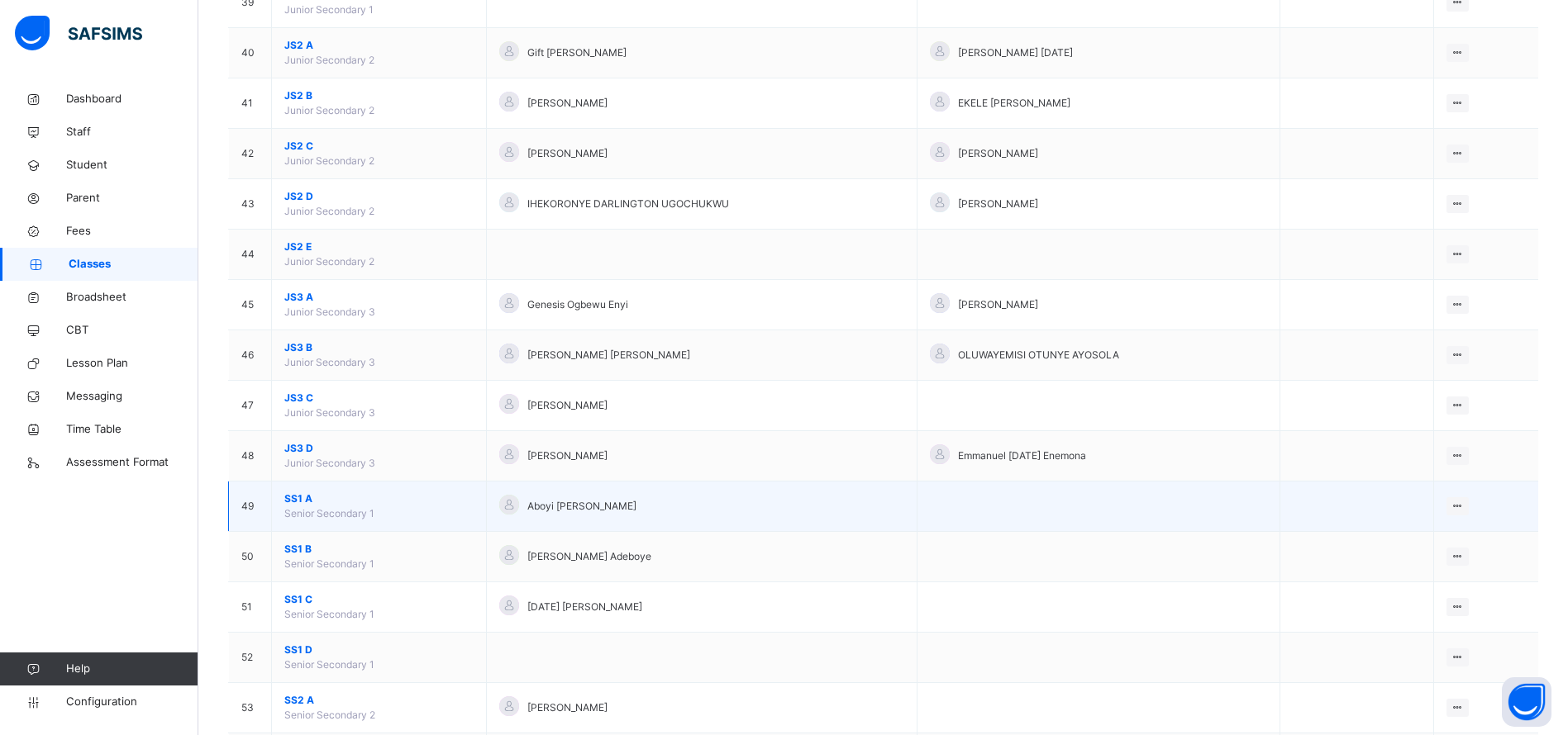
click at [288, 499] on span "SS1 A" at bounding box center [379, 499] width 189 height 15
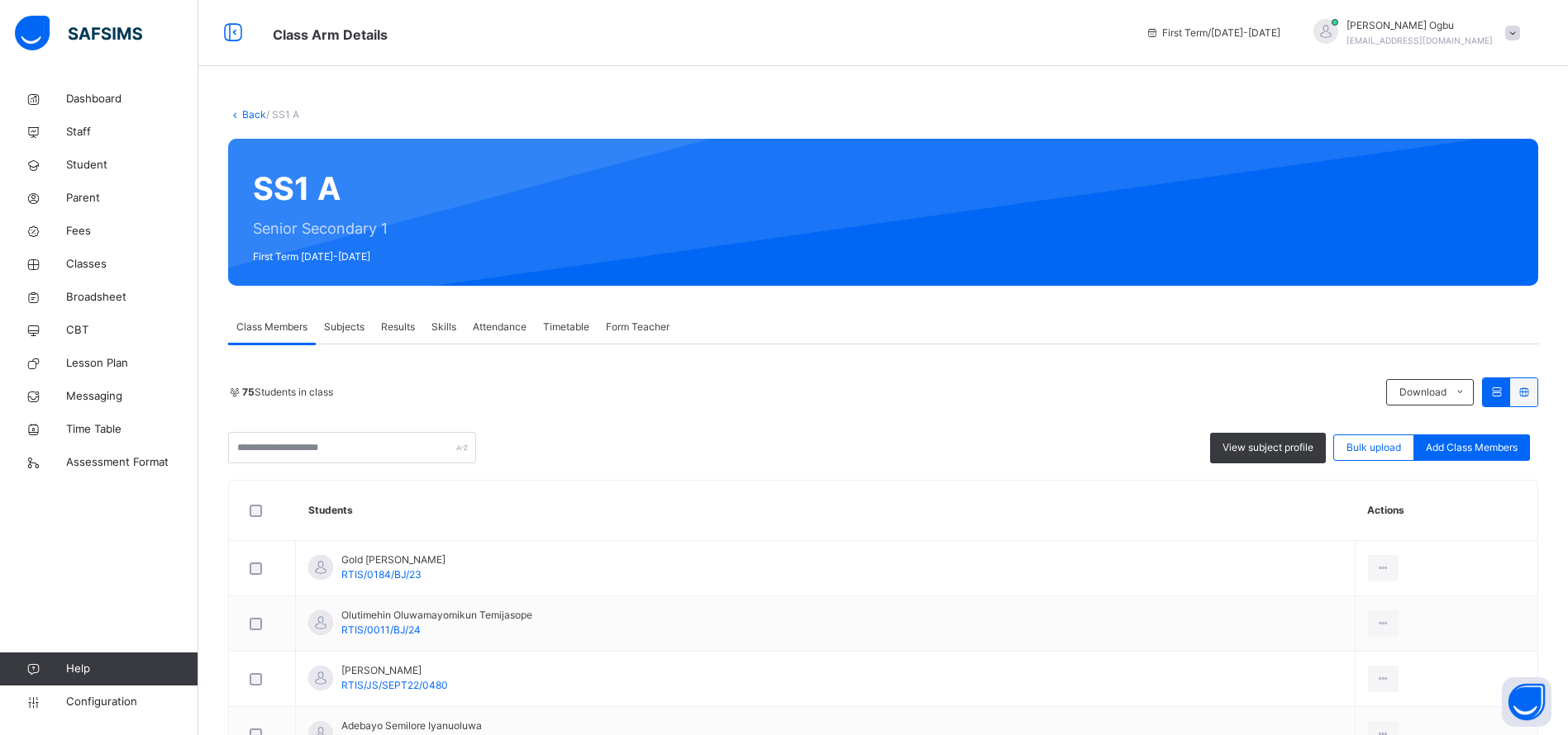
click at [366, 426] on div "75 Students in class Download Pdf Report Excel Report View subject profile Bulk…" at bounding box center [884, 420] width 1310 height 86
click at [340, 324] on span "Subjects" at bounding box center [344, 327] width 40 height 15
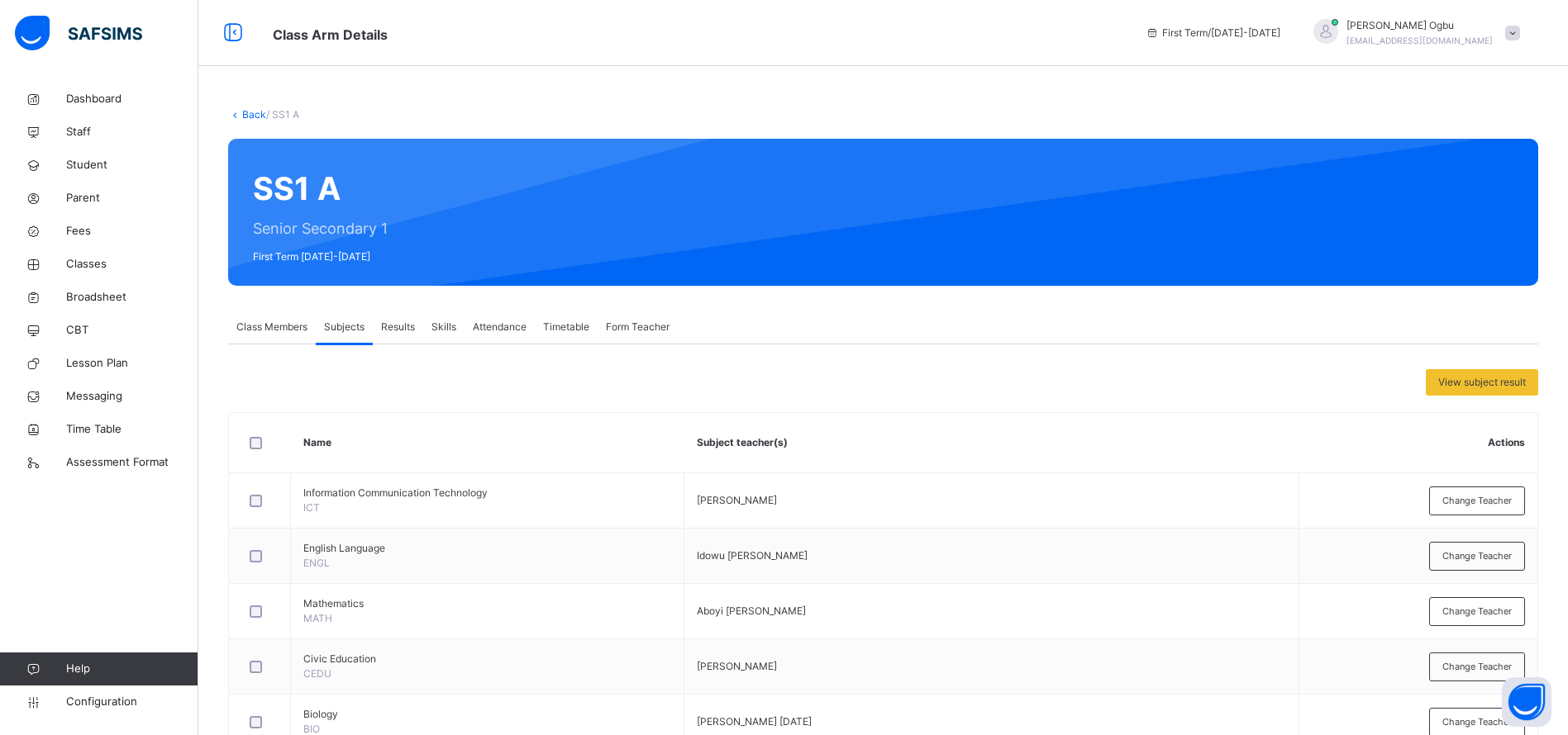
scroll to position [643, 0]
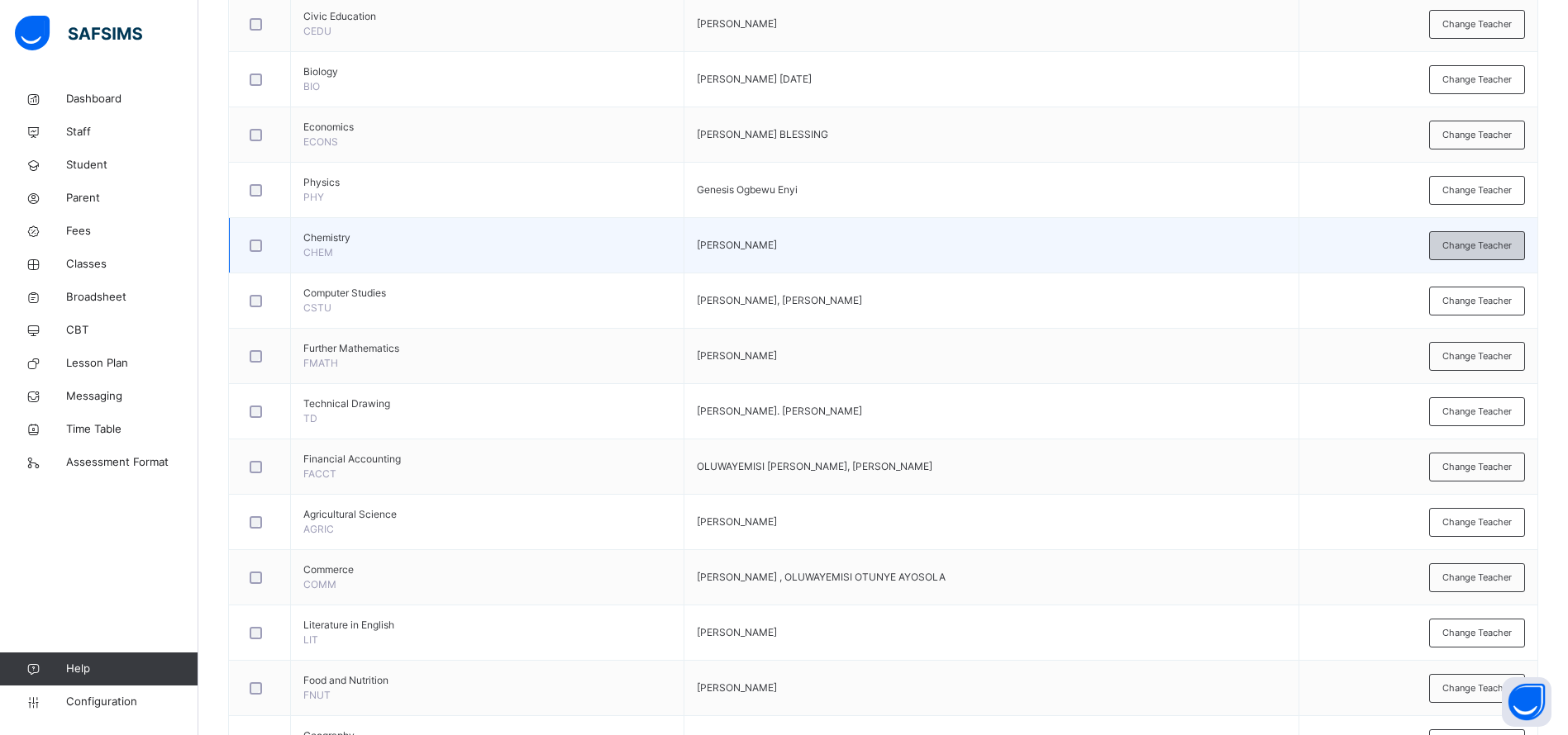
click at [1477, 247] on span "Change Teacher" at bounding box center [1477, 245] width 69 height 14
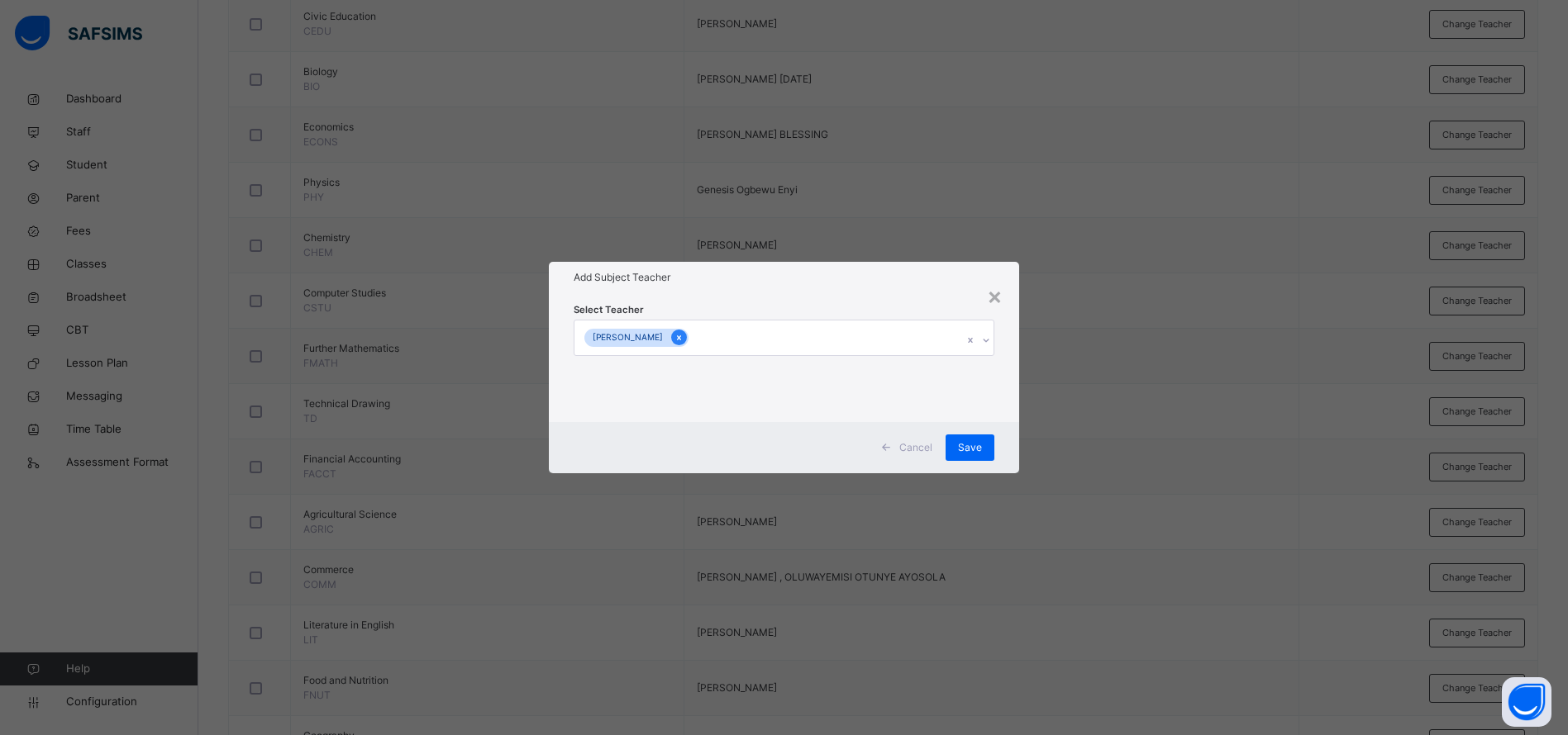
click at [684, 332] on icon at bounding box center [679, 338] width 9 height 12
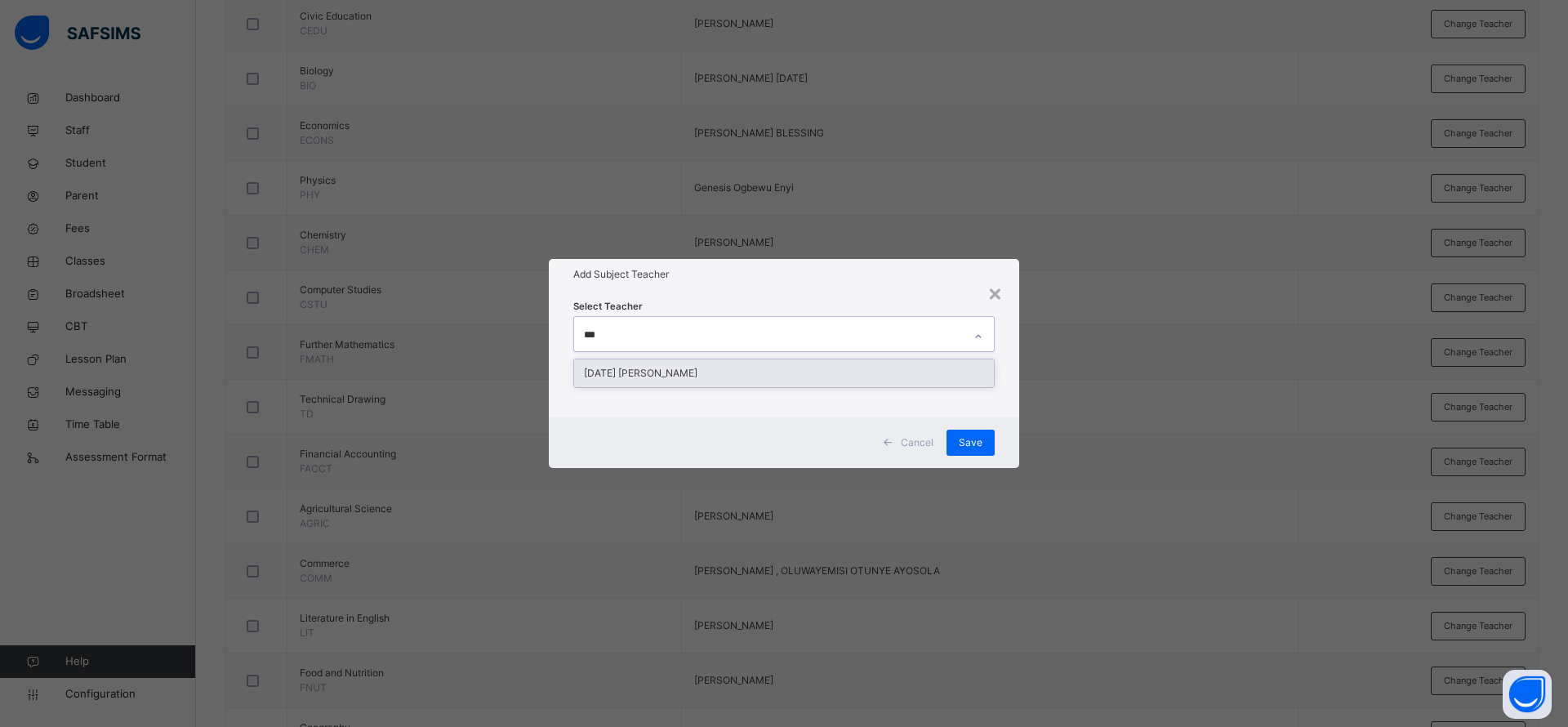
type input "****"
click at [679, 372] on div "[DATE] [PERSON_NAME]" at bounding box center [784, 374] width 420 height 28
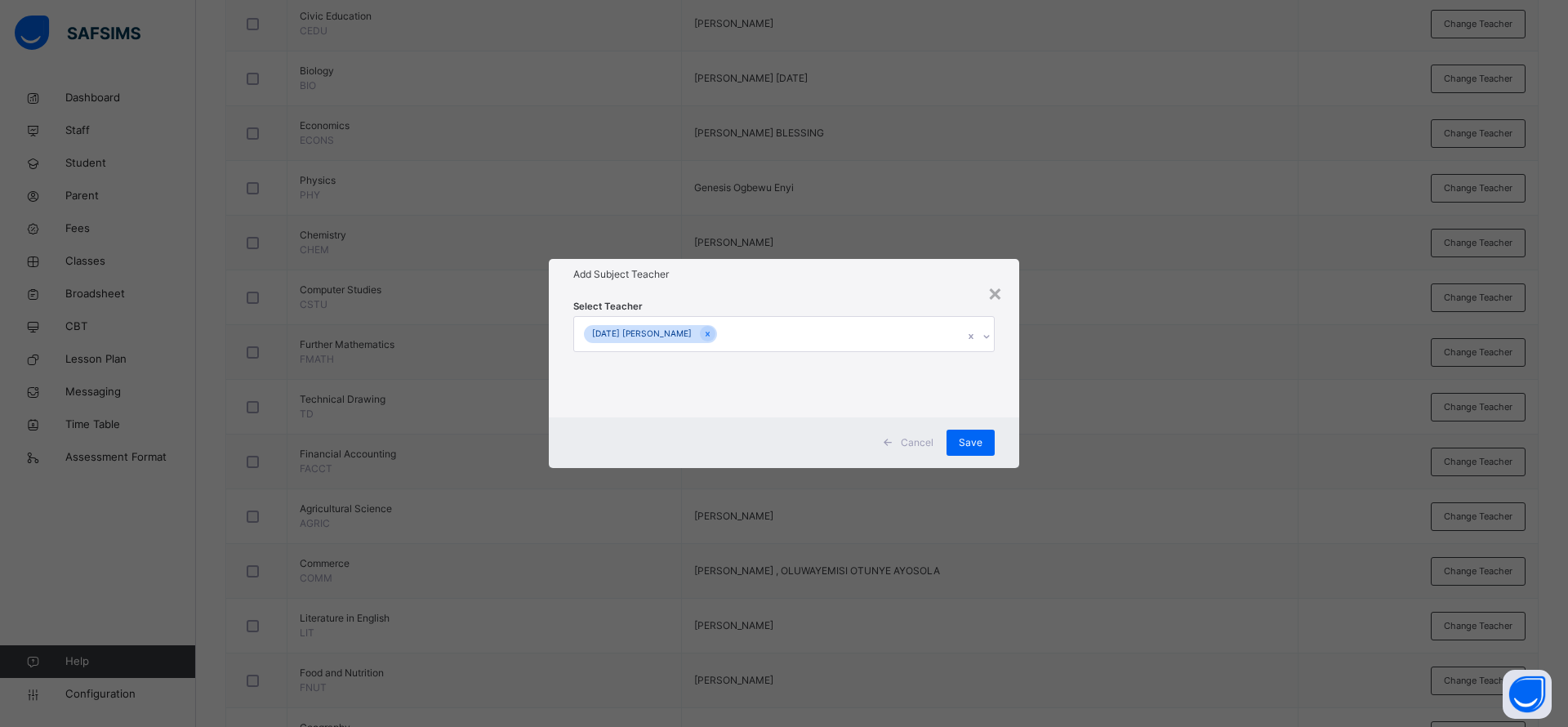
click at [860, 280] on h1 "Add Subject Teacher" at bounding box center [784, 275] width 422 height 15
click at [979, 437] on span "Save" at bounding box center [970, 443] width 24 height 15
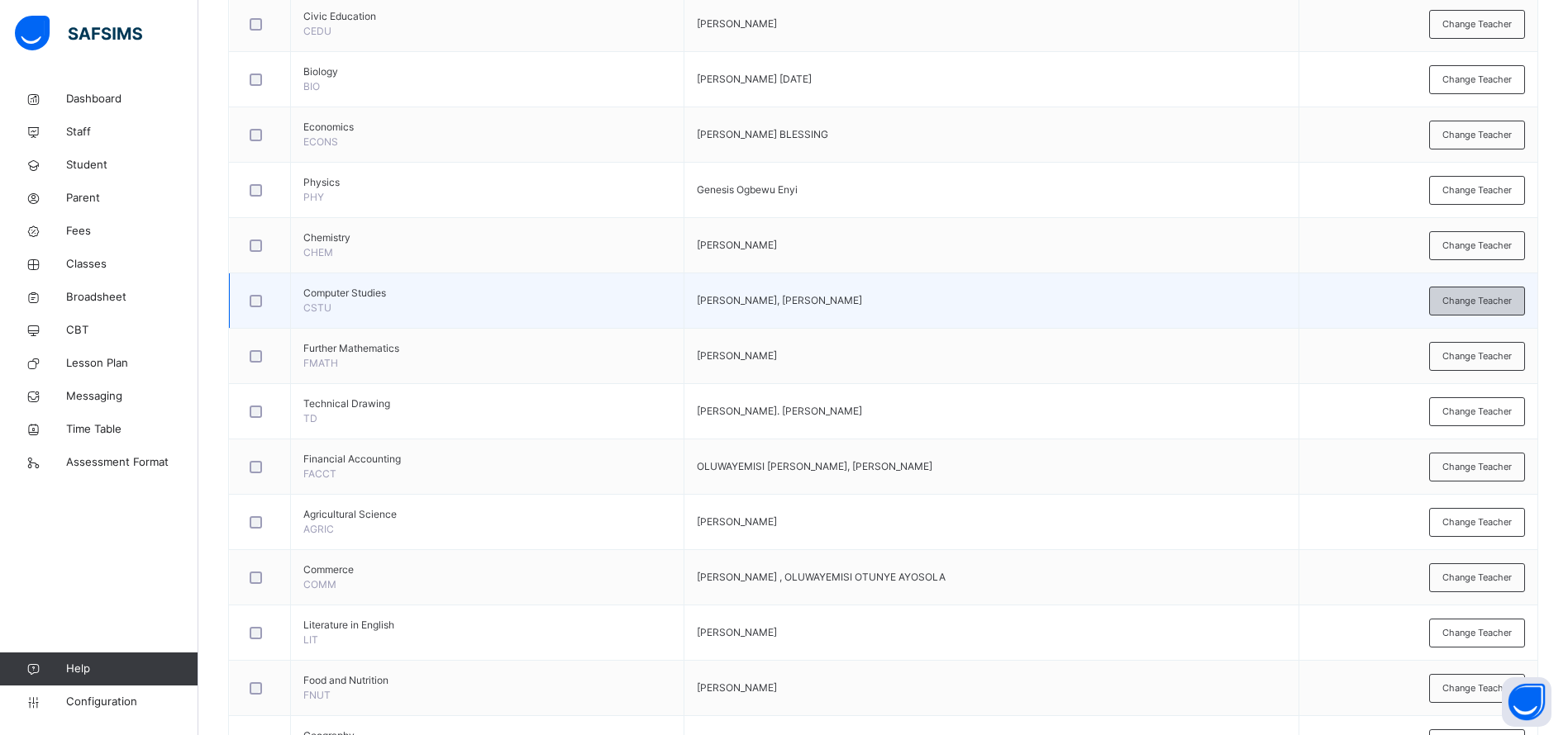
click at [1472, 298] on span "Change Teacher" at bounding box center [1477, 301] width 69 height 14
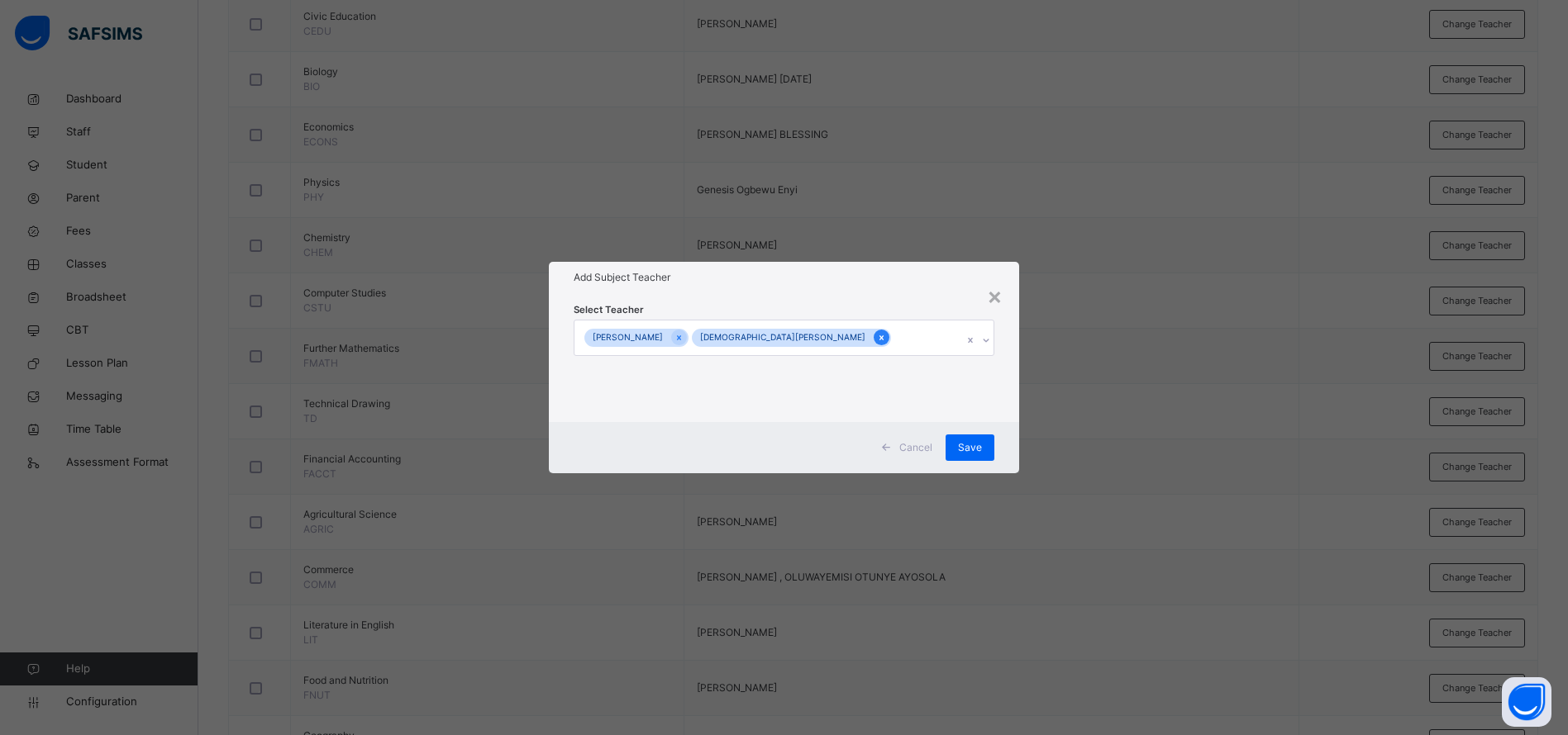
click at [877, 336] on icon at bounding box center [881, 338] width 9 height 12
click at [991, 445] on span "Save" at bounding box center [982, 448] width 24 height 15
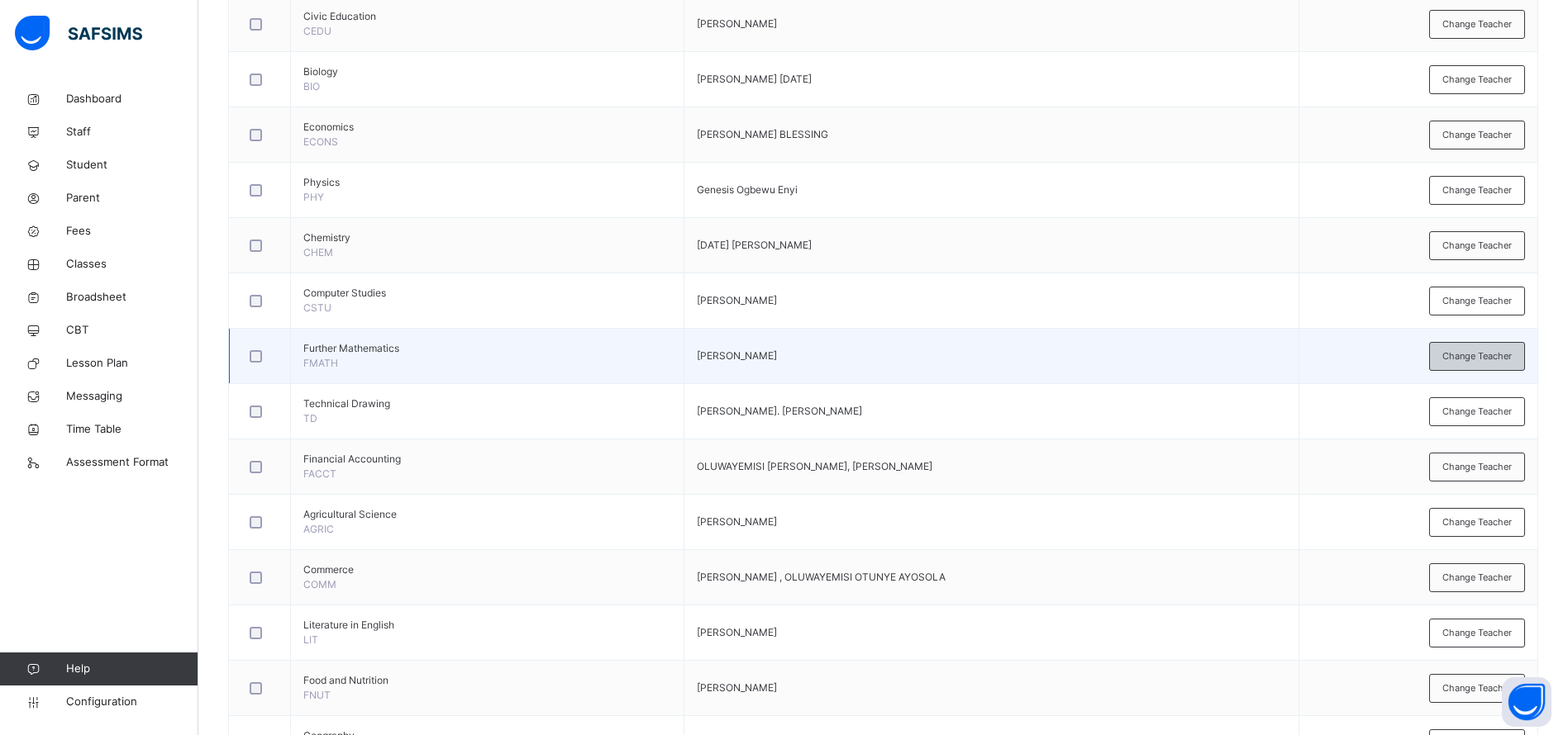
click at [1486, 360] on span "Change Teacher" at bounding box center [1477, 356] width 69 height 14
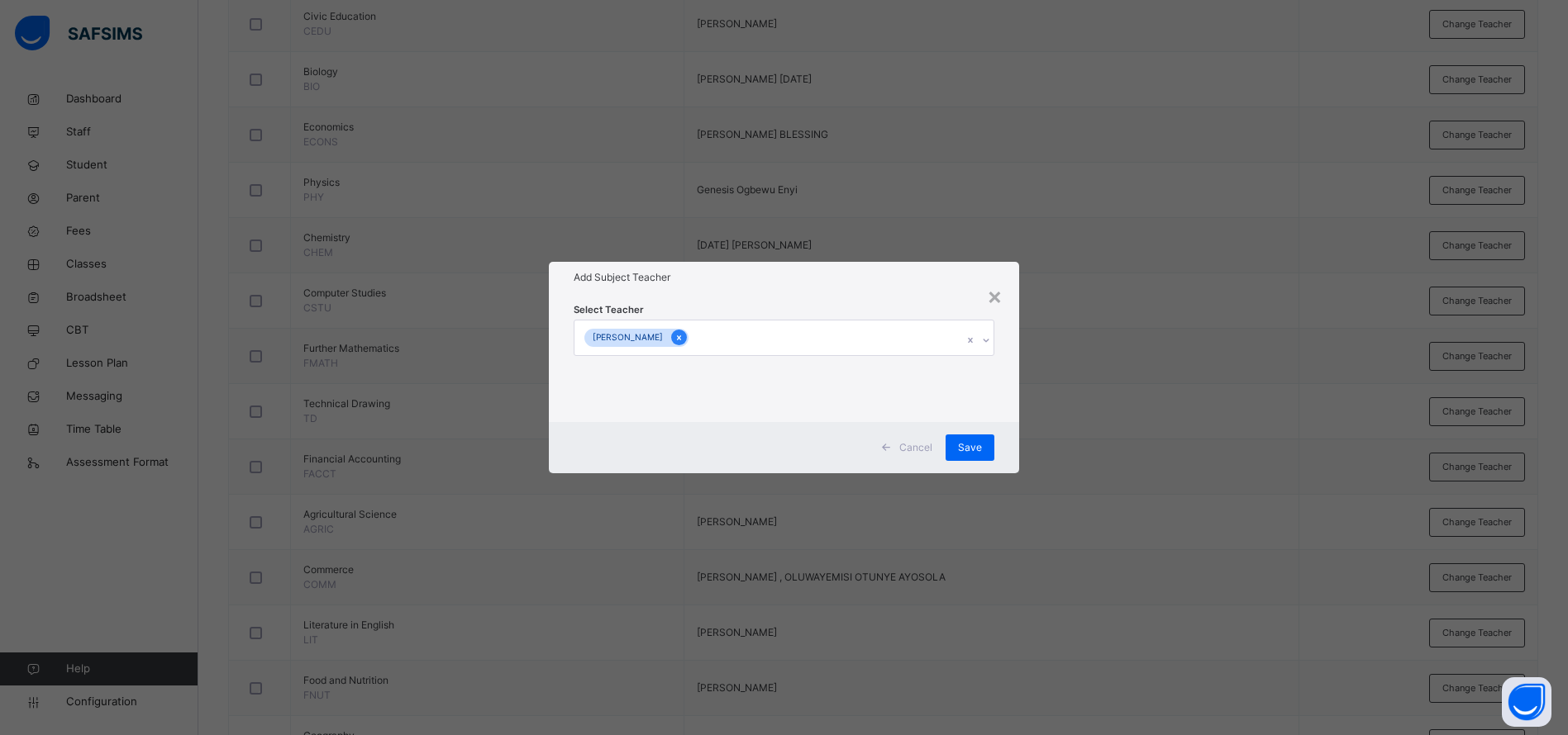
click at [674, 335] on div at bounding box center [679, 337] width 16 height 16
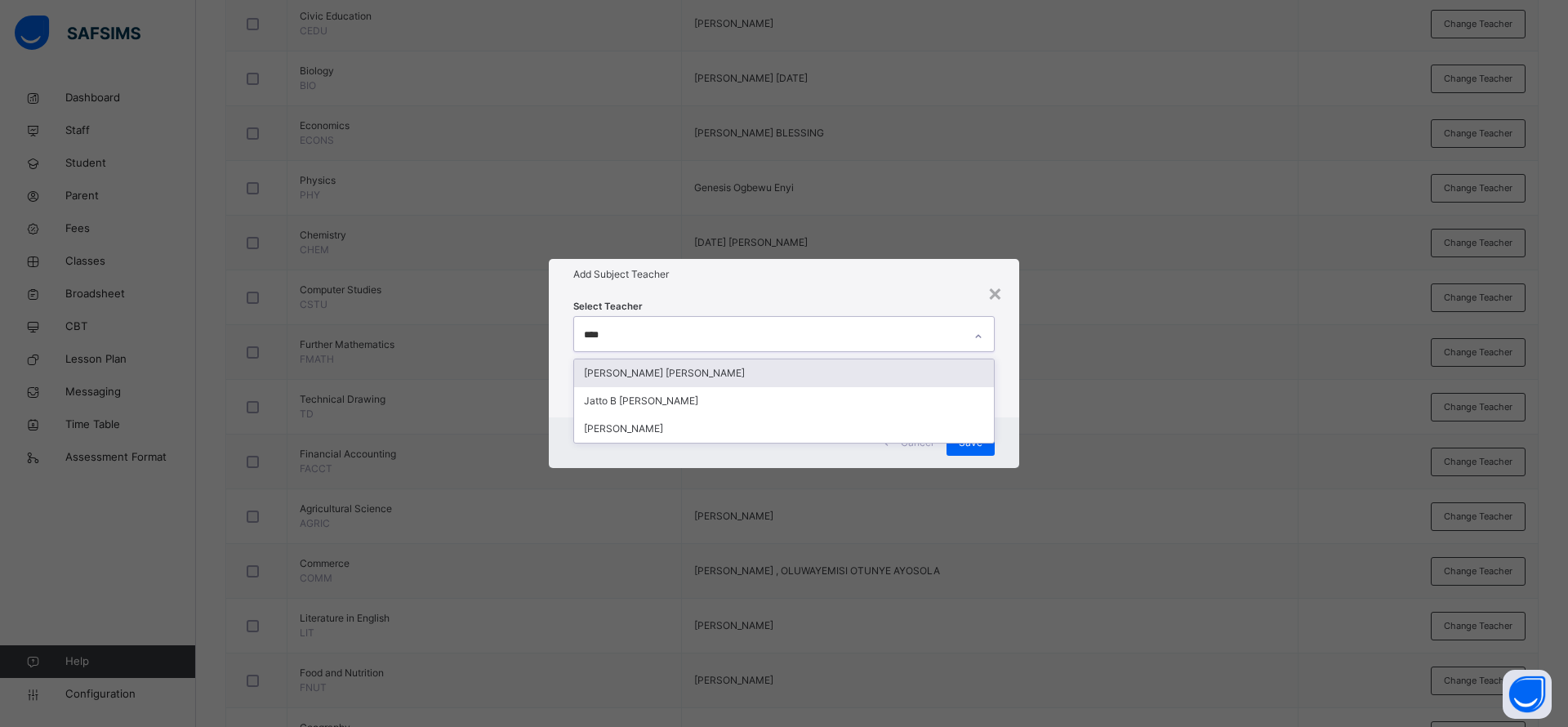
type input "*****"
click at [672, 380] on div "[PERSON_NAME] [PERSON_NAME]" at bounding box center [784, 374] width 420 height 28
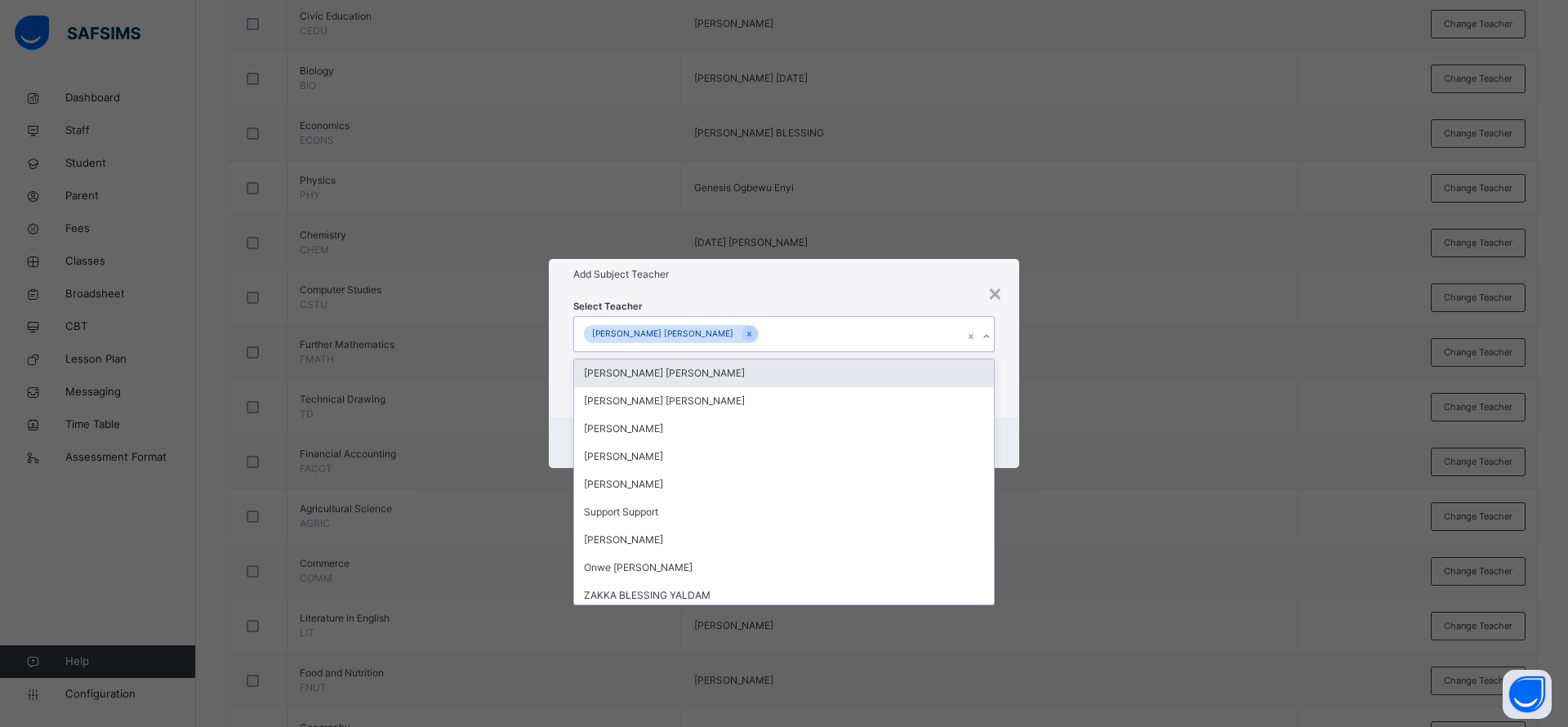
click at [886, 290] on div "Select Teacher option [PERSON_NAME] [PERSON_NAME], selected. option [PERSON_NAM…" at bounding box center [784, 354] width 470 height 127
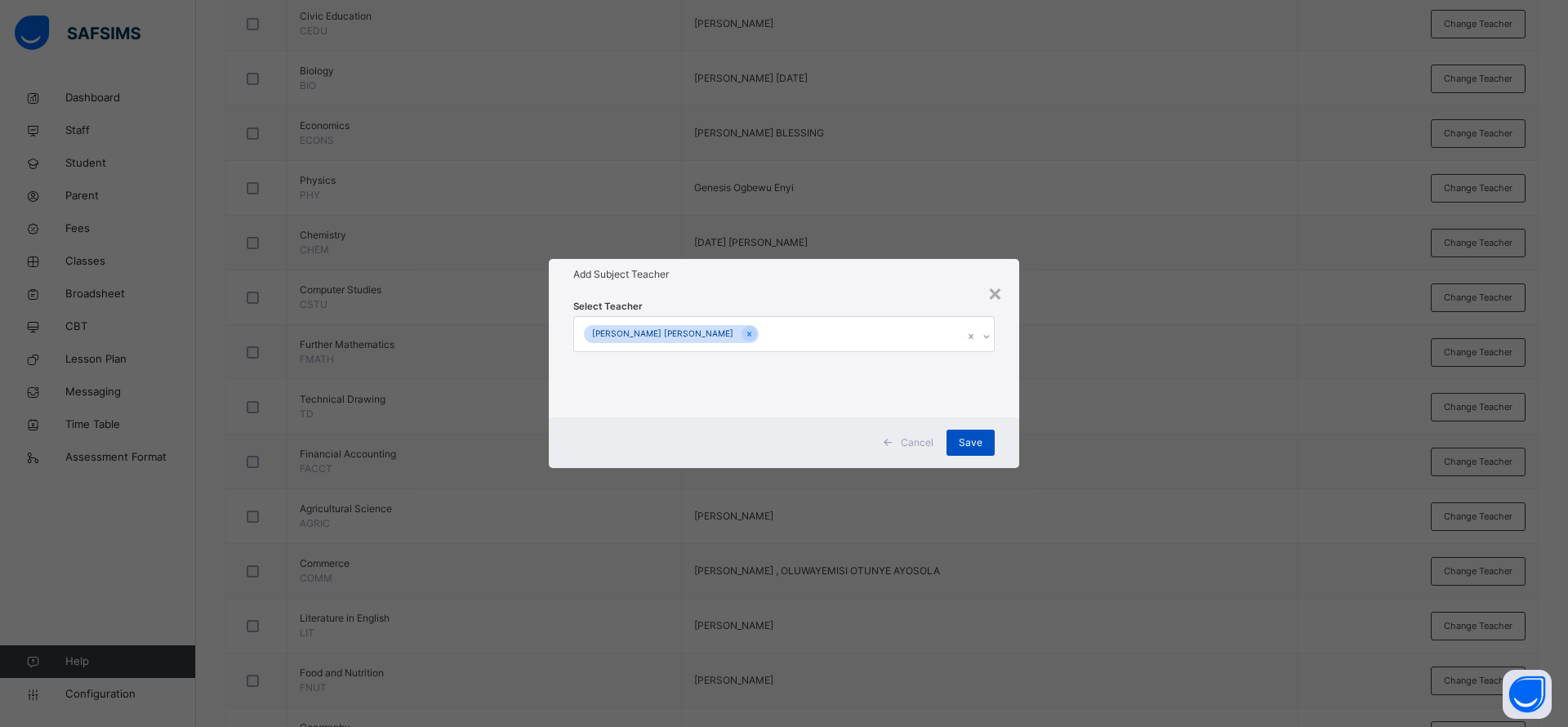
click at [968, 447] on span "Save" at bounding box center [970, 443] width 24 height 15
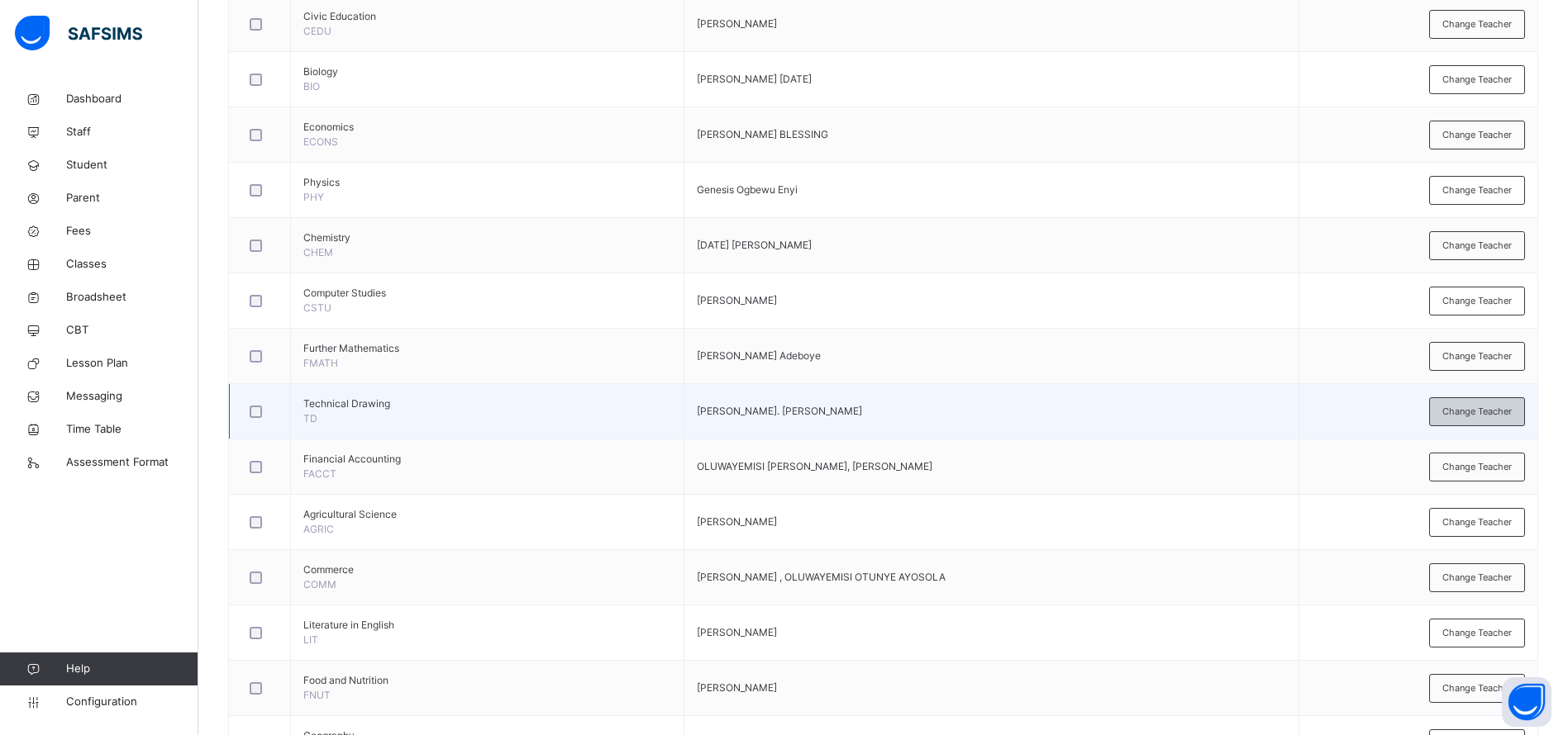
click at [1468, 414] on span "Change Teacher" at bounding box center [1477, 411] width 69 height 14
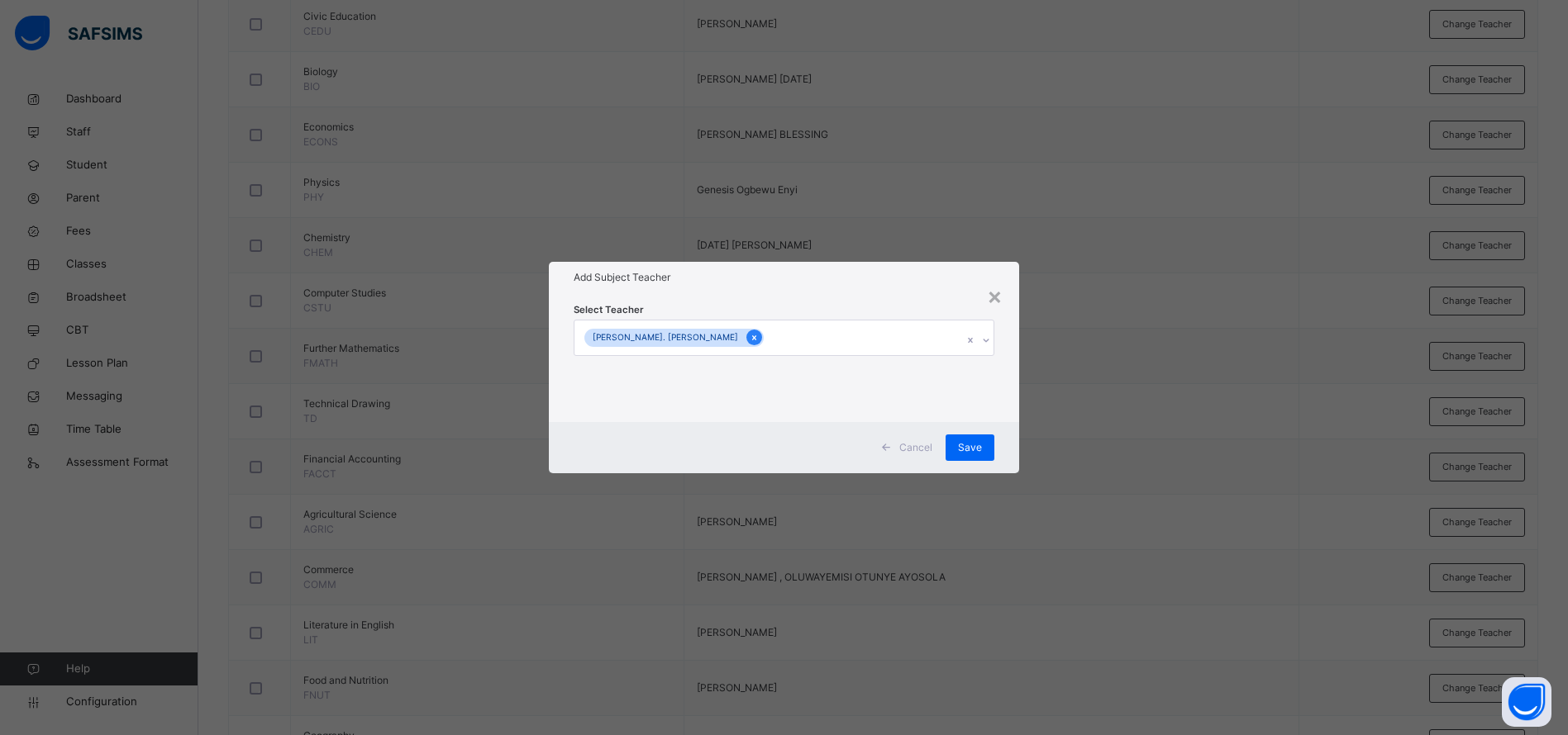
click at [750, 339] on icon at bounding box center [754, 338] width 9 height 12
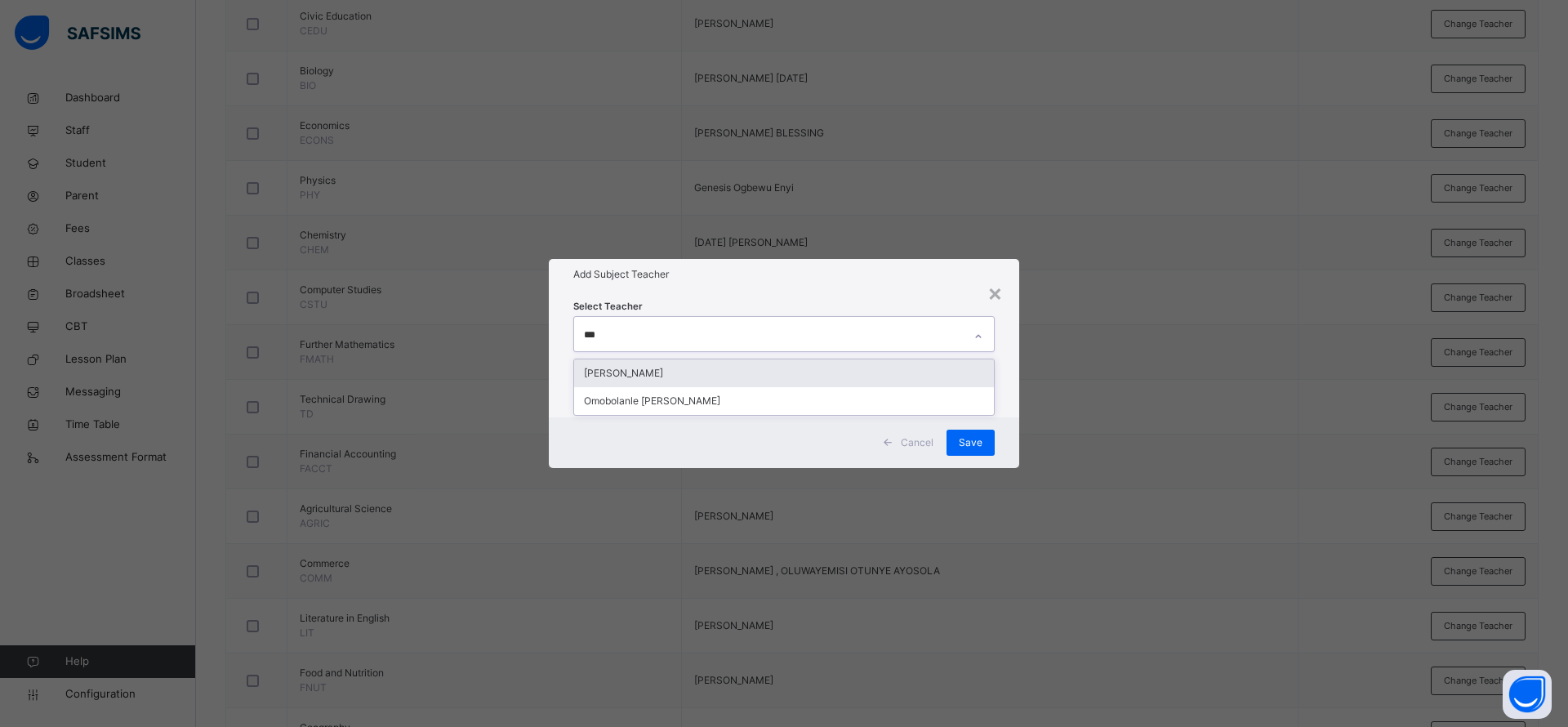
type input "****"
click at [649, 371] on div "[PERSON_NAME]" at bounding box center [784, 374] width 420 height 28
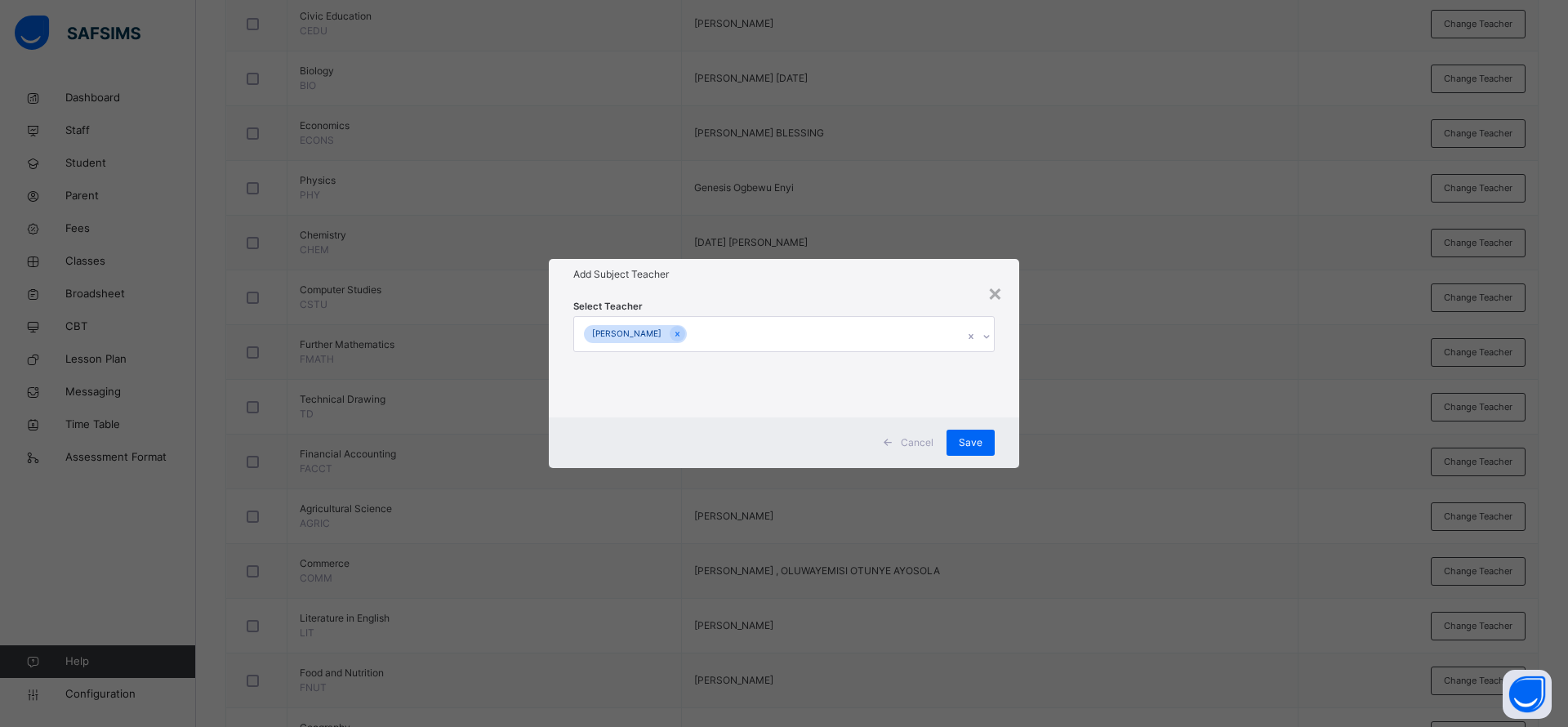
click at [871, 305] on div "Select Teacher [PERSON_NAME]" at bounding box center [784, 354] width 422 height 111
click at [968, 452] on div "Save" at bounding box center [970, 443] width 48 height 26
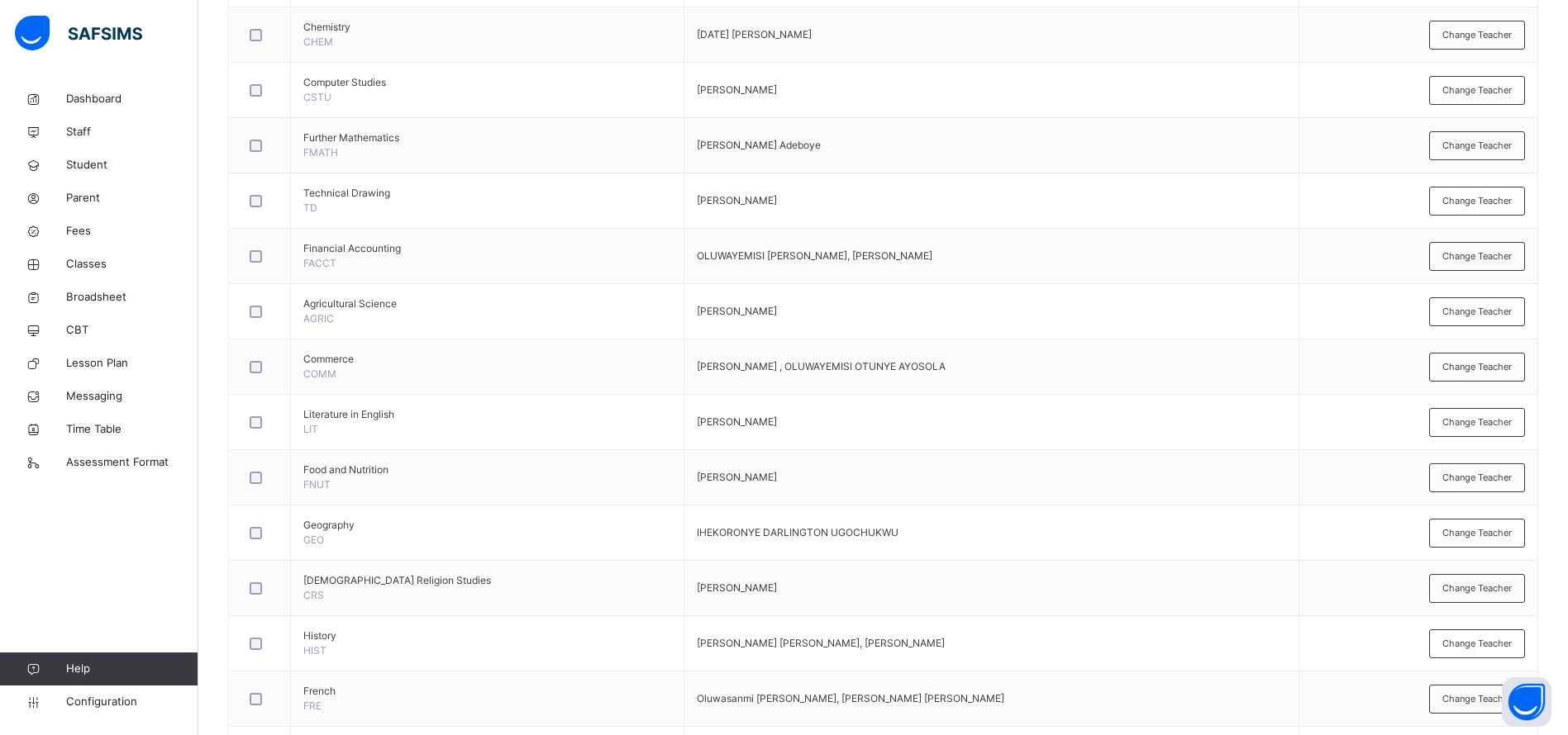
scroll to position [870, 0]
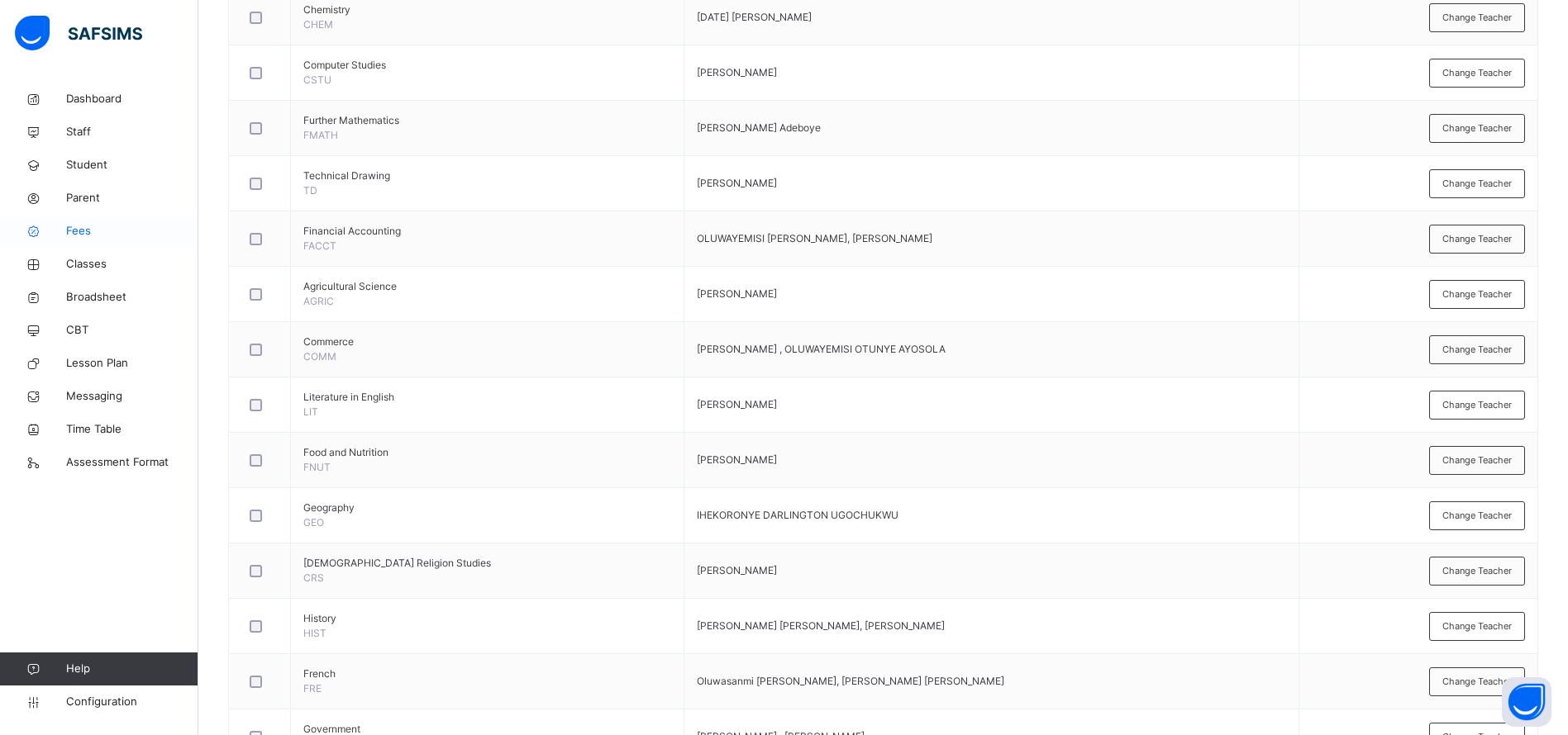
click at [95, 236] on span "Fees" at bounding box center [132, 232] width 132 height 17
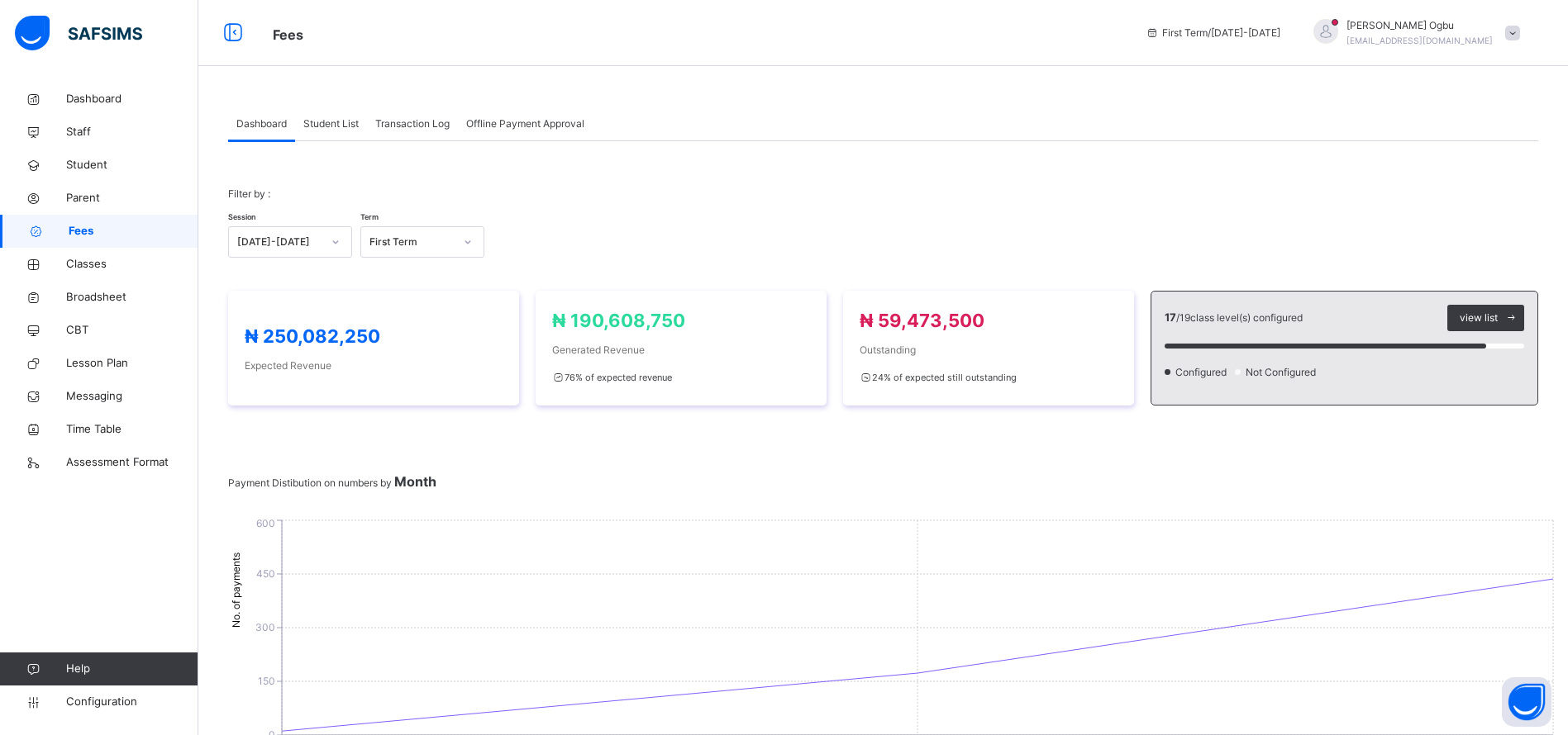
click at [328, 122] on span "Student List" at bounding box center [331, 124] width 55 height 15
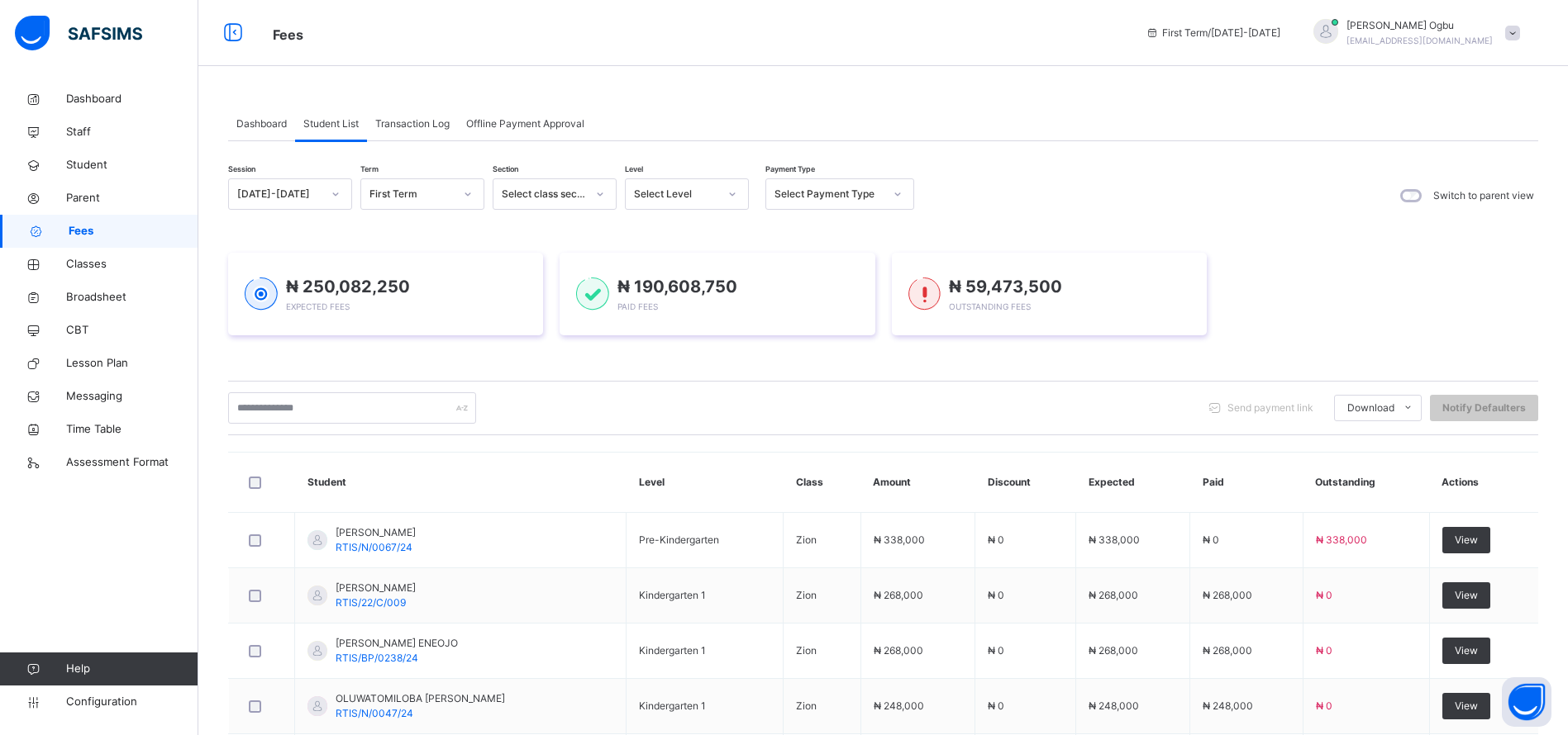
click at [642, 201] on div "Select Level" at bounding box center [676, 194] width 85 height 15
click at [643, 344] on div "SS1" at bounding box center [687, 339] width 122 height 28
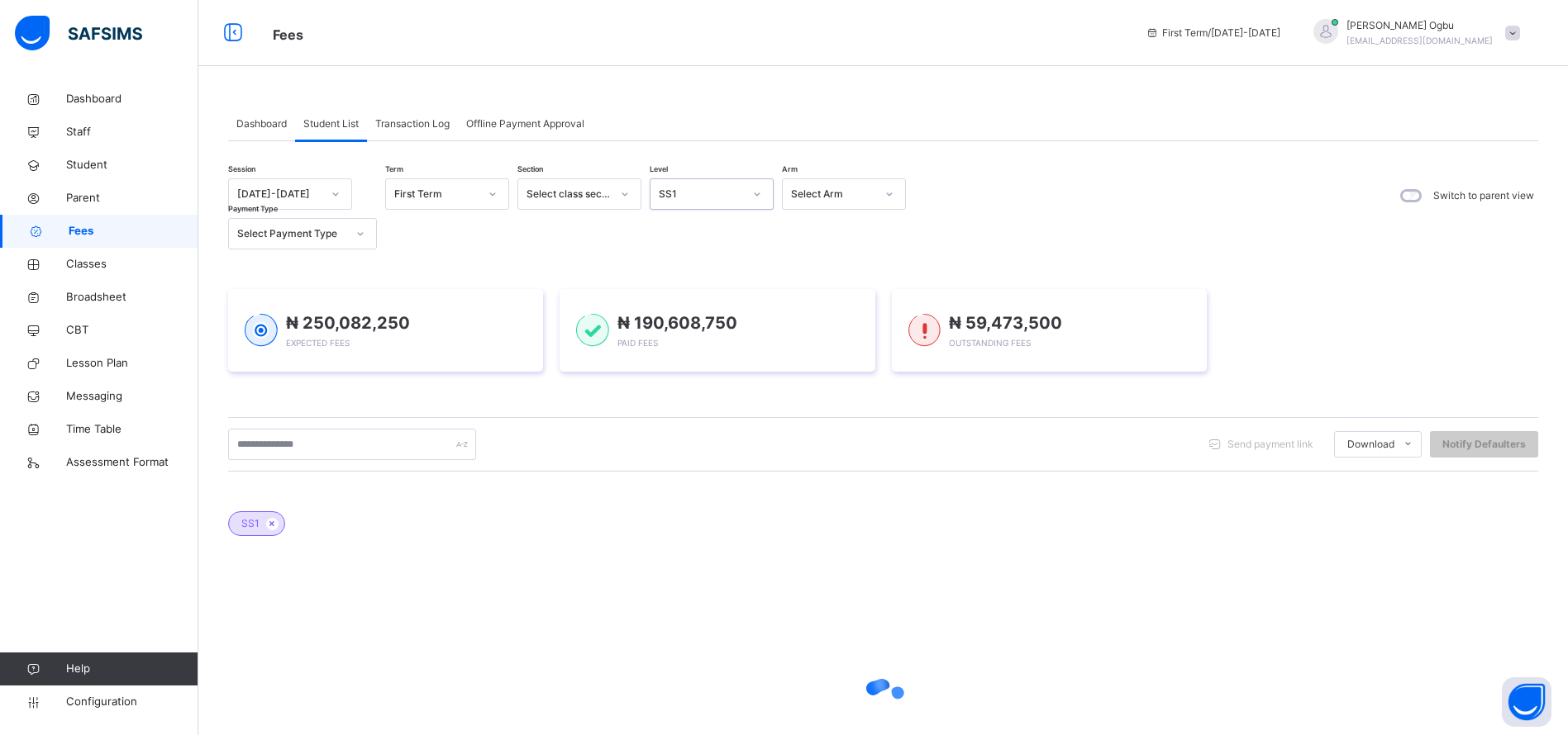
click at [643, 344] on span "Paid Fees" at bounding box center [638, 343] width 40 height 10
click at [848, 195] on div "Select Arm" at bounding box center [833, 194] width 85 height 15
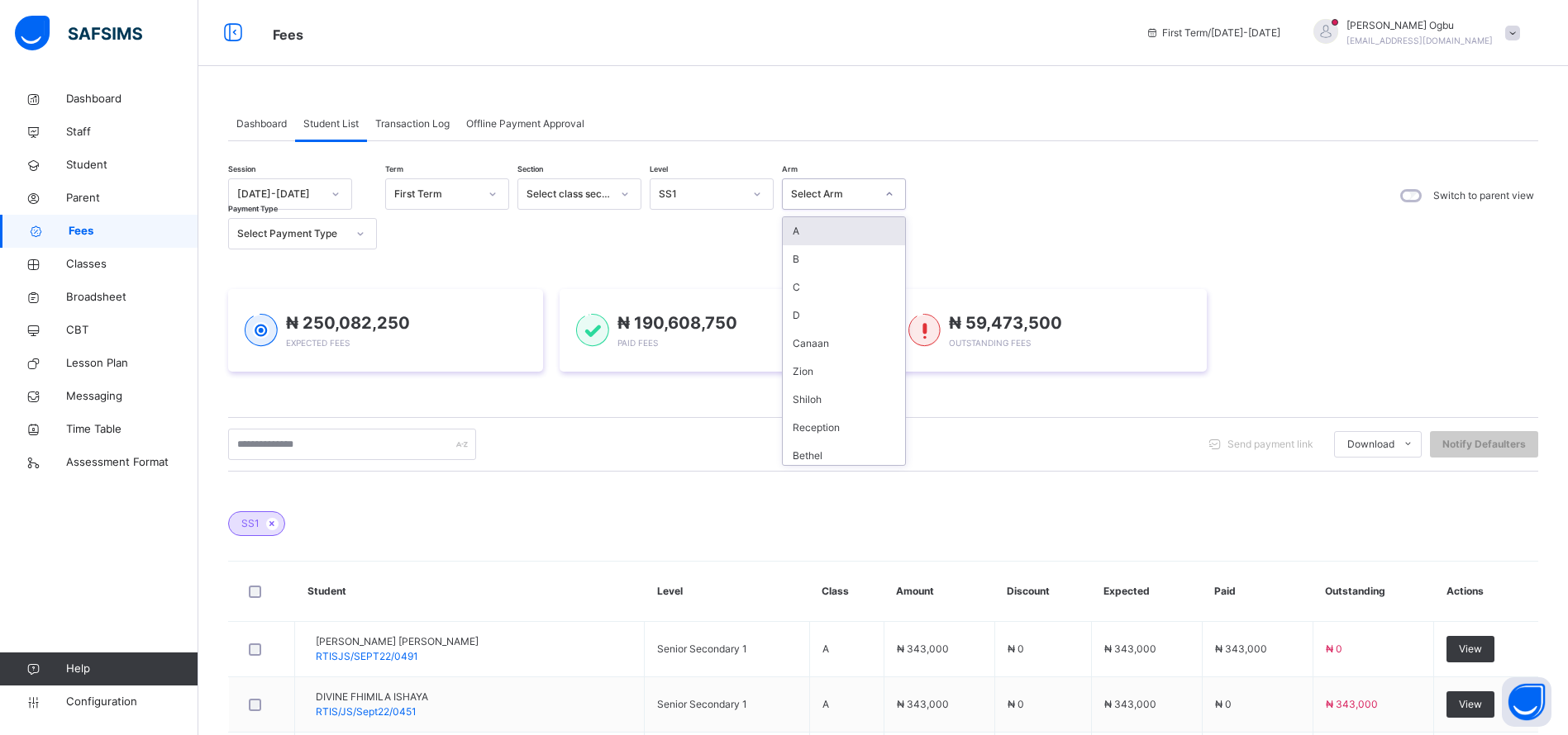
click at [1073, 237] on div "Session [DATE]-[DATE] Term First Term Section Select class section Level SS1 Ar…" at bounding box center [884, 213] width 1310 height 71
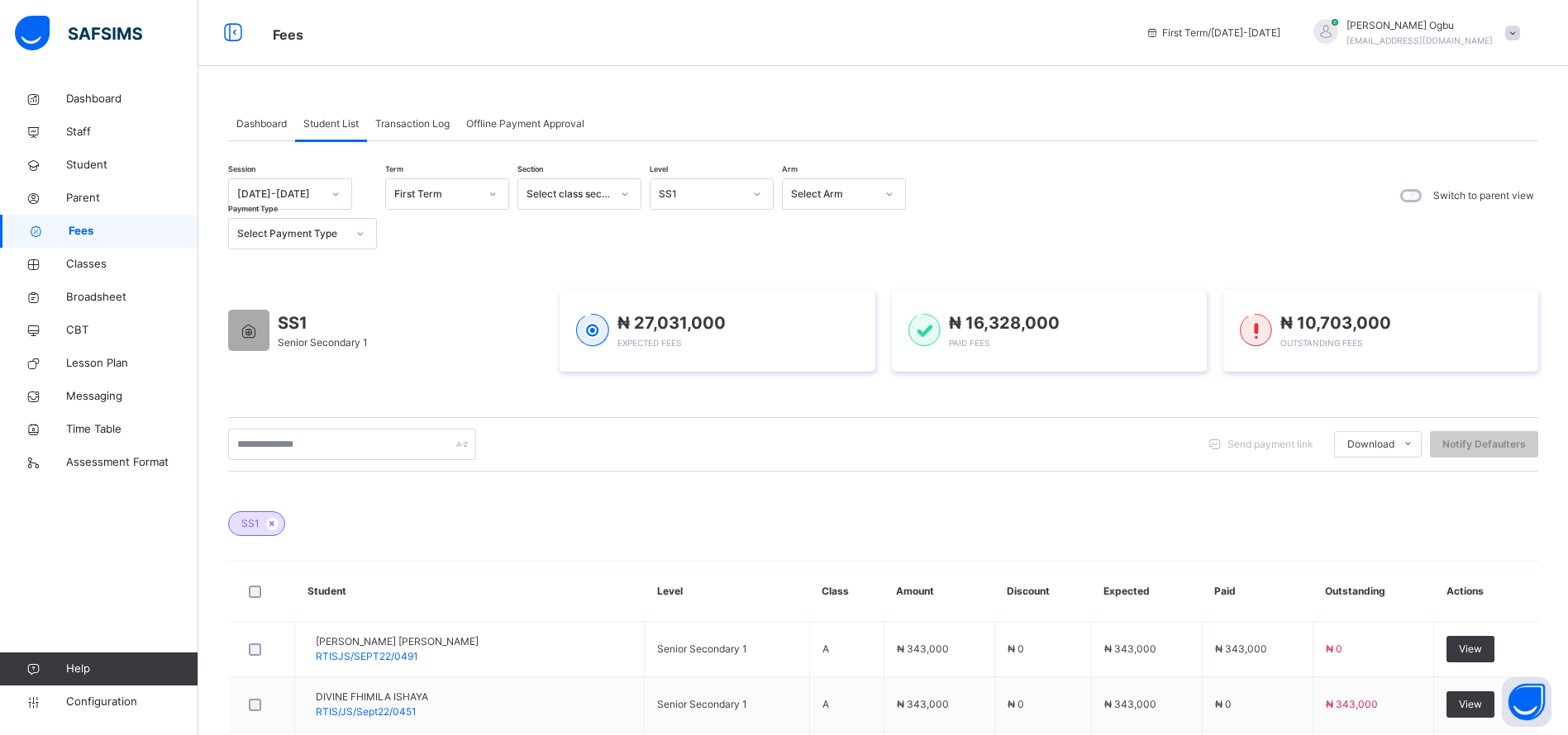
click at [279, 229] on div "Select Payment Type" at bounding box center [292, 234] width 109 height 15
click at [254, 273] on div "Full" at bounding box center [303, 271] width 147 height 28
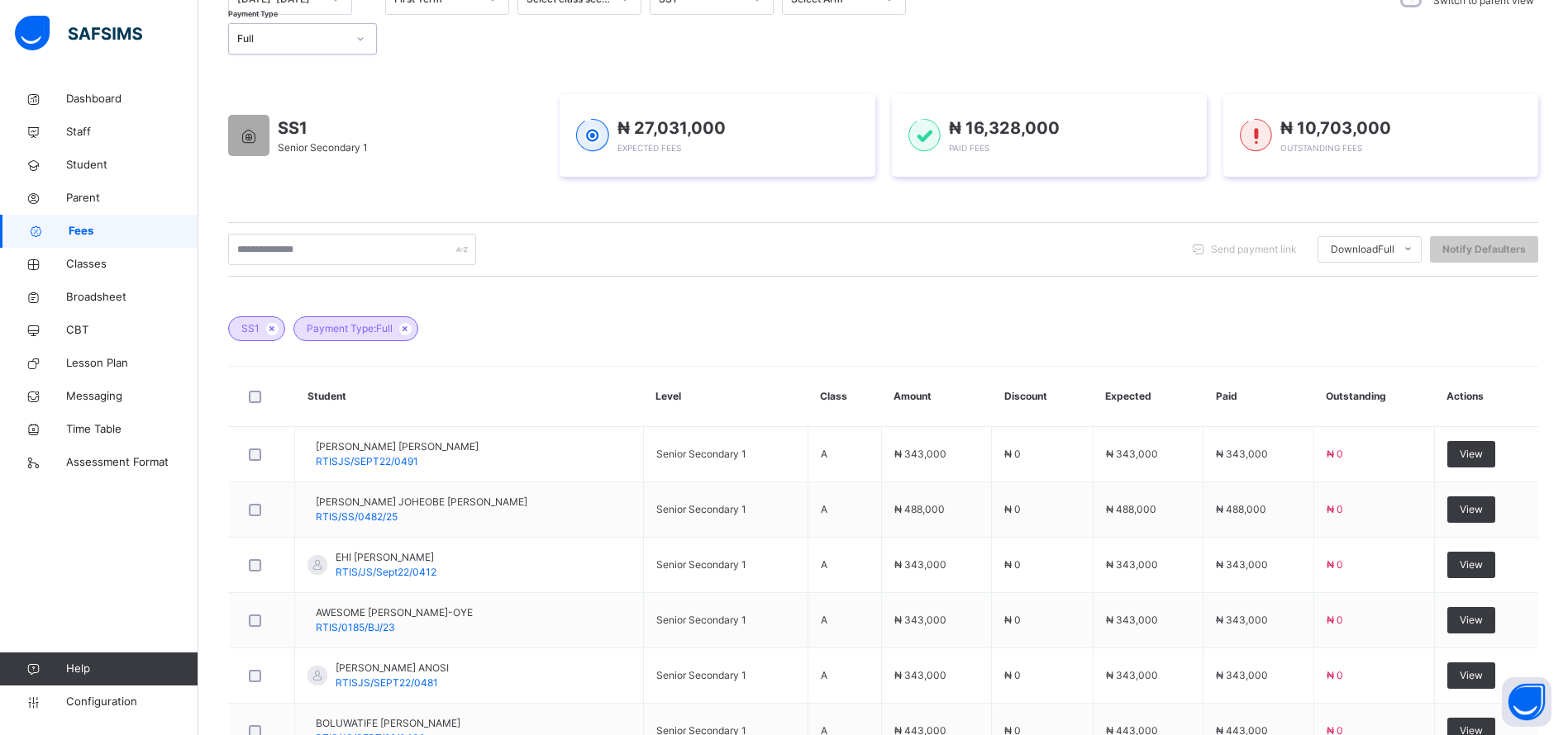
scroll to position [184, 0]
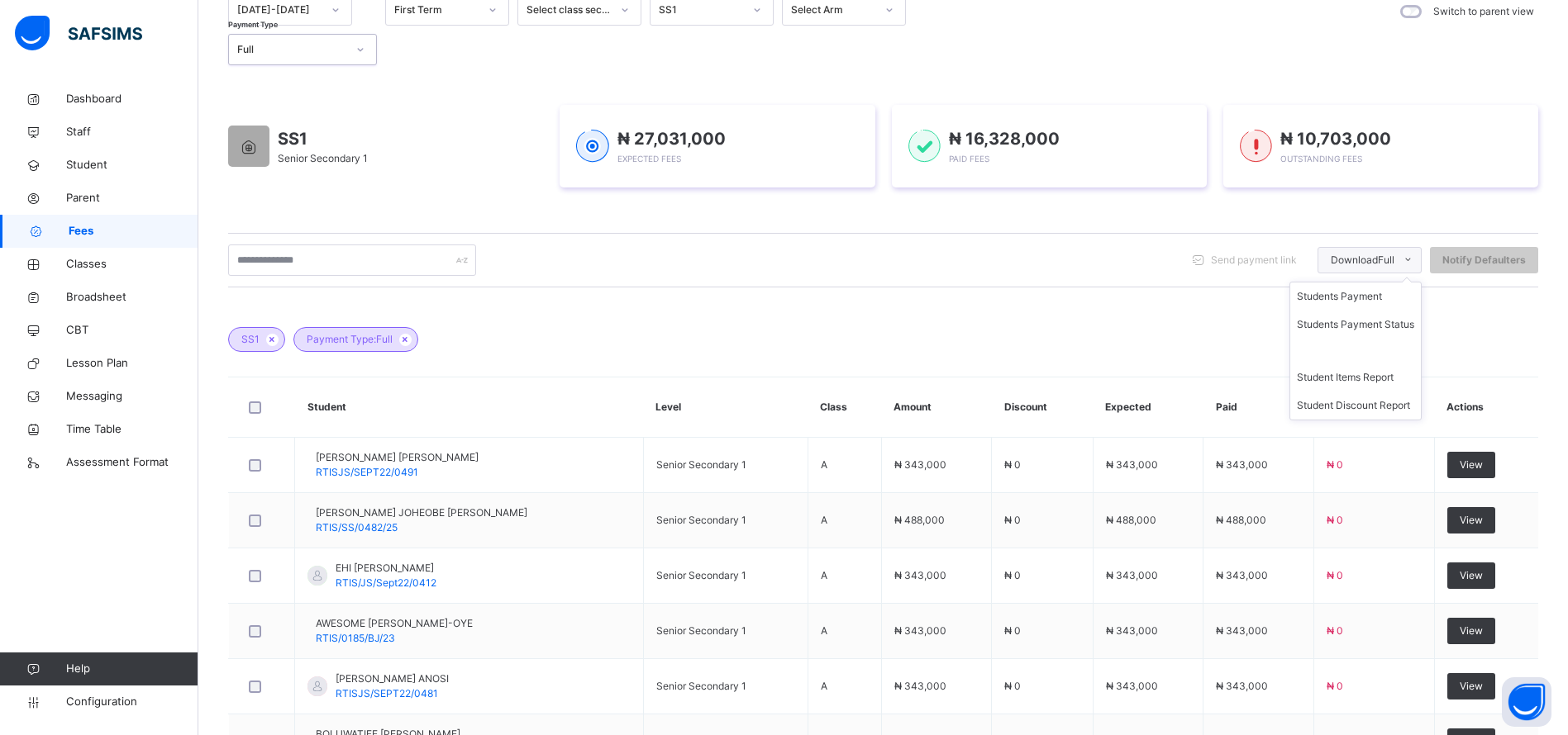
click at [1386, 263] on span "Download Full" at bounding box center [1362, 260] width 64 height 15
click at [1379, 302] on li "Students Payment" at bounding box center [1355, 297] width 131 height 28
drag, startPoint x: 341, startPoint y: 41, endPoint x: 360, endPoint y: 58, distance: 25.5
click at [341, 42] on div "Full" at bounding box center [292, 49] width 109 height 15
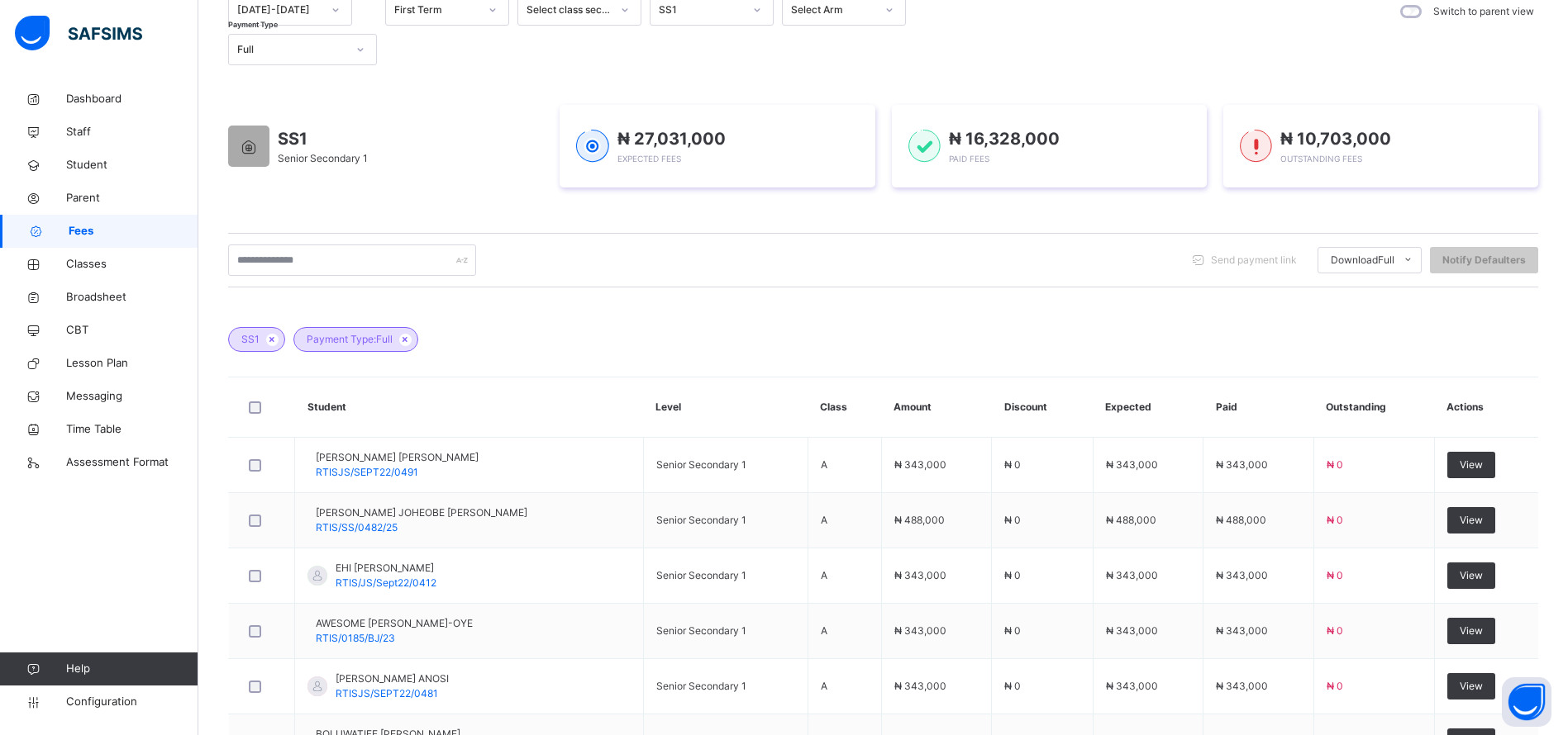
click at [356, 46] on icon at bounding box center [361, 49] width 10 height 17
click at [360, 58] on div at bounding box center [361, 49] width 28 height 27
click at [274, 150] on div "Part" at bounding box center [303, 143] width 147 height 28
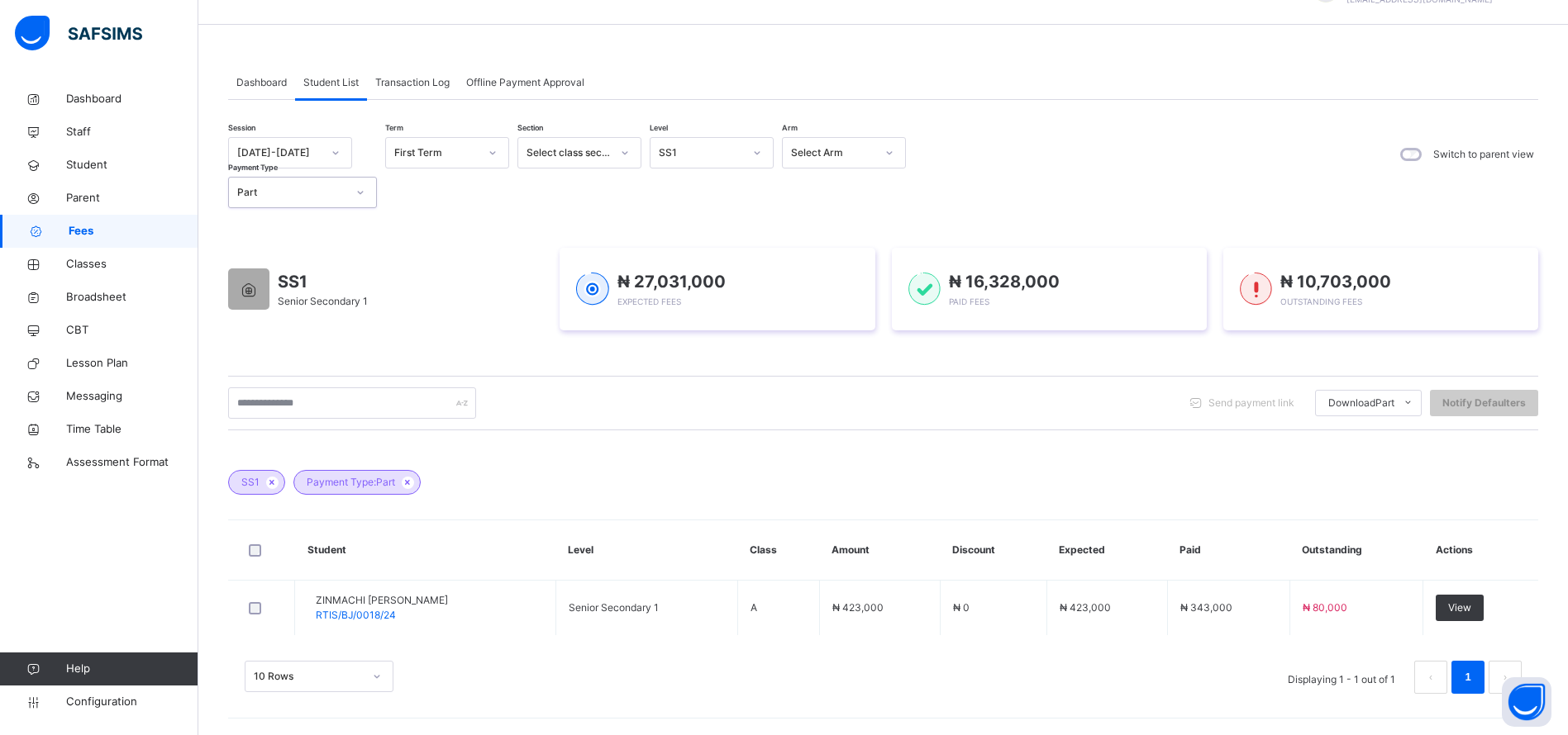
scroll to position [41, 0]
click at [1355, 434] on li "Students Payment" at bounding box center [1355, 440] width 131 height 28
click at [1362, 436] on li "Students Payment" at bounding box center [1355, 440] width 131 height 28
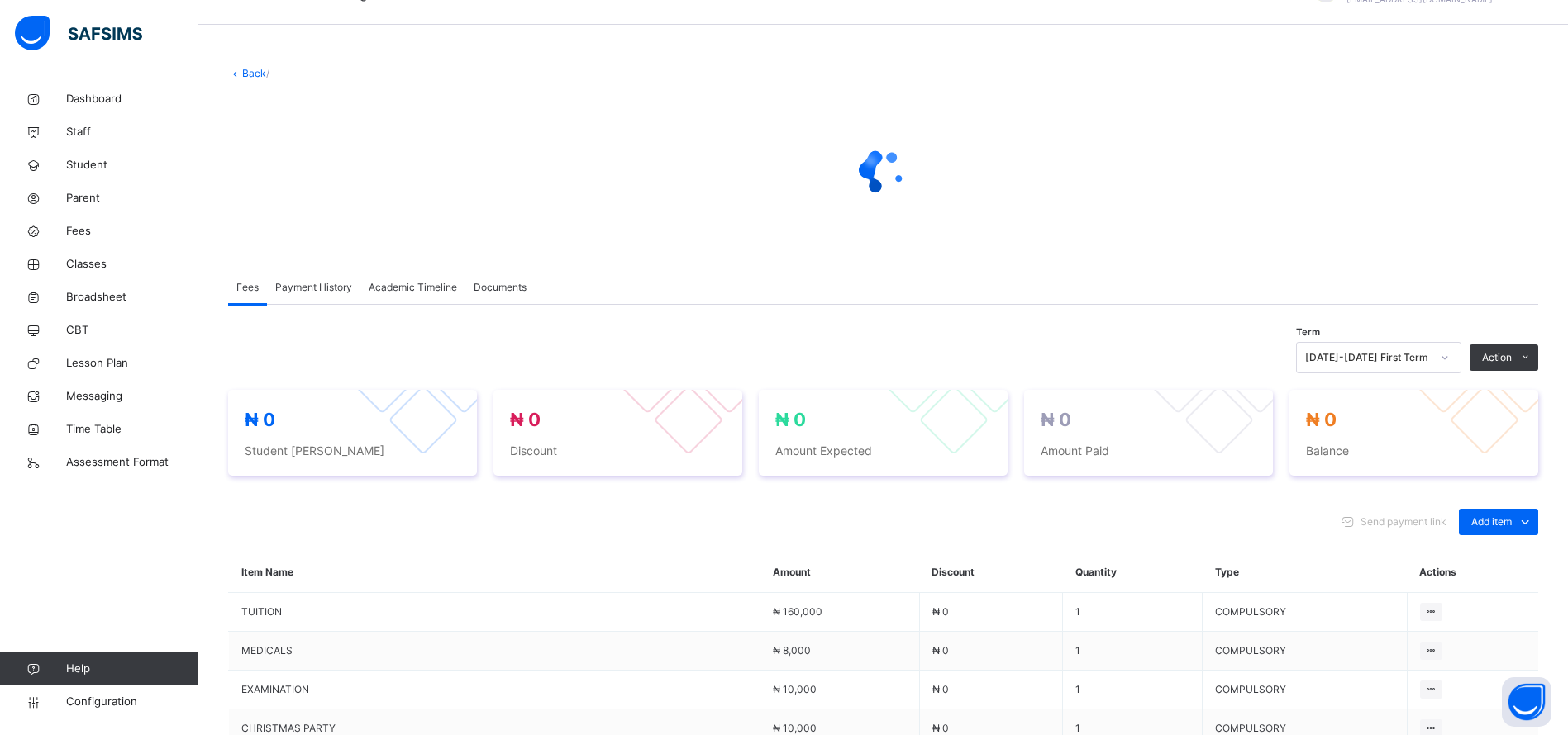
scroll to position [41, 0]
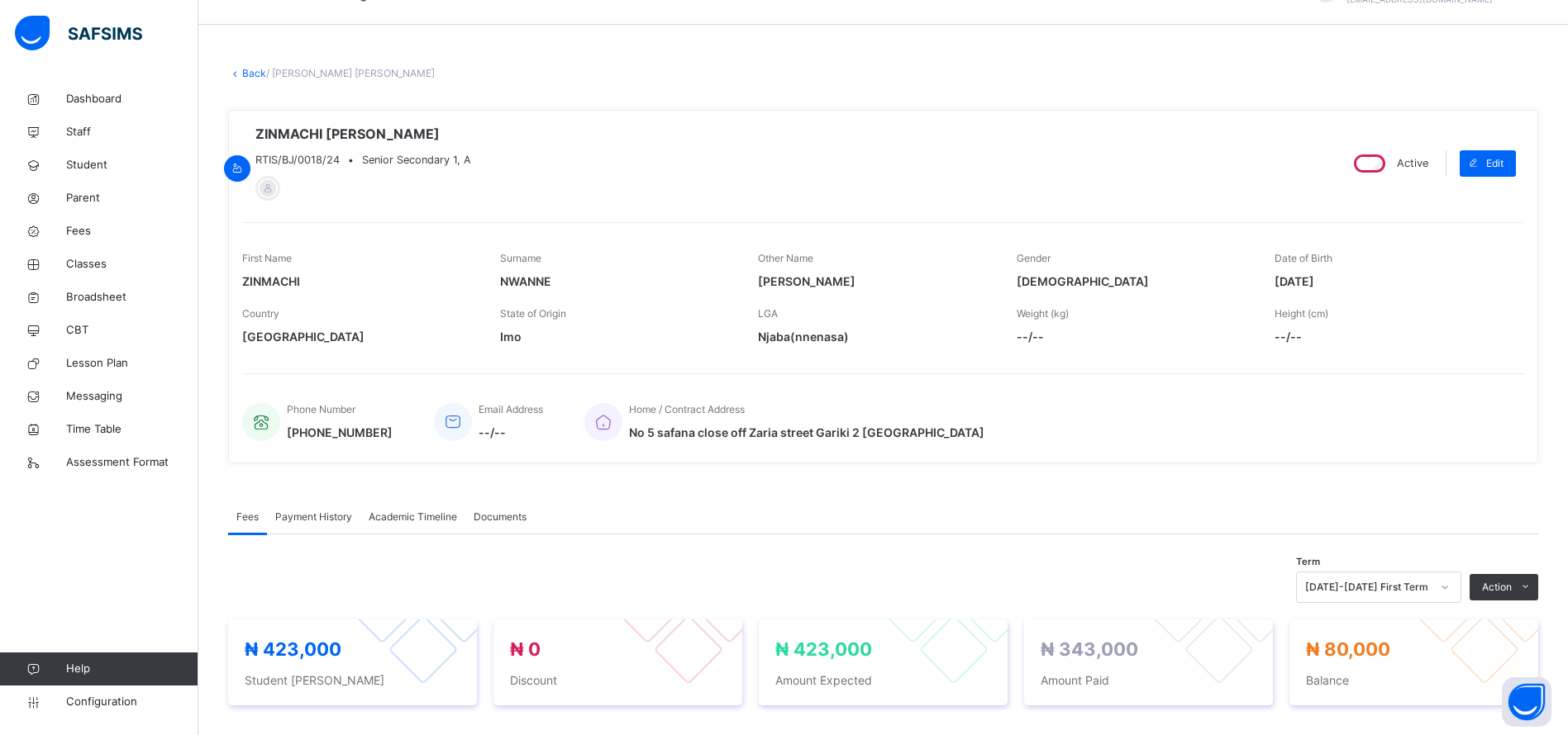
click at [797, 212] on div "ZINMACHI [PERSON_NAME] RTIS/BJ/0018/24 • Senior Secondary 1, A Active Edit Firs…" at bounding box center [884, 286] width 1310 height 354
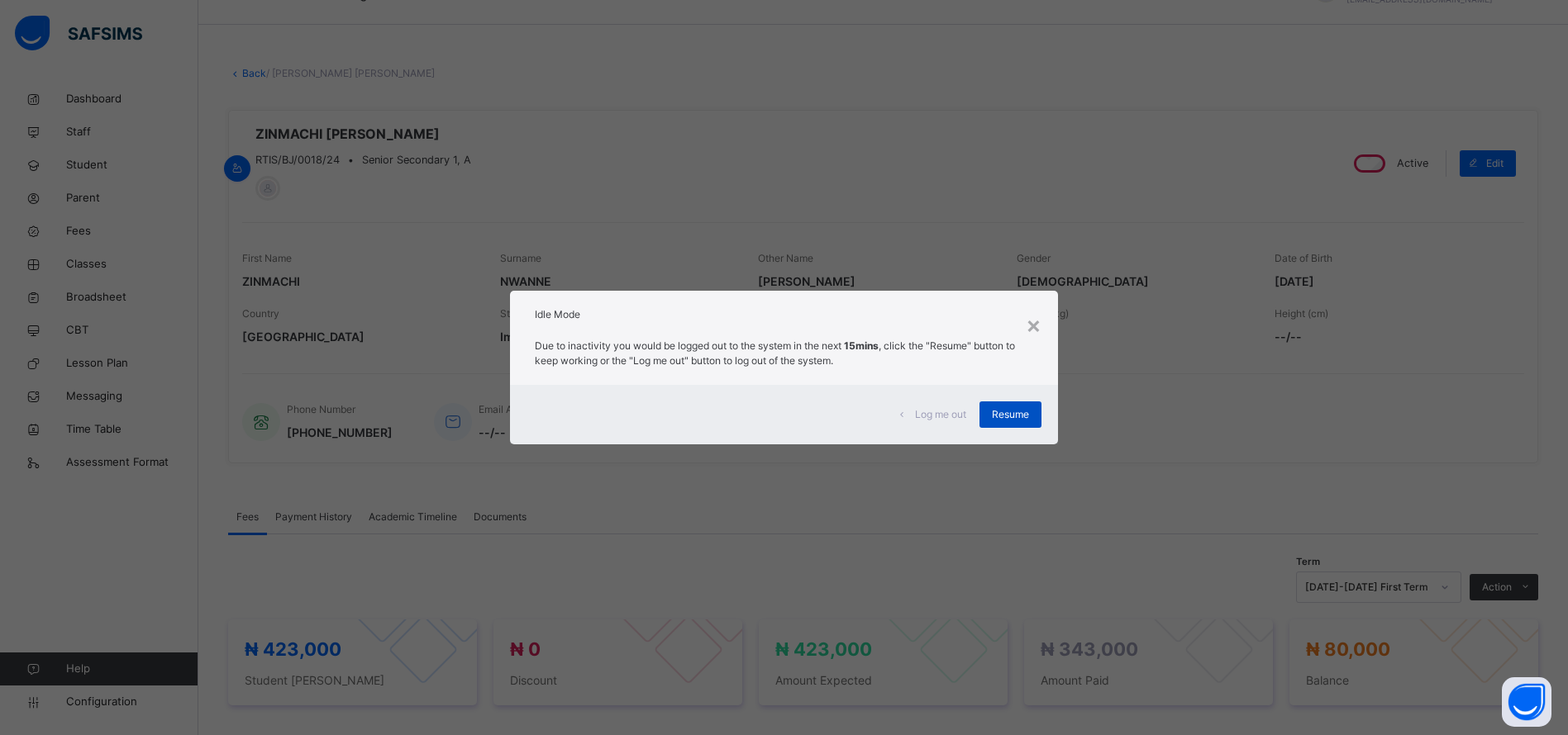
click at [1021, 417] on span "Resume" at bounding box center [1010, 415] width 37 height 15
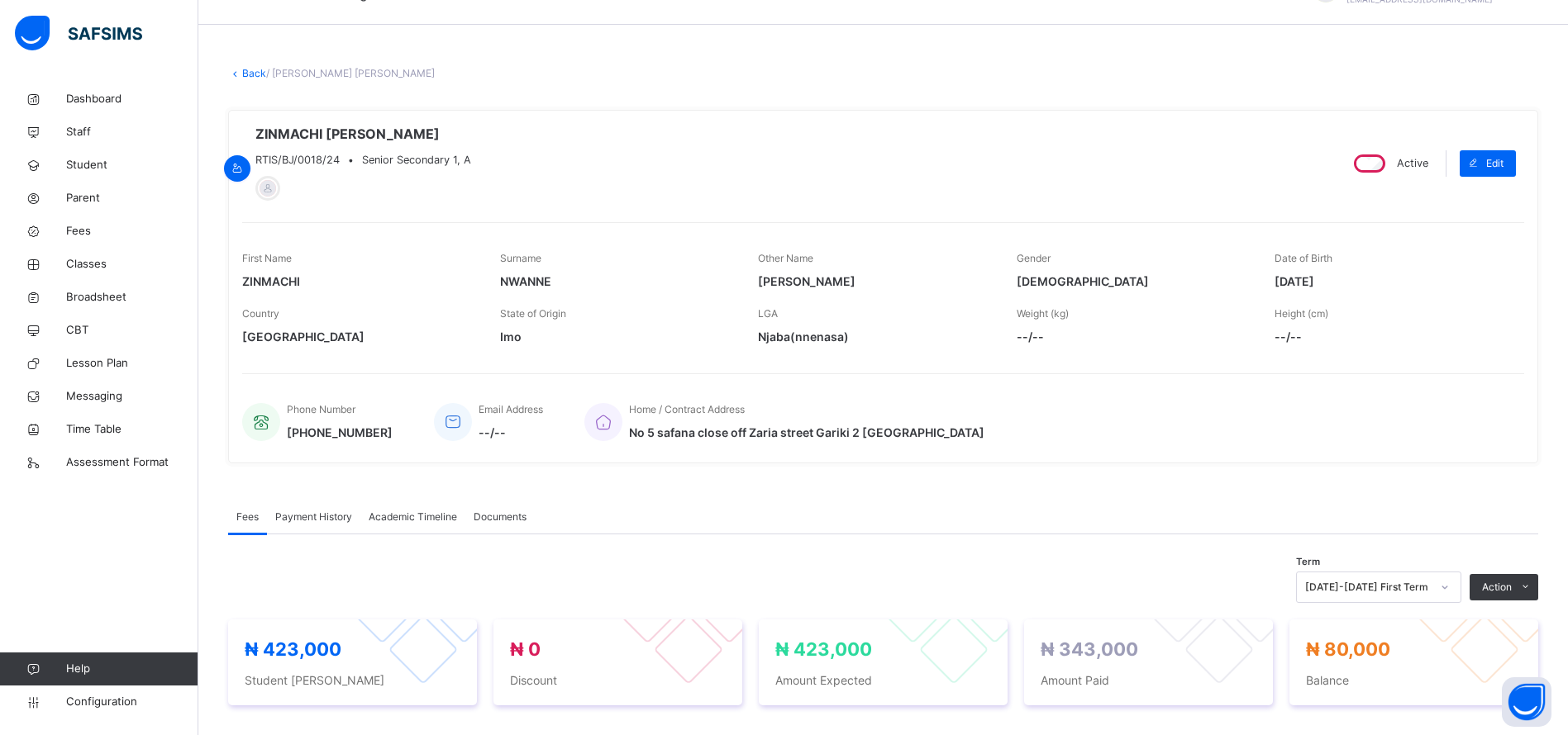
click at [247, 74] on link "Back" at bounding box center [254, 73] width 24 height 13
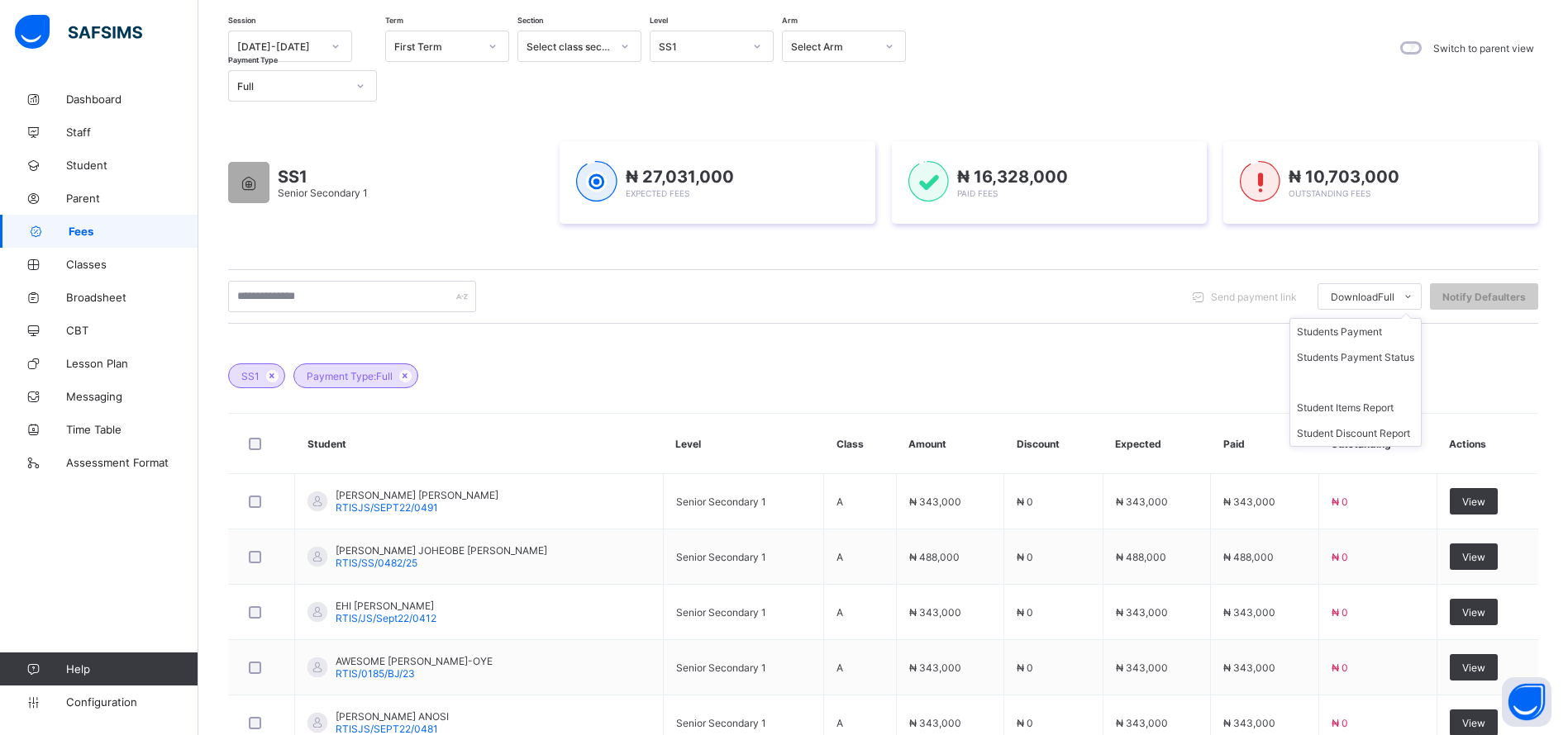
scroll to position [148, 0]
click at [1352, 326] on ul "Students Payment Students Payment Status Student Items Report Student Discount …" at bounding box center [1355, 382] width 132 height 129
click at [1350, 329] on li "Students Payment" at bounding box center [1355, 331] width 131 height 26
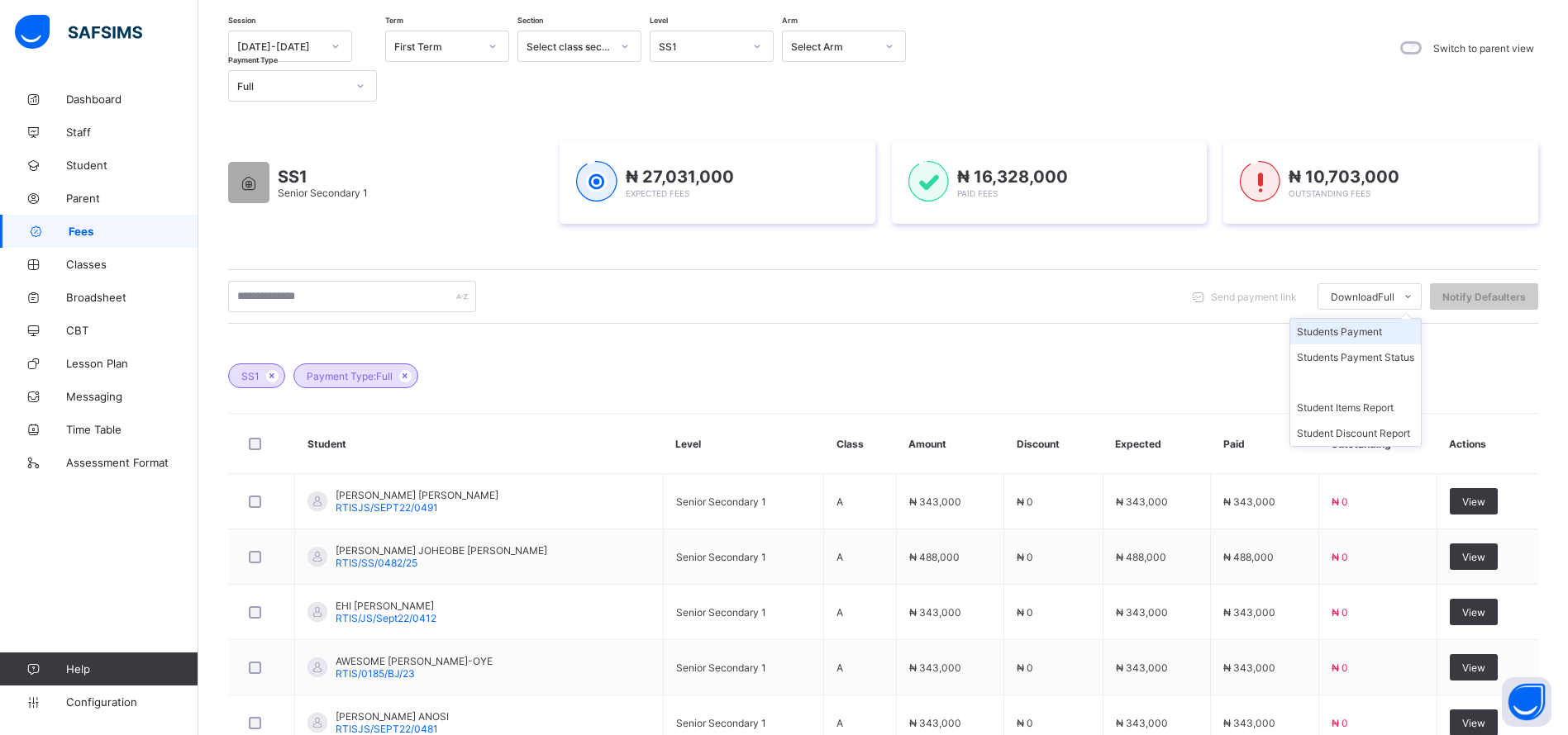
click at [1400, 333] on li "Students Payment" at bounding box center [1355, 331] width 131 height 26
click at [284, 102] on div "Session [DATE]-[DATE] Term First Term Section Select class section Level SS1 Ar…" at bounding box center [884, 566] width 1310 height 1071
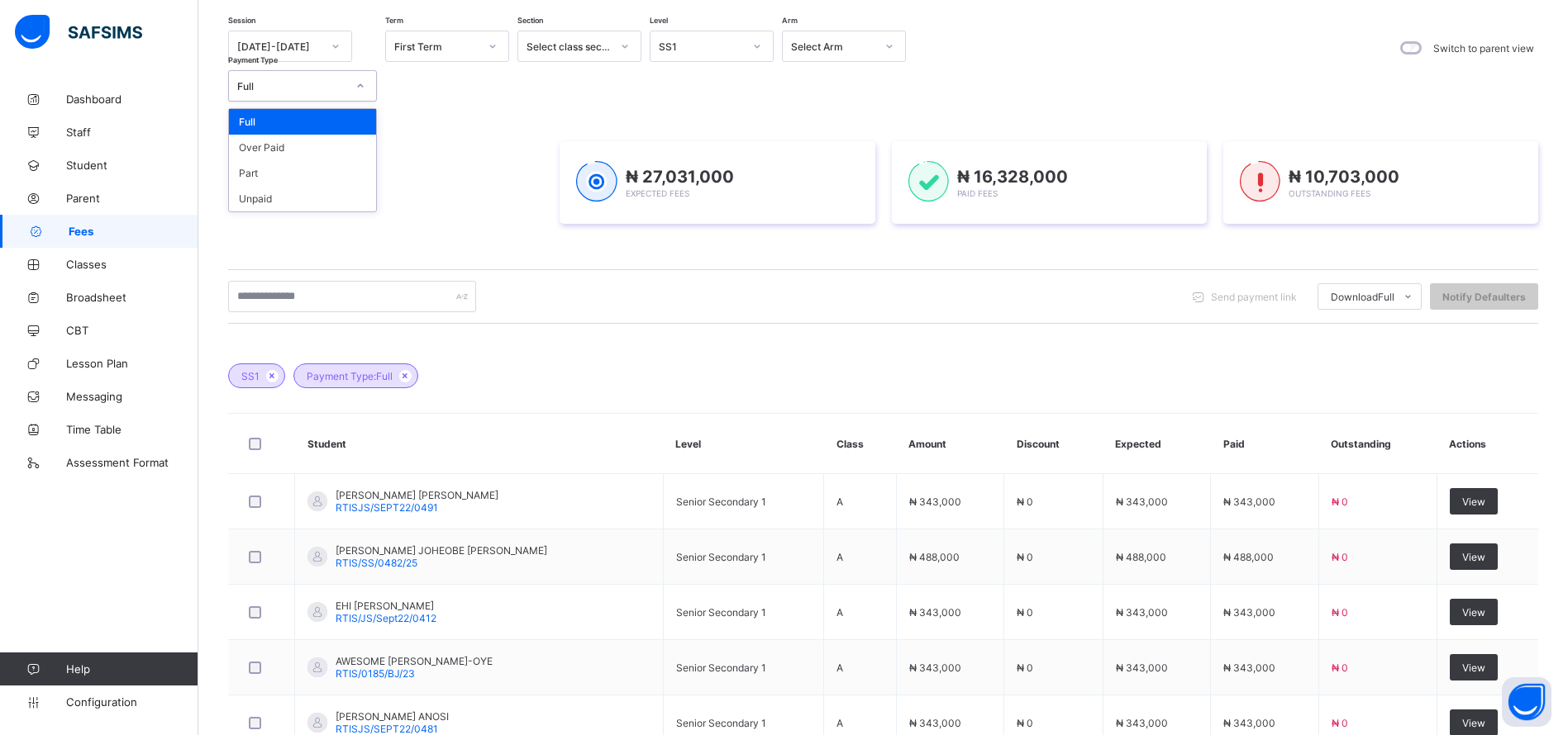
click at [281, 91] on div "Full" at bounding box center [292, 86] width 109 height 13
click at [243, 171] on div "Part" at bounding box center [303, 173] width 147 height 26
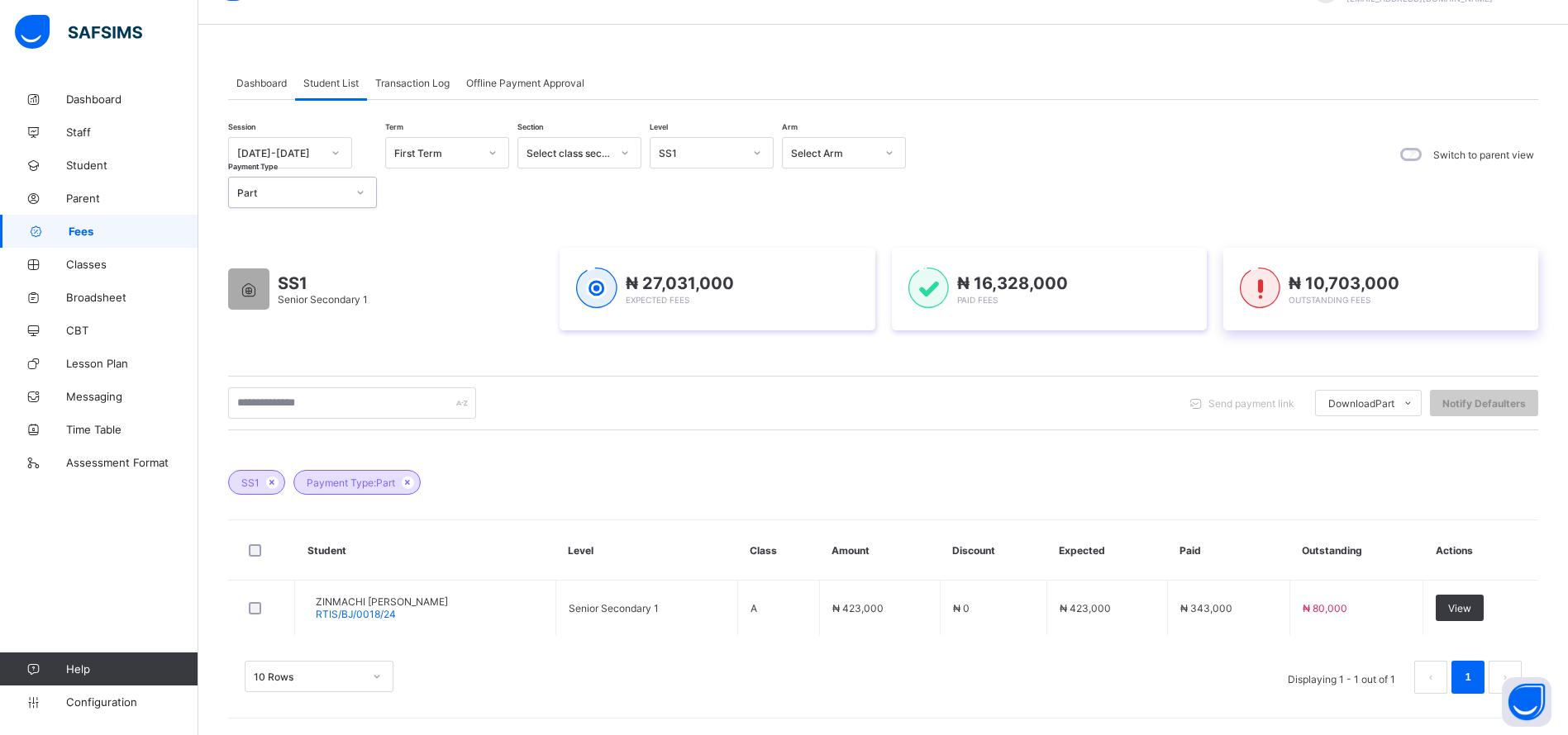
scroll to position [41, 0]
click at [1387, 441] on li "Students Payment" at bounding box center [1355, 438] width 131 height 26
click at [1377, 435] on li "Students Payment" at bounding box center [1355, 438] width 131 height 26
click at [408, 479] on icon at bounding box center [407, 482] width 14 height 10
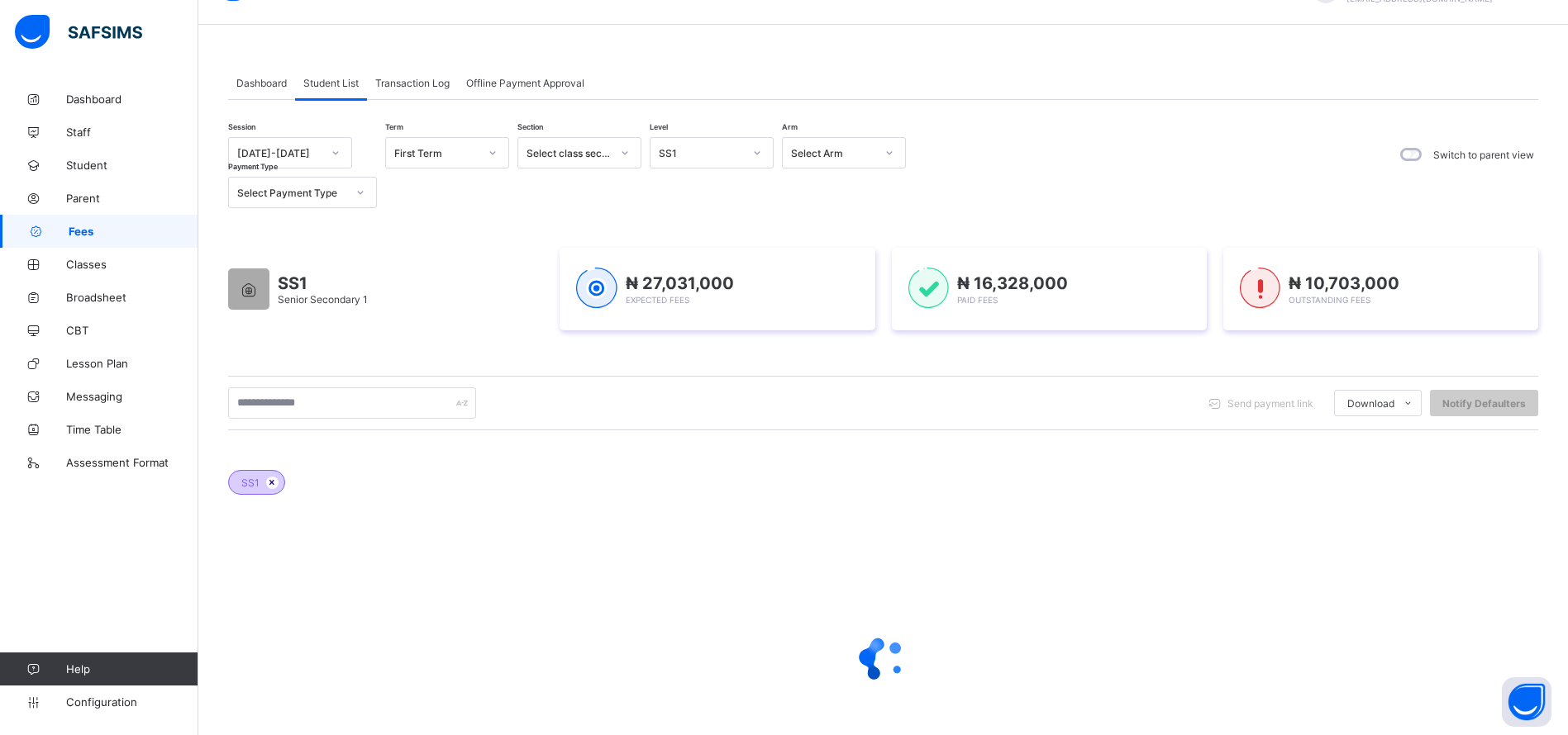
click at [269, 482] on icon at bounding box center [272, 482] width 14 height 10
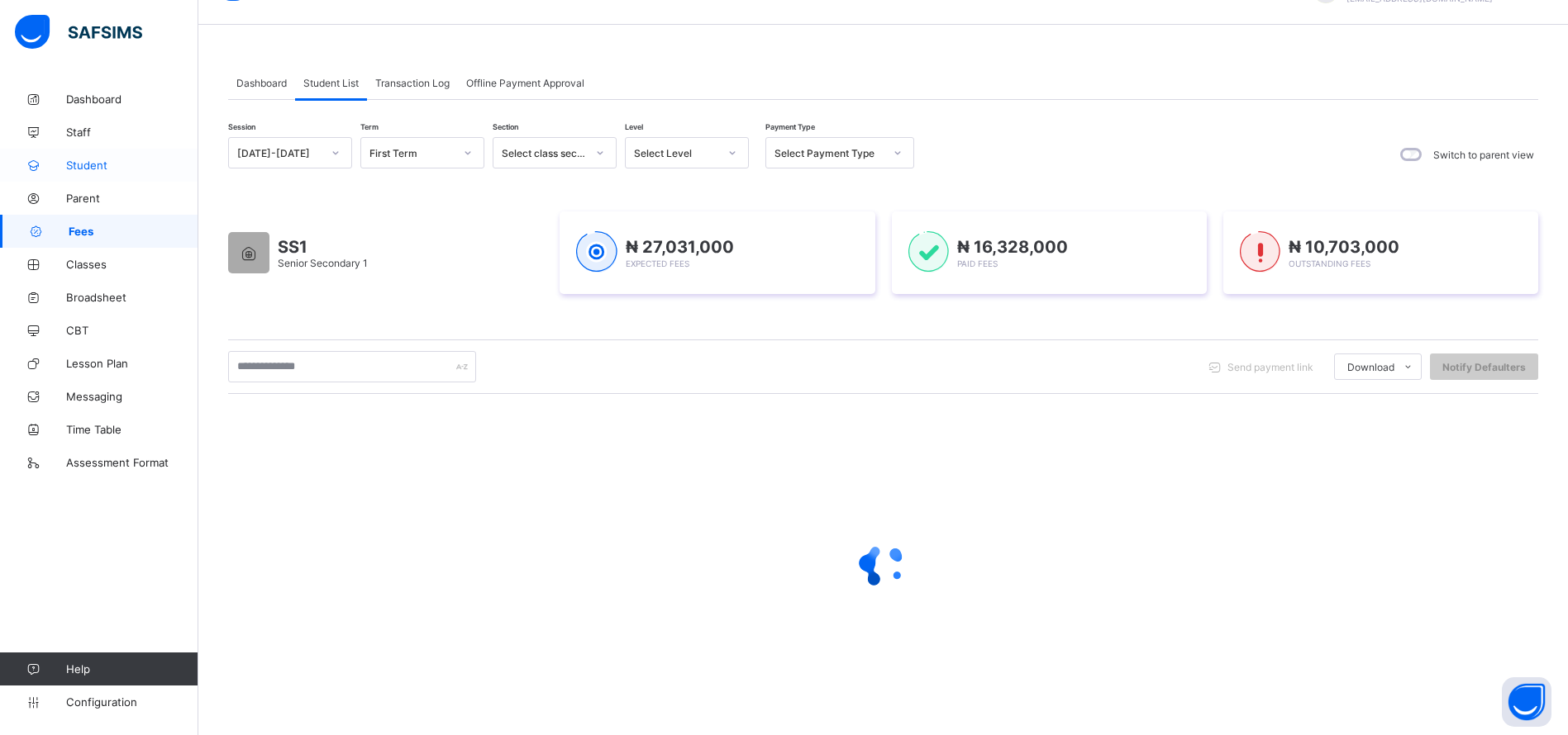
click at [83, 171] on link "Student" at bounding box center [99, 166] width 198 height 33
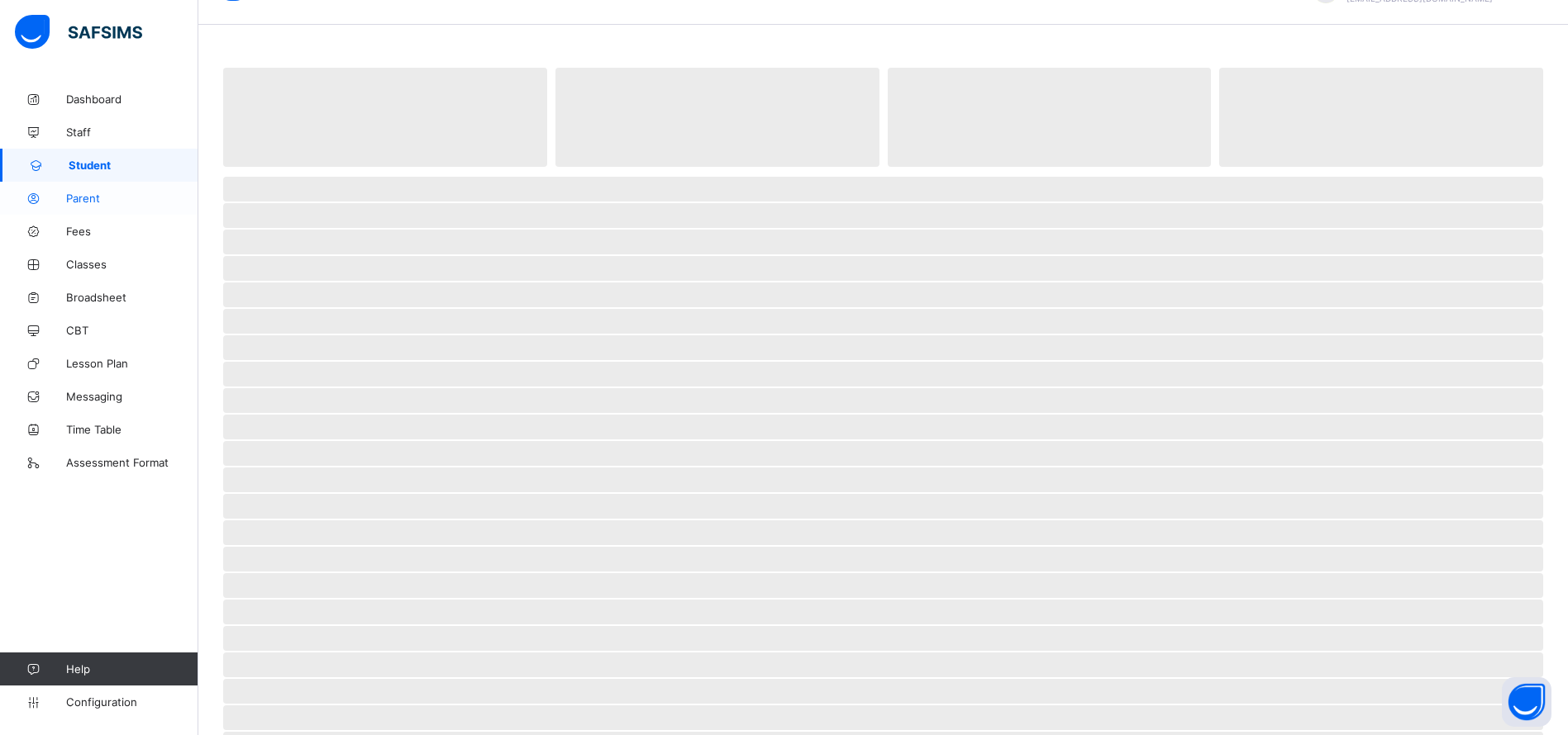
click at [82, 199] on span "Parent" at bounding box center [132, 198] width 132 height 13
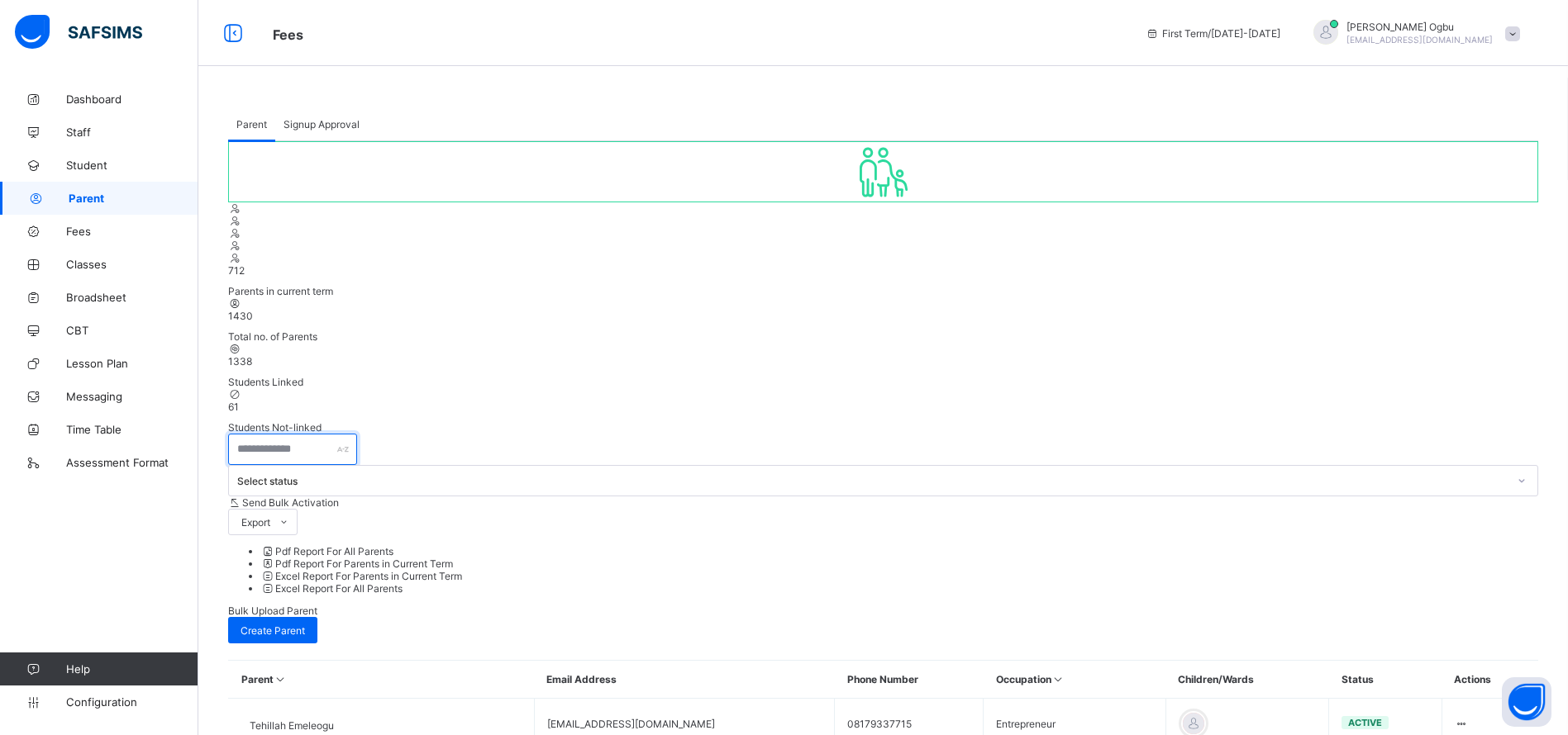
click at [264, 434] on input "text" at bounding box center [293, 450] width 129 height 32
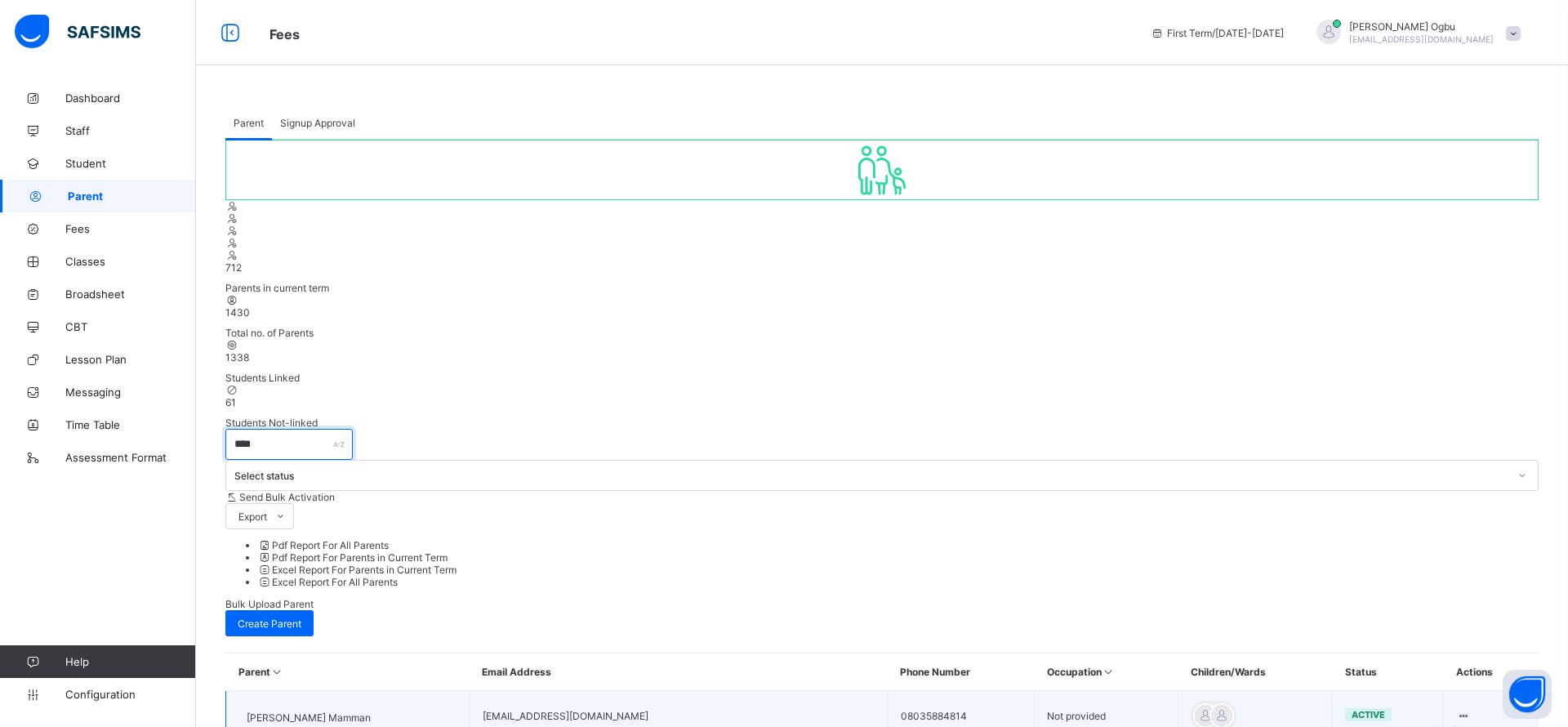
type input "****"
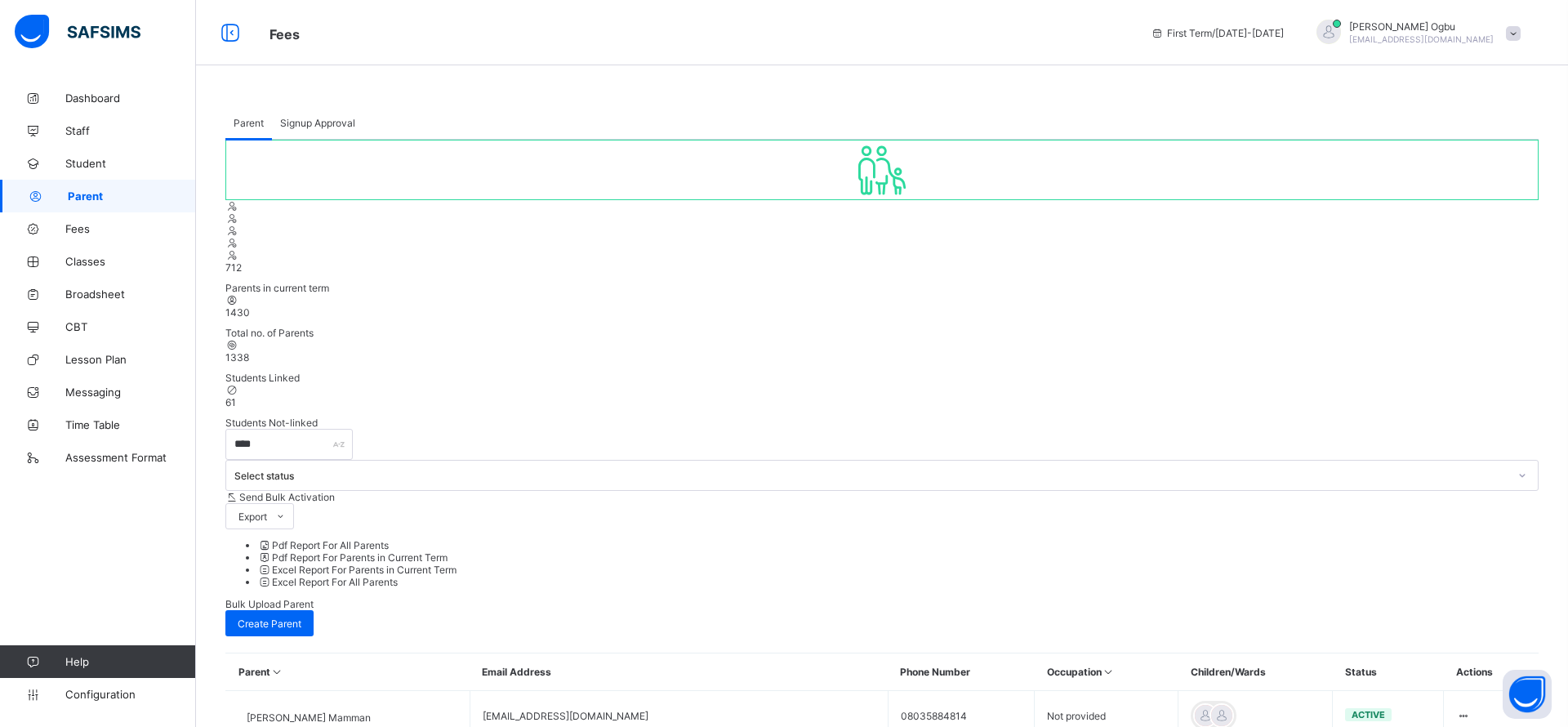
type input "********"
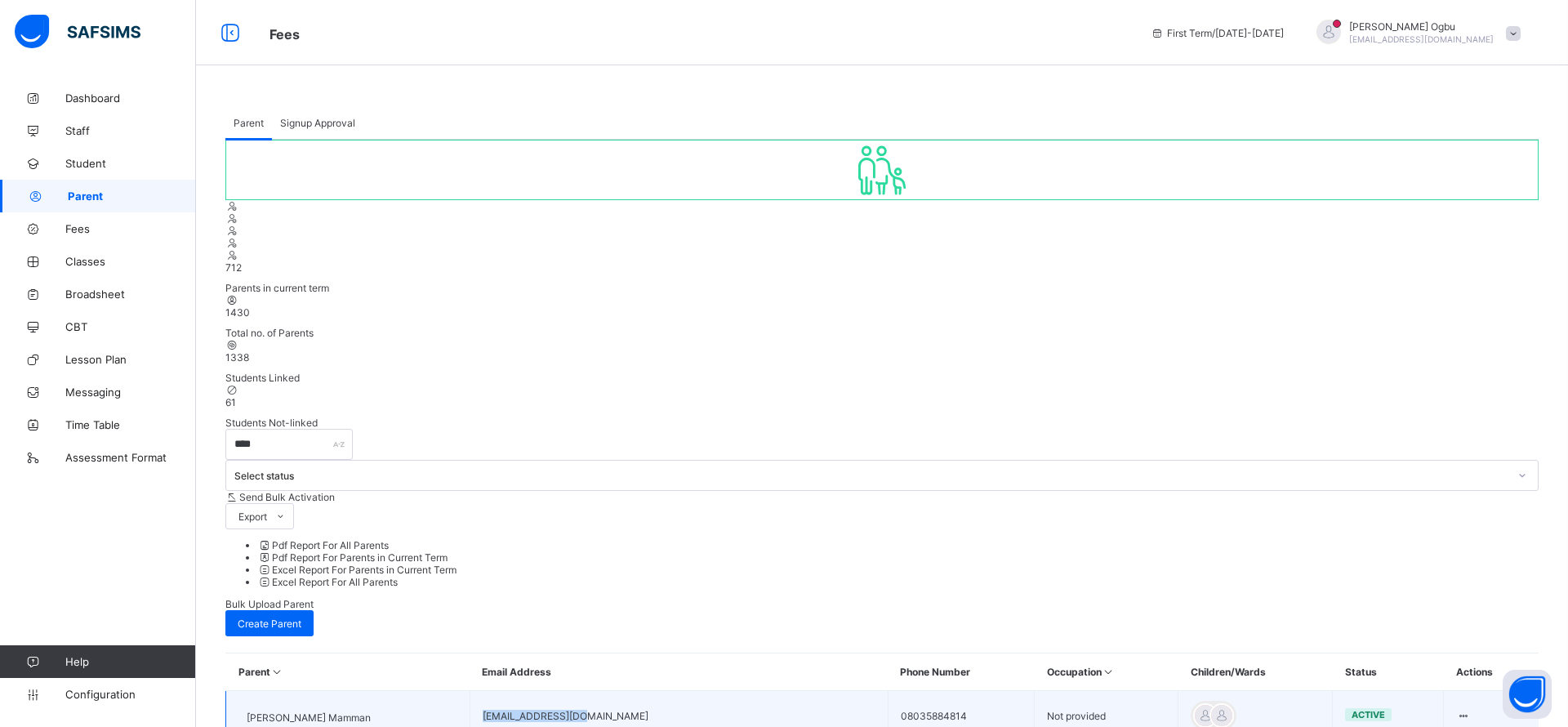
drag, startPoint x: 644, startPoint y: 433, endPoint x: 546, endPoint y: 429, distance: 98.1
click at [546, 691] on td "[EMAIL_ADDRESS][DOMAIN_NAME]" at bounding box center [679, 716] width 418 height 50
copy td "[EMAIL_ADDRESS][DOMAIN_NAME]"
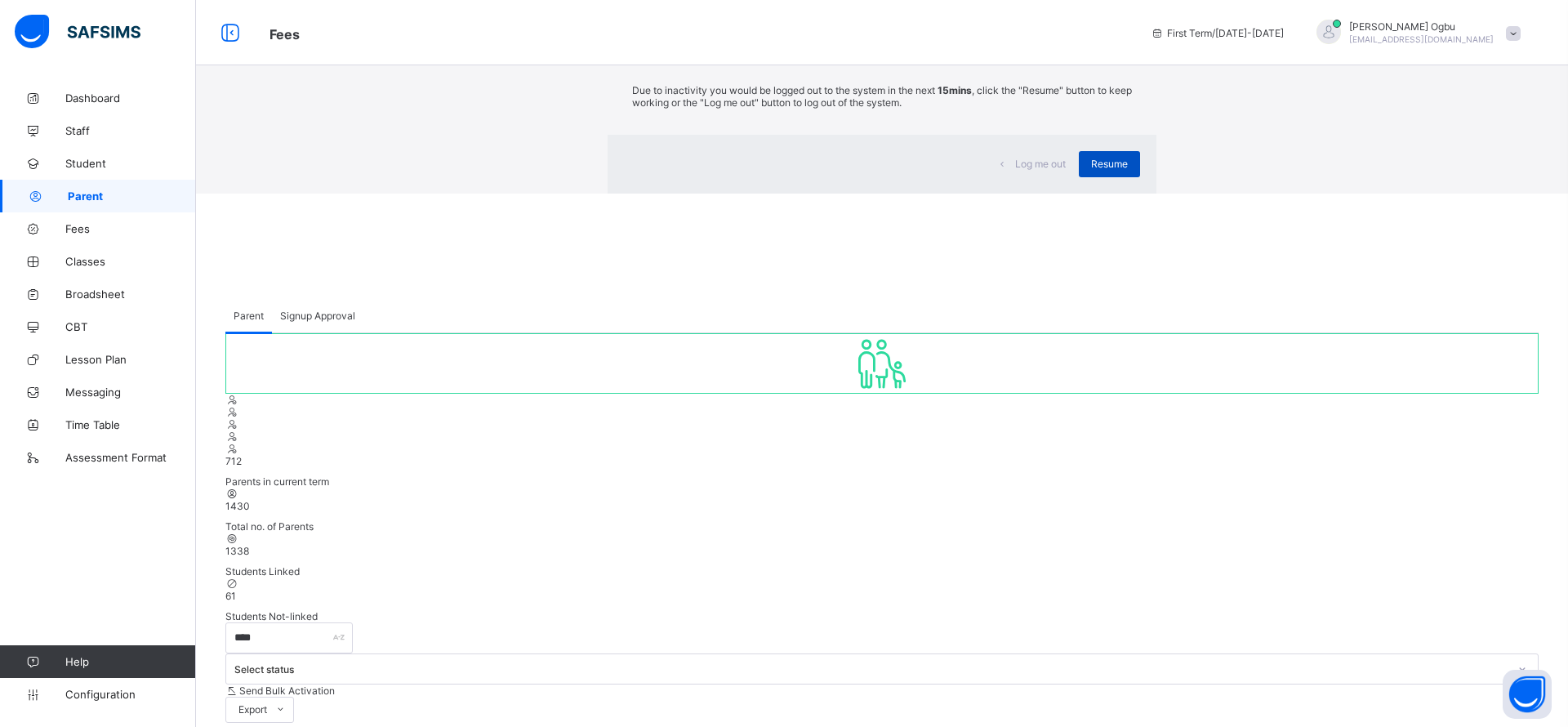
click at [1091, 170] on span "Resume" at bounding box center [1109, 164] width 36 height 12
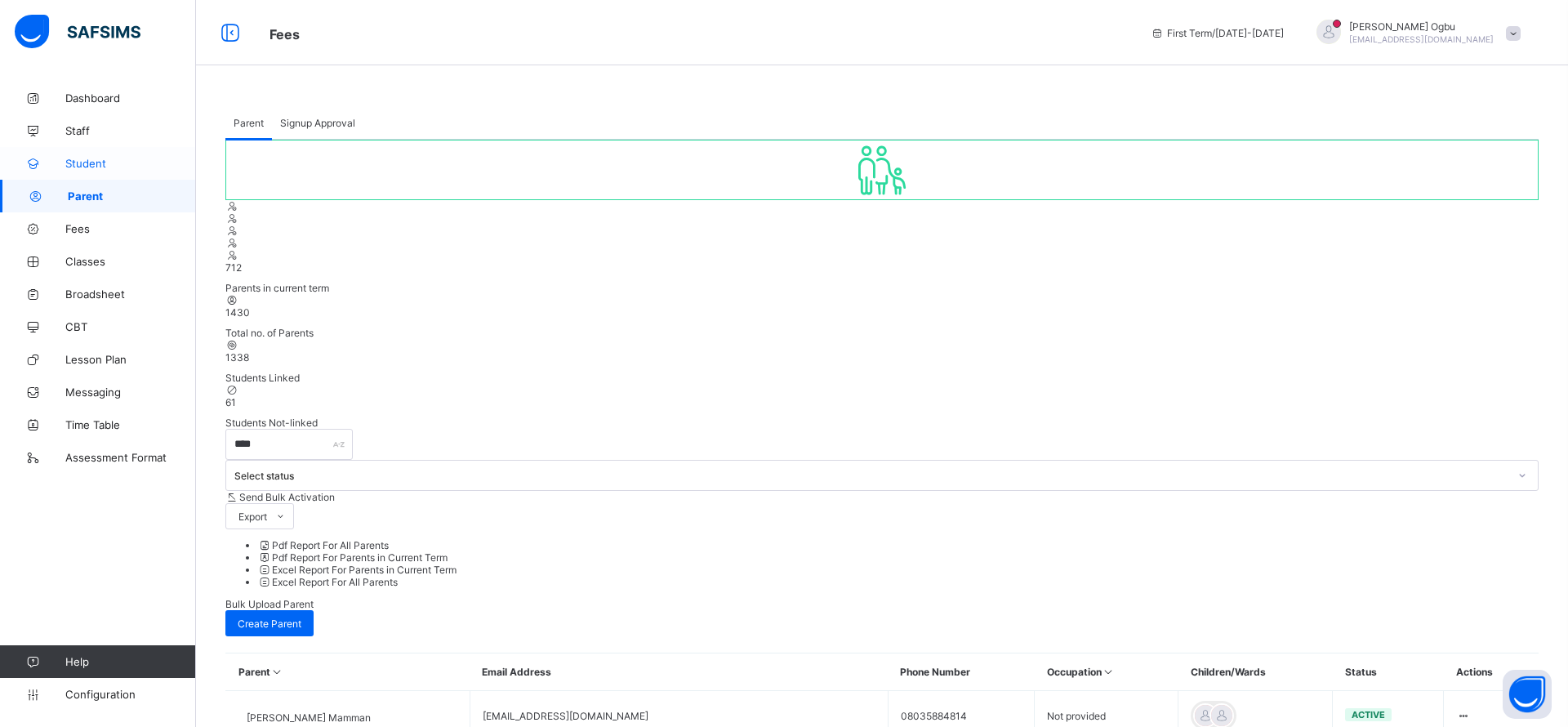
click at [89, 157] on span "Student" at bounding box center [131, 164] width 131 height 13
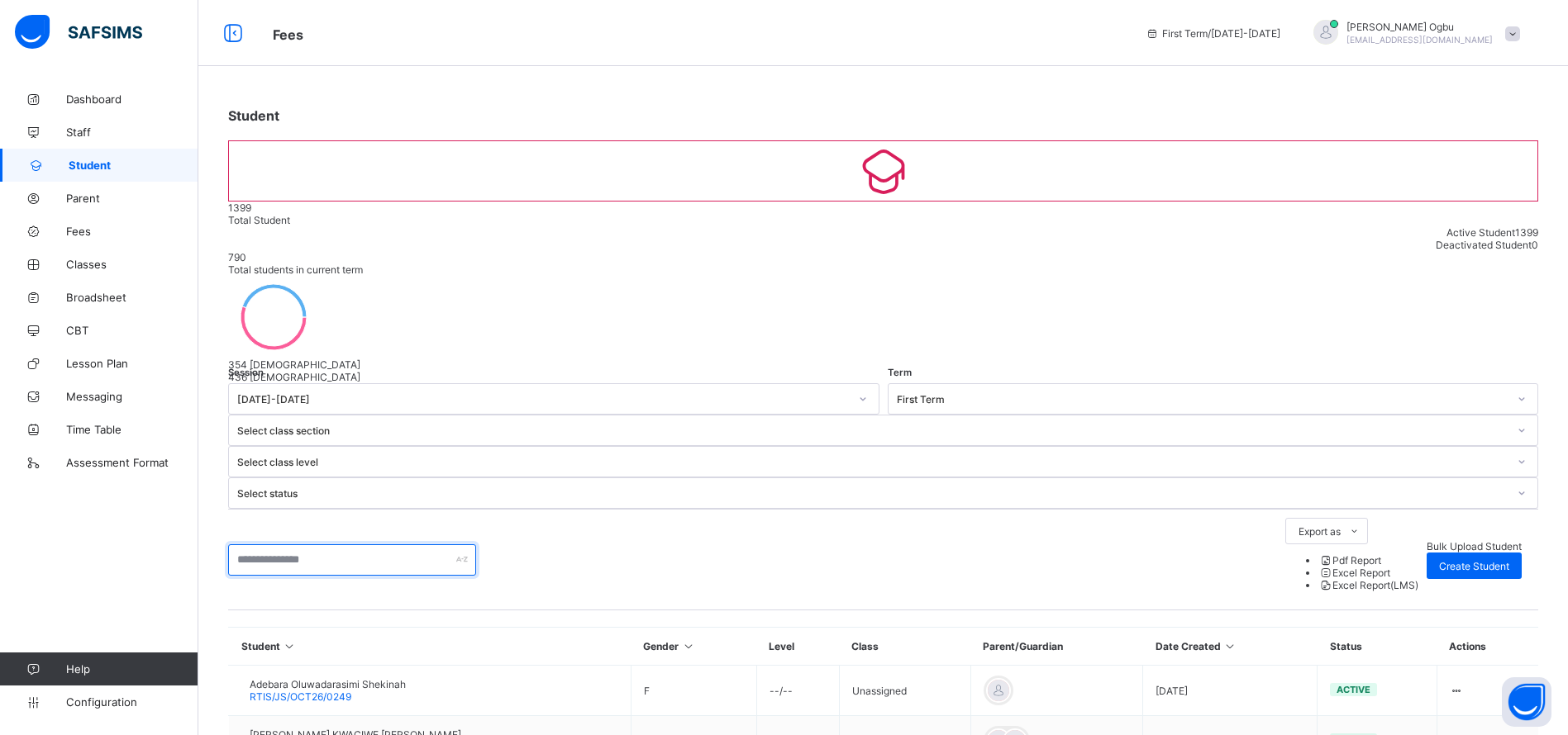
click at [299, 544] on input "text" at bounding box center [352, 560] width 248 height 32
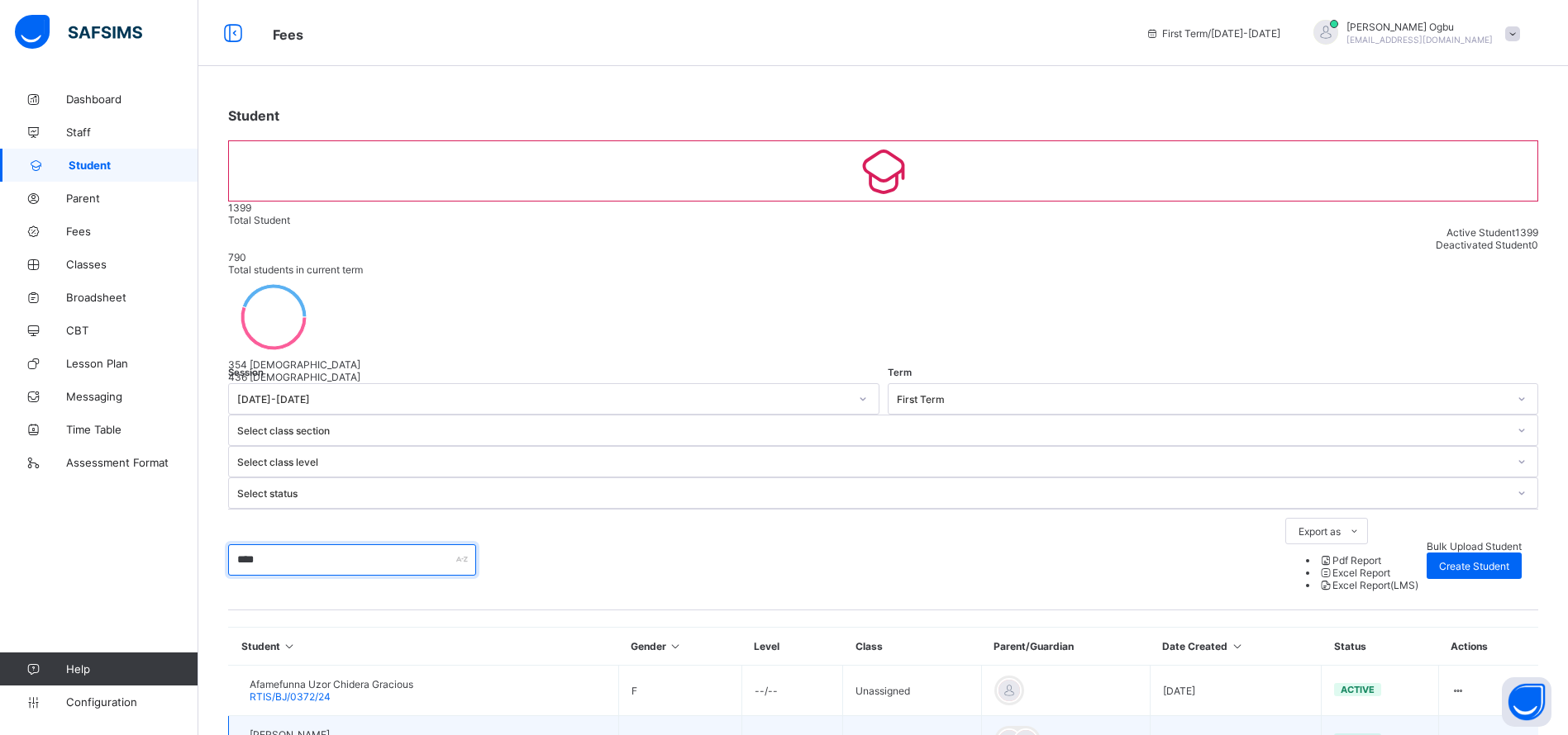
type input "****"
click at [305, 734] on span "RTIS/22/BP/0151" at bounding box center [289, 747] width 79 height 13
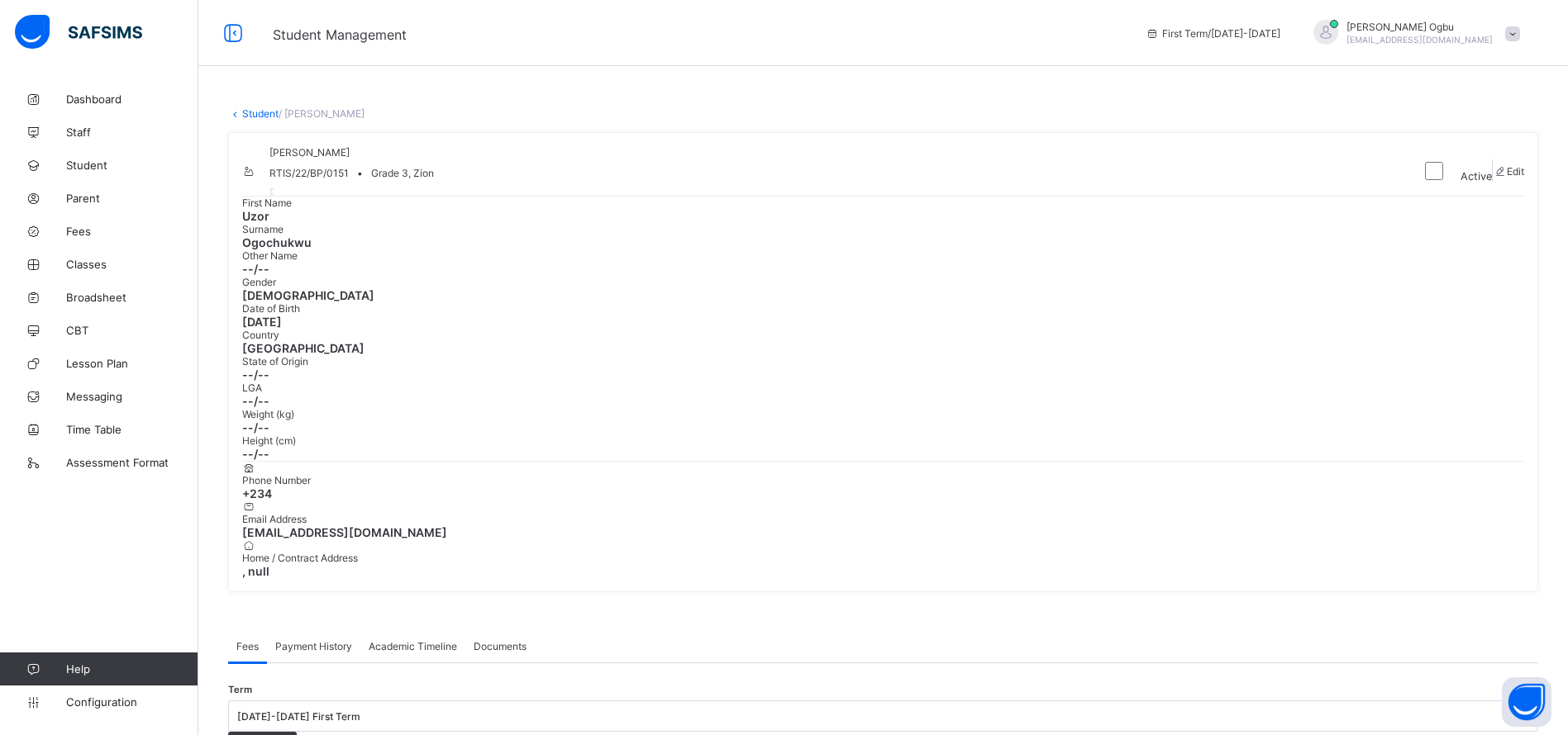
click at [318, 630] on div "Payment History" at bounding box center [314, 646] width 94 height 33
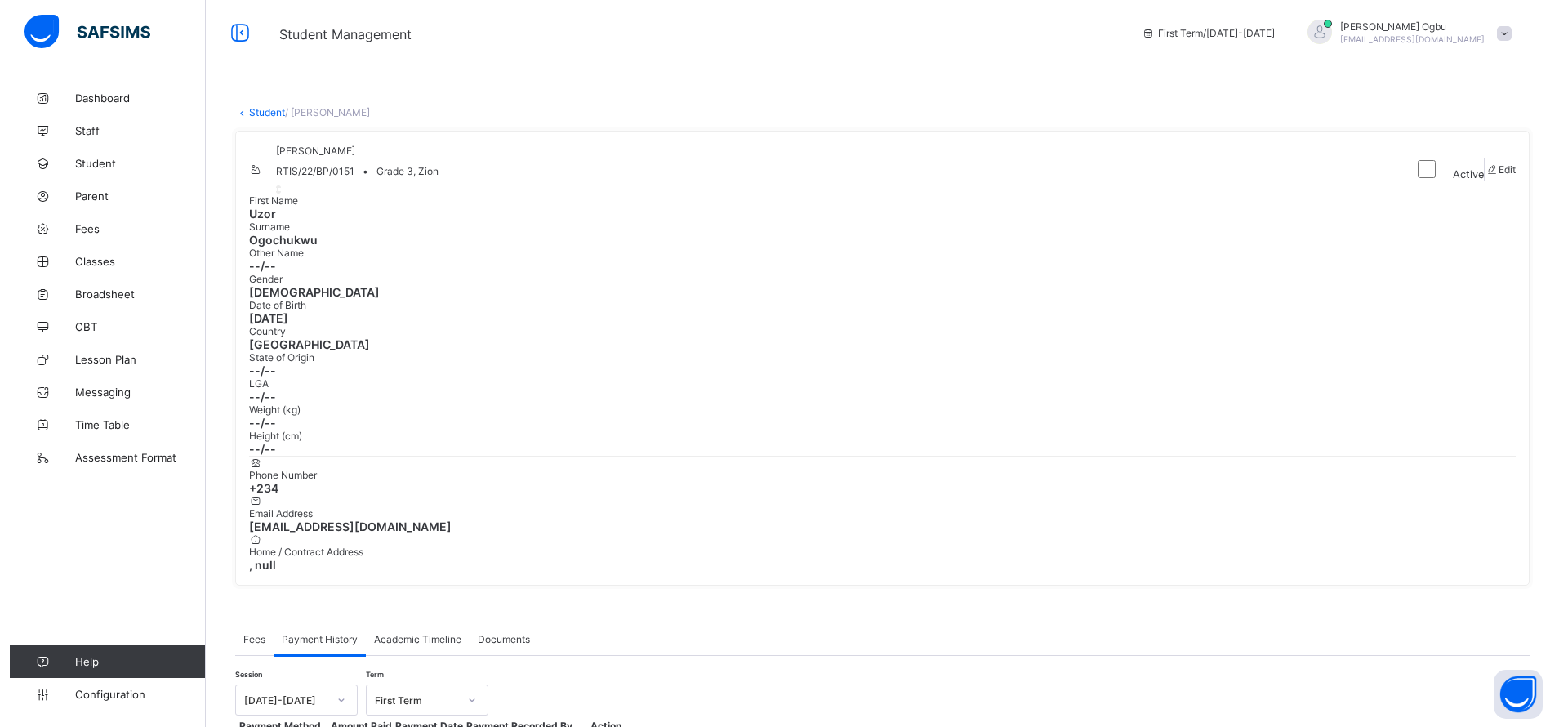
scroll to position [50, 0]
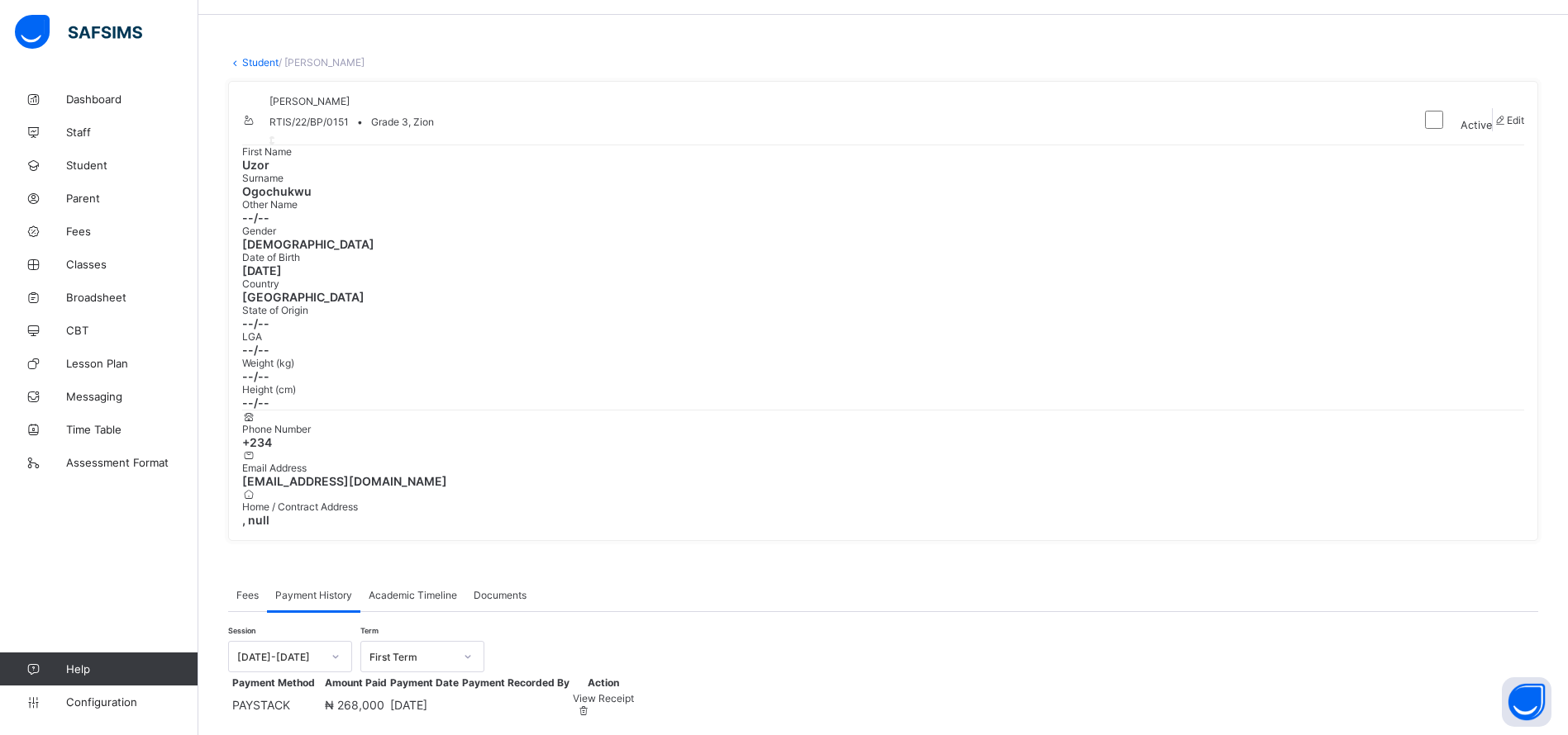
click at [1254, 342] on div "[PERSON_NAME] RTIS/22/BP/0151 • Grade 3, Zion Active Edit First Name Uzor Surna…" at bounding box center [884, 311] width 1310 height 460
click at [634, 692] on span "View Receipt" at bounding box center [603, 698] width 61 height 13
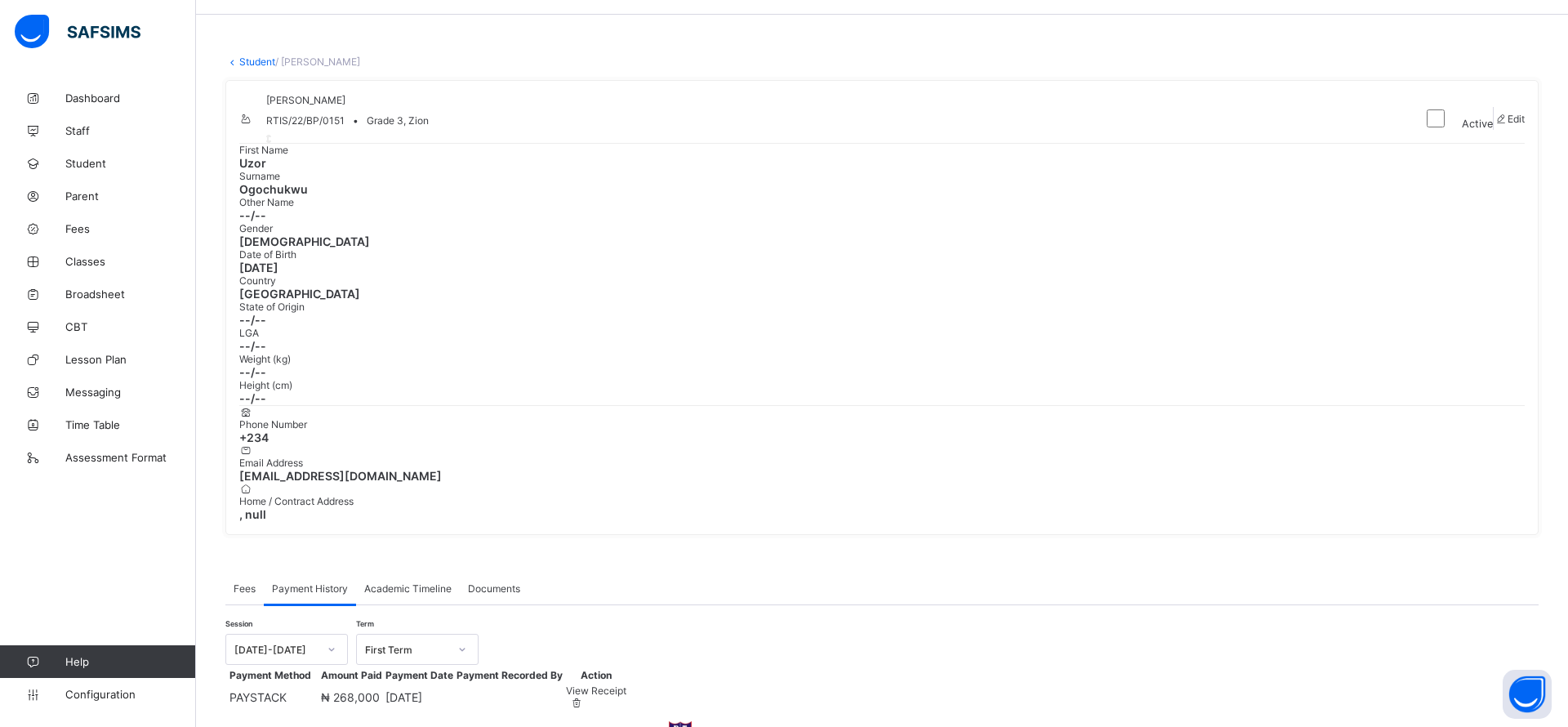
click at [72, 227] on span "Fees" at bounding box center [131, 229] width 131 height 13
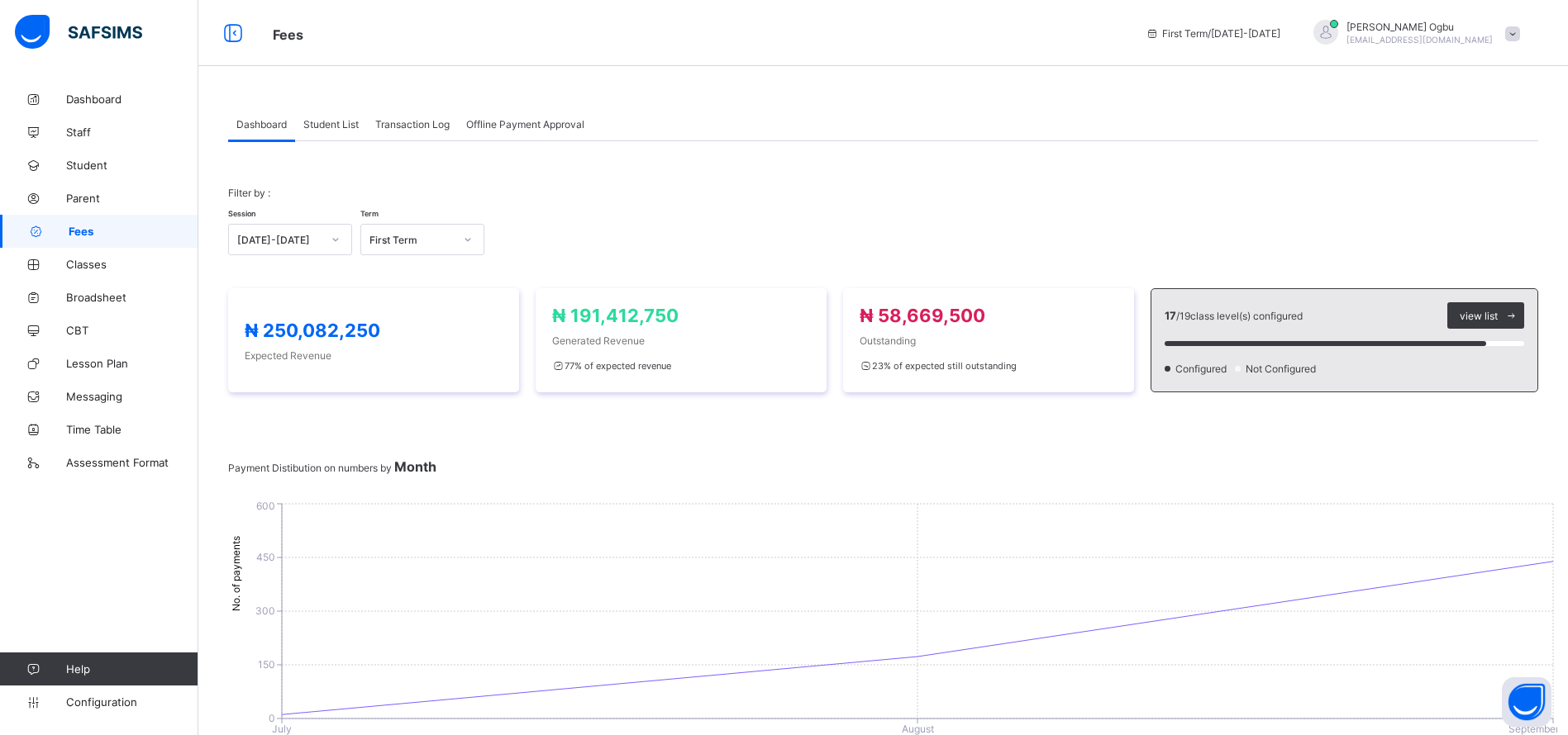
click at [325, 122] on span "Student List" at bounding box center [331, 124] width 55 height 13
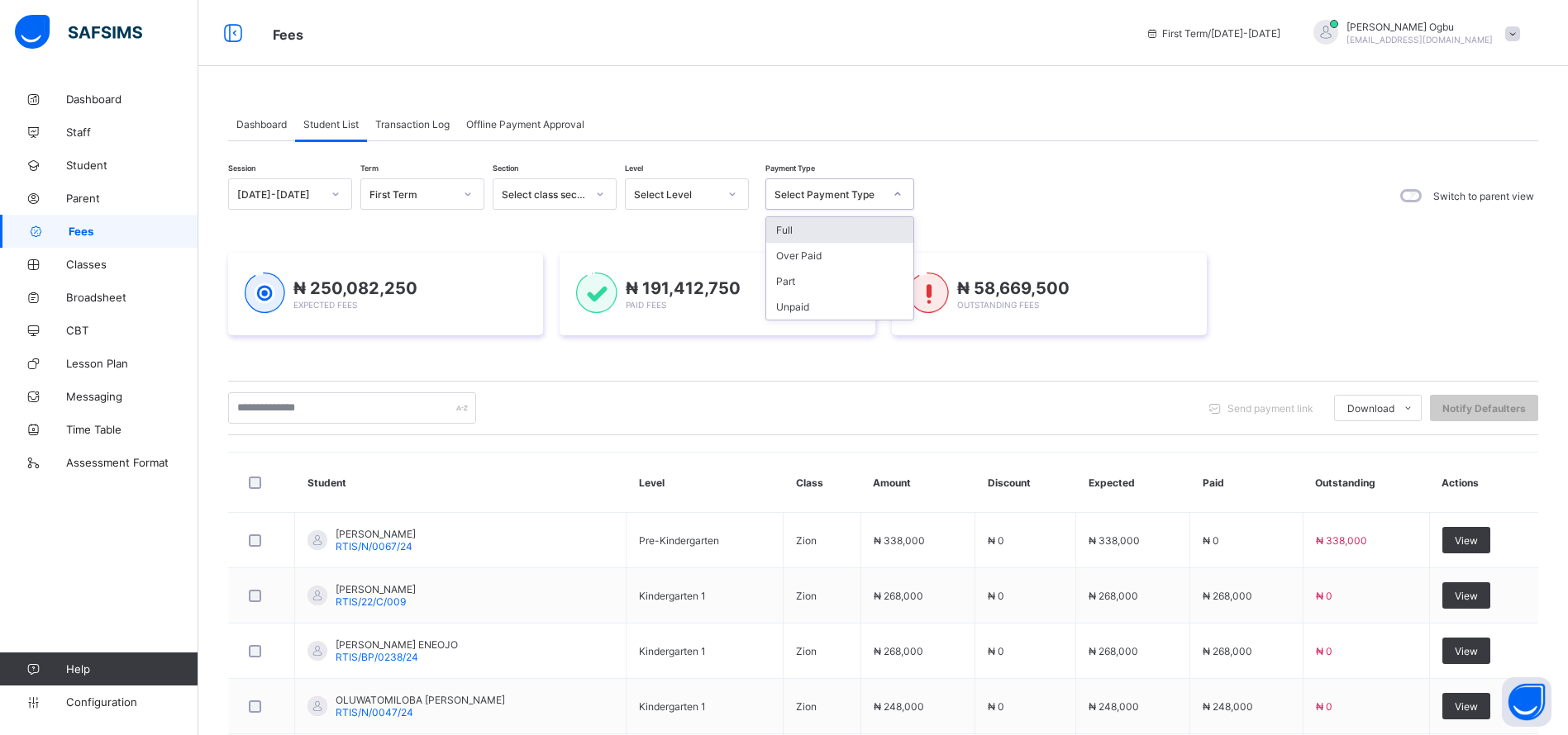
click at [838, 186] on div "Select Payment Type" at bounding box center [824, 194] width 115 height 23
click at [794, 237] on div "Full" at bounding box center [840, 230] width 147 height 26
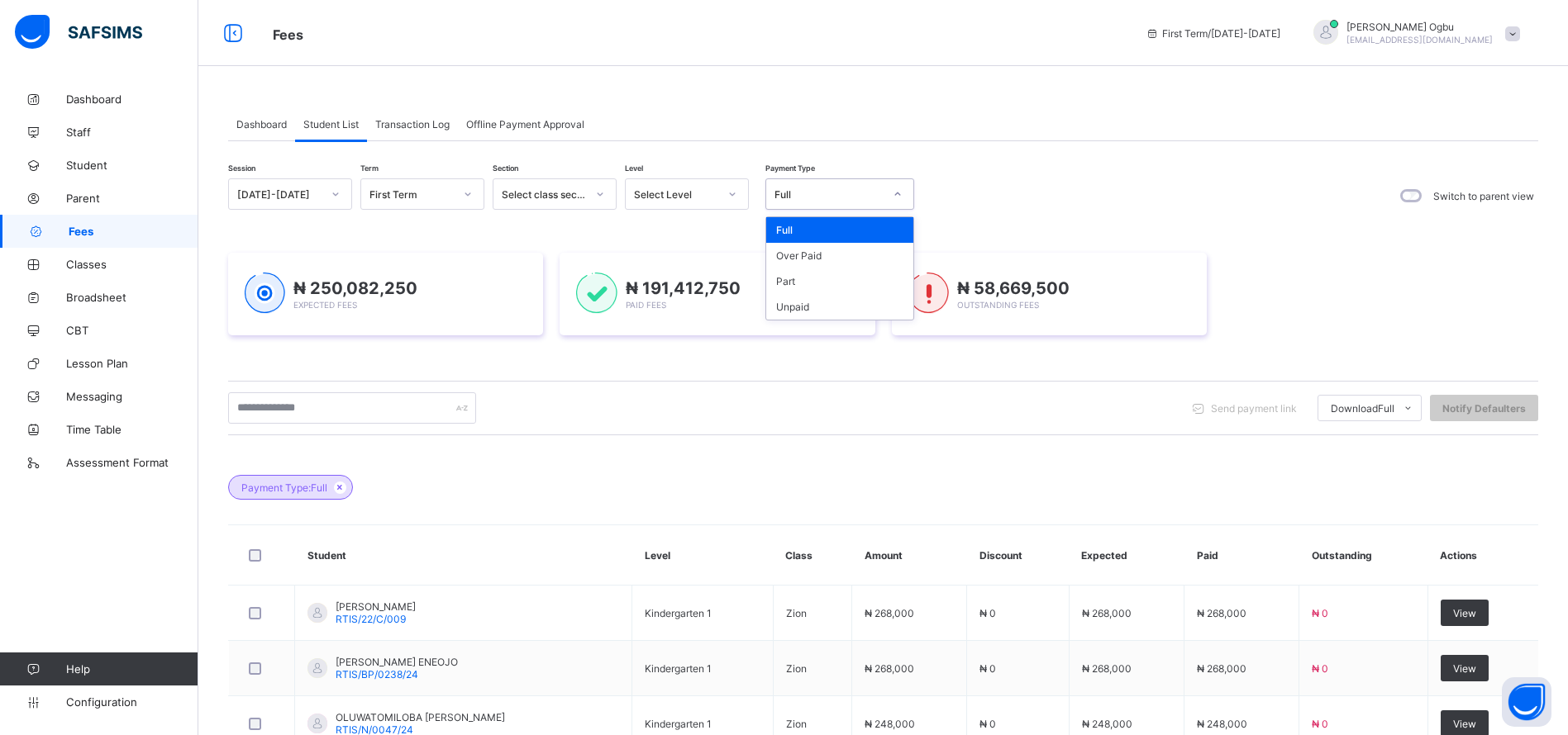
click at [796, 197] on div "Full" at bounding box center [829, 194] width 109 height 13
click at [778, 284] on div "Part" at bounding box center [840, 281] width 147 height 26
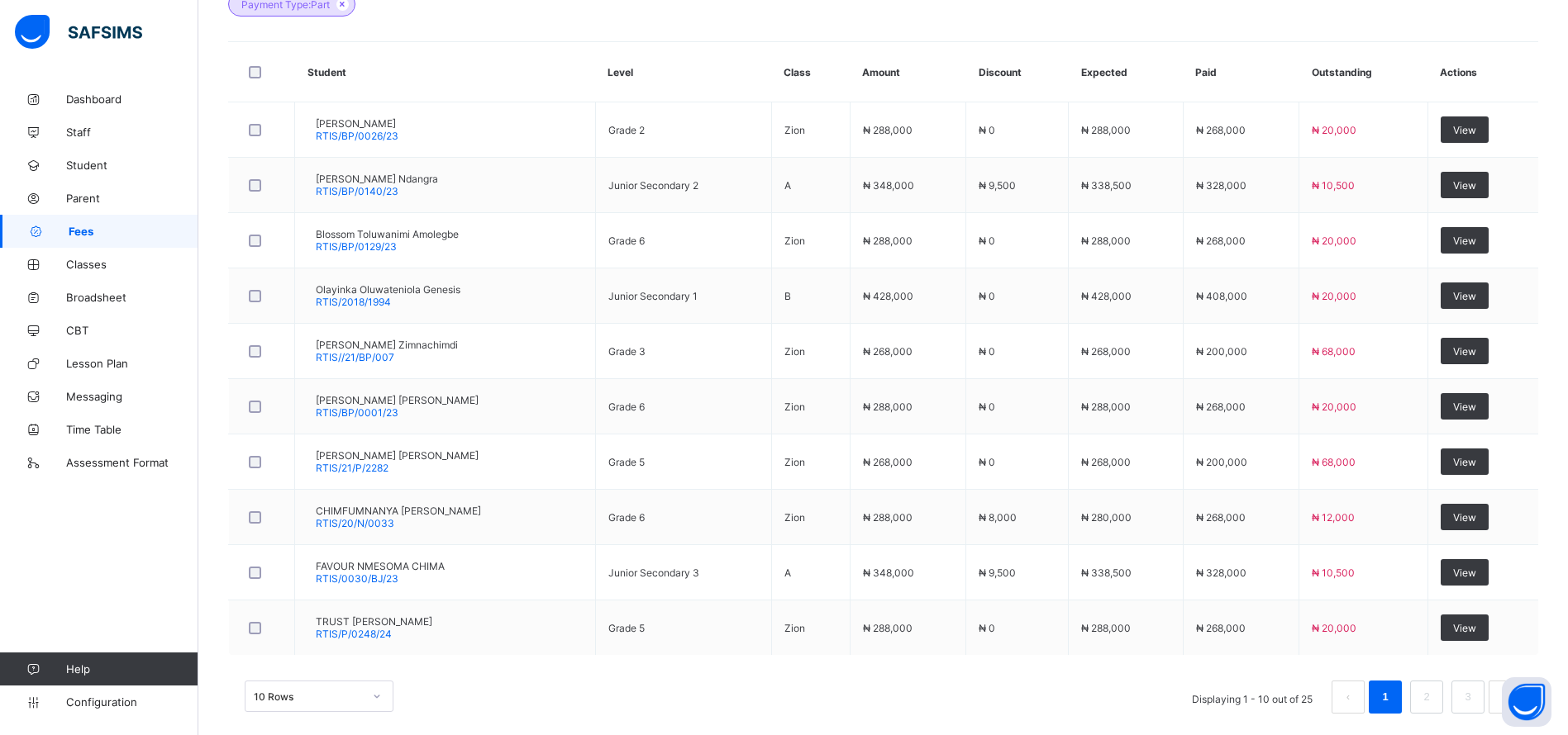
scroll to position [503, 0]
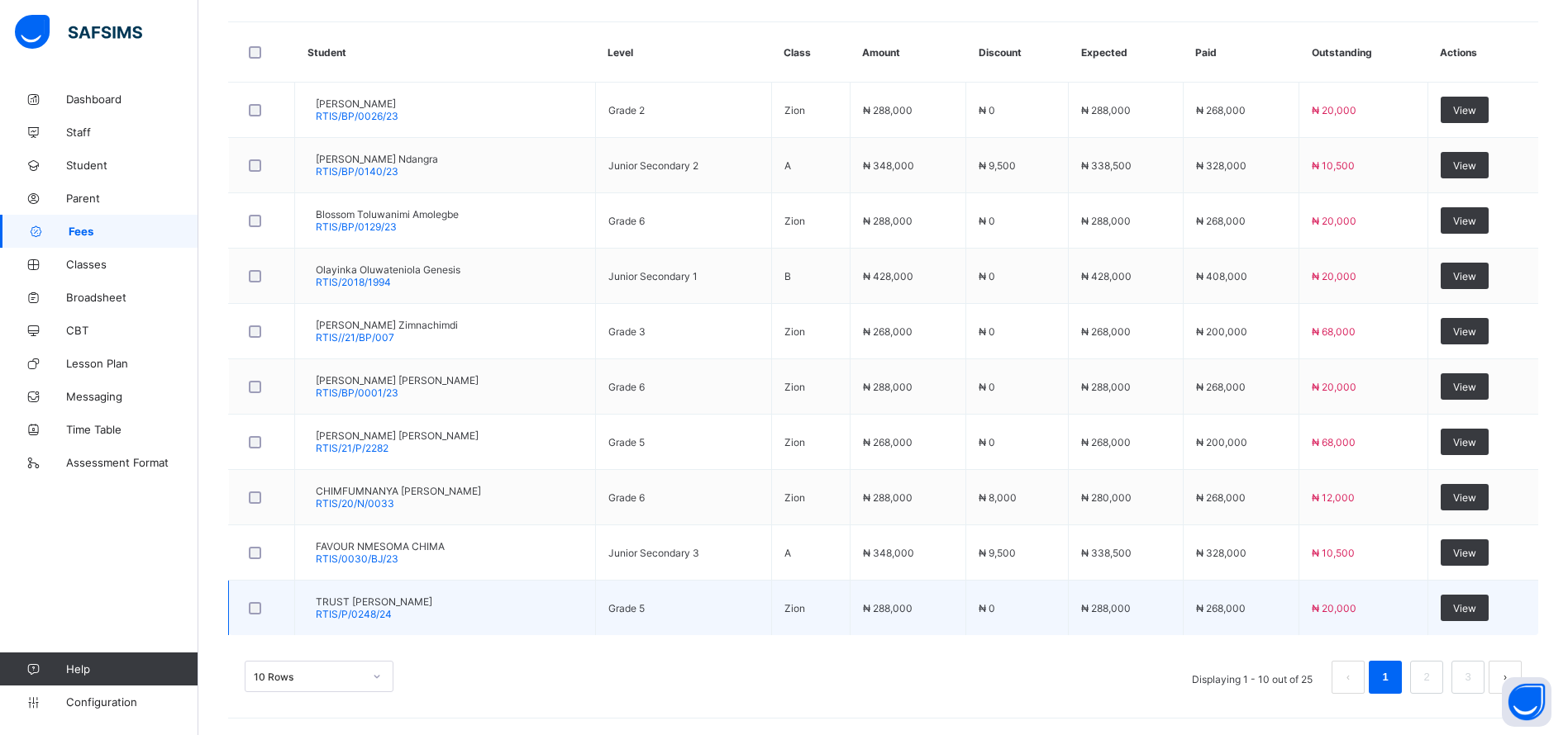
click at [1252, 614] on td "₦ 268,000" at bounding box center [1241, 608] width 115 height 55
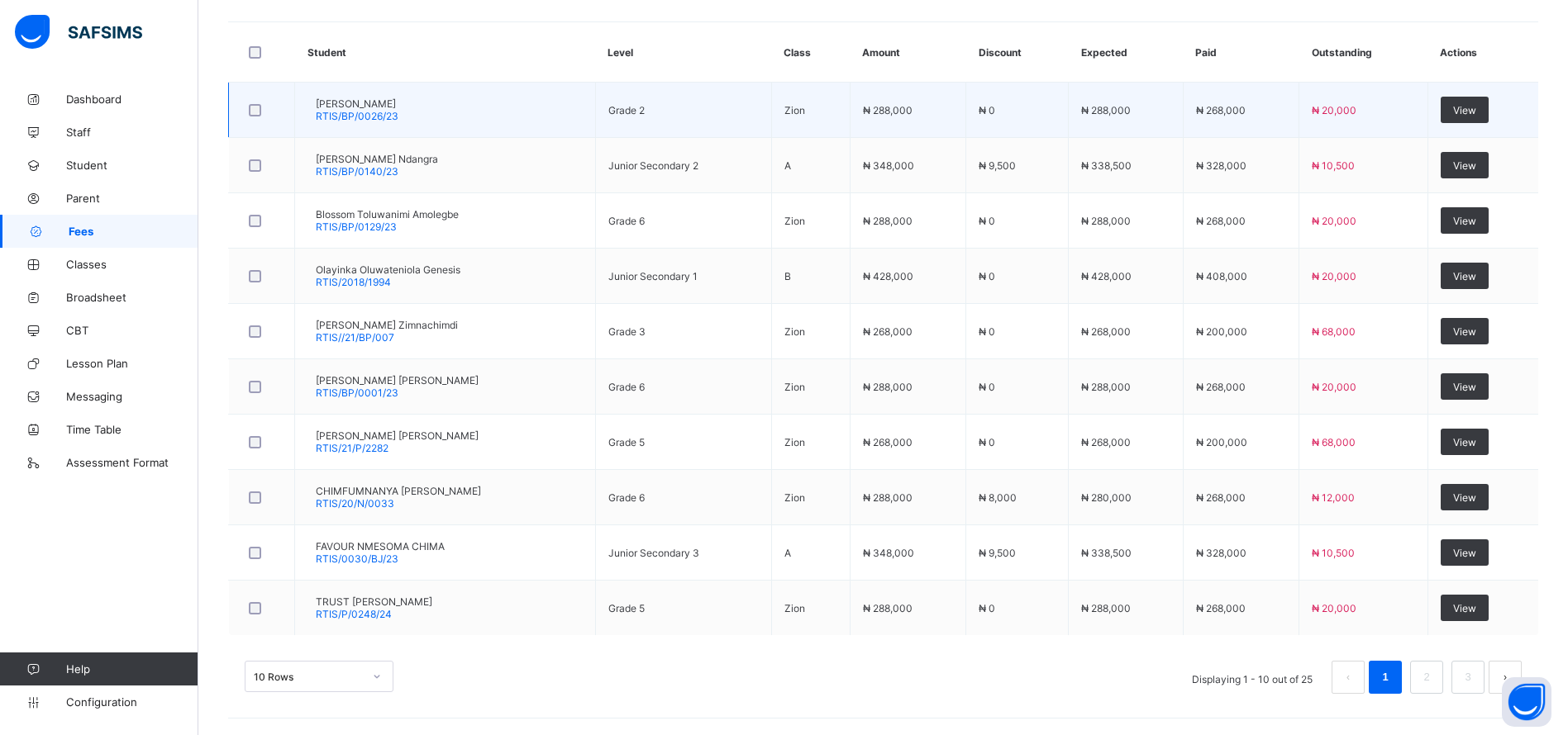
click at [1538, 98] on td "View" at bounding box center [1483, 110] width 110 height 55
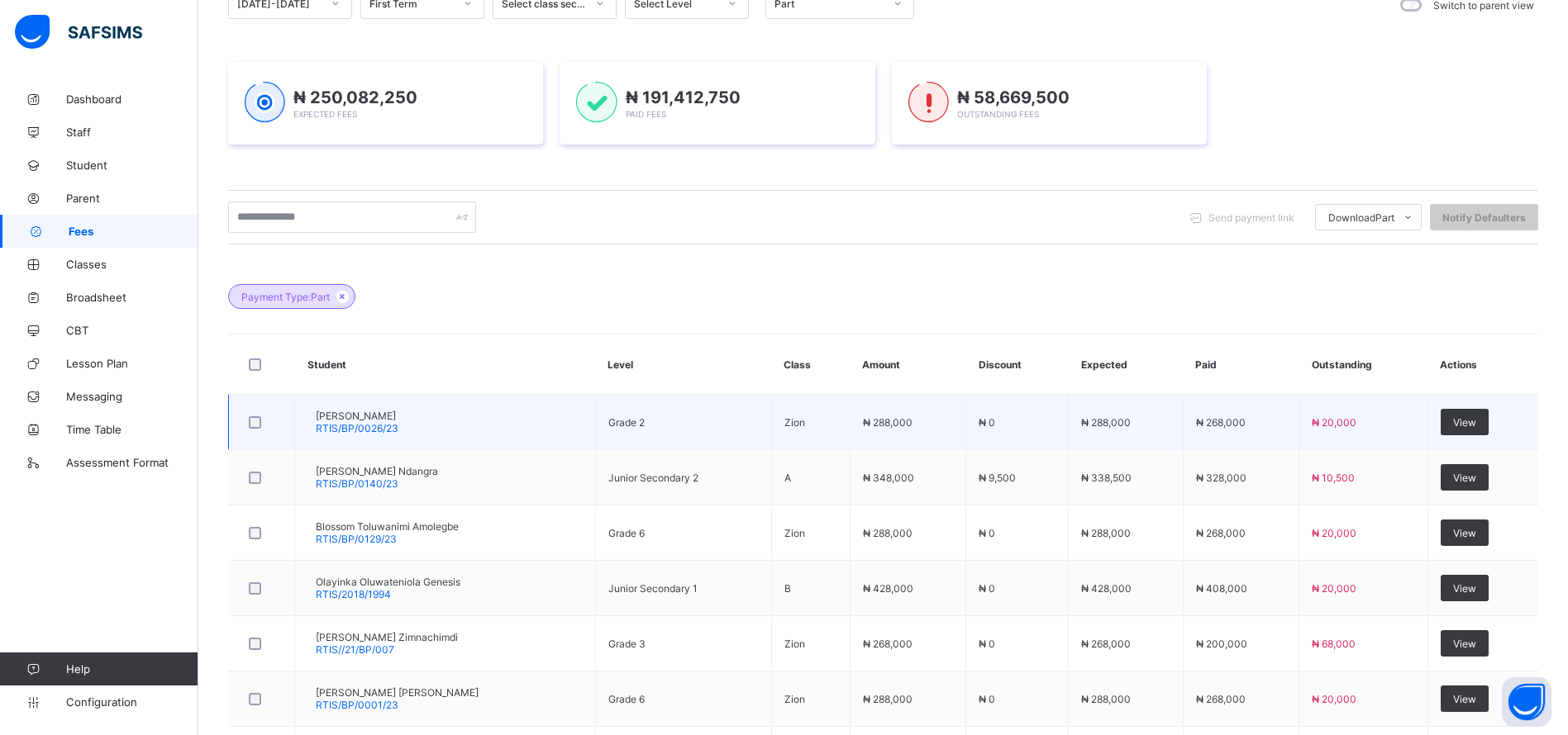
scroll to position [0, 0]
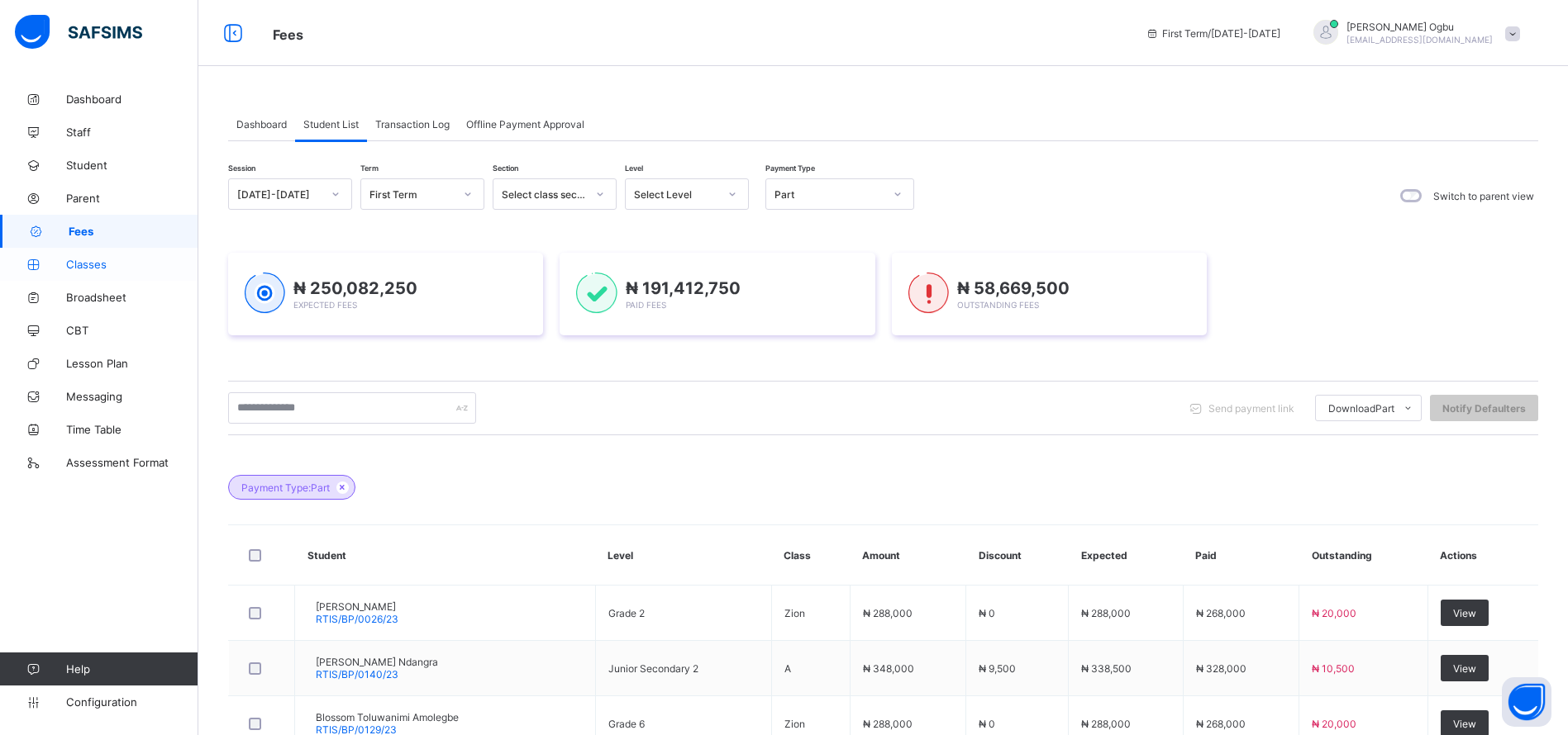
click at [76, 270] on span "Classes" at bounding box center [132, 264] width 132 height 13
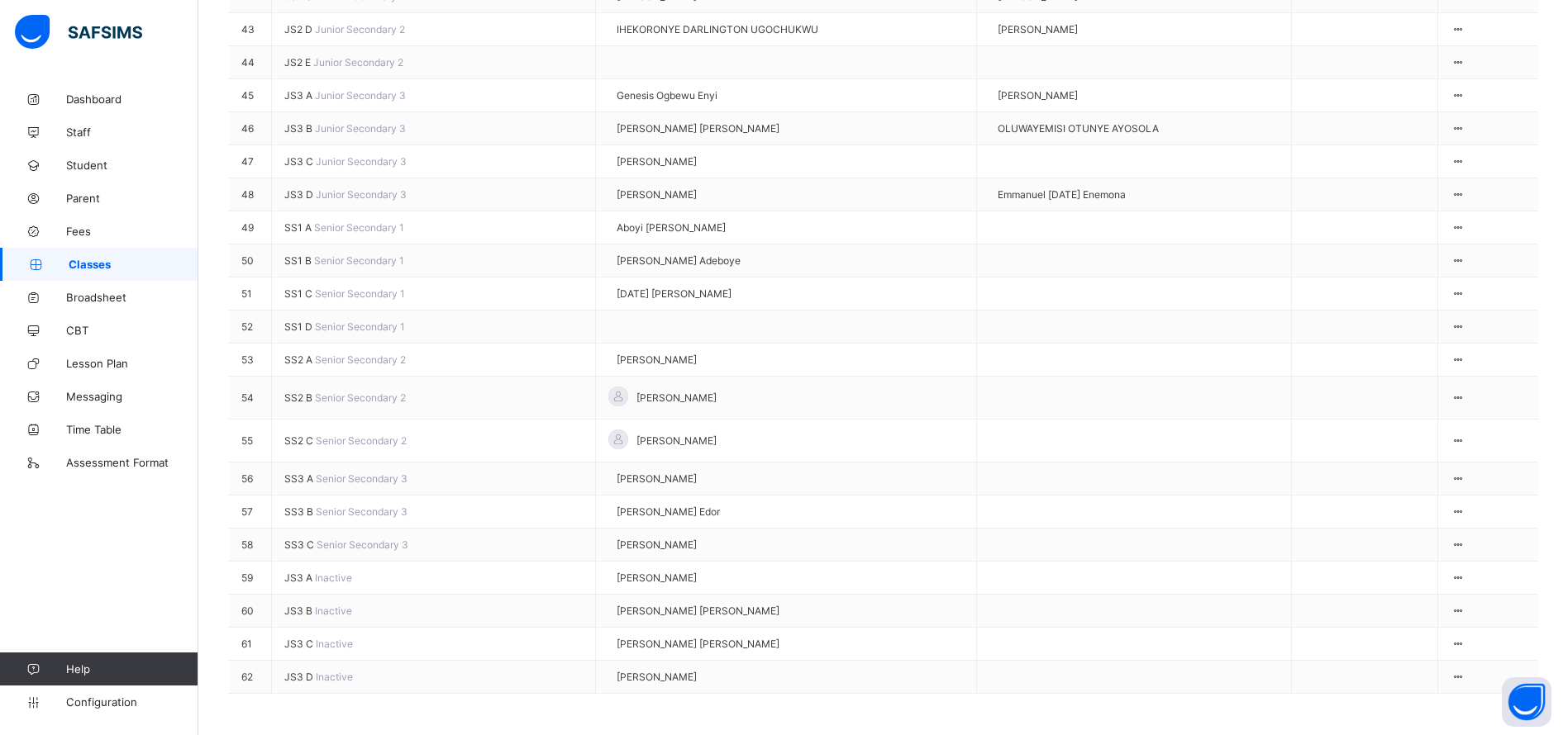
scroll to position [2166, 0]
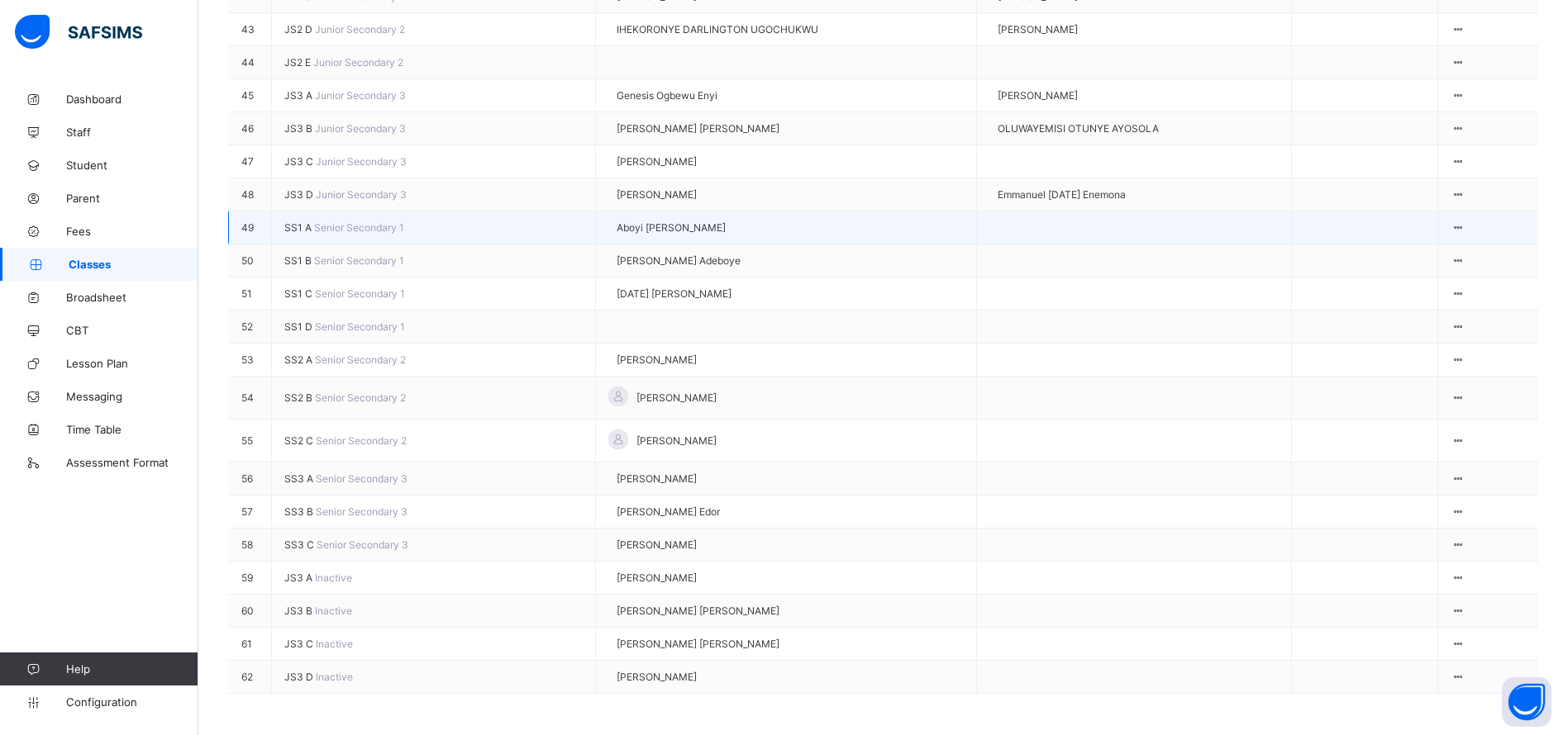
click at [307, 227] on span "SS1 A" at bounding box center [300, 227] width 30 height 13
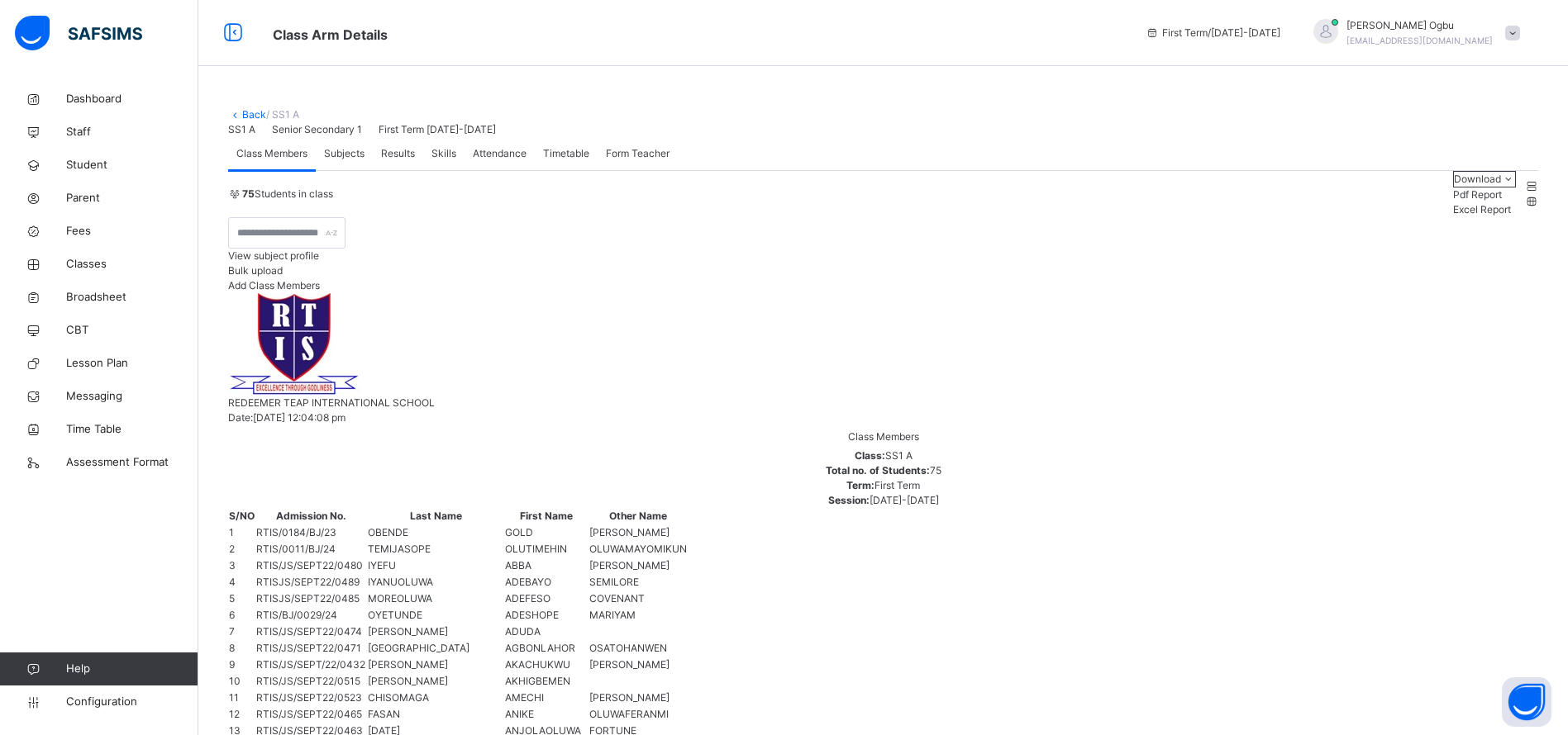
click at [336, 161] on span "Subjects" at bounding box center [344, 154] width 40 height 15
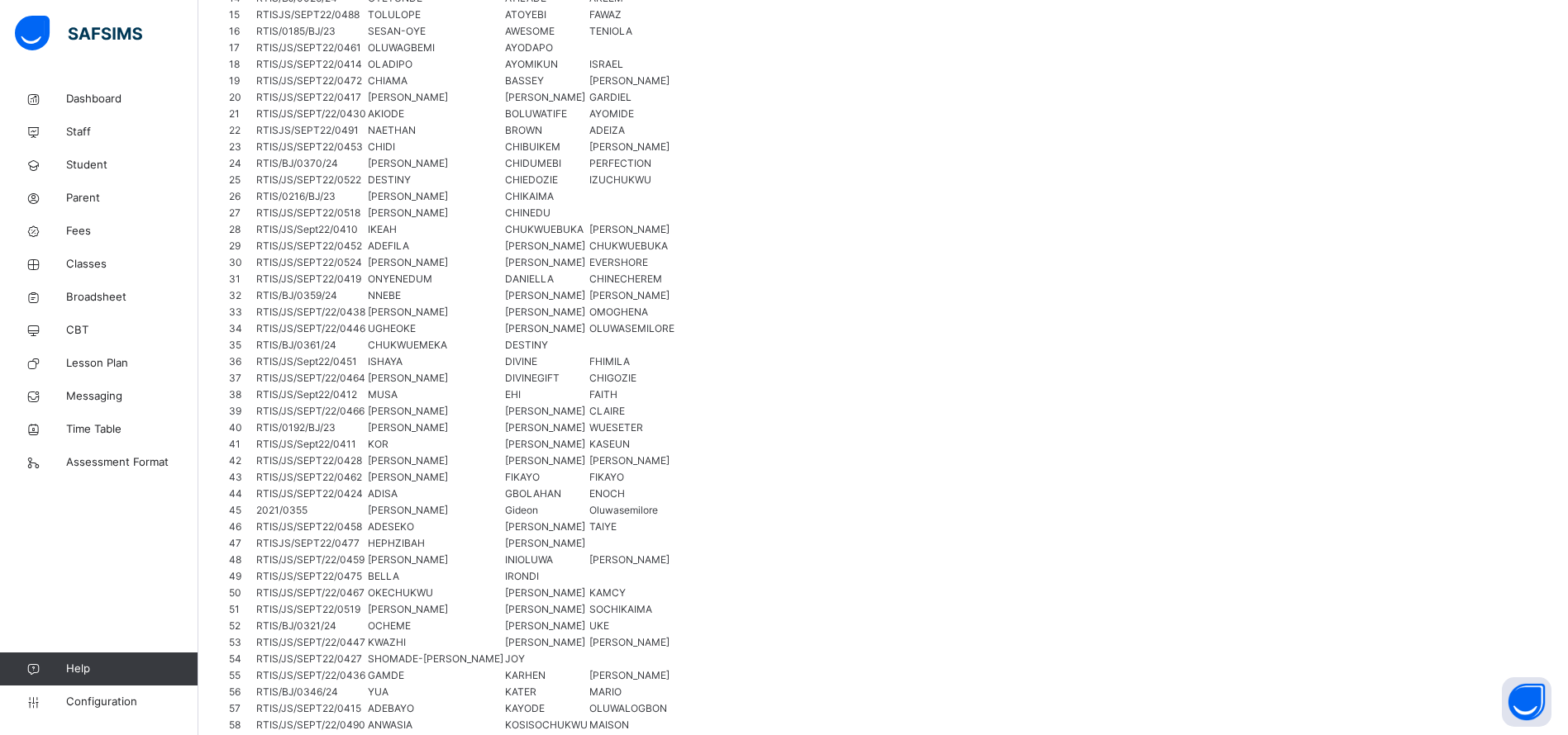
scroll to position [752, 0]
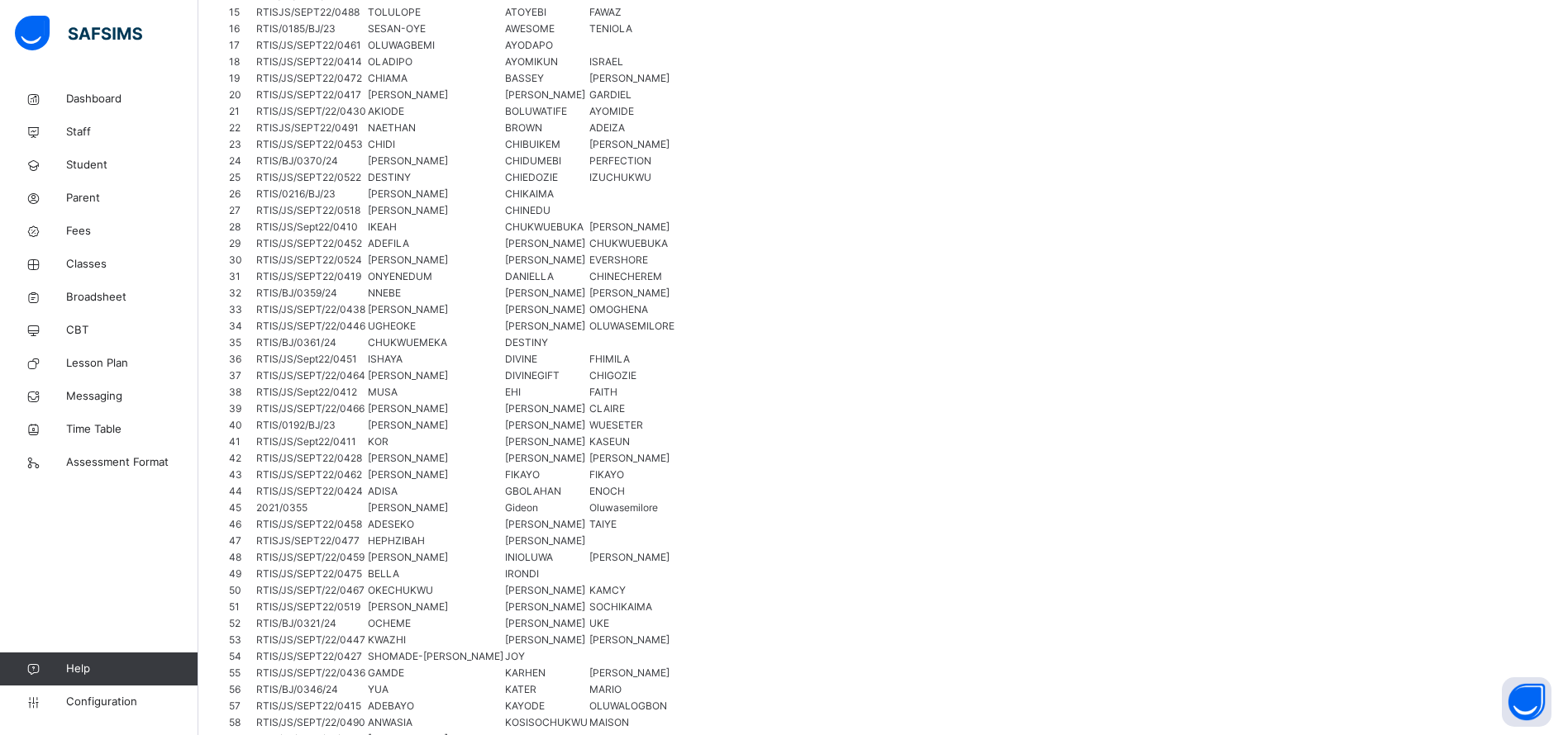
type input "****"
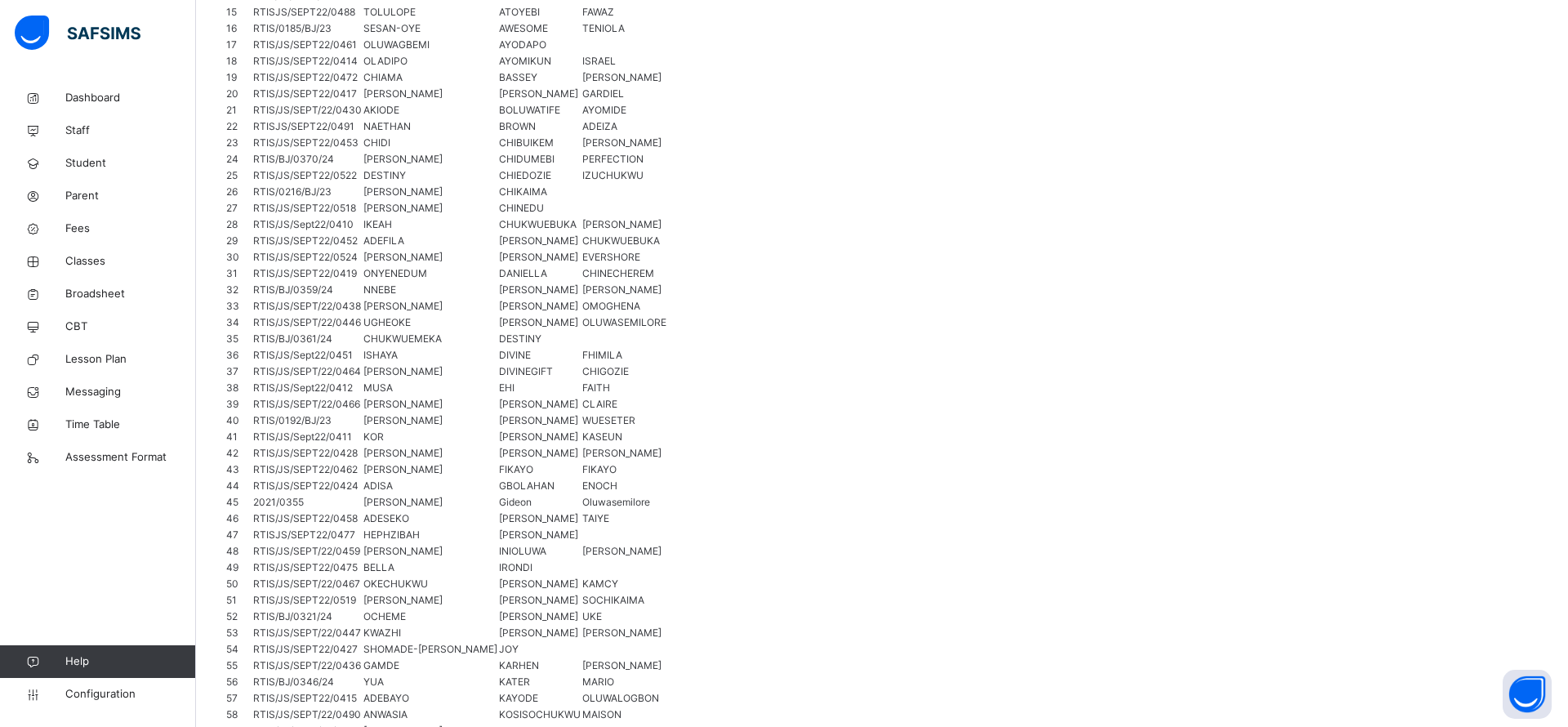
type input "*"
type input "***"
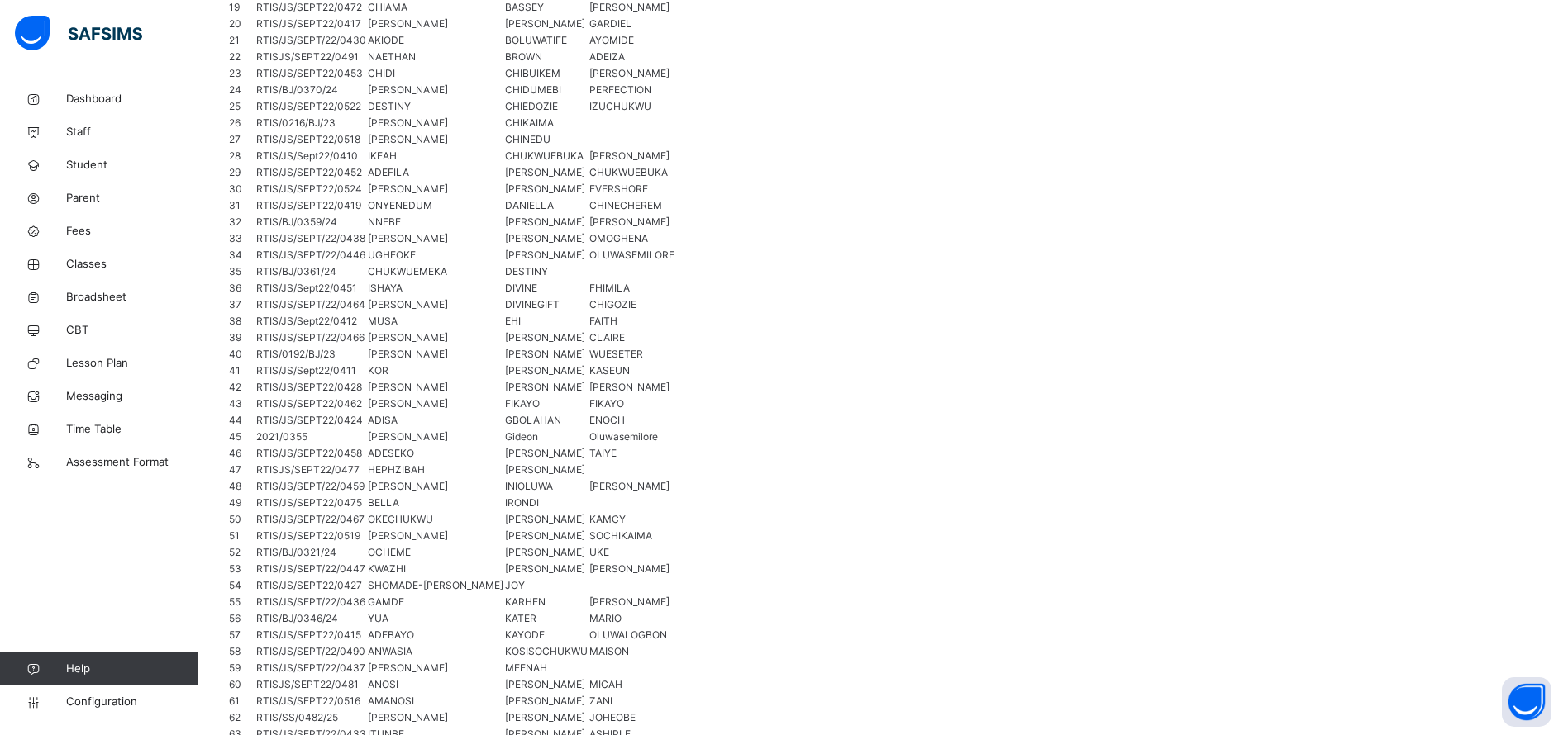
scroll to position [942, 0]
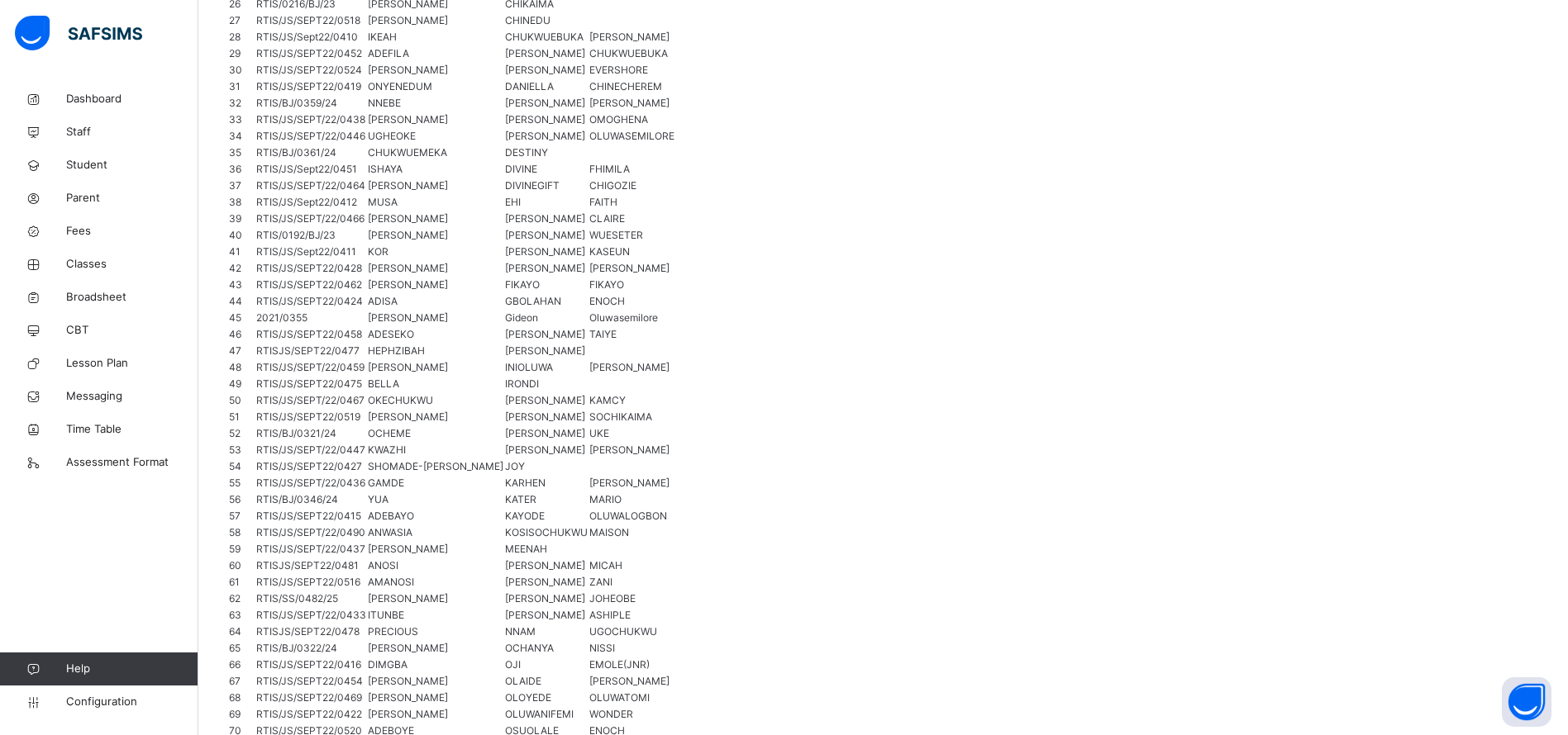
type input "****"
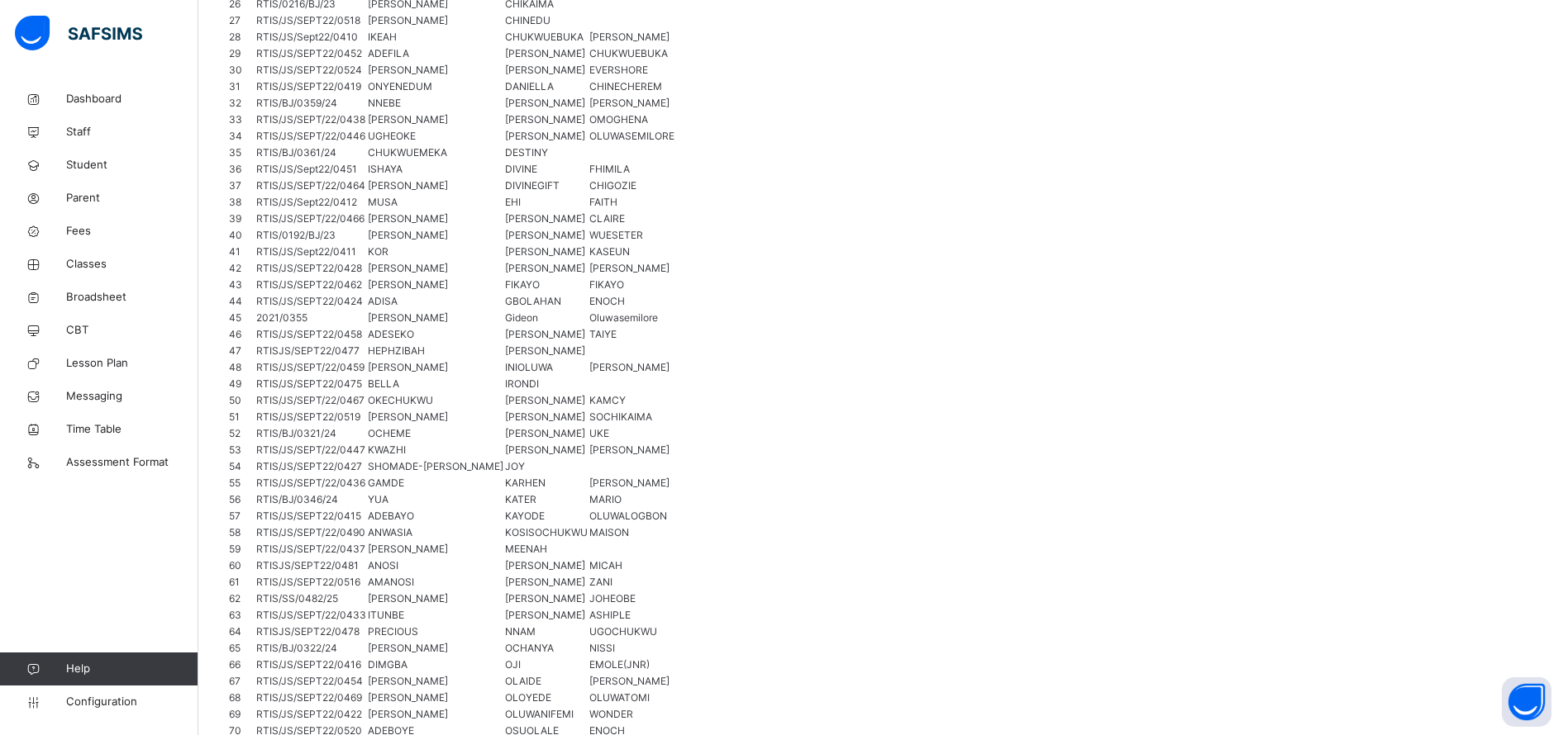
type input "***"
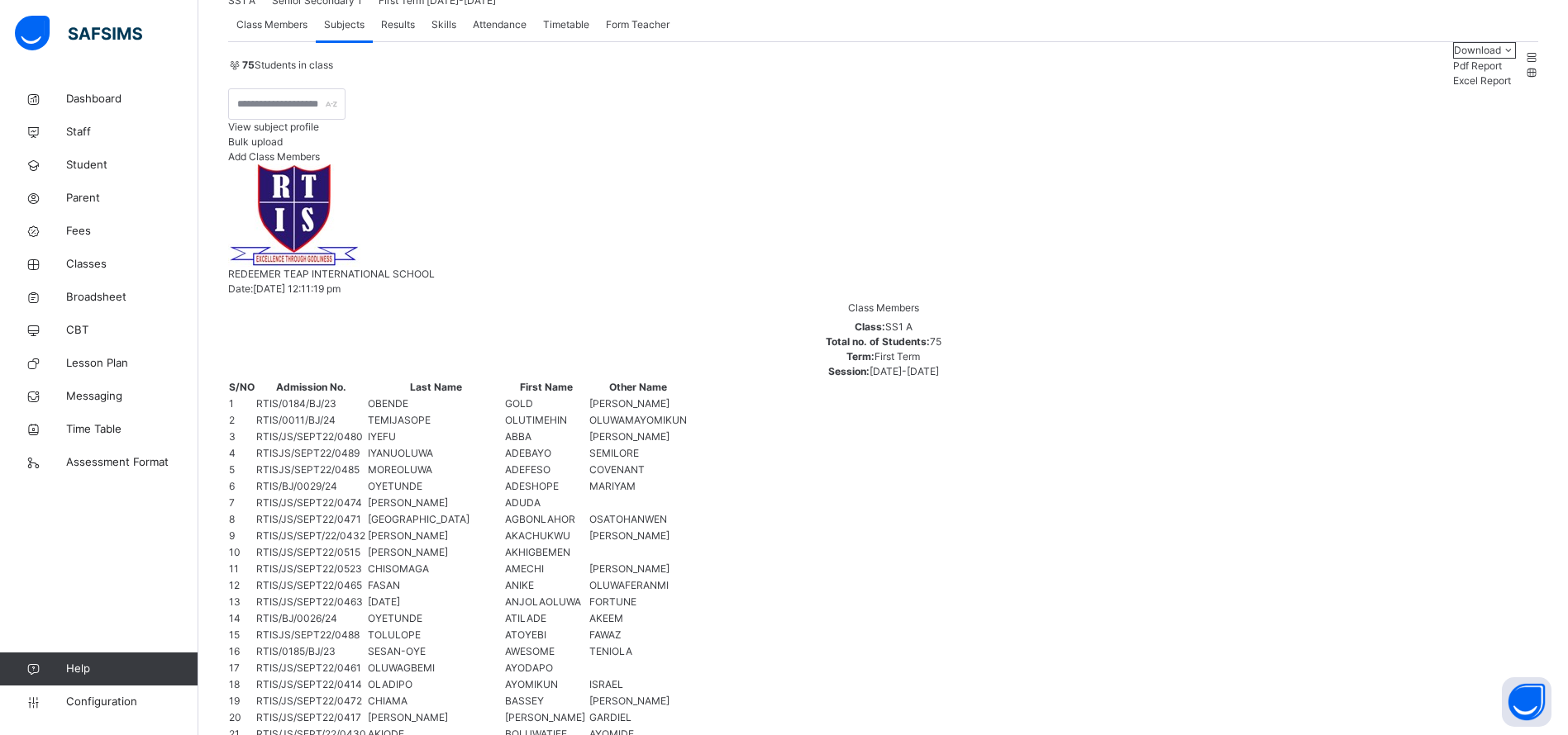
scroll to position [188, 0]
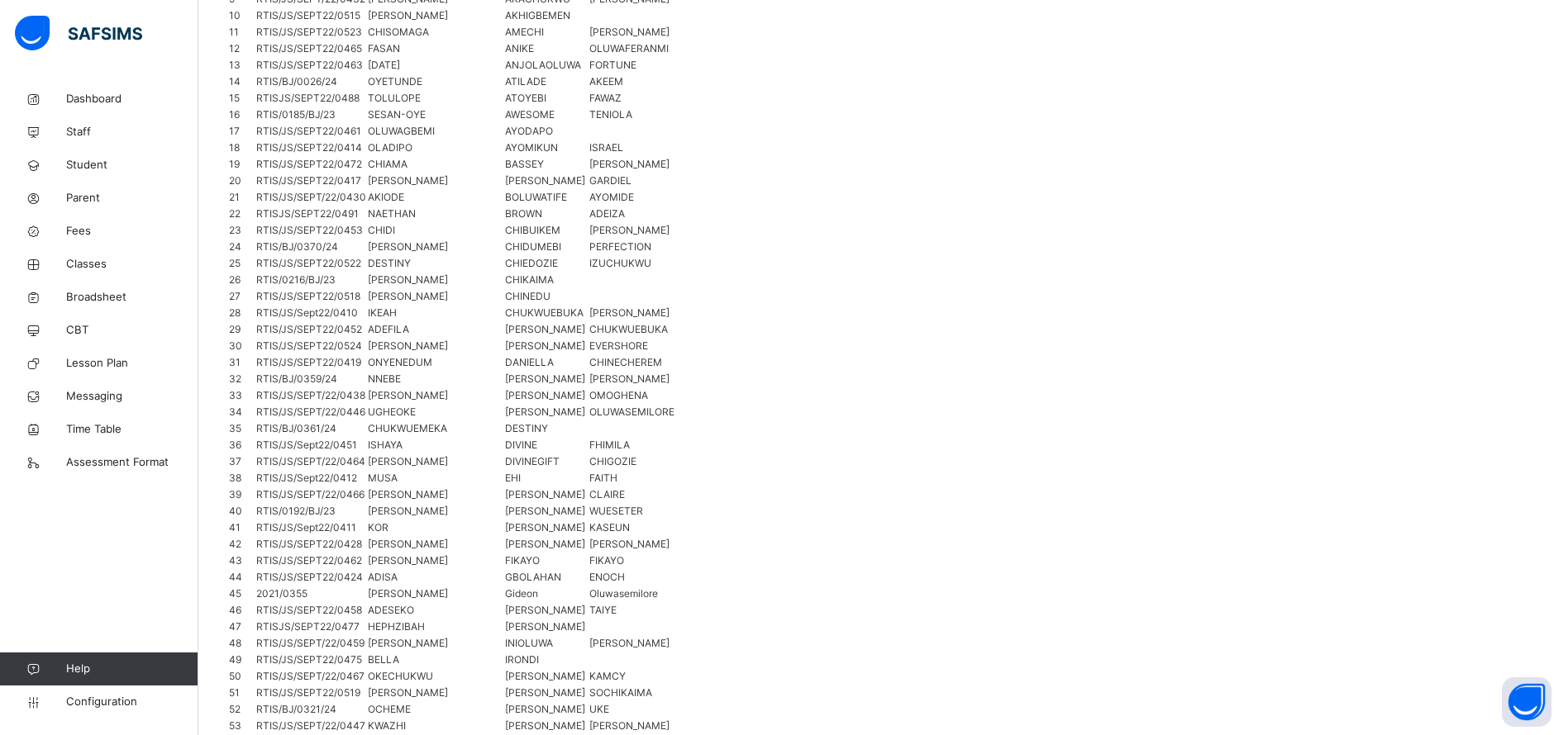
scroll to position [942, 0]
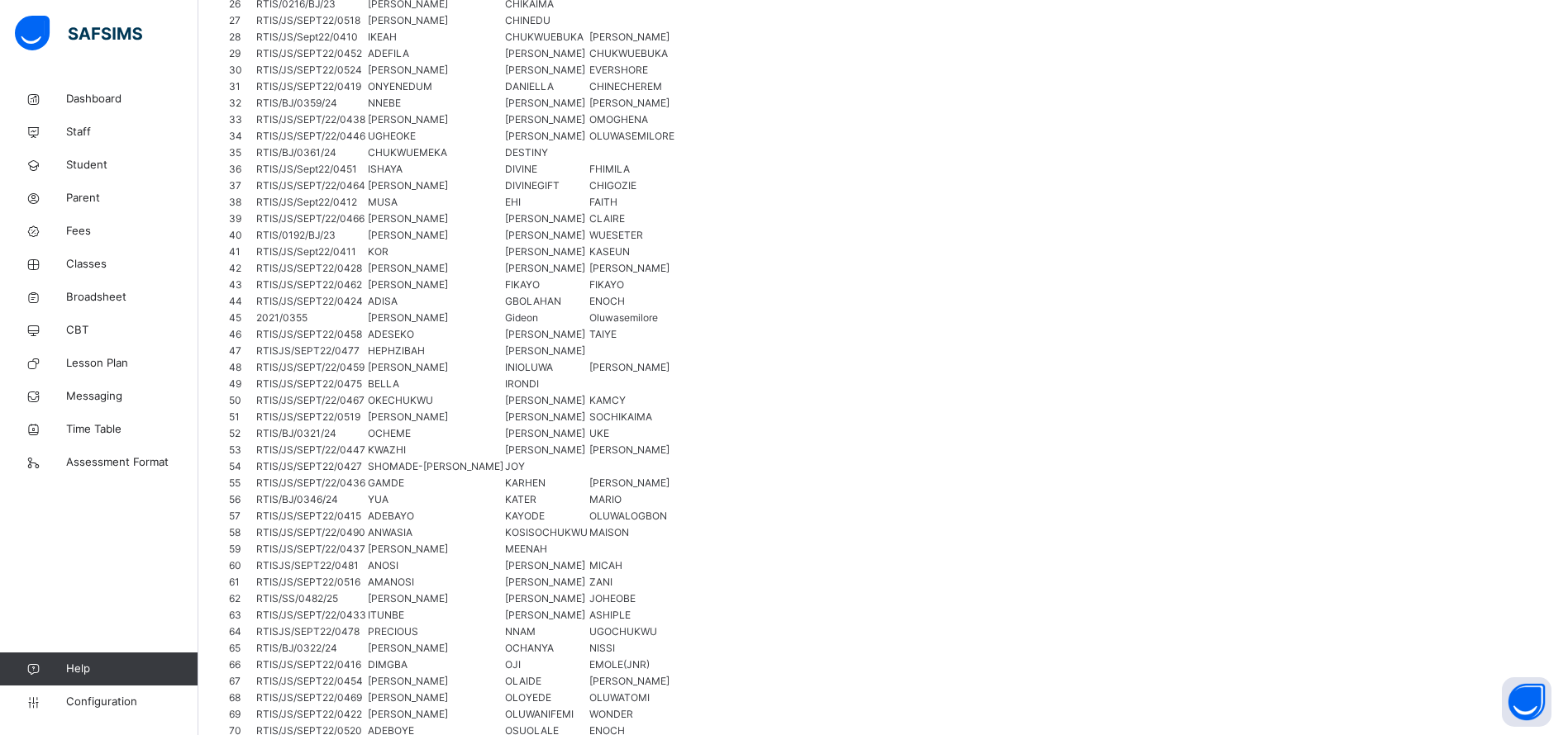
drag, startPoint x: 303, startPoint y: 305, endPoint x: 1005, endPoint y: 706, distance: 808.5
copy table "Name Subject teacher(s) Actions"
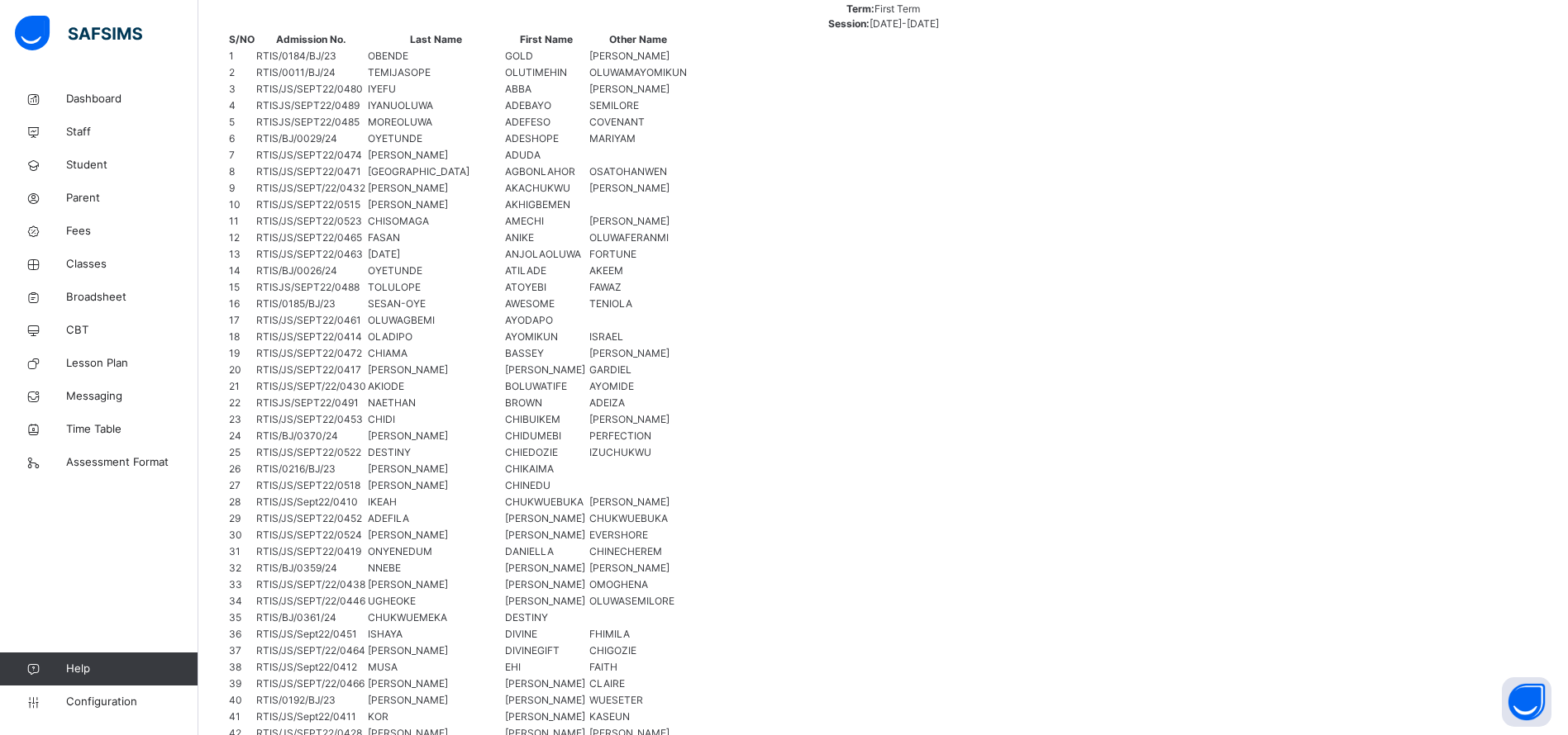
scroll to position [0, 0]
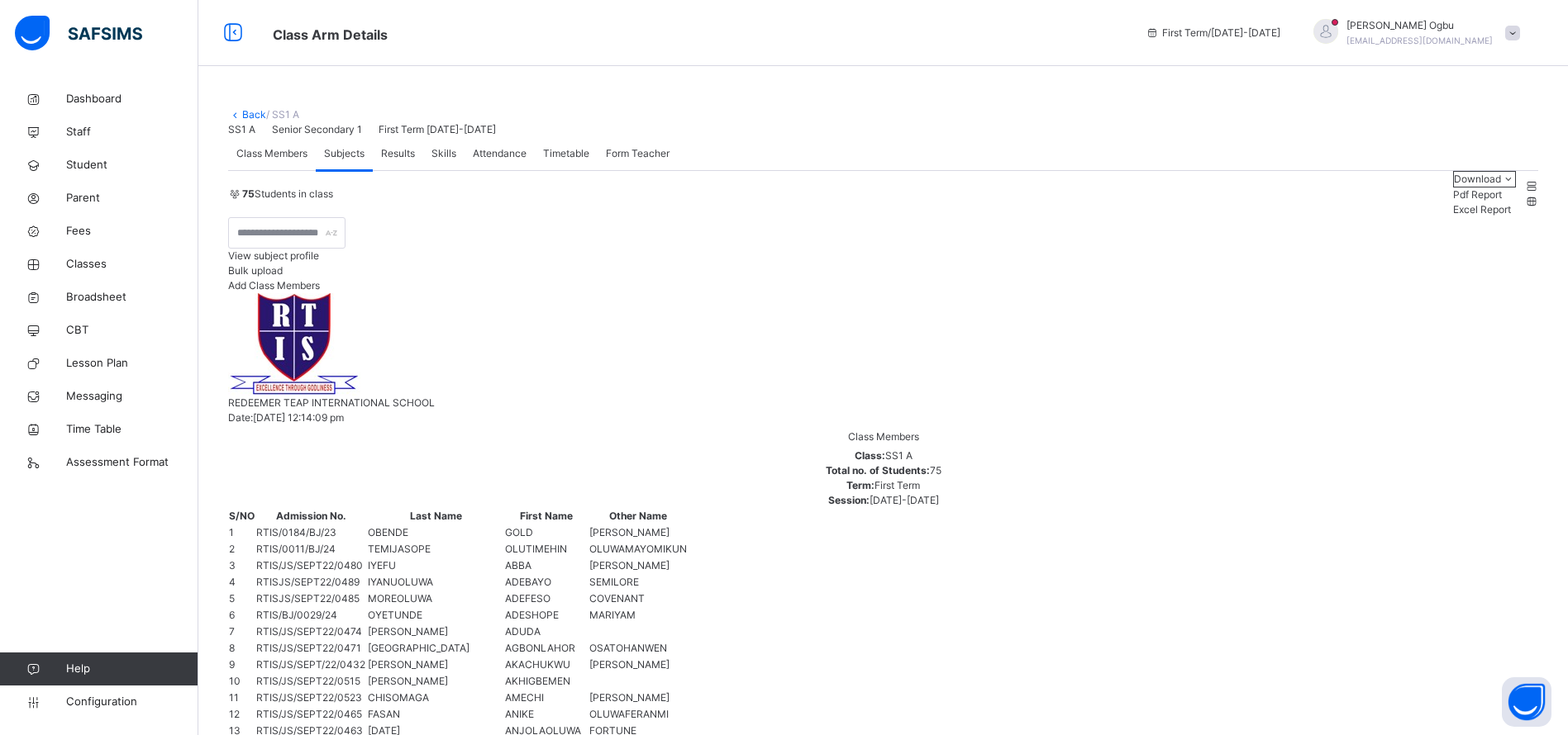
click at [254, 113] on link "Back" at bounding box center [254, 114] width 24 height 13
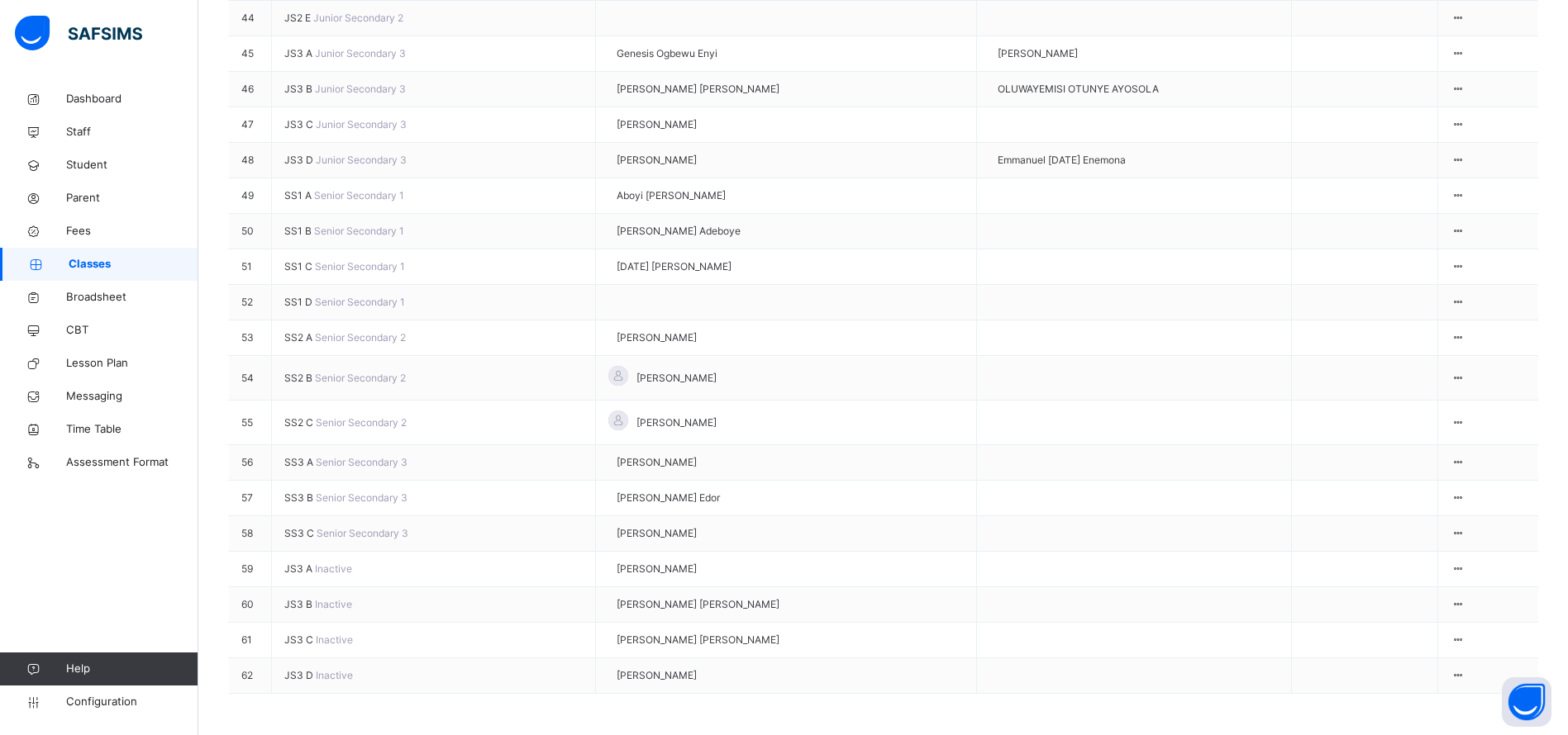
scroll to position [2580, 0]
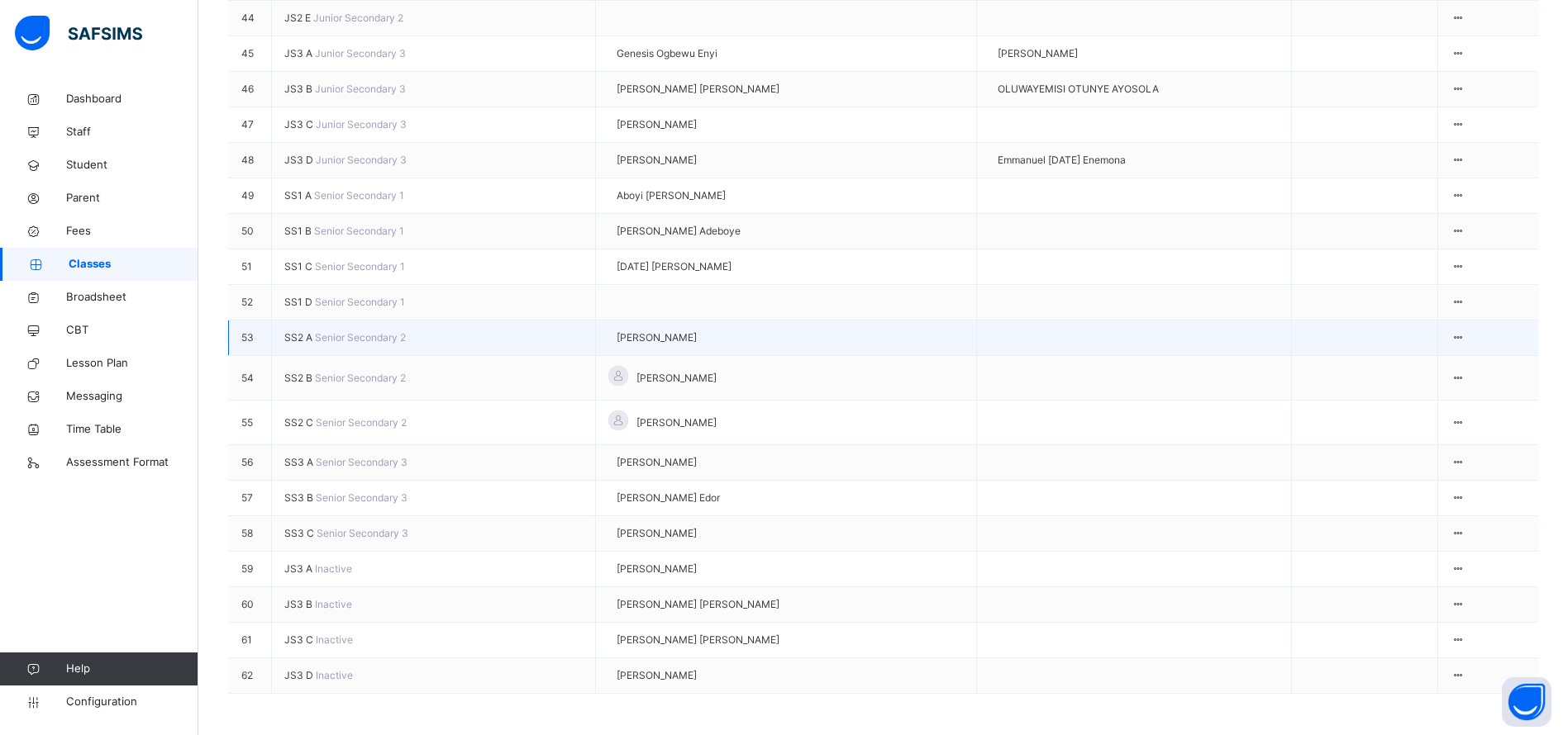
click at [305, 331] on span "SS2 A" at bounding box center [300, 337] width 31 height 13
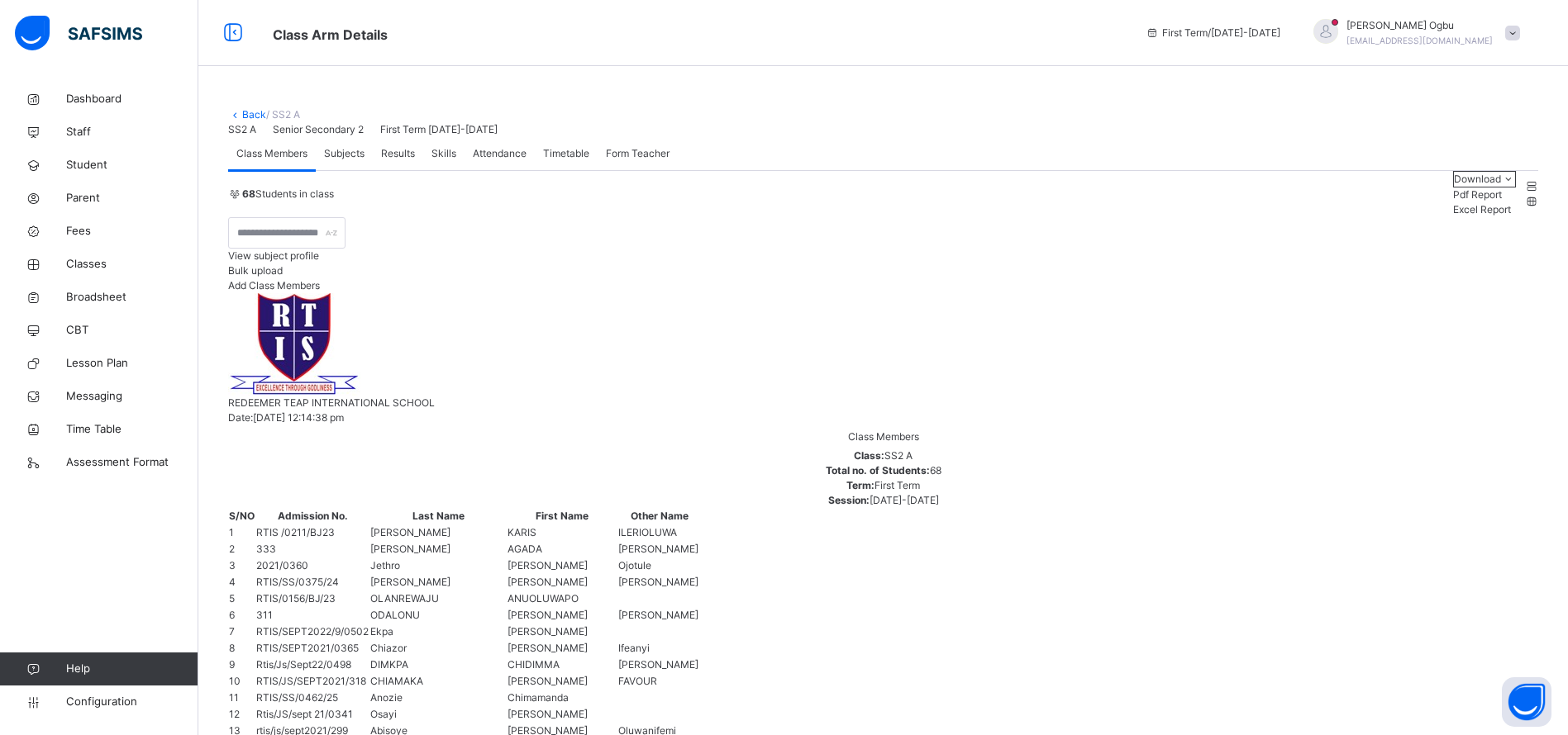
click at [346, 161] on span "Subjects" at bounding box center [344, 154] width 40 height 15
click at [340, 161] on span "Subjects" at bounding box center [344, 154] width 40 height 15
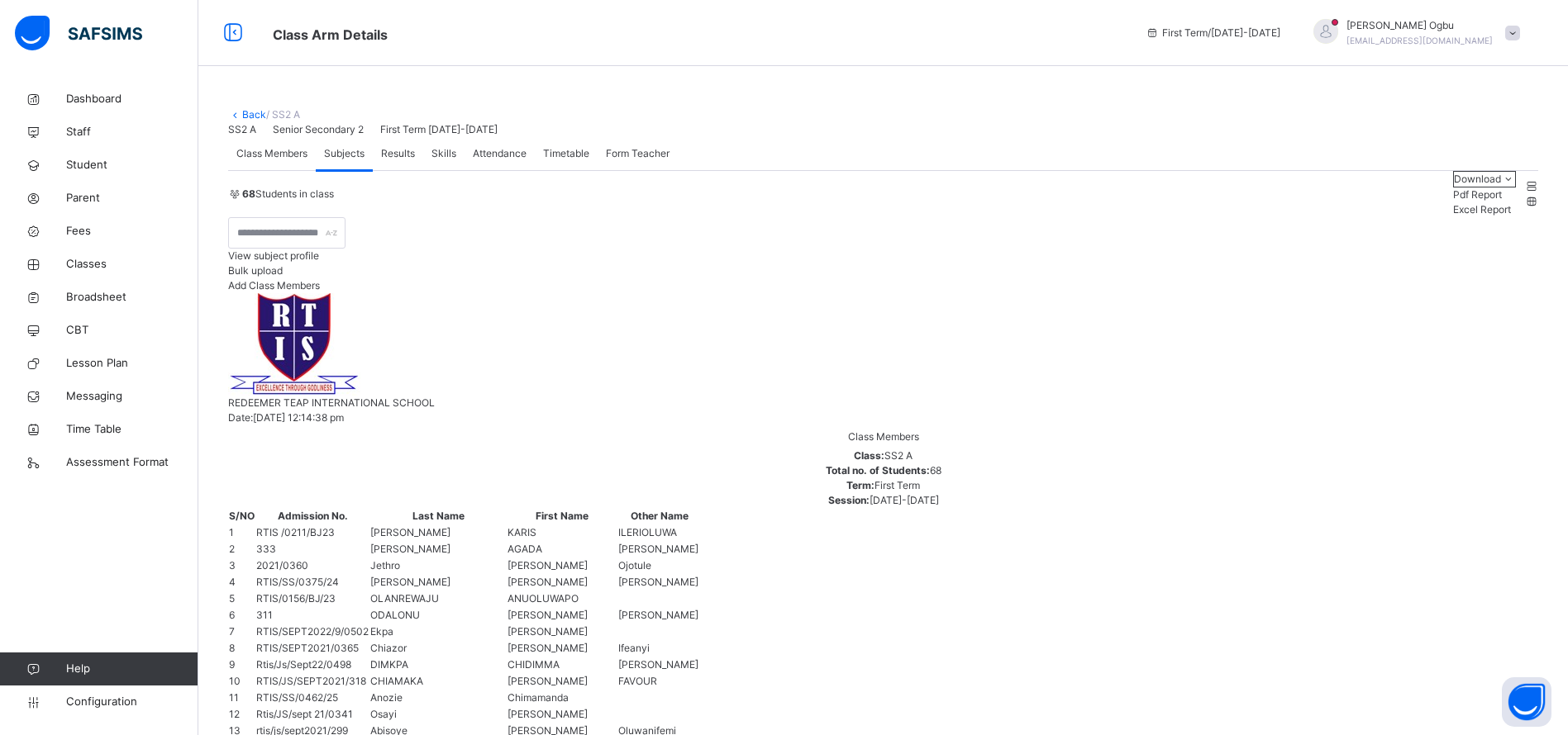
type input "***"
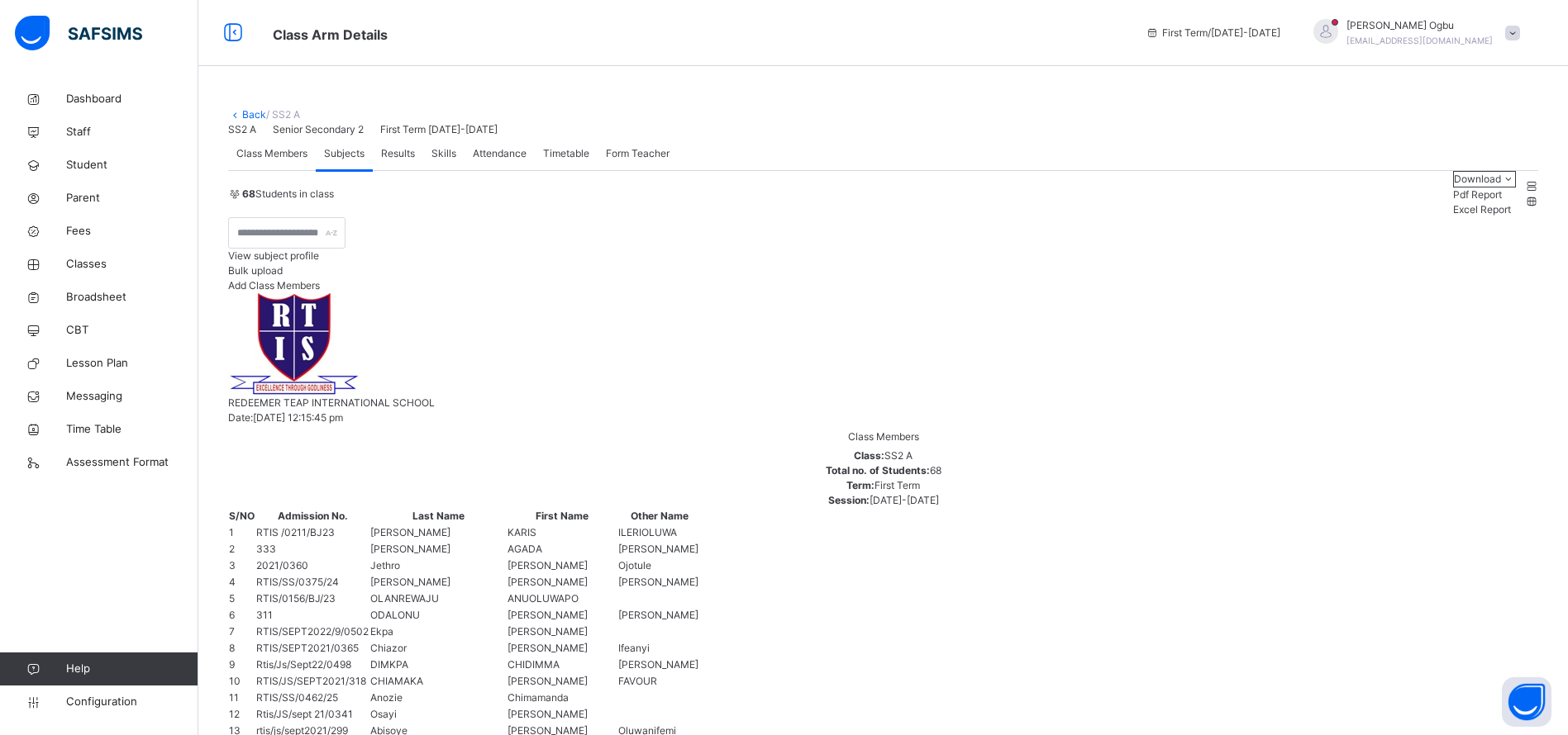
type input "***"
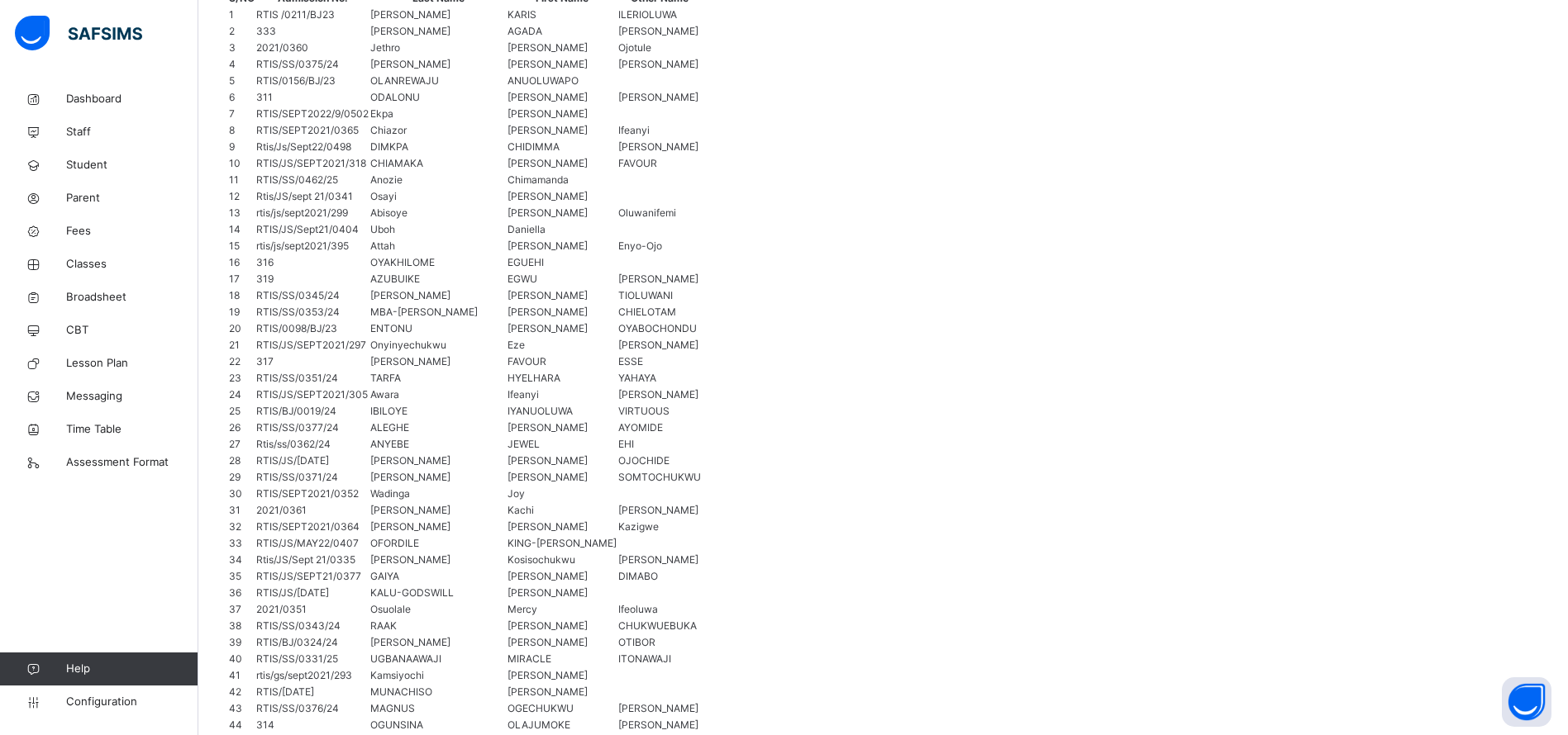
scroll to position [530, 0]
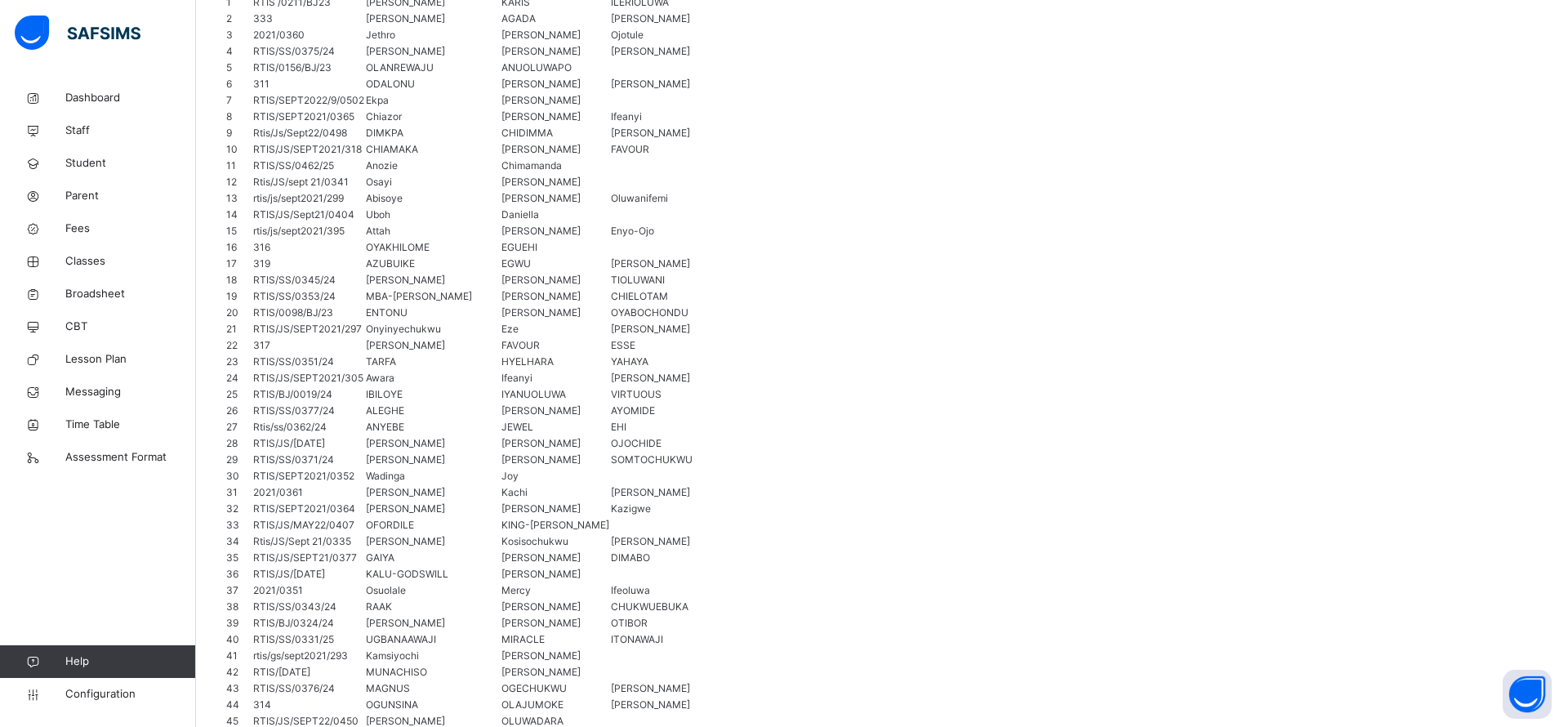
type input "***"
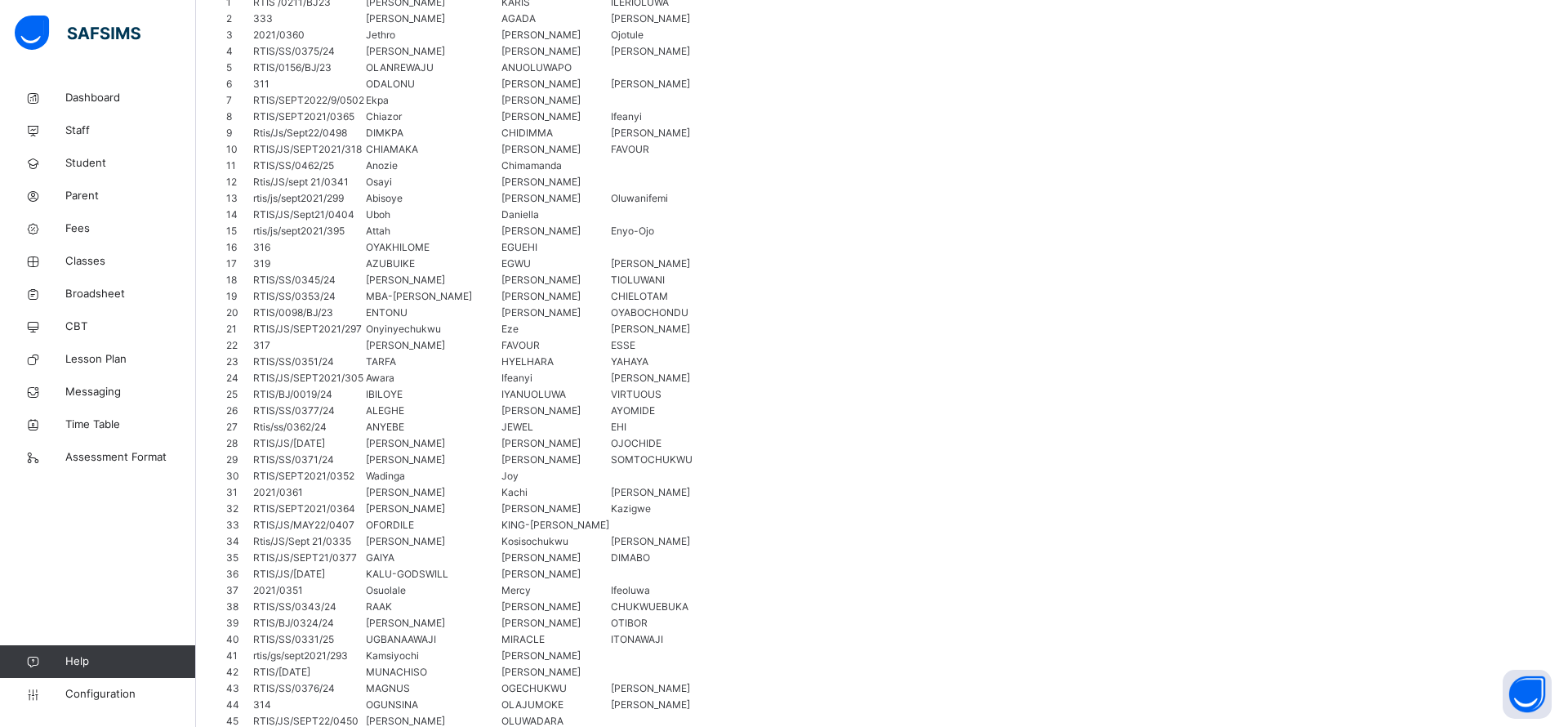
type input "***"
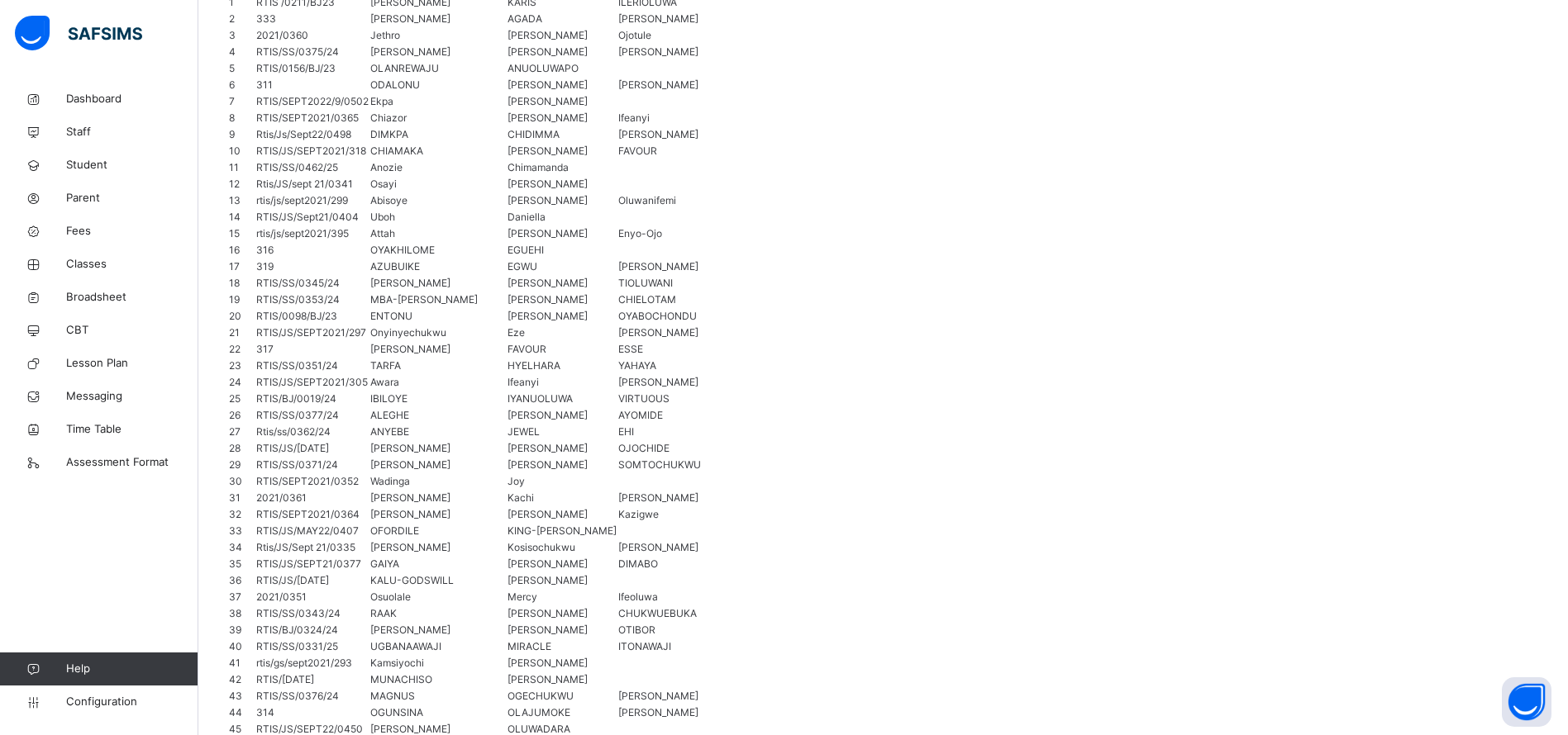
type input "*"
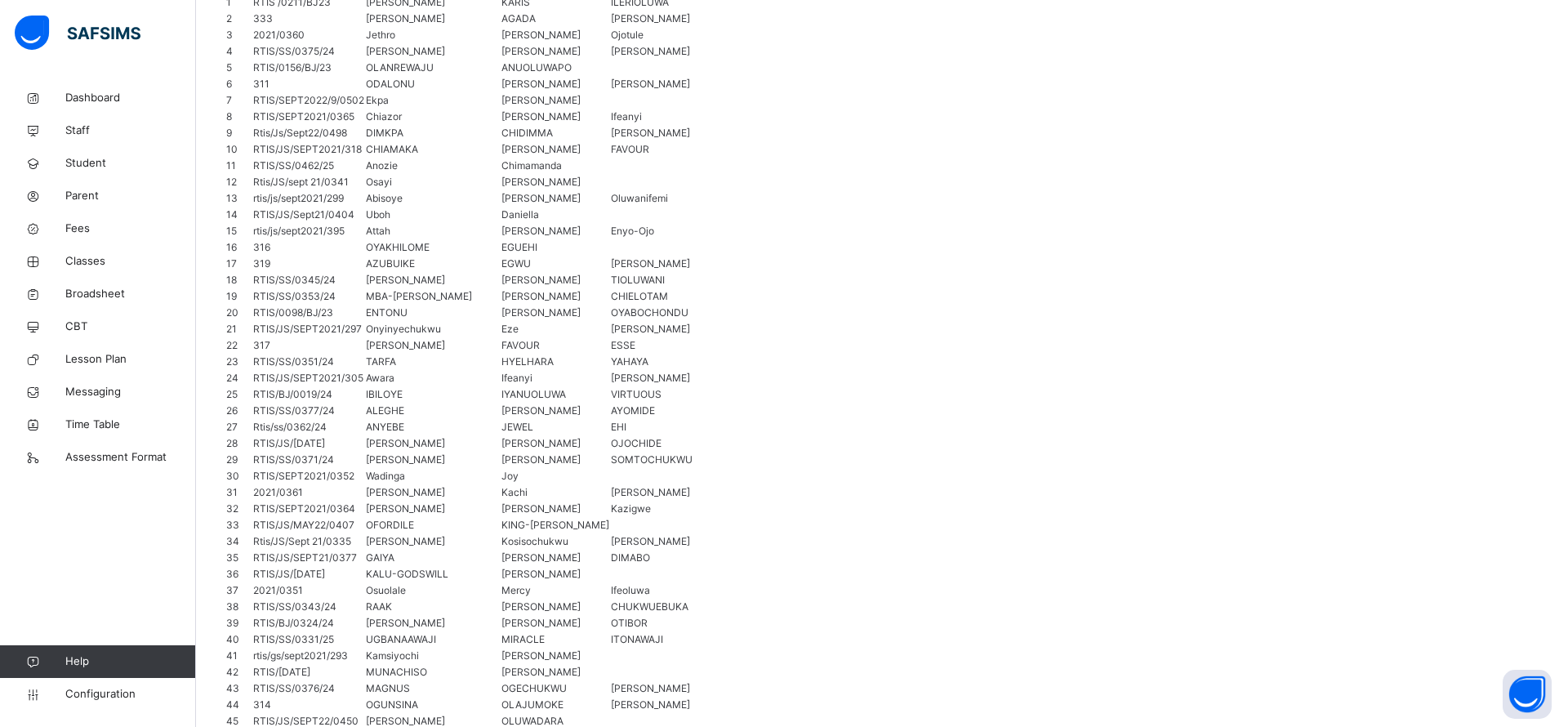
type input "*****"
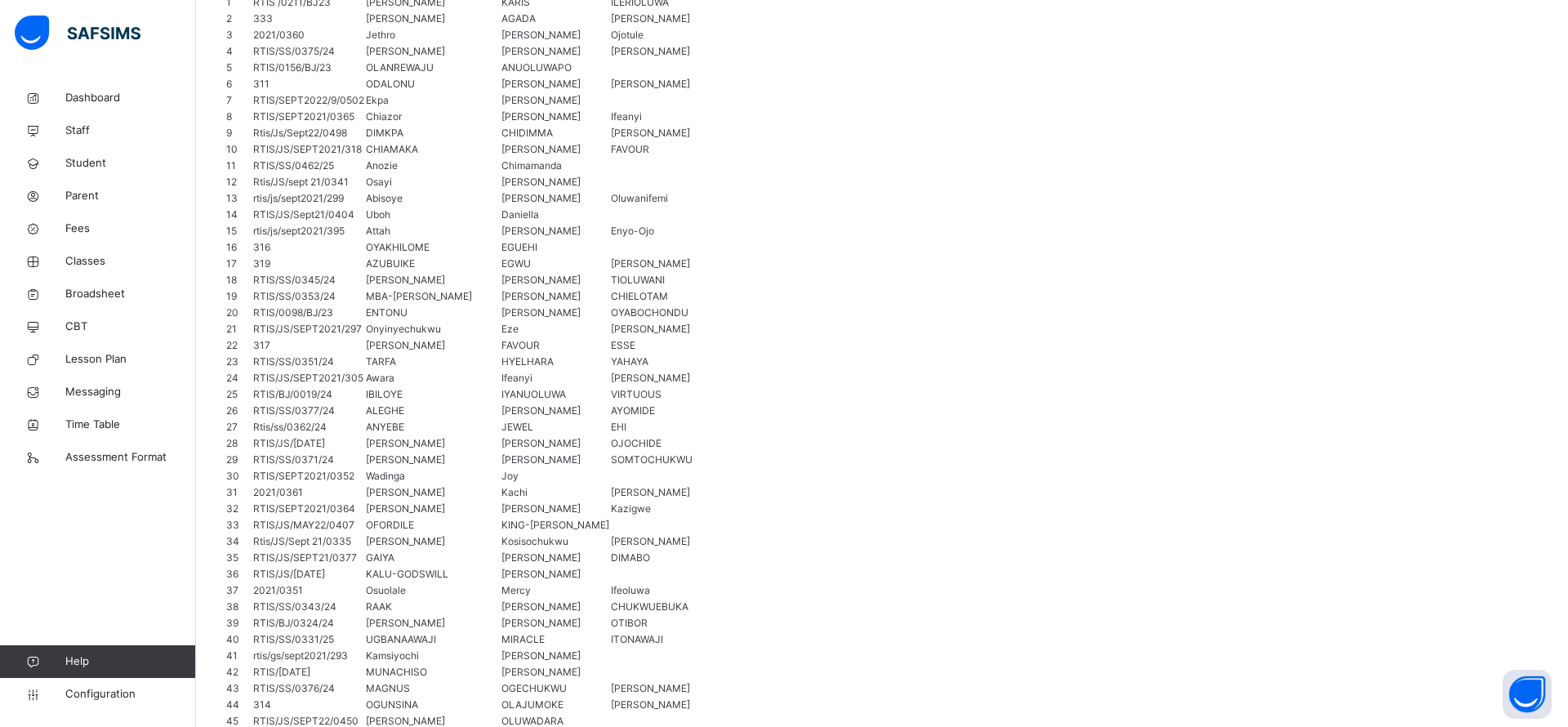
type input "****"
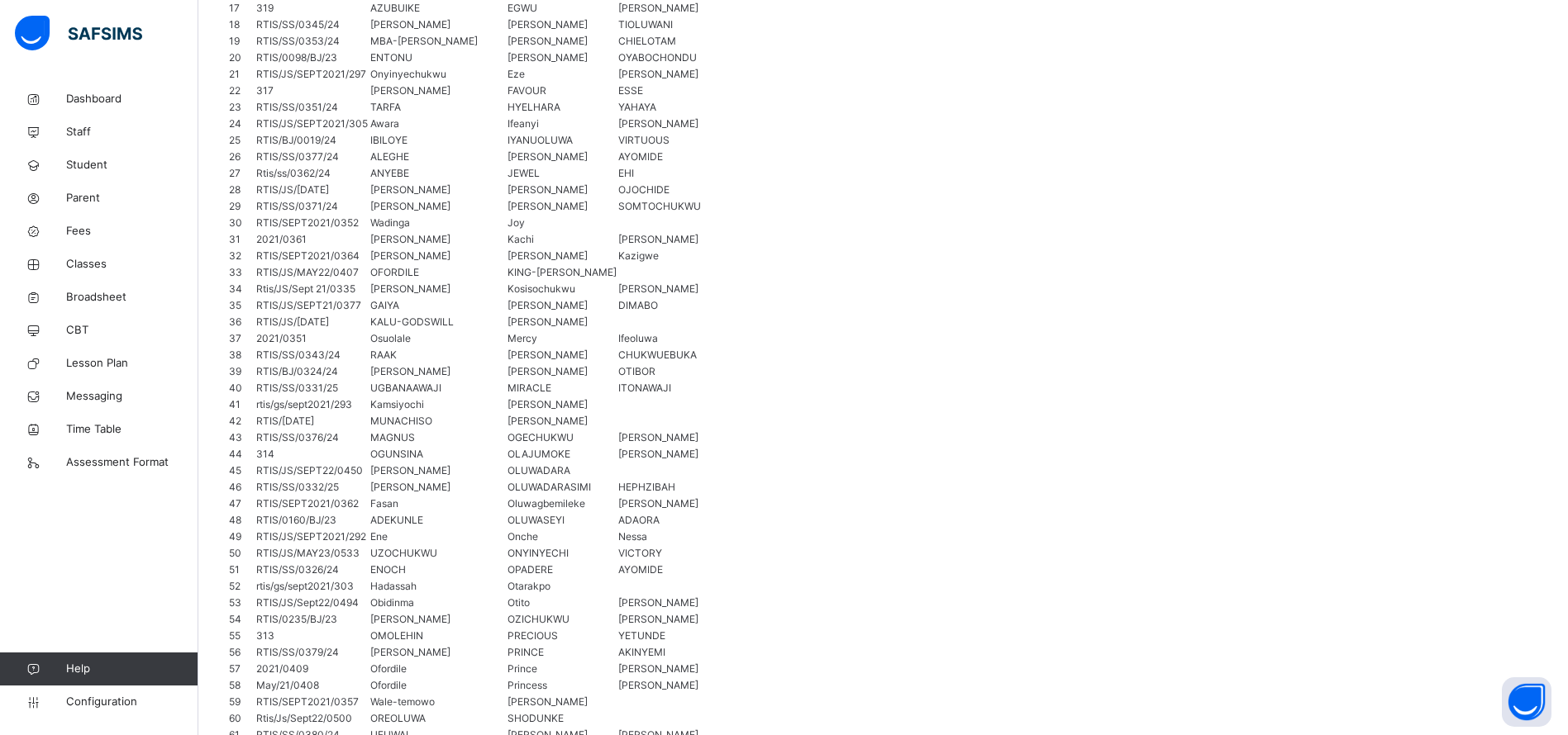
scroll to position [794, 0]
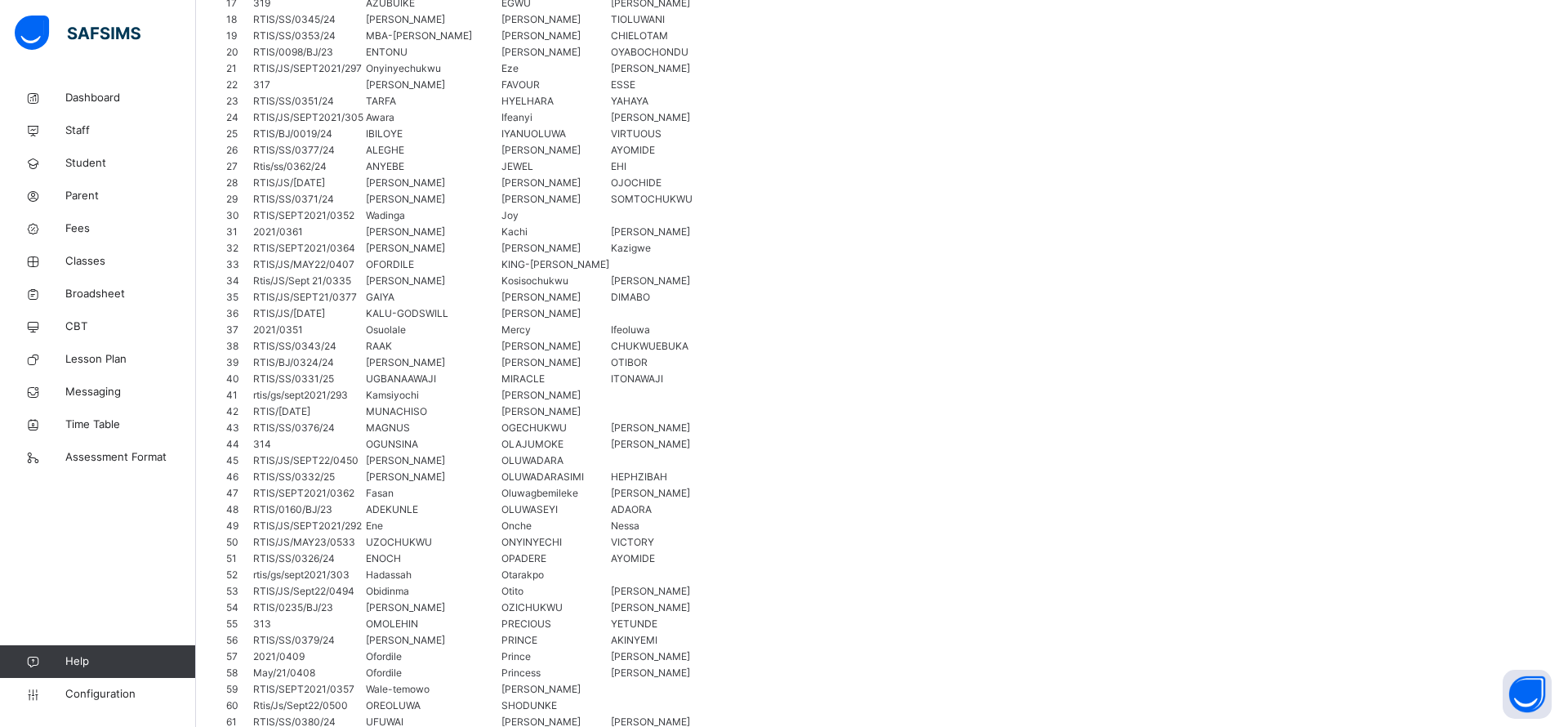
type input "**"
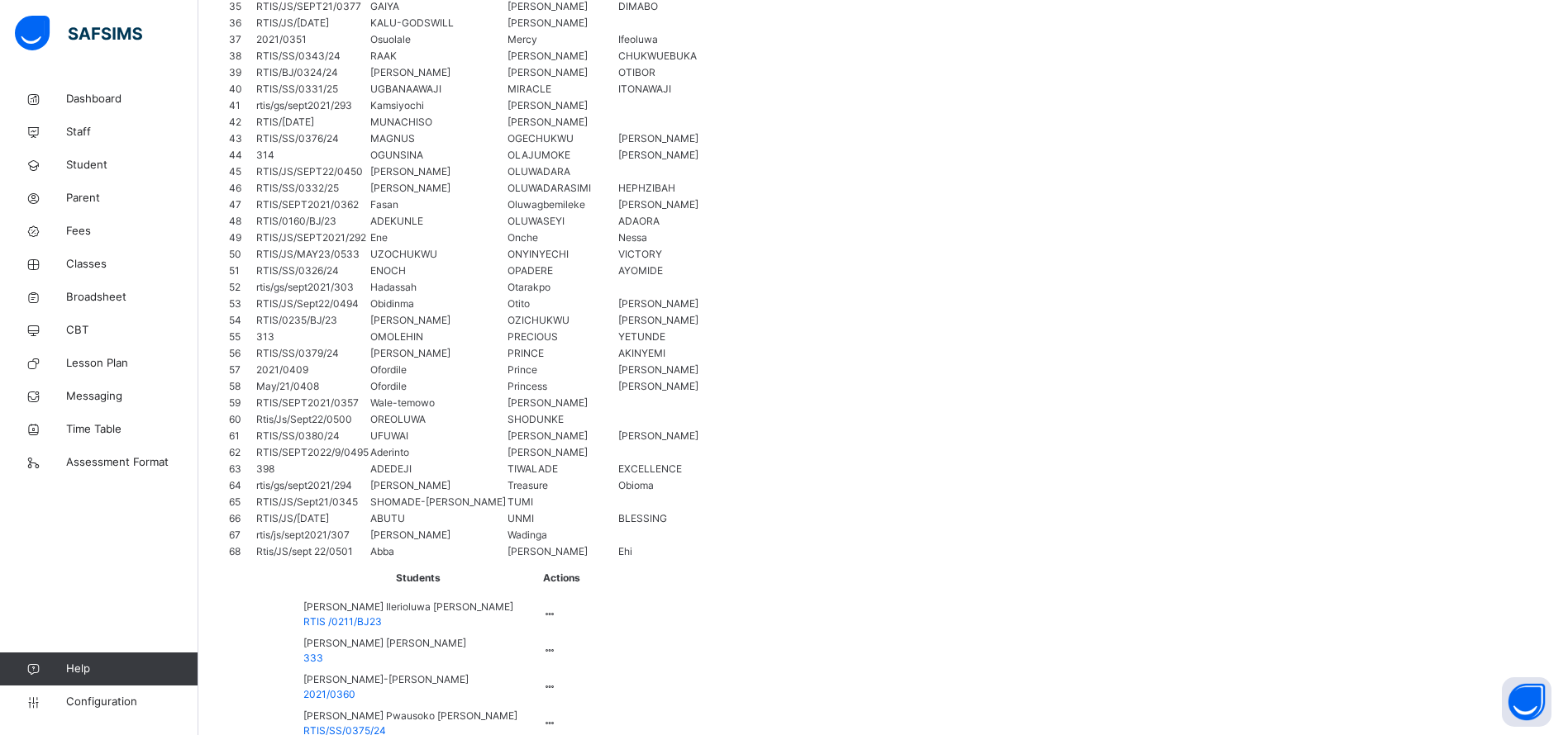
scroll to position [1108, 0]
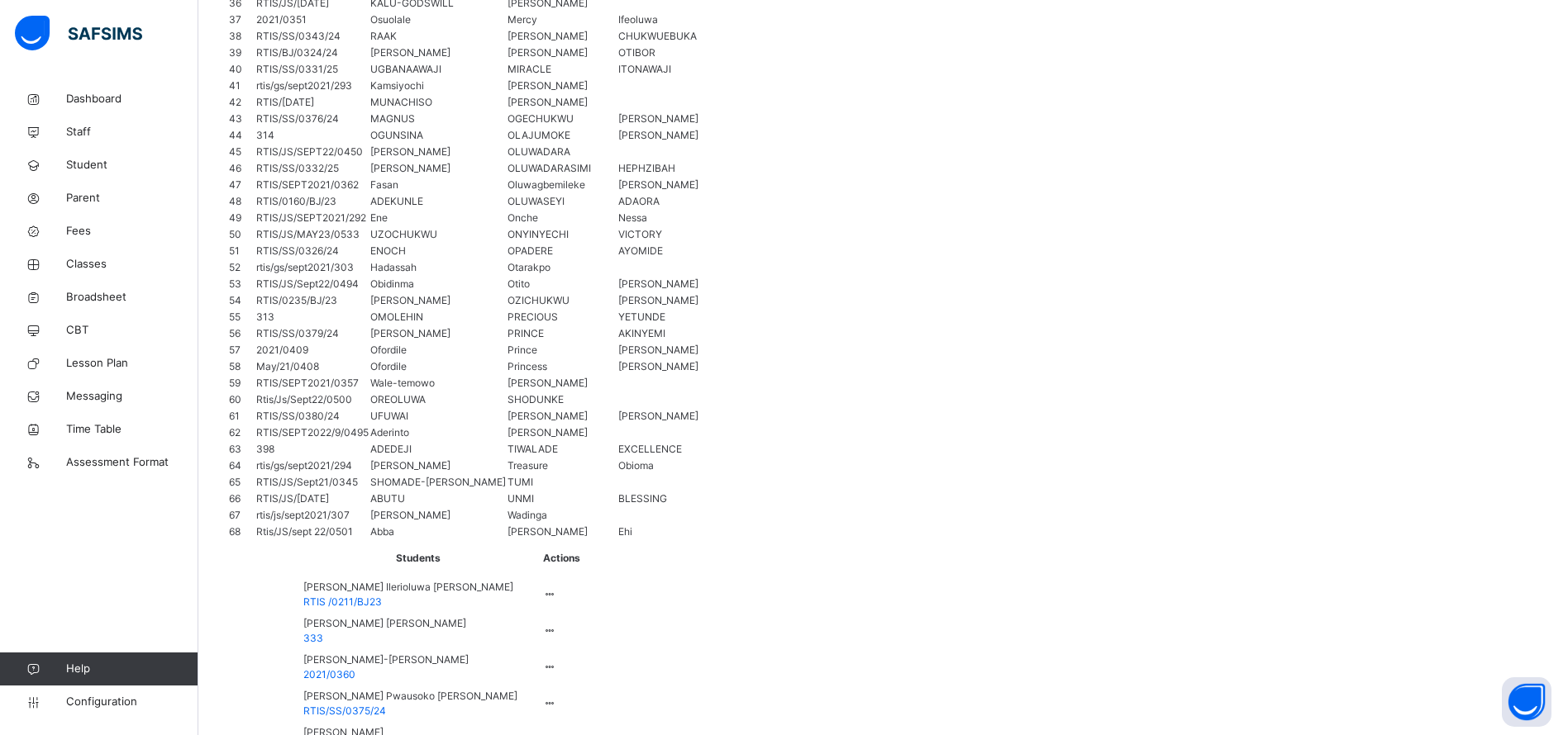
type input "****"
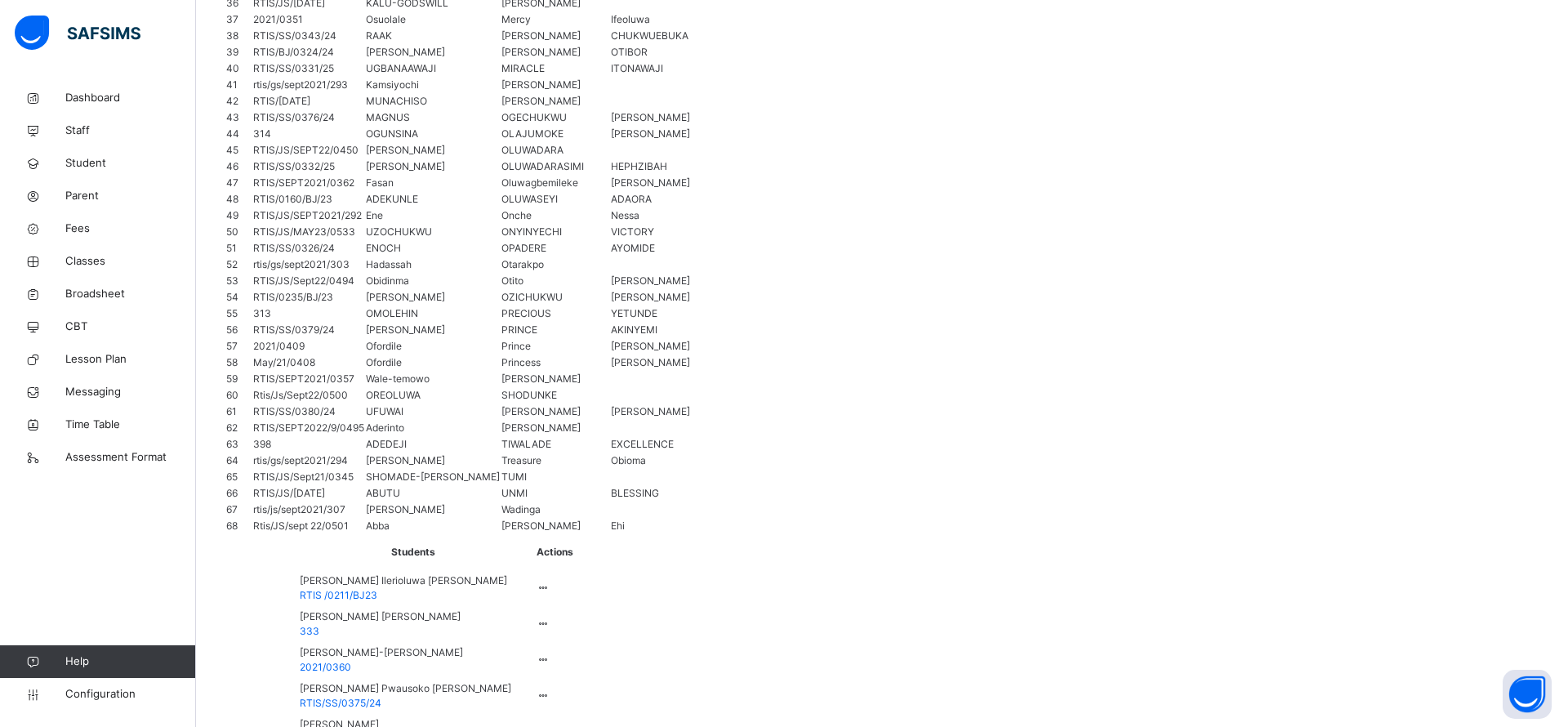
drag, startPoint x: 298, startPoint y: 41, endPoint x: 1247, endPoint y: 664, distance: 1135.2
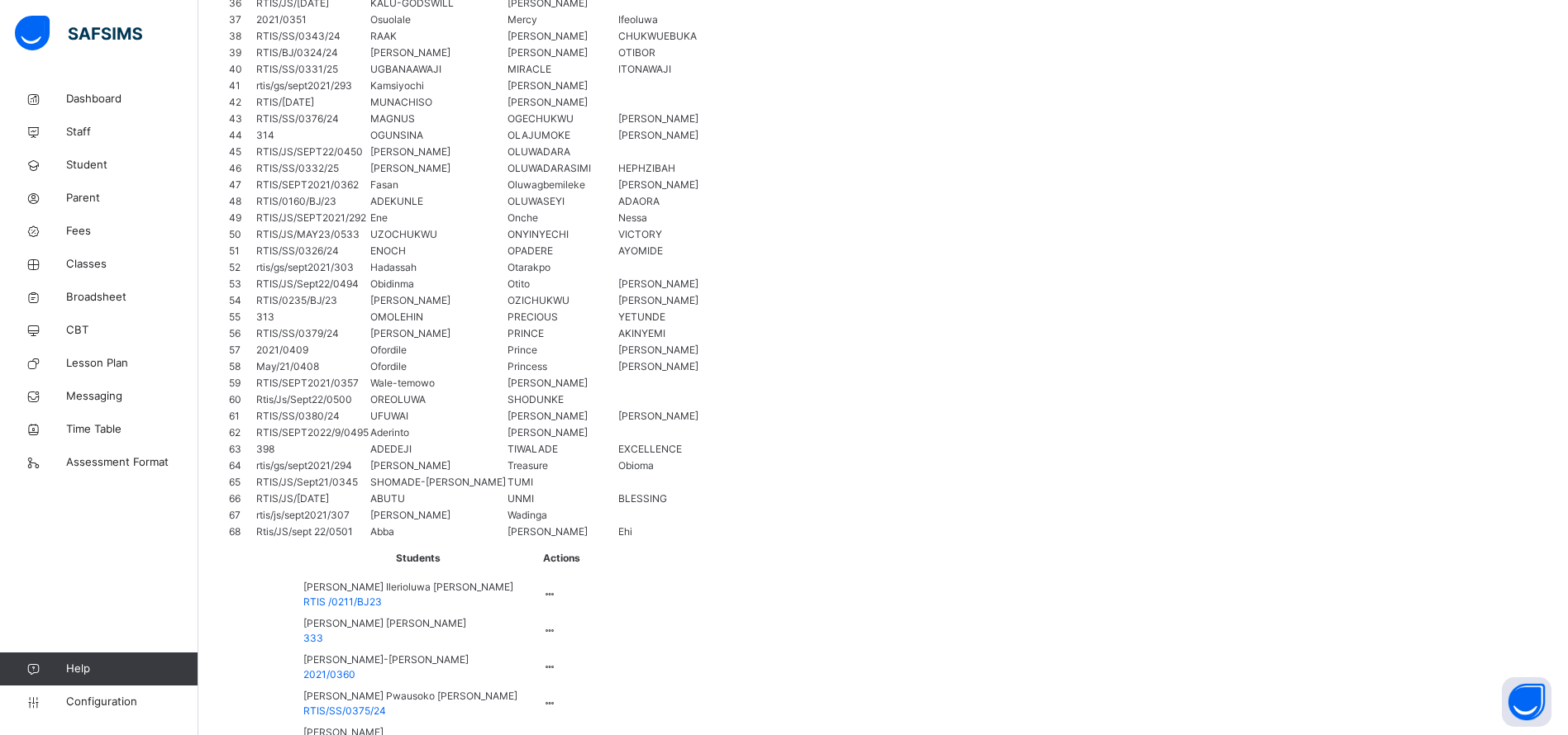
copy table "Name Subject teacher(s) Actions Information Communication Technology ICT Hyelal…"
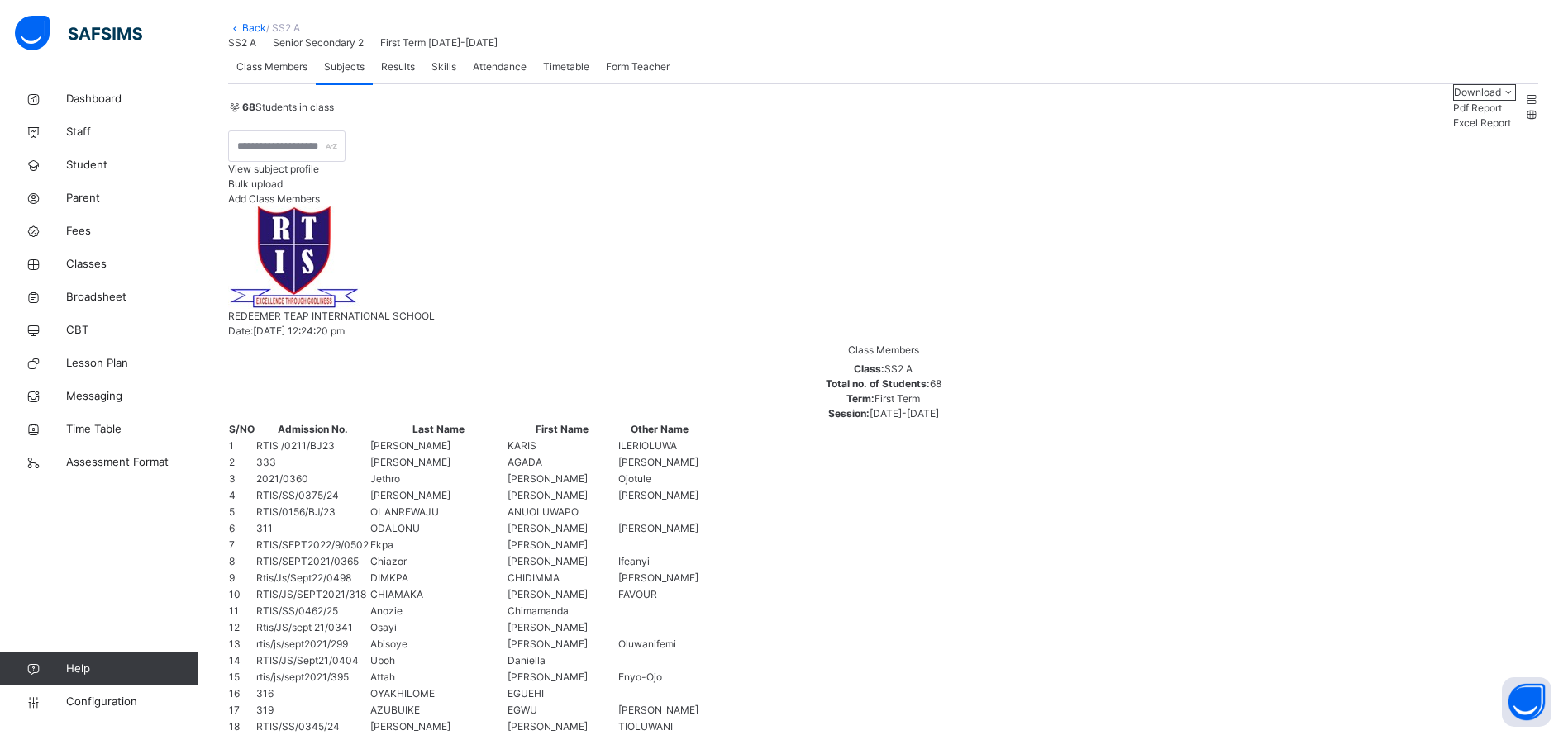
scroll to position [0, 0]
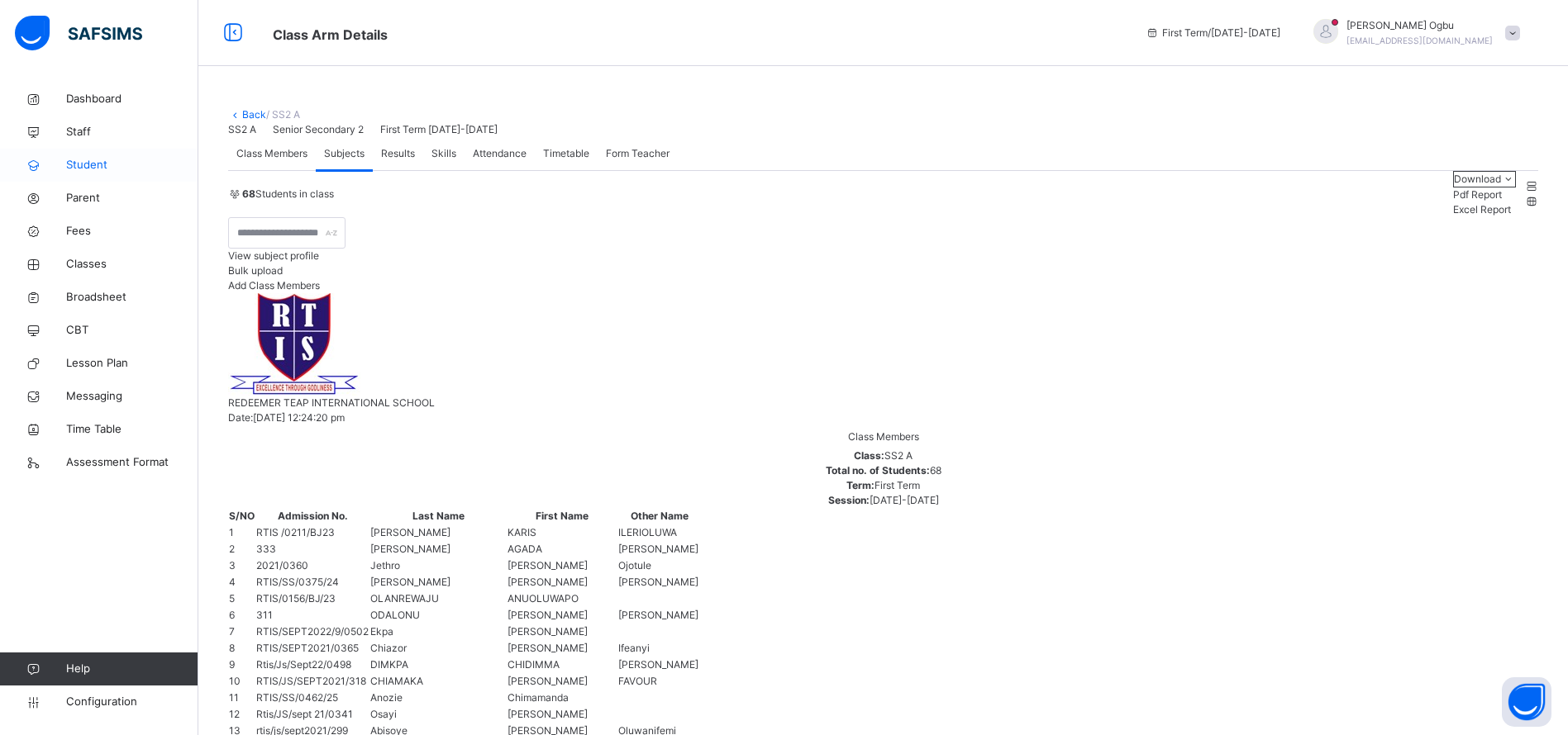
click at [92, 166] on span "Student" at bounding box center [132, 166] width 132 height 17
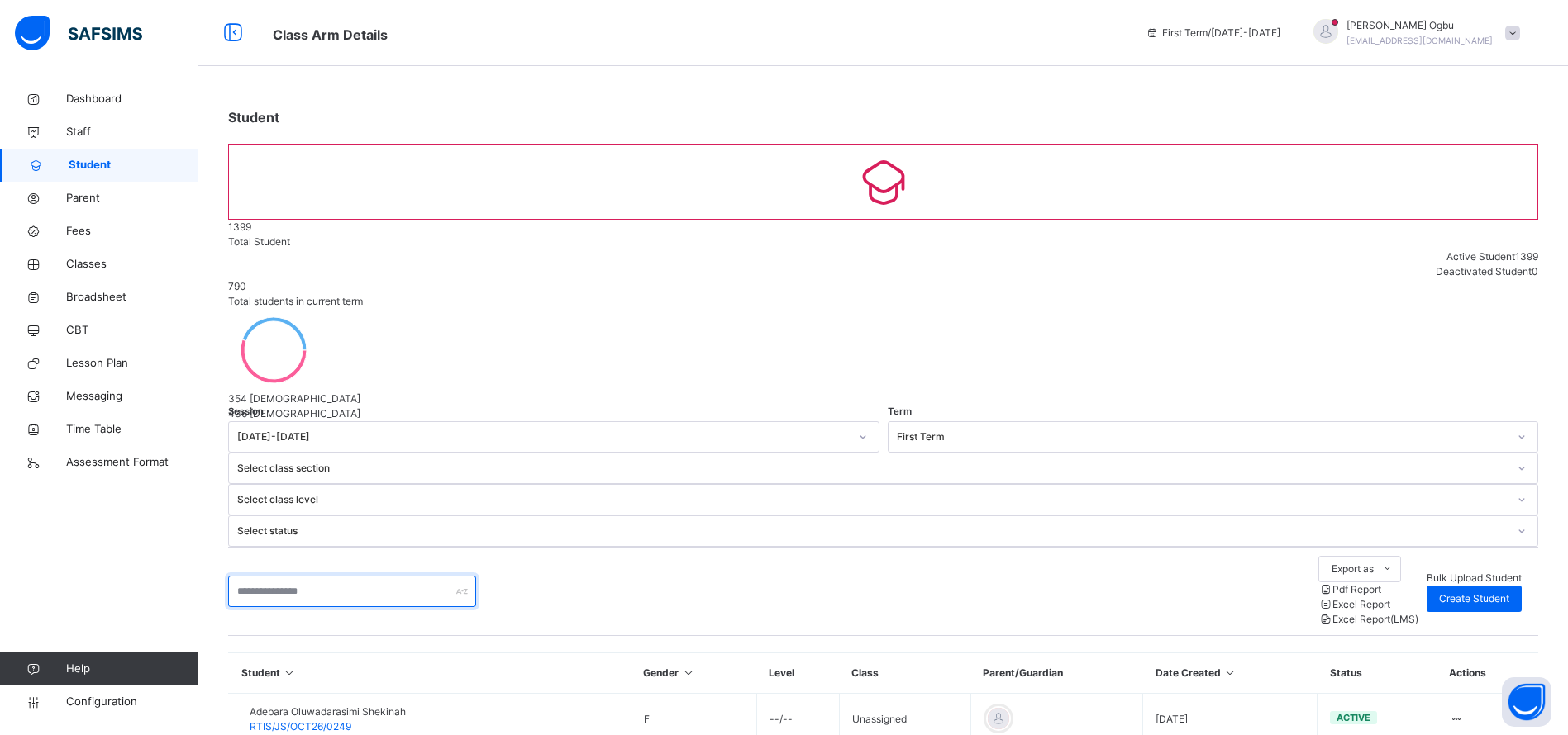
click at [360, 576] on input "text" at bounding box center [352, 592] width 248 height 32
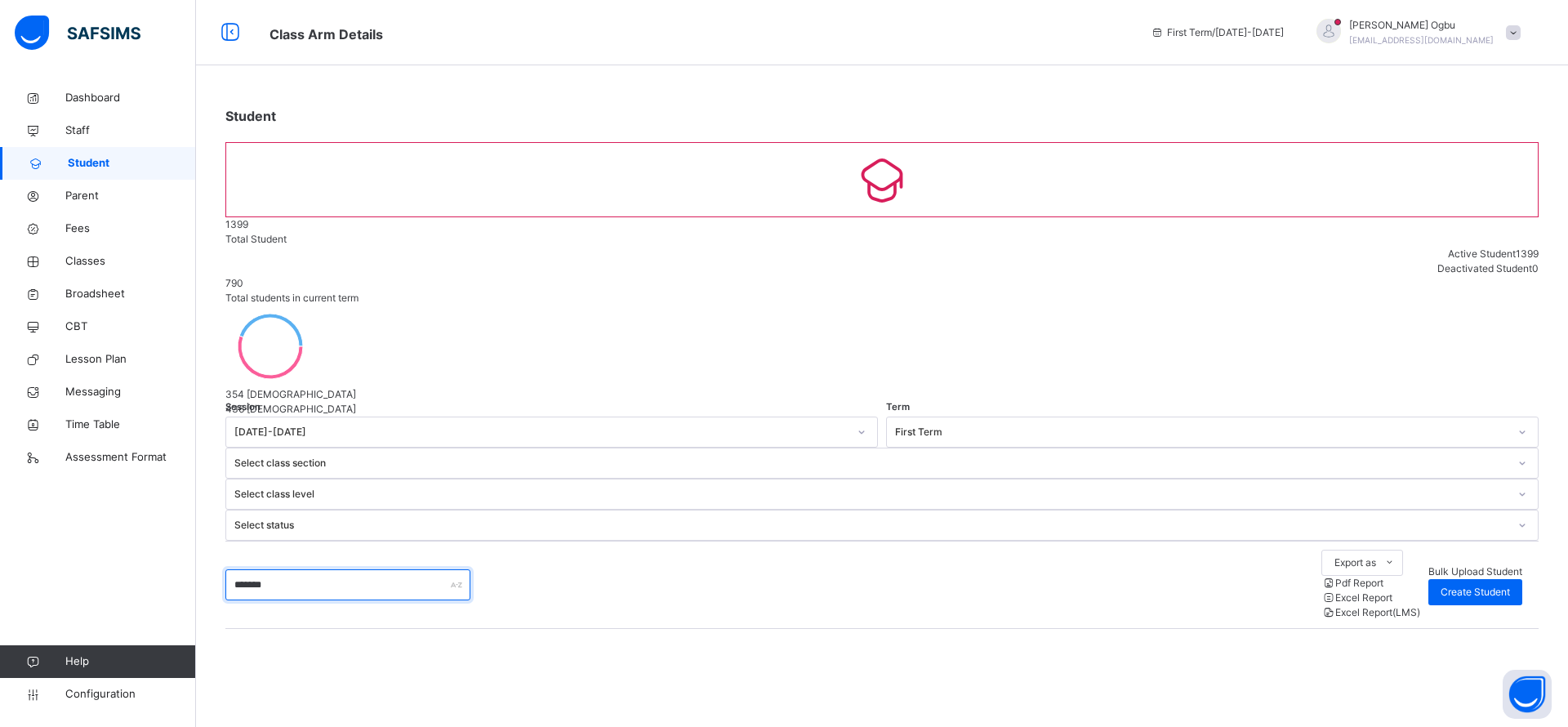
type input "*******"
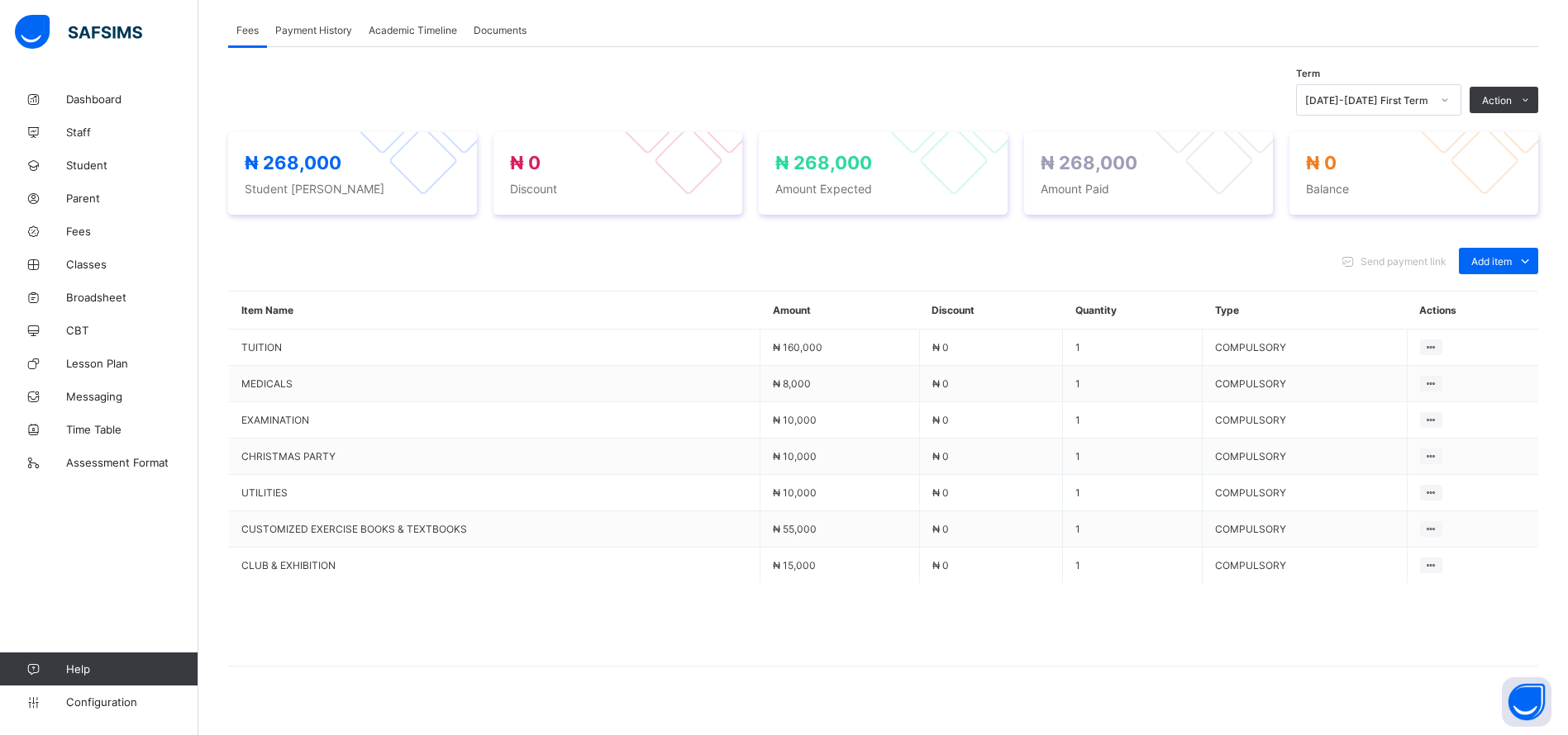
scroll to position [491, 0]
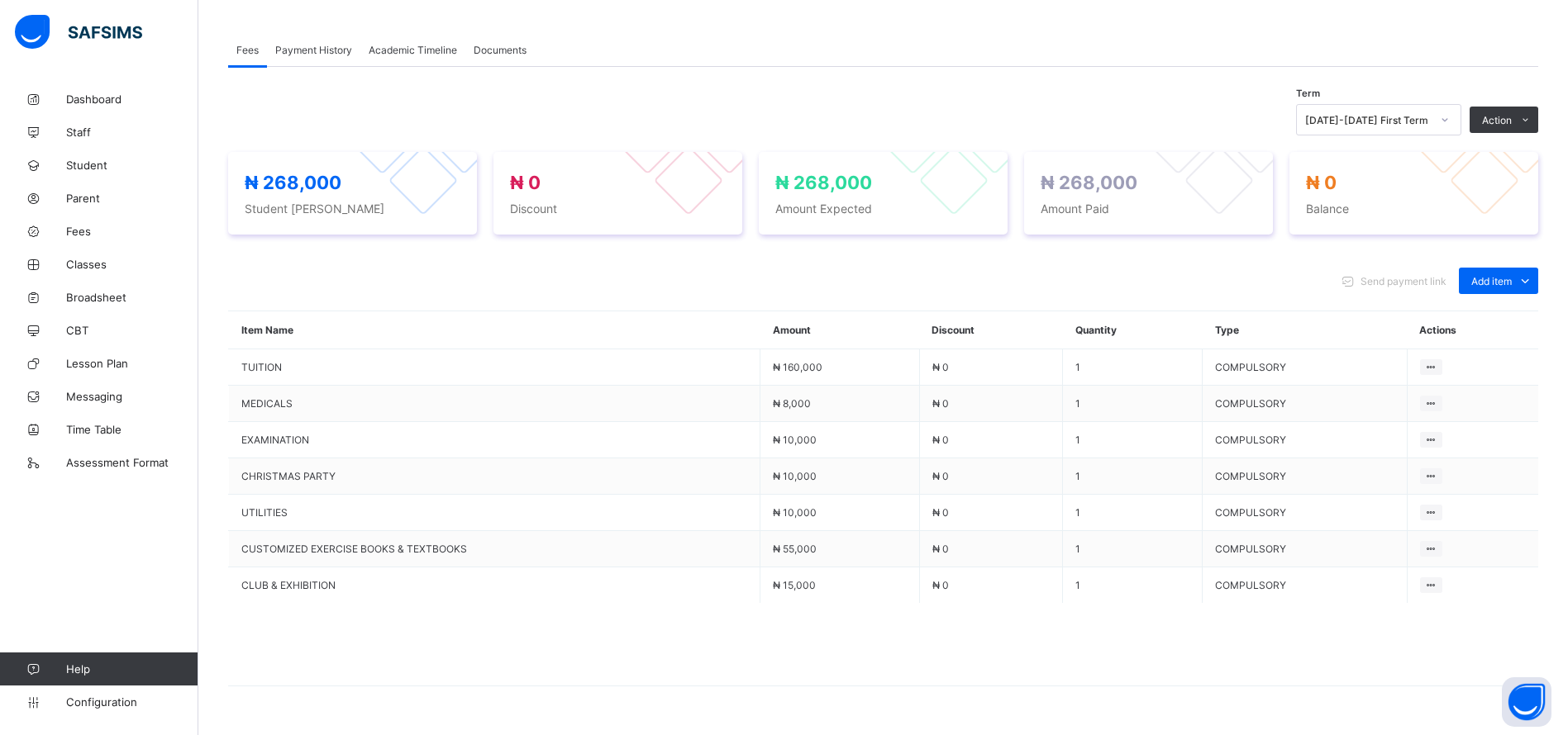
click at [303, 56] on div "Payment History" at bounding box center [314, 50] width 94 height 33
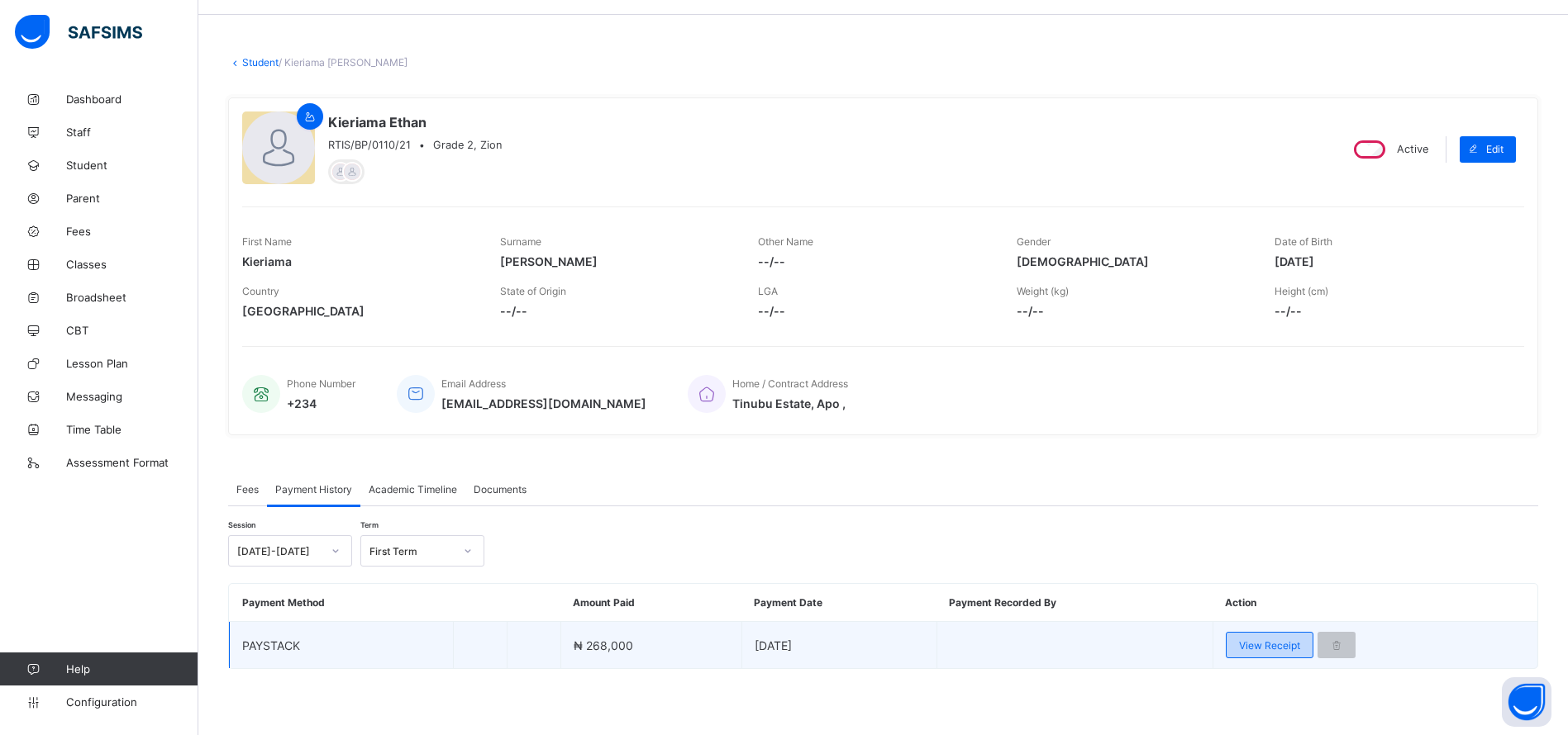
click at [1262, 641] on span "View Receipt" at bounding box center [1269, 646] width 61 height 13
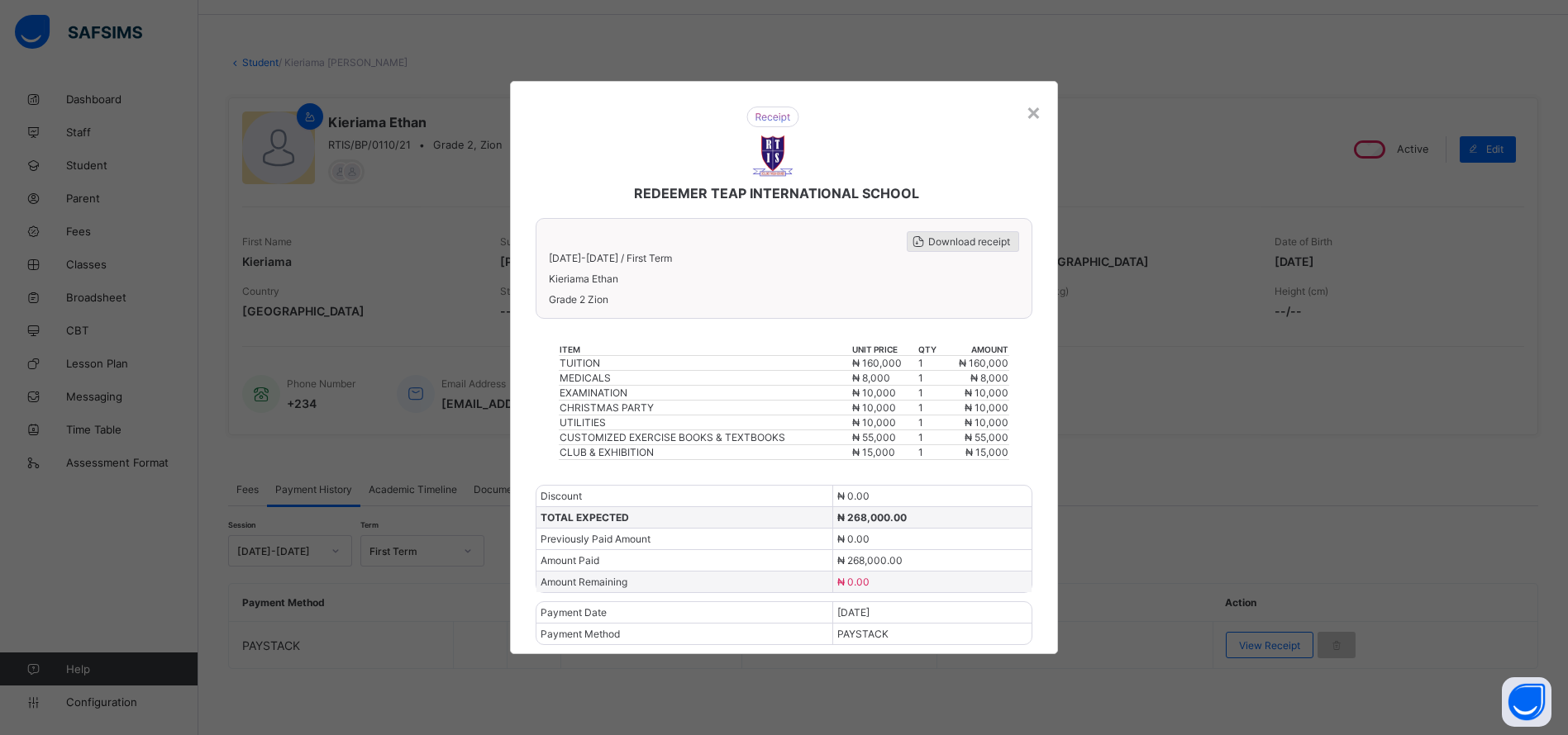
click at [941, 243] on span "Download receipt" at bounding box center [969, 242] width 82 height 13
click at [941, 237] on span "Download receipt" at bounding box center [969, 242] width 82 height 13
click at [1046, 109] on div "REDEEMER TEAP INTERNATIONAL SCHOOL Download receipt [DATE]-[DATE] / First Term …" at bounding box center [784, 368] width 549 height 574
click at [1037, 109] on div "×" at bounding box center [1033, 112] width 16 height 28
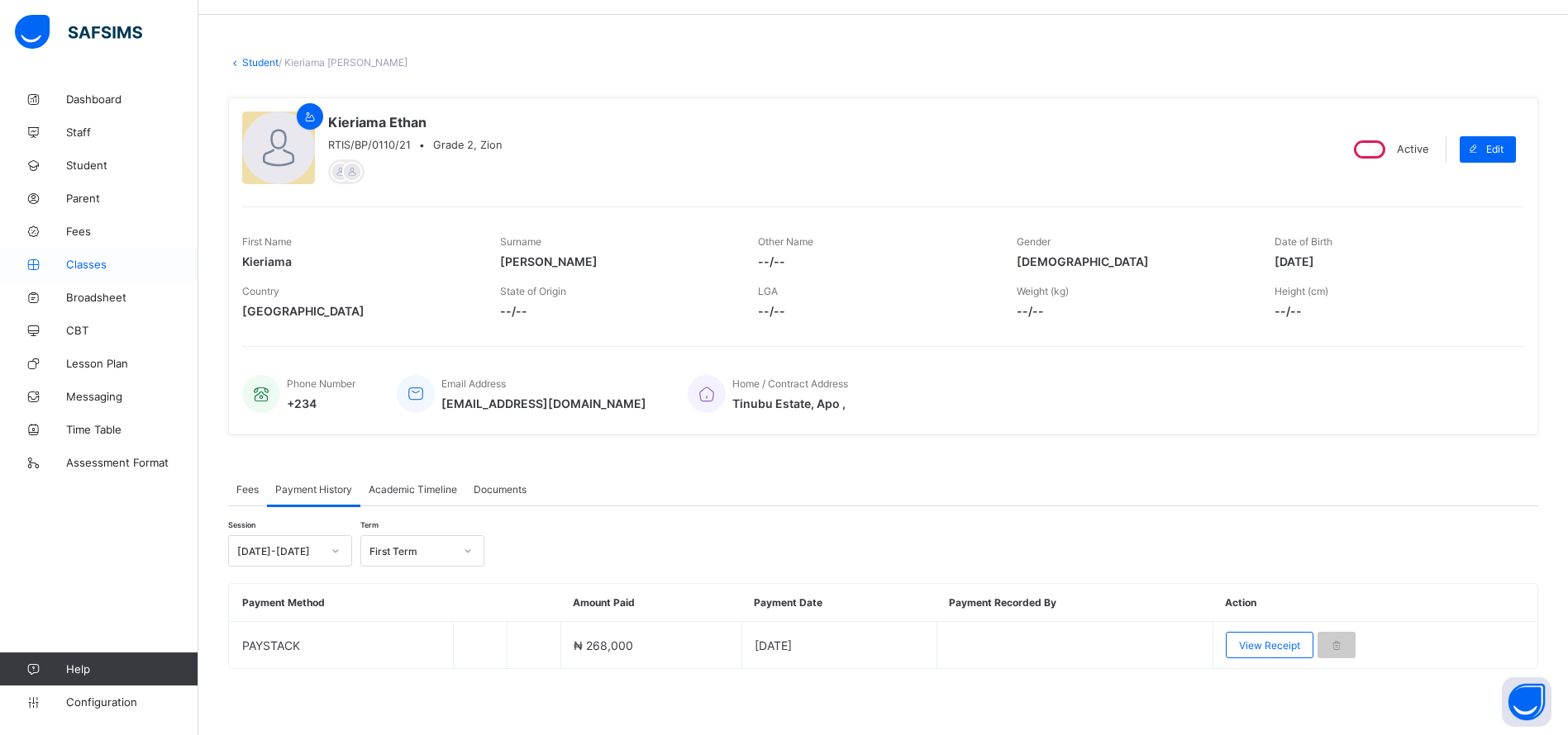
click at [83, 266] on span "Classes" at bounding box center [132, 264] width 132 height 13
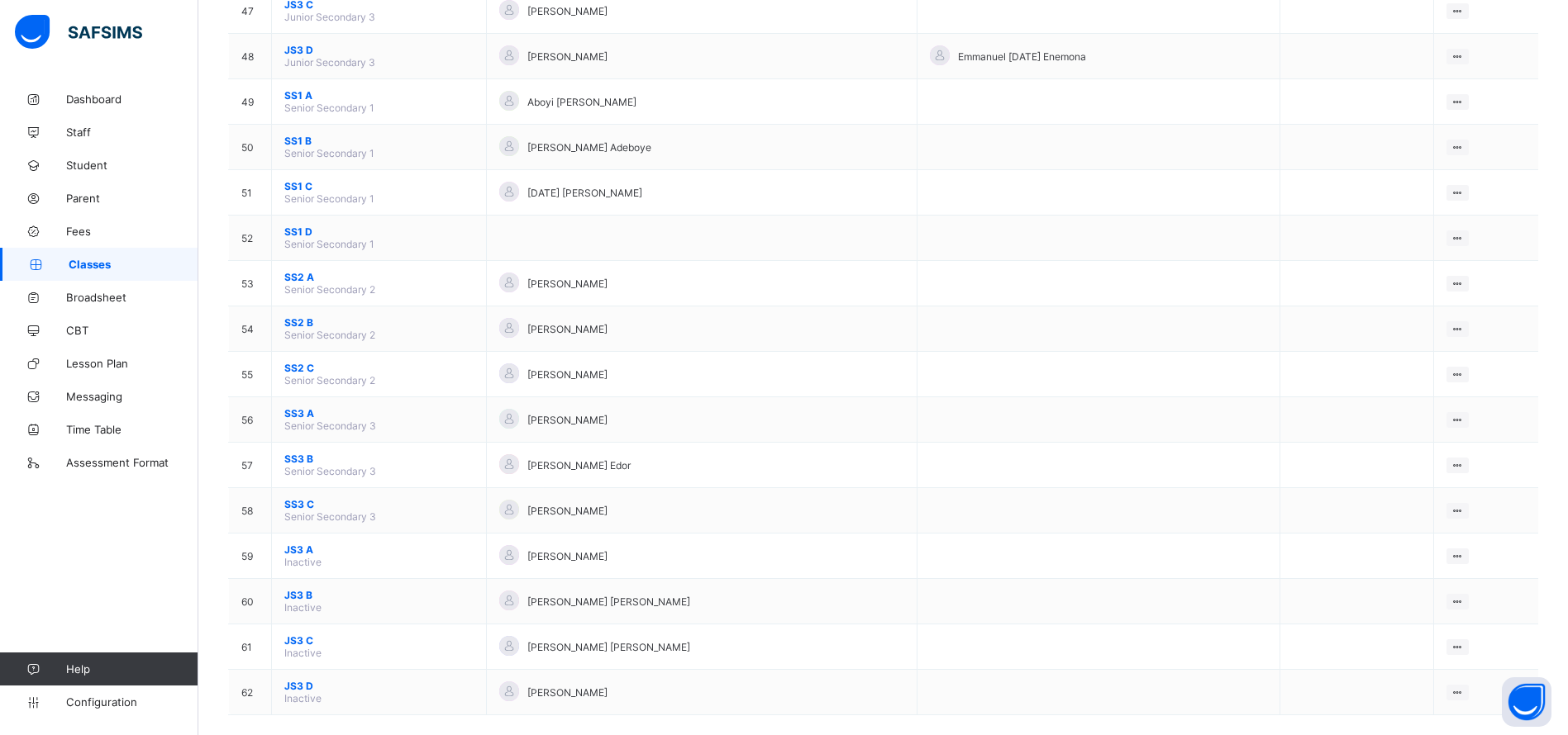
scroll to position [2317, 0]
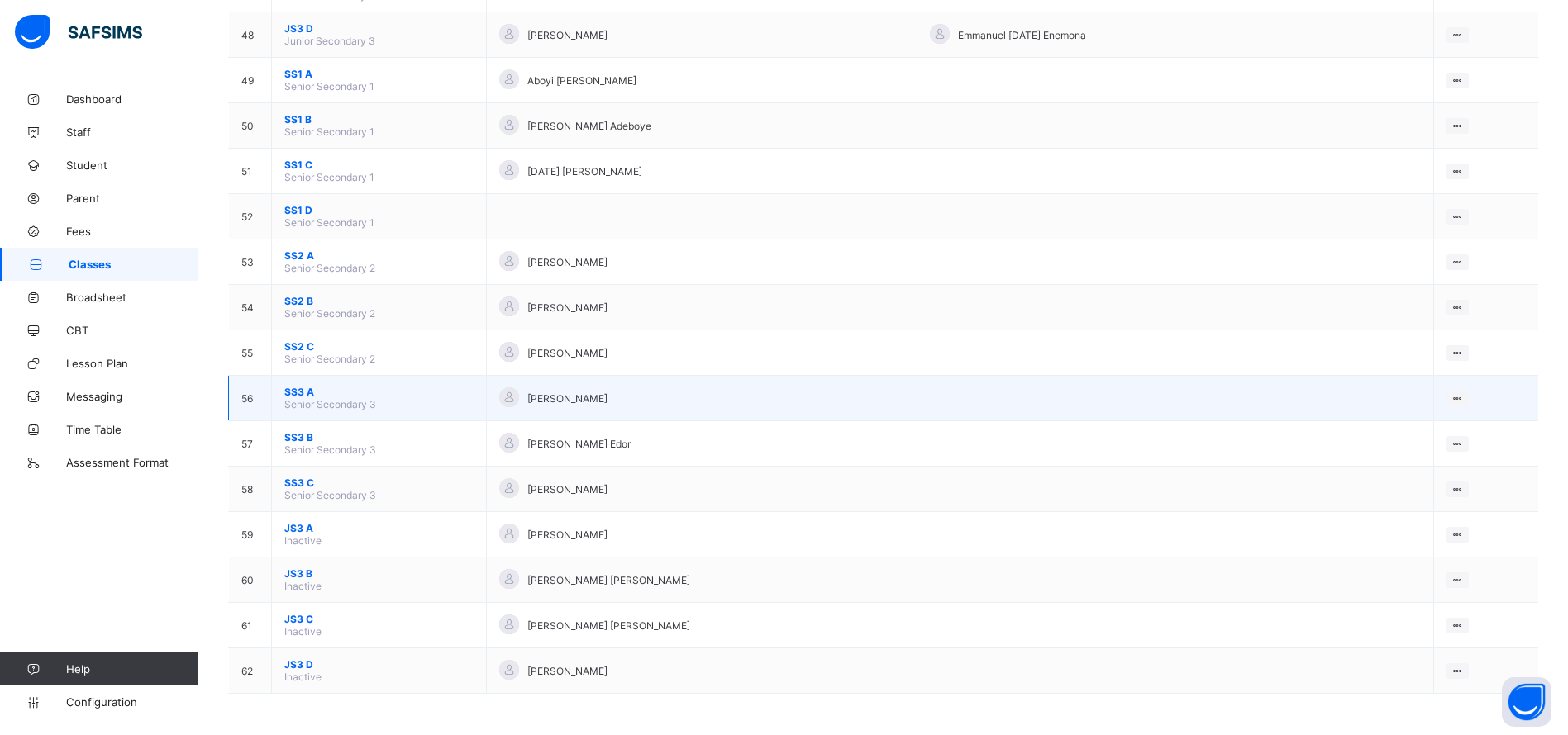
click at [309, 387] on span "SS3 A" at bounding box center [379, 391] width 189 height 13
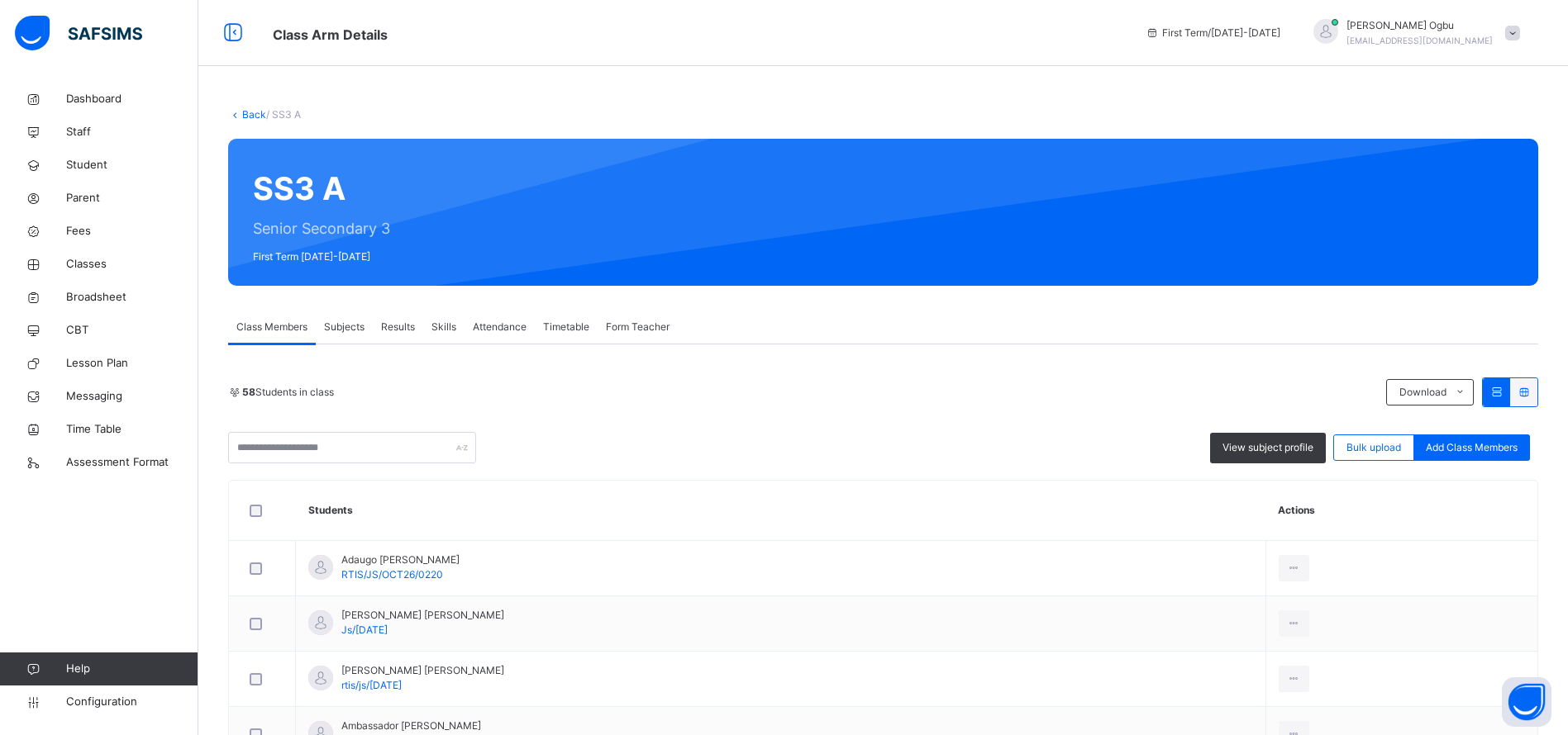
click at [346, 329] on span "Subjects" at bounding box center [344, 327] width 40 height 15
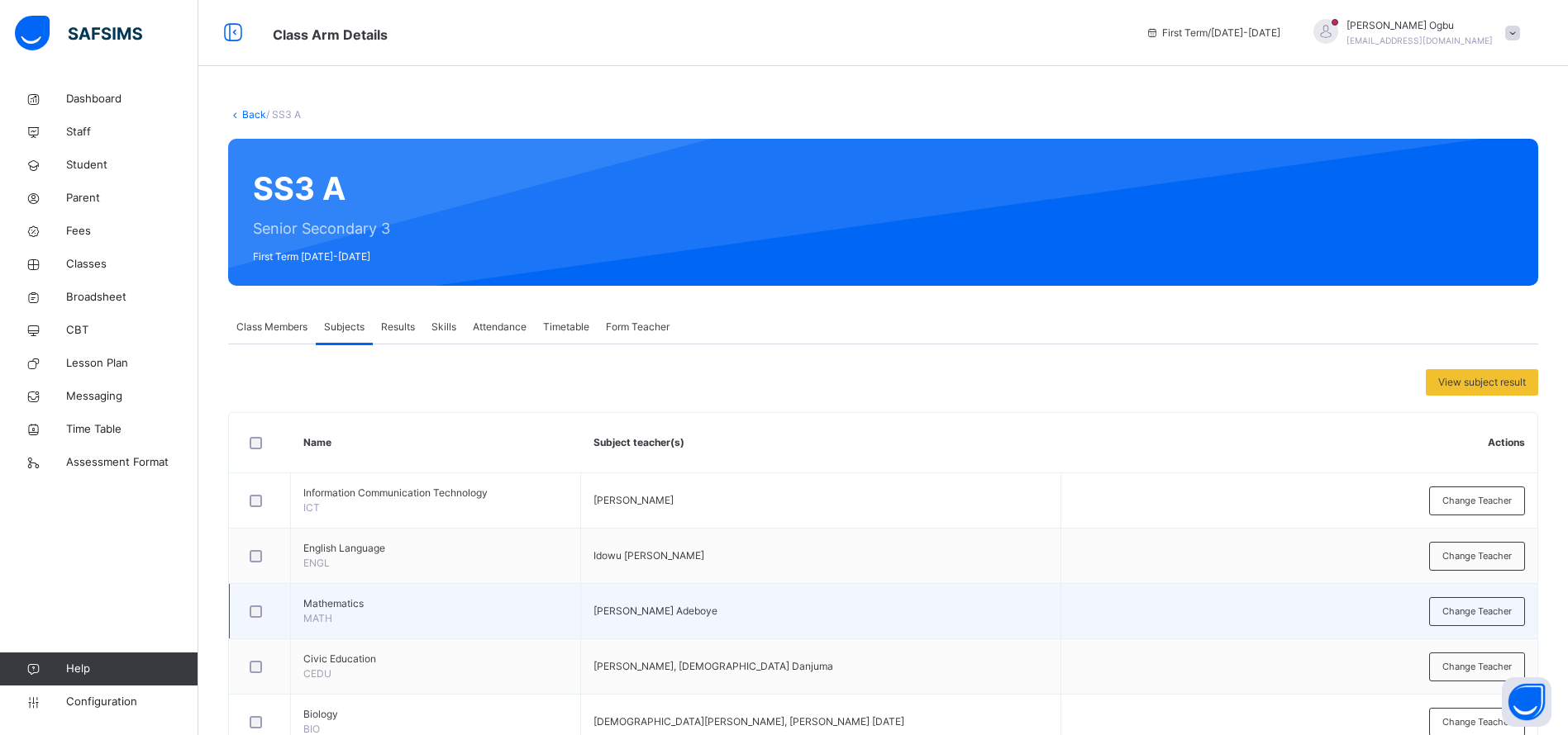
click at [1496, 632] on td "Change Teacher" at bounding box center [1299, 611] width 476 height 55
click at [1482, 602] on div "Change Teacher" at bounding box center [1477, 611] width 96 height 29
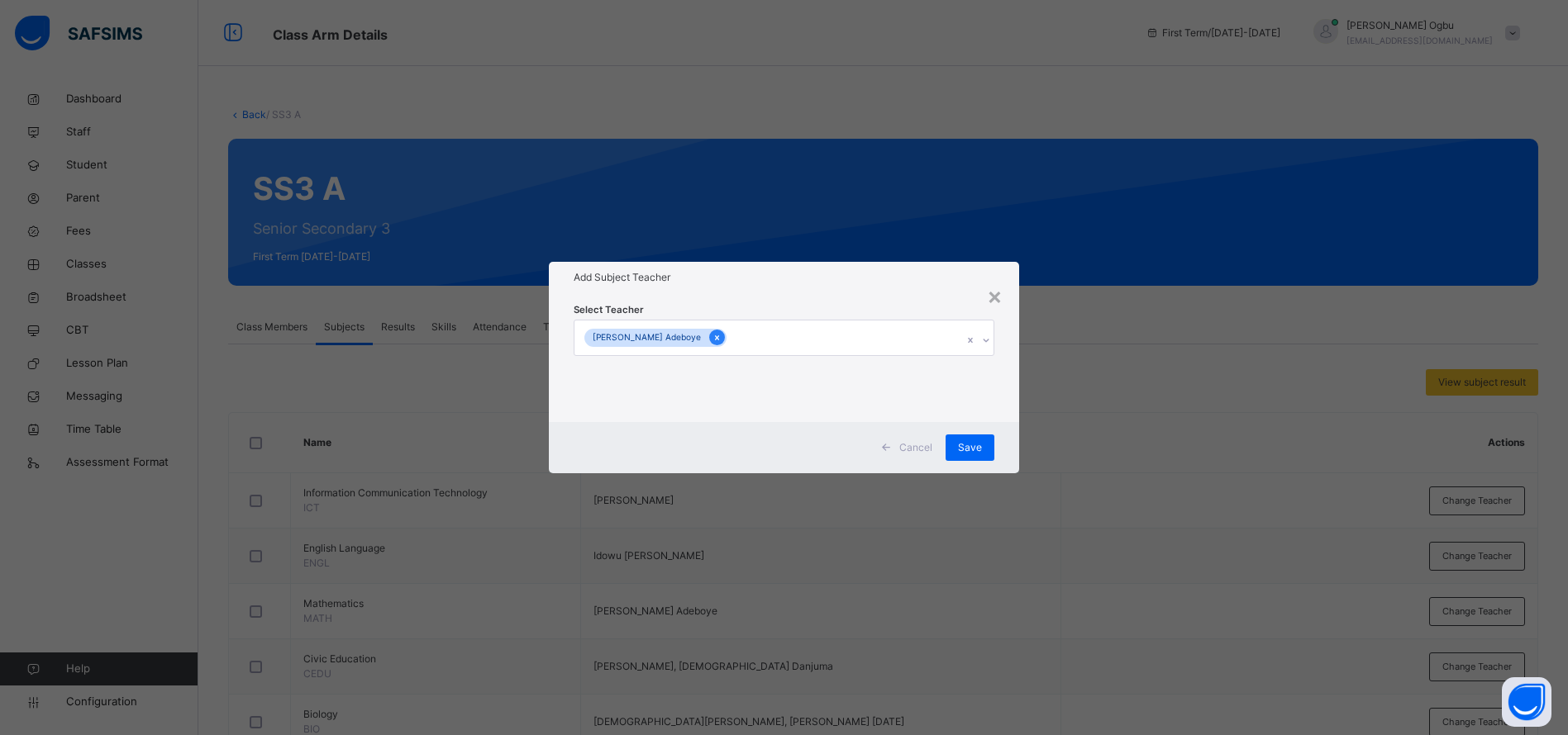
click at [712, 341] on icon at bounding box center [716, 338] width 9 height 12
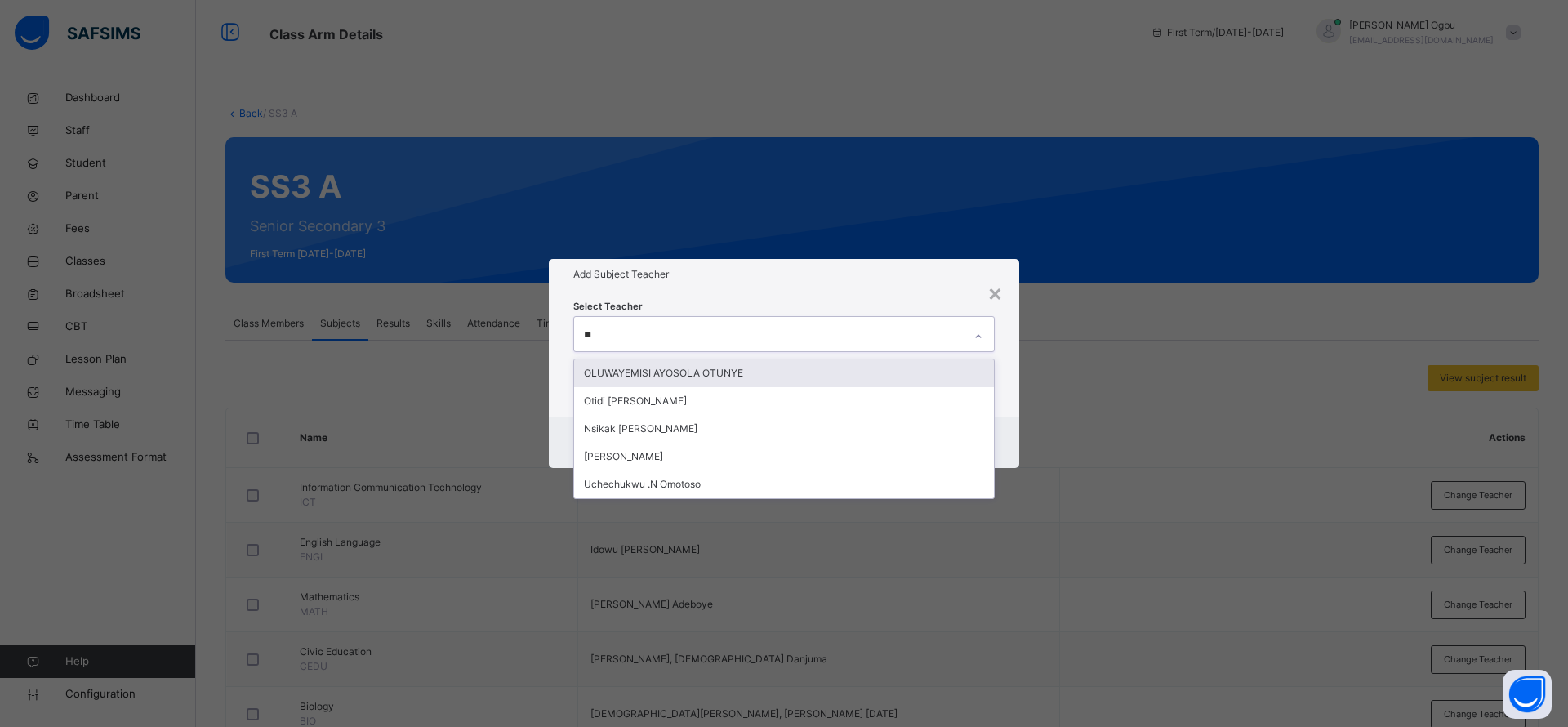
type input "***"
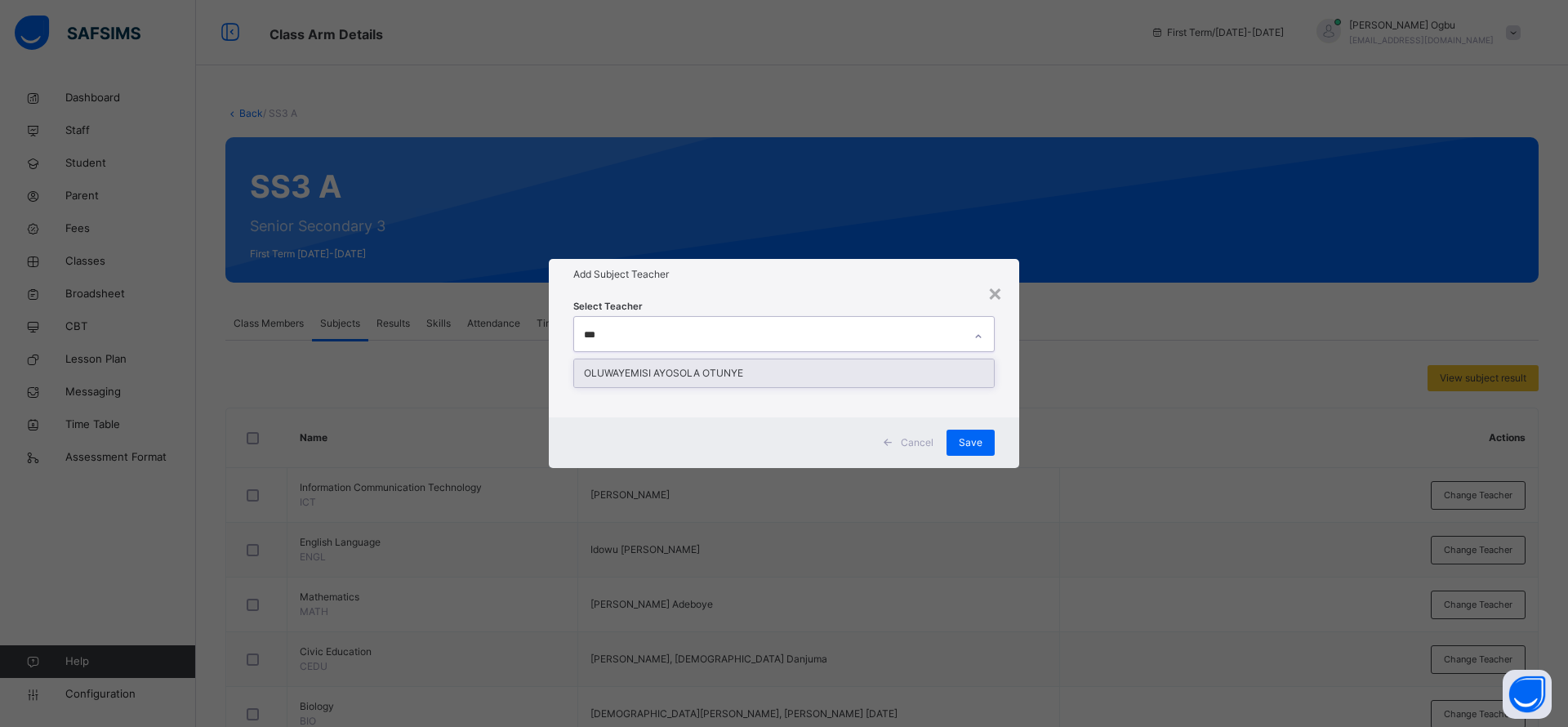
click at [703, 367] on div "OLUWAYEMISI AYOSOLA OTUNYE" at bounding box center [784, 374] width 420 height 28
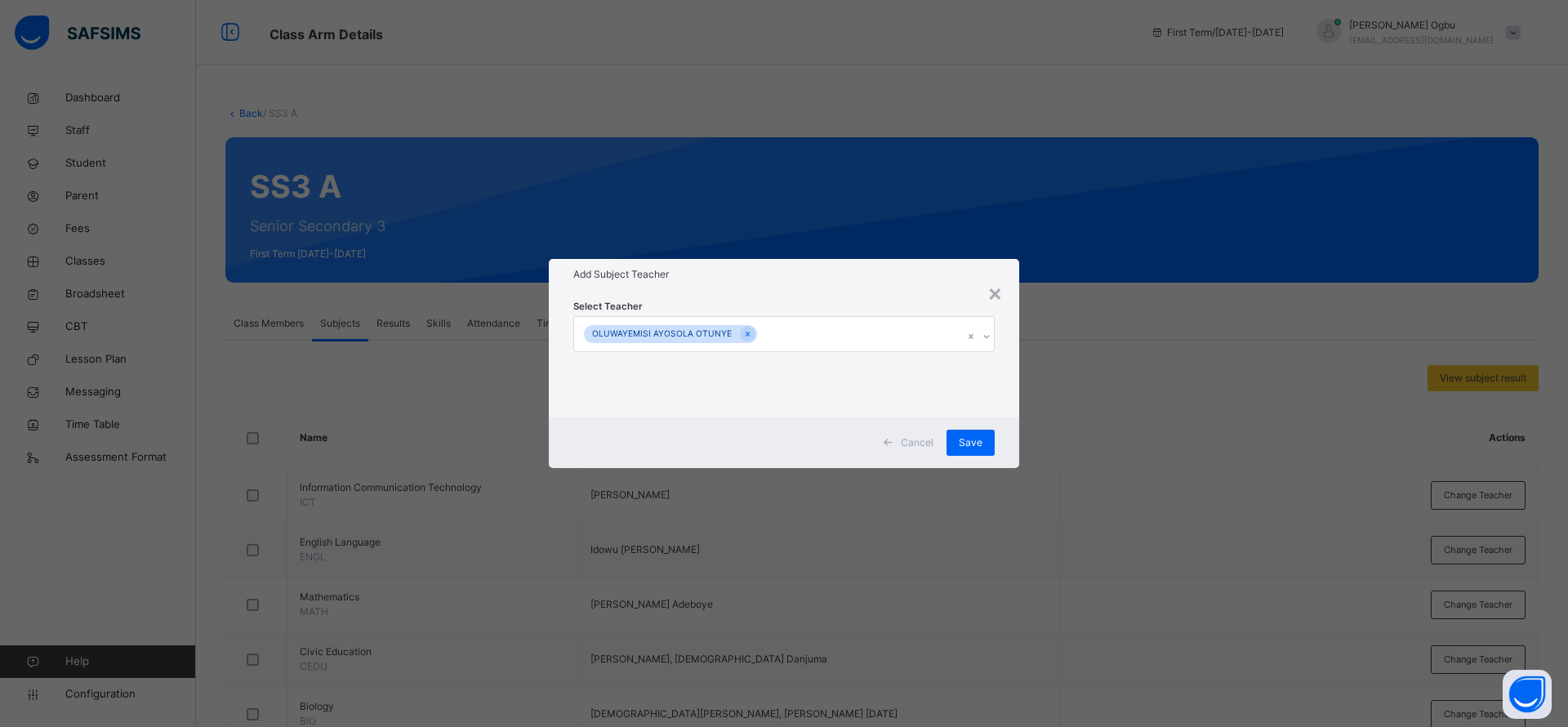
click at [795, 280] on h1 "Add Subject Teacher" at bounding box center [784, 275] width 422 height 15
click at [977, 433] on div "Save" at bounding box center [970, 443] width 48 height 26
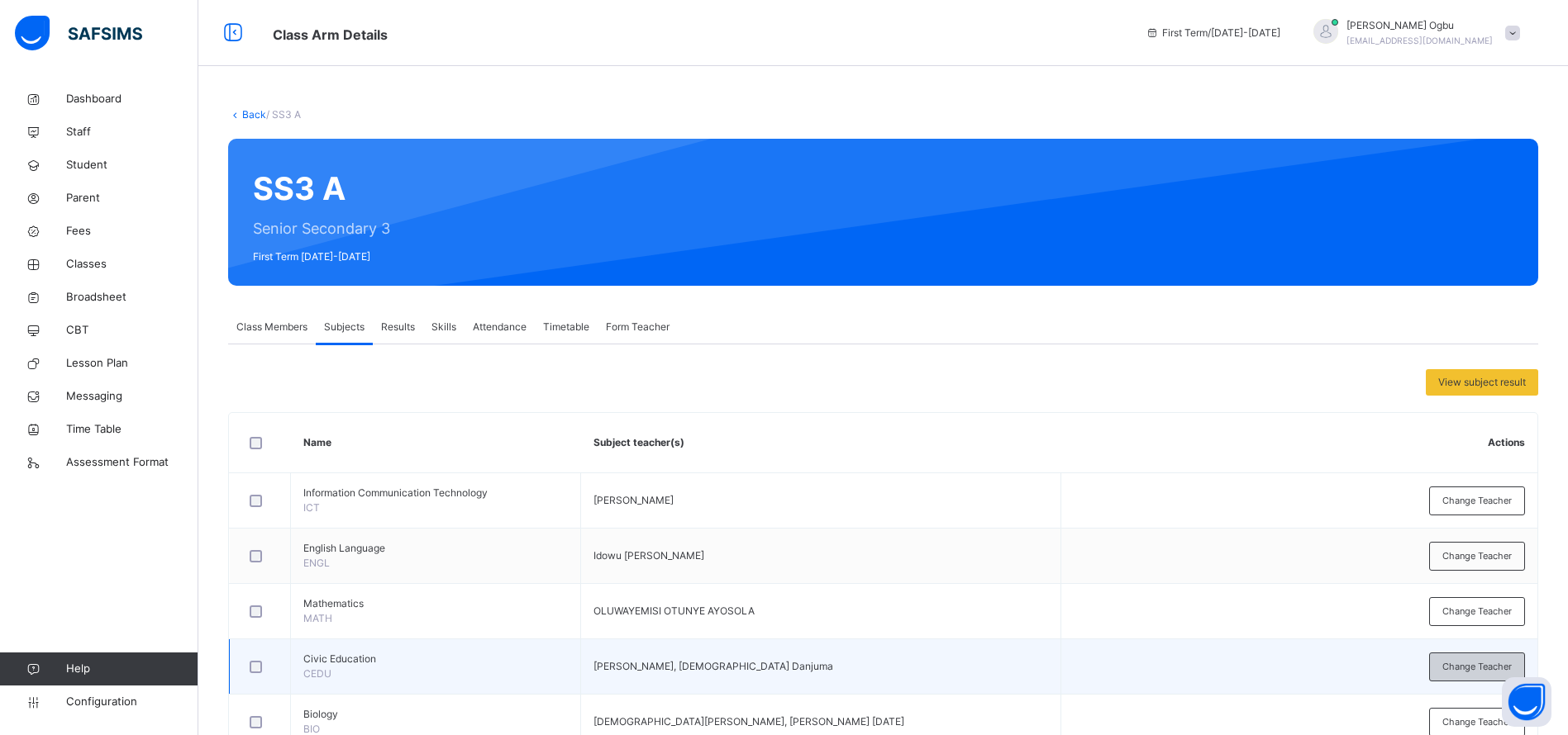
click at [1490, 675] on div "Change Teacher" at bounding box center [1477, 666] width 96 height 29
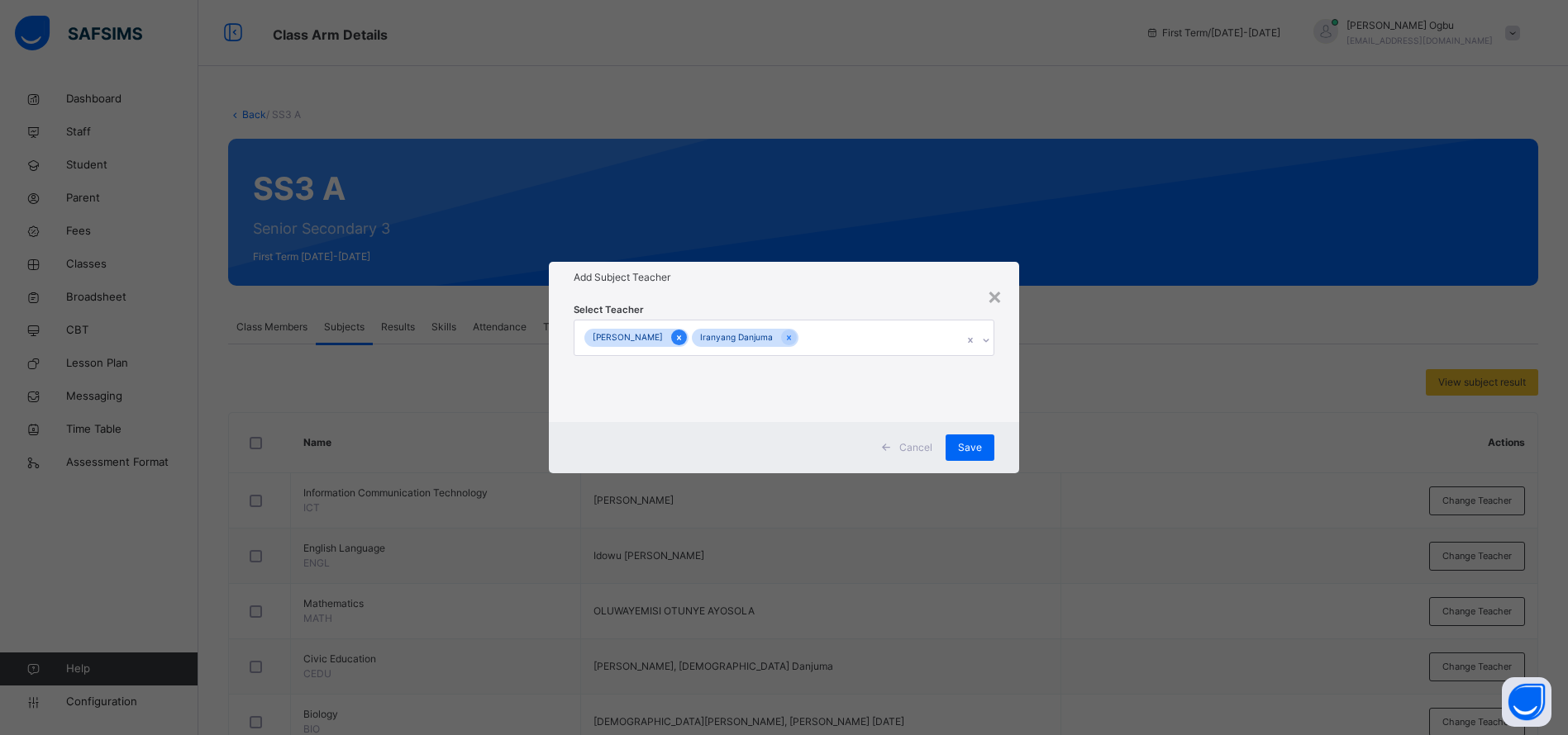
click at [684, 338] on icon at bounding box center [679, 338] width 9 height 12
click at [689, 338] on icon at bounding box center [688, 338] width 9 height 12
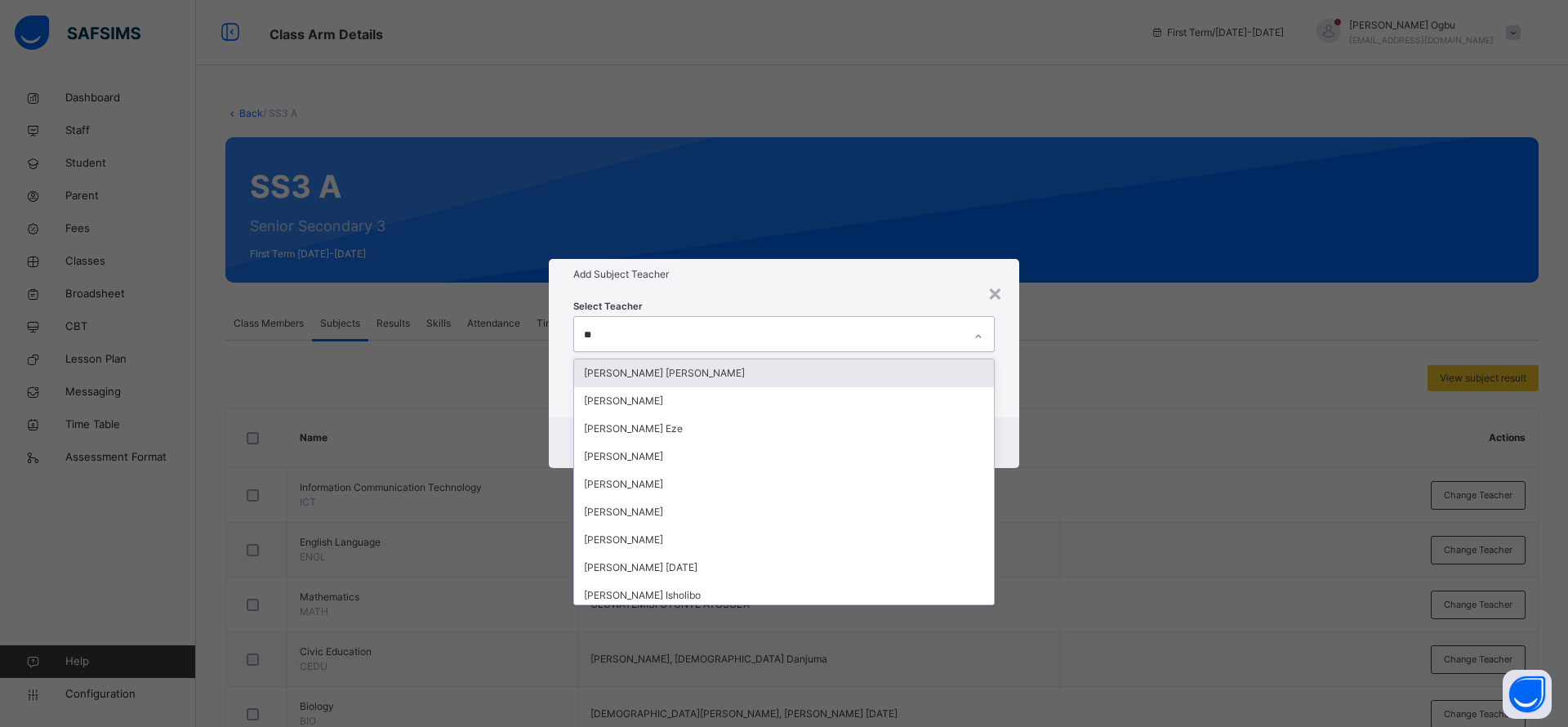
type input "***"
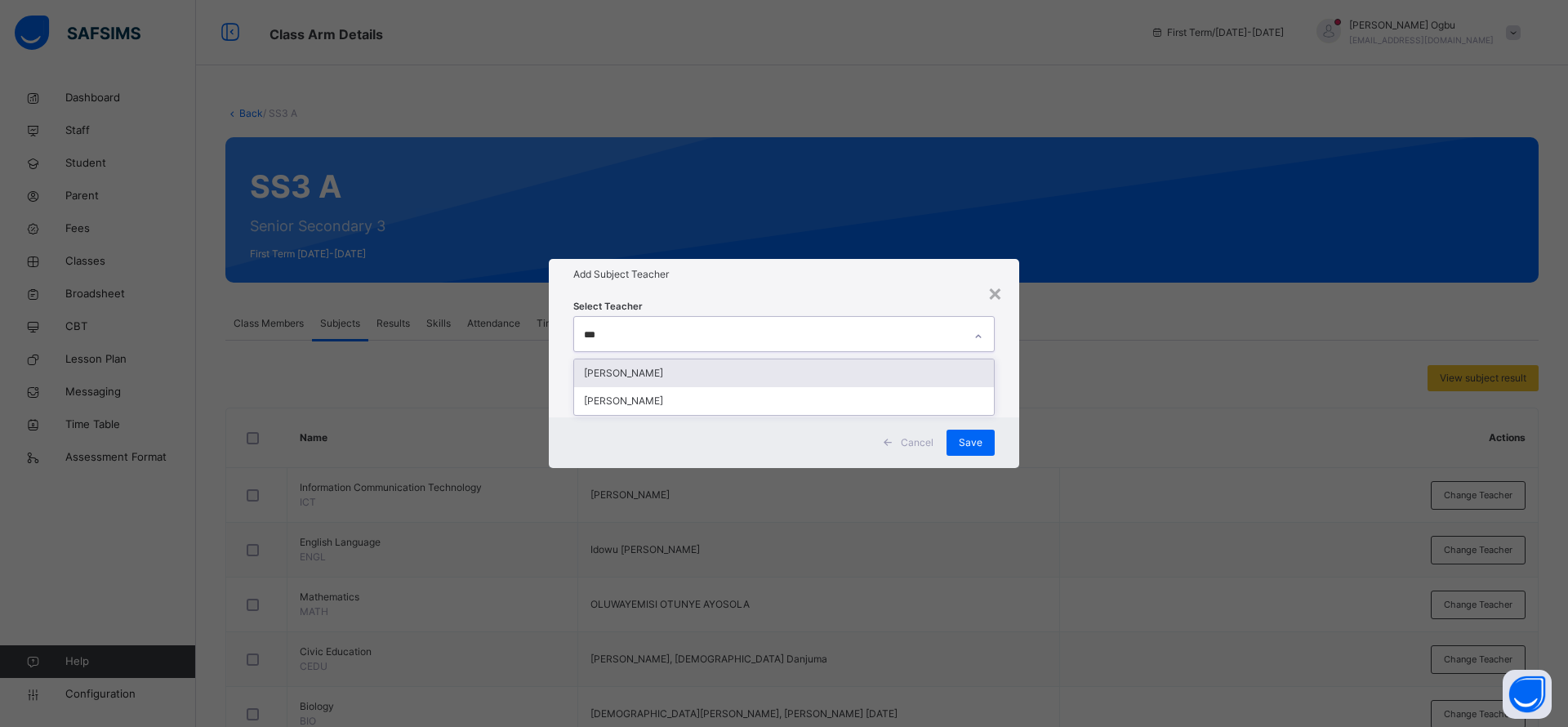
click at [671, 372] on div "[PERSON_NAME]" at bounding box center [784, 374] width 420 height 28
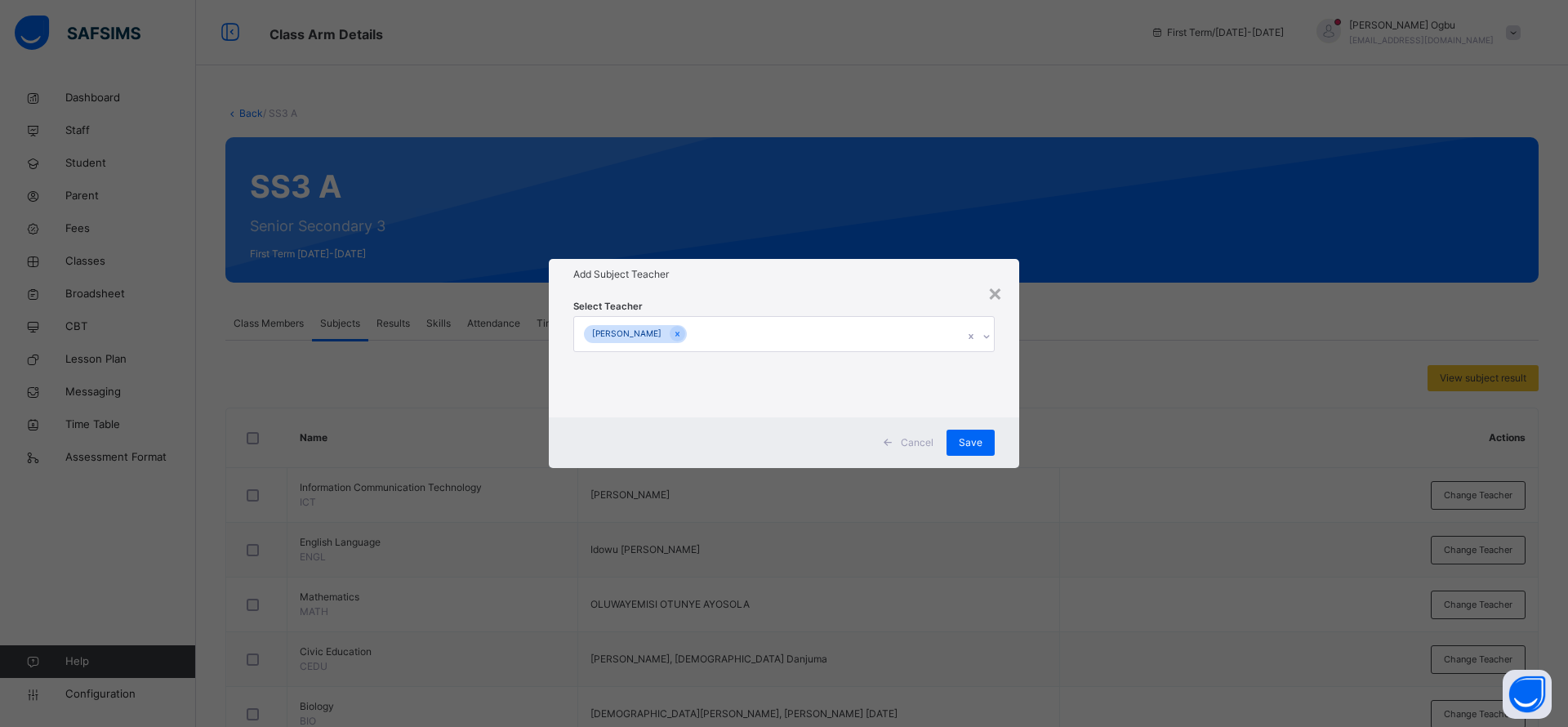
click at [762, 283] on div "Add Subject Teacher" at bounding box center [784, 275] width 470 height 31
click at [981, 441] on span "Save" at bounding box center [970, 443] width 24 height 15
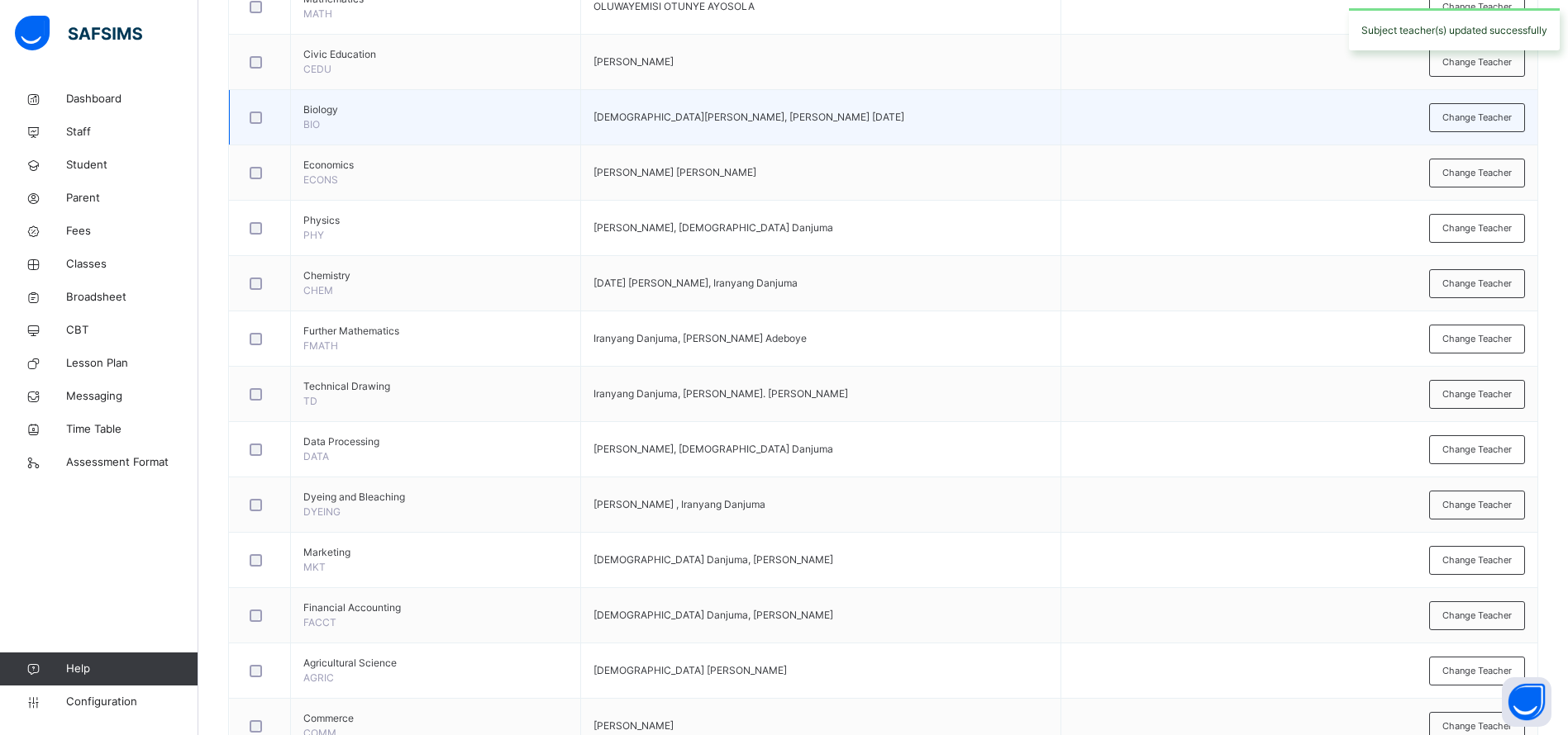
scroll to position [609, 0]
click at [1504, 112] on span "Change Teacher" at bounding box center [1477, 113] width 69 height 14
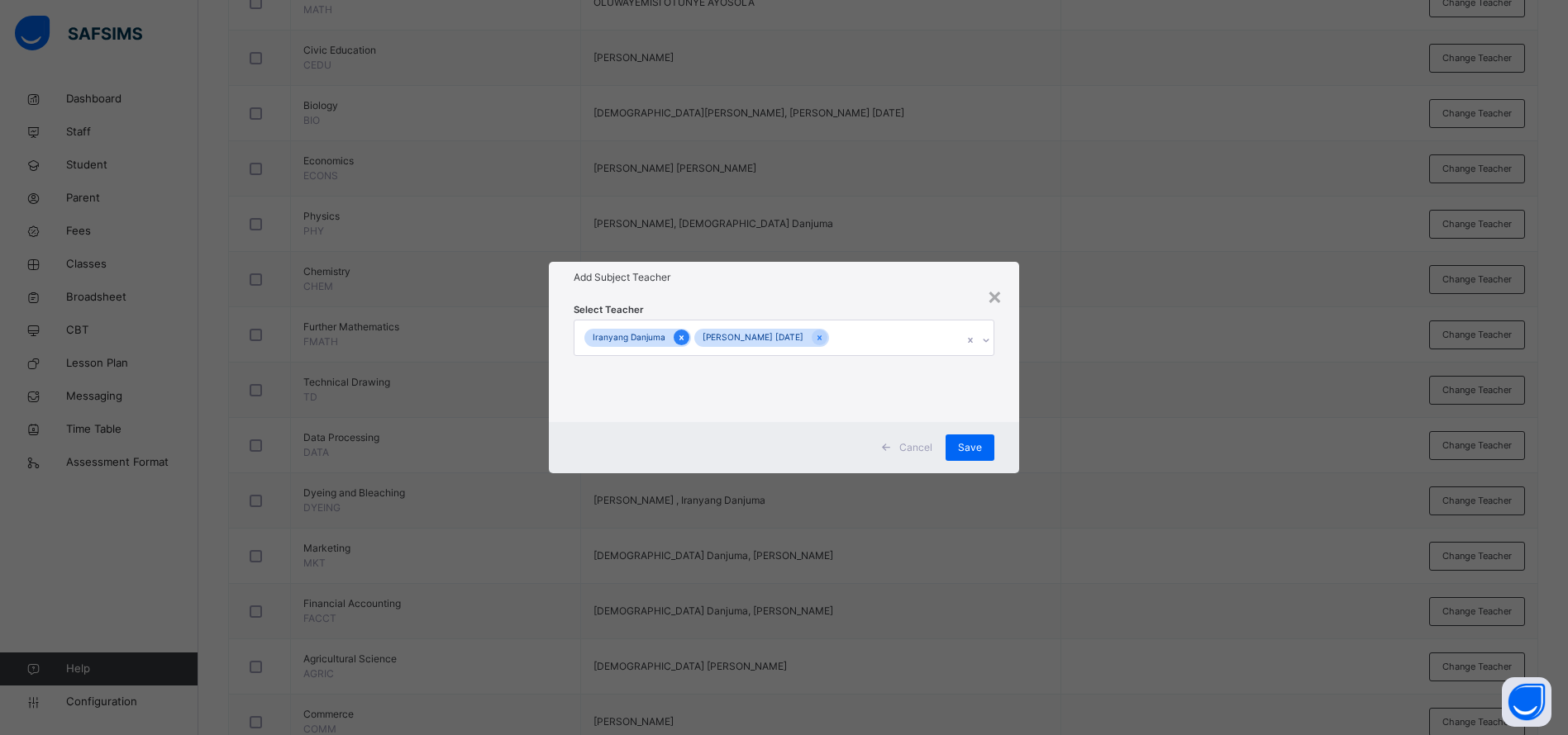
click at [677, 339] on icon at bounding box center [681, 338] width 9 height 12
click at [987, 459] on div "Save" at bounding box center [982, 448] width 49 height 27
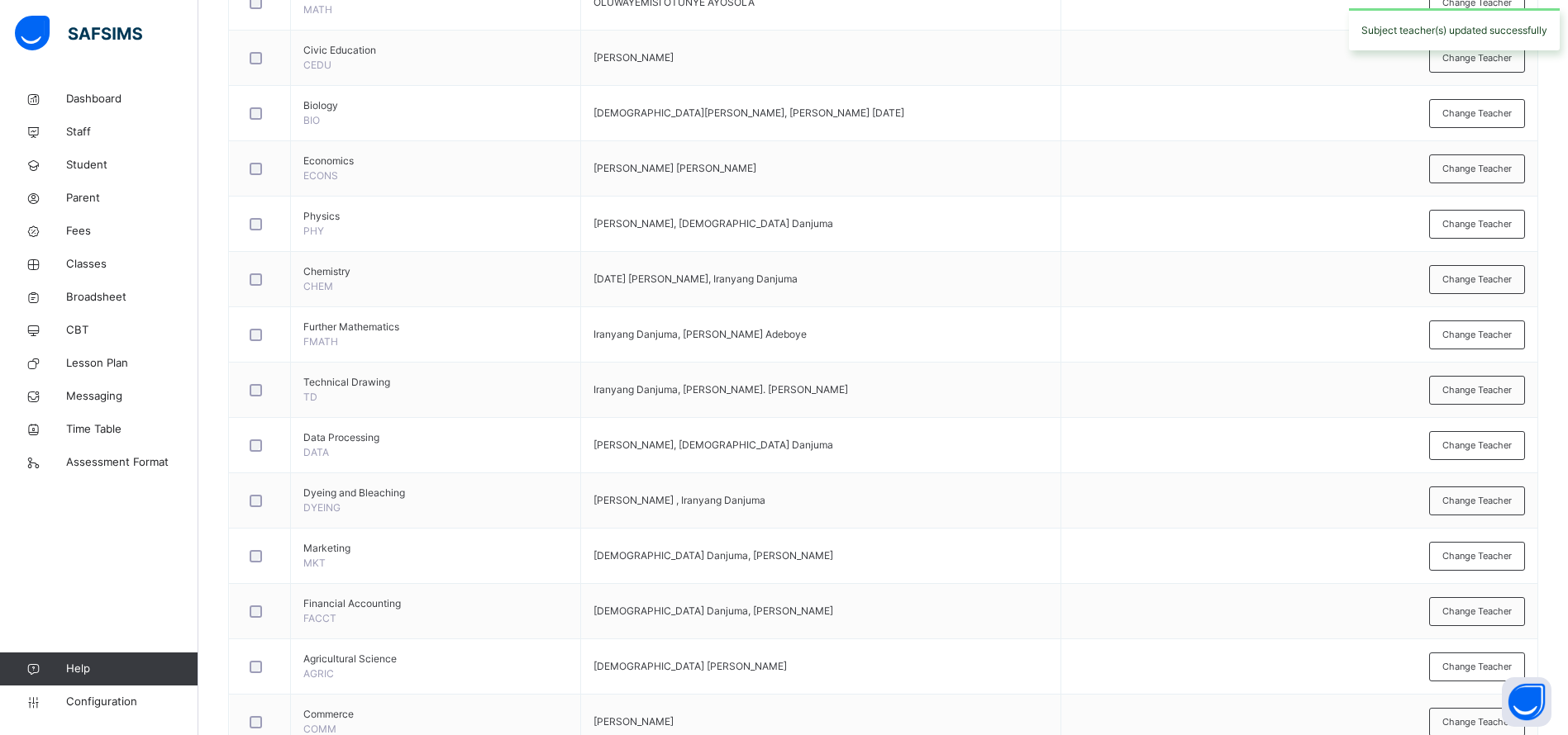
click at [984, 446] on div "View subject result Name Subject teacher(s) Actions Information Communication T…" at bounding box center [884, 421] width 1310 height 1321
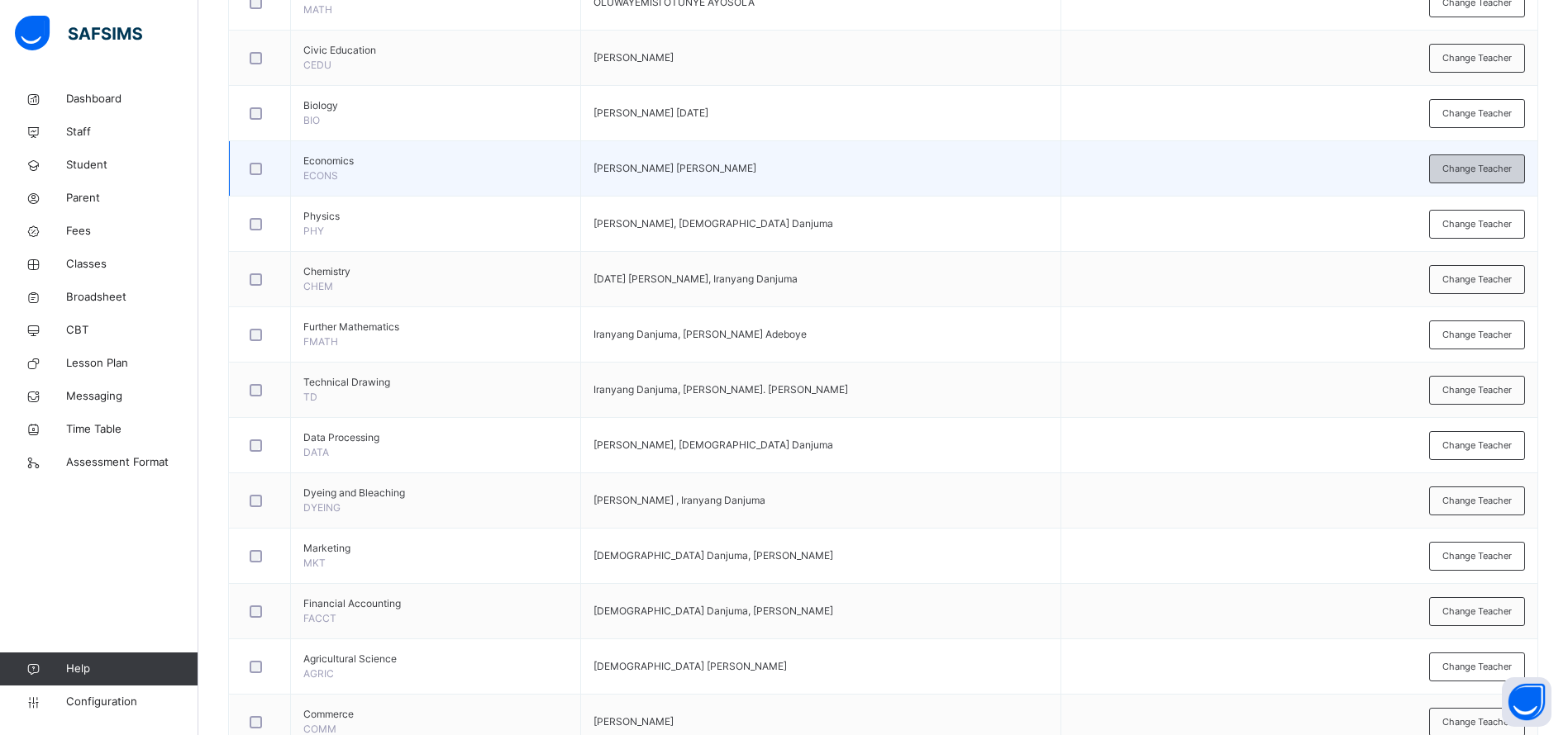
click at [1479, 170] on span "Change Teacher" at bounding box center [1477, 169] width 69 height 14
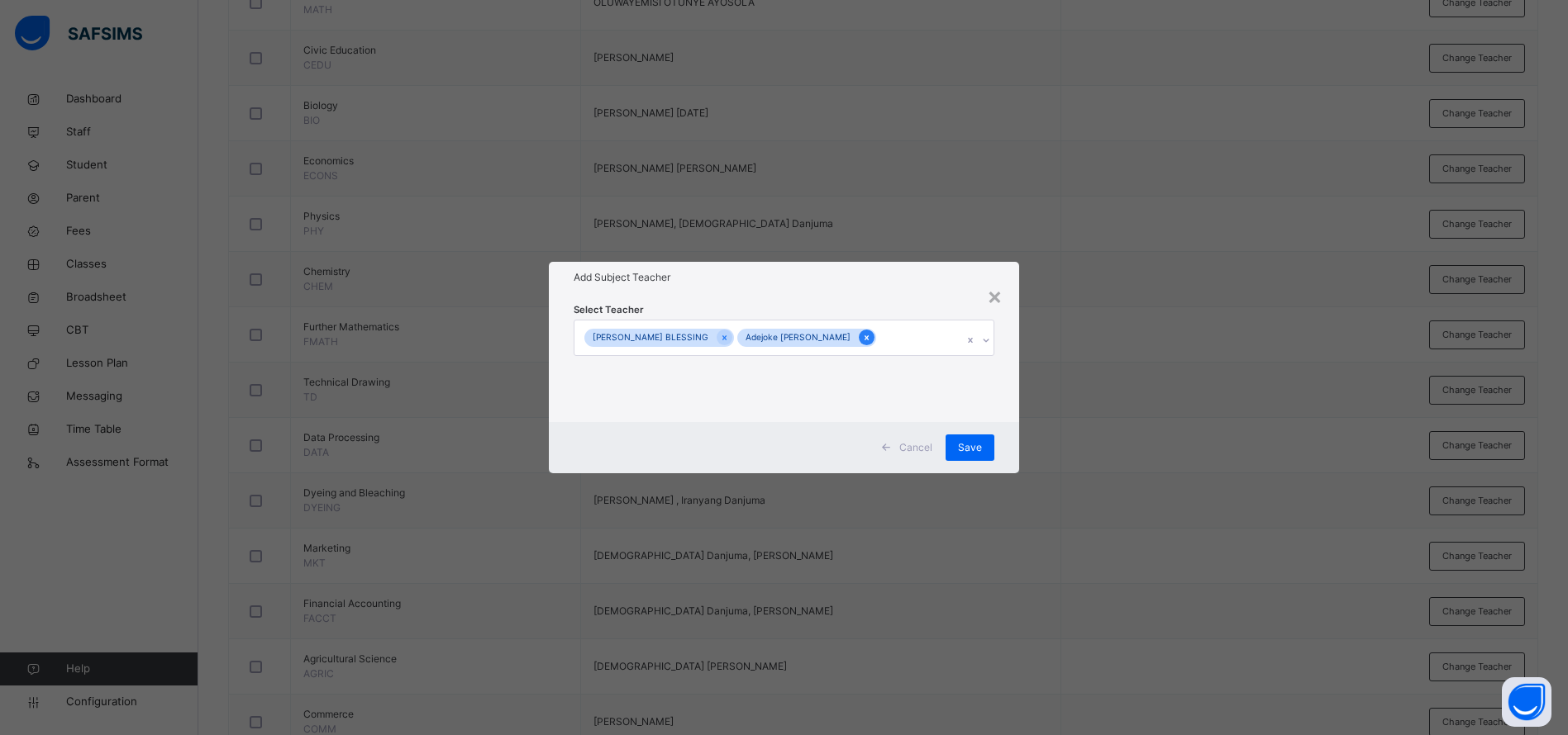
click at [864, 339] on icon at bounding box center [866, 338] width 4 height 5
click at [983, 442] on span "Save" at bounding box center [982, 448] width 24 height 15
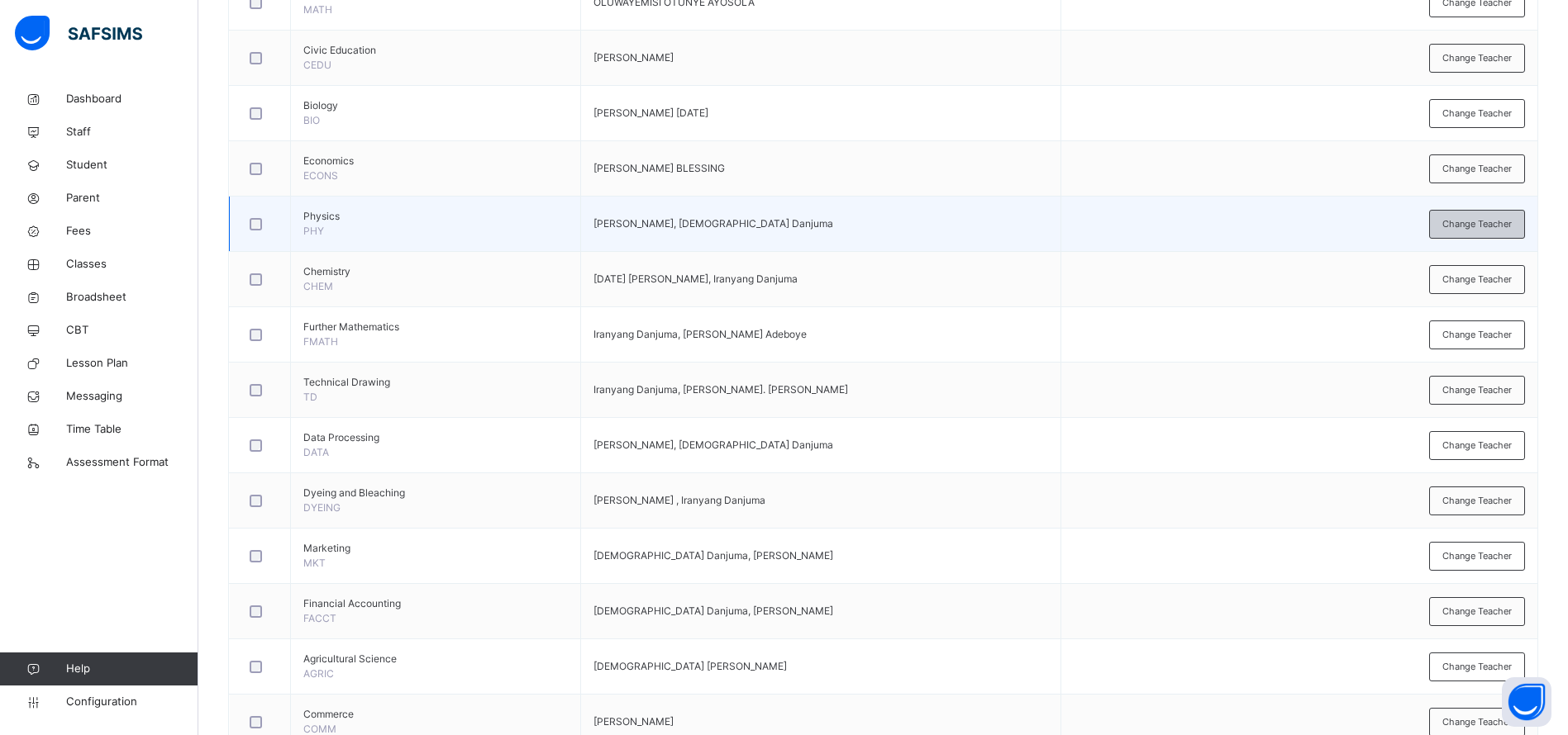
click at [1477, 221] on span "Change Teacher" at bounding box center [1477, 224] width 69 height 14
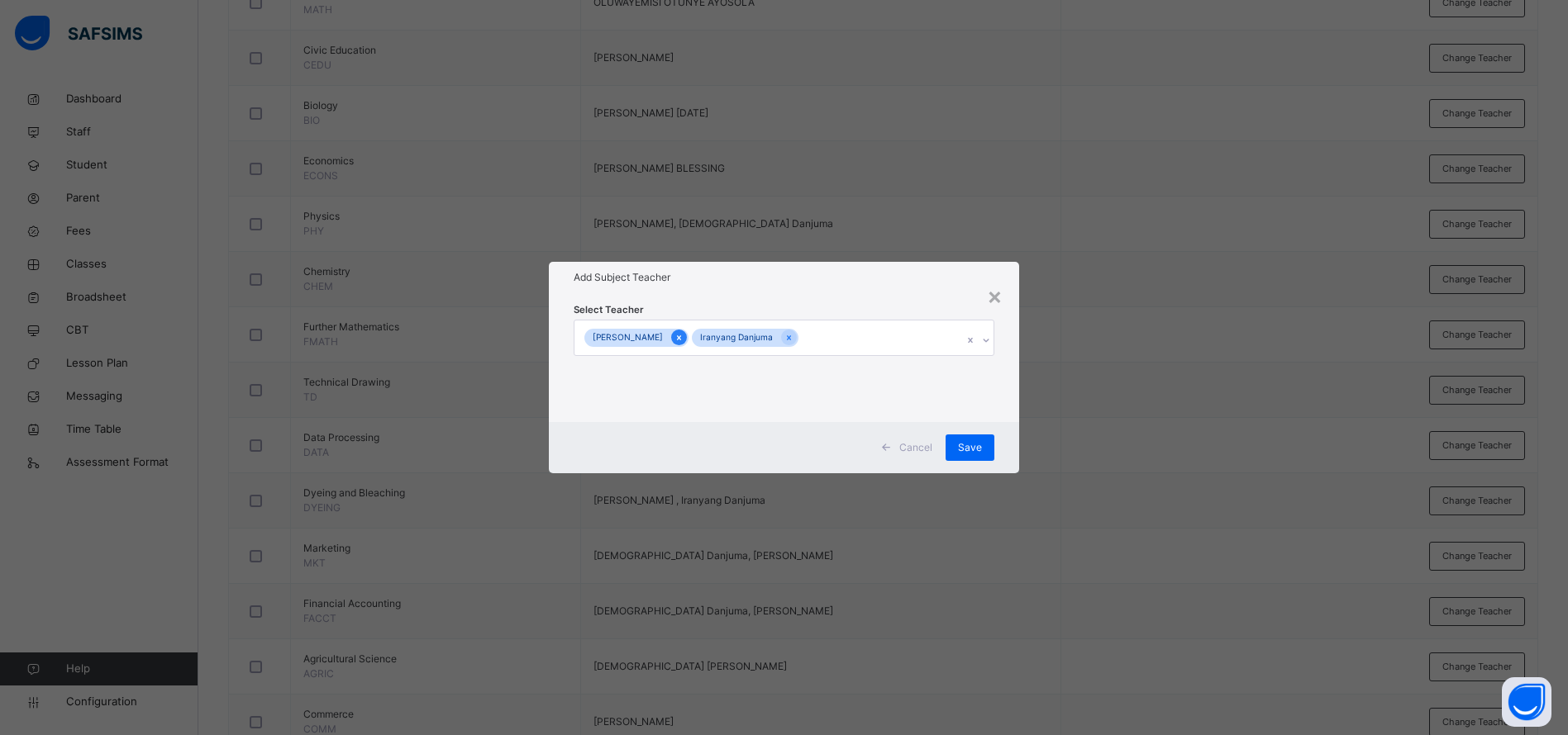
click at [681, 338] on icon at bounding box center [679, 338] width 4 height 5
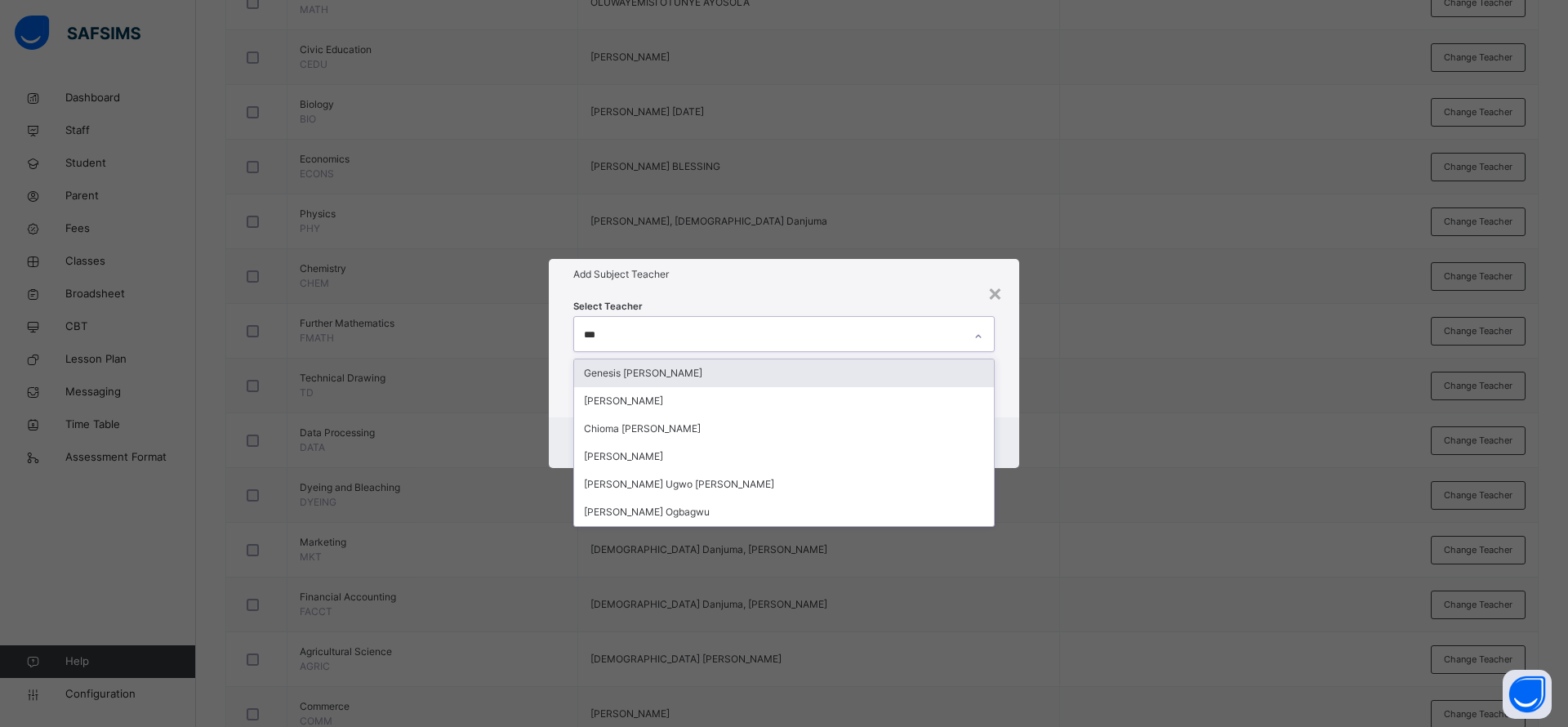
type input "****"
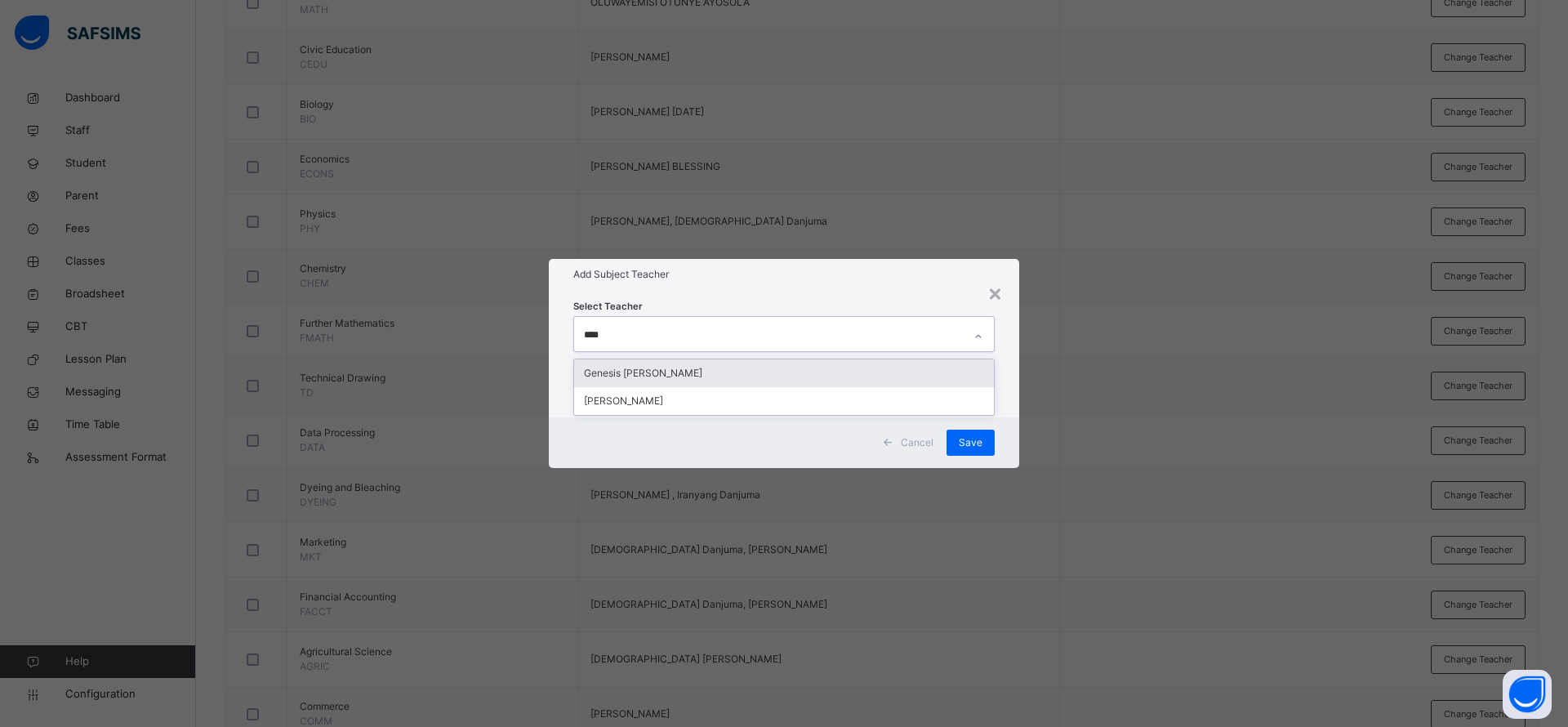
click at [684, 375] on div "Genesis [PERSON_NAME]" at bounding box center [784, 374] width 420 height 28
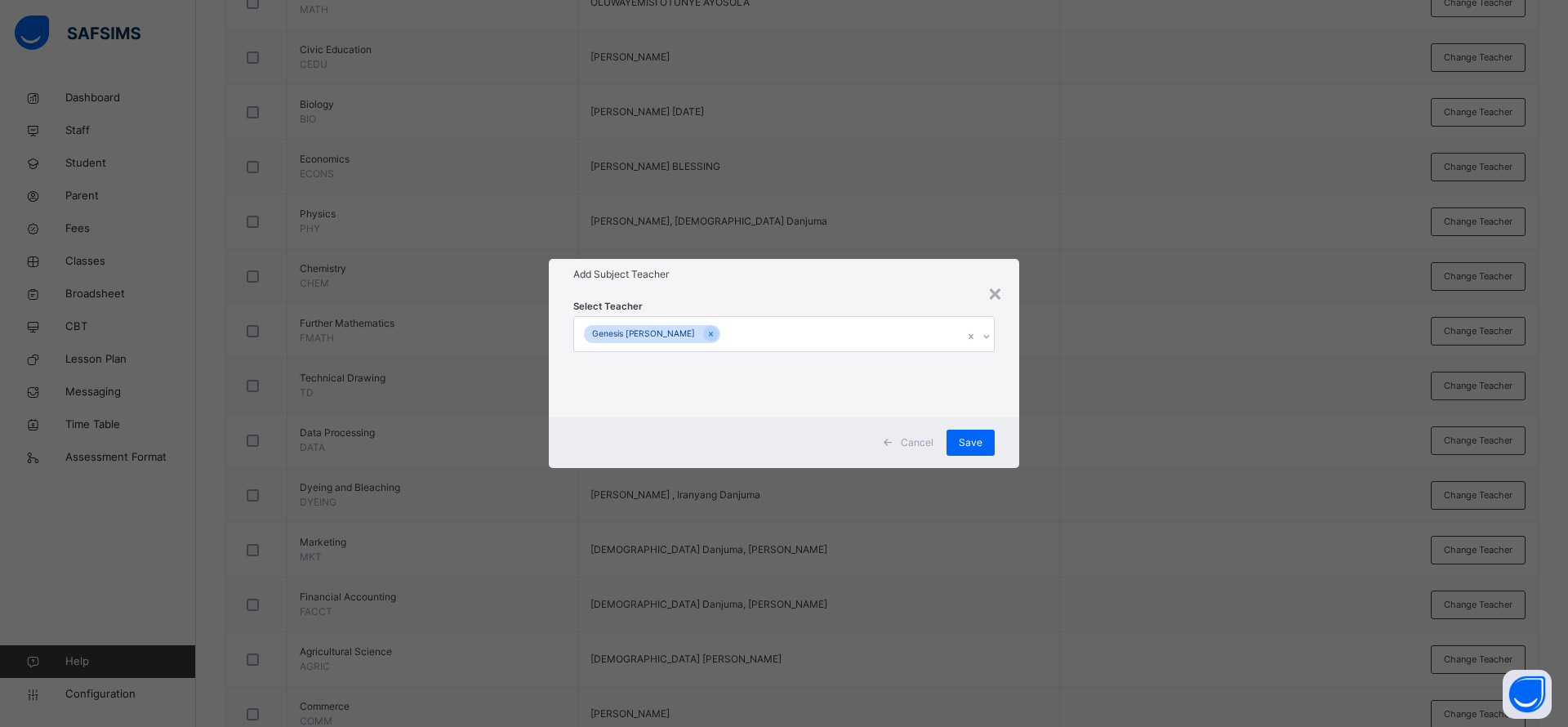
click at [774, 302] on div "Select Teacher Genesis [PERSON_NAME]" at bounding box center [784, 354] width 422 height 111
click at [979, 447] on span "Save" at bounding box center [970, 443] width 24 height 15
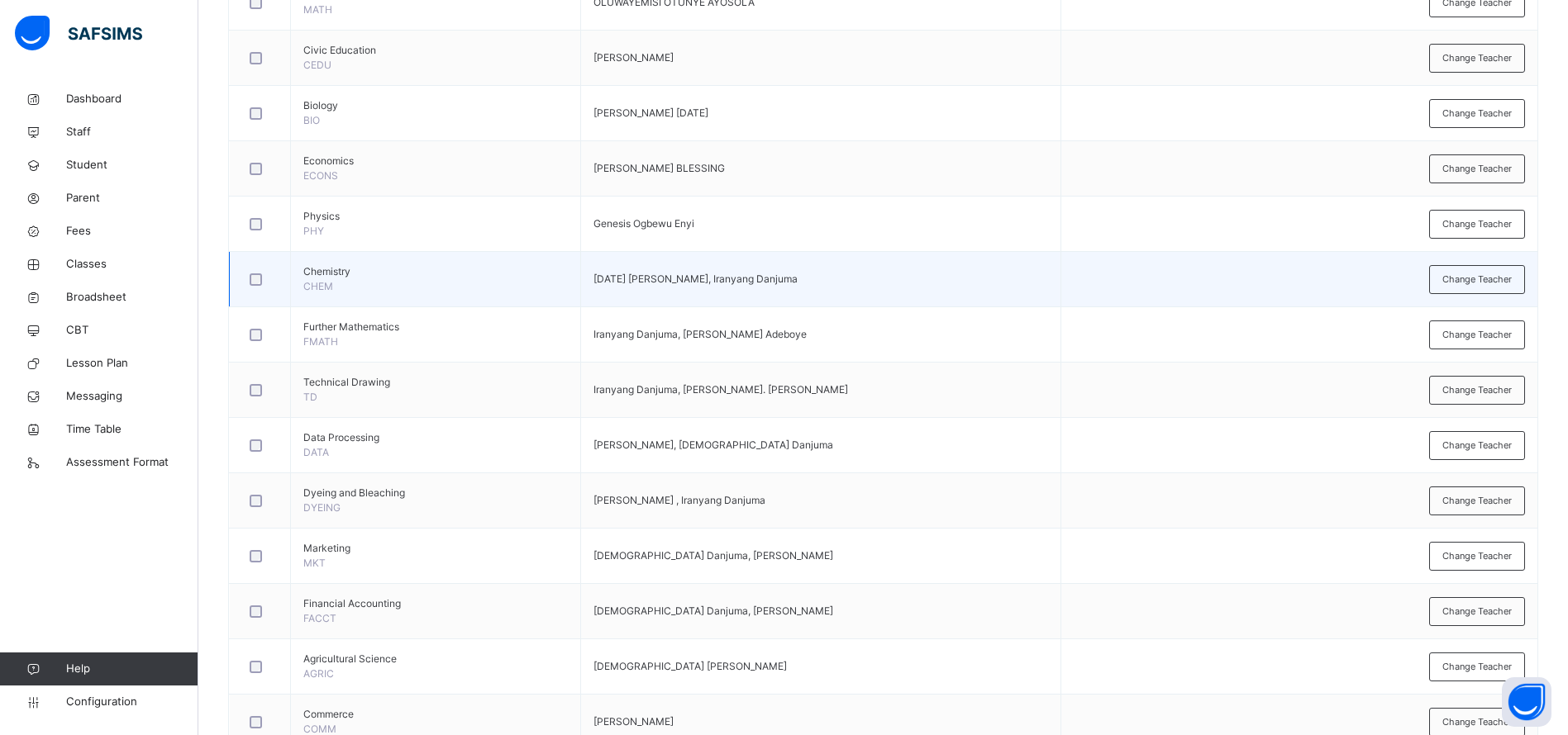
click at [1488, 293] on td "Change Teacher" at bounding box center [1299, 279] width 476 height 55
click at [1483, 281] on span "Change Teacher" at bounding box center [1477, 279] width 69 height 14
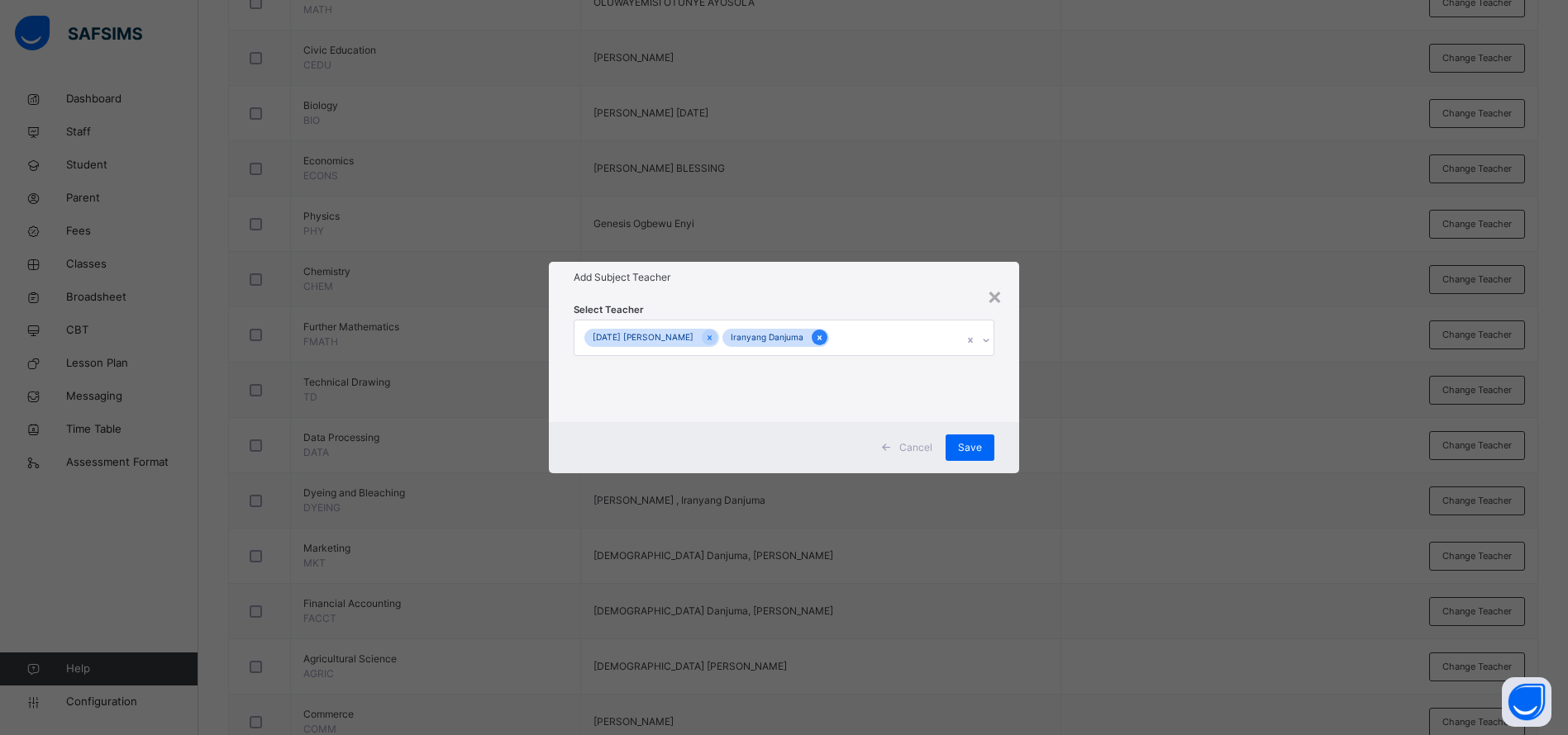
click at [815, 341] on icon at bounding box center [819, 338] width 9 height 12
click at [981, 444] on span "Save" at bounding box center [982, 448] width 24 height 15
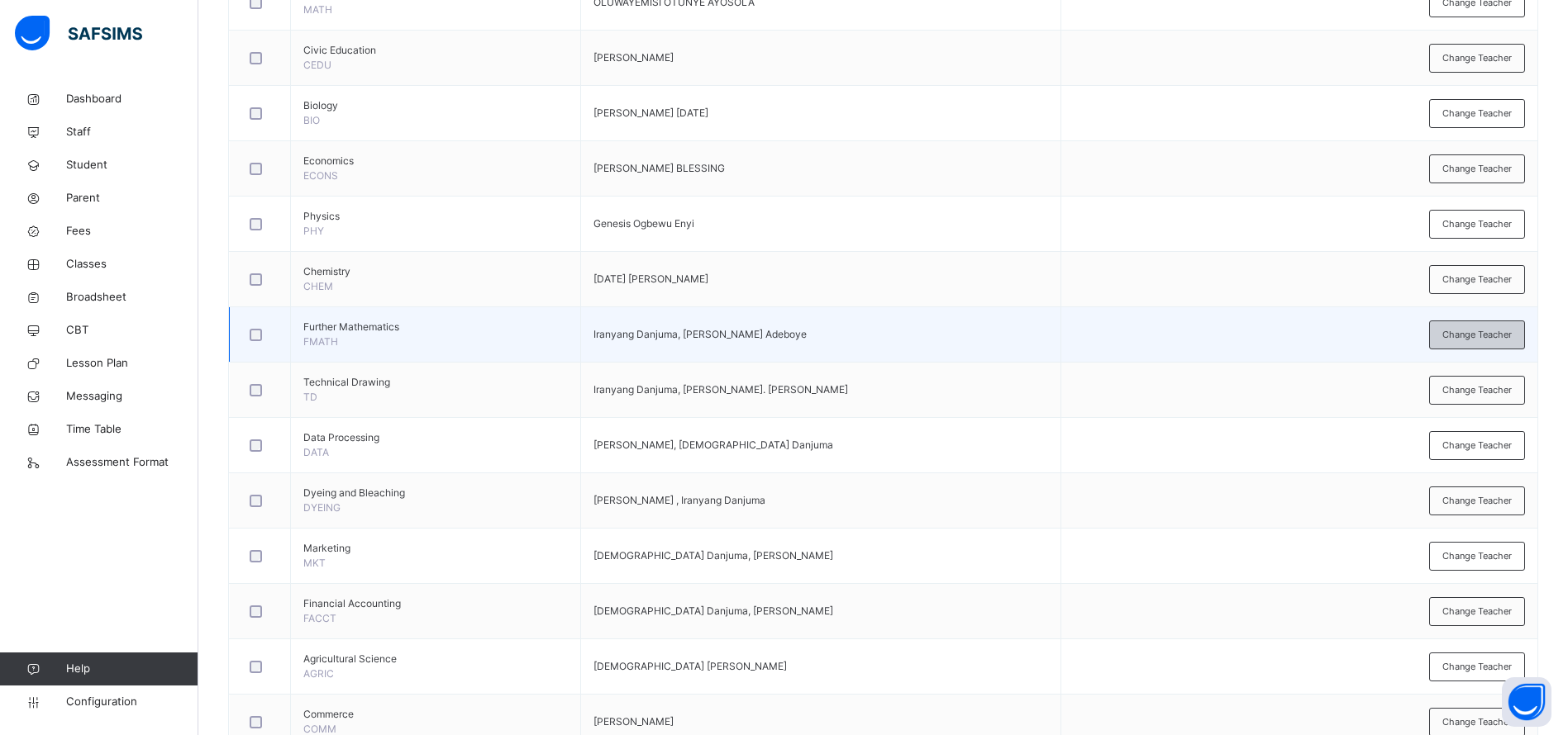
click at [1477, 335] on span "Change Teacher" at bounding box center [1477, 334] width 69 height 14
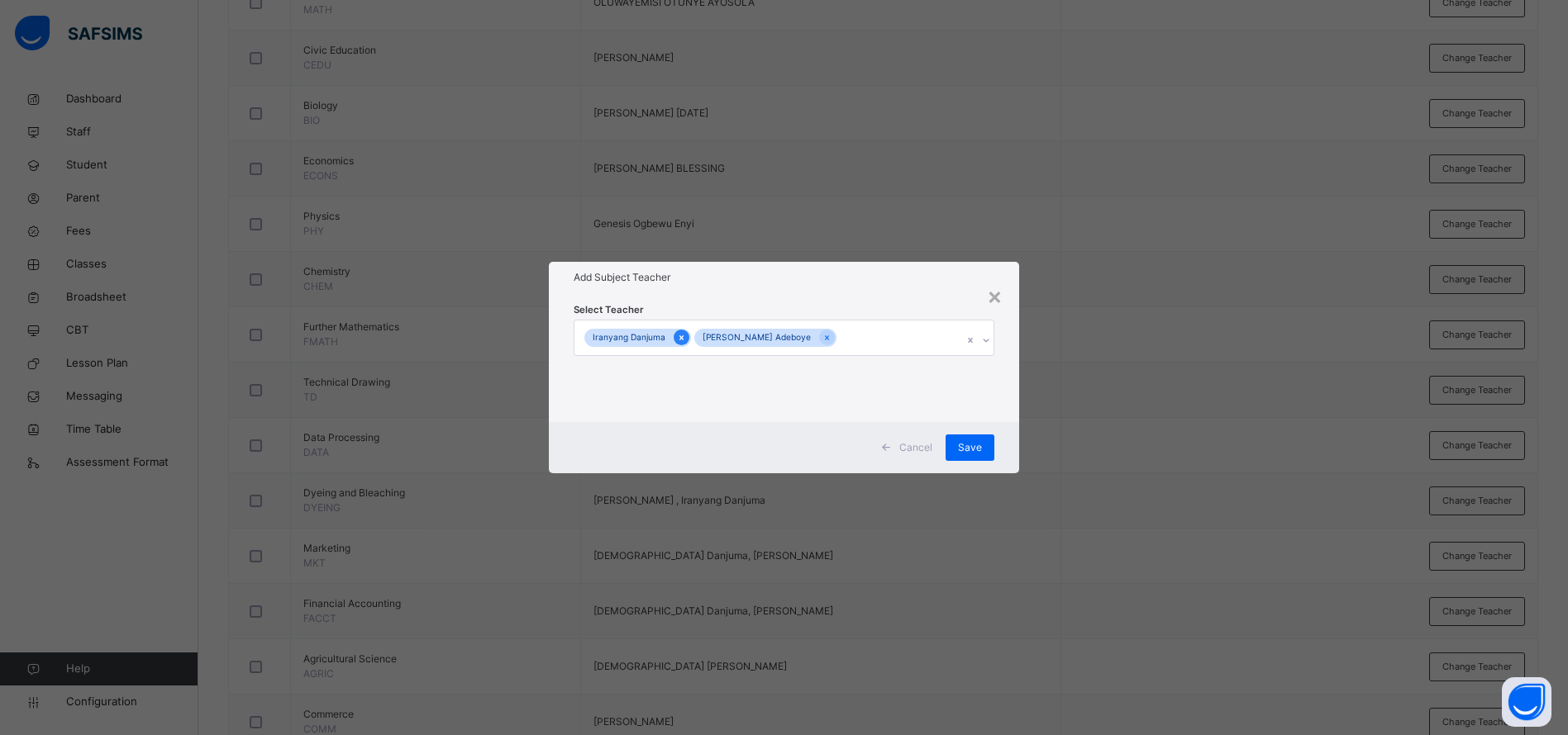
click at [682, 339] on div at bounding box center [681, 337] width 16 height 16
click at [983, 435] on div "Save" at bounding box center [982, 448] width 49 height 27
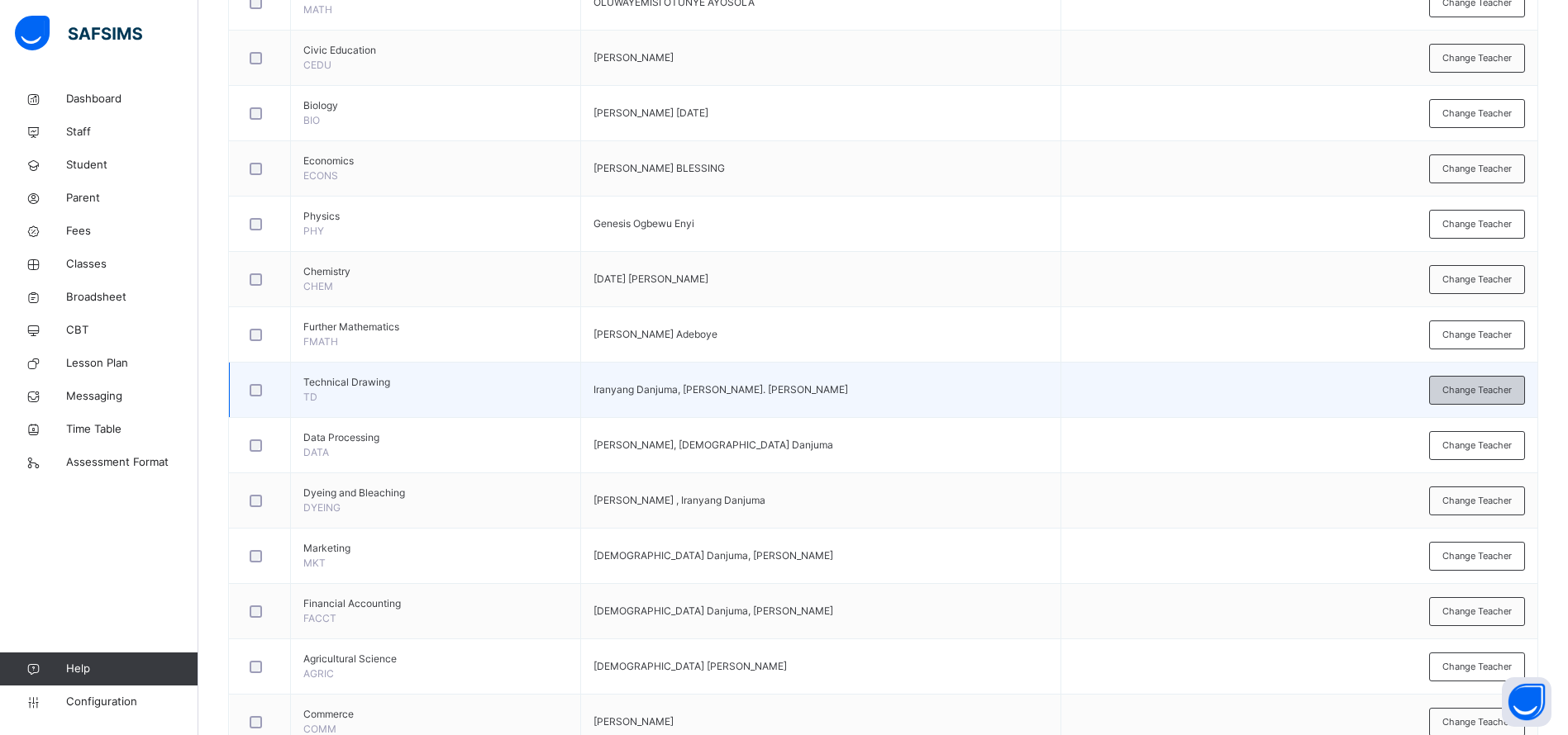
click at [1463, 390] on span "Change Teacher" at bounding box center [1477, 390] width 69 height 14
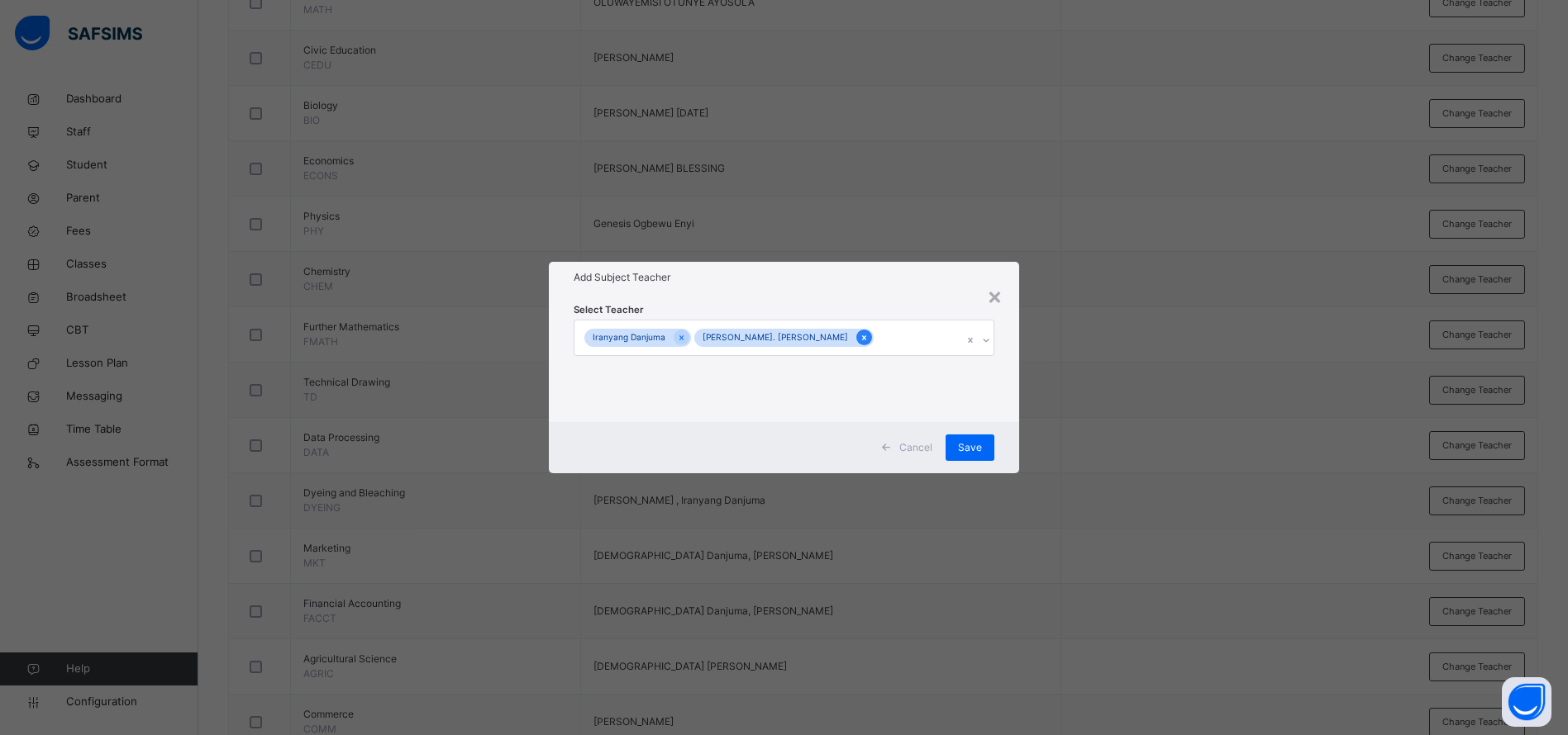
click at [859, 332] on icon at bounding box center [863, 338] width 9 height 12
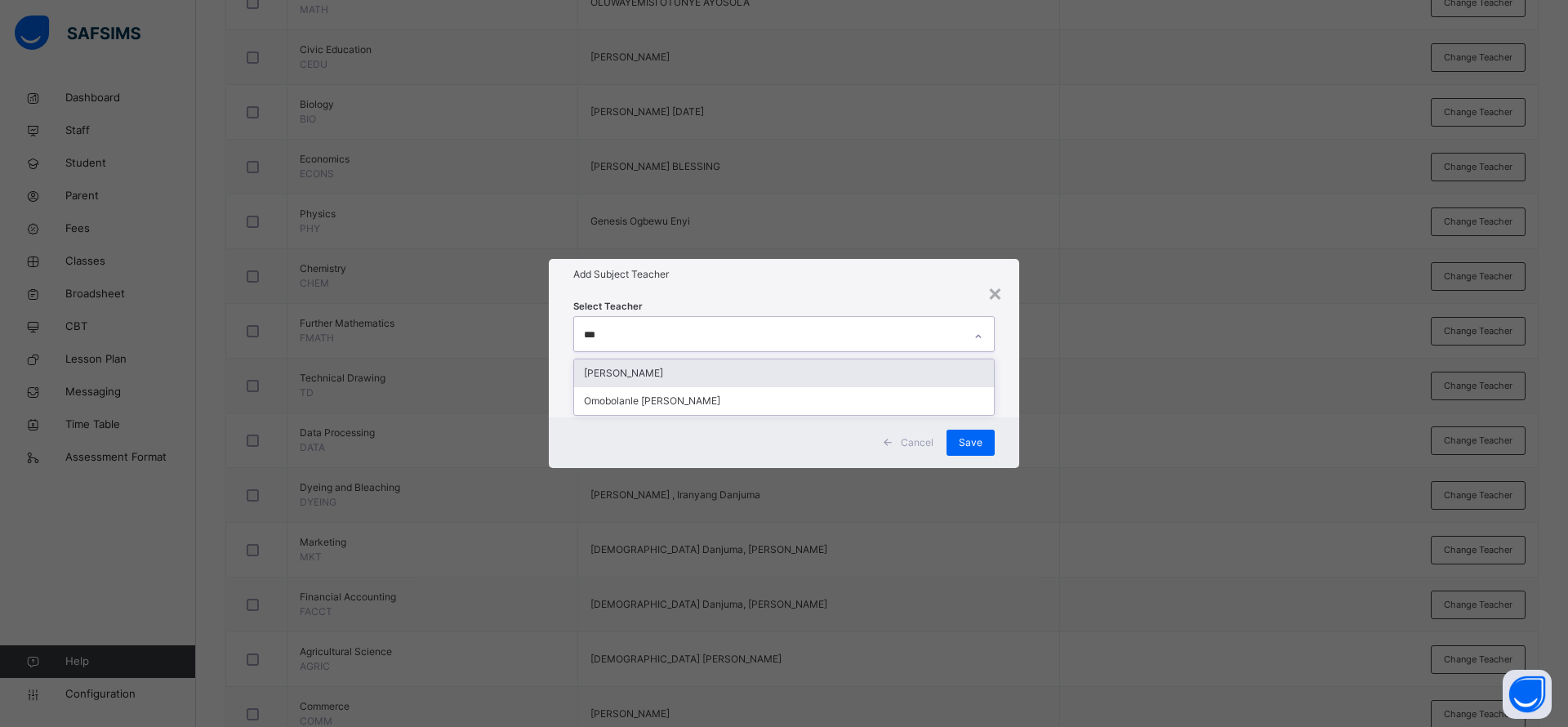
type input "****"
click at [712, 369] on div "[PERSON_NAME]" at bounding box center [784, 374] width 420 height 28
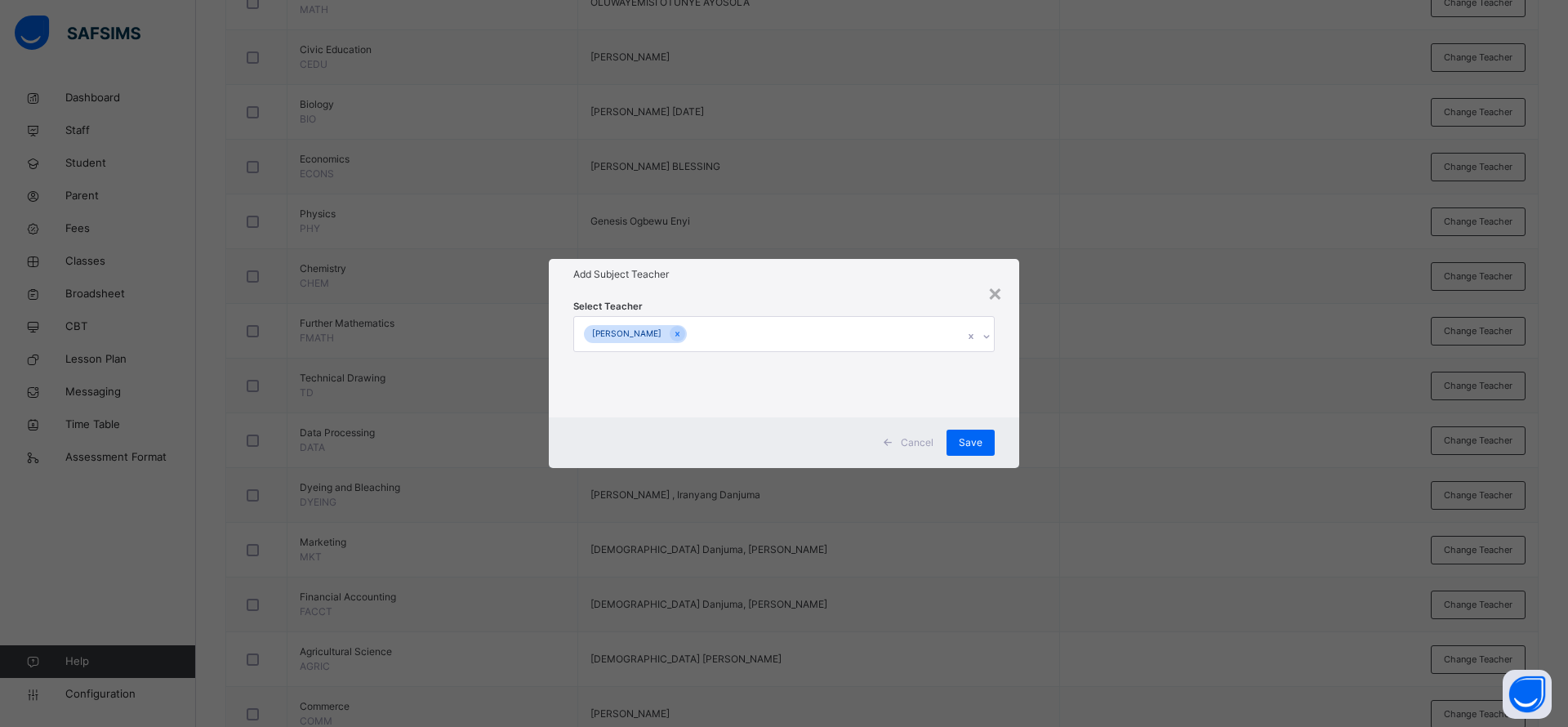
click at [803, 288] on div "Add Subject Teacher" at bounding box center [784, 275] width 470 height 31
click at [973, 436] on span "Save" at bounding box center [970, 443] width 24 height 15
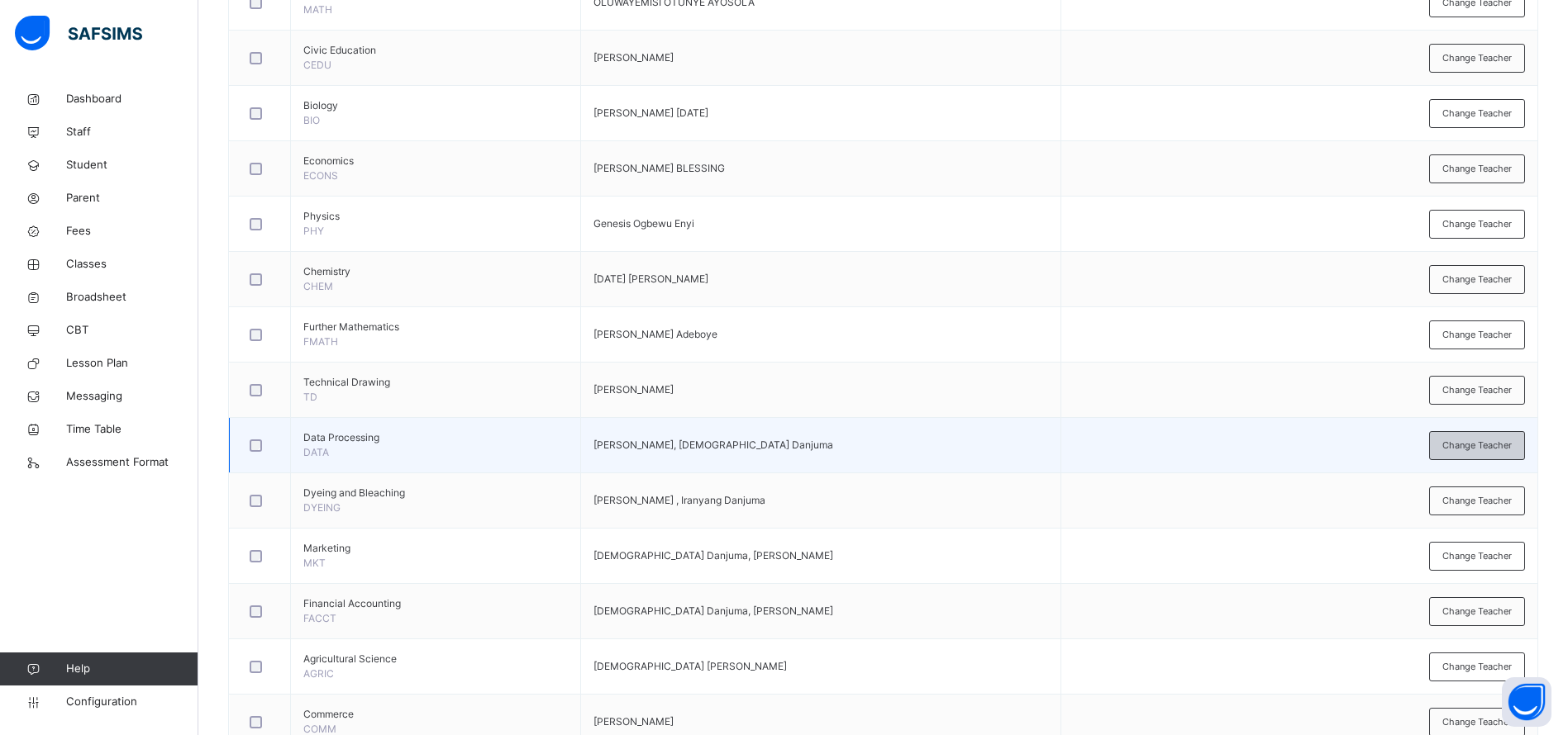
click at [1485, 450] on span "Change Teacher" at bounding box center [1477, 446] width 69 height 14
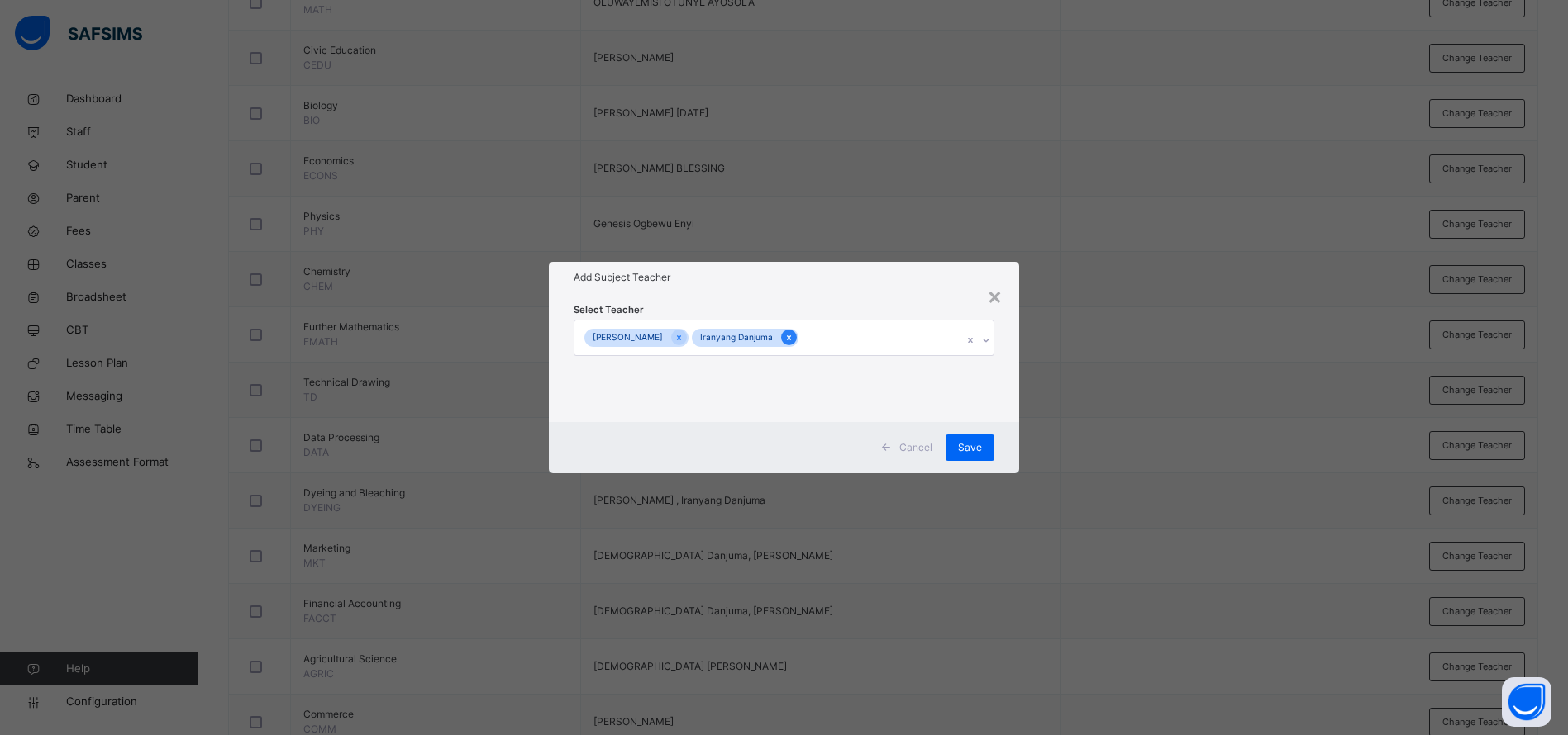
click at [793, 339] on icon at bounding box center [788, 338] width 9 height 12
click at [978, 442] on span "Save" at bounding box center [982, 448] width 24 height 15
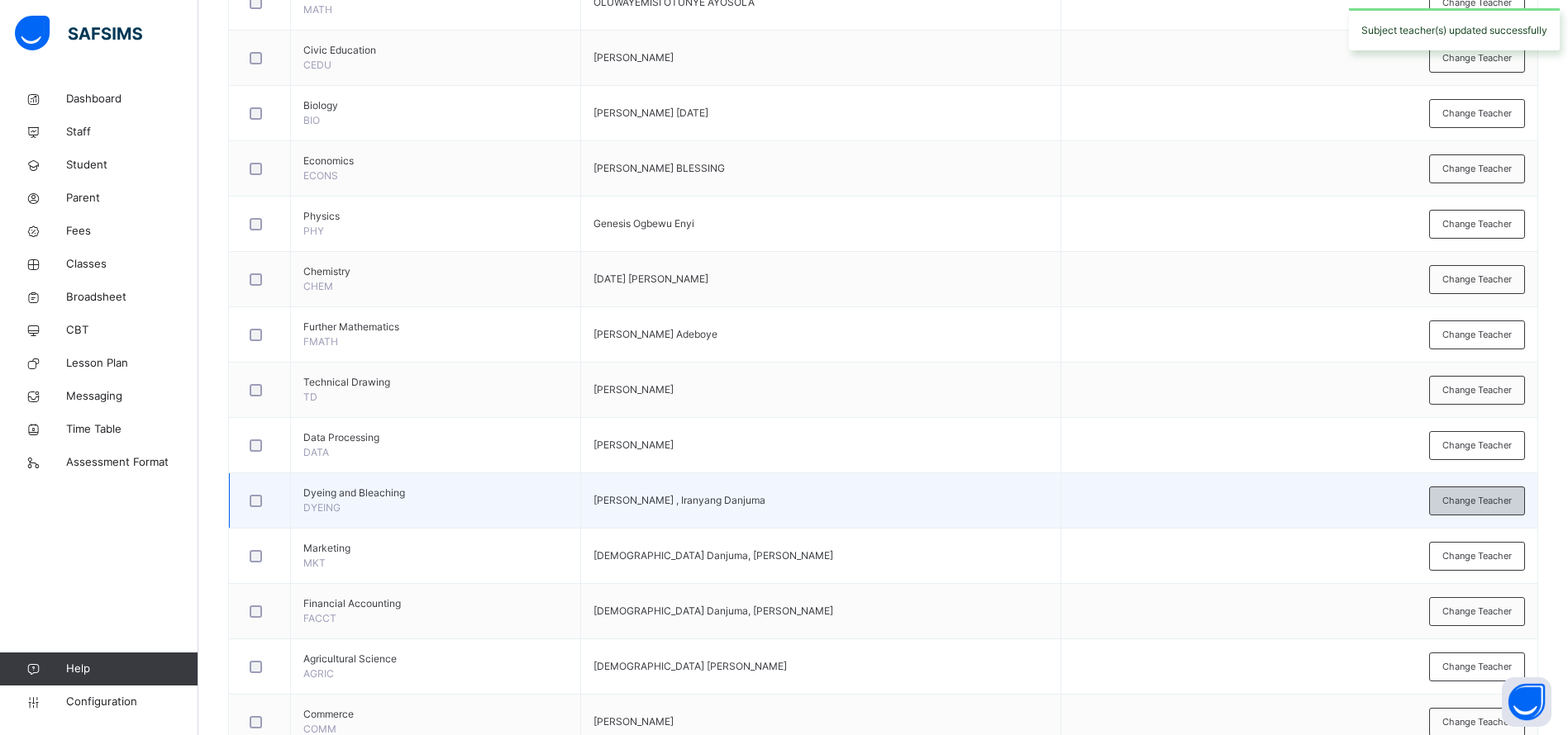
click at [1473, 505] on span "Change Teacher" at bounding box center [1477, 501] width 69 height 14
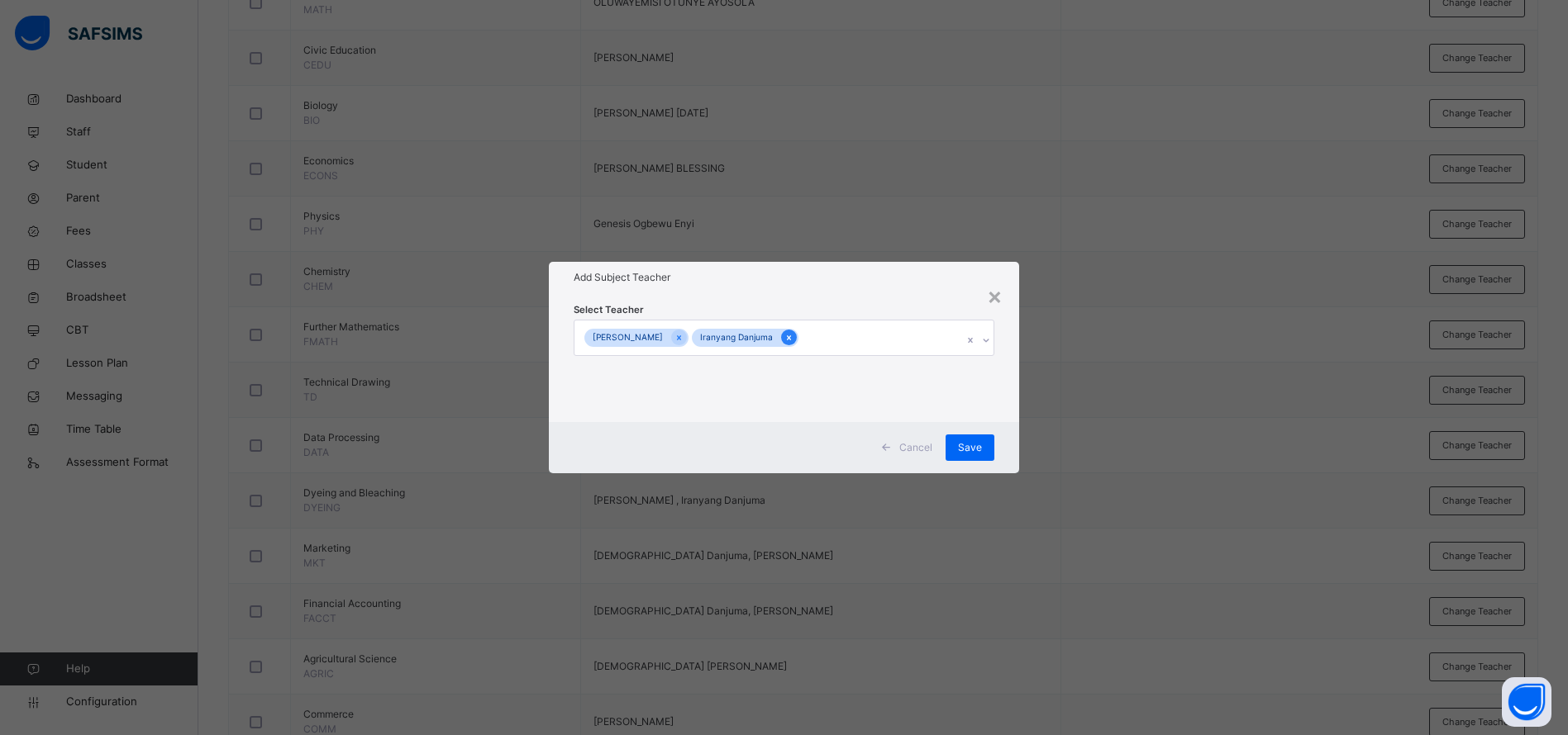
click at [781, 338] on div at bounding box center [788, 337] width 16 height 16
click at [995, 448] on div "Save" at bounding box center [982, 448] width 49 height 27
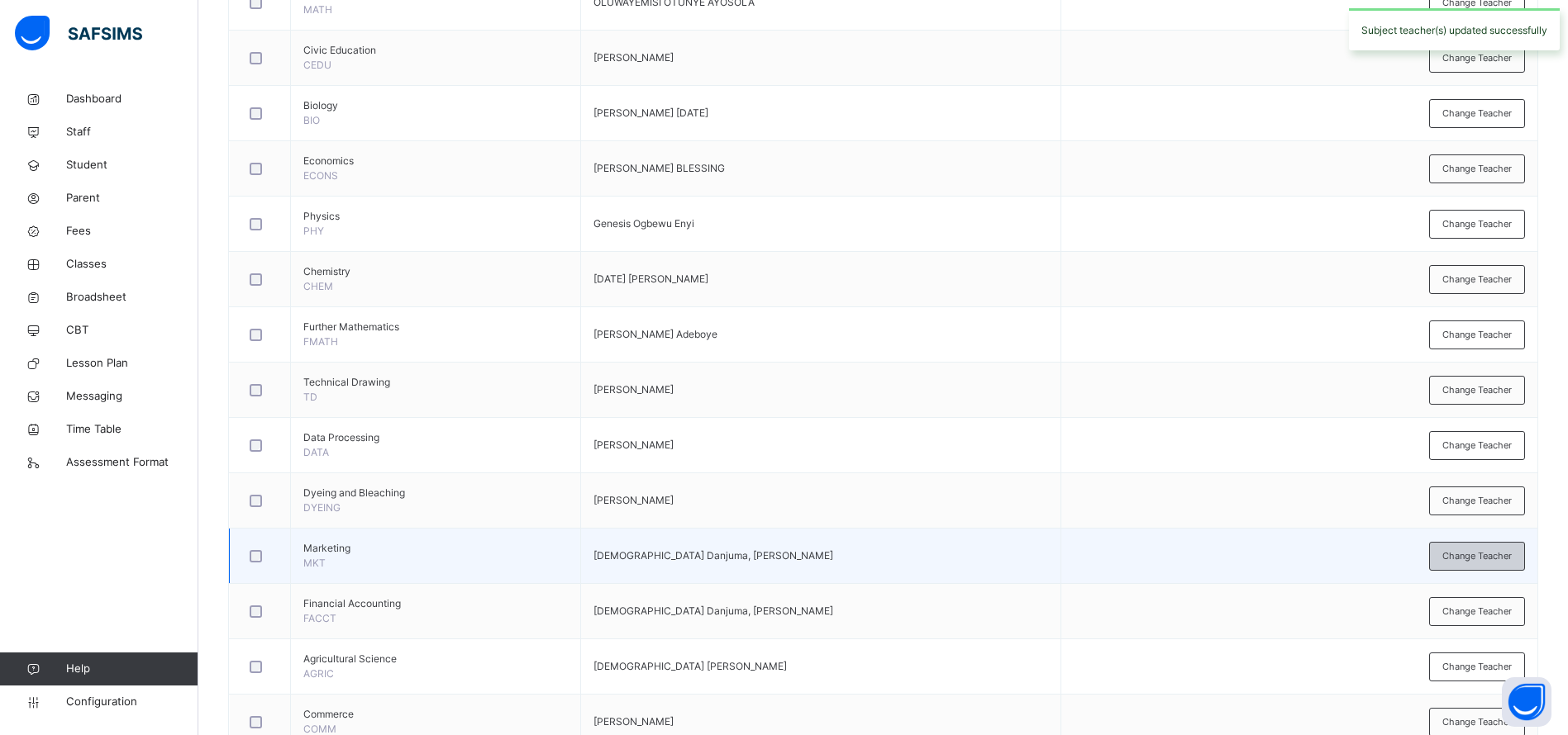
click at [1473, 552] on span "Change Teacher" at bounding box center [1477, 556] width 69 height 14
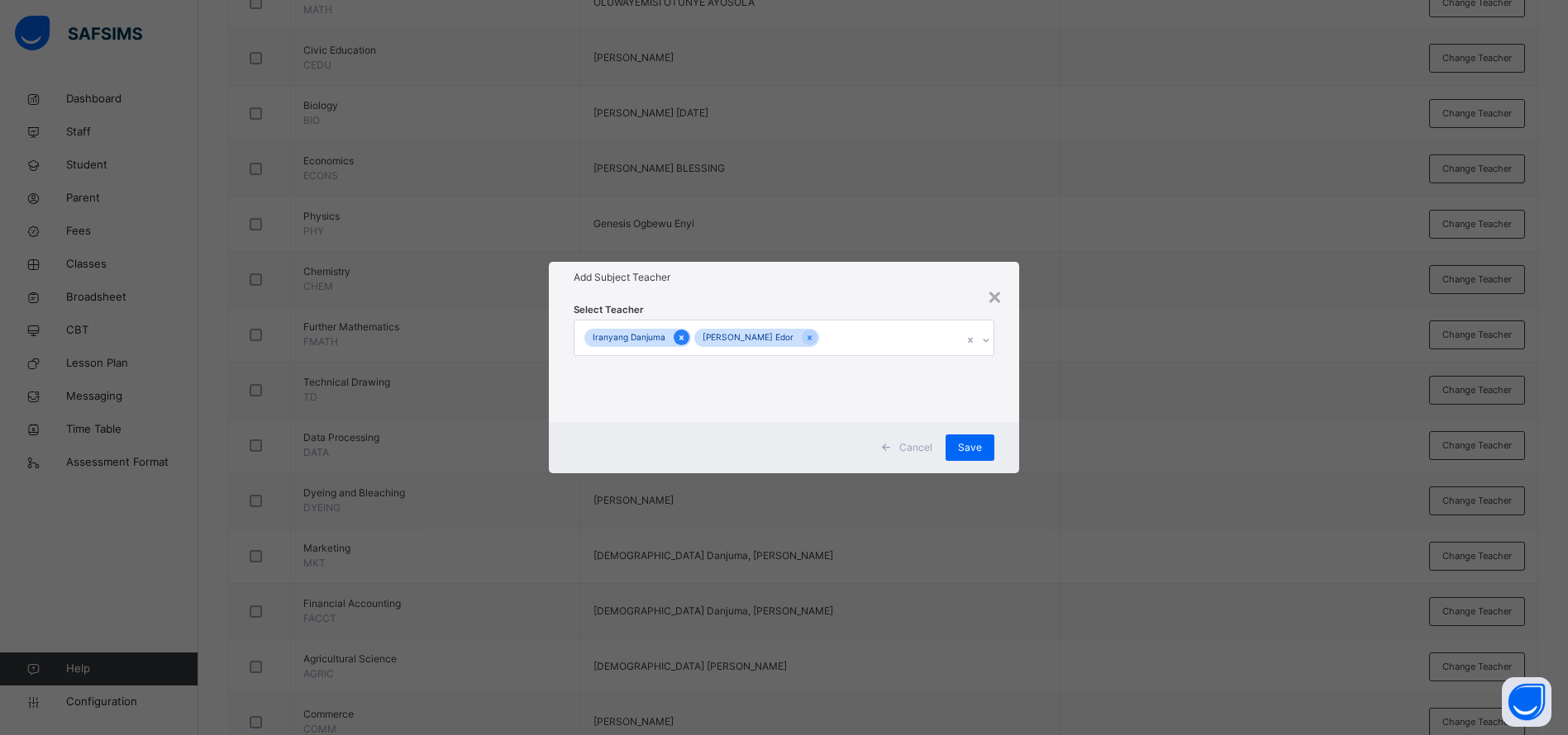
click at [677, 333] on icon at bounding box center [681, 338] width 9 height 12
click at [991, 453] on span "Save" at bounding box center [982, 448] width 24 height 15
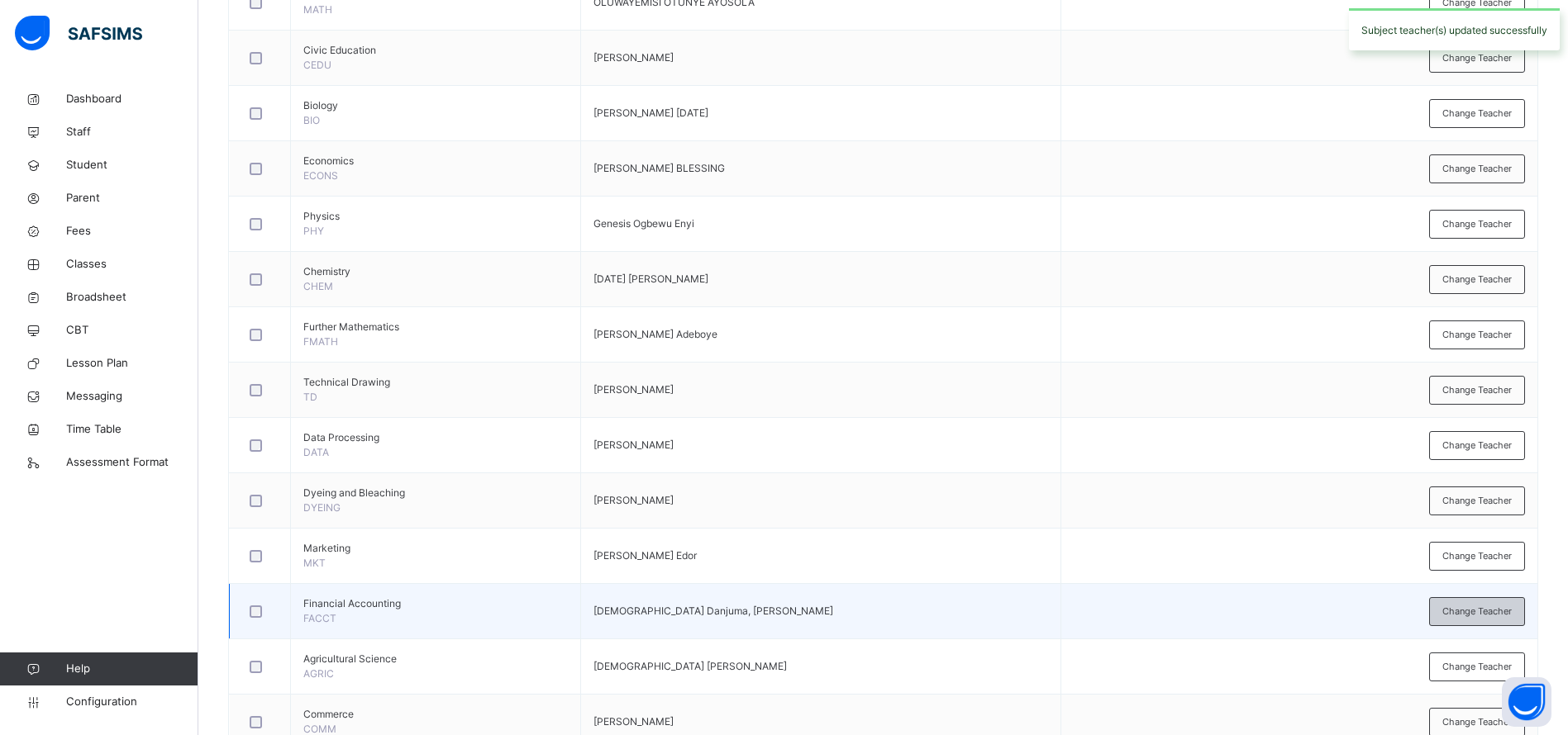
click at [1487, 608] on span "Change Teacher" at bounding box center [1477, 611] width 69 height 14
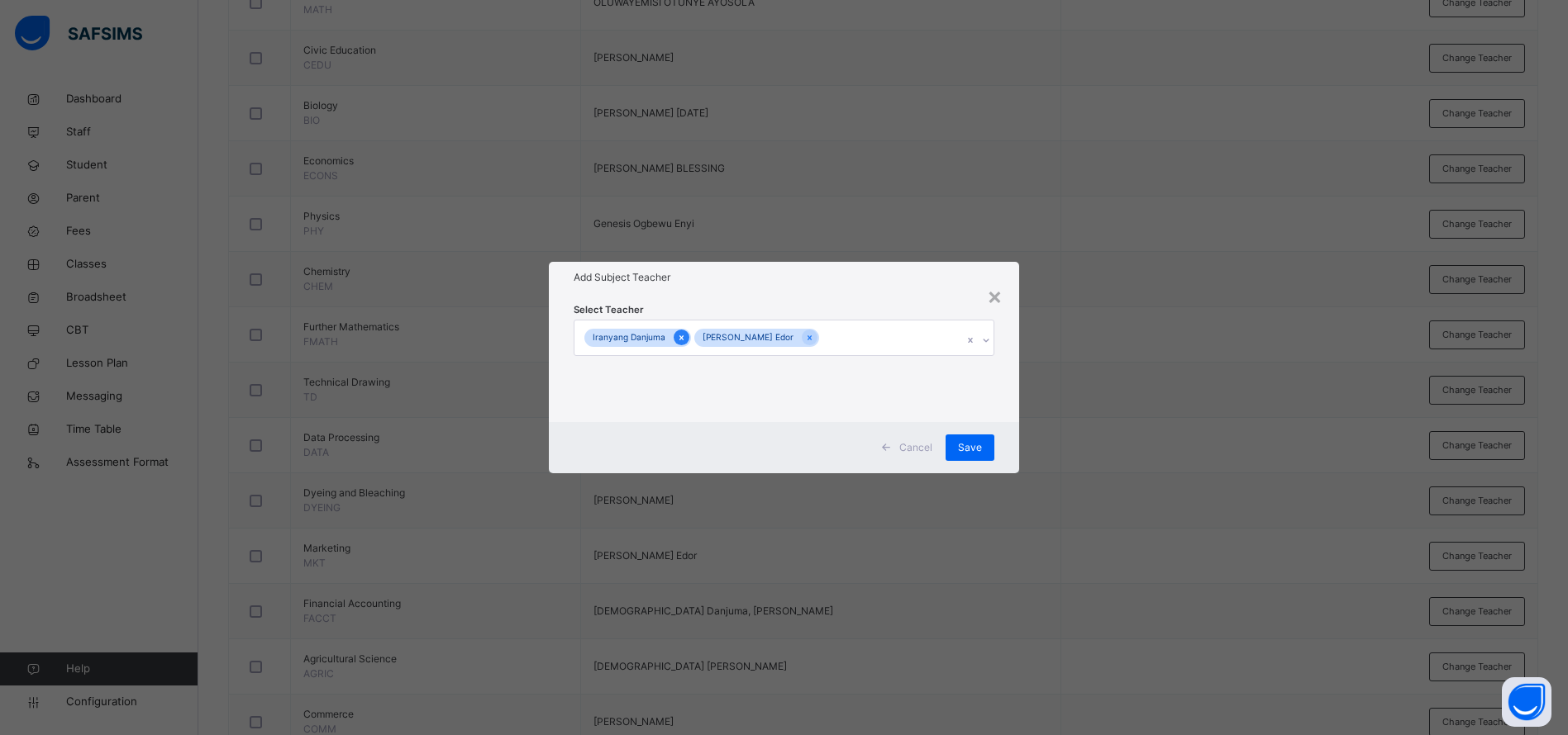
click at [677, 334] on icon at bounding box center [681, 338] width 9 height 12
click at [992, 443] on span "Save" at bounding box center [982, 448] width 24 height 15
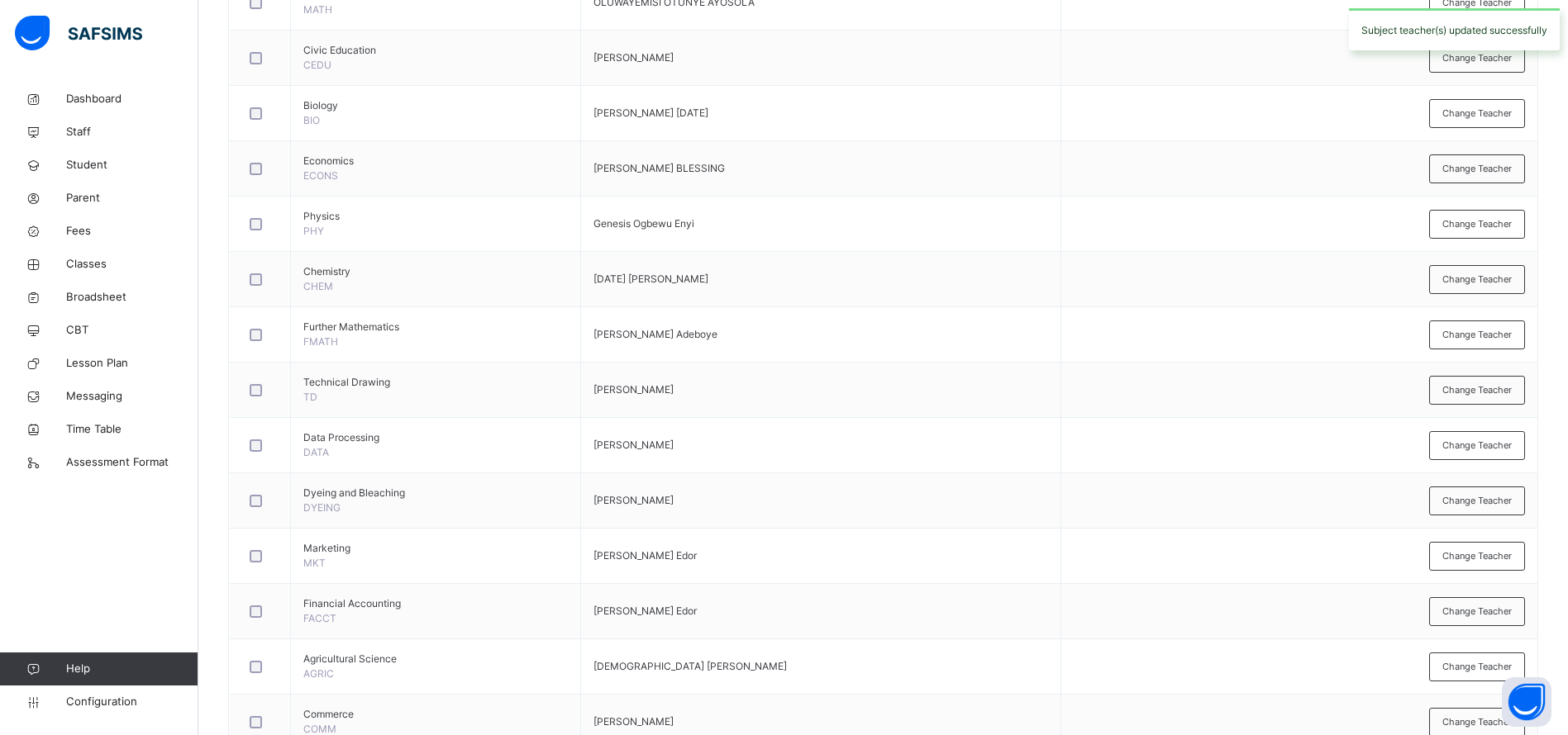
scroll to position [997, 0]
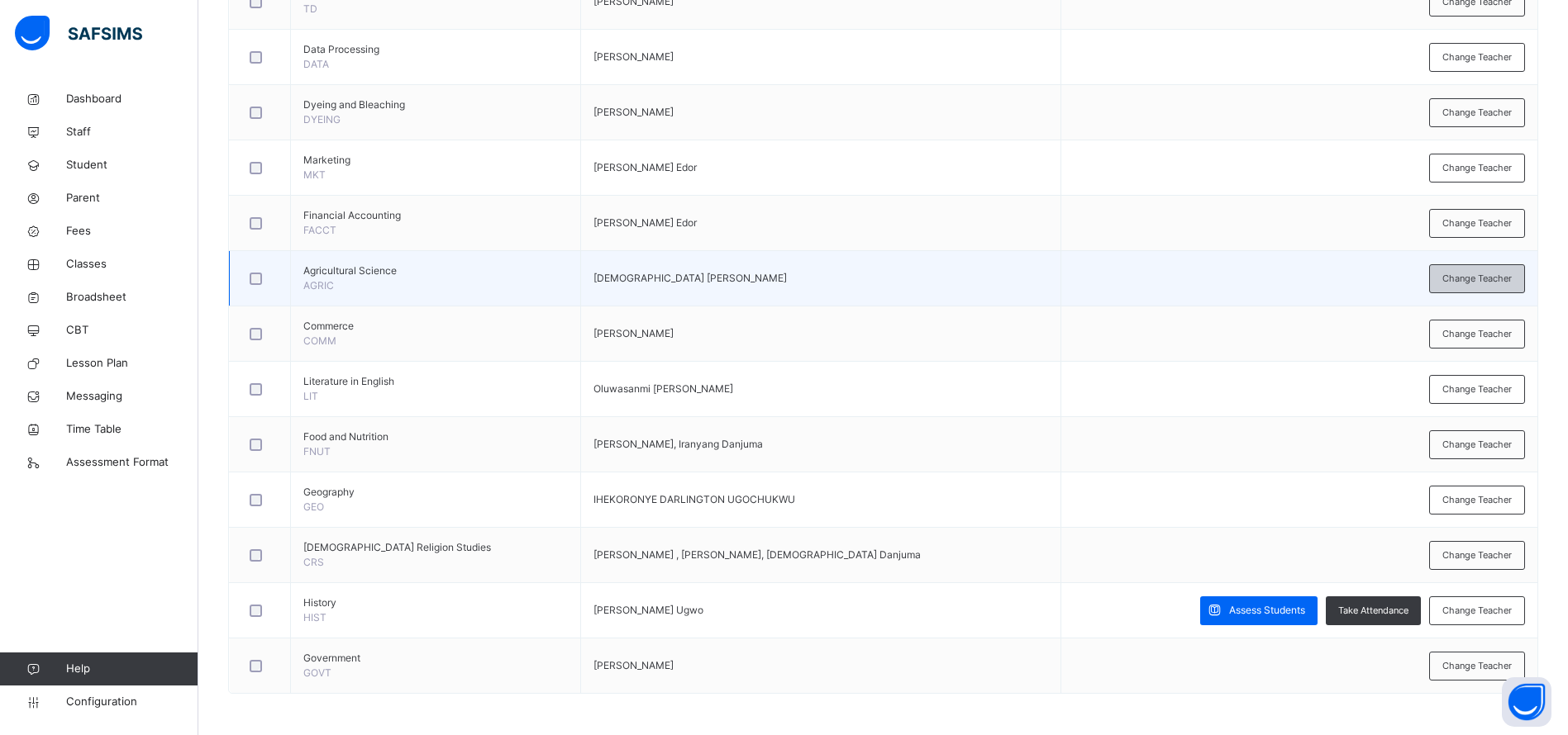
click at [1470, 281] on span "Change Teacher" at bounding box center [1477, 278] width 69 height 14
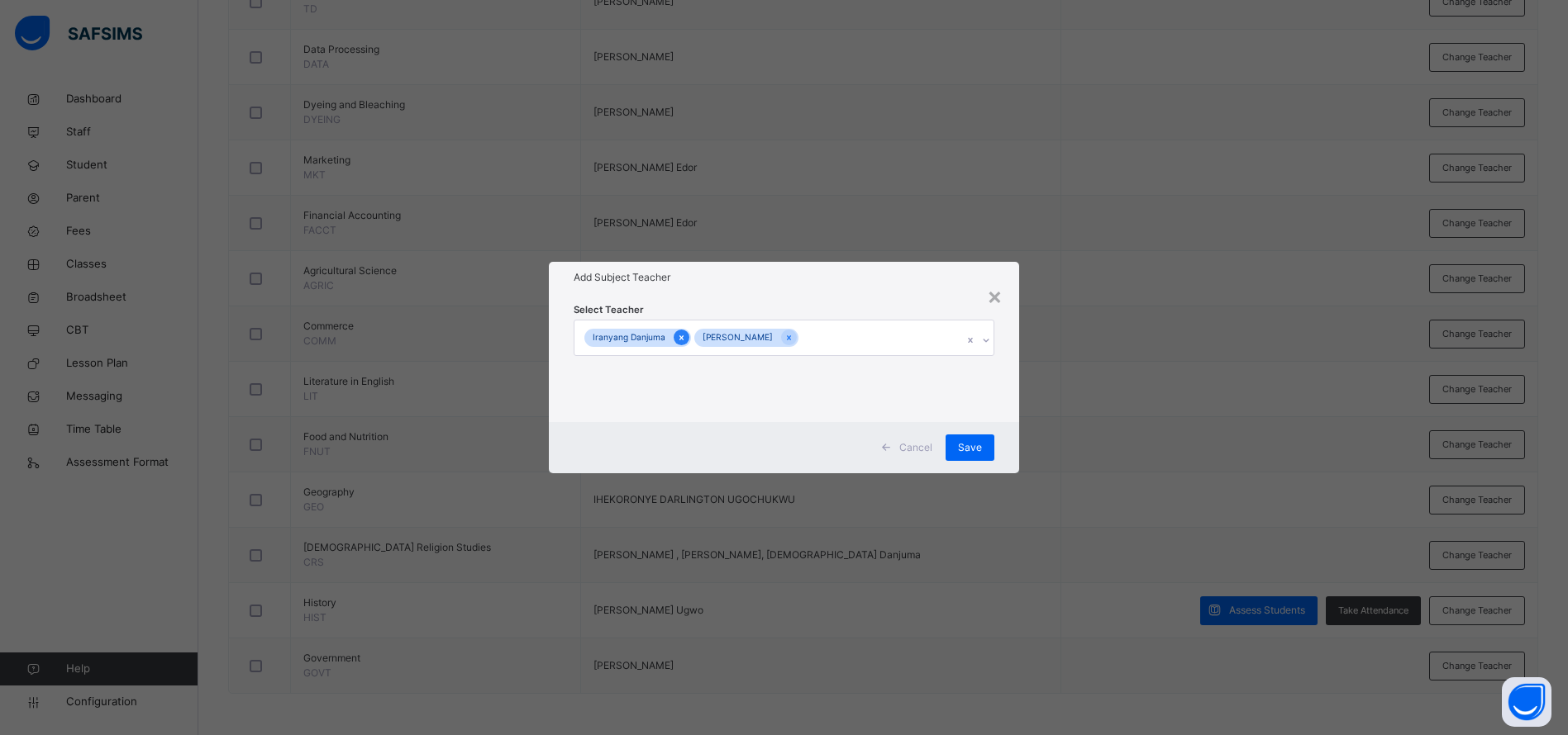
click at [677, 334] on icon at bounding box center [681, 338] width 9 height 12
click at [976, 439] on div "Save" at bounding box center [982, 448] width 49 height 27
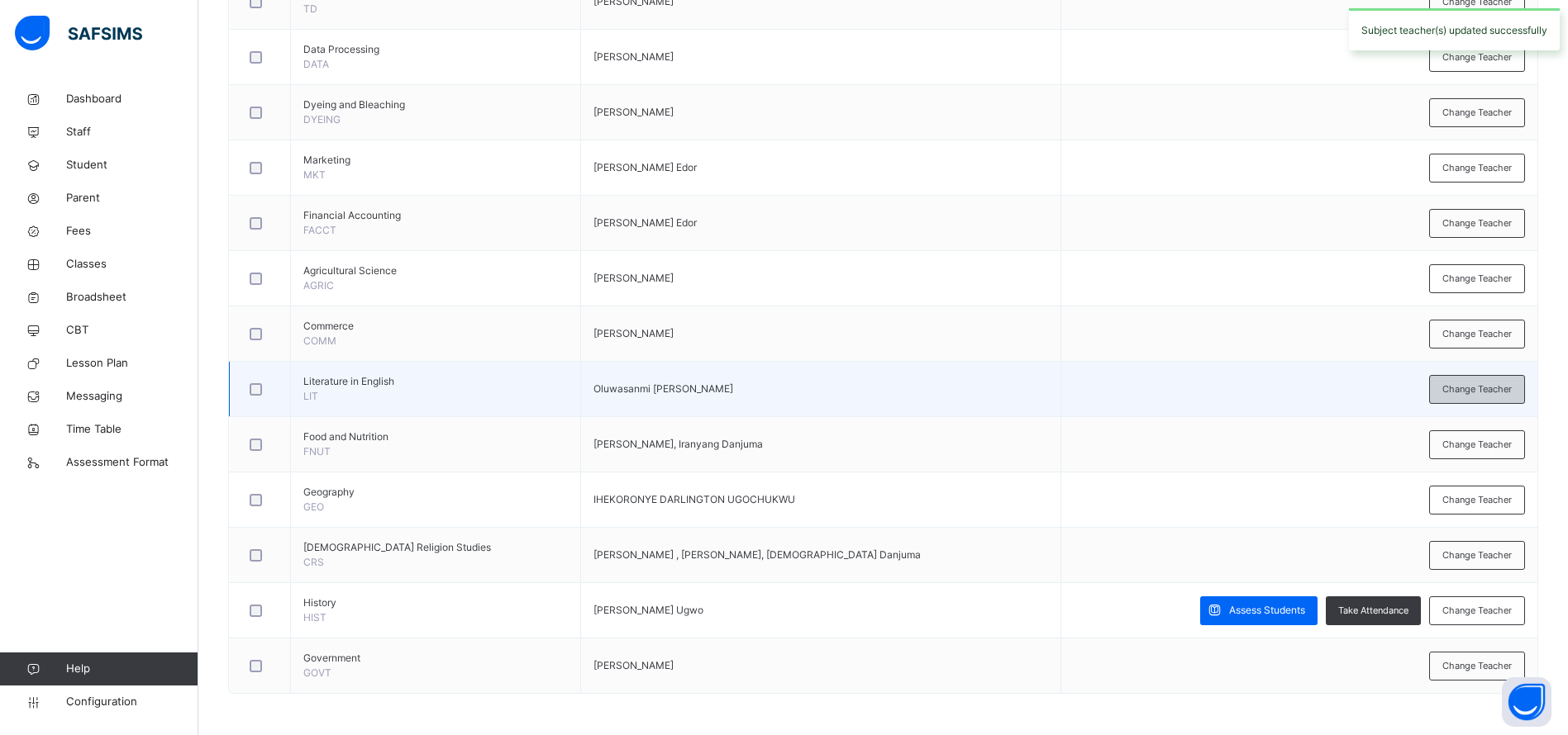
click at [1496, 389] on span "Change Teacher" at bounding box center [1477, 389] width 69 height 14
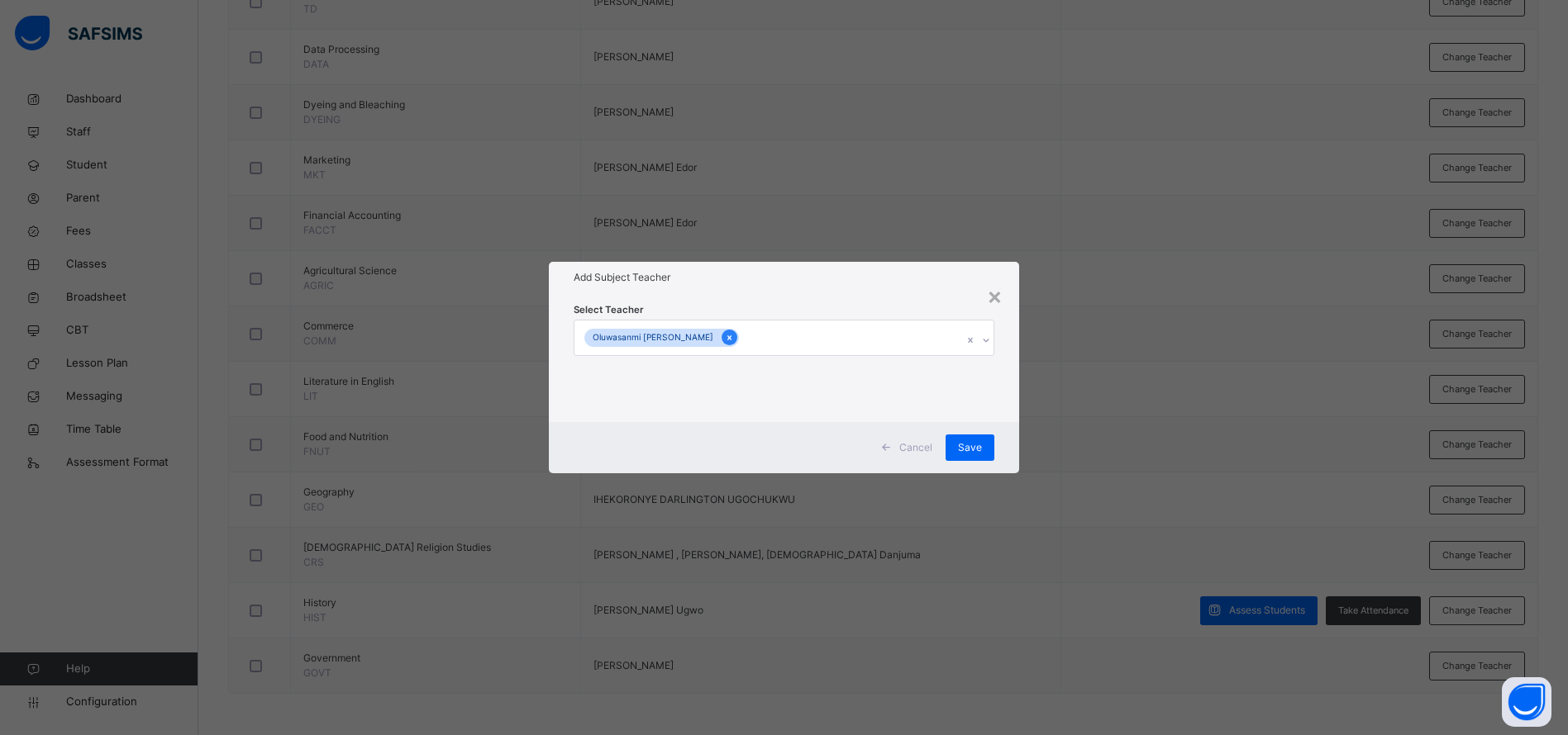
click at [727, 339] on icon at bounding box center [729, 338] width 4 height 5
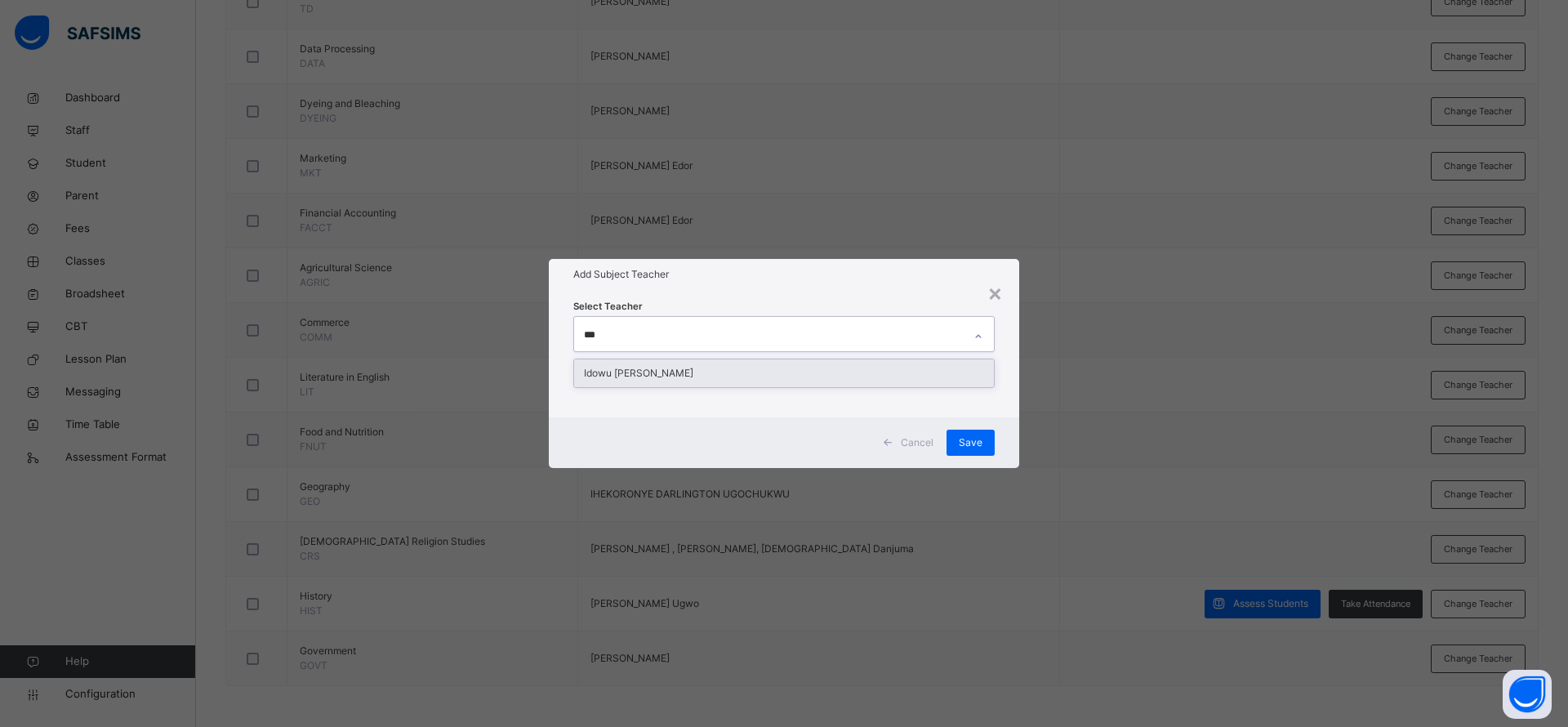
type input "****"
click at [728, 361] on div "Idowu [PERSON_NAME]" at bounding box center [784, 374] width 420 height 28
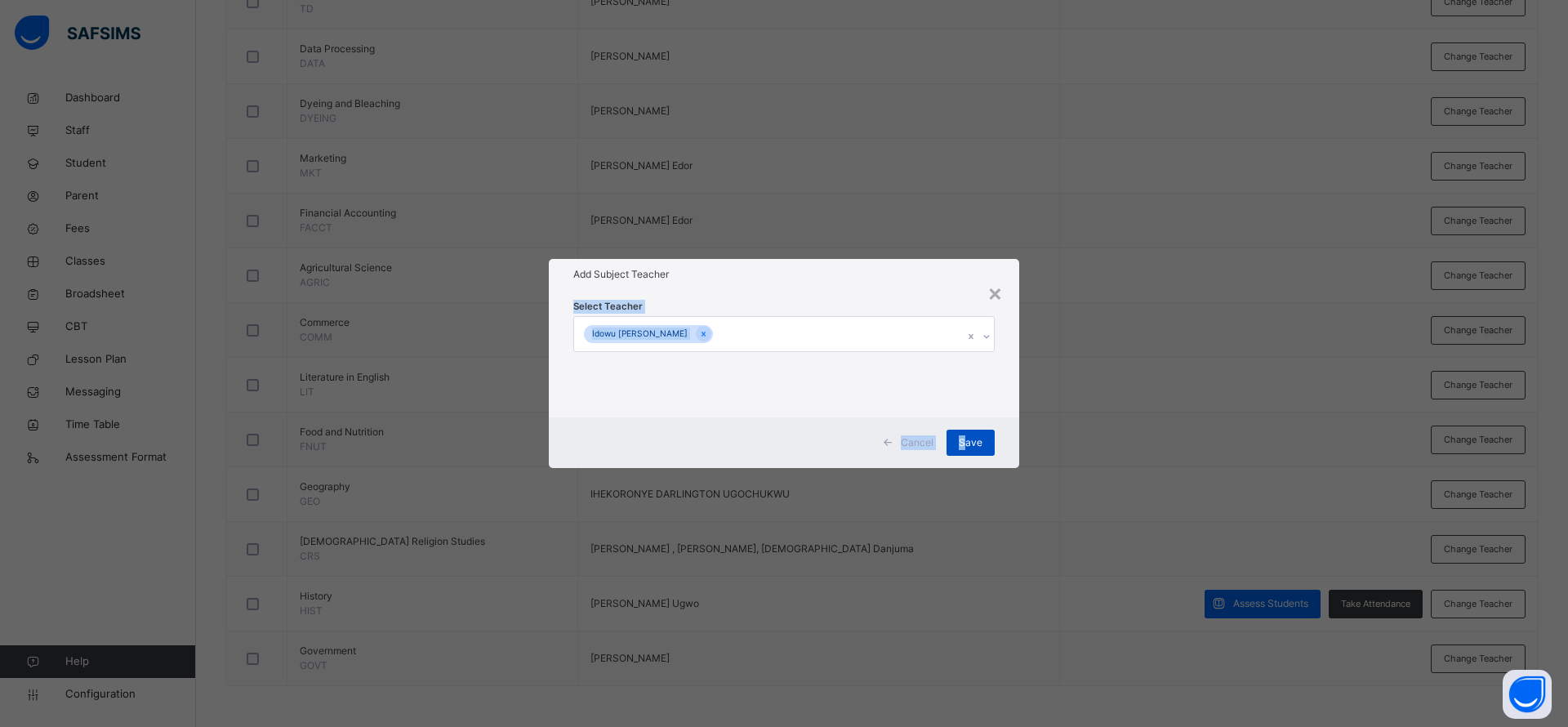
drag, startPoint x: 831, startPoint y: 281, endPoint x: 967, endPoint y: 439, distance: 208.5
click at [967, 439] on div "× Add Subject Teacher Select Teacher Idowu [PERSON_NAME] Cancel Save" at bounding box center [784, 363] width 470 height 209
click at [967, 439] on span "Save" at bounding box center [970, 443] width 24 height 15
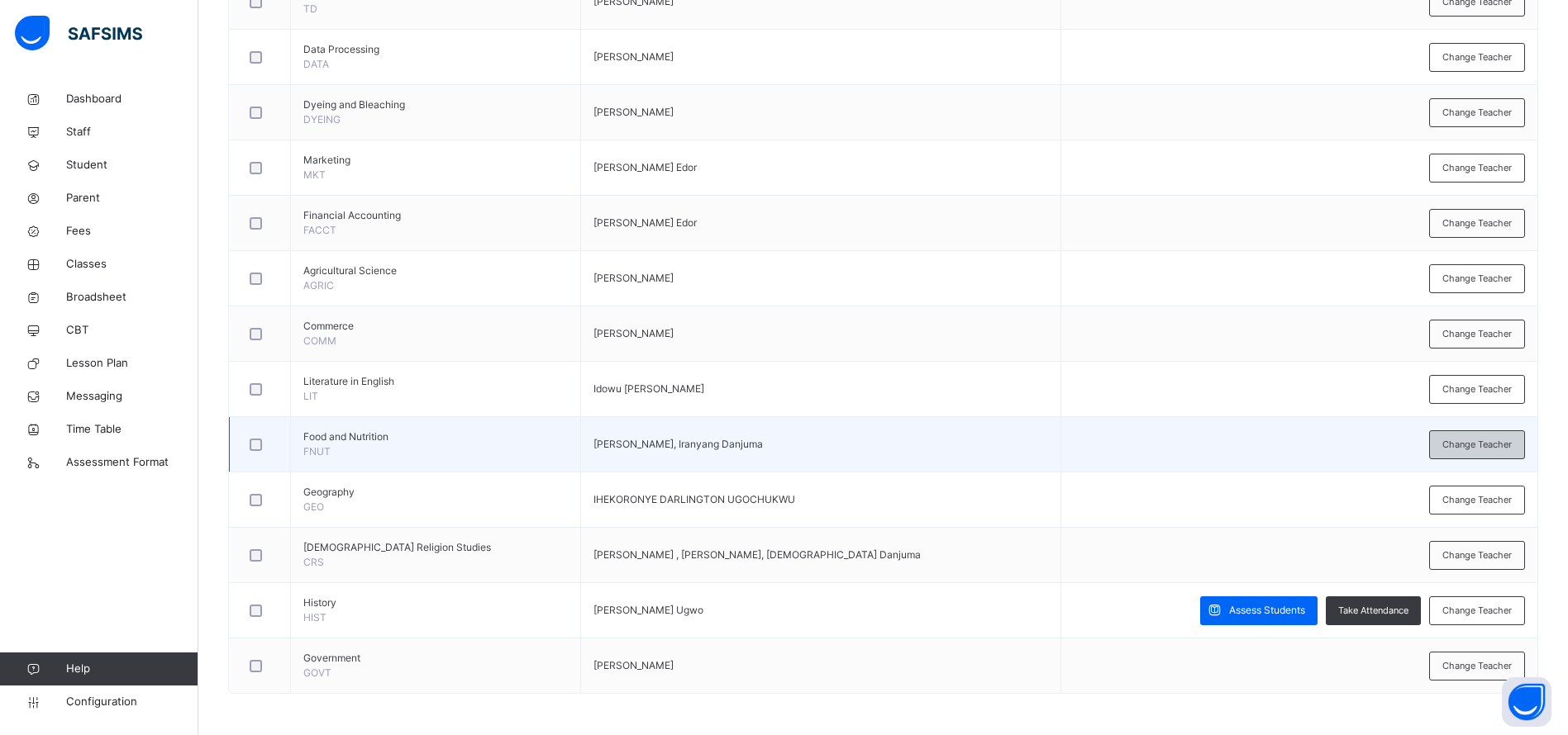
click at [1486, 439] on span "Change Teacher" at bounding box center [1477, 445] width 69 height 14
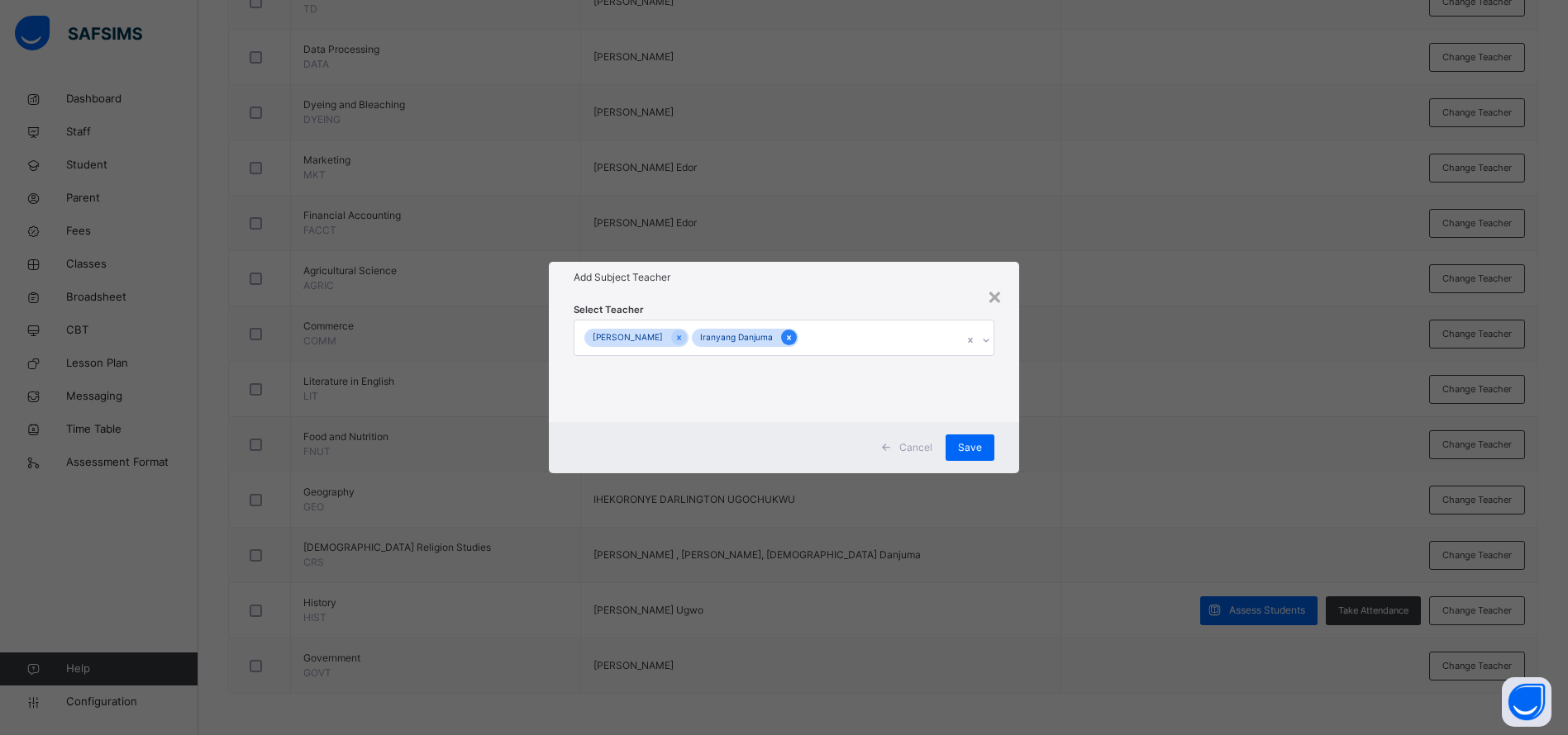
click at [793, 336] on icon at bounding box center [788, 338] width 9 height 12
click at [983, 447] on span "Save" at bounding box center [982, 448] width 24 height 15
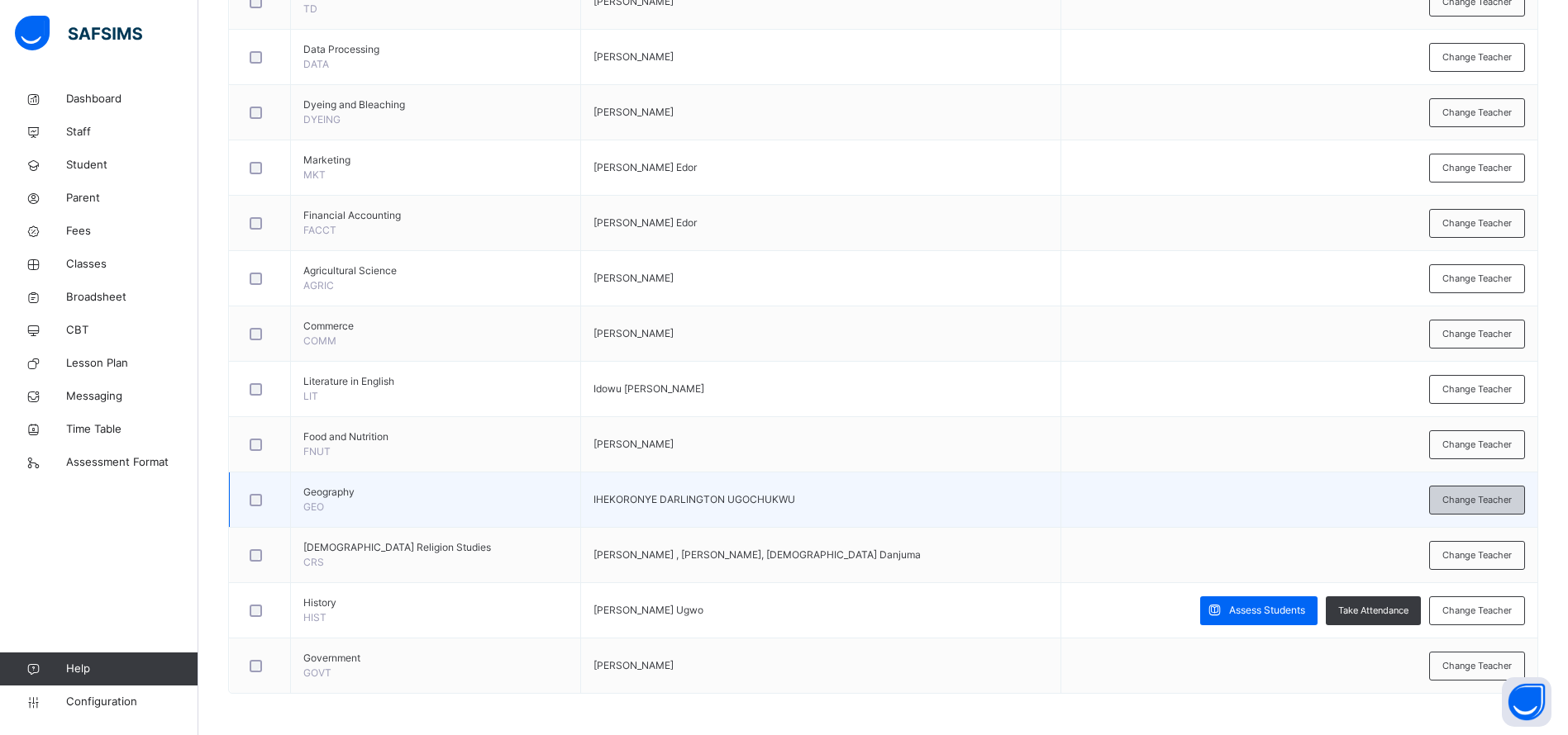
click at [1496, 511] on div "Change Teacher" at bounding box center [1477, 500] width 96 height 29
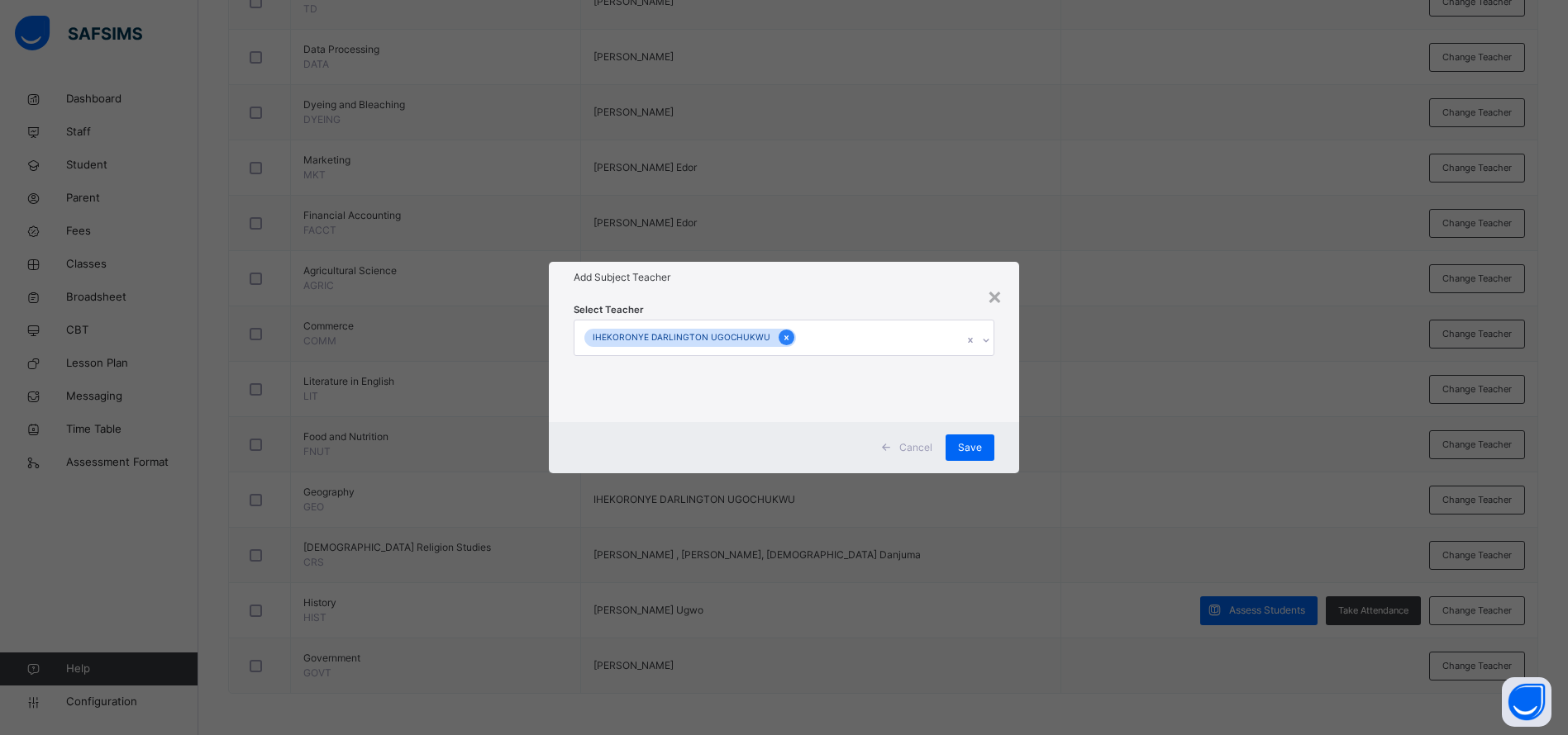
click at [781, 334] on icon at bounding box center [786, 338] width 9 height 12
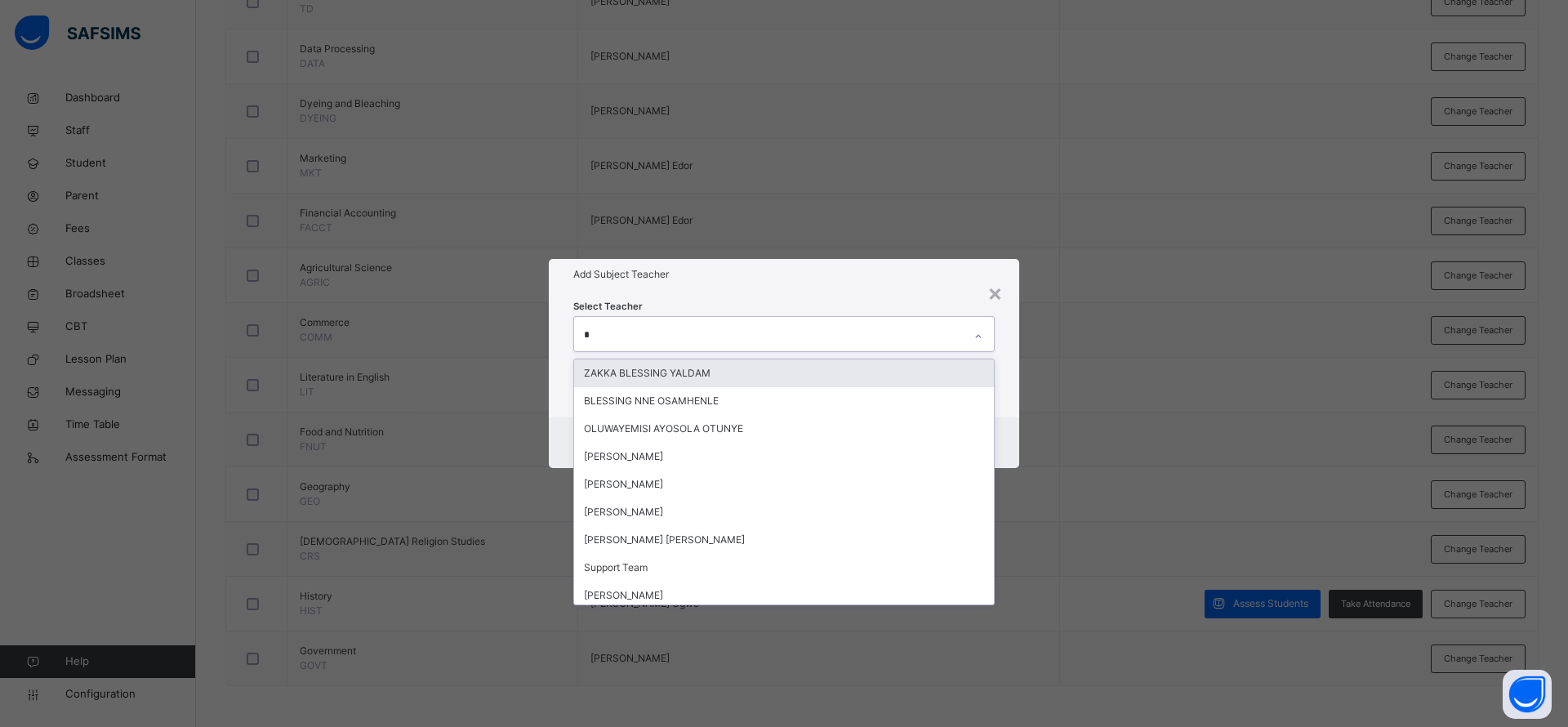
type input "**"
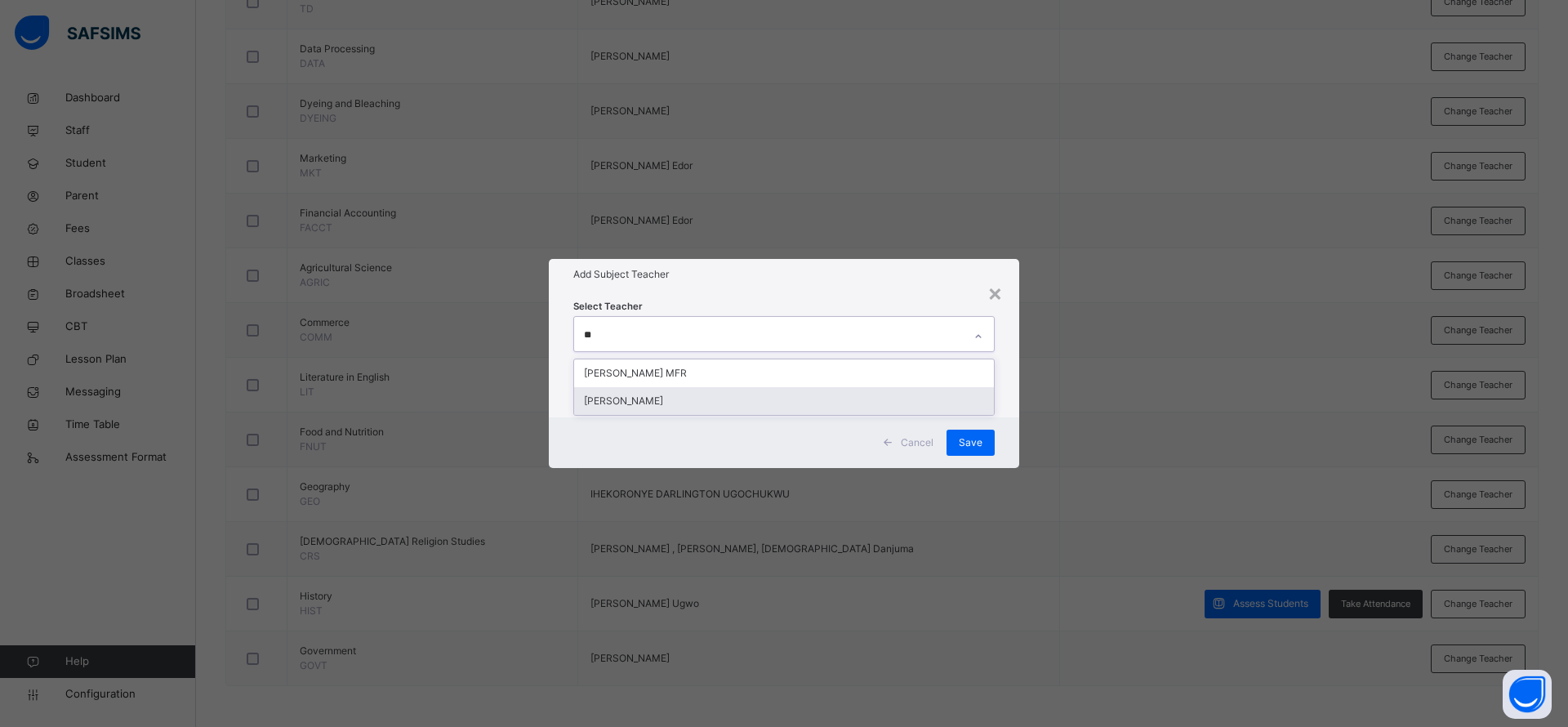
click at [750, 398] on div "[PERSON_NAME]" at bounding box center [784, 401] width 420 height 28
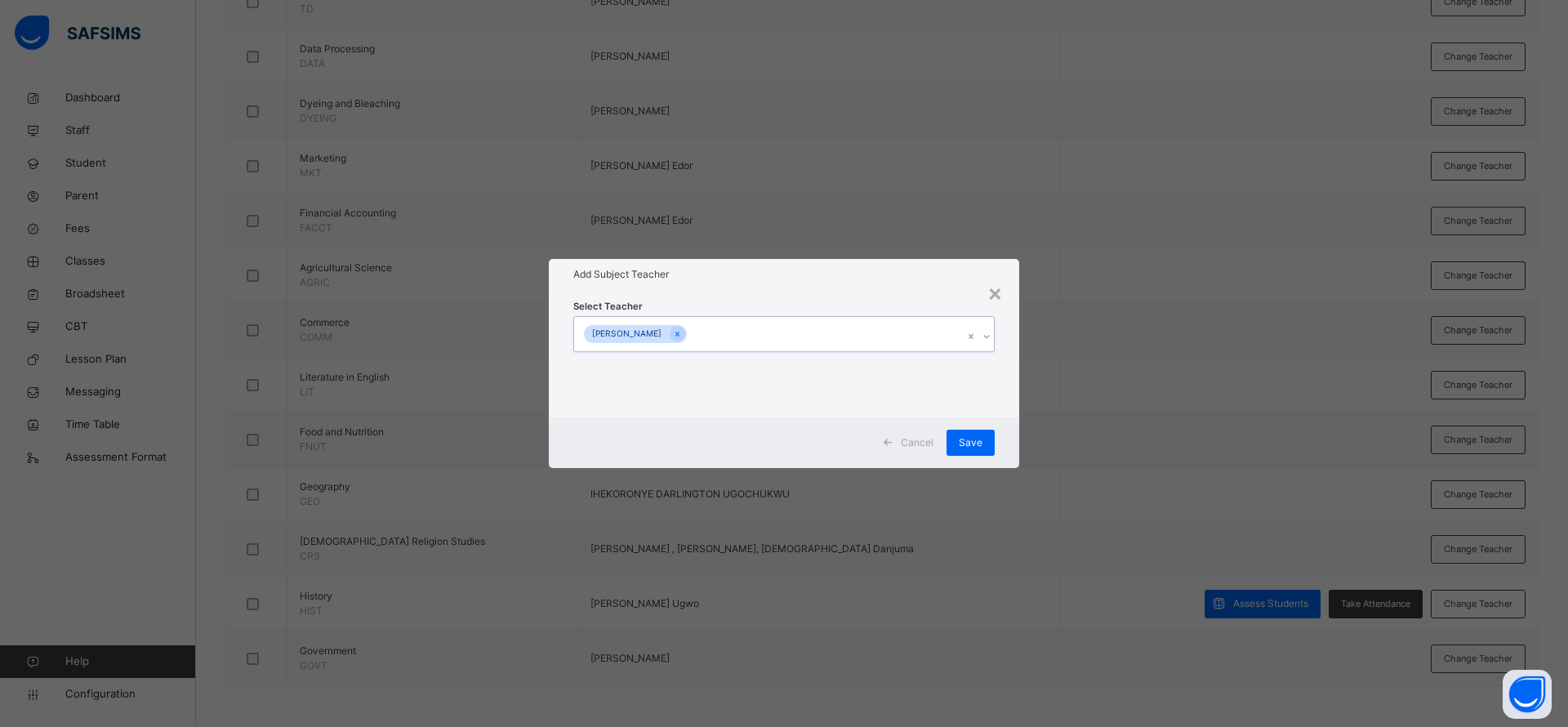
click at [863, 319] on div "[PERSON_NAME]" at bounding box center [768, 333] width 388 height 34
click at [963, 440] on span "Save" at bounding box center [970, 443] width 24 height 15
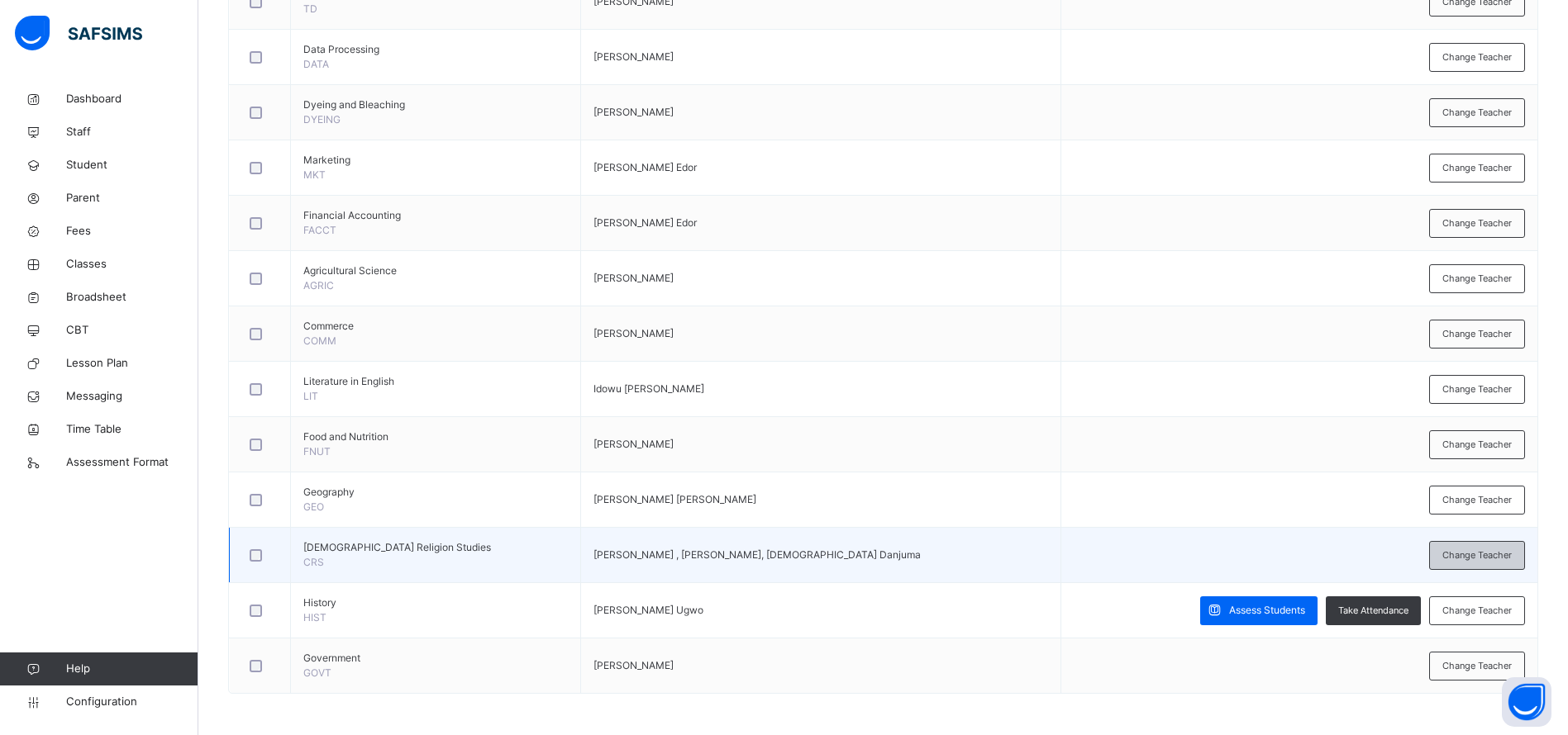
click at [1472, 563] on div "Change Teacher" at bounding box center [1477, 555] width 96 height 29
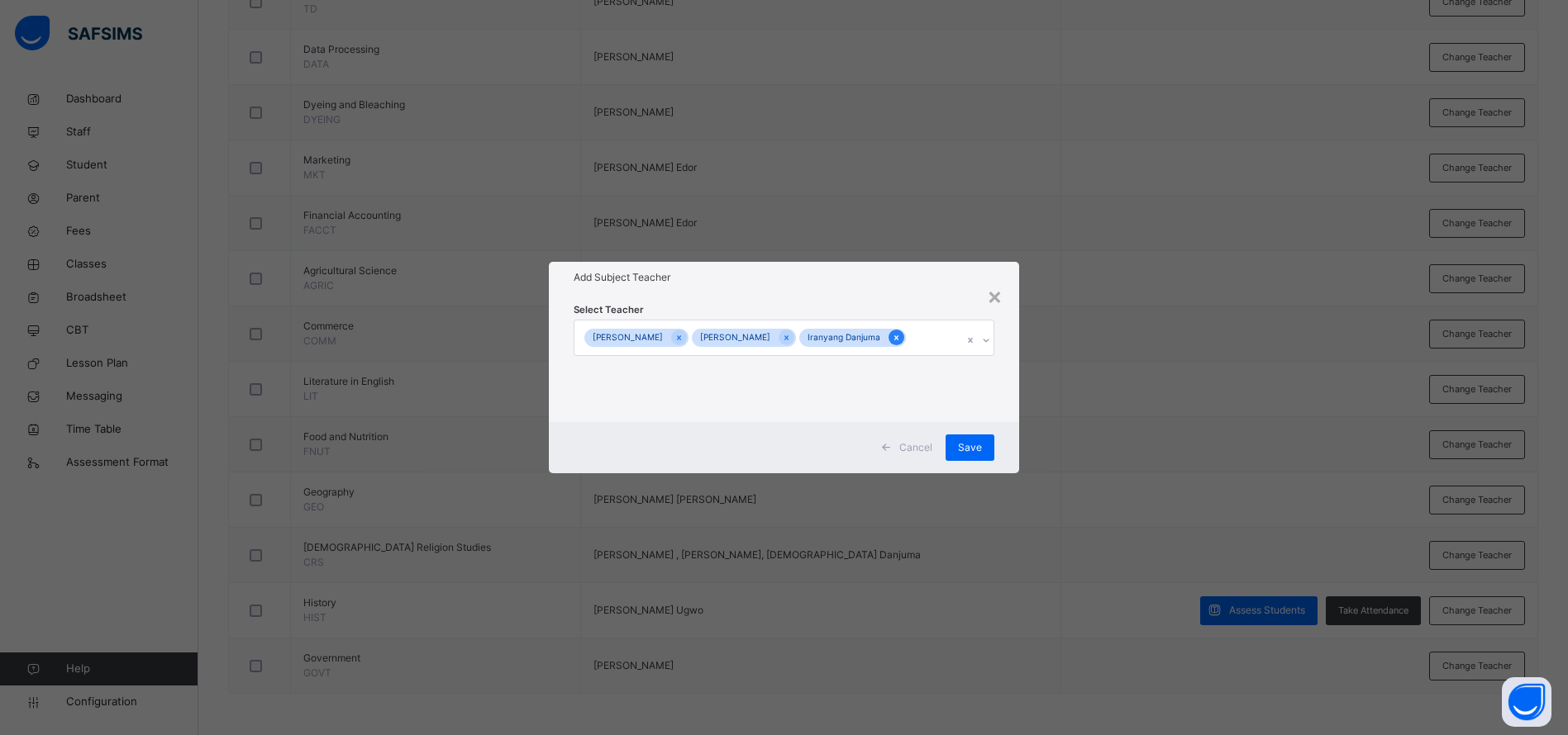
click at [901, 343] on icon at bounding box center [896, 338] width 9 height 12
click at [975, 443] on span "Save" at bounding box center [982, 448] width 24 height 15
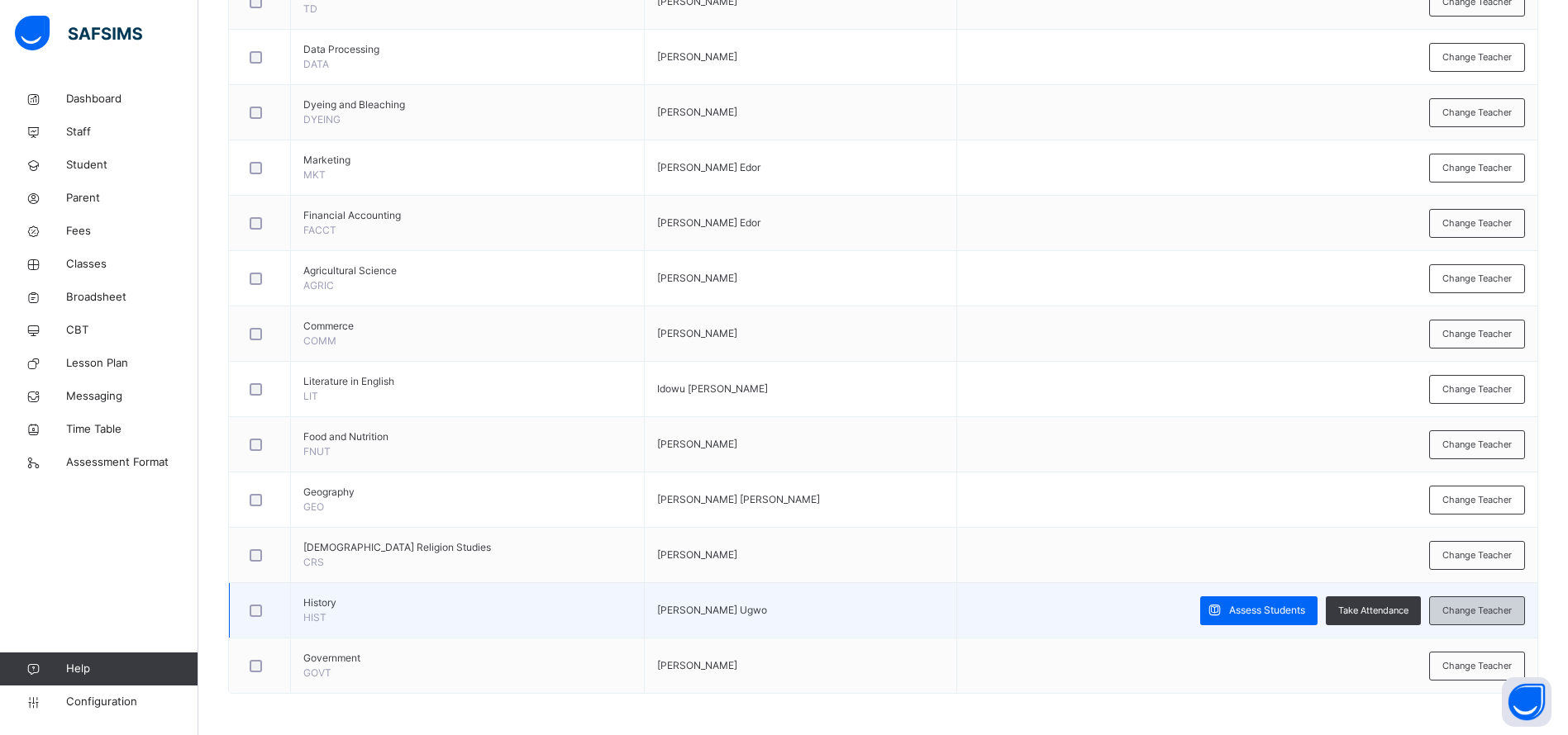
click at [1465, 610] on span "Change Teacher" at bounding box center [1477, 610] width 69 height 14
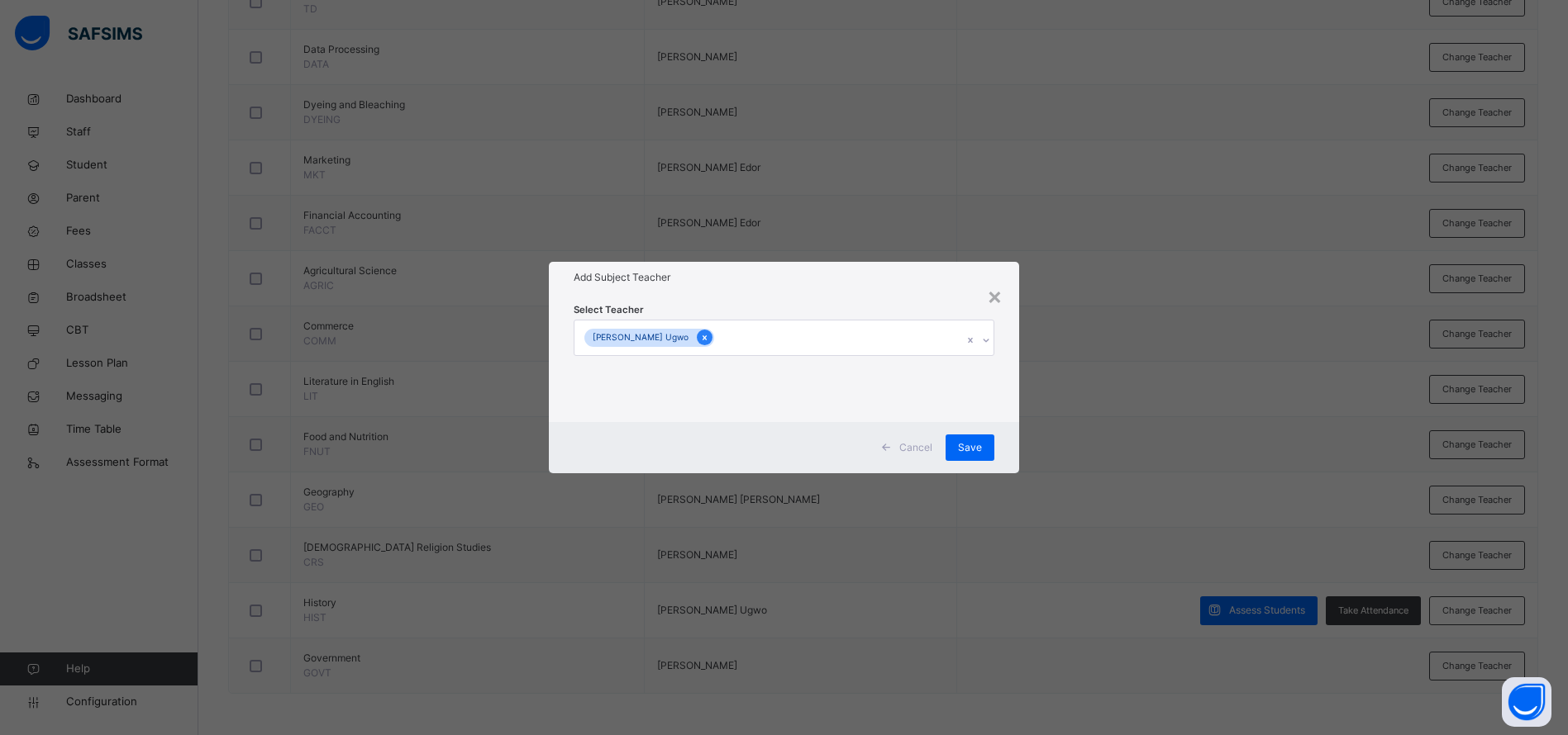
click at [700, 332] on icon at bounding box center [705, 338] width 9 height 12
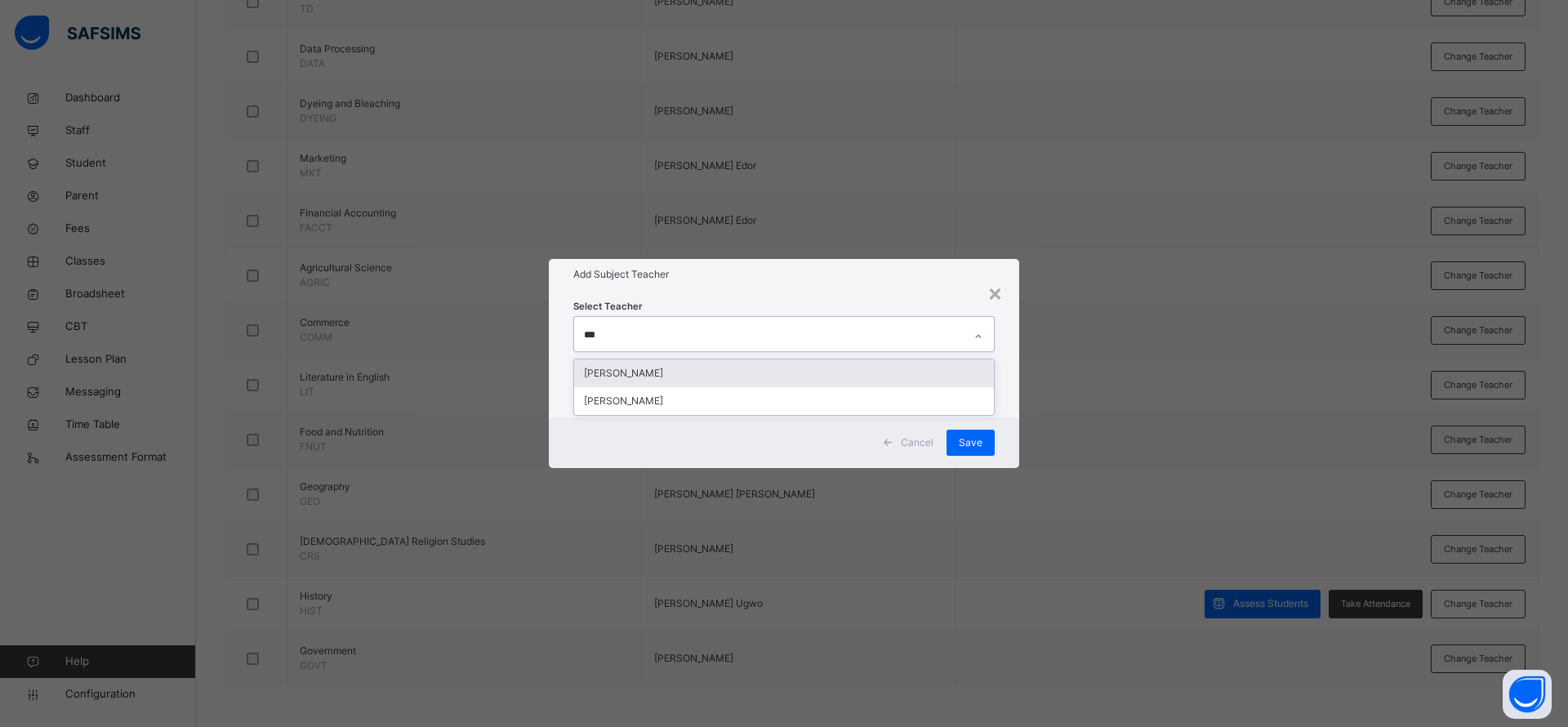
type input "****"
click at [643, 369] on div "[PERSON_NAME]" at bounding box center [784, 374] width 420 height 28
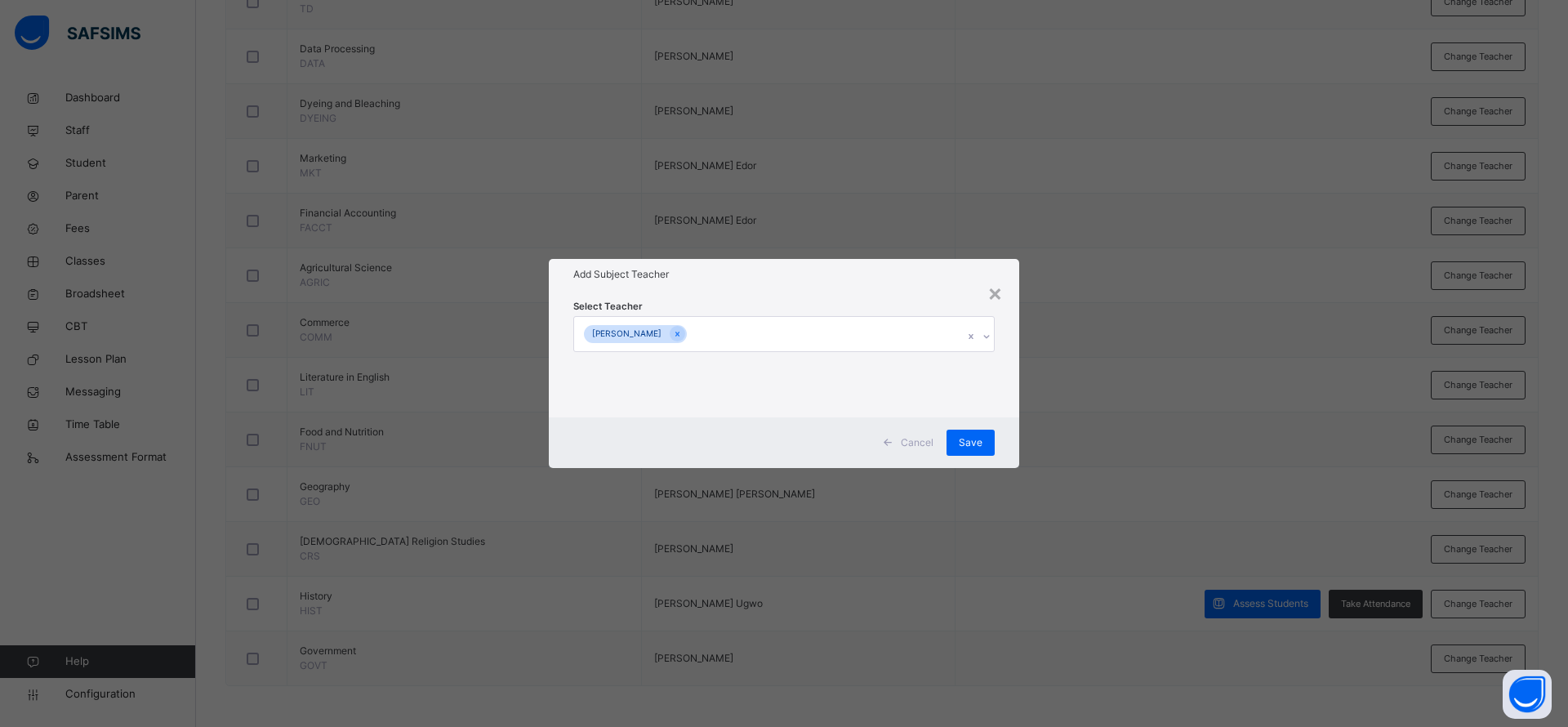
click at [767, 286] on div "Add Subject Teacher" at bounding box center [784, 275] width 470 height 31
click at [962, 436] on span "Save" at bounding box center [970, 443] width 24 height 15
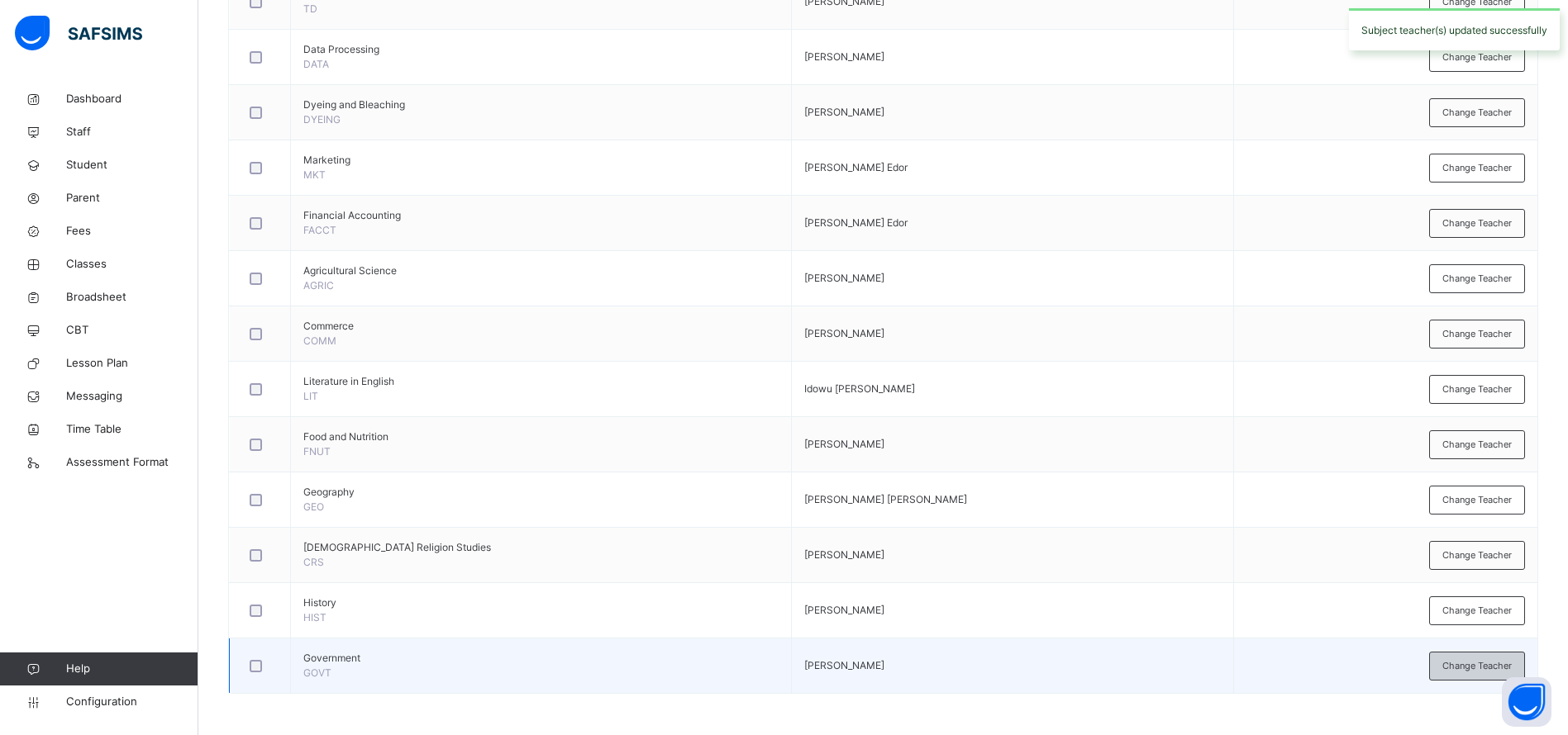
click at [1477, 666] on span "Change Teacher" at bounding box center [1477, 666] width 69 height 14
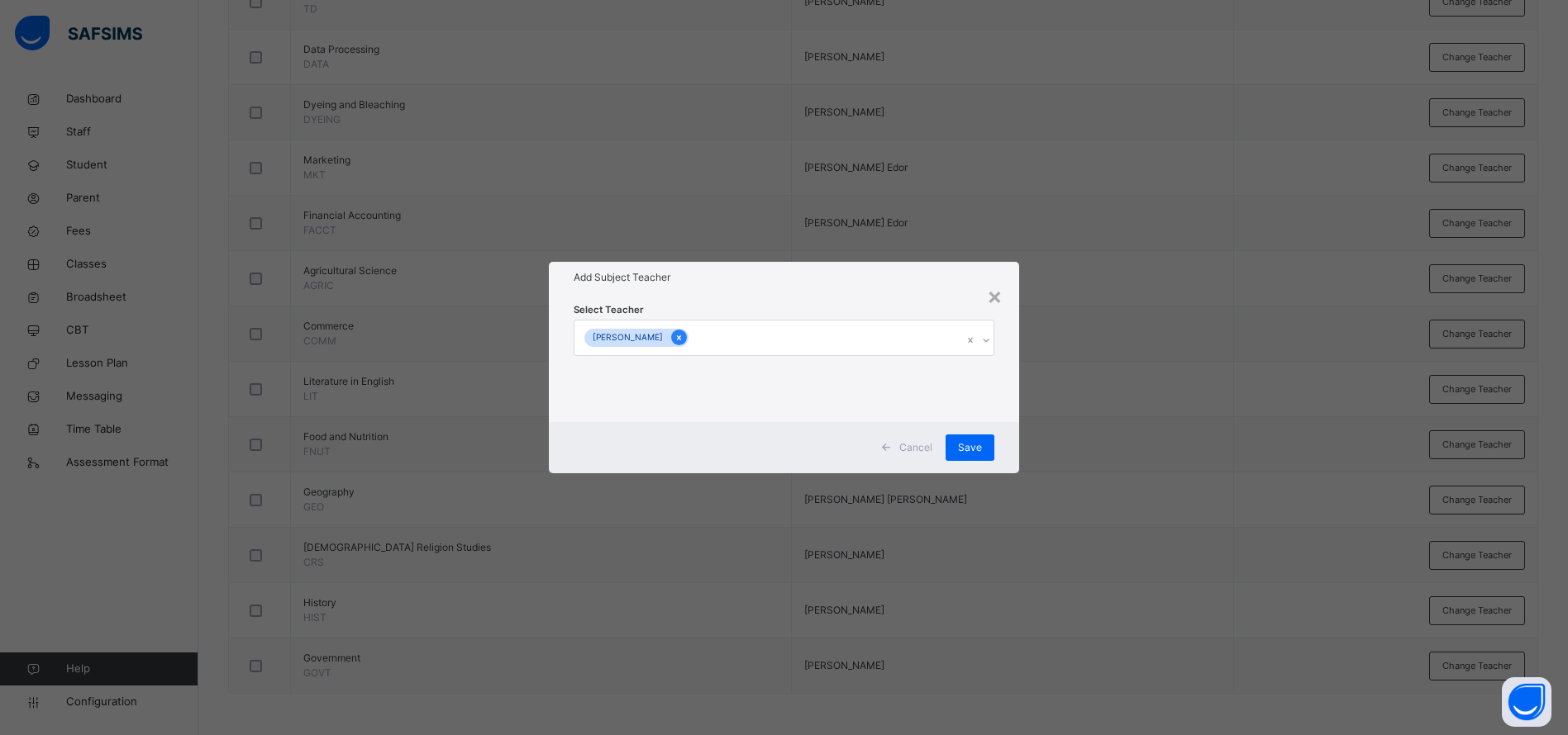
click at [674, 339] on icon at bounding box center [679, 338] width 9 height 12
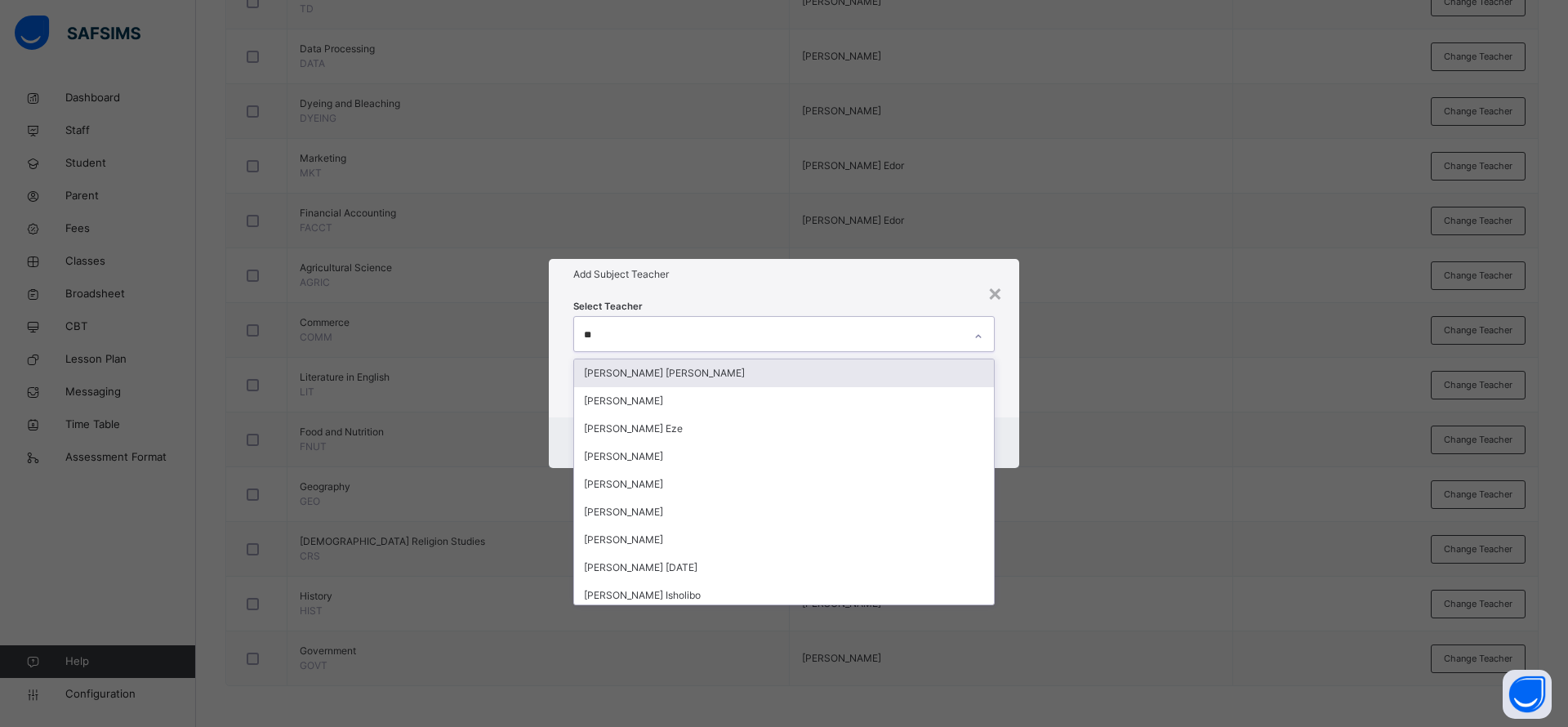
type input "***"
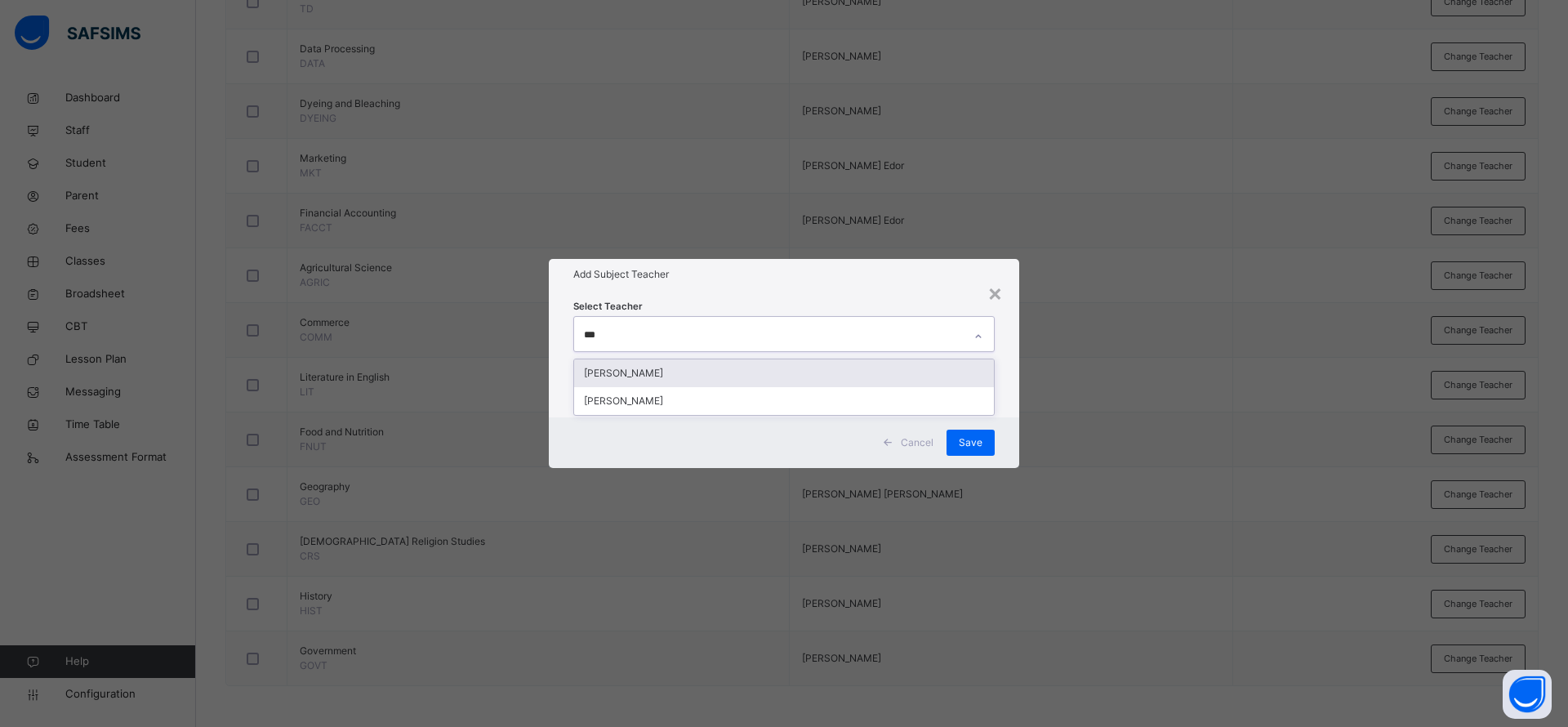
click at [649, 376] on div "[PERSON_NAME]" at bounding box center [784, 374] width 420 height 28
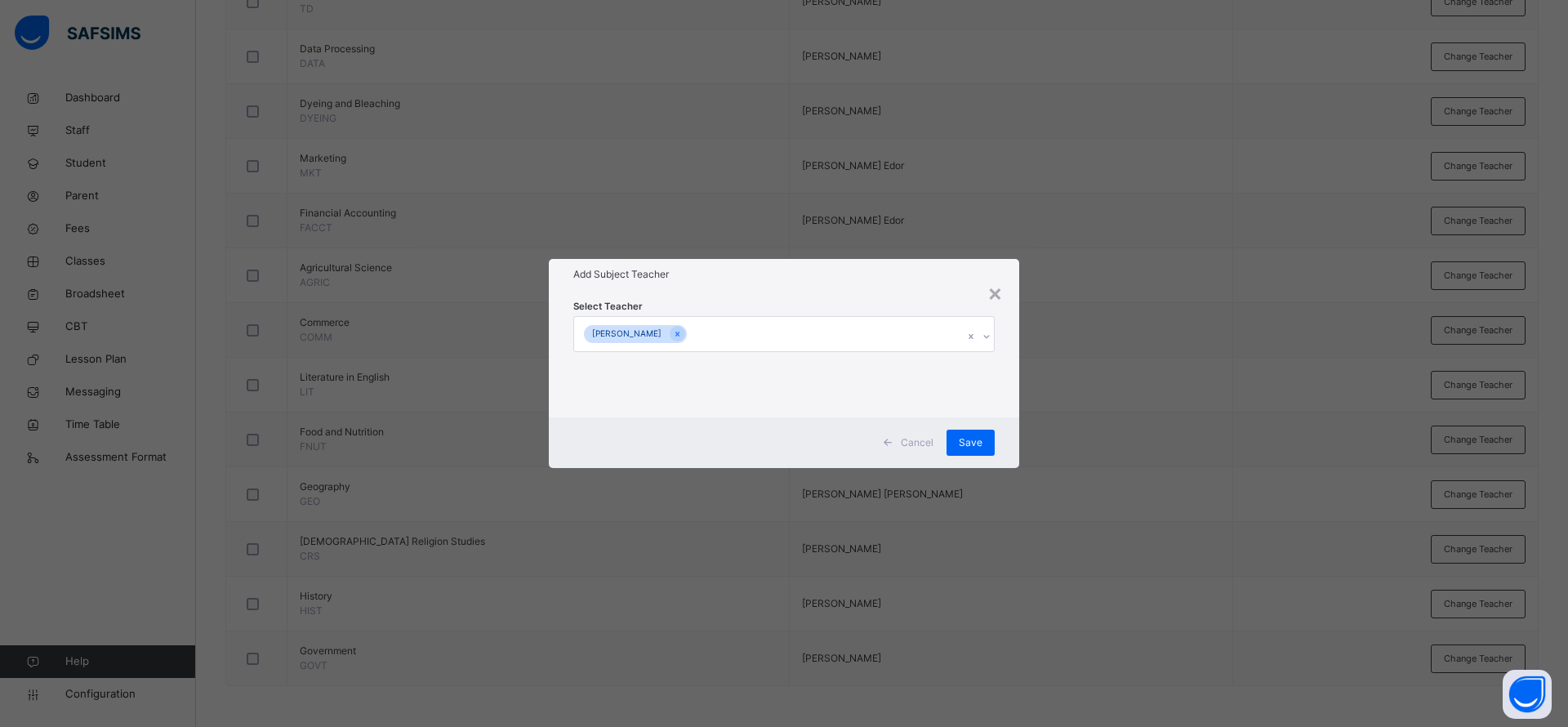
click at [892, 279] on h1 "Add Subject Teacher" at bounding box center [784, 275] width 422 height 15
click at [968, 446] on span "Save" at bounding box center [970, 443] width 24 height 15
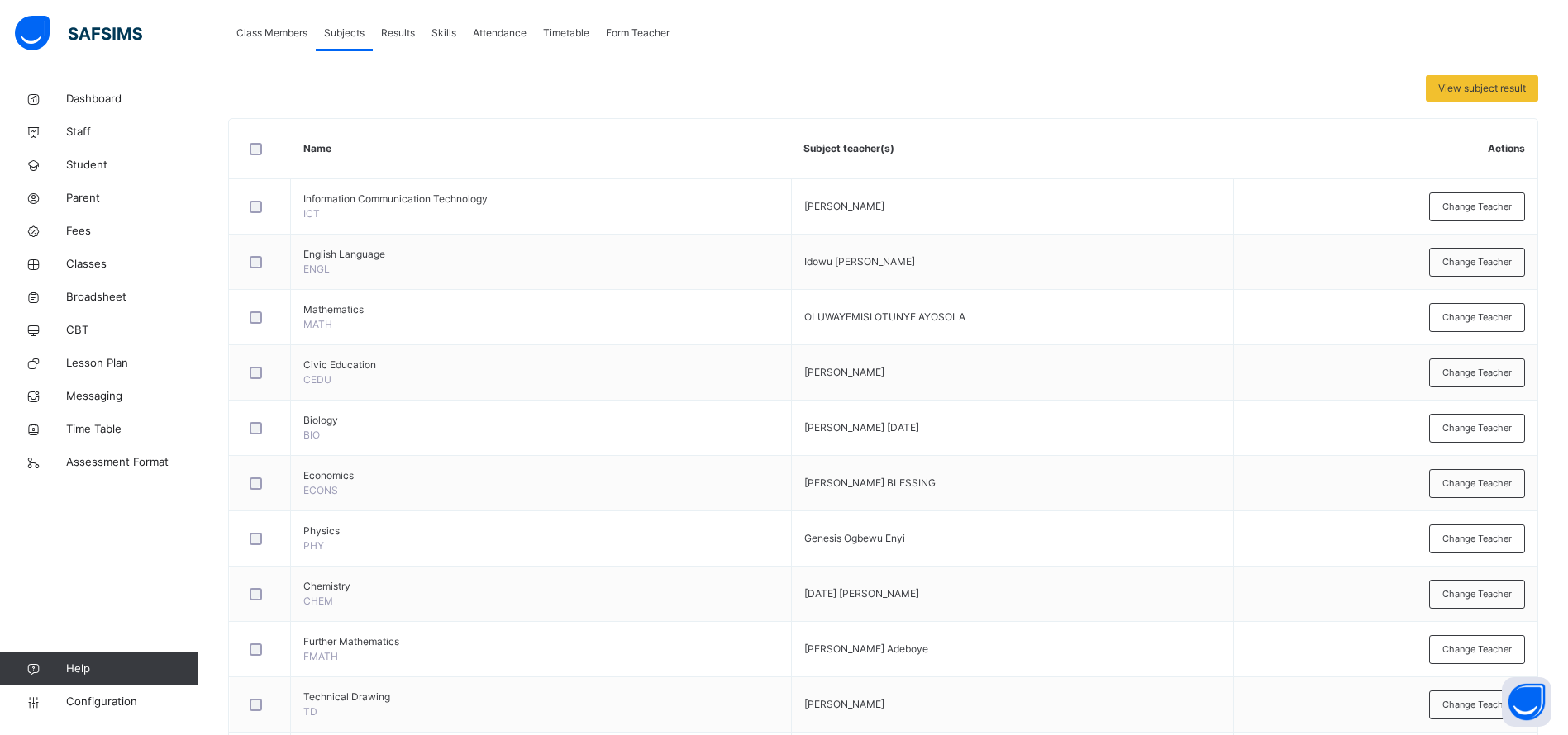
scroll to position [295, 0]
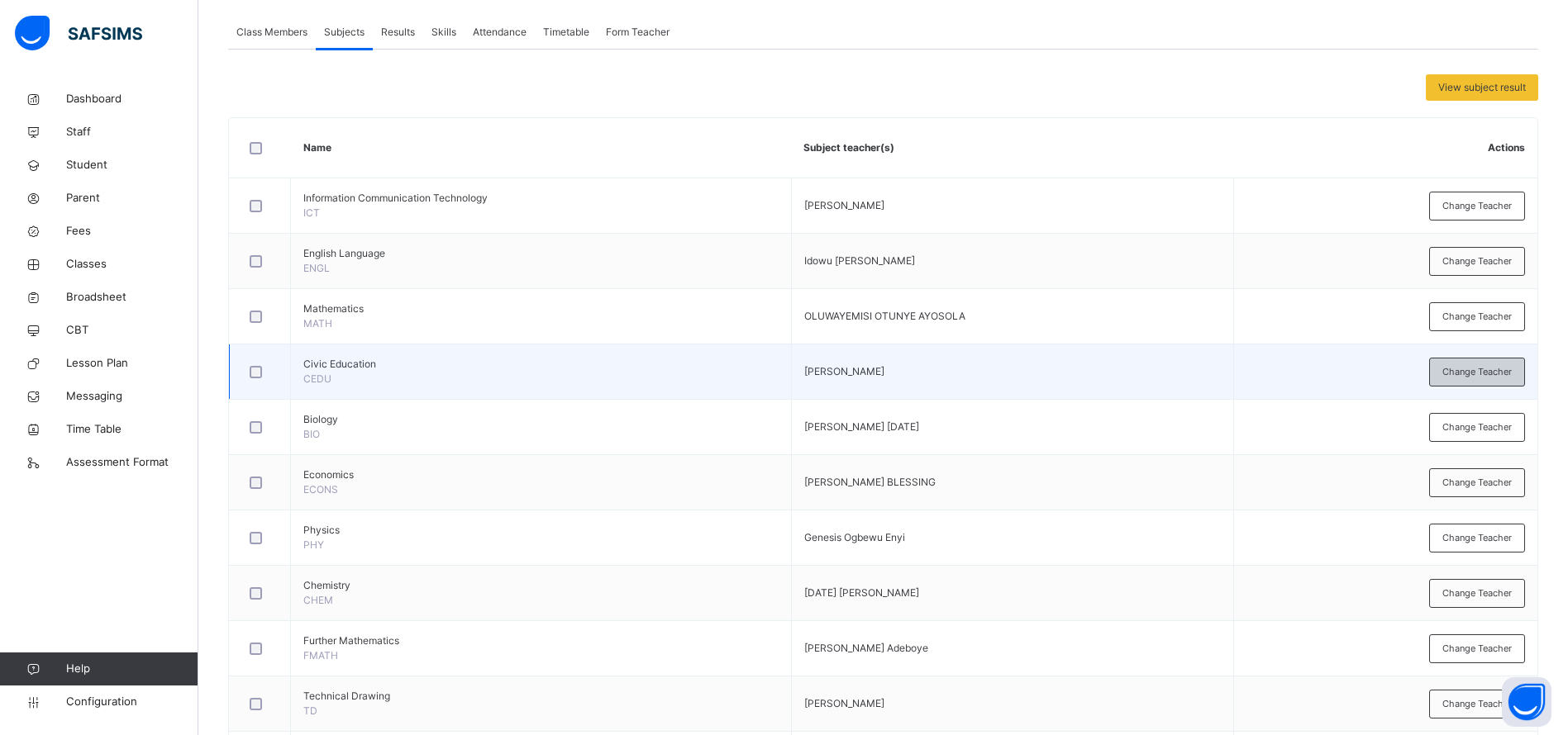
click at [1466, 377] on span "Change Teacher" at bounding box center [1477, 372] width 69 height 14
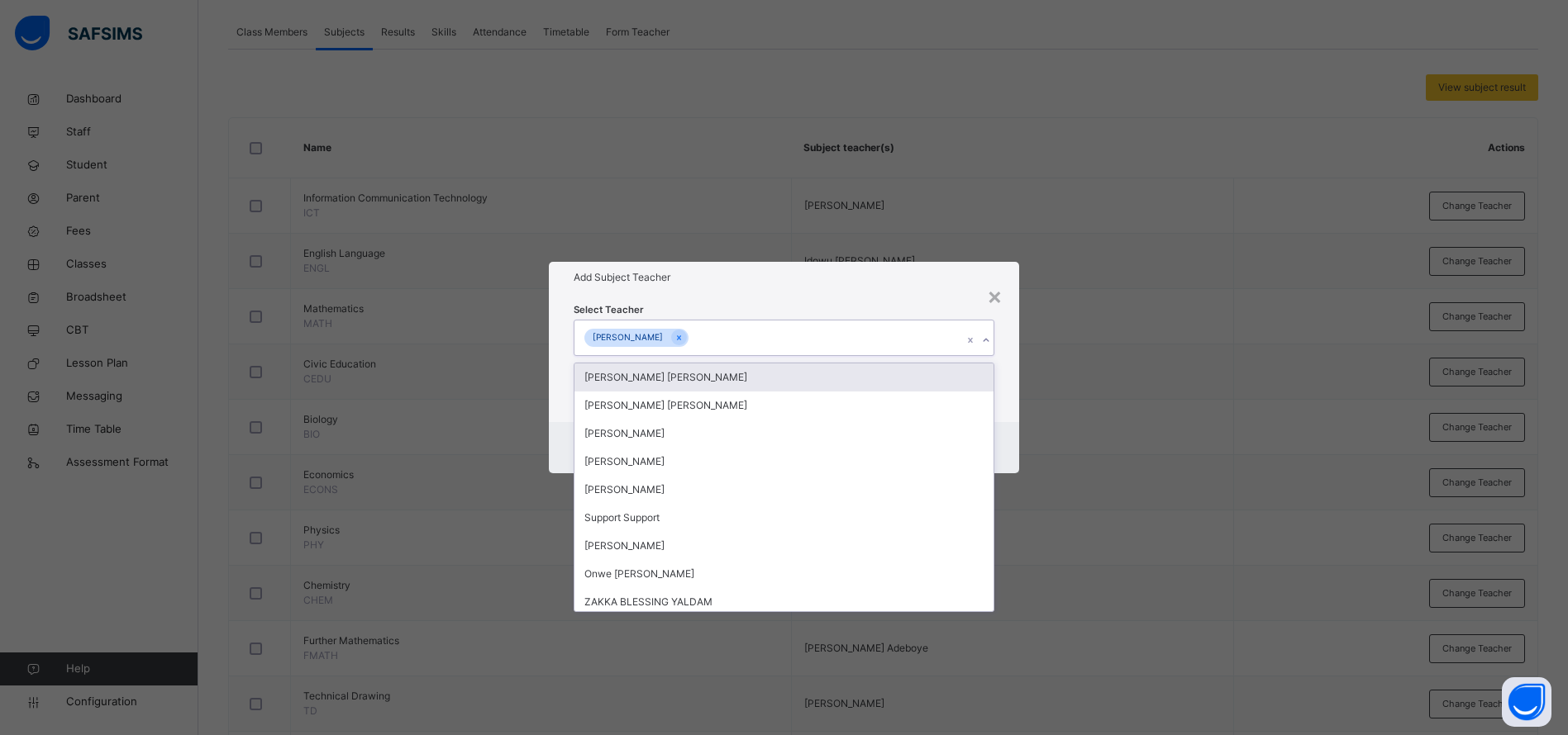
click at [827, 348] on div "[PERSON_NAME]" at bounding box center [768, 337] width 387 height 34
type input "**"
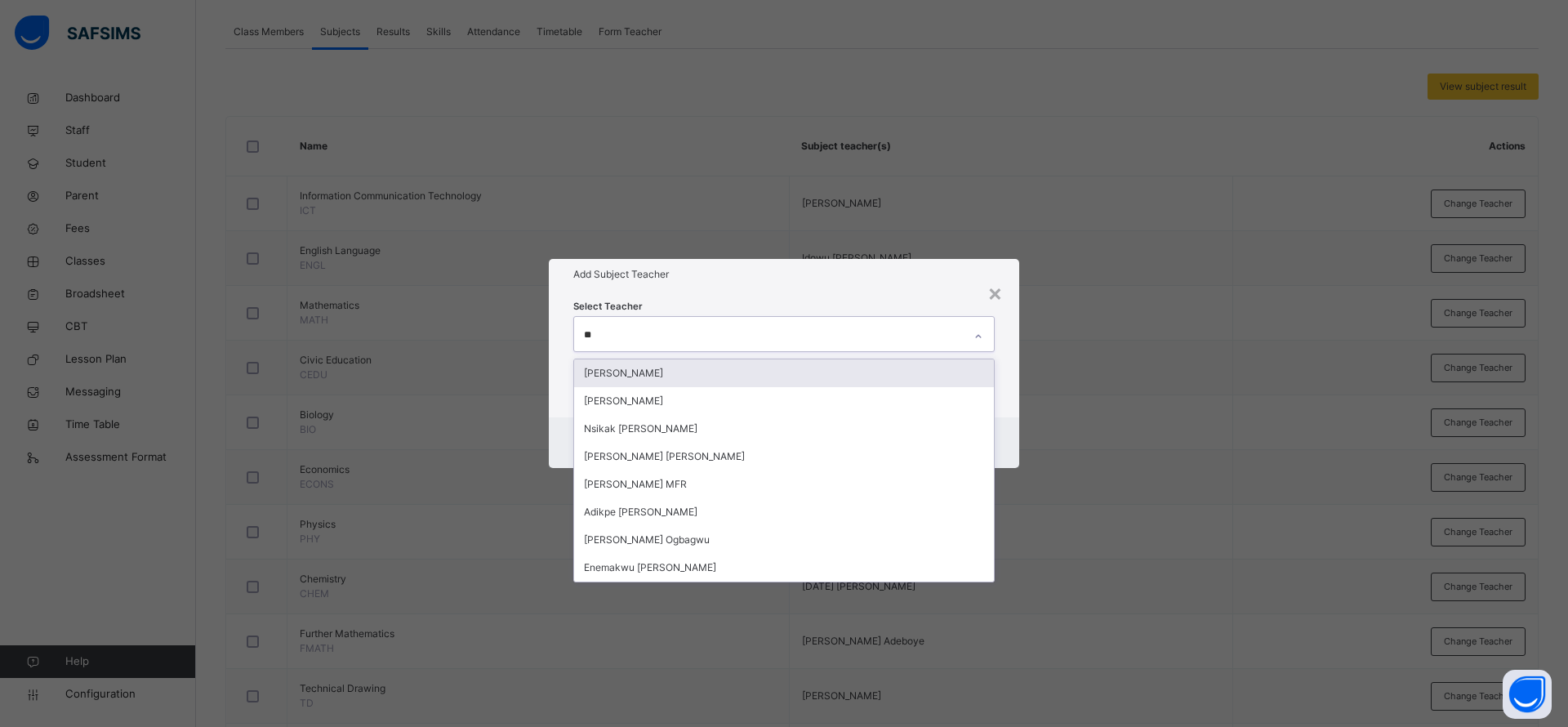
click at [766, 376] on div "[PERSON_NAME]" at bounding box center [784, 374] width 420 height 28
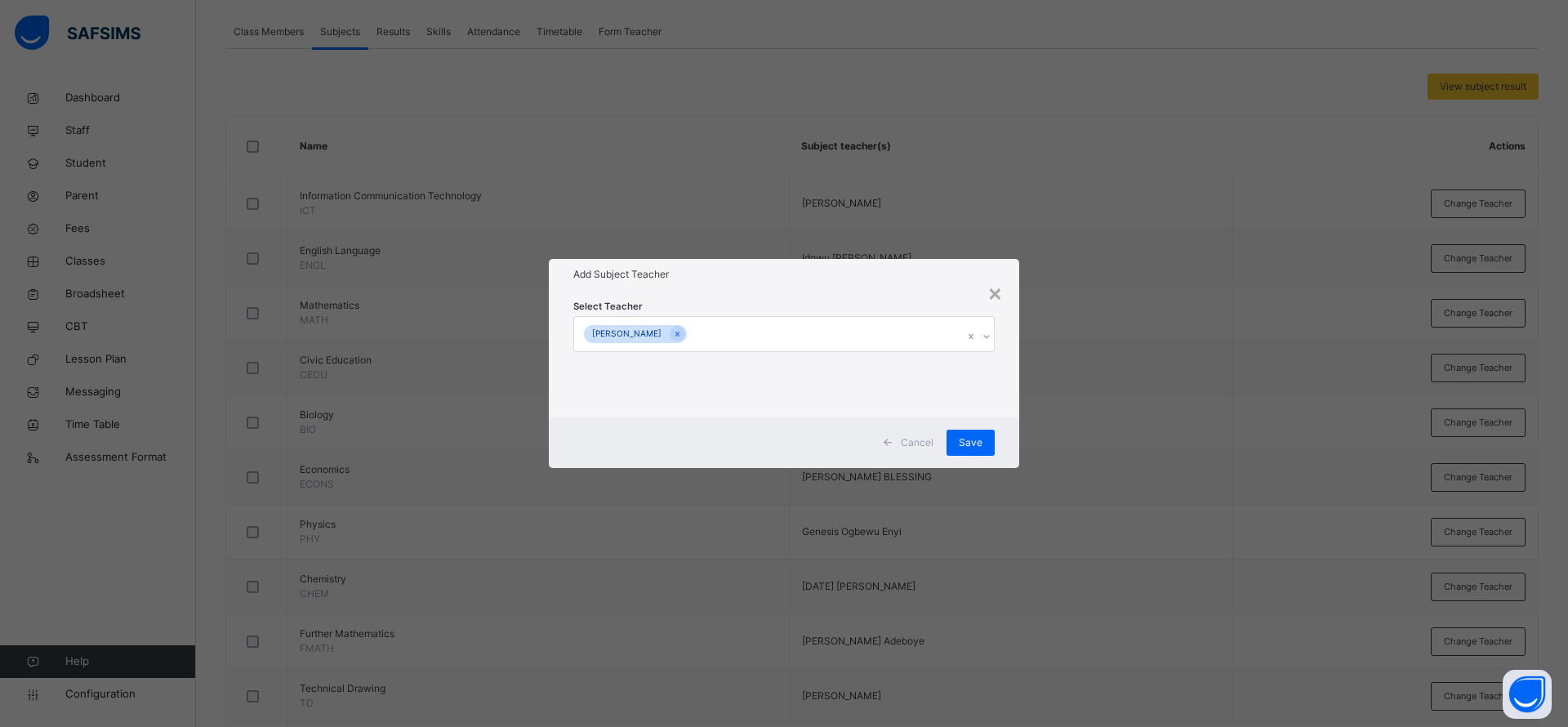
click at [827, 297] on div "Select Teacher [PERSON_NAME]" at bounding box center [784, 354] width 470 height 127
click at [965, 442] on span "Save" at bounding box center [970, 443] width 24 height 15
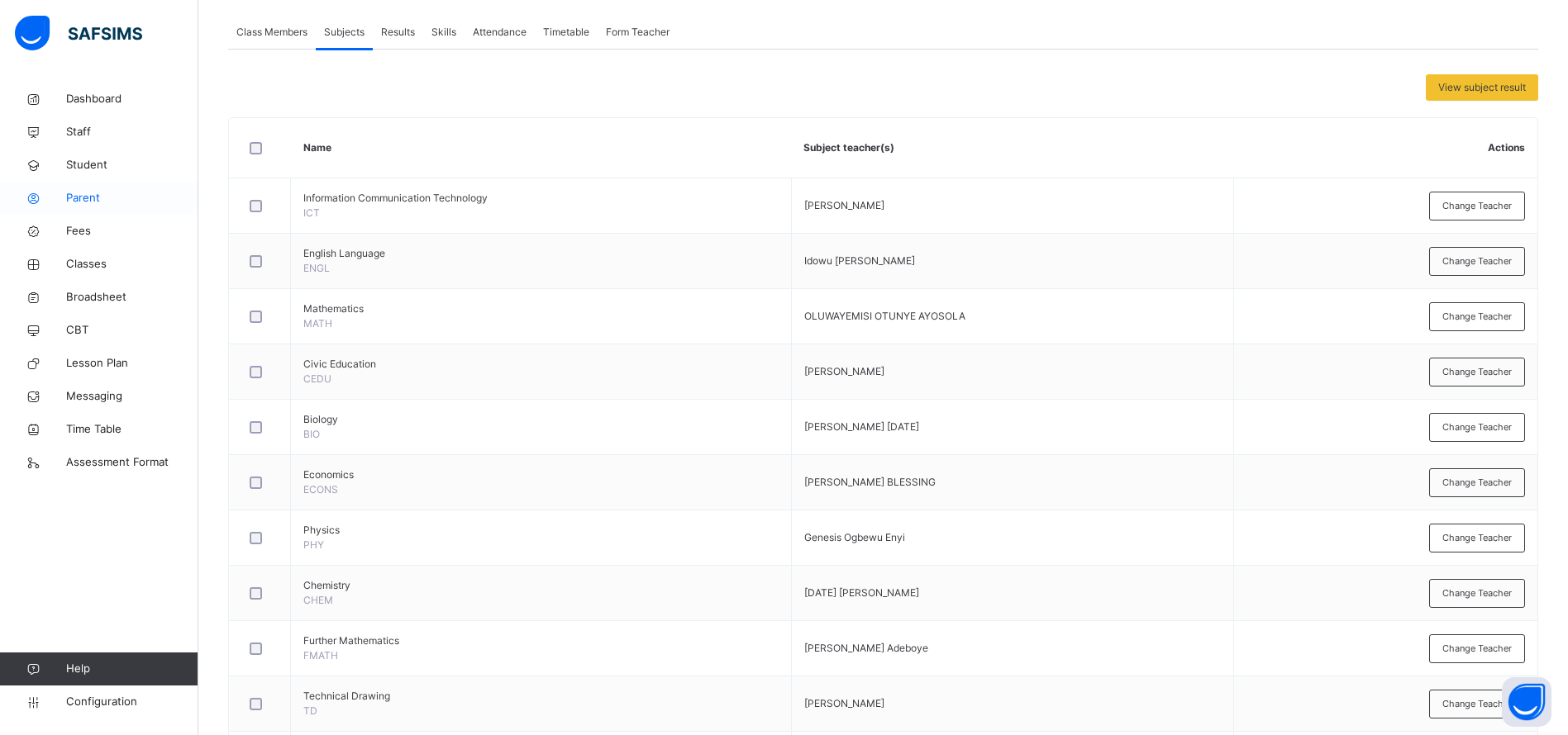
click at [87, 201] on span "Parent" at bounding box center [132, 198] width 132 height 17
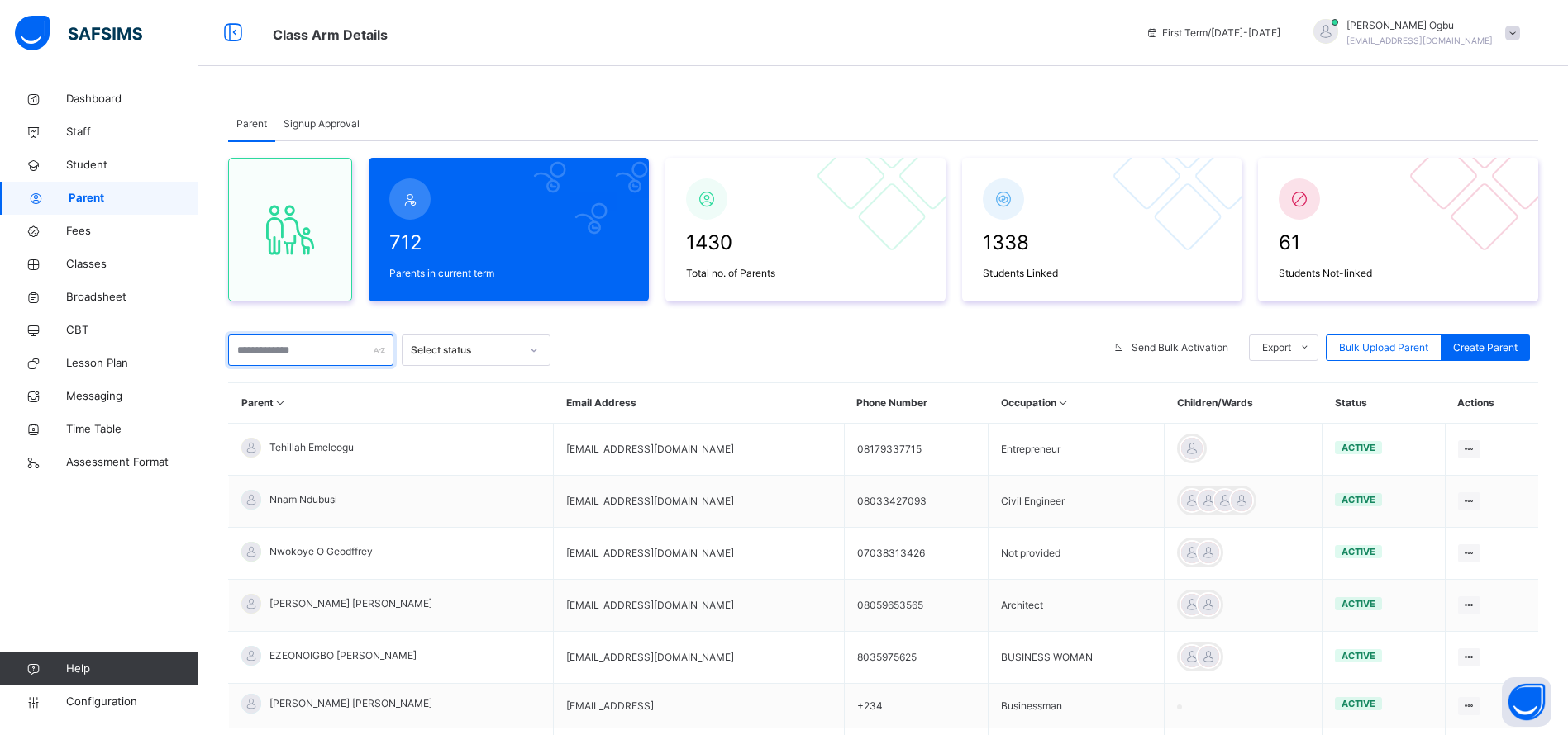
click at [261, 346] on input "text" at bounding box center [311, 350] width 166 height 32
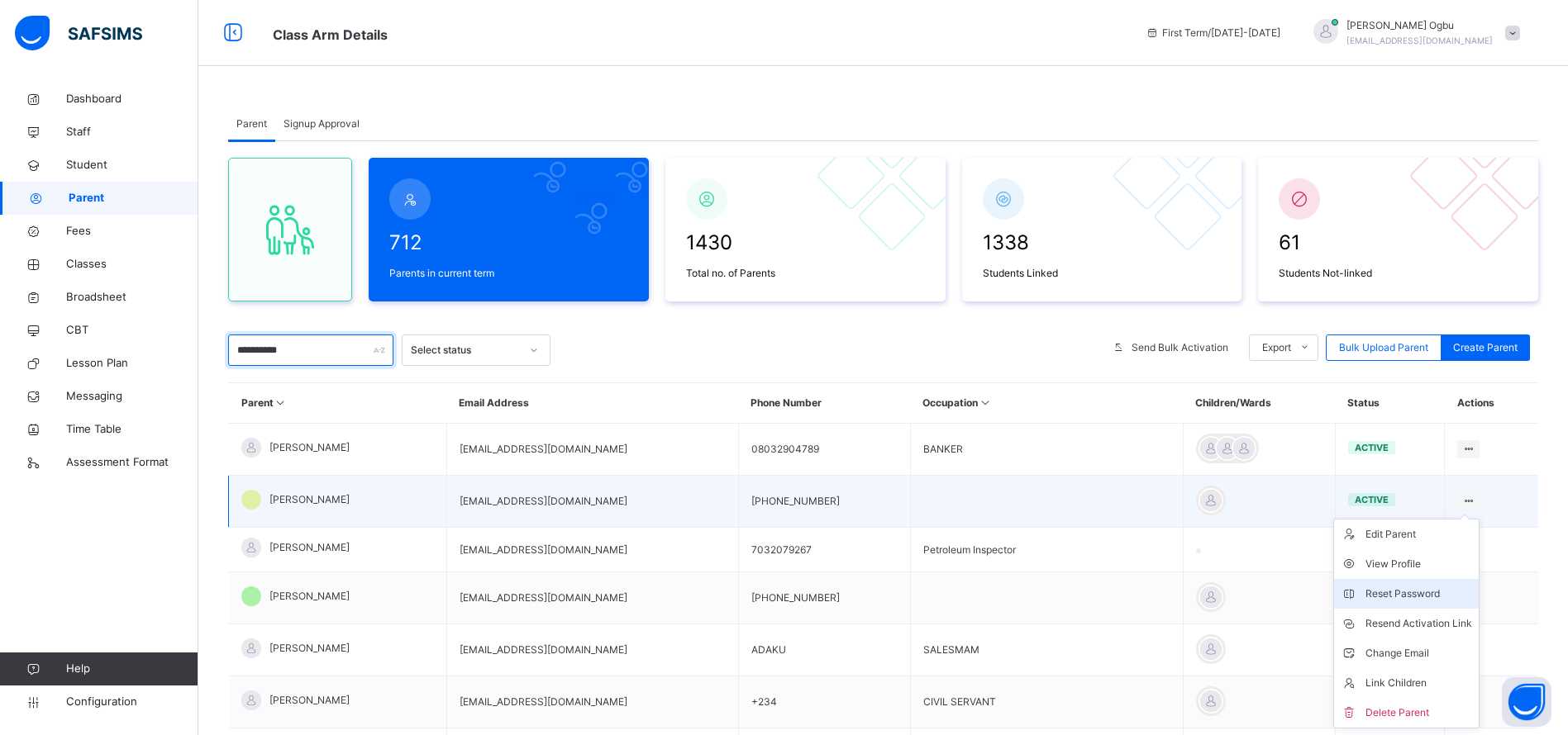
type input "**********"
click at [1413, 592] on div "Reset Password" at bounding box center [1418, 594] width 106 height 17
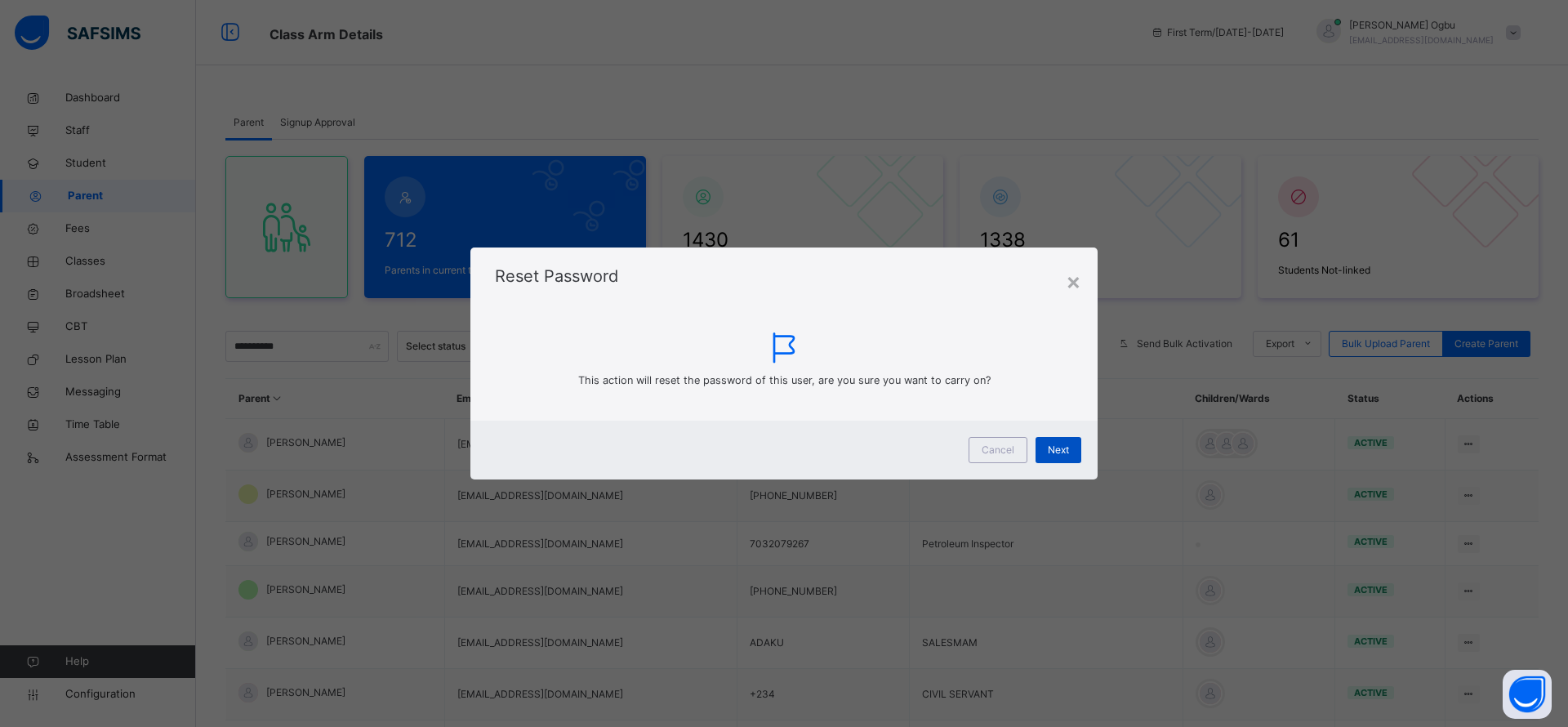
click at [1047, 451] on span "Next" at bounding box center [1058, 450] width 21 height 15
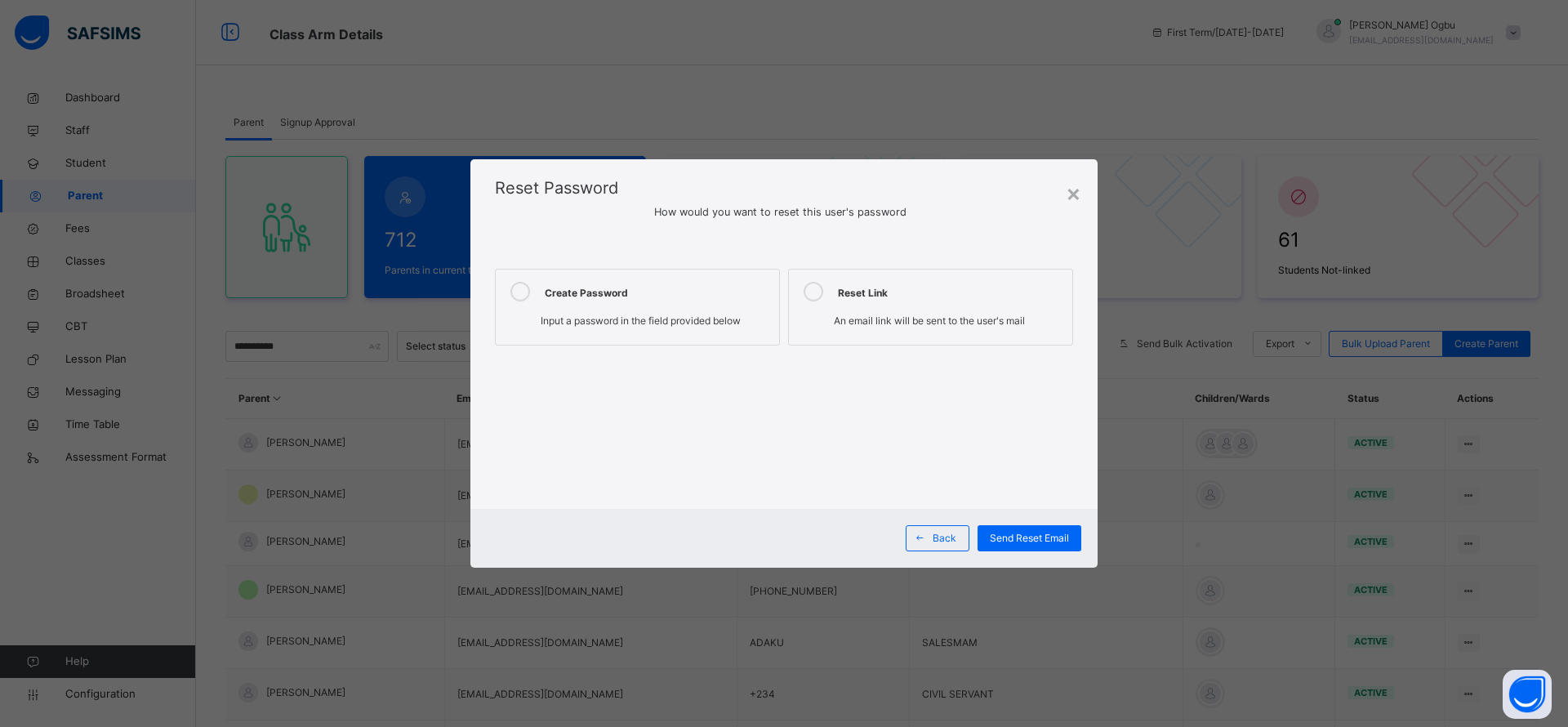
click at [629, 320] on span "Input a password in the field provided below" at bounding box center [641, 320] width 200 height 12
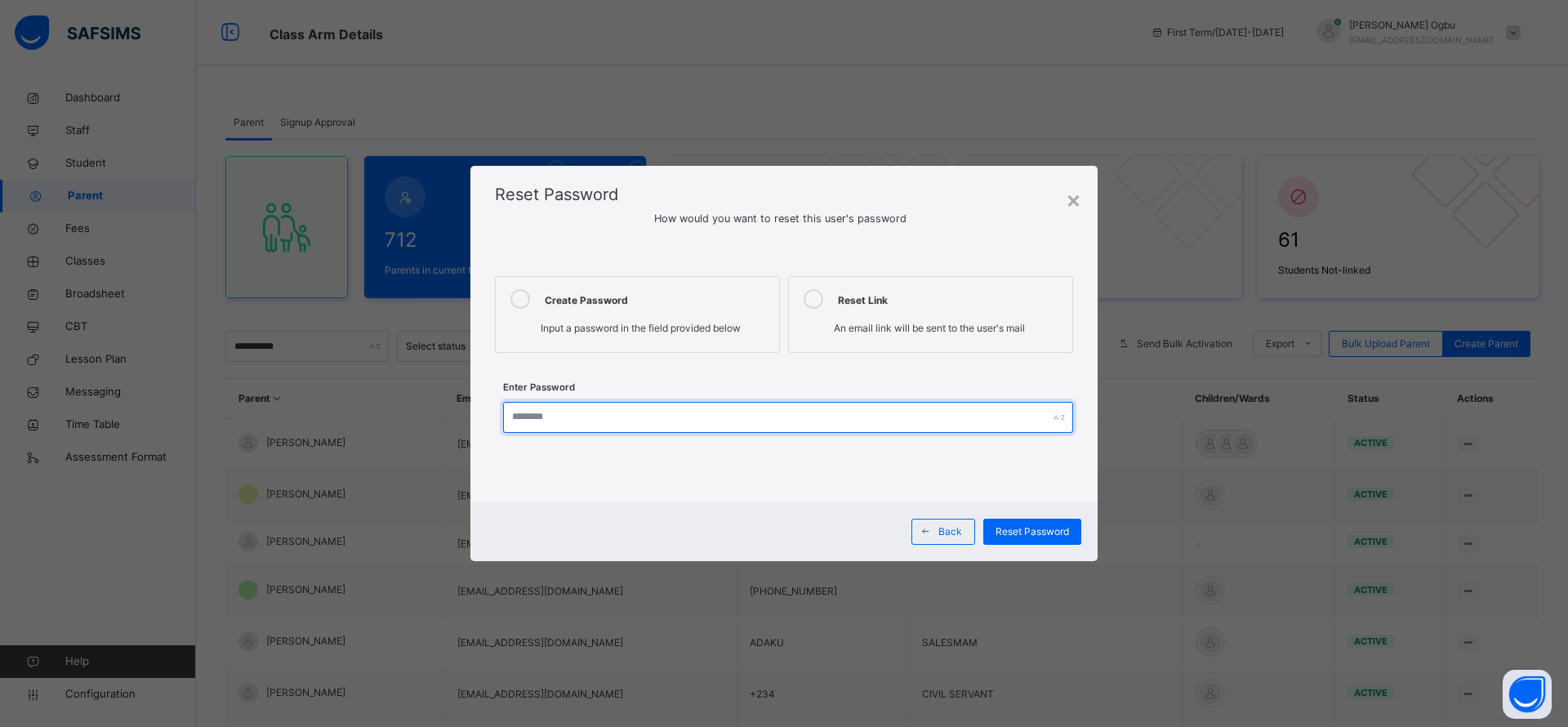
click at [593, 414] on input "text" at bounding box center [787, 418] width 570 height 31
drag, startPoint x: 577, startPoint y: 412, endPoint x: 408, endPoint y: 400, distance: 169.4
click at [408, 400] on div "× Reset Password How would you want to reset this user's password Create Passwo…" at bounding box center [784, 363] width 1568 height 727
type input "********"
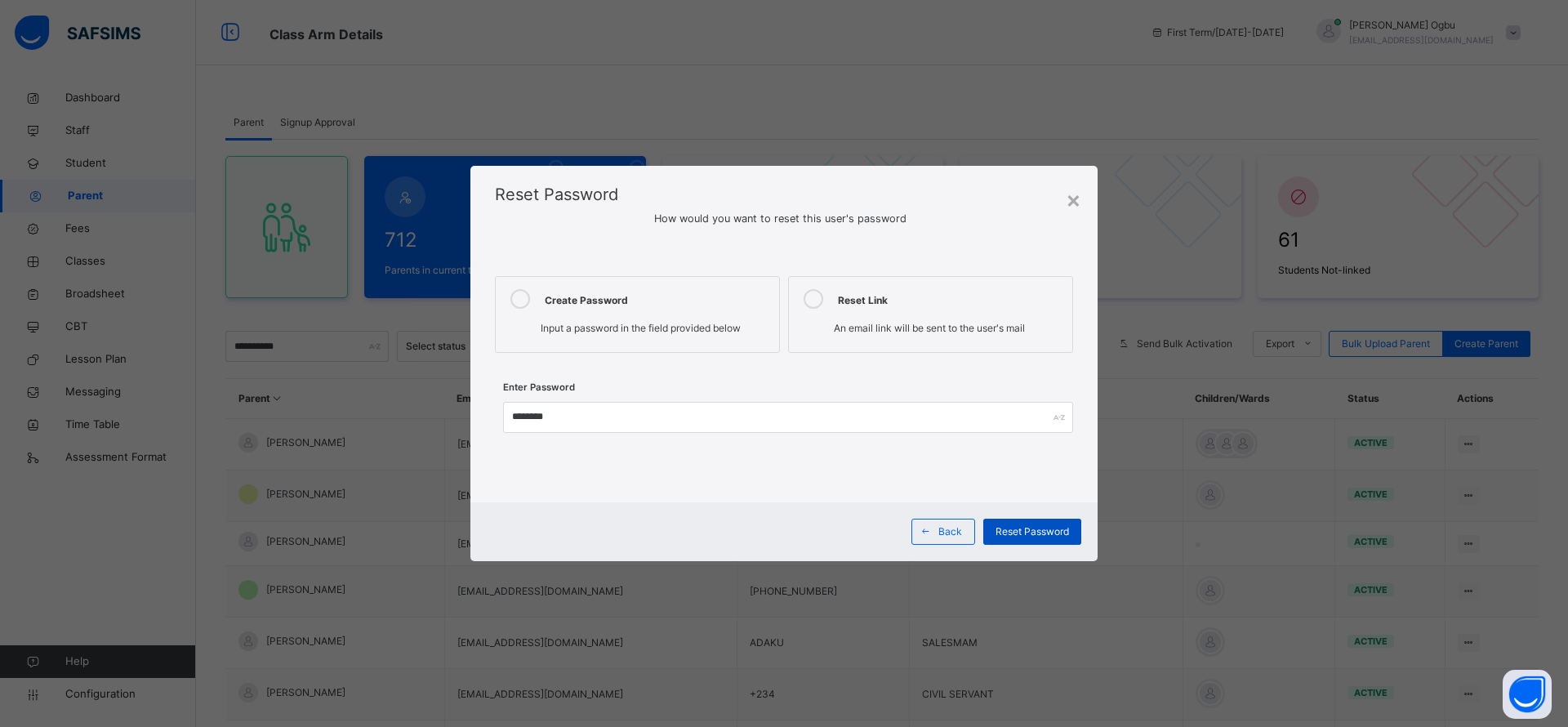
click at [1030, 519] on div "Reset Password" at bounding box center [1032, 532] width 98 height 26
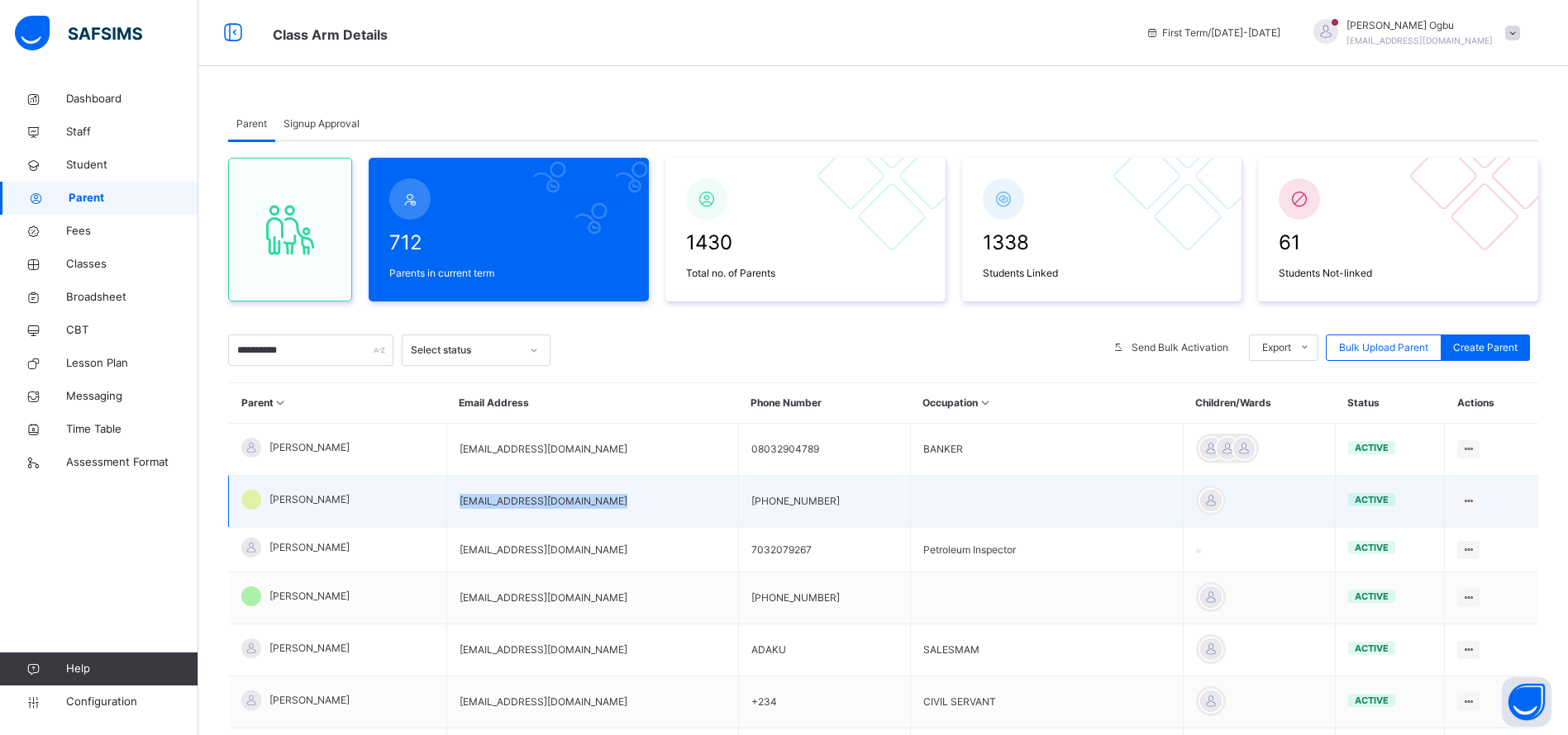
drag, startPoint x: 679, startPoint y: 508, endPoint x: 493, endPoint y: 502, distance: 186.1
click at [493, 502] on td "[EMAIL_ADDRESS][DOMAIN_NAME]" at bounding box center [592, 502] width 292 height 52
copy td "[EMAIL_ADDRESS][DOMAIN_NAME]"
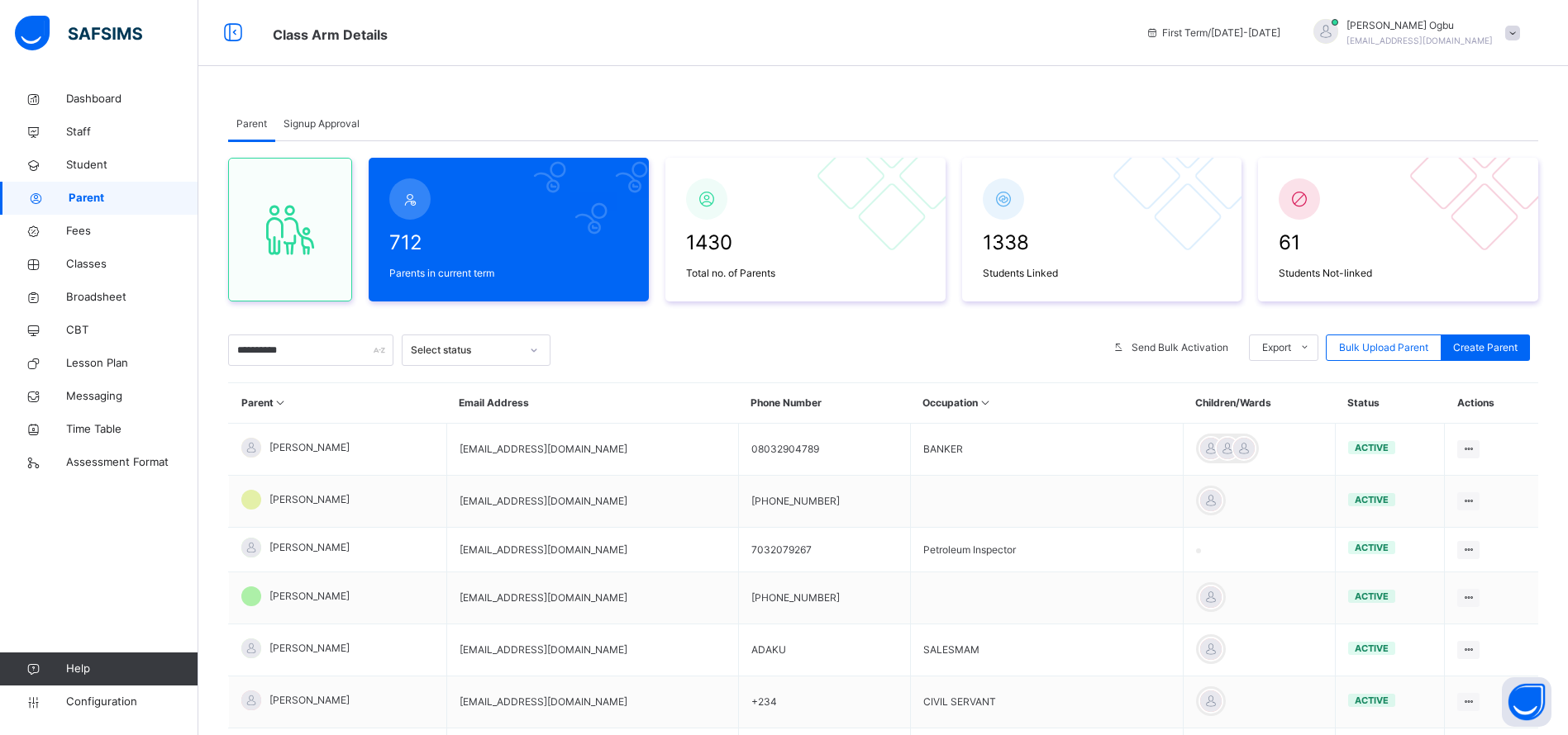
click at [1528, 33] on div "[PERSON_NAME] [EMAIL_ADDRESS][DOMAIN_NAME]" at bounding box center [1412, 33] width 232 height 30
click at [1040, 89] on div "**********" at bounding box center [883, 564] width 1370 height 962
click at [71, 222] on link "Fees" at bounding box center [99, 232] width 198 height 33
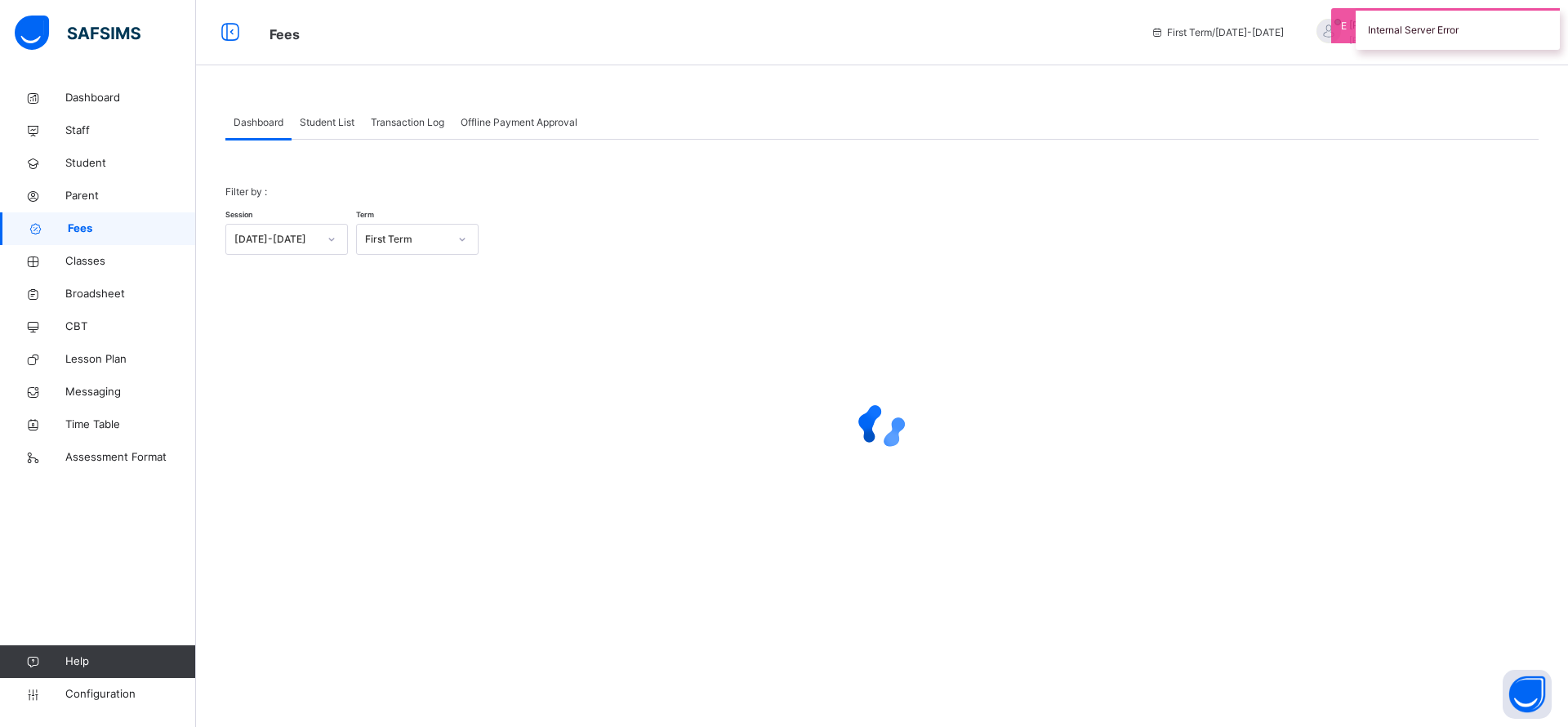
click at [1504, 45] on div "Fees First Term / [DATE]-[DATE] [PERSON_NAME] [EMAIL_ADDRESS][DOMAIN_NAME] Dash…" at bounding box center [784, 363] width 1568 height 727
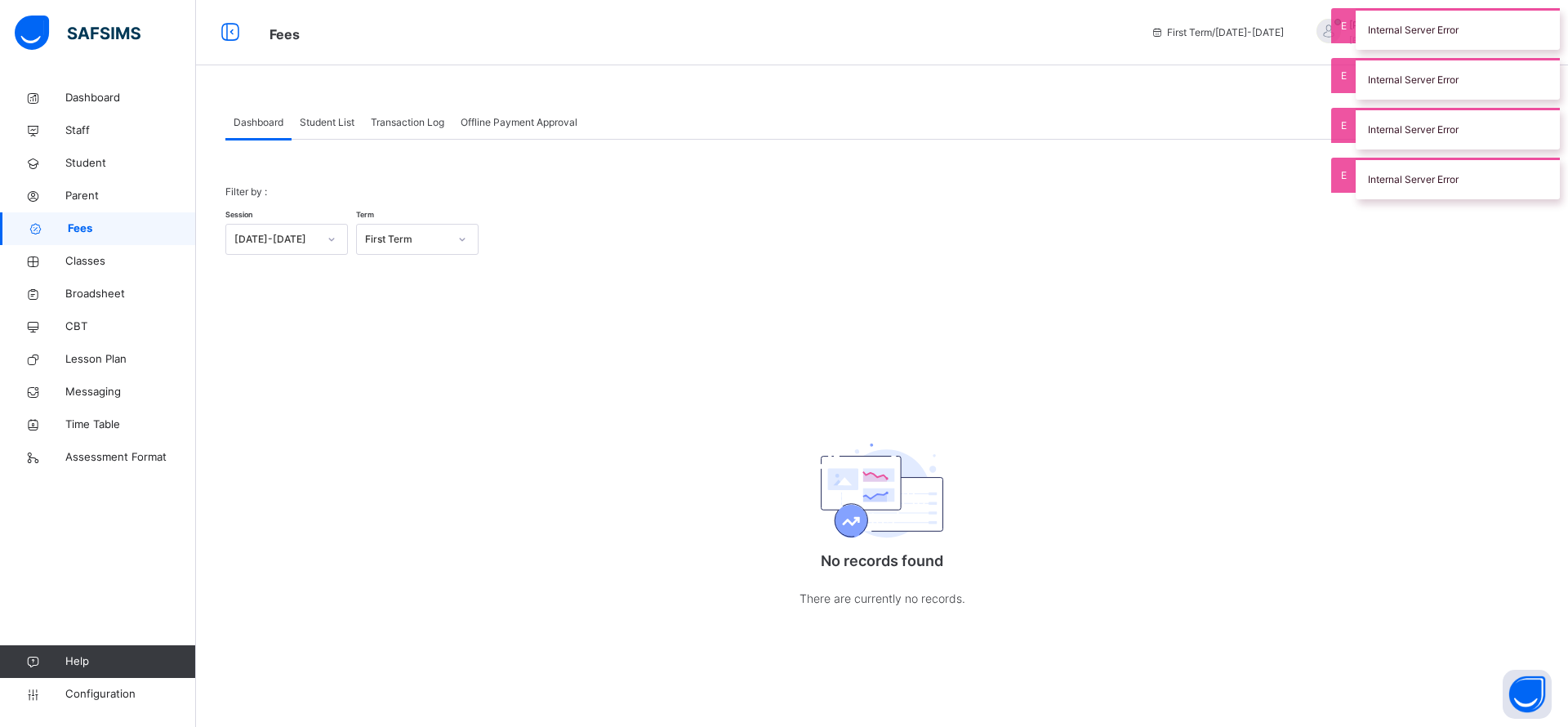
click at [1284, 36] on span "First Term / [DATE]-[DATE]" at bounding box center [1217, 33] width 133 height 15
click at [927, 311] on div "Filter by : Session [DATE]-[DATE] Term First Term No records found There are cu…" at bounding box center [882, 404] width 1313 height 473
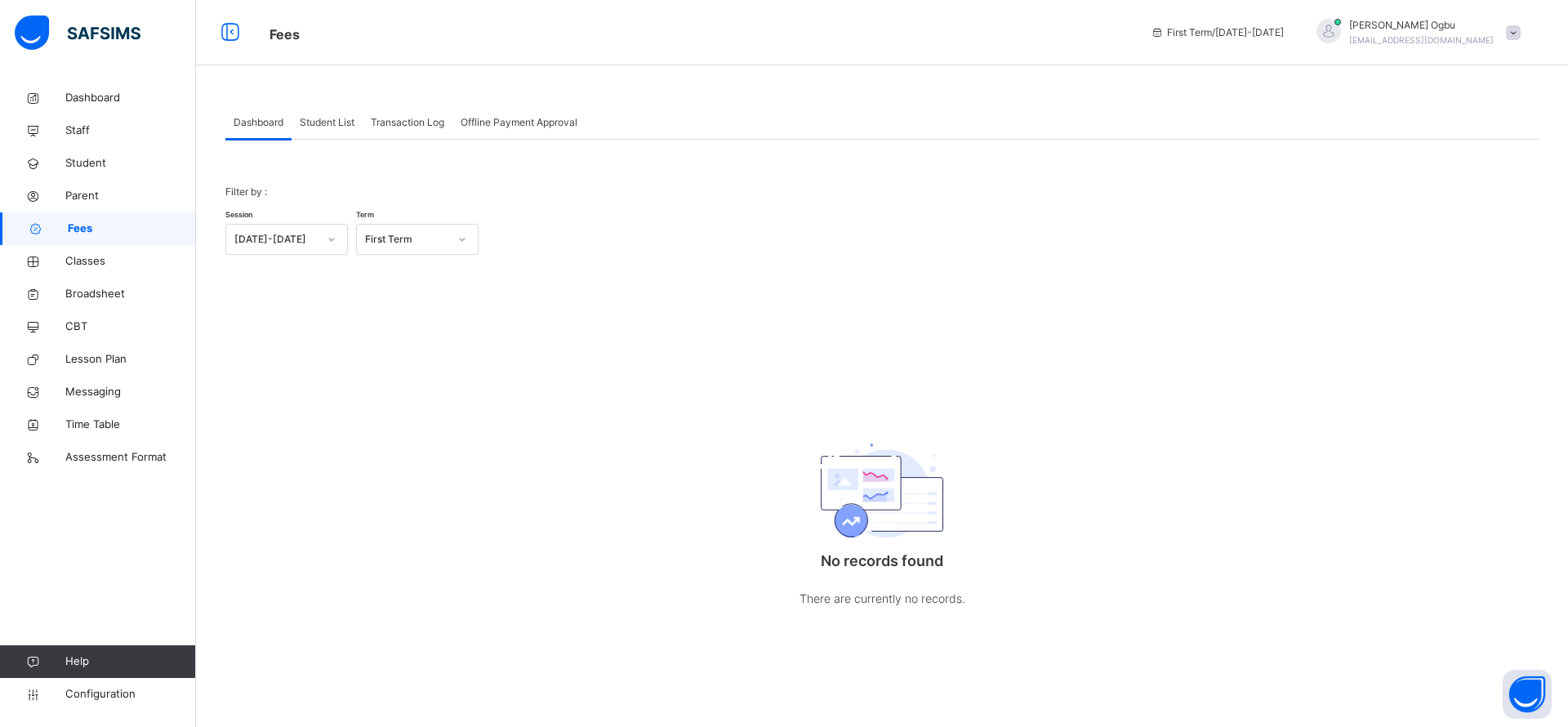
click at [1507, 34] on span at bounding box center [1513, 33] width 15 height 15
click at [1456, 197] on span "Logout" at bounding box center [1467, 203] width 107 height 22
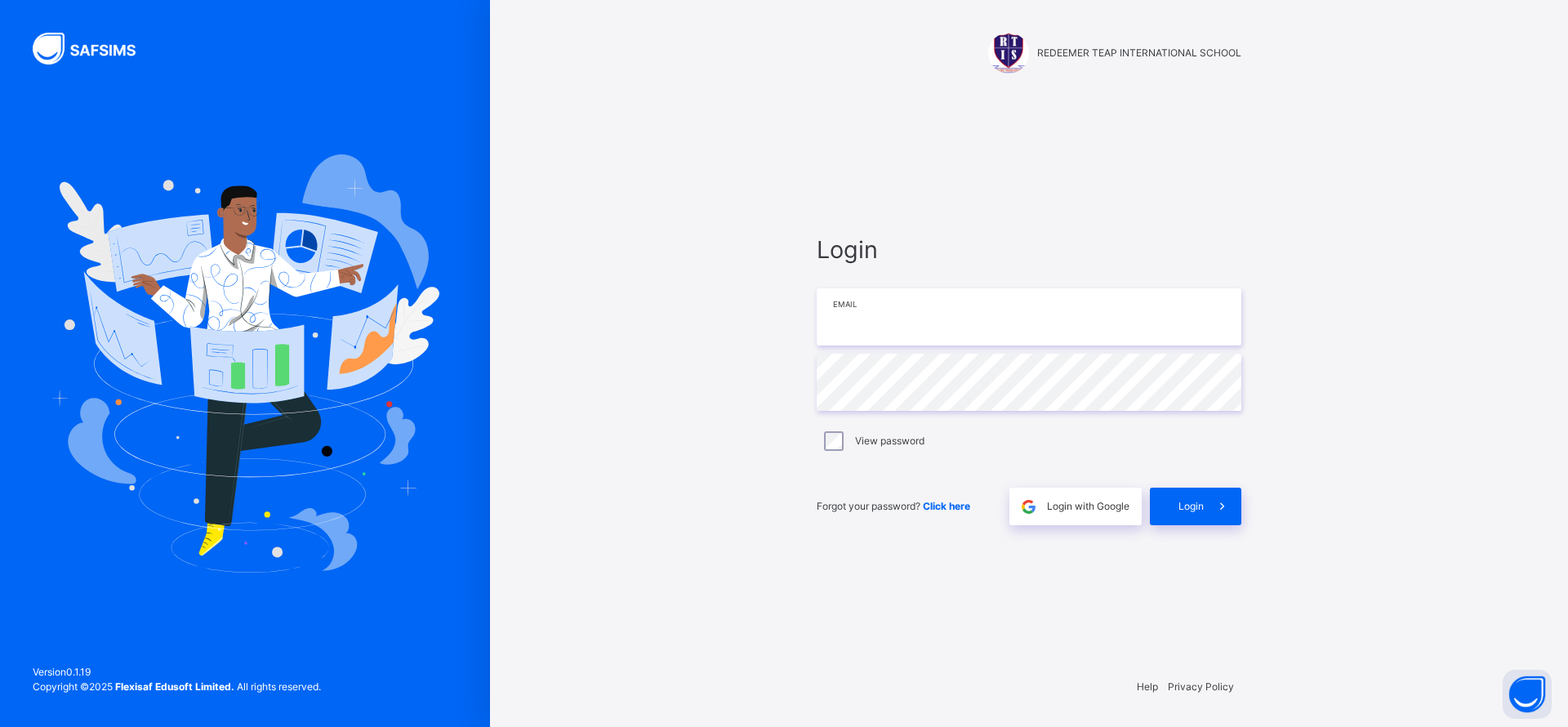
click at [1076, 323] on input "email" at bounding box center [1029, 317] width 425 height 57
type input "**********"
click at [1389, 452] on div "**********" at bounding box center [1029, 363] width 1078 height 727
click at [846, 448] on div "View password" at bounding box center [1029, 442] width 417 height 20
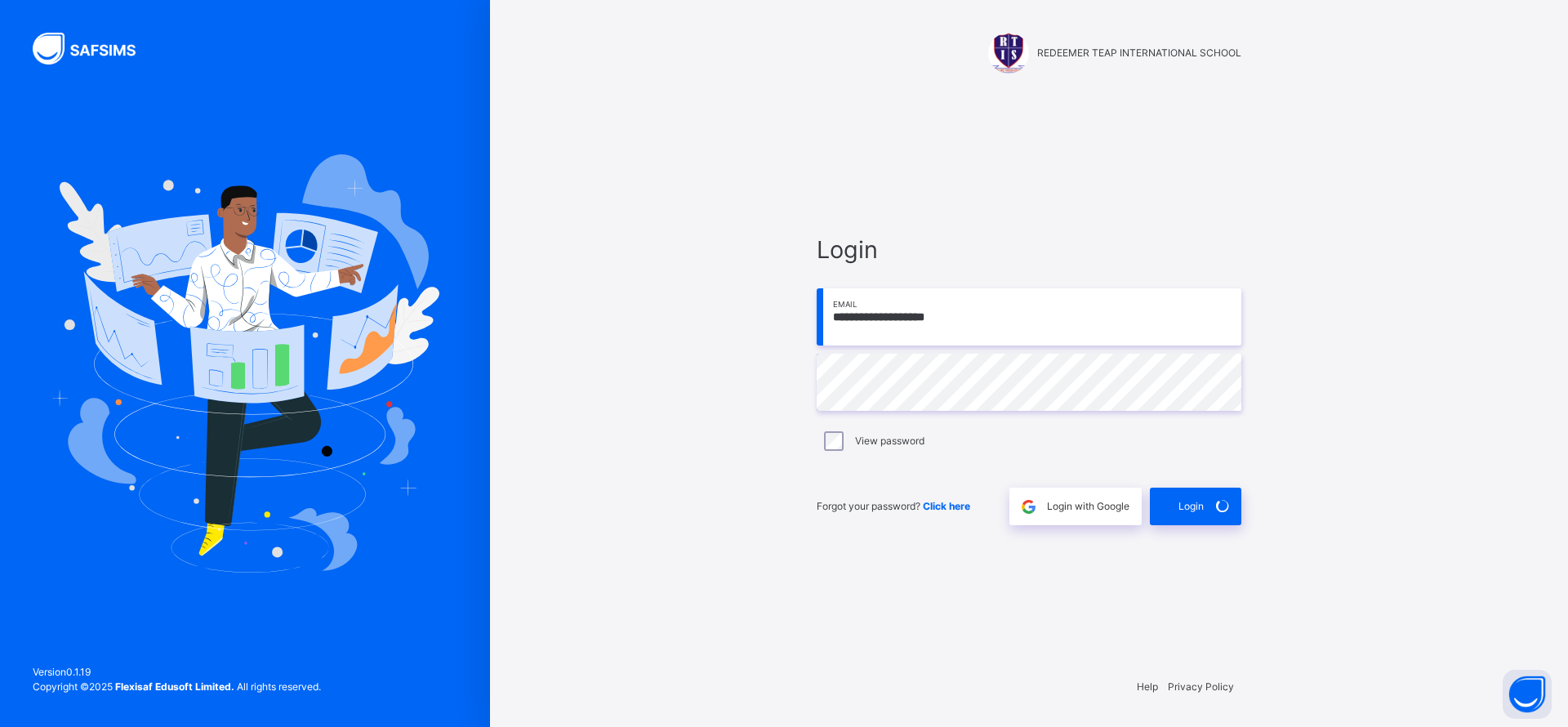
click at [1060, 198] on div "**********" at bounding box center [1028, 379] width 457 height 570
click at [834, 452] on div "View password" at bounding box center [1029, 438] width 425 height 34
click at [1193, 488] on div "Login" at bounding box center [1195, 504] width 92 height 37
click at [814, 625] on div "**********" at bounding box center [1028, 379] width 457 height 573
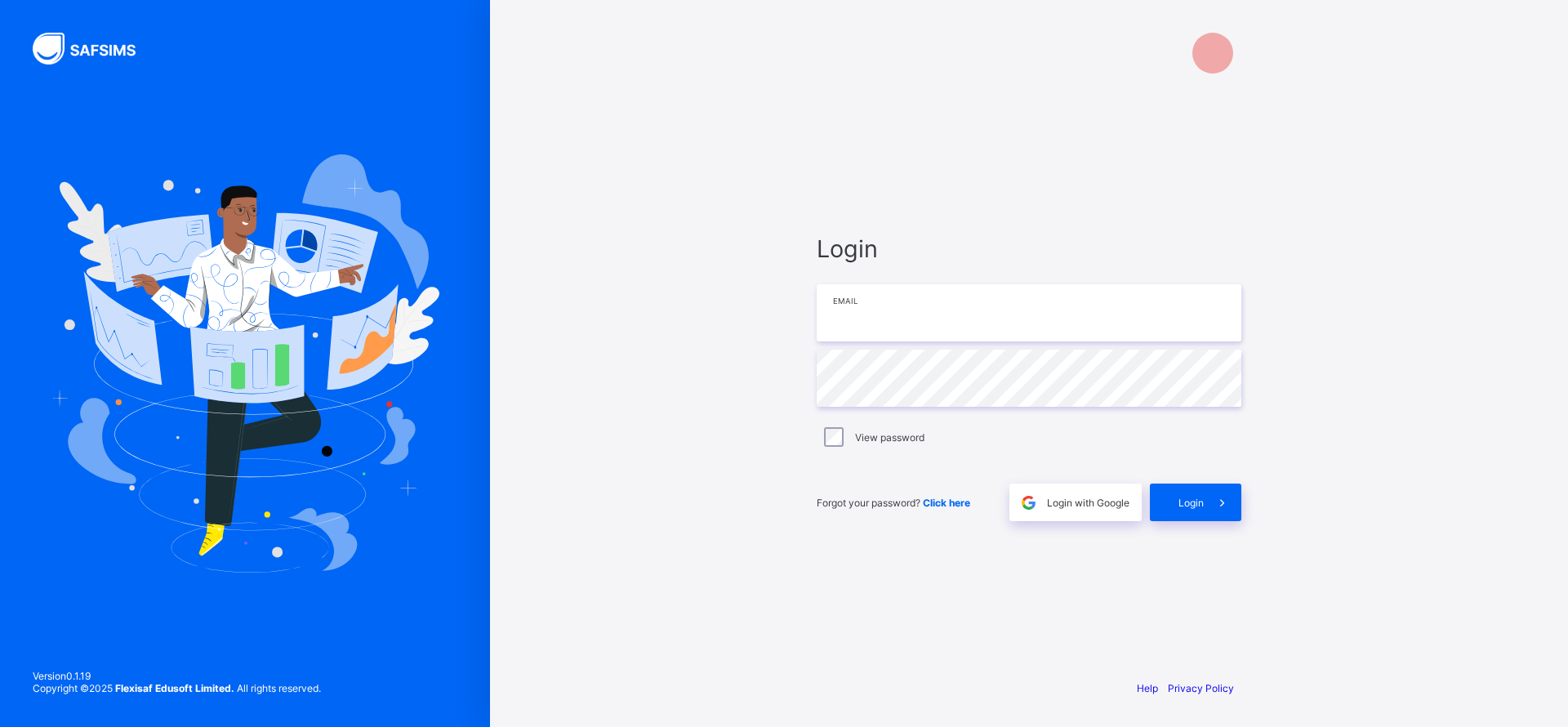
click at [915, 323] on input "email" at bounding box center [1029, 313] width 425 height 57
type input "**********"
click at [870, 444] on div "View password" at bounding box center [1029, 438] width 417 height 20
click at [1349, 254] on div "Login Email Password View password Forgot your password? Click here Login with …" at bounding box center [1029, 363] width 1078 height 727
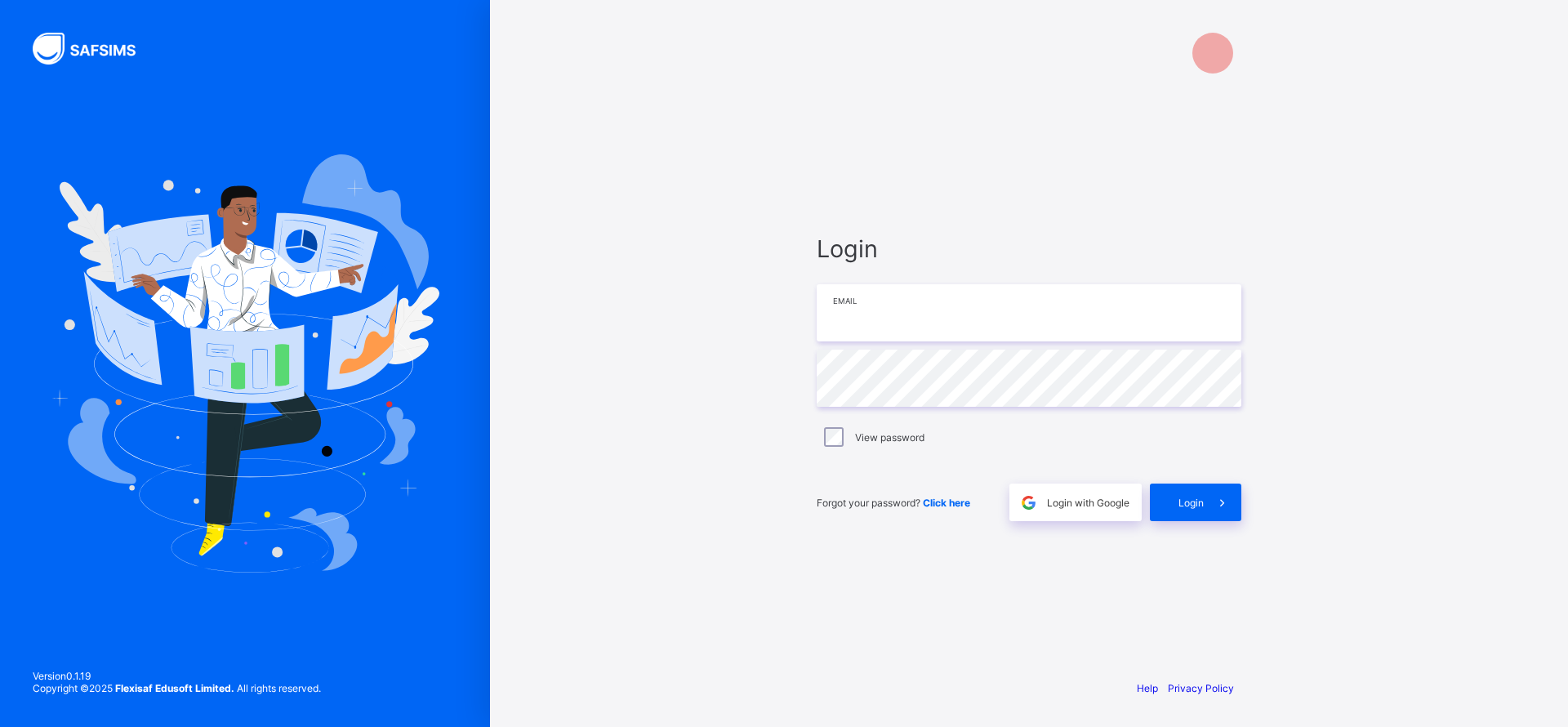
click at [911, 315] on input "email" at bounding box center [1029, 313] width 425 height 57
type input "**********"
click at [1280, 237] on div "**********" at bounding box center [1029, 363] width 1078 height 727
click at [1224, 211] on div "**********" at bounding box center [1028, 378] width 457 height 576
